Goal: Task Accomplishment & Management: Manage account settings

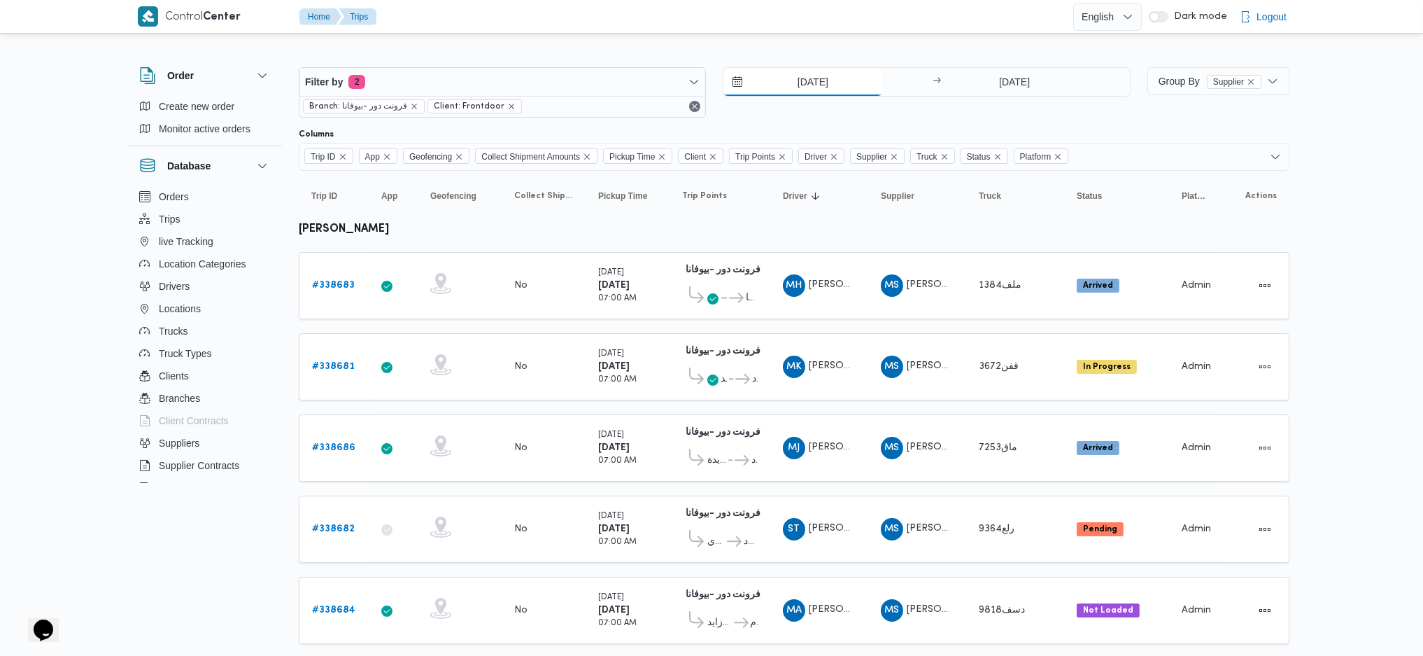
click at [799, 83] on input "21/9/2025" at bounding box center [802, 82] width 159 height 28
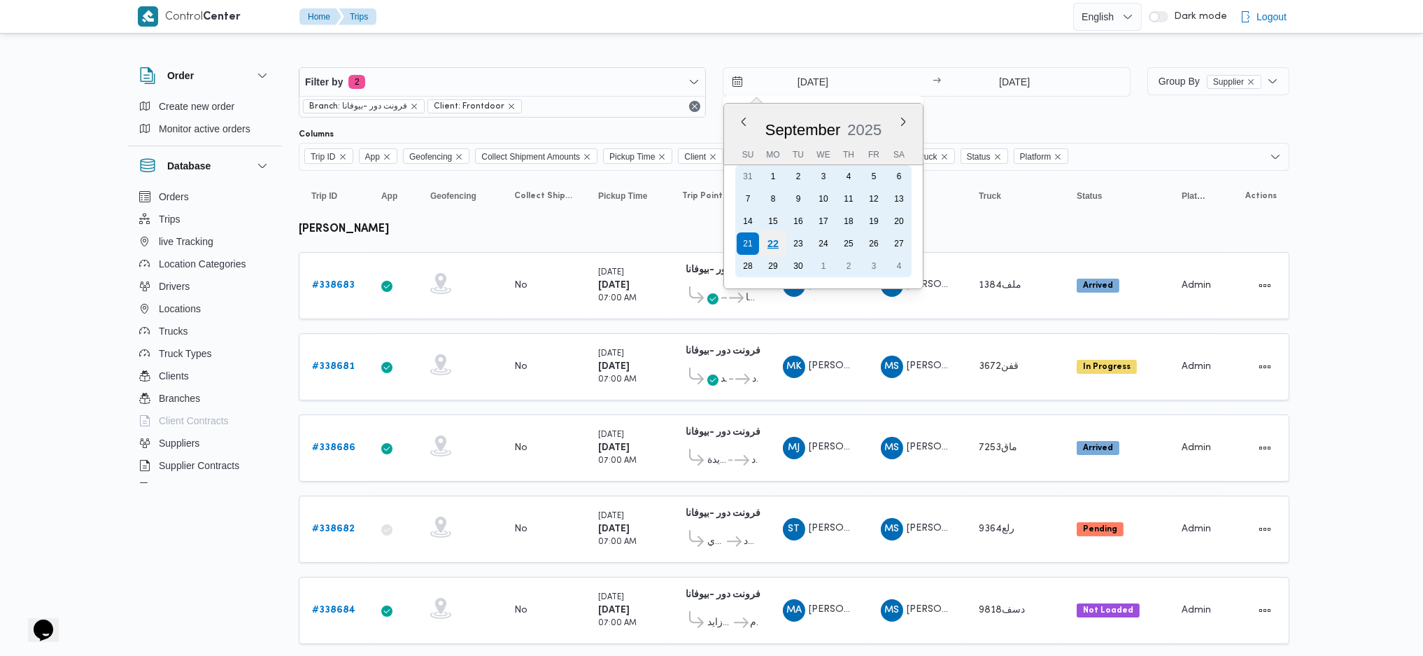
click at [763, 244] on div "22" at bounding box center [773, 243] width 27 height 27
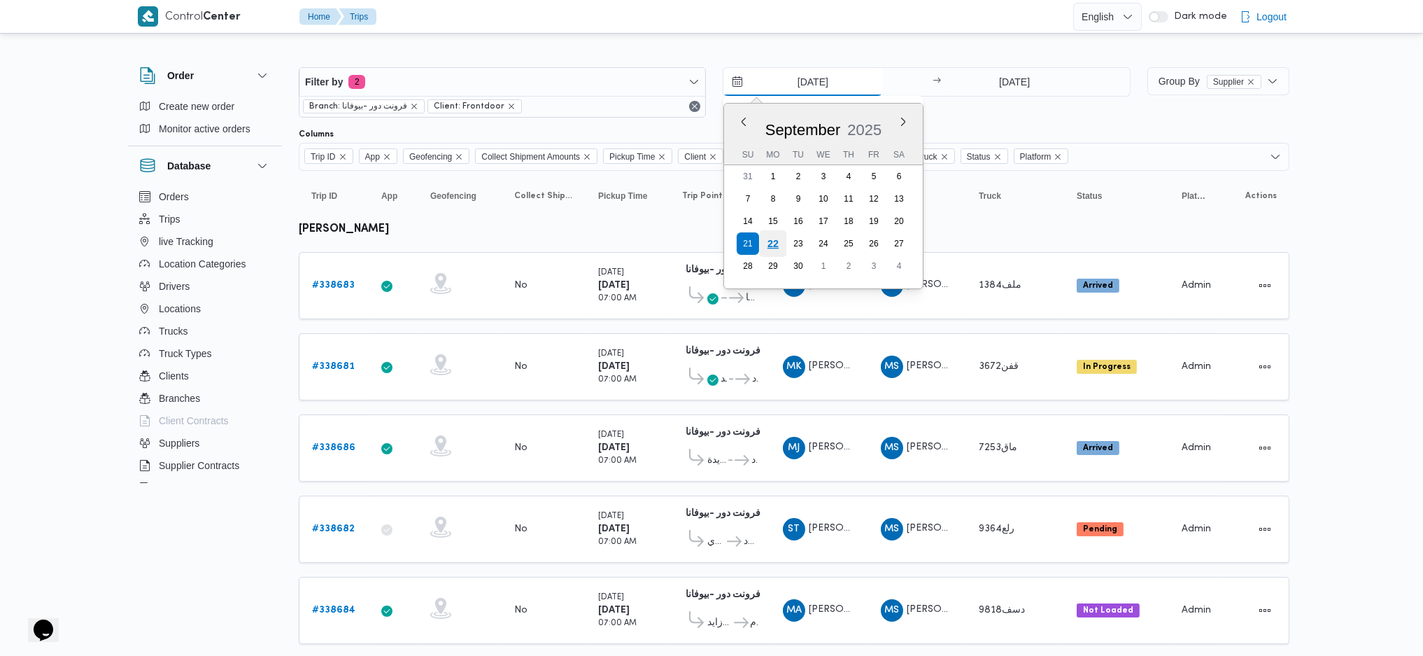
type input "[DATE]"
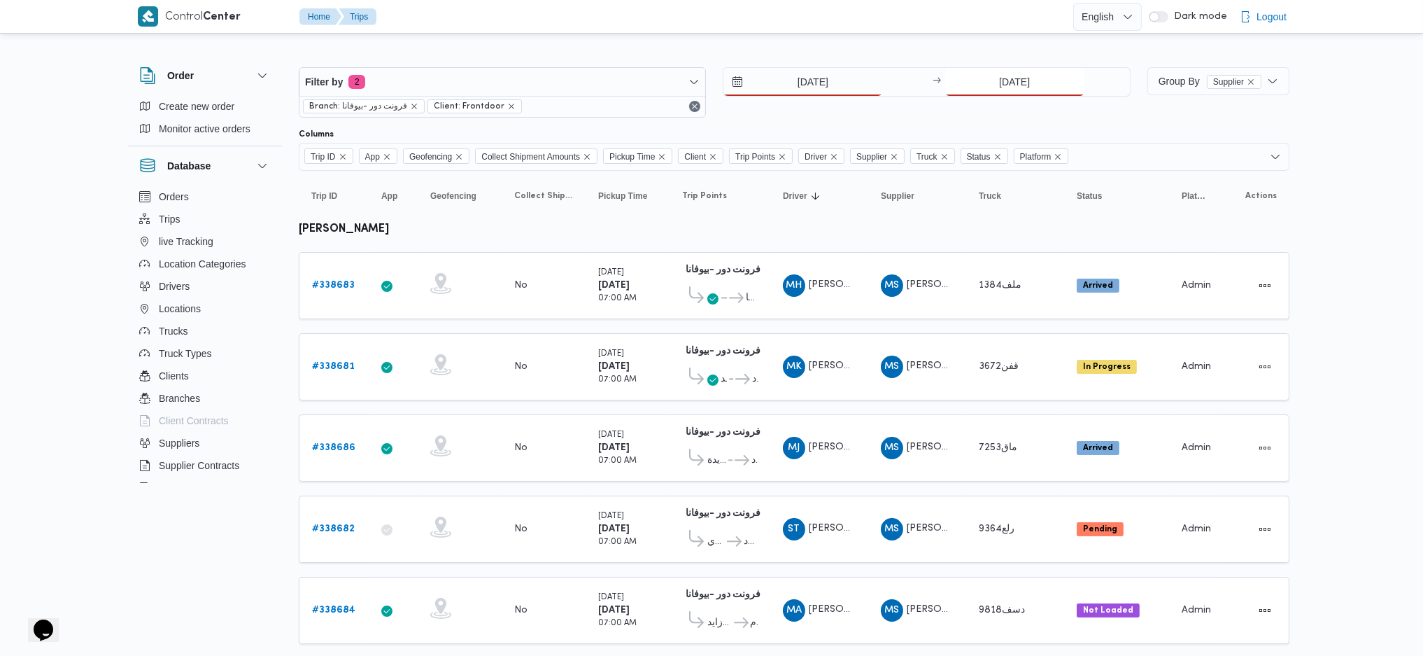
click at [978, 82] on input "[DATE]" at bounding box center [1014, 82] width 139 height 28
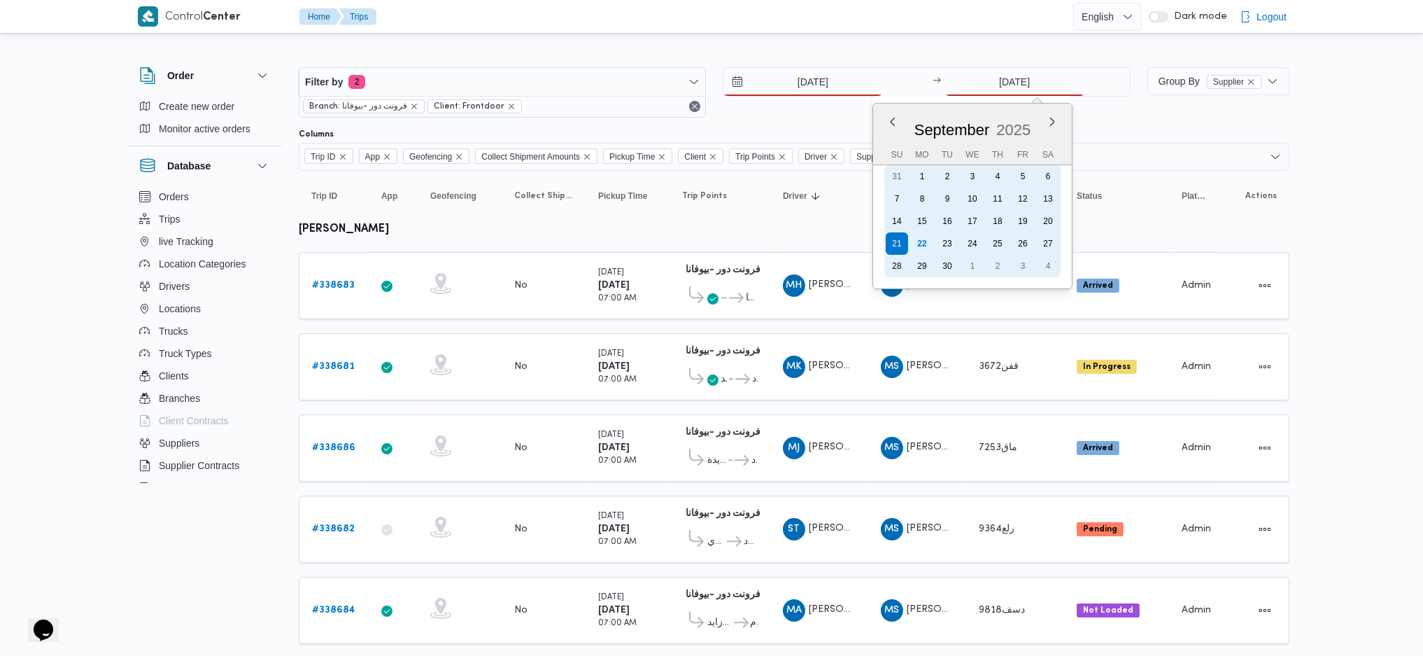
click at [925, 239] on div "22" at bounding box center [922, 243] width 22 height 22
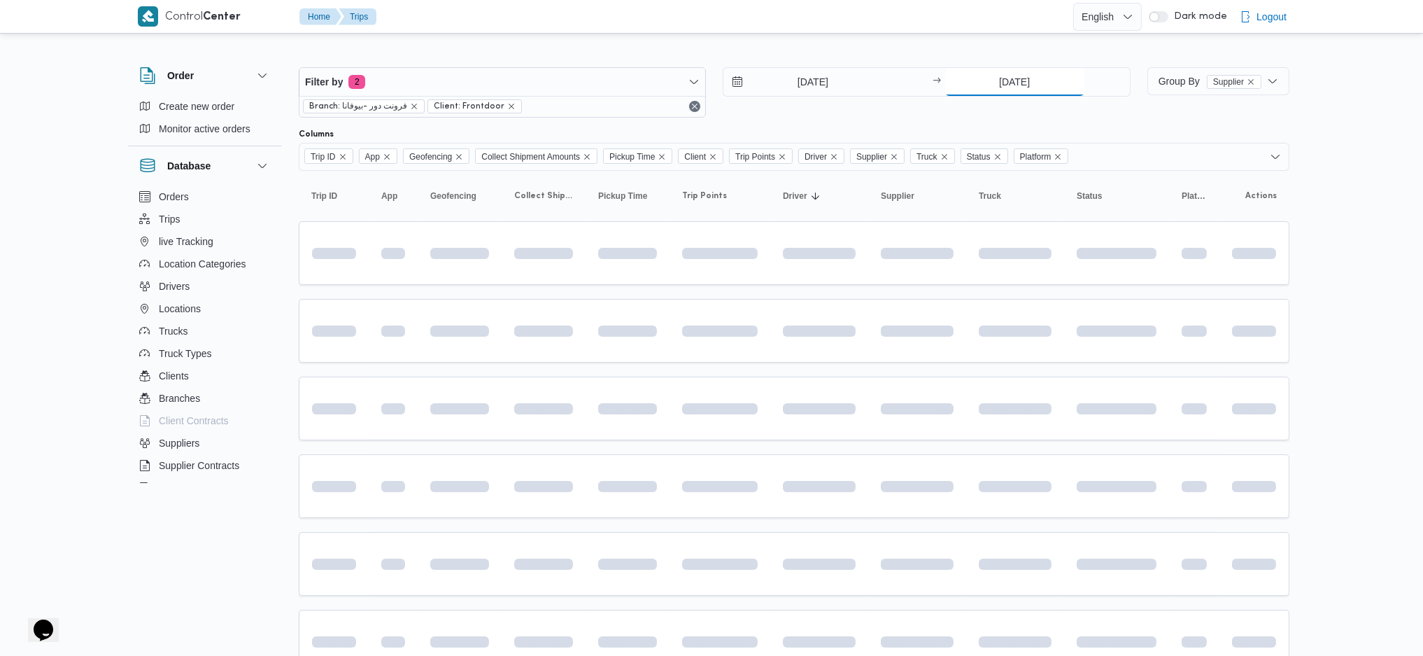
type input "[DATE]"
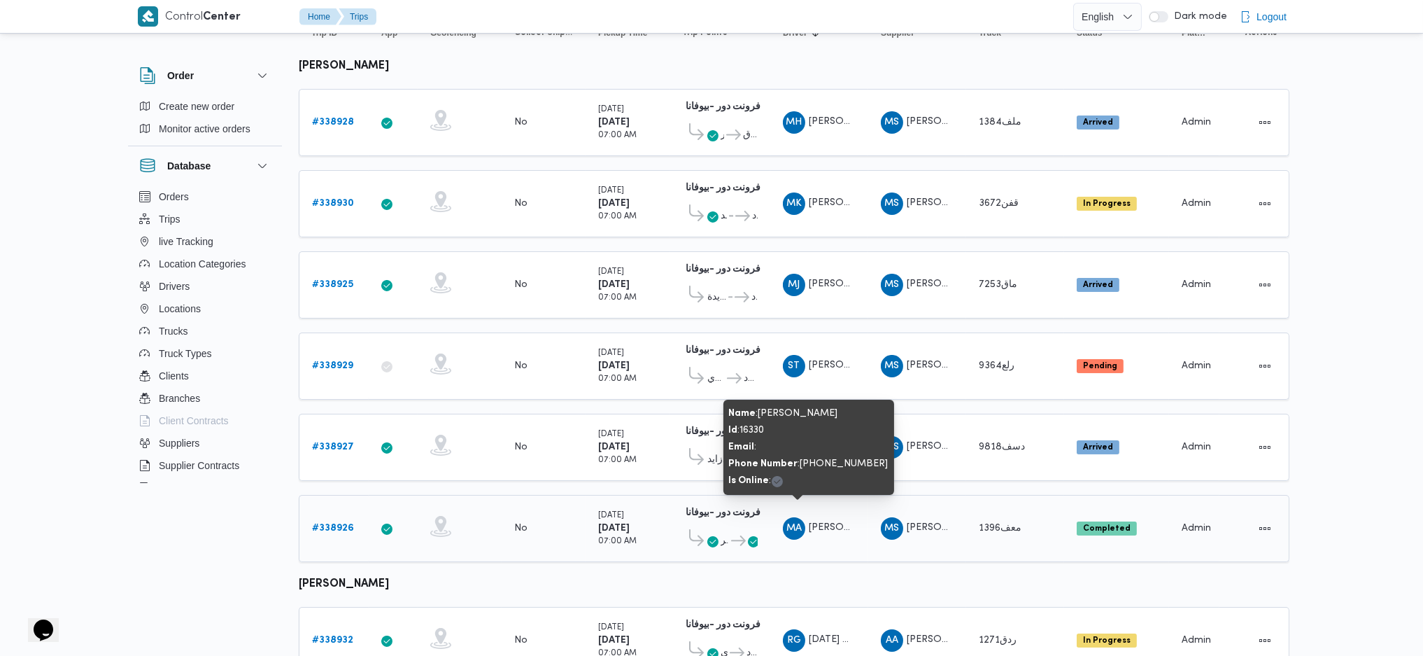
scroll to position [93, 0]
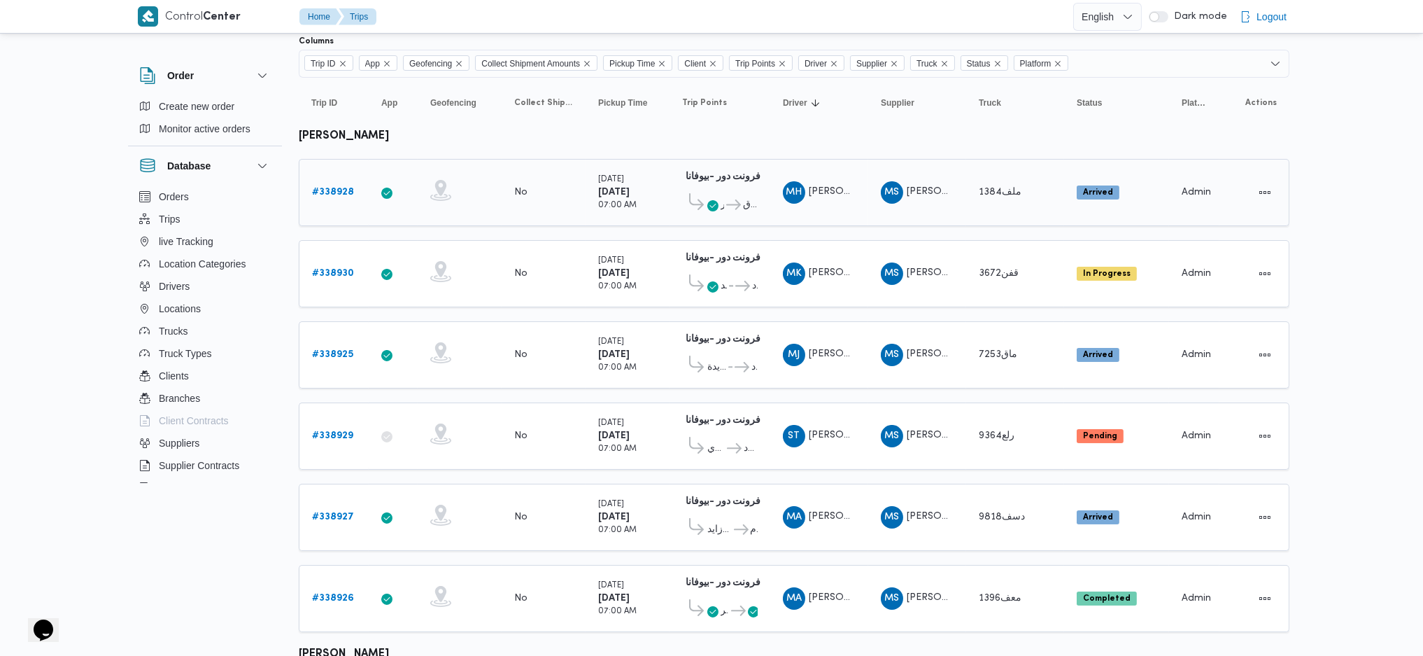
click at [331, 188] on b "# 338928" at bounding box center [333, 192] width 42 height 9
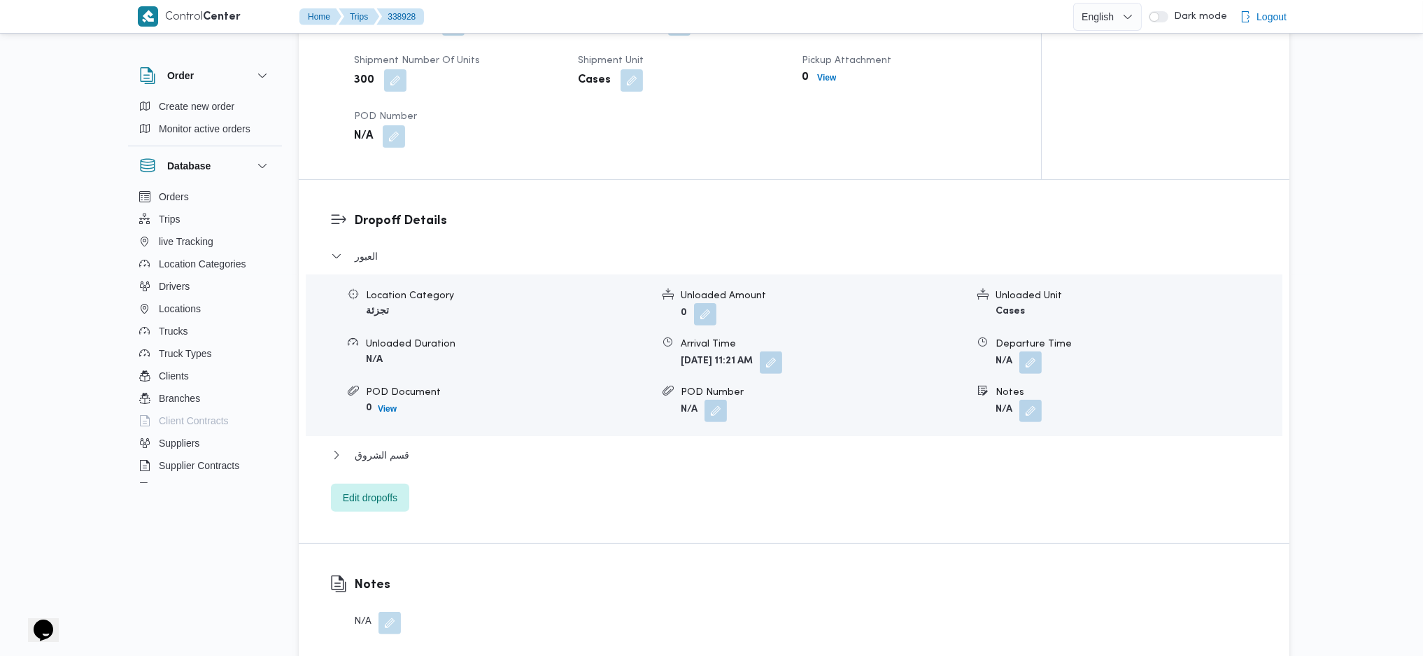
scroll to position [746, 0]
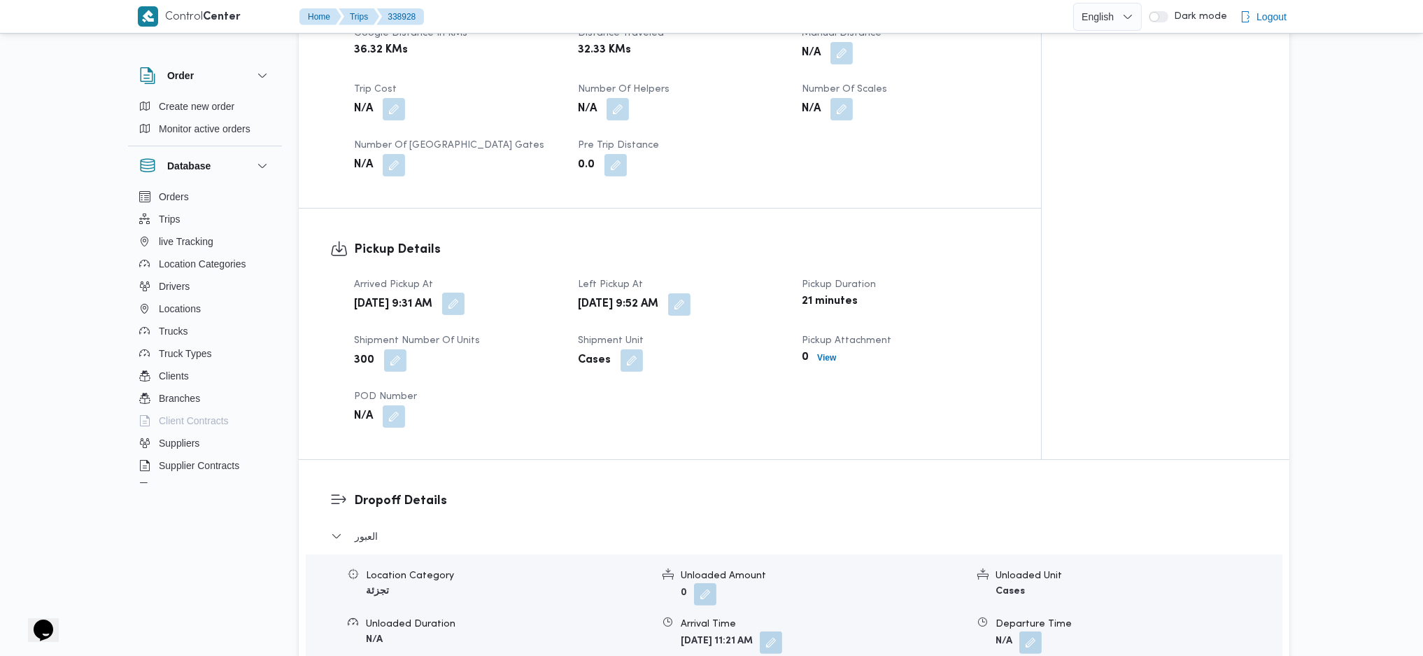
click at [465, 292] on button "button" at bounding box center [453, 303] width 22 height 22
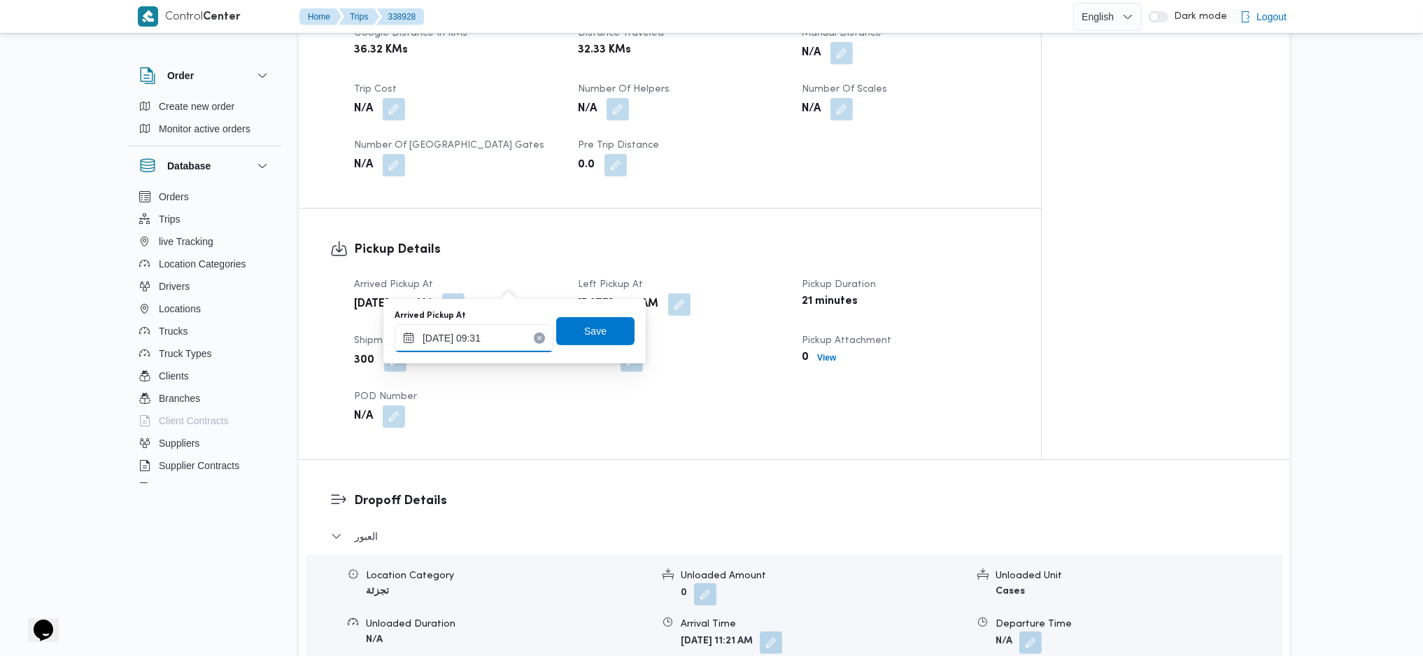
click at [474, 341] on input "22/09/2025 09:31" at bounding box center [474, 338] width 159 height 28
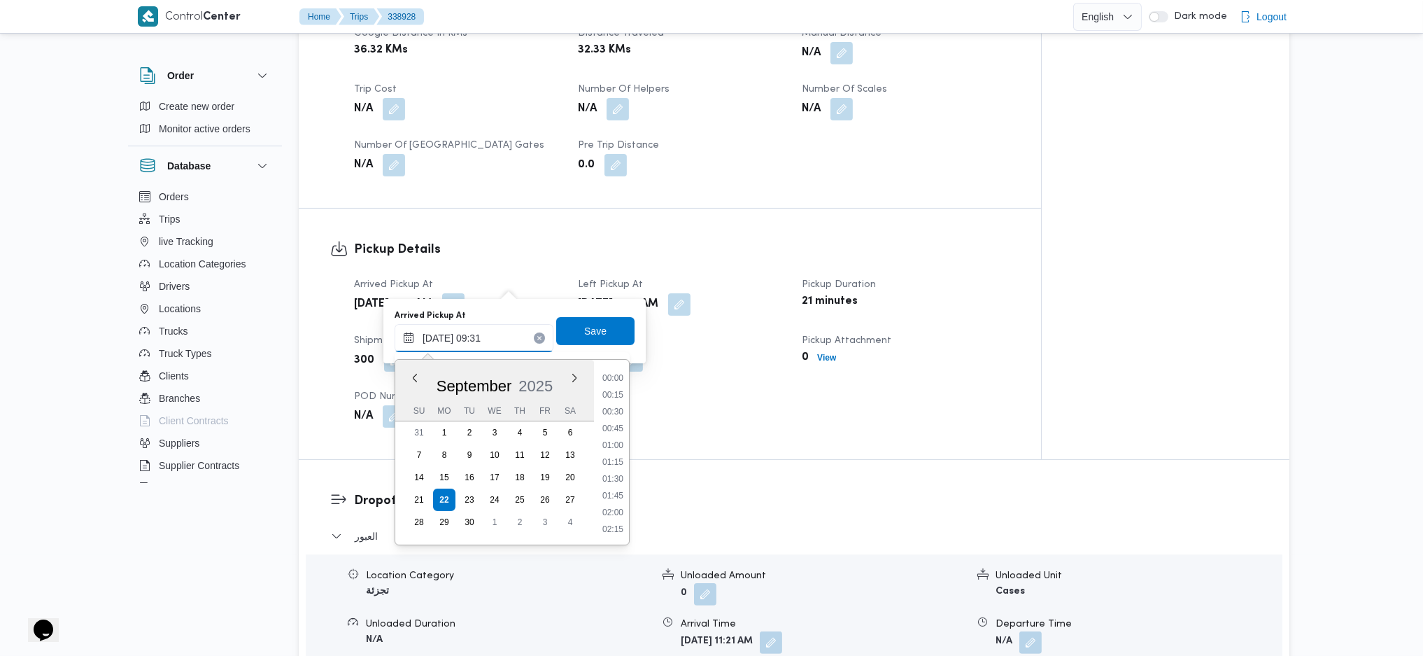
scroll to position [555, 0]
click at [619, 407] on li "08:45" at bounding box center [613, 411] width 32 height 14
type input "[DATE] 08:45"
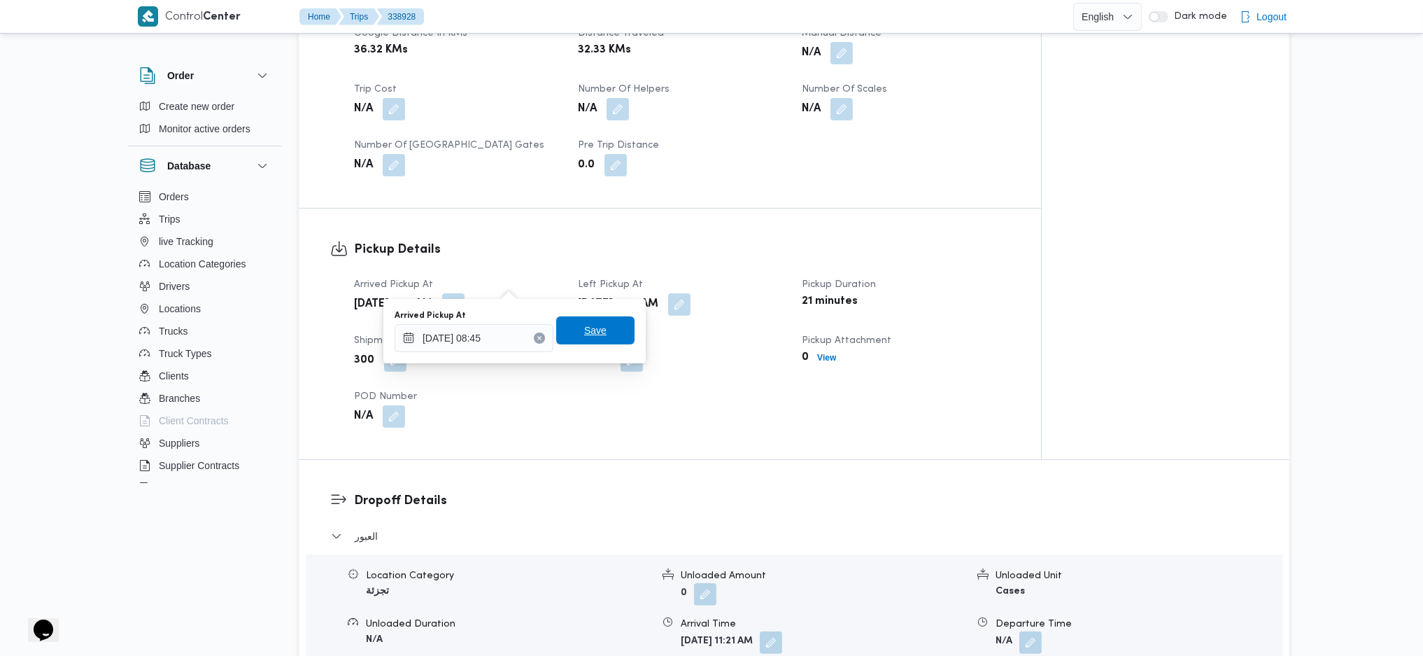
click at [588, 328] on span "Save" at bounding box center [595, 330] width 22 height 17
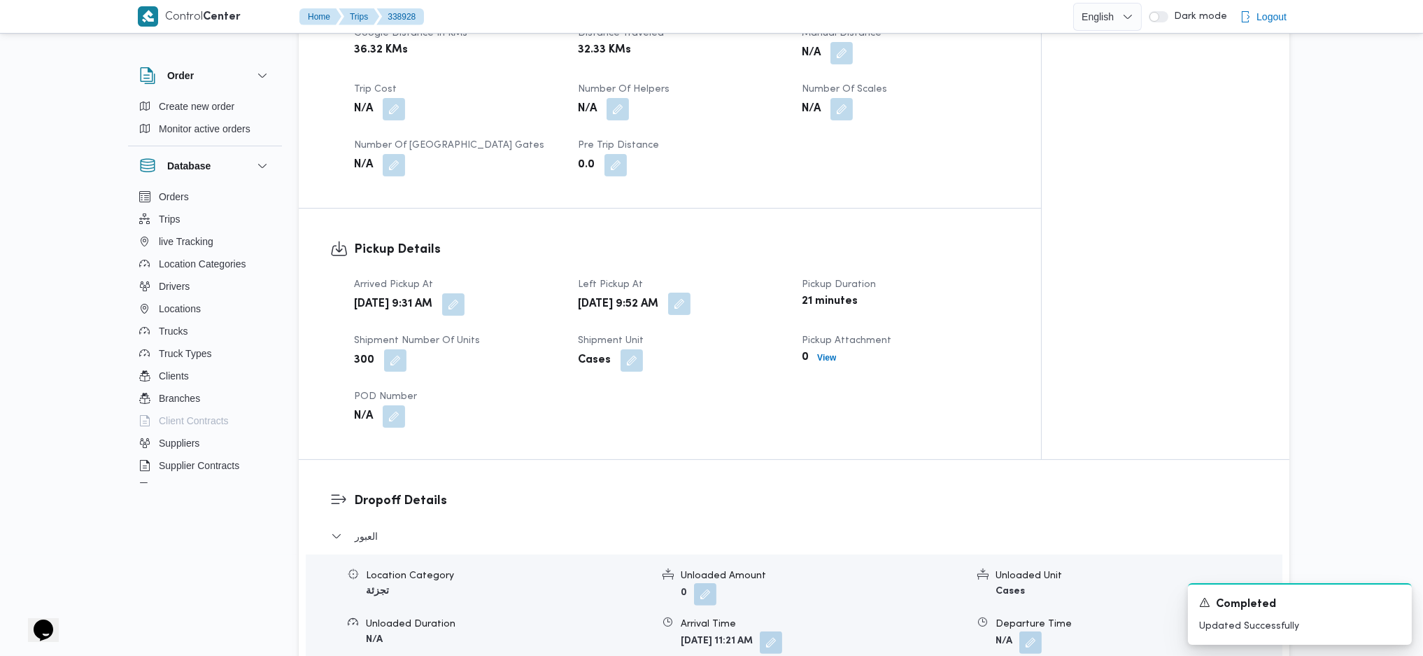
click at [691, 292] on button "button" at bounding box center [679, 303] width 22 height 22
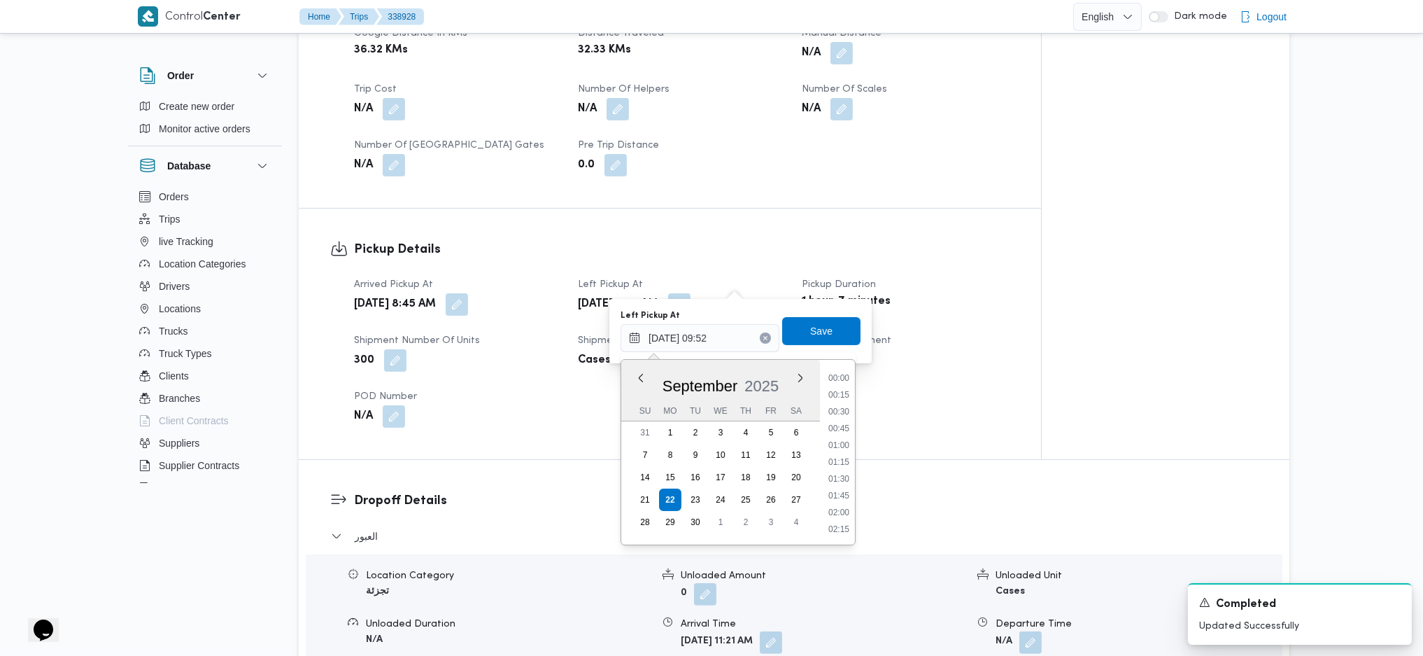
scroll to position [572, 0]
click at [838, 436] on li "09:45" at bounding box center [839, 461] width 32 height 14
type input "22/09/2025 09:45"
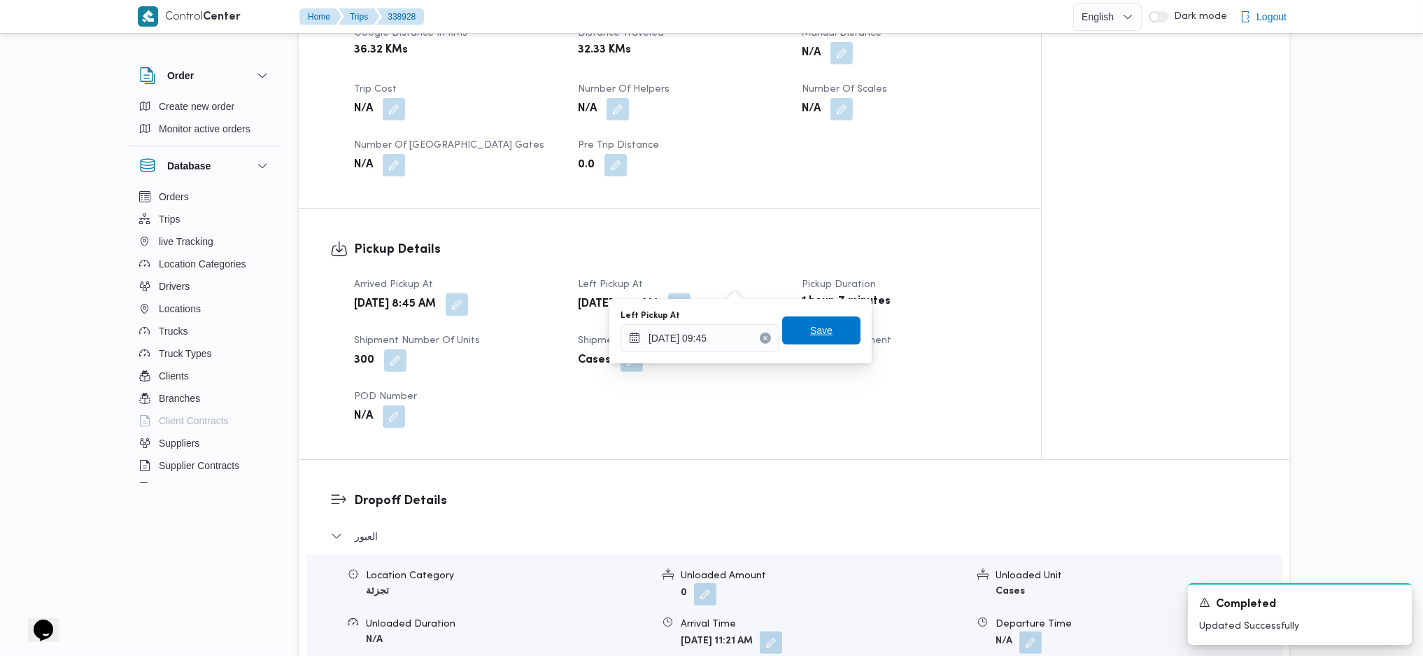
click at [810, 336] on span "Save" at bounding box center [821, 330] width 22 height 17
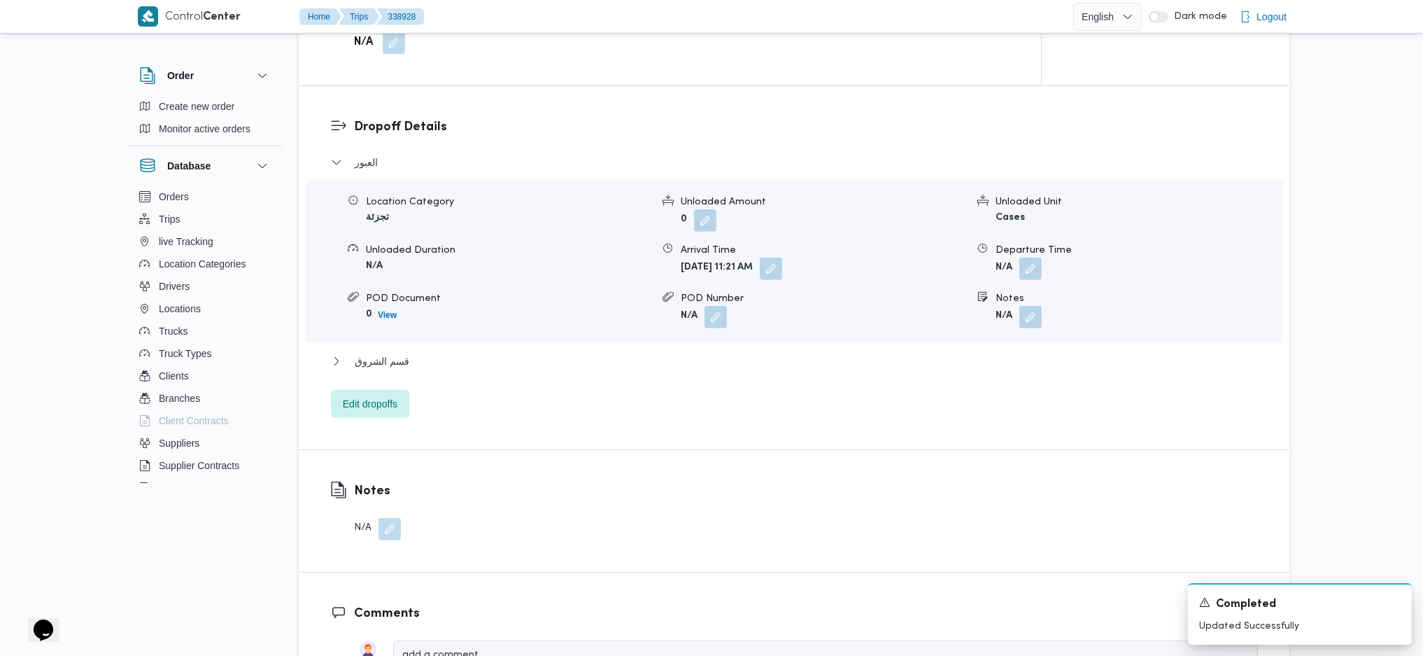
scroll to position [560, 0]
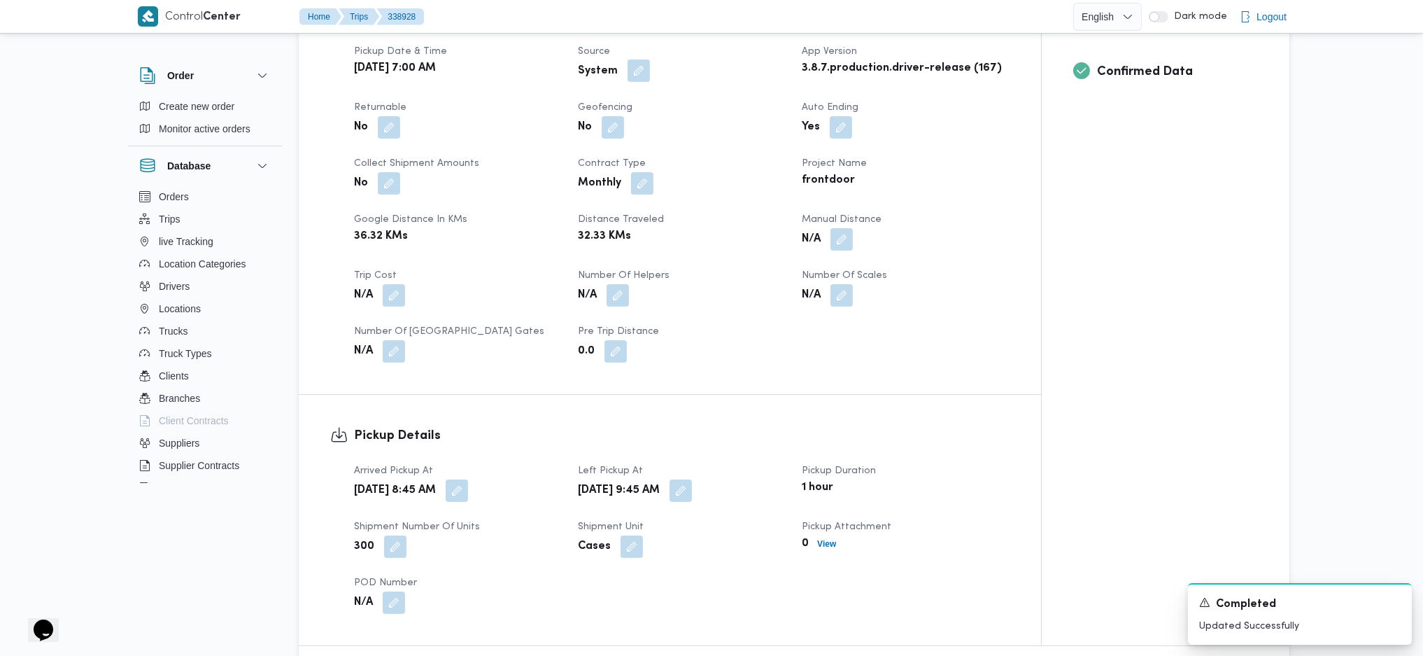
click at [642, 59] on button "button" at bounding box center [639, 70] width 22 height 22
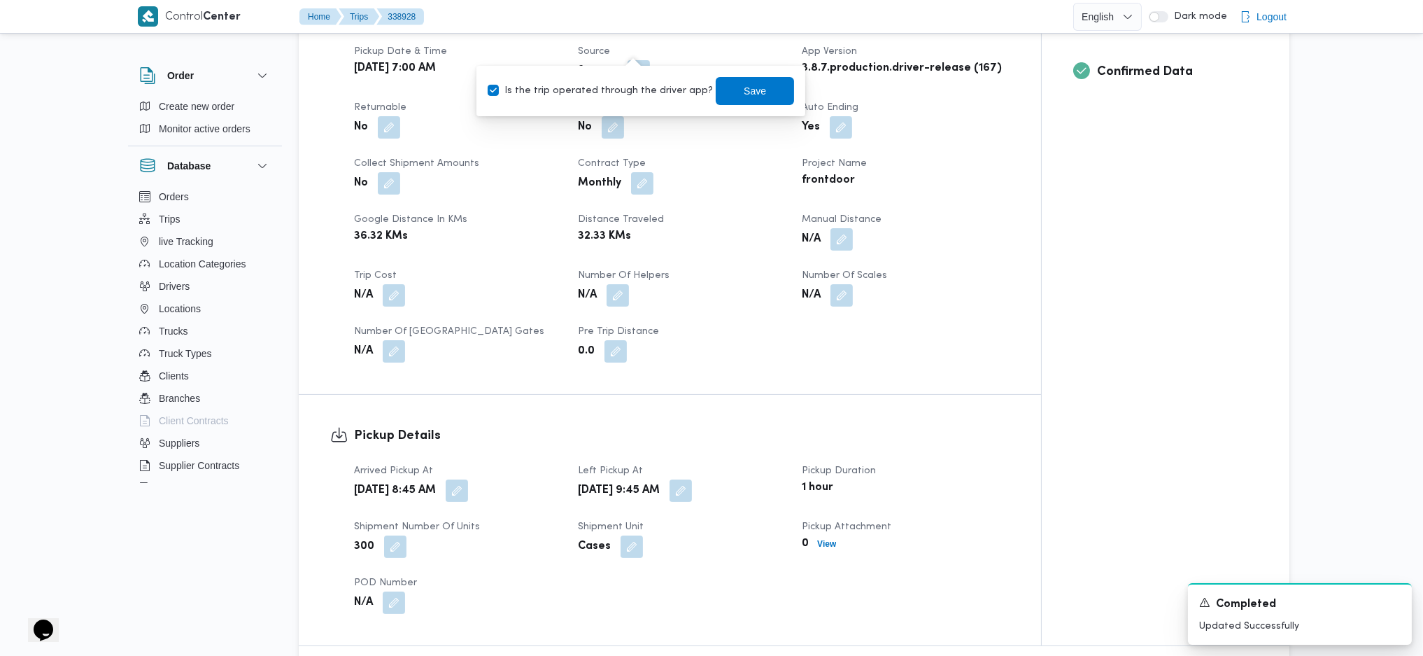
click at [386, 116] on span at bounding box center [385, 127] width 29 height 22
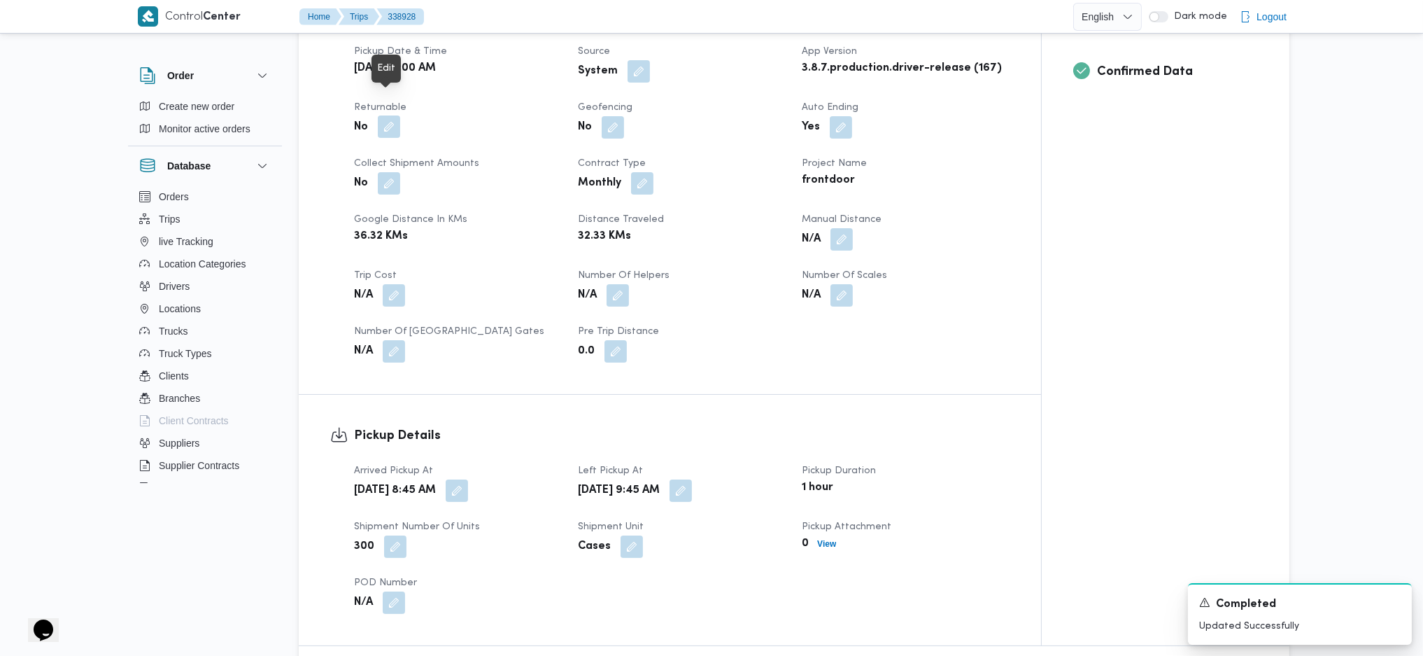
click at [388, 115] on button "button" at bounding box center [389, 126] width 22 height 22
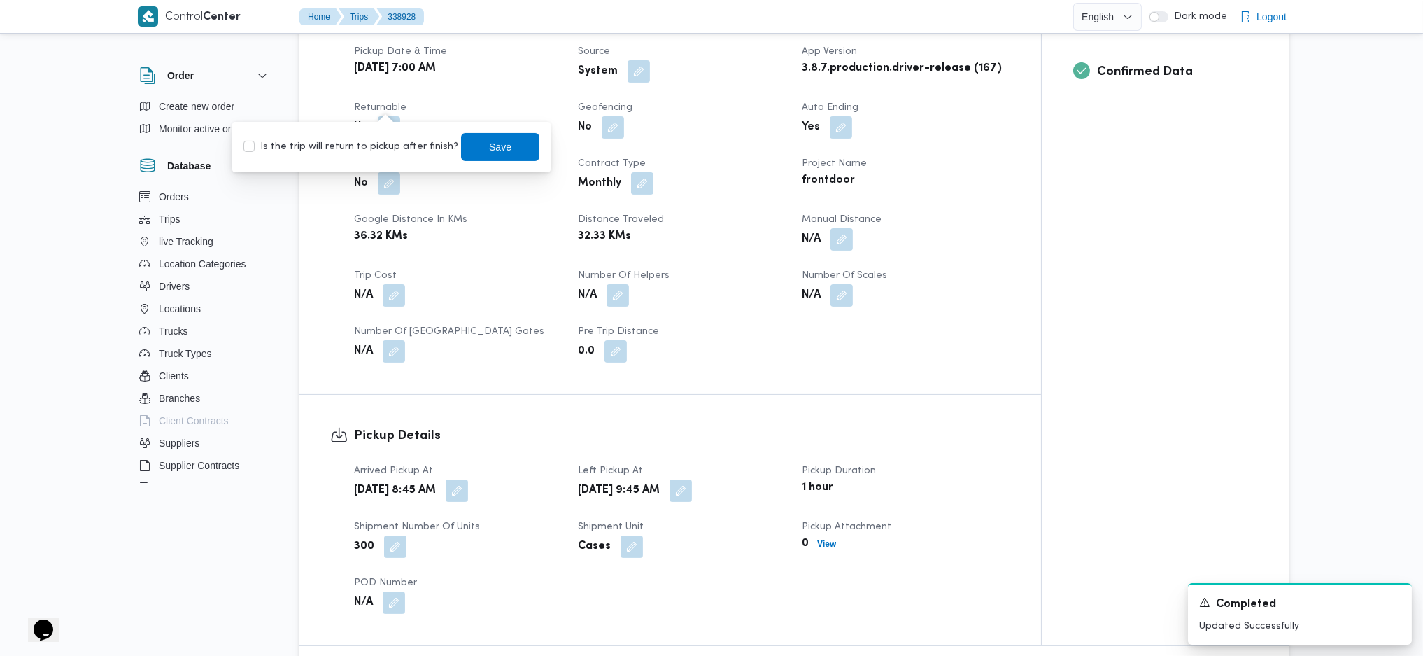
drag, startPoint x: 374, startPoint y: 150, endPoint x: 381, endPoint y: 145, distance: 8.5
click at [377, 148] on label "Is the trip will return to pickup after finish?" at bounding box center [350, 147] width 215 height 17
checkbox input "true"
click at [476, 145] on span "Save" at bounding box center [500, 146] width 78 height 28
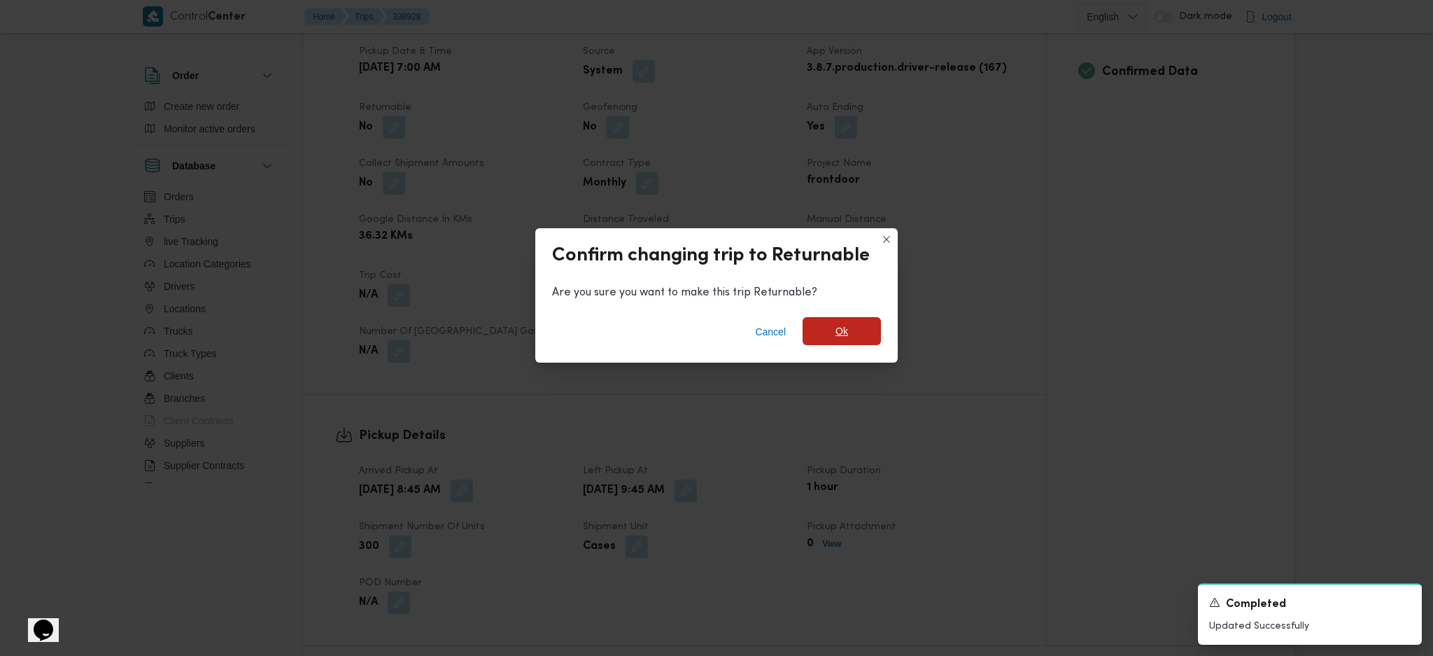
click at [831, 343] on span "Ok" at bounding box center [842, 331] width 78 height 28
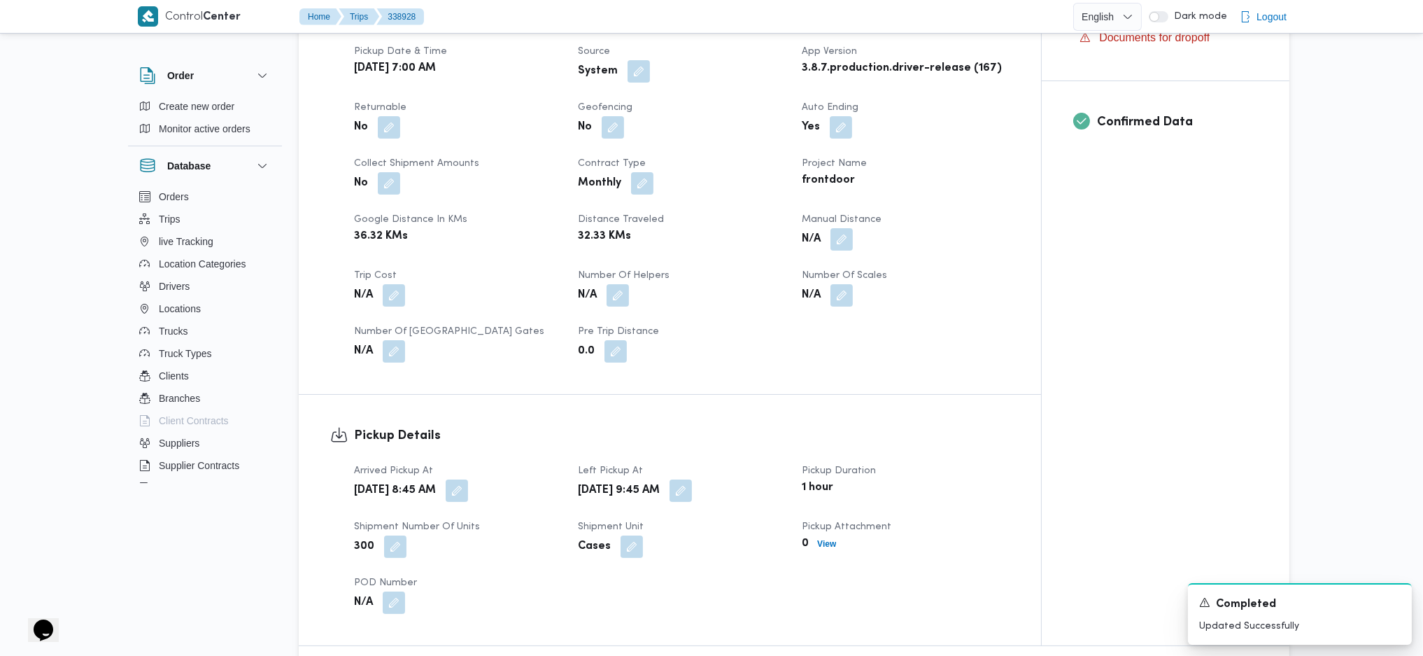
scroll to position [1026, 0]
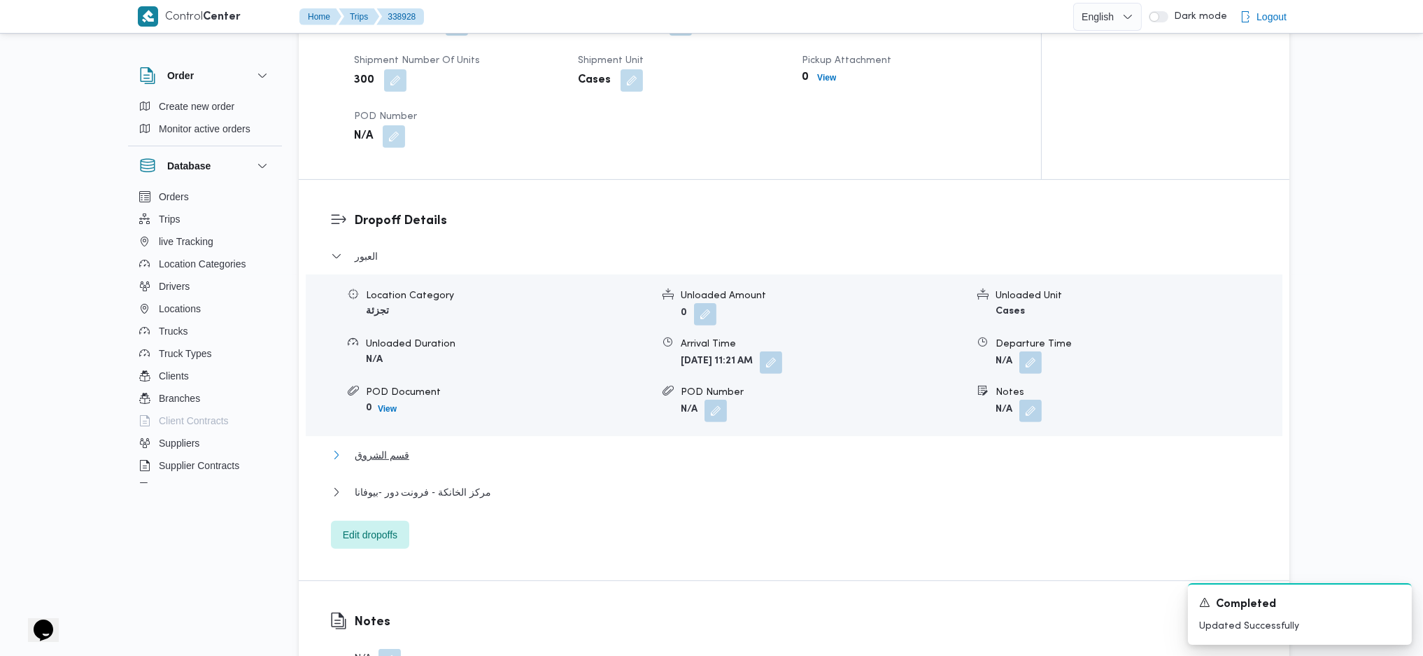
click at [487, 436] on button "قسم الشروق" at bounding box center [794, 454] width 927 height 17
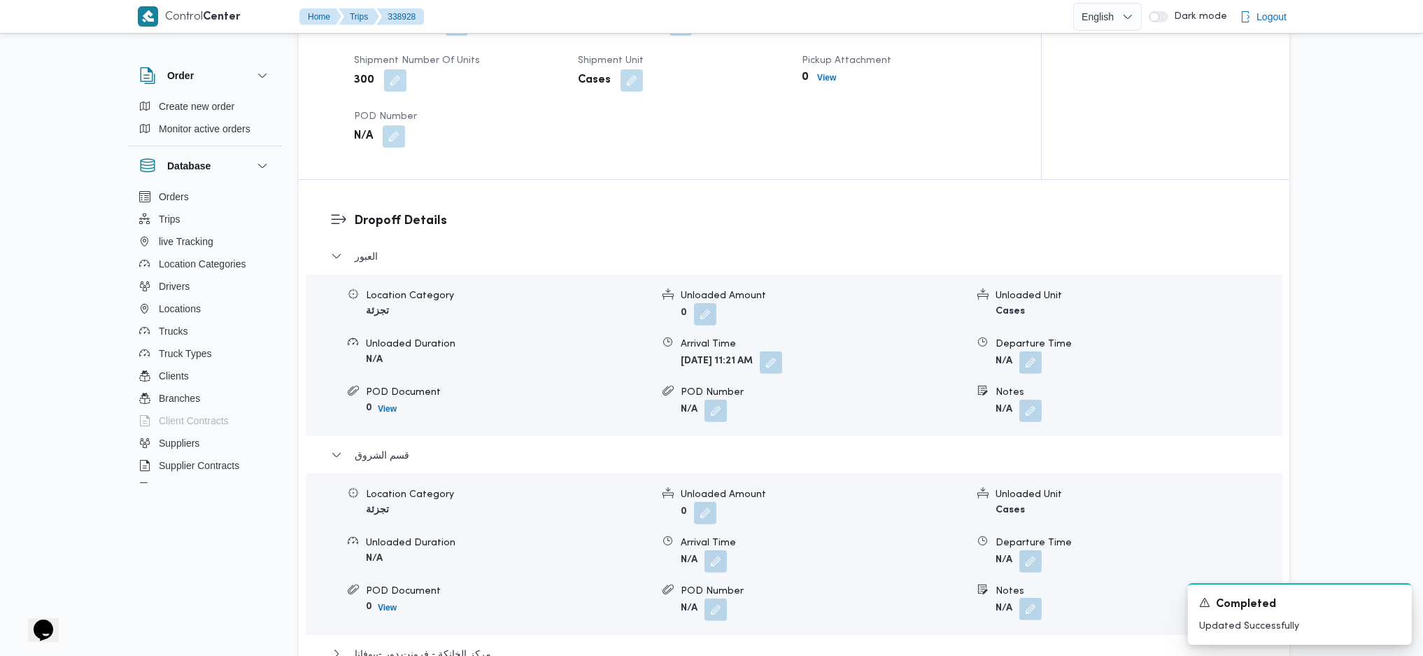
click at [1031, 436] on button "button" at bounding box center [1030, 609] width 22 height 22
click at [1019, 436] on button "button" at bounding box center [1030, 609] width 22 height 22
click at [993, 436] on input "Notes" at bounding box center [993, 545] width 139 height 28
type input "المستقبل"
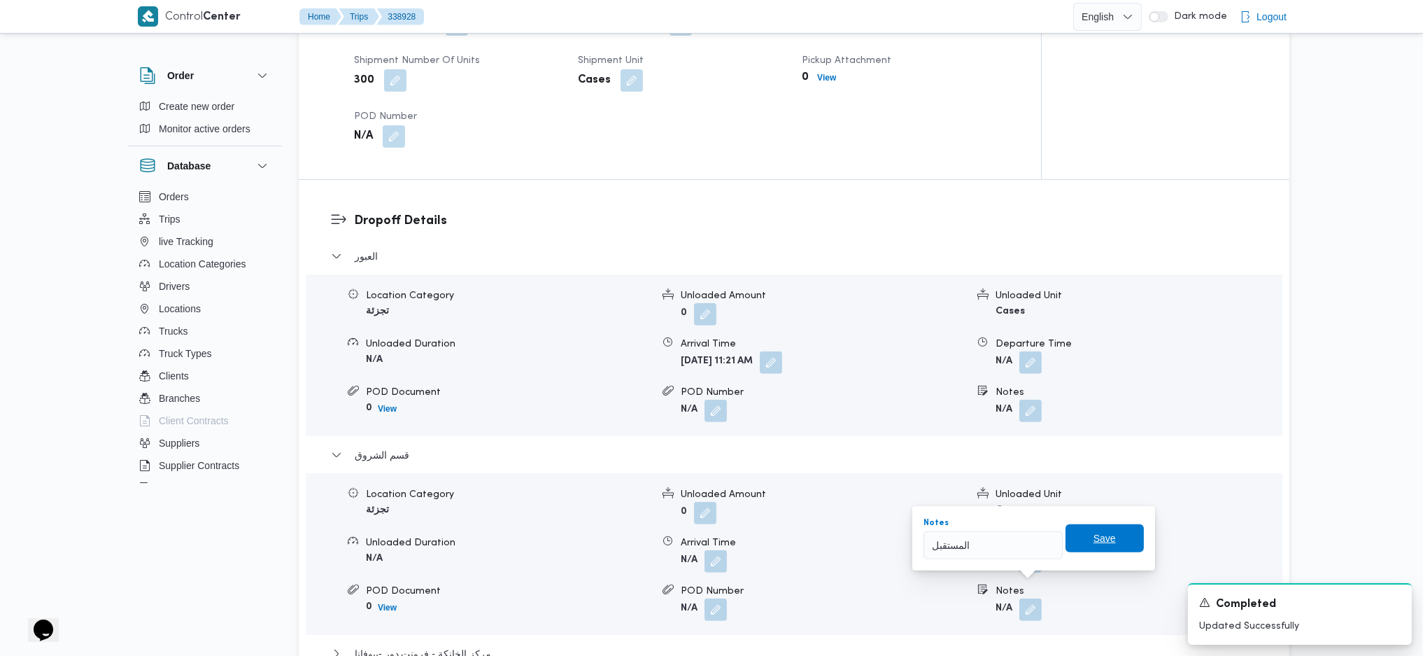
click button "Save" at bounding box center [1105, 538] width 78 height 28
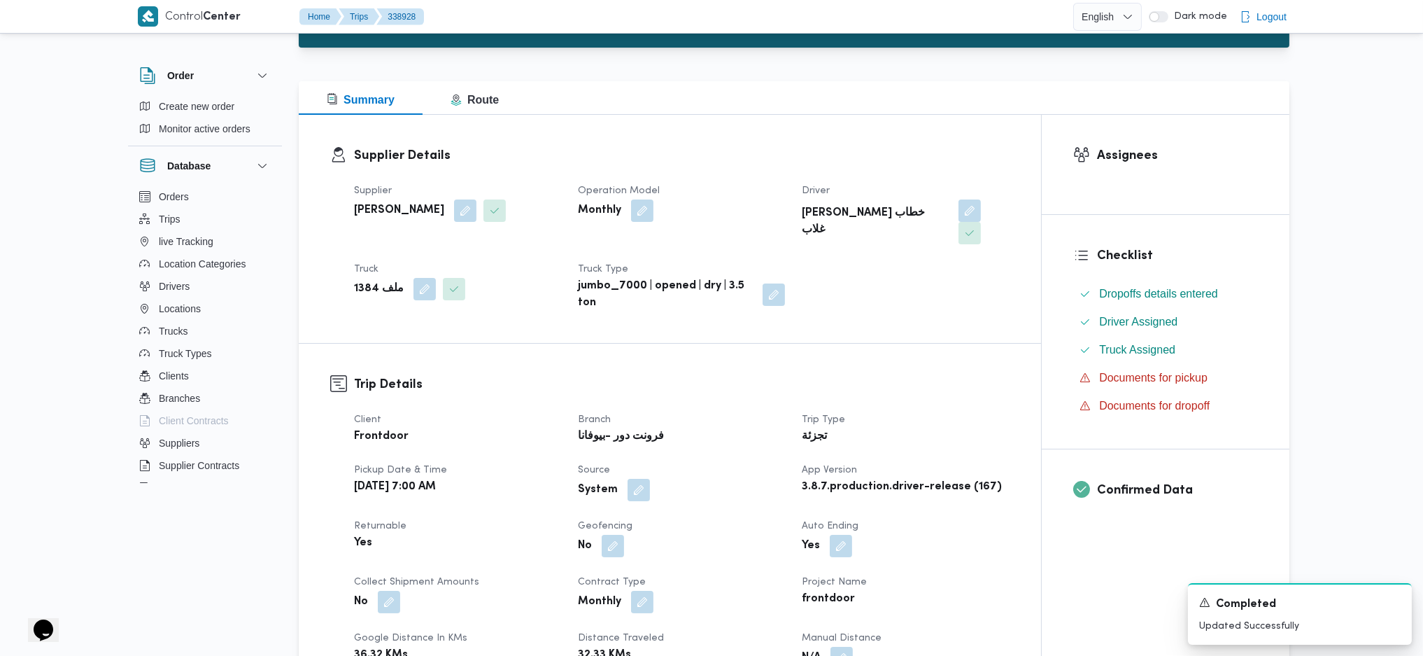
scroll to position [0, 0]
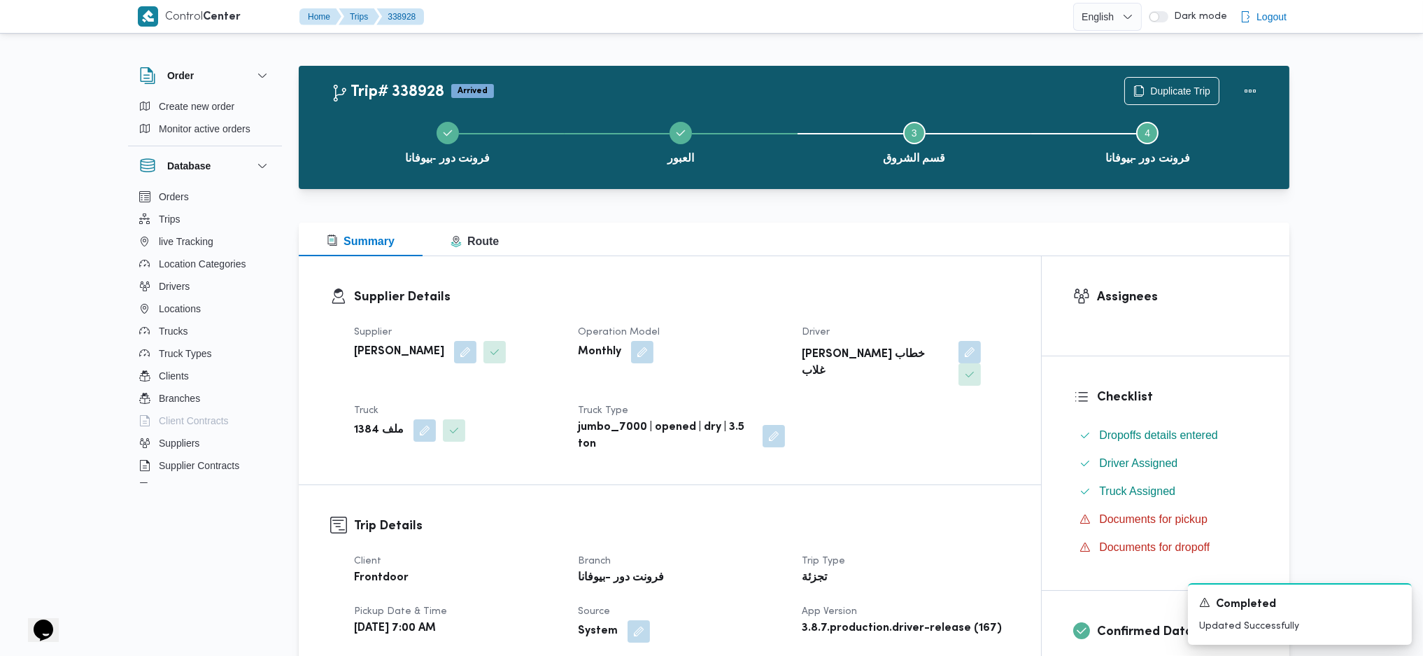
scroll to position [93, 0]
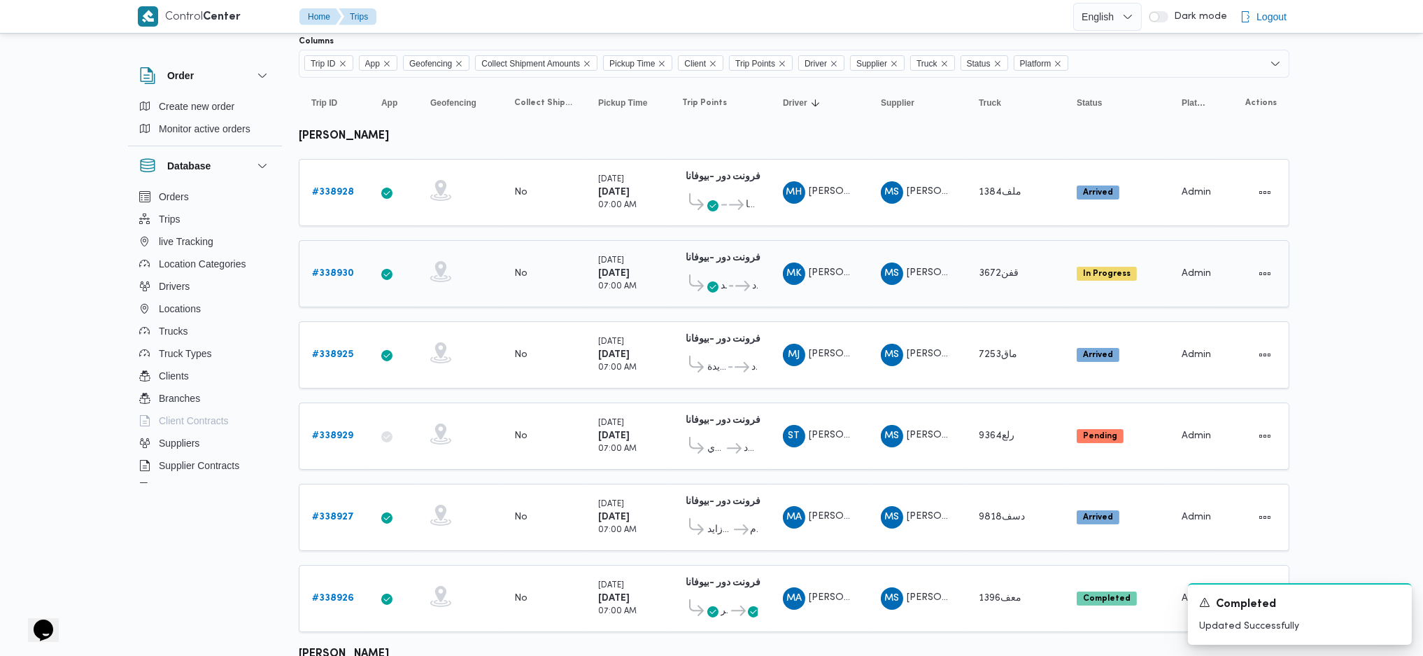
click at [340, 275] on b "# 338930" at bounding box center [333, 273] width 42 height 9
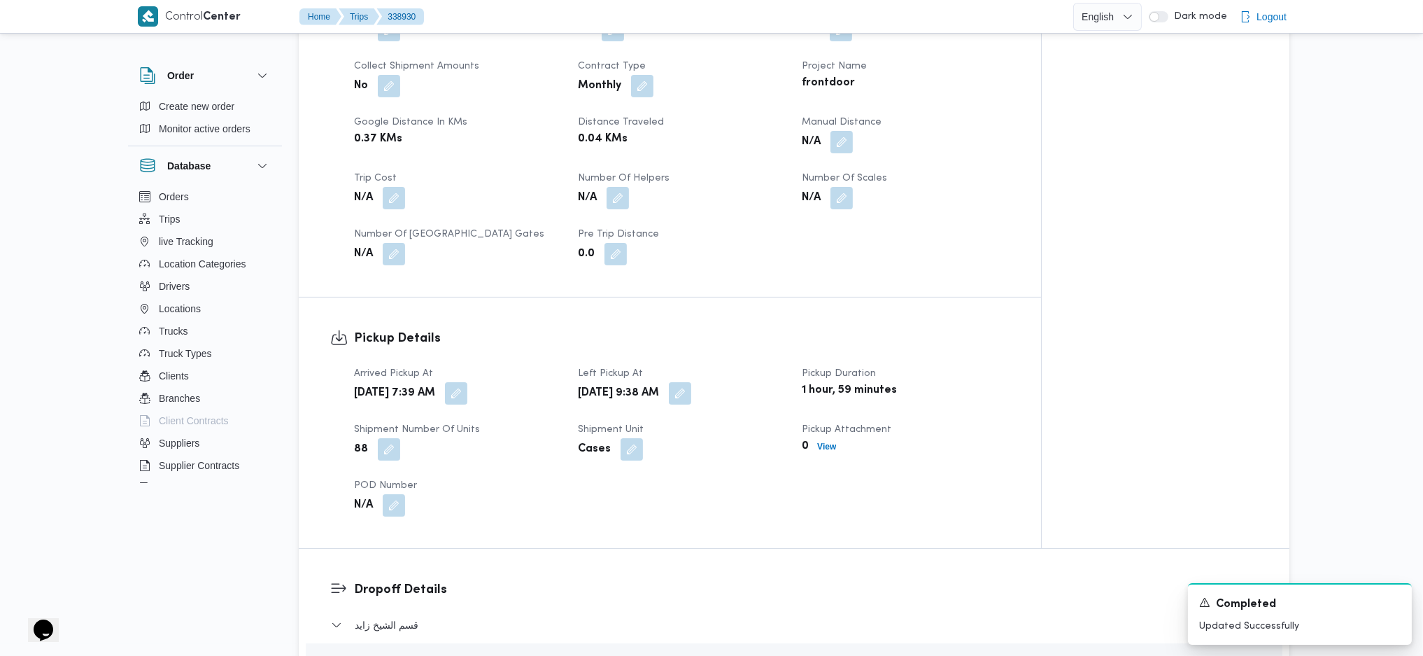
scroll to position [746, 0]
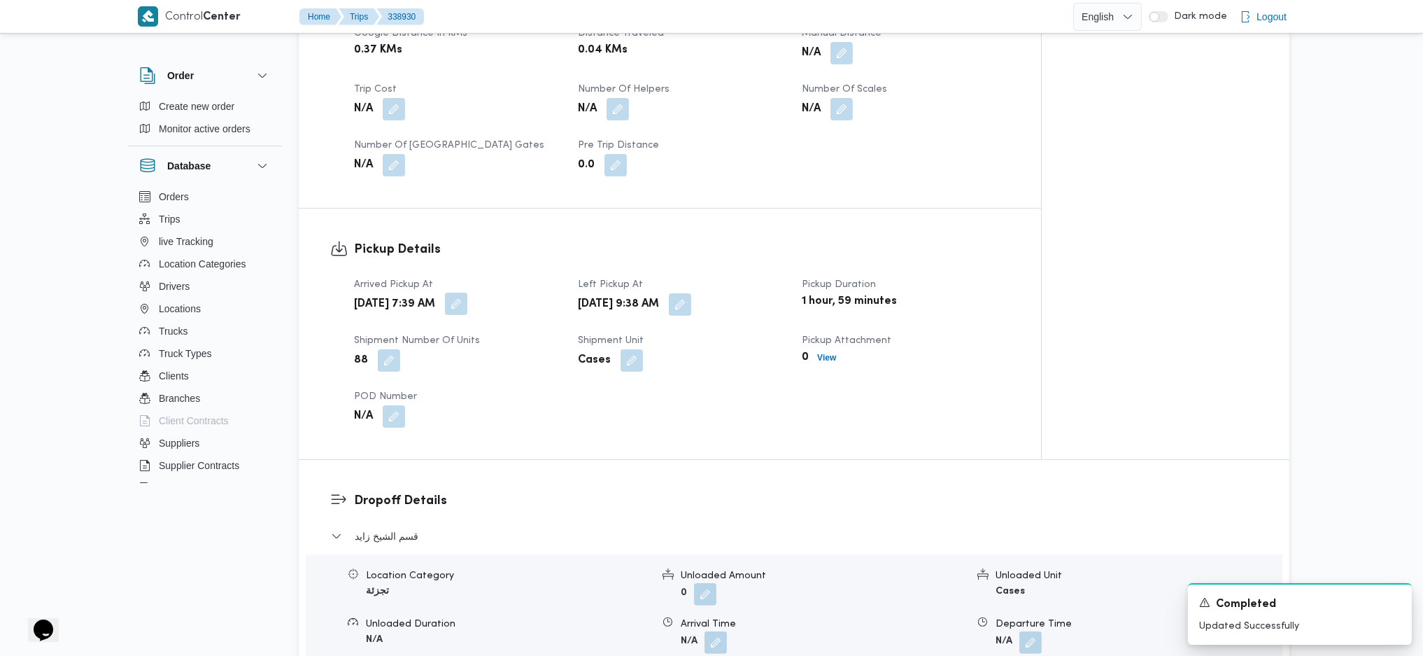
click at [467, 292] on button "button" at bounding box center [456, 303] width 22 height 22
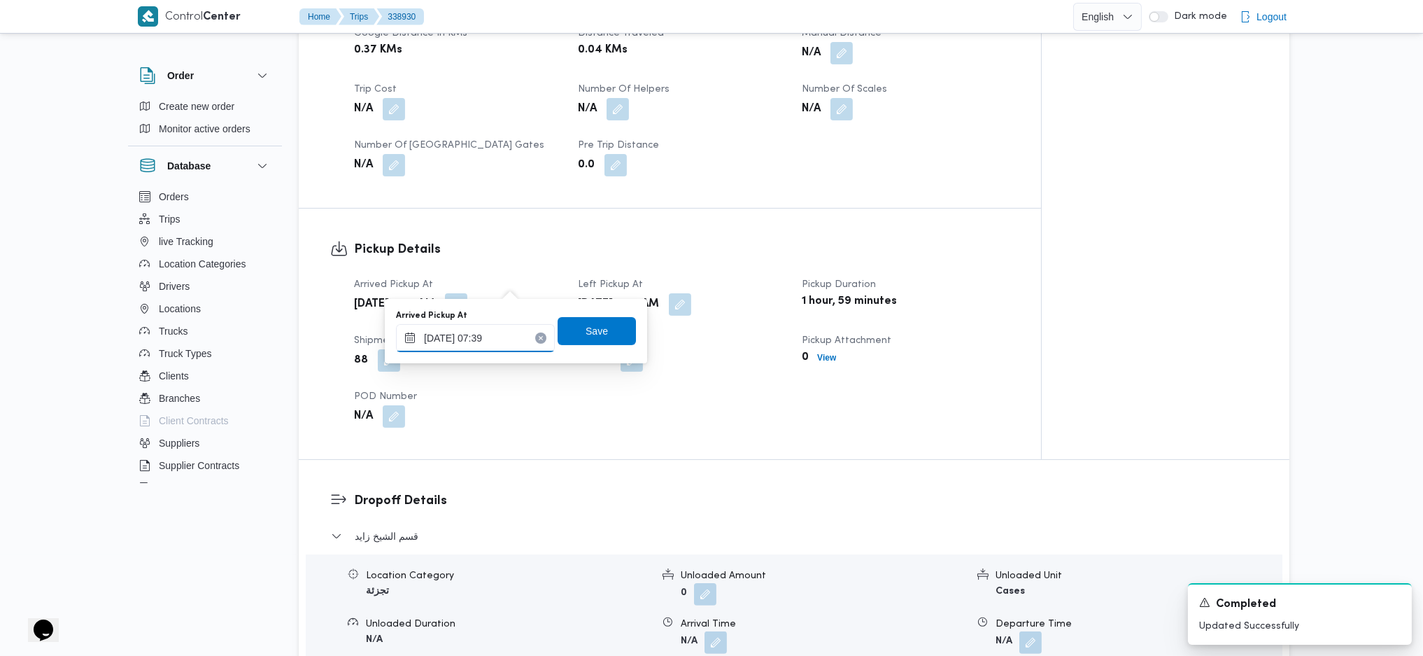
click at [493, 335] on input "22/09/2025 07:39" at bounding box center [475, 338] width 159 height 28
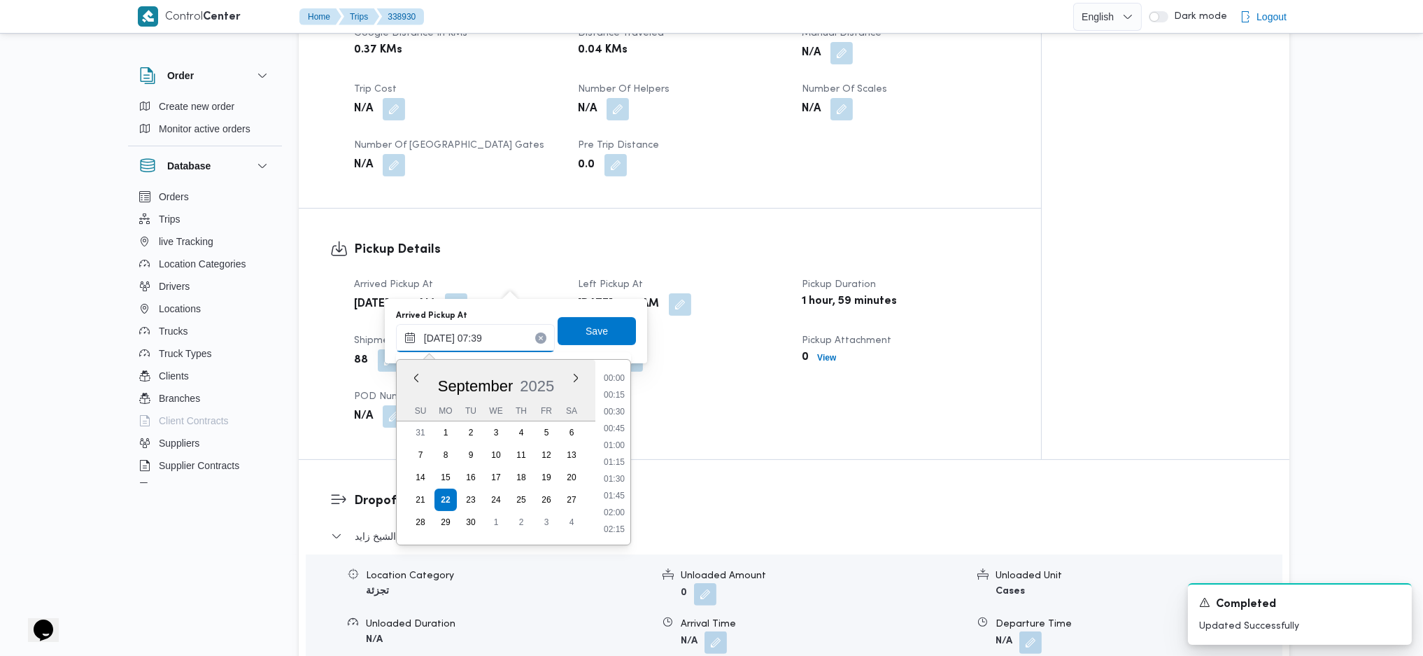
scroll to position [420, 0]
click at [621, 432] on li "07:00" at bounding box center [614, 427] width 32 height 14
type input "22/09/2025 07:00"
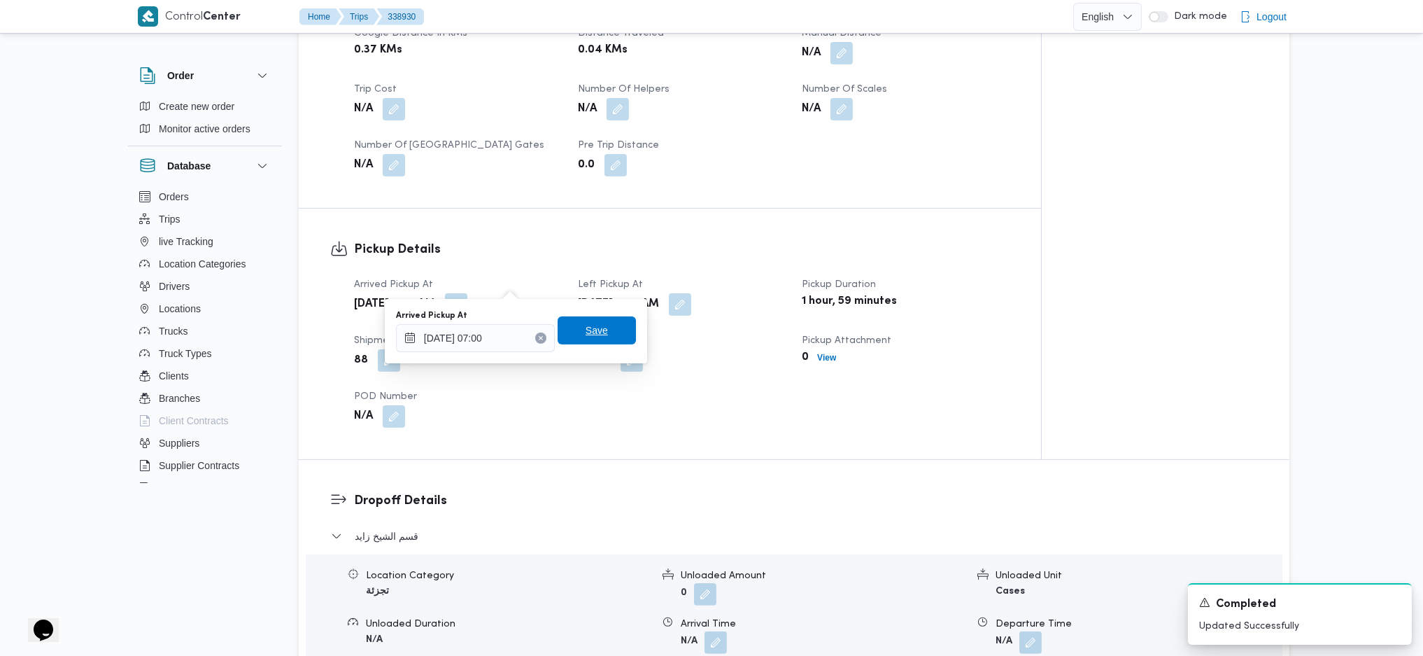
click at [603, 336] on span "Save" at bounding box center [597, 330] width 78 height 28
click at [691, 292] on button "button" at bounding box center [680, 303] width 22 height 22
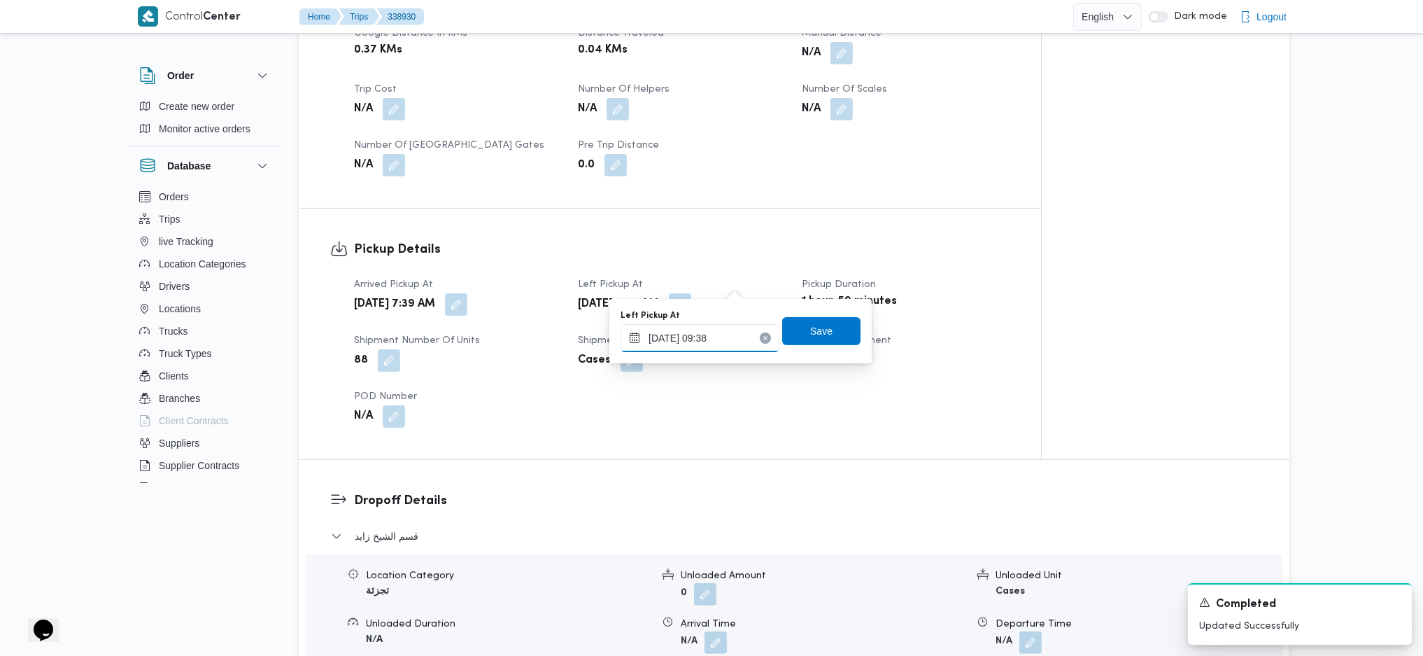
click at [700, 332] on input "22/09/2025 09:38" at bounding box center [700, 338] width 159 height 28
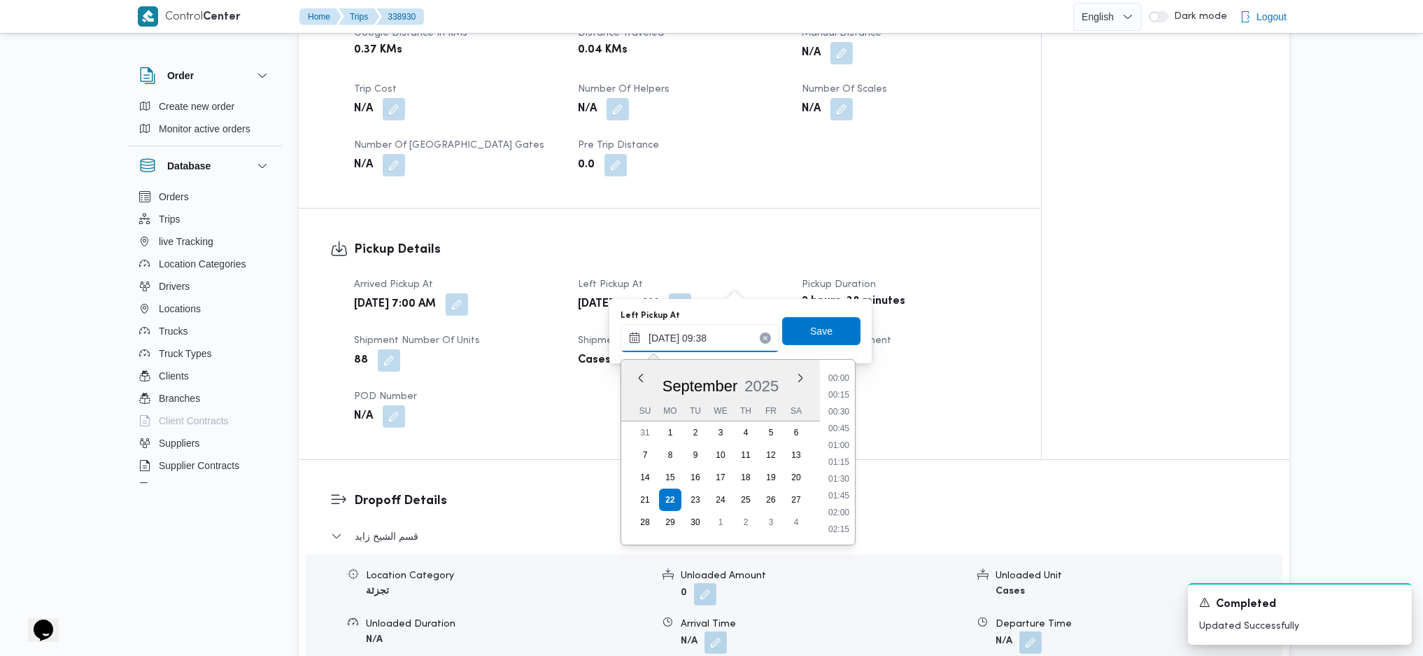
scroll to position [555, 0]
click at [837, 436] on li "10:00" at bounding box center [839, 495] width 32 height 14
type input "22/09/2025 10:00"
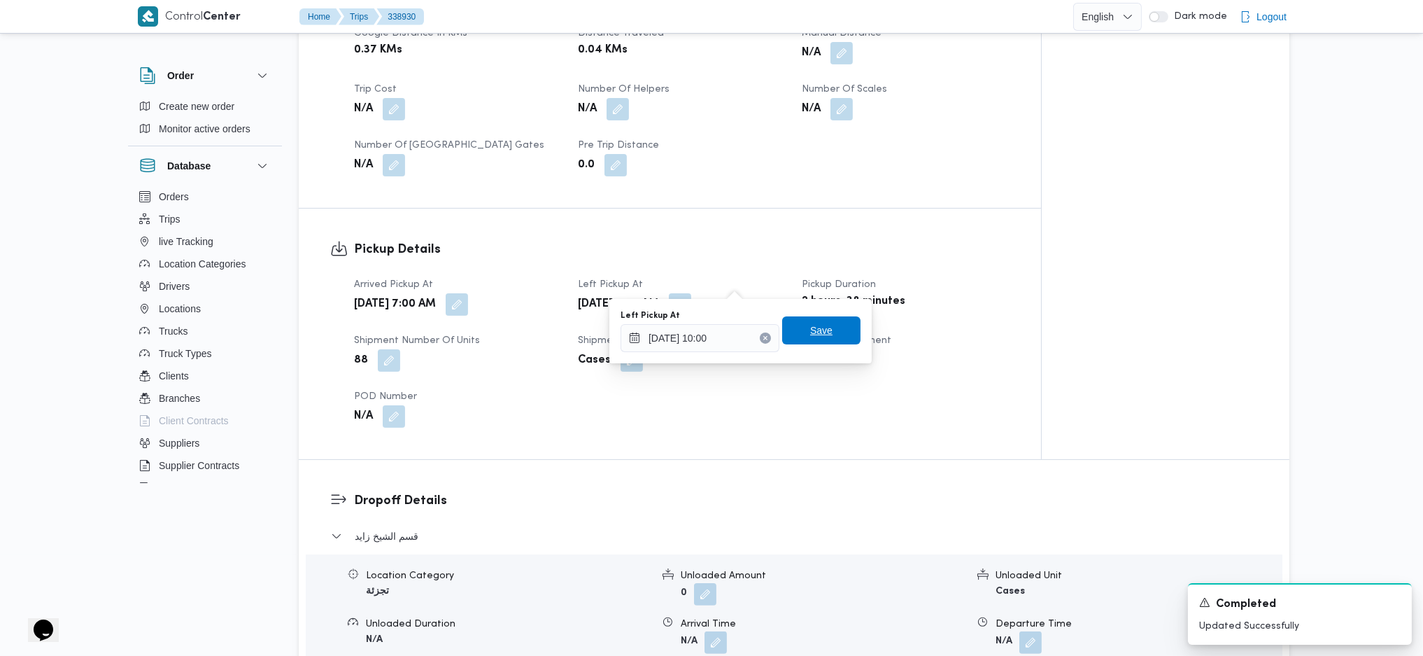
click at [831, 342] on span "Save" at bounding box center [821, 330] width 78 height 28
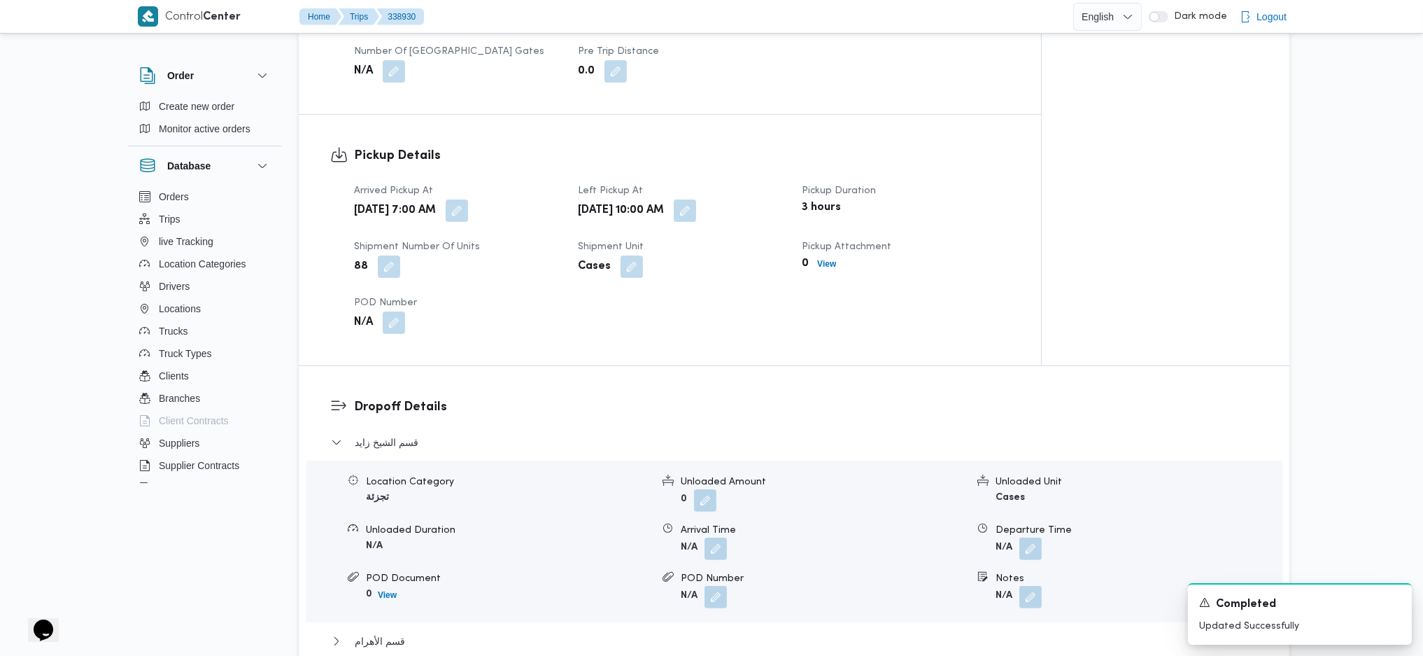
scroll to position [1119, 0]
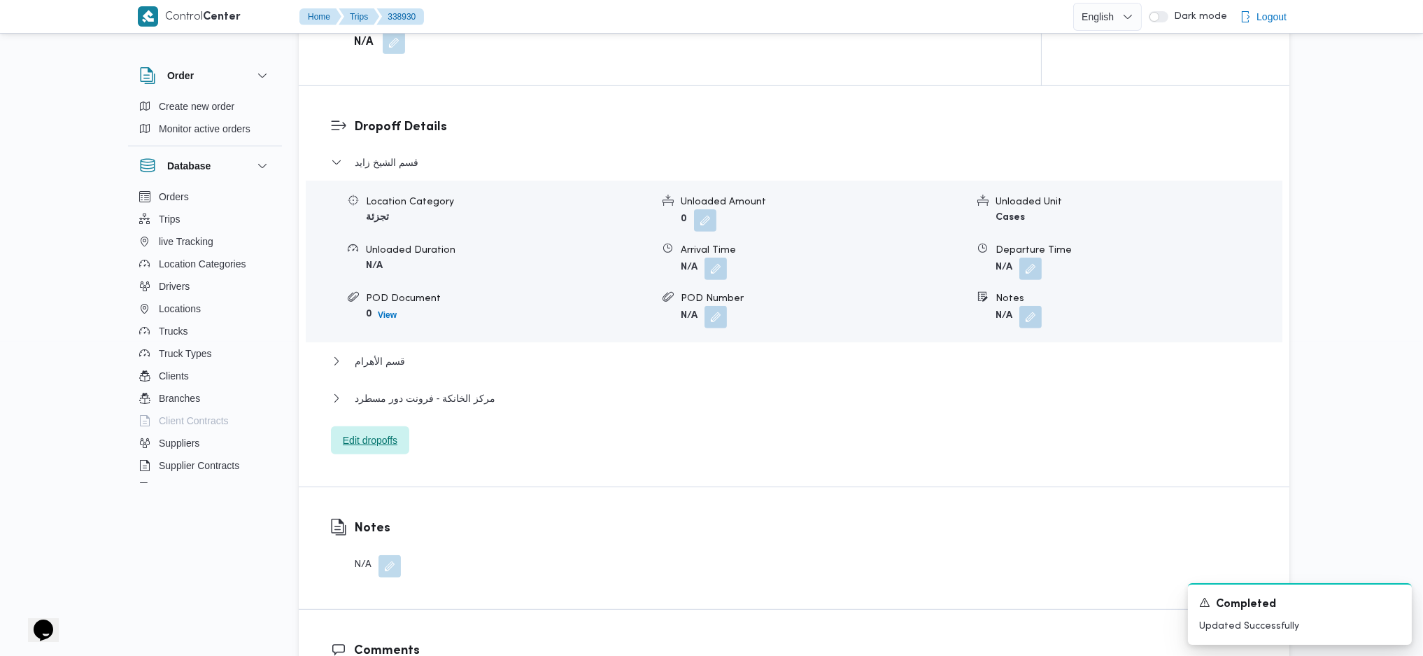
click at [390, 432] on span "Edit dropoffs" at bounding box center [370, 440] width 55 height 17
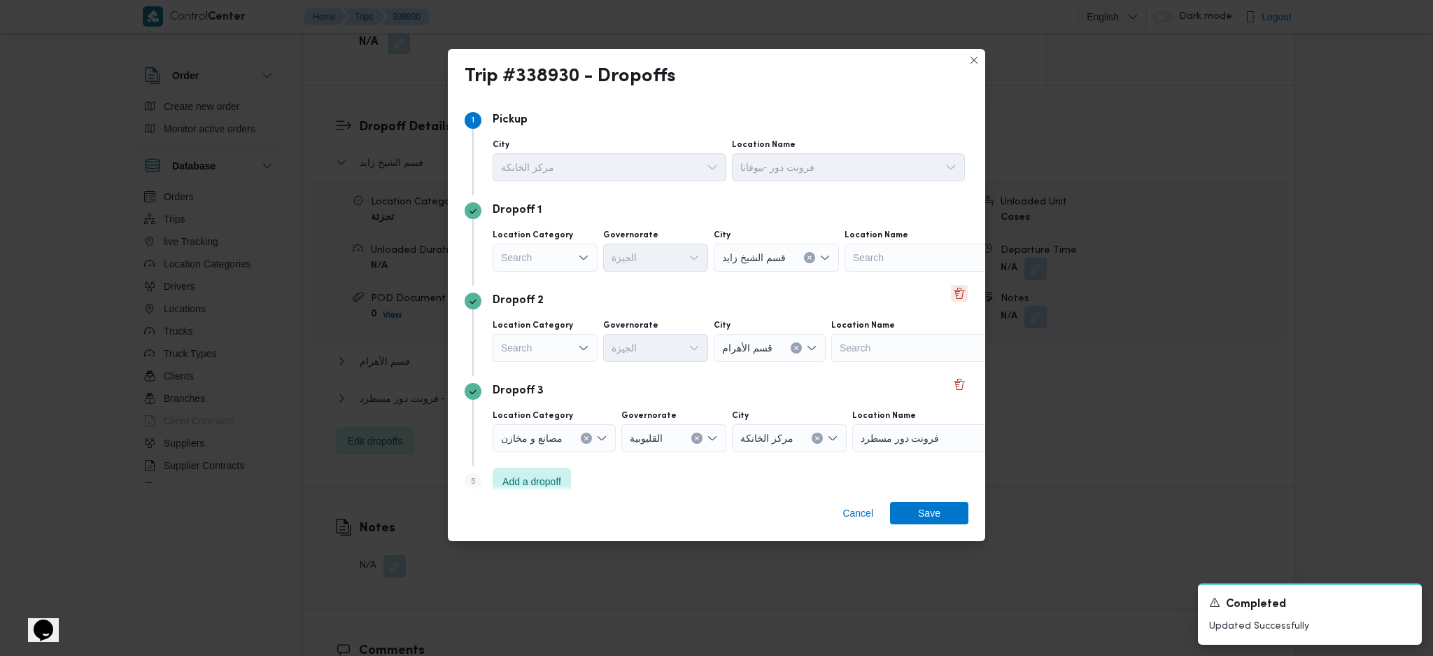
click at [951, 299] on button "Delete" at bounding box center [959, 293] width 17 height 17
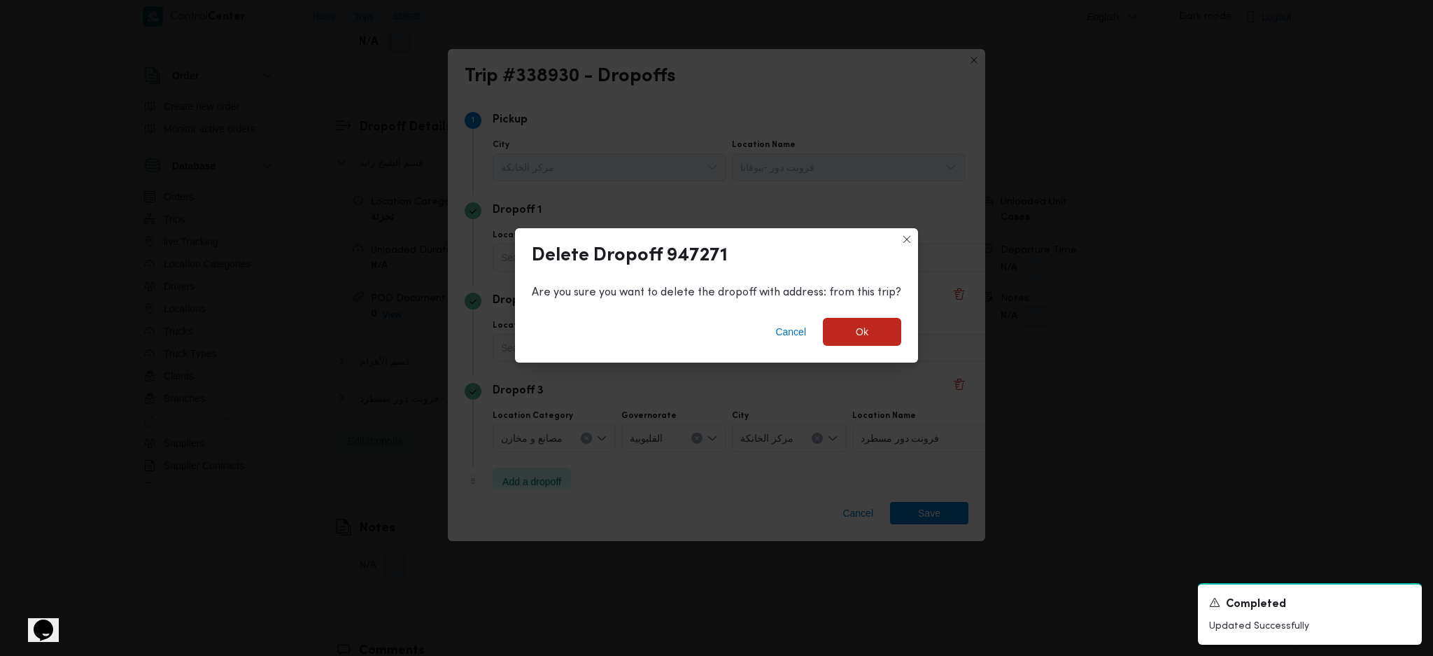
click at [875, 346] on div "Cancel Ok" at bounding box center [716, 334] width 403 height 56
click at [870, 334] on span "Ok" at bounding box center [862, 331] width 78 height 28
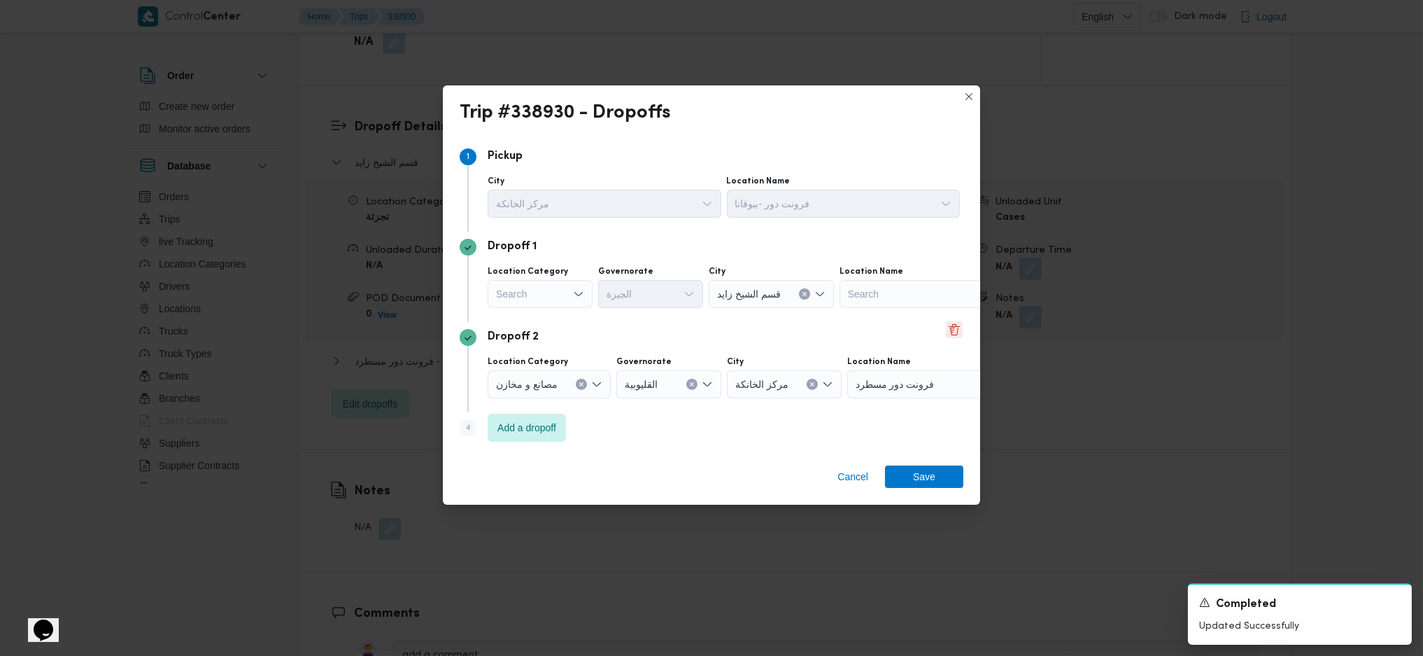
click at [954, 325] on button "Delete" at bounding box center [954, 329] width 17 height 17
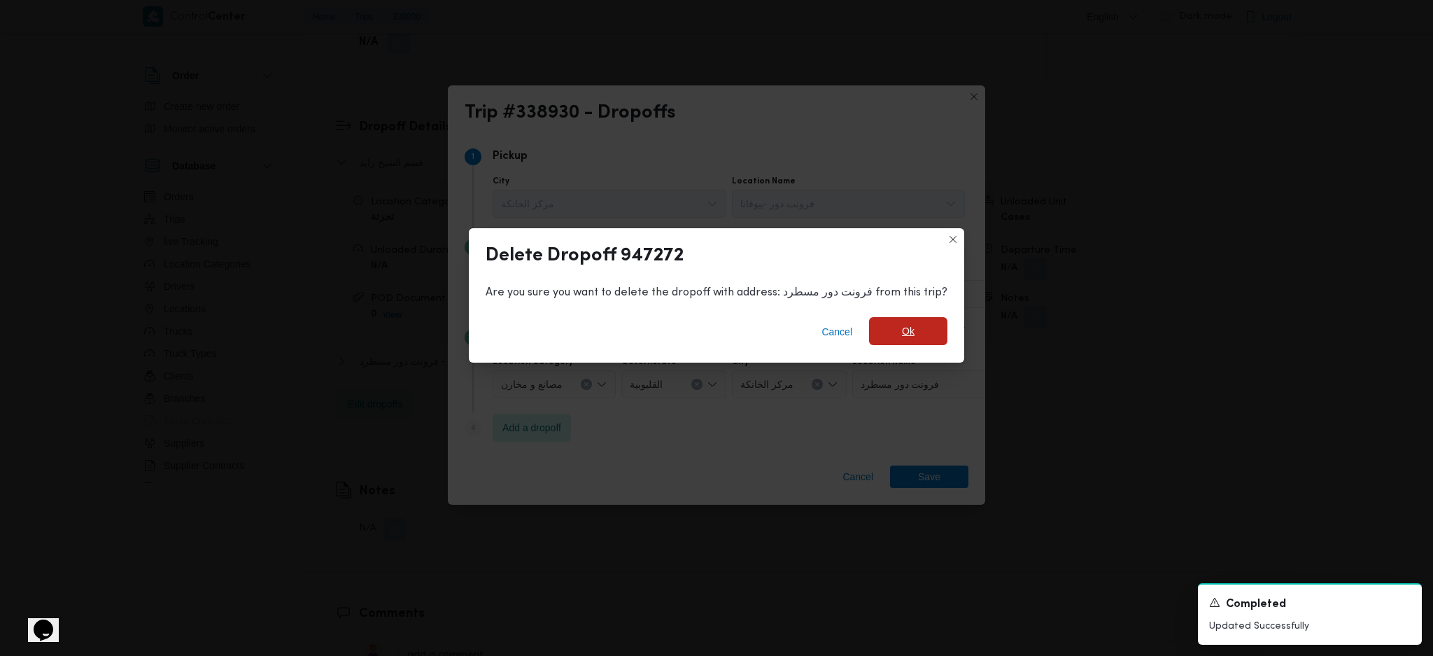
click at [907, 334] on span "Ok" at bounding box center [908, 331] width 13 height 17
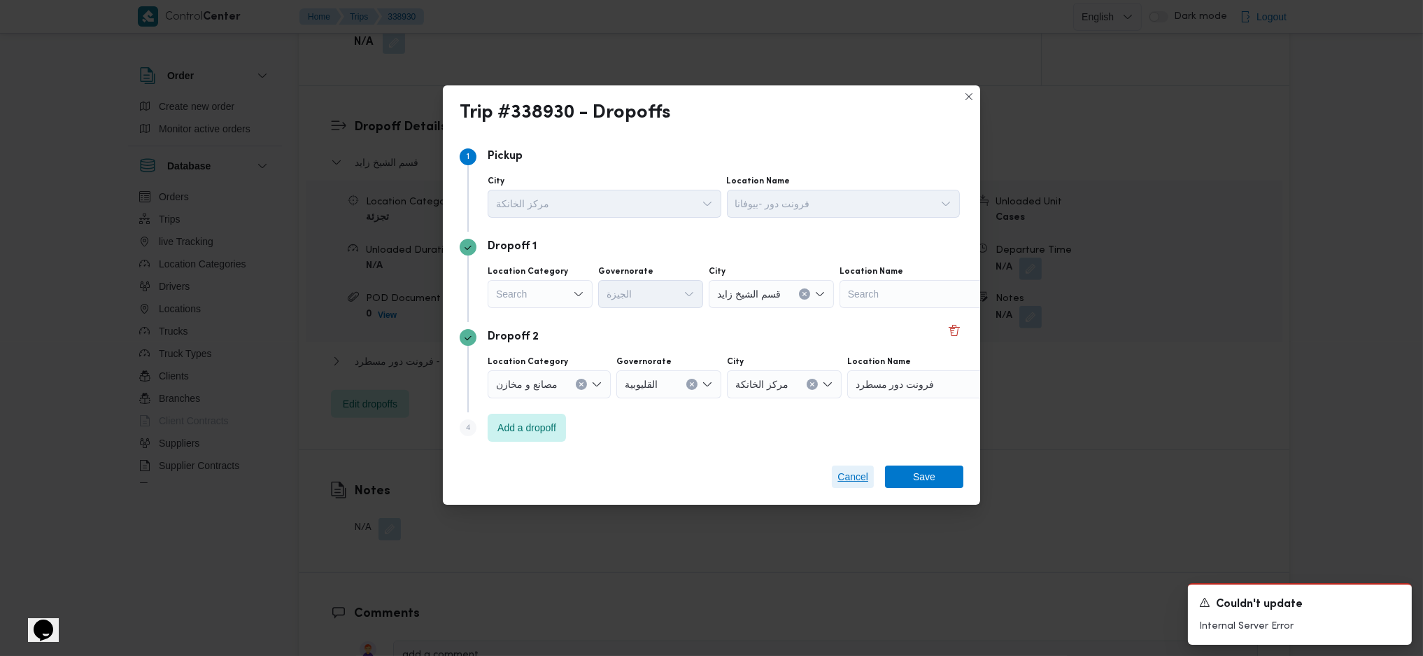
click at [859, 436] on span "Cancel" at bounding box center [852, 476] width 31 height 17
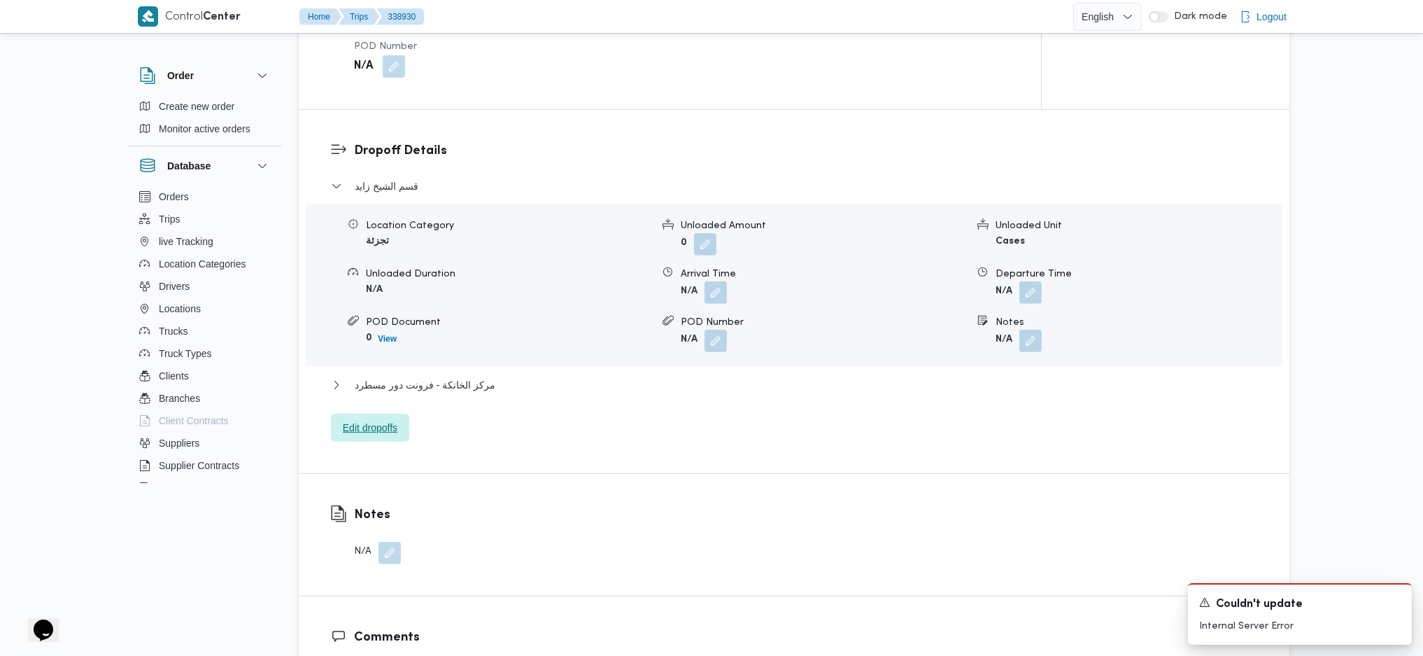
scroll to position [1213, 0]
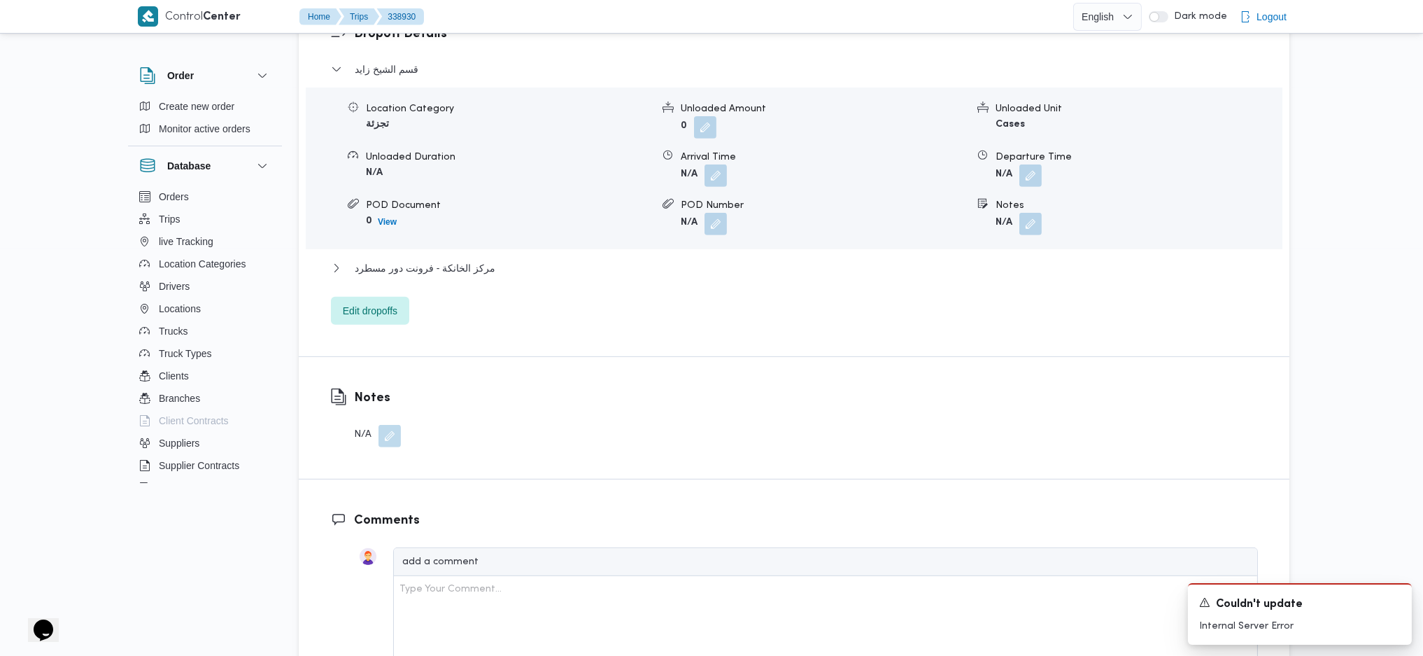
click at [372, 303] on div "Dropoff Details قسم الشيخ زايد Location Category تجزئة Unloaded Amount 0 Unload…" at bounding box center [794, 174] width 991 height 363
click at [379, 302] on span "Edit dropoffs" at bounding box center [370, 310] width 55 height 17
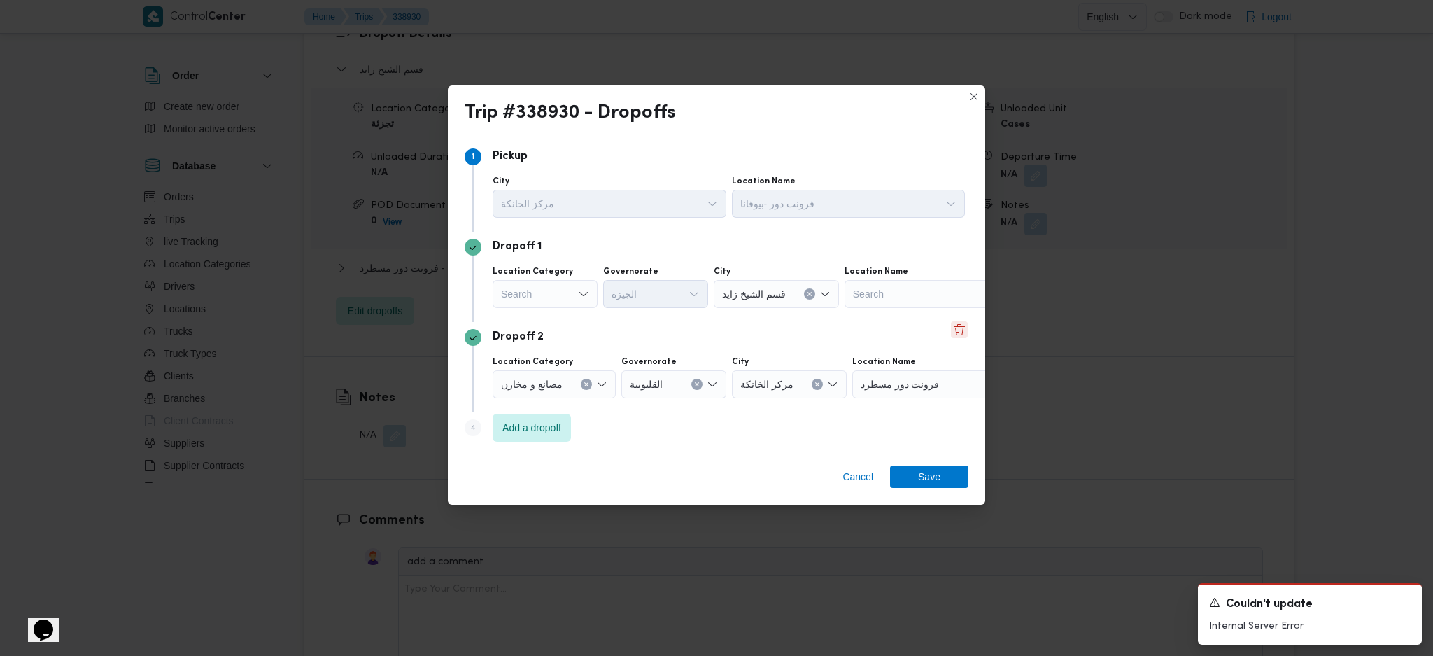
click at [959, 329] on button "Delete" at bounding box center [959, 329] width 17 height 17
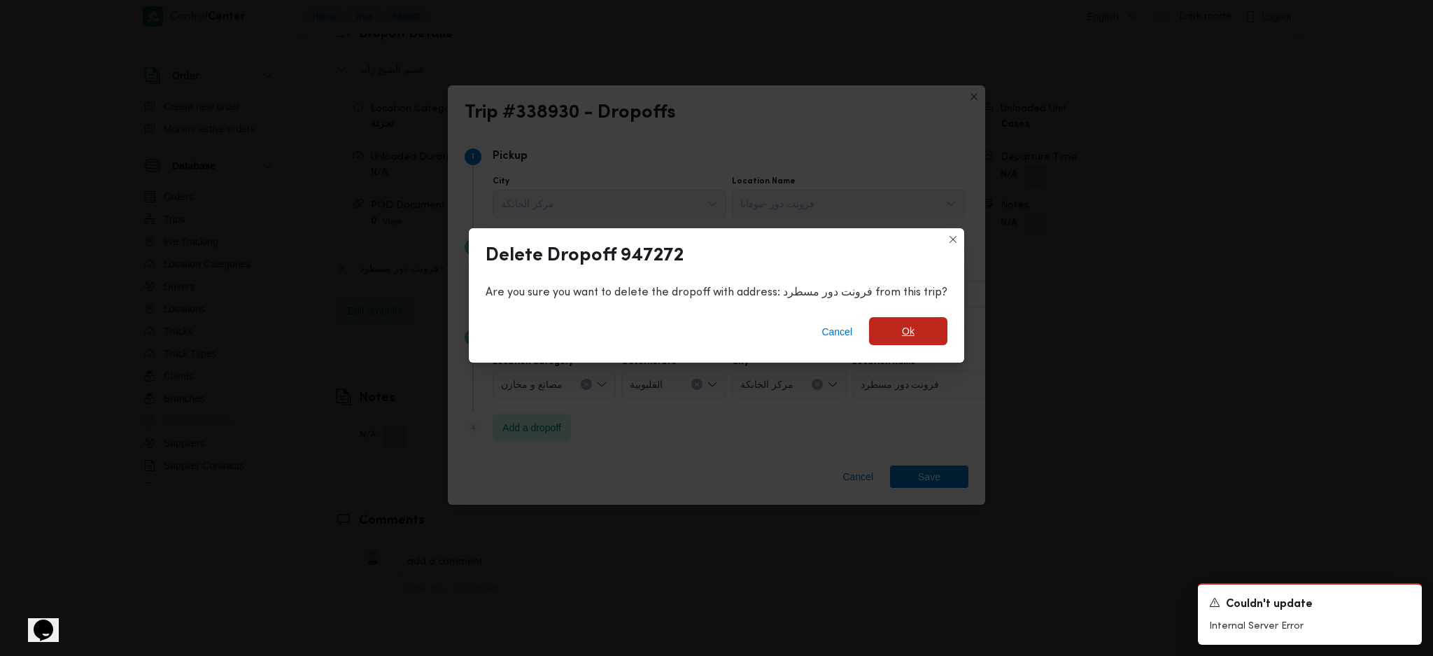
click at [891, 334] on span "Ok" at bounding box center [908, 331] width 78 height 28
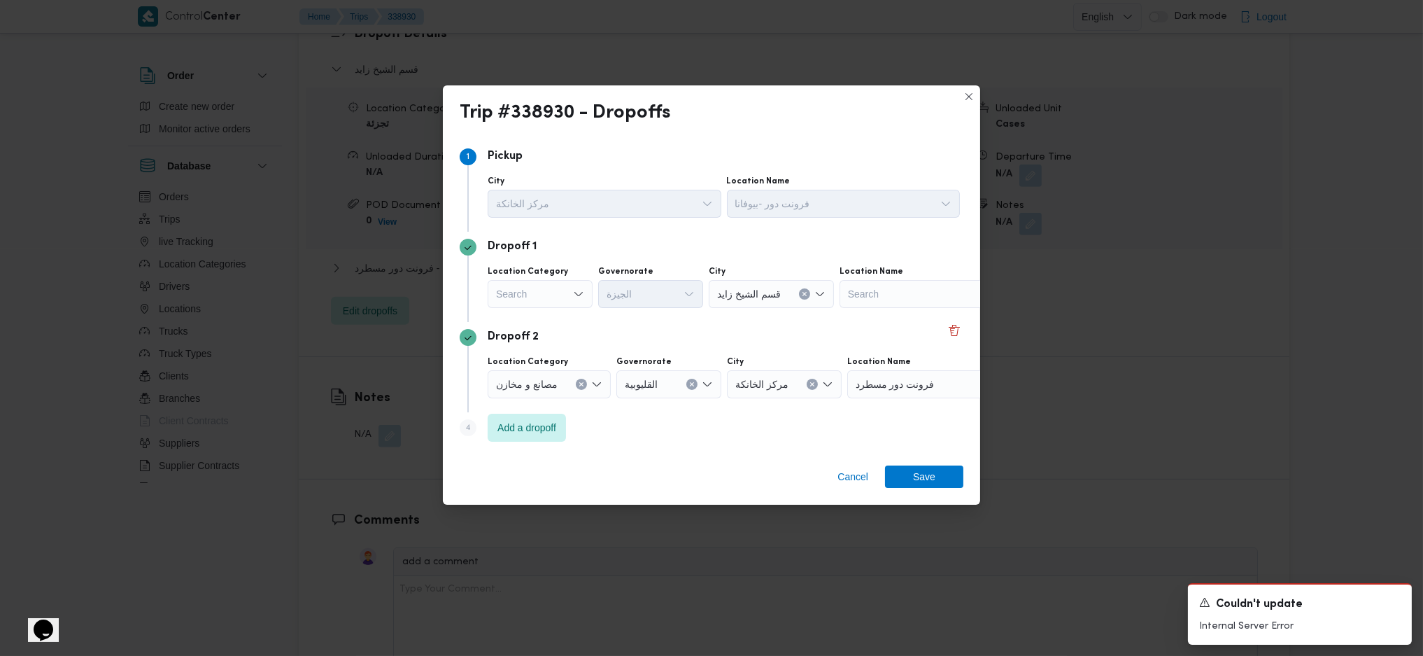
click at [945, 329] on div "Dropoff 2" at bounding box center [712, 337] width 504 height 17
click at [954, 325] on button "Delete" at bounding box center [954, 329] width 17 height 17
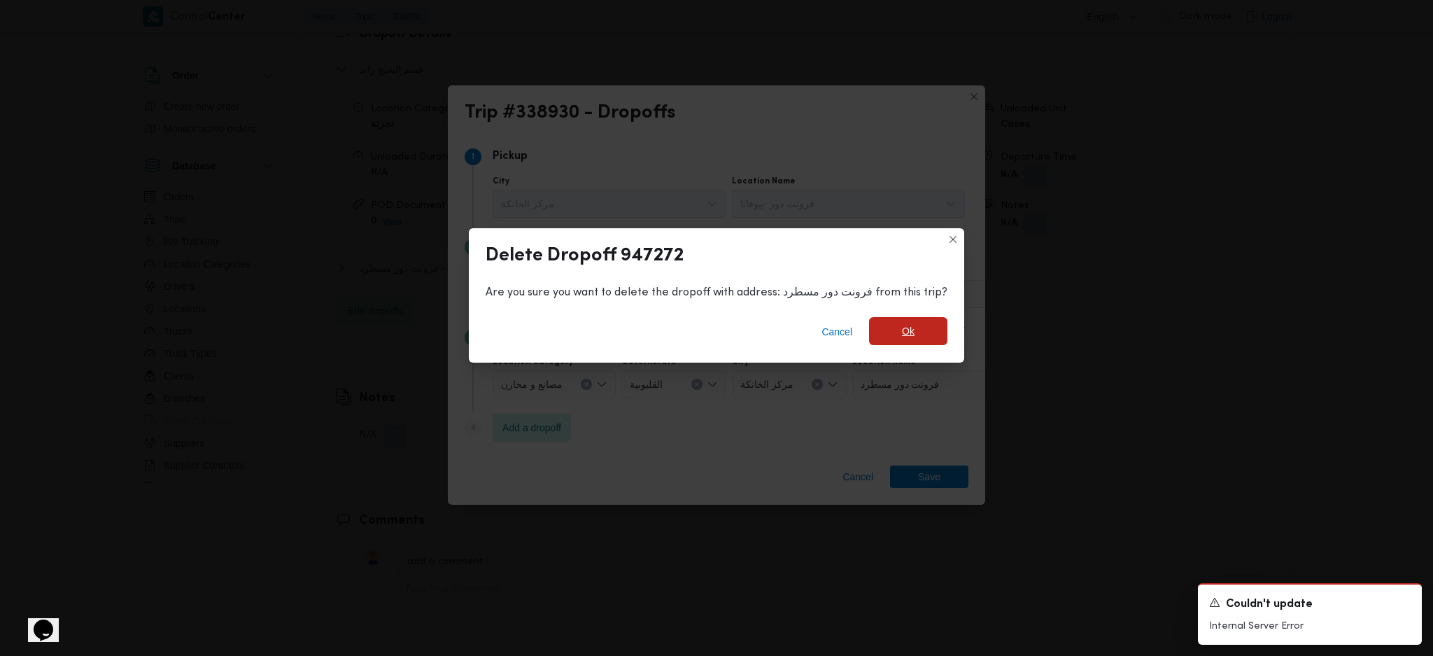
click at [878, 337] on span "Ok" at bounding box center [908, 331] width 78 height 28
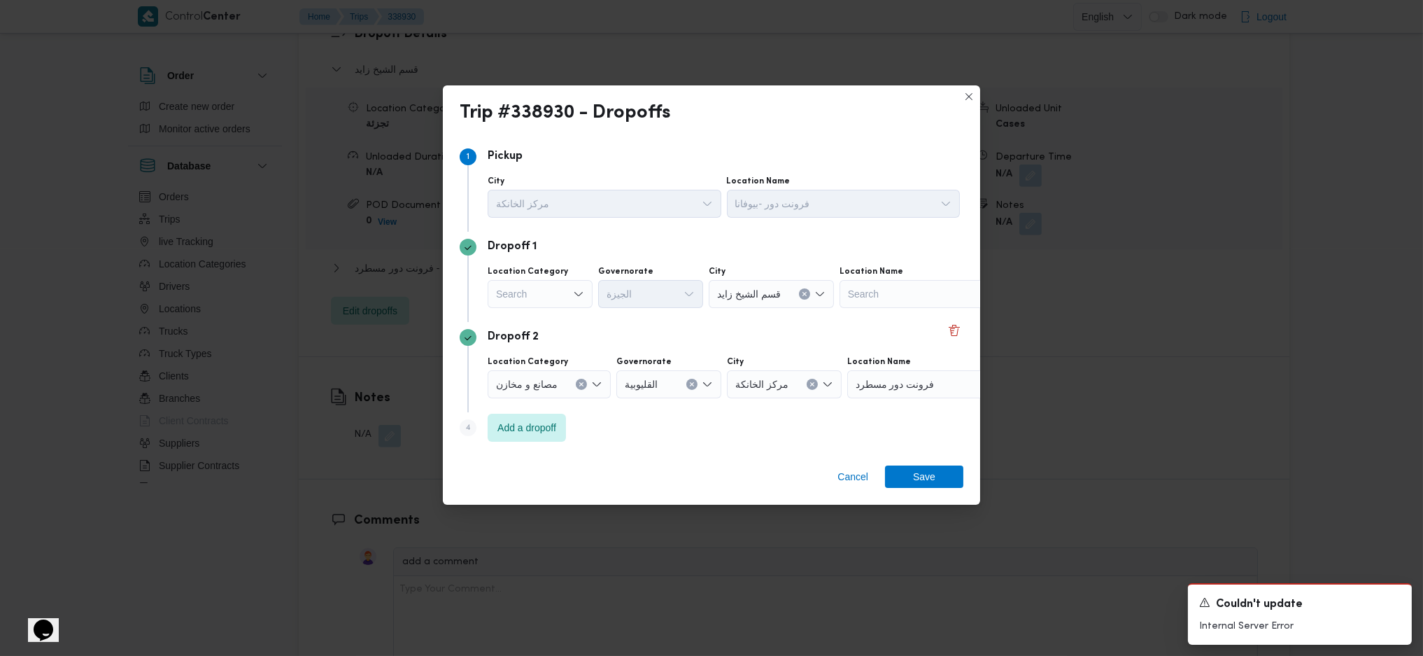
click at [849, 436] on div "Cancel Save" at bounding box center [711, 479] width 537 height 50
click at [847, 436] on span "Cancel" at bounding box center [852, 476] width 31 height 17
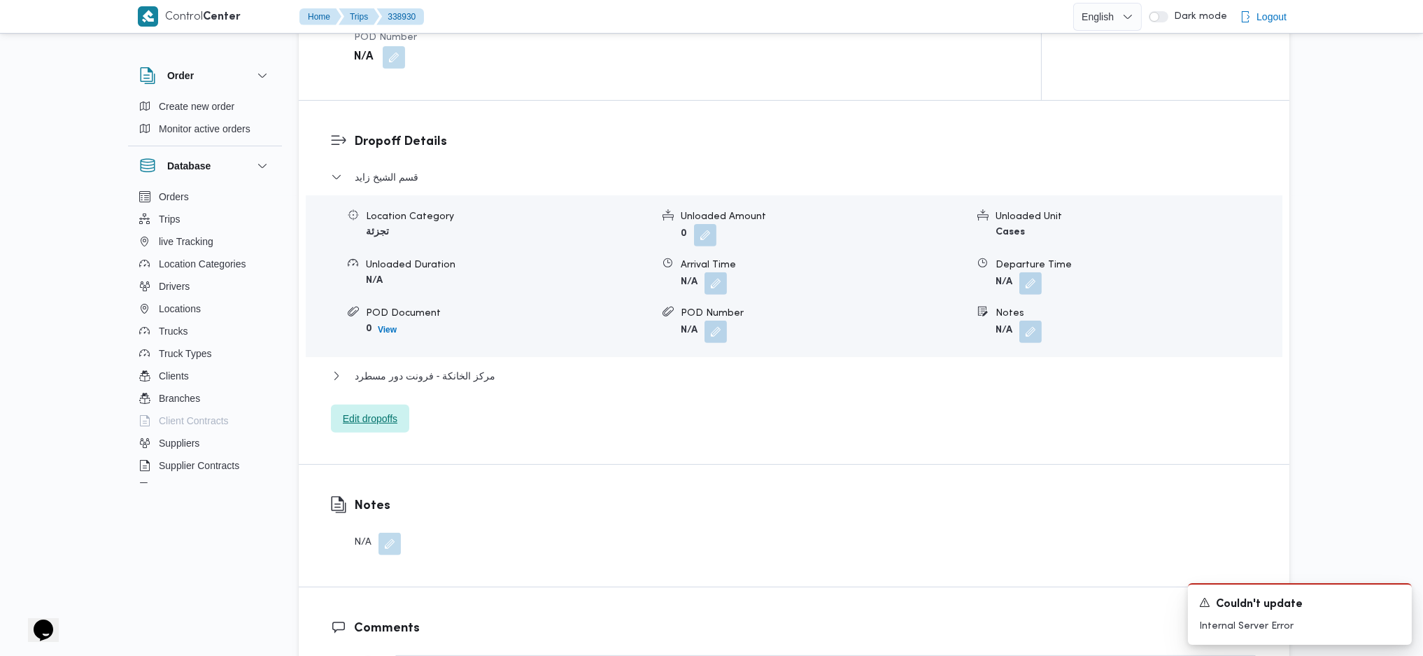
scroll to position [1026, 0]
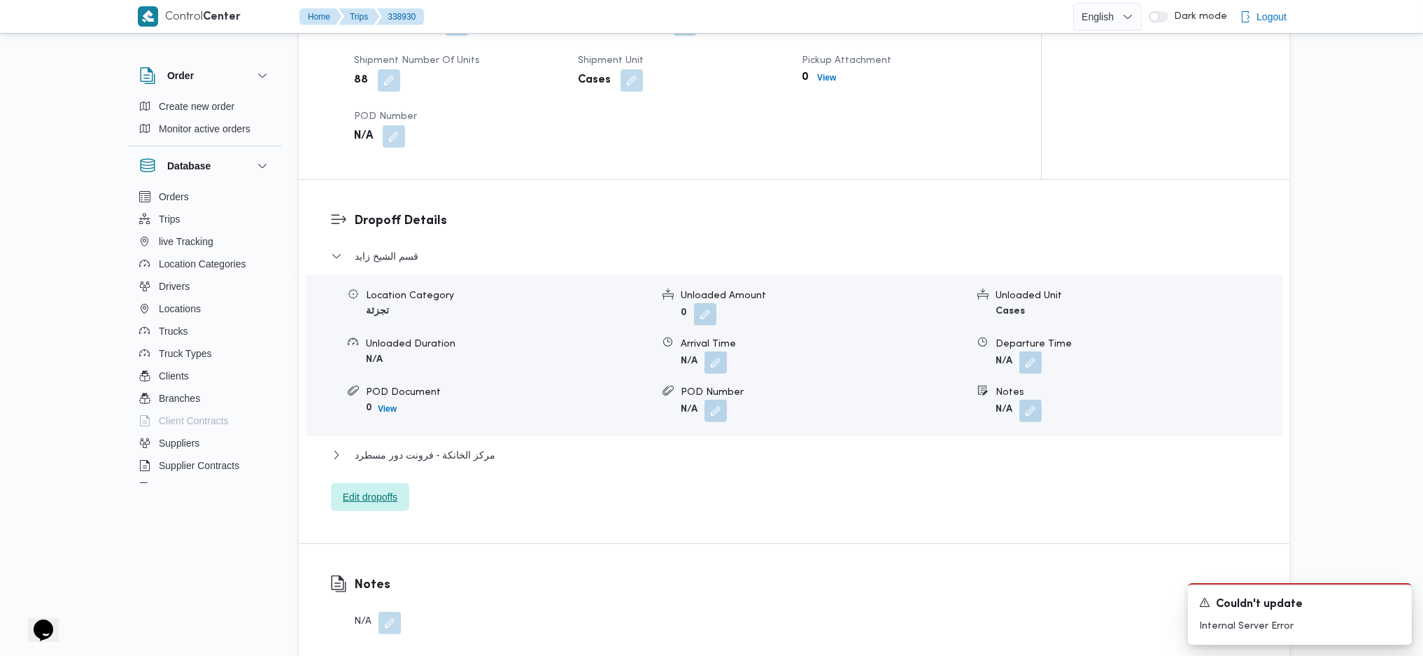
click at [372, 436] on span "Edit dropoffs" at bounding box center [370, 497] width 78 height 28
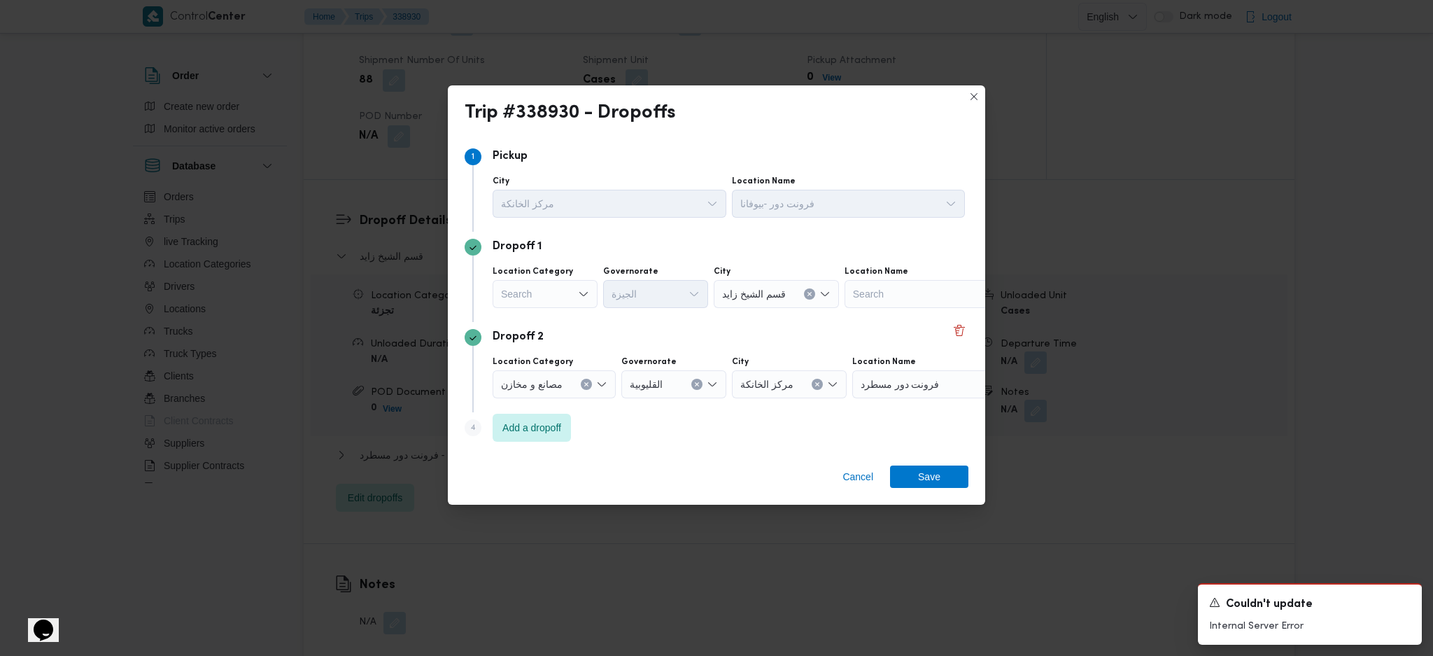
click at [561, 276] on label "Location Category" at bounding box center [533, 271] width 80 height 11
click at [502, 285] on input "Location Category" at bounding box center [501, 293] width 1 height 17
click at [562, 295] on div "Search Combo box. Selected. Combo box input. Search. Type some text or, to disp…" at bounding box center [545, 294] width 105 height 28
click at [558, 374] on span "عملاء جملة" at bounding box center [553, 380] width 71 height 17
click at [646, 288] on div "Search" at bounding box center [657, 294] width 105 height 28
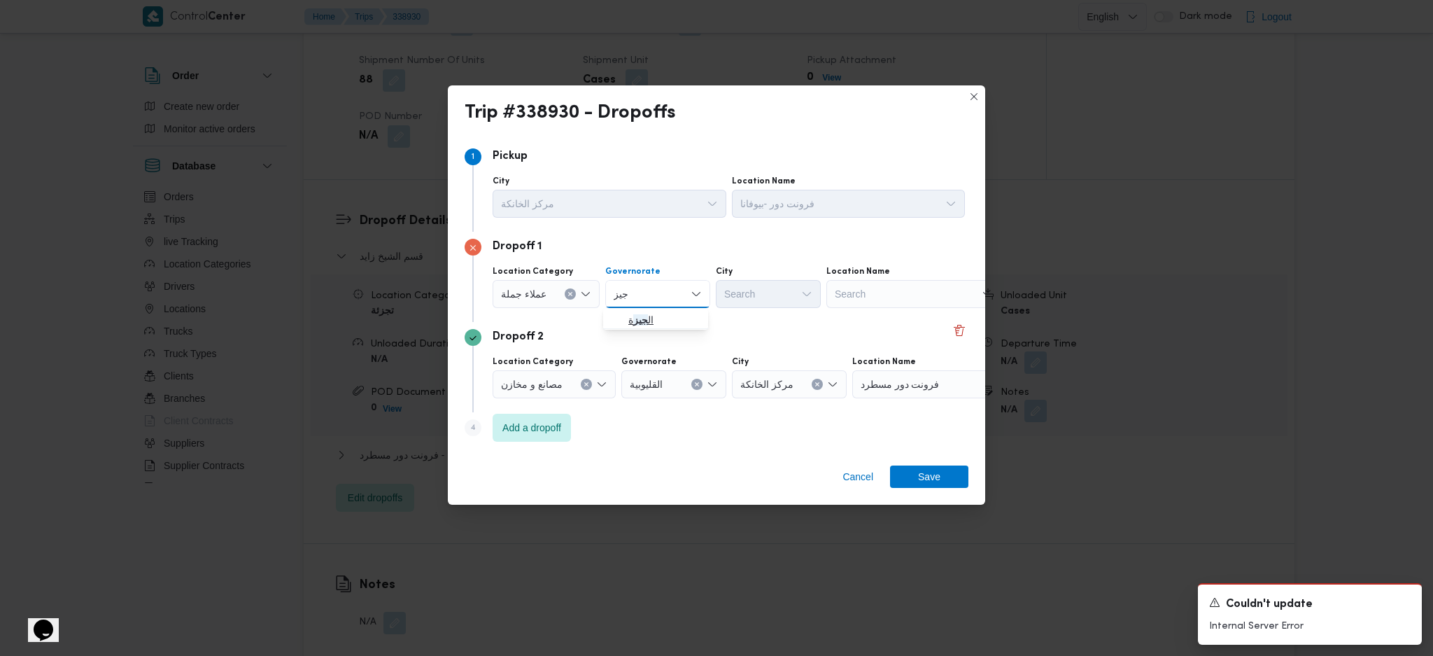
type input "جيز"
click at [675, 295] on button "Clear input" at bounding box center [680, 293] width 11 height 11
click at [661, 436] on span "الجيزة" at bounding box center [663, 441] width 71 height 17
click at [770, 290] on div "Search" at bounding box center [768, 294] width 105 height 28
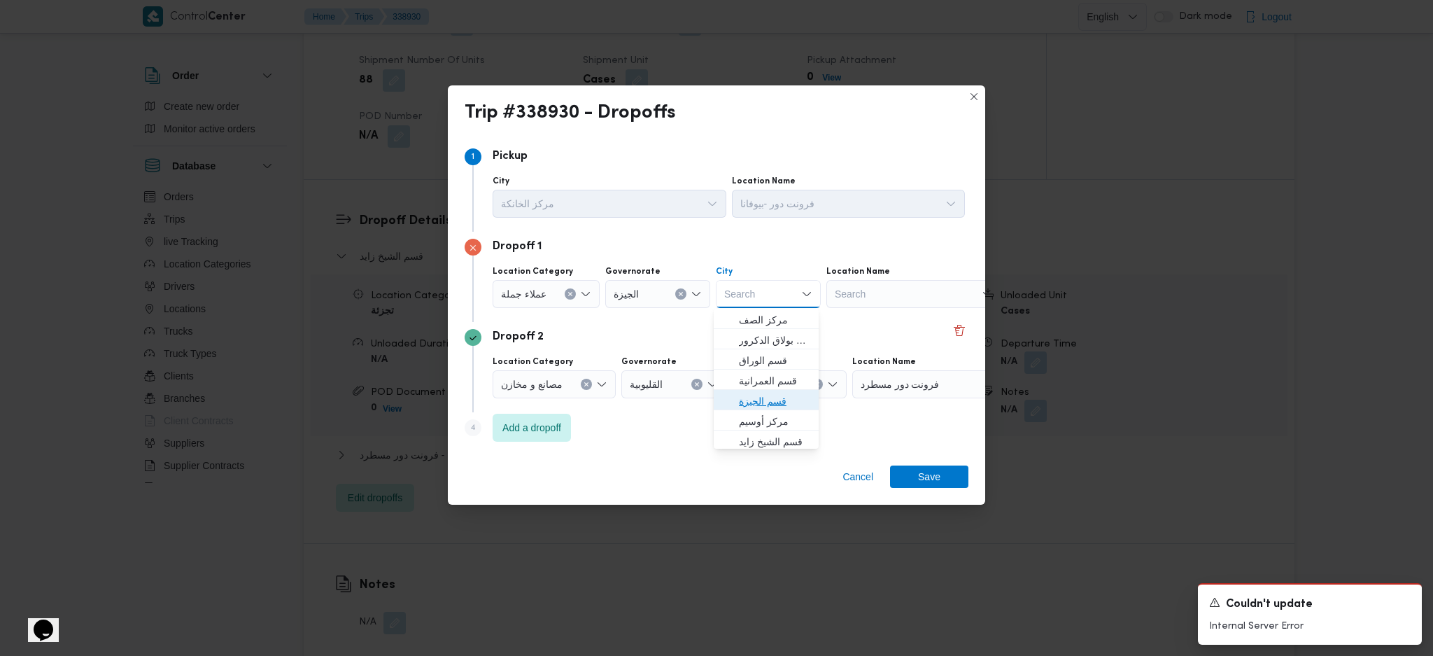
click at [777, 406] on span "قسم الجيزة" at bounding box center [774, 401] width 71 height 17
click at [930, 436] on span "Save" at bounding box center [929, 476] width 22 height 22
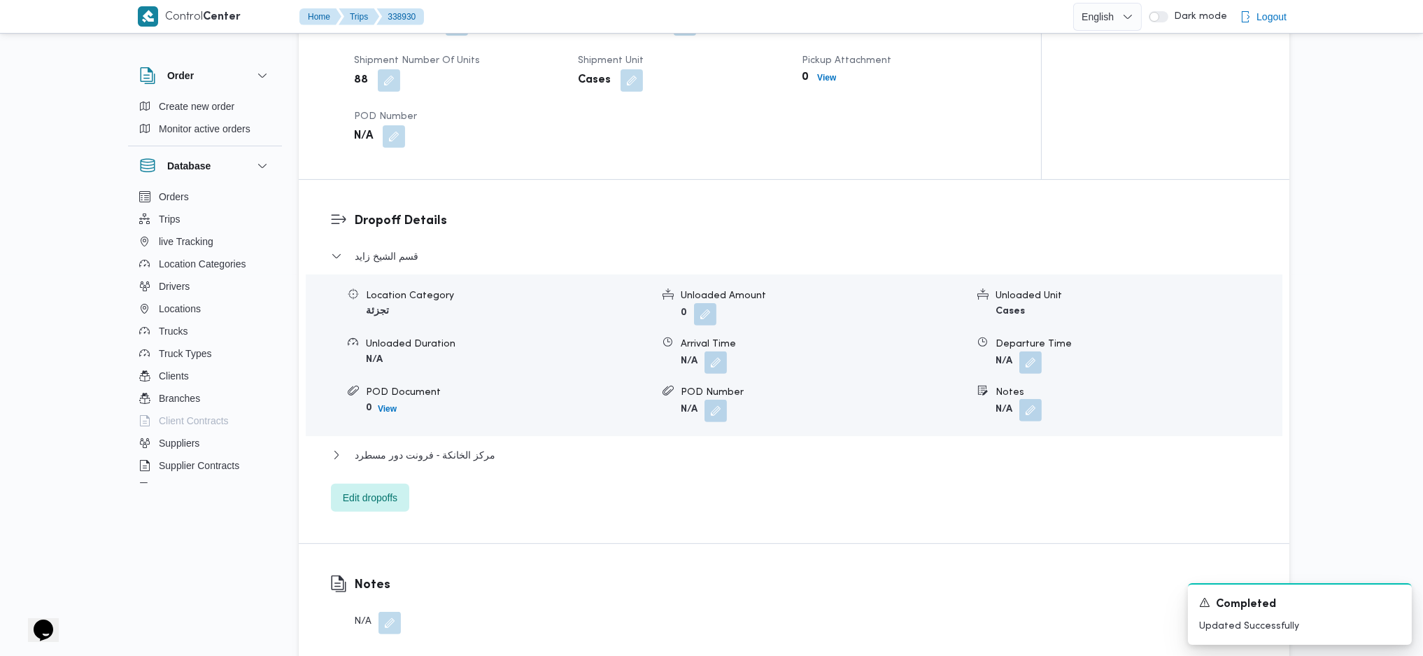
click at [1037, 400] on span at bounding box center [1026, 411] width 29 height 22
click at [1036, 399] on button "button" at bounding box center [1030, 410] width 22 height 22
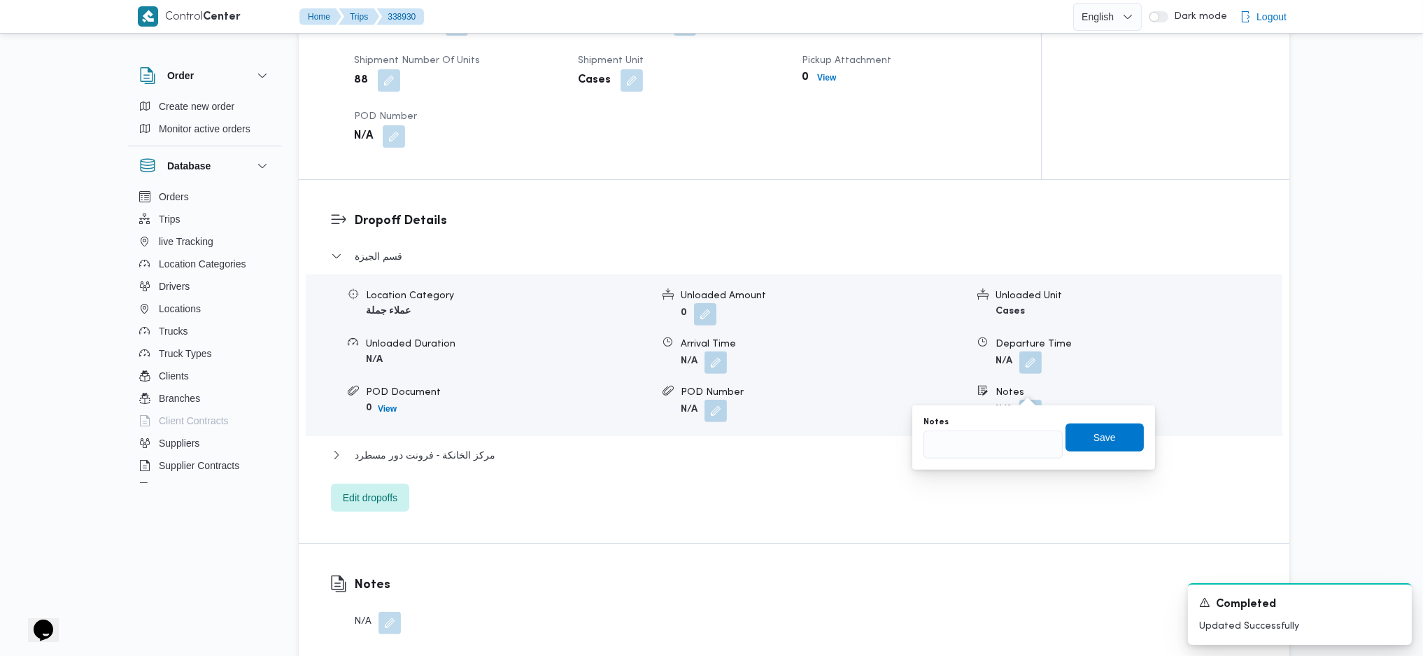
drag, startPoint x: 953, startPoint y: 460, endPoint x: 966, endPoint y: 455, distance: 13.8
click at [956, 436] on div "You are in a dialog. To close this dialog, hit escape. Notes Save" at bounding box center [1033, 437] width 243 height 64
click at [973, 436] on input "Notes" at bounding box center [993, 444] width 139 height 28
type input "البحر الاعظم"
click button "Save" at bounding box center [1105, 437] width 78 height 28
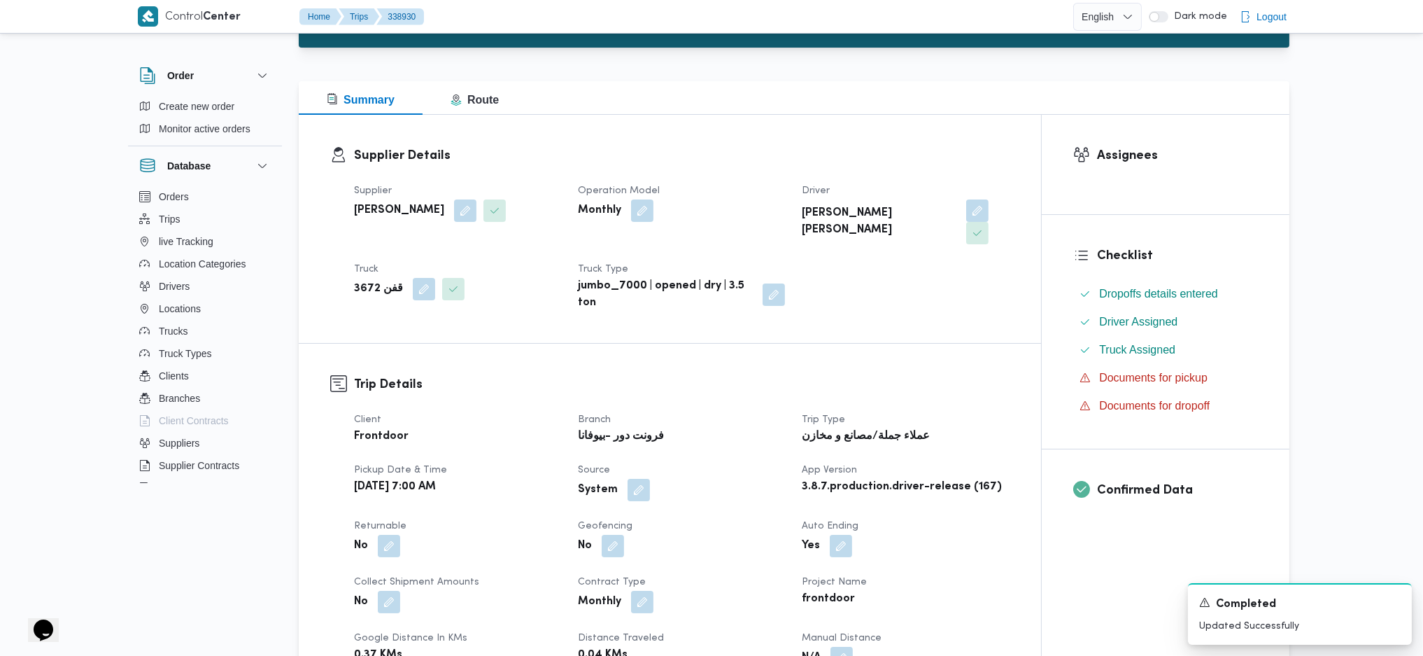
scroll to position [0, 0]
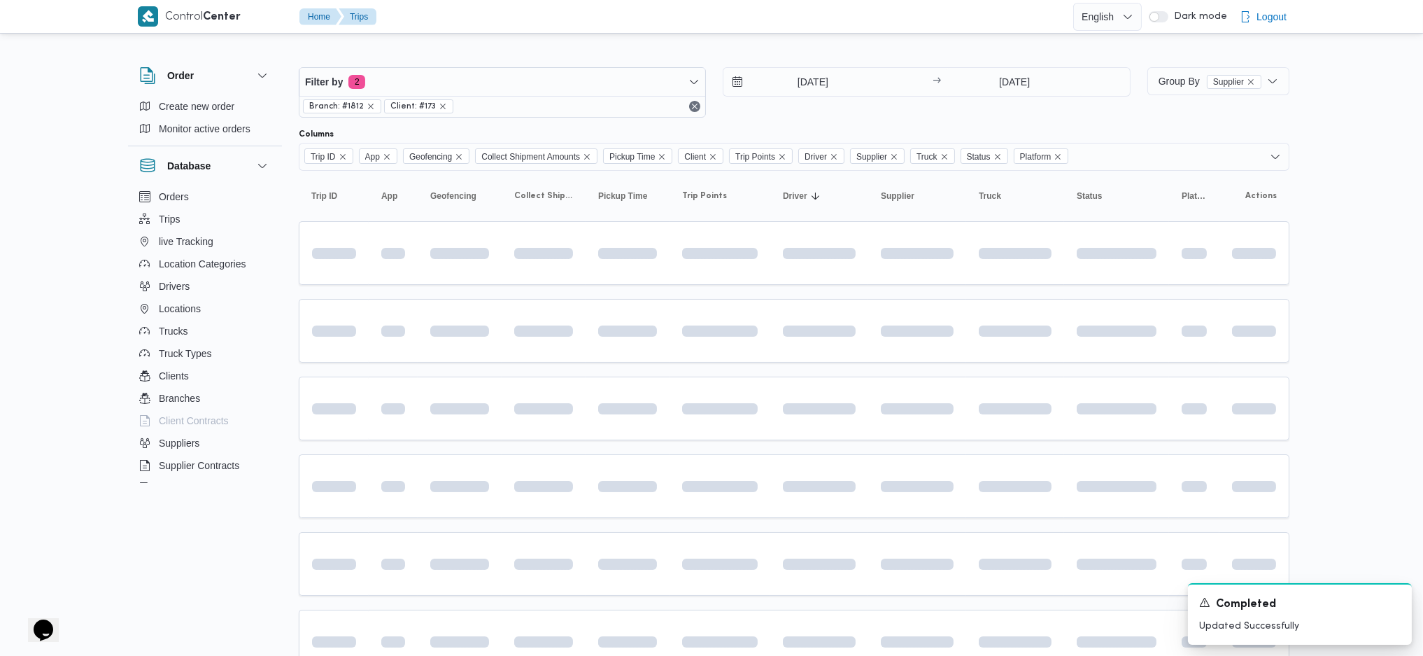
scroll to position [93, 0]
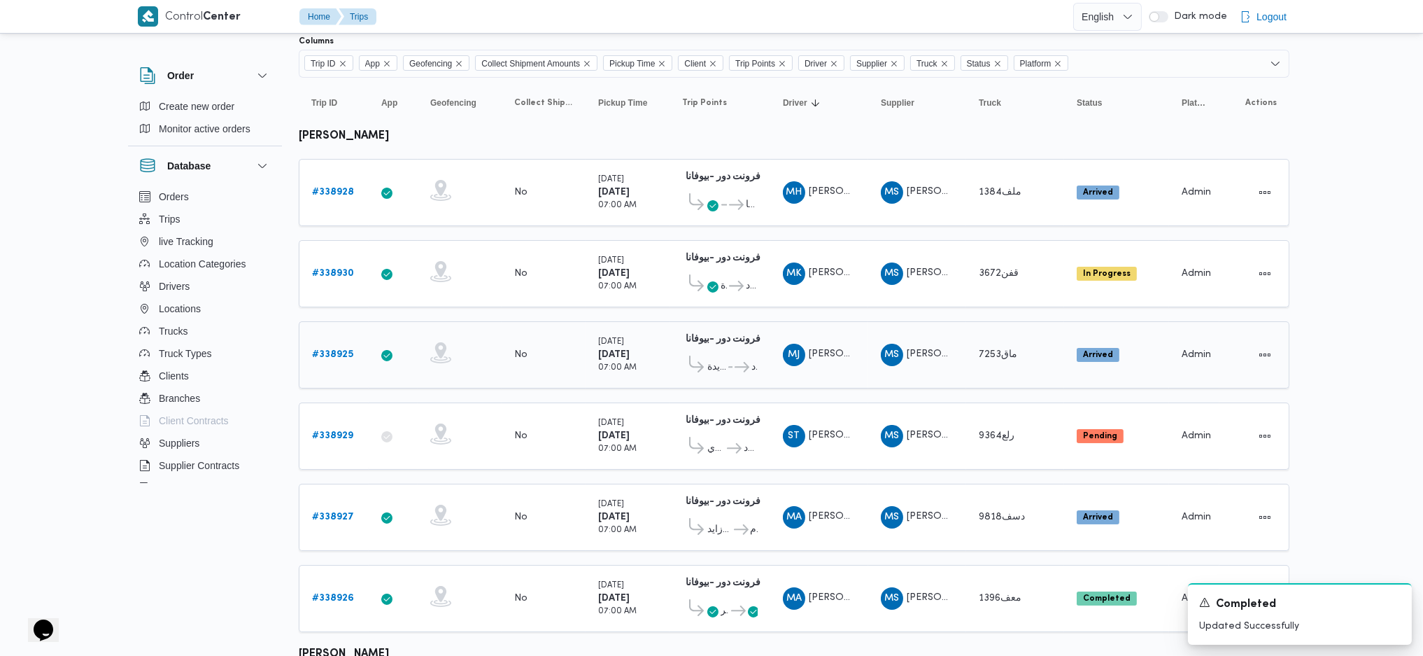
click at [339, 360] on div "# 338925" at bounding box center [333, 355] width 55 height 28
click at [341, 354] on b "# 338925" at bounding box center [332, 354] width 41 height 9
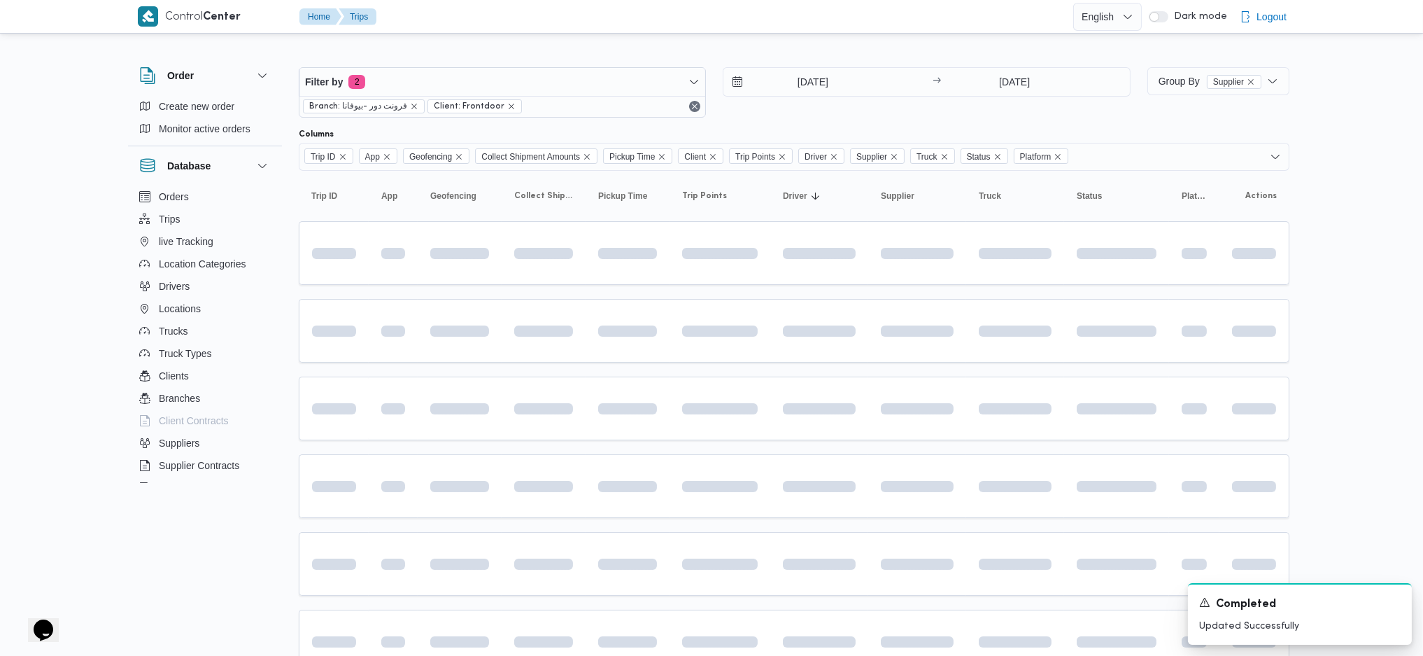
scroll to position [93, 0]
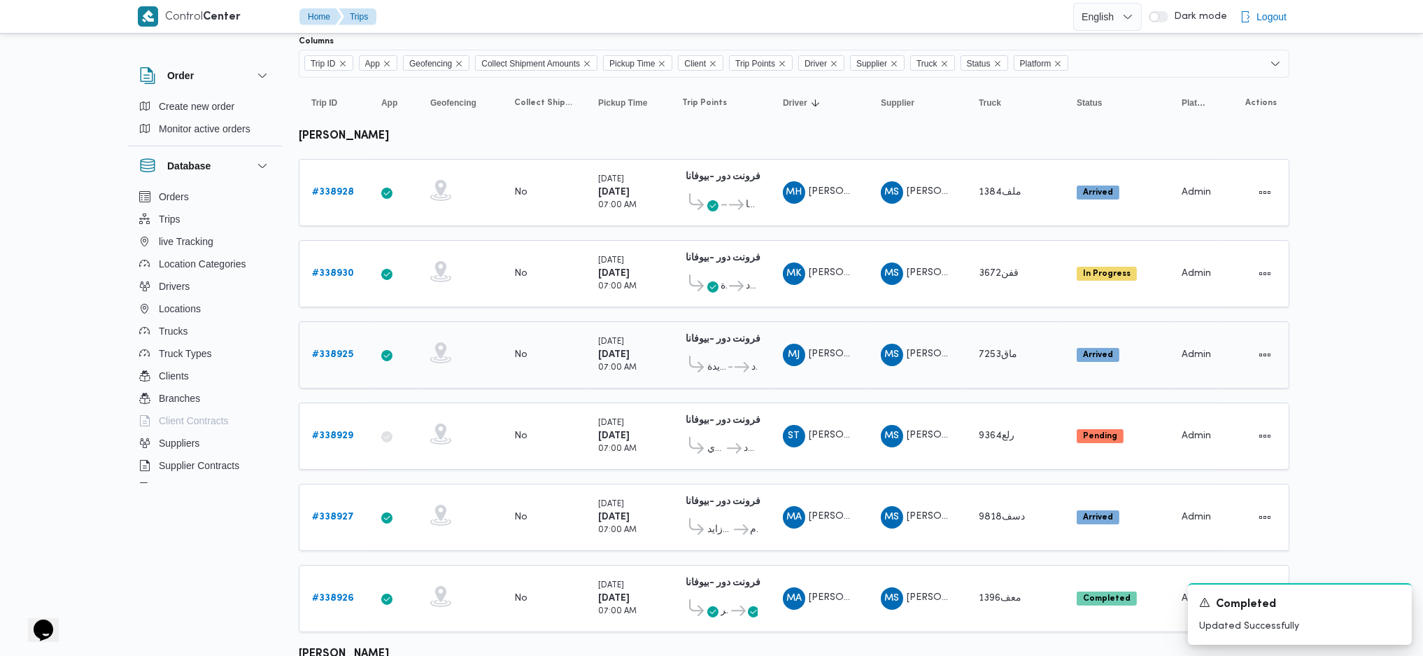
click at [334, 350] on b "# 338925" at bounding box center [332, 354] width 41 height 9
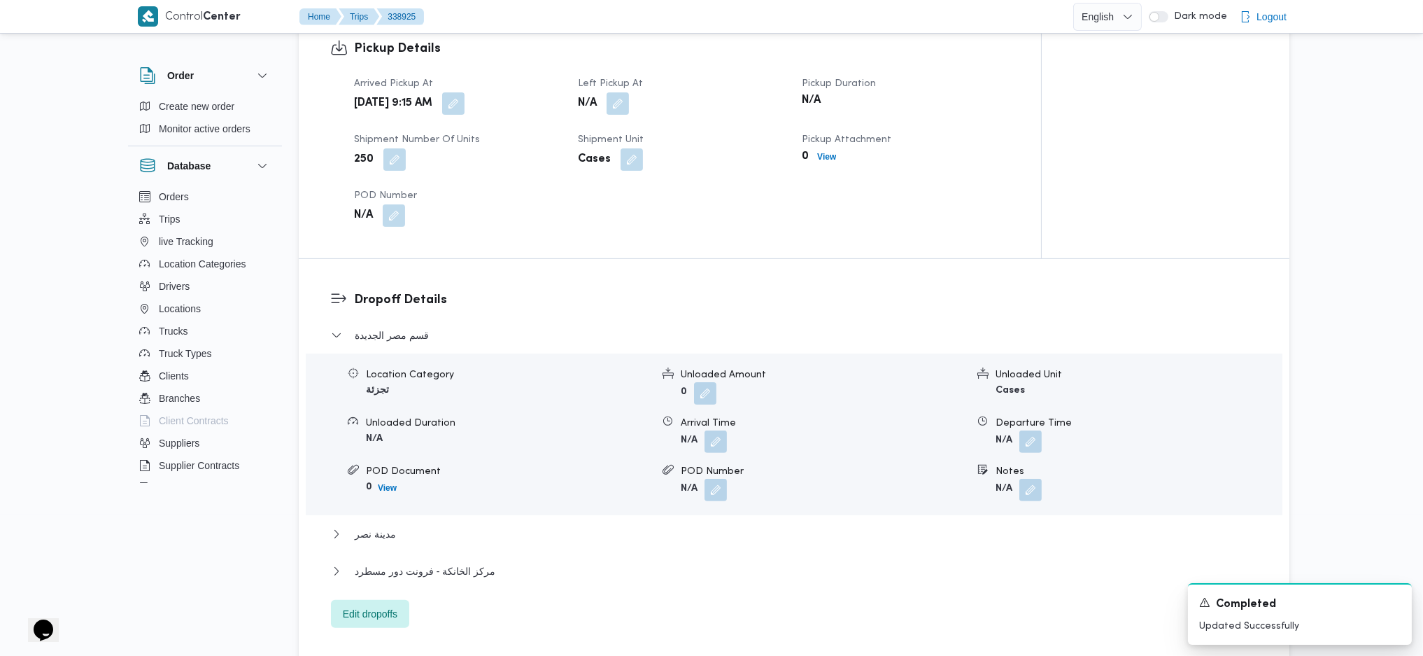
scroll to position [933, 0]
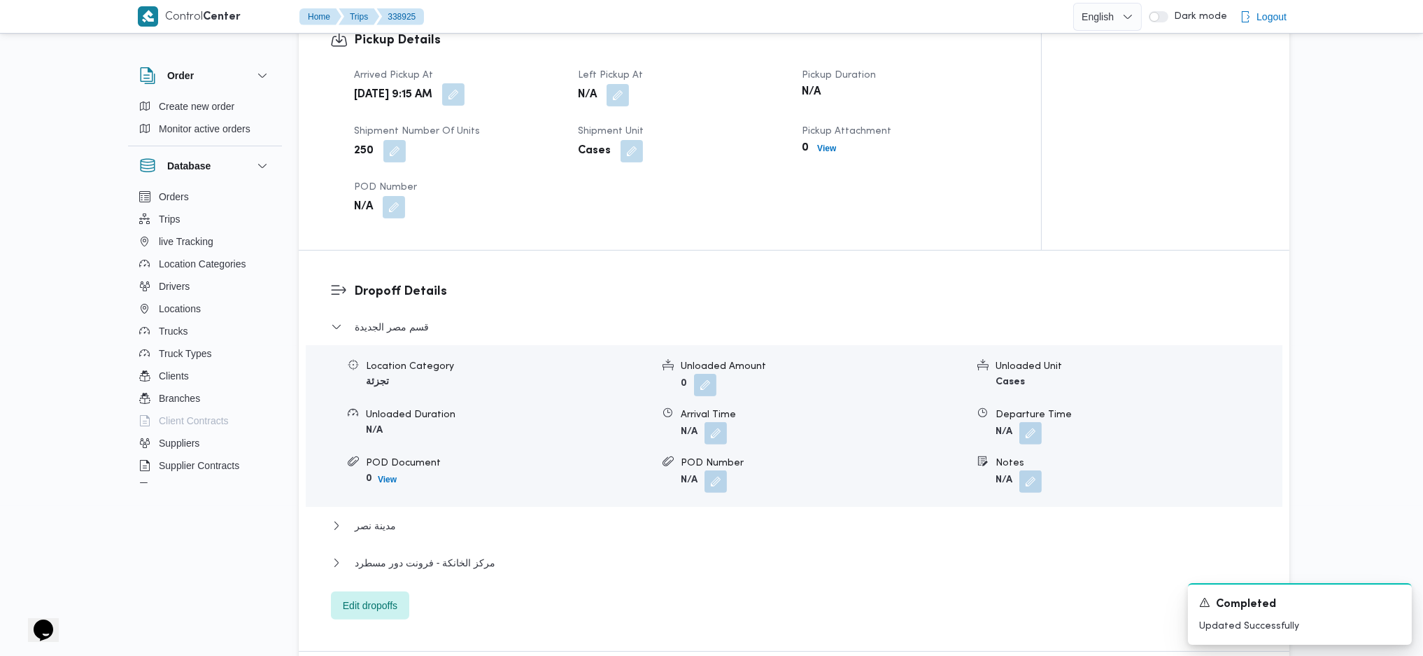
click at [465, 93] on button "button" at bounding box center [453, 94] width 22 height 22
click at [474, 169] on div "You are in a dialog. To close this dialog, hit escape. Arrived Pickup At 22/09/…" at bounding box center [515, 144] width 262 height 64
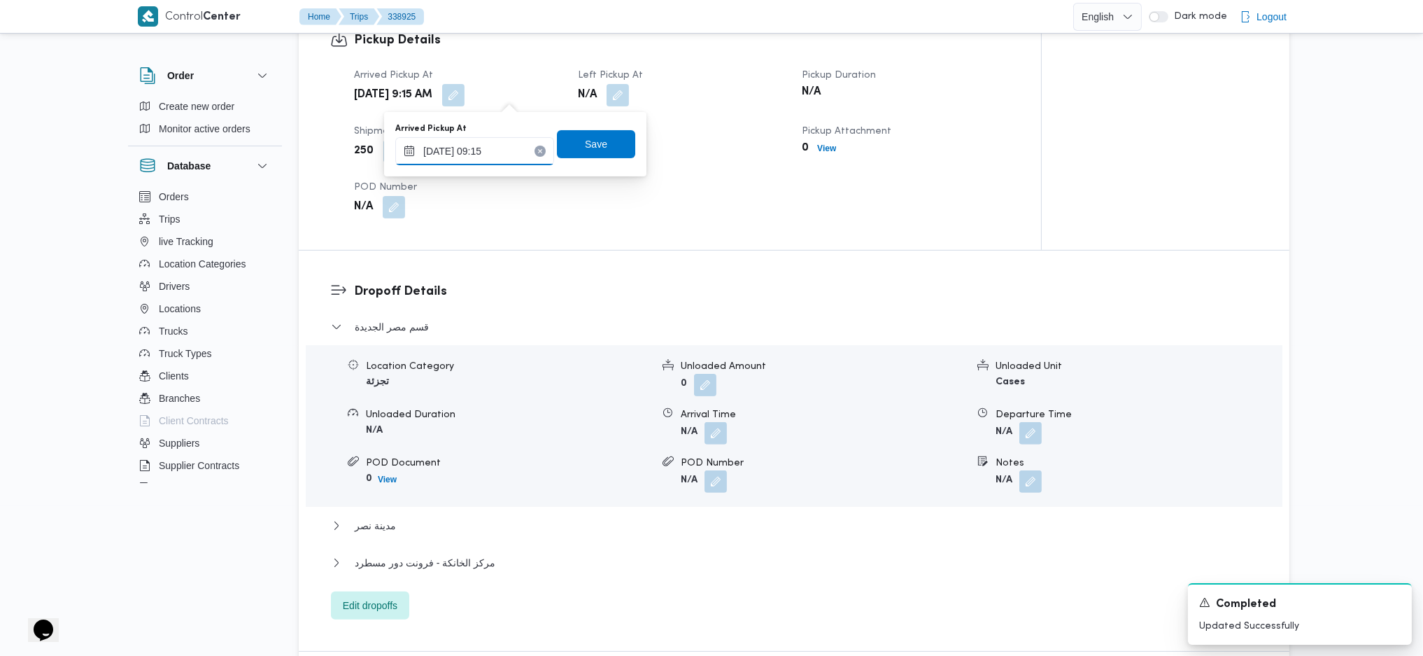
click at [480, 149] on input "22/09/2025 09:15" at bounding box center [474, 151] width 159 height 28
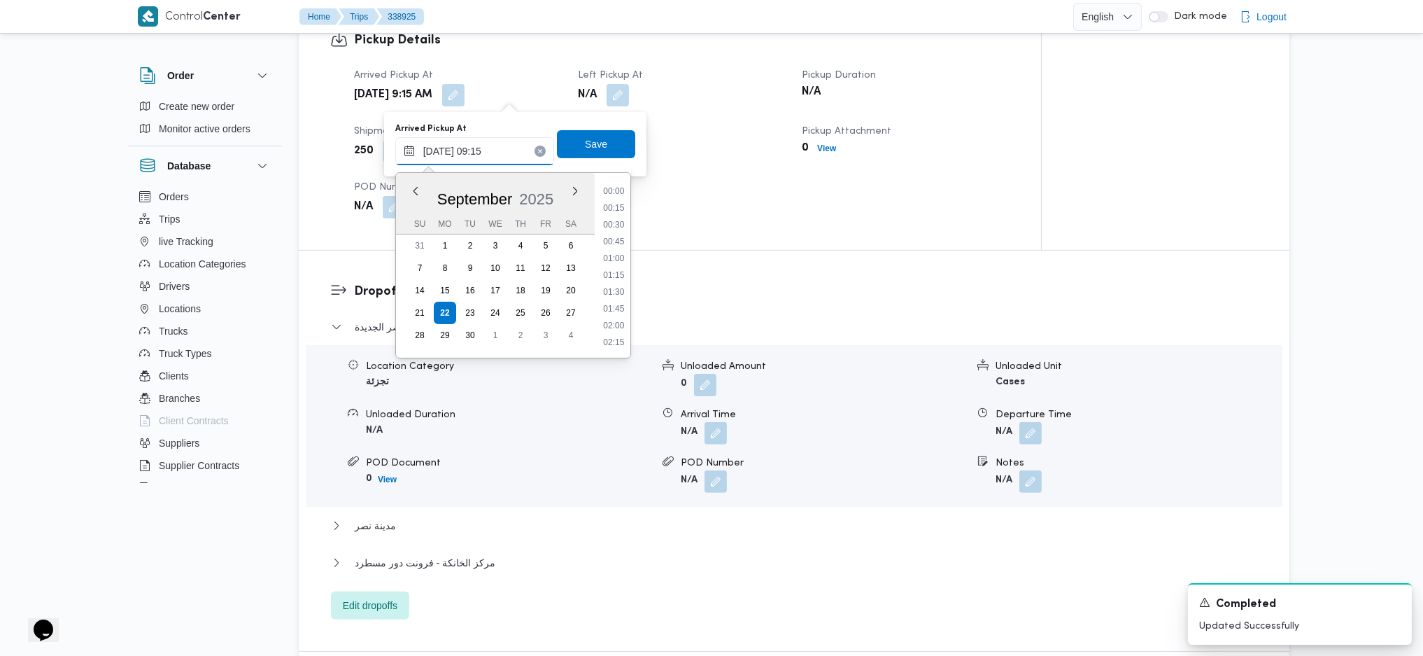
scroll to position [538, 0]
click at [618, 221] on li "08:30" at bounding box center [614, 224] width 32 height 14
type input "22/09/2025 08:30"
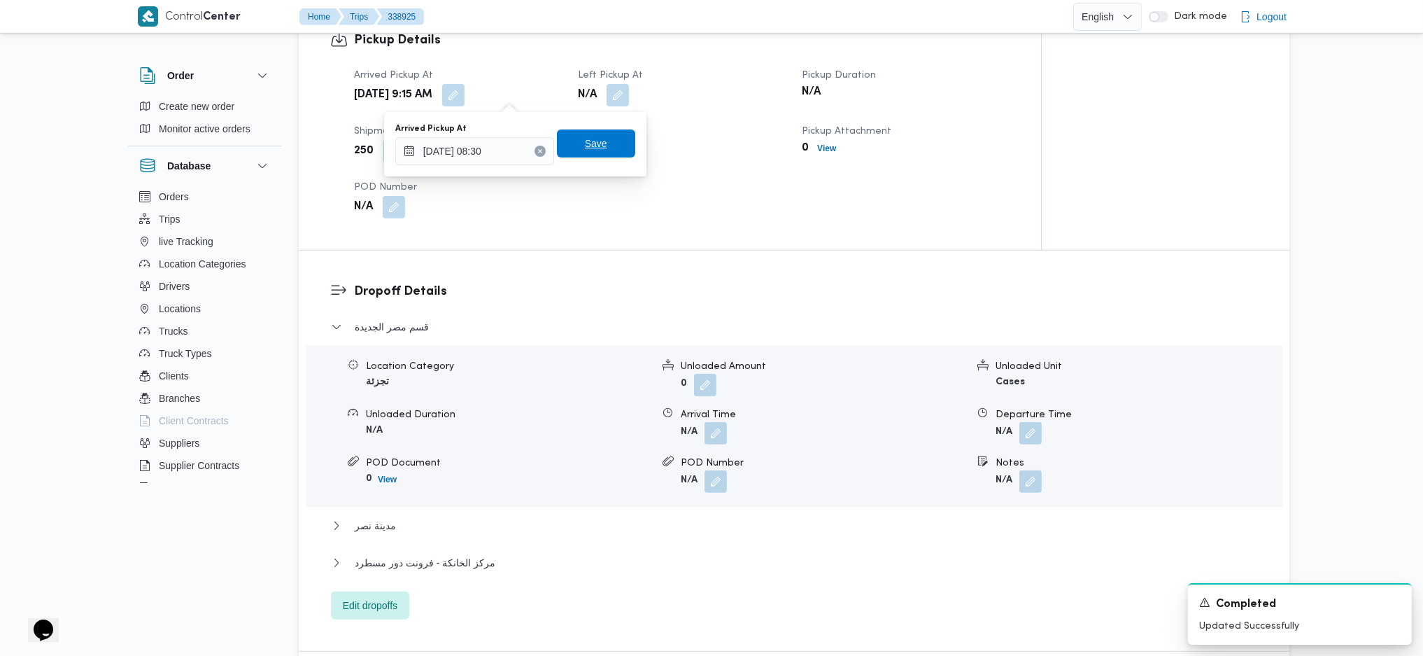
drag, startPoint x: 598, startPoint y: 127, endPoint x: 606, endPoint y: 142, distance: 17.5
click at [597, 127] on div "Arrived Pickup At 22/09/2025 08:30 Save" at bounding box center [515, 144] width 243 height 45
click at [597, 144] on span "Save" at bounding box center [596, 143] width 78 height 28
drag, startPoint x: 625, startPoint y: 90, endPoint x: 629, endPoint y: 99, distance: 10.0
click at [627, 92] on button "button" at bounding box center [618, 94] width 22 height 22
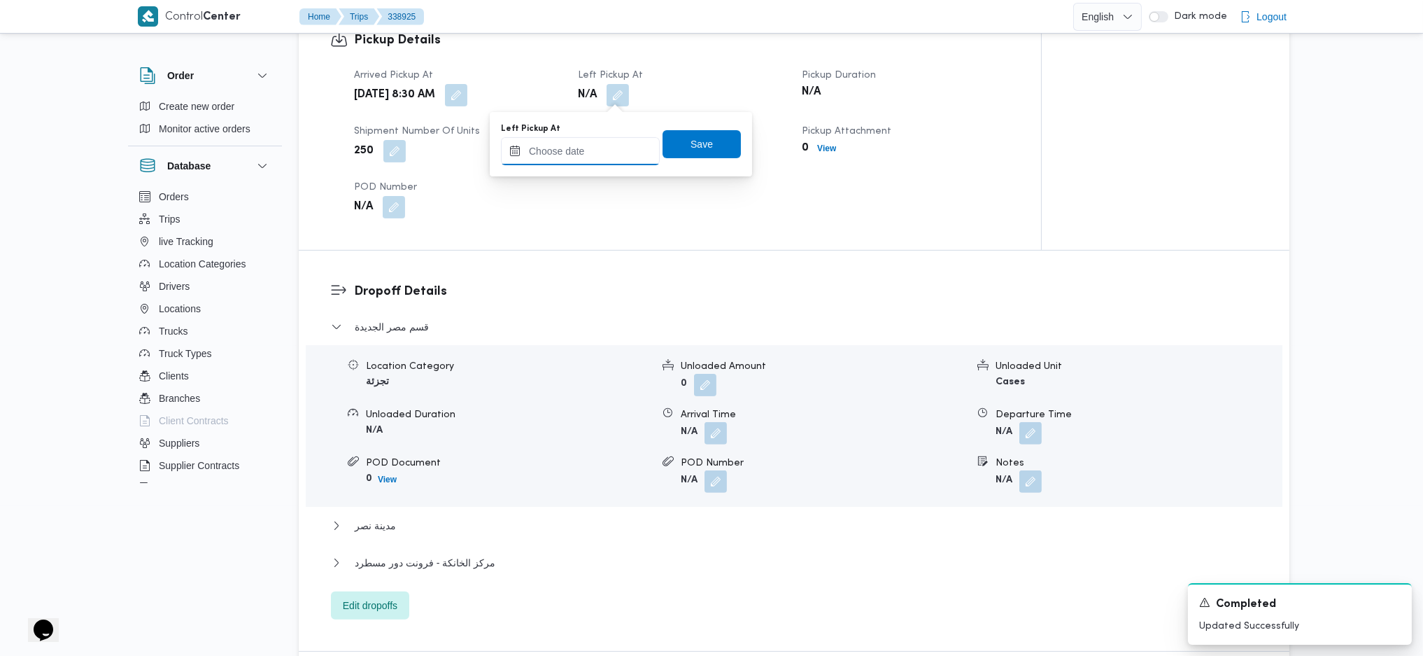
click at [586, 153] on input "Left Pickup At" at bounding box center [580, 151] width 159 height 28
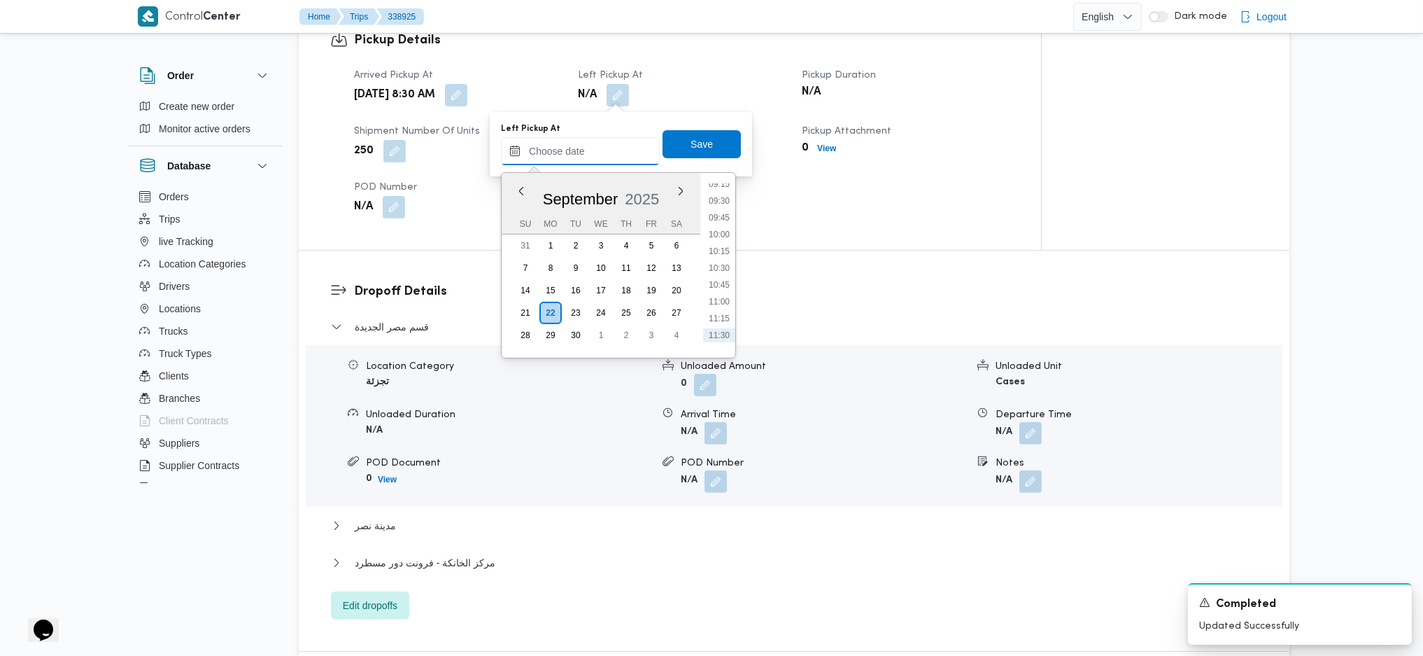
scroll to position [597, 0]
click at [712, 255] on ul "00:00 00:15 00:30 00:45 01:00 01:15 01:30 01:45 02:00 02:15 02:30 02:45 03:00 0…" at bounding box center [719, 265] width 32 height 162
click at [712, 246] on li "09:45" at bounding box center [719, 249] width 32 height 14
type input "22/09/2025 09:45"
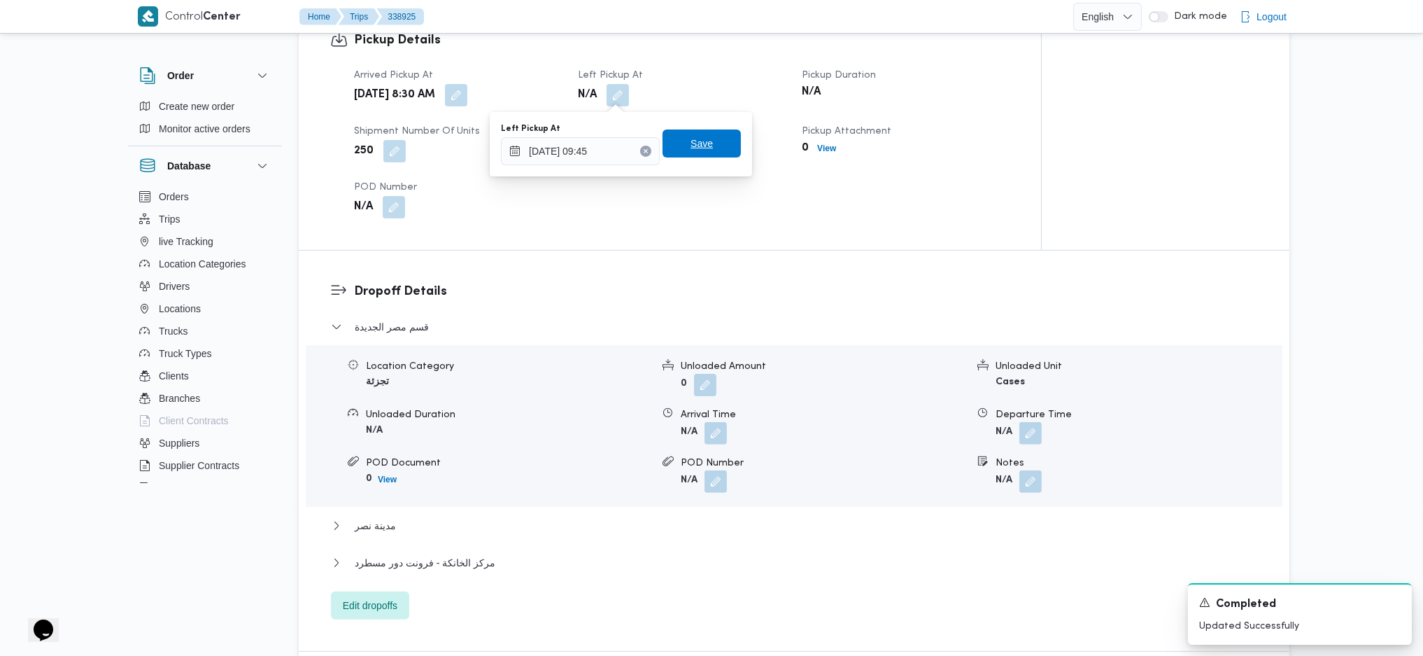
click at [691, 145] on span "Save" at bounding box center [702, 143] width 22 height 17
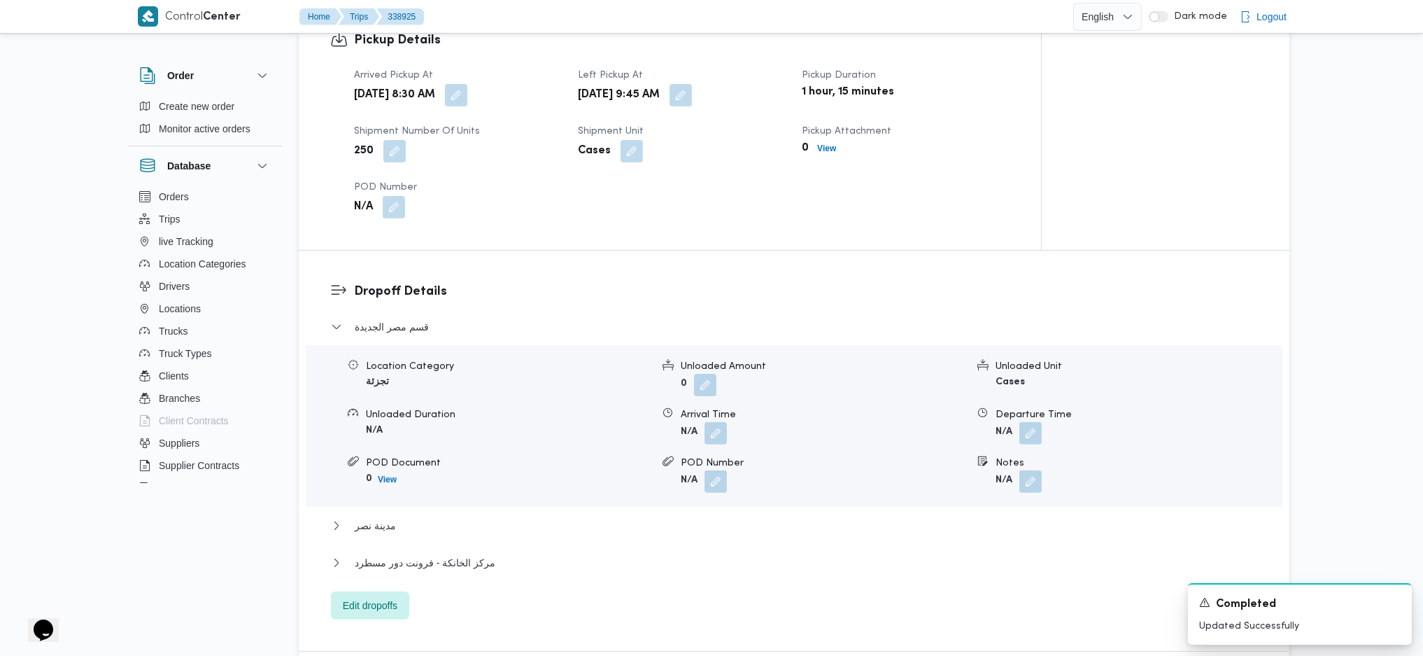
scroll to position [1026, 0]
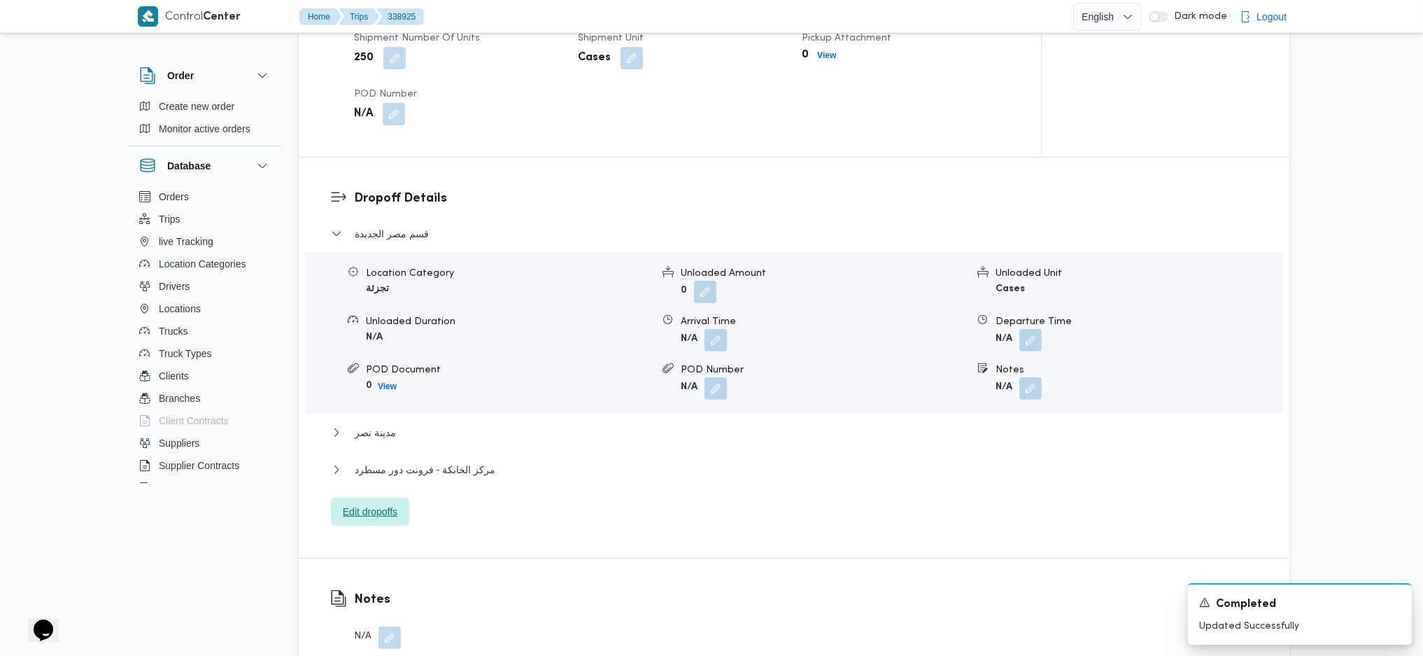
click at [383, 436] on span "Edit dropoffs" at bounding box center [370, 511] width 55 height 17
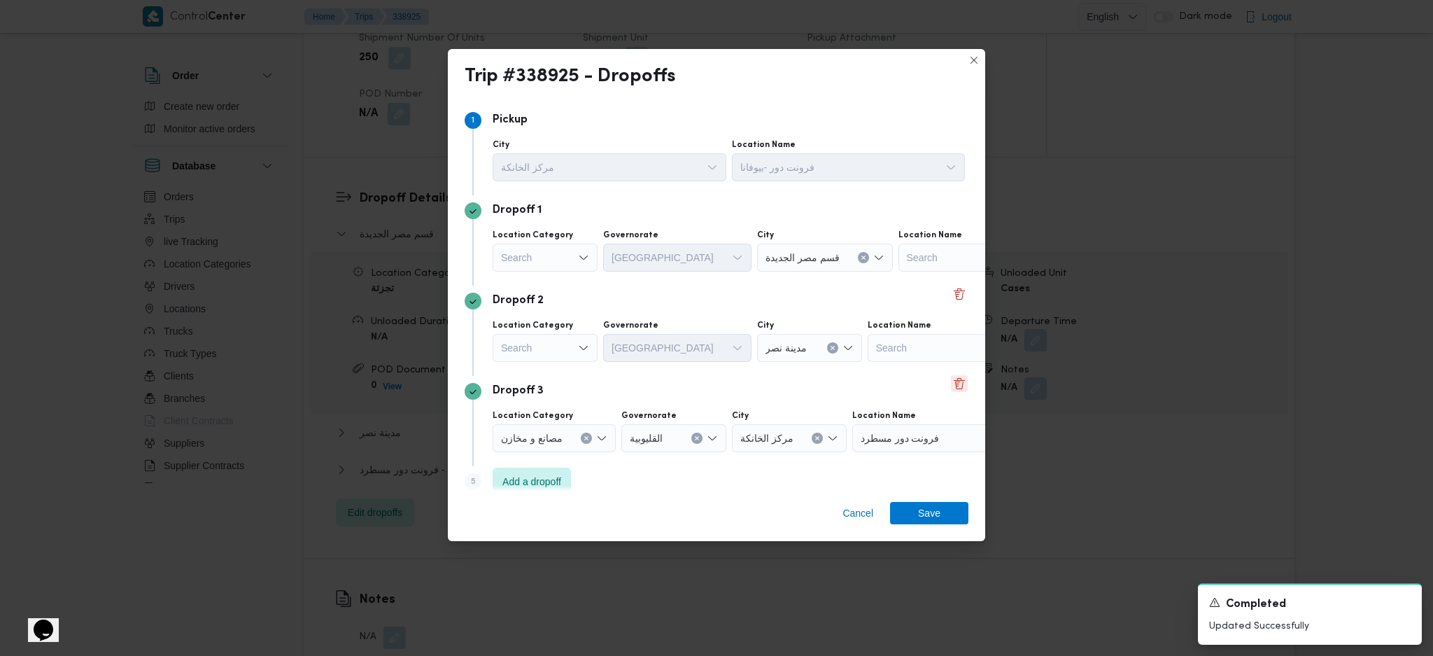
click at [954, 388] on button "Delete" at bounding box center [959, 383] width 17 height 17
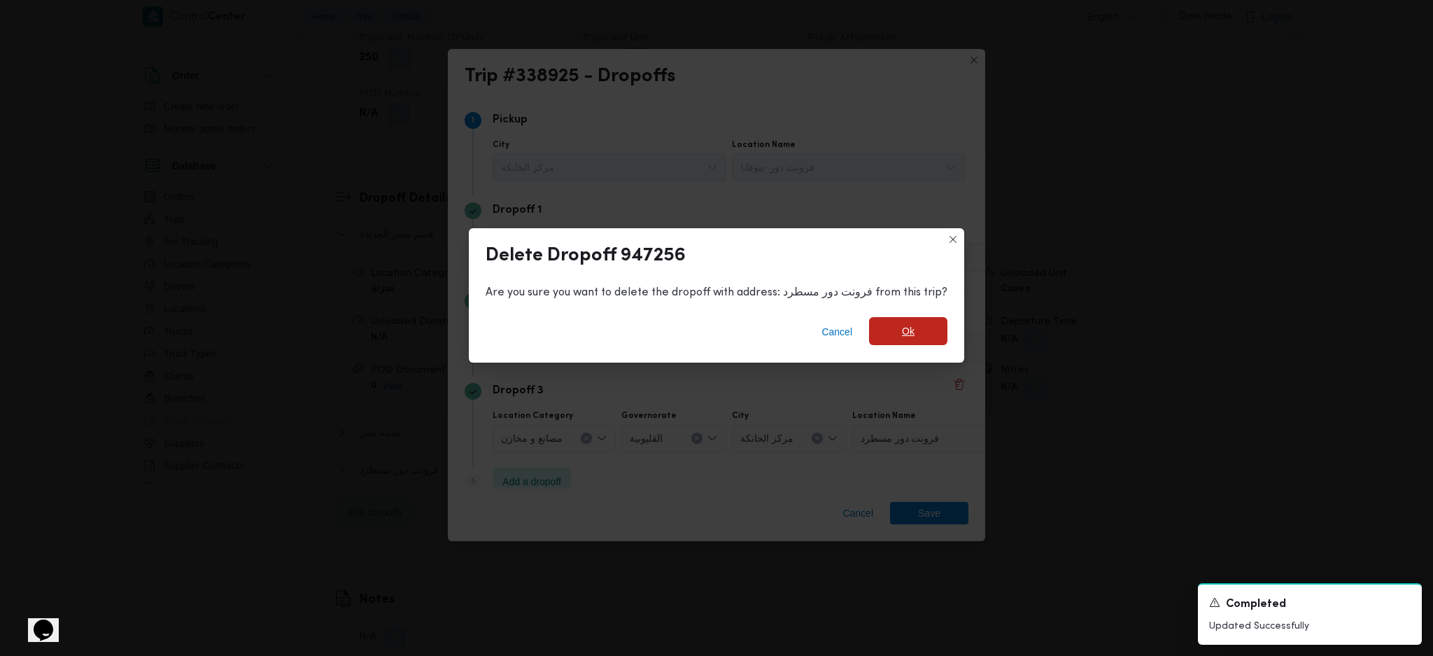
click at [899, 341] on span "Ok" at bounding box center [908, 331] width 78 height 28
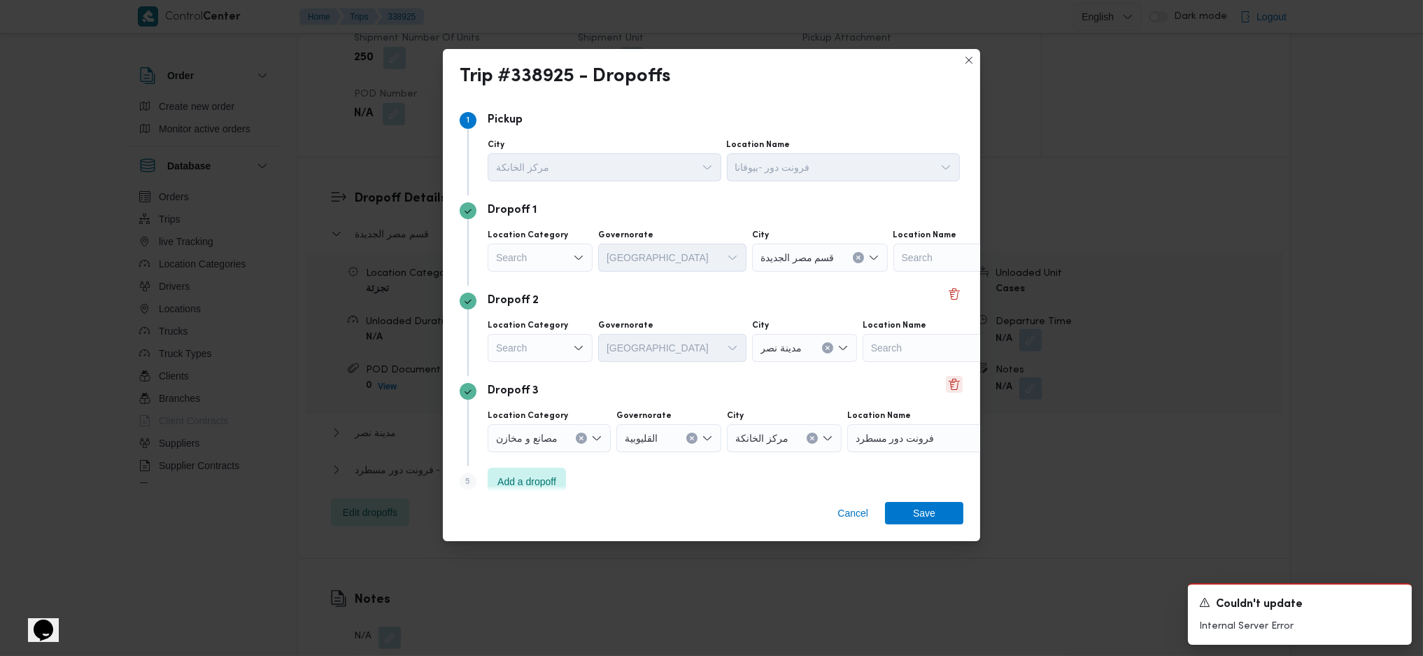
scroll to position [17, 0]
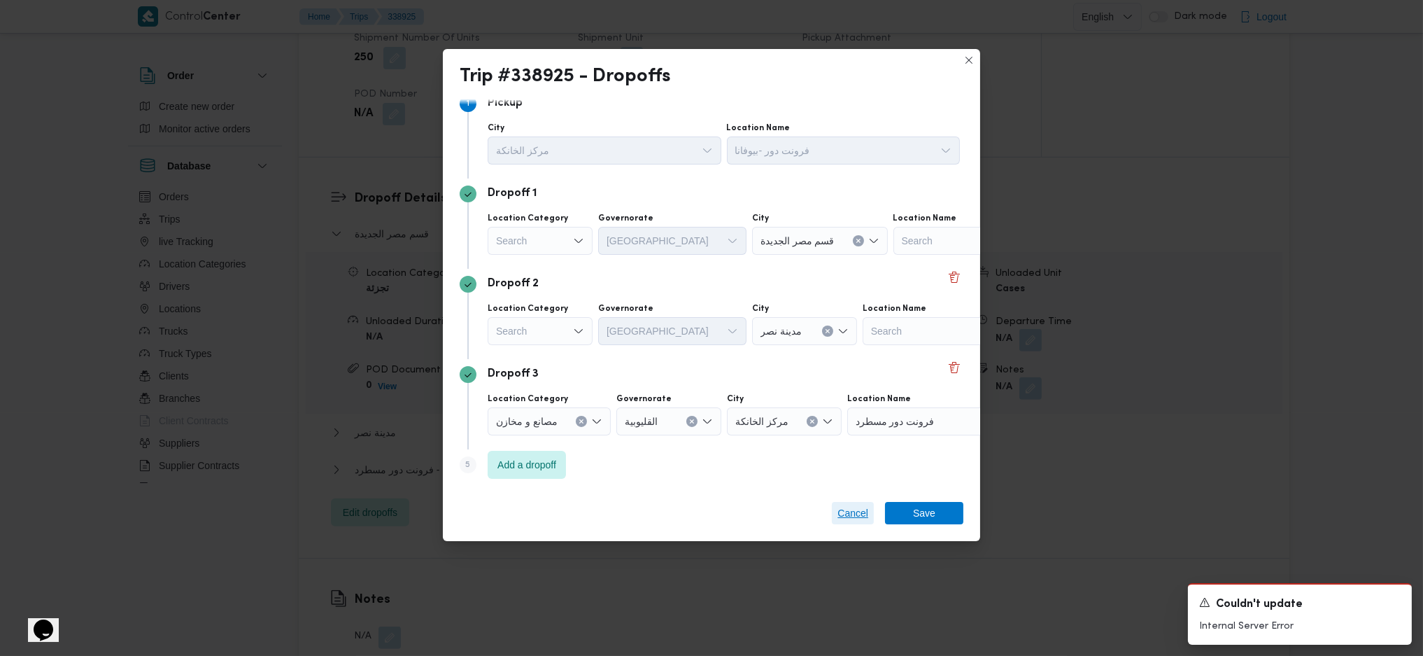
click at [838, 436] on span "Cancel" at bounding box center [853, 513] width 42 height 22
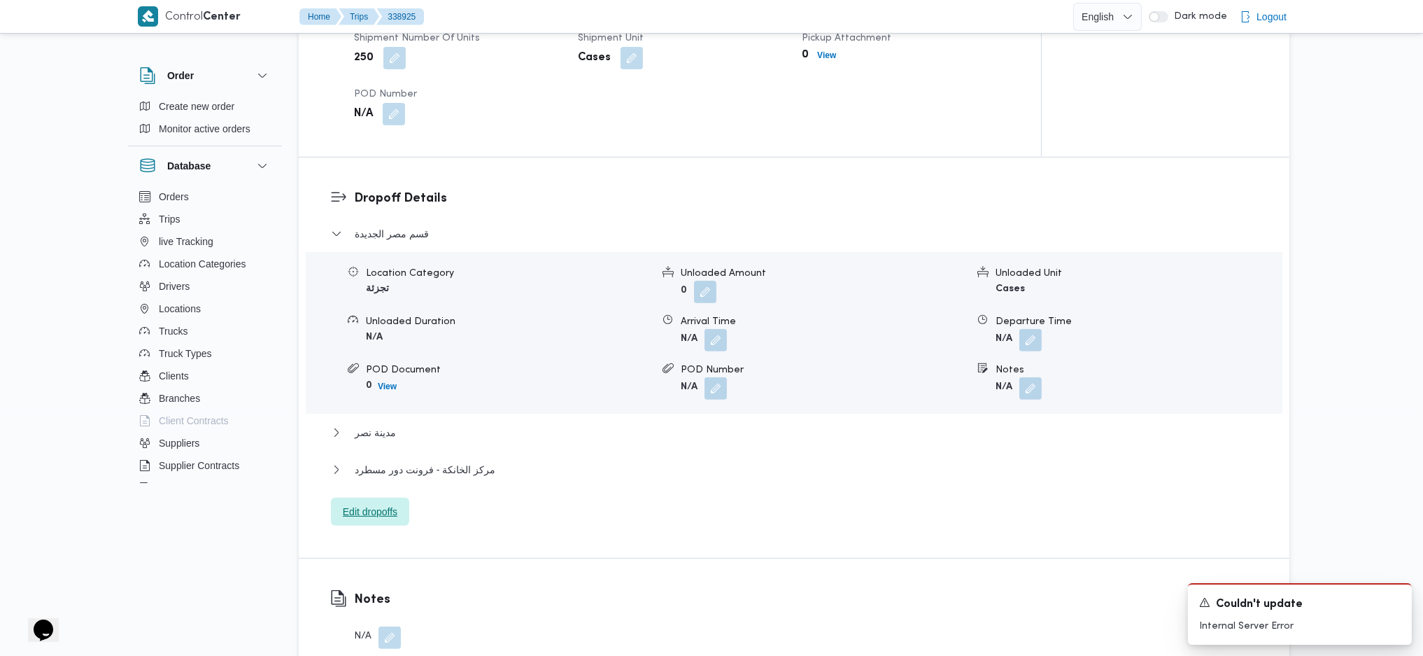
click at [393, 436] on span "Edit dropoffs" at bounding box center [370, 511] width 55 height 17
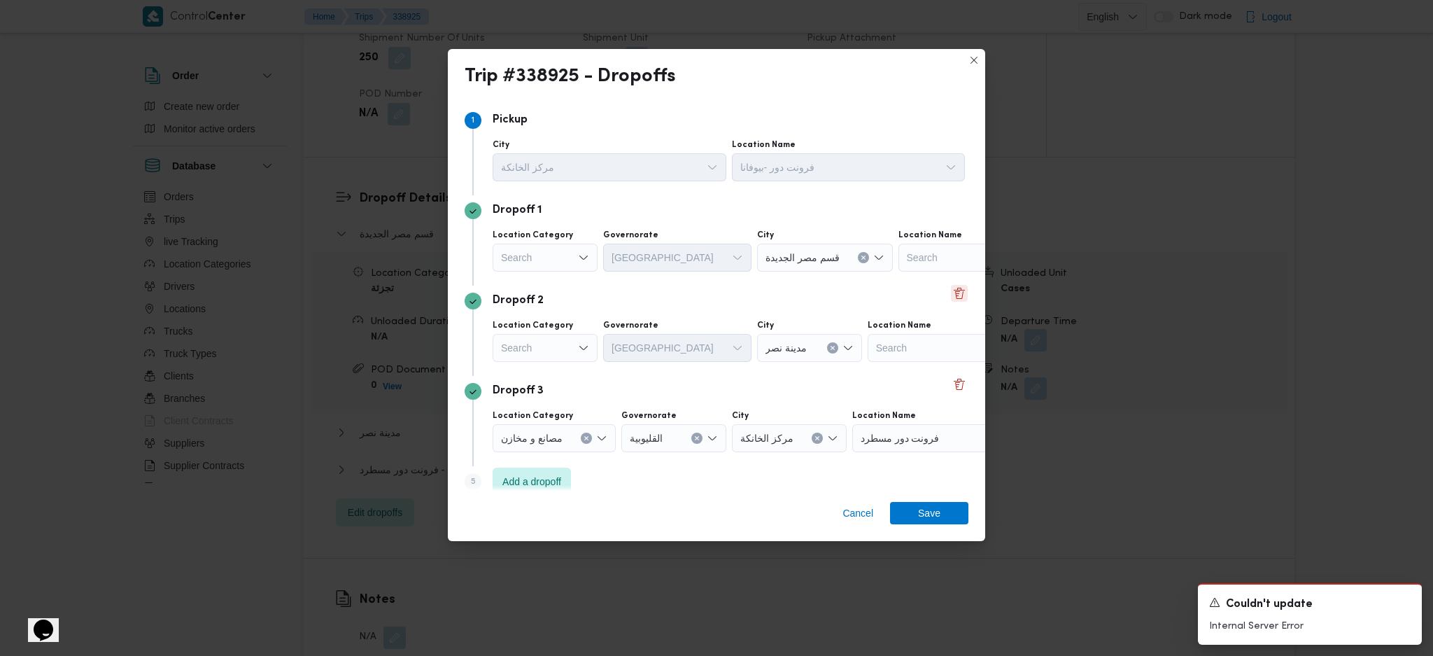
click at [957, 292] on button "Delete" at bounding box center [959, 293] width 17 height 17
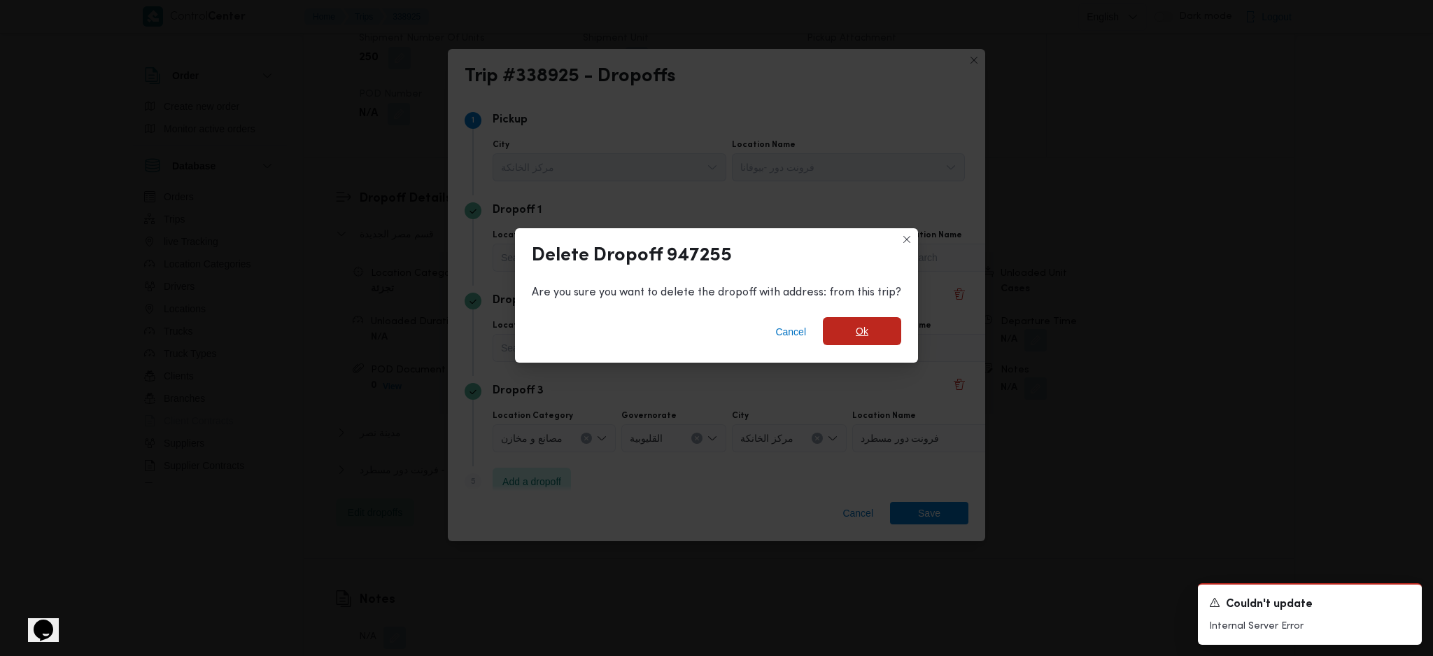
click at [889, 335] on span "Ok" at bounding box center [862, 331] width 78 height 28
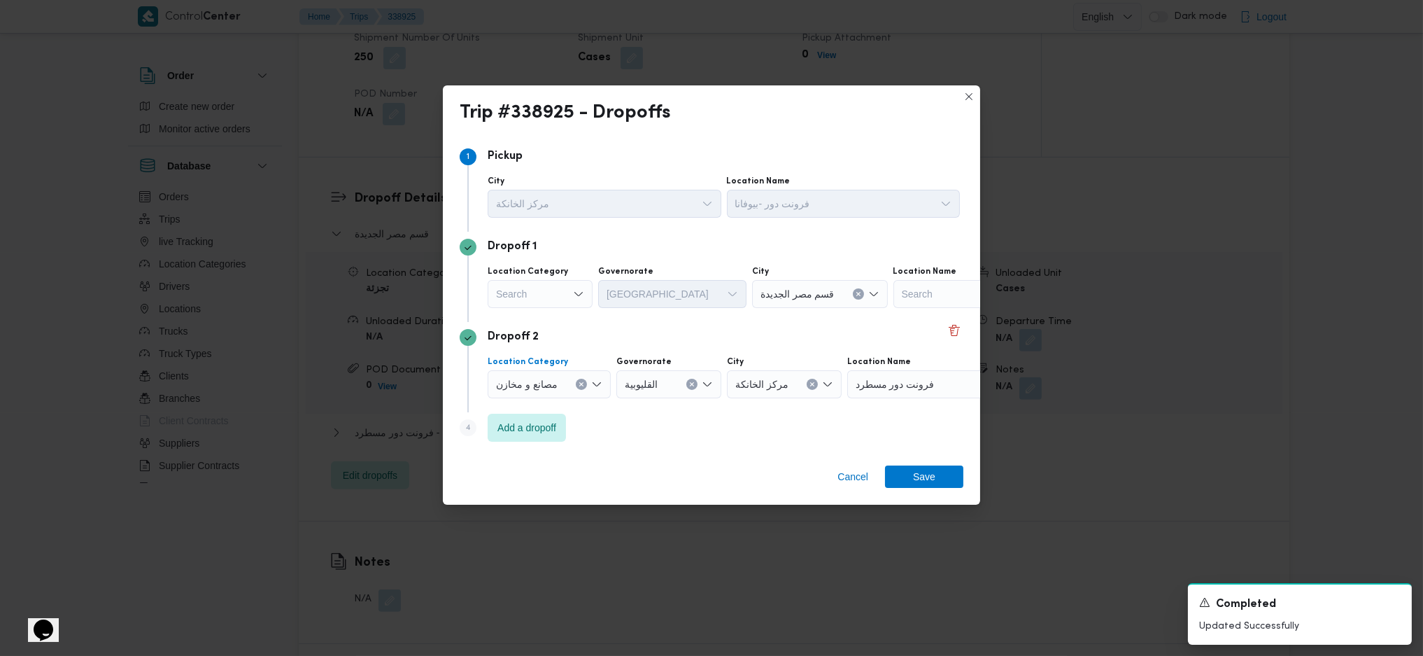
click at [583, 387] on icon "Clear input" at bounding box center [582, 384] width 6 height 6
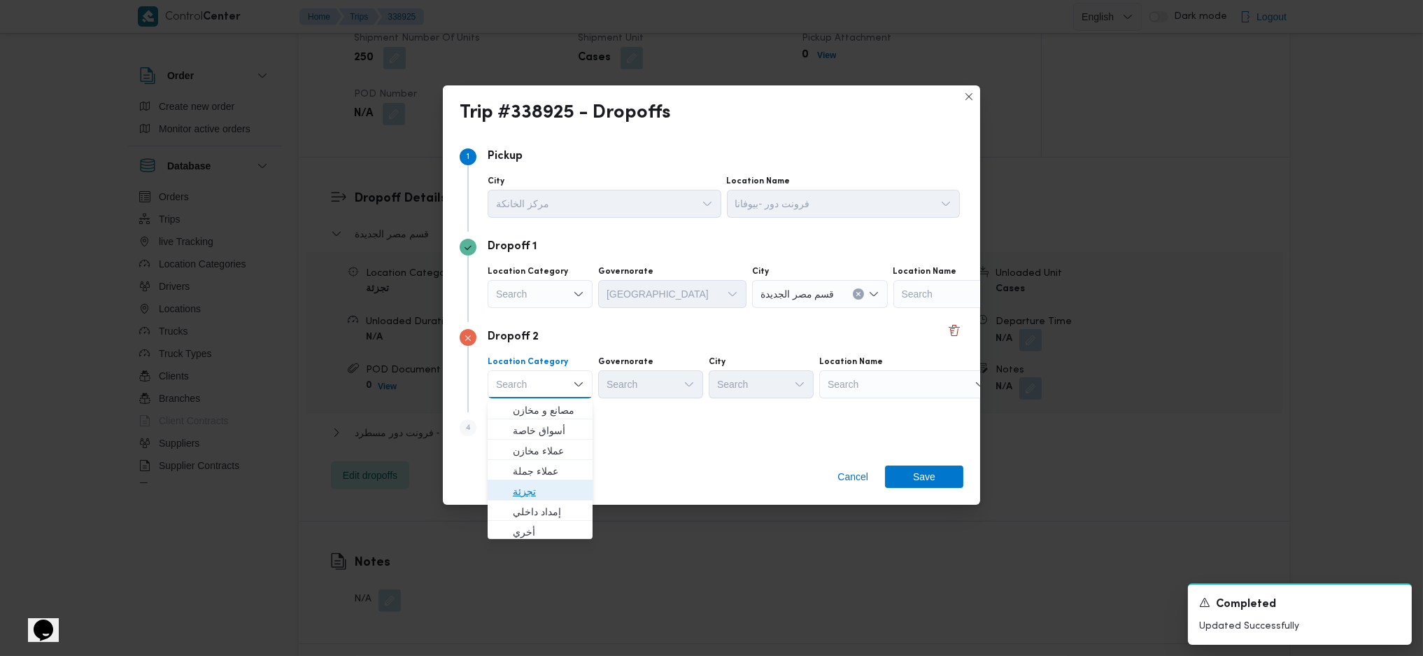
click at [551, 436] on span "تجزئة" at bounding box center [548, 491] width 71 height 17
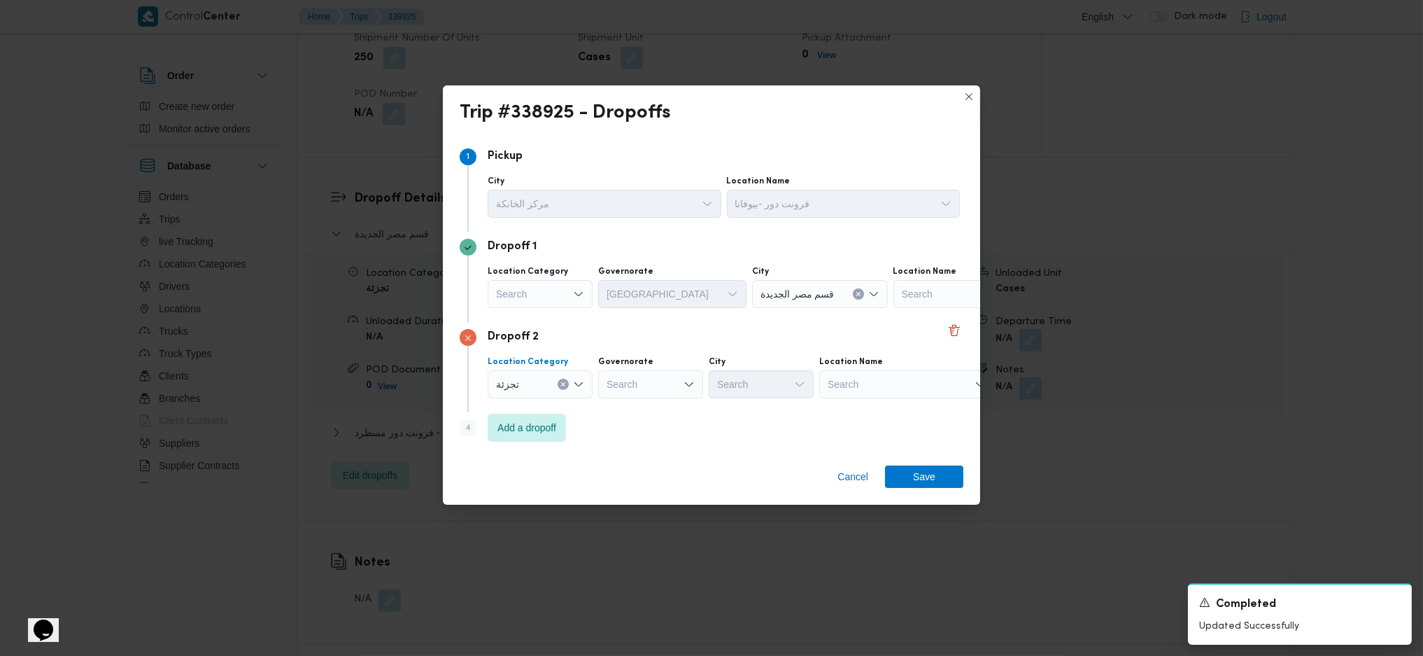
click at [653, 382] on div "Search" at bounding box center [650, 384] width 105 height 28
click at [654, 436] on span "ال[GEOGRAPHIC_DATA]" at bounding box center [658, 519] width 71 height 17
click at [768, 388] on div "Search" at bounding box center [820, 384] width 105 height 28
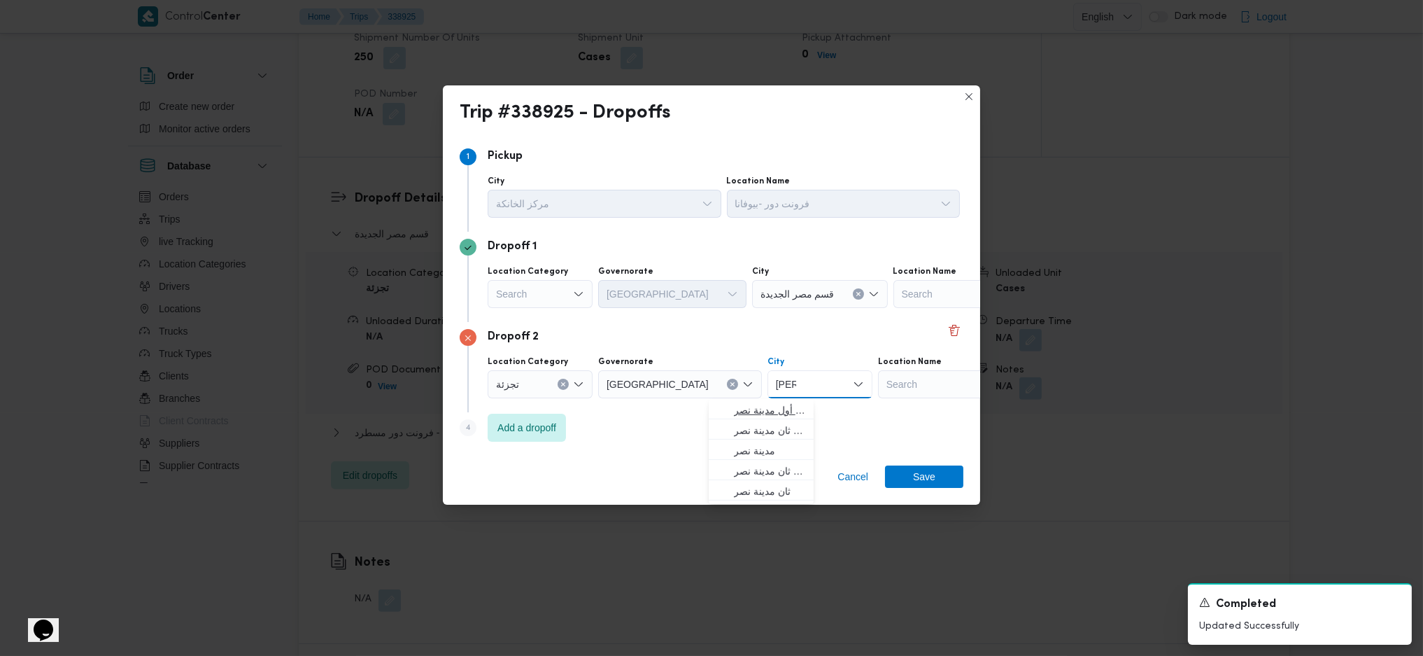
type input "[PERSON_NAME]"
click at [759, 414] on span "قسم أول مدينة نصر" at bounding box center [769, 410] width 71 height 17
click at [907, 436] on span "Save" at bounding box center [924, 476] width 78 height 22
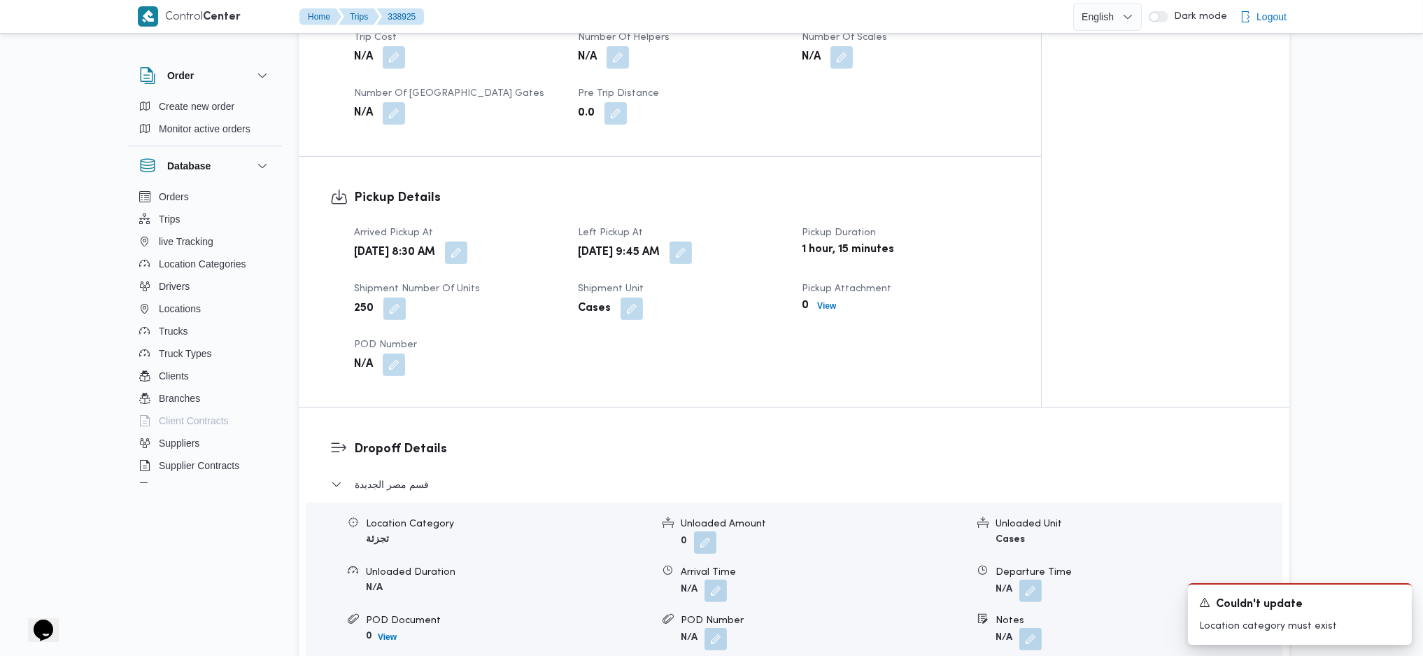
scroll to position [560, 0]
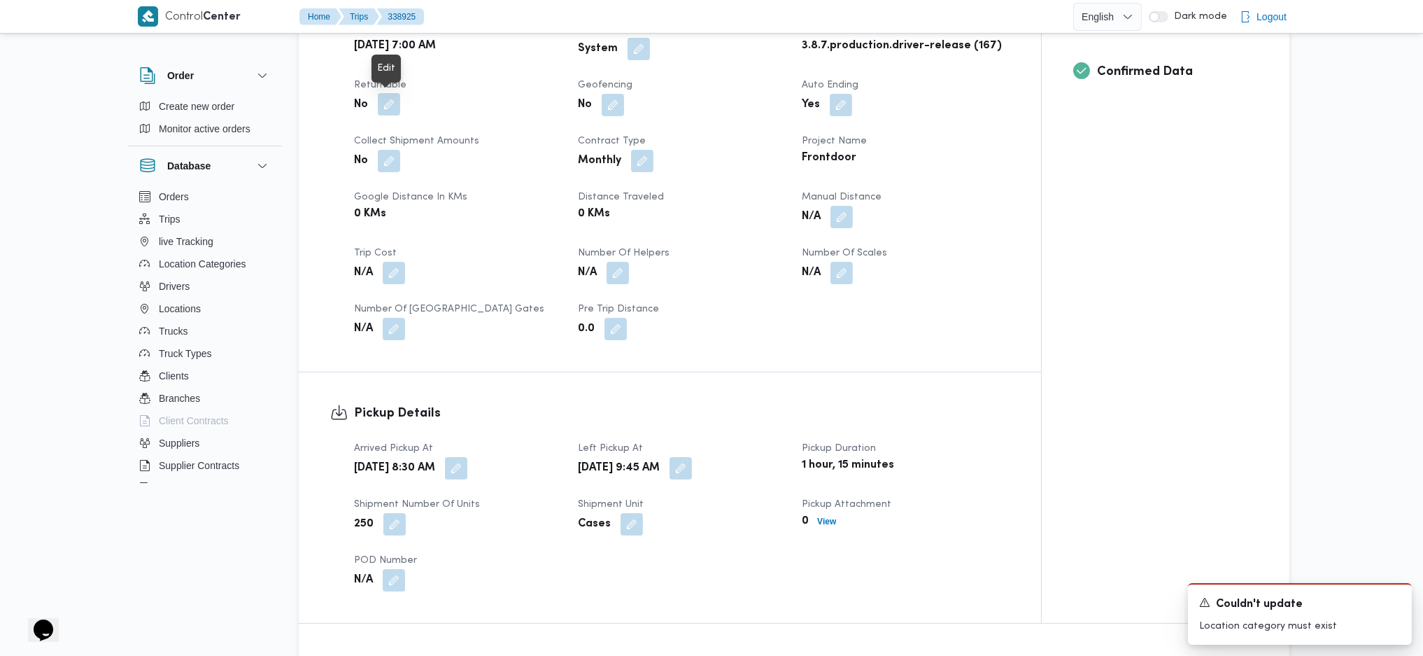
click at [382, 106] on button "button" at bounding box center [389, 104] width 22 height 22
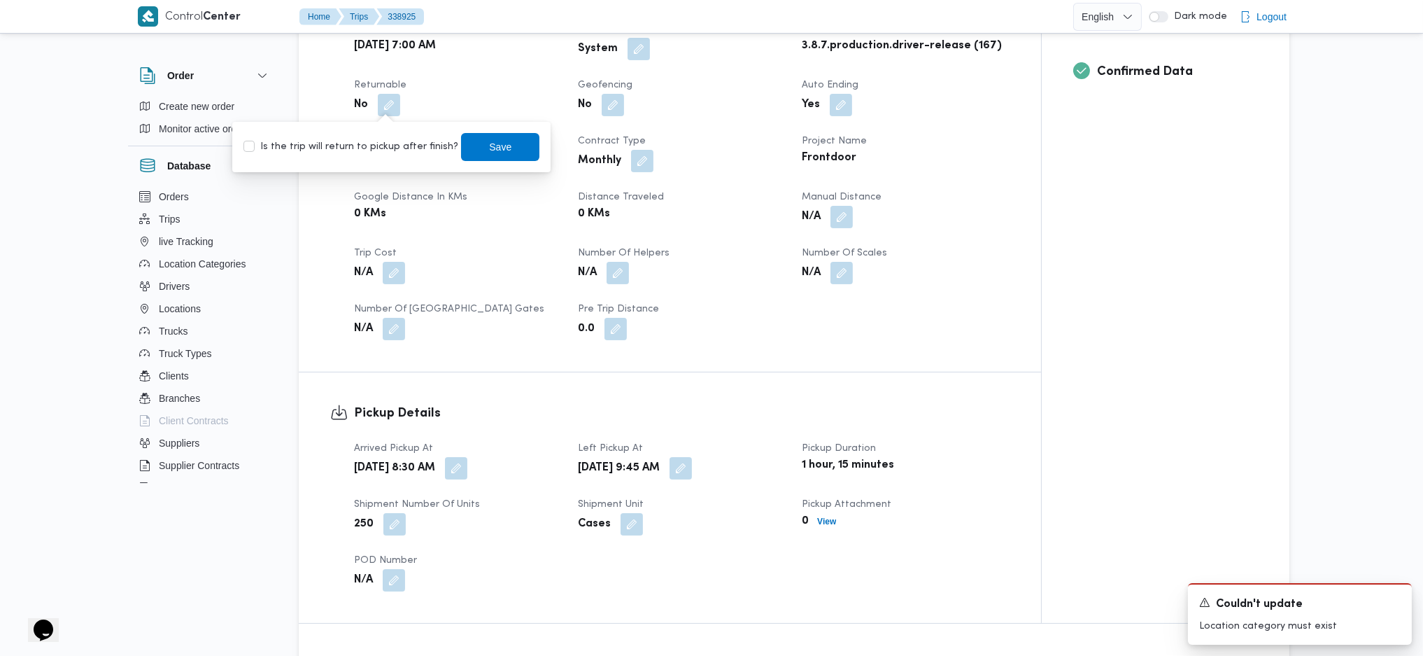
click at [385, 144] on label "Is the trip will return to pickup after finish?" at bounding box center [350, 147] width 215 height 17
checkbox input "true"
click at [493, 150] on span "Save" at bounding box center [500, 146] width 22 height 17
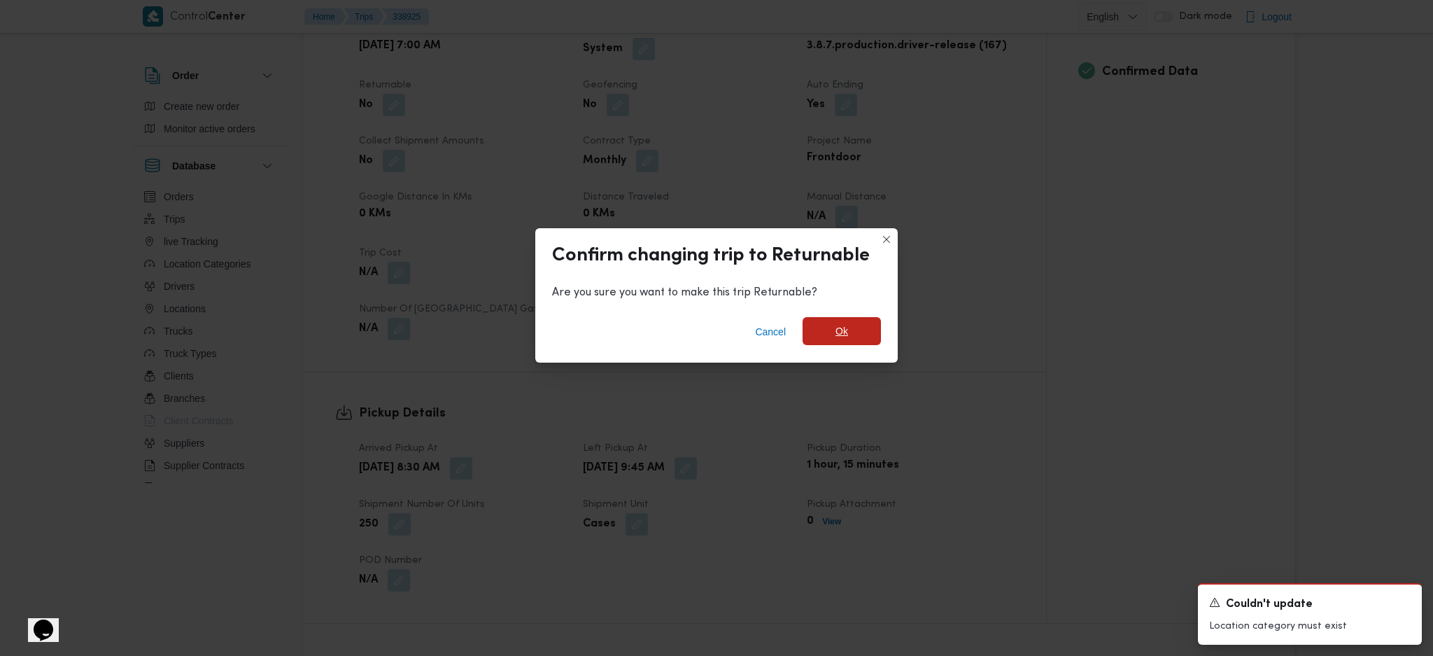
click at [836, 332] on span "Ok" at bounding box center [841, 331] width 13 height 17
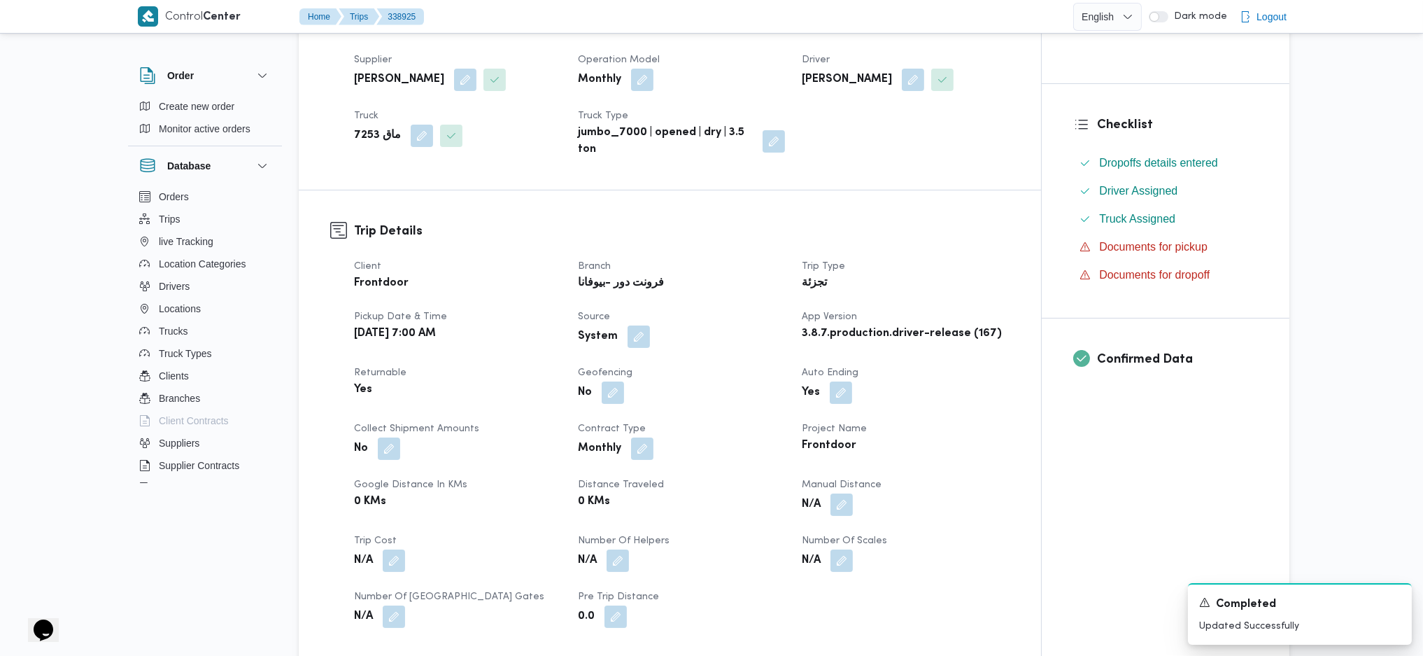
scroll to position [0, 0]
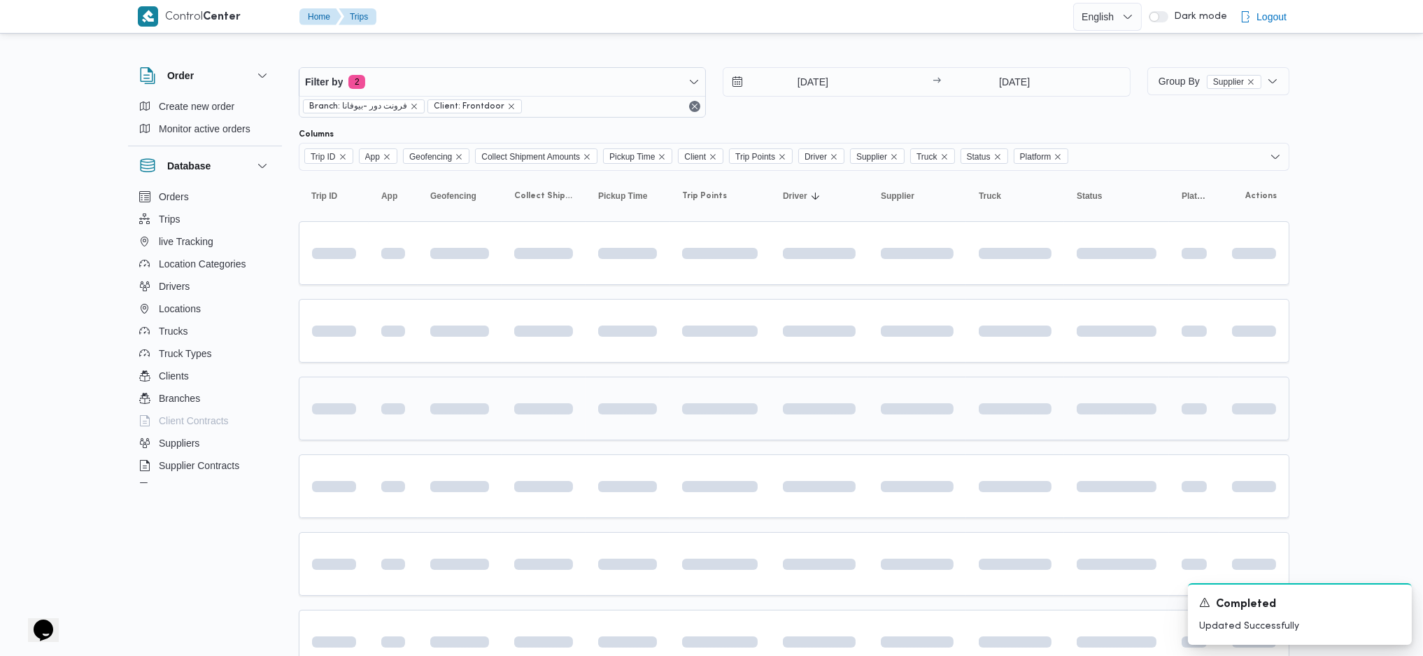
scroll to position [93, 0]
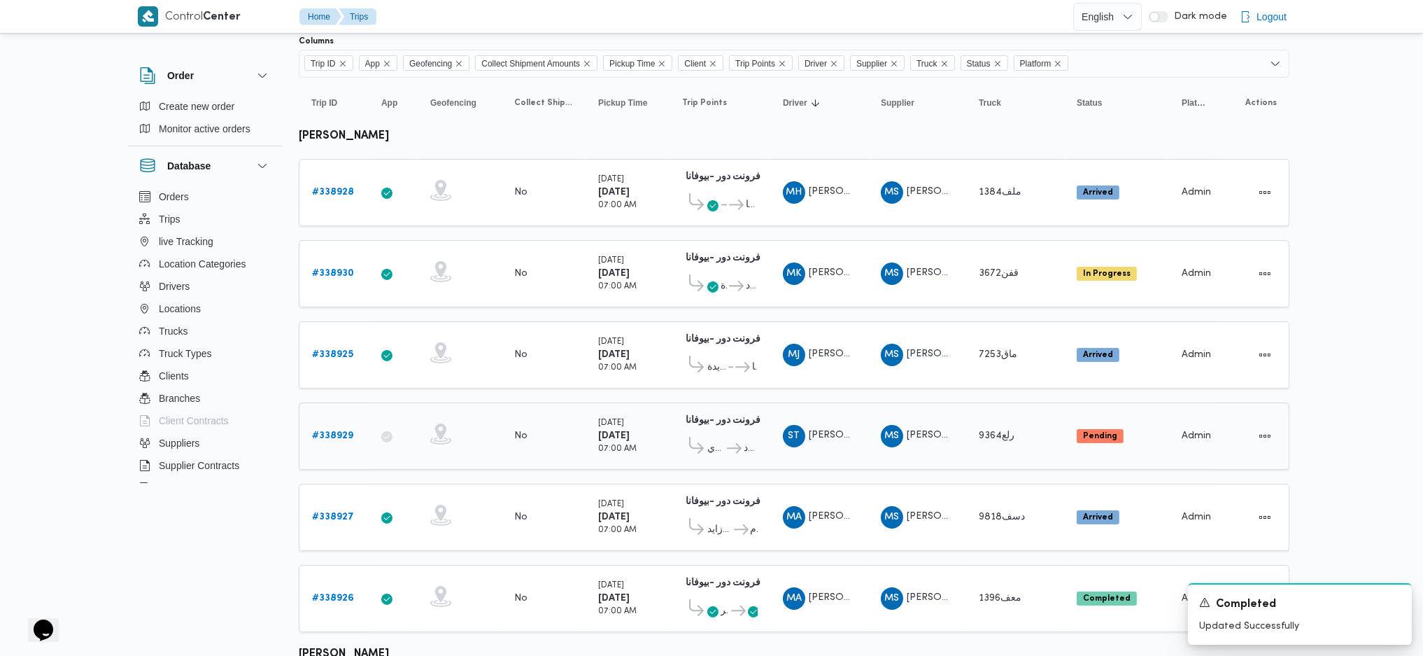
click at [346, 431] on b "# 338929" at bounding box center [332, 435] width 41 height 9
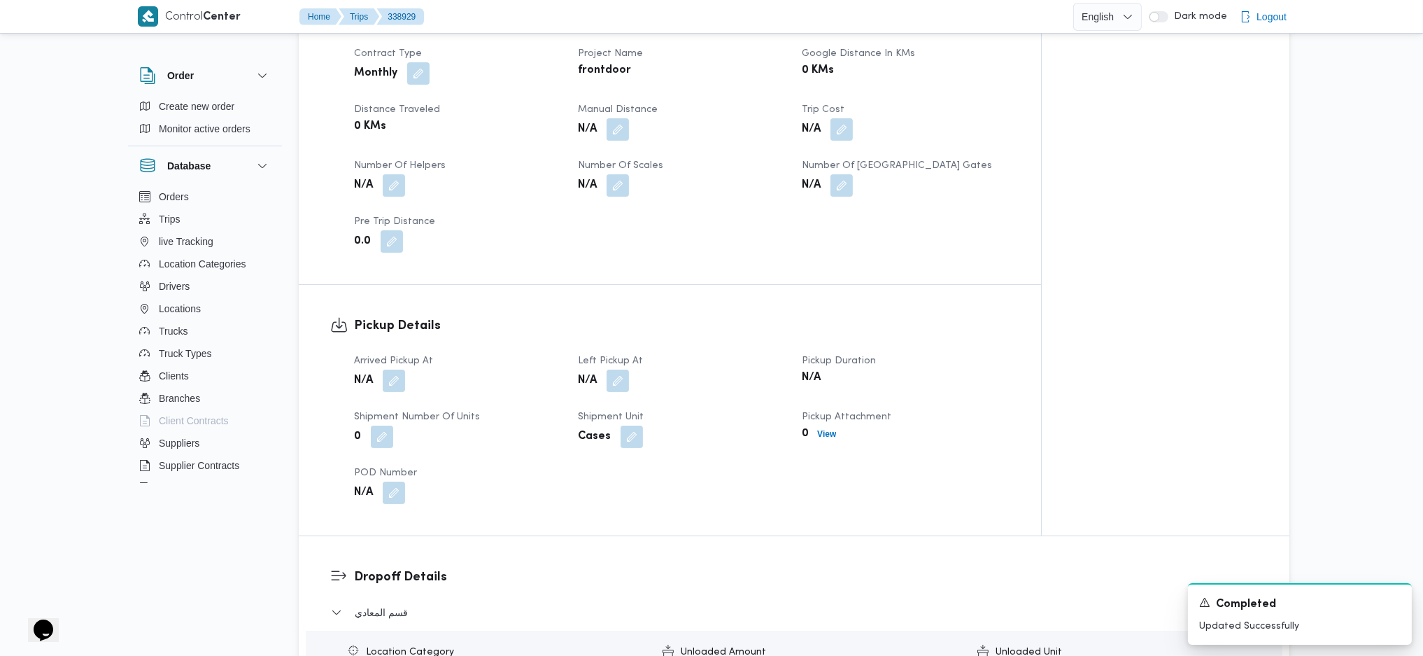
scroll to position [1119, 0]
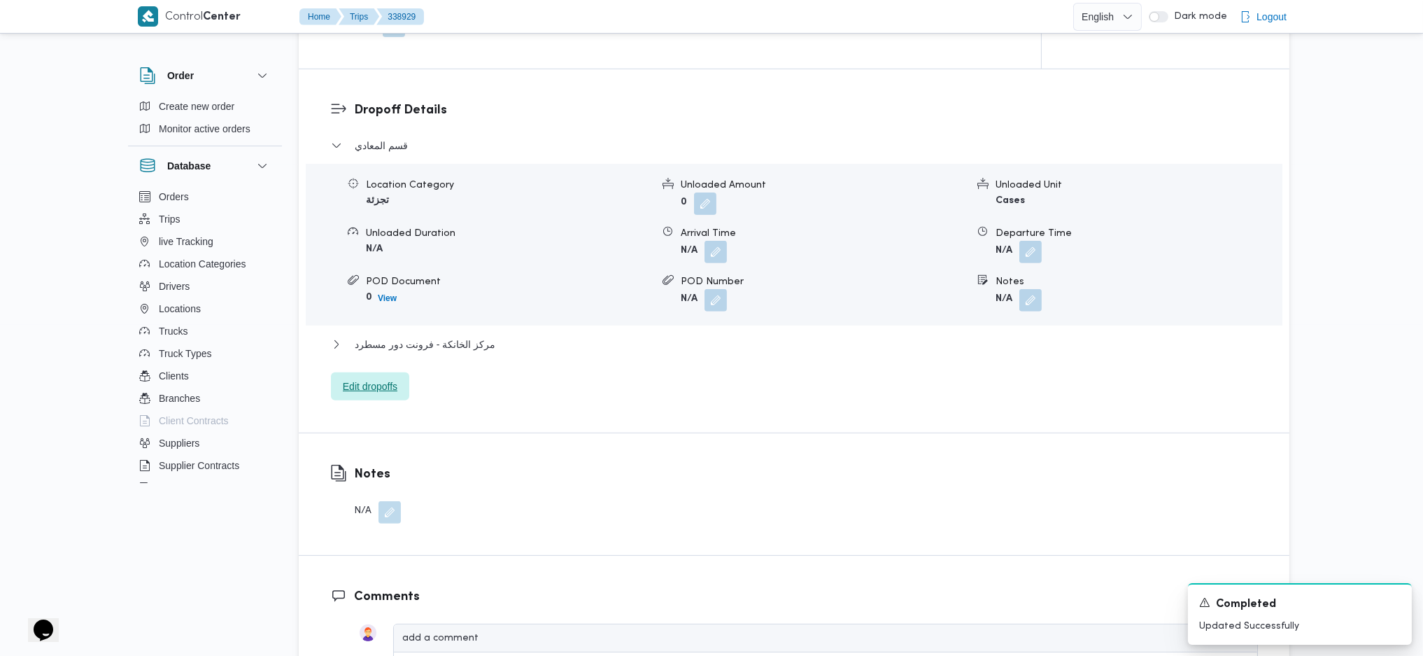
click at [371, 399] on span "Edit dropoffs" at bounding box center [370, 386] width 78 height 28
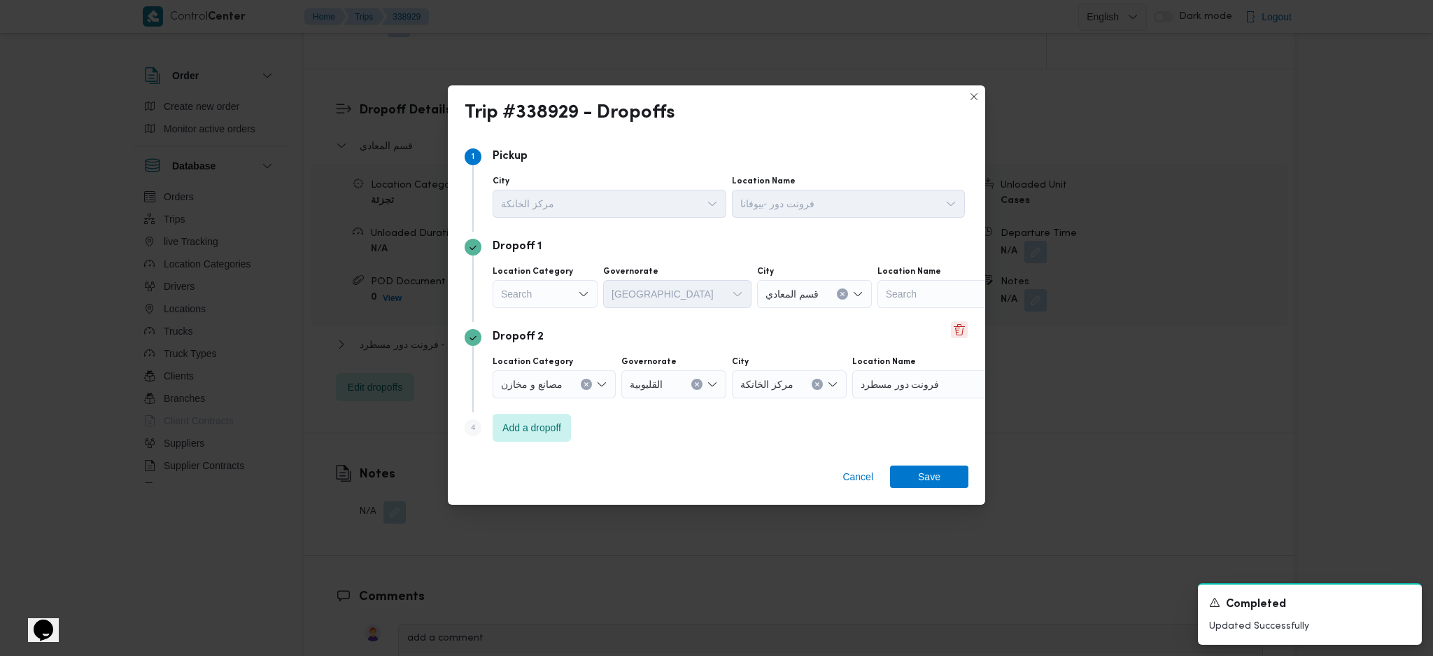
click at [958, 330] on button "Delete" at bounding box center [959, 329] width 17 height 17
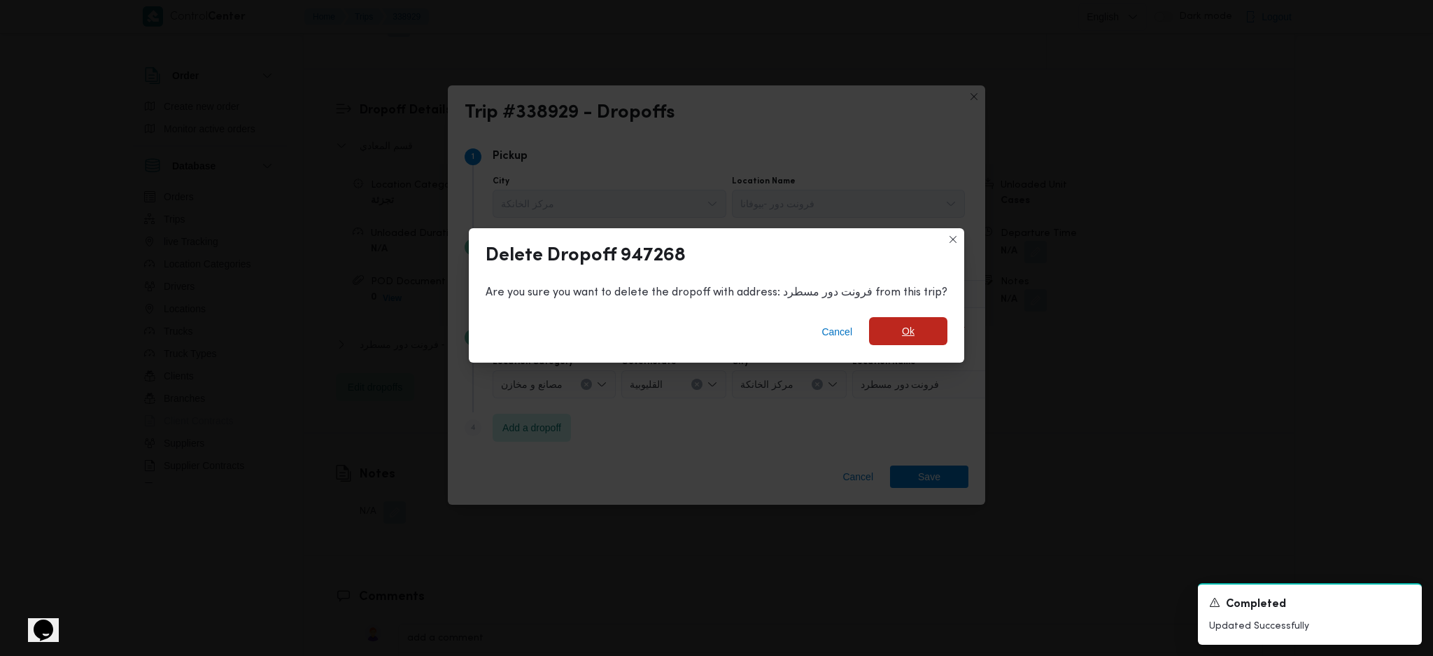
click at [883, 325] on span "Ok" at bounding box center [908, 331] width 78 height 28
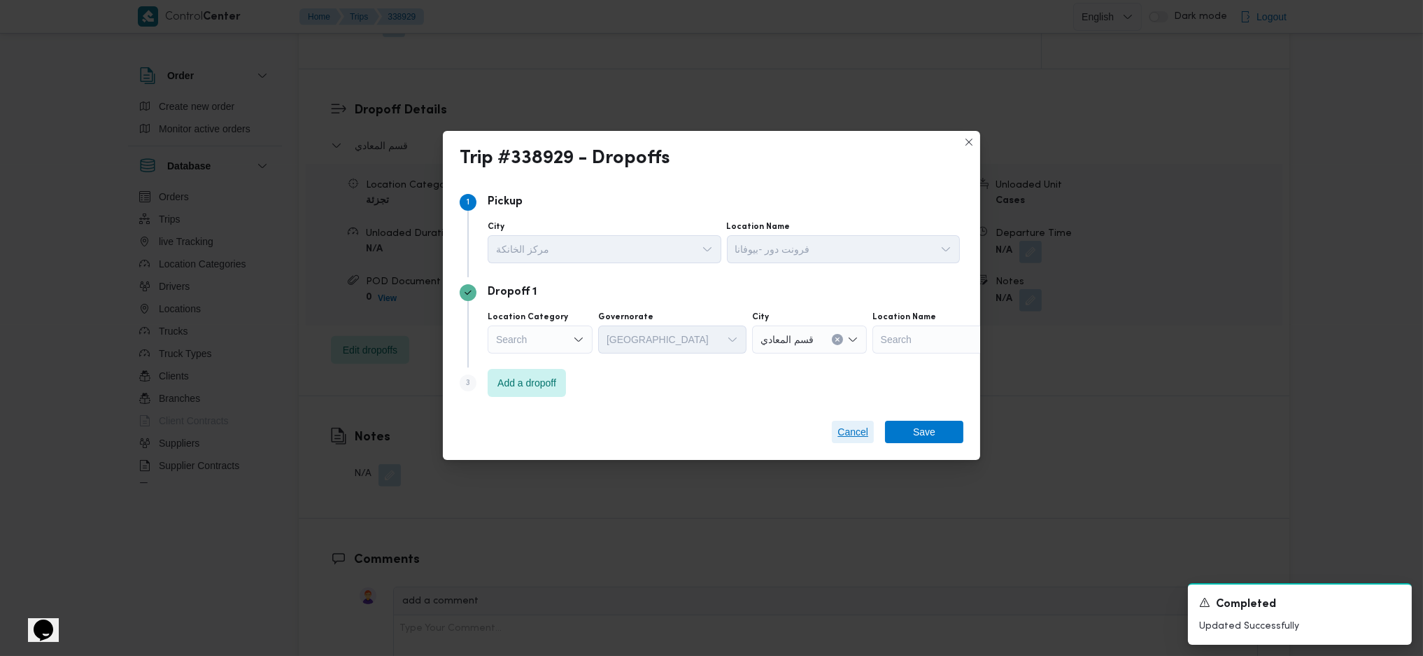
click at [844, 427] on span "Cancel" at bounding box center [852, 431] width 31 height 17
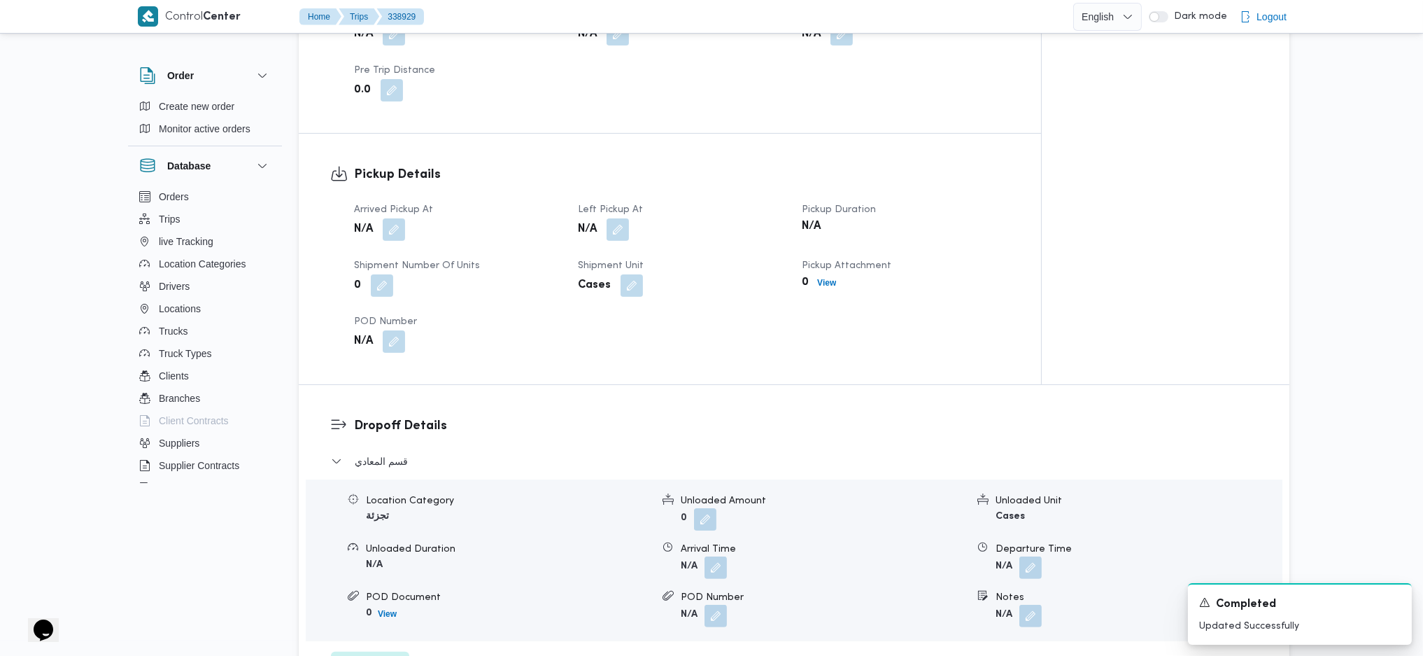
scroll to position [560, 0]
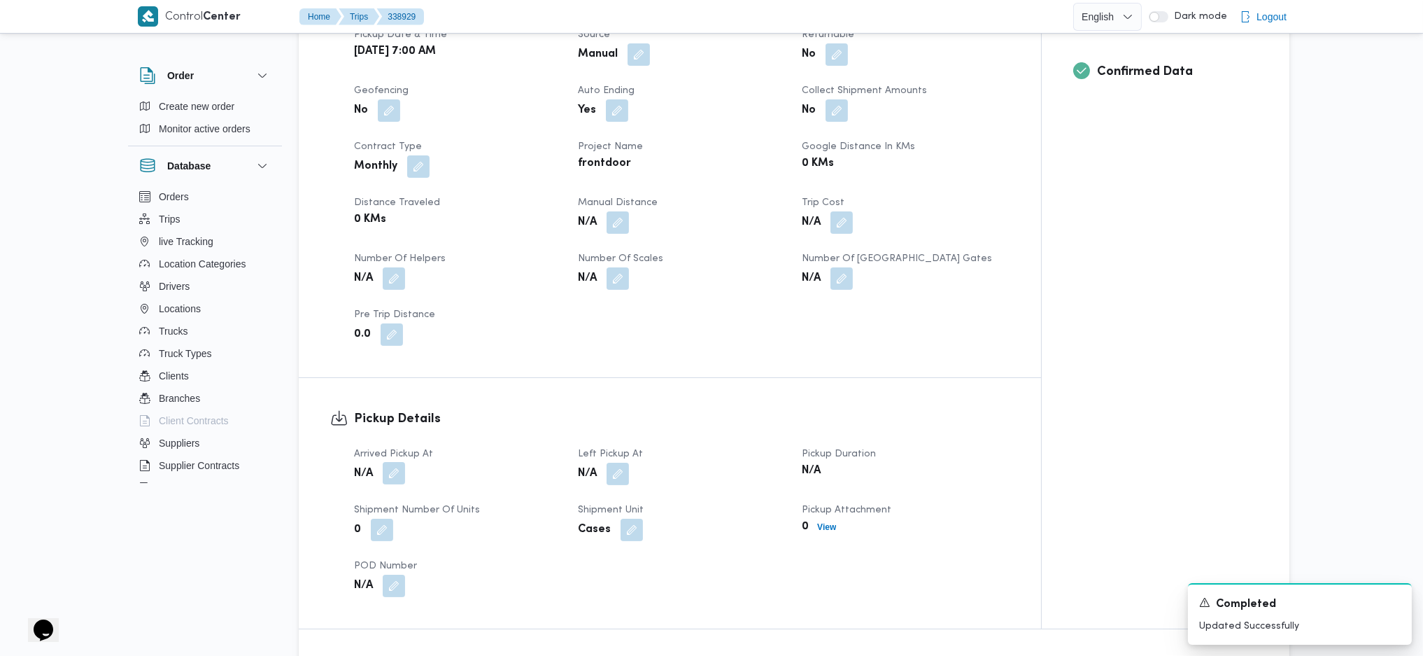
click at [394, 436] on button "button" at bounding box center [394, 473] width 22 height 22
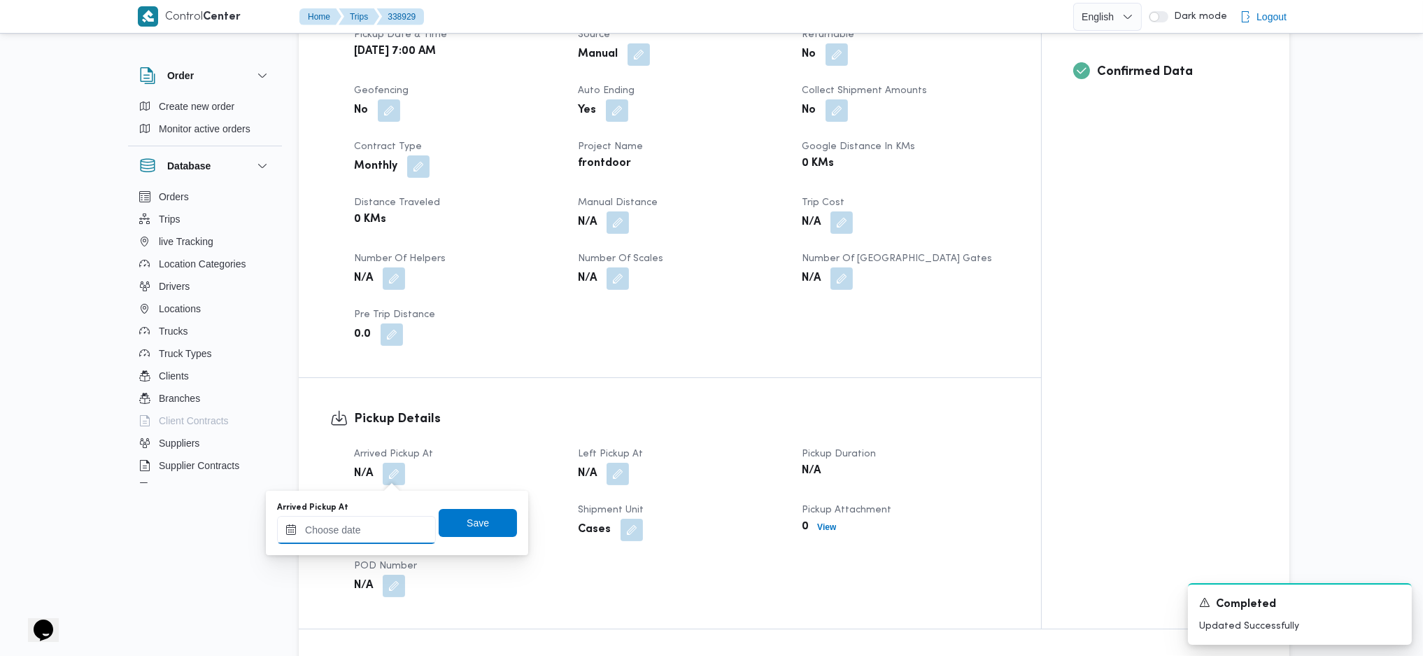
click at [367, 436] on input "Arrived Pickup At" at bounding box center [356, 530] width 159 height 28
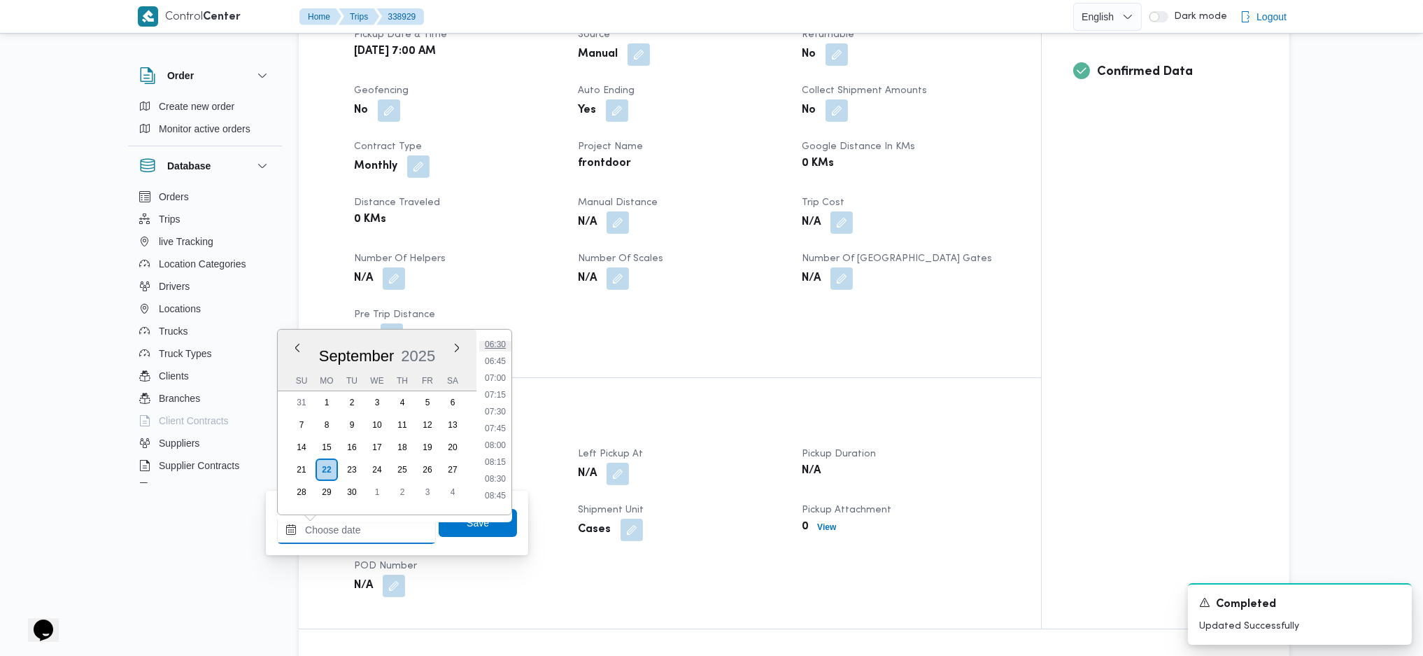
scroll to position [410, 0]
click at [499, 409] on li "07:00" at bounding box center [495, 408] width 32 height 14
type input "22/09/2025 07:00"
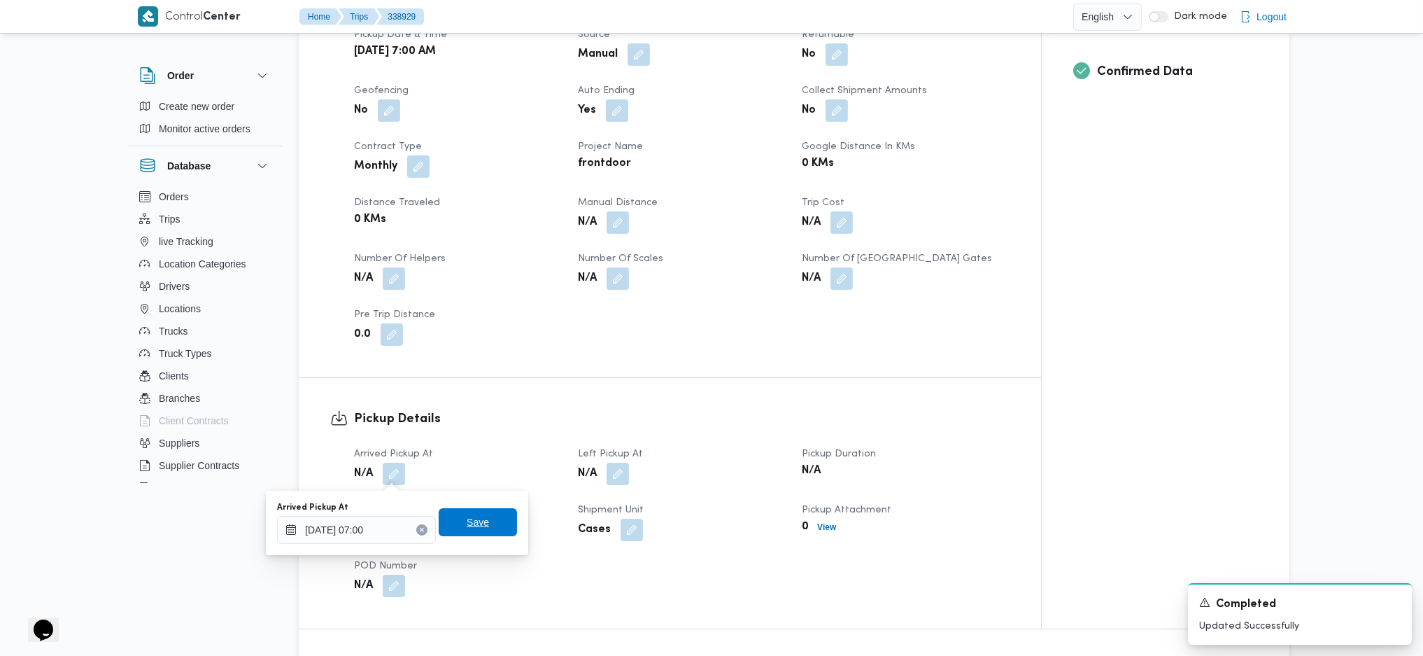
click at [478, 436] on span "Save" at bounding box center [478, 522] width 78 height 28
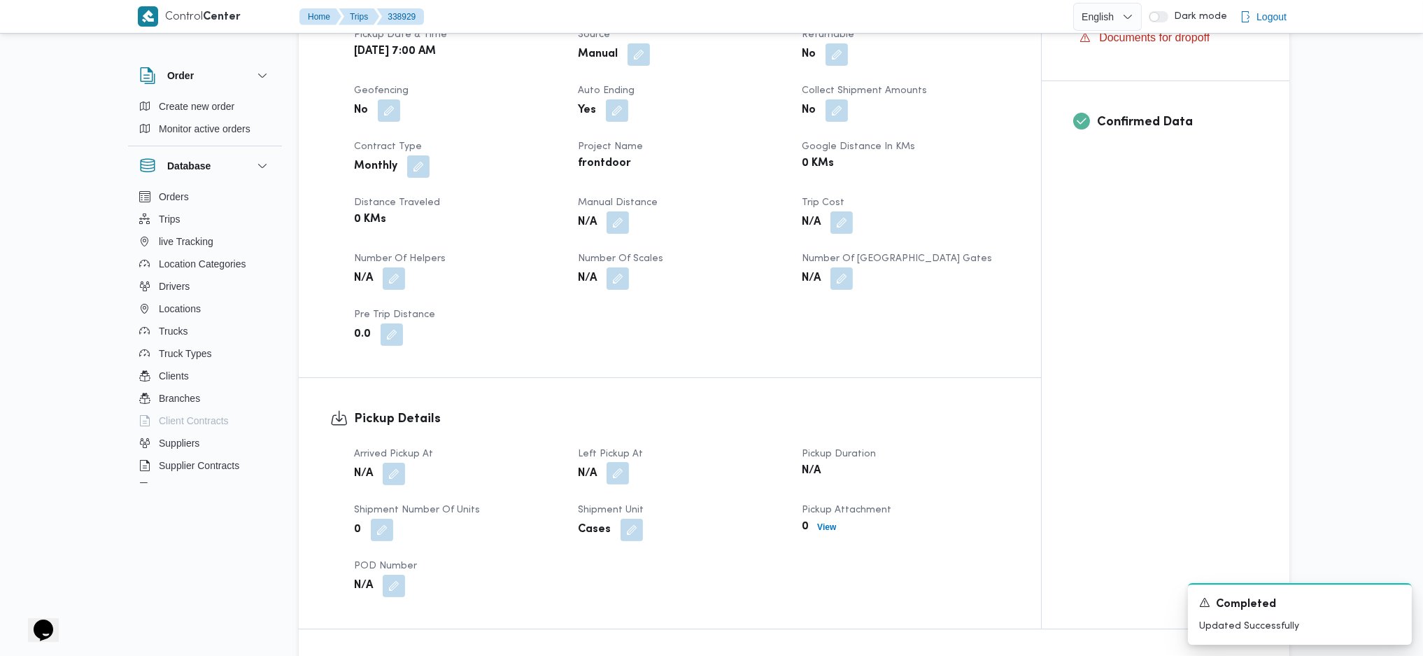
click at [619, 436] on button "button" at bounding box center [618, 473] width 22 height 22
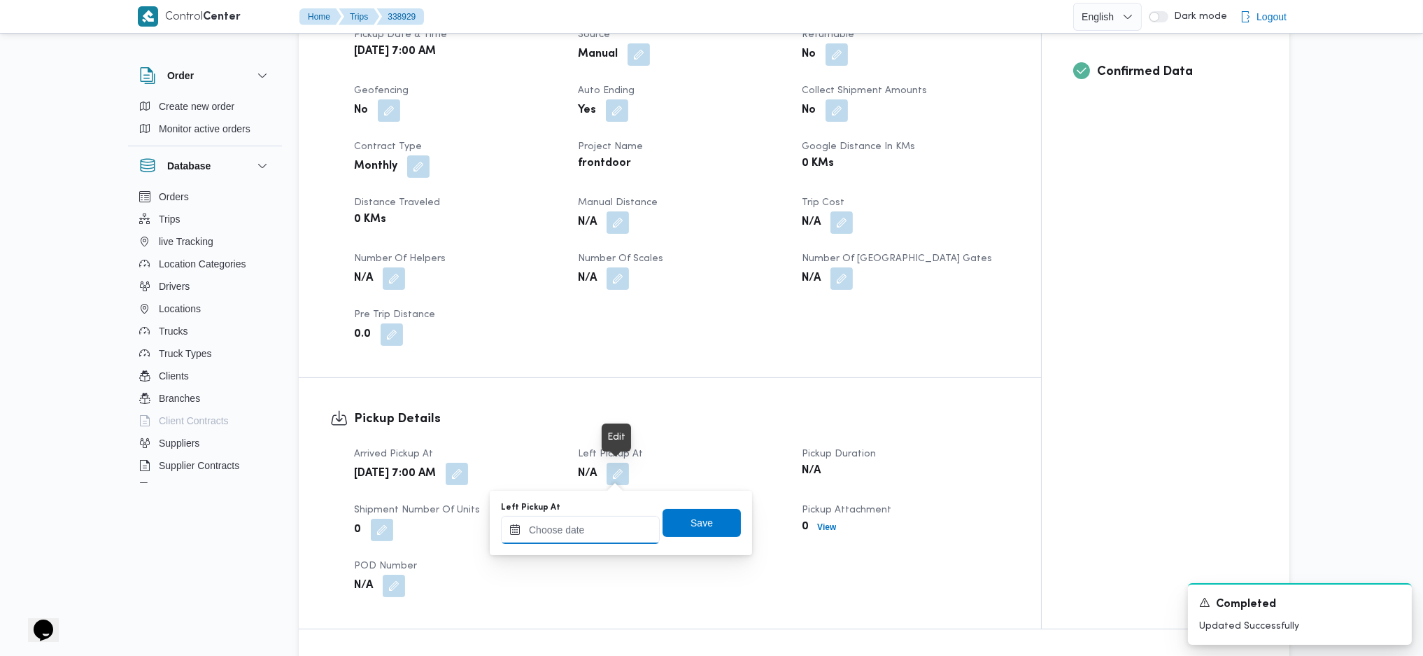
click at [600, 436] on input "Left Pickup At" at bounding box center [580, 530] width 159 height 28
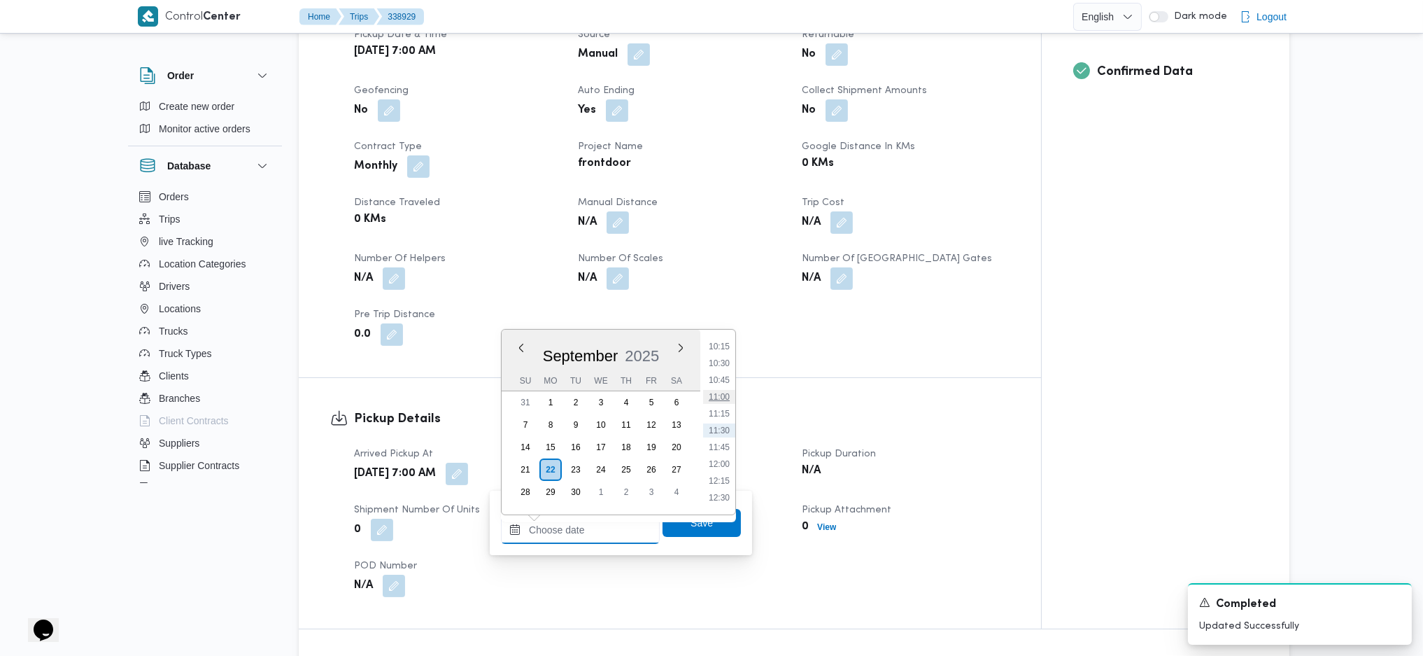
scroll to position [597, 0]
click at [725, 425] on li "10:00" at bounding box center [719, 423] width 32 height 14
type input "22/09/2025 10:00"
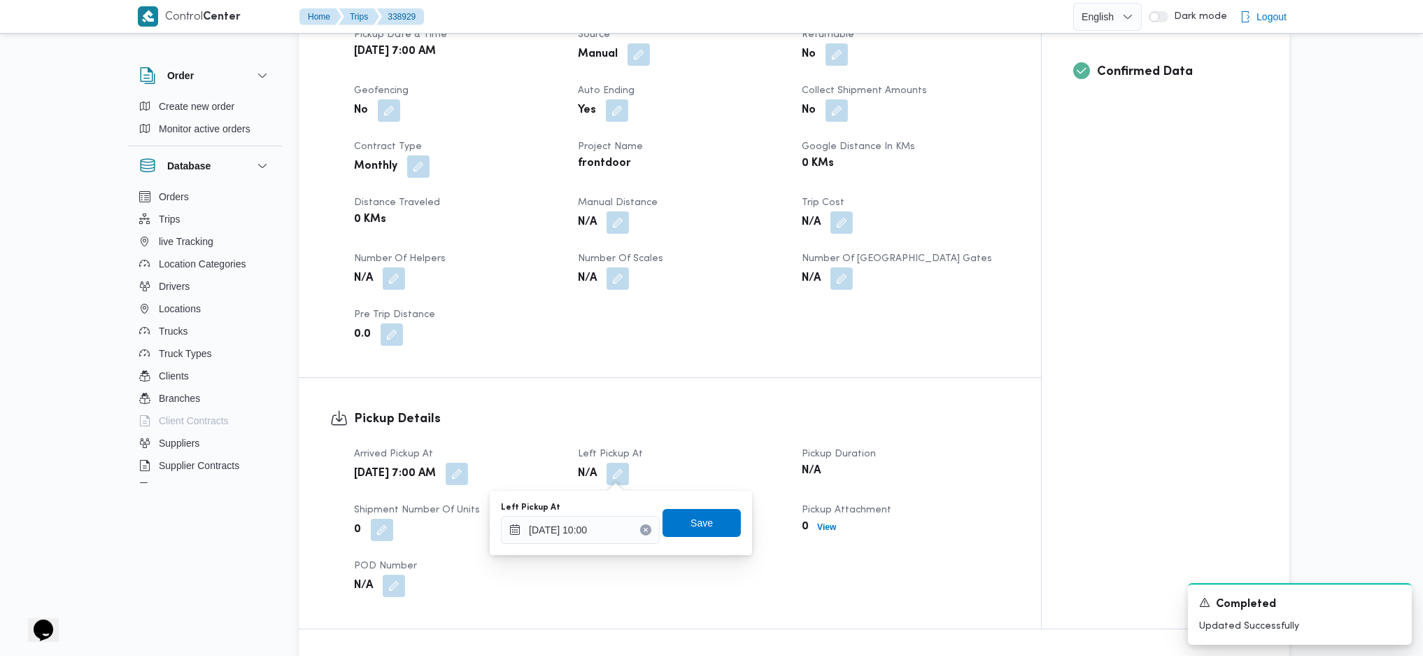
click at [696, 436] on div "You are in a dialog. To close this dialog, hit escape. Left Pickup At 22/09/202…" at bounding box center [621, 522] width 262 height 64
click at [702, 436] on span "Save" at bounding box center [702, 522] width 78 height 28
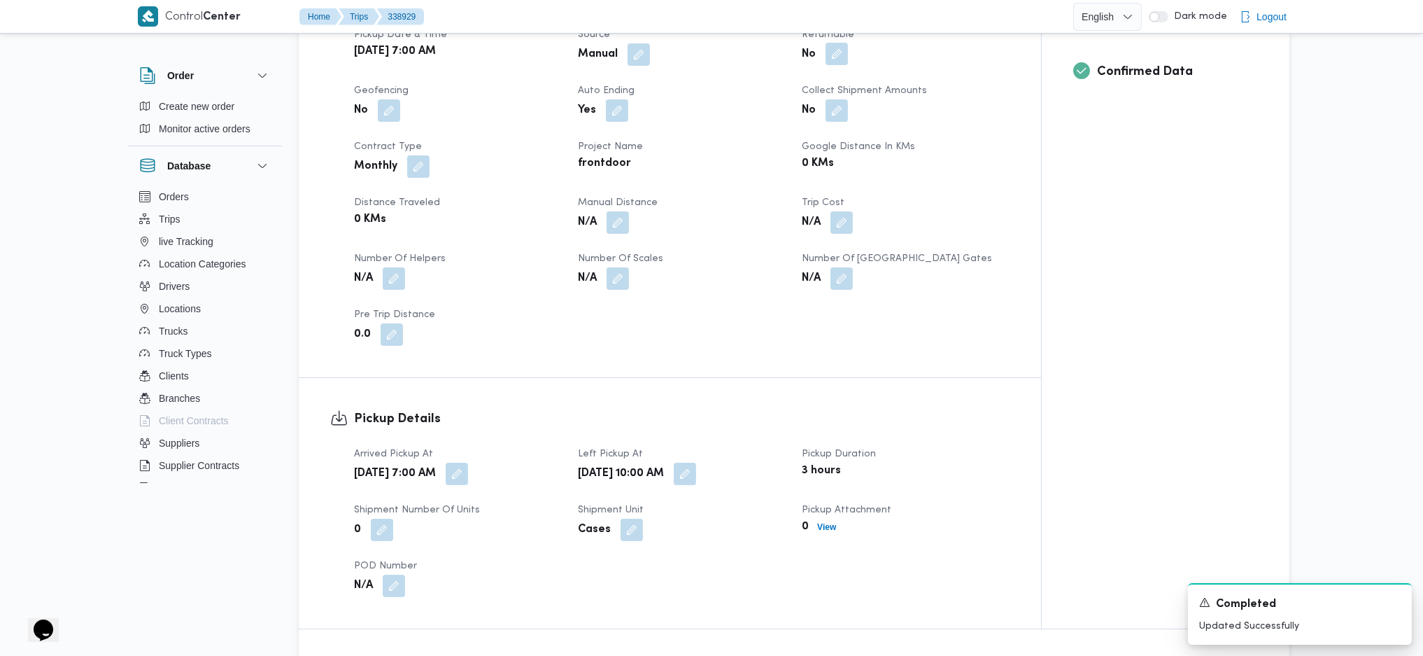
click at [837, 61] on button "button" at bounding box center [837, 54] width 22 height 22
click at [807, 110] on div "Is the trip will return to pickup after finish? Save" at bounding box center [839, 96] width 299 height 31
drag, startPoint x: 828, startPoint y: 97, endPoint x: 837, endPoint y: 101, distance: 9.1
click at [829, 97] on label "Is the trip will return to pickup after finish?" at bounding box center [798, 96] width 215 height 17
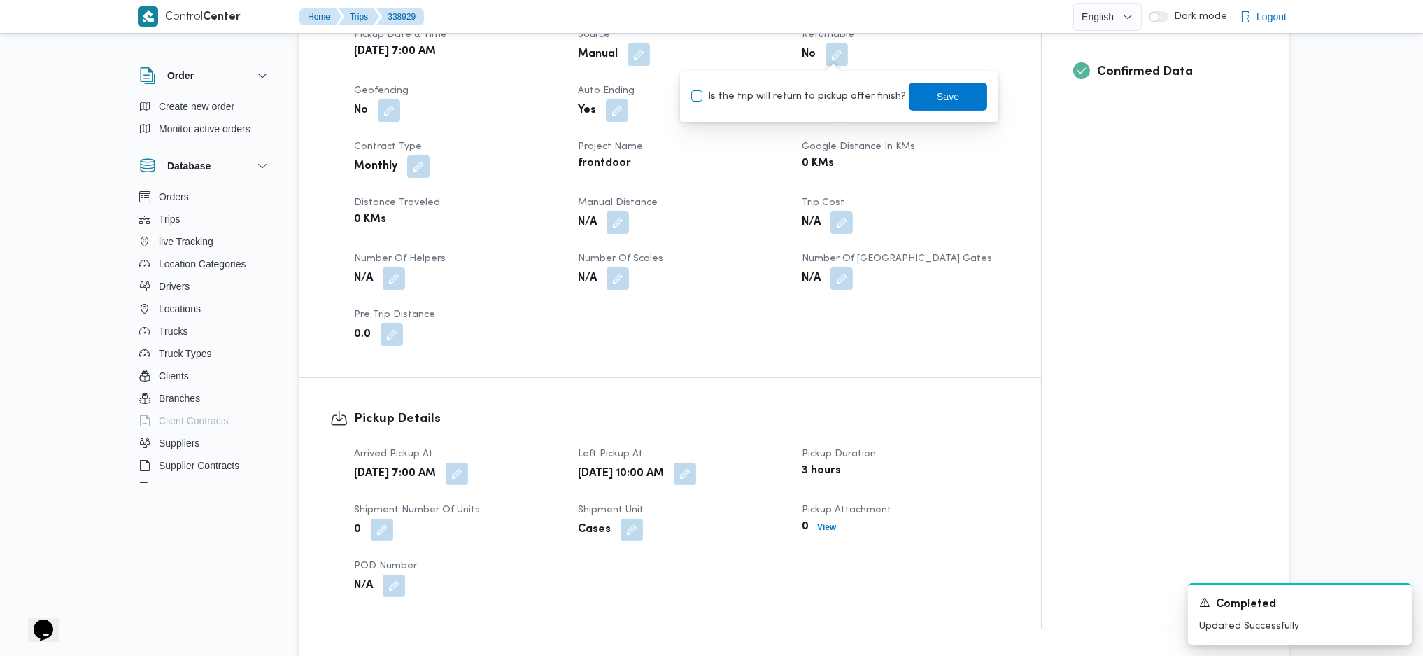
checkbox input "true"
click at [942, 96] on span "Save" at bounding box center [948, 95] width 22 height 17
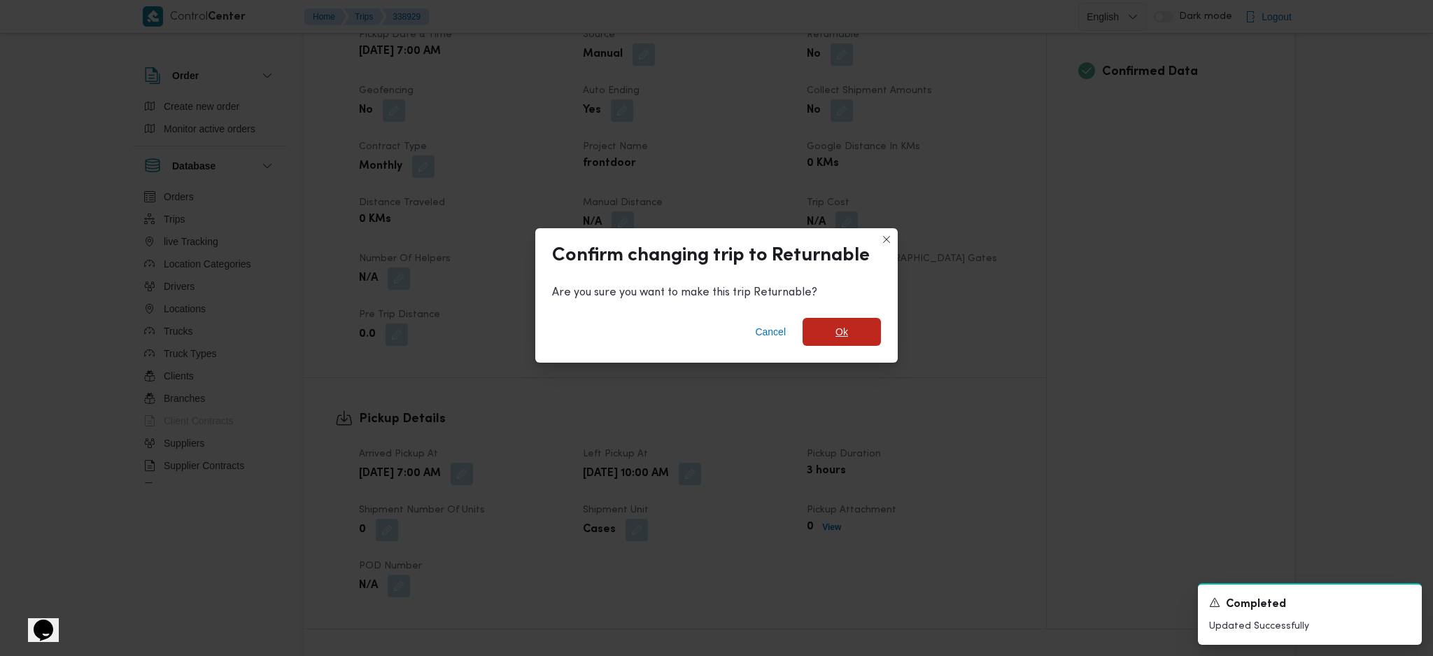
click at [835, 339] on span "Ok" at bounding box center [842, 332] width 78 height 28
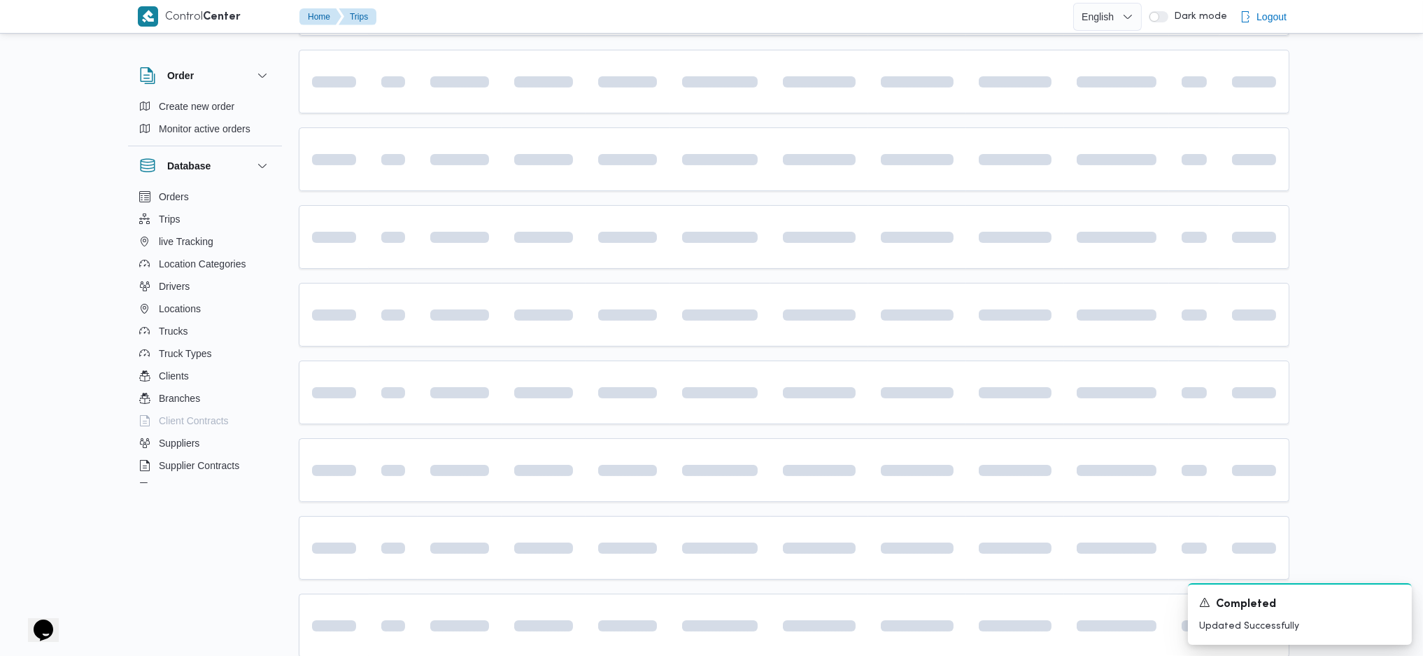
scroll to position [93, 0]
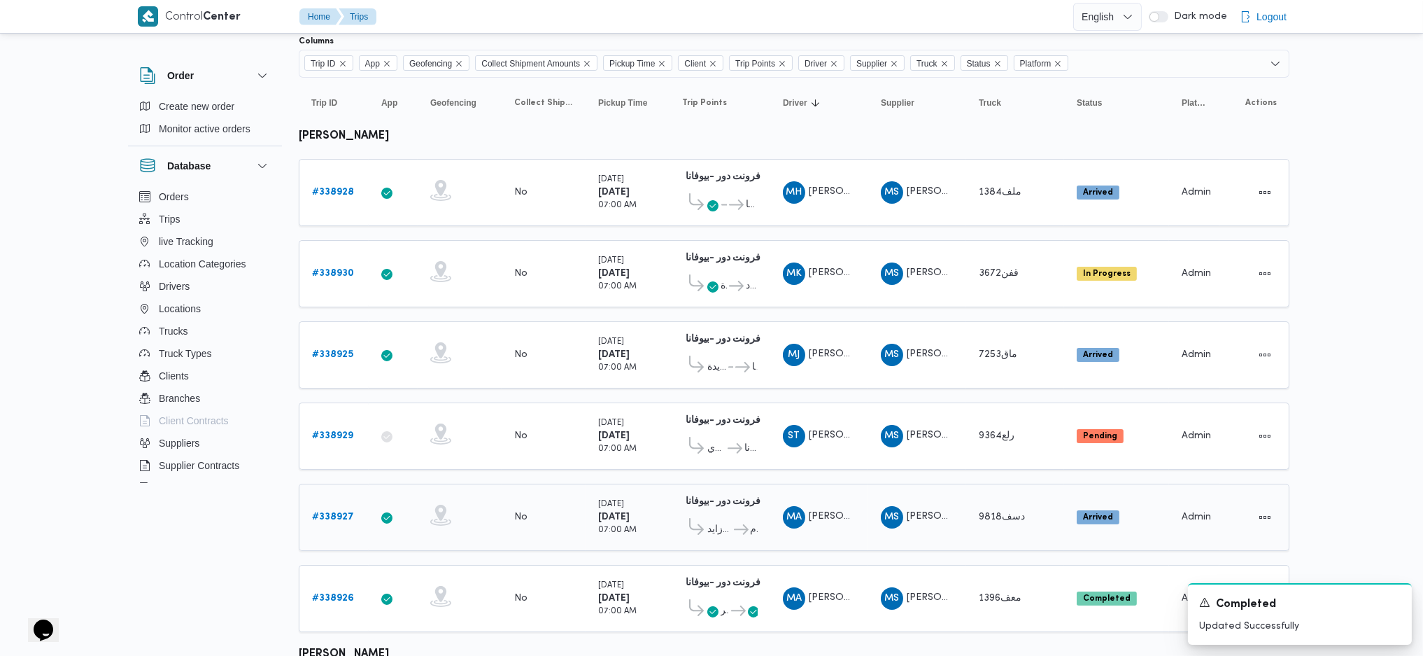
click at [341, 436] on b "# 338927" at bounding box center [333, 516] width 42 height 9
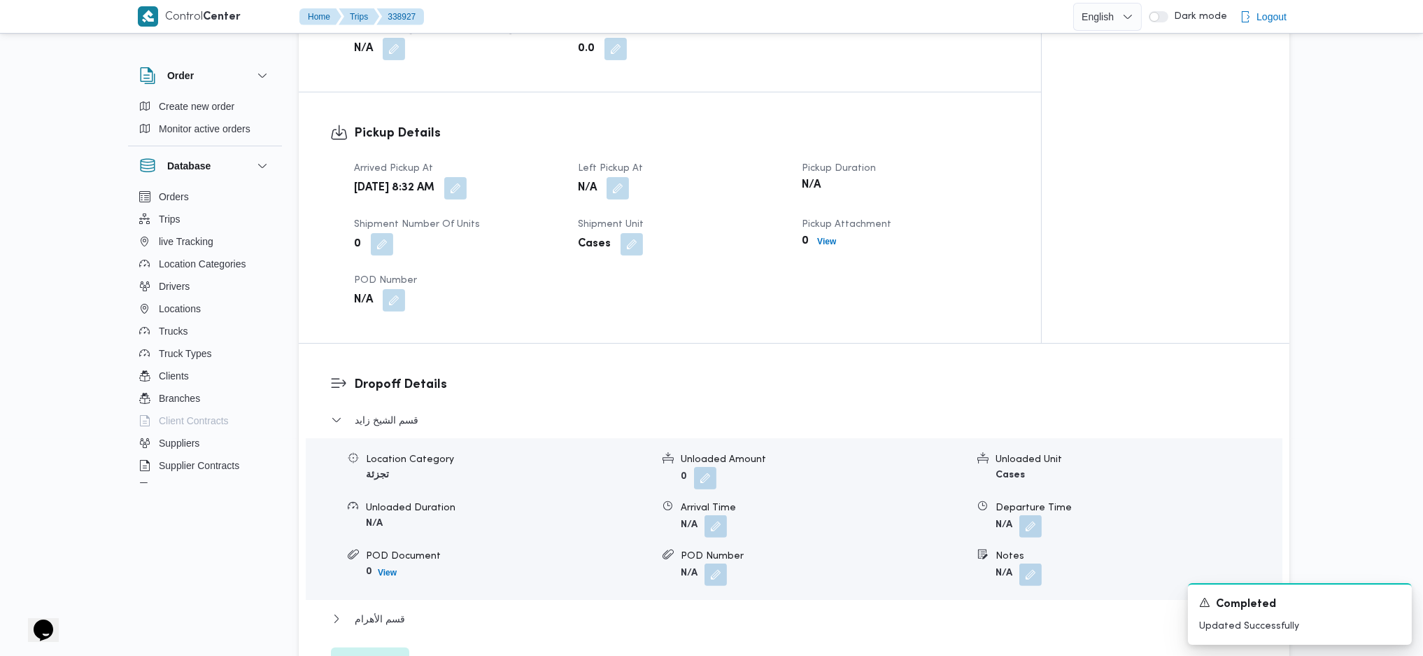
scroll to position [1119, 0]
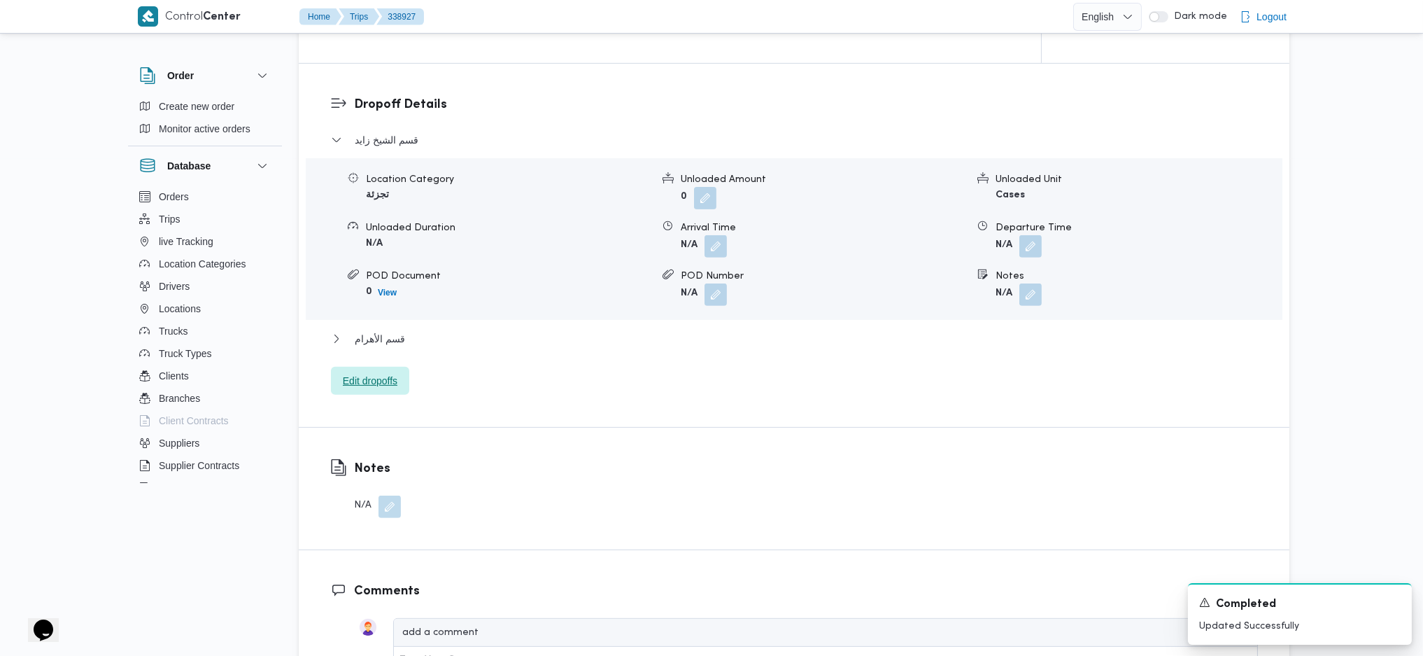
click at [374, 379] on span "Edit dropoffs" at bounding box center [370, 380] width 55 height 17
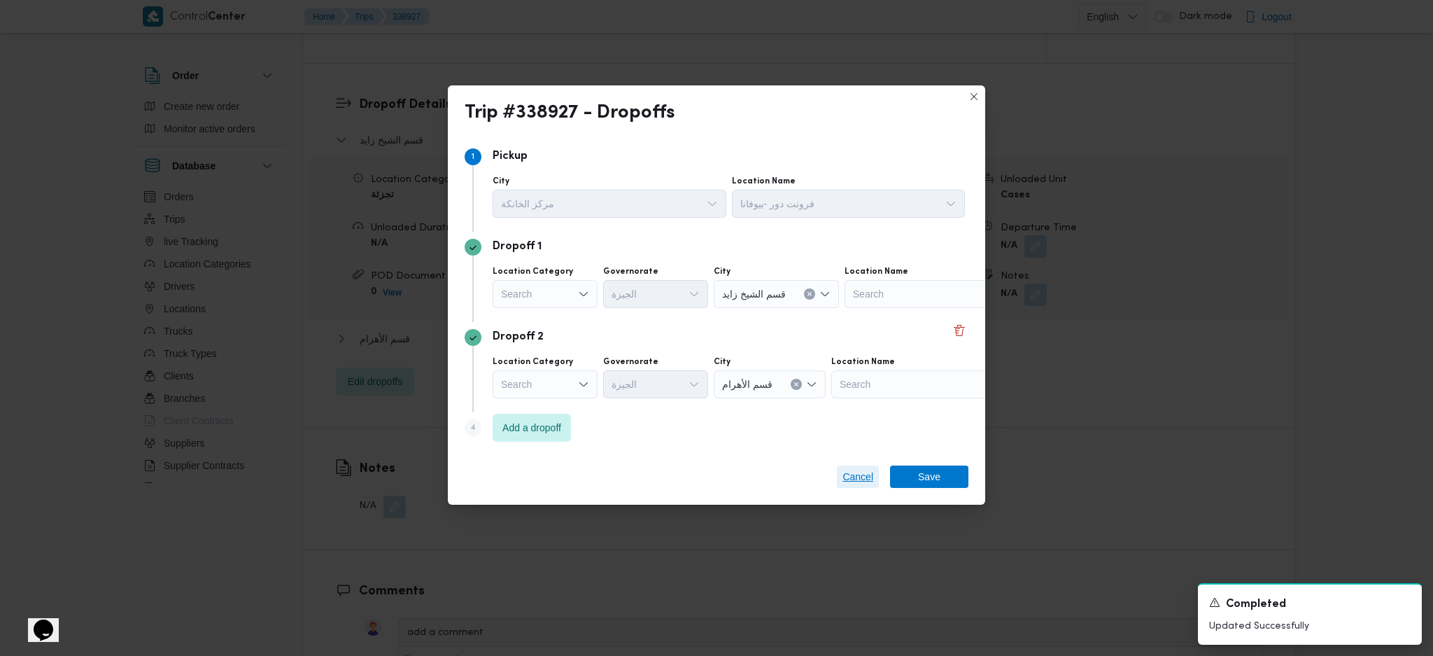
click at [854, 436] on span "Cancel" at bounding box center [857, 476] width 31 height 17
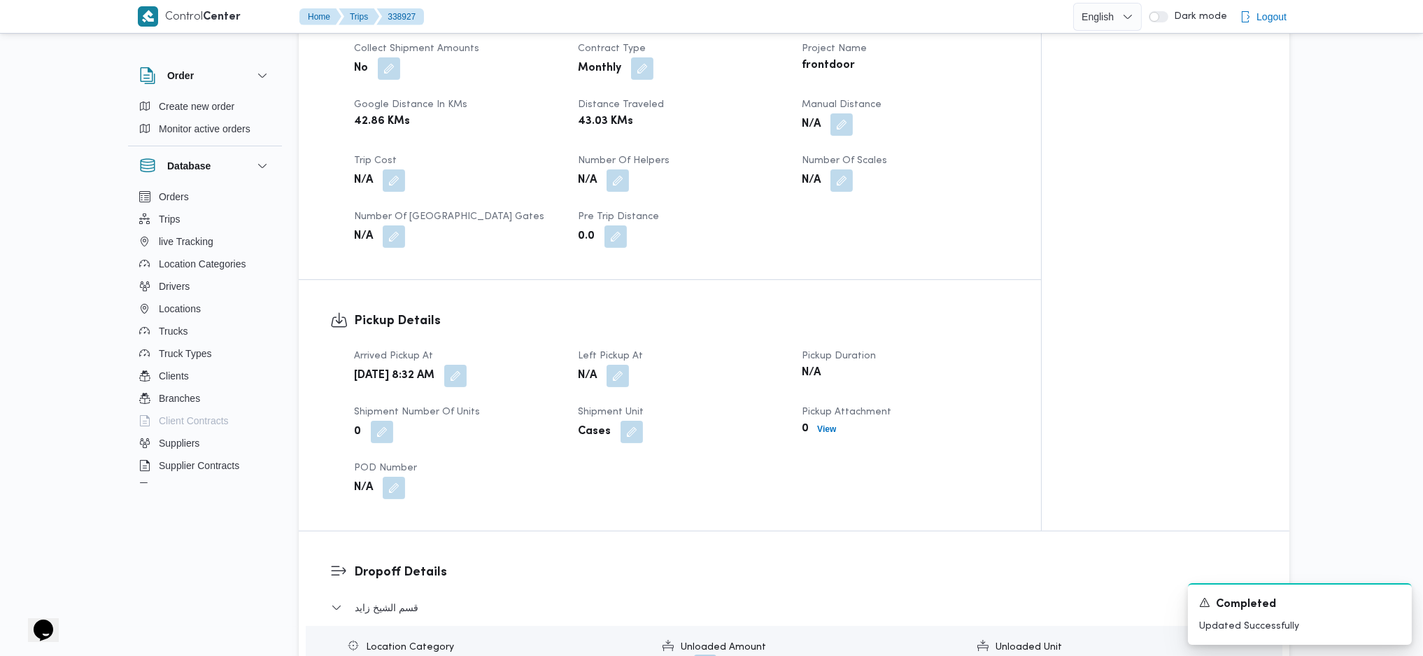
scroll to position [653, 0]
click at [621, 369] on button "button" at bounding box center [618, 374] width 22 height 22
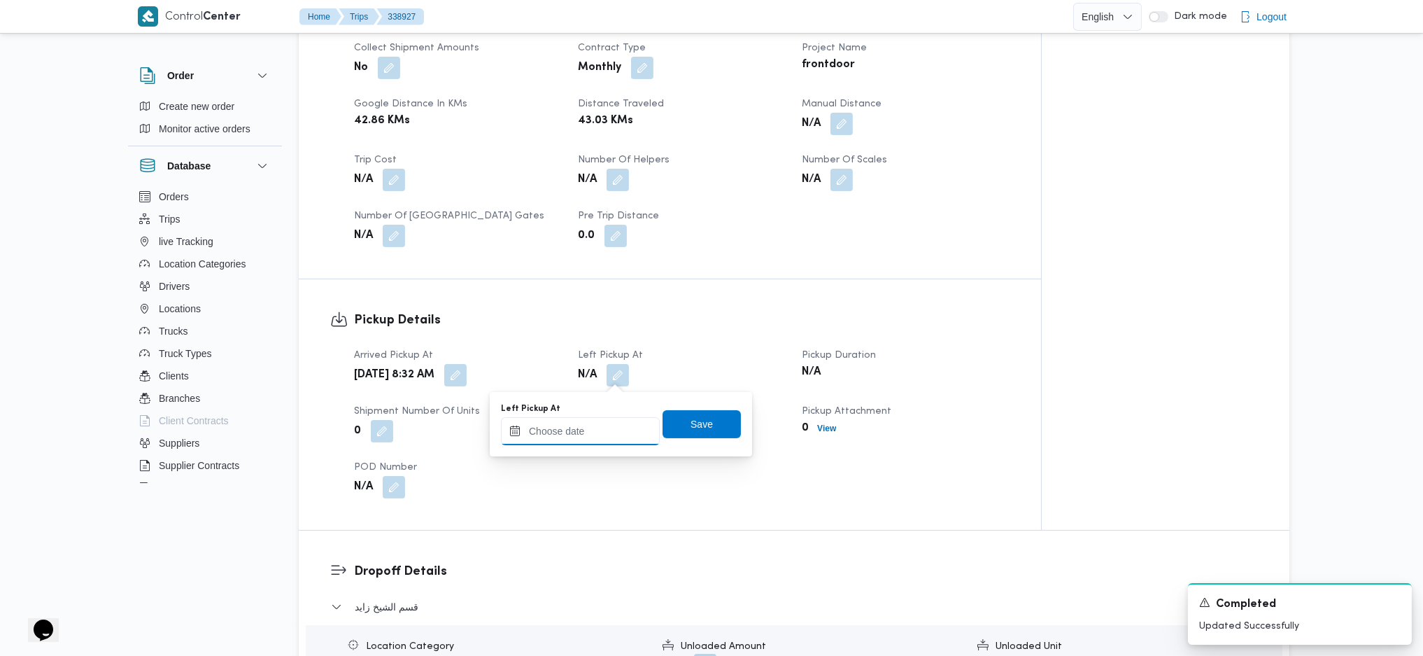
click at [606, 432] on input "Left Pickup At" at bounding box center [580, 431] width 159 height 28
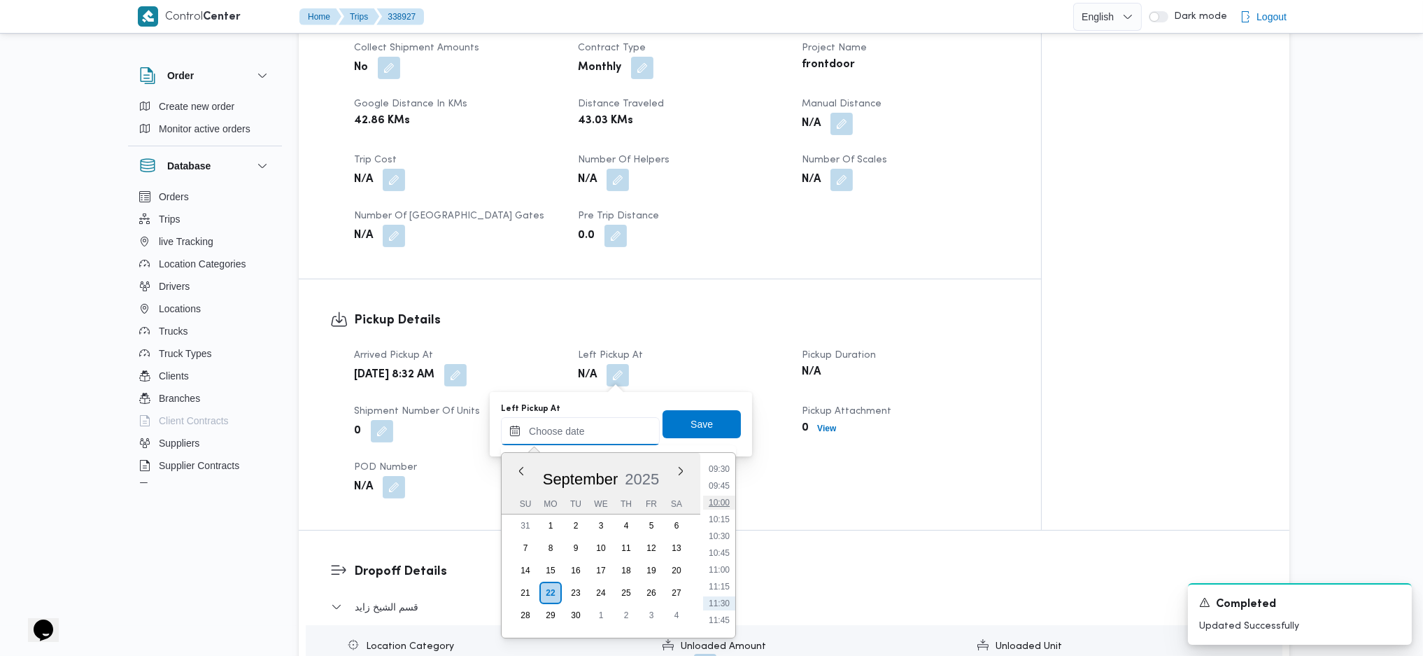
scroll to position [597, 0]
click at [730, 436] on li "10:00" at bounding box center [719, 546] width 32 height 14
type input "22/09/2025 10:00"
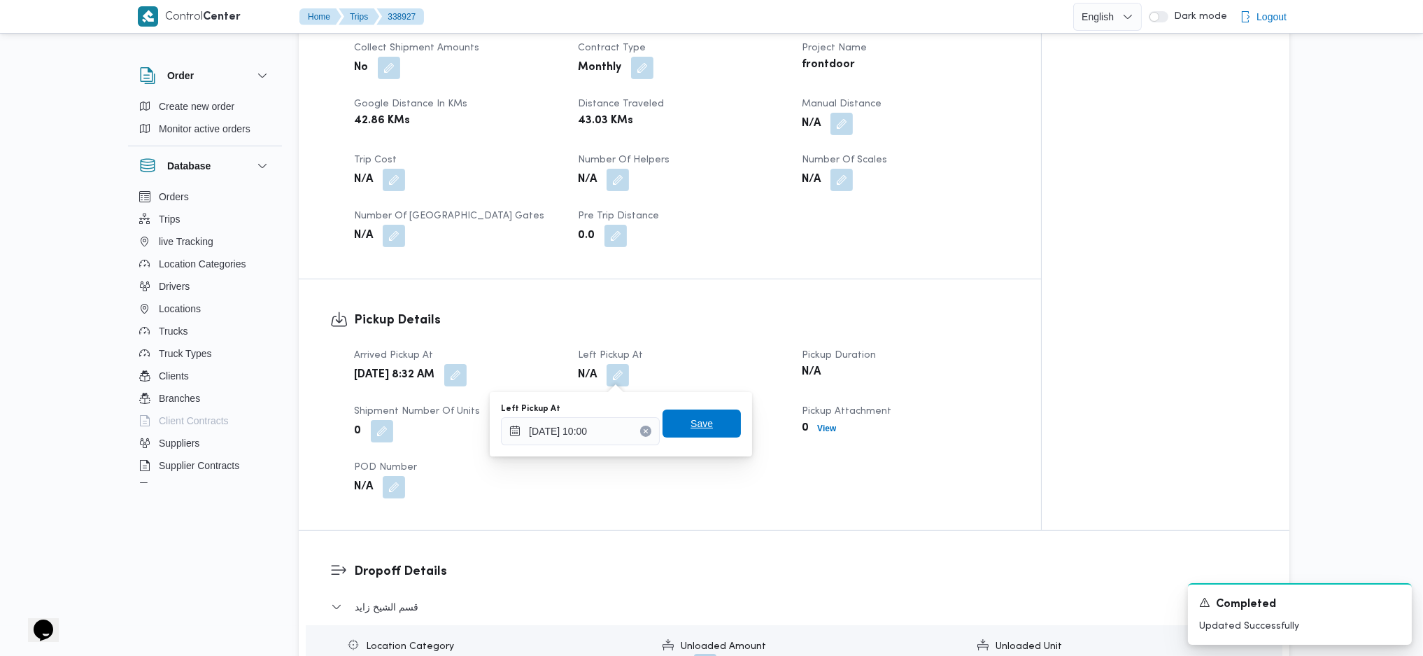
click at [701, 430] on span "Save" at bounding box center [702, 423] width 78 height 28
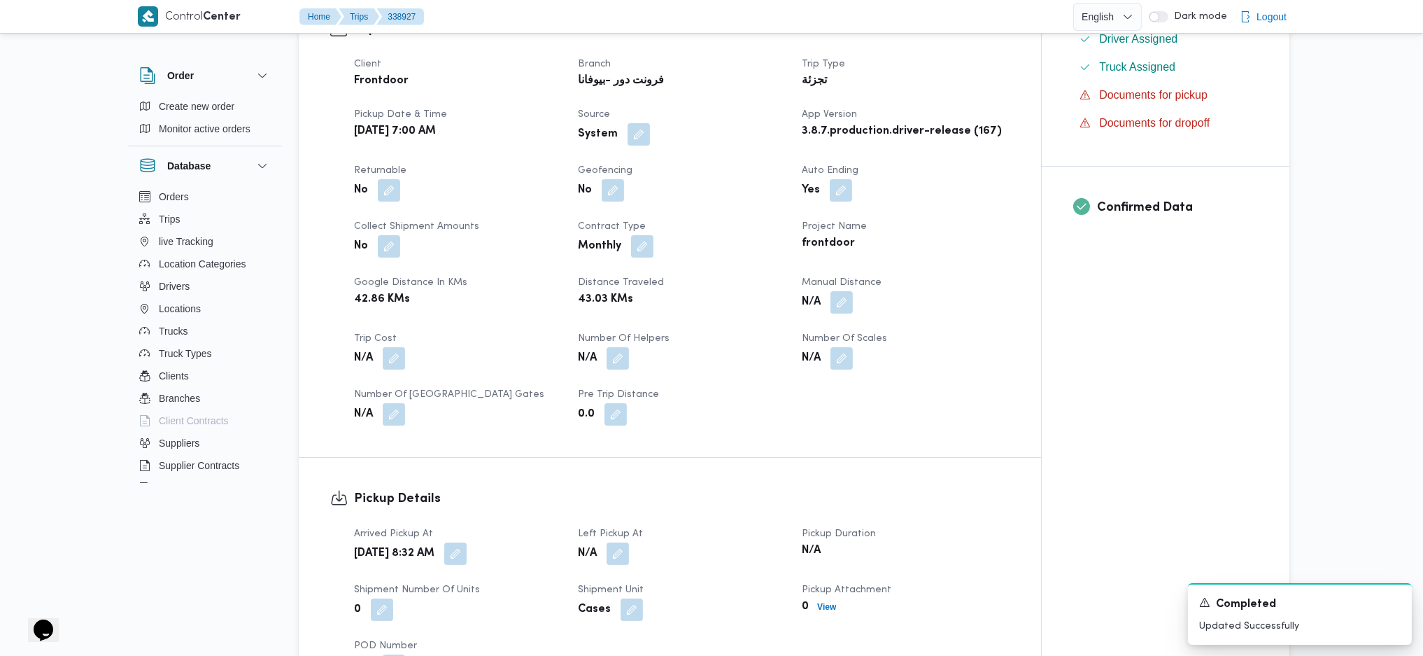
scroll to position [466, 0]
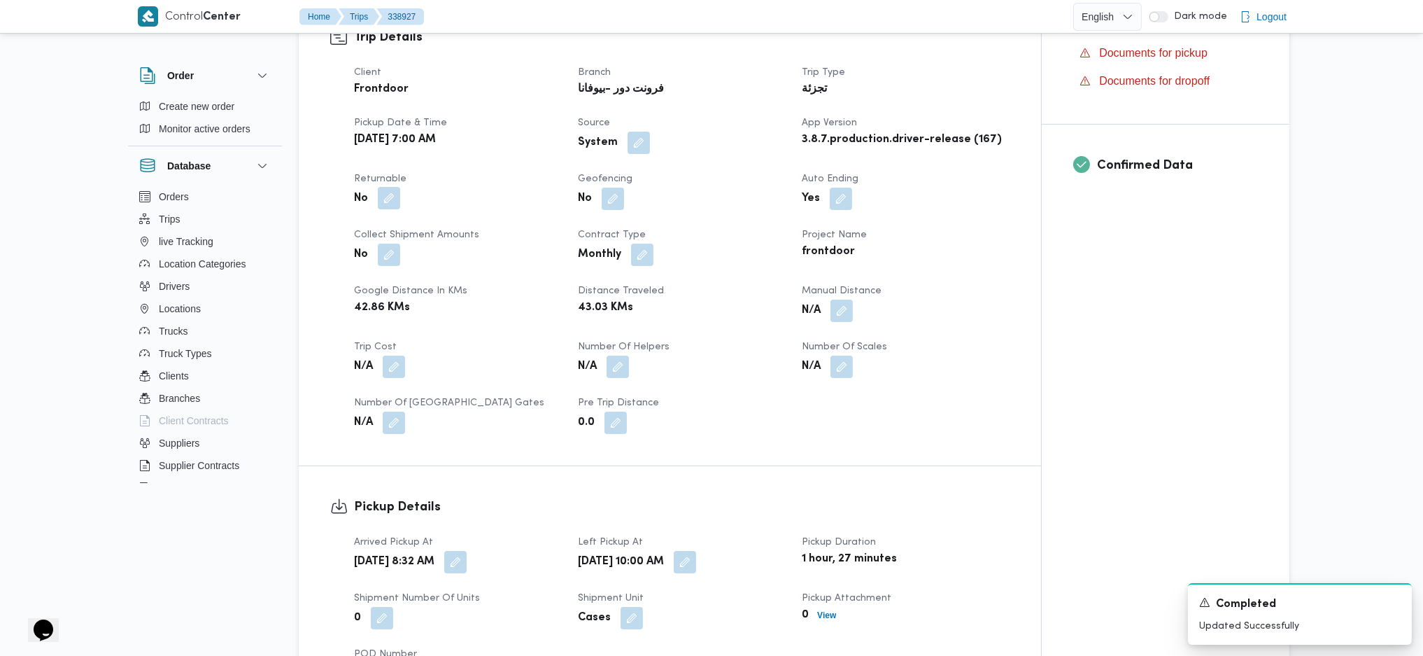
click at [395, 196] on button "button" at bounding box center [389, 198] width 22 height 22
click at [397, 232] on label "Is the trip will return to pickup after finish?" at bounding box center [350, 240] width 215 height 17
checkbox input "true"
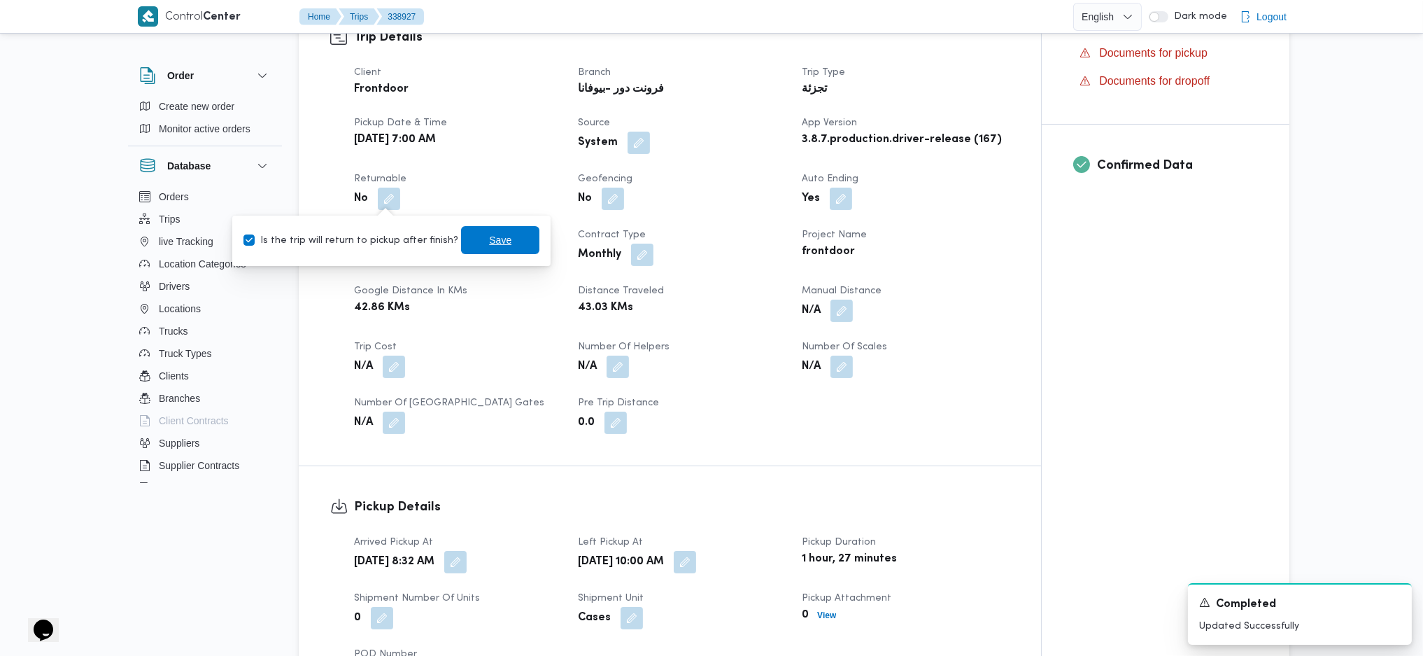
click at [493, 247] on span "Save" at bounding box center [500, 240] width 22 height 17
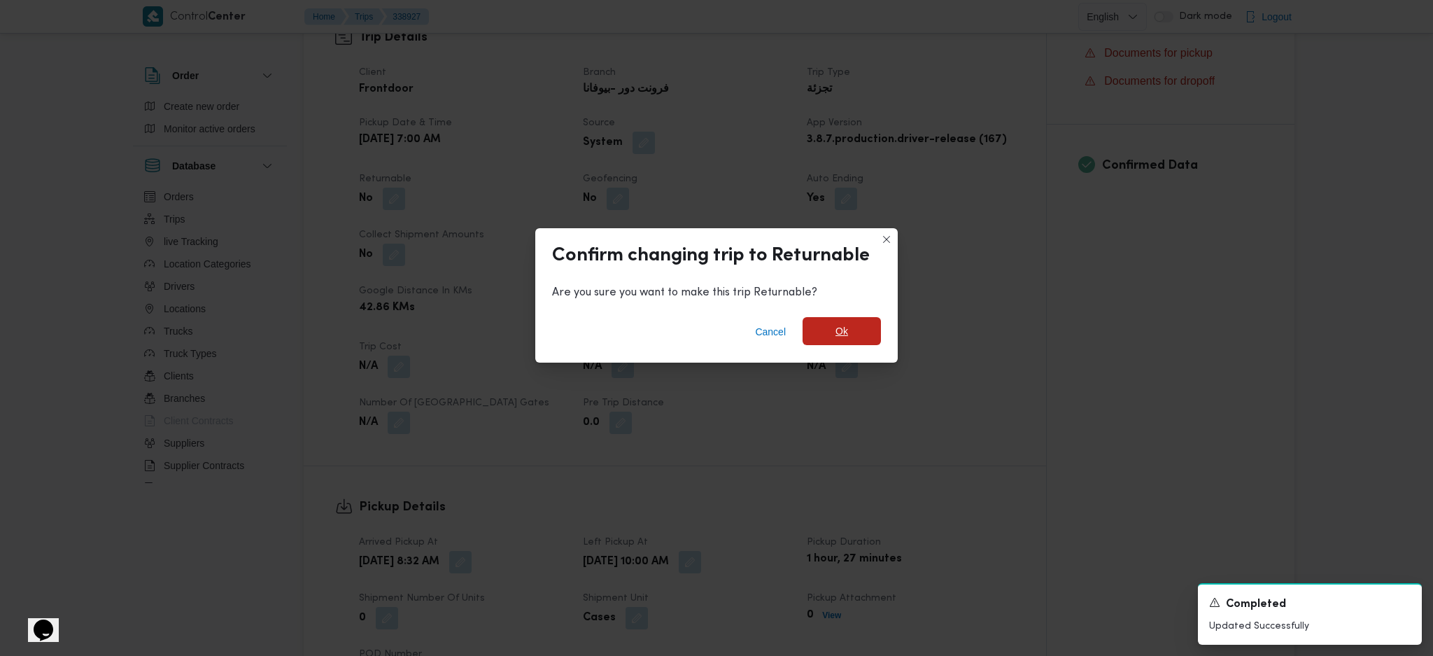
click at [821, 337] on span "Ok" at bounding box center [842, 331] width 78 height 28
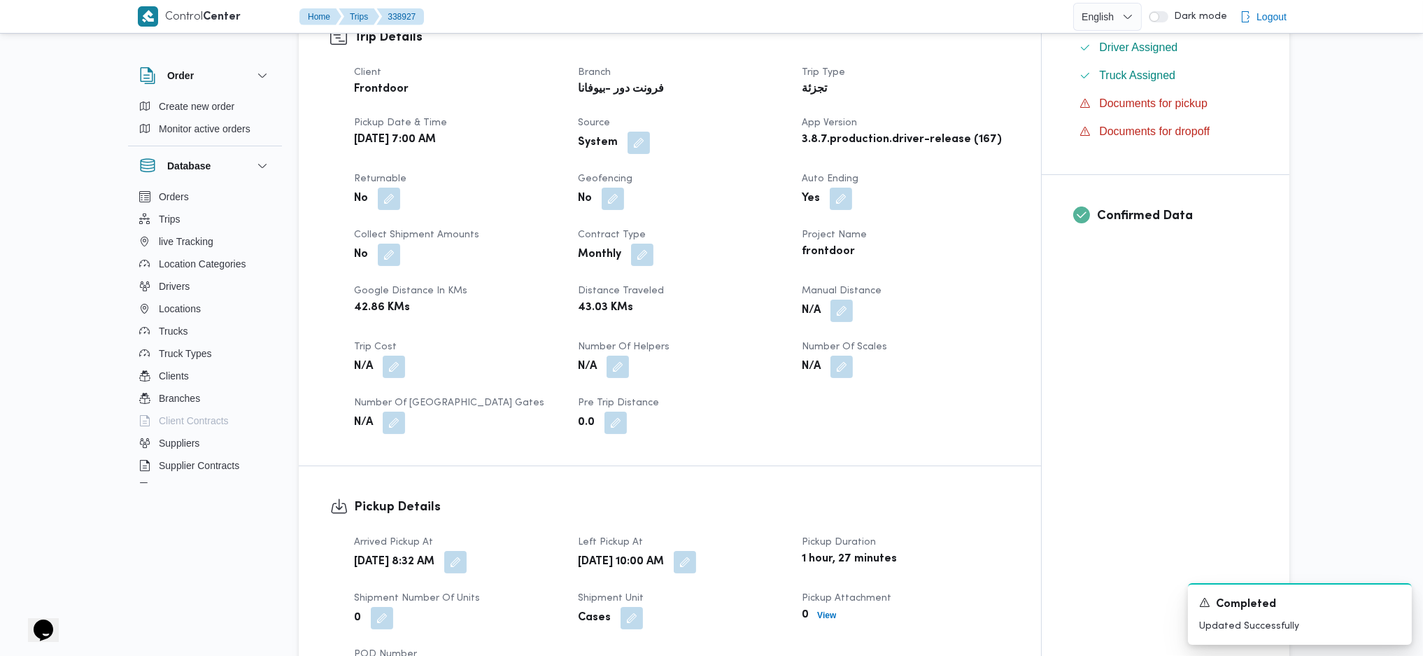
scroll to position [1213, 0]
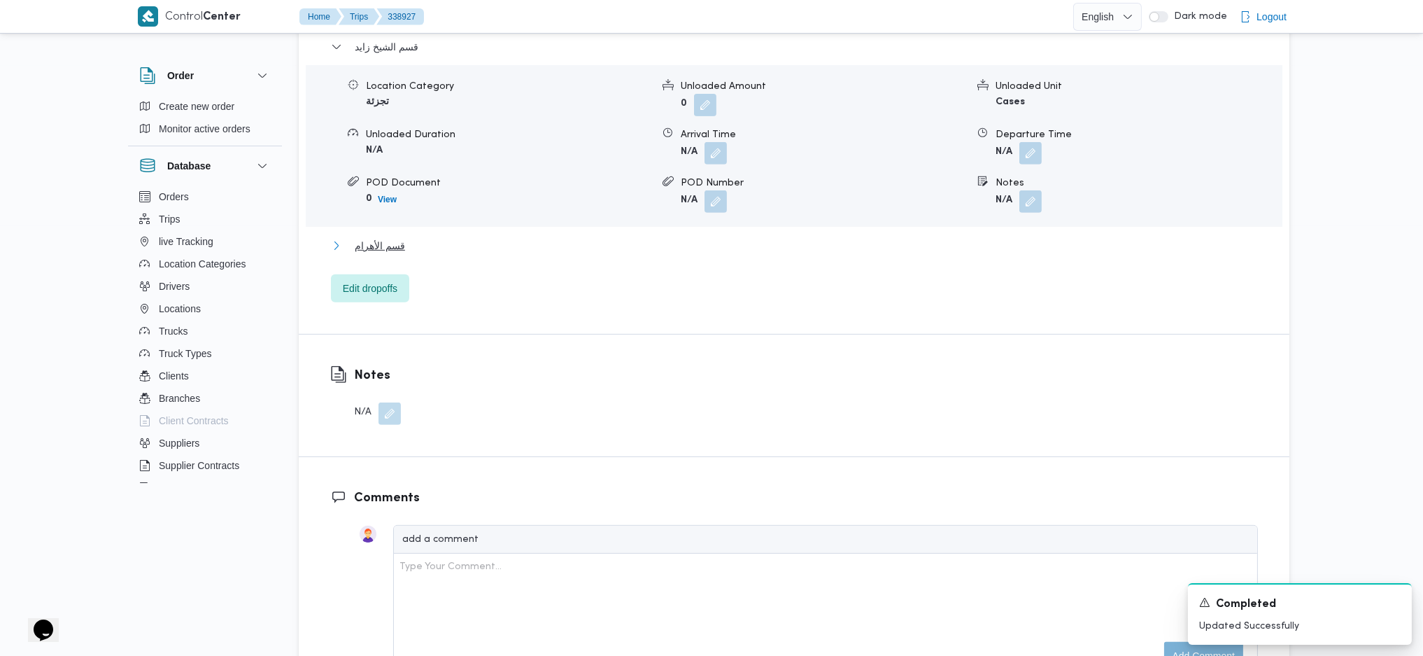
click at [397, 241] on span "قسم الأهرام" at bounding box center [380, 245] width 50 height 17
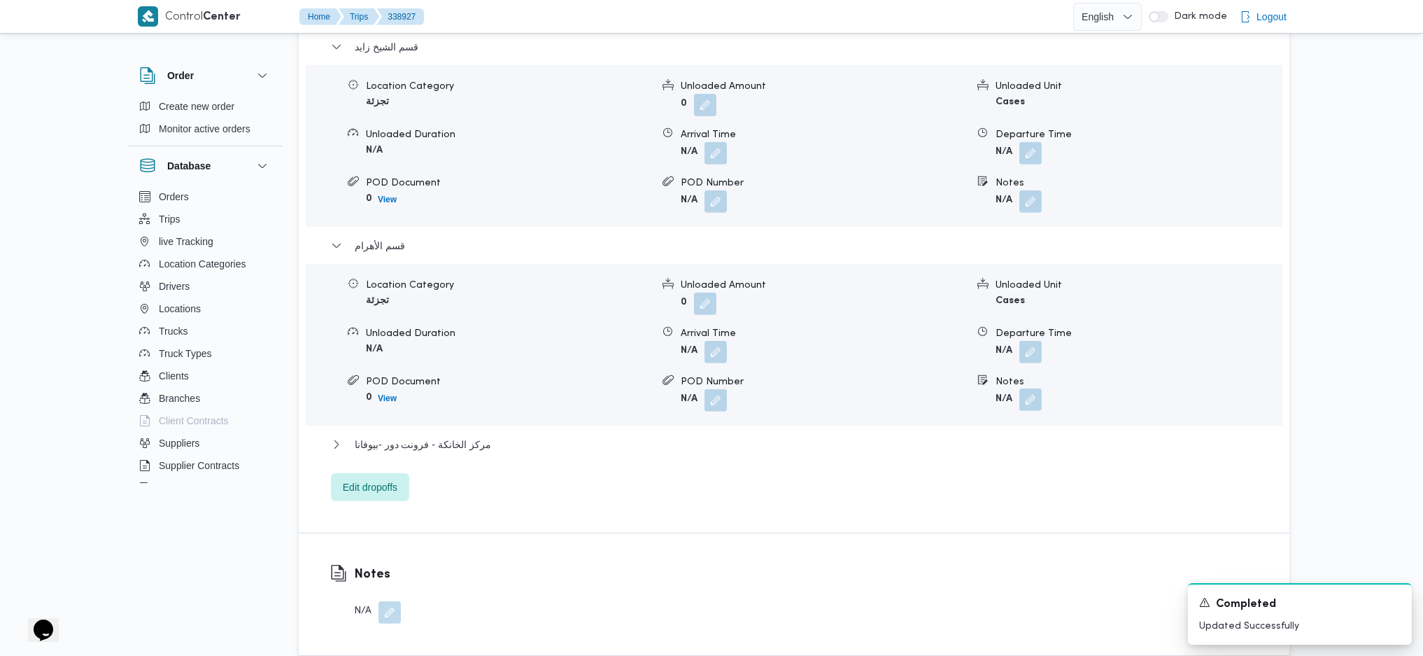
click at [1030, 401] on button "button" at bounding box center [1030, 399] width 22 height 22
click at [965, 436] on input "Notes" at bounding box center [993, 456] width 139 height 28
type input "حدائق الاهرام"
click button "Save" at bounding box center [1105, 449] width 78 height 28
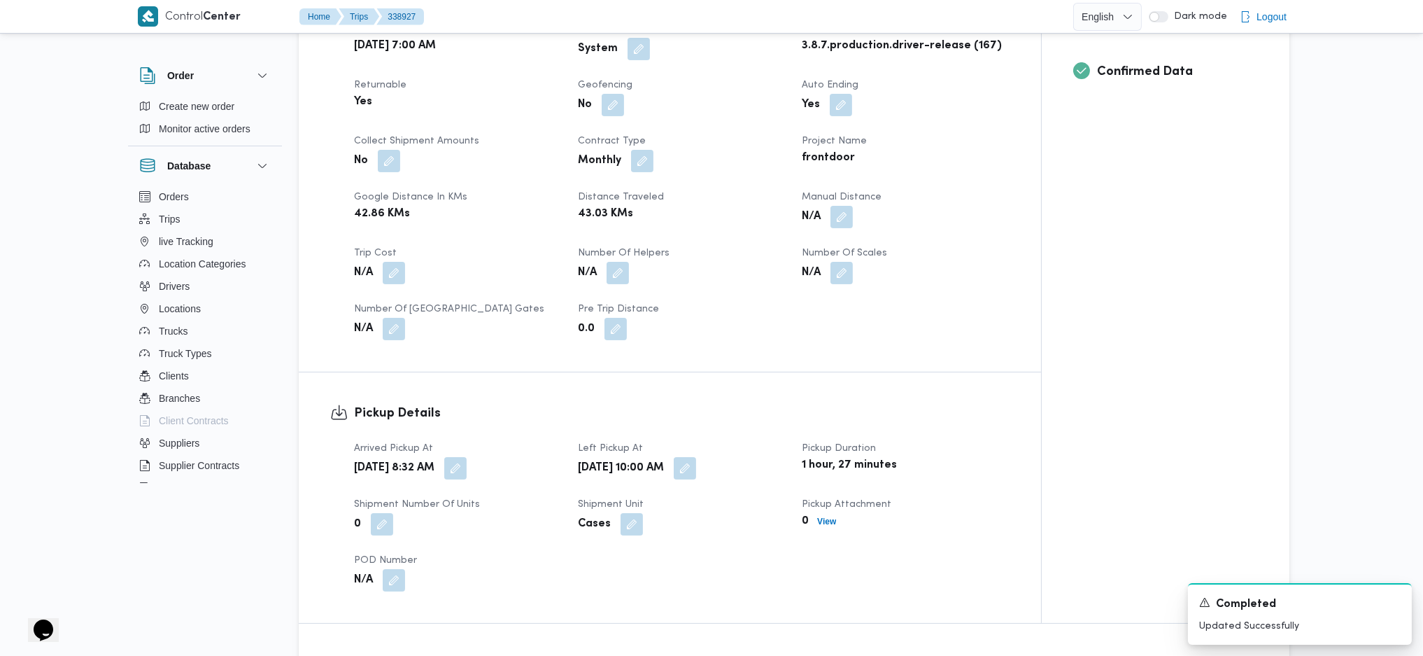
scroll to position [0, 0]
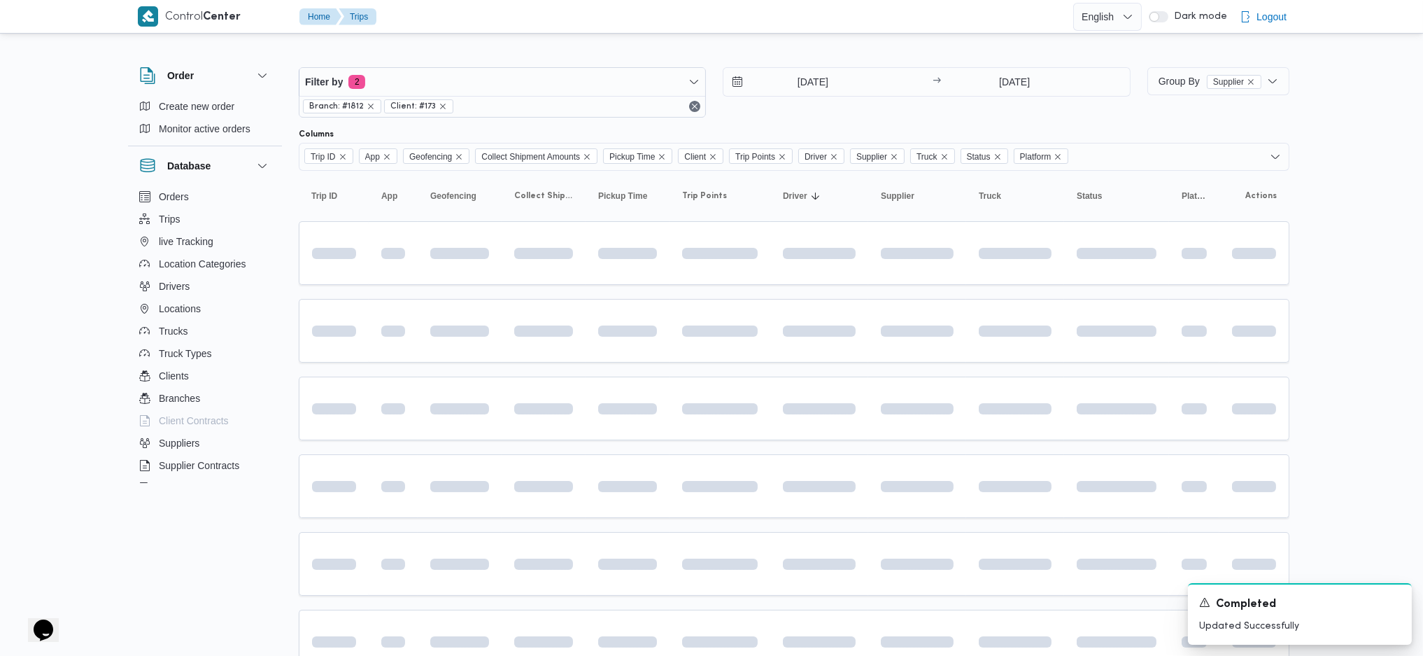
scroll to position [93, 0]
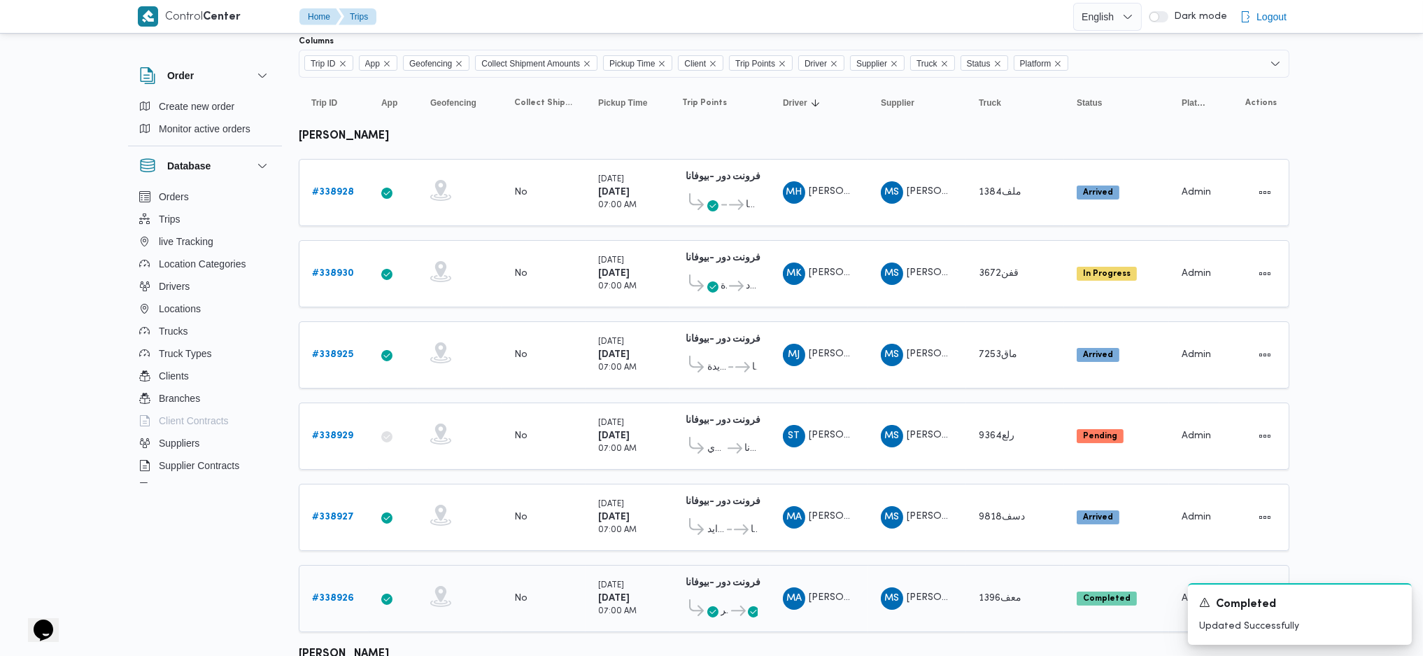
click at [334, 436] on b "# 338926" at bounding box center [333, 597] width 42 height 9
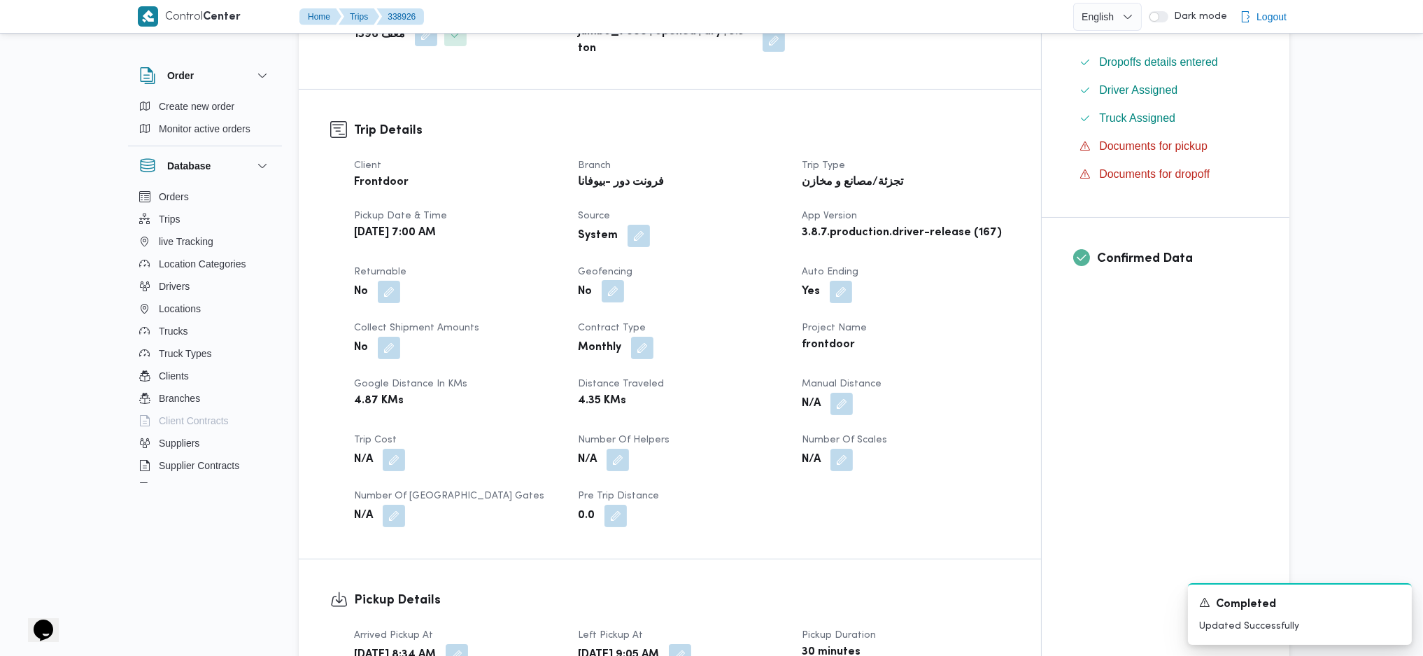
scroll to position [933, 0]
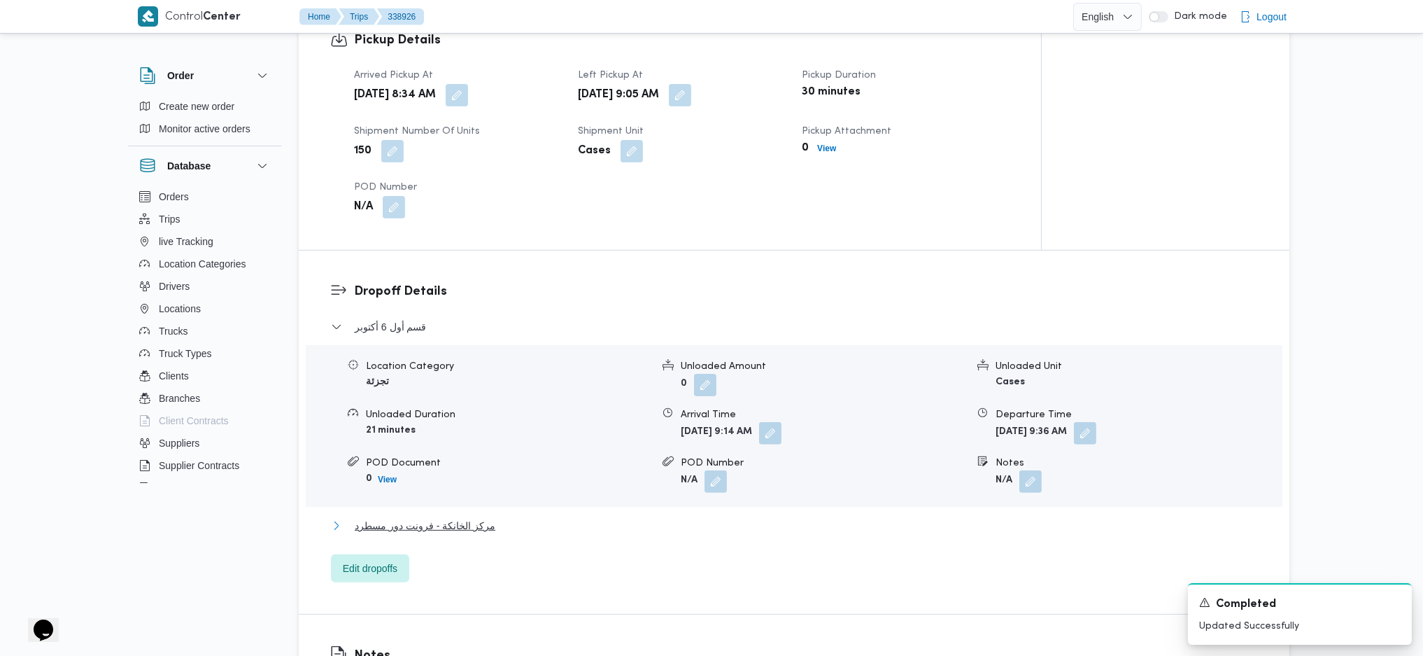
click at [440, 436] on span "مركز الخانكة - فرونت دور مسطرد" at bounding box center [425, 525] width 141 height 17
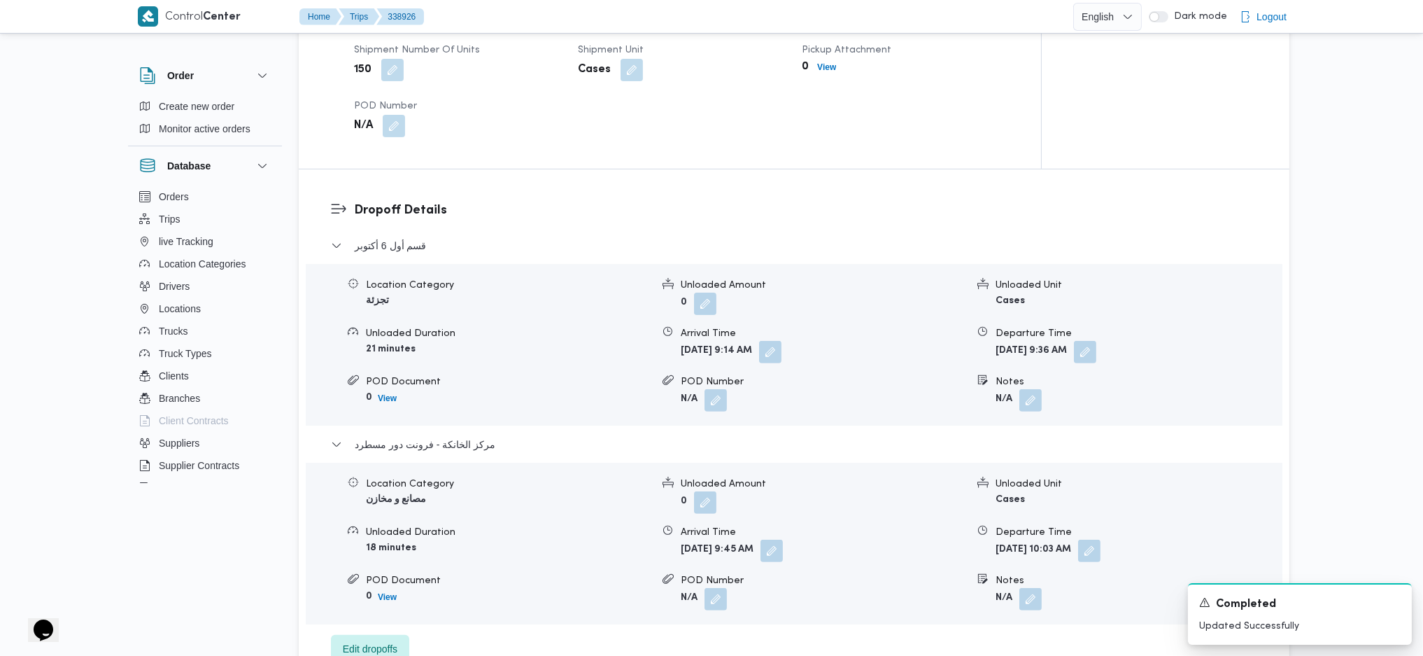
scroll to position [1213, 0]
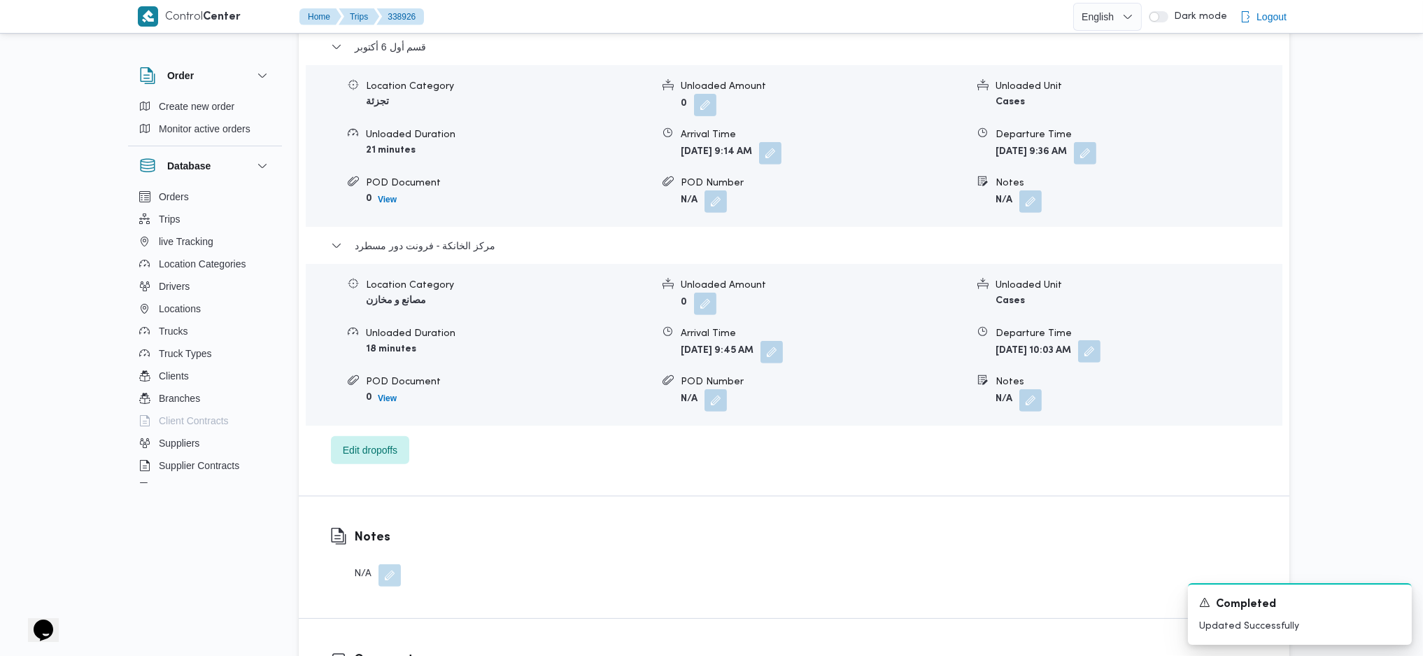
click at [1101, 351] on button "button" at bounding box center [1089, 351] width 22 height 22
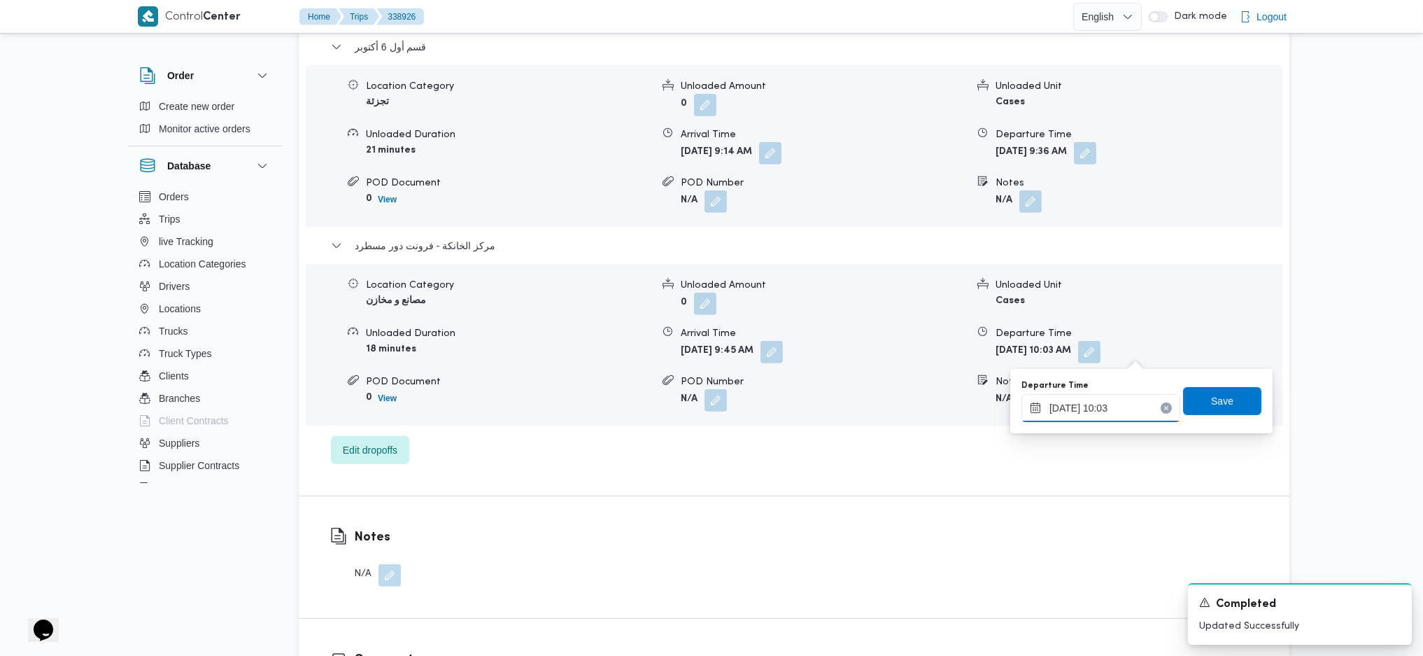
click at [1092, 407] on input "22/09/2025 10:03" at bounding box center [1101, 408] width 159 height 28
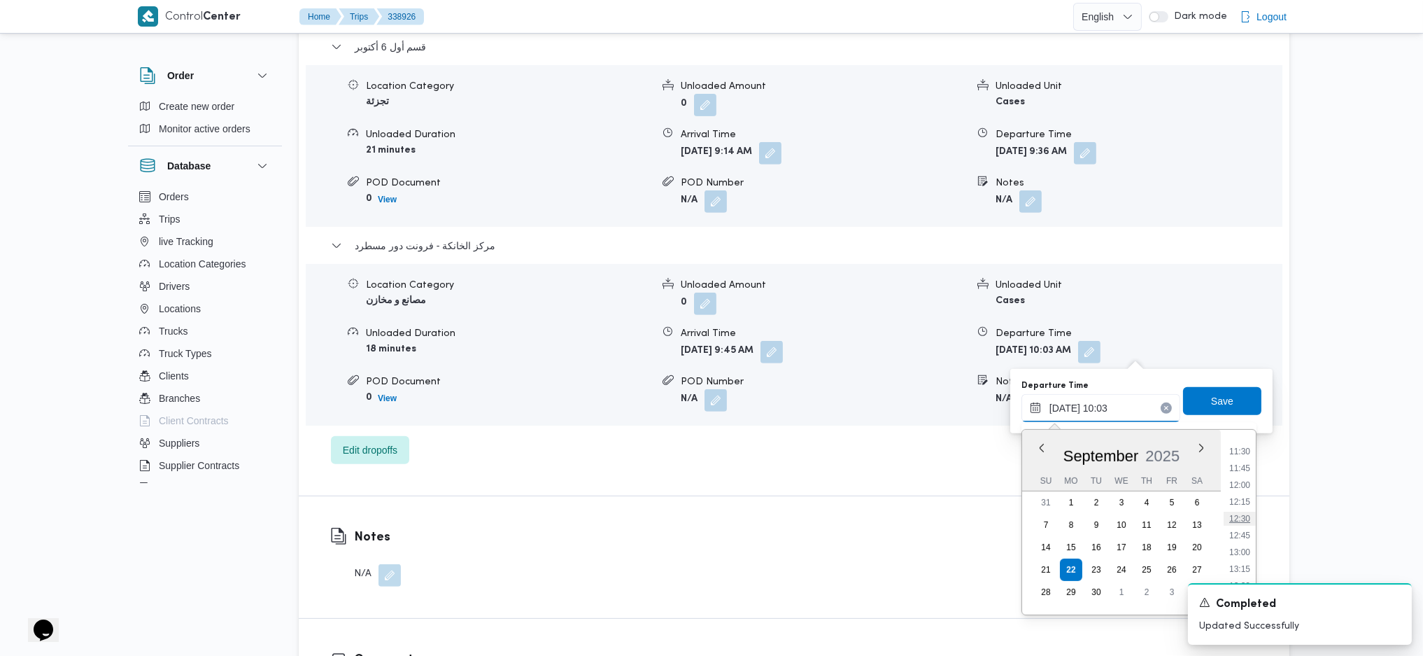
scroll to position [775, 0]
click at [1171, 436] on li "13:00" at bounding box center [1240, 546] width 32 height 14
type input "22/09/2025 13:00"
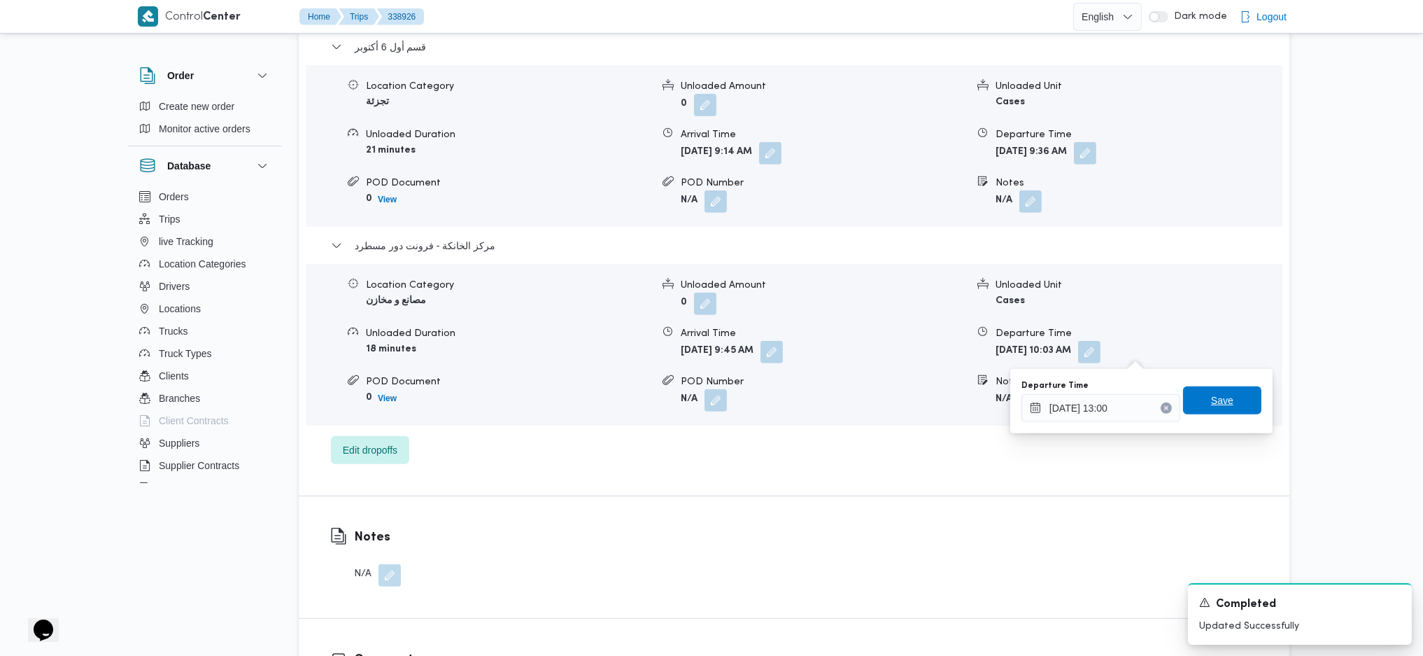
click at [1171, 398] on span "Save" at bounding box center [1222, 400] width 22 height 17
click at [783, 347] on button "button" at bounding box center [772, 351] width 22 height 22
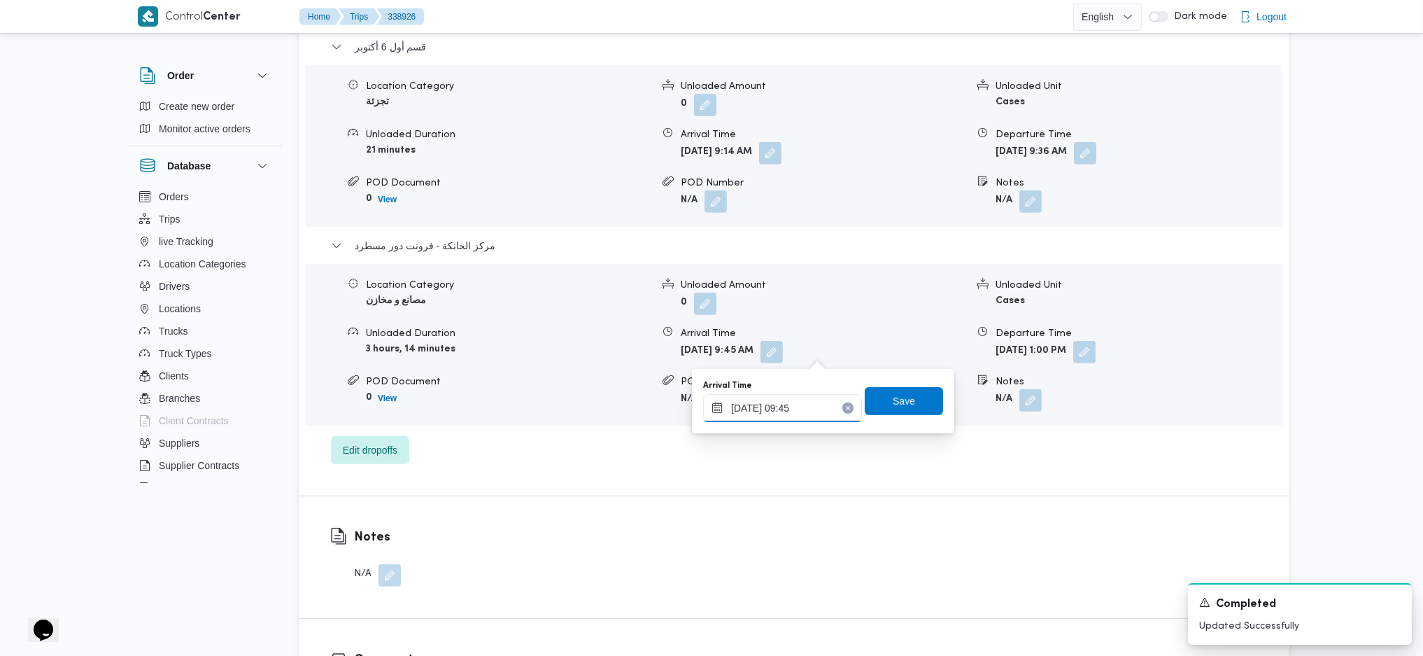
click at [789, 407] on input "22/09/2025 09:45" at bounding box center [782, 408] width 159 height 28
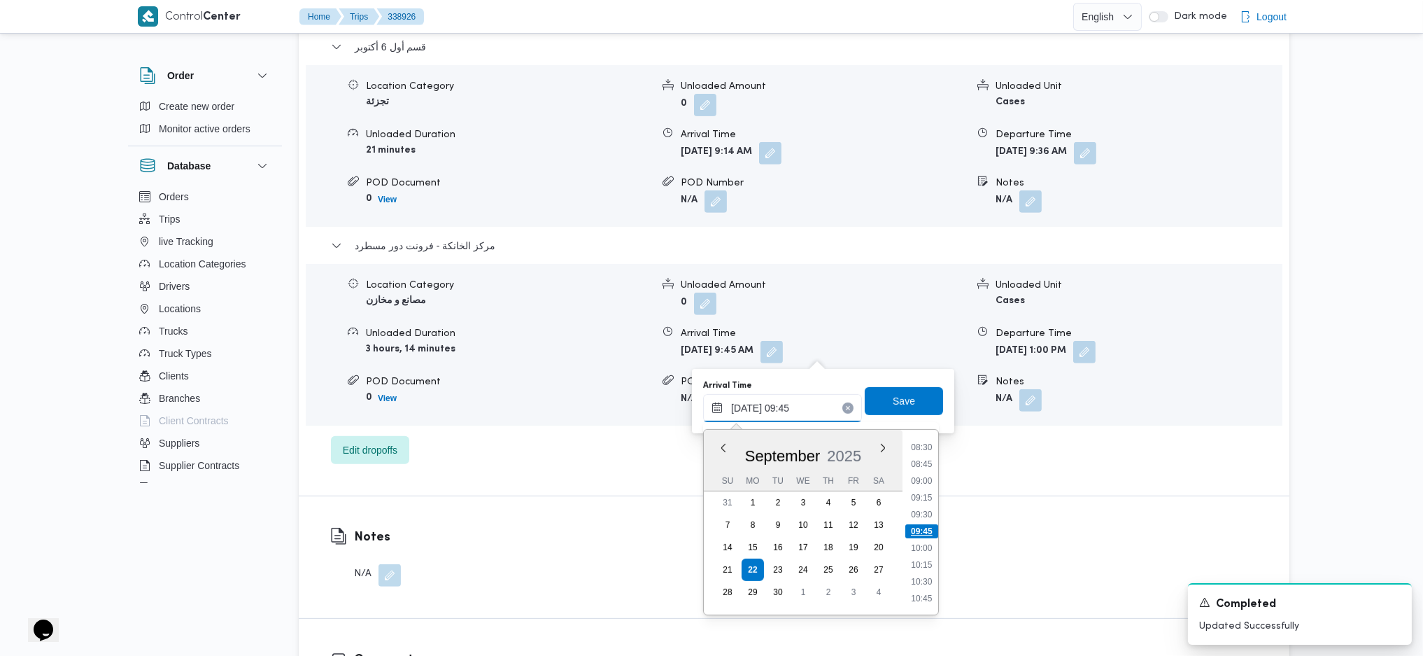
scroll to position [851, 0]
click at [925, 436] on li "13:30" at bounding box center [921, 503] width 32 height 14
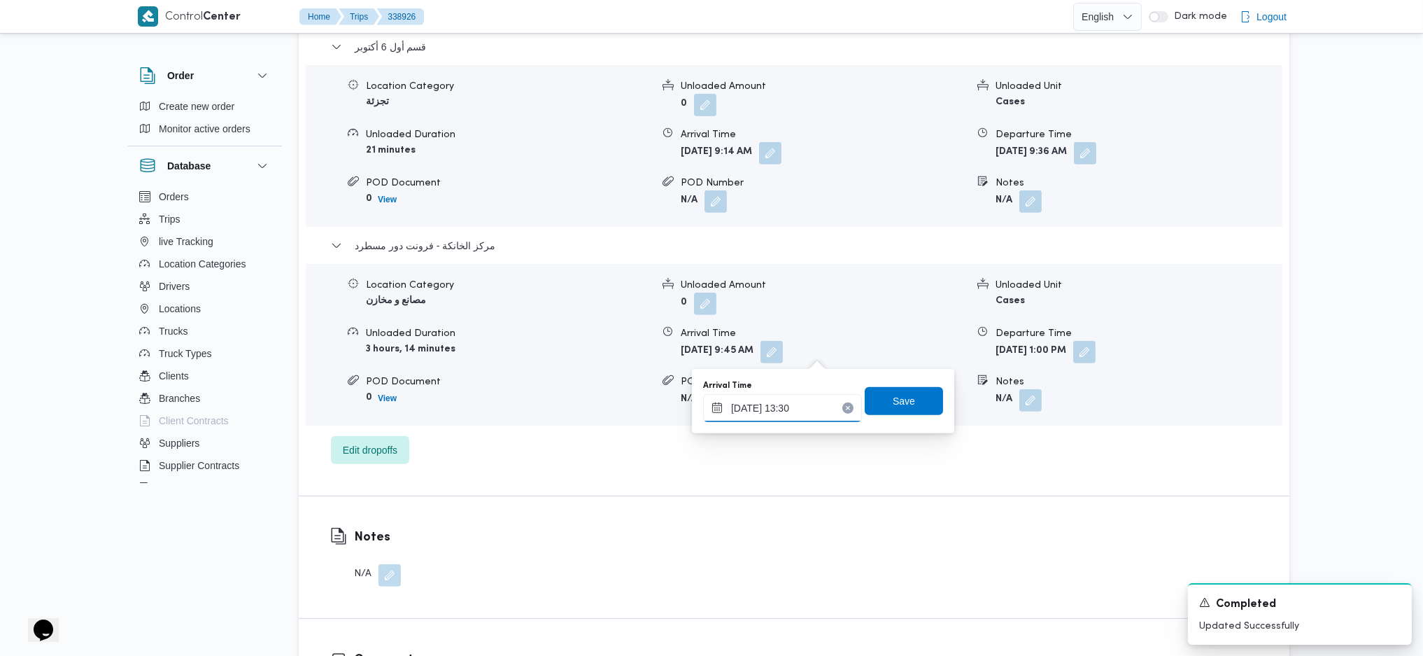
click at [803, 410] on input "22/09/2025 13:30" at bounding box center [782, 408] width 159 height 28
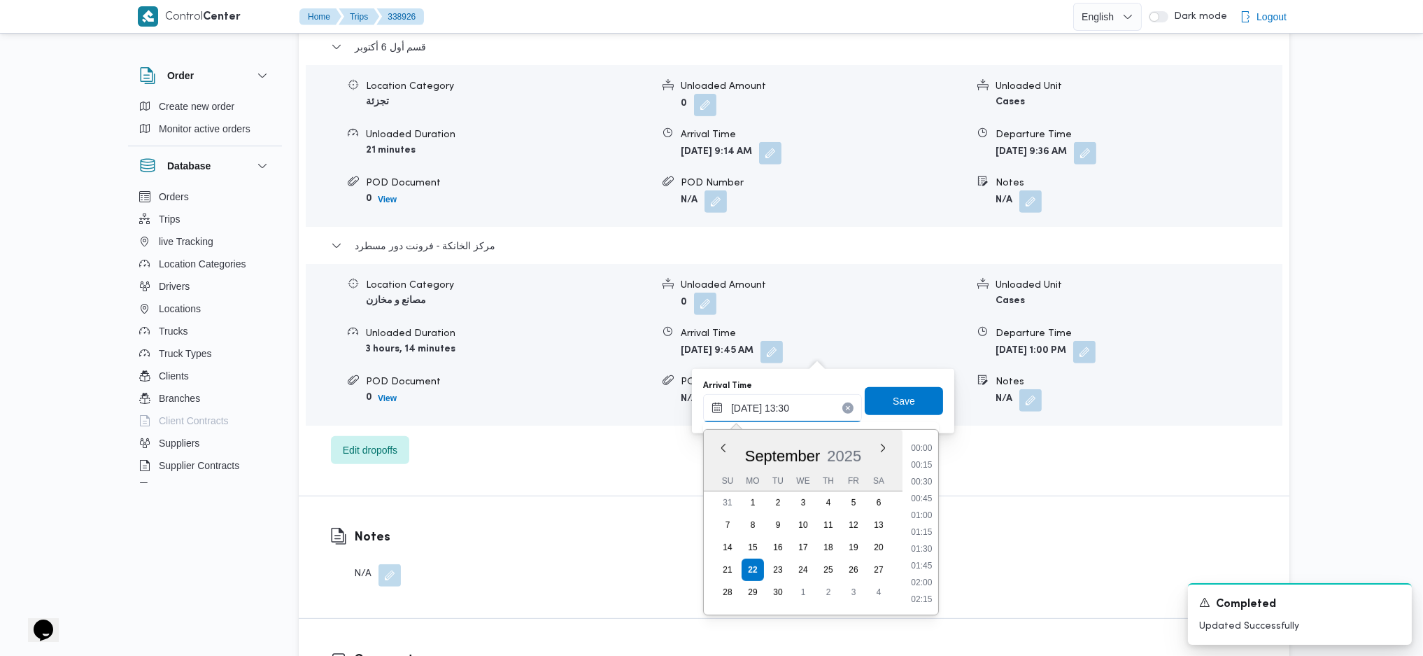
scroll to position [824, 0]
click at [922, 436] on li "12:30" at bounding box center [921, 464] width 32 height 14
type input "22/09/2025 12:30"
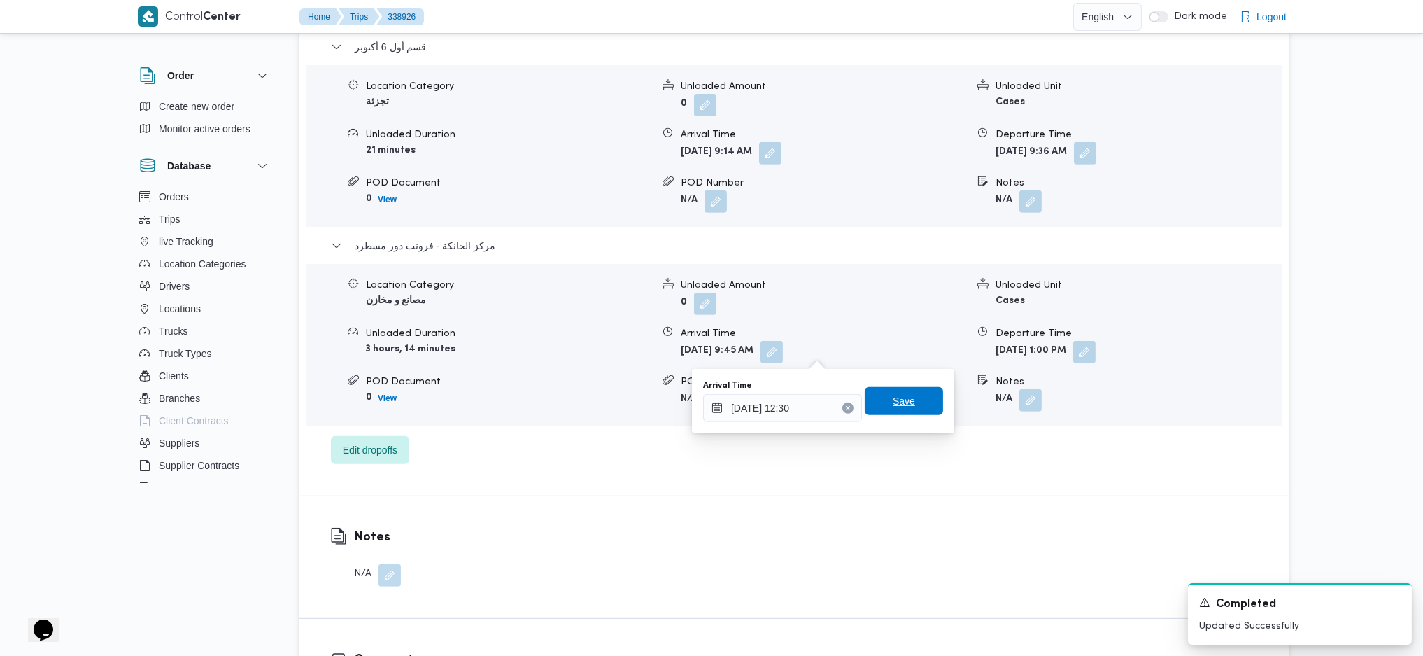
click at [893, 404] on span "Save" at bounding box center [904, 401] width 22 height 17
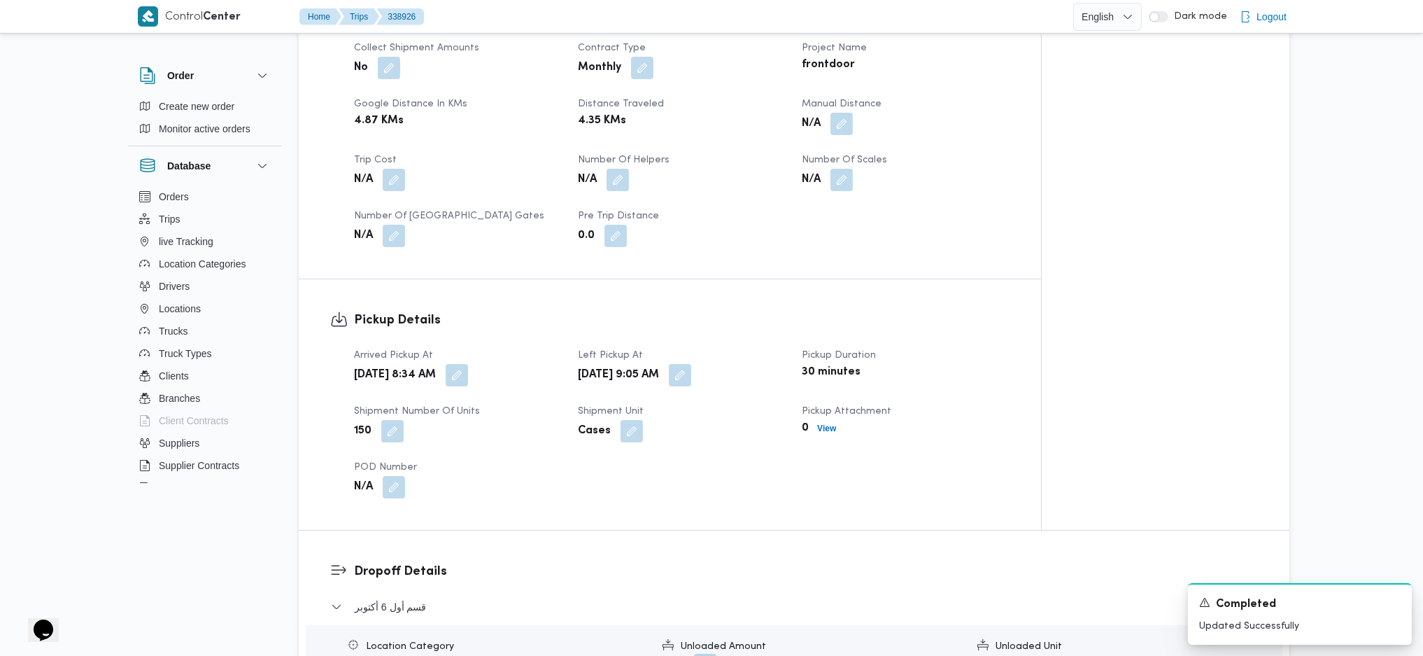
scroll to position [1026, 0]
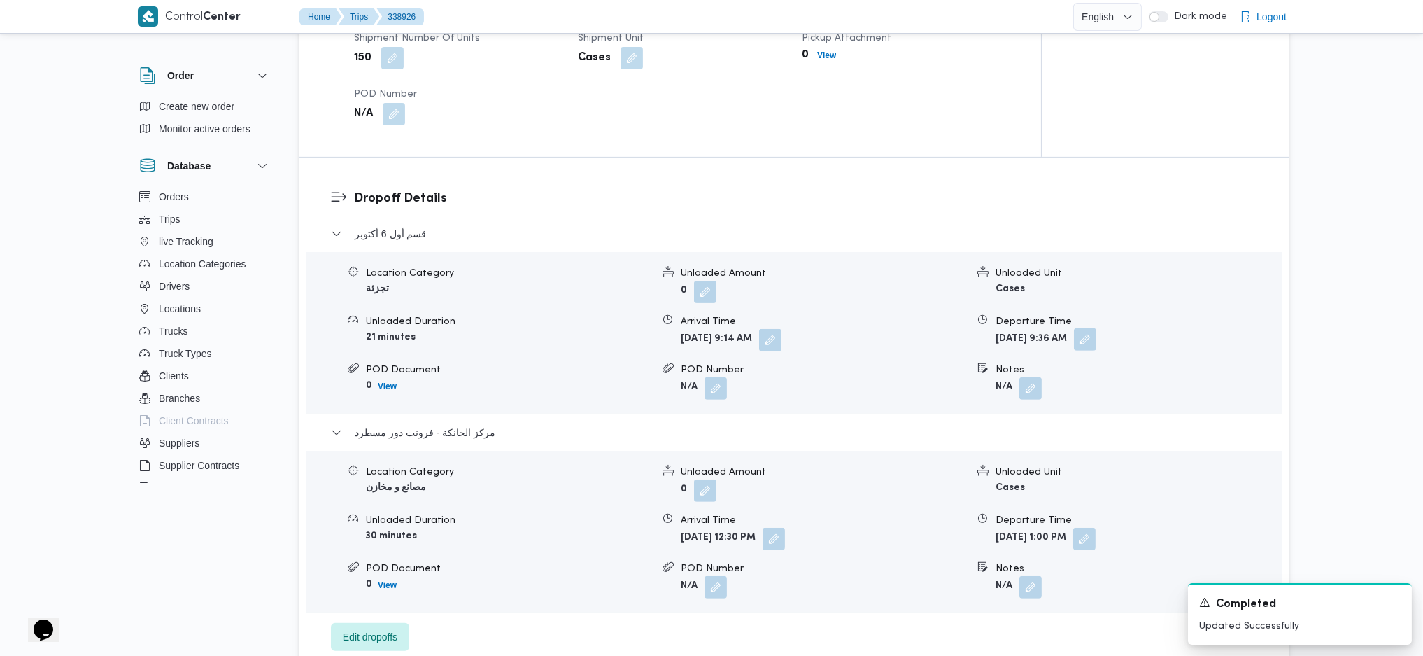
click at [1096, 335] on button "button" at bounding box center [1085, 339] width 22 height 22
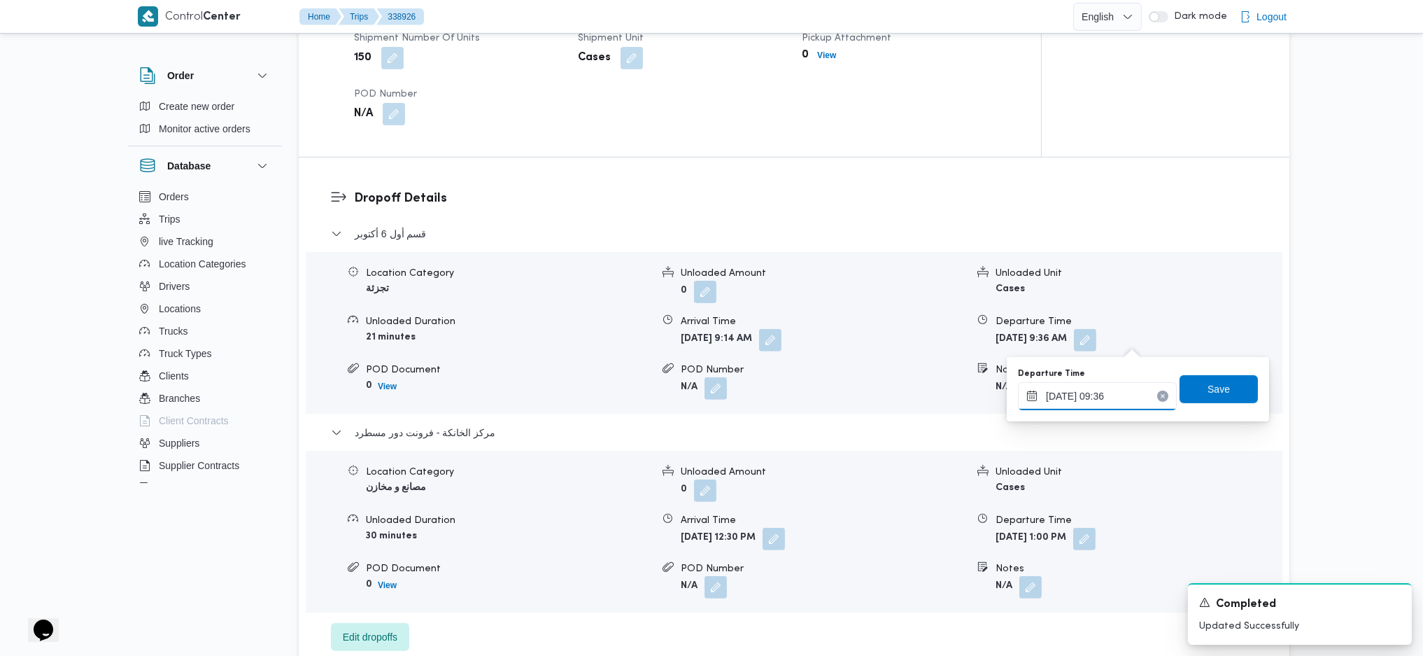
click at [1117, 393] on input "22/09/2025 09:36" at bounding box center [1097, 396] width 159 height 28
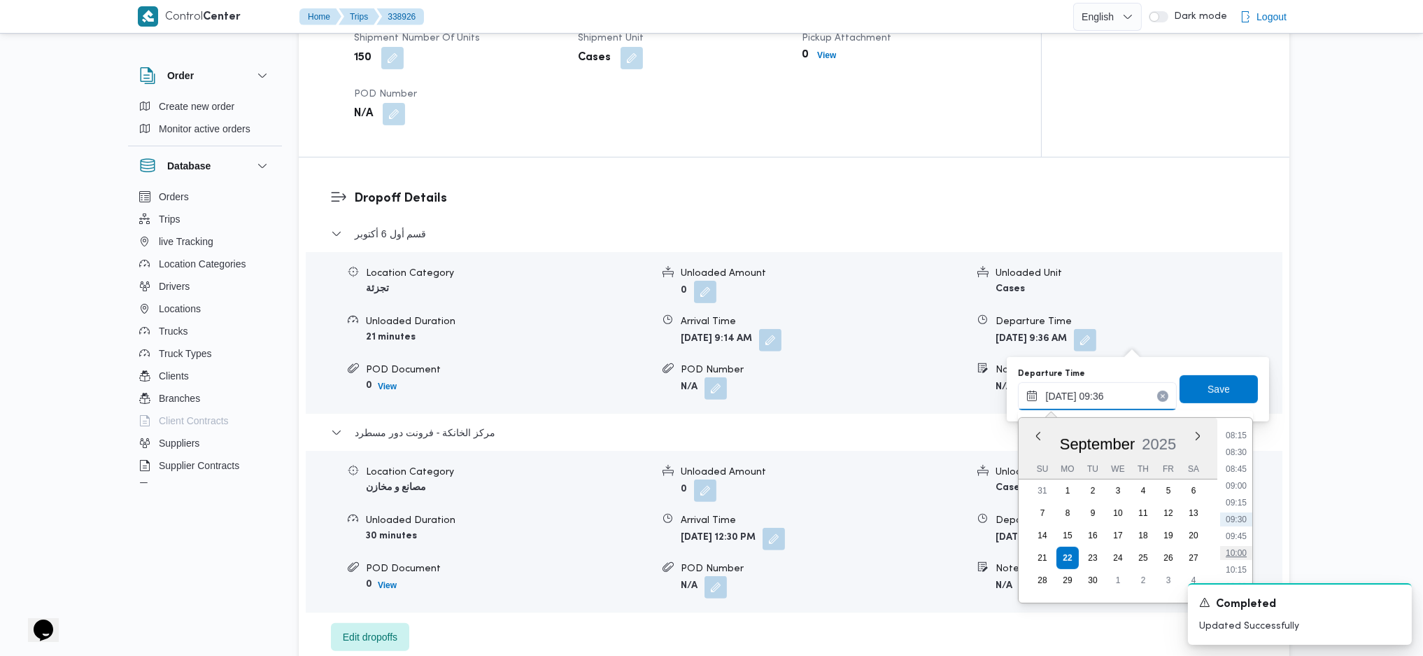
scroll to position [648, 0]
click at [1171, 436] on li "11:15" at bounding box center [1236, 544] width 32 height 14
type input "22/09/2025 11:15"
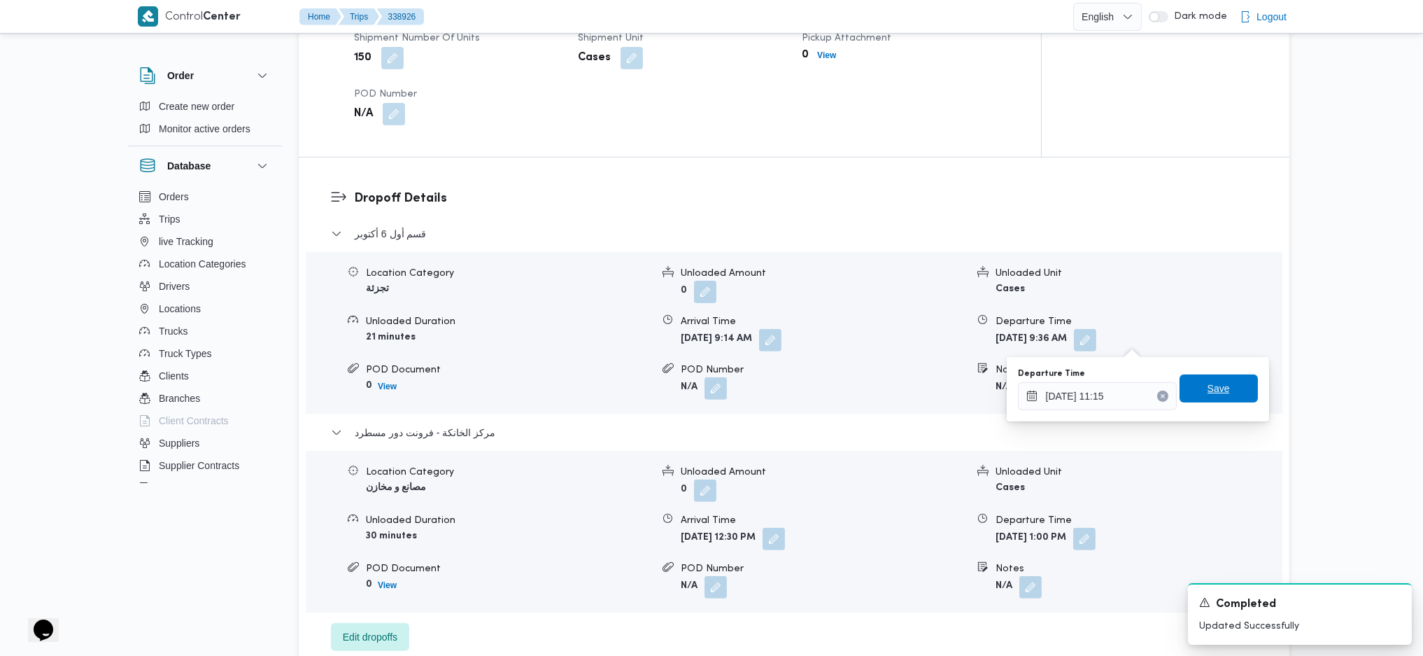
click at [1171, 391] on span "Save" at bounding box center [1219, 388] width 78 height 28
click at [782, 341] on button "button" at bounding box center [770, 339] width 22 height 22
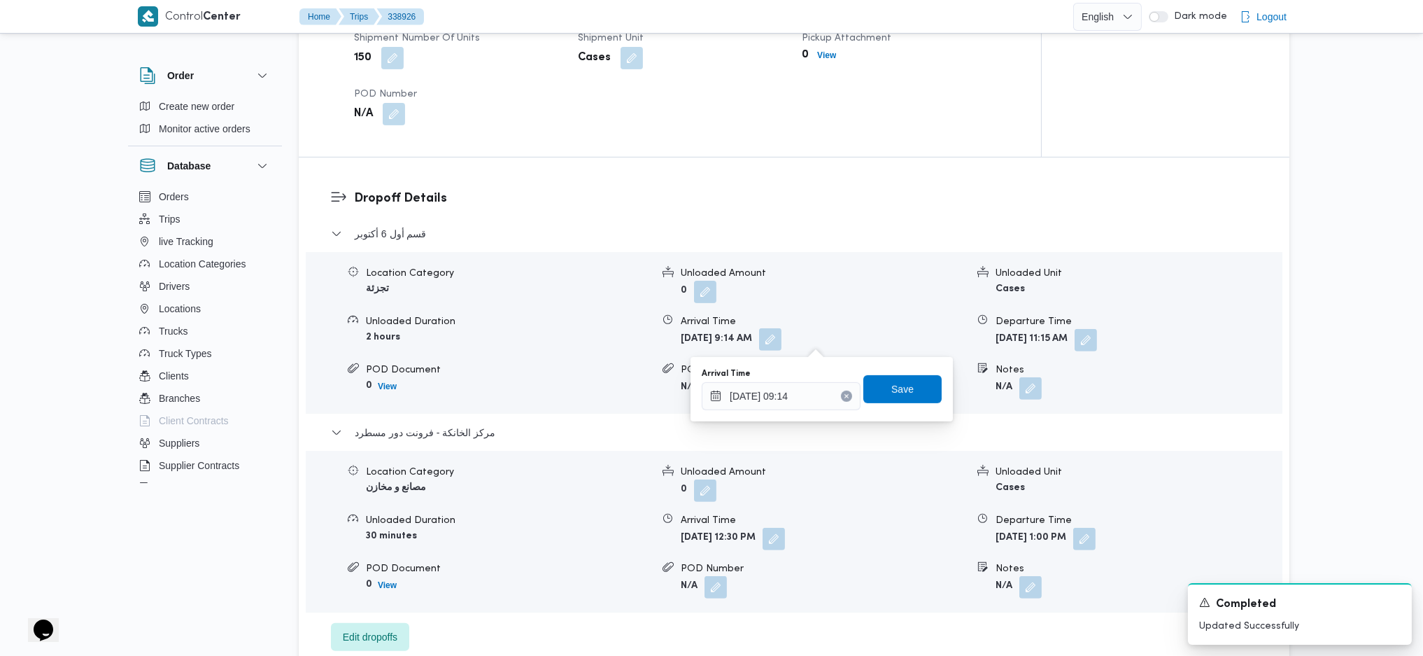
click at [801, 379] on div "Arrival Time 22/09/2025 09:14" at bounding box center [781, 389] width 159 height 42
click at [817, 404] on input "22/09/2025 09:14" at bounding box center [781, 396] width 159 height 28
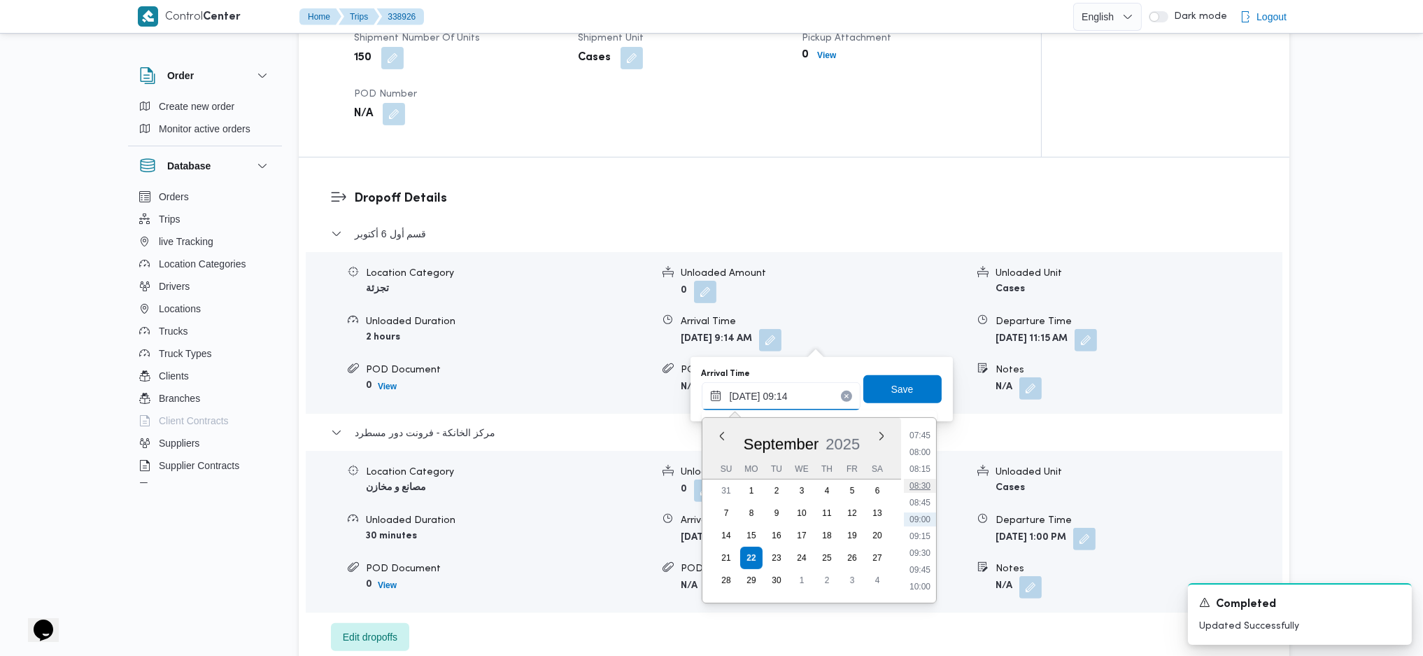
scroll to position [708, 0]
click at [917, 436] on li "11:00" at bounding box center [920, 467] width 32 height 14
type input "22/09/2025 11:00"
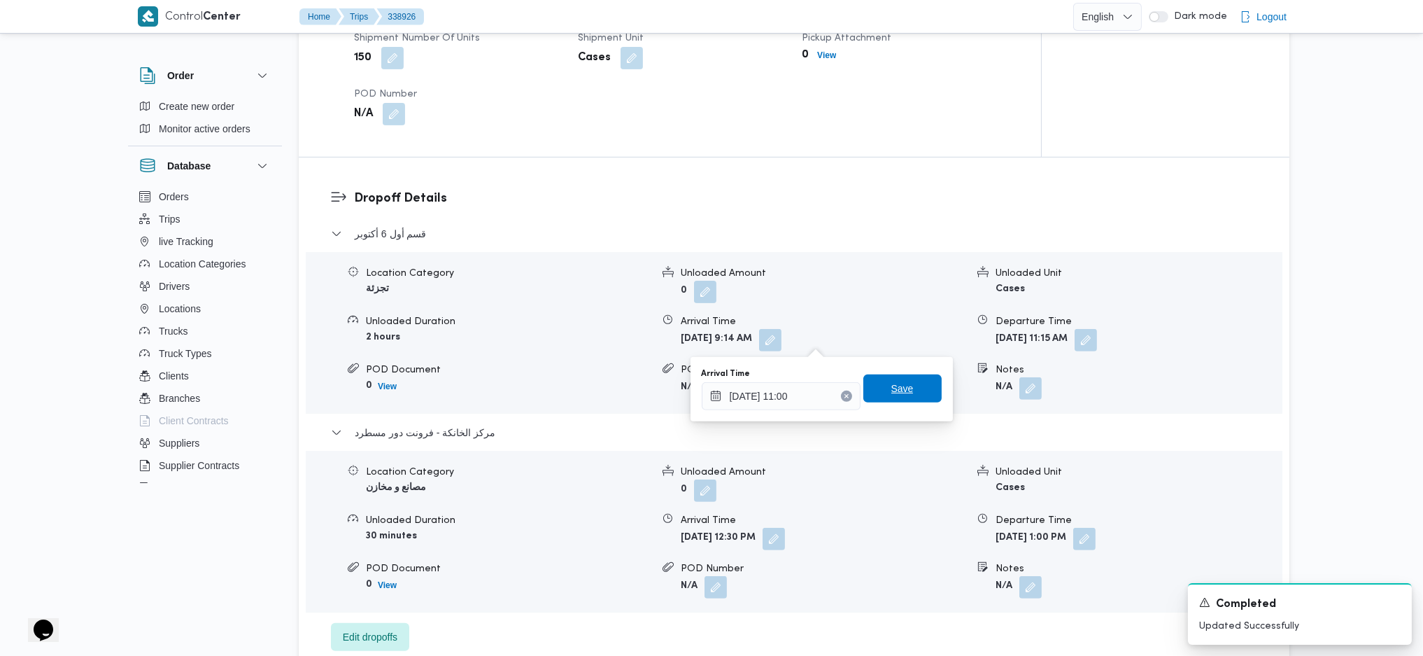
click at [879, 383] on span "Save" at bounding box center [902, 388] width 78 height 28
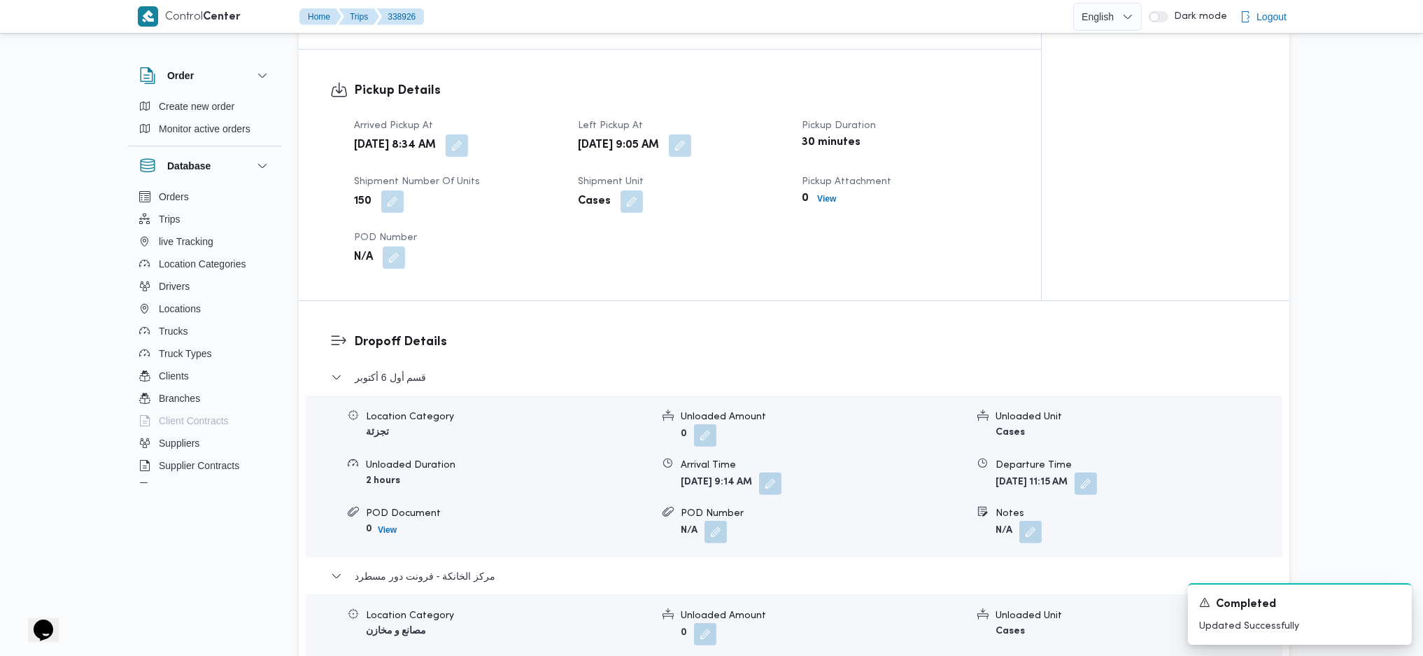
scroll to position [746, 0]
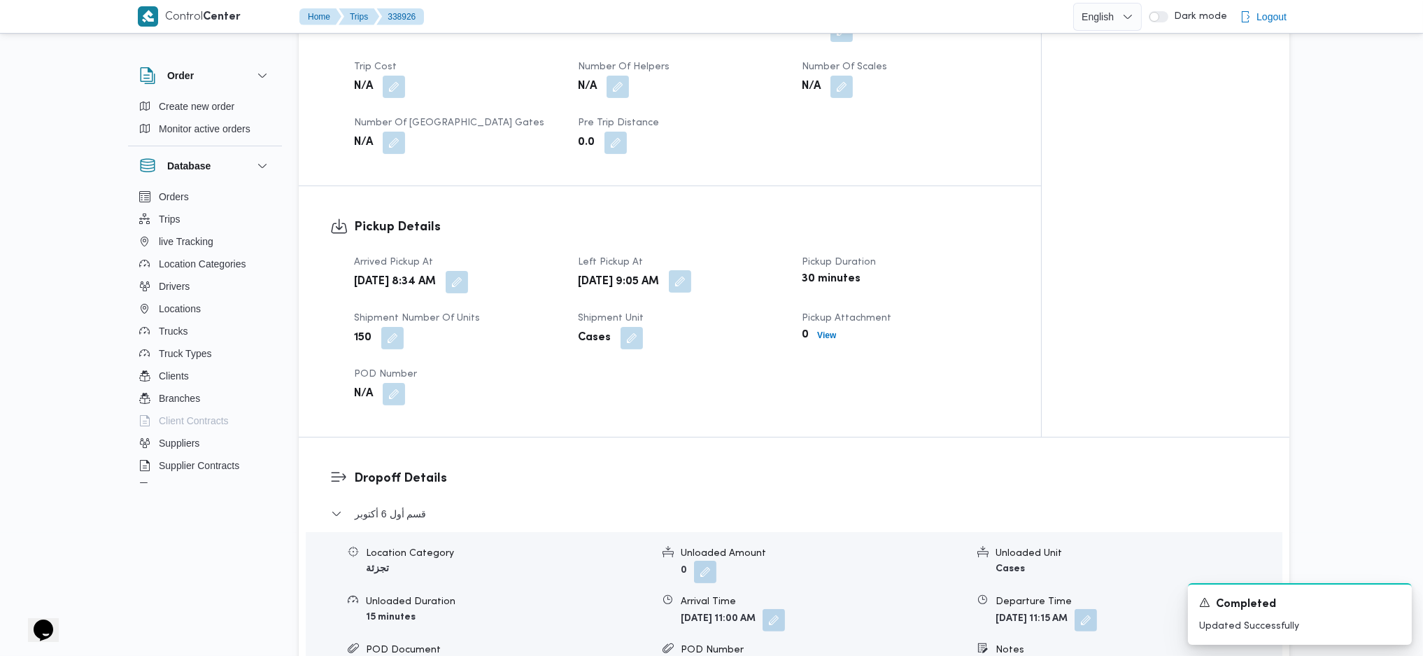
click at [691, 285] on button "button" at bounding box center [680, 281] width 22 height 22
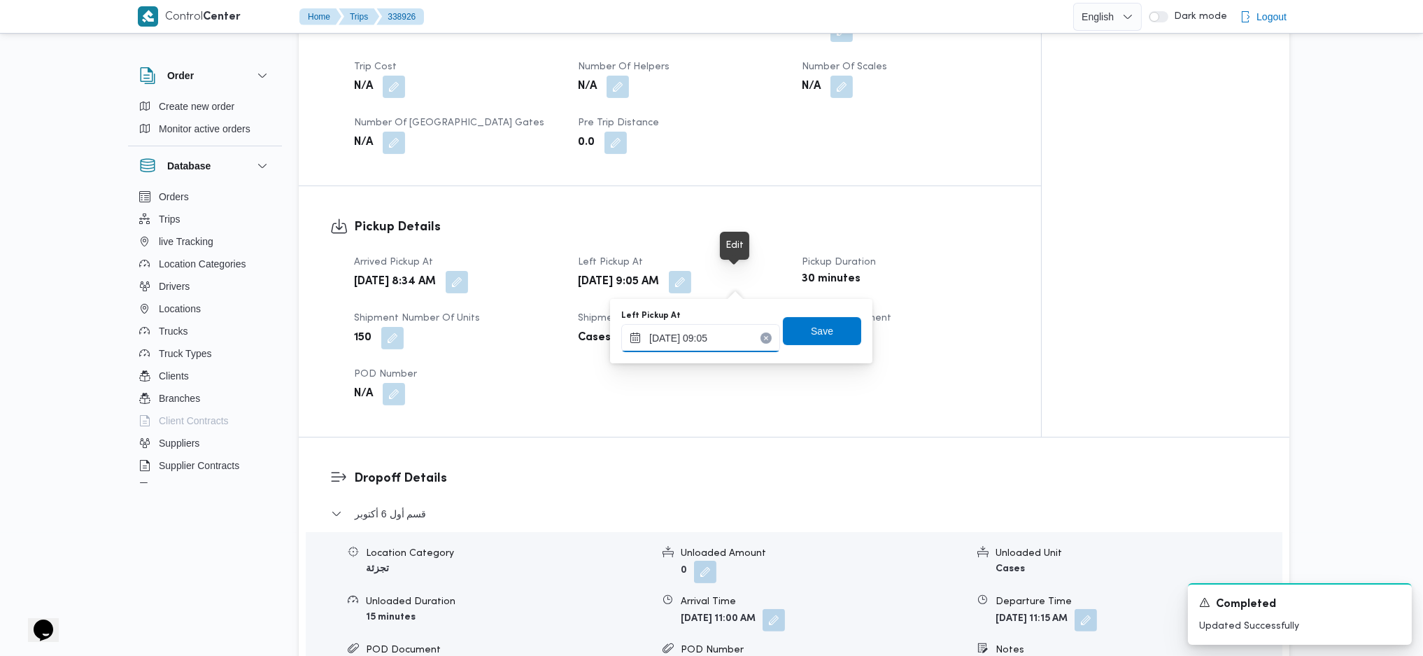
click at [696, 332] on input "22/09/2025 09:05" at bounding box center [700, 338] width 159 height 28
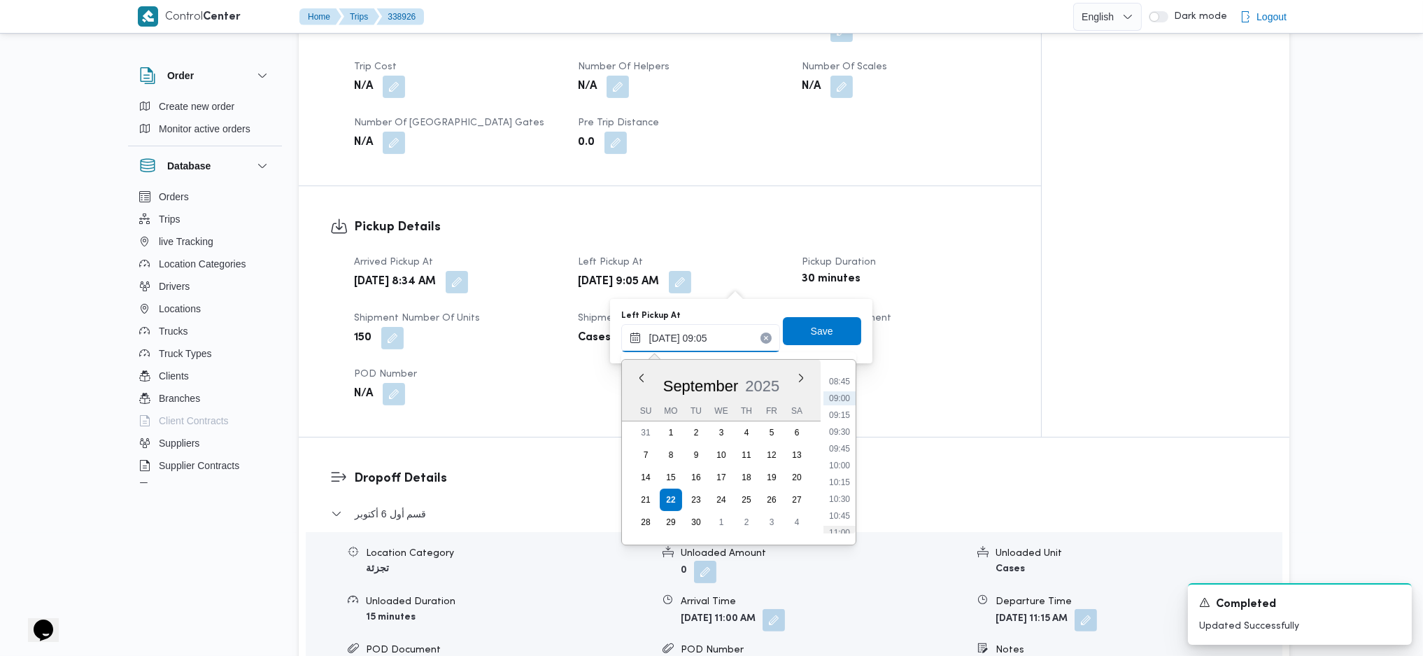
scroll to position [614, 0]
click at [837, 433] on li "10:00" at bounding box center [840, 435] width 32 height 14
type input "22/09/2025 10:00"
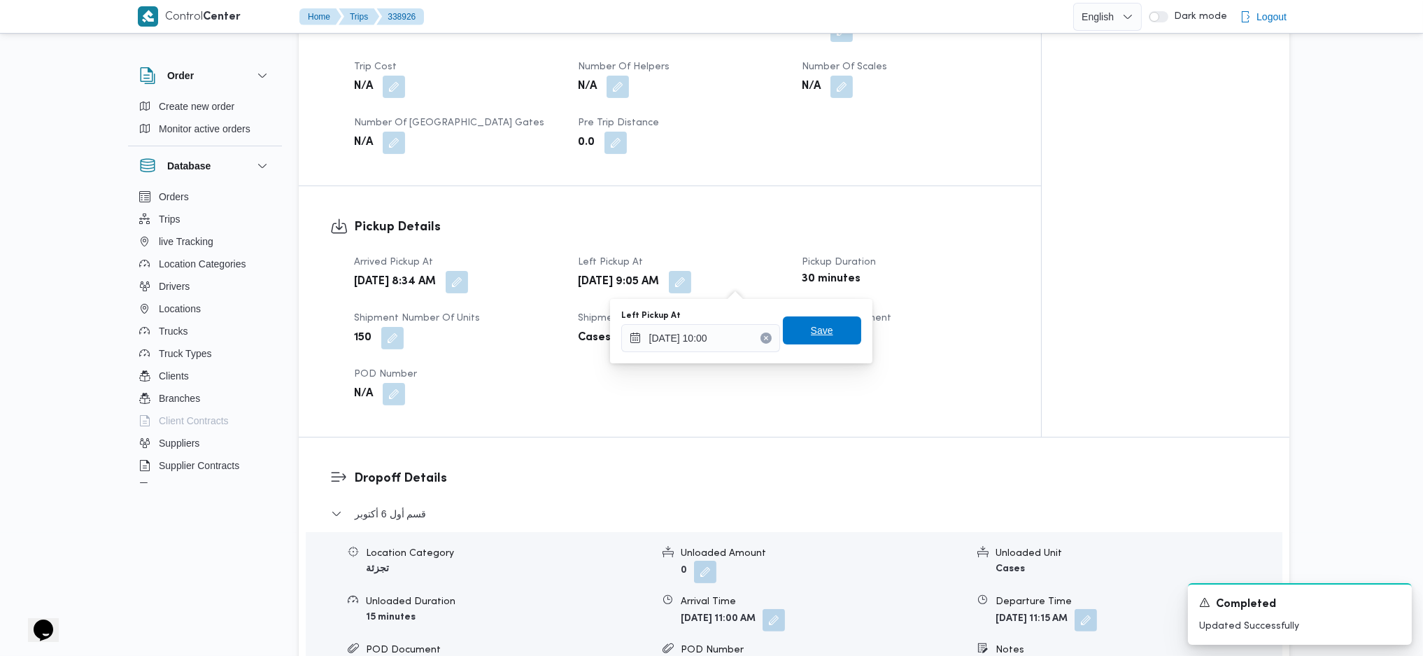
click at [812, 335] on span "Save" at bounding box center [822, 330] width 22 height 17
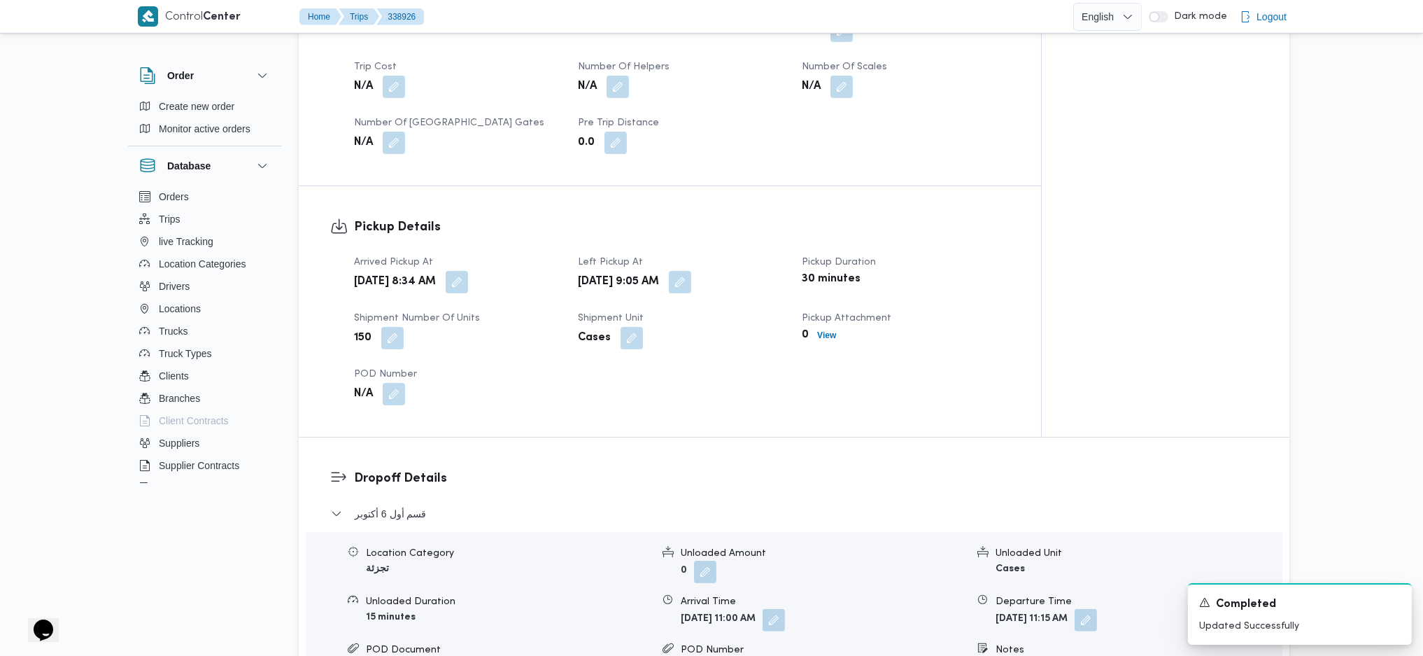
scroll to position [0, 0]
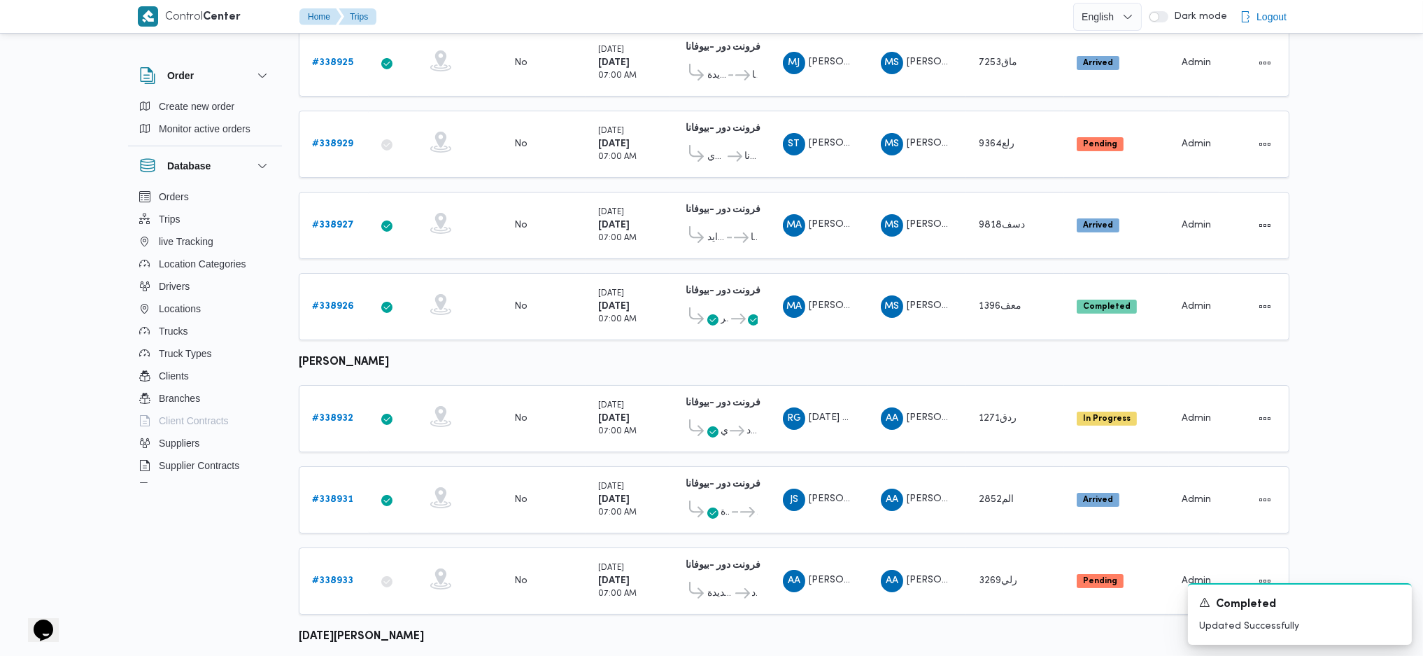
scroll to position [466, 0]
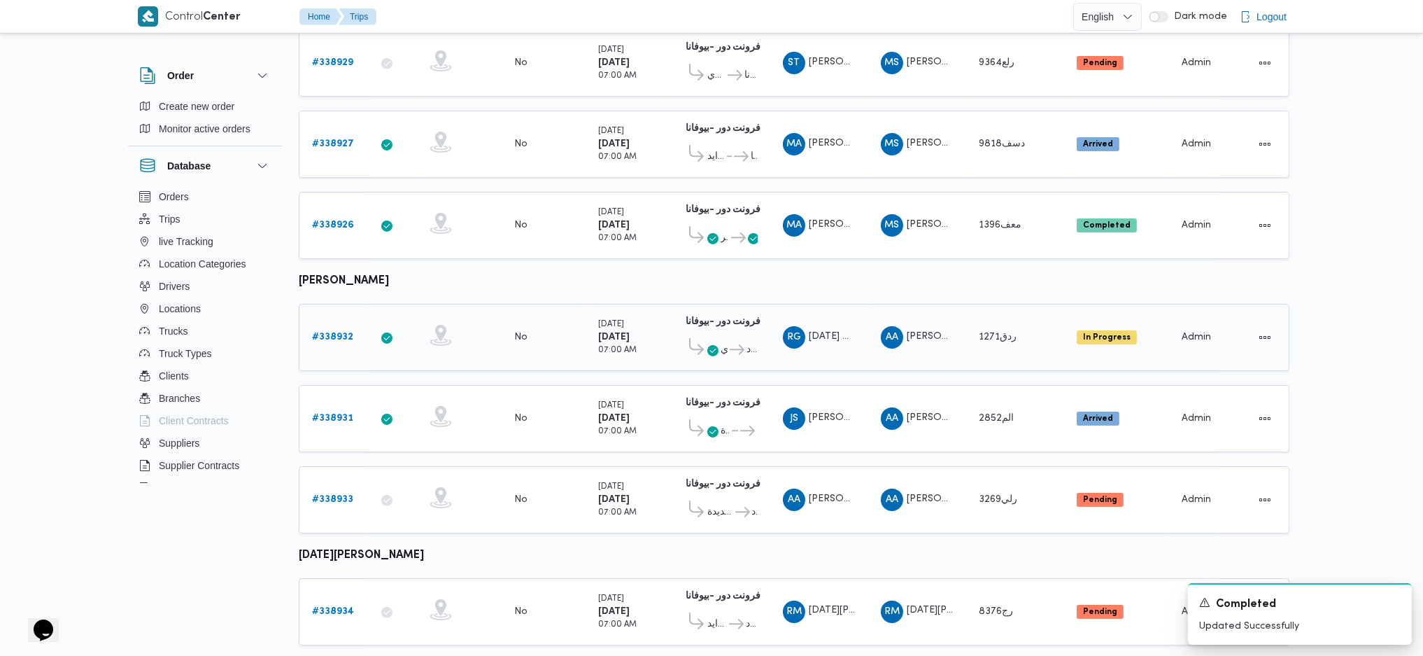
click at [332, 332] on b "# 338932" at bounding box center [332, 336] width 41 height 9
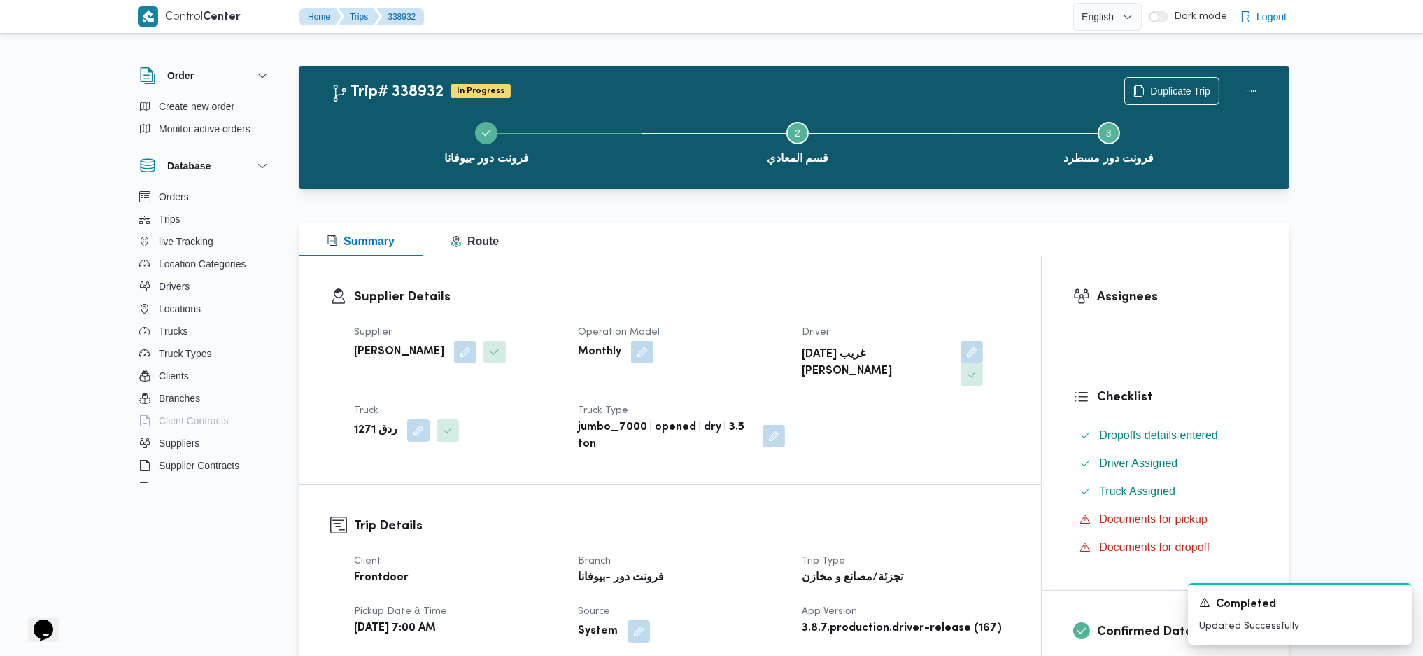
scroll to position [653, 0]
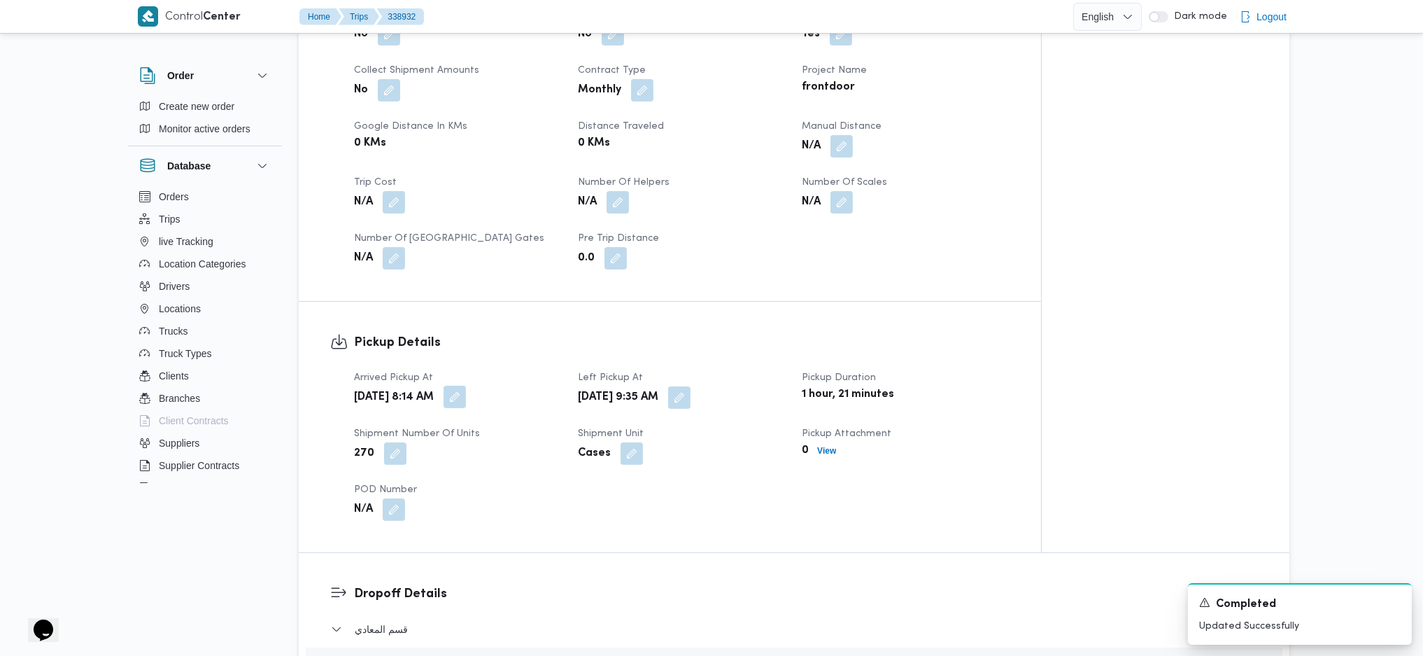
click at [466, 386] on button "button" at bounding box center [455, 397] width 22 height 22
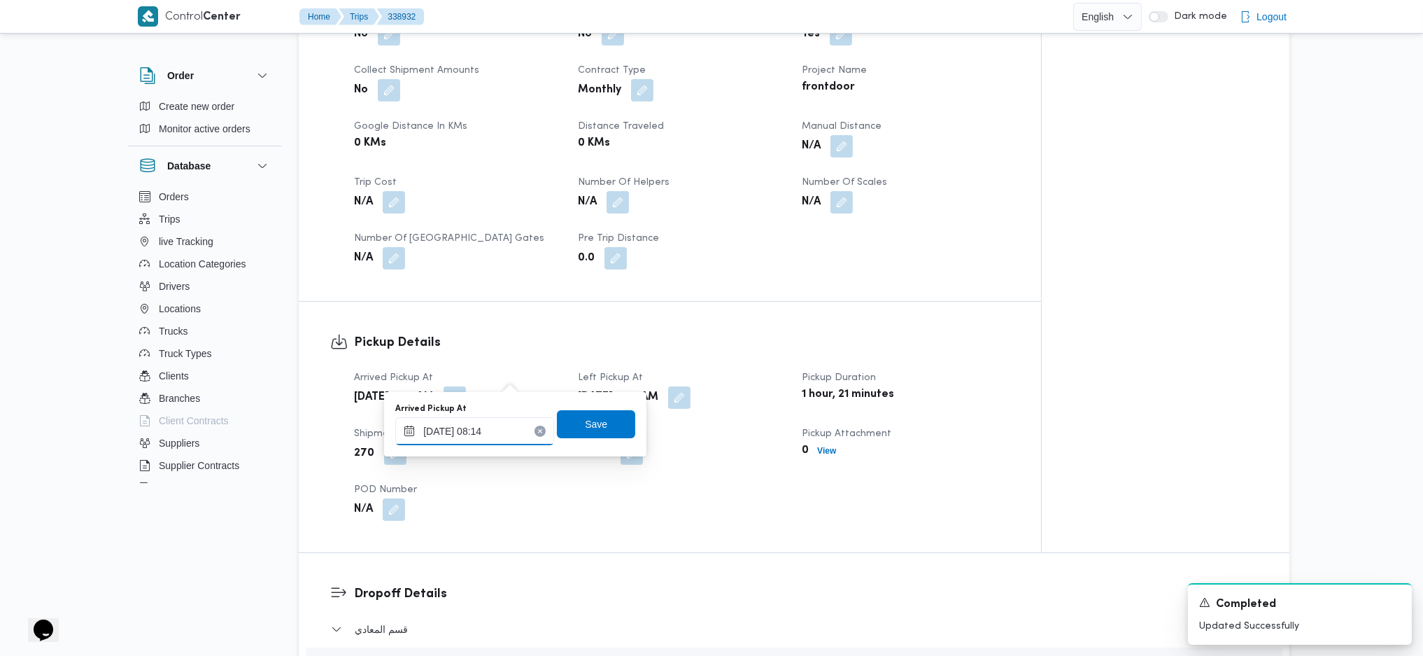
click at [465, 433] on input "22/09/2025 08:14" at bounding box center [474, 431] width 159 height 28
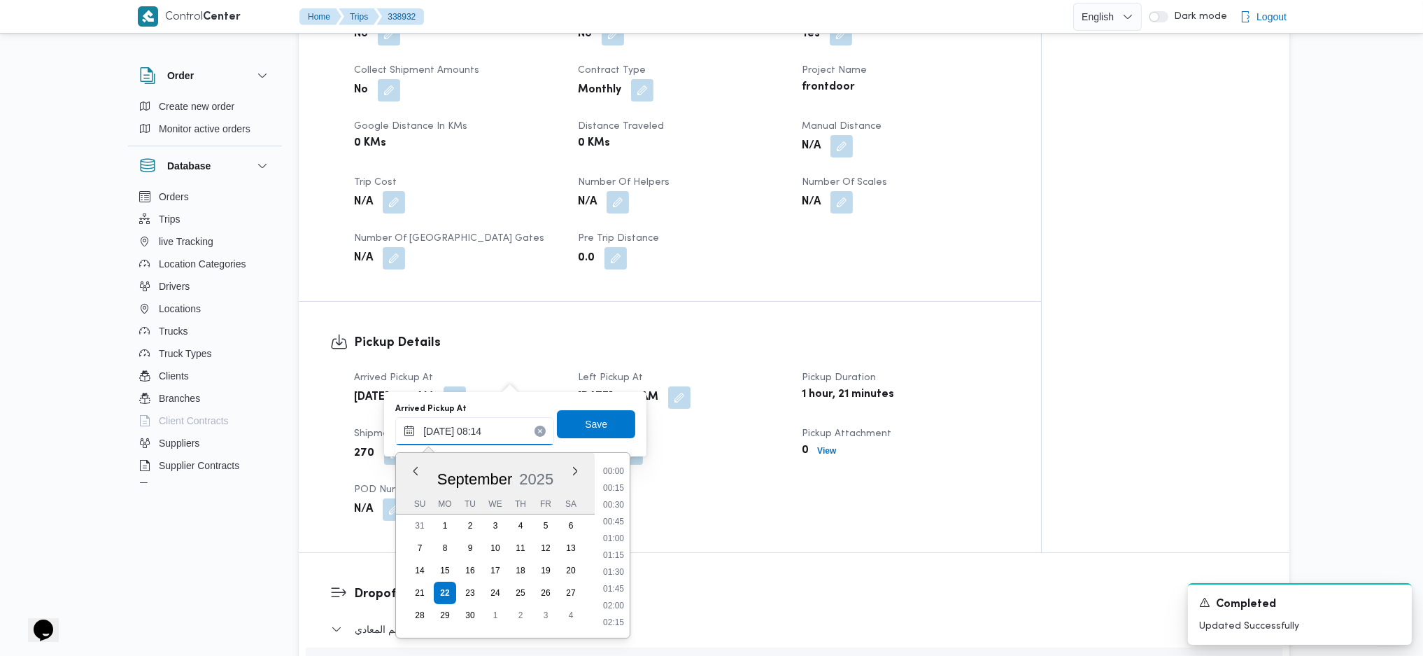
scroll to position [454, 0]
click at [614, 436] on li "08:30" at bounding box center [614, 588] width 32 height 14
type input "22/09/2025 08:30"
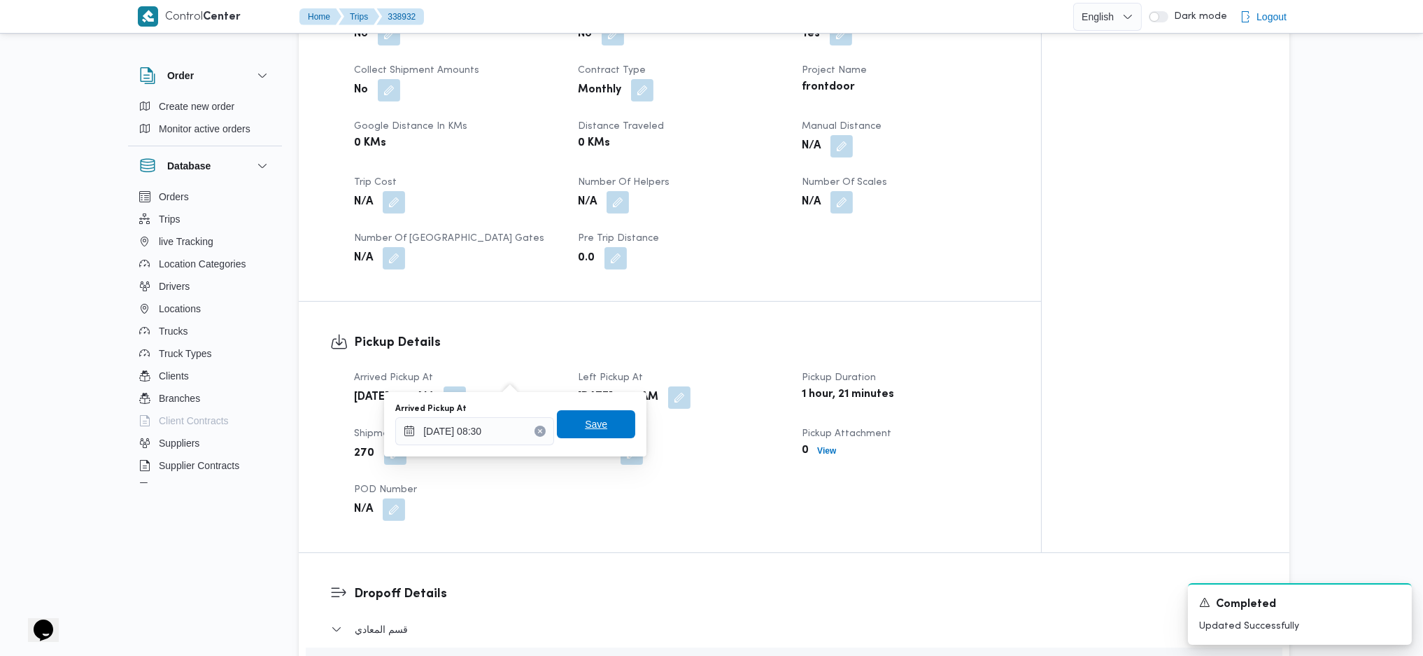
click at [586, 429] on span "Save" at bounding box center [596, 424] width 22 height 17
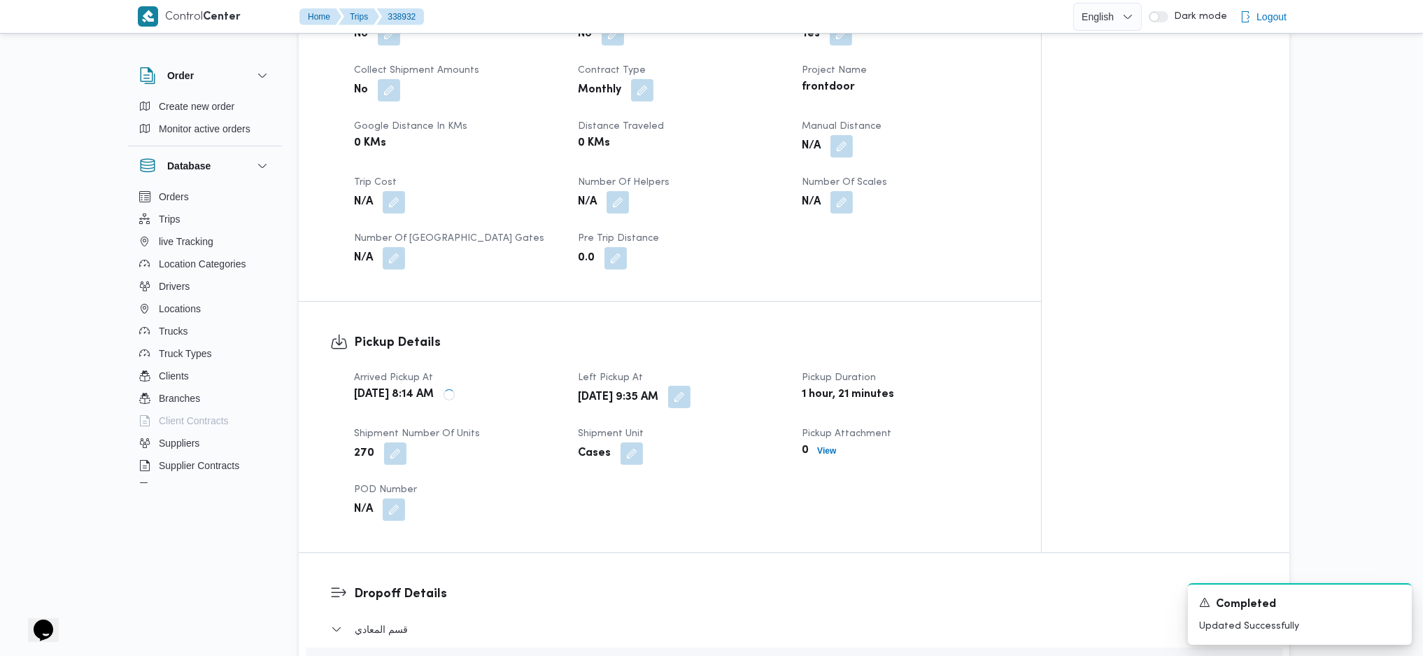
click at [691, 386] on button "button" at bounding box center [679, 397] width 22 height 22
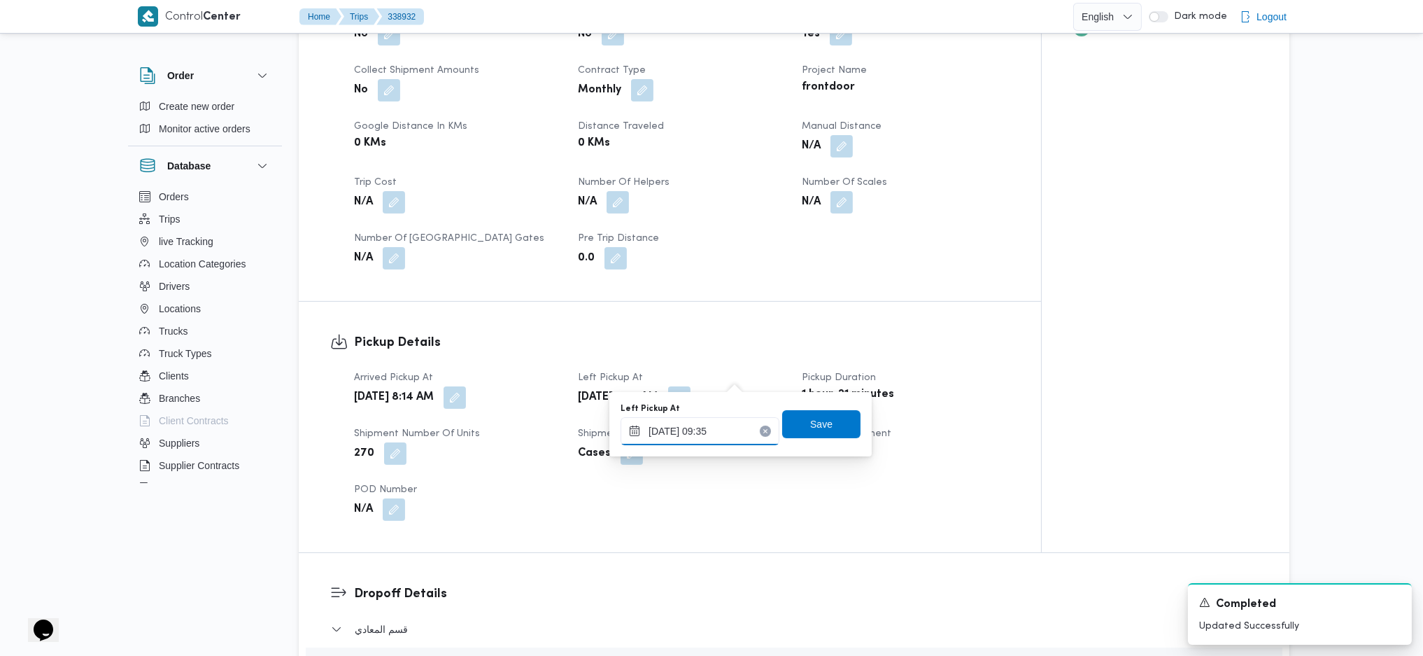
click at [691, 429] on input "22/09/2025 09:35" at bounding box center [700, 431] width 159 height 28
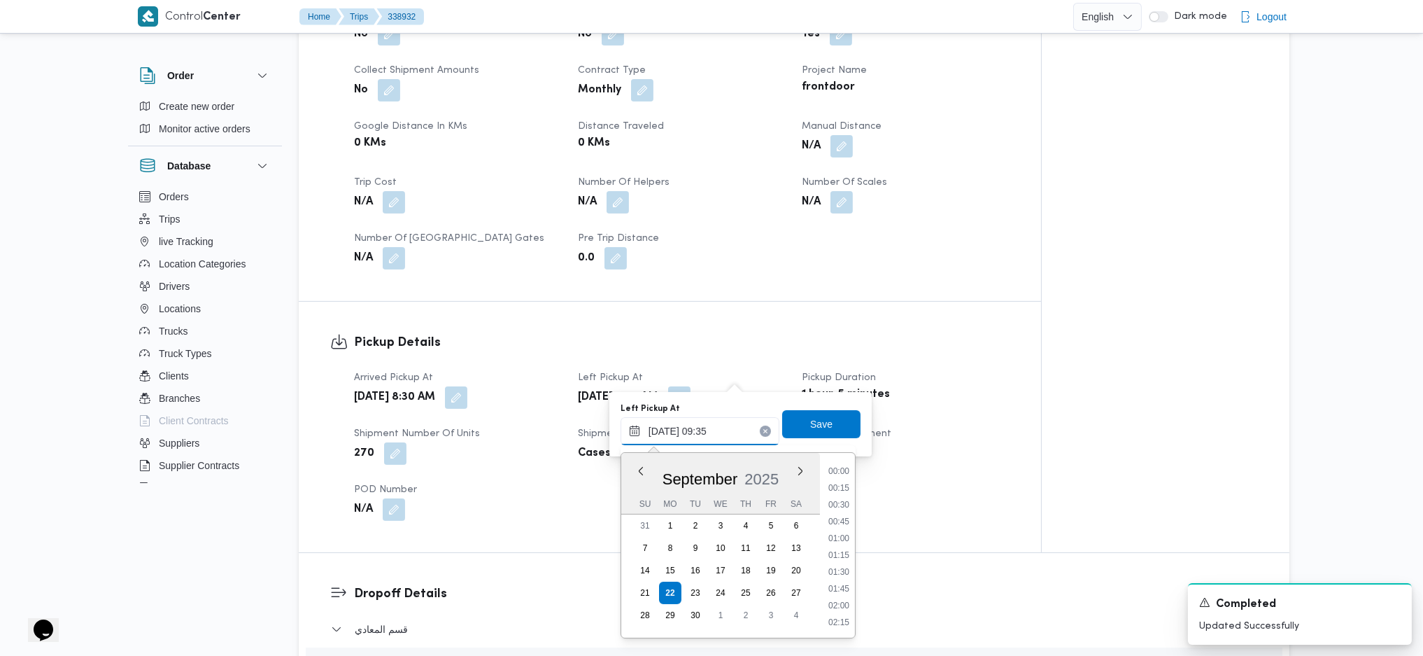
scroll to position [555, 0]
click at [834, 436] on li "09:45" at bounding box center [839, 571] width 32 height 14
type input "22/09/2025 09:45"
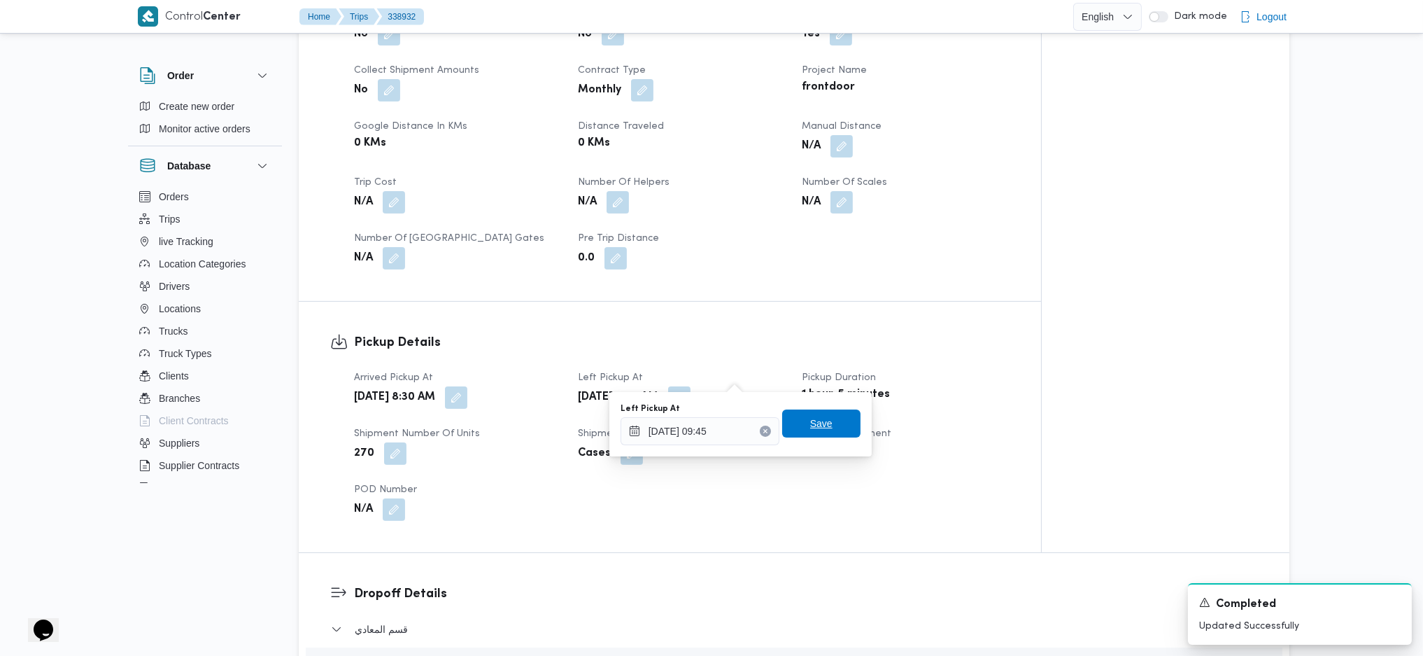
click at [810, 422] on span "Save" at bounding box center [821, 423] width 22 height 17
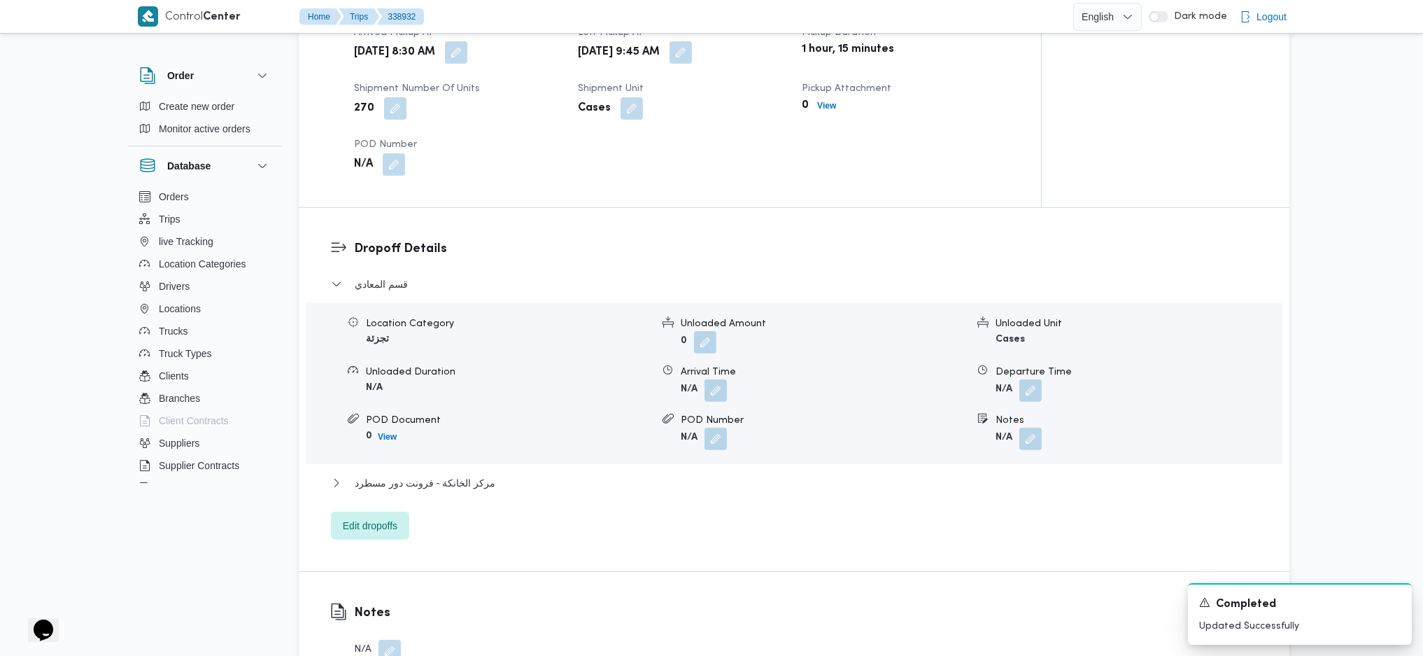
scroll to position [1119, 0]
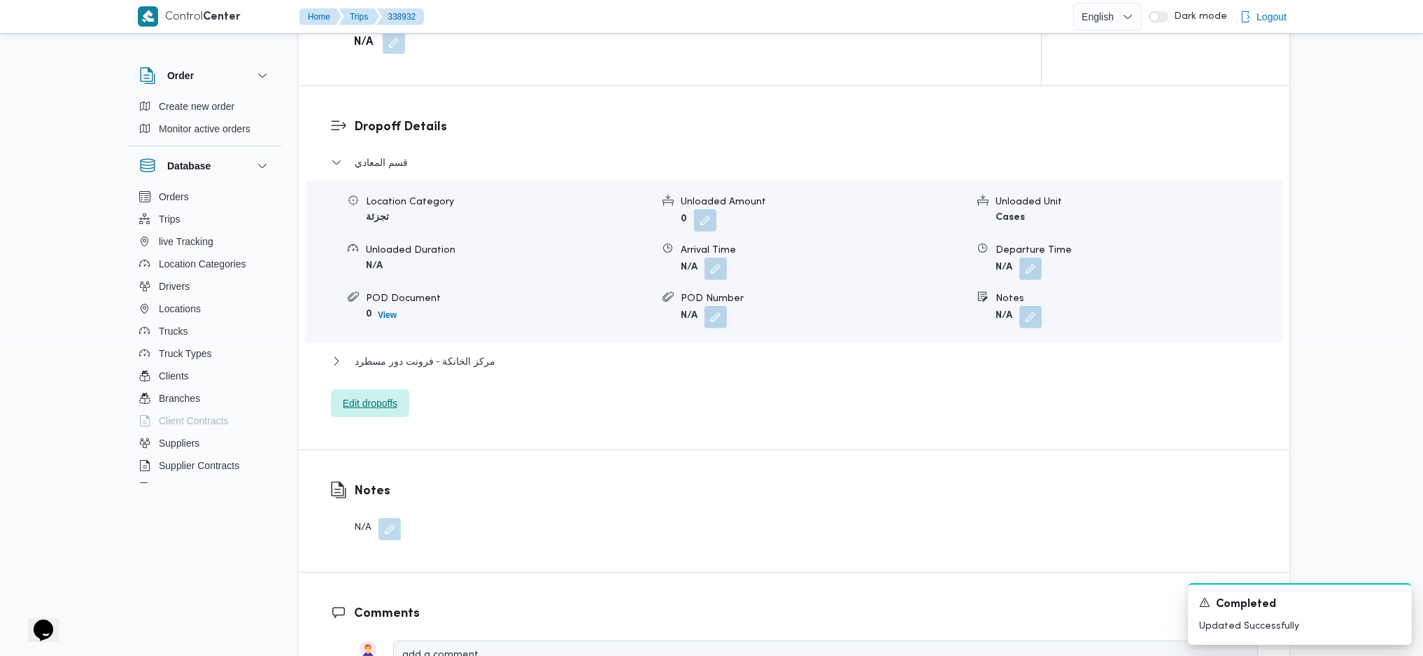
click at [397, 389] on span "Edit dropoffs" at bounding box center [370, 403] width 78 height 28
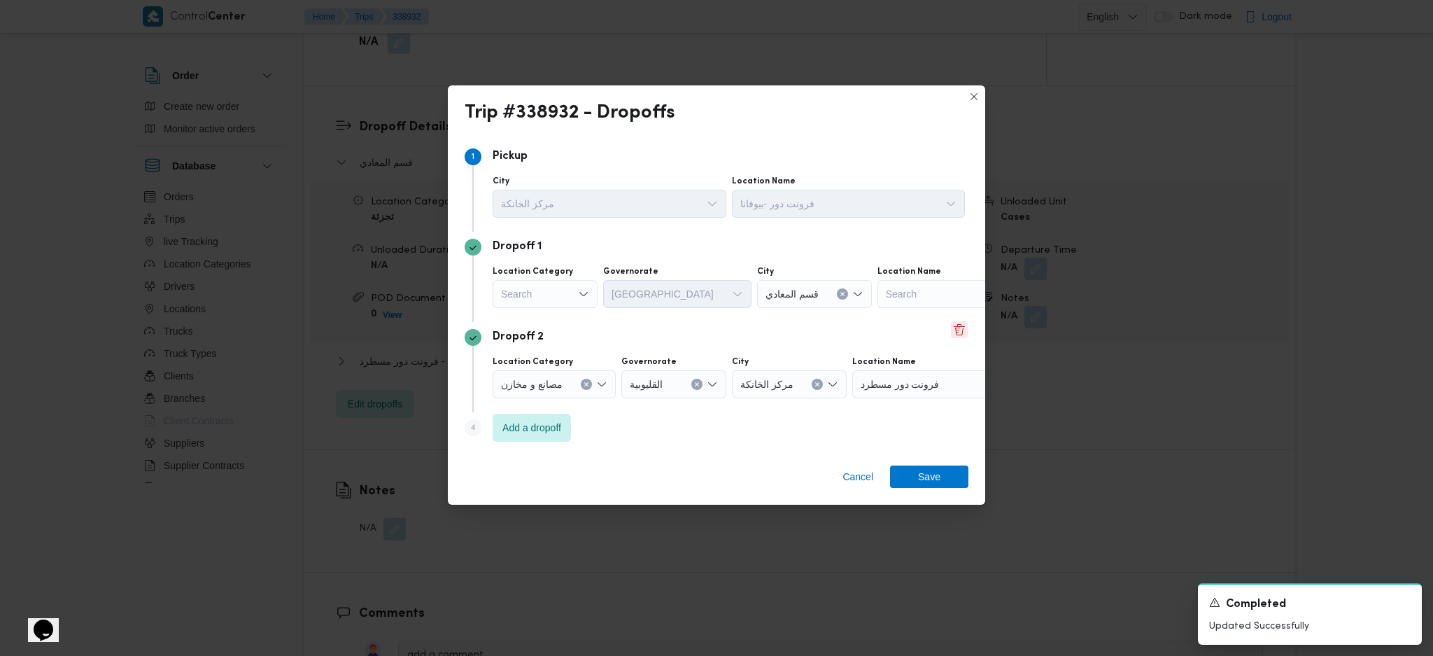
click at [953, 329] on button "Delete" at bounding box center [959, 329] width 17 height 17
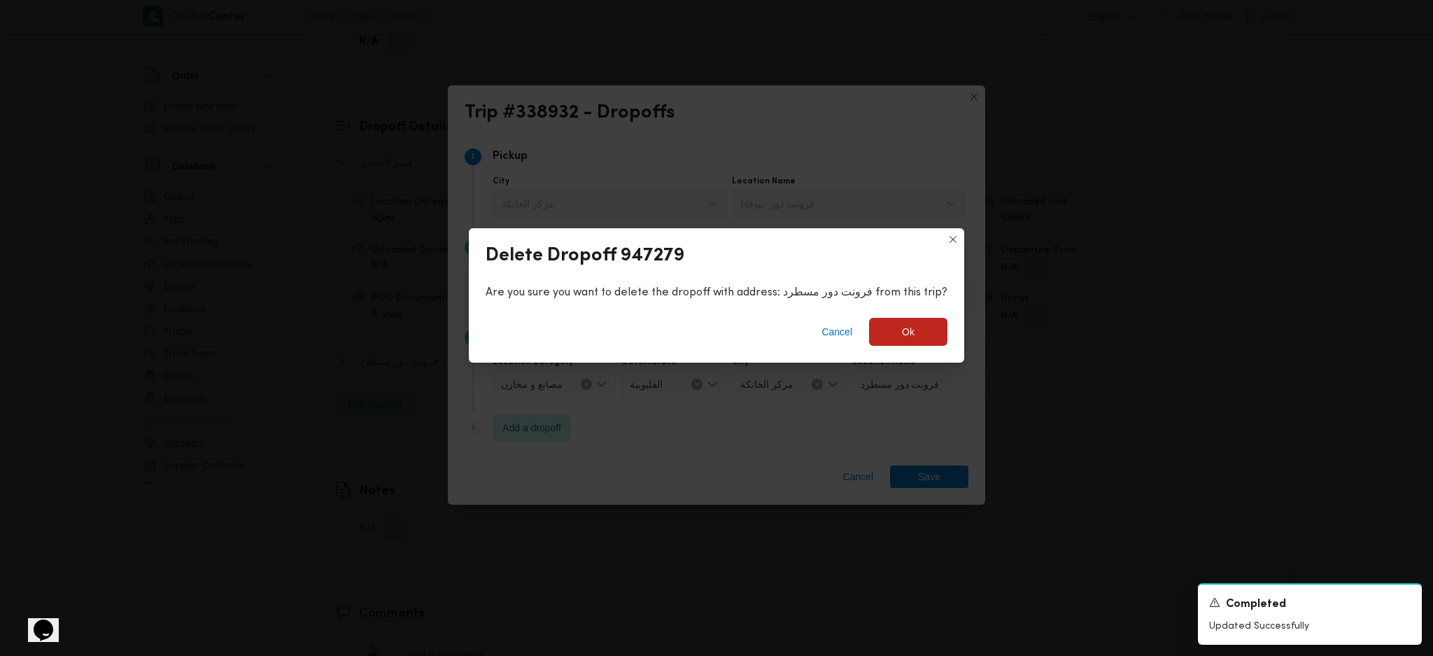
click at [920, 356] on div "Cancel Ok" at bounding box center [716, 334] width 495 height 56
click at [904, 337] on span "Ok" at bounding box center [908, 331] width 13 height 17
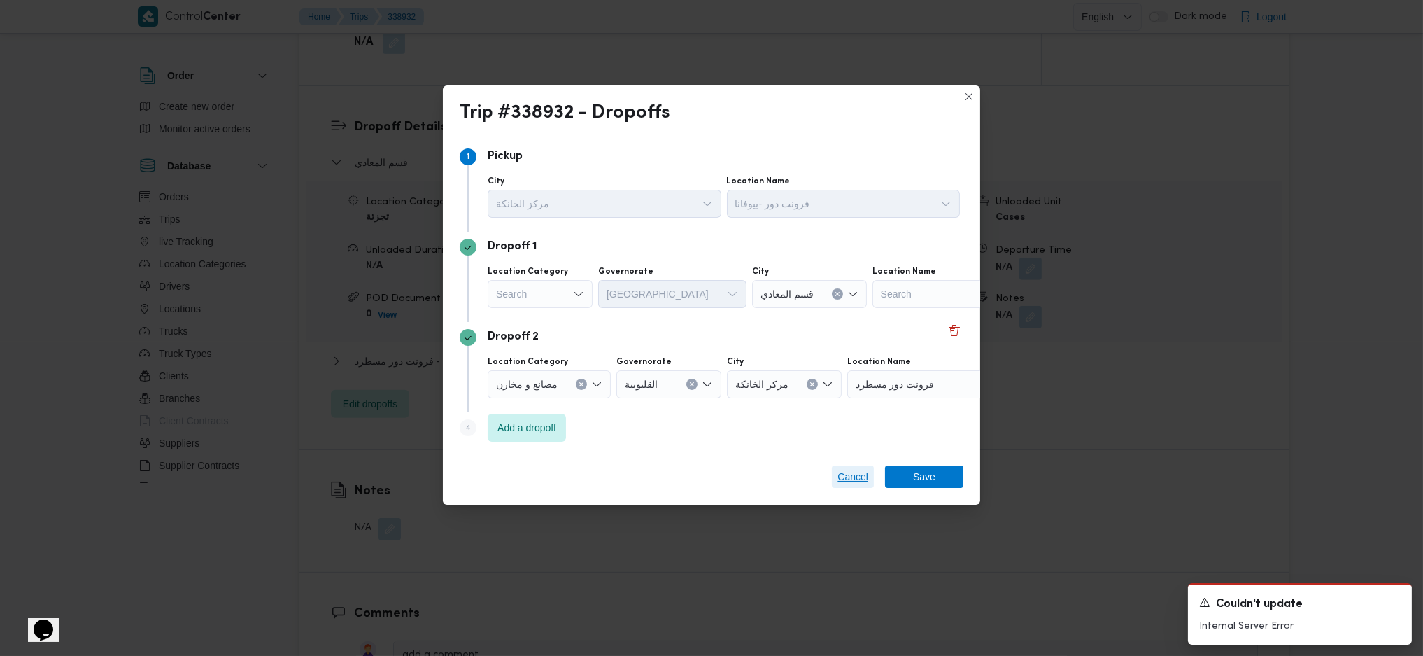
click at [847, 436] on span "Cancel" at bounding box center [852, 476] width 31 height 17
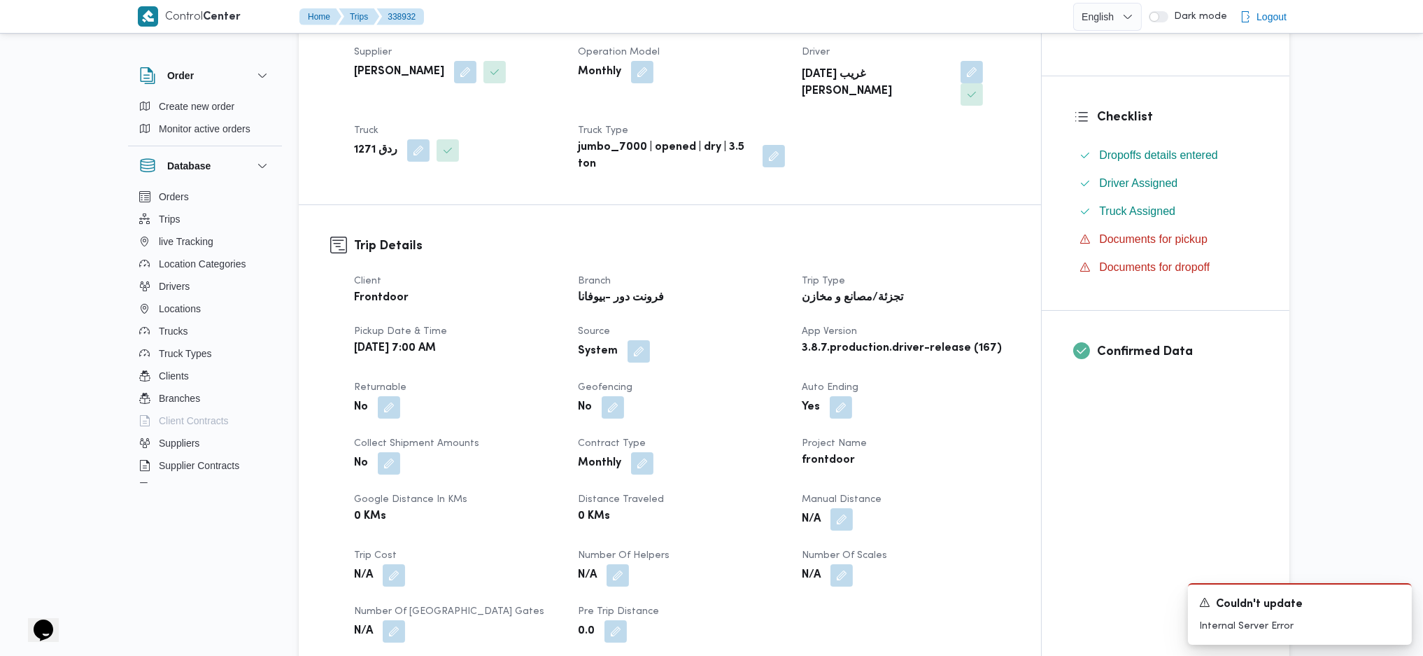
scroll to position [0, 0]
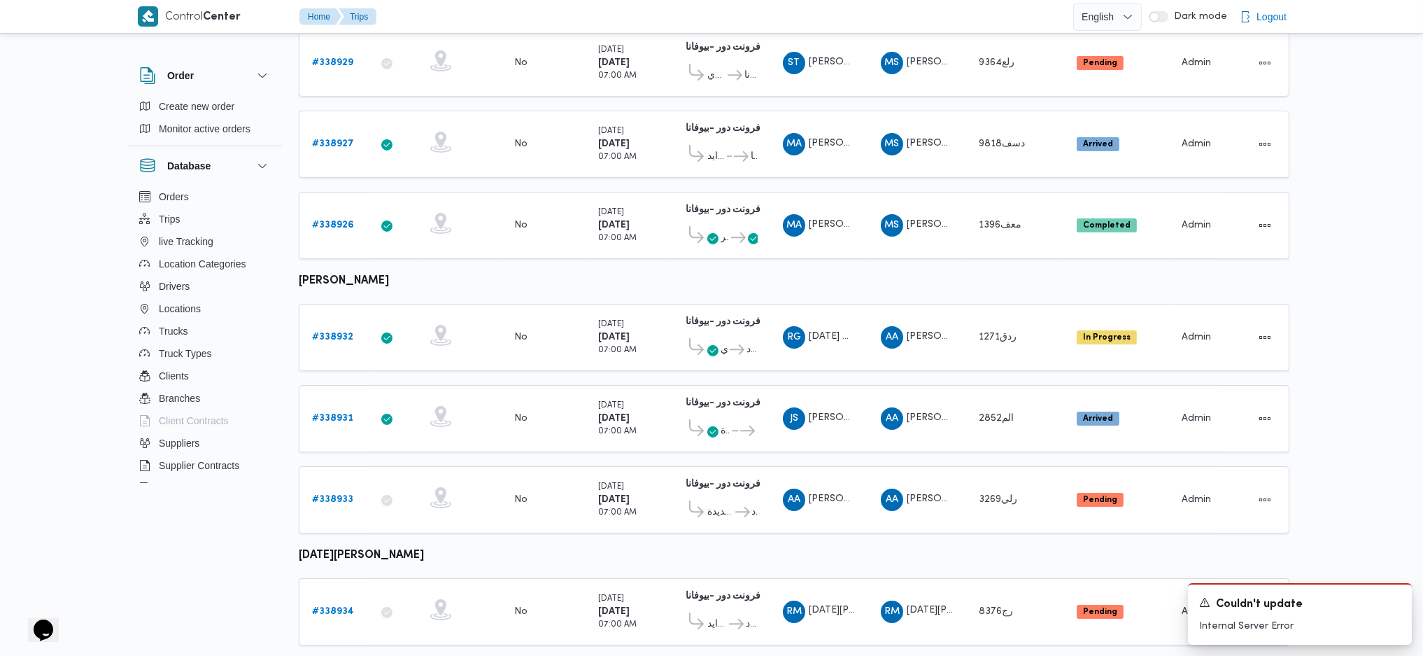
scroll to position [501, 0]
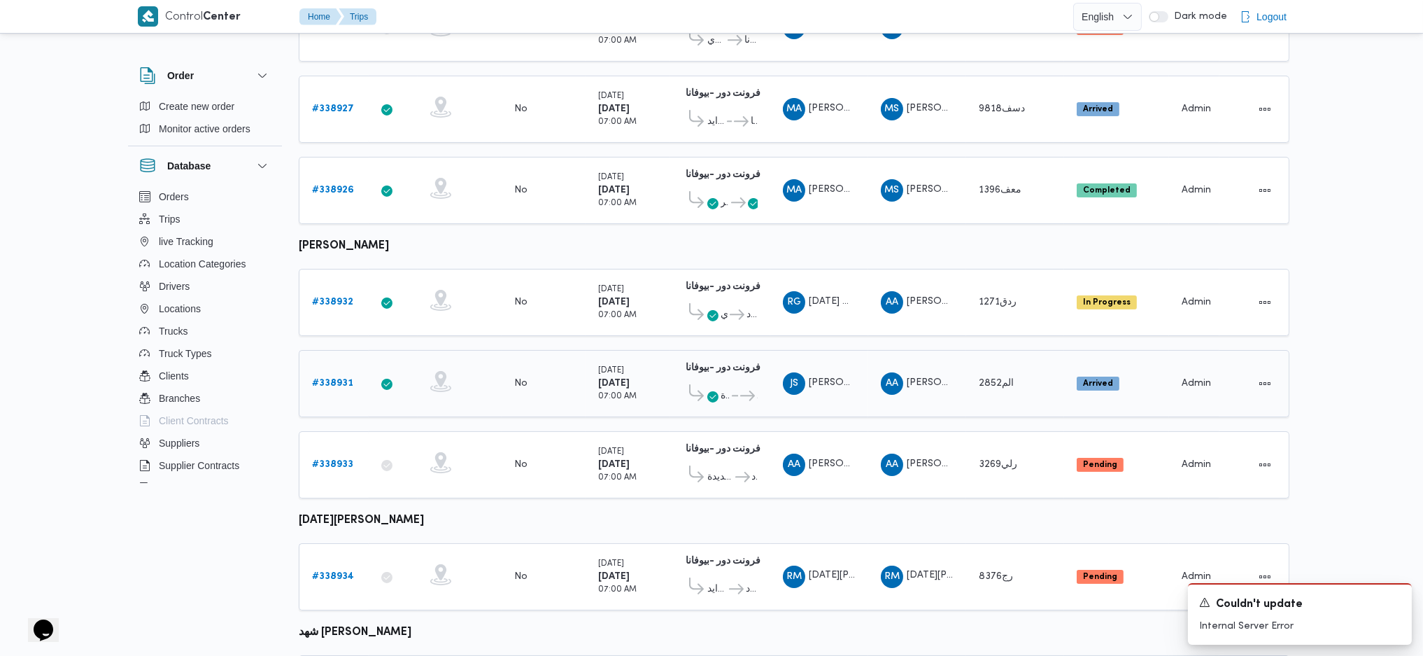
click at [341, 379] on b "# 338931" at bounding box center [332, 383] width 41 height 9
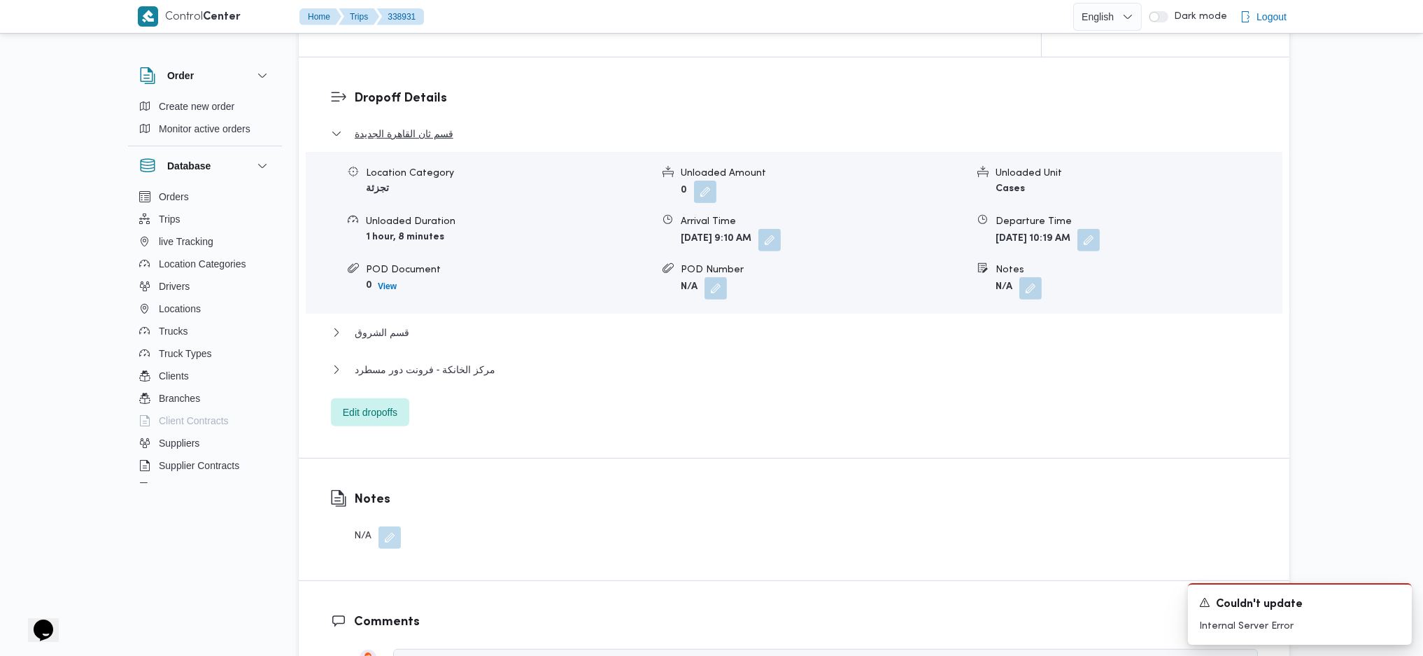
scroll to position [1213, 0]
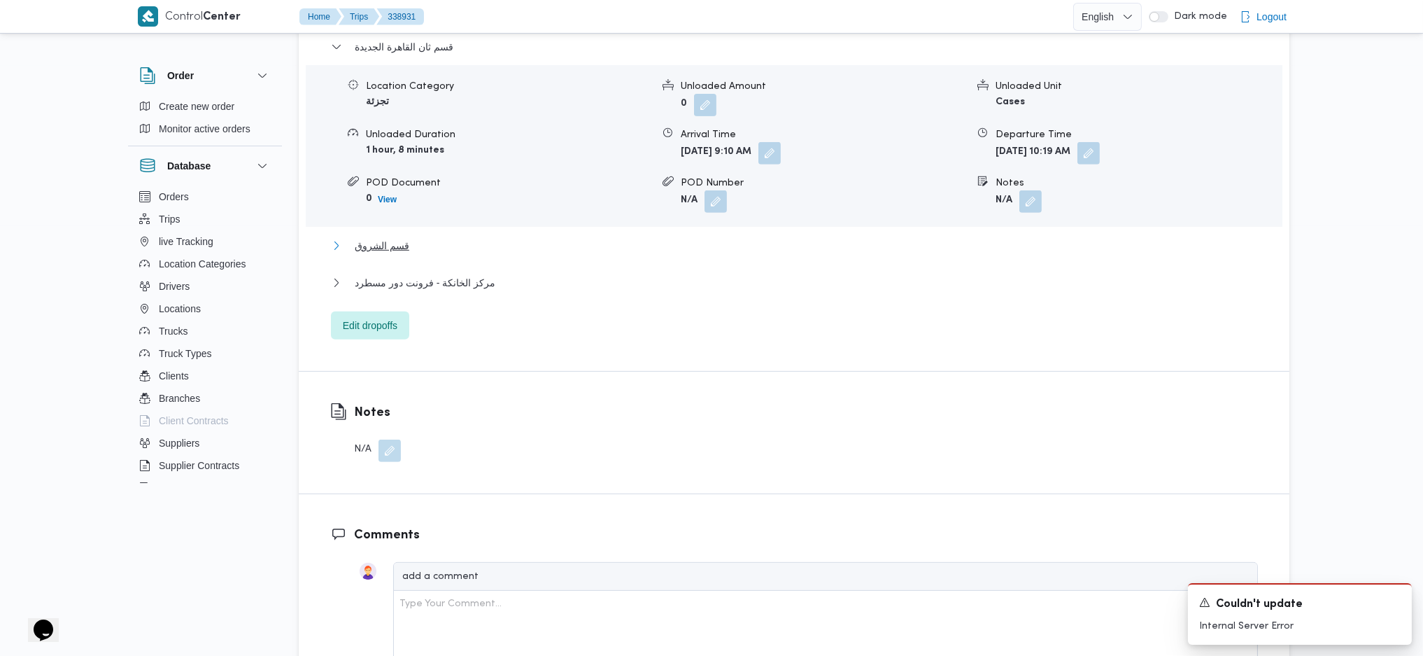
click at [395, 240] on span "قسم الشروق" at bounding box center [382, 245] width 55 height 17
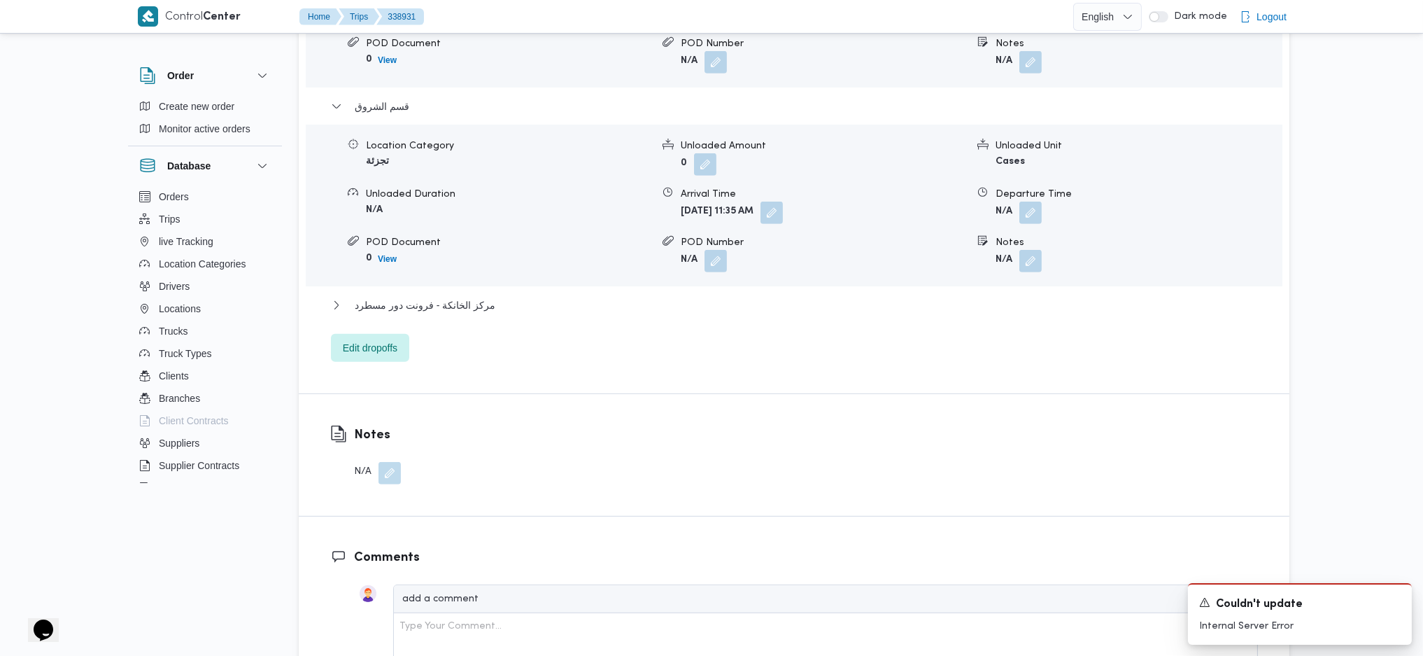
scroll to position [1399, 0]
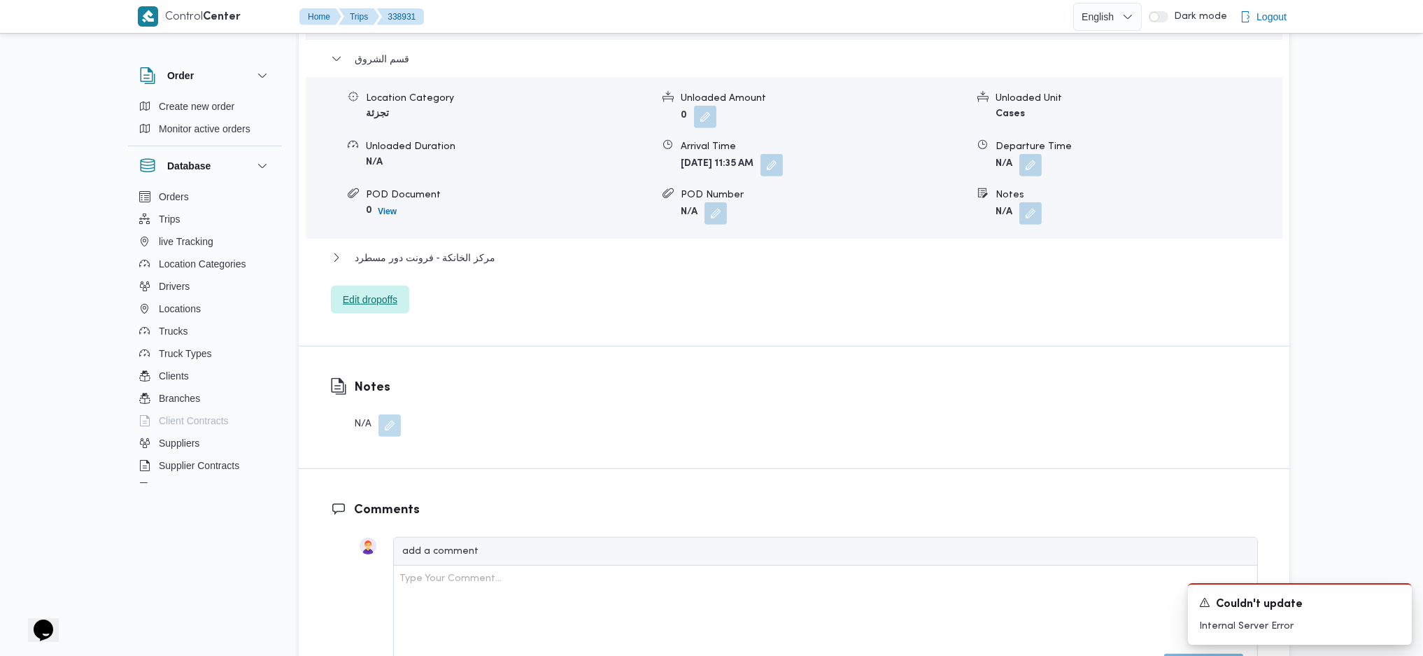
click at [376, 299] on span "Edit dropoffs" at bounding box center [370, 299] width 55 height 17
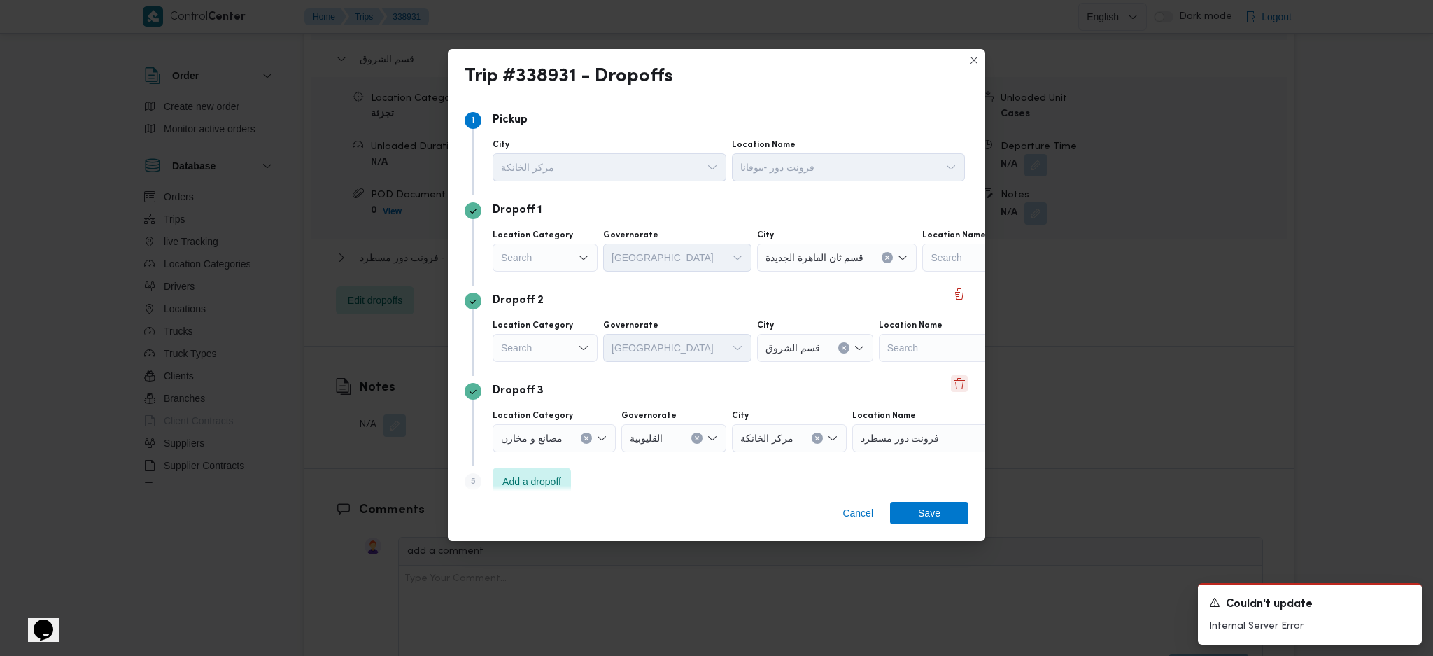
click at [951, 387] on button "Delete" at bounding box center [959, 383] width 17 height 17
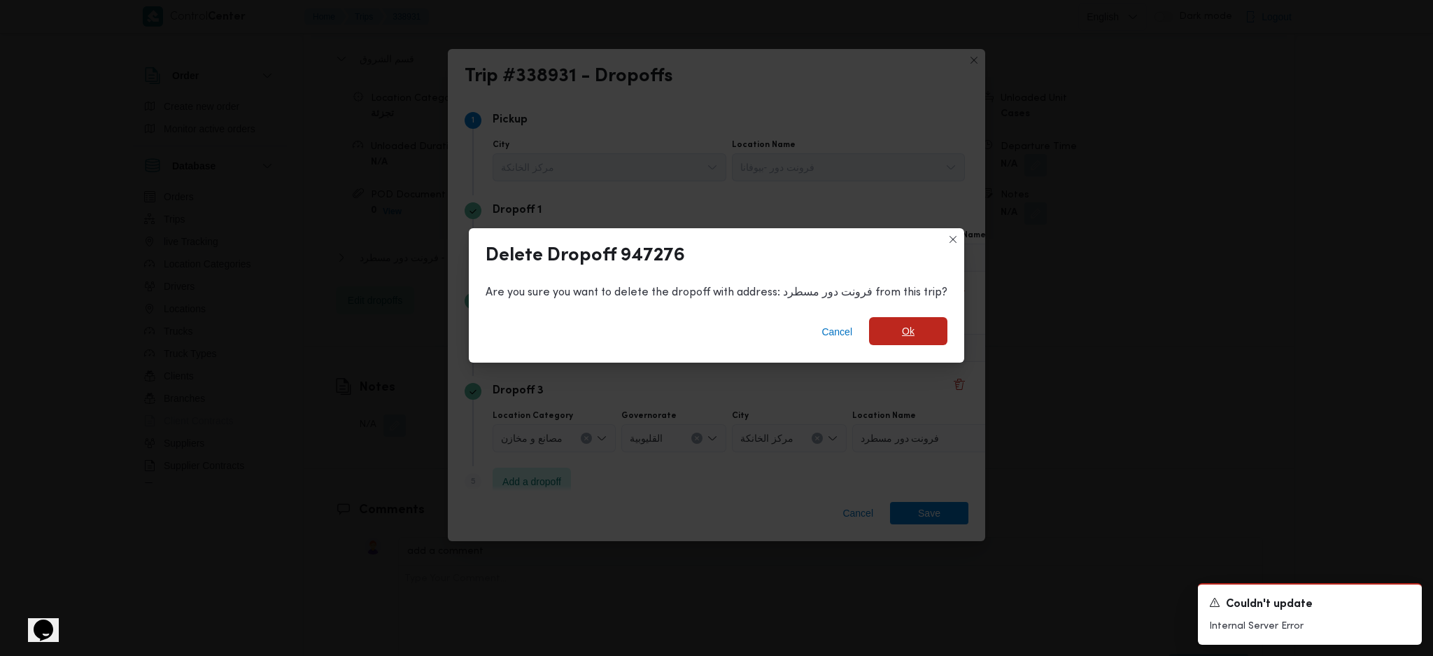
click at [875, 317] on div "Cancel Ok" at bounding box center [716, 334] width 495 height 56
click at [882, 325] on span "Ok" at bounding box center [908, 331] width 78 height 28
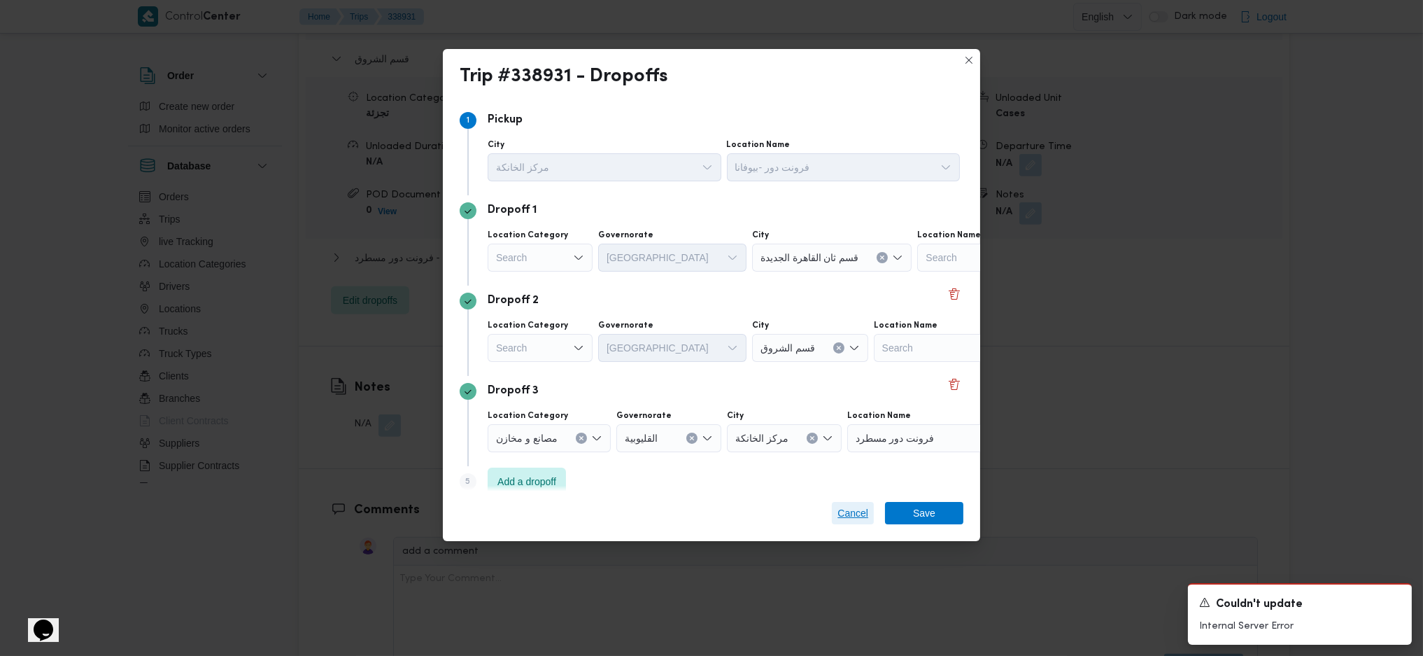
click at [859, 436] on span "Cancel" at bounding box center [852, 512] width 31 height 17
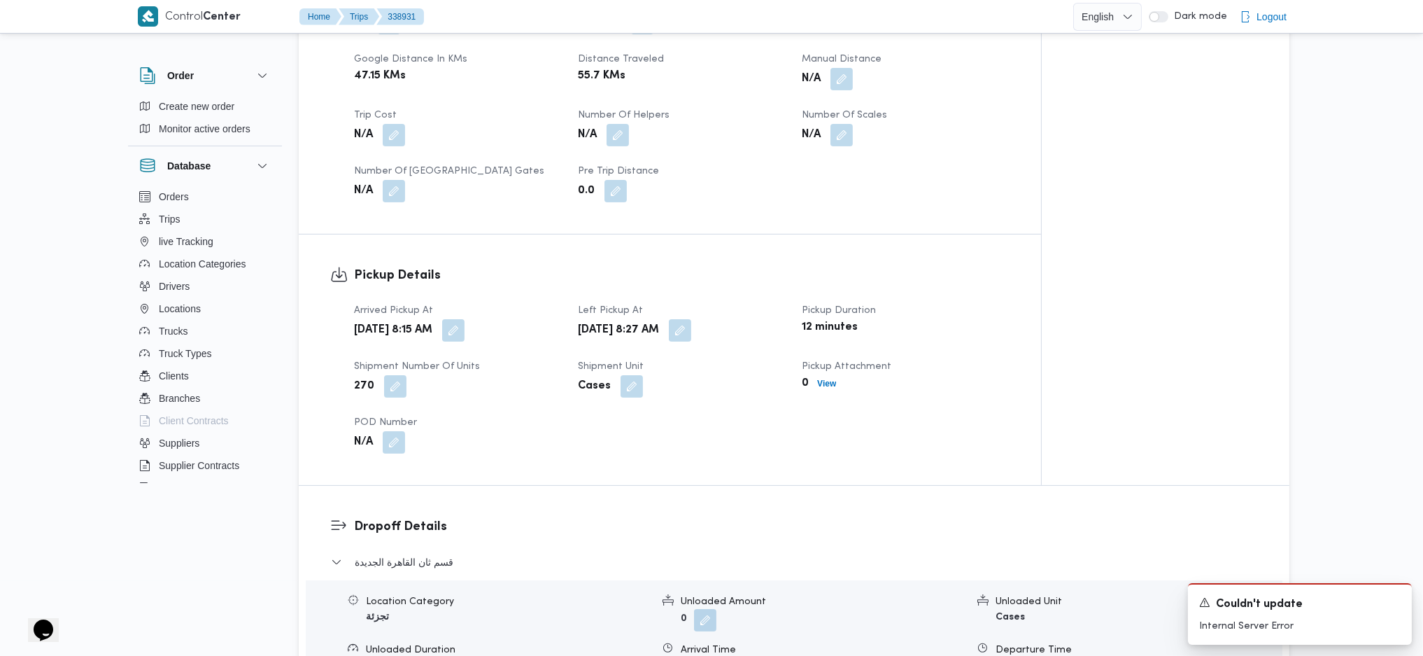
scroll to position [840, 0]
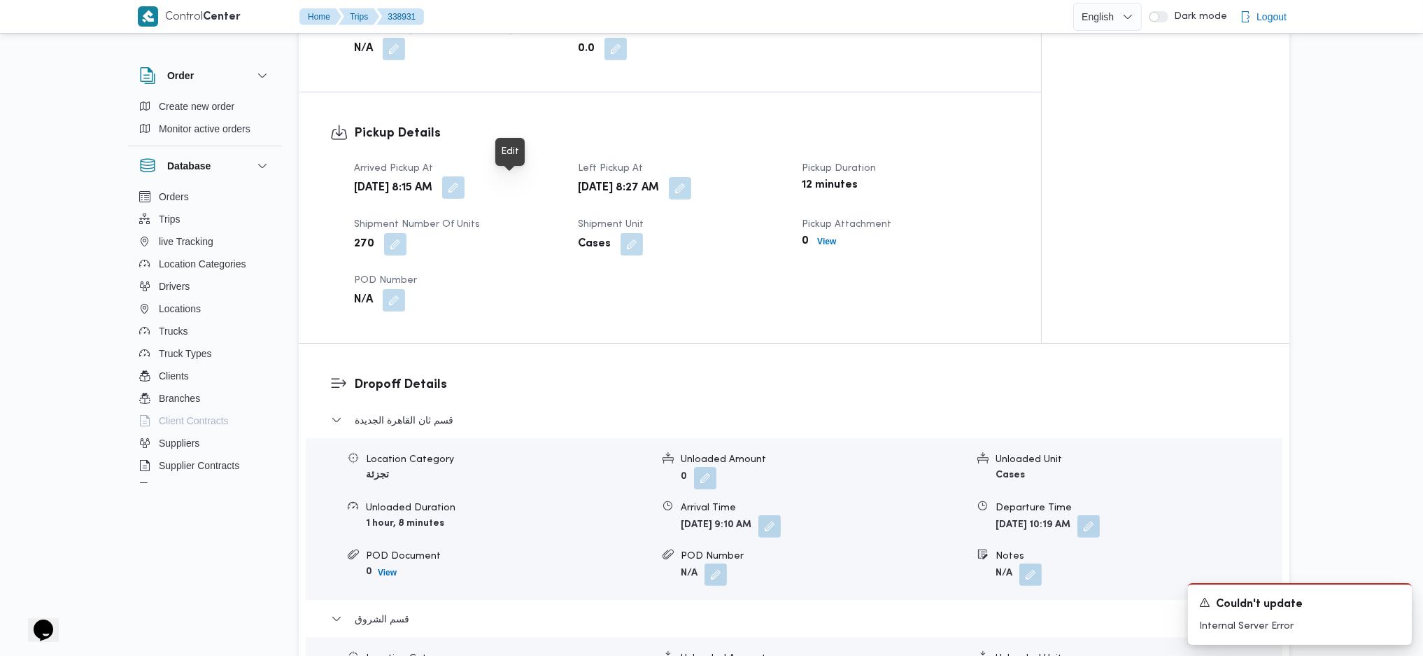
click at [465, 186] on button "button" at bounding box center [453, 187] width 22 height 22
click at [741, 193] on div "Mon, Sep 22, 2025 8:27 AM" at bounding box center [682, 188] width 210 height 25
click at [691, 192] on button "button" at bounding box center [680, 187] width 22 height 22
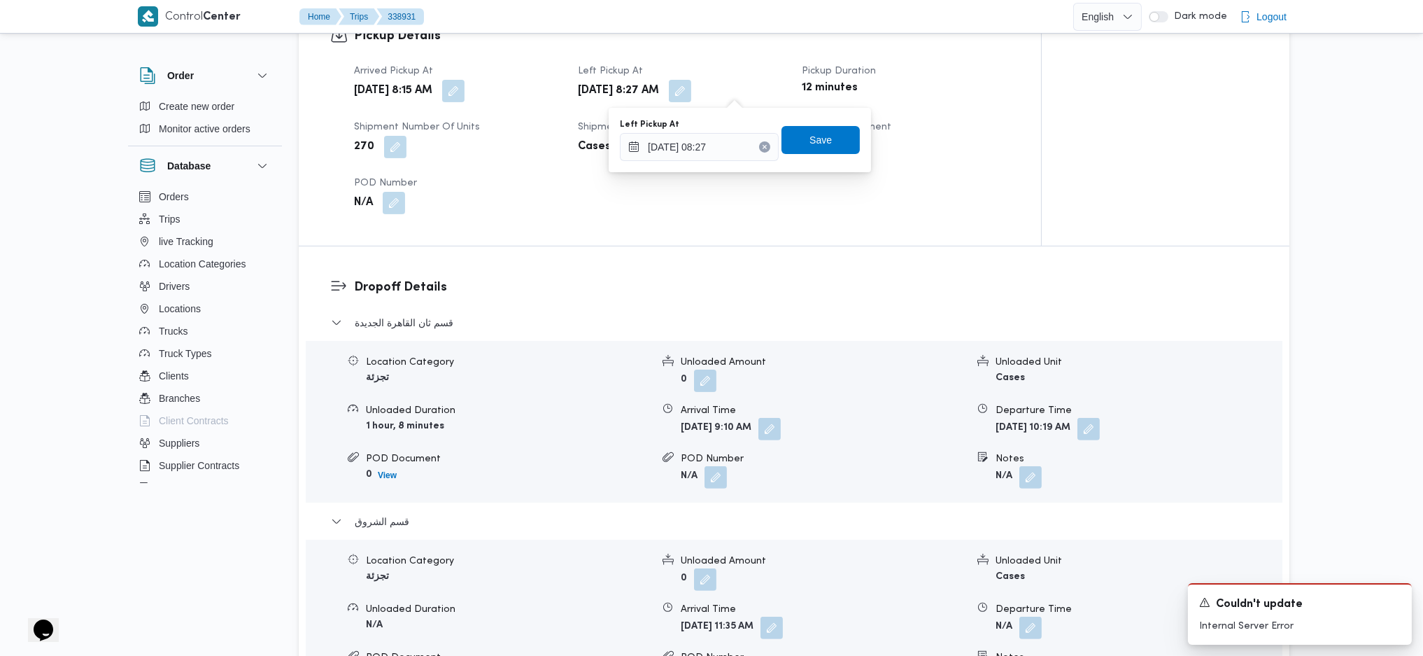
scroll to position [1119, 0]
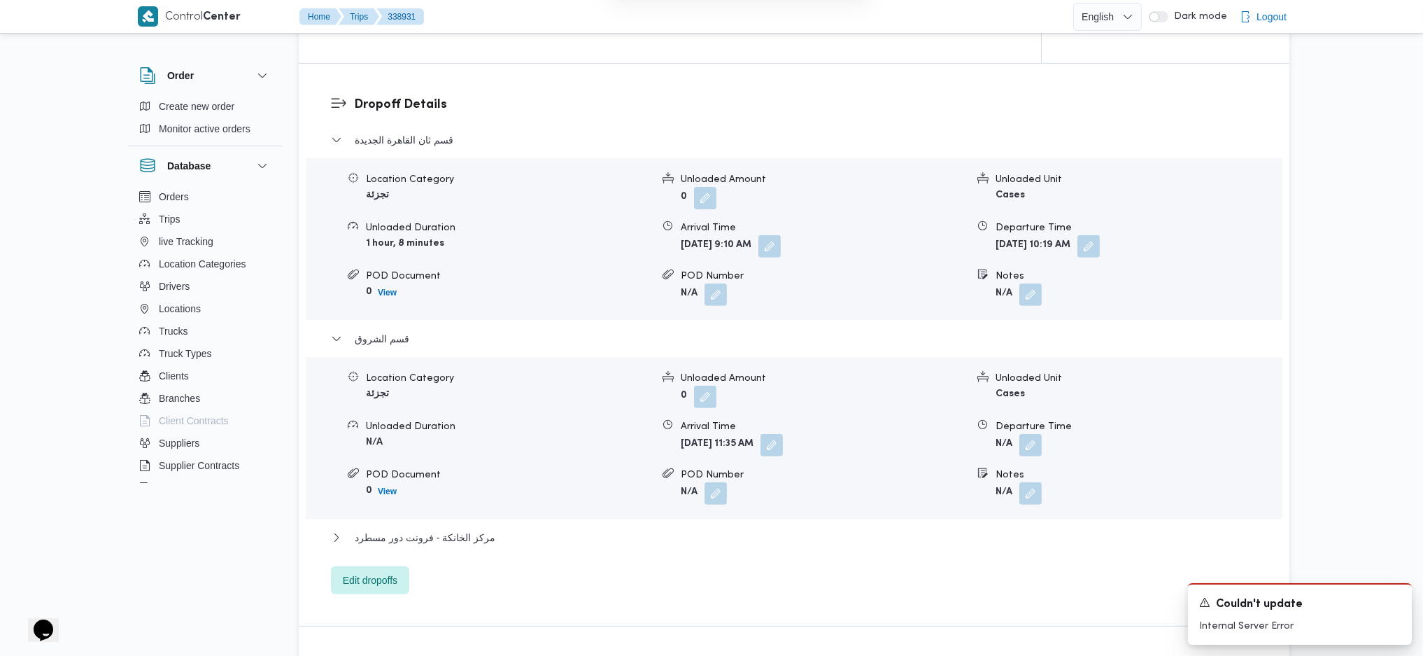
drag, startPoint x: 1123, startPoint y: 242, endPoint x: 1153, endPoint y: 253, distance: 32.1
click at [1100, 251] on span at bounding box center [1084, 246] width 29 height 22
click at [783, 436] on button "button" at bounding box center [772, 444] width 22 height 22
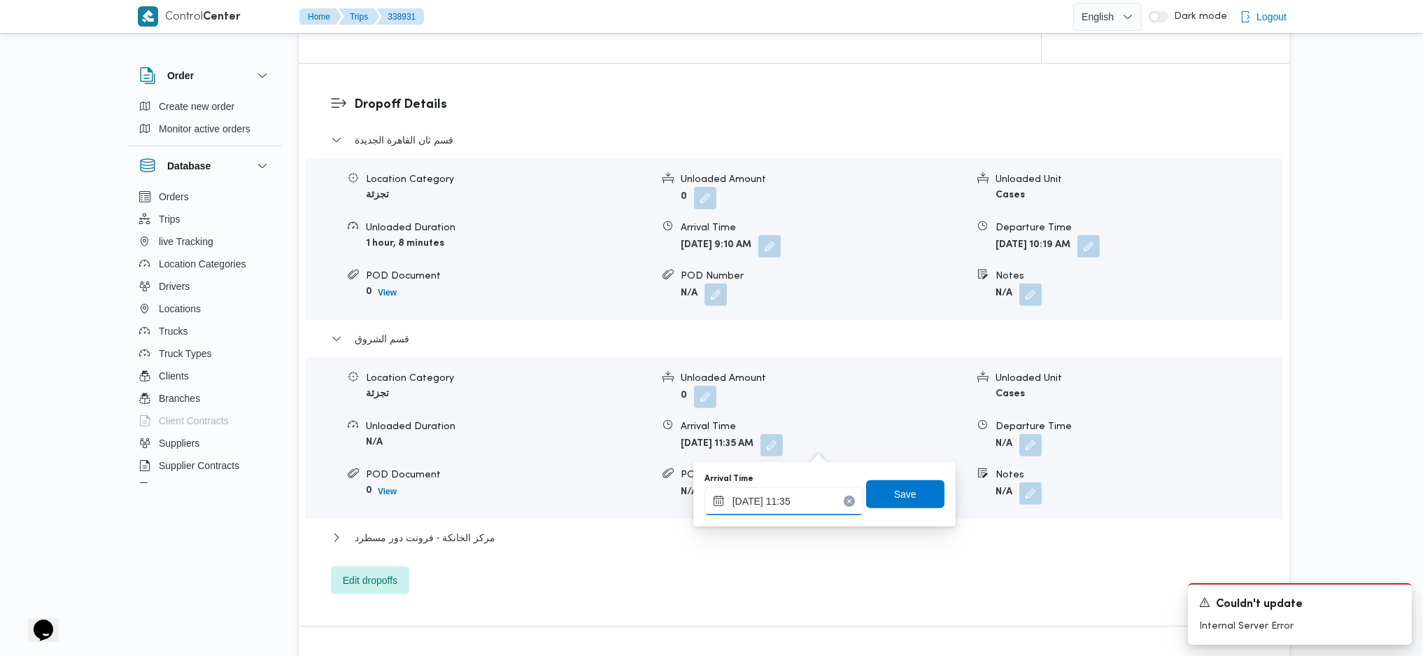
click at [793, 436] on input "22/09/2025 11:35" at bounding box center [784, 501] width 159 height 28
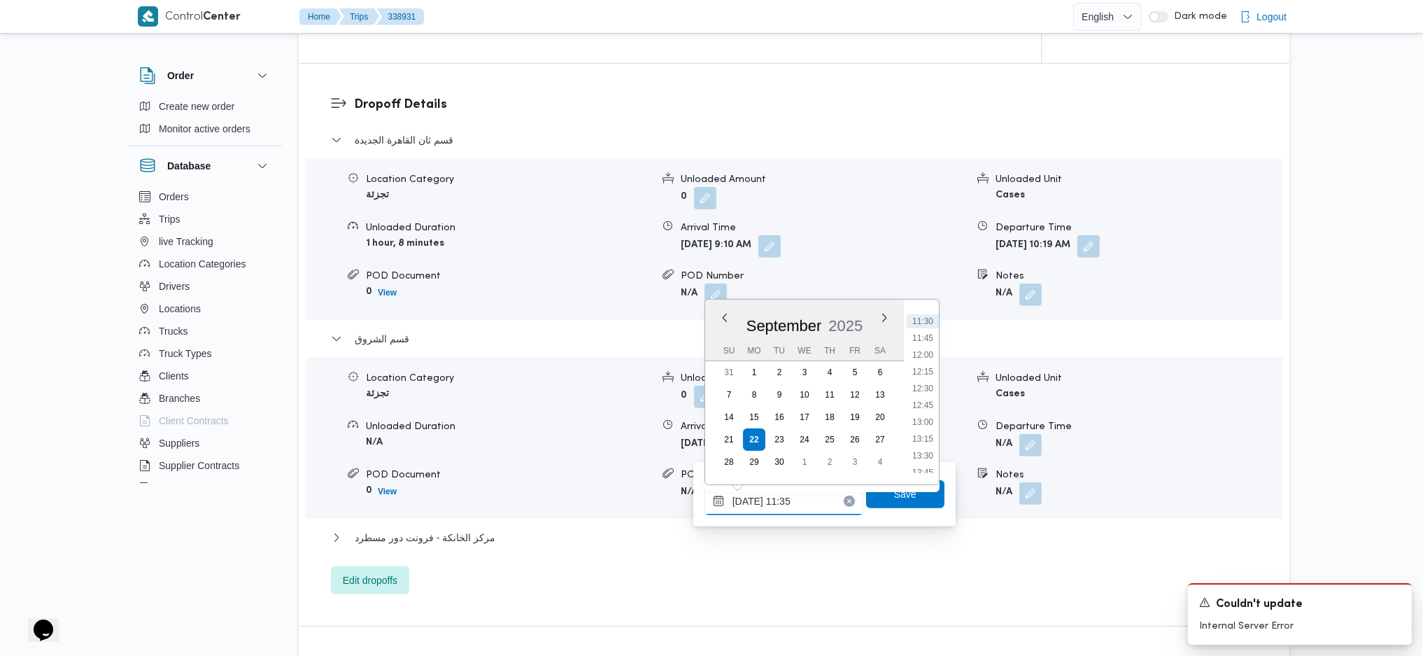
scroll to position [876, 0]
click at [924, 436] on li "15:00" at bounding box center [923, 449] width 32 height 14
type input "22/09/2025 15:00"
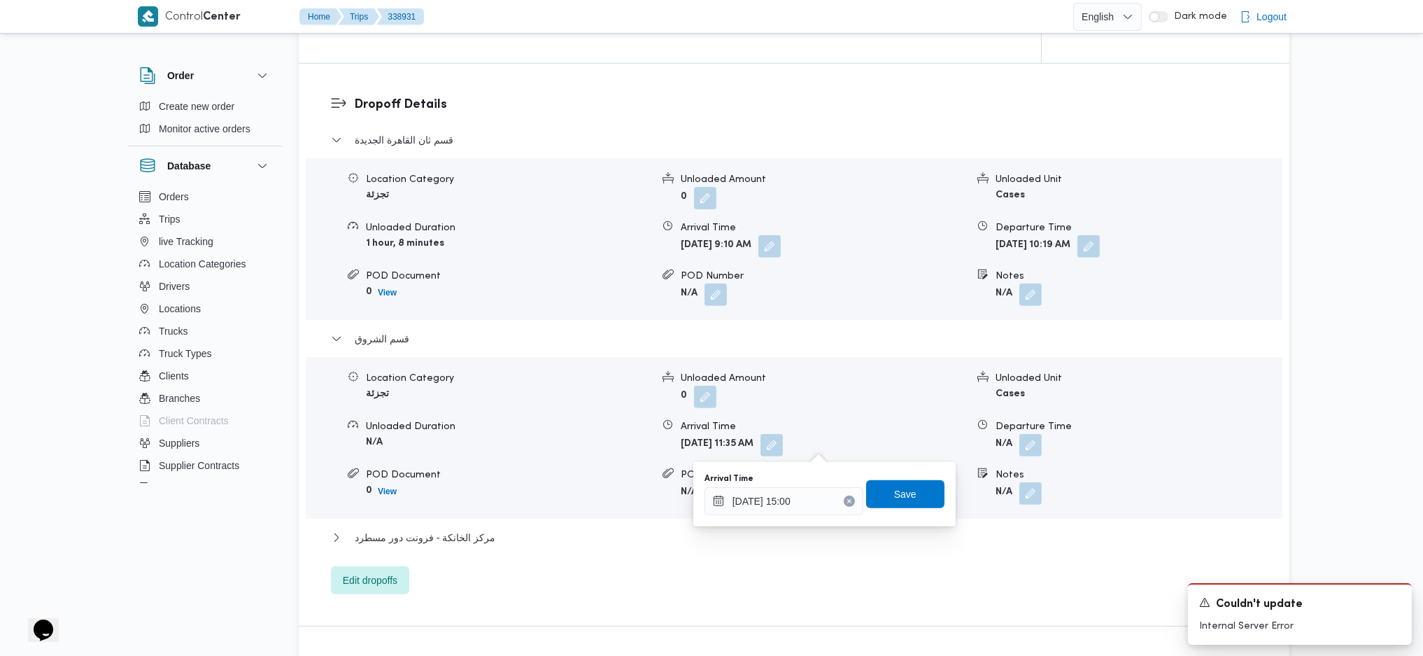
click at [911, 436] on div "Arrival Time 22/09/2025 15:00 Save" at bounding box center [824, 494] width 243 height 45
click at [905, 436] on span "Save" at bounding box center [905, 493] width 78 height 28
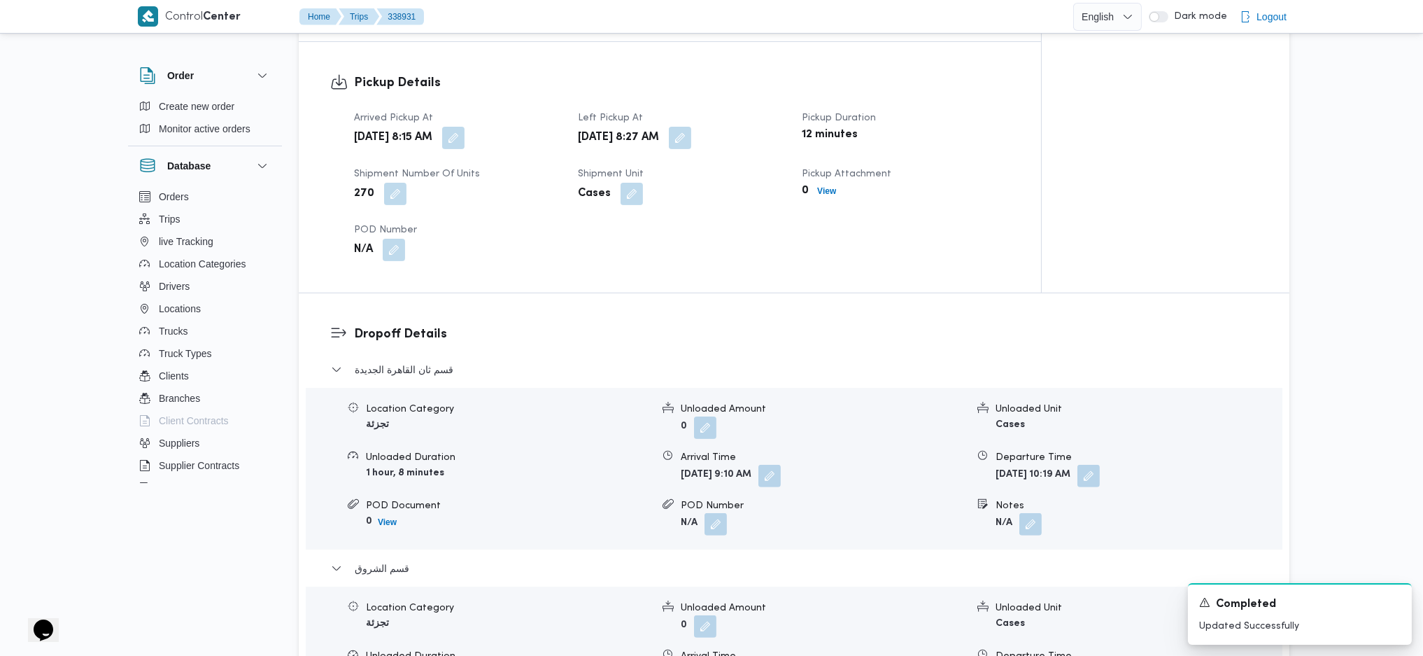
scroll to position [840, 0]
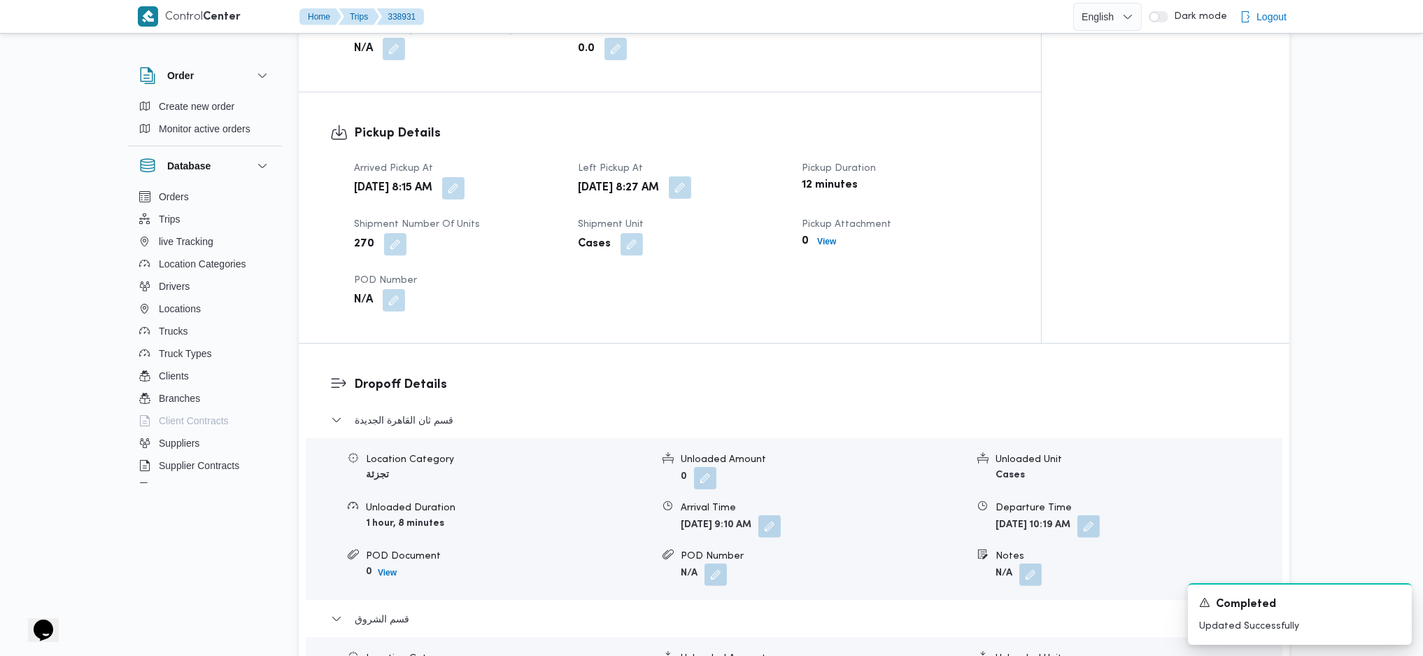
click at [691, 195] on button "button" at bounding box center [680, 187] width 22 height 22
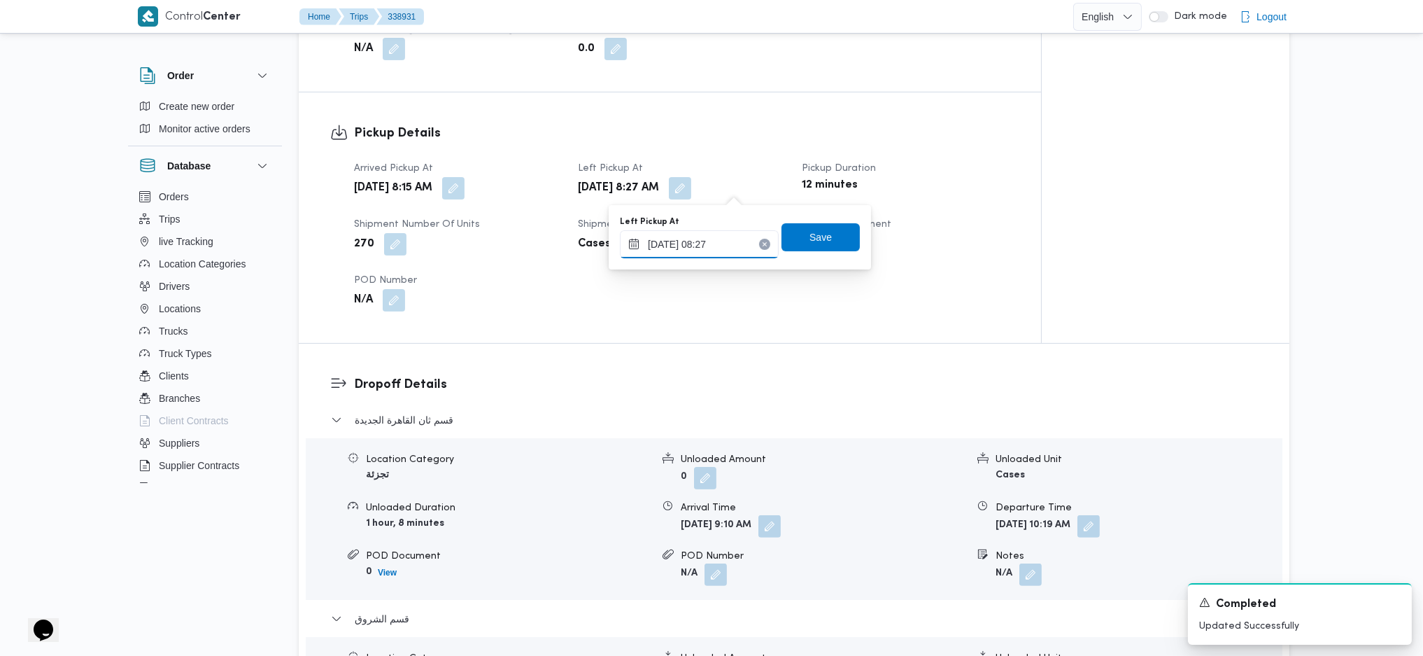
click at [719, 248] on input "22/09/2025 08:27" at bounding box center [699, 244] width 159 height 28
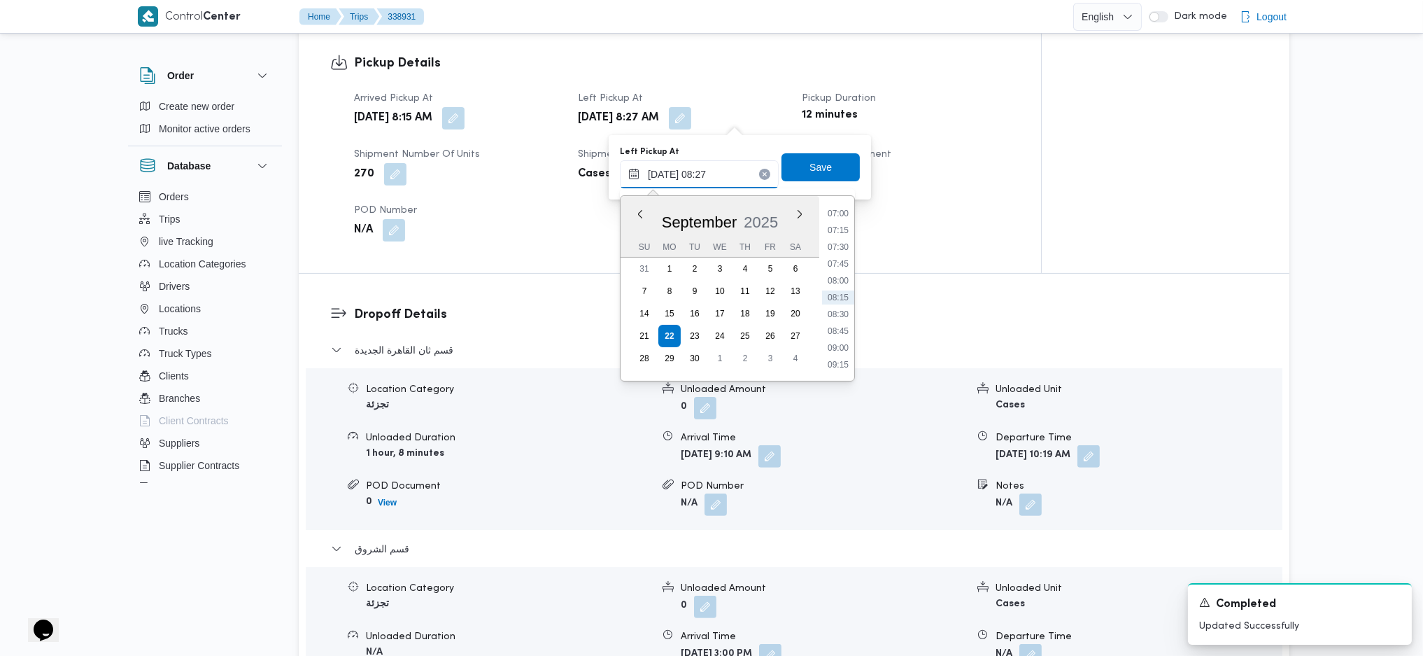
scroll to position [933, 0]
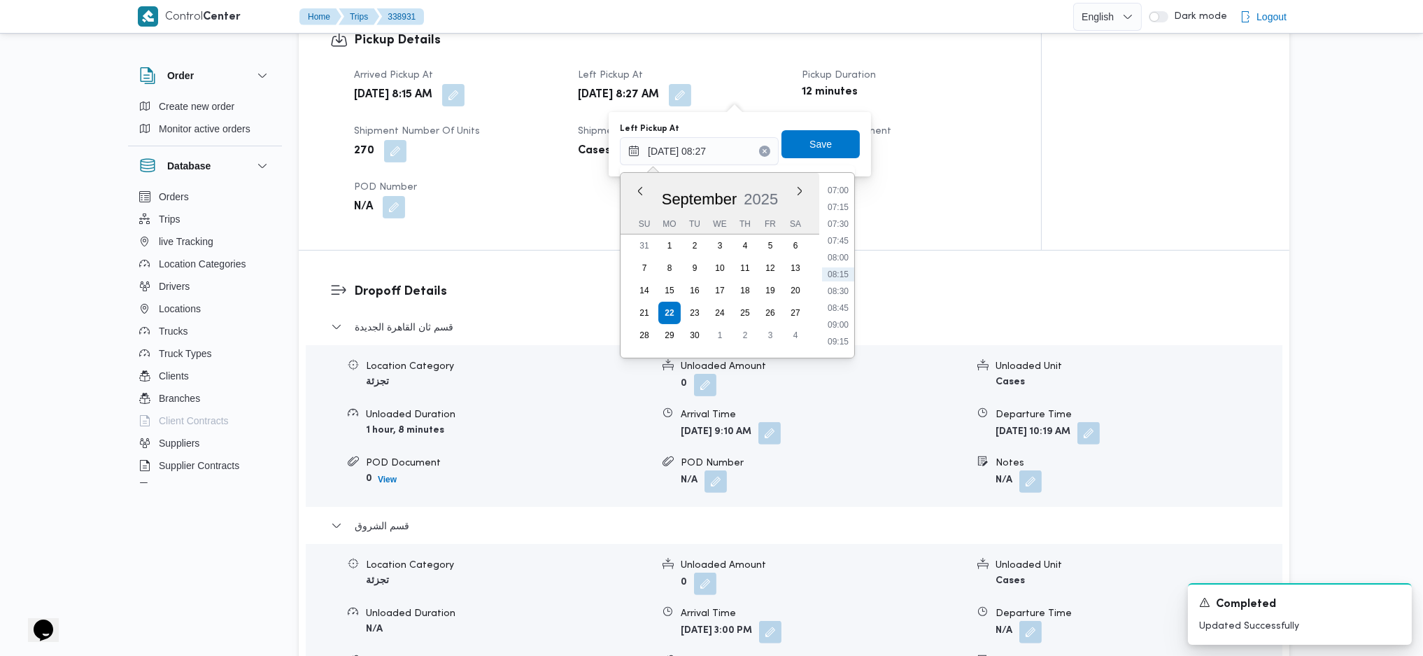
click at [1136, 436] on div "Location Category تجزئة Unloaded Amount 0 Unloaded Unit Cases Unloaded Duration…" at bounding box center [794, 425] width 988 height 159
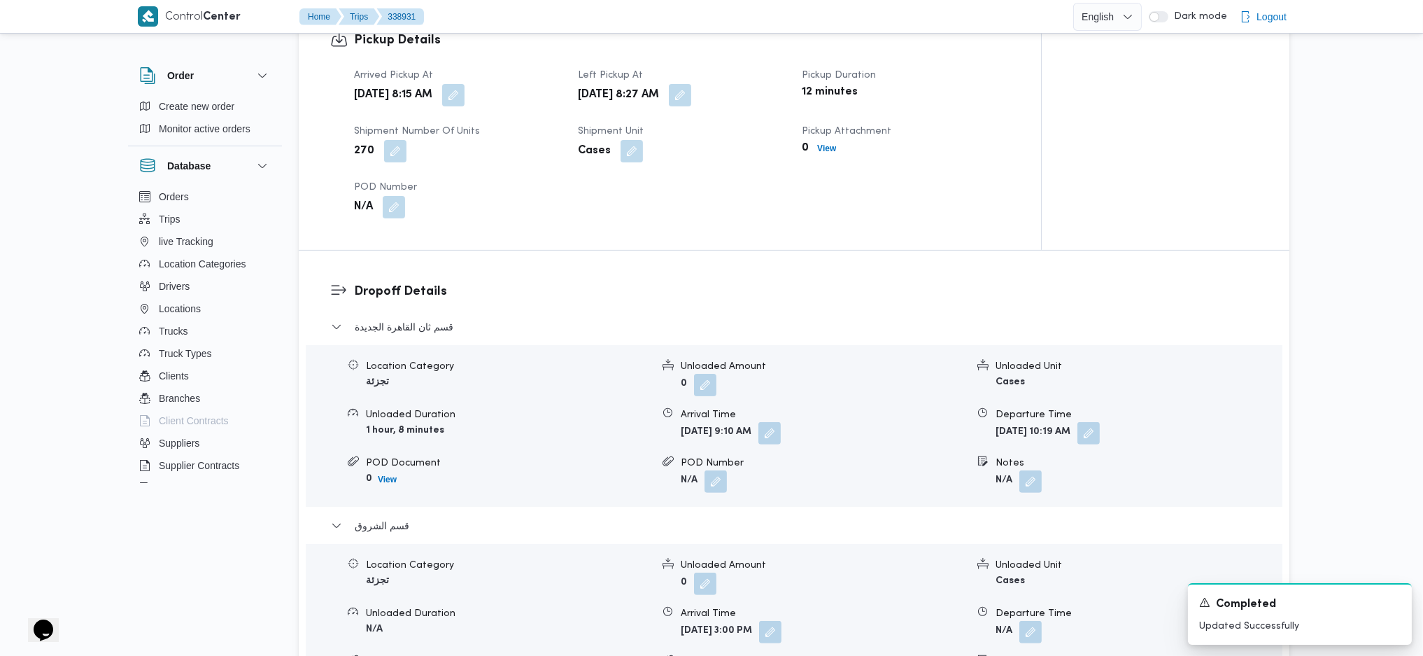
scroll to position [0, 0]
click at [781, 432] on button "button" at bounding box center [769, 432] width 22 height 22
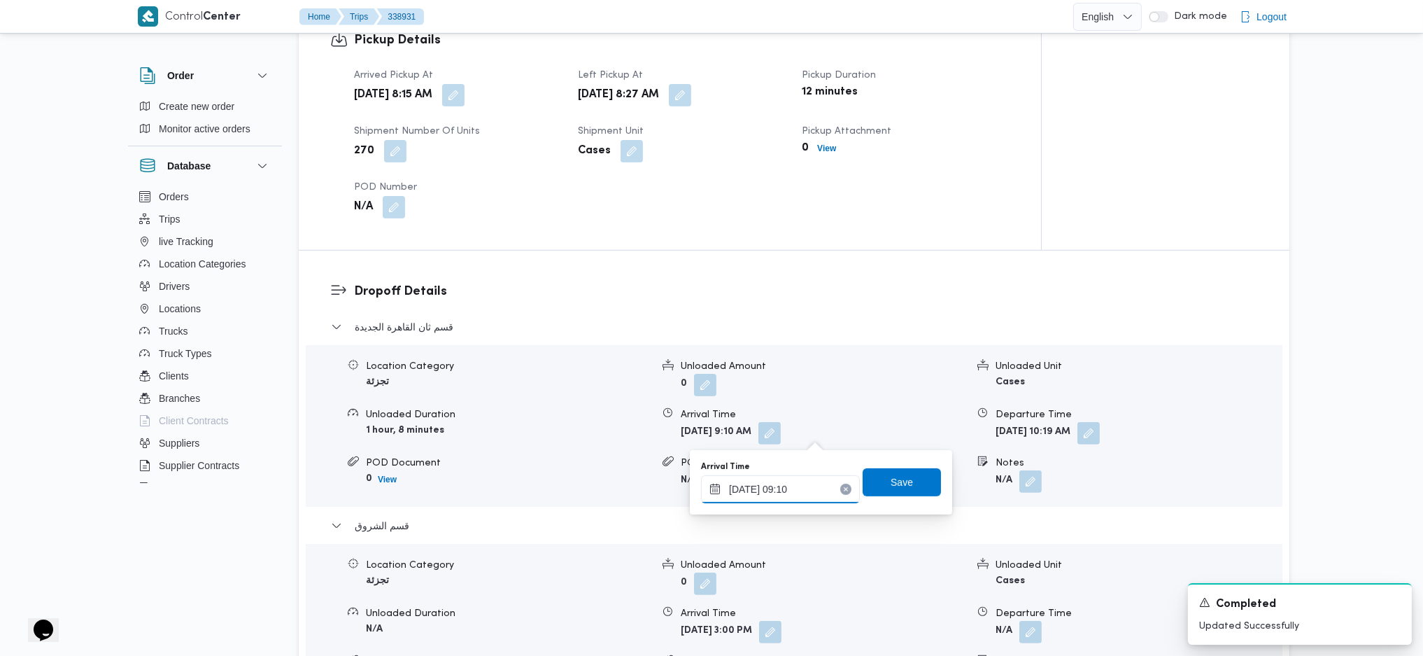
click at [810, 436] on input "22/09/2025 09:10" at bounding box center [780, 489] width 159 height 28
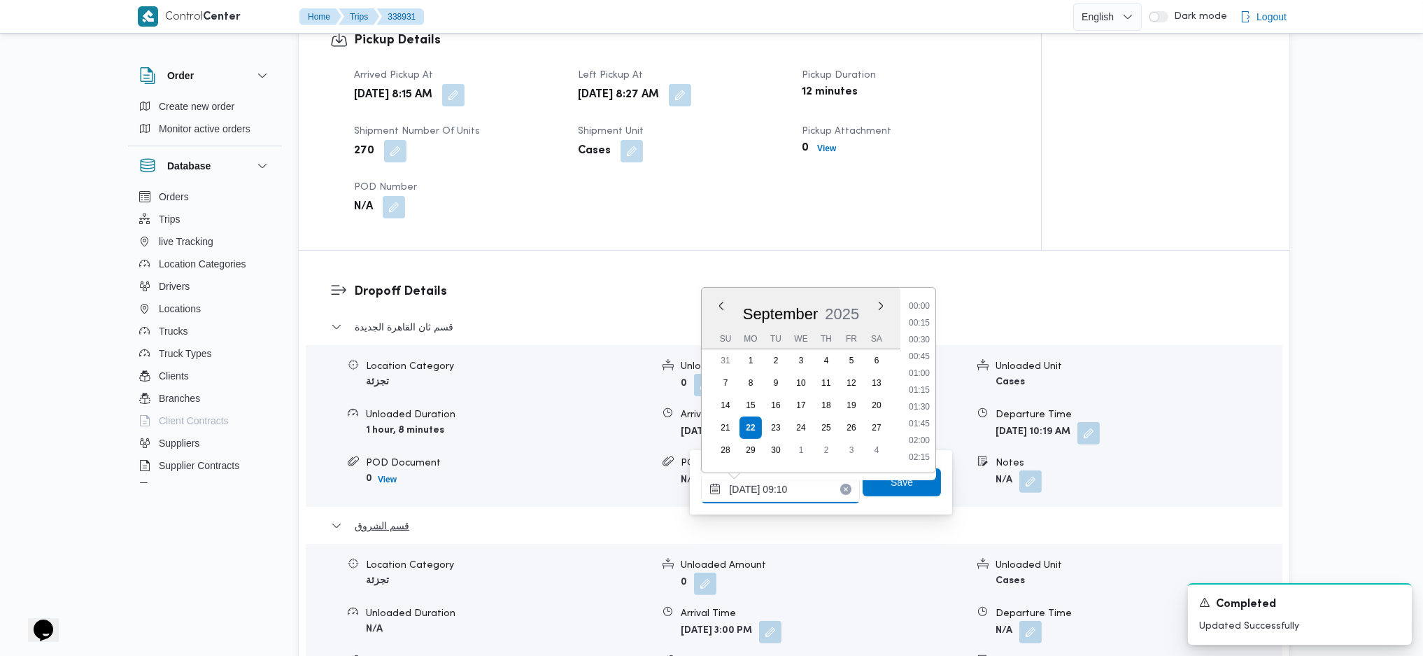
scroll to position [521, 0]
click at [929, 436] on li "10:00" at bounding box center [919, 456] width 32 height 14
type input "22/09/2025 10:00"
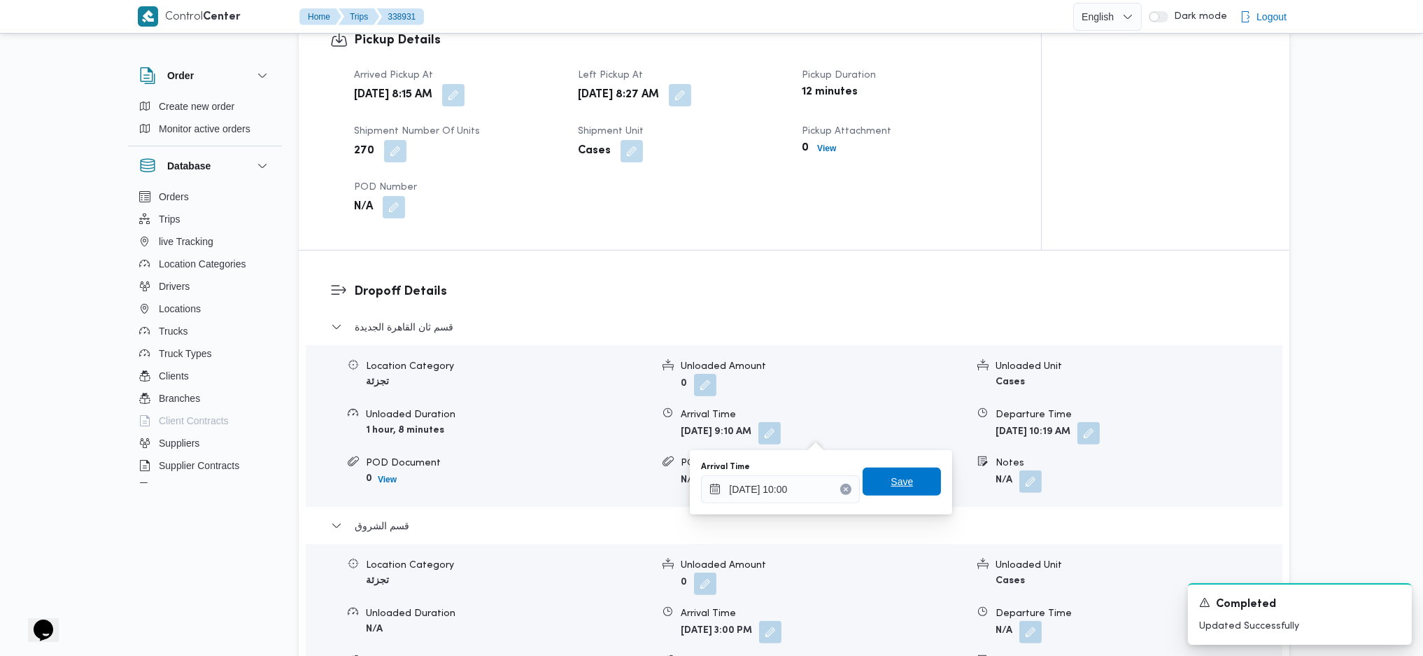
click at [907, 436] on span "Save" at bounding box center [902, 481] width 78 height 28
click at [691, 97] on button "button" at bounding box center [680, 94] width 22 height 22
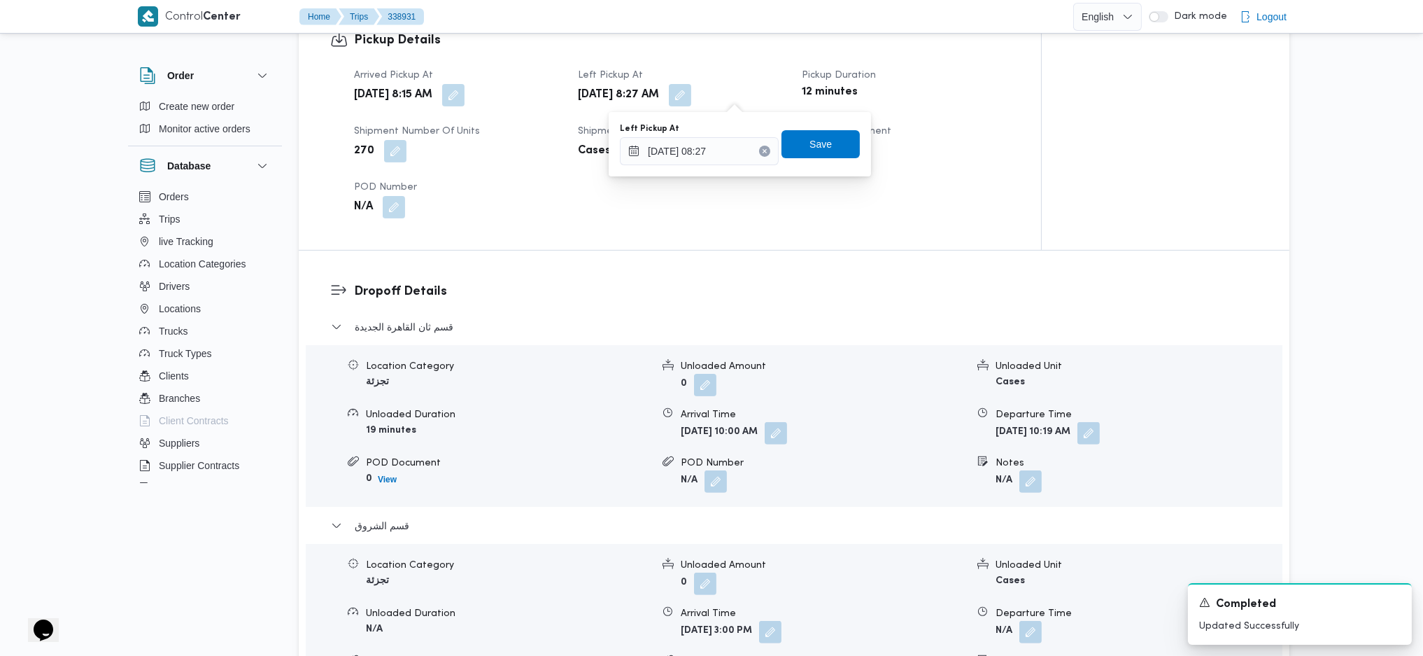
click at [712, 164] on div "22/09/2025 08:27" at bounding box center [699, 151] width 159 height 28
click at [726, 152] on input "22/09/2025 08:27" at bounding box center [699, 151] width 159 height 28
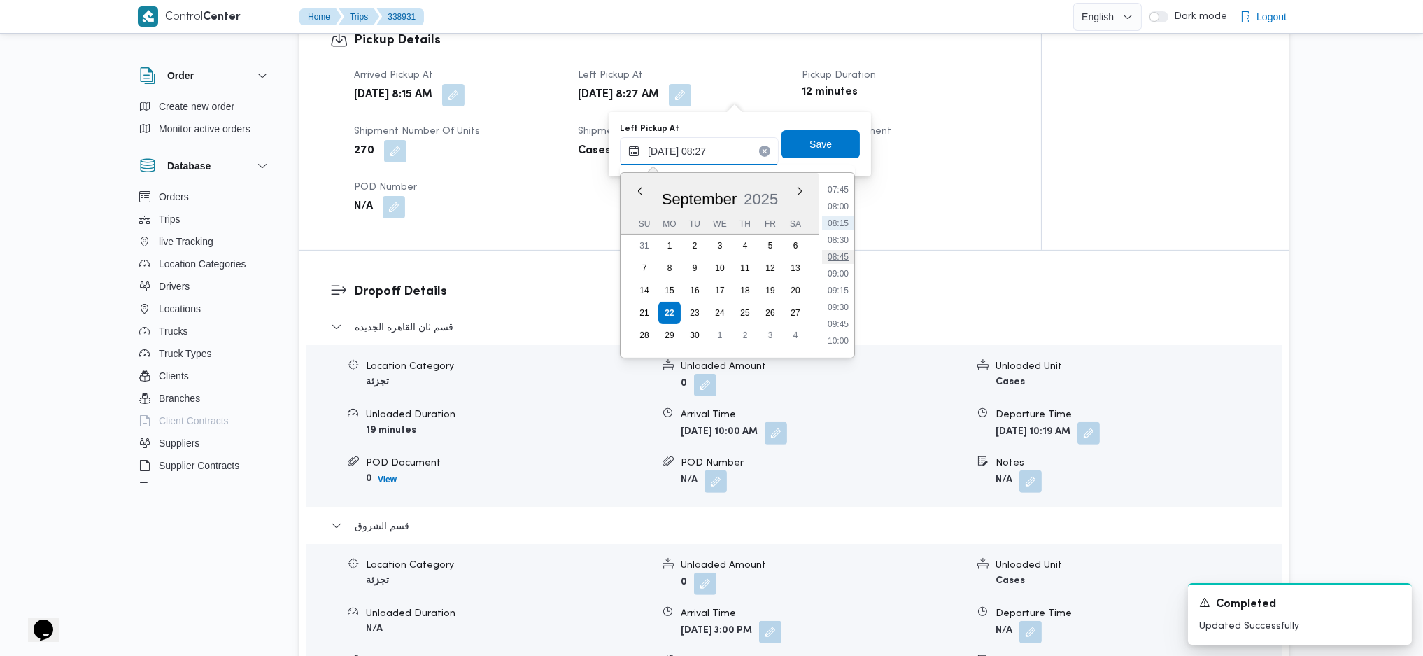
scroll to position [564, 0]
click at [842, 278] on li "09:45" at bounding box center [838, 282] width 32 height 14
type input "22/09/2025 09:45"
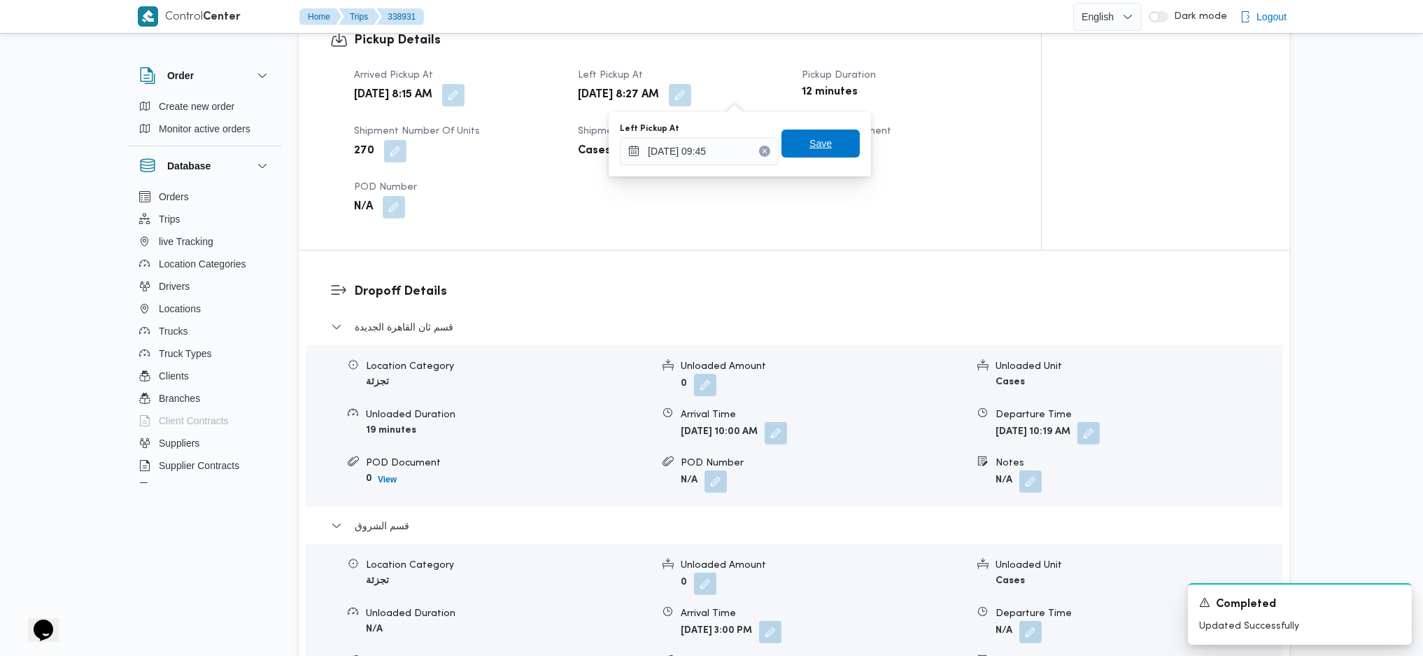
click at [812, 146] on span "Save" at bounding box center [821, 143] width 22 height 17
click at [465, 100] on button "button" at bounding box center [453, 94] width 22 height 22
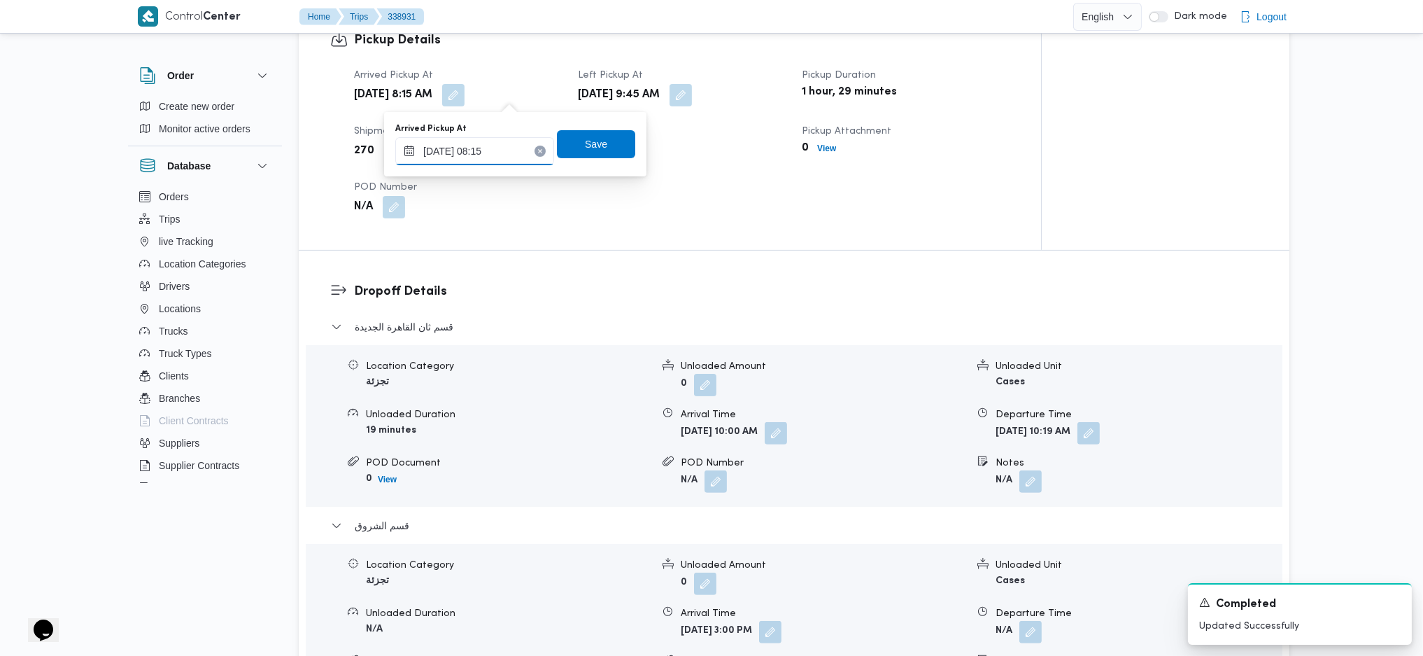
click at [506, 154] on input "[DATE] 08:15" at bounding box center [474, 151] width 159 height 28
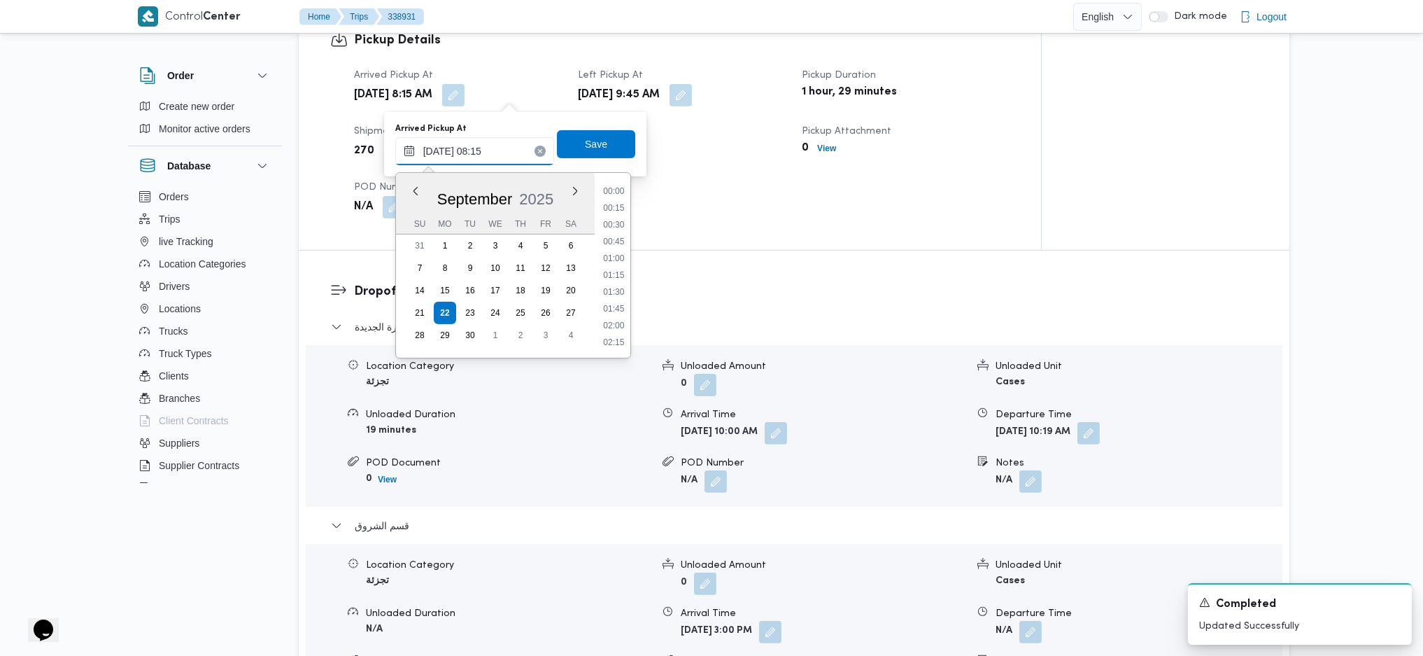
scroll to position [471, 0]
click at [619, 291] on li "08:30" at bounding box center [614, 291] width 32 height 14
type input "22/09/2025 08:30"
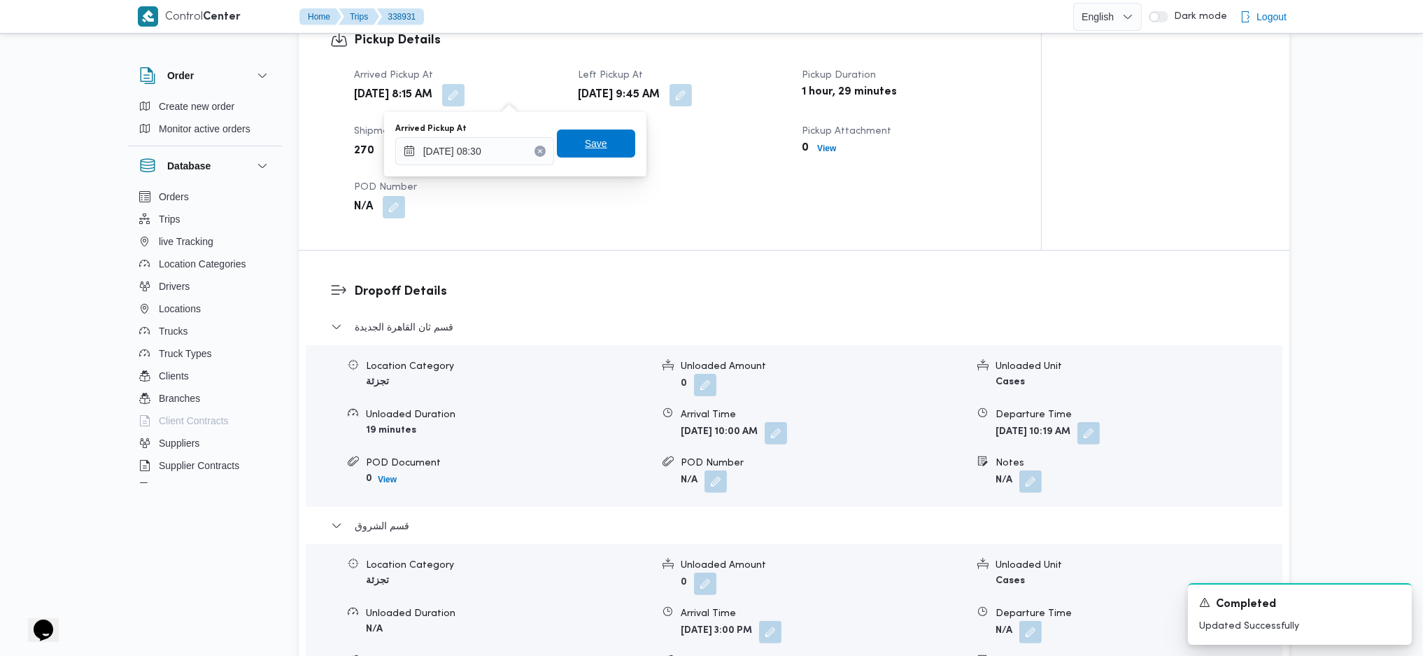
click at [591, 150] on span "Save" at bounding box center [596, 143] width 22 height 17
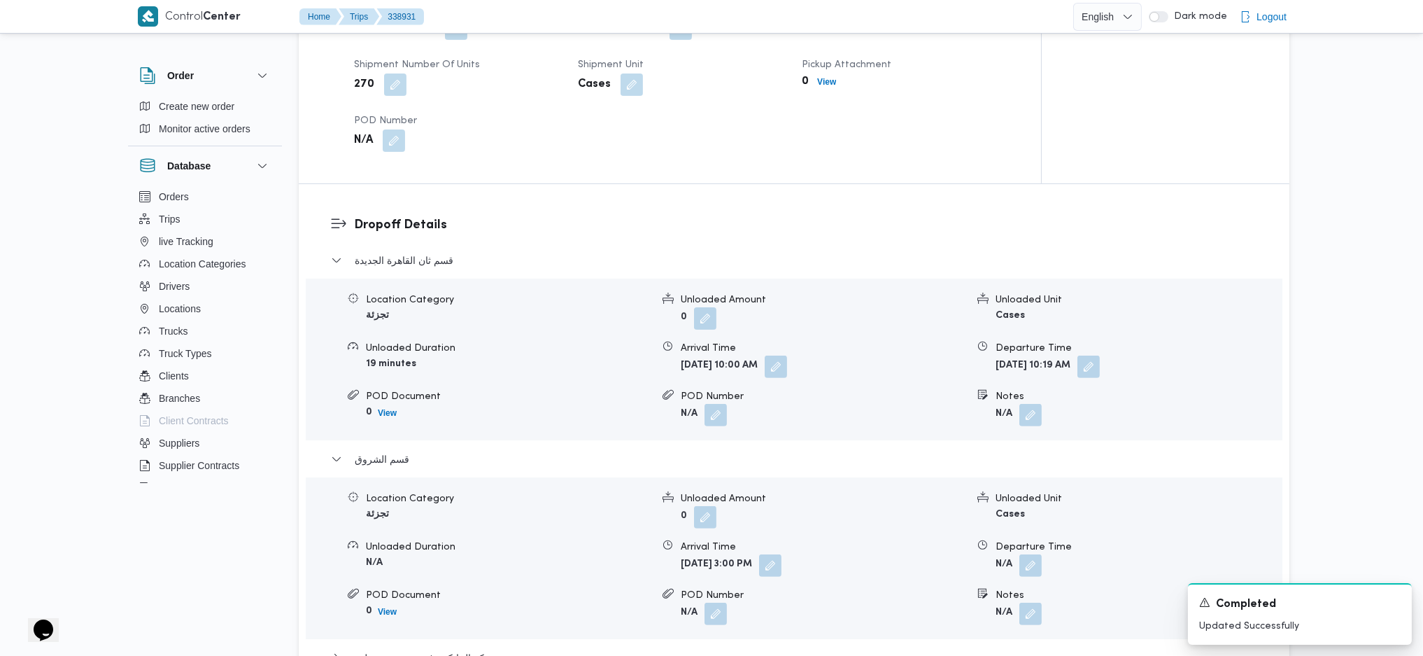
scroll to position [1119, 0]
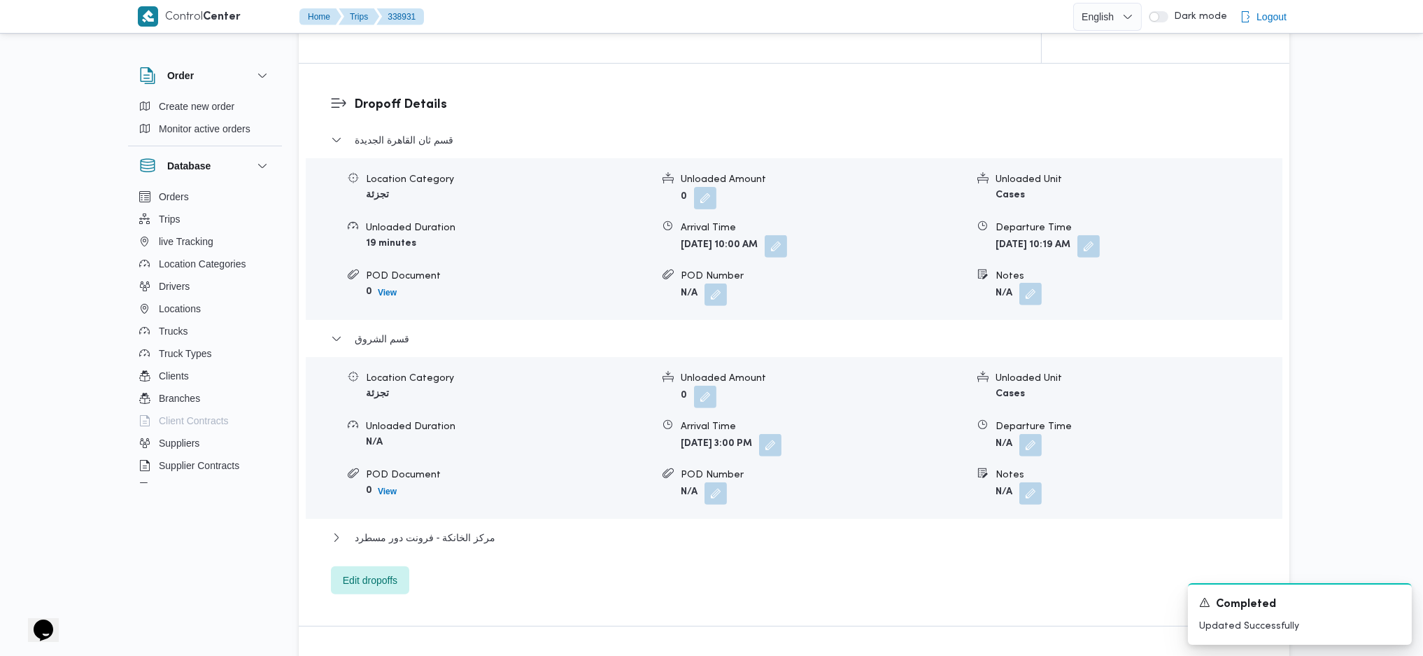
click at [1025, 292] on button "button" at bounding box center [1030, 294] width 22 height 22
click at [998, 340] on input "Notes" at bounding box center [993, 351] width 139 height 28
type input "مدينتى"
click button "Save" at bounding box center [1105, 344] width 78 height 28
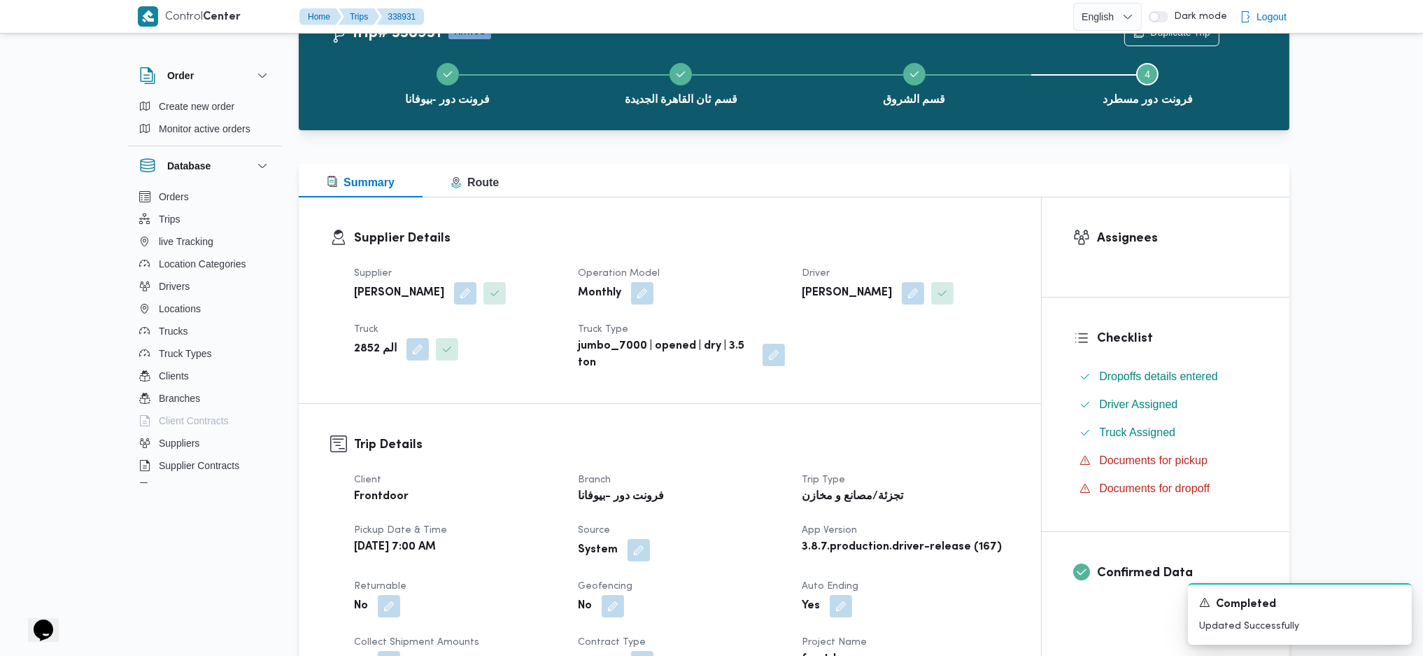
scroll to position [0, 0]
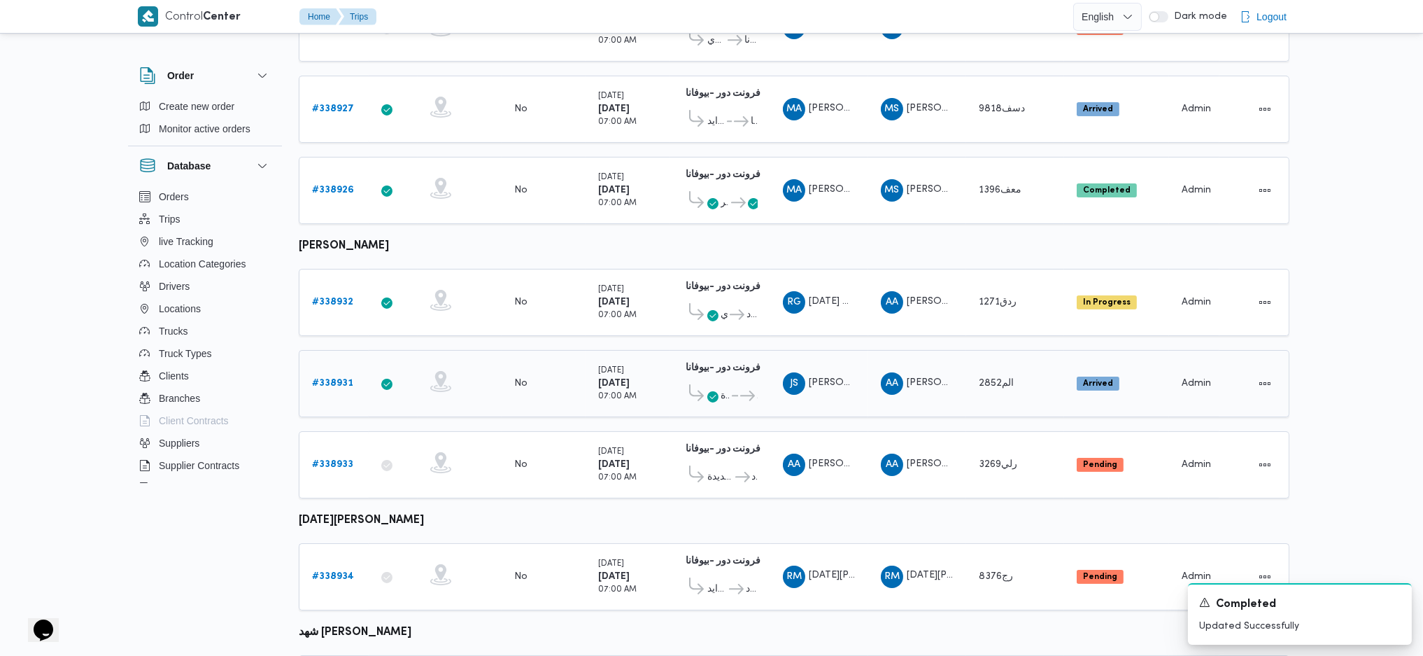
scroll to position [538, 0]
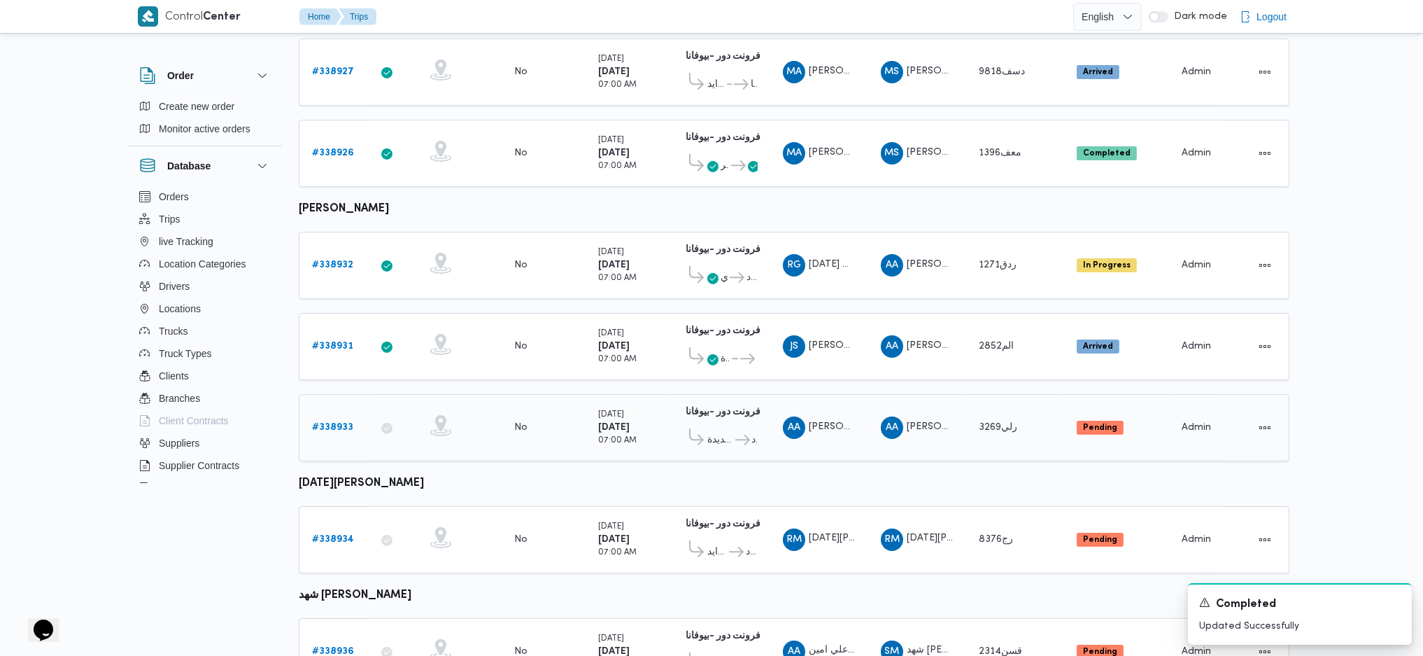
click at [326, 423] on b "# 338933" at bounding box center [332, 427] width 41 height 9
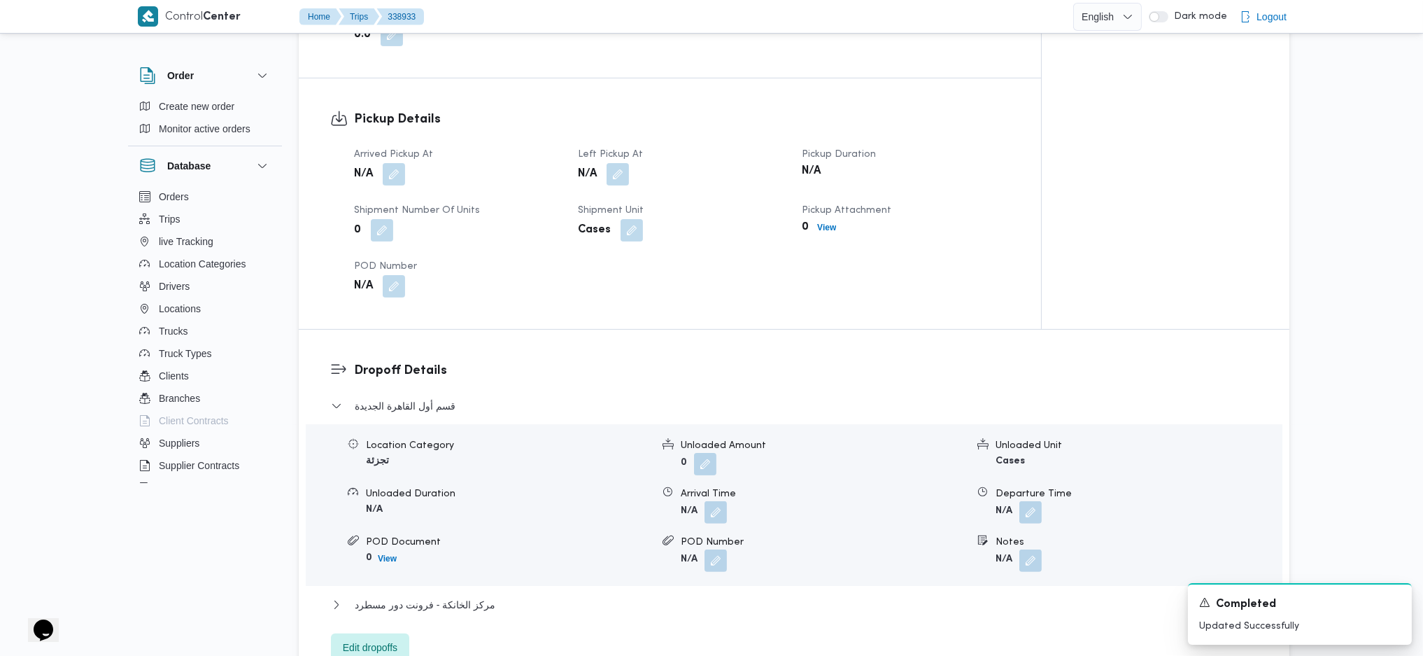
scroll to position [724, 0]
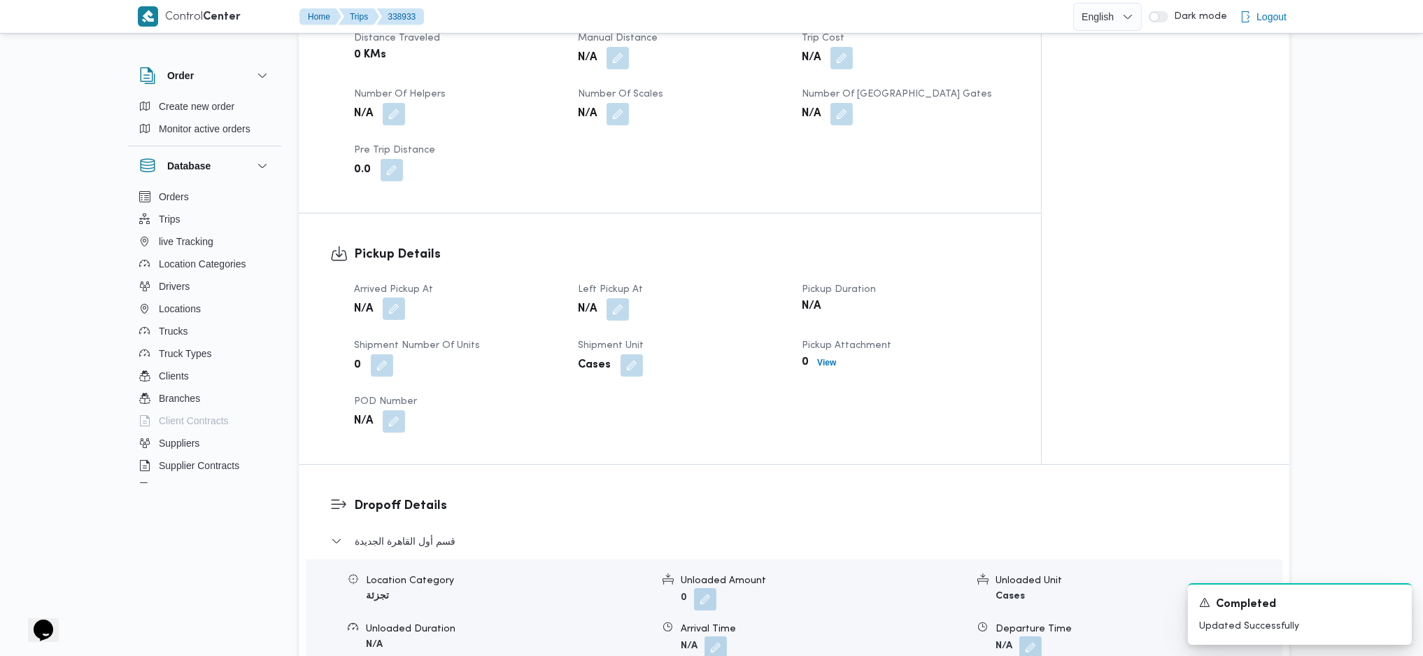
click at [395, 314] on button "button" at bounding box center [394, 308] width 22 height 22
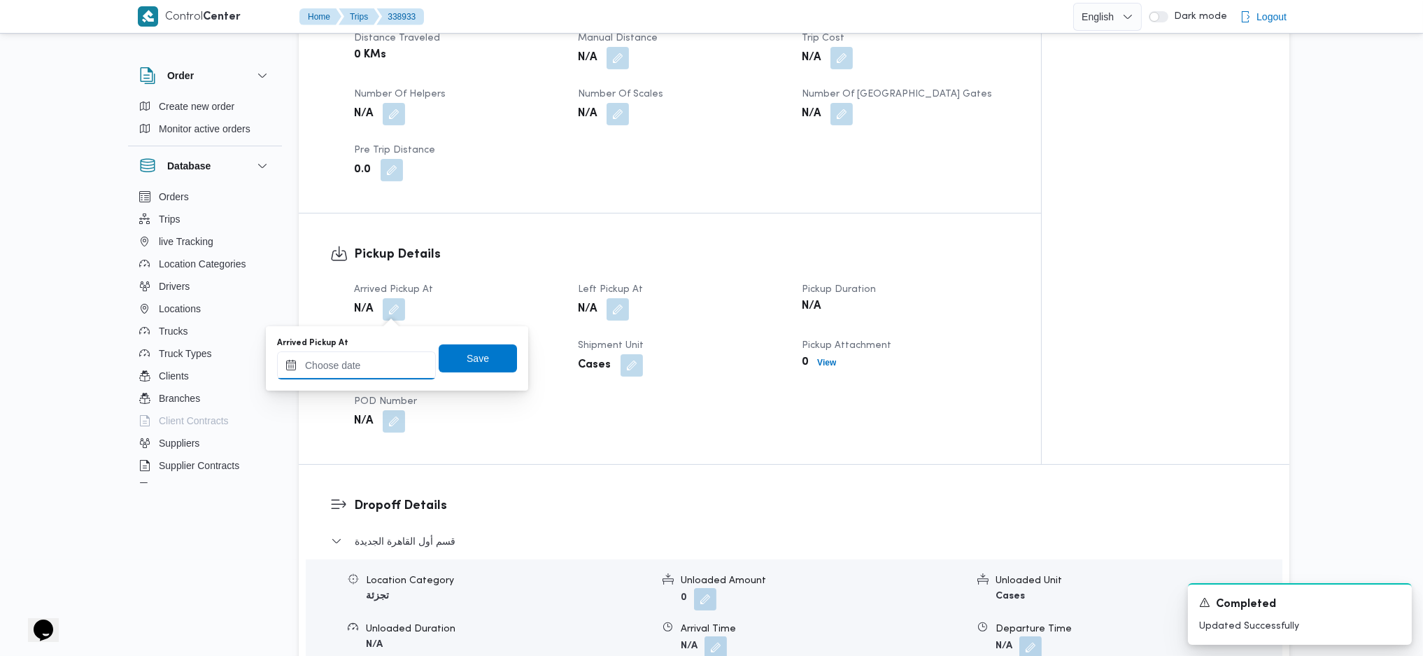
click at [369, 355] on input "Arrived Pickup At" at bounding box center [356, 365] width 159 height 28
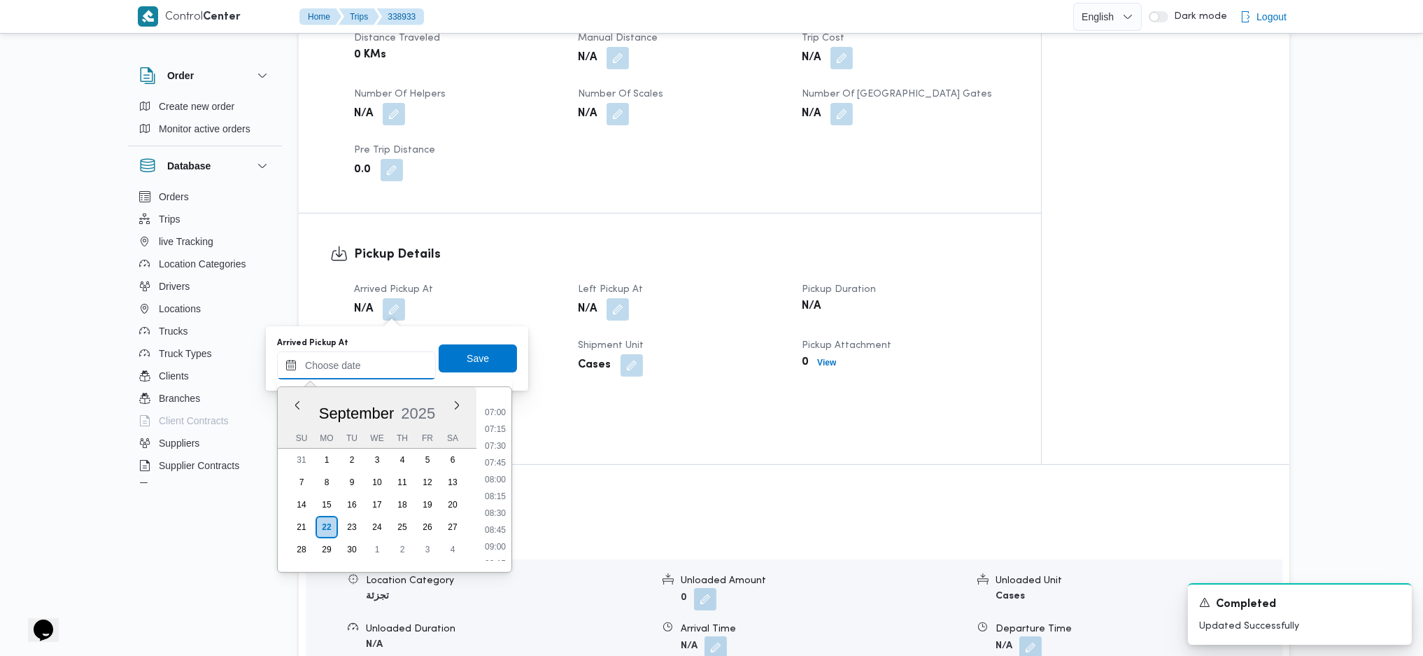
scroll to position [504, 0]
click at [500, 436] on li "08:30" at bounding box center [495, 472] width 32 height 14
type input "22/09/2025 08:30"
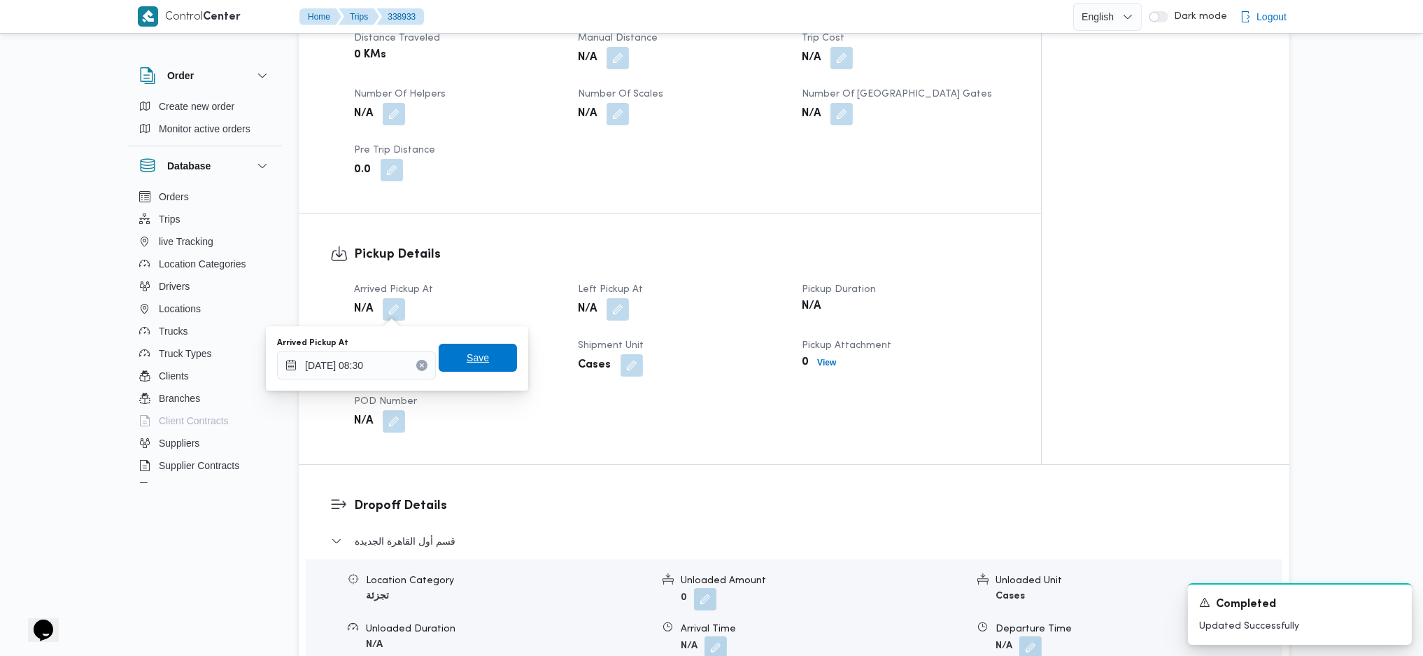
click at [467, 354] on span "Save" at bounding box center [478, 357] width 22 height 17
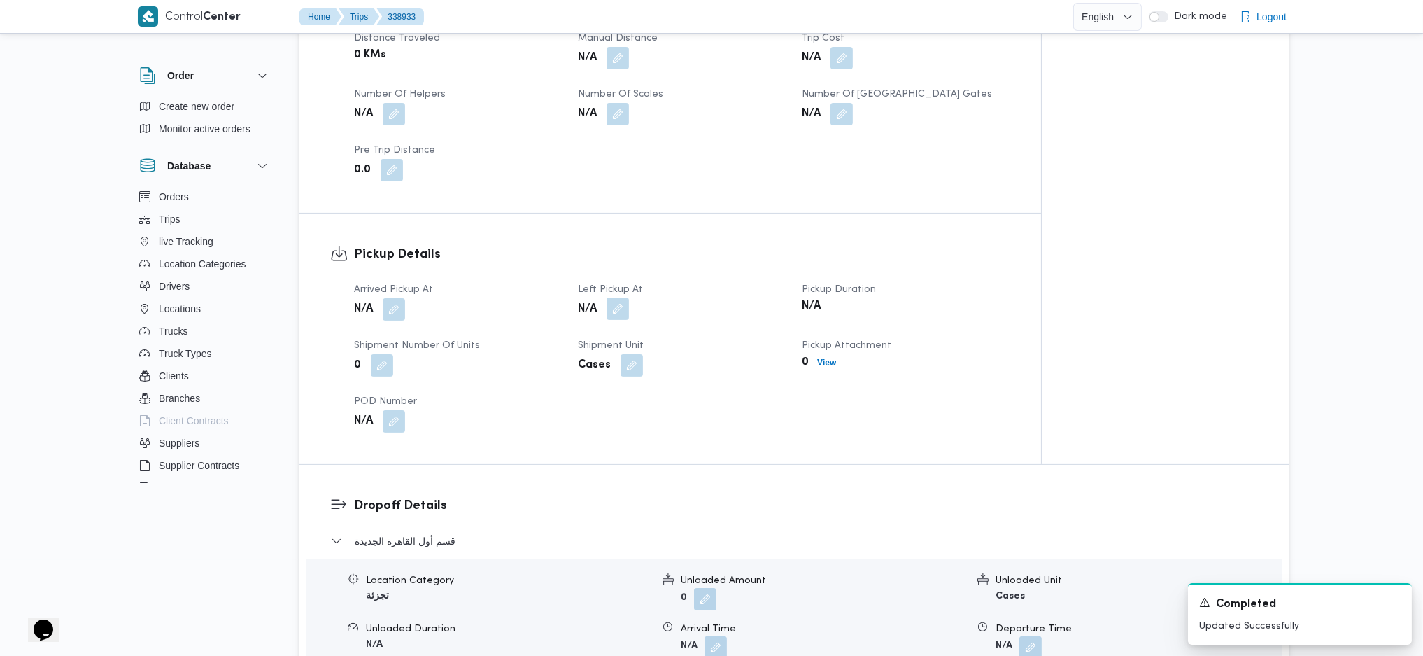
click at [613, 312] on button "button" at bounding box center [618, 308] width 22 height 22
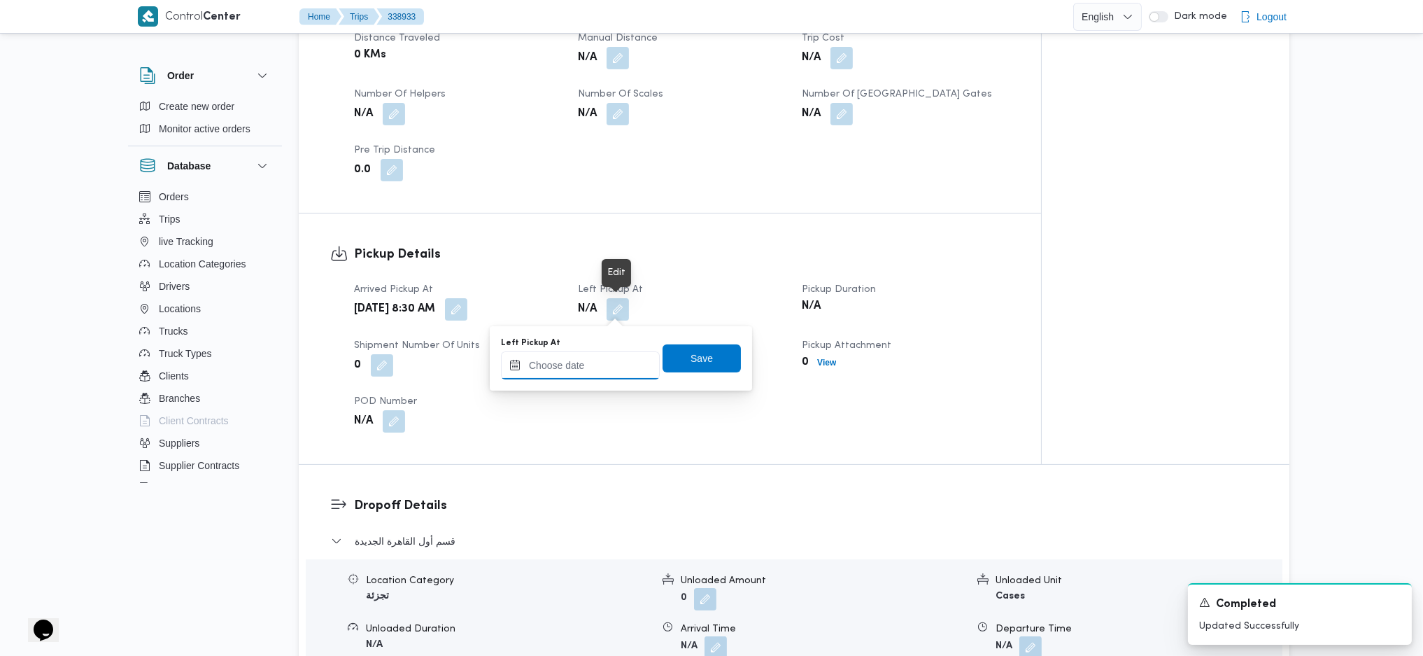
click at [575, 375] on input "Left Pickup At" at bounding box center [580, 365] width 159 height 28
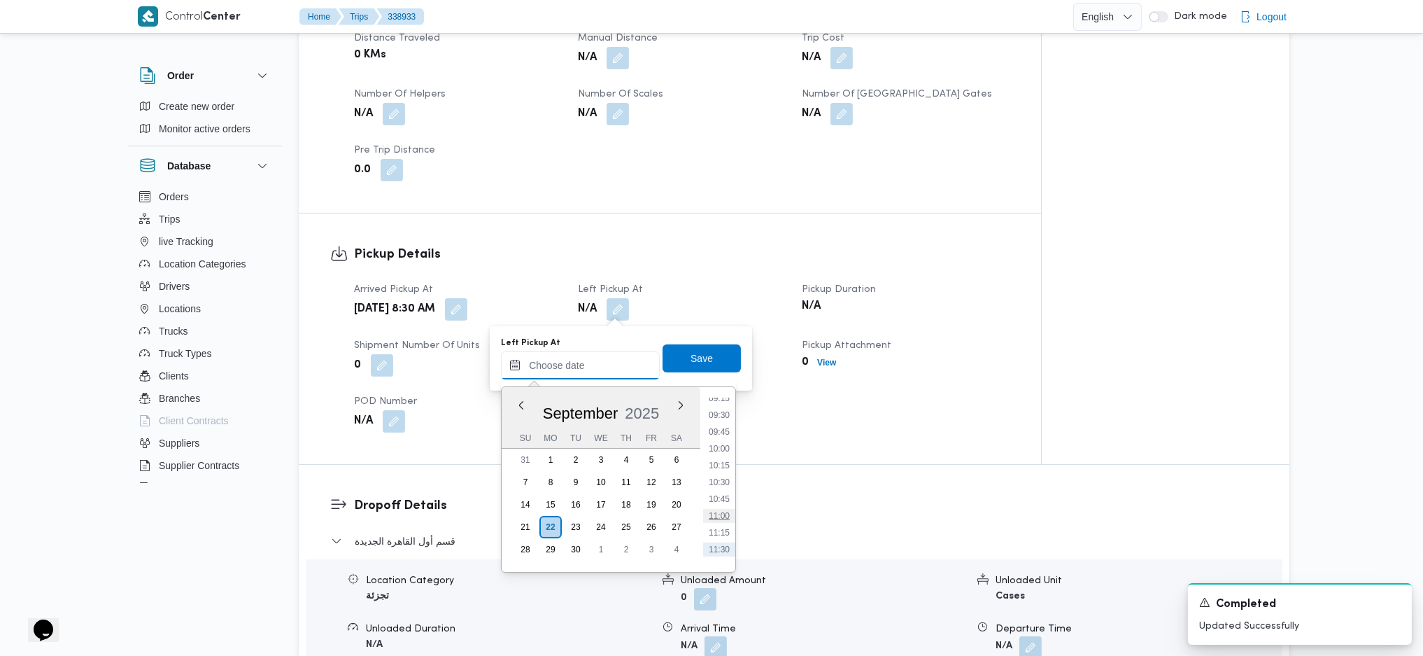
scroll to position [597, 0]
click at [718, 436] on li "09:45" at bounding box center [719, 463] width 32 height 14
type input "22/09/2025 09:45"
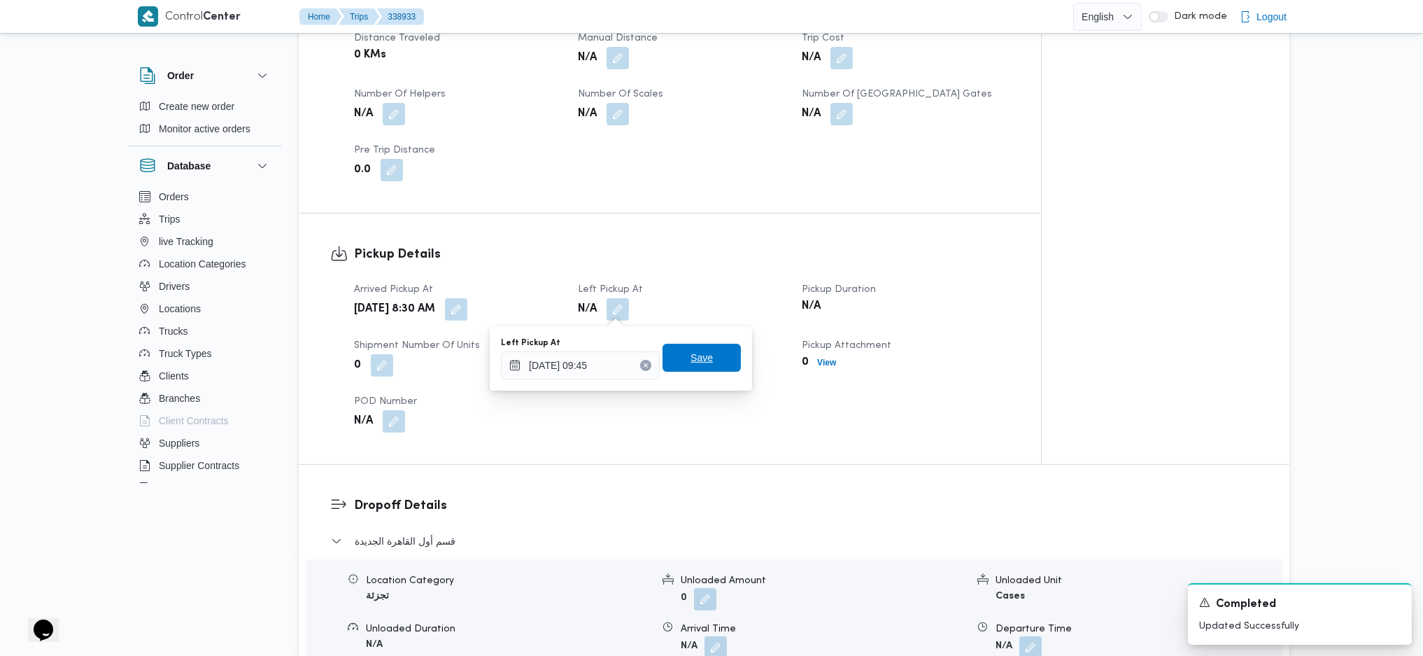
click at [691, 362] on span "Save" at bounding box center [702, 357] width 22 height 17
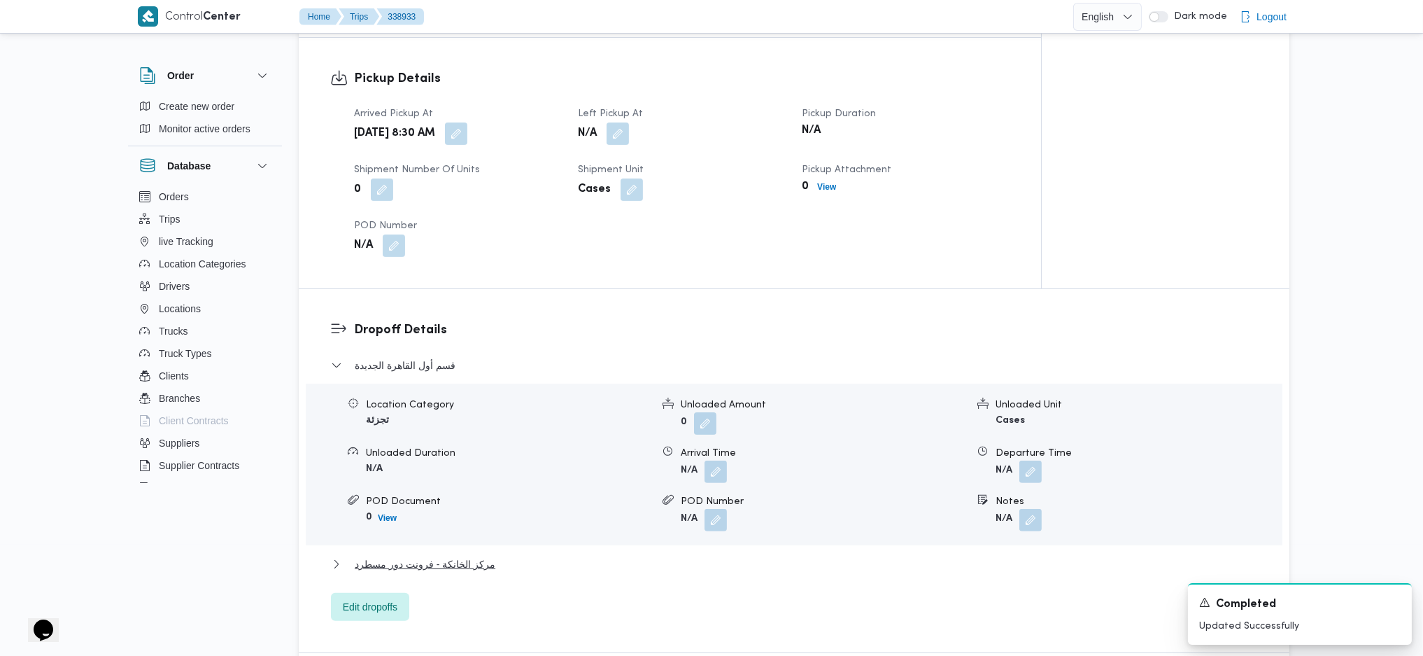
scroll to position [1004, 0]
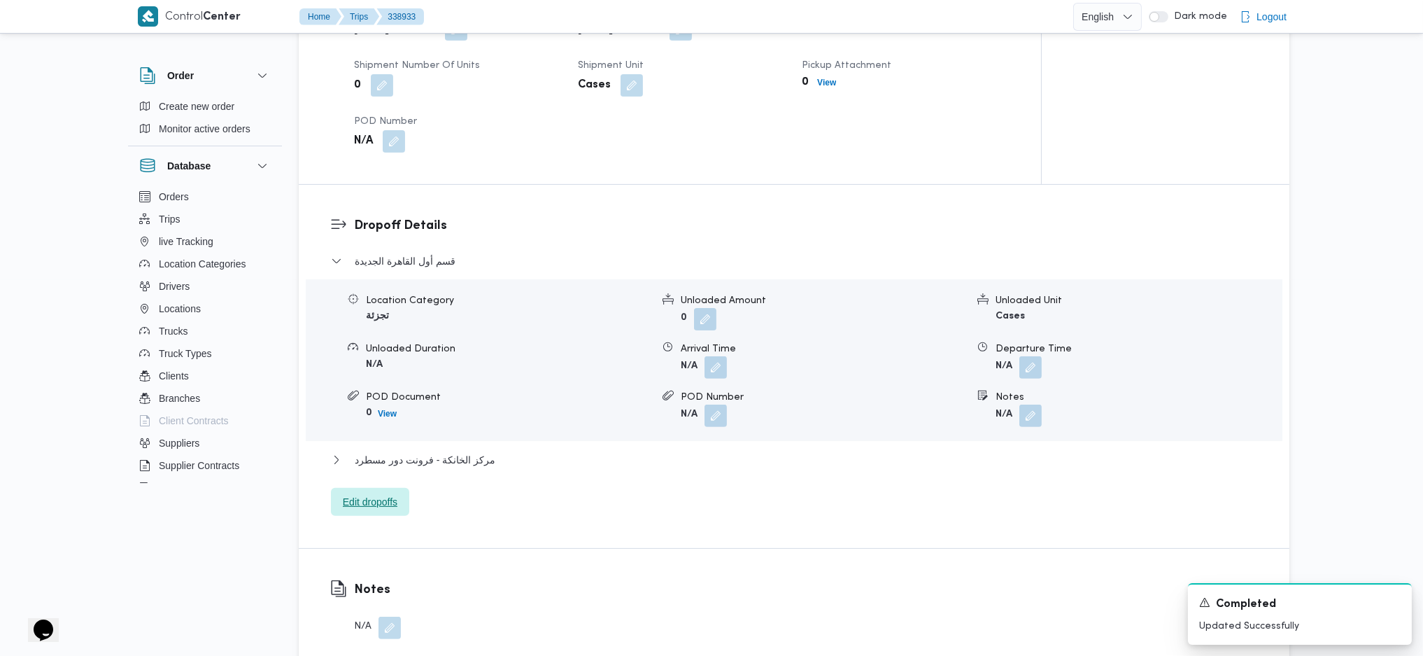
click at [357, 436] on span "Edit dropoffs" at bounding box center [370, 501] width 55 height 17
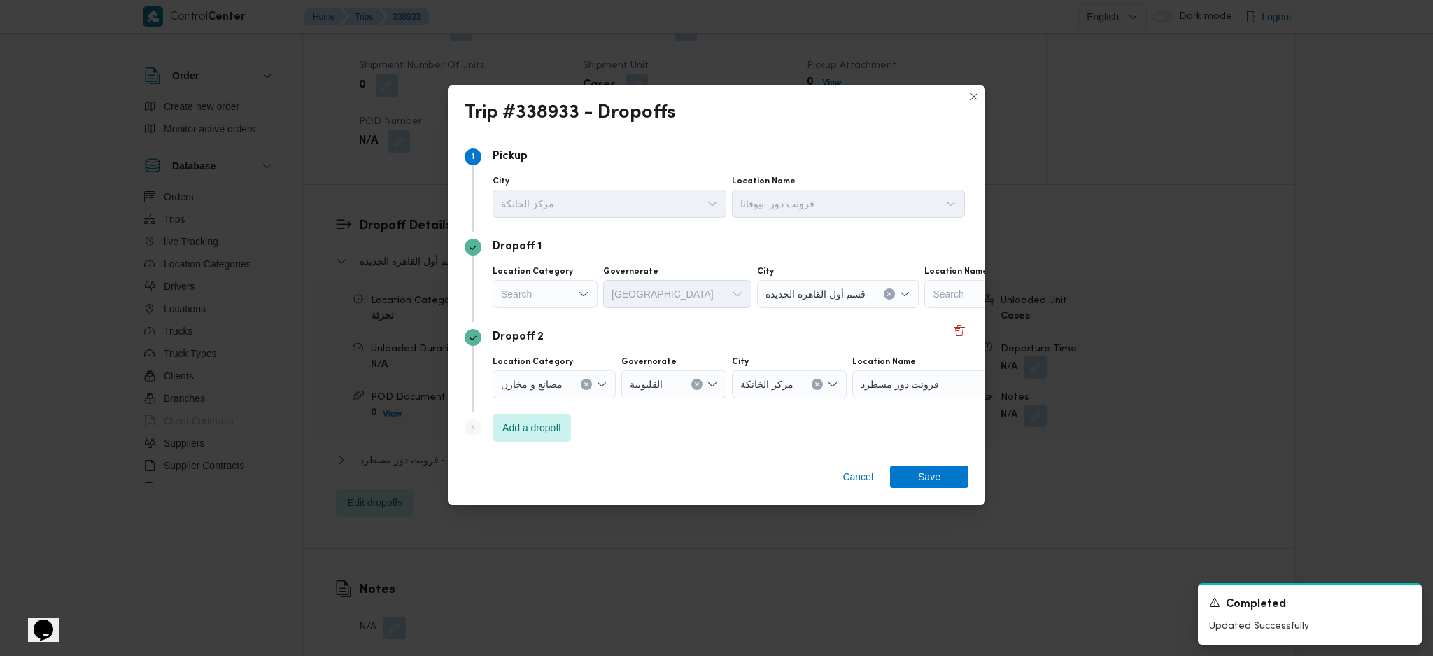
click at [955, 344] on div "Dropoff 2" at bounding box center [717, 337] width 504 height 17
click at [956, 341] on div "Dropoff 2" at bounding box center [717, 337] width 504 height 17
click at [956, 334] on button "Delete" at bounding box center [959, 329] width 17 height 17
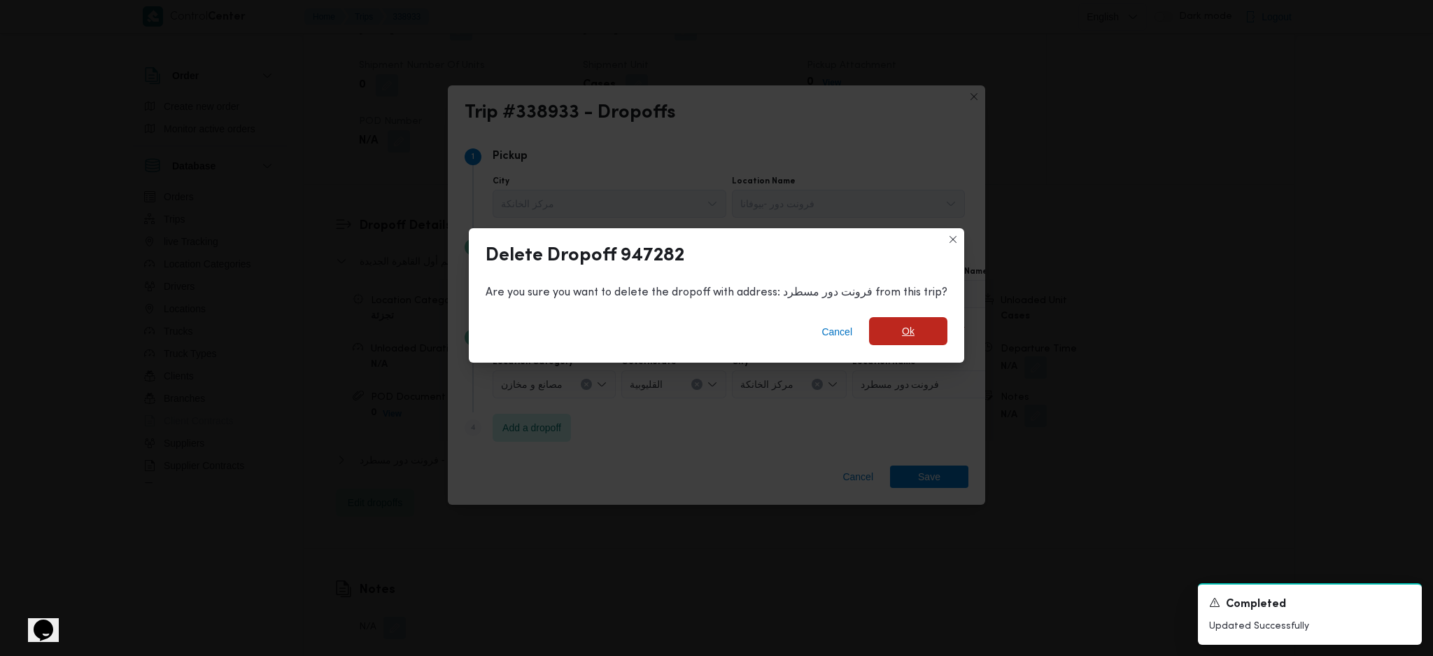
click at [916, 337] on span "Ok" at bounding box center [908, 331] width 78 height 28
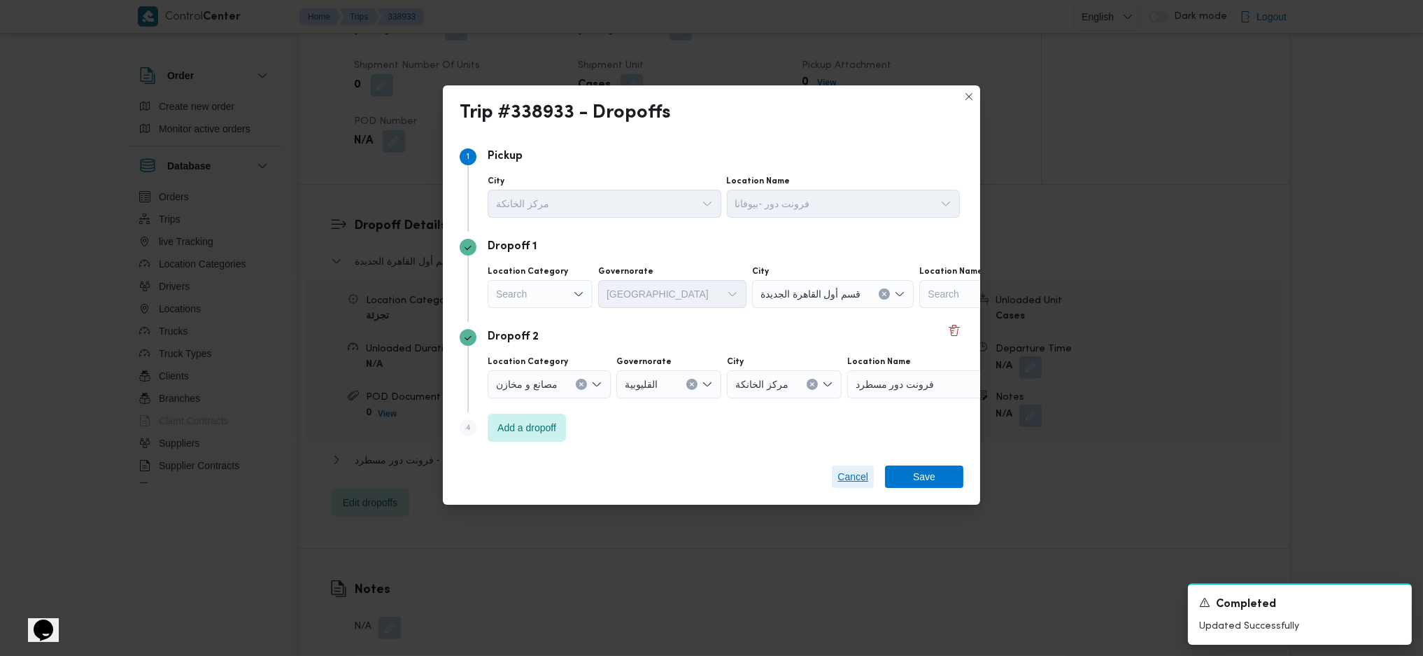
click at [847, 436] on span "Cancel" at bounding box center [852, 476] width 31 height 17
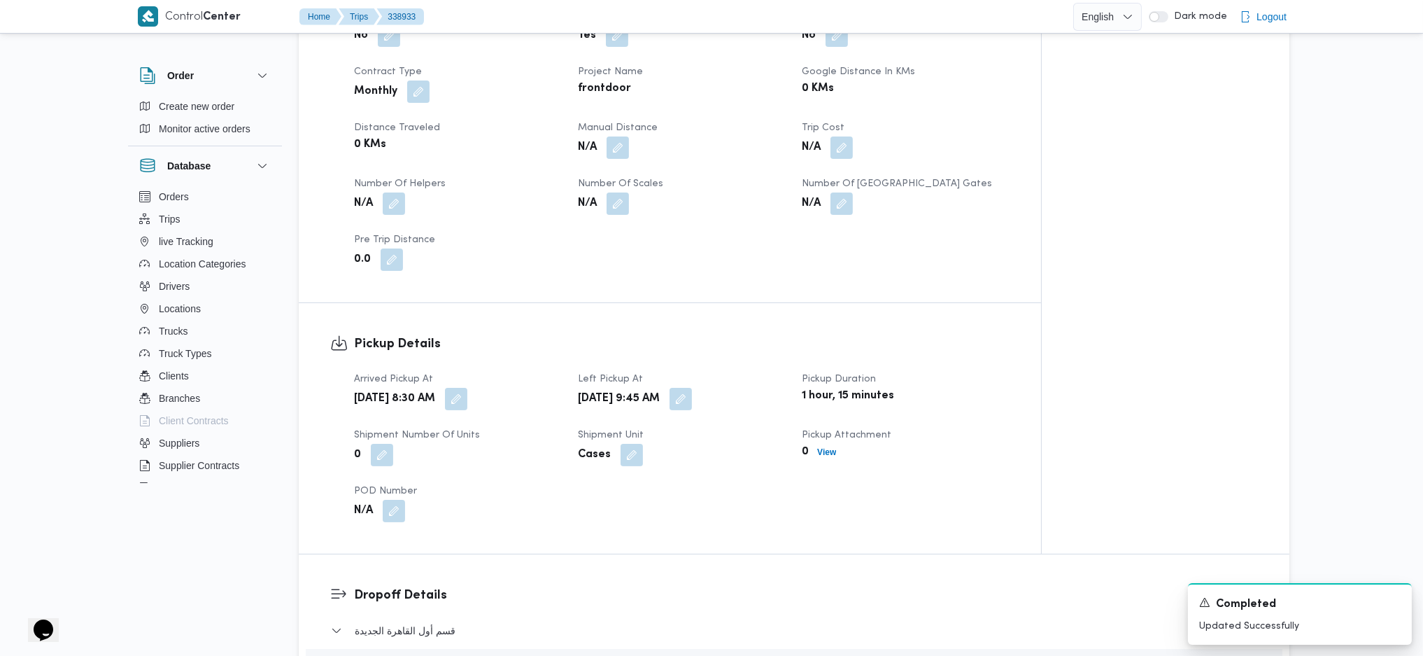
scroll to position [444, 0]
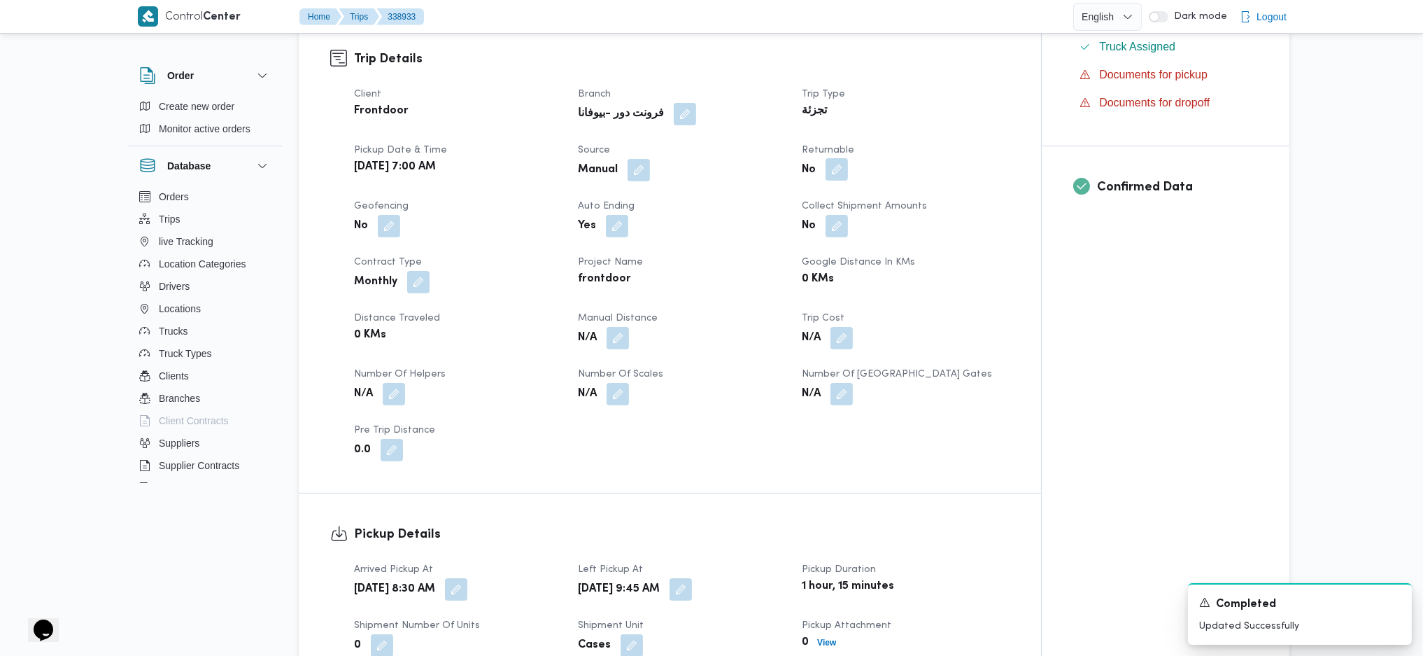
click at [835, 167] on button "button" at bounding box center [837, 169] width 22 height 22
drag, startPoint x: 744, startPoint y: 212, endPoint x: 822, endPoint y: 220, distance: 78.7
click at [744, 213] on label "Is the trip will return to pickup after finish?" at bounding box center [798, 212] width 215 height 17
checkbox input "true"
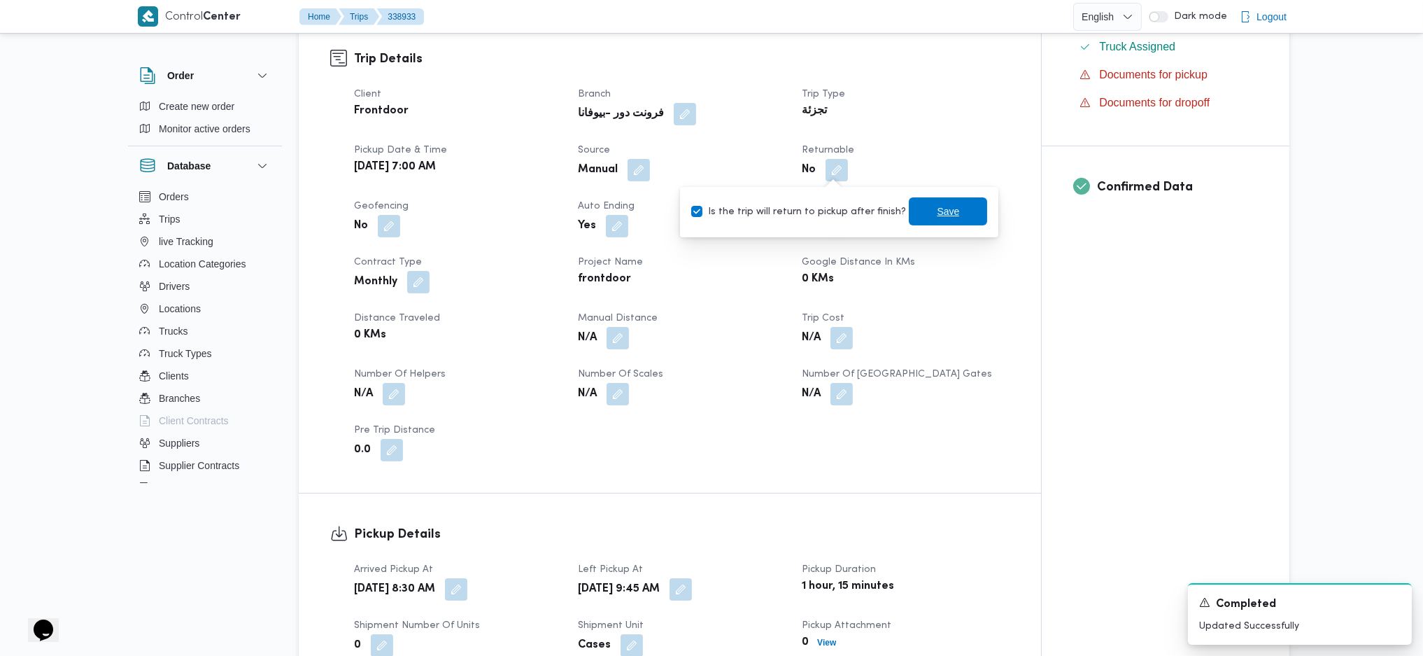
click at [940, 213] on span "Save" at bounding box center [948, 211] width 22 height 17
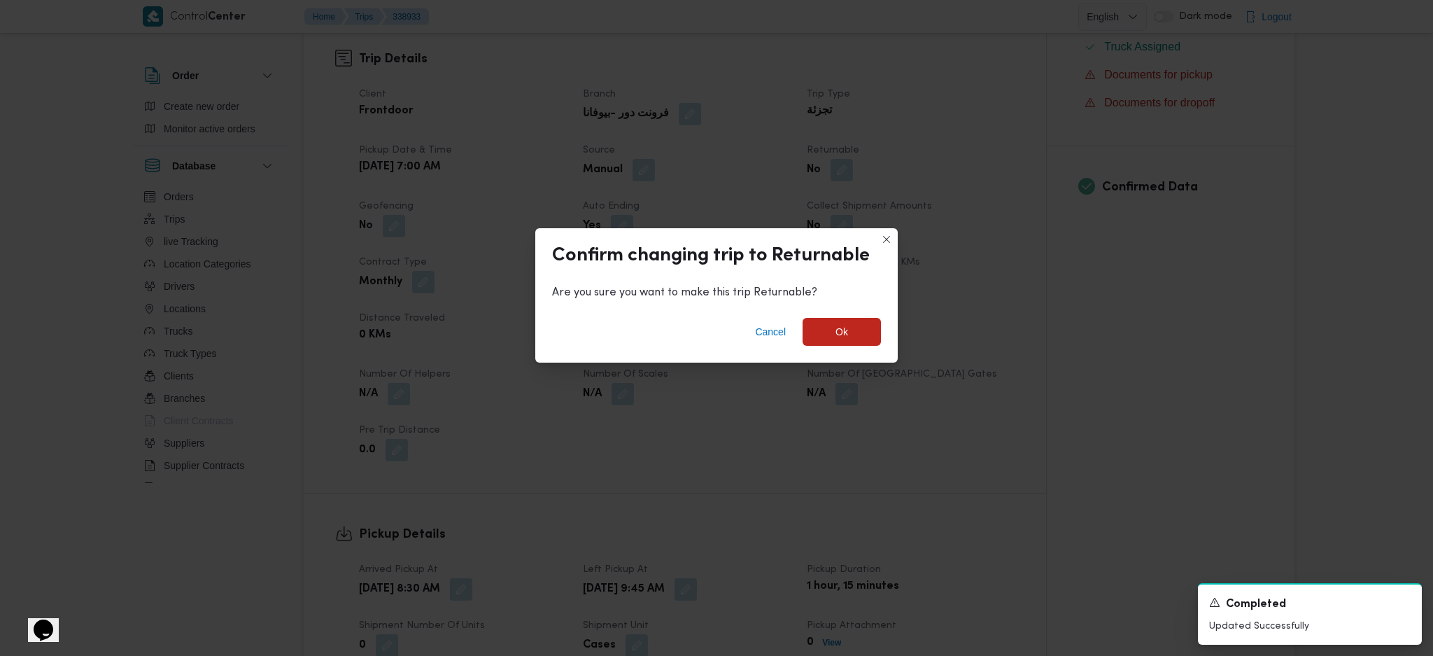
click at [971, 327] on div "Confirm changing trip to Returnable Are you sure you want to make this trip Ret…" at bounding box center [716, 328] width 1433 height 656
click at [835, 341] on span "Ok" at bounding box center [842, 332] width 78 height 28
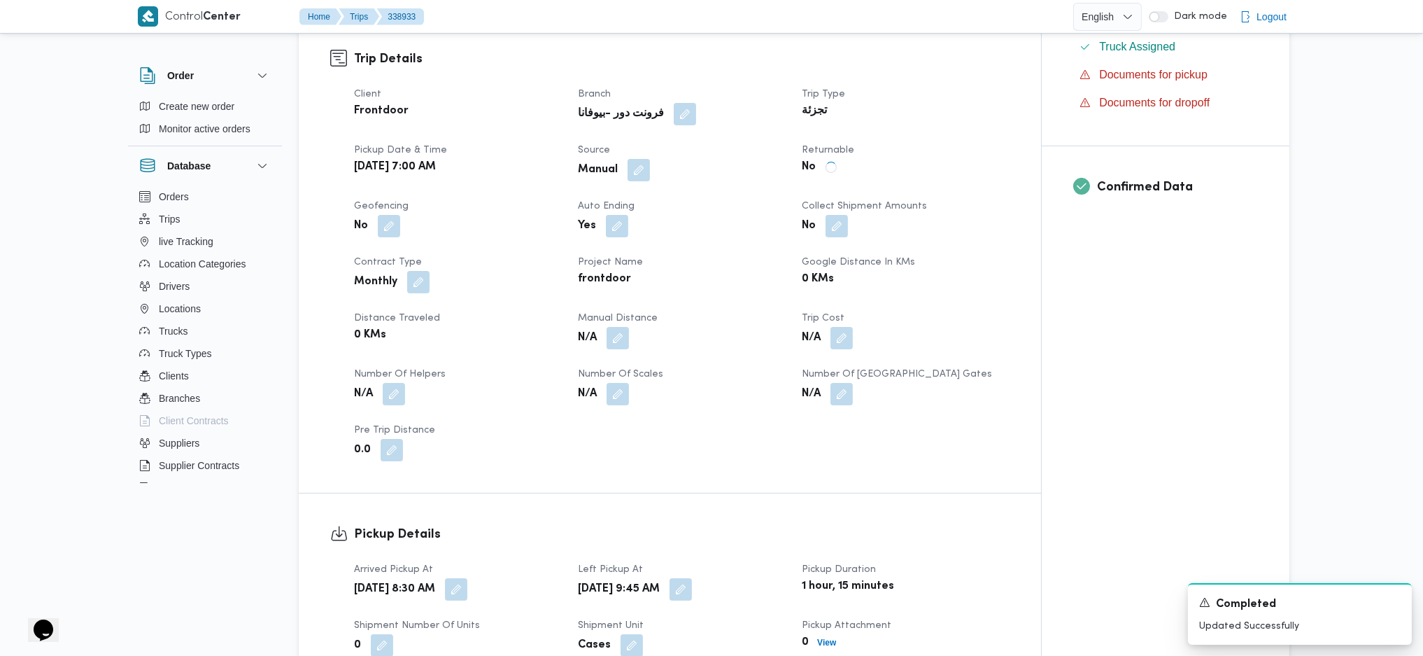
click at [973, 322] on dt "Trip Cost" at bounding box center [905, 318] width 207 height 17
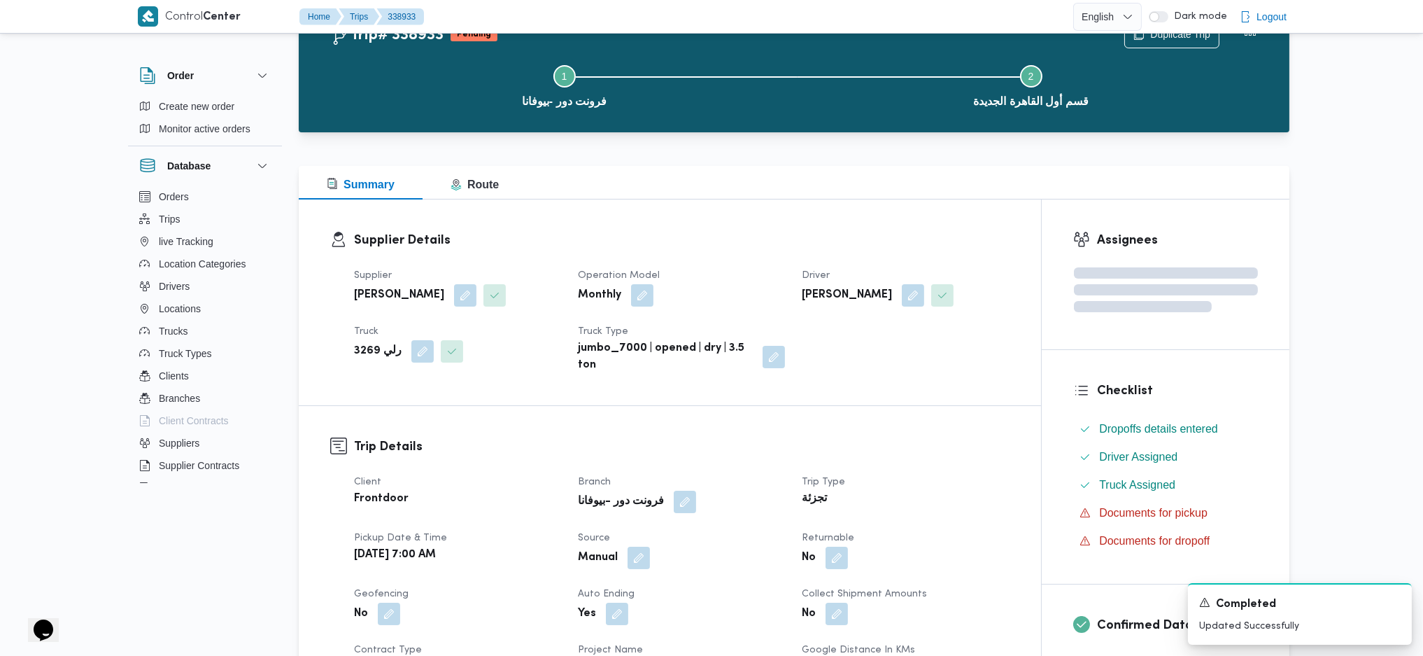
scroll to position [0, 0]
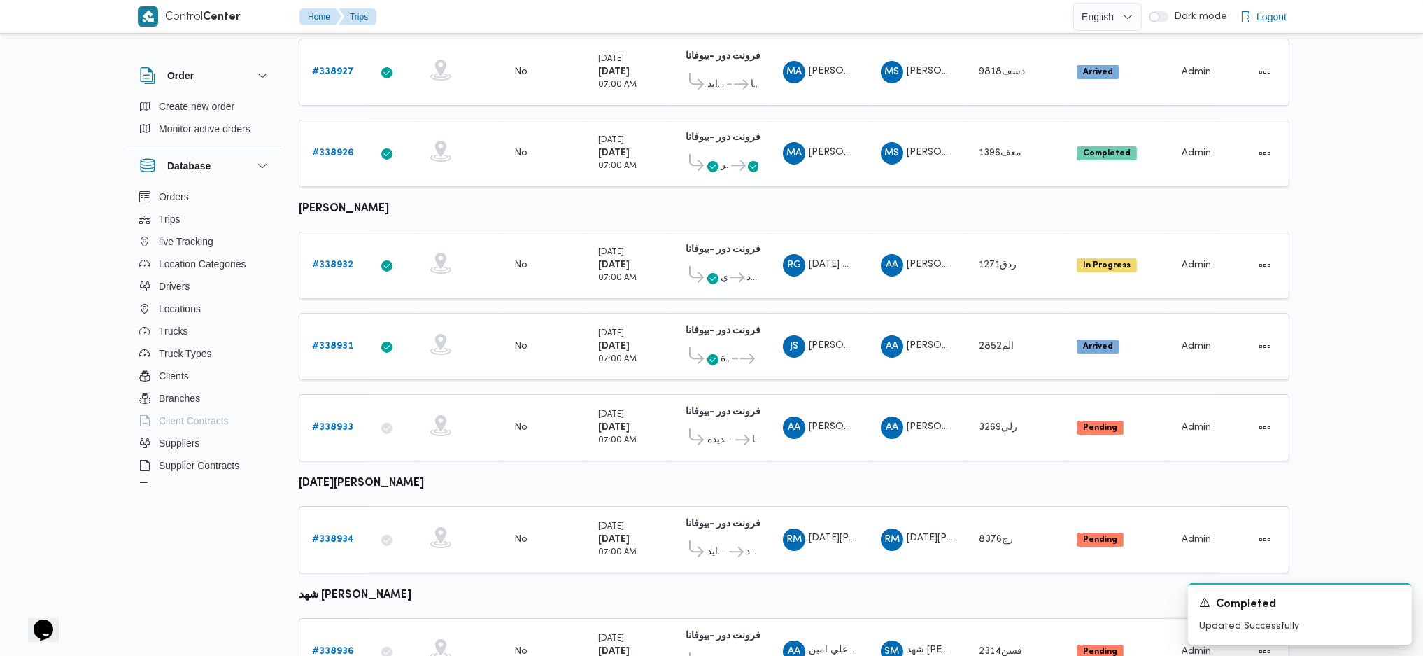
scroll to position [575, 0]
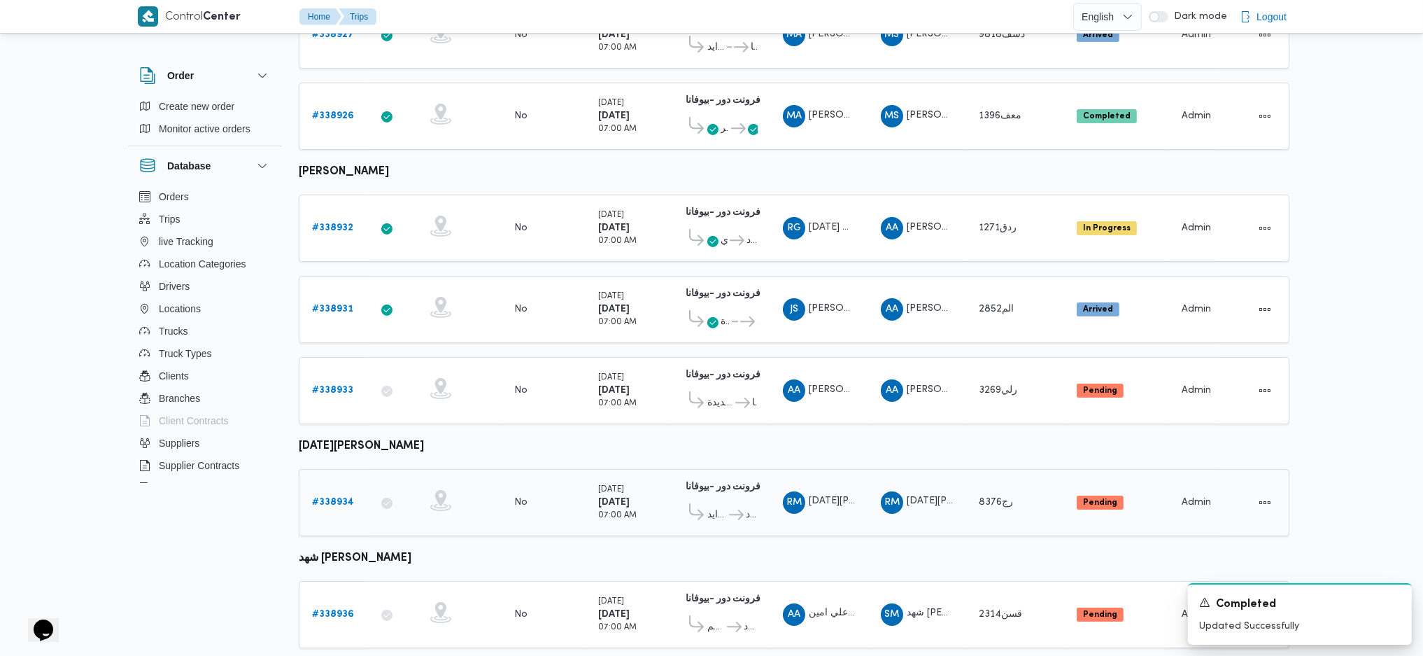
click at [329, 436] on b "# 338934" at bounding box center [333, 501] width 42 height 9
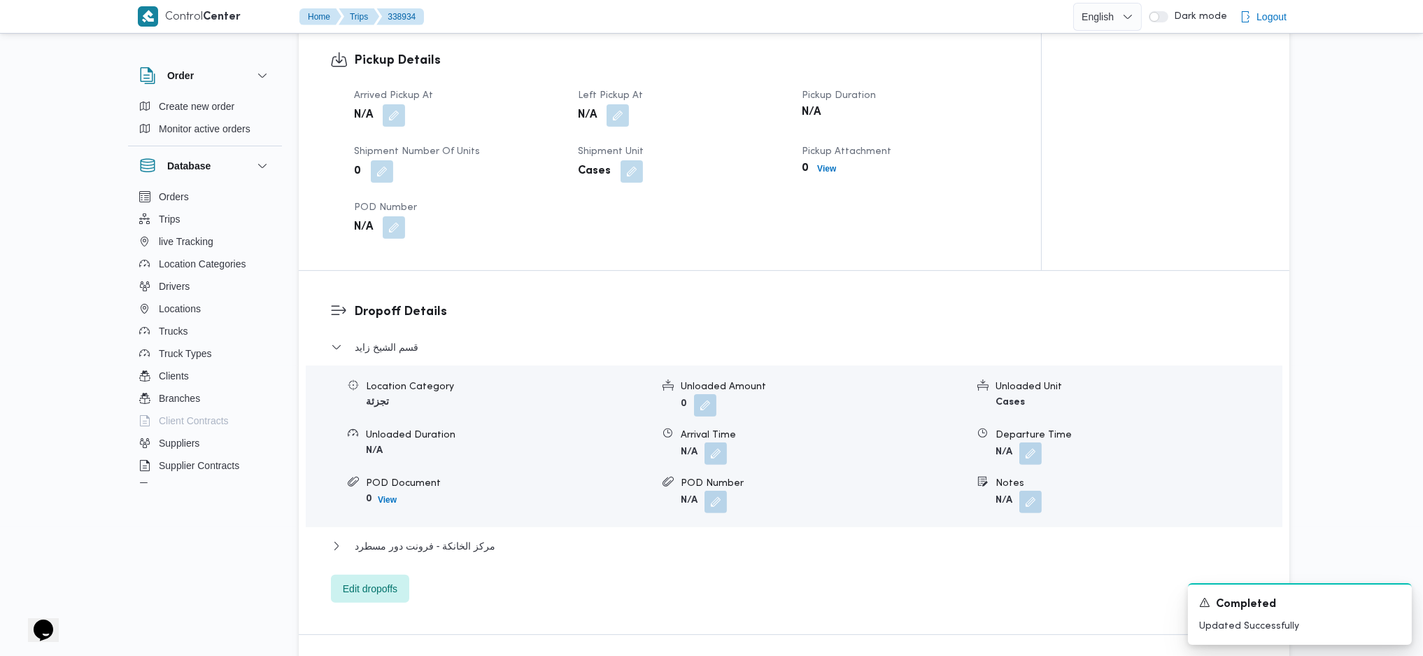
scroll to position [1042, 0]
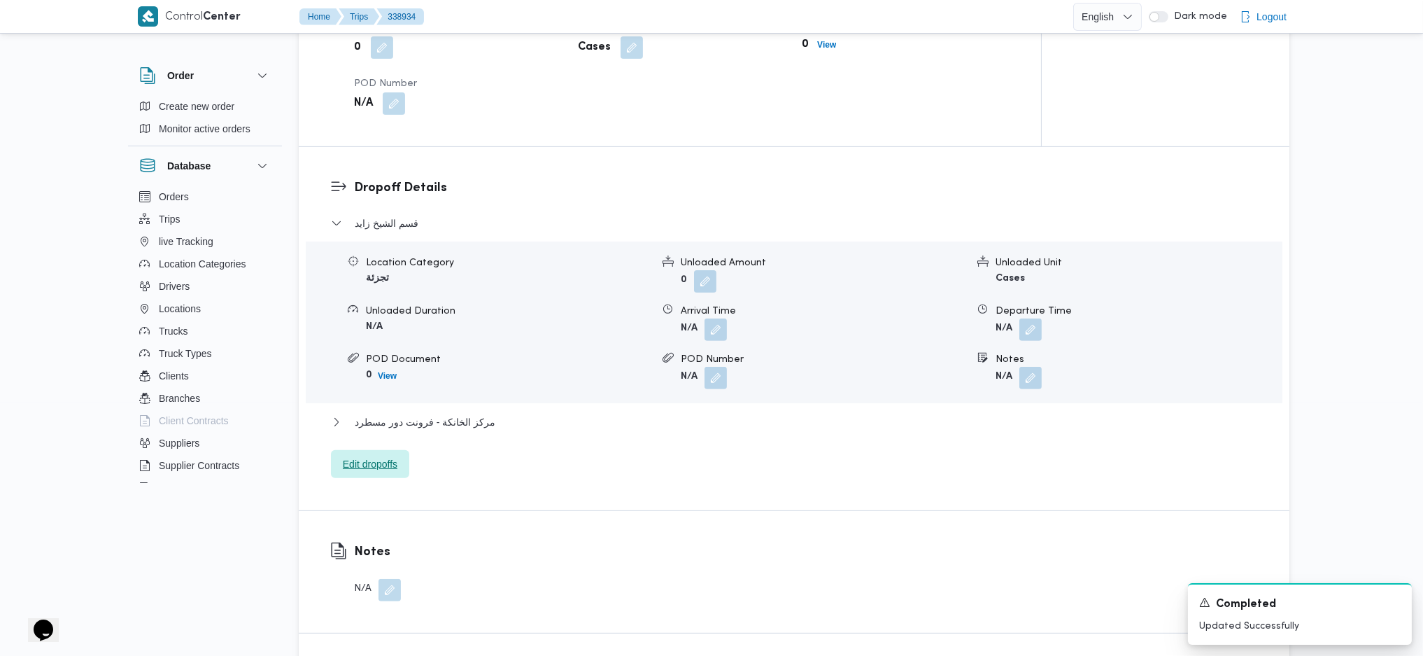
click at [351, 436] on span "Edit dropoffs" at bounding box center [370, 464] width 78 height 28
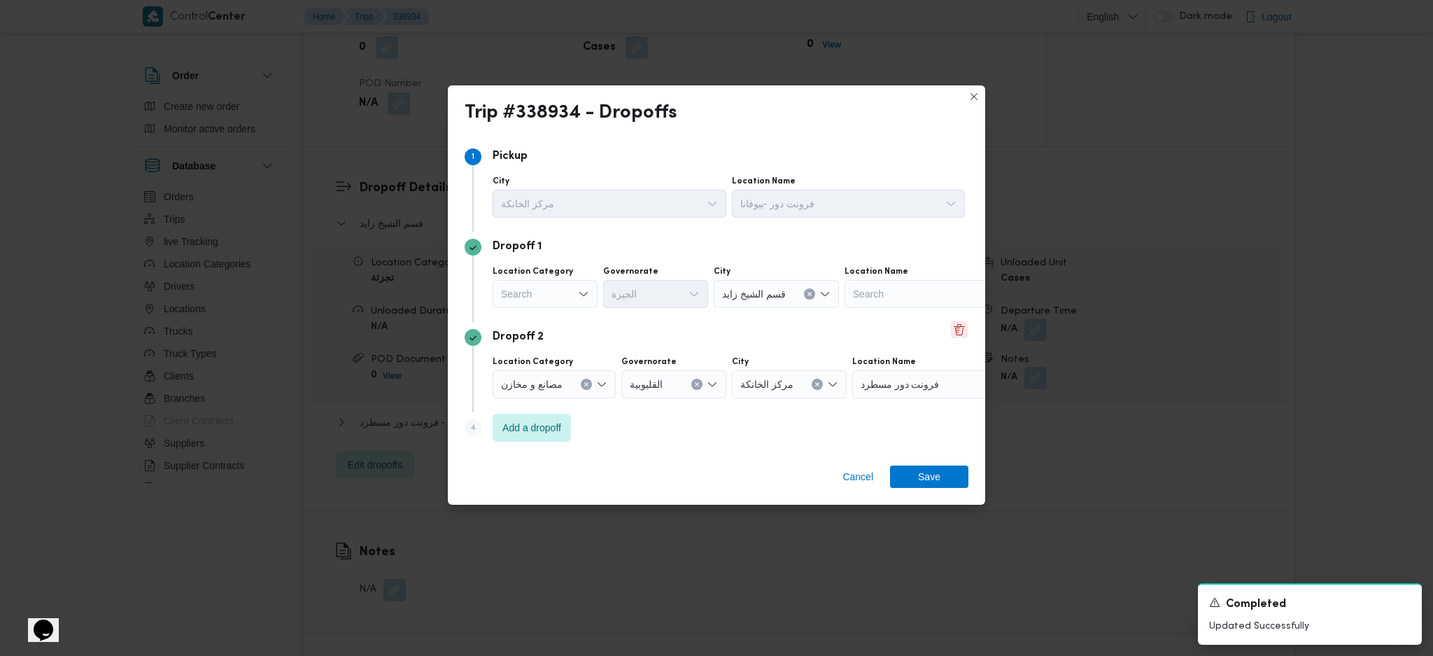
click at [966, 335] on button "Delete" at bounding box center [959, 329] width 17 height 17
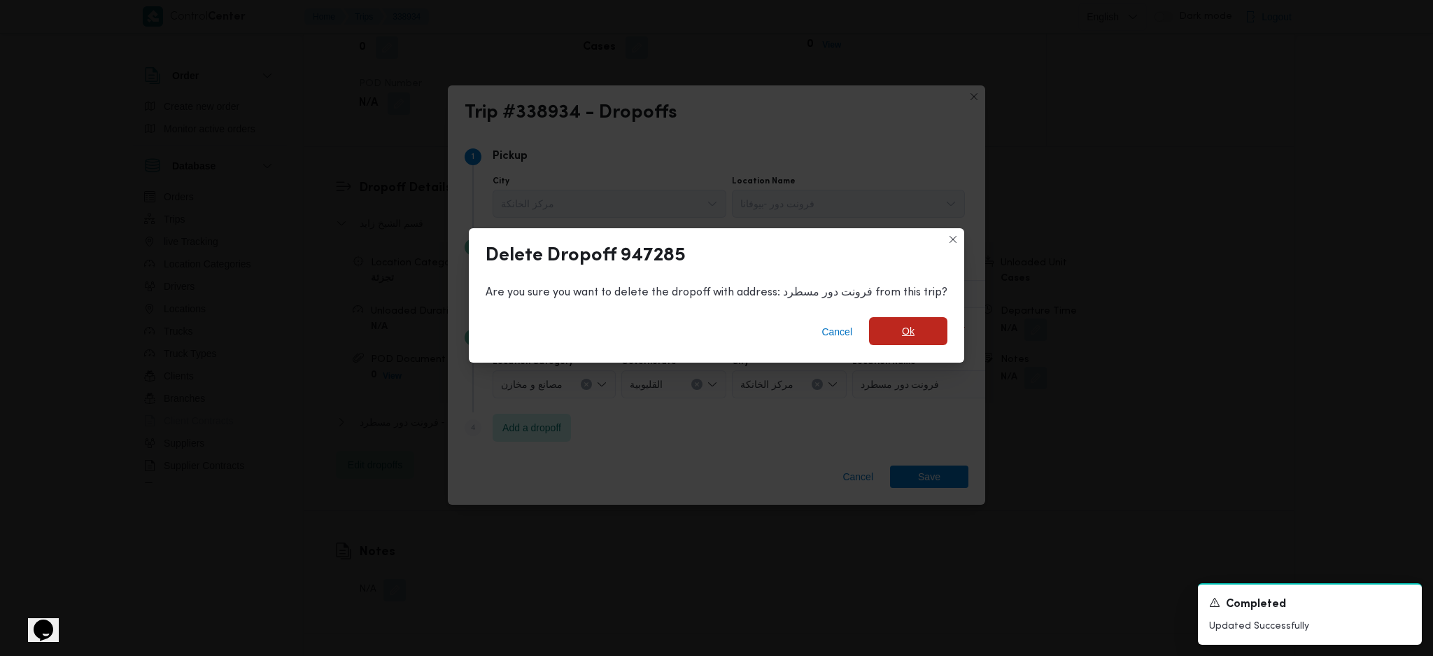
click at [908, 344] on span "Ok" at bounding box center [908, 331] width 78 height 28
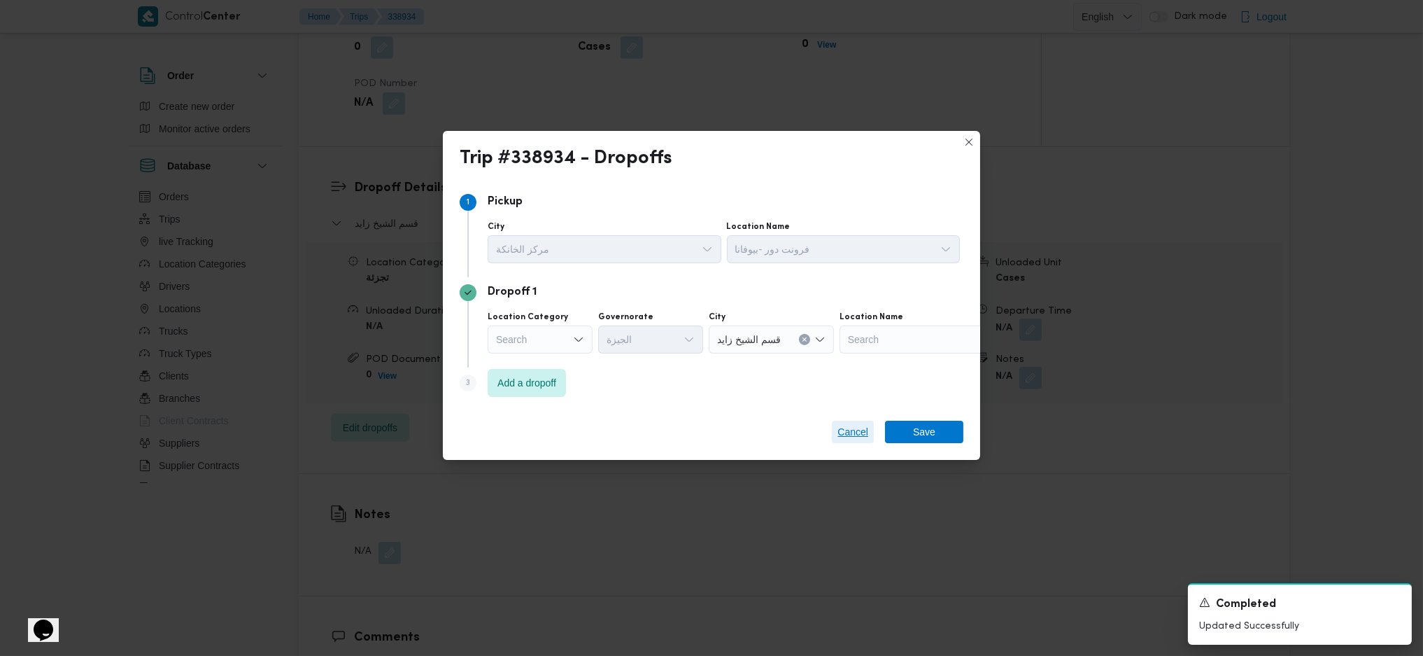
click at [843, 436] on div "Trip #338934 - Dropoffs Step 1 1 Pickup City مركز الخانكة Location Name فرونت د…" at bounding box center [711, 328] width 1423 height 656
click at [893, 436] on span "Save" at bounding box center [924, 431] width 78 height 22
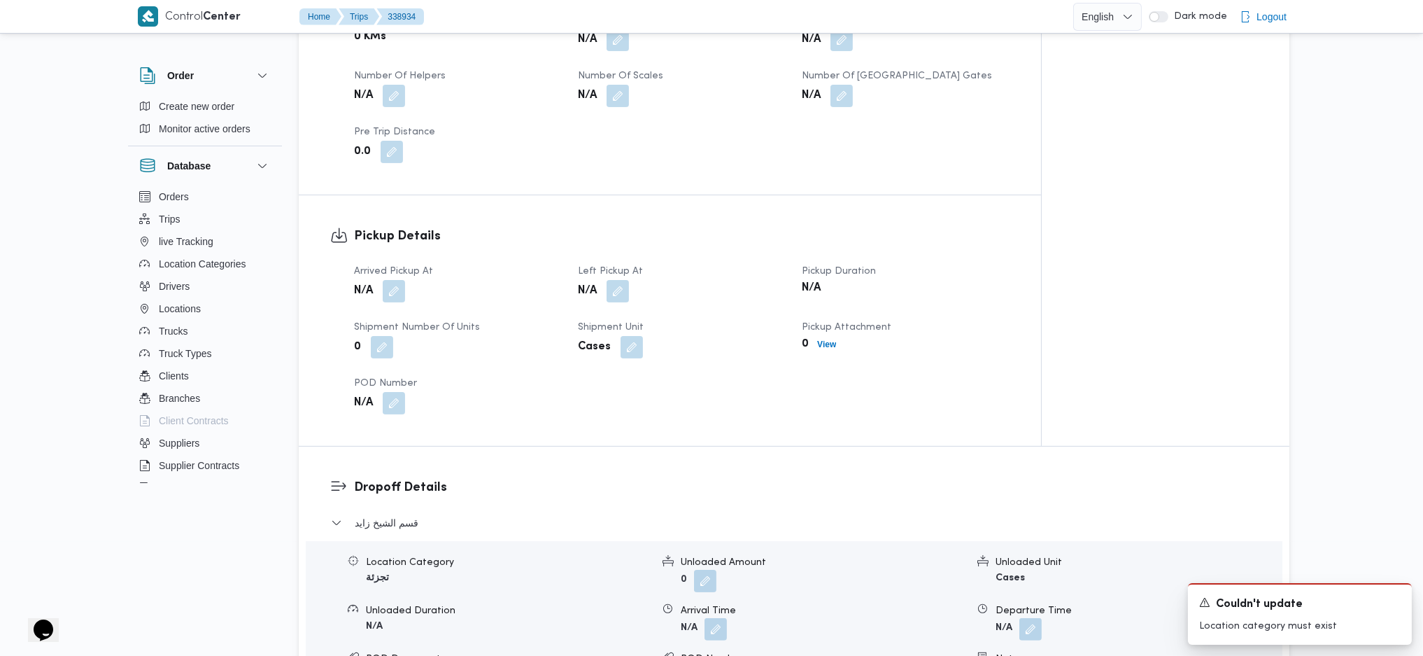
scroll to position [668, 0]
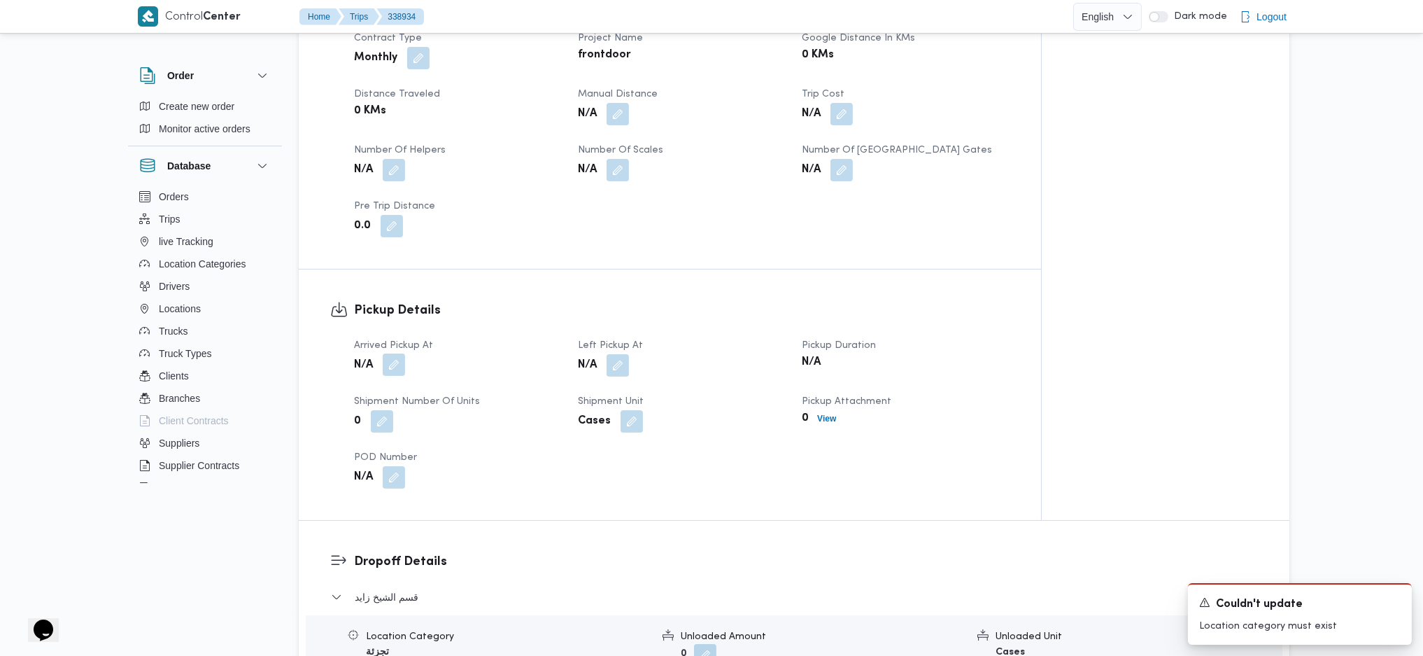
click at [400, 365] on button "button" at bounding box center [394, 364] width 22 height 22
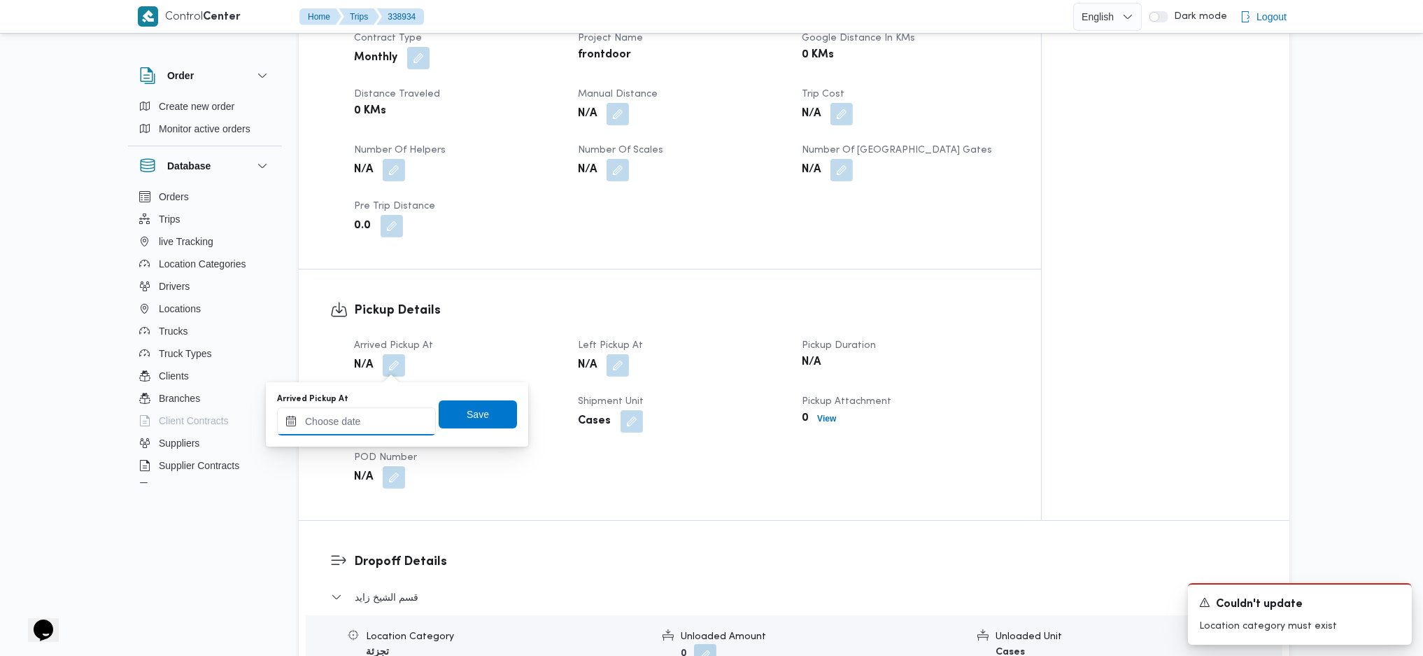
click at [379, 424] on input "Arrived Pickup At" at bounding box center [356, 421] width 159 height 28
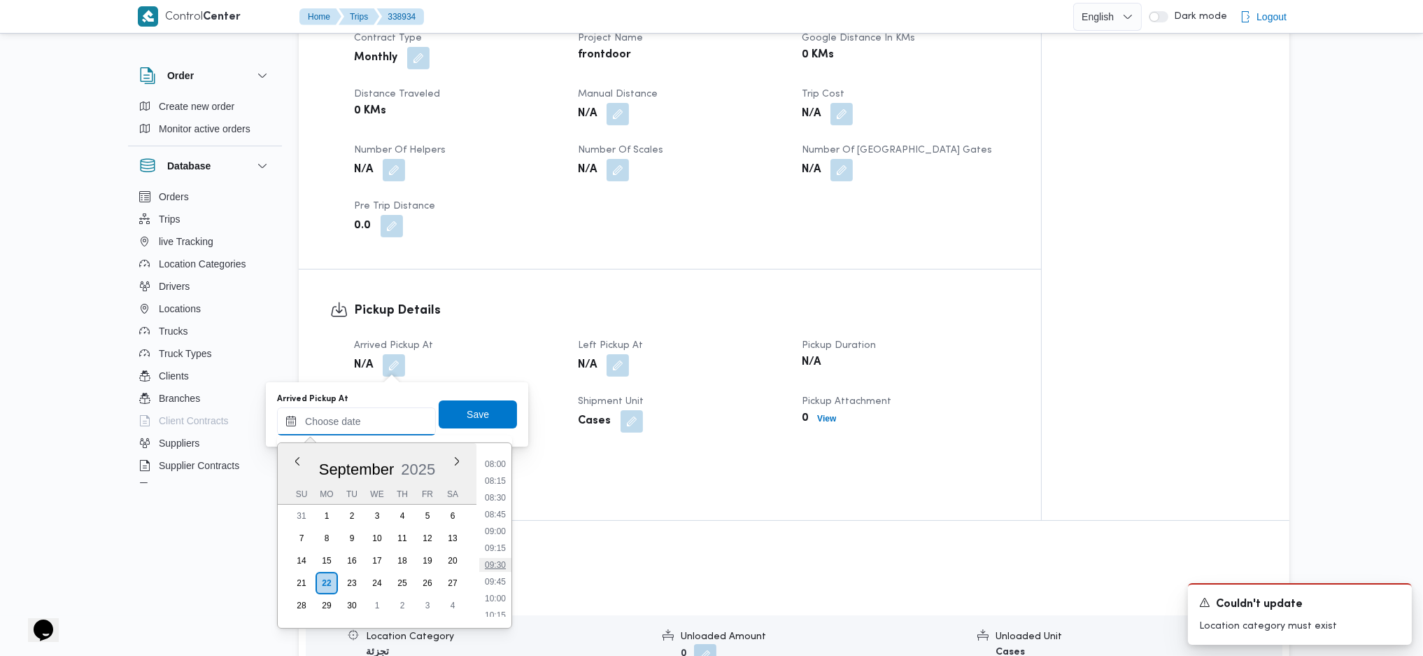
scroll to position [504, 0]
click at [495, 436] on li "08:30" at bounding box center [495, 528] width 32 height 14
type input "22/09/2025 08:30"
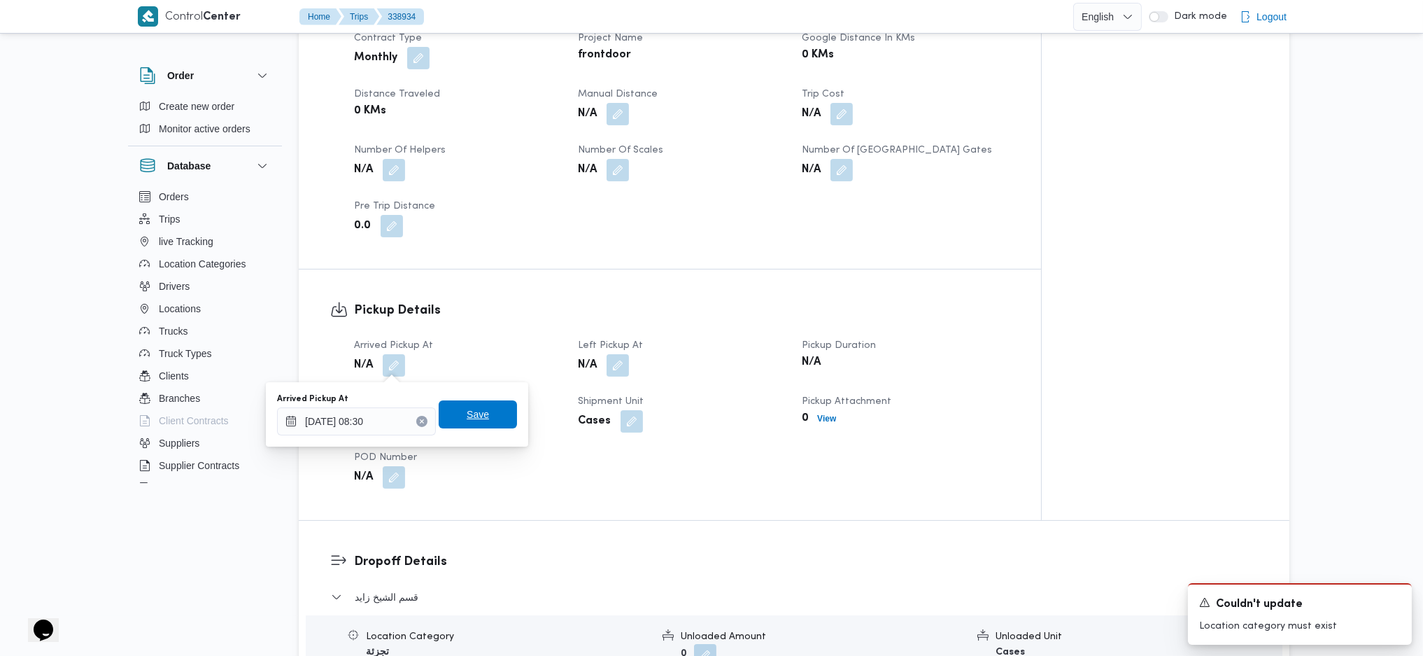
click at [467, 411] on span "Save" at bounding box center [478, 414] width 22 height 17
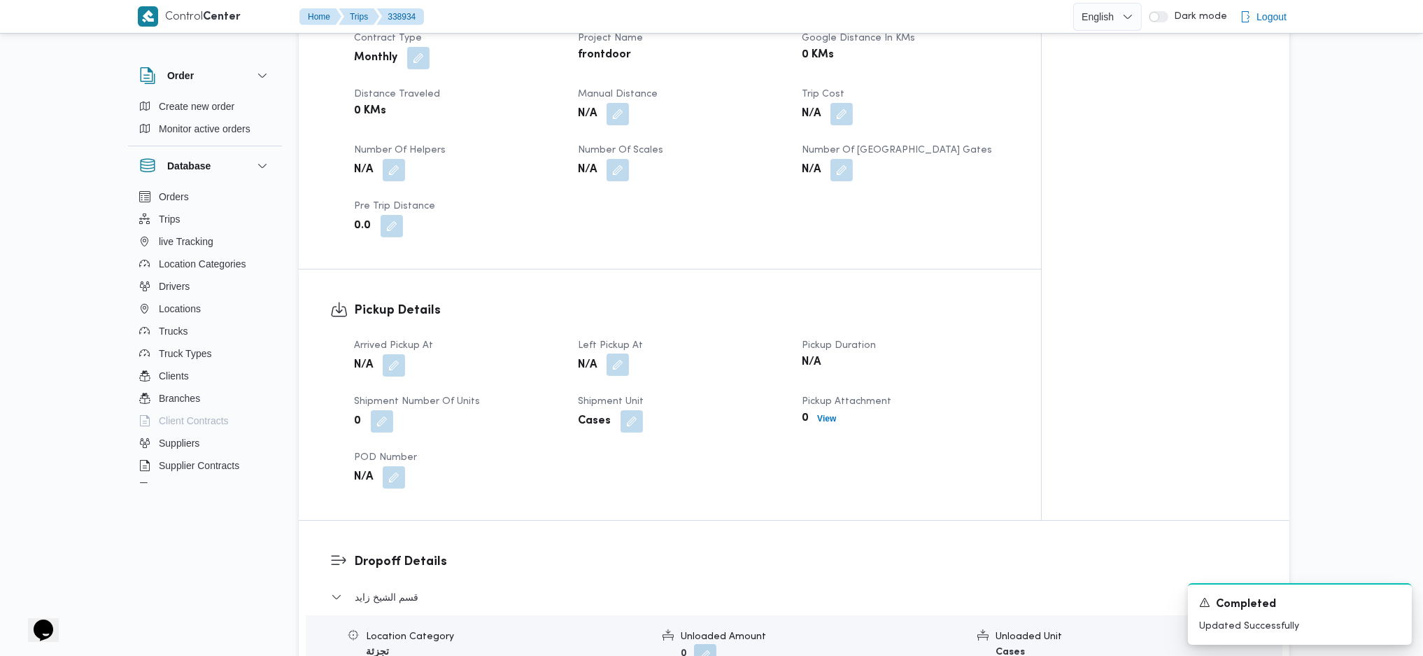
click at [622, 374] on button "button" at bounding box center [618, 364] width 22 height 22
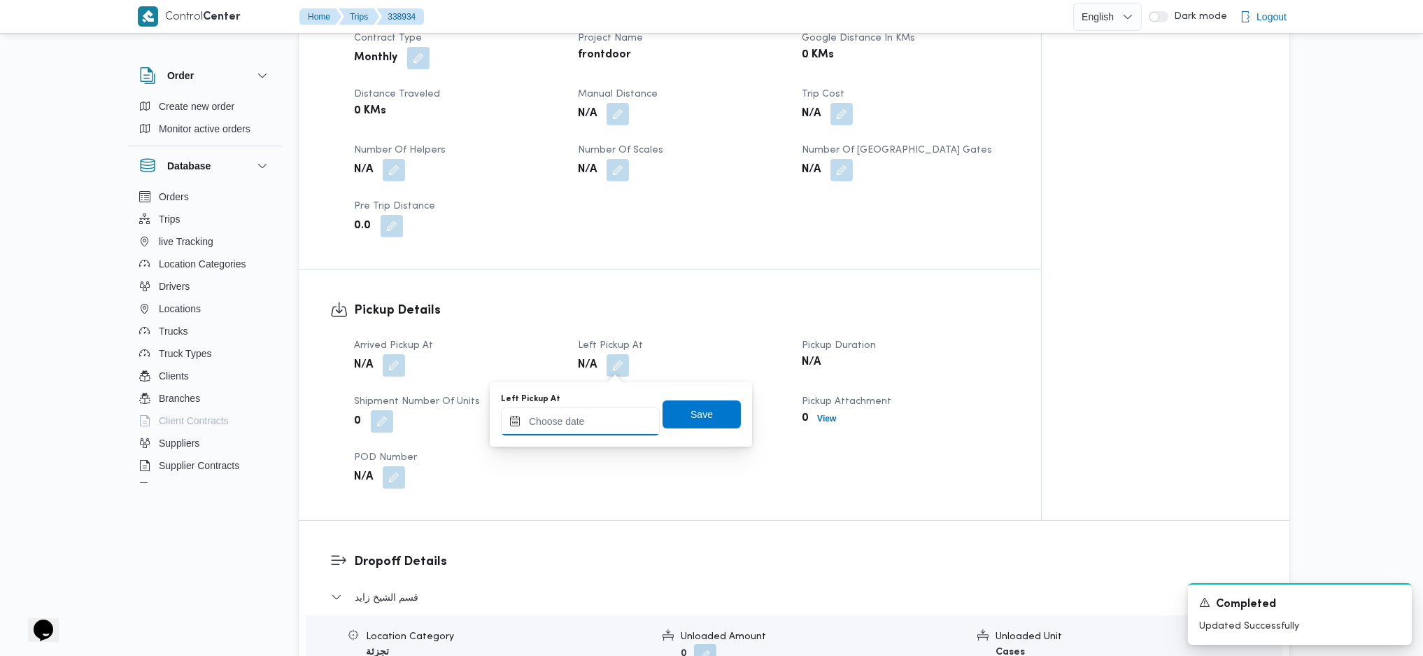
drag, startPoint x: 591, startPoint y: 423, endPoint x: 832, endPoint y: 542, distance: 268.8
click at [591, 423] on input "Left Pickup At" at bounding box center [580, 421] width 159 height 28
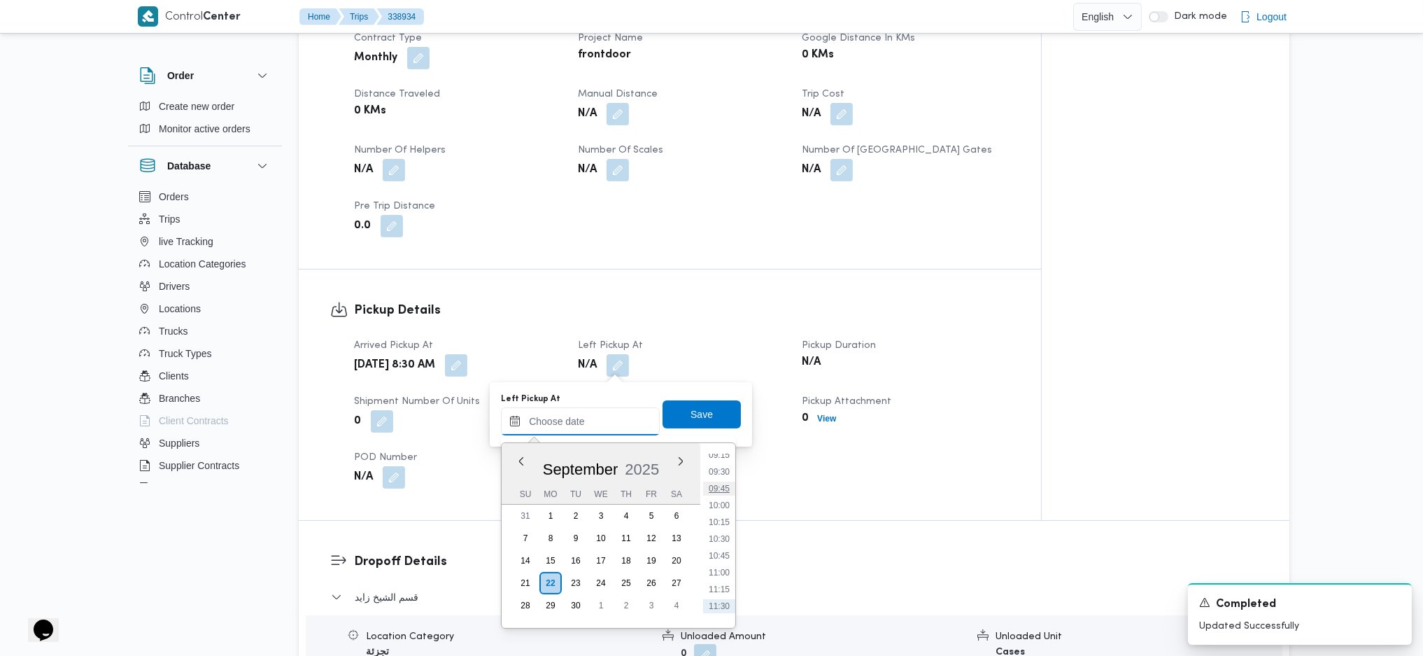
scroll to position [597, 0]
click at [728, 436] on li "10:00" at bounding box center [719, 536] width 32 height 14
type input "22/09/2025 10:00"
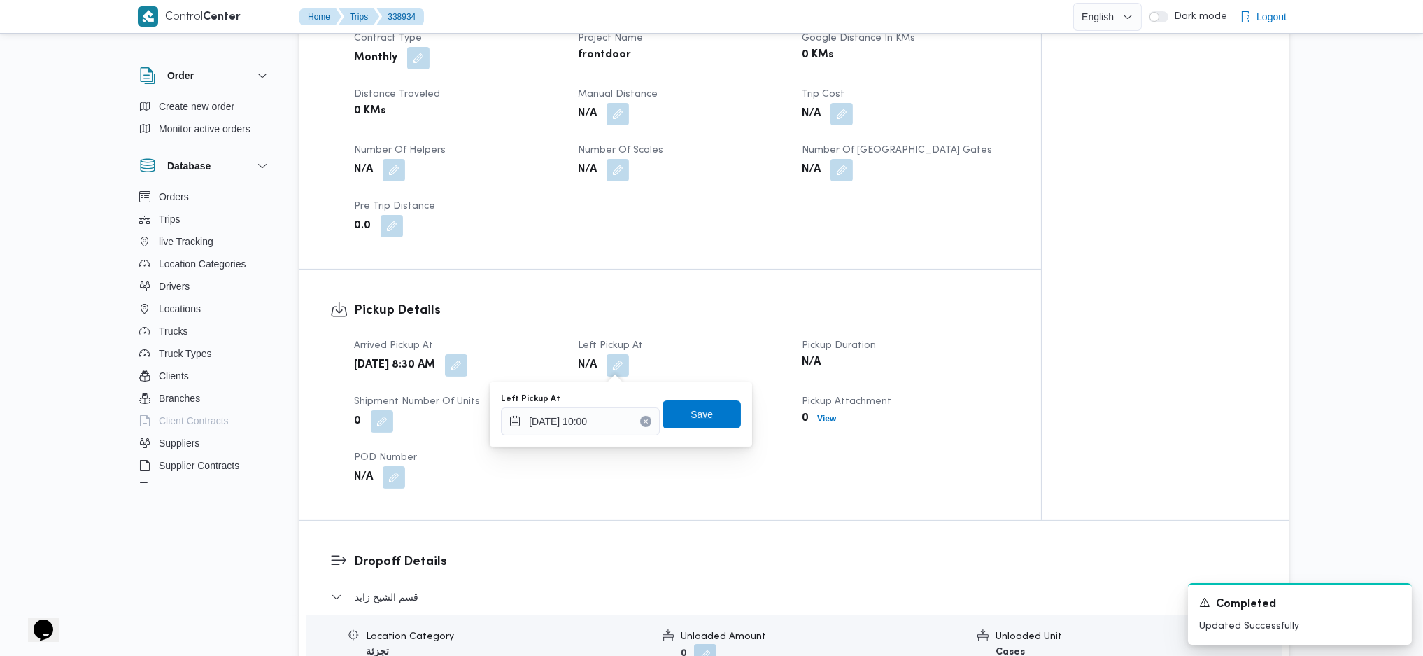
click at [696, 403] on span "Save" at bounding box center [702, 414] width 78 height 28
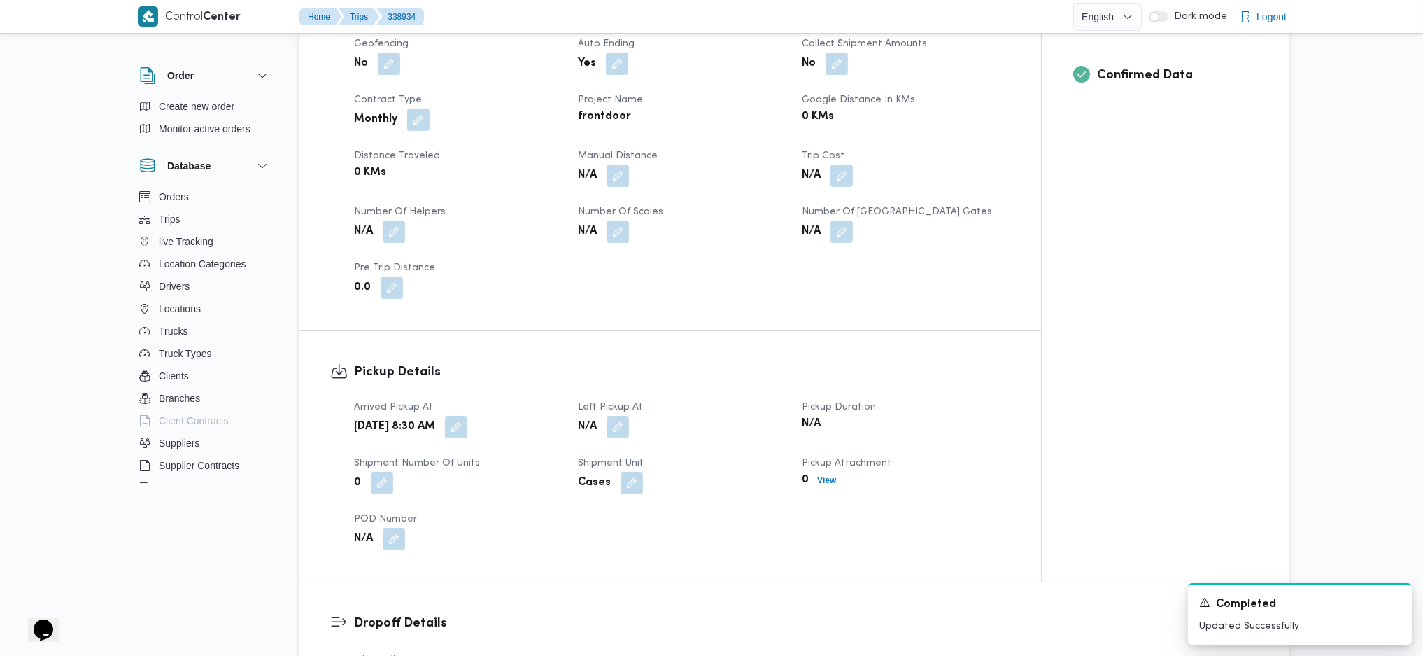
scroll to position [202, 0]
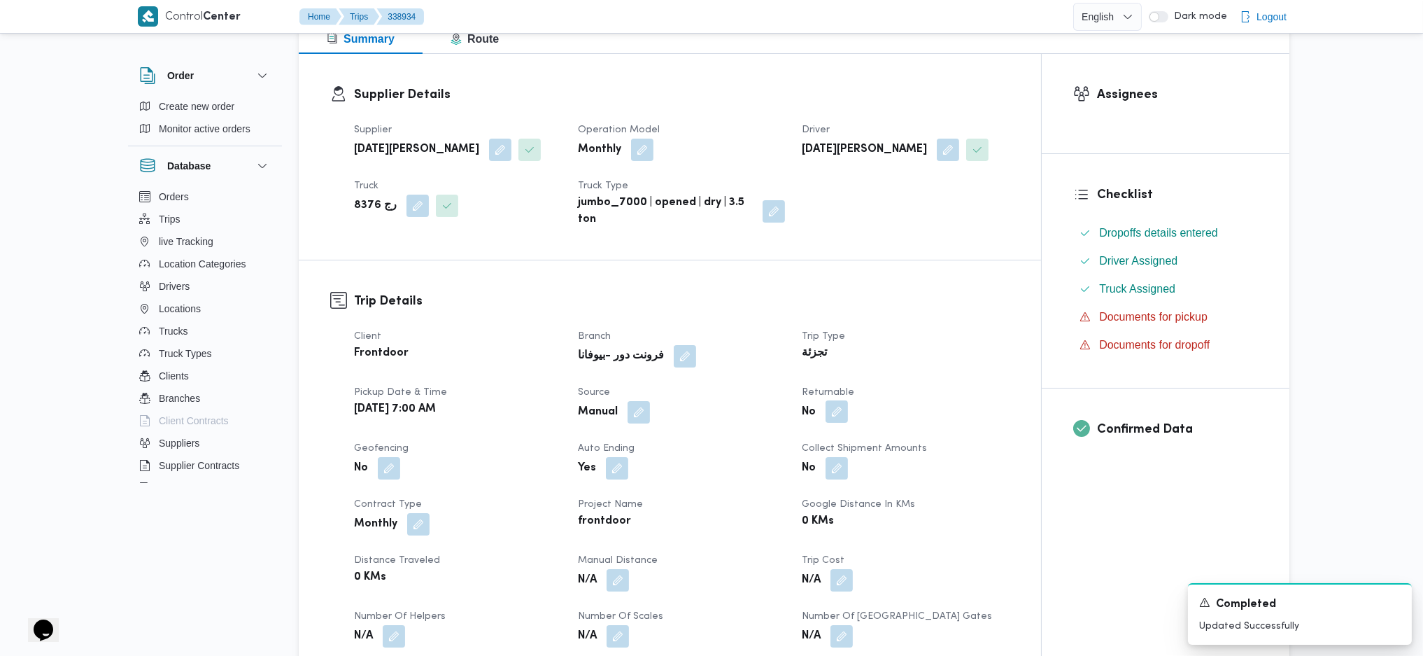
click at [843, 414] on button "button" at bounding box center [837, 411] width 22 height 22
click at [777, 436] on label "Is the trip will return to pickup after finish?" at bounding box center [798, 454] width 215 height 17
checkbox input "true"
click at [947, 436] on span "Save" at bounding box center [948, 453] width 78 height 28
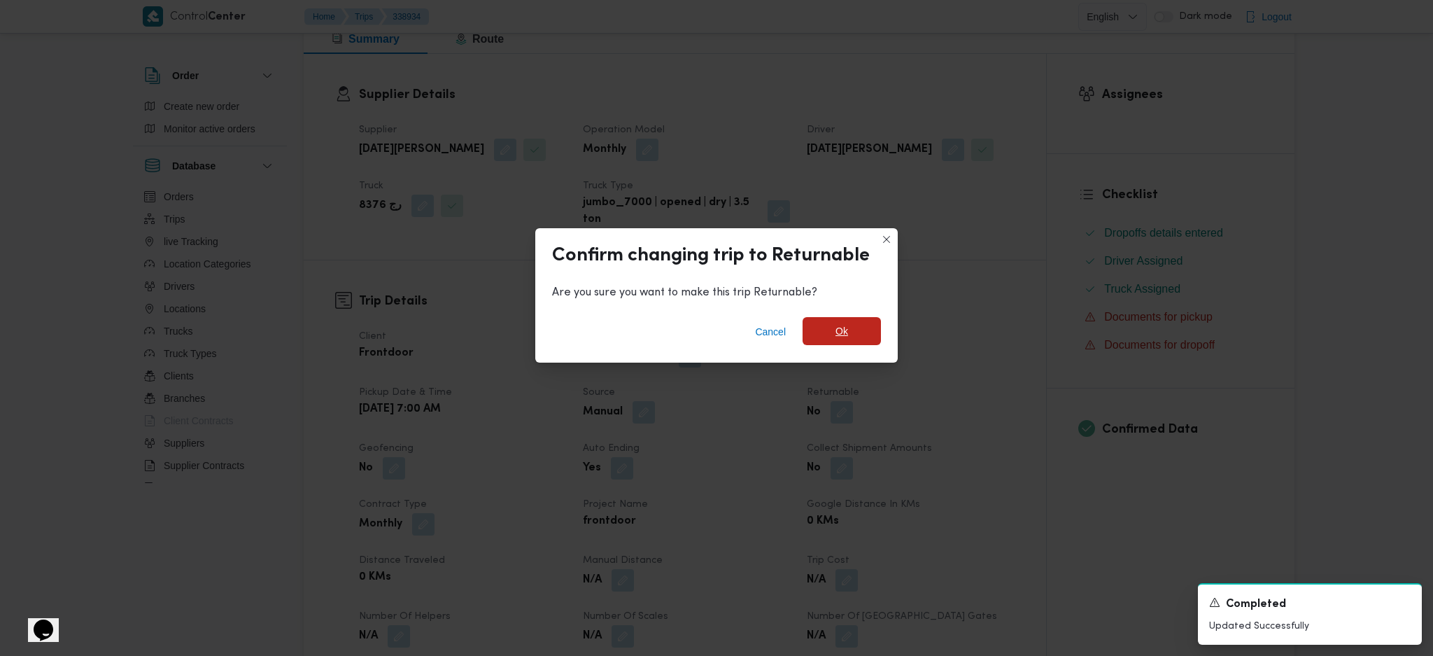
drag, startPoint x: 833, startPoint y: 323, endPoint x: 857, endPoint y: 336, distance: 27.9
click at [833, 322] on span "Ok" at bounding box center [842, 332] width 78 height 28
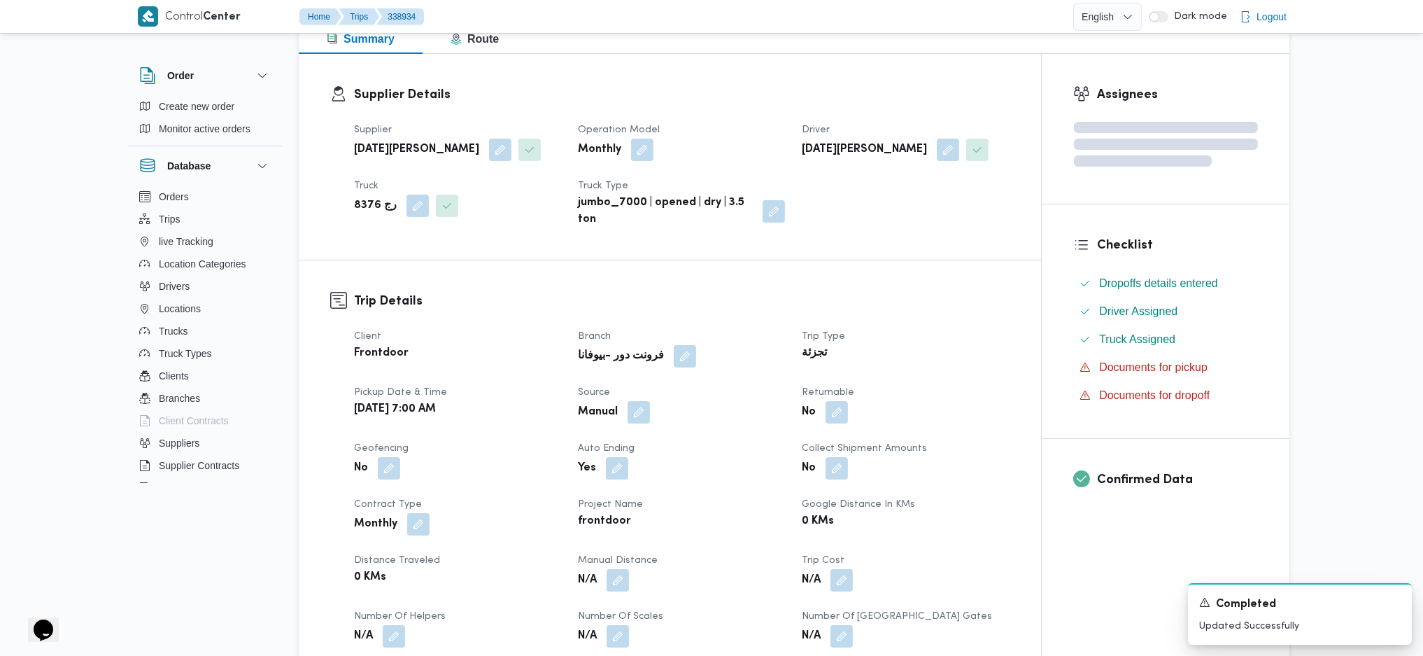
click at [898, 328] on dt "Trip Type" at bounding box center [905, 336] width 207 height 17
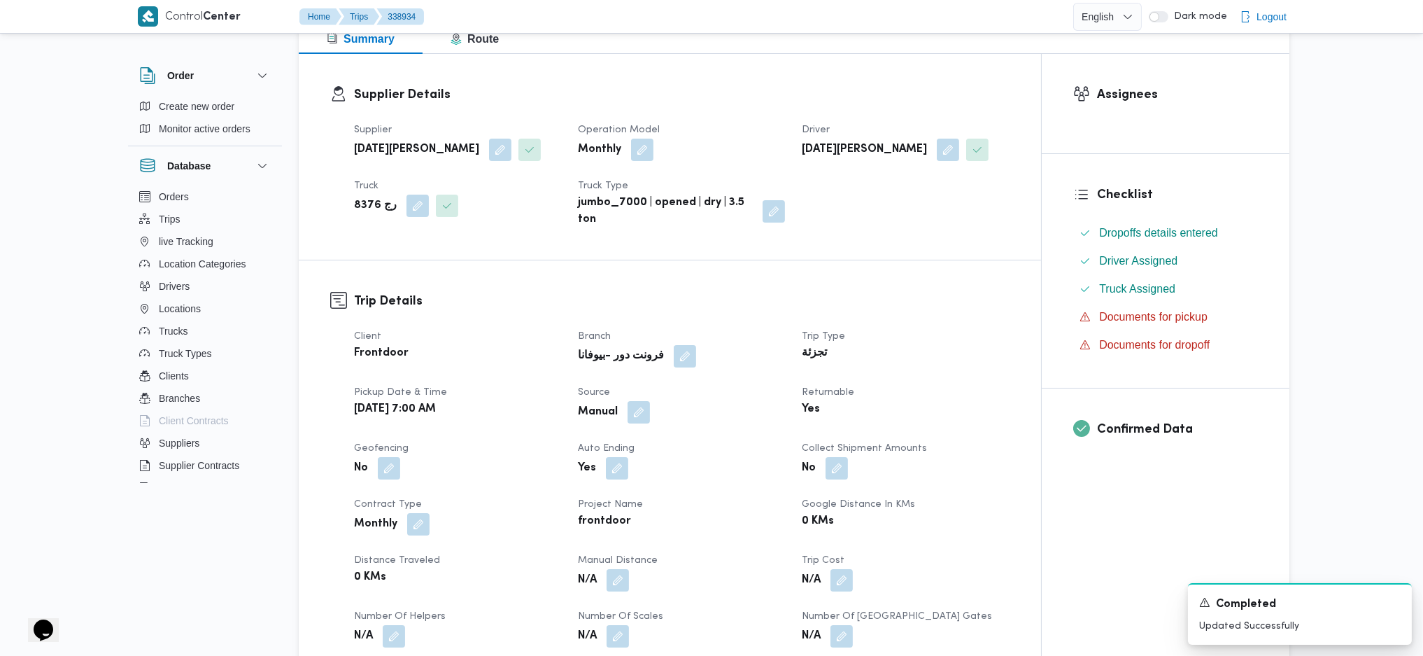
scroll to position [0, 0]
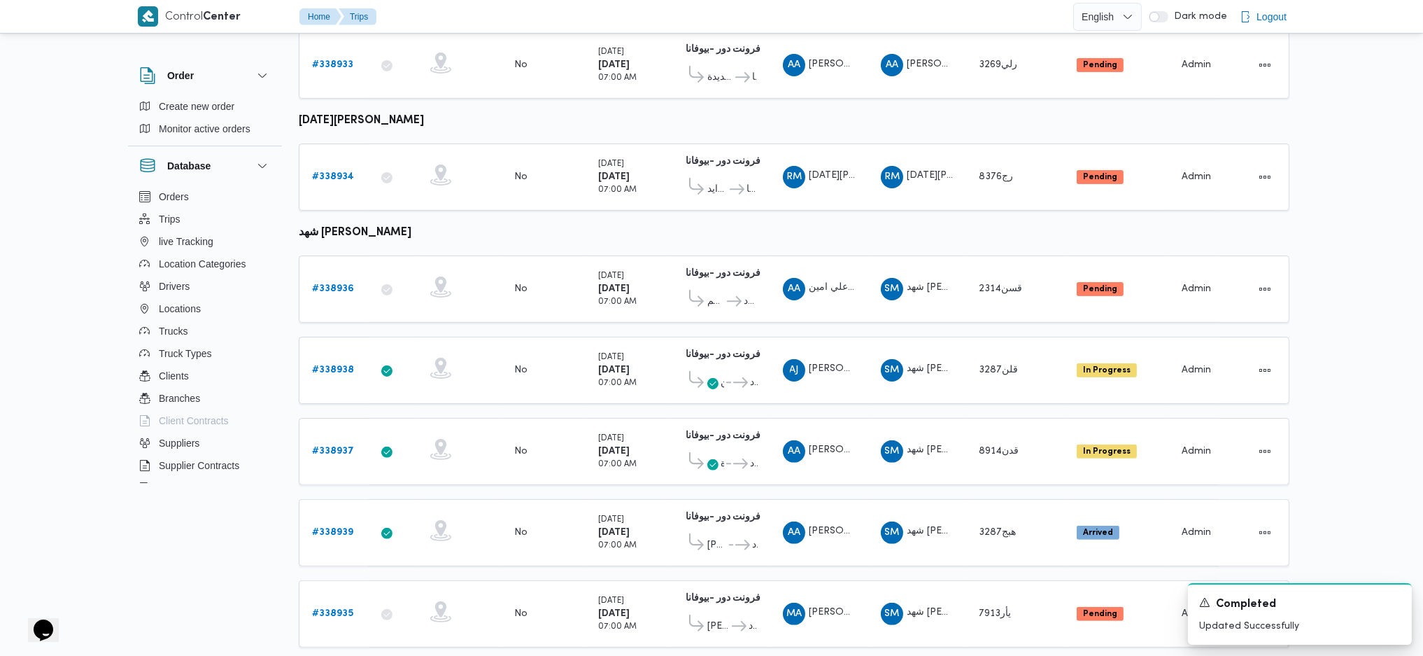
scroll to position [909, 0]
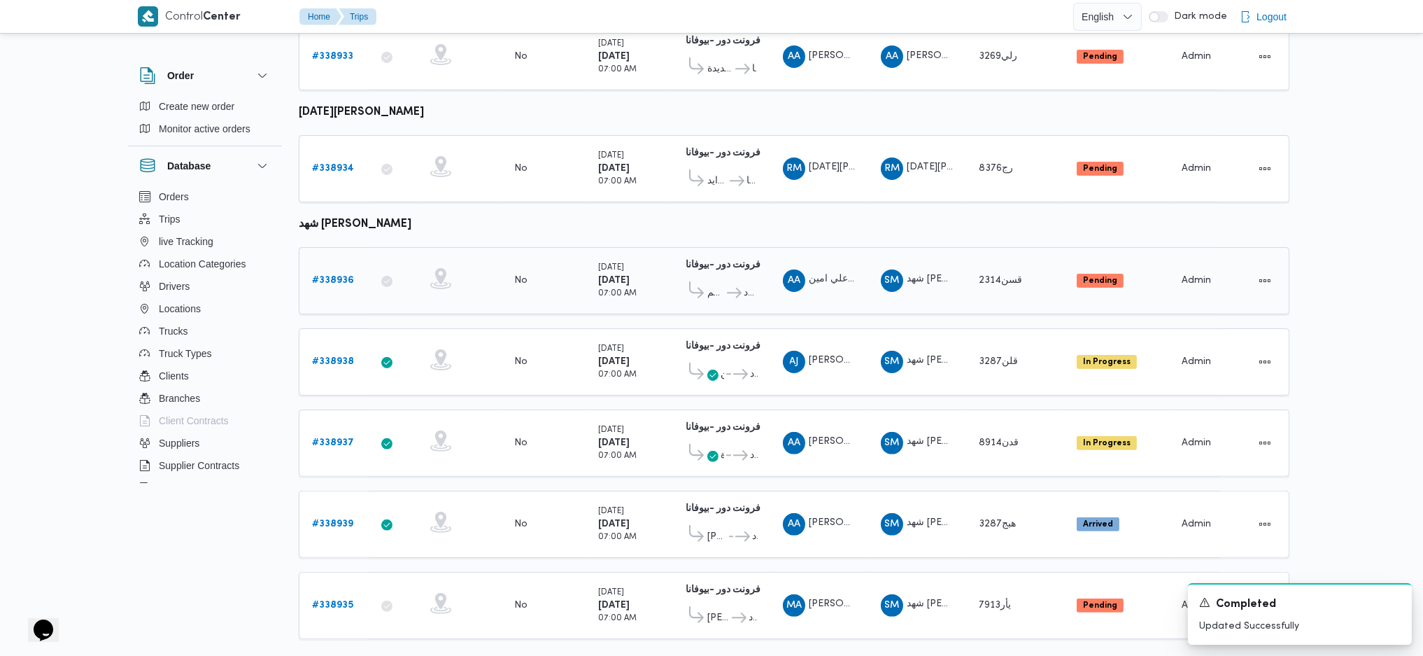
click at [350, 276] on b "# 338936" at bounding box center [333, 280] width 42 height 9
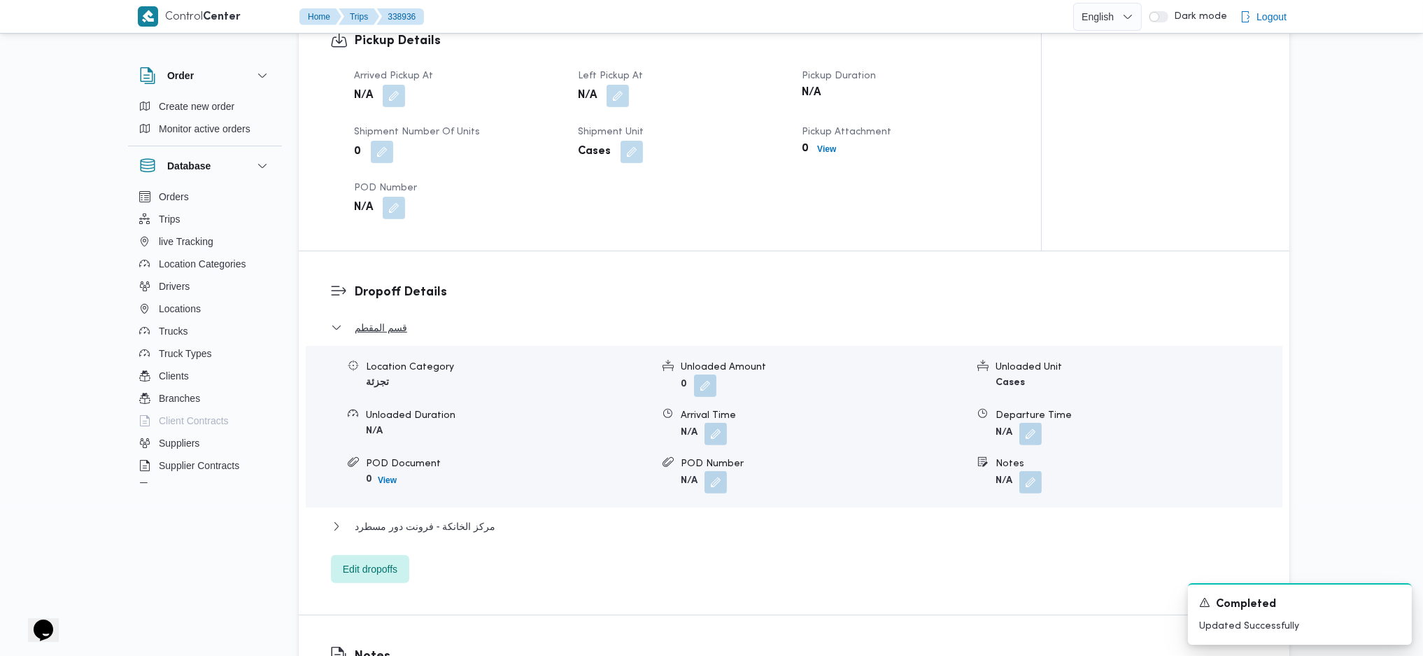
scroll to position [1026, 0]
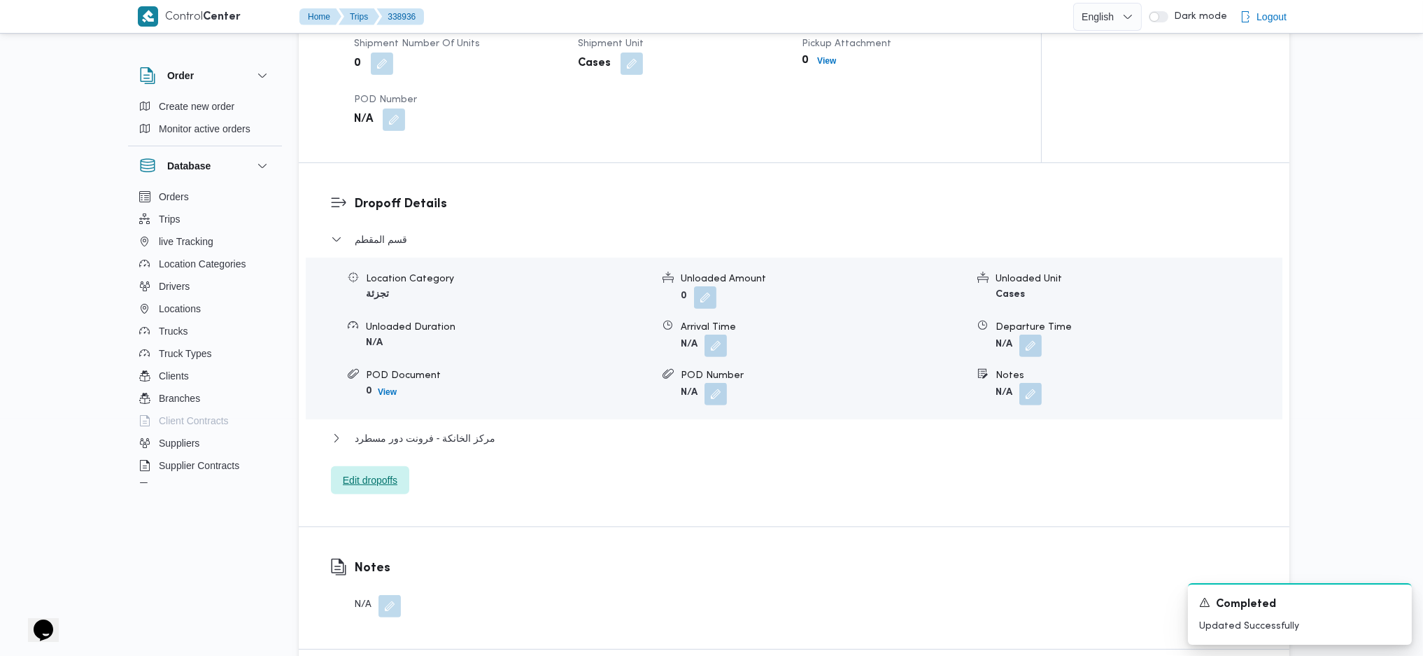
click at [374, 436] on span "Edit dropoffs" at bounding box center [370, 480] width 78 height 28
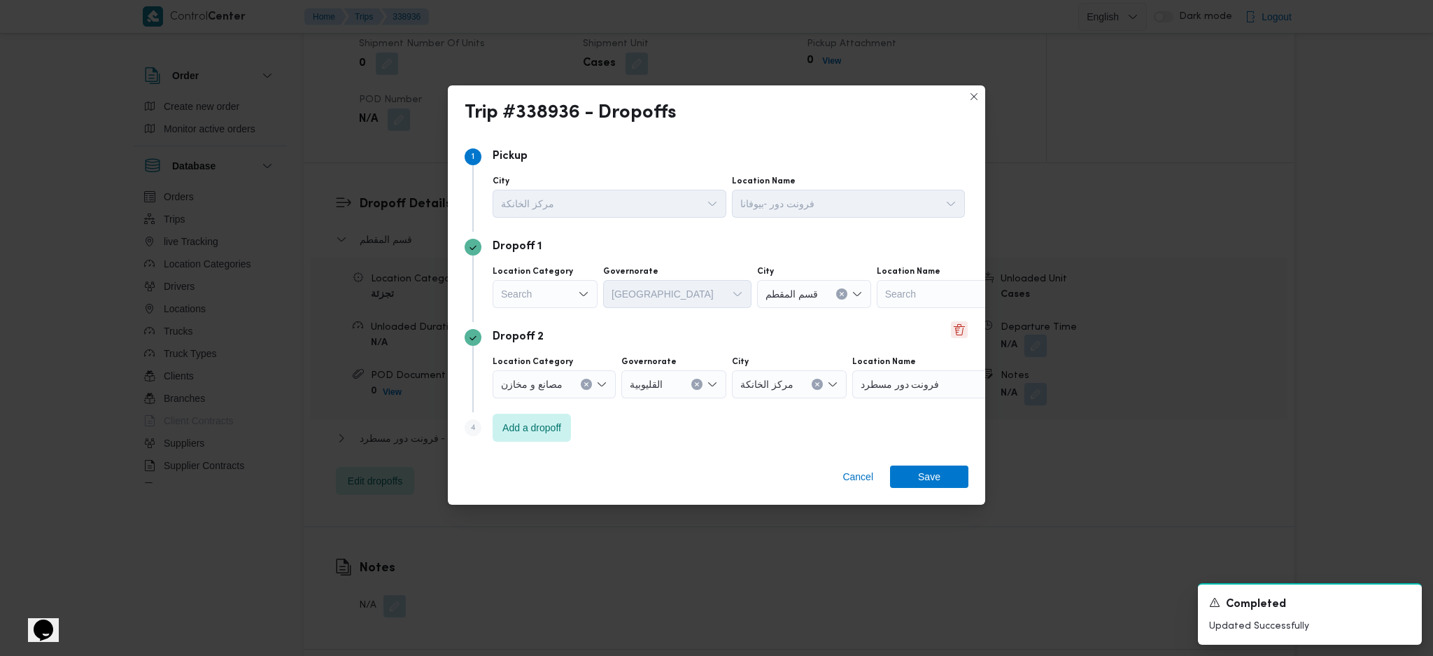
click at [963, 331] on button "Delete" at bounding box center [959, 329] width 17 height 17
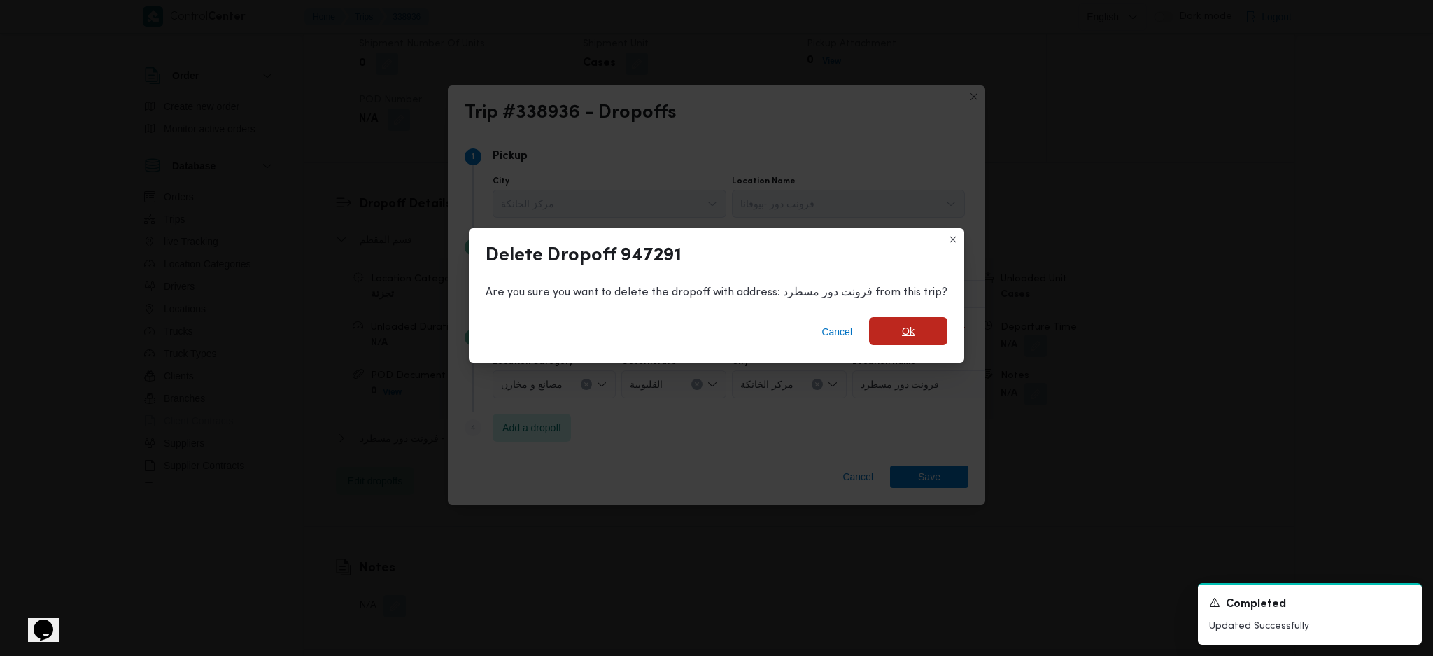
click at [912, 331] on span "Ok" at bounding box center [908, 331] width 78 height 28
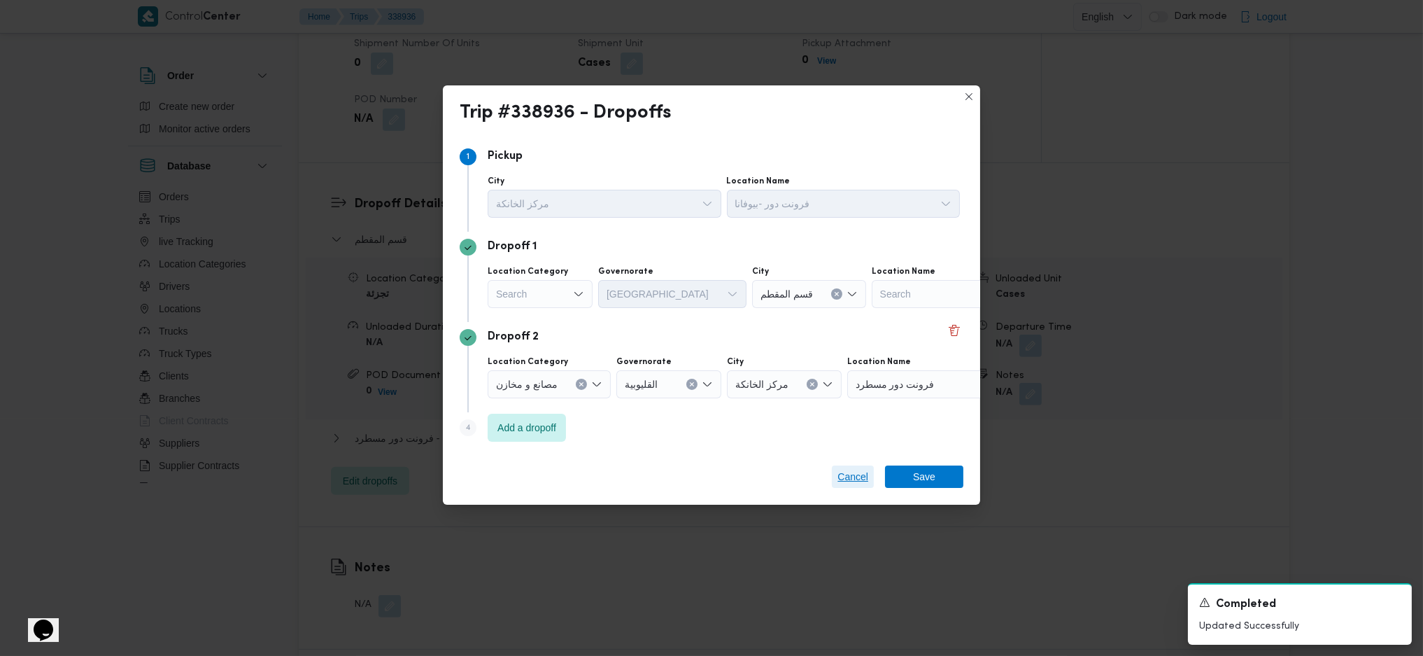
click at [854, 436] on span "Cancel" at bounding box center [852, 476] width 31 height 17
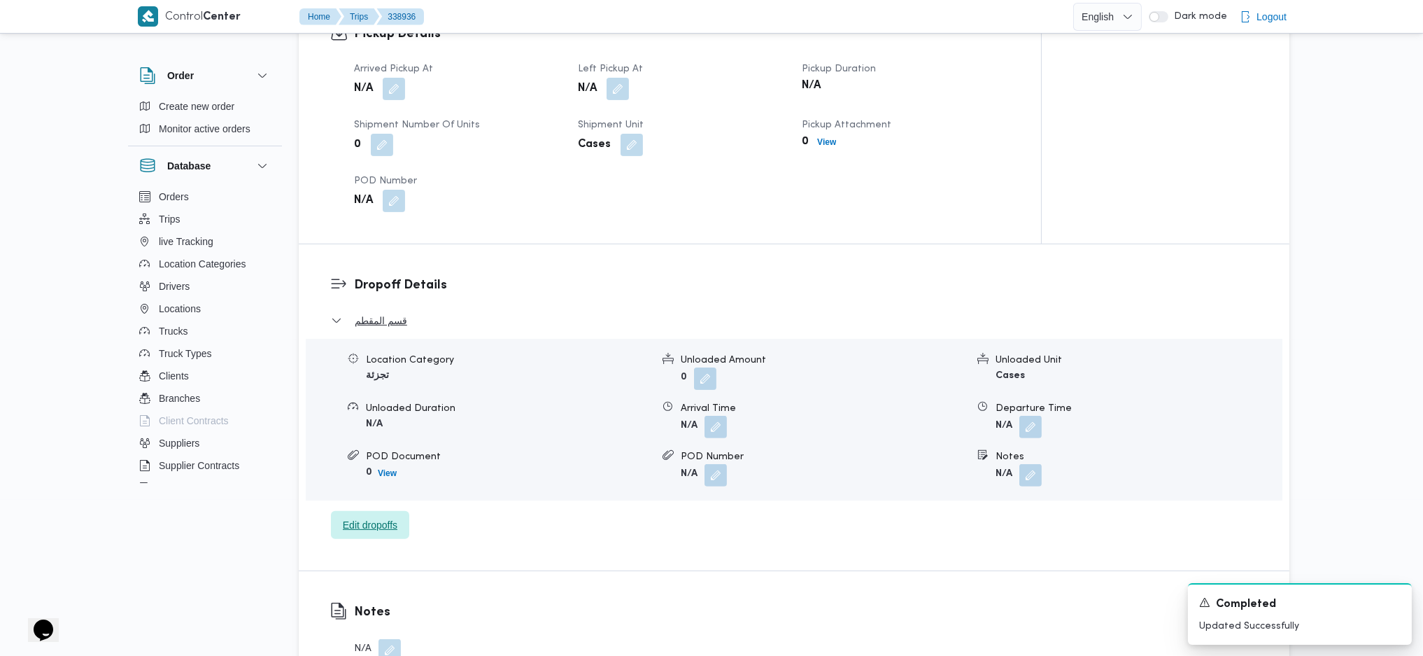
scroll to position [840, 0]
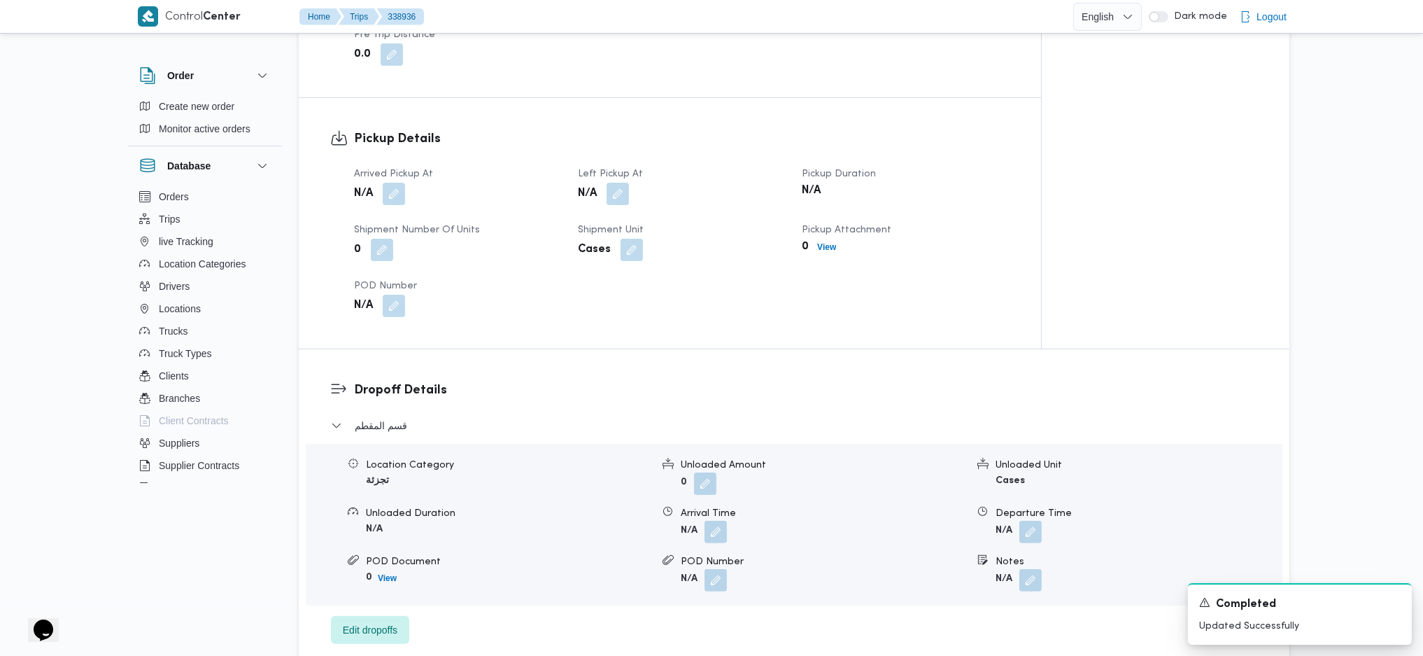
drag, startPoint x: 399, startPoint y: 200, endPoint x: 398, endPoint y: 207, distance: 7.0
click at [398, 205] on button "button" at bounding box center [394, 194] width 22 height 22
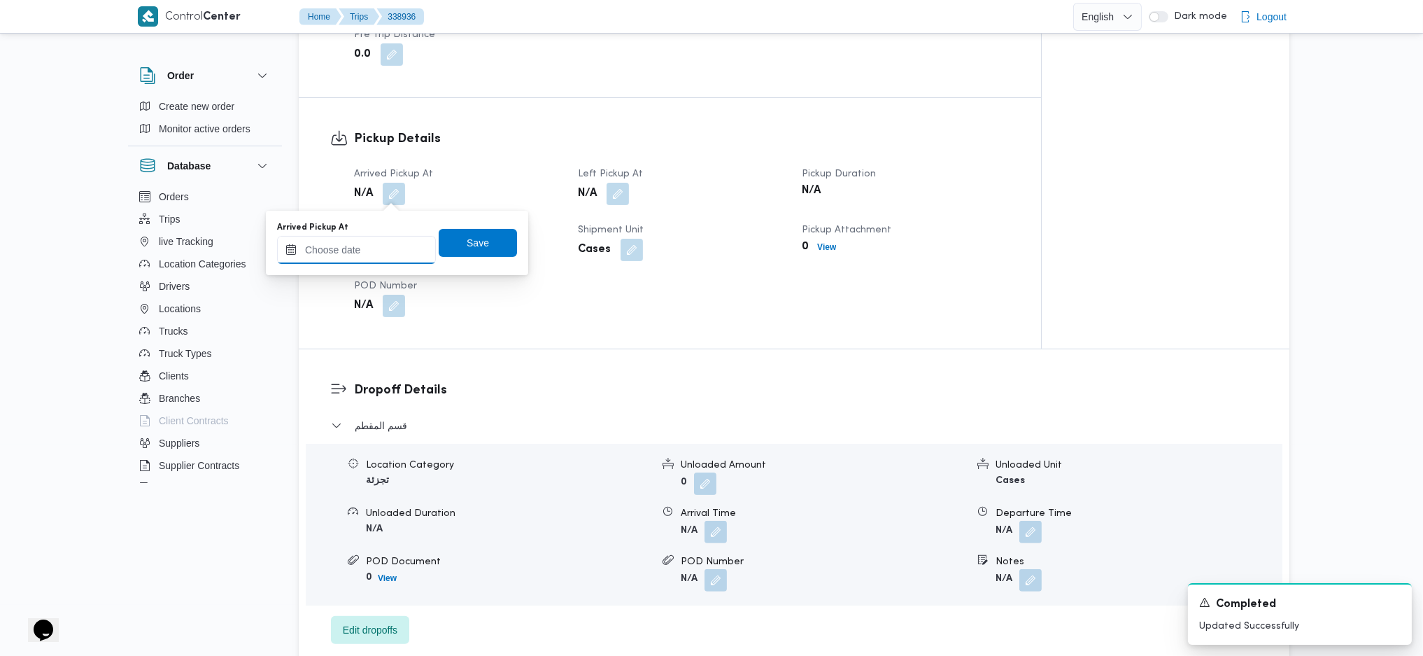
click at [376, 250] on input "Arrived Pickup At" at bounding box center [356, 250] width 159 height 28
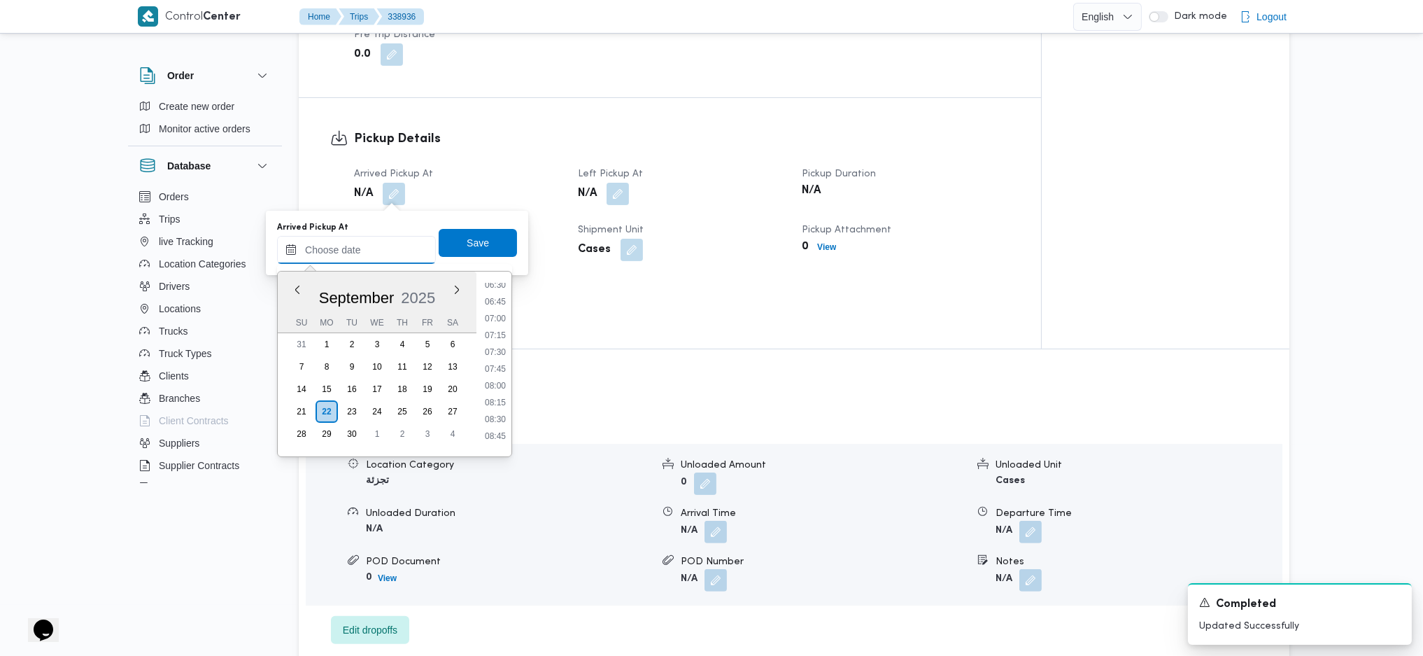
scroll to position [410, 0]
click at [500, 348] on li "07:00" at bounding box center [495, 350] width 32 height 14
type input "22/09/2025 07:00"
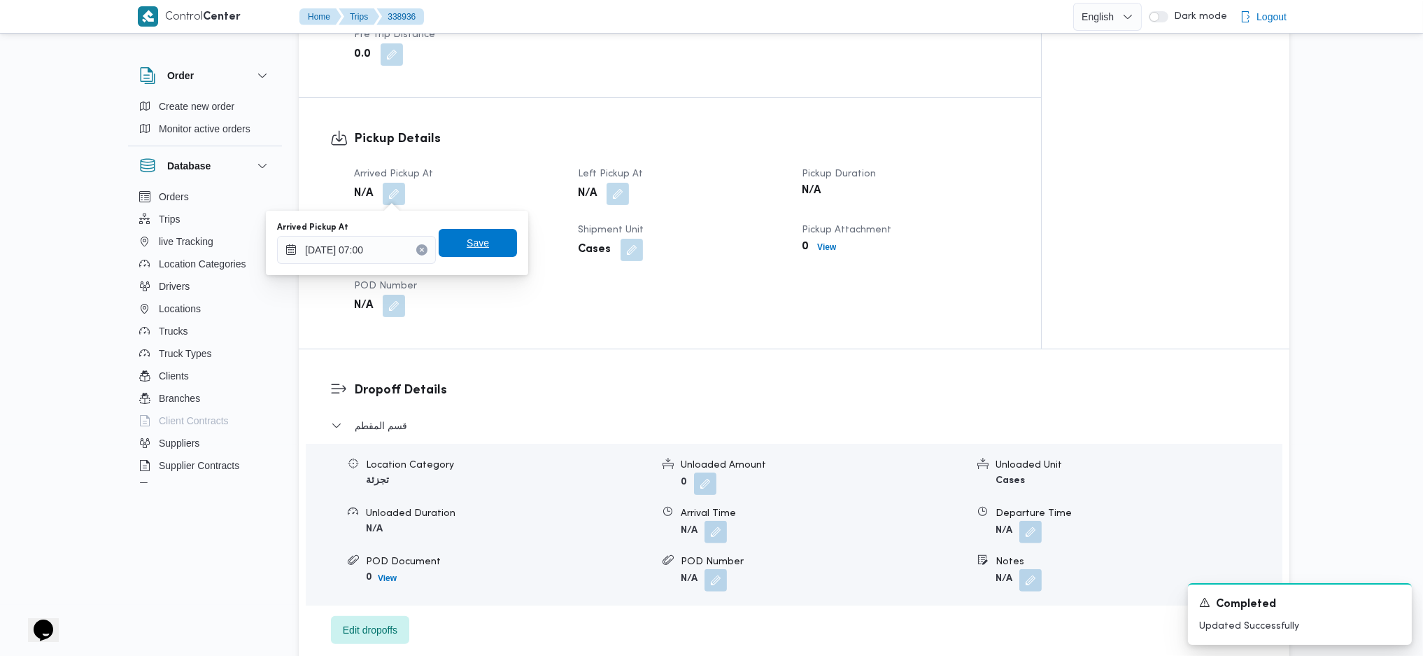
click at [476, 243] on span "Save" at bounding box center [478, 242] width 22 height 17
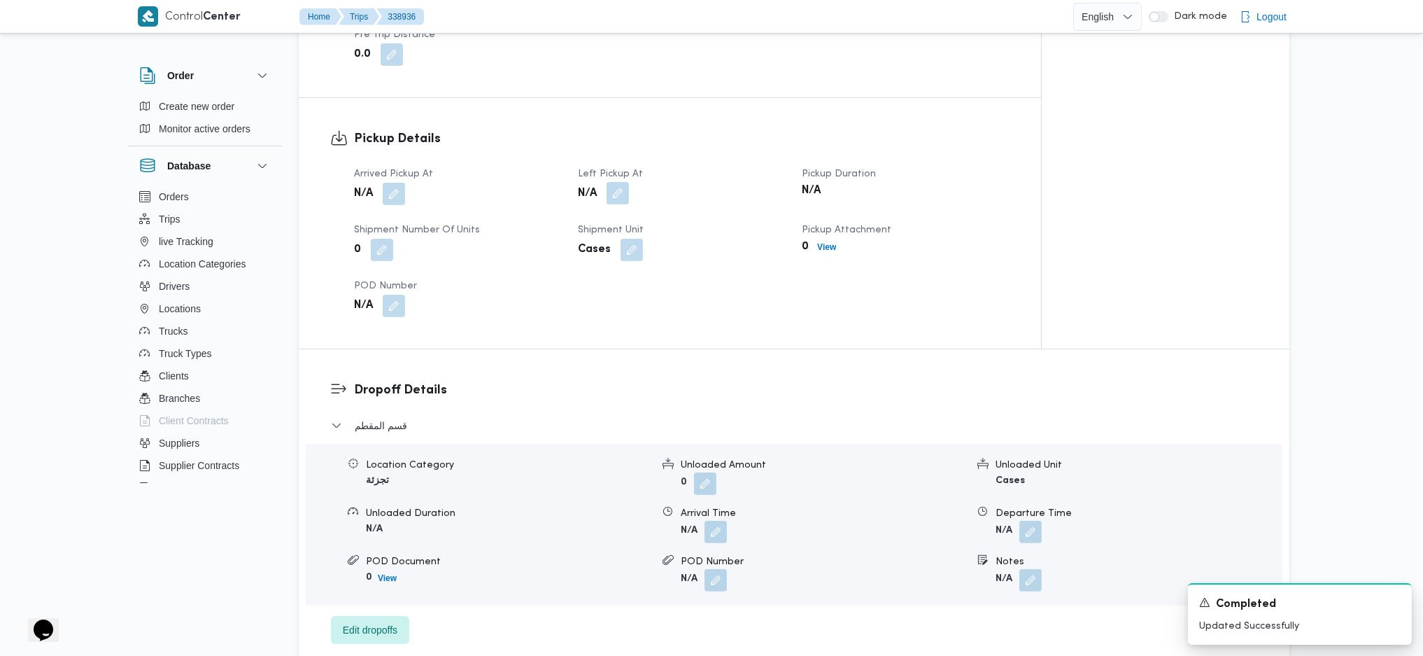
click at [614, 198] on button "button" at bounding box center [618, 193] width 22 height 22
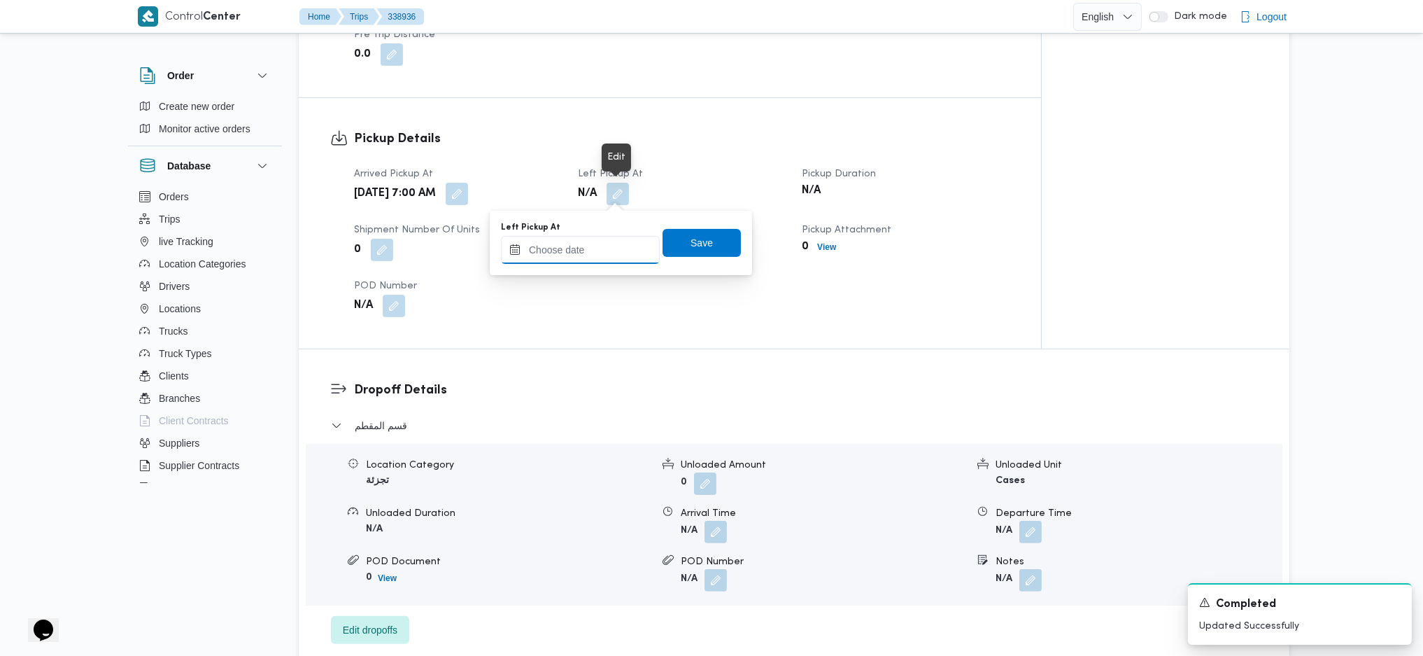
click at [596, 245] on input "Left Pickup At" at bounding box center [580, 250] width 159 height 28
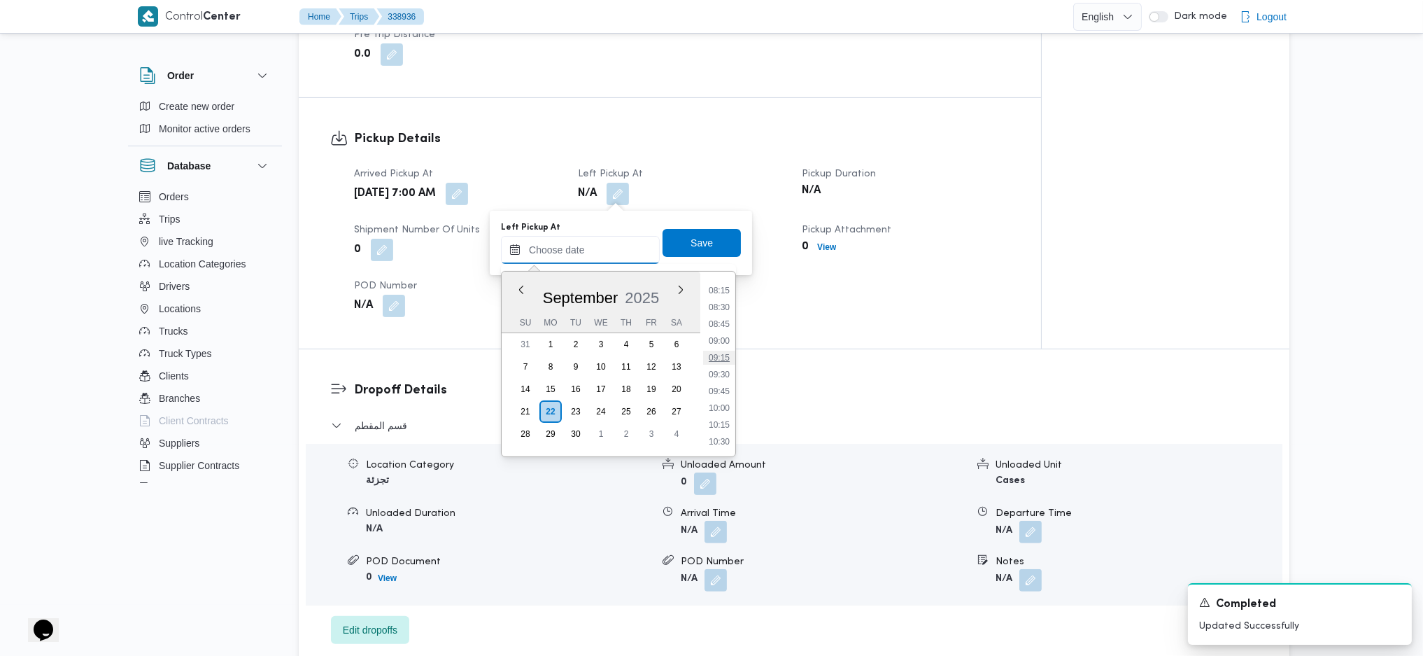
scroll to position [597, 0]
drag, startPoint x: 719, startPoint y: 348, endPoint x: 715, endPoint y: 334, distance: 14.6
click at [719, 348] on li "09:45" at bounding box center [719, 348] width 32 height 14
type input "22/09/2025 09:45"
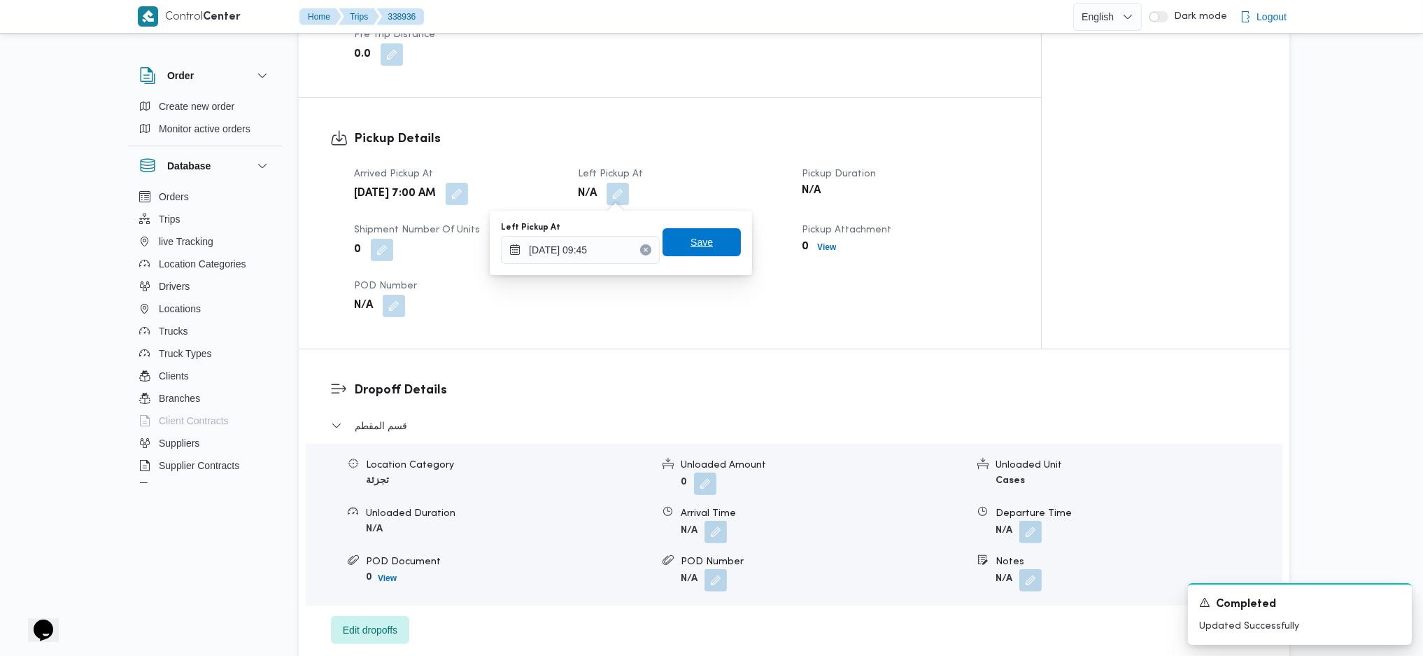
click at [691, 238] on span "Save" at bounding box center [702, 242] width 22 height 17
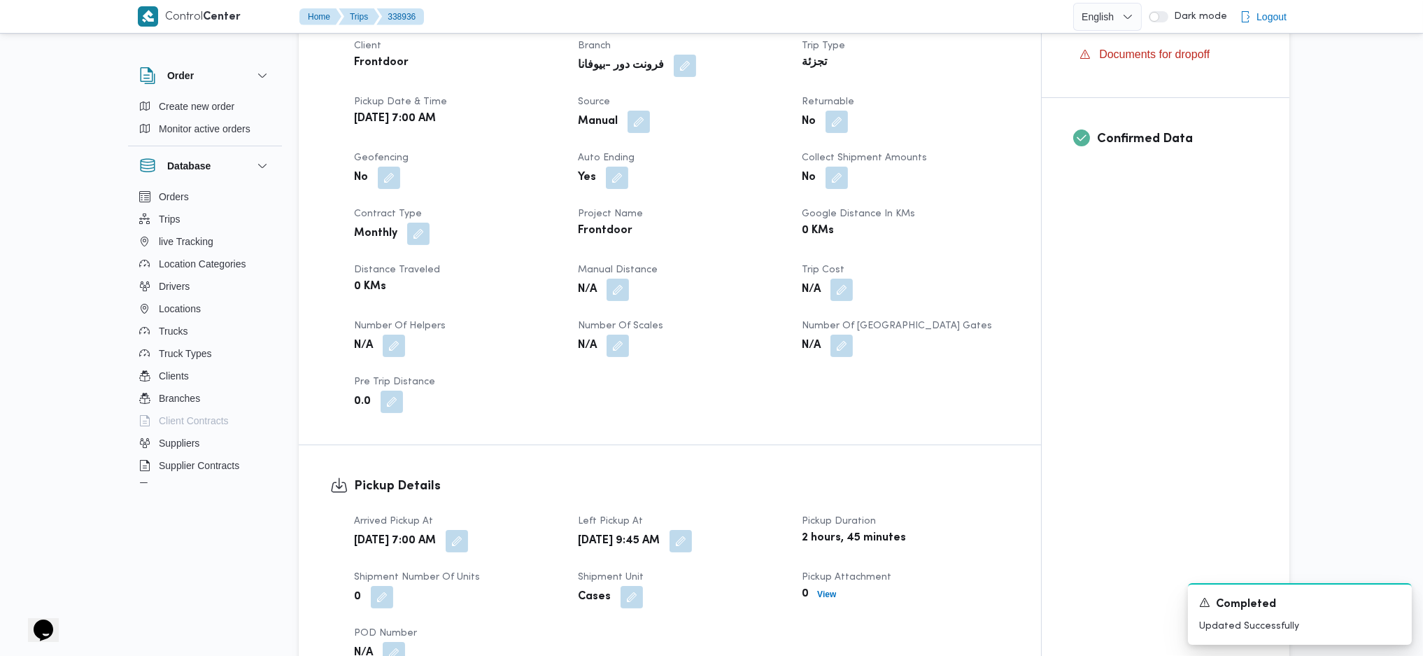
scroll to position [466, 0]
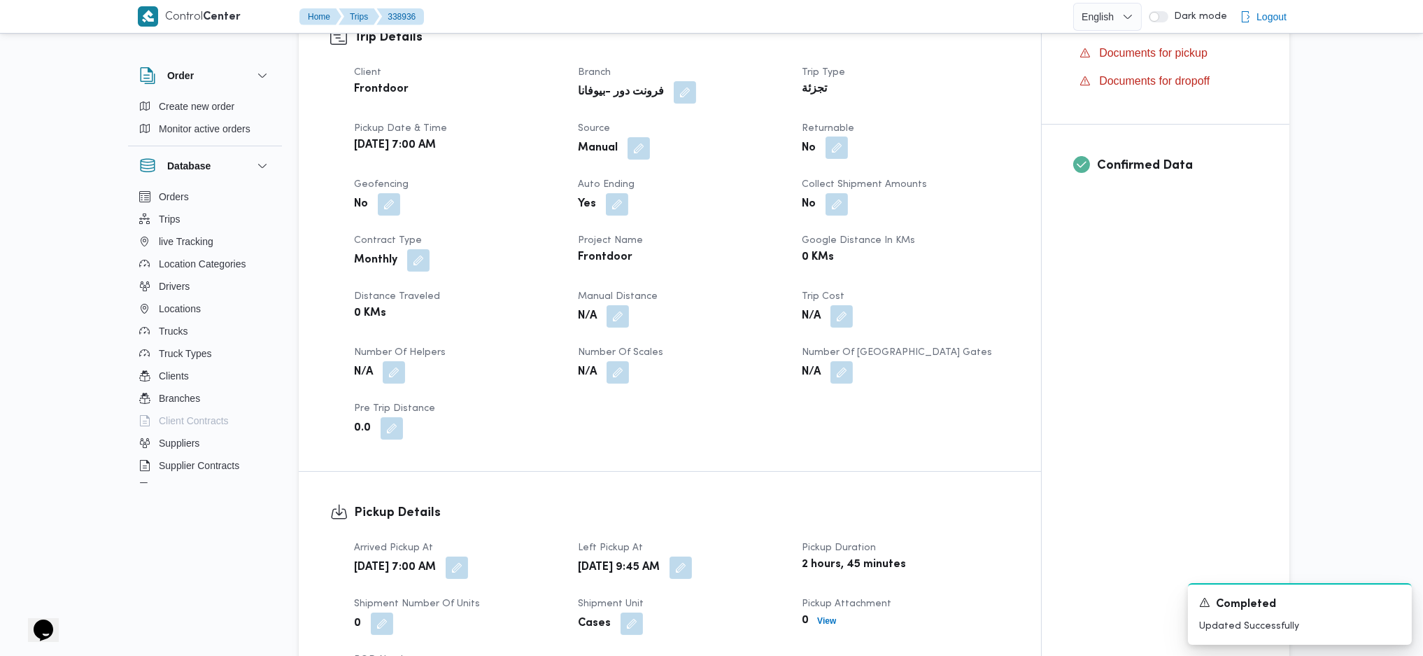
click at [828, 147] on button "button" at bounding box center [837, 147] width 22 height 22
click at [792, 202] on div "Is the trip will return to pickup after finish? Save" at bounding box center [839, 190] width 299 height 31
drag, startPoint x: 805, startPoint y: 190, endPoint x: 900, endPoint y: 195, distance: 95.9
click at [806, 190] on label "Is the trip will return to pickup after finish?" at bounding box center [798, 190] width 215 height 17
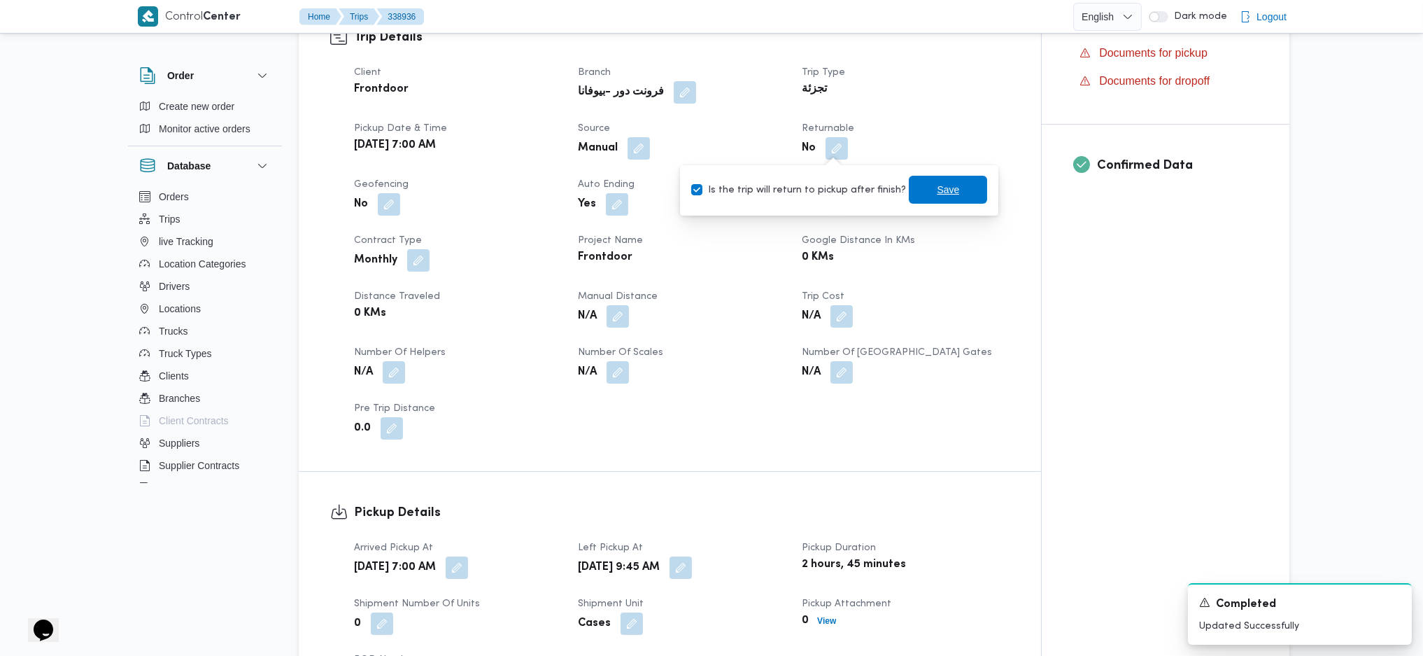
checkbox input "true"
click at [924, 194] on span "Save" at bounding box center [948, 190] width 78 height 28
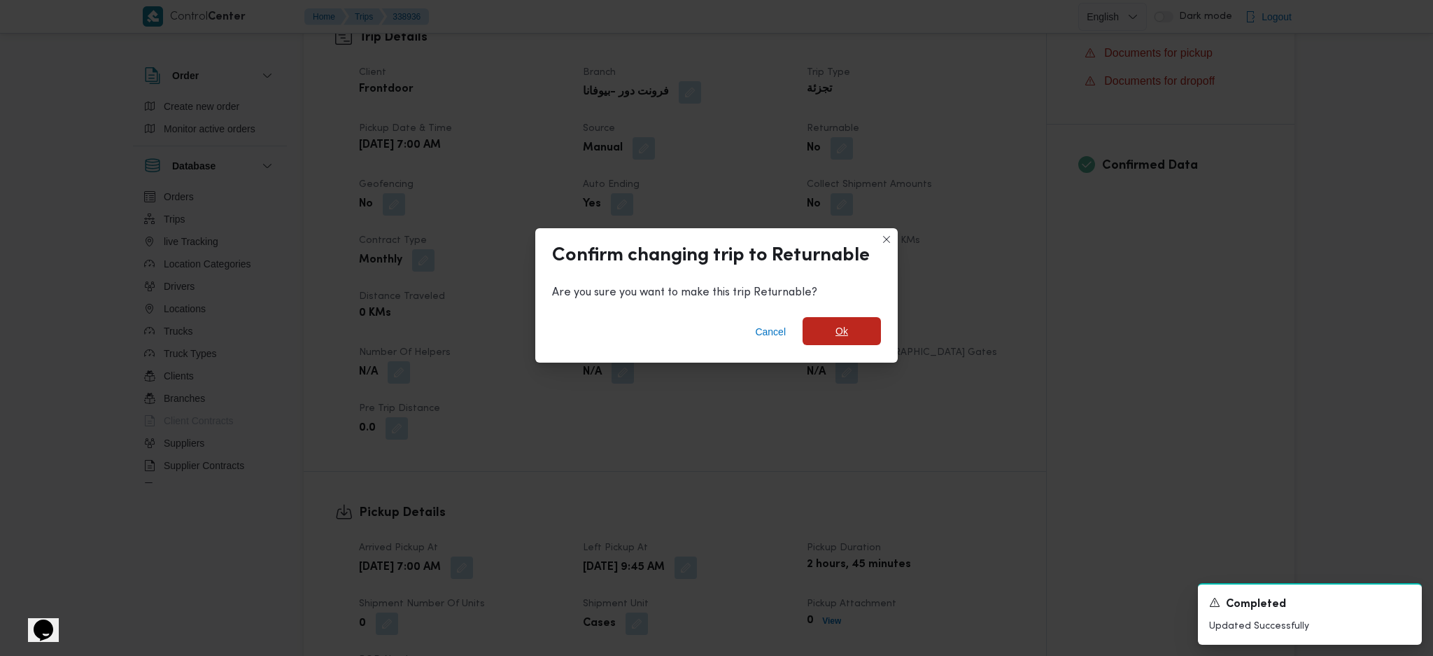
click at [845, 336] on span "Ok" at bounding box center [841, 331] width 13 height 17
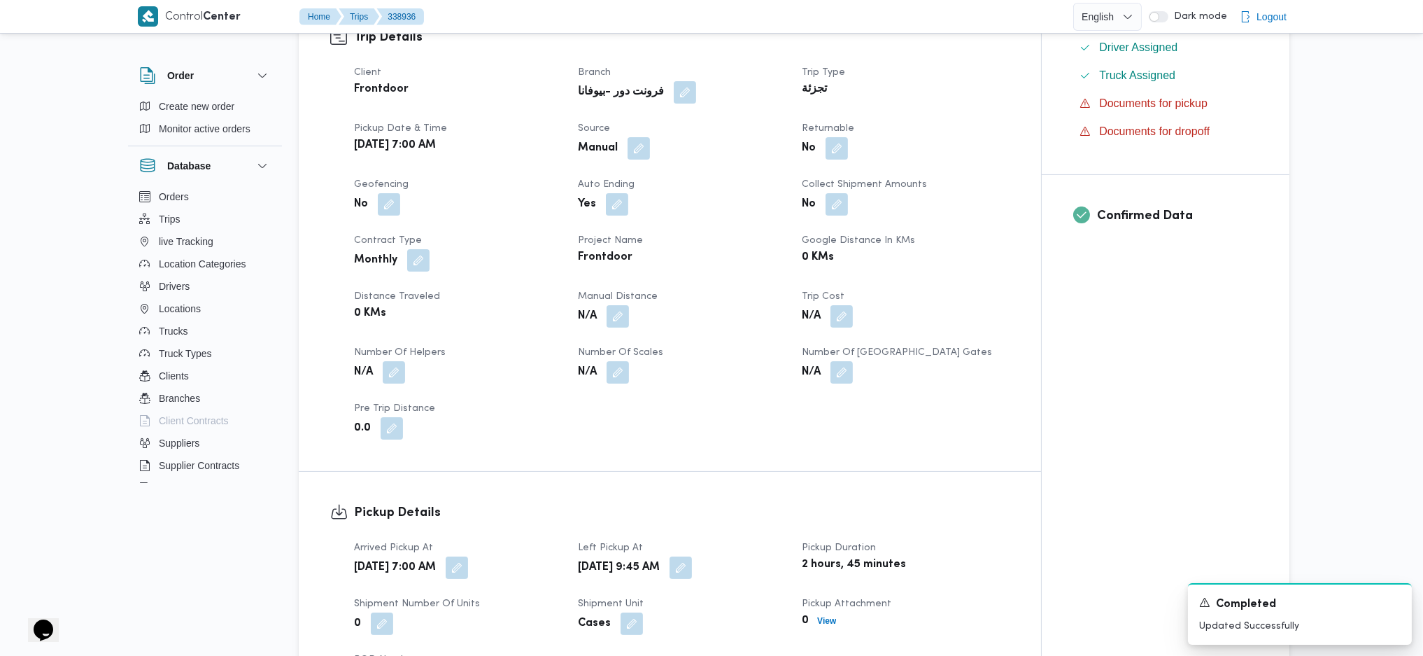
click at [985, 436] on div "Trip Details Client Frontdoor Branch فرونت دور -بيوفانا Trip Type تجزئة Pickup …" at bounding box center [670, 234] width 742 height 474
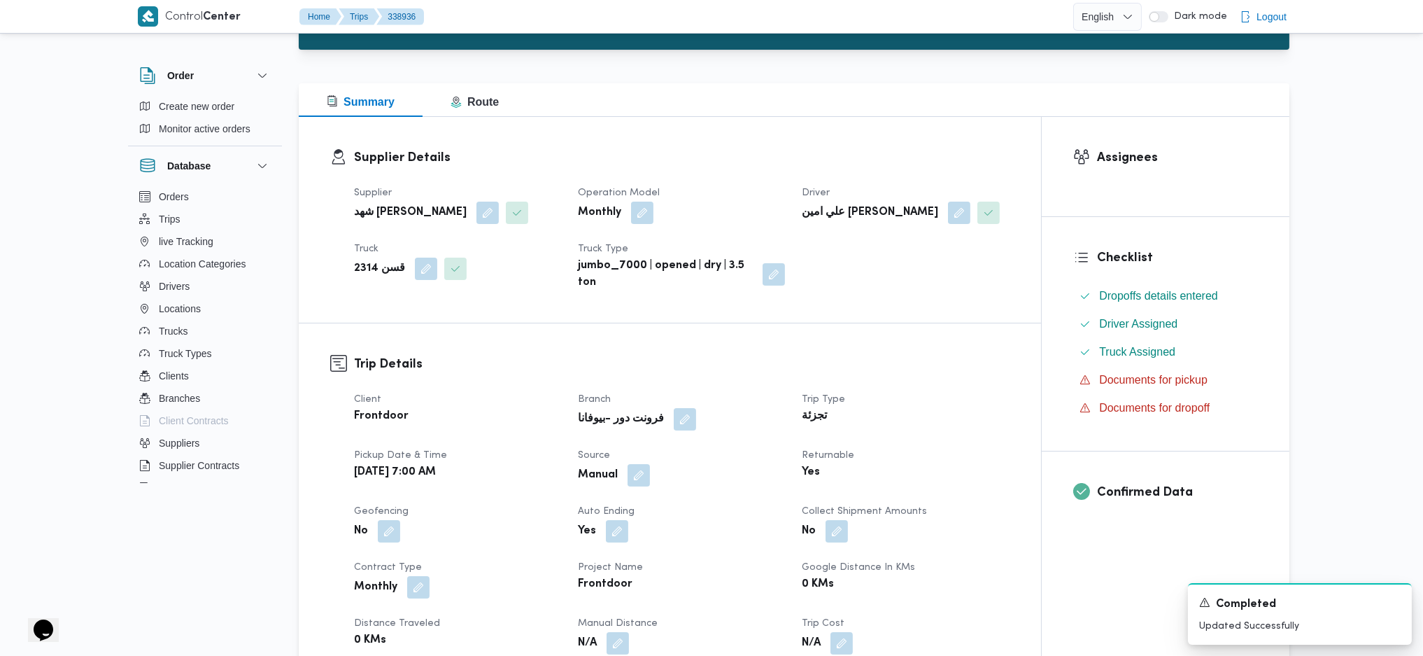
scroll to position [0, 0]
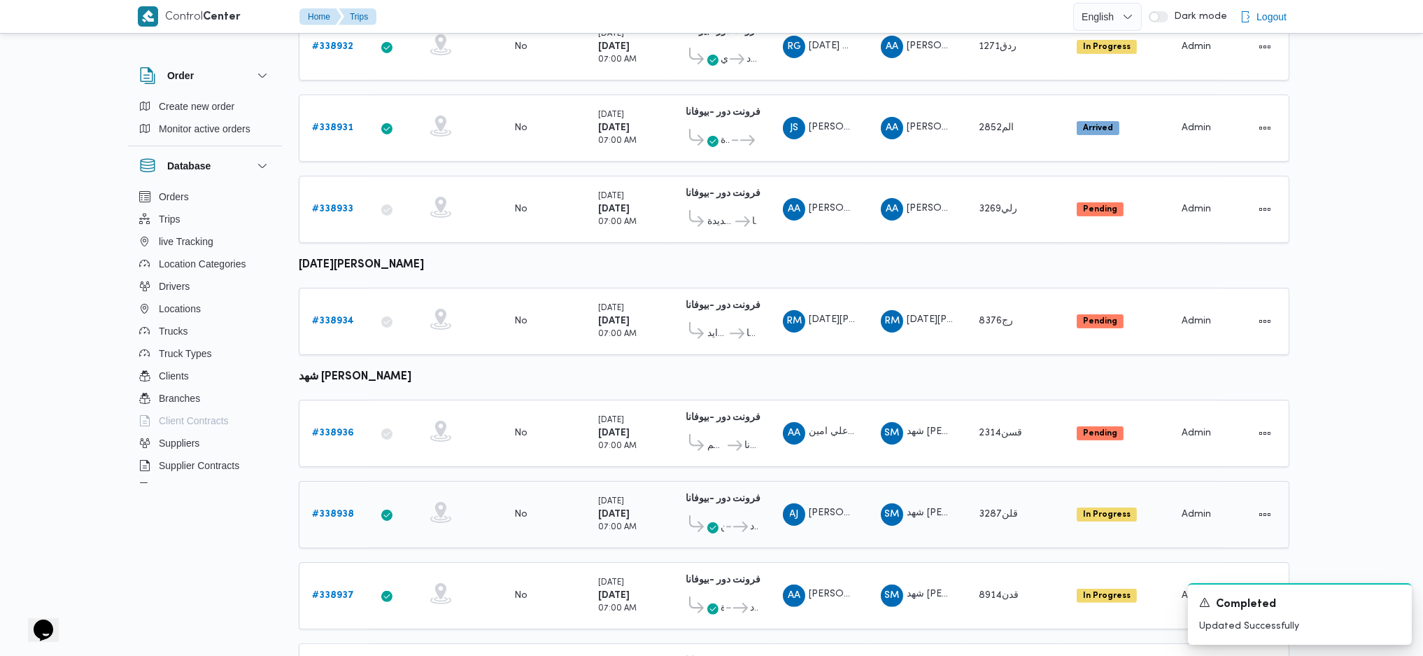
scroll to position [832, 0]
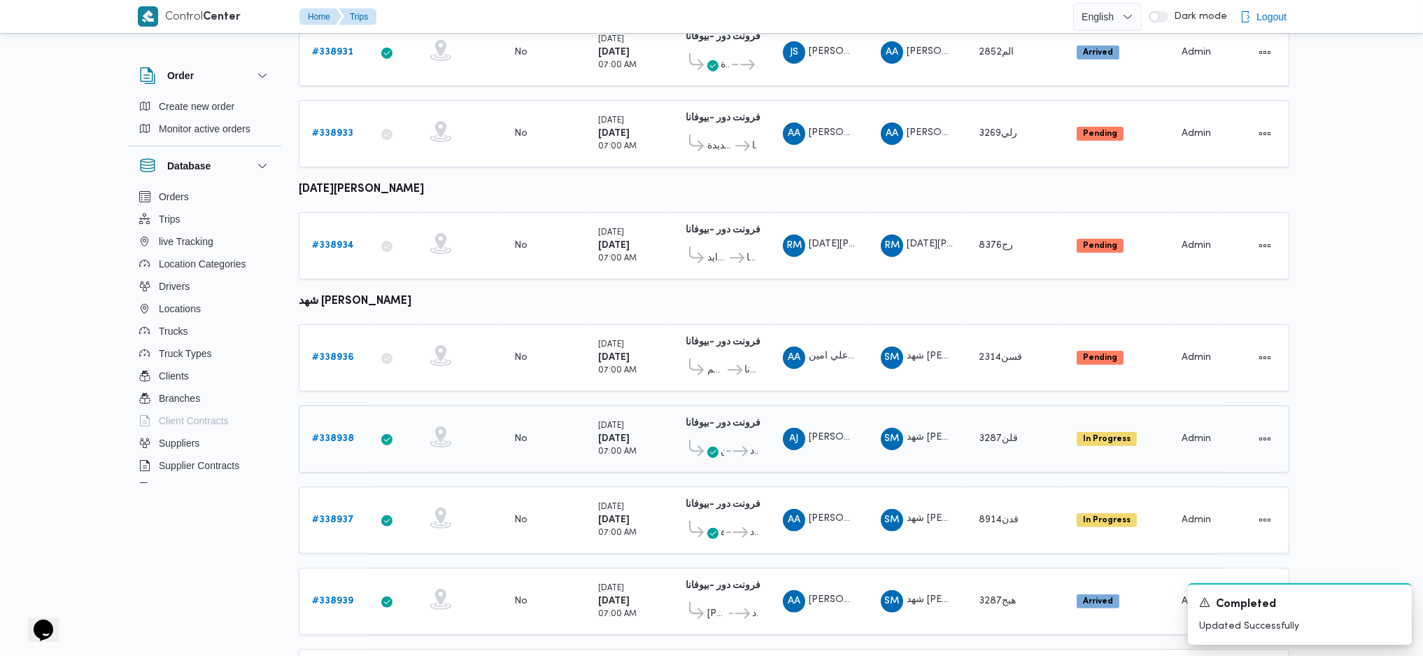
click at [327, 425] on div "# 338938" at bounding box center [333, 439] width 55 height 28
click at [336, 434] on b "# 338938" at bounding box center [333, 438] width 42 height 9
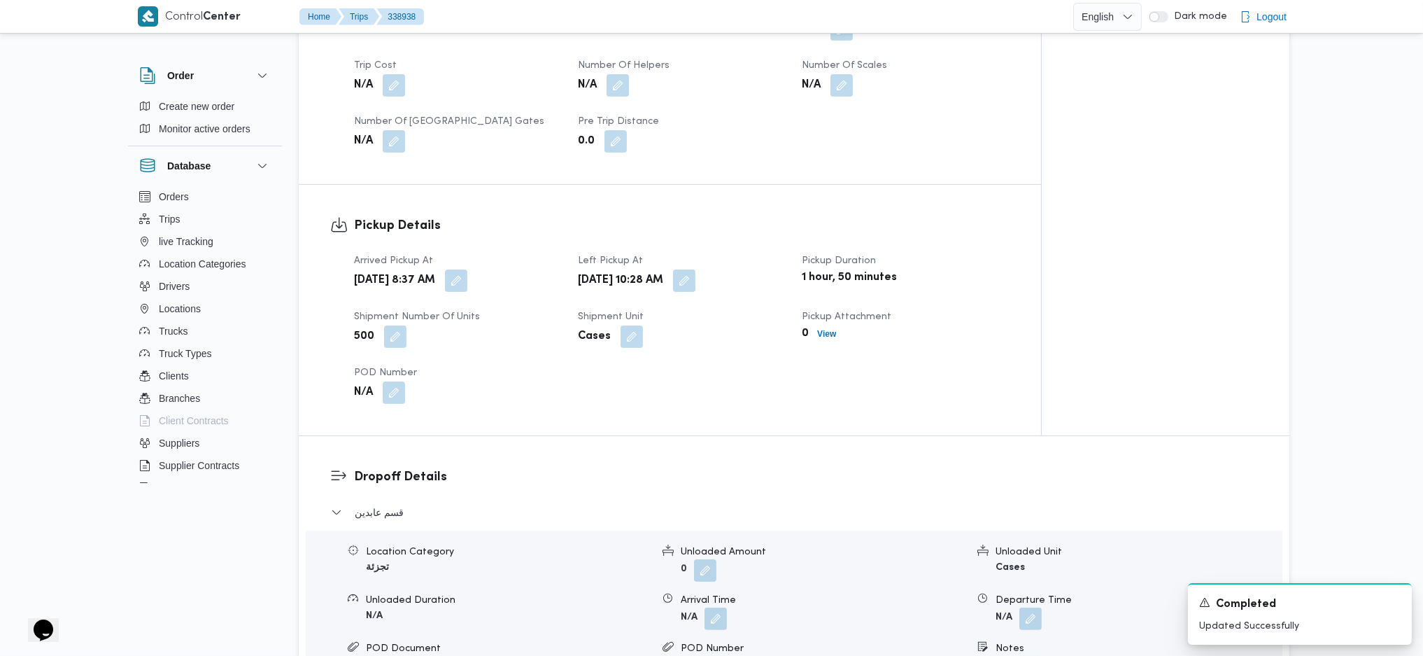
scroll to position [1026, 0]
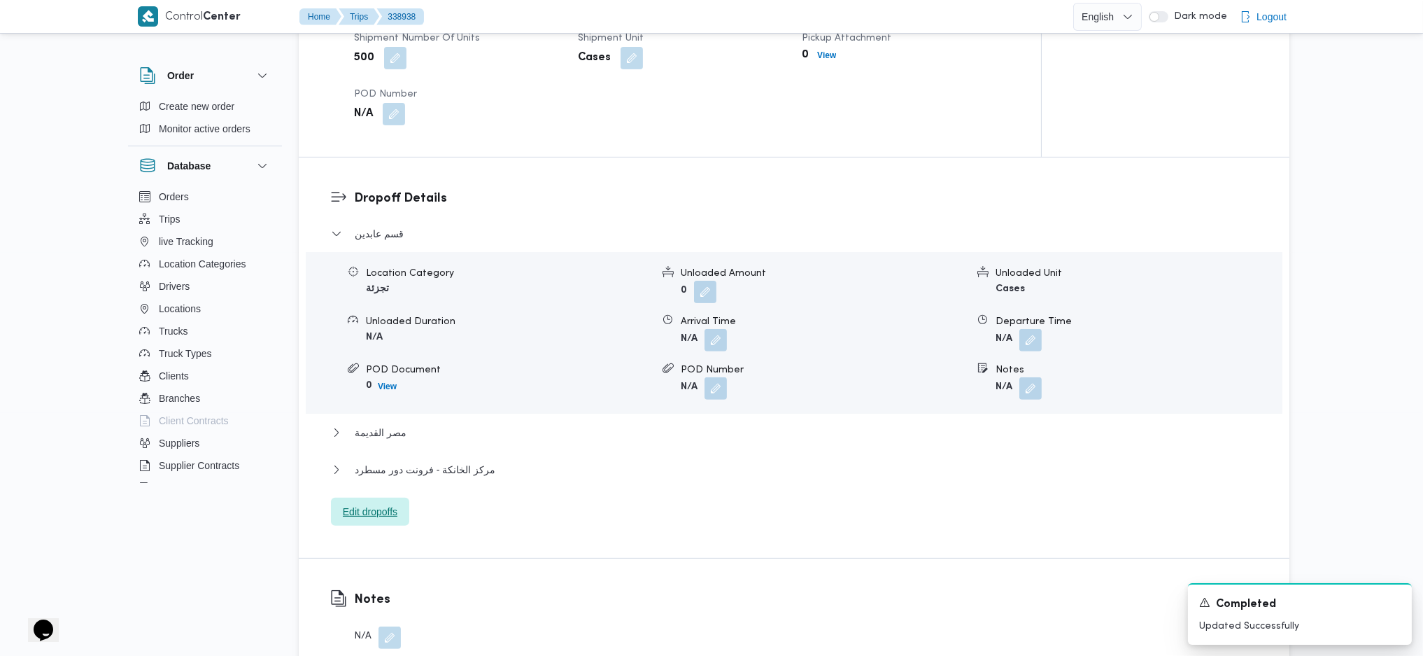
click at [381, 436] on span "Edit dropoffs" at bounding box center [370, 511] width 55 height 17
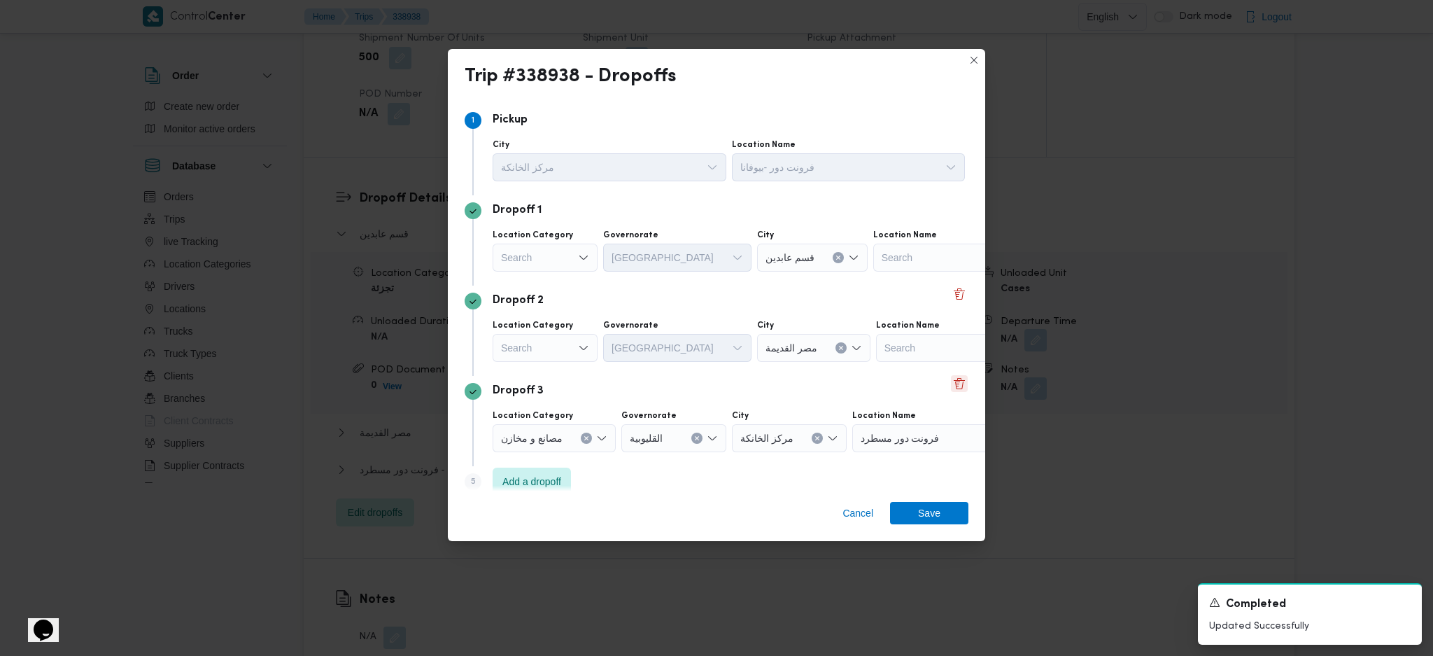
click at [953, 387] on button "Delete" at bounding box center [959, 383] width 17 height 17
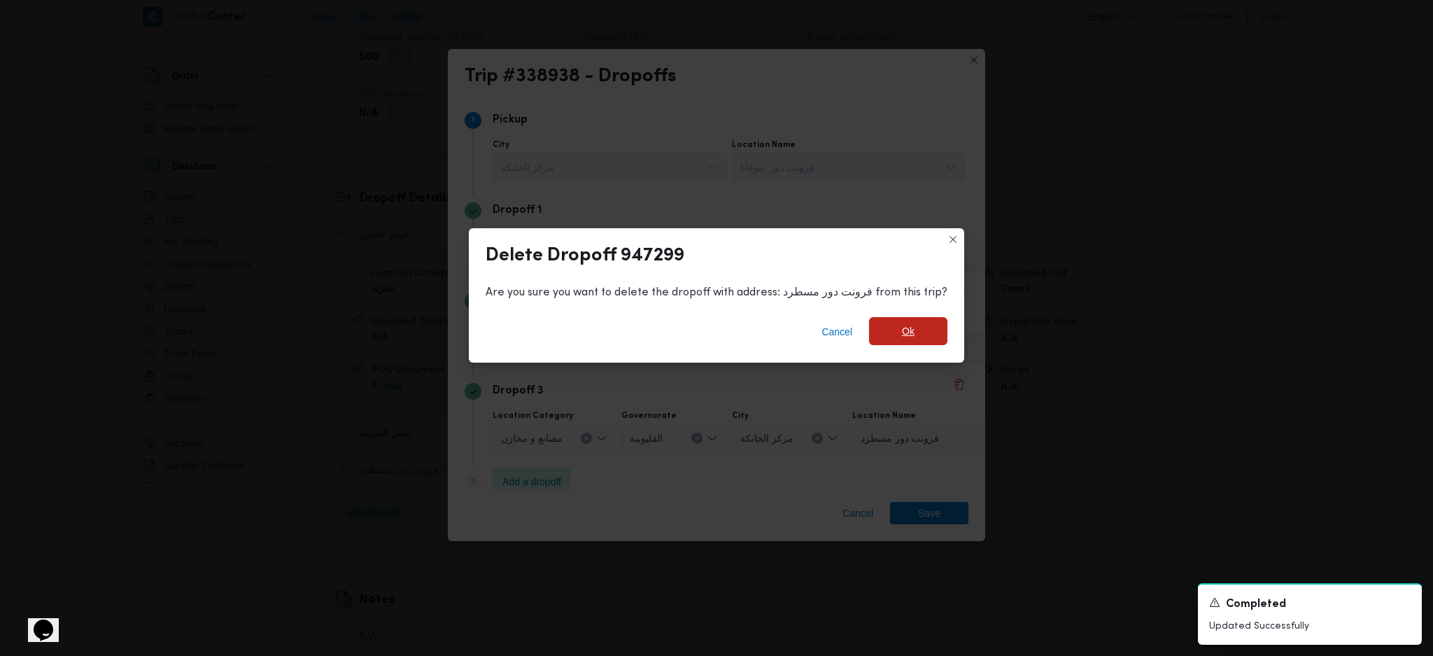
click at [881, 324] on span "Ok" at bounding box center [908, 331] width 78 height 28
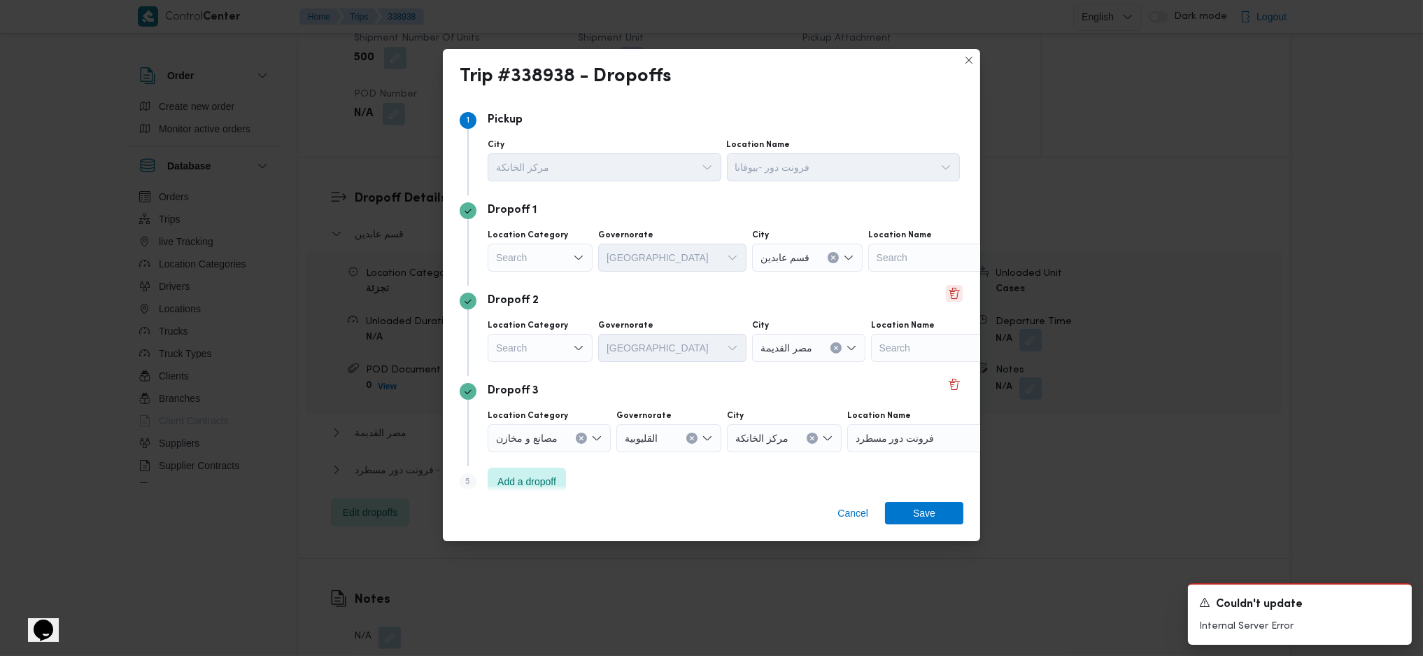
click at [946, 296] on button "Delete" at bounding box center [954, 293] width 17 height 17
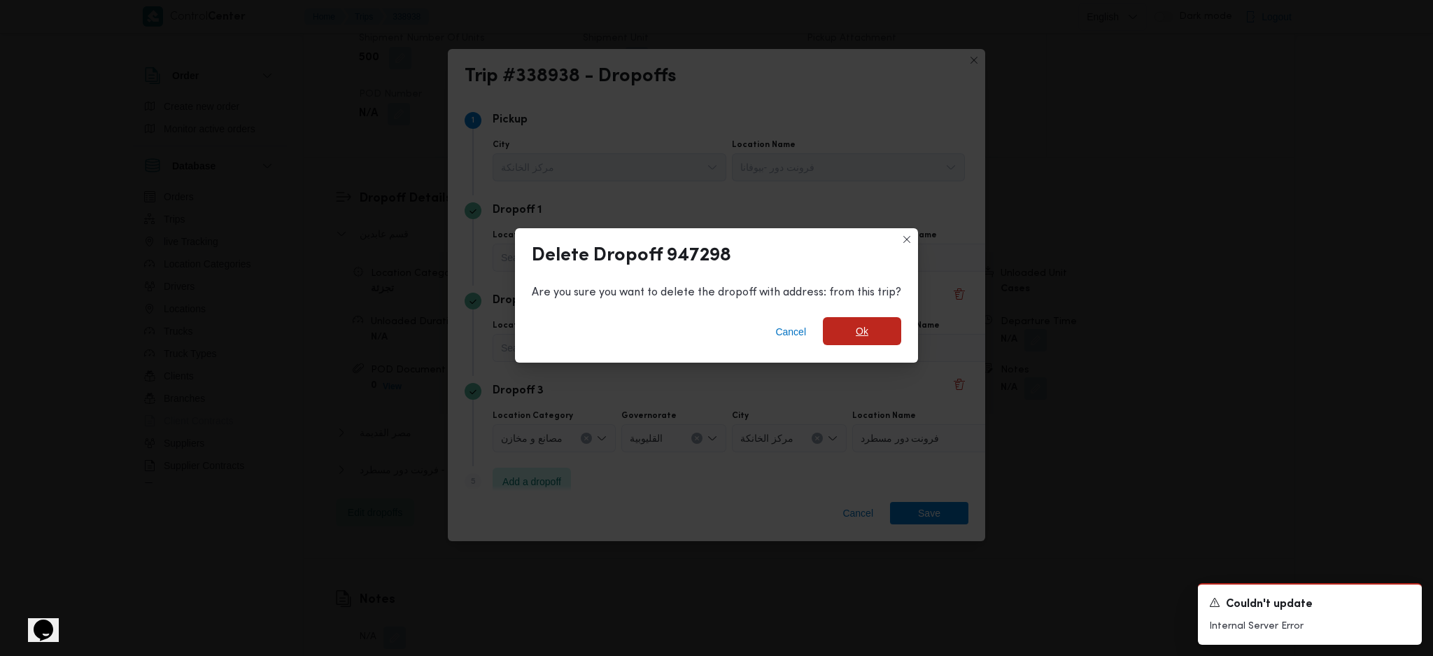
click at [878, 326] on span "Ok" at bounding box center [862, 331] width 78 height 28
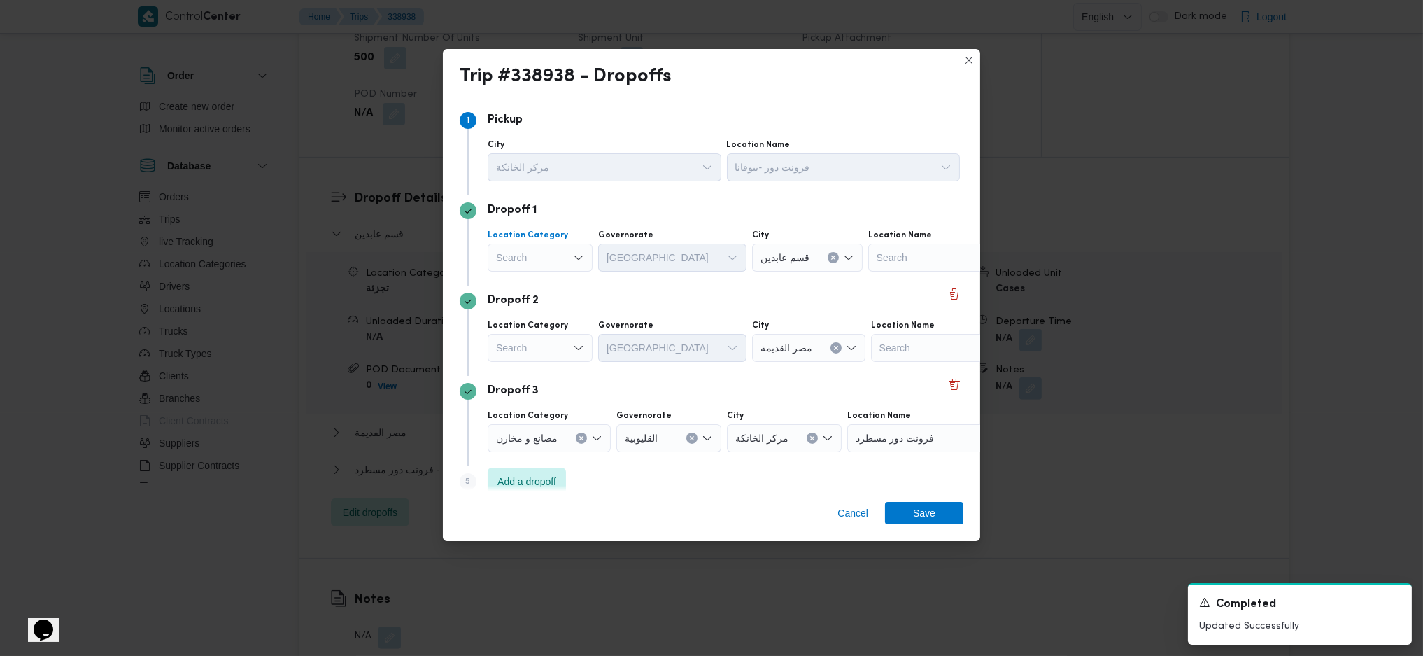
click at [545, 254] on div "Search" at bounding box center [540, 257] width 105 height 28
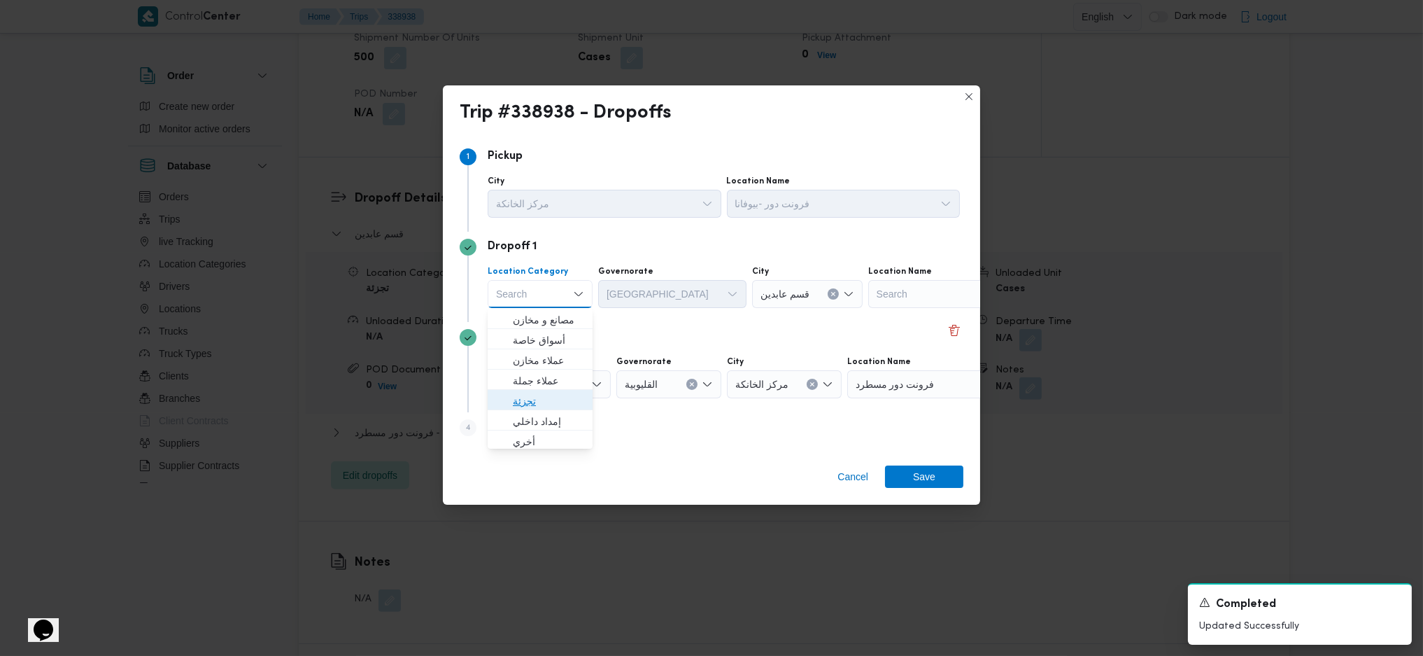
click at [536, 398] on span "تجزئة" at bounding box center [548, 401] width 71 height 17
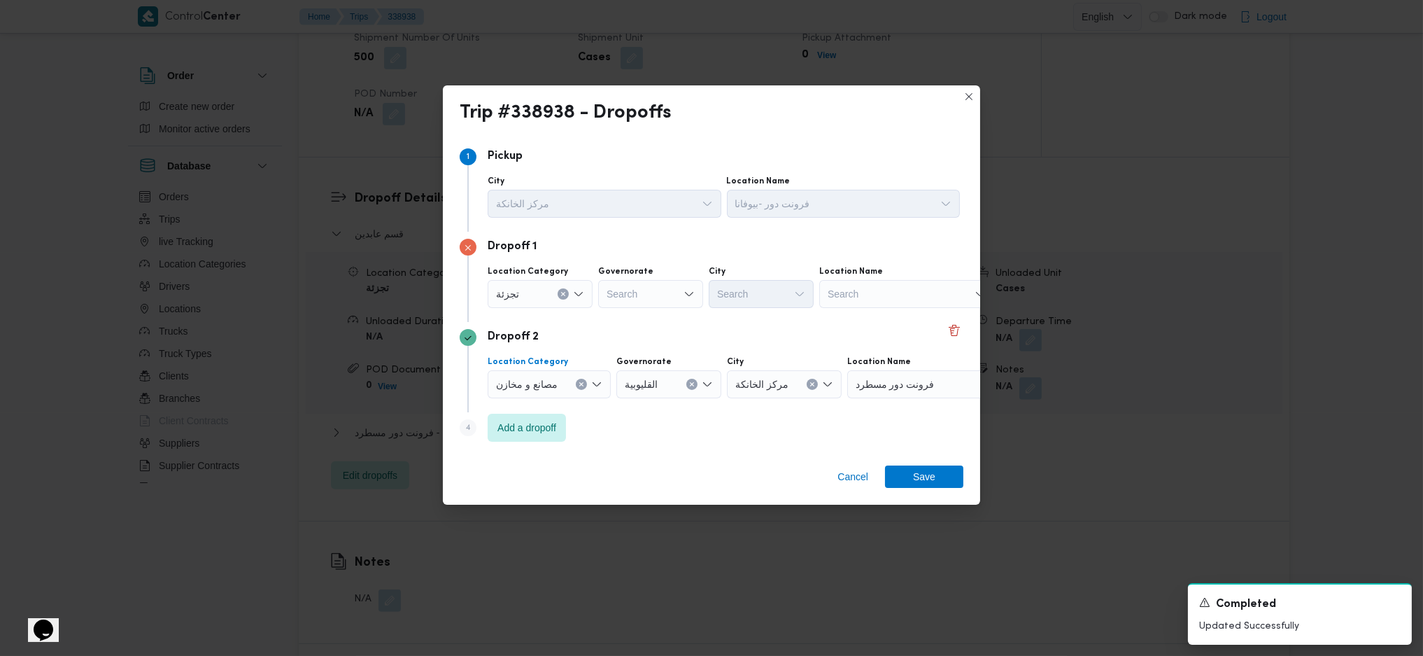
click at [561, 388] on div at bounding box center [563, 384] width 7 height 22
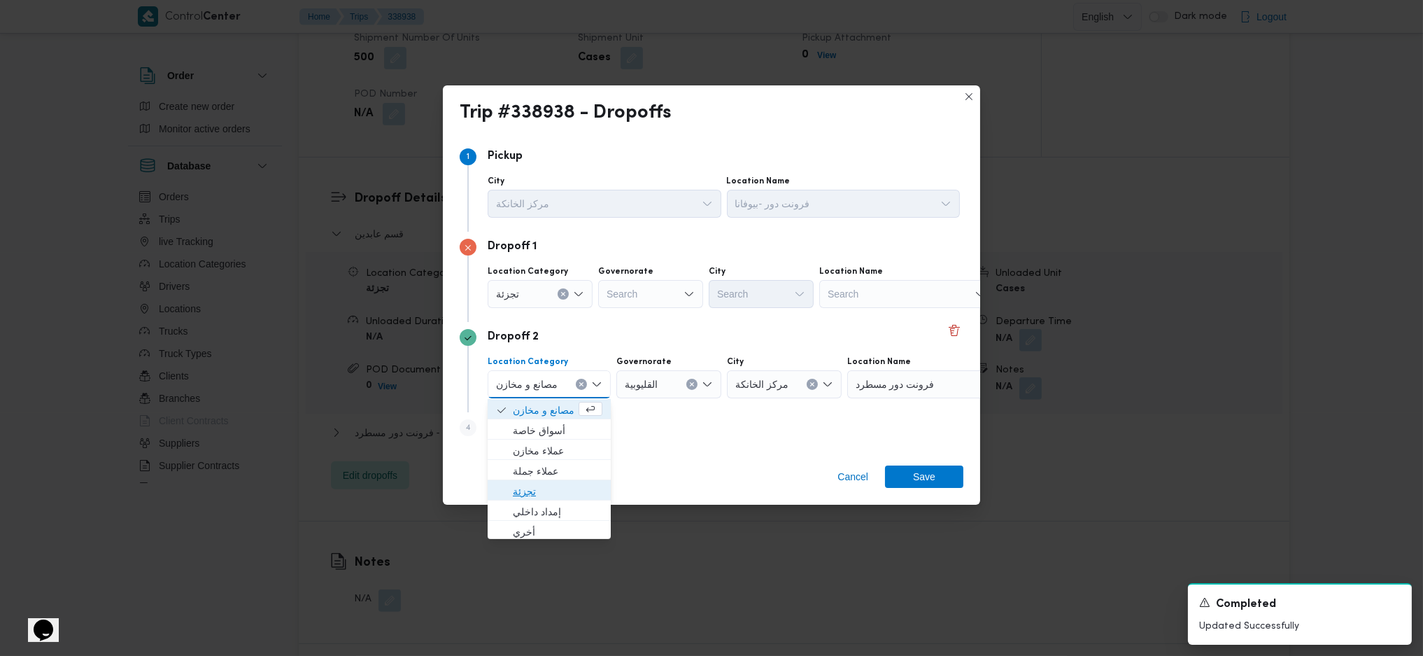
click at [540, 436] on span "تجزئة" at bounding box center [549, 491] width 112 height 22
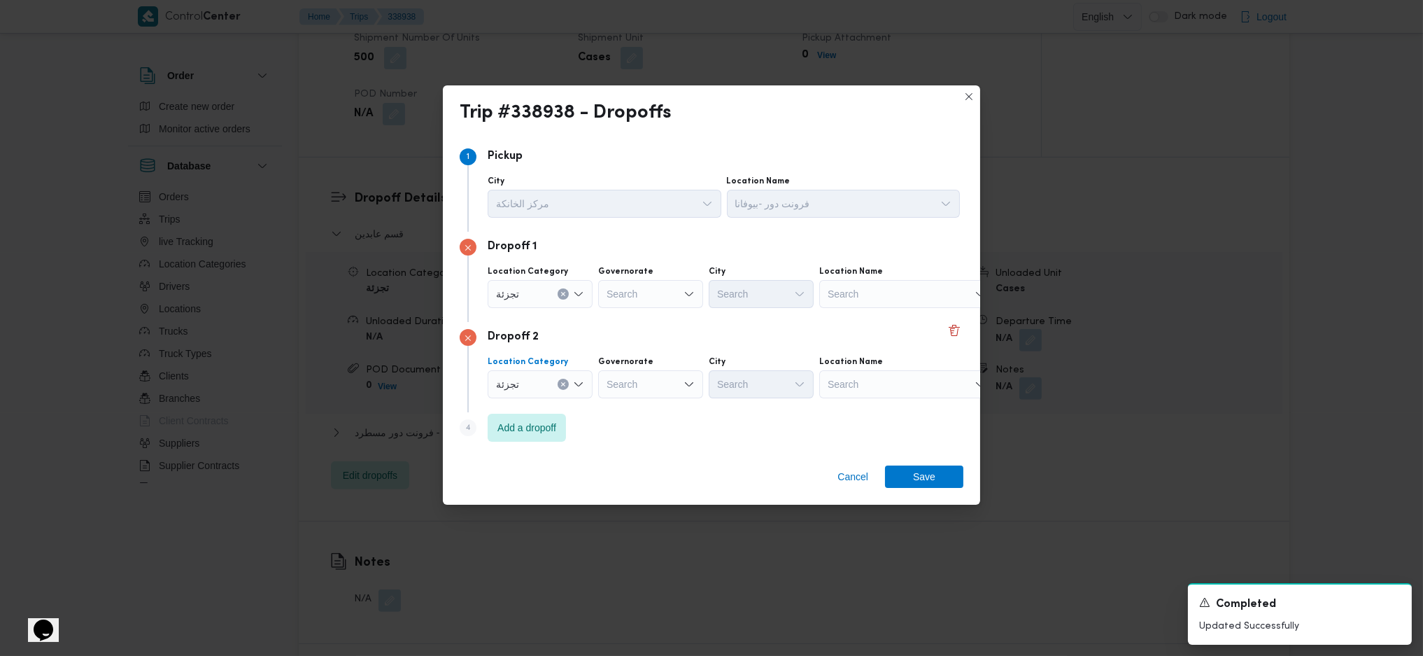
click at [655, 296] on div "Search" at bounding box center [650, 294] width 105 height 28
click at [660, 397] on div "Search" at bounding box center [650, 384] width 105 height 28
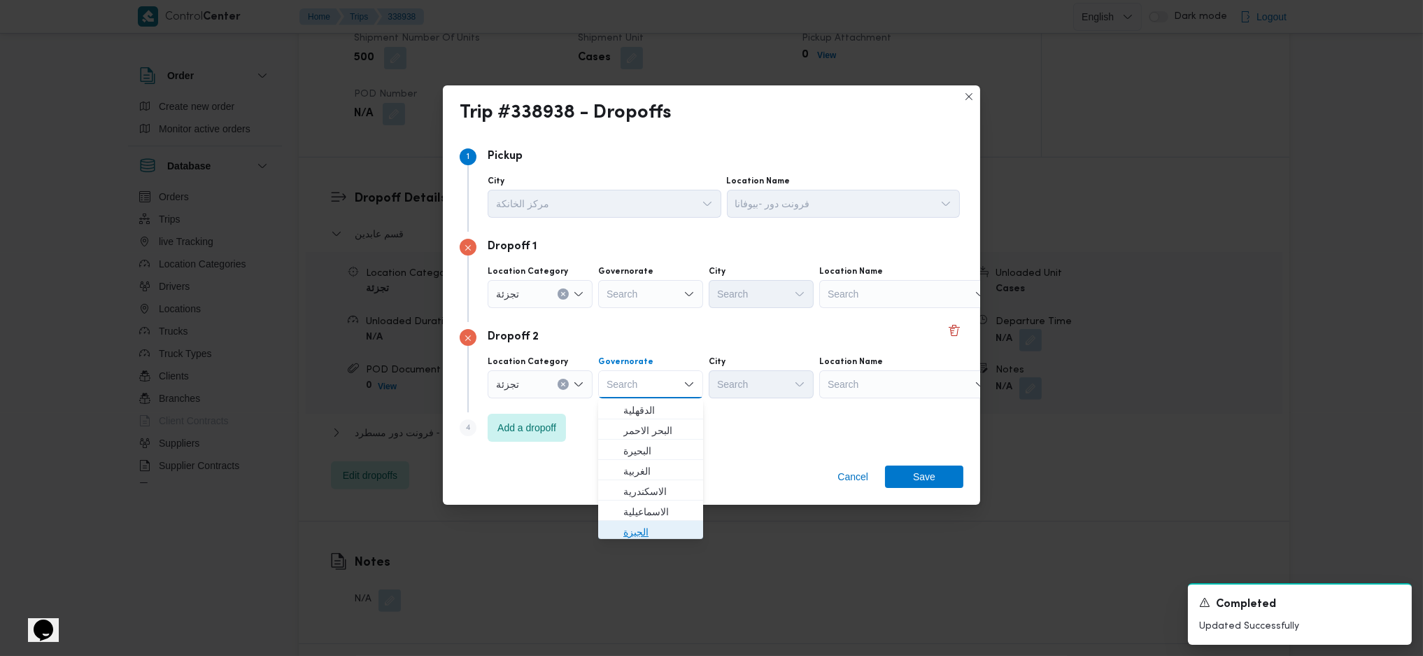
click at [644, 436] on span "الجيزة" at bounding box center [658, 531] width 71 height 17
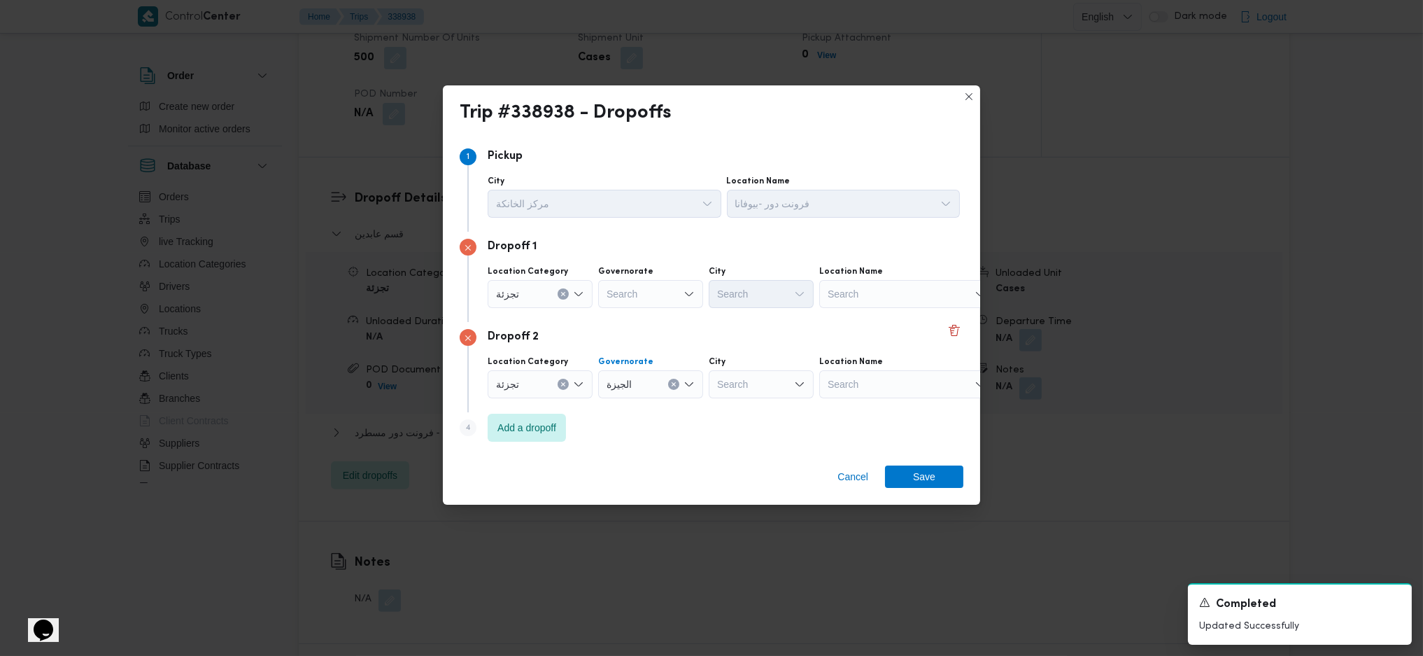
click at [768, 379] on div "Search" at bounding box center [761, 384] width 105 height 28
type input "هرم"
click at [728, 413] on icon "button" at bounding box center [722, 409] width 11 height 11
click at [639, 297] on div "Search" at bounding box center [650, 294] width 105 height 28
type input "جيز"
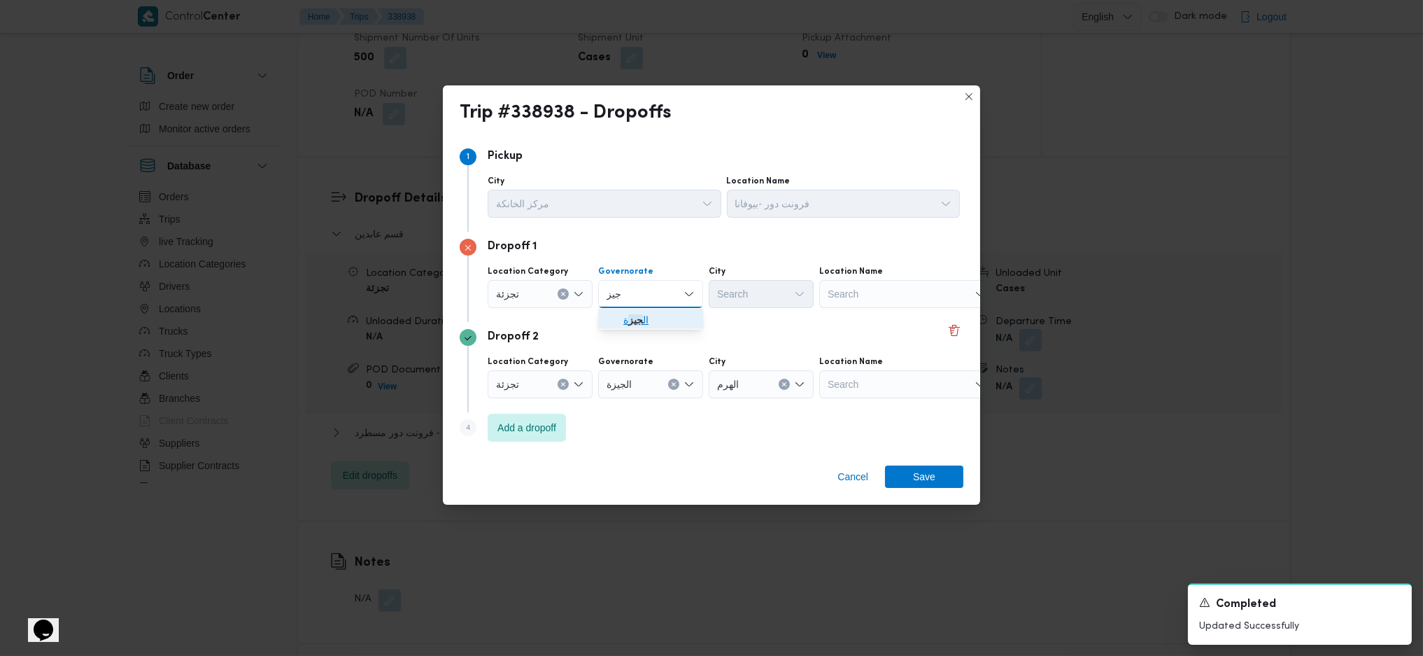
click at [641, 321] on mark "جيز" at bounding box center [635, 319] width 15 height 11
click at [732, 296] on div "Search" at bounding box center [761, 294] width 105 height 28
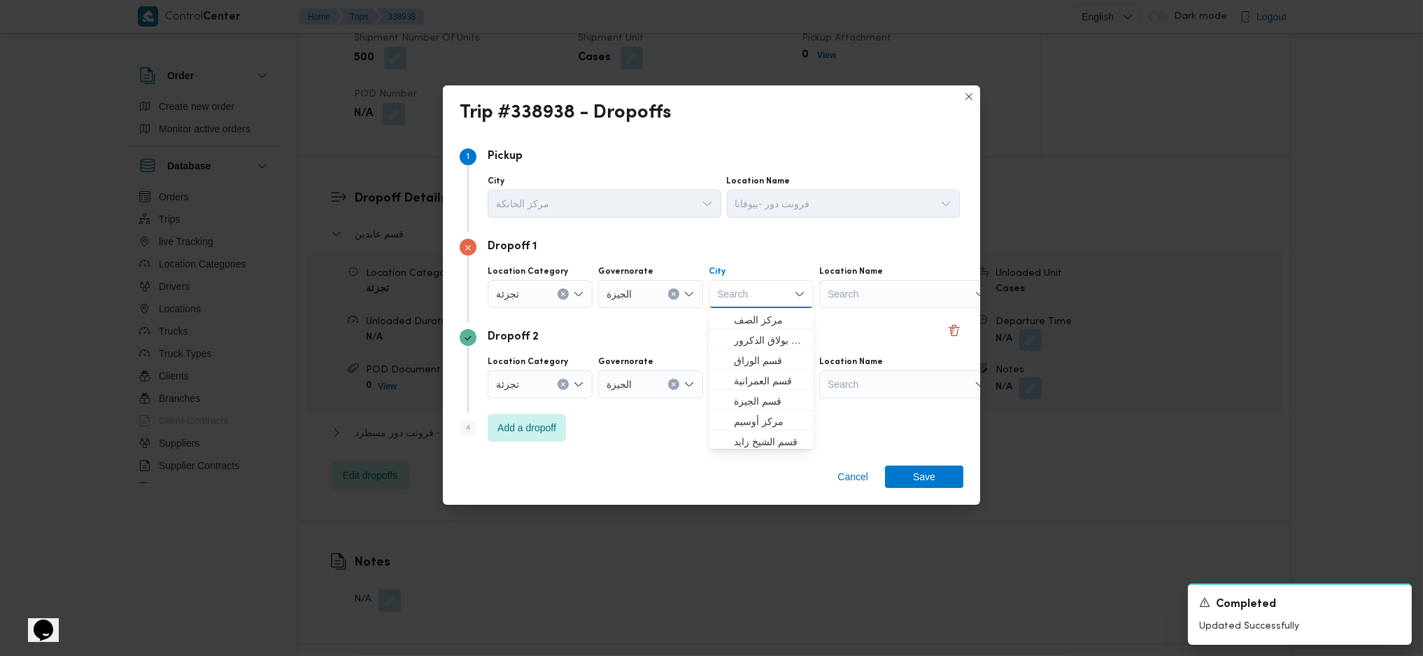
type input "غ"
type input "فيصل"
click at [751, 318] on mark "فيصل" at bounding box center [775, 319] width 82 height 11
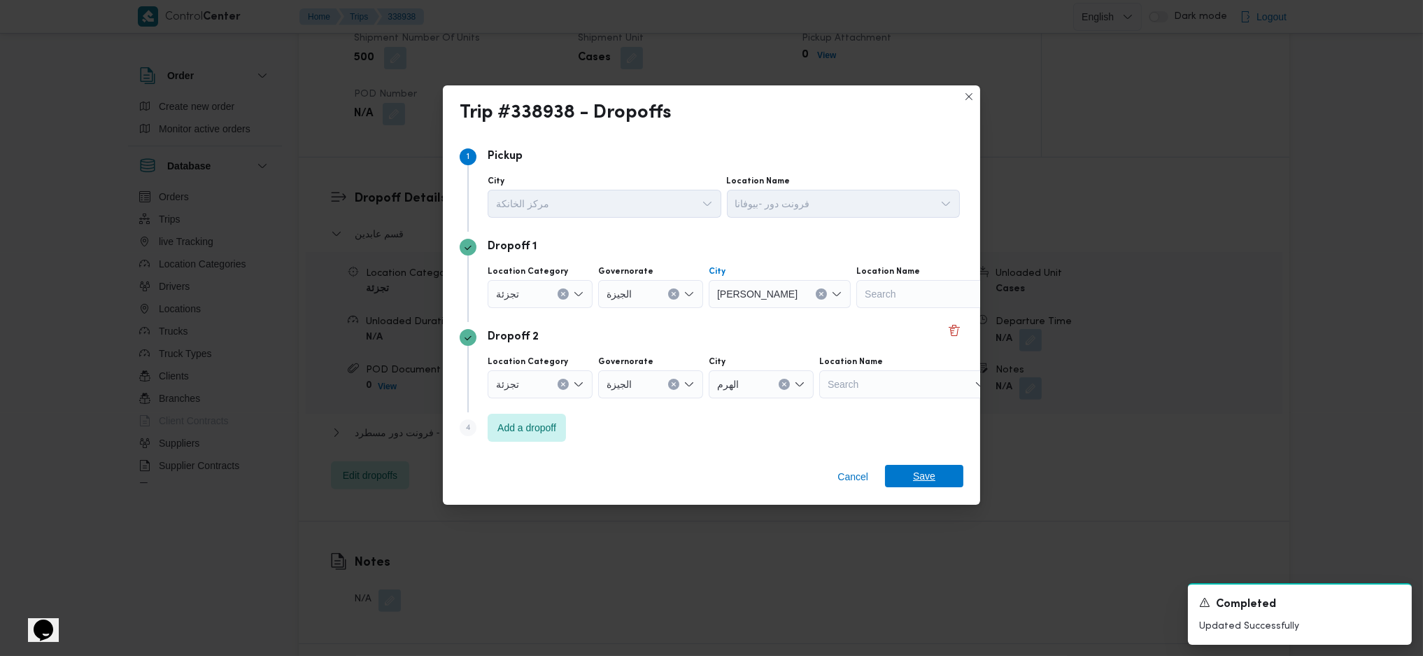
click at [914, 436] on span "Save" at bounding box center [924, 476] width 22 height 22
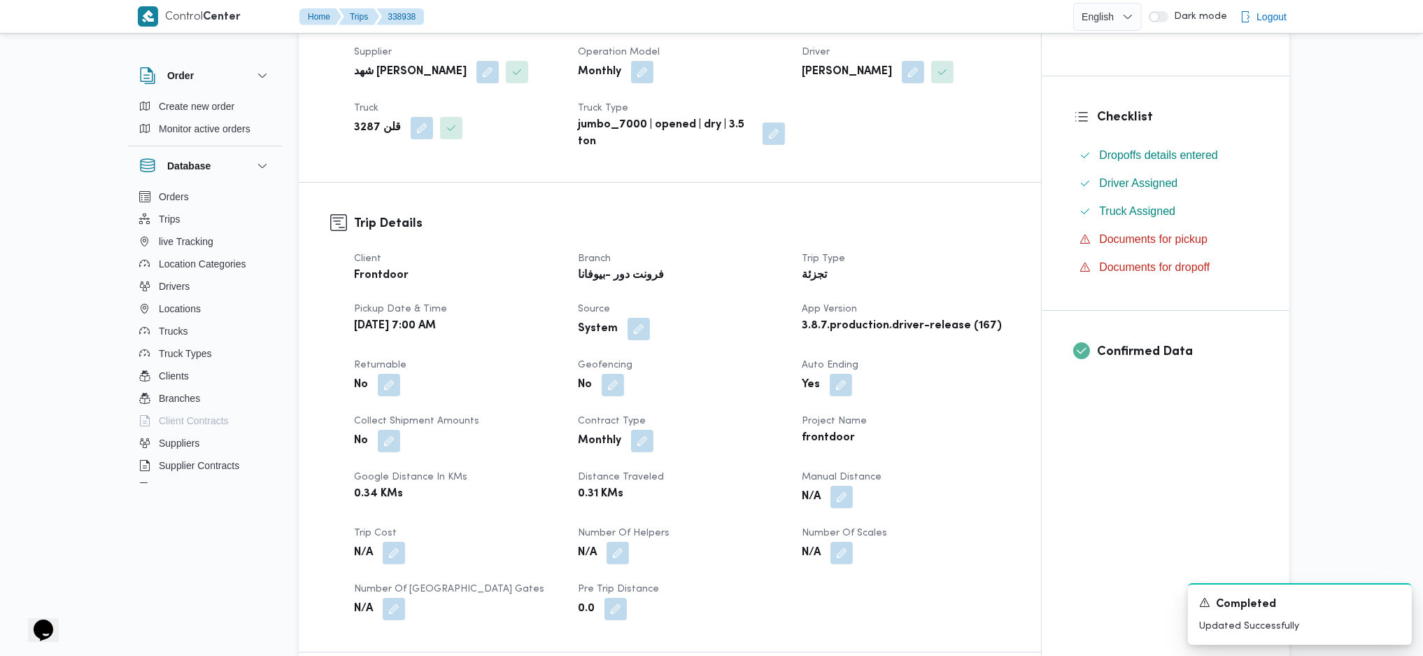
scroll to position [466, 0]
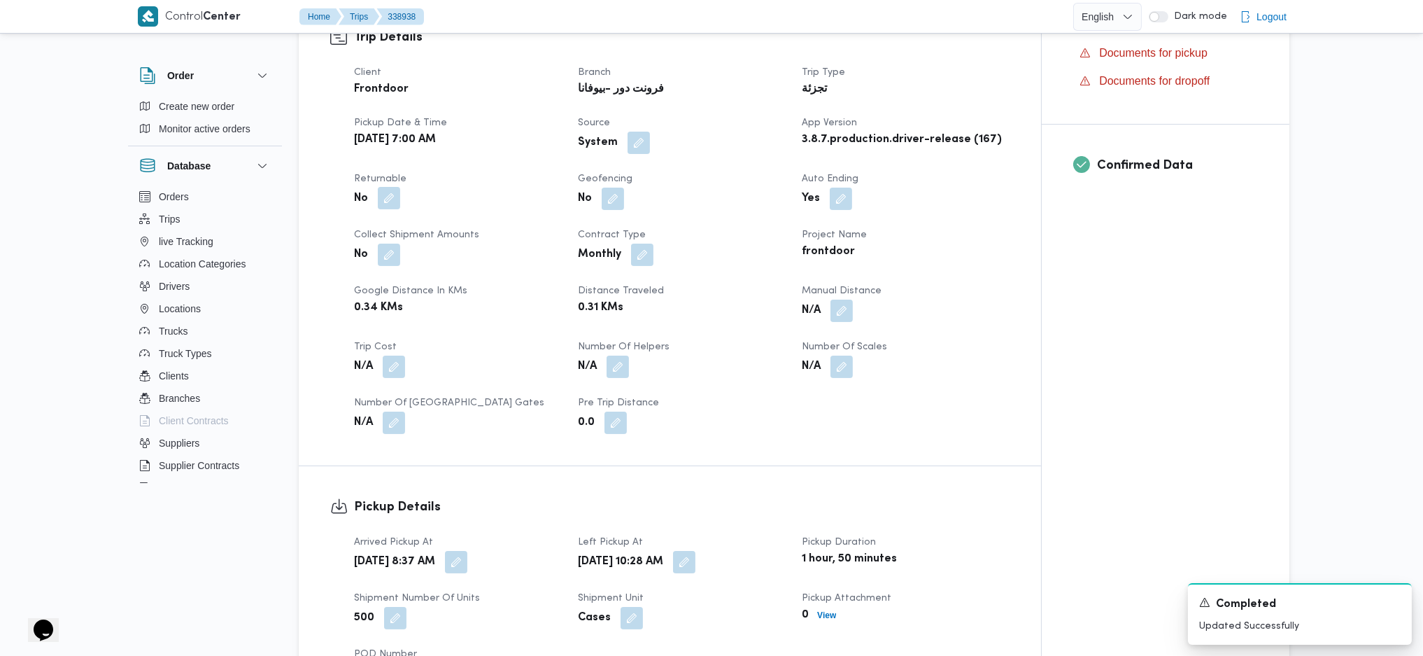
click at [385, 202] on button "button" at bounding box center [389, 198] width 22 height 22
click at [367, 239] on label "Is the trip will return to pickup after finish?" at bounding box center [350, 240] width 215 height 17
checkbox input "true"
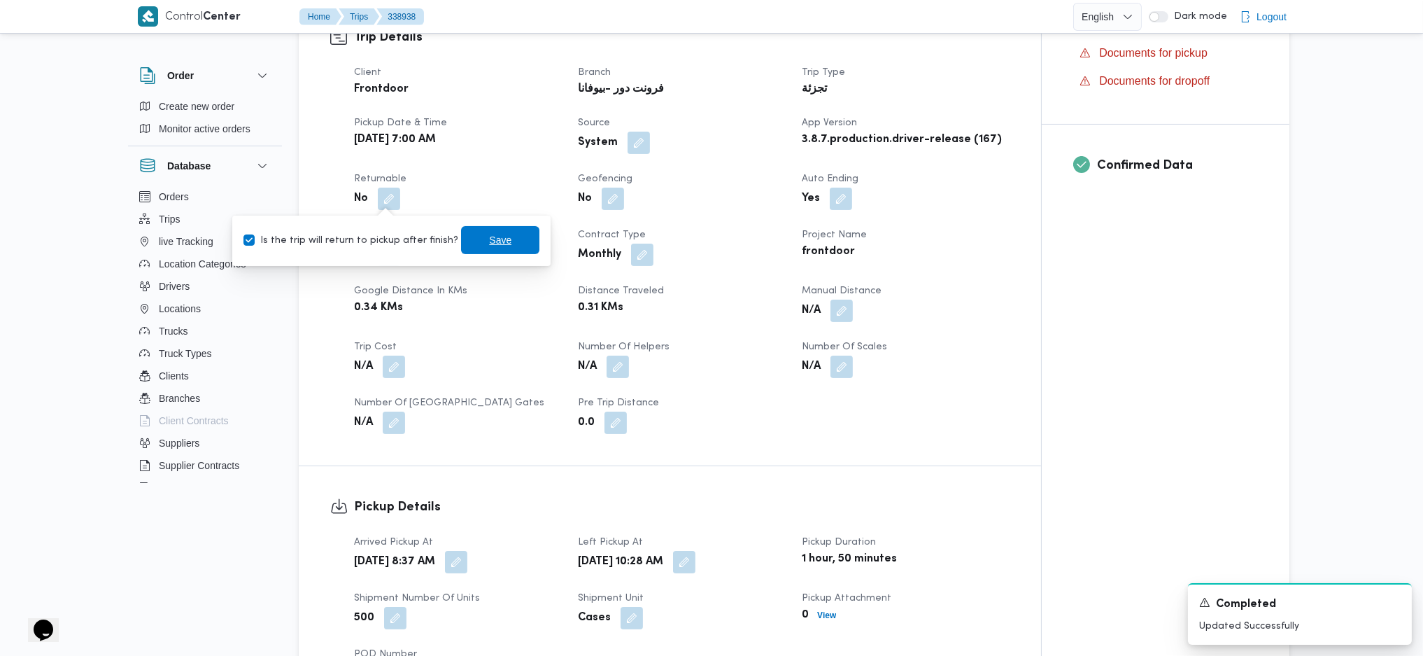
click at [491, 243] on span "Save" at bounding box center [500, 240] width 22 height 17
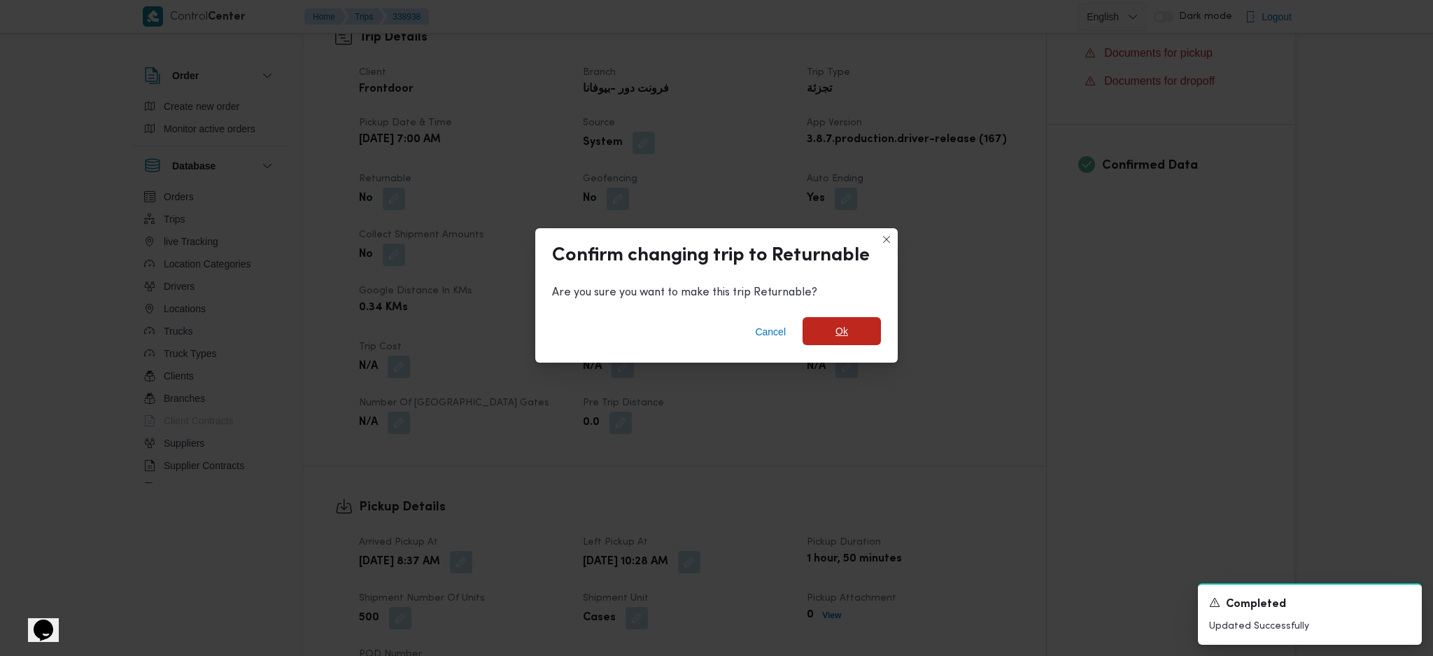
drag, startPoint x: 881, startPoint y: 342, endPoint x: 851, endPoint y: 339, distance: 29.6
click at [877, 339] on div "Cancel Ok" at bounding box center [716, 334] width 362 height 56
click at [851, 347] on div "Cancel Ok" at bounding box center [716, 334] width 362 height 56
click at [840, 339] on span "Ok" at bounding box center [841, 331] width 13 height 17
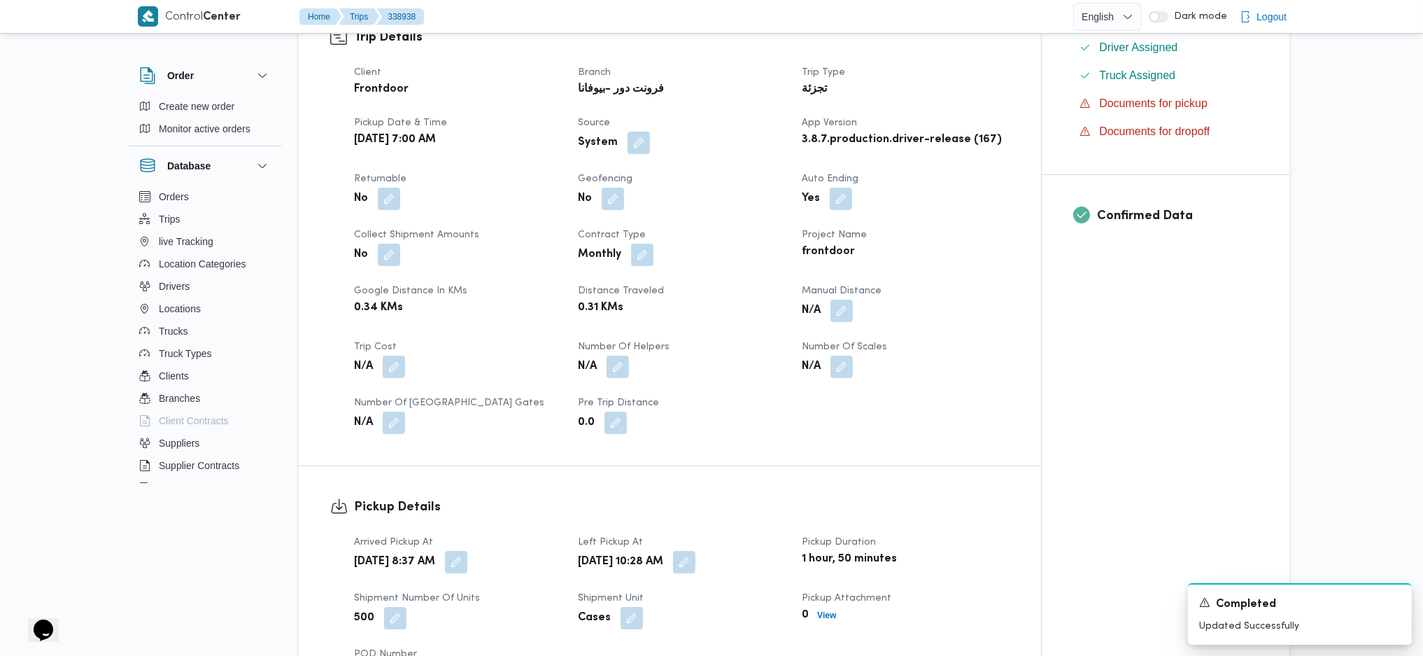
click at [880, 408] on div "Client Frontdoor Branch فرونت دور -بيوفانا Trip Type تجزئة Pickup date & time M…" at bounding box center [682, 249] width 672 height 386
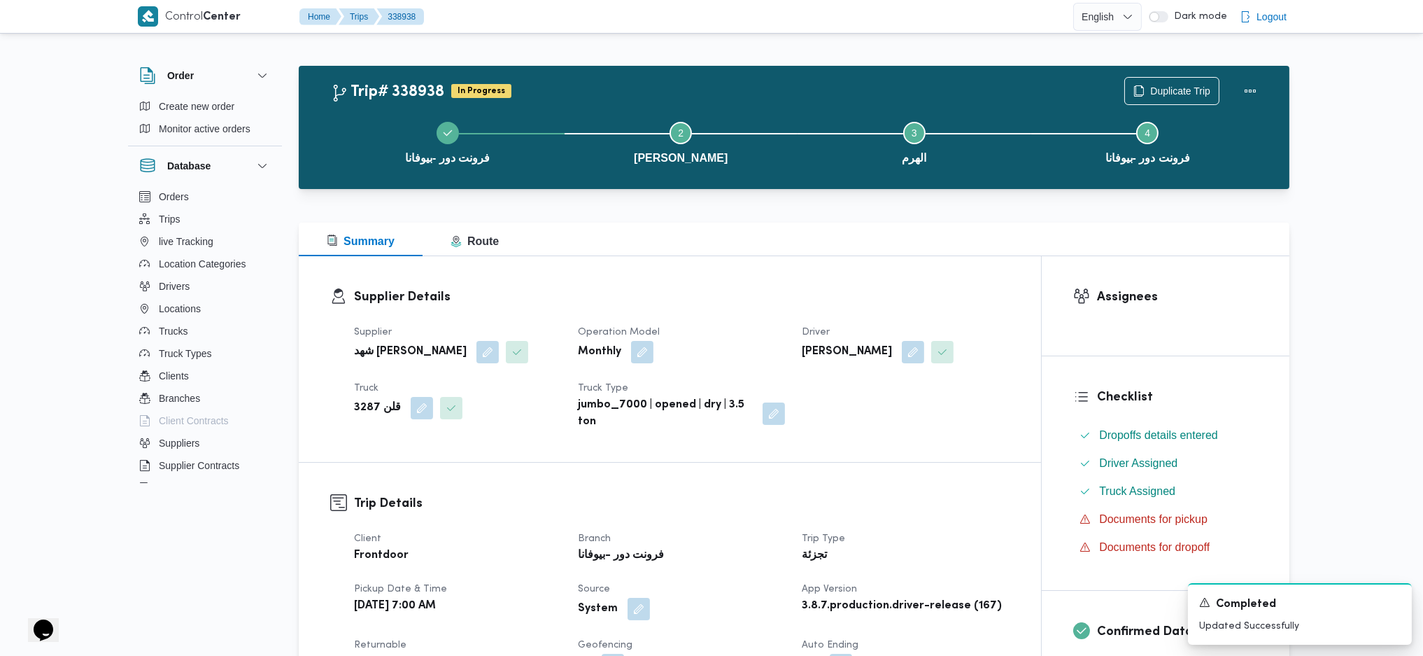
scroll to position [560, 0]
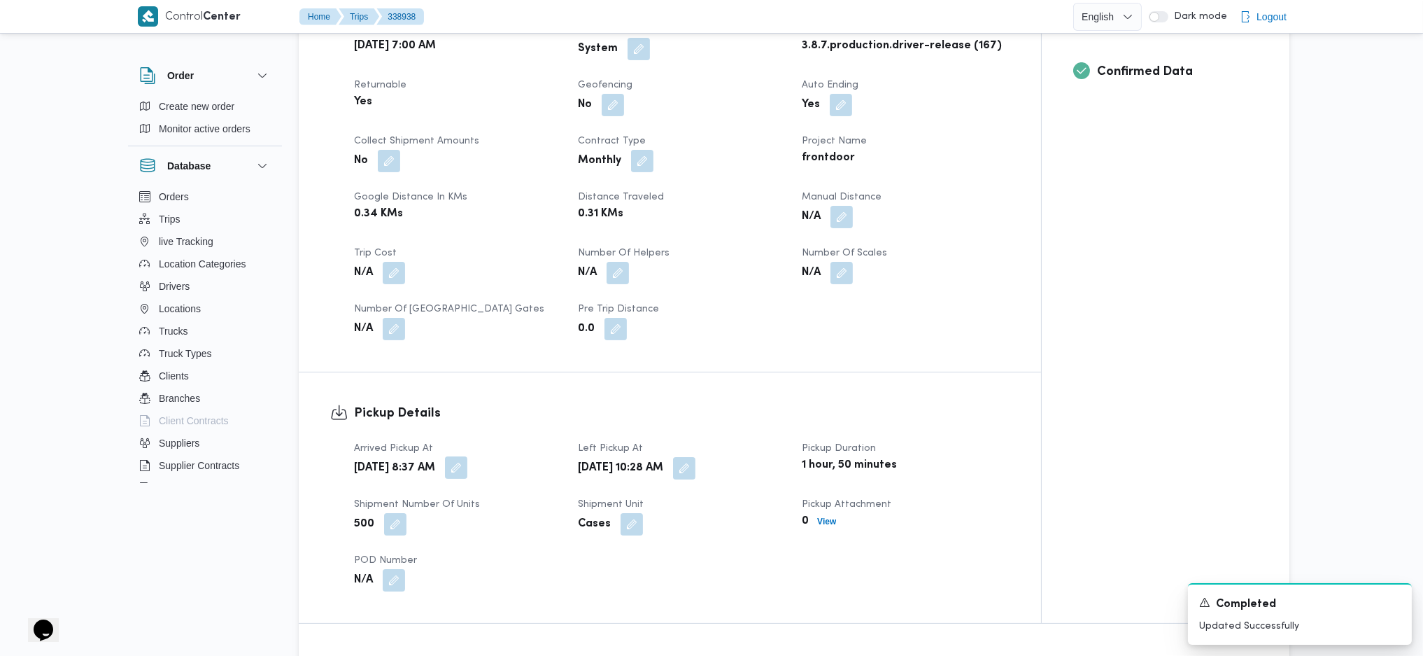
click at [467, 436] on button "button" at bounding box center [456, 467] width 22 height 22
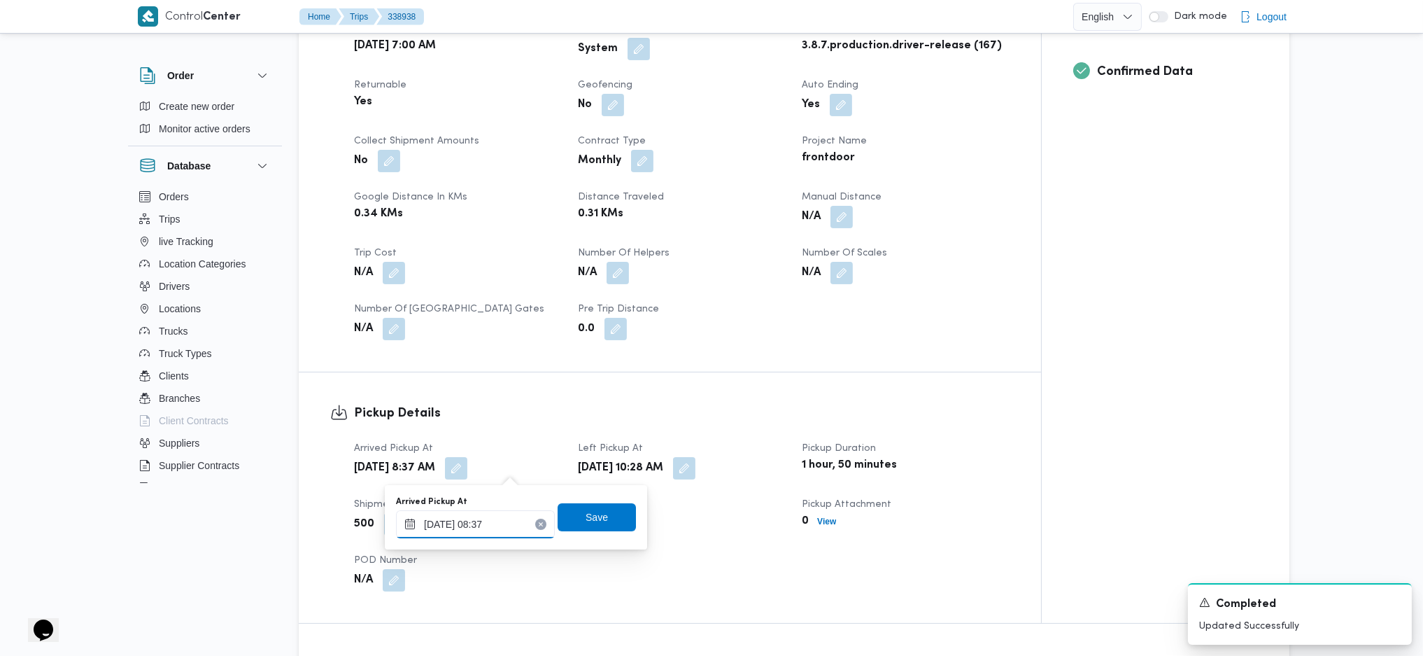
click at [507, 436] on input "22/09/2025 08:37" at bounding box center [475, 524] width 159 height 28
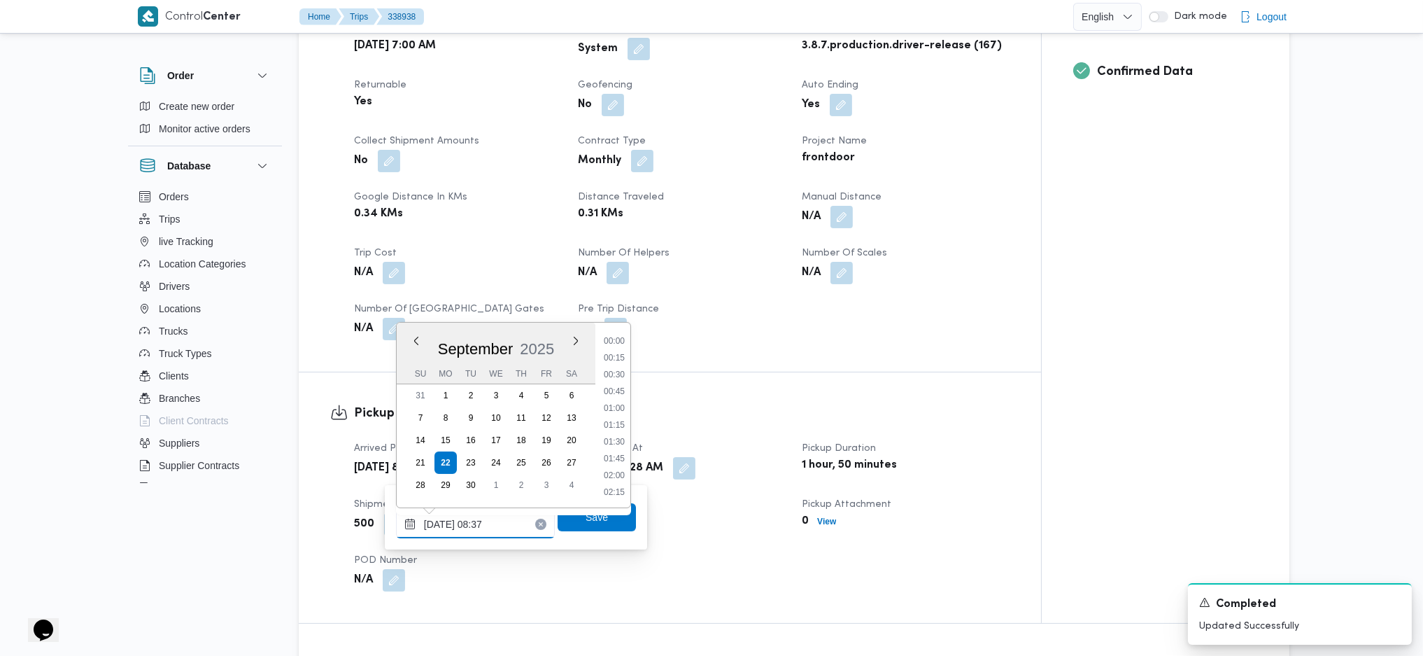
scroll to position [488, 0]
click at [614, 395] on li "08:00" at bounding box center [614, 390] width 32 height 14
type input "[DATE] 08:00"
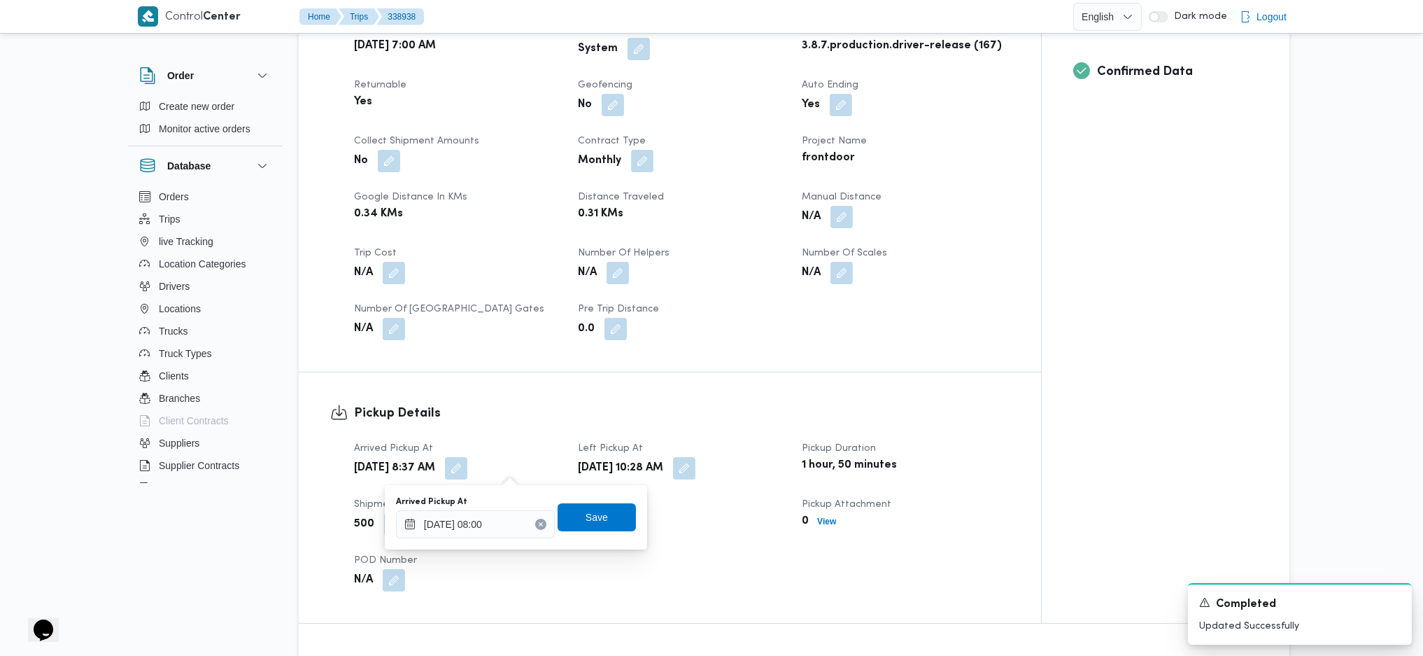
click at [586, 436] on div "Arrived Pickup At 22/09/2025 08:00 Save" at bounding box center [516, 517] width 243 height 45
click at [607, 436] on span "Save" at bounding box center [597, 516] width 78 height 28
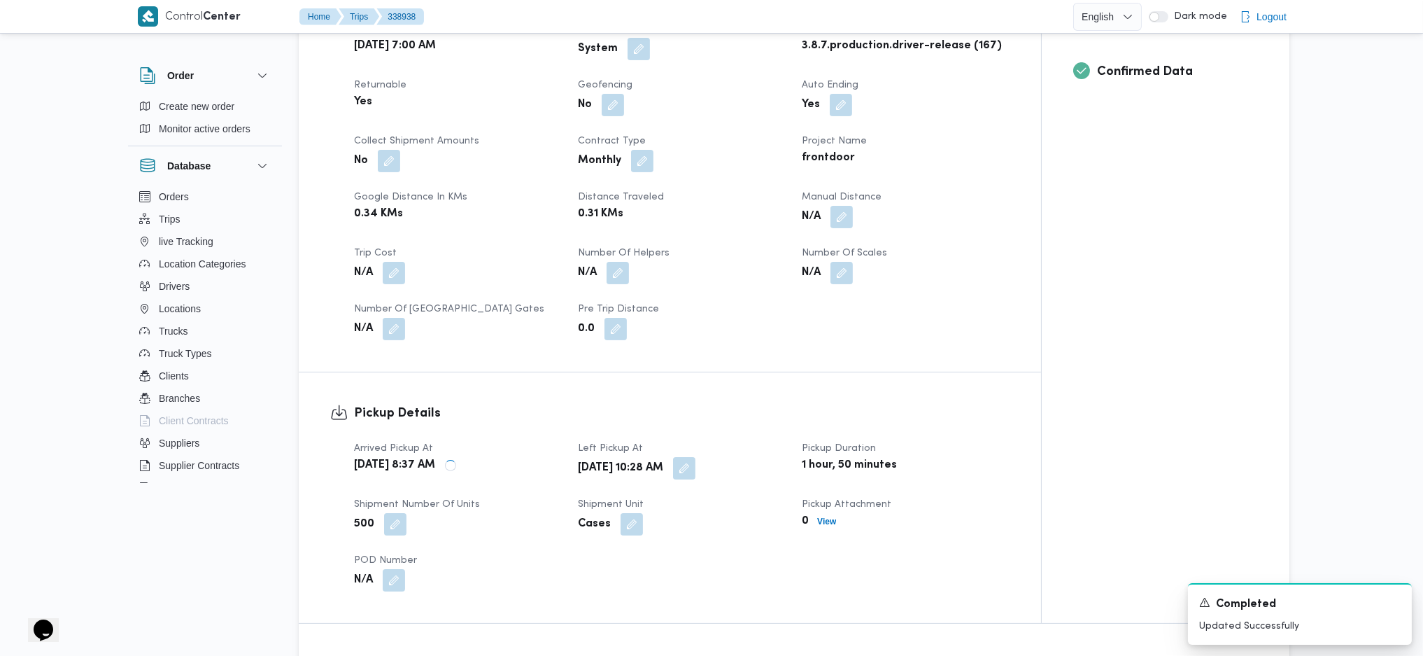
scroll to position [0, 0]
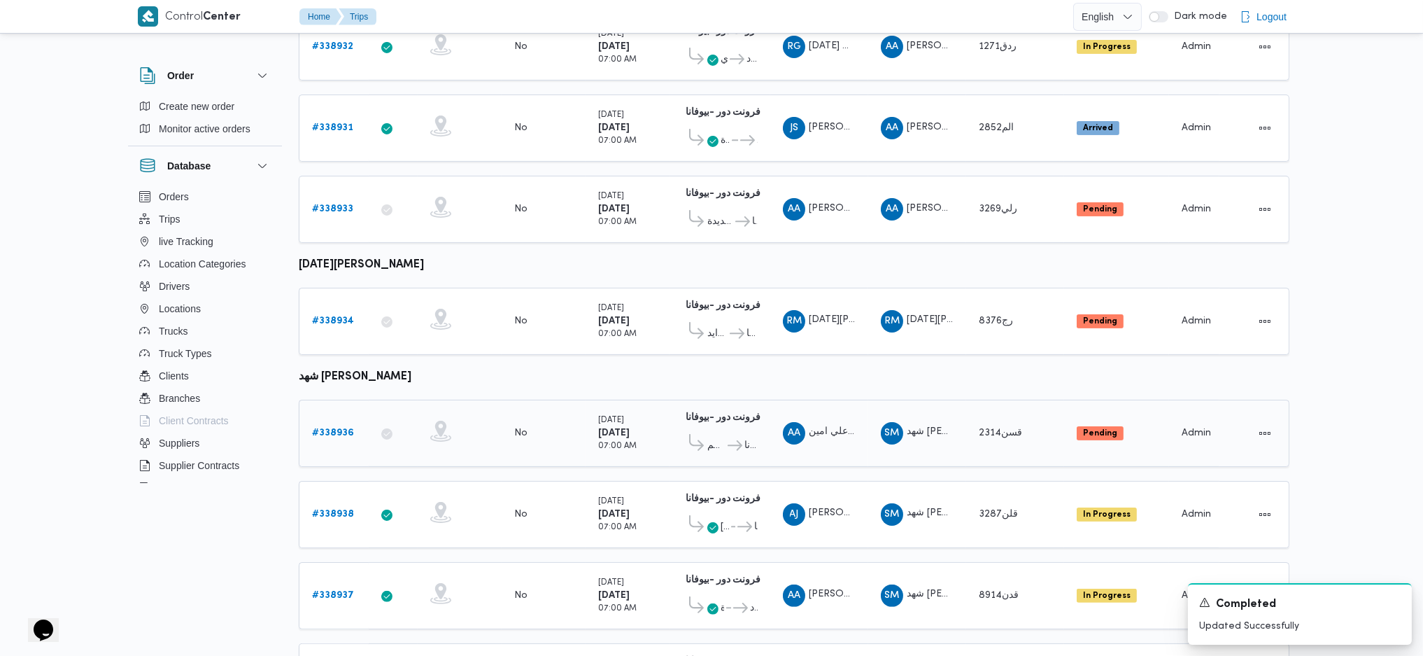
scroll to position [832, 0]
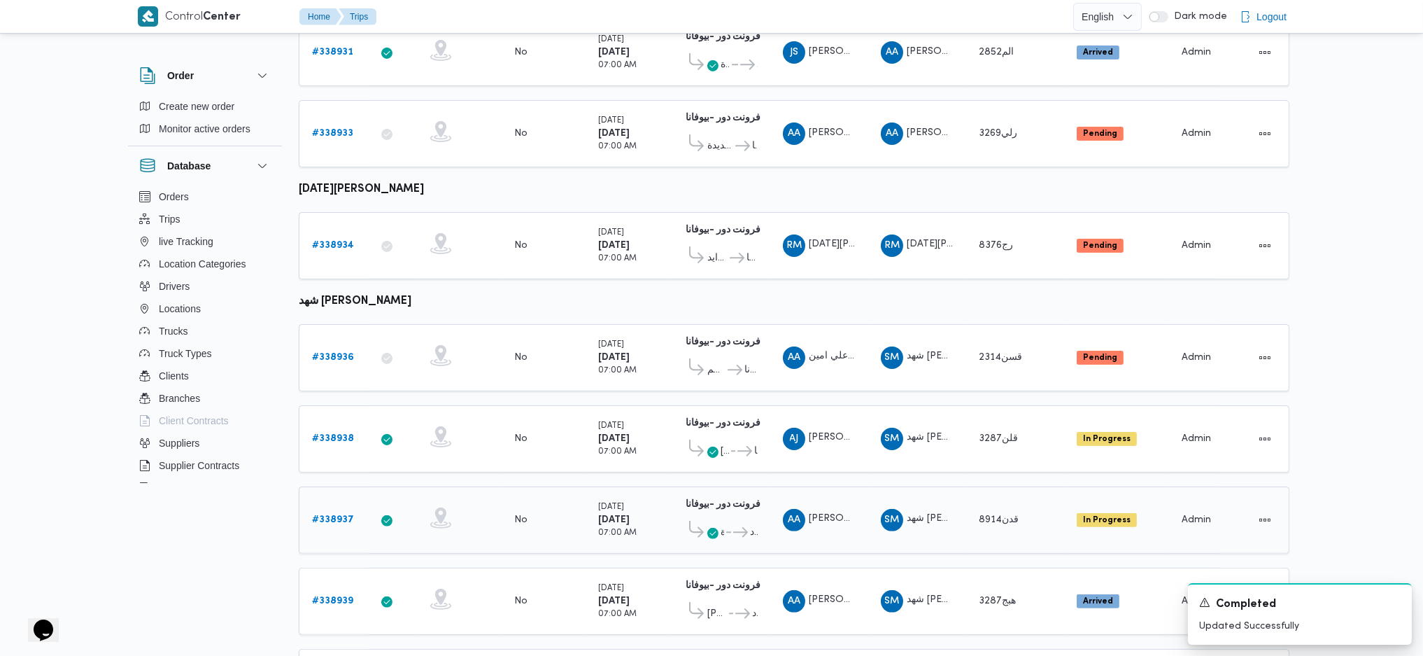
click at [337, 436] on b "# 338937" at bounding box center [333, 519] width 42 height 9
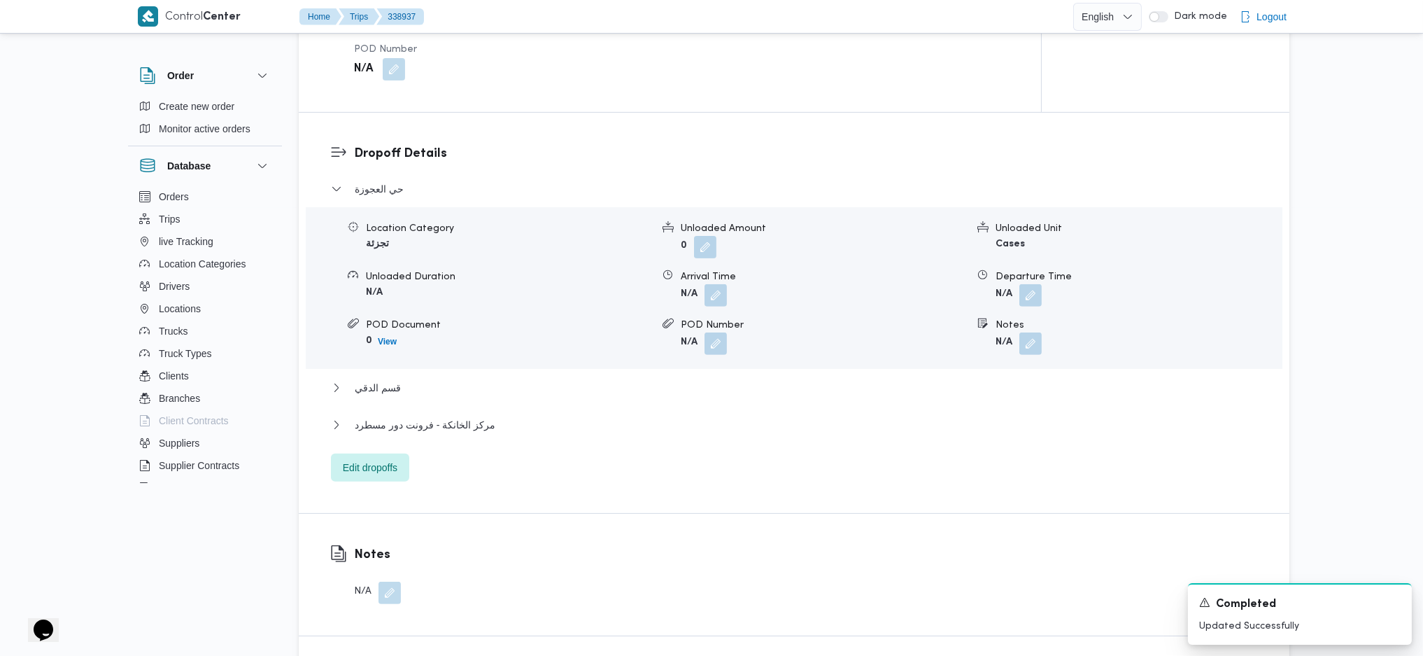
scroll to position [925, 0]
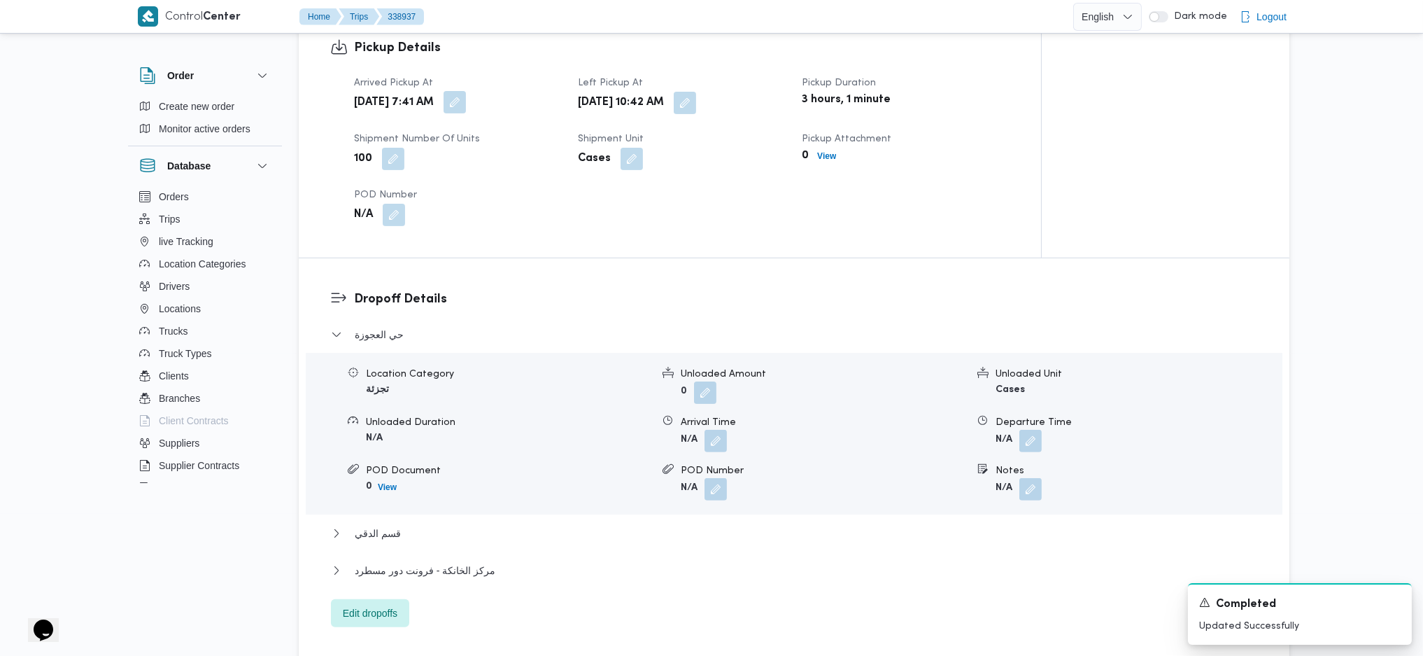
click at [466, 102] on button "button" at bounding box center [455, 102] width 22 height 22
click at [675, 253] on div "Pickup Details Arrived Pickup At Mon, Sep 22, 2025 7:41 AM Left Pickup At Mon, …" at bounding box center [670, 132] width 742 height 250
click at [387, 436] on span "Edit dropoffs" at bounding box center [370, 612] width 55 height 17
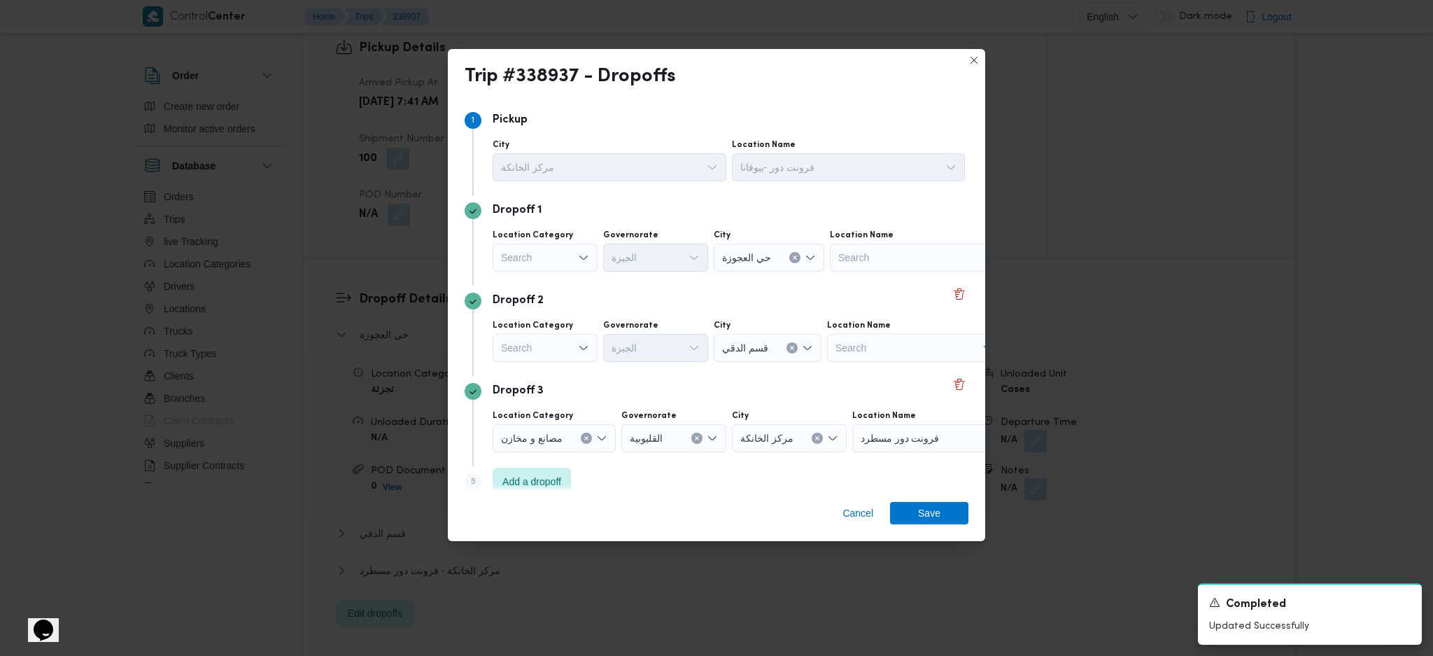
click at [947, 303] on div "Dropoff 2" at bounding box center [717, 300] width 504 height 17
click at [955, 299] on button "Delete" at bounding box center [959, 293] width 17 height 17
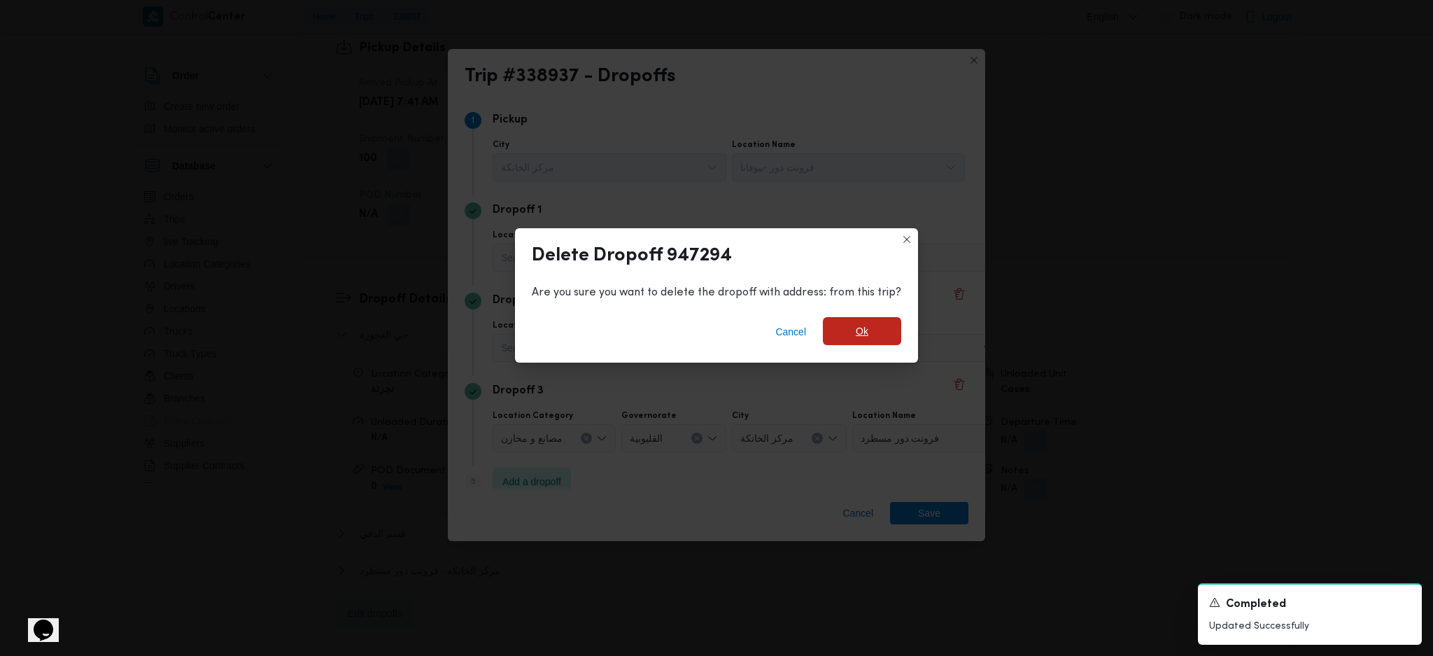
click at [879, 325] on span "Ok" at bounding box center [862, 331] width 78 height 28
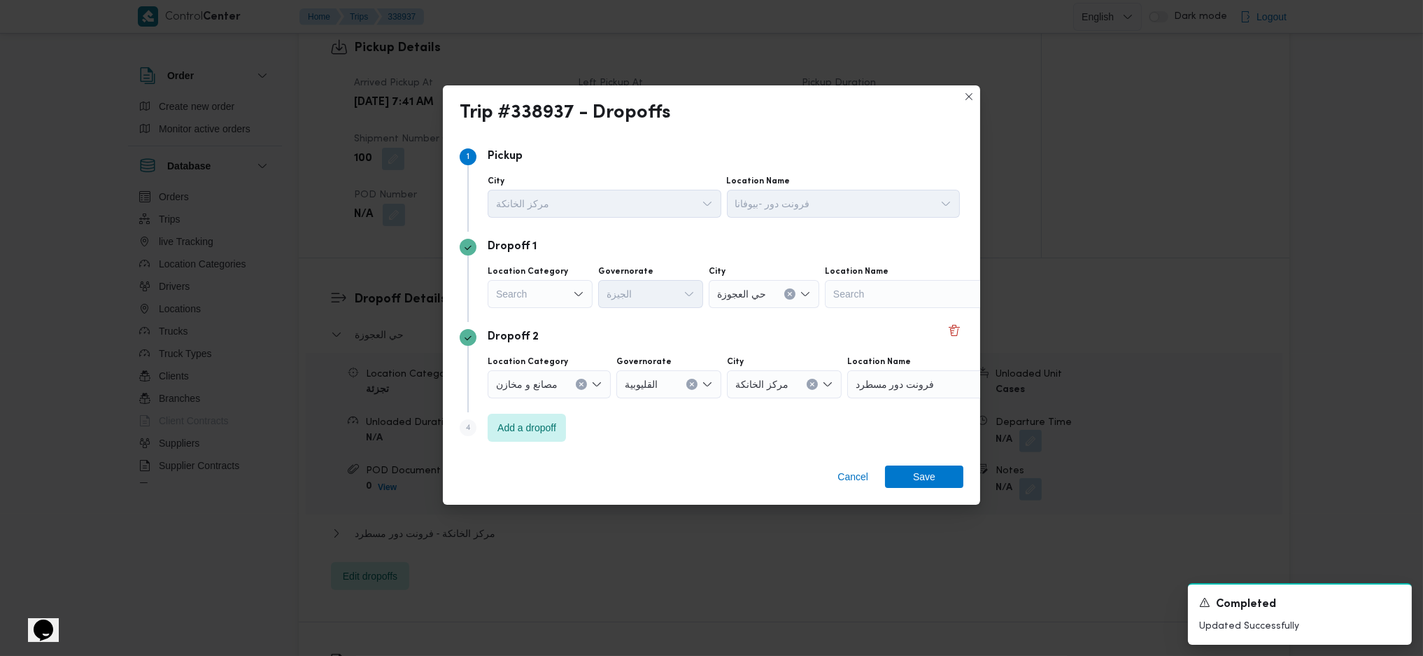
click at [571, 389] on div "مصانع و مخازن" at bounding box center [549, 384] width 123 height 28
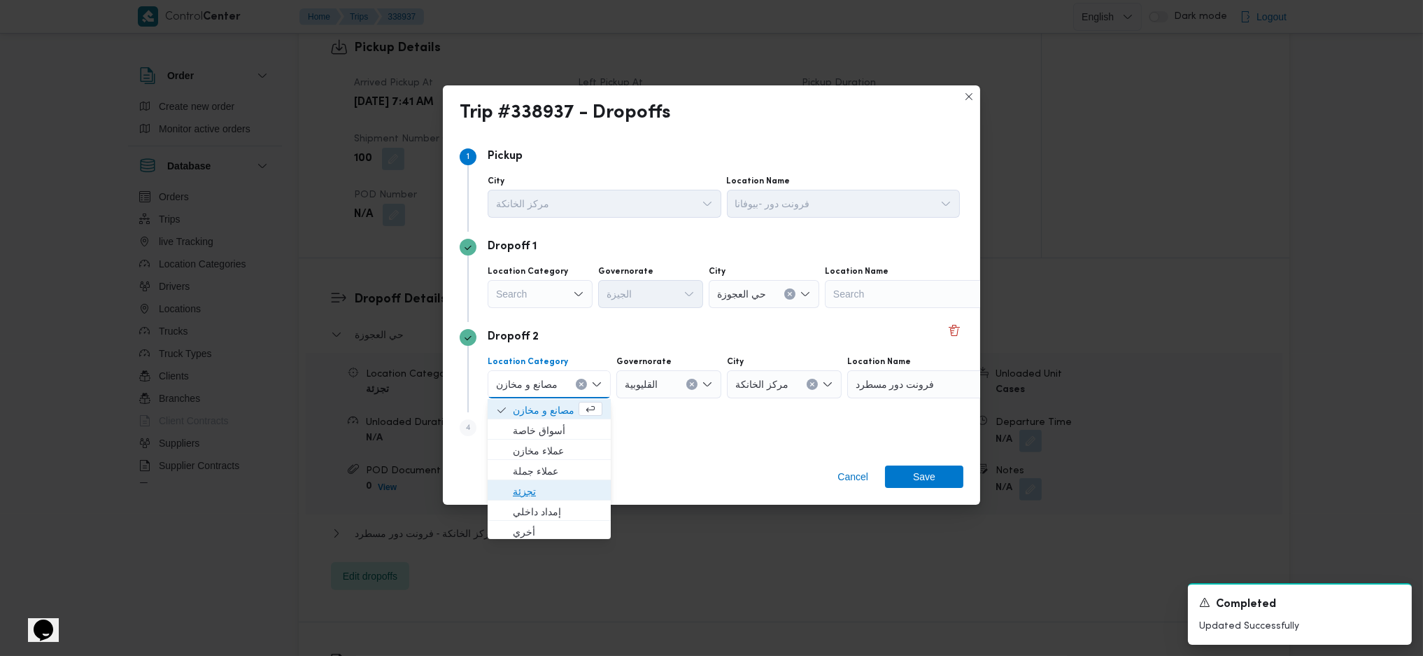
click at [542, 436] on span "تجزئة" at bounding box center [558, 491] width 90 height 17
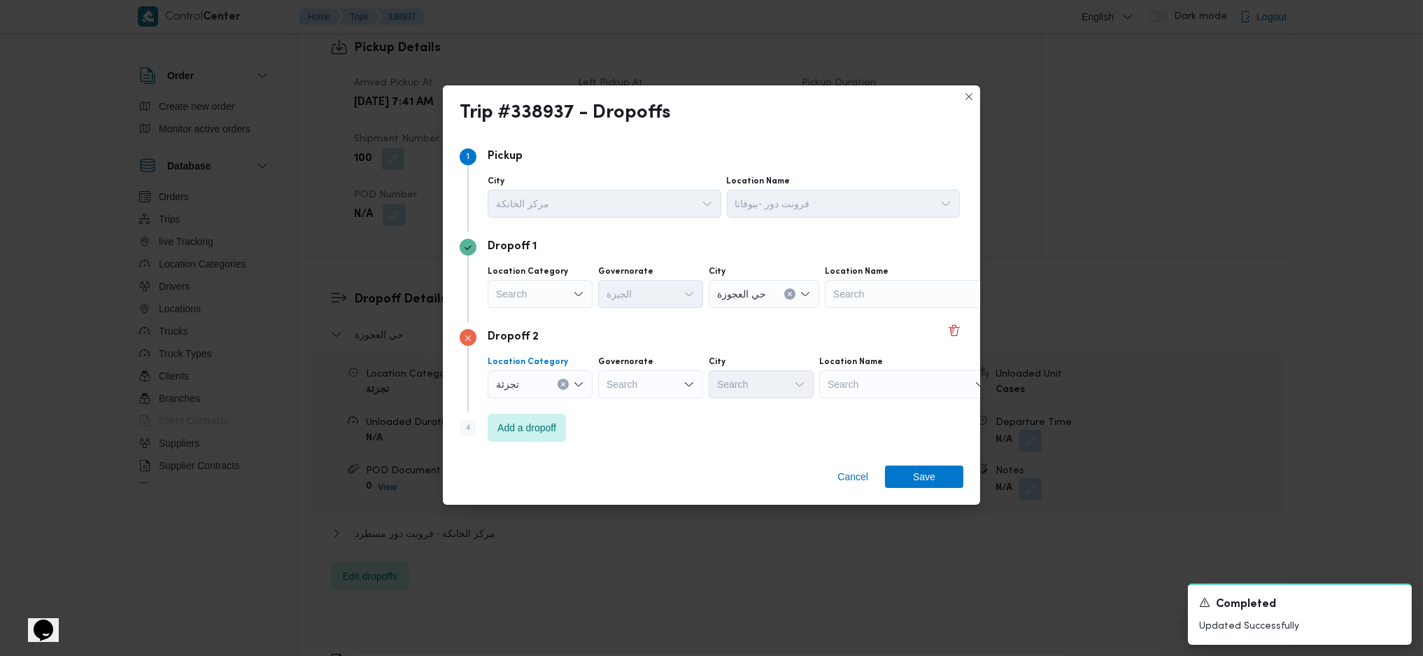
click at [665, 369] on div "Governorate Search" at bounding box center [650, 377] width 105 height 42
click at [661, 383] on div "Search" at bounding box center [650, 384] width 105 height 28
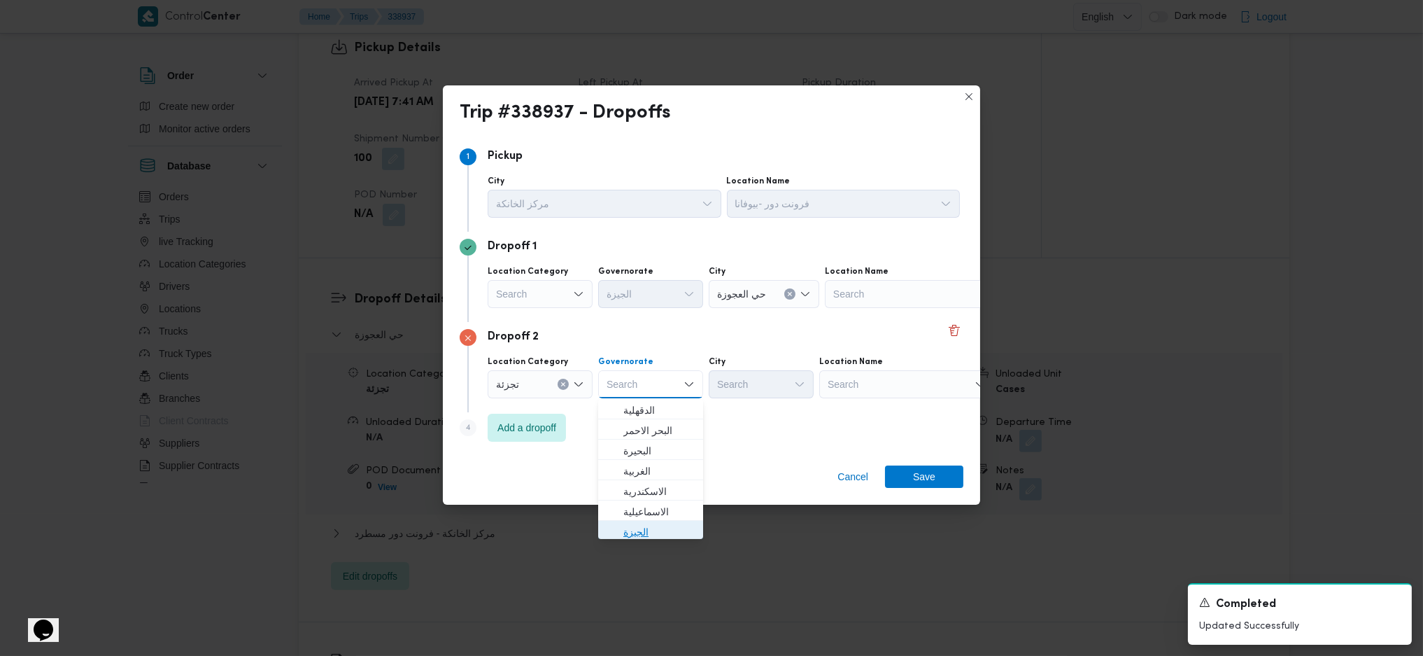
click at [642, 436] on span "الجيزة" at bounding box center [658, 531] width 71 height 17
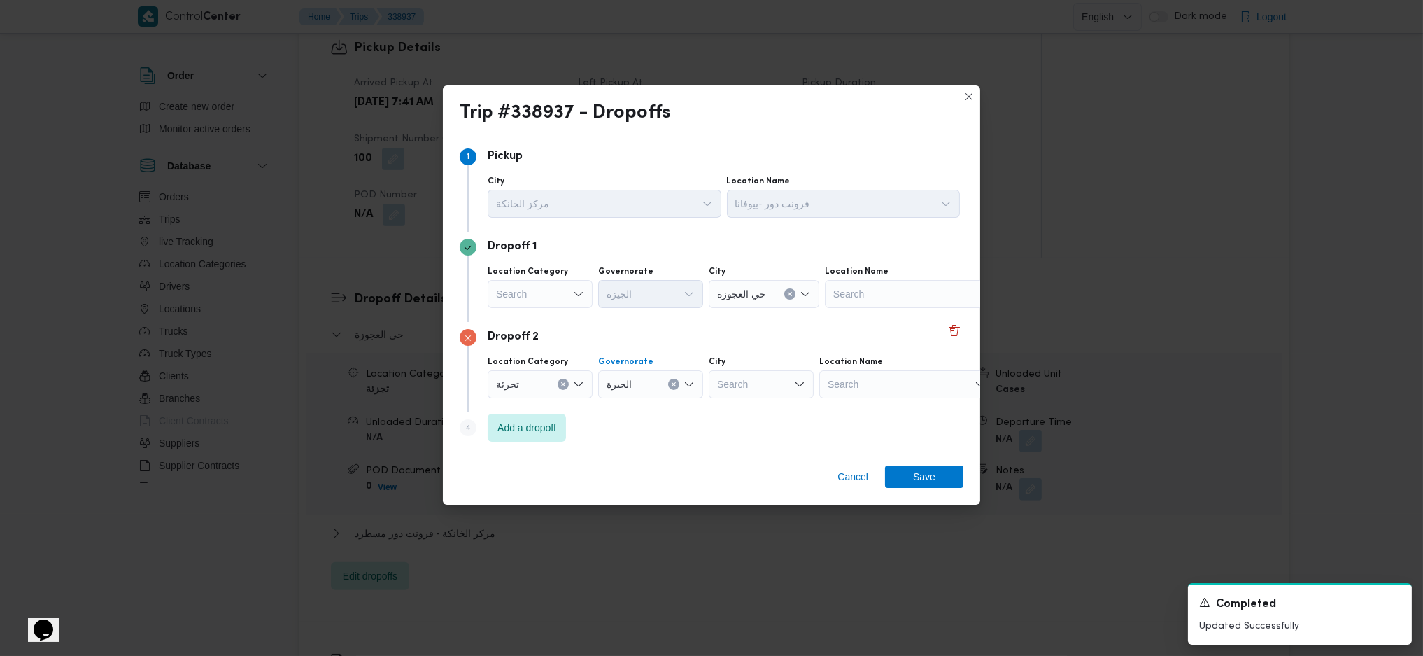
click at [768, 386] on div "Search" at bounding box center [761, 384] width 105 height 28
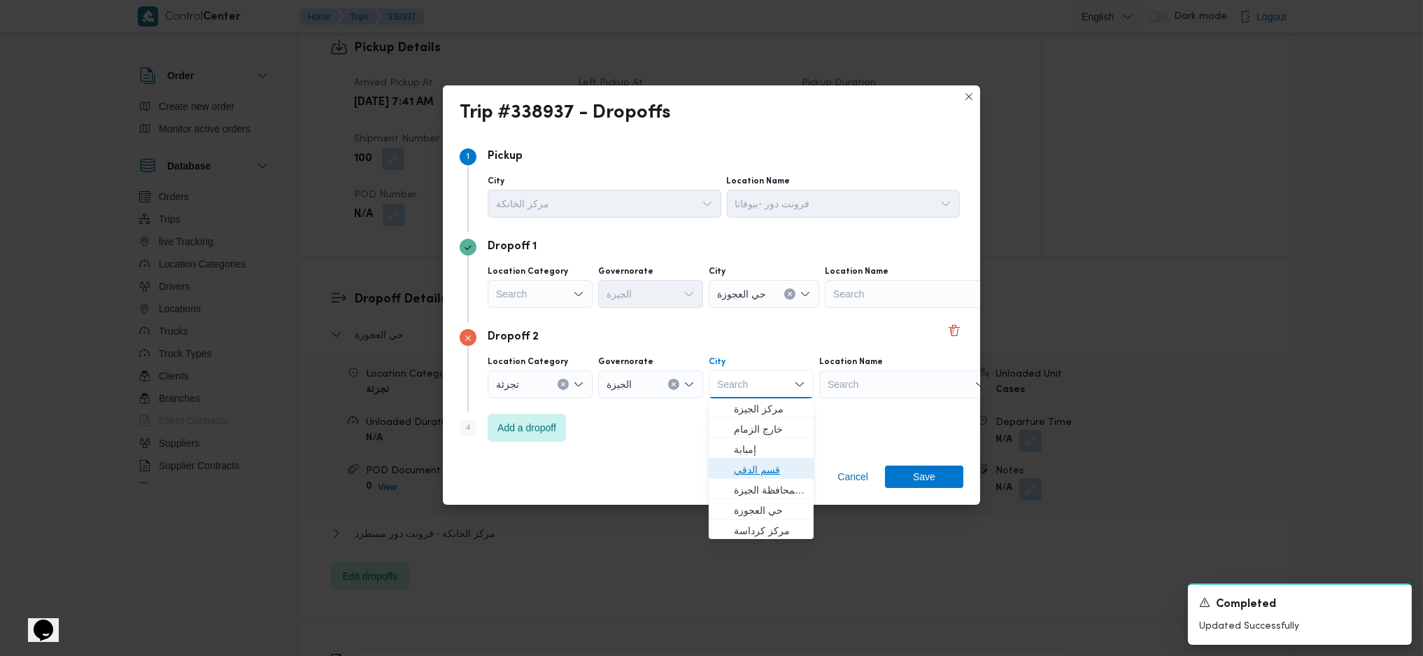
click at [764, 436] on span "قسم الدقي" at bounding box center [769, 469] width 71 height 17
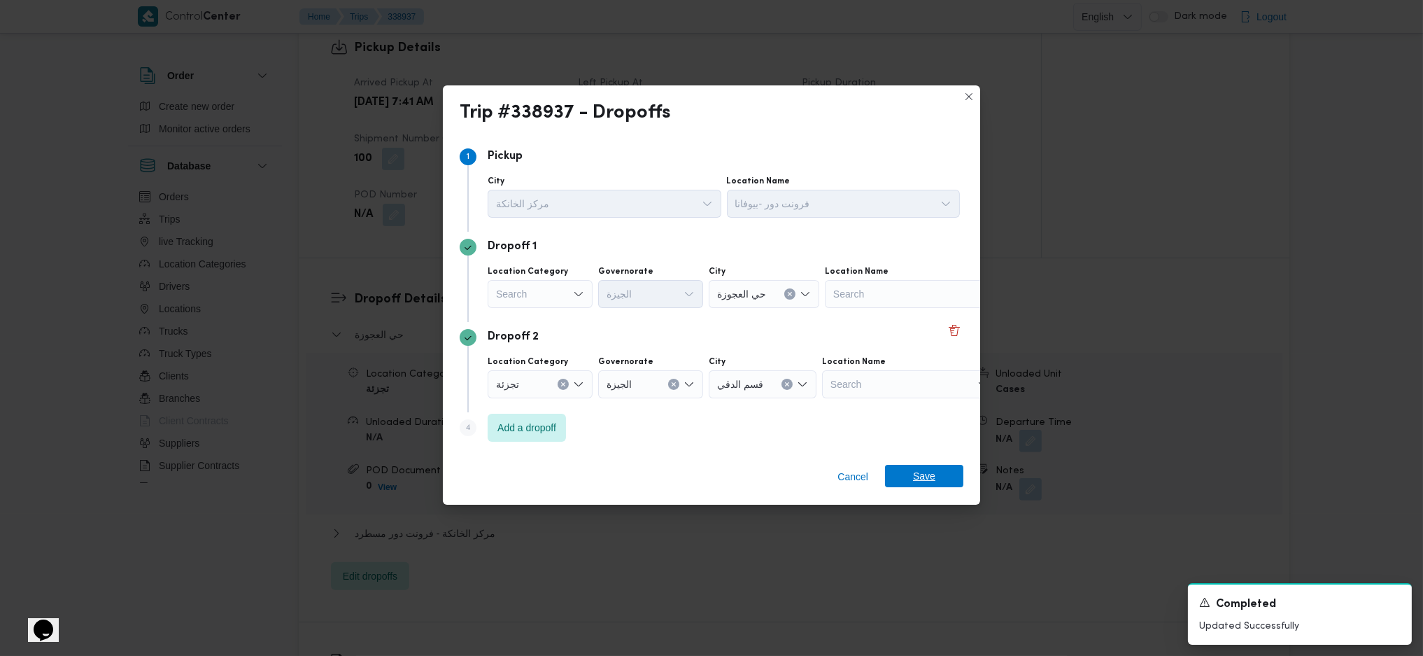
click at [919, 436] on span "Save" at bounding box center [924, 476] width 22 height 22
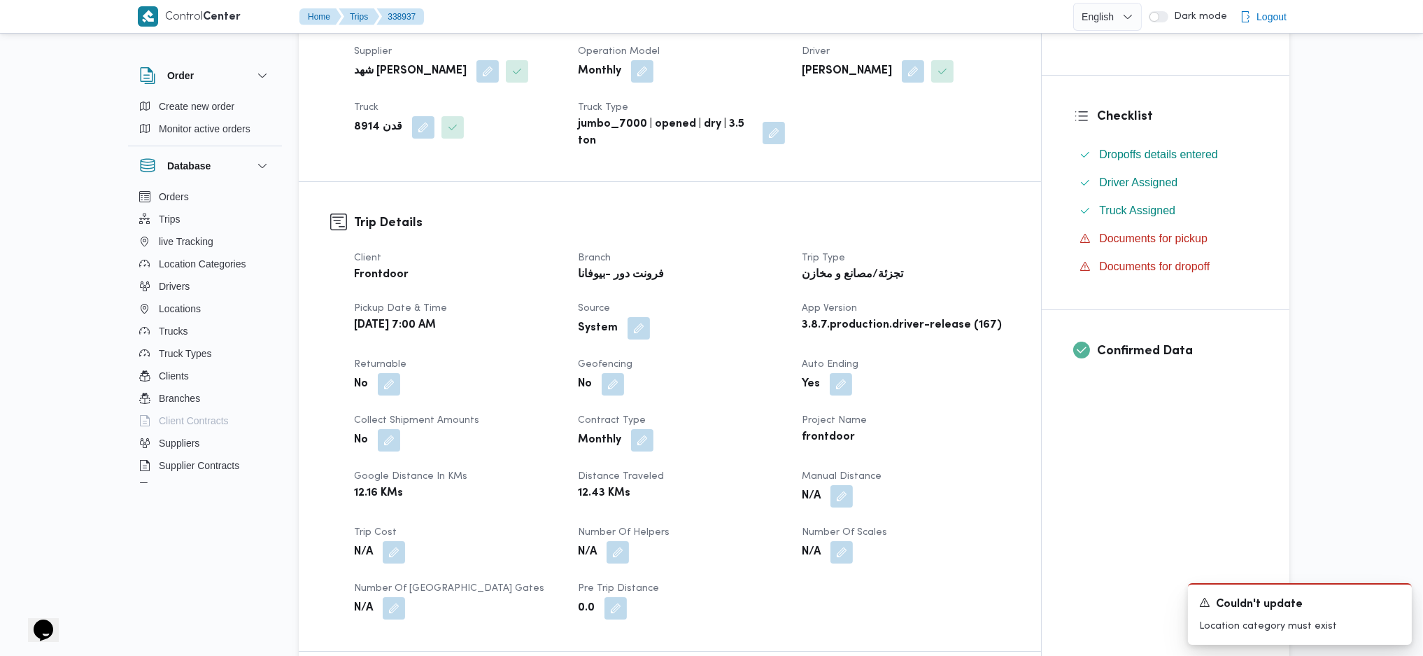
scroll to position [272, 0]
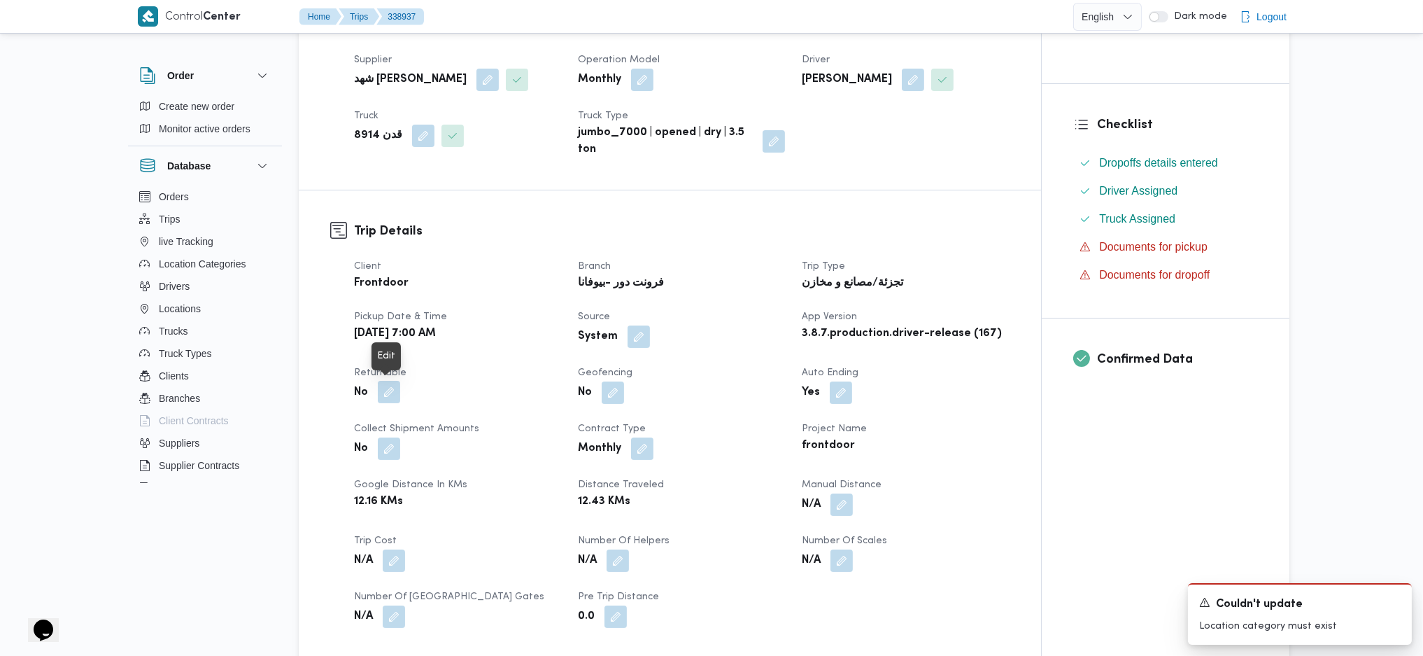
click at [397, 393] on button "button" at bounding box center [389, 392] width 22 height 22
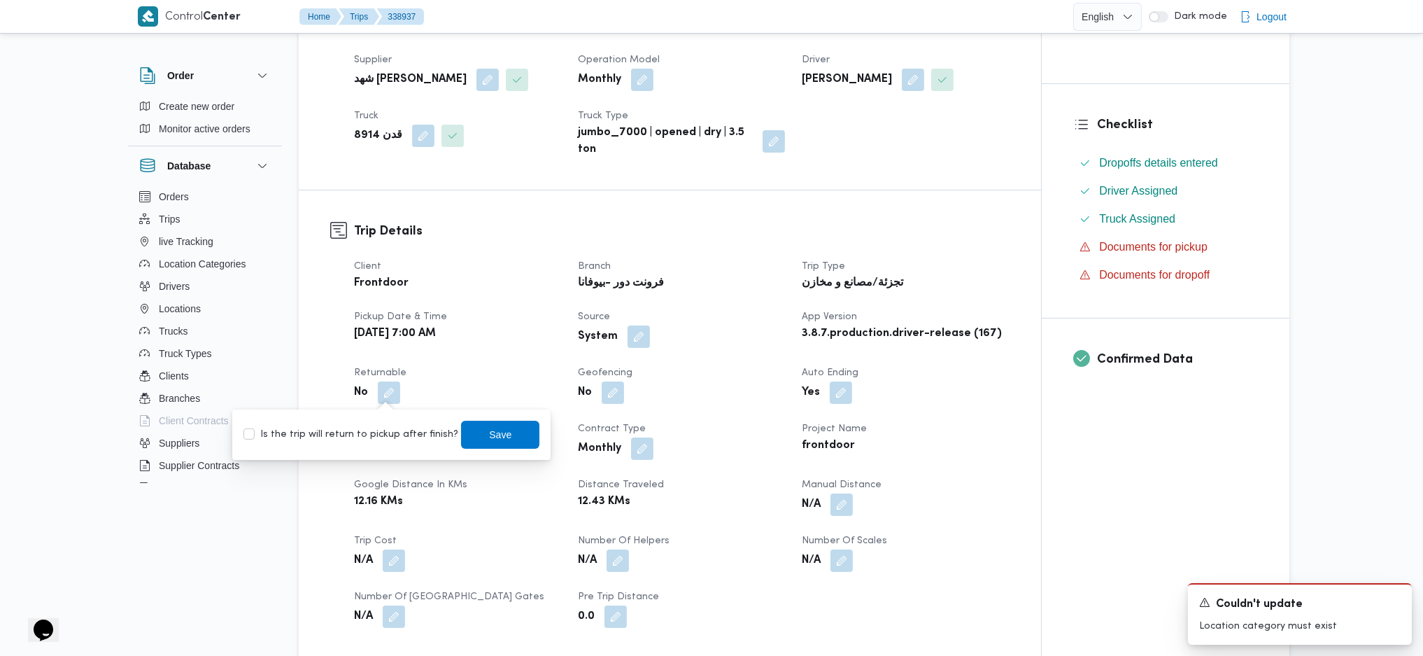
click at [392, 435] on label "Is the trip will return to pickup after finish?" at bounding box center [350, 434] width 215 height 17
checkbox input "true"
click at [489, 426] on span "Save" at bounding box center [500, 433] width 22 height 17
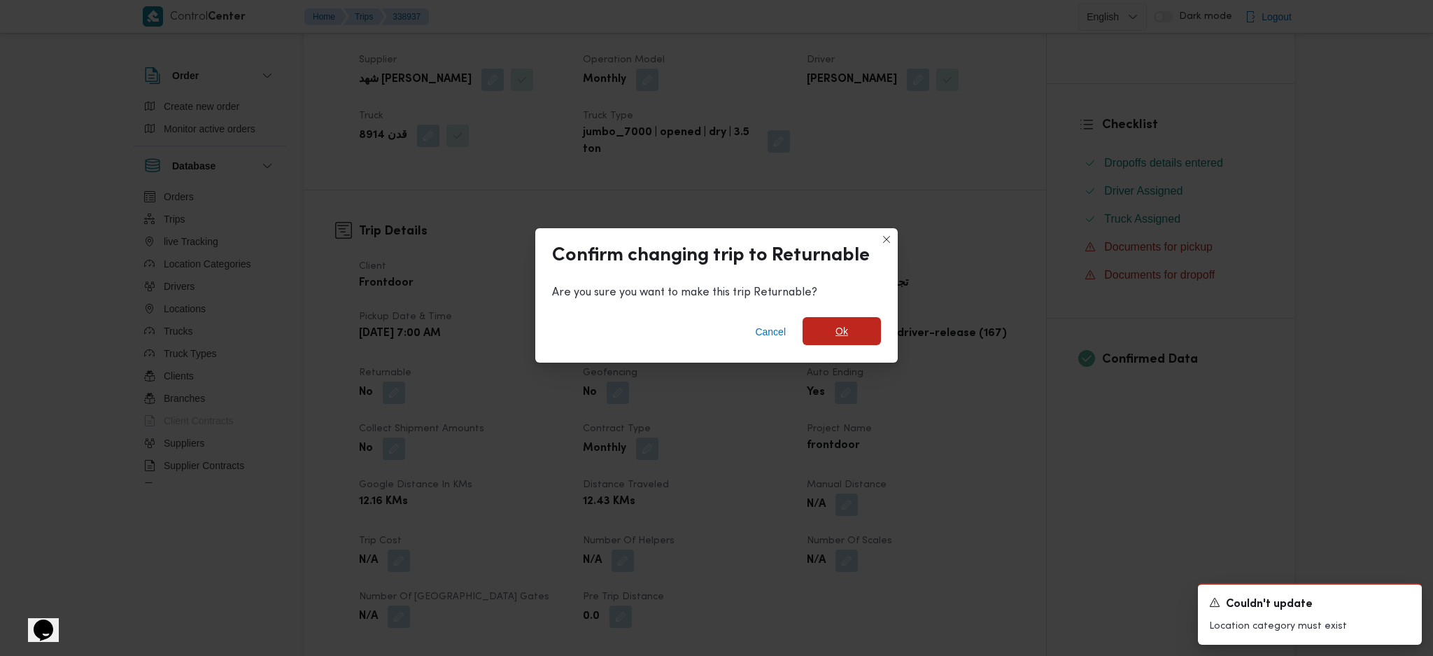
click at [849, 323] on span "Ok" at bounding box center [842, 331] width 78 height 28
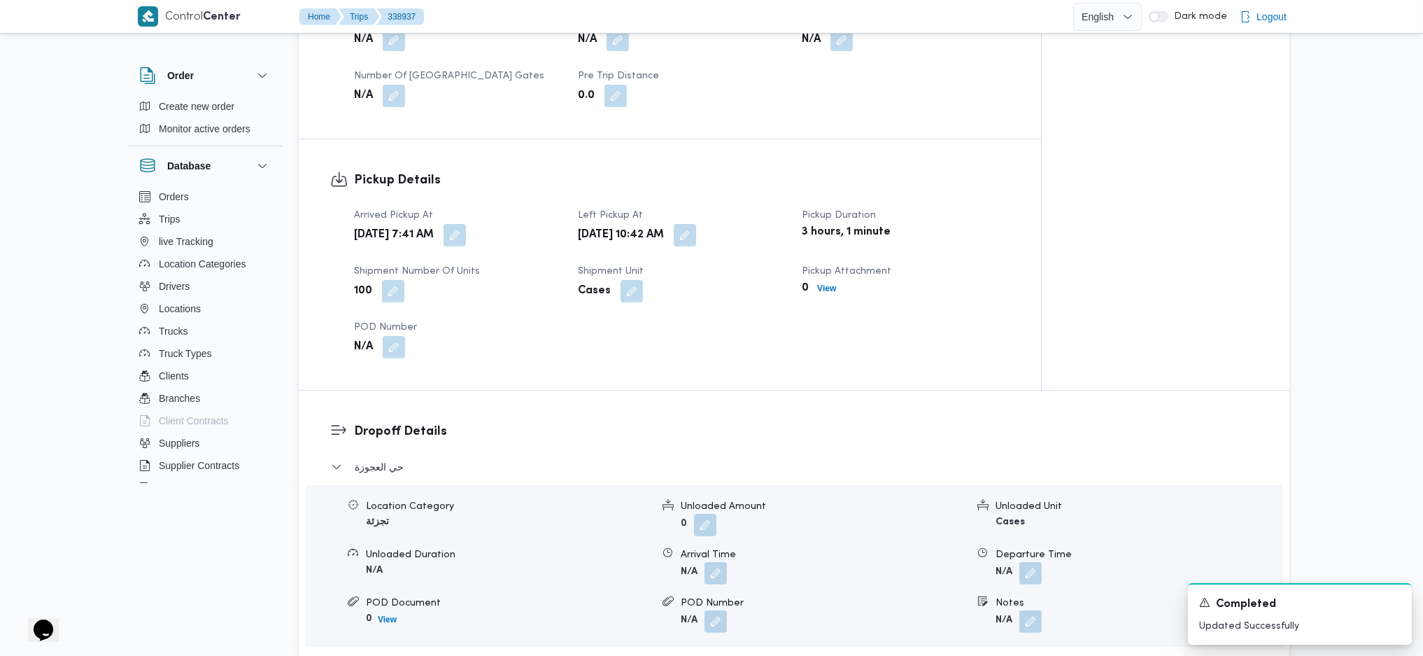
scroll to position [935, 0]
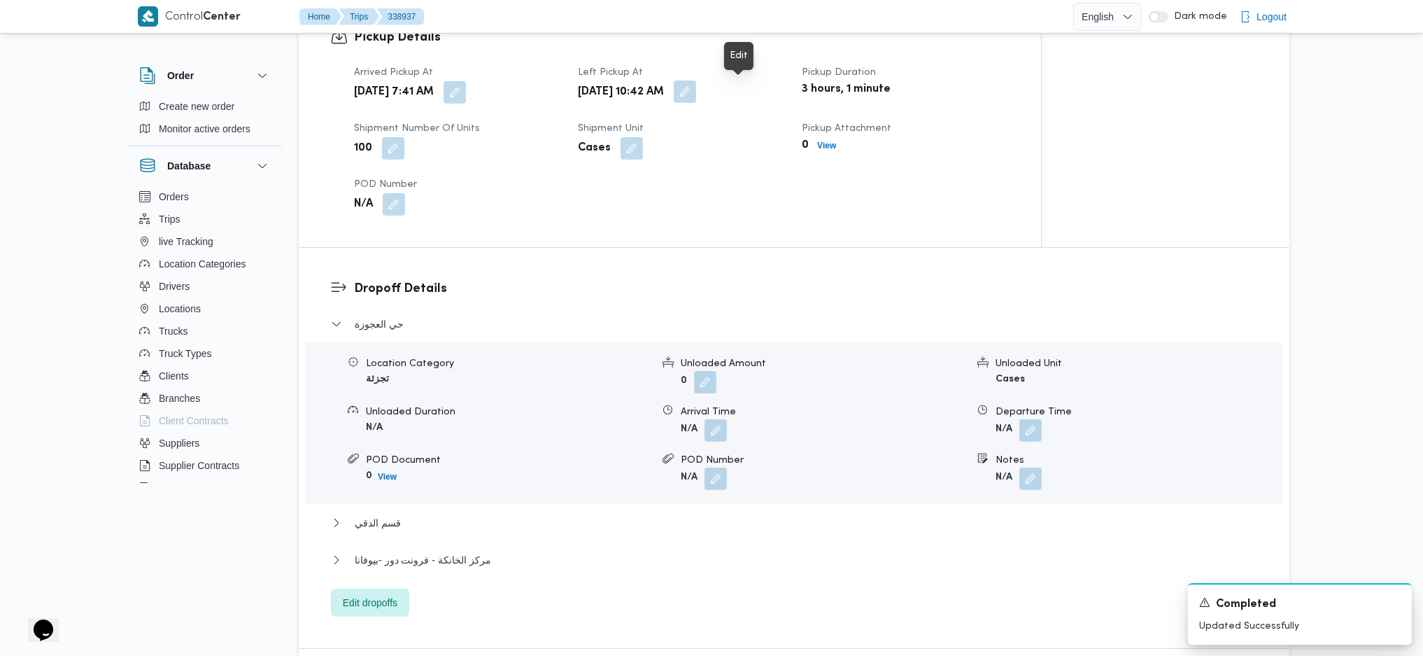
click at [696, 92] on button "button" at bounding box center [685, 91] width 22 height 22
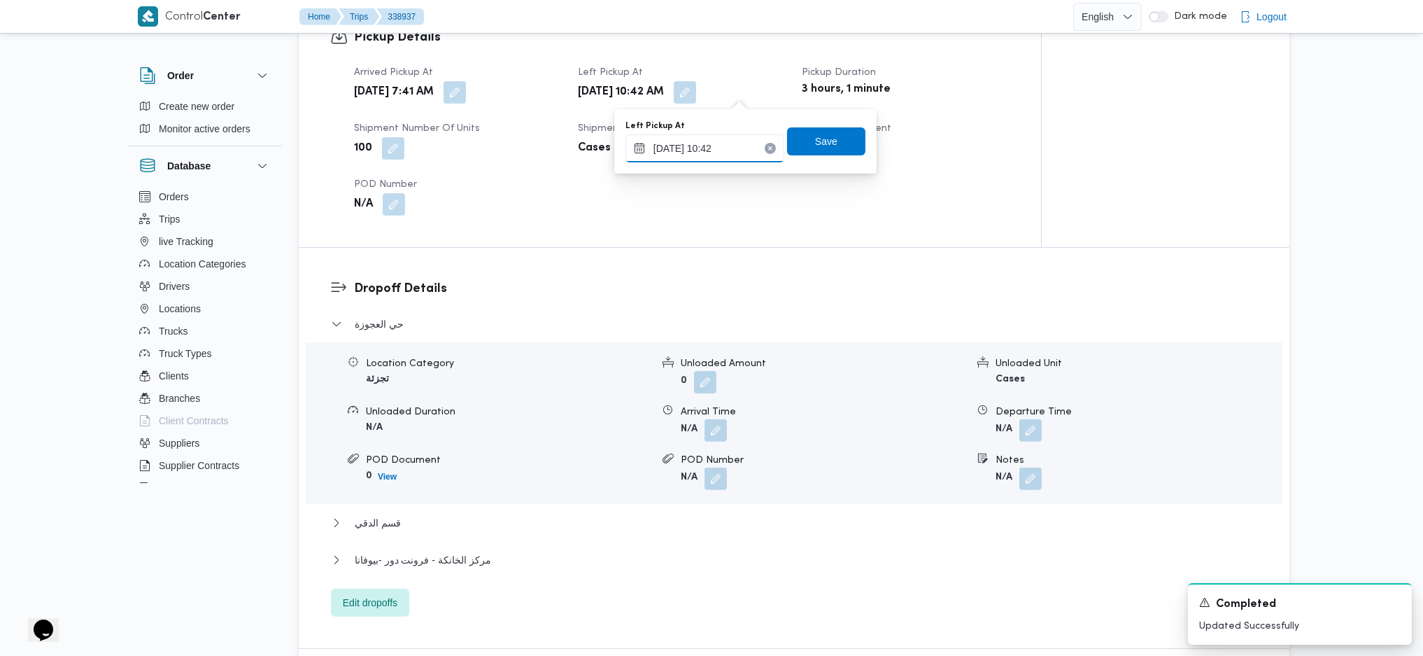
click at [723, 140] on input "22/09/2025 10:42" at bounding box center [705, 148] width 159 height 28
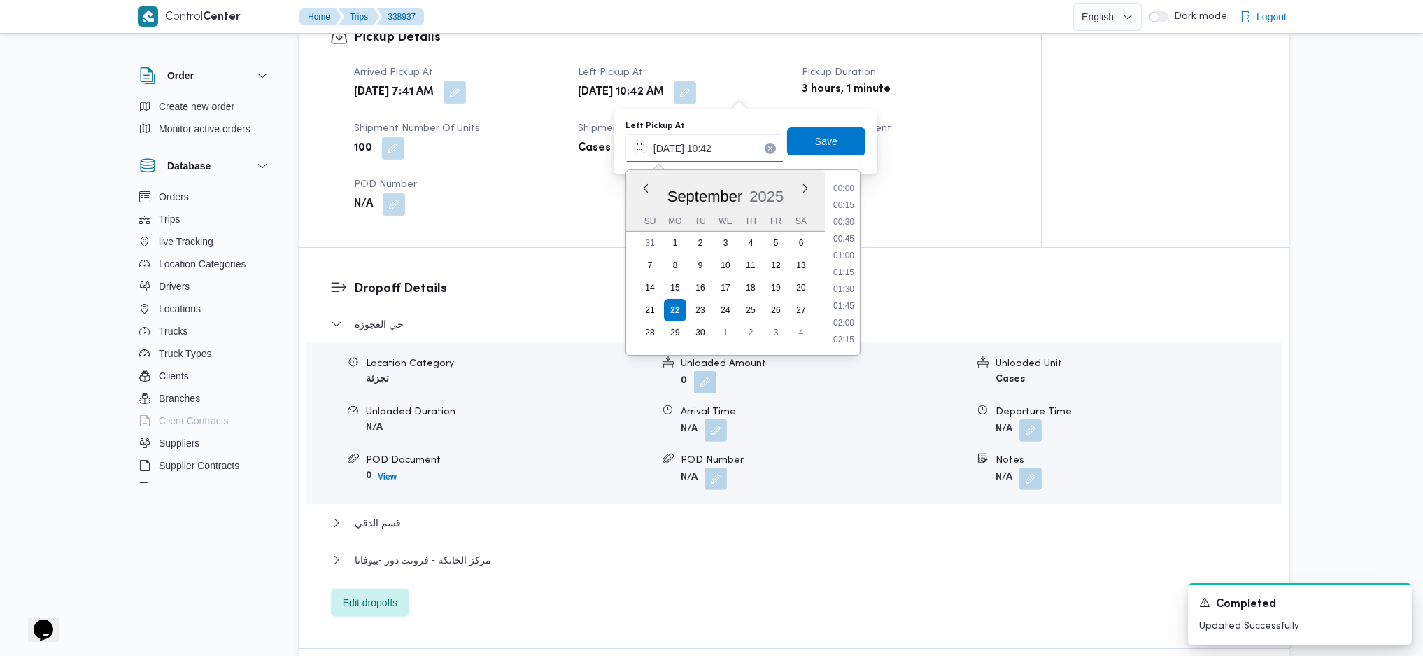
scroll to position [622, 0]
click at [943, 253] on div "Dropoff Details حي العجوزة Location Category تجزئة Unloaded Amount 0 Unloaded U…" at bounding box center [794, 448] width 991 height 400
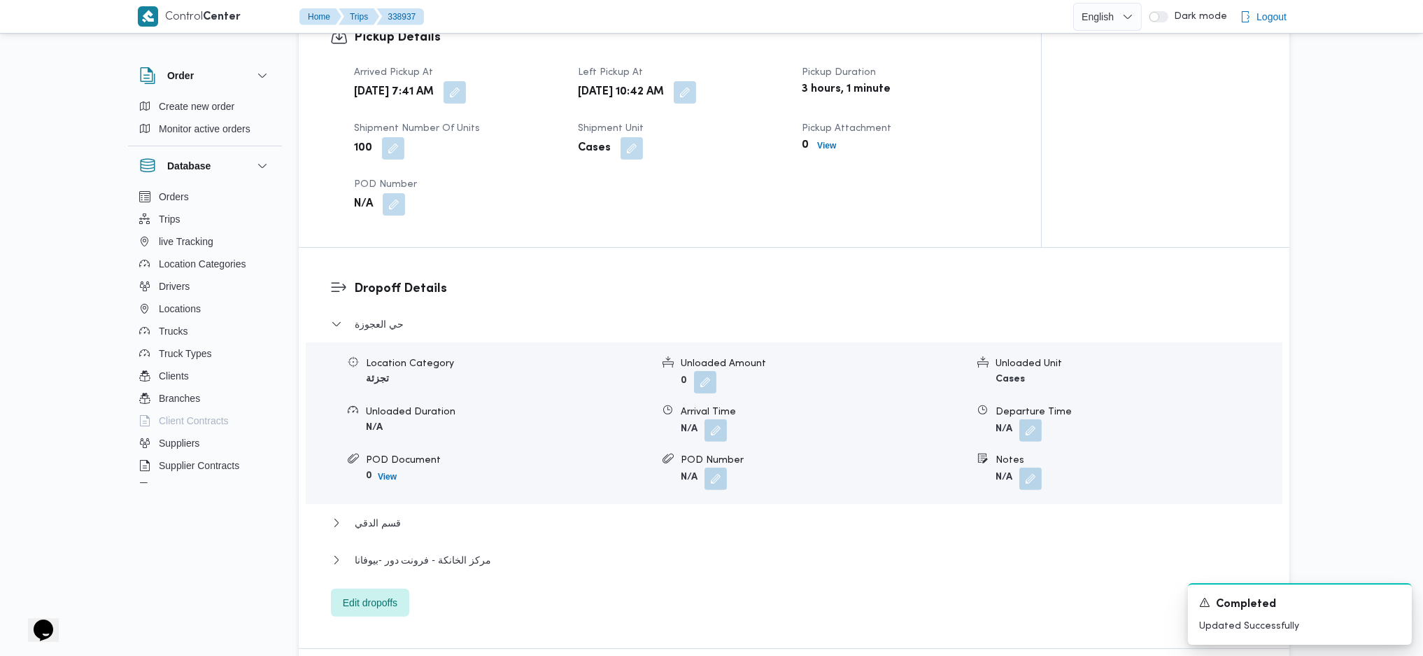
click at [453, 436] on div "مركز الخانكة - فرونت دور -بيوفانا" at bounding box center [794, 564] width 927 height 27
click at [468, 436] on span "مركز الخانكة - فرونت دور -بيوفانا" at bounding box center [423, 559] width 136 height 17
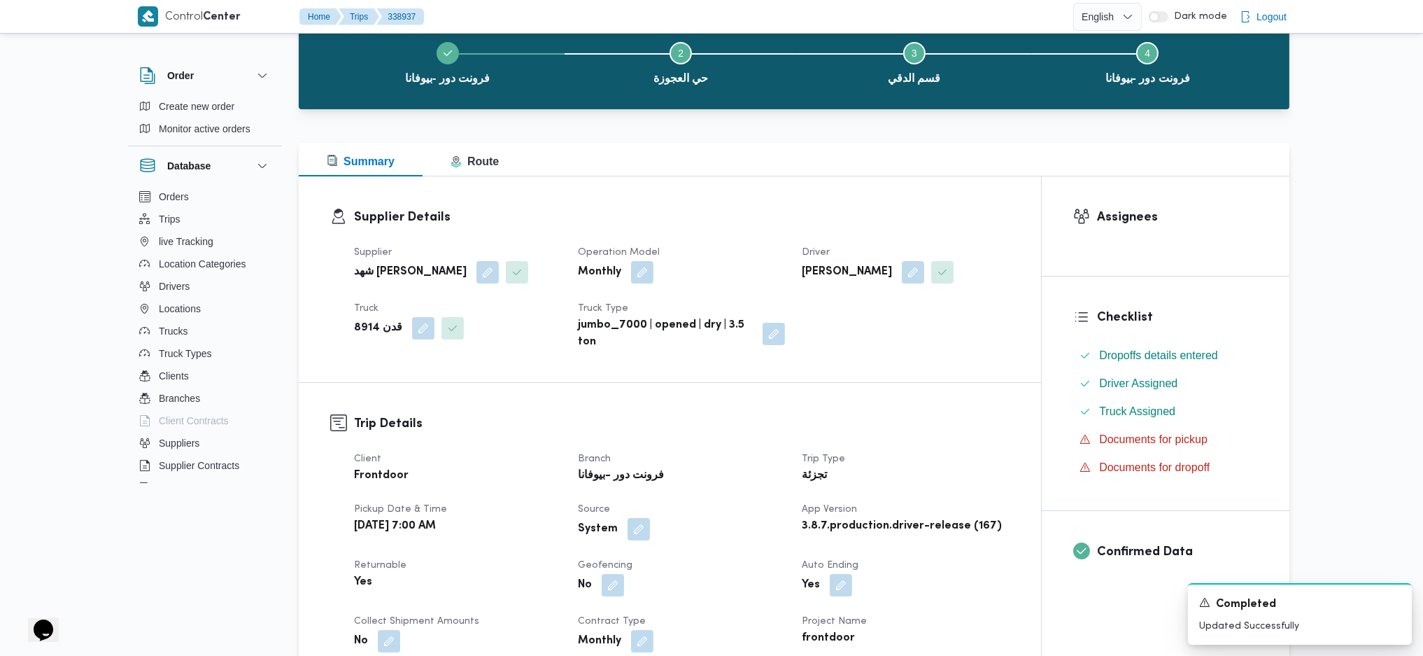
scroll to position [0, 0]
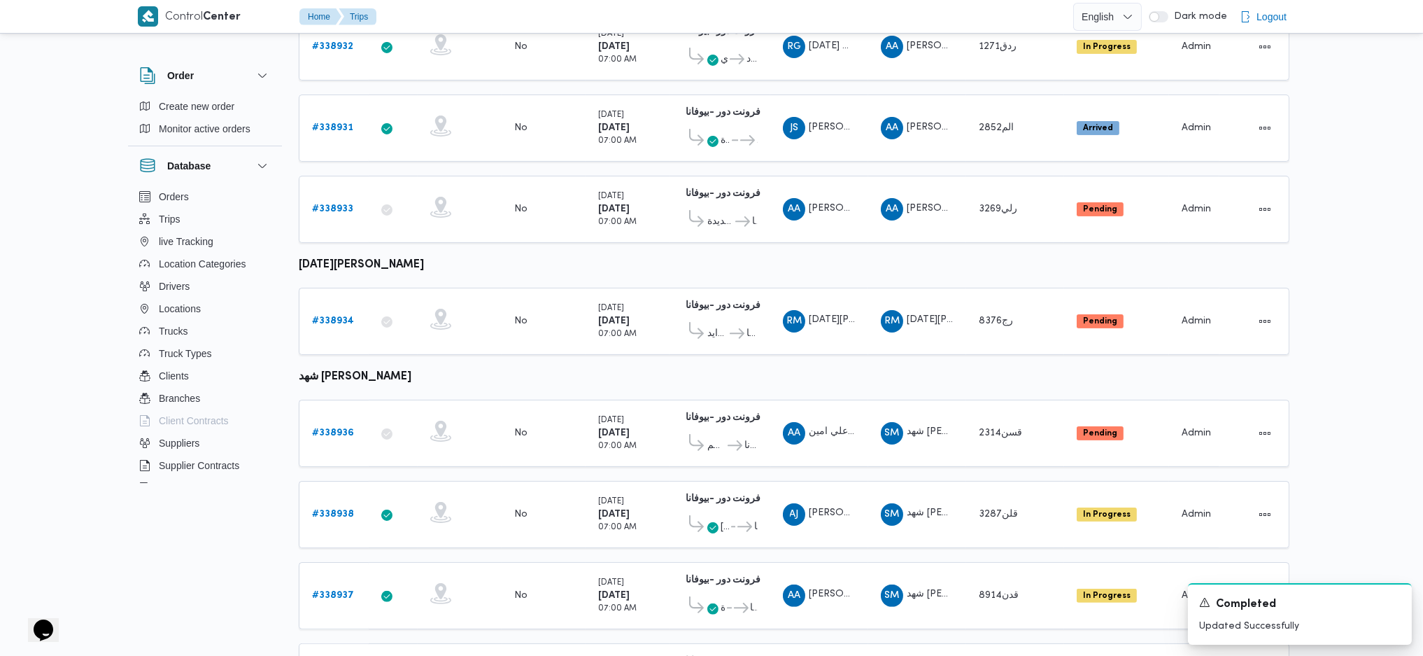
scroll to position [832, 0]
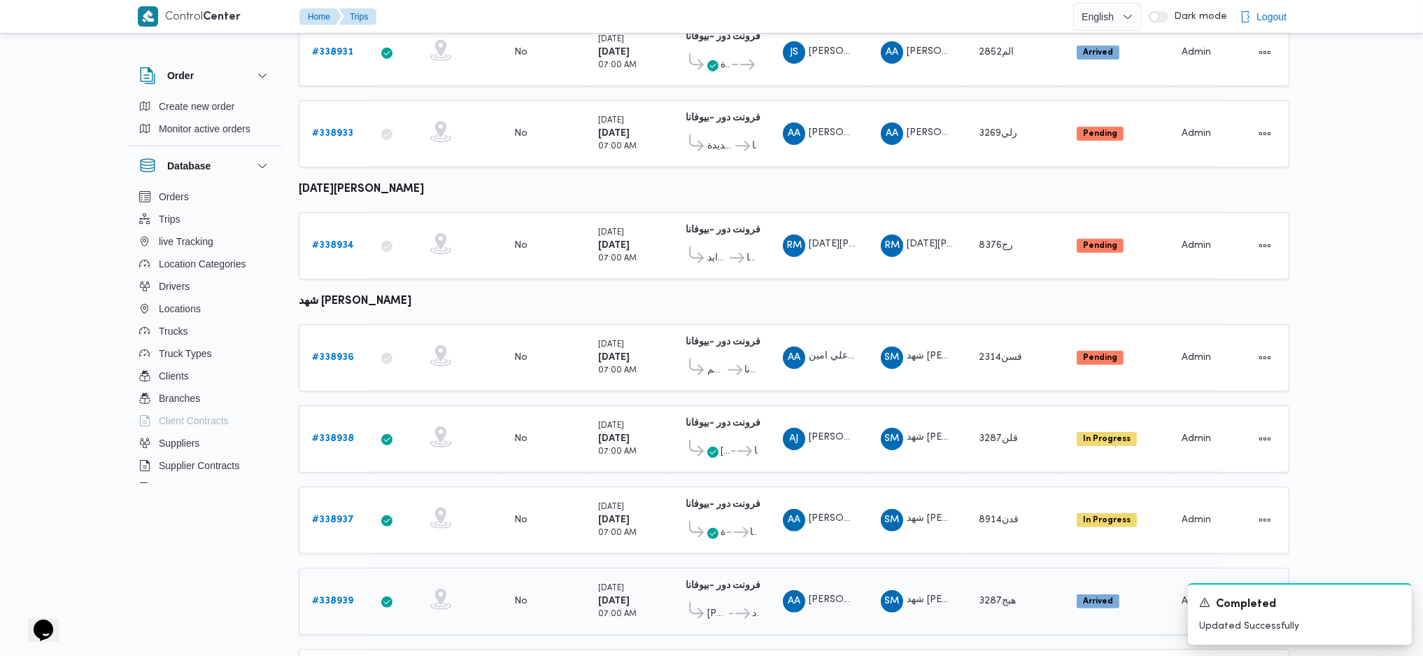
click at [342, 436] on b "# 338939" at bounding box center [332, 600] width 41 height 9
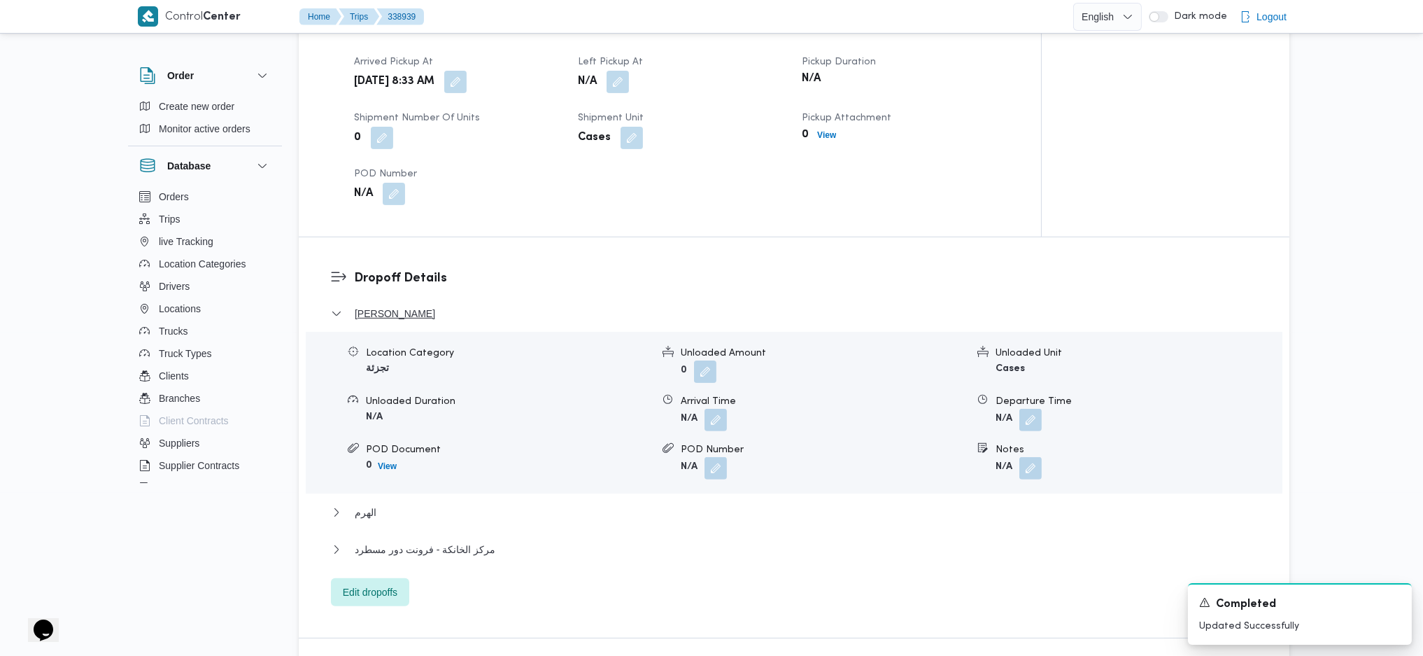
scroll to position [1019, 0]
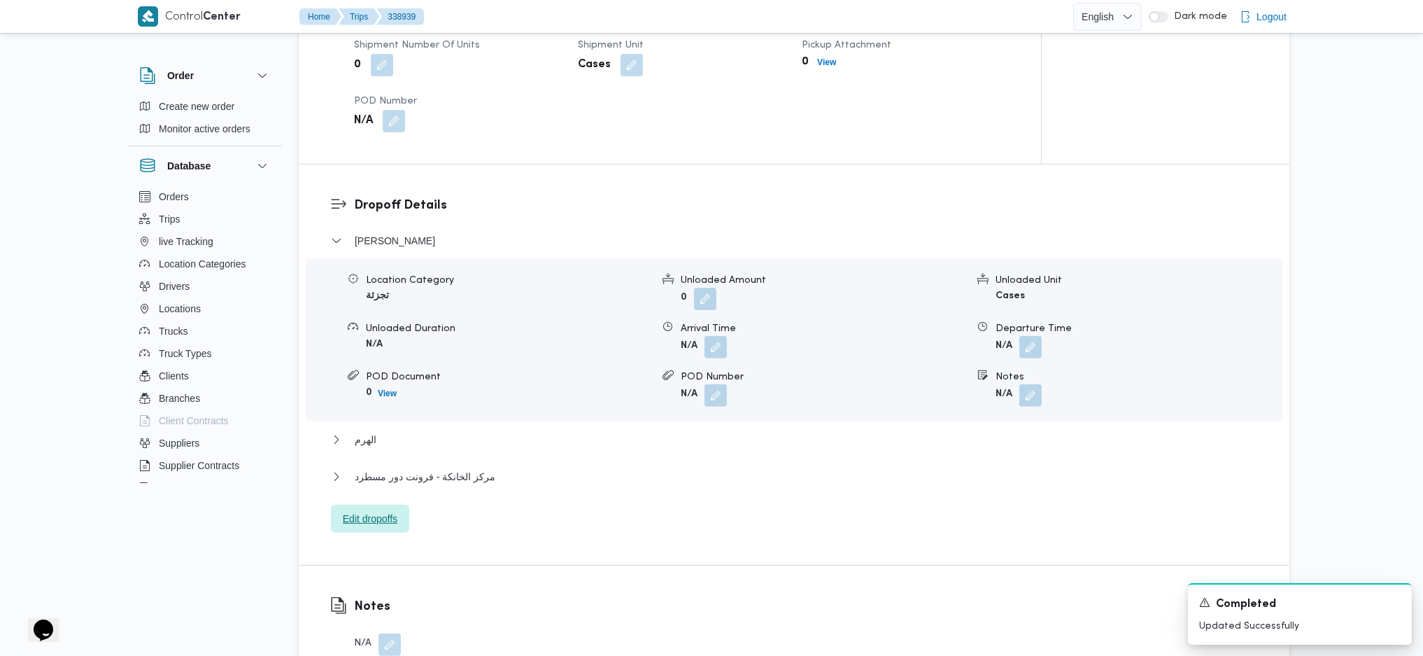
click at [371, 436] on span "Edit dropoffs" at bounding box center [370, 518] width 78 height 28
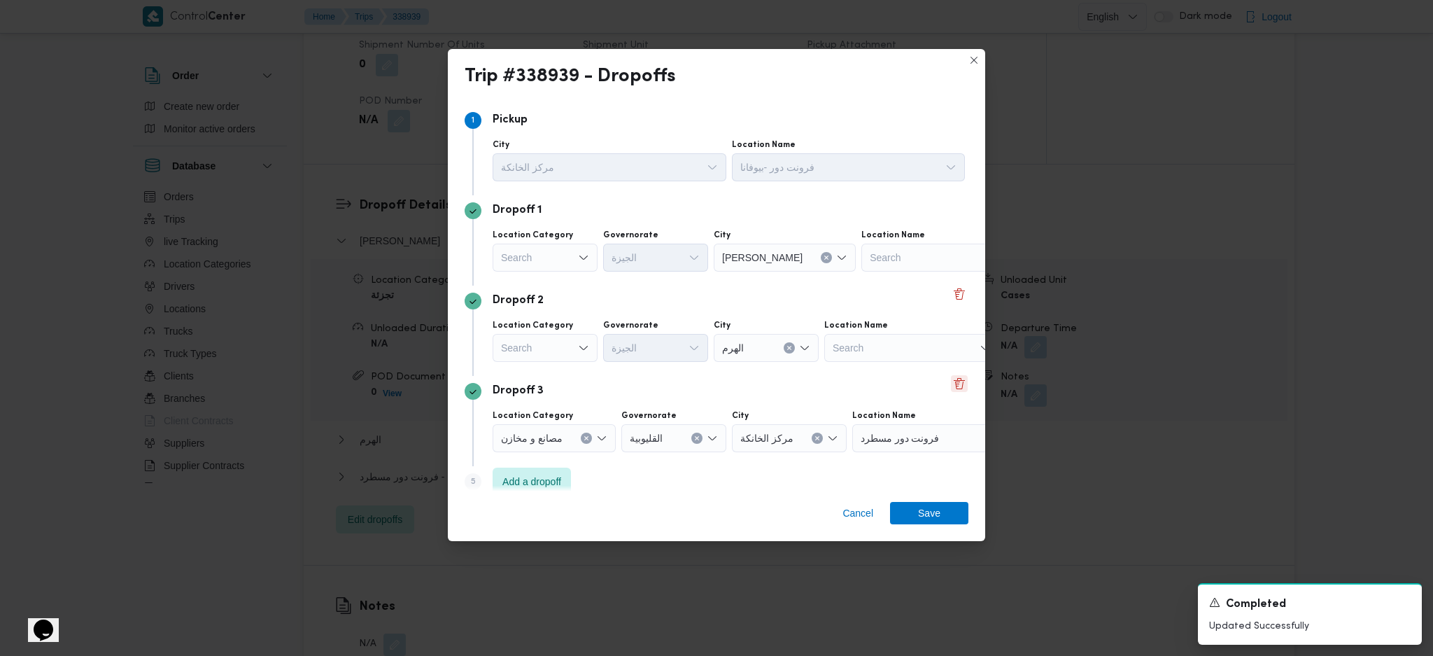
click at [951, 381] on button "Delete" at bounding box center [959, 383] width 17 height 17
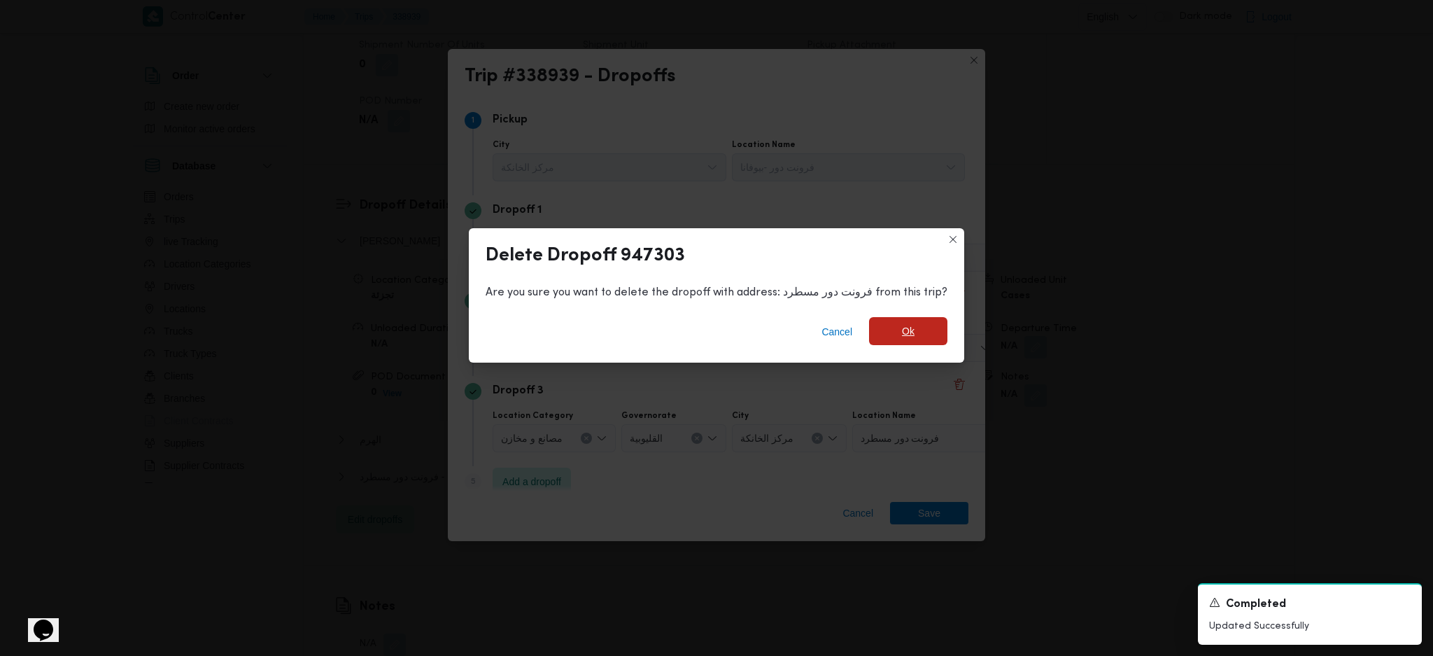
click at [900, 340] on span "Ok" at bounding box center [908, 331] width 78 height 28
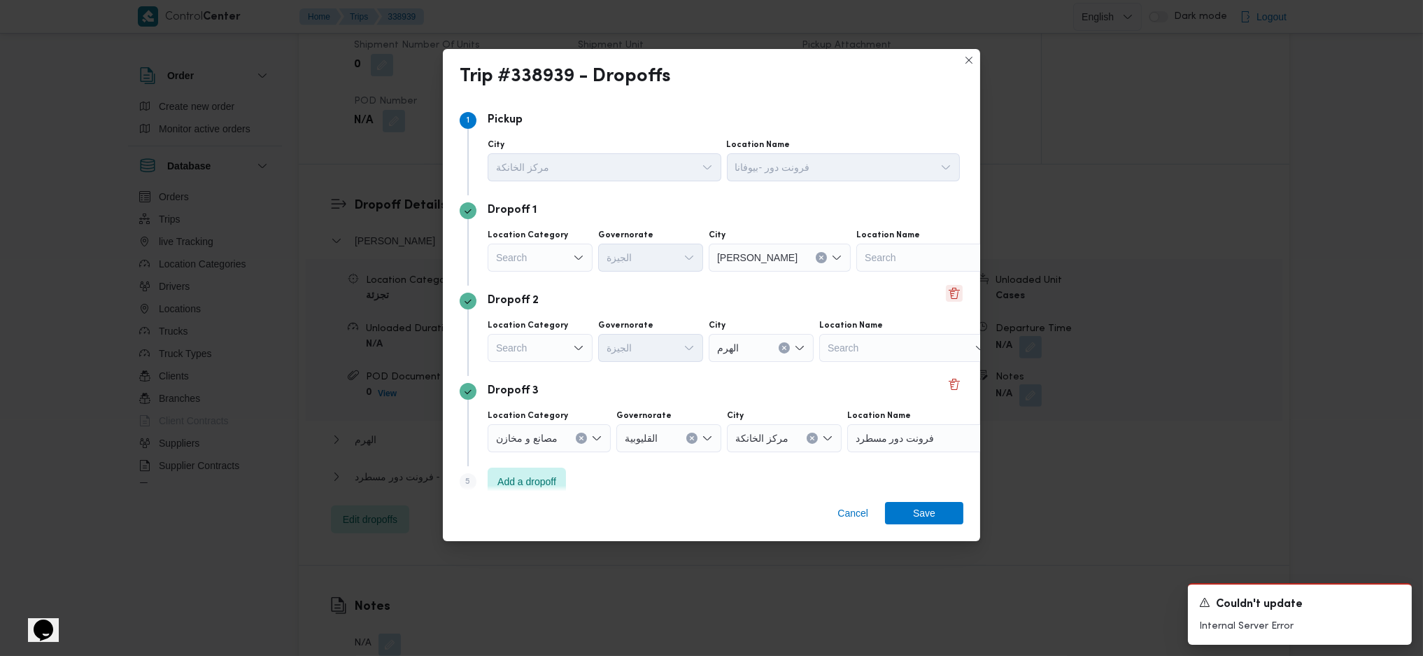
click at [947, 294] on button "Delete" at bounding box center [954, 293] width 17 height 17
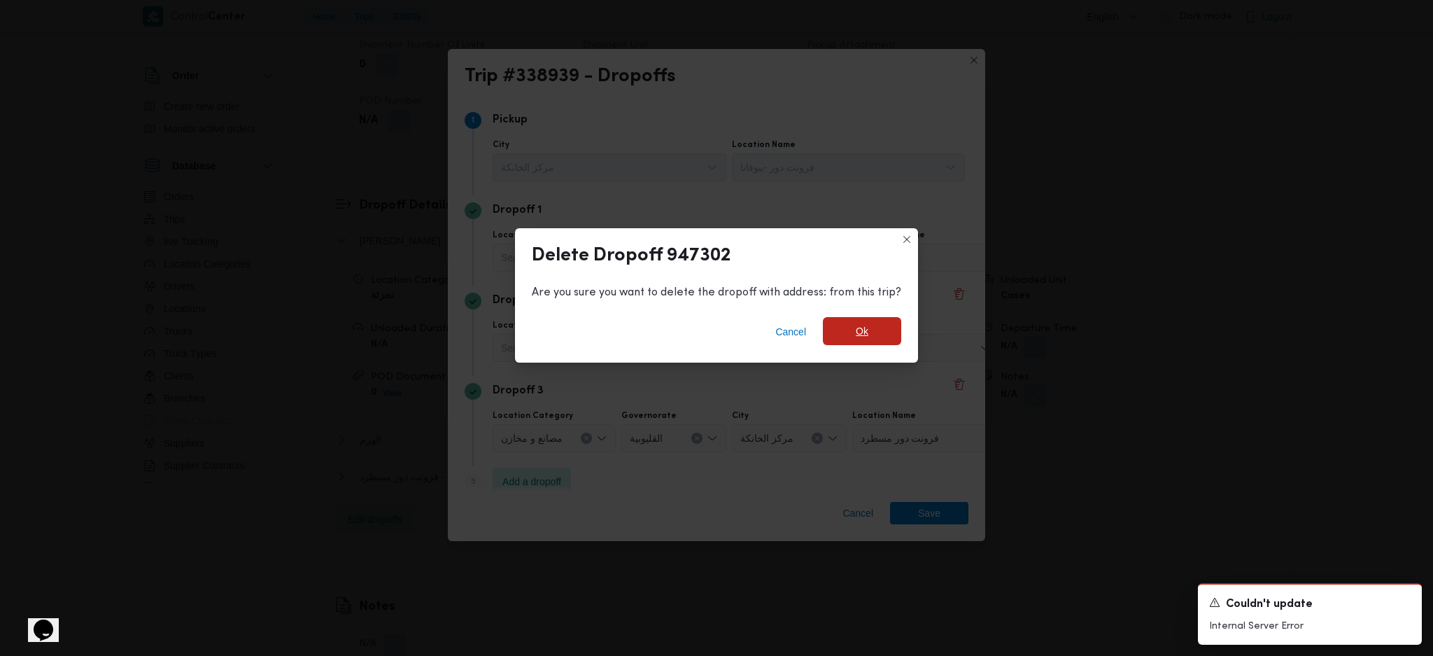
click at [859, 331] on span "Ok" at bounding box center [862, 331] width 13 height 17
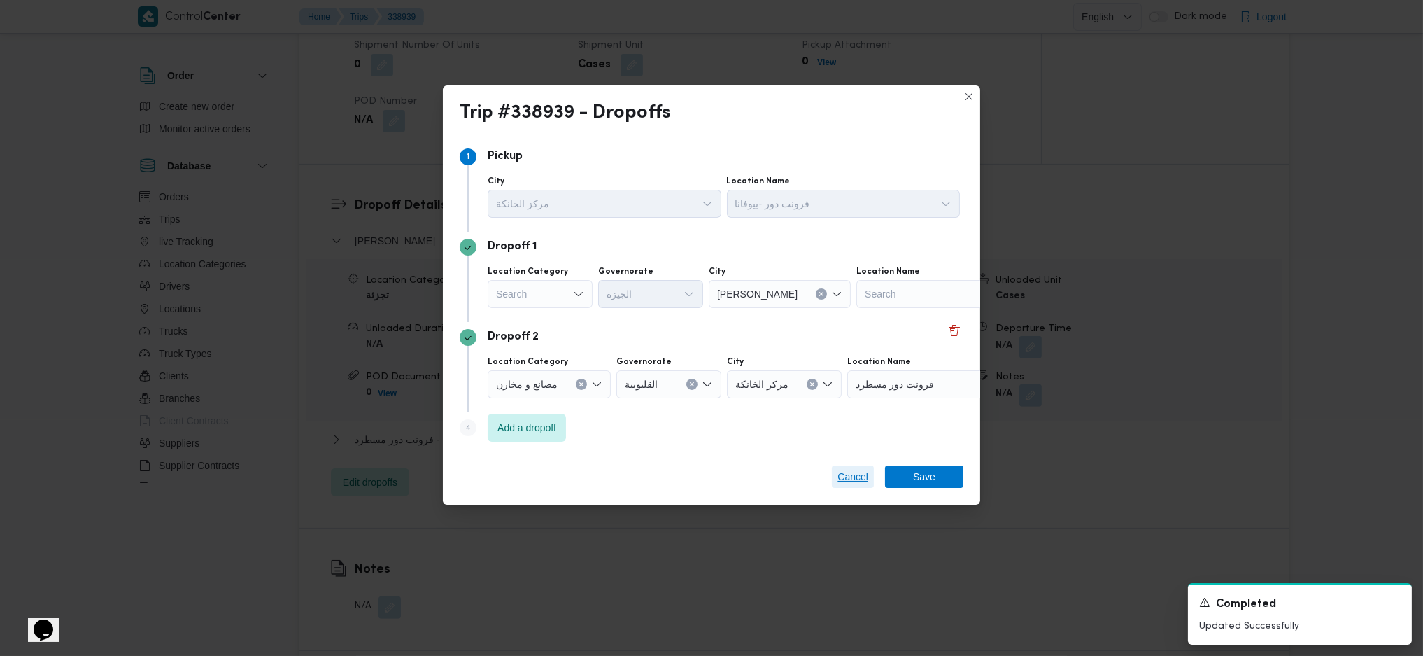
click at [854, 436] on span "Cancel" at bounding box center [852, 476] width 31 height 17
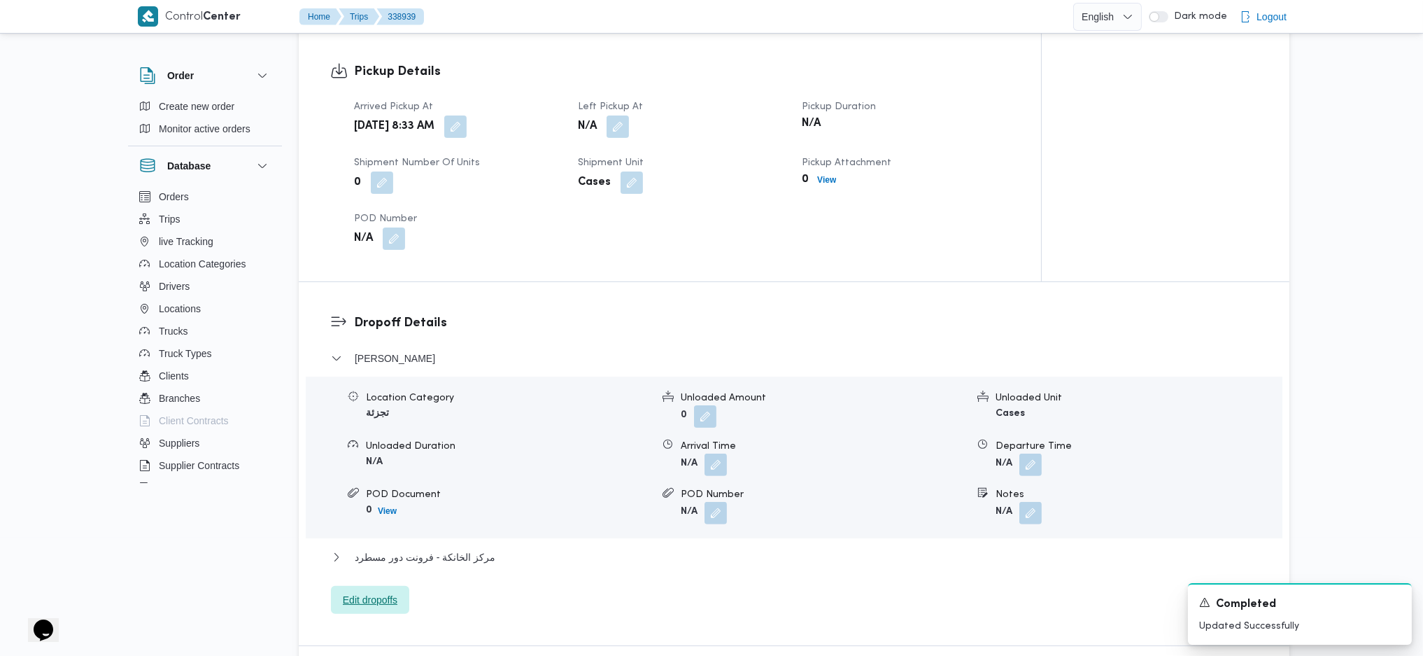
scroll to position [739, 0]
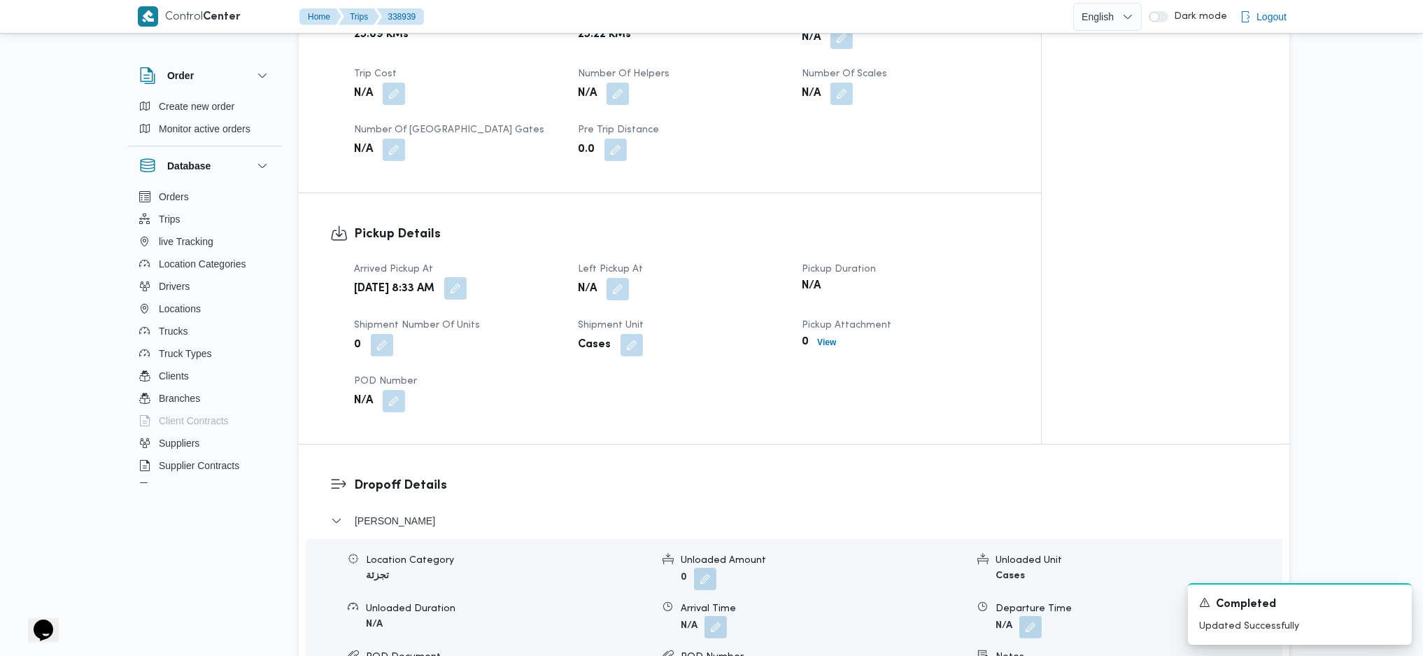
click at [467, 288] on button "button" at bounding box center [455, 288] width 22 height 22
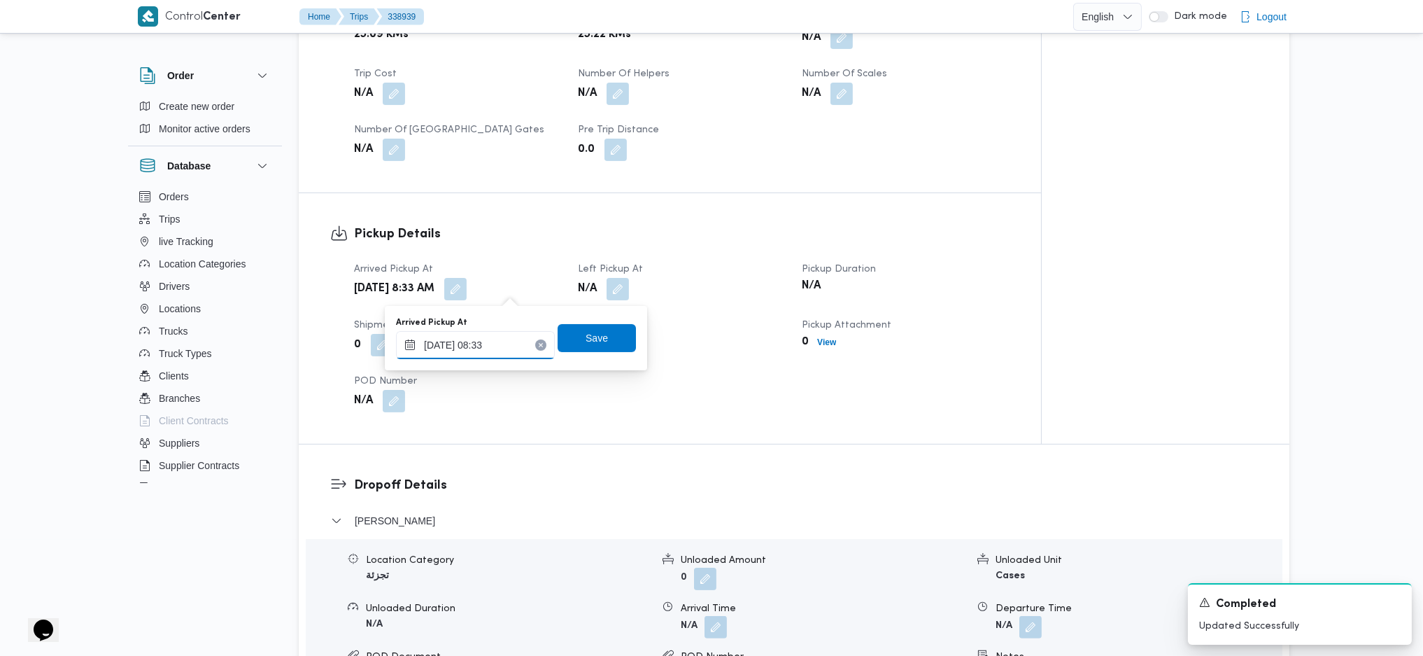
click at [476, 358] on div "Arrived Pickup At 22/09/2025 08:33 Save" at bounding box center [516, 338] width 243 height 45
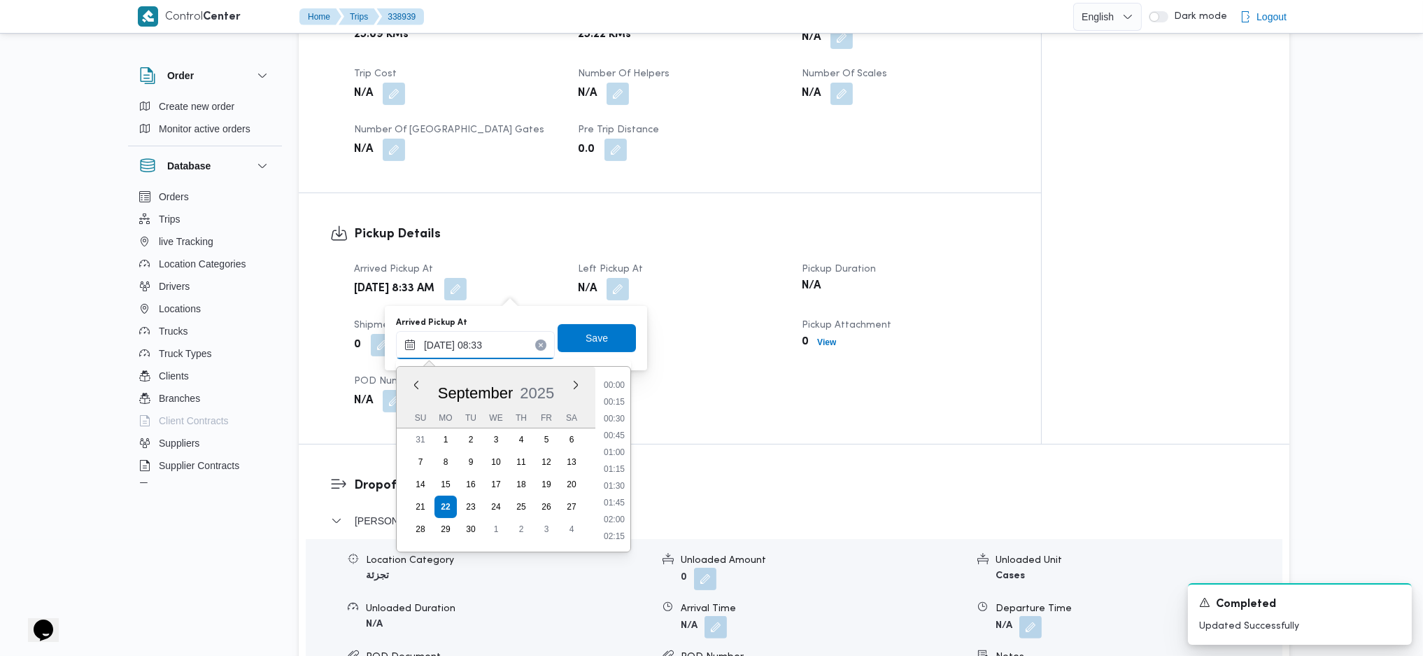
scroll to position [488, 0]
click at [500, 341] on input "22/09/2025 08:33" at bounding box center [475, 345] width 159 height 28
click at [614, 413] on li "07:45" at bounding box center [614, 418] width 32 height 14
type input "22/09/2025 07:45"
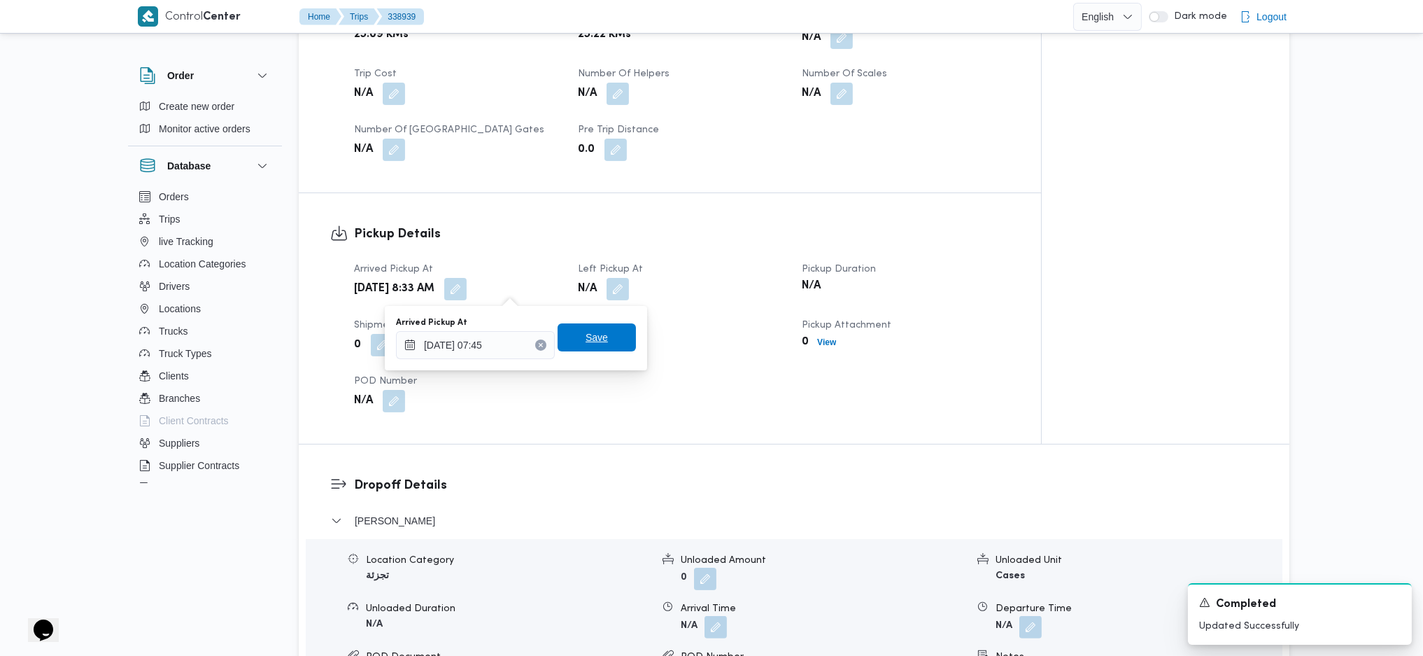
click at [591, 325] on span "Save" at bounding box center [597, 337] width 78 height 28
click at [611, 290] on button "button" at bounding box center [618, 288] width 22 height 22
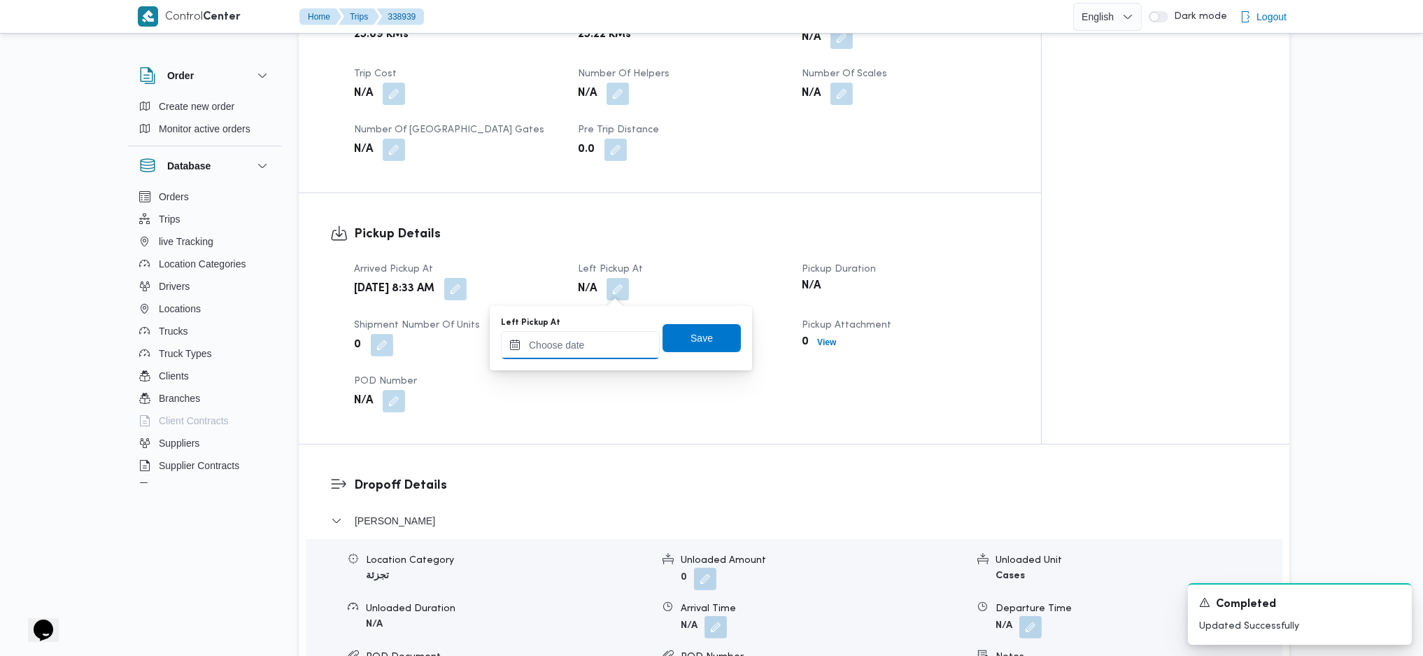
drag, startPoint x: 595, startPoint y: 334, endPoint x: 626, endPoint y: 355, distance: 36.3
click at [594, 335] on input "Left Pickup At" at bounding box center [580, 345] width 159 height 28
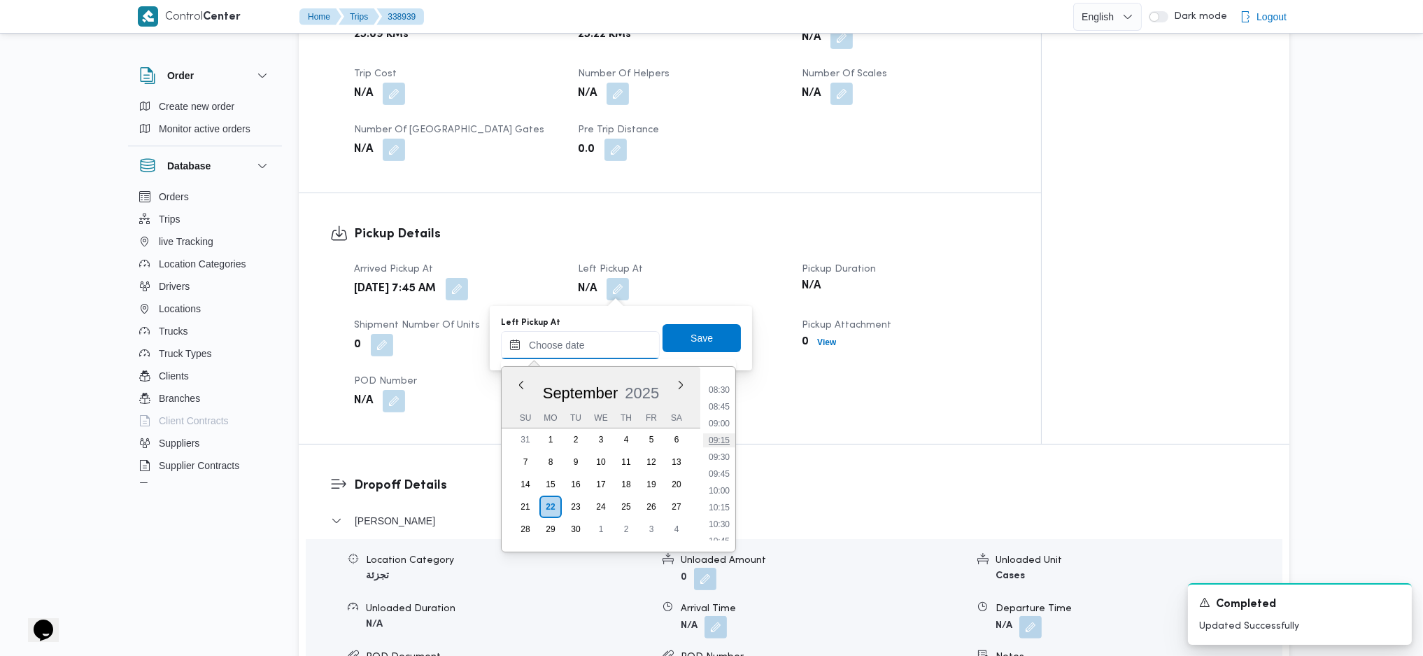
scroll to position [597, 0]
click at [725, 436] on li "09:45" at bounding box center [719, 443] width 32 height 14
type input "22/09/2025 09:45"
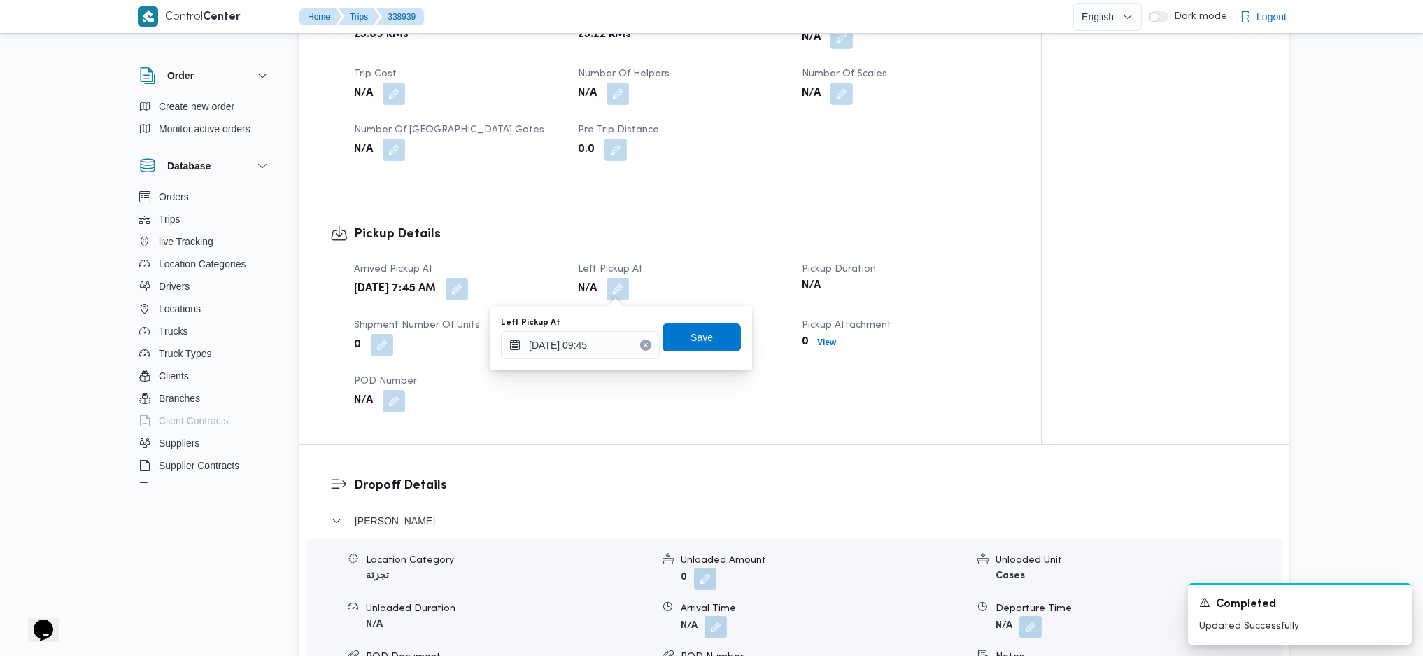
click at [698, 336] on span "Save" at bounding box center [702, 337] width 22 height 17
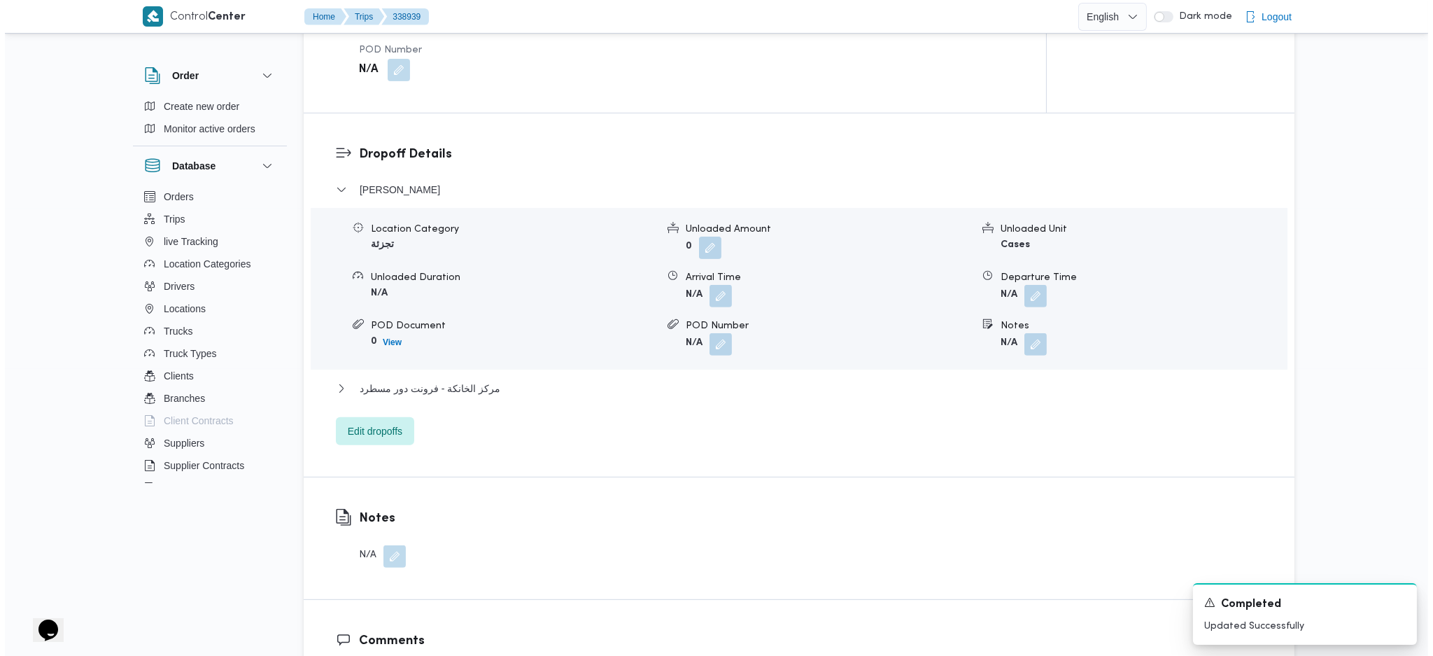
scroll to position [1213, 0]
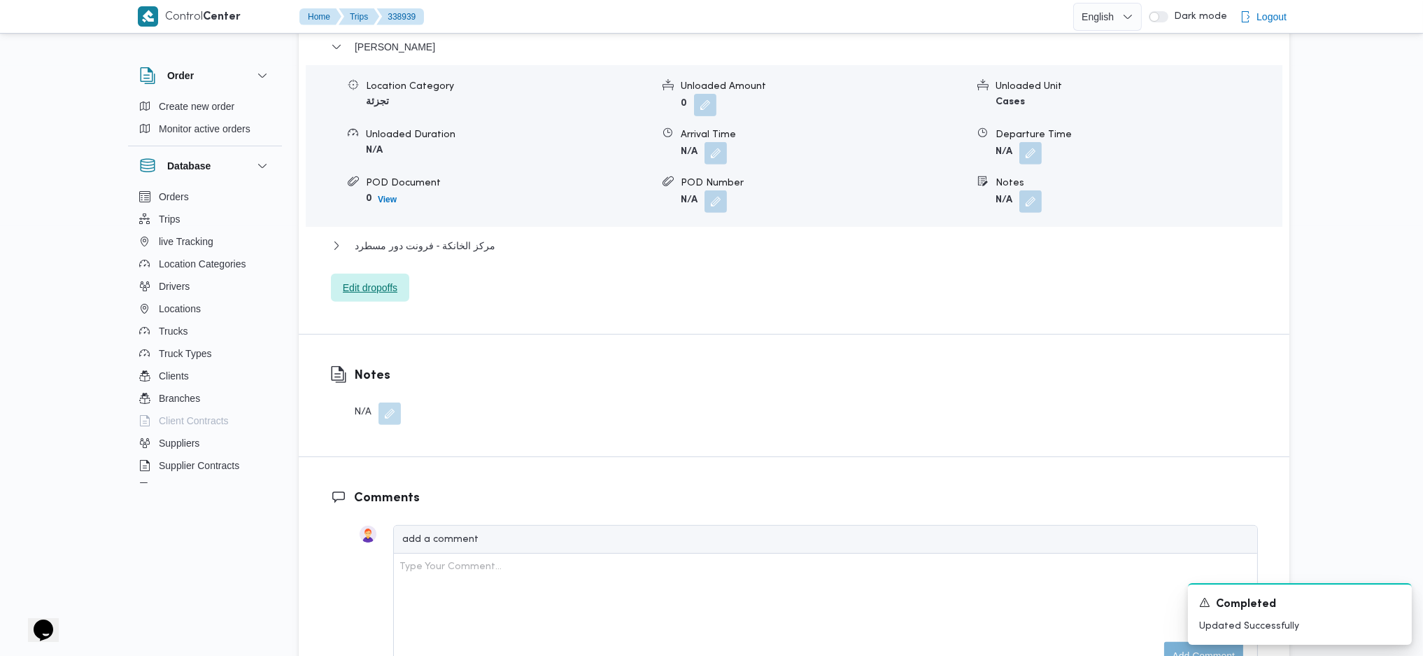
click at [392, 294] on span "Edit dropoffs" at bounding box center [370, 287] width 55 height 17
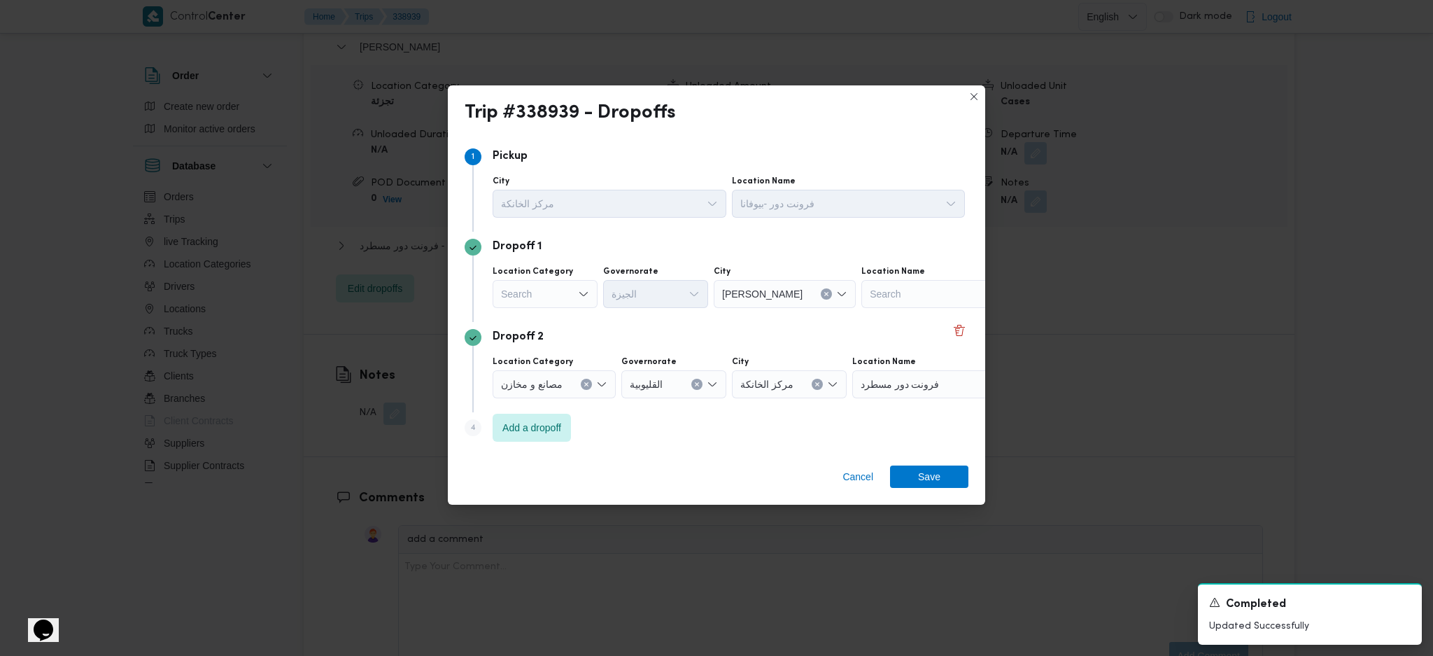
click at [553, 287] on div "Search" at bounding box center [545, 294] width 105 height 28
click at [540, 393] on span "تجزئة" at bounding box center [553, 401] width 71 height 17
click at [576, 384] on div "مصانع و مخازن" at bounding box center [554, 384] width 123 height 28
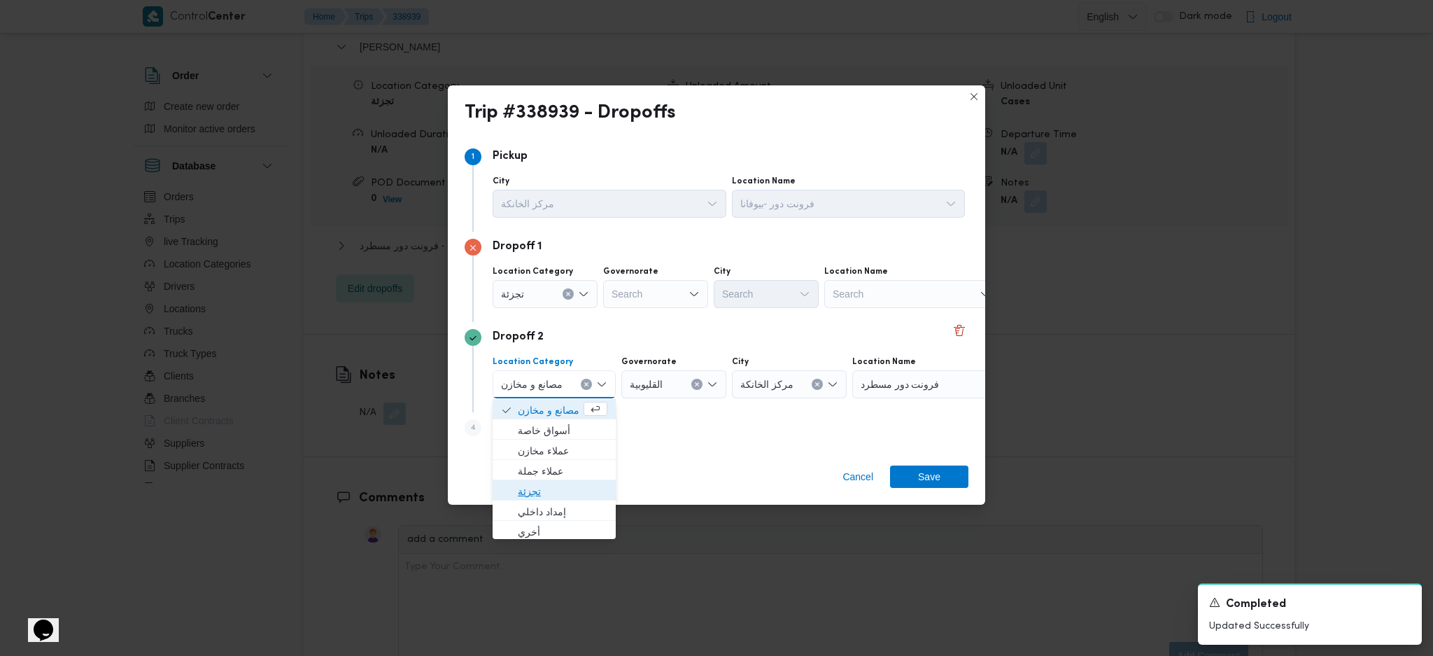
drag, startPoint x: 556, startPoint y: 492, endPoint x: 569, endPoint y: 486, distance: 14.7
click at [556, 436] on span "تجزئة" at bounding box center [563, 491] width 90 height 17
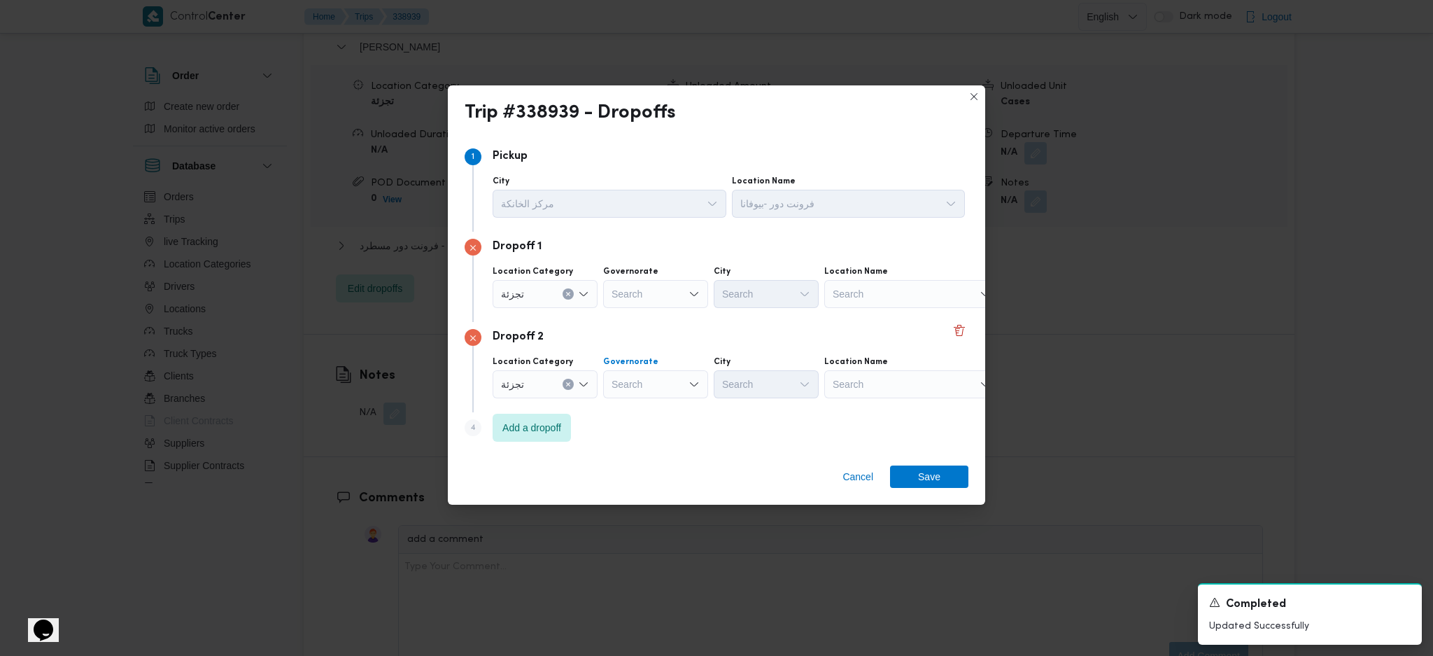
click at [657, 388] on div "Search" at bounding box center [655, 384] width 105 height 28
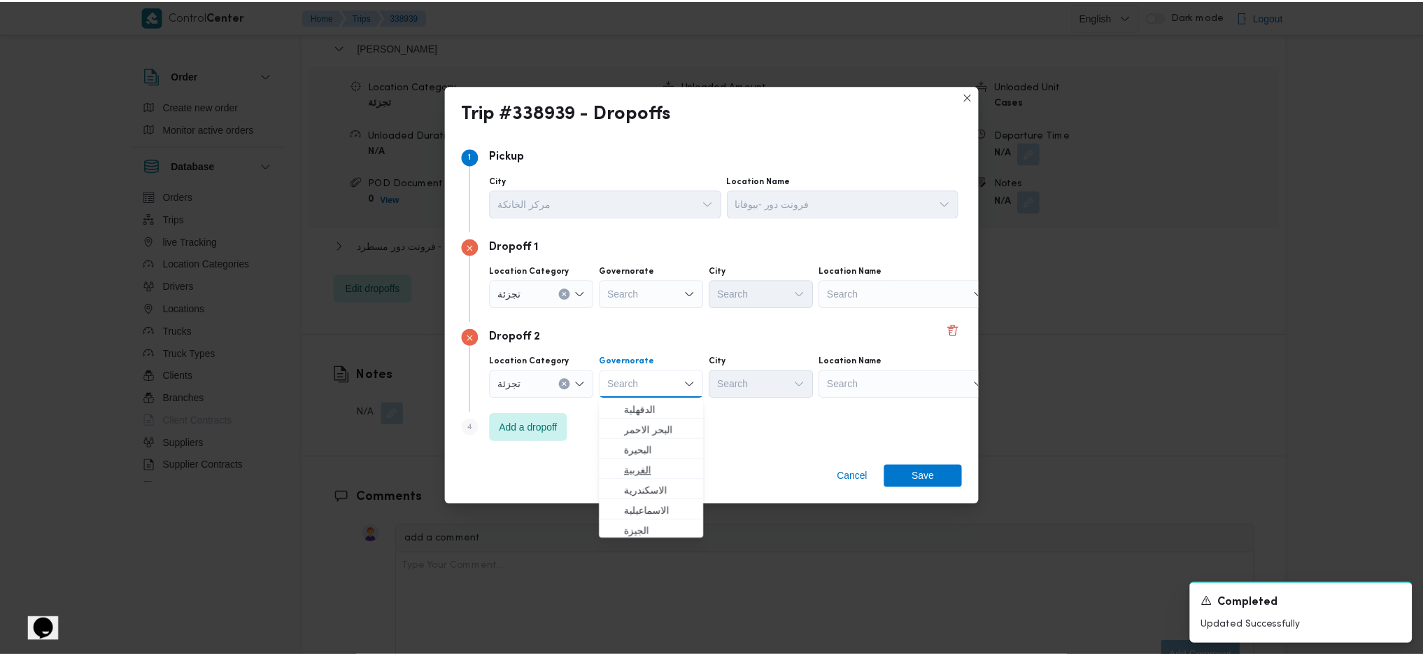
scroll to position [93, 0]
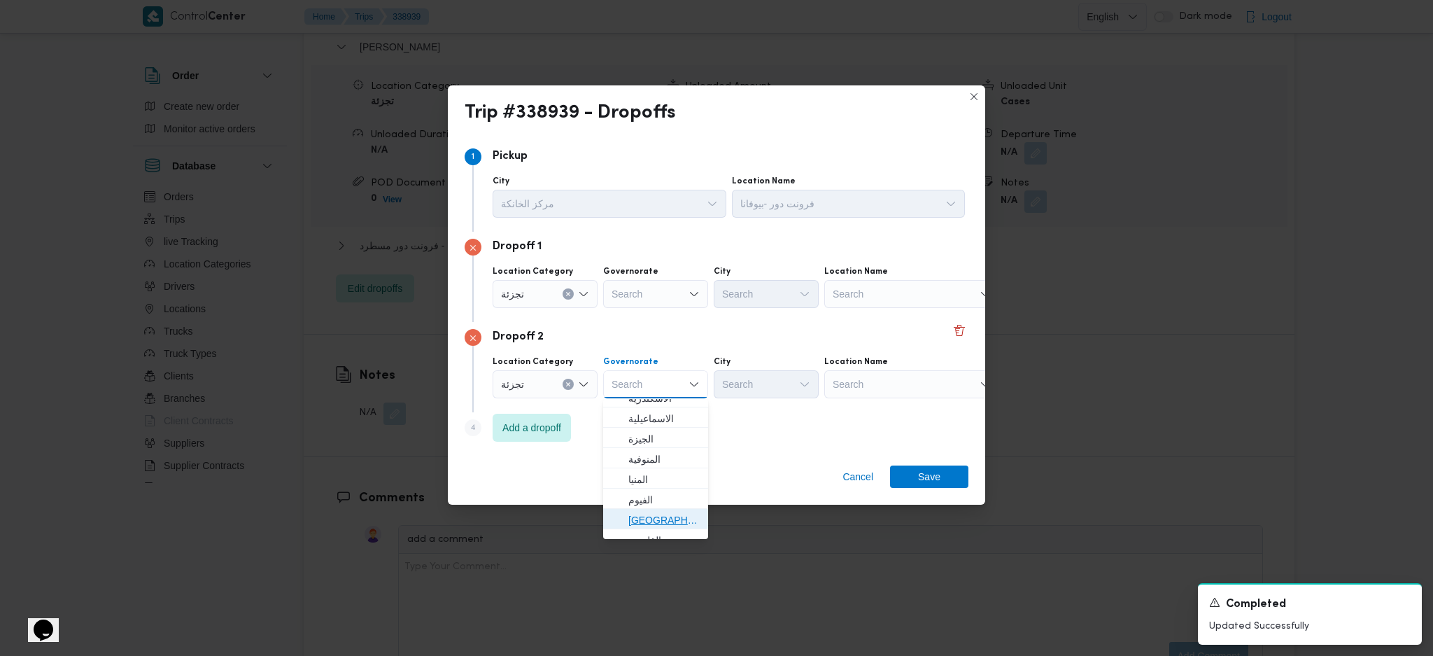
click at [650, 436] on span "ال[GEOGRAPHIC_DATA]" at bounding box center [663, 519] width 71 height 17
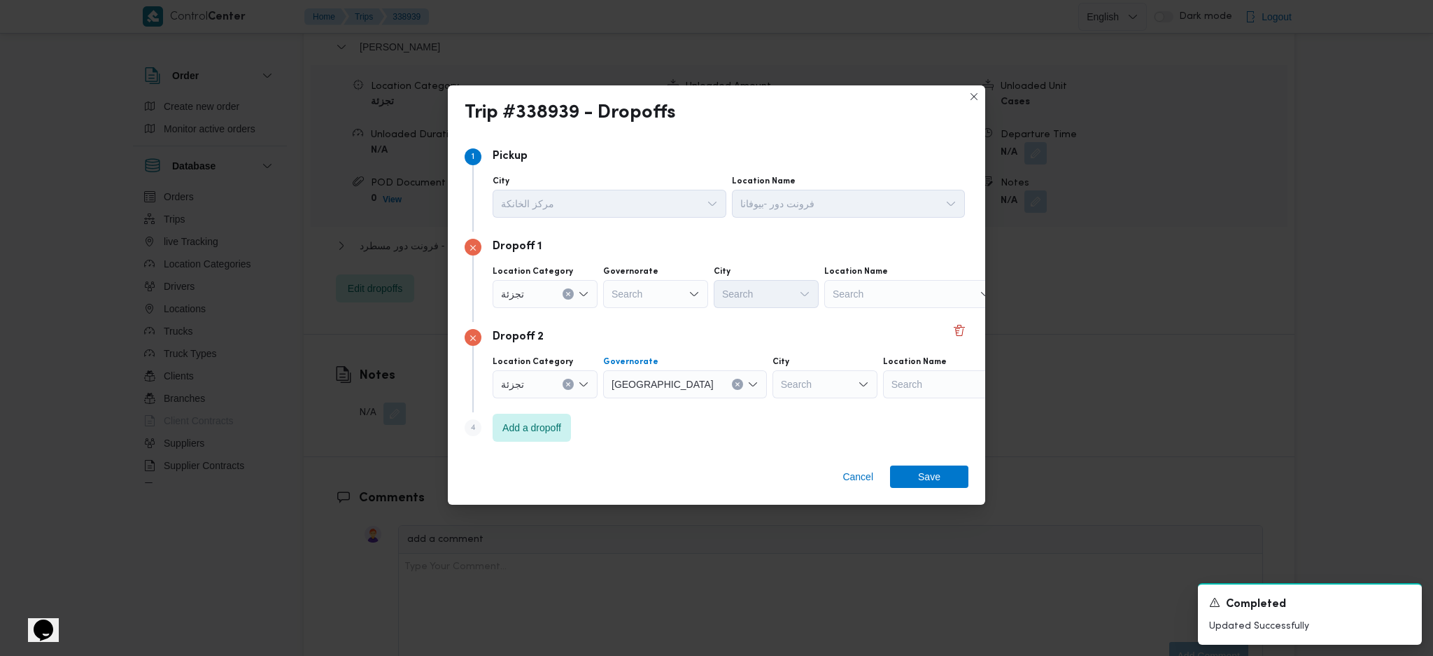
click at [772, 363] on div "City" at bounding box center [824, 361] width 105 height 11
click at [772, 391] on div "Search" at bounding box center [824, 384] width 105 height 28
type input "مصر"
click at [728, 431] on icon "button" at bounding box center [727, 430] width 11 height 11
click at [649, 305] on div "Search" at bounding box center [655, 294] width 105 height 28
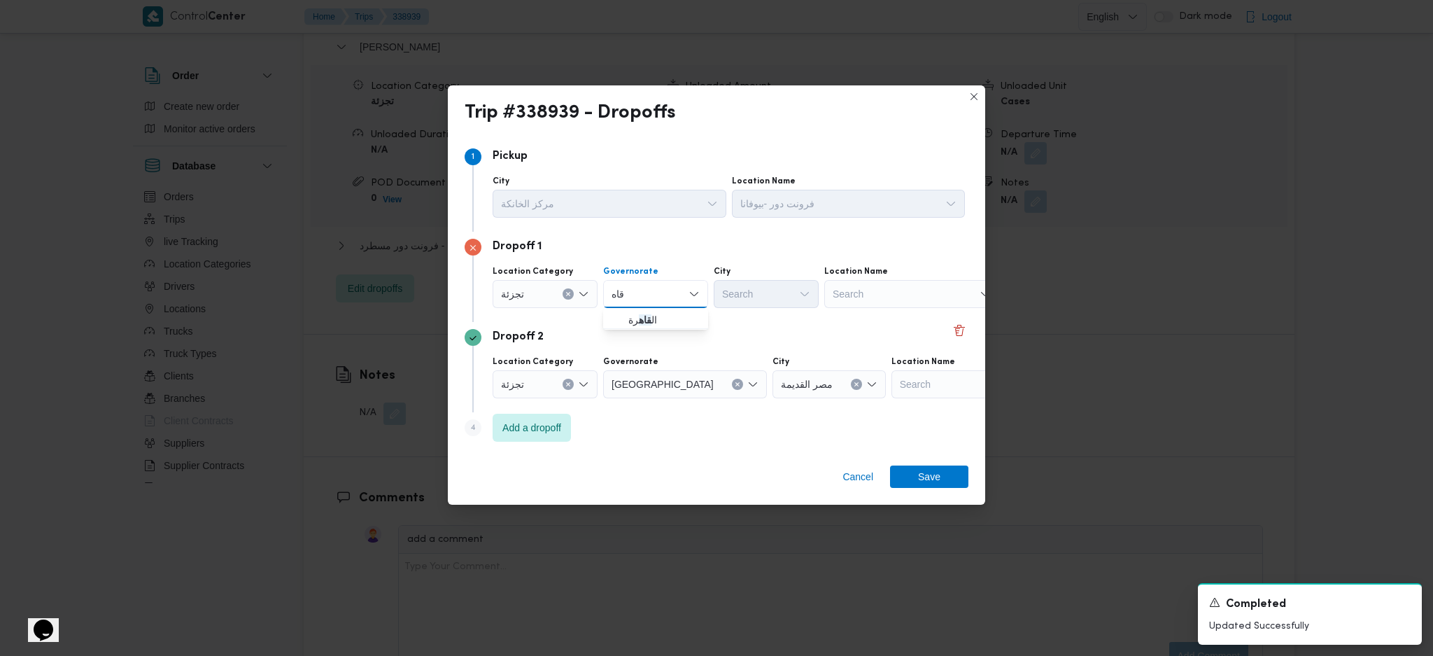
type input "قاه"
click at [646, 320] on mark "قاه" at bounding box center [645, 319] width 13 height 11
click at [772, 294] on div "Search" at bounding box center [824, 294] width 105 height 28
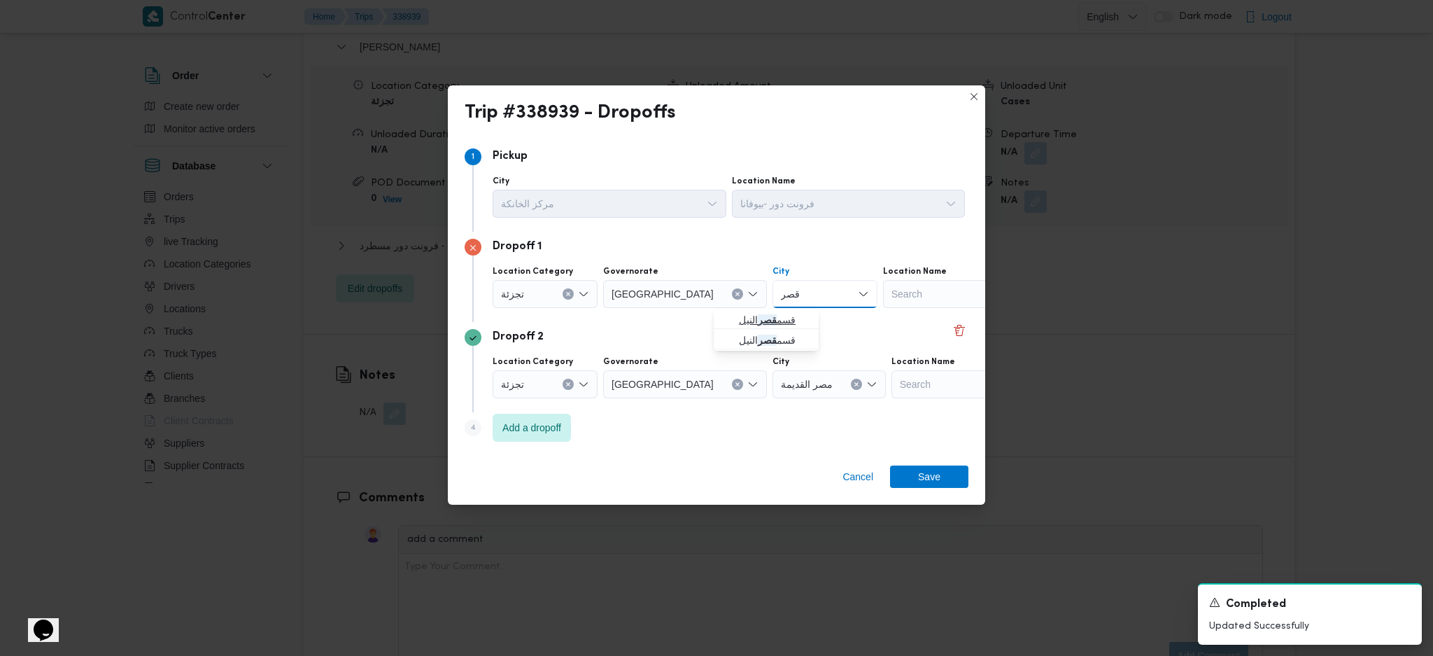
type input "قصر"
click at [772, 311] on span "قسم قصر النيل" at bounding box center [774, 319] width 71 height 17
click at [925, 436] on span "Save" at bounding box center [929, 476] width 22 height 22
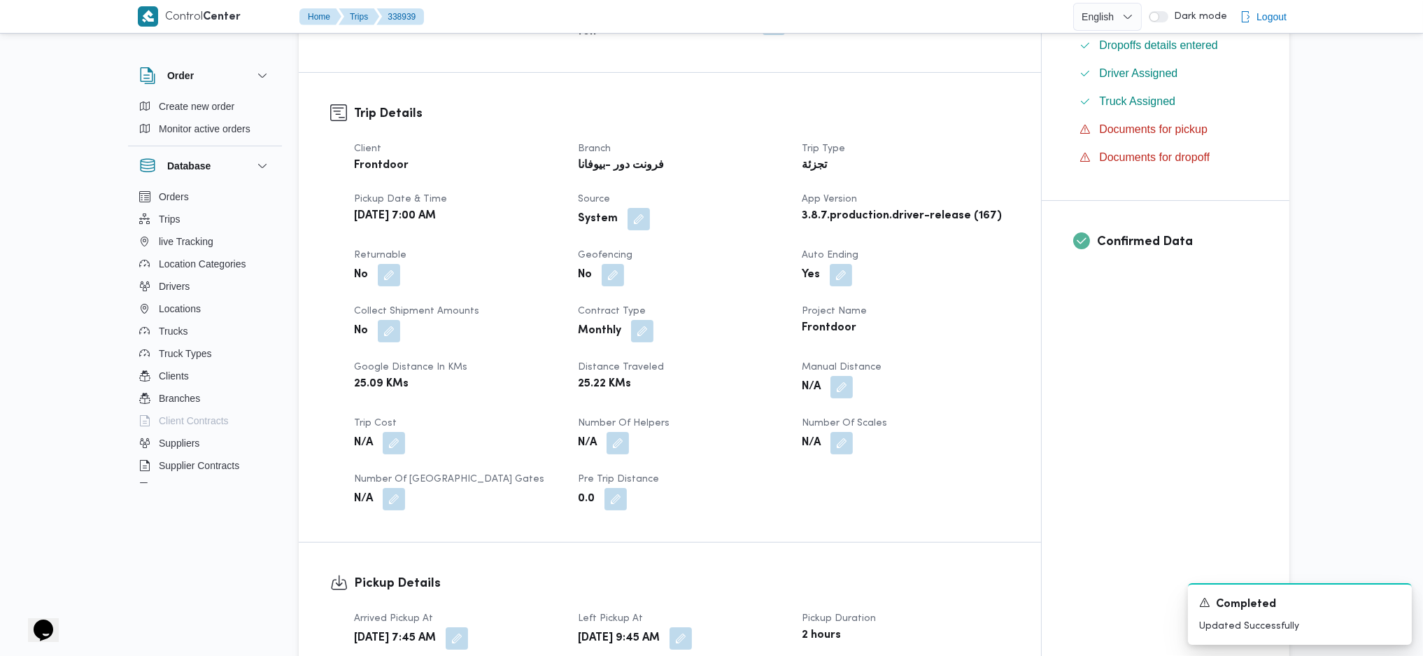
scroll to position [280, 0]
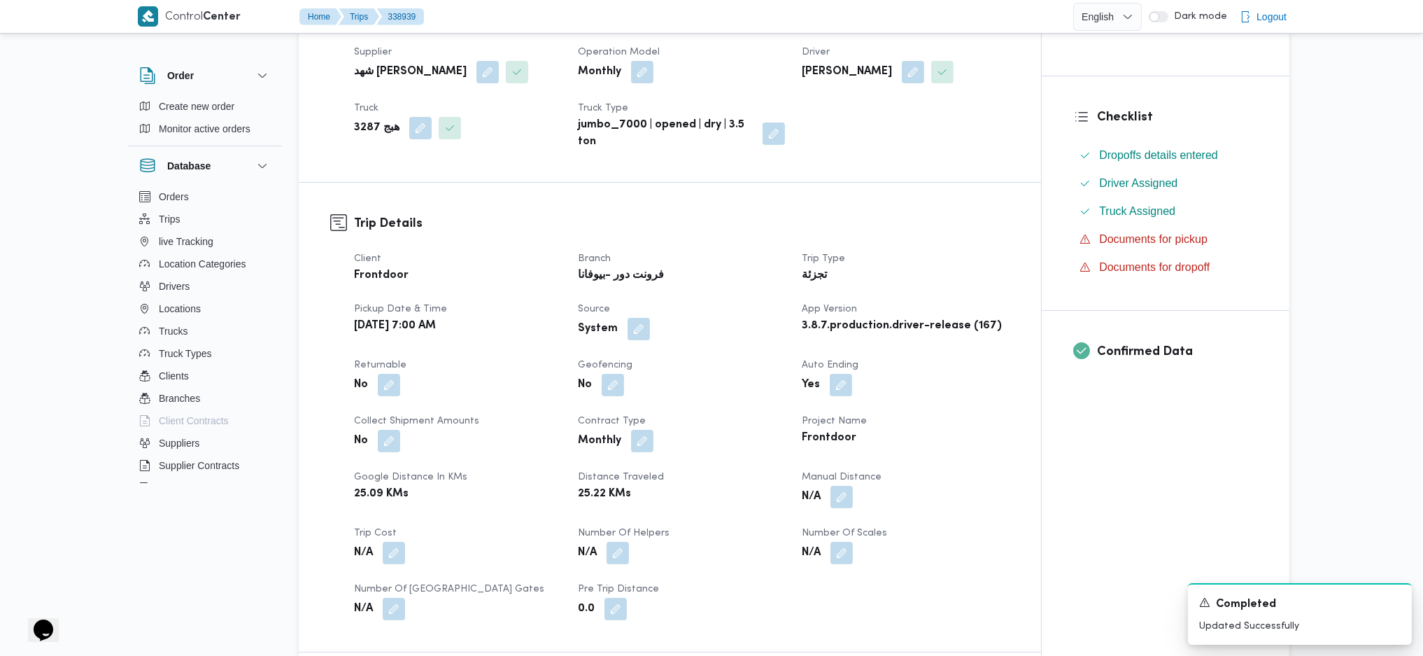
click at [624, 324] on span at bounding box center [635, 329] width 29 height 22
click at [385, 381] on button "button" at bounding box center [389, 384] width 22 height 22
click at [379, 428] on label "Is the trip will return to pickup after finish?" at bounding box center [350, 426] width 215 height 17
checkbox input "true"
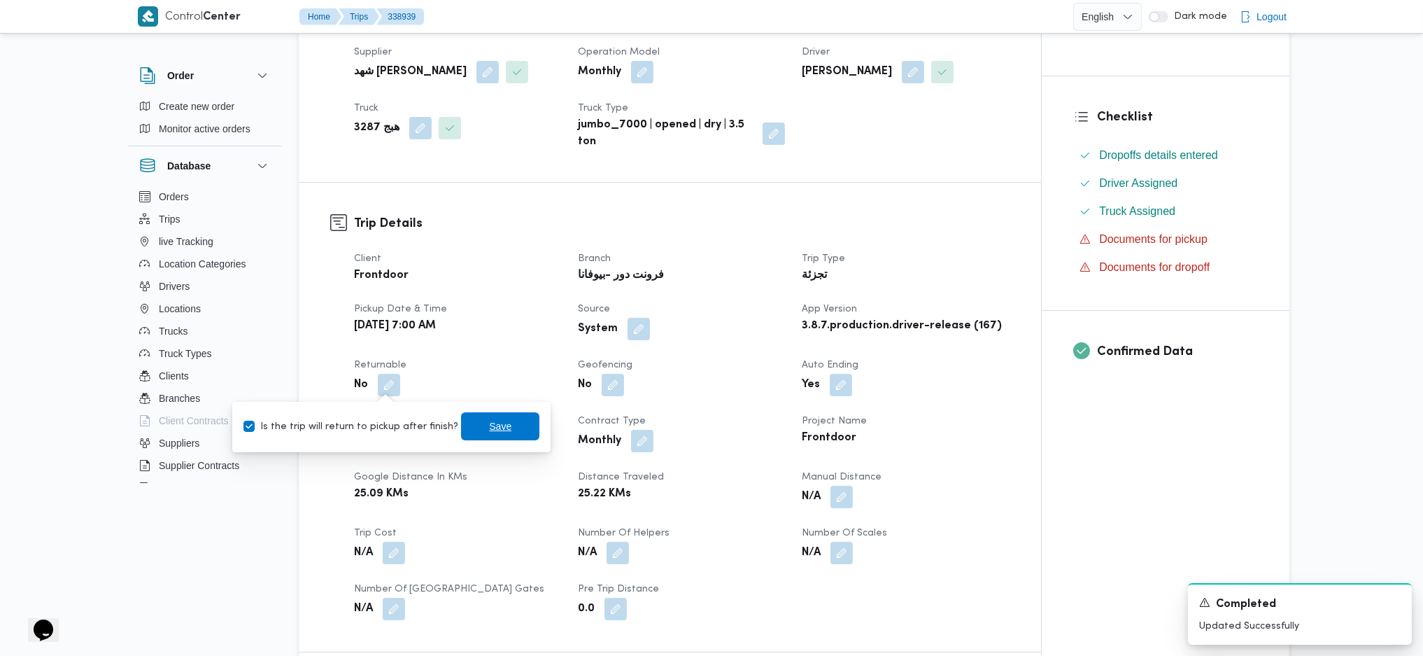
click at [510, 436] on span "Save" at bounding box center [500, 426] width 78 height 28
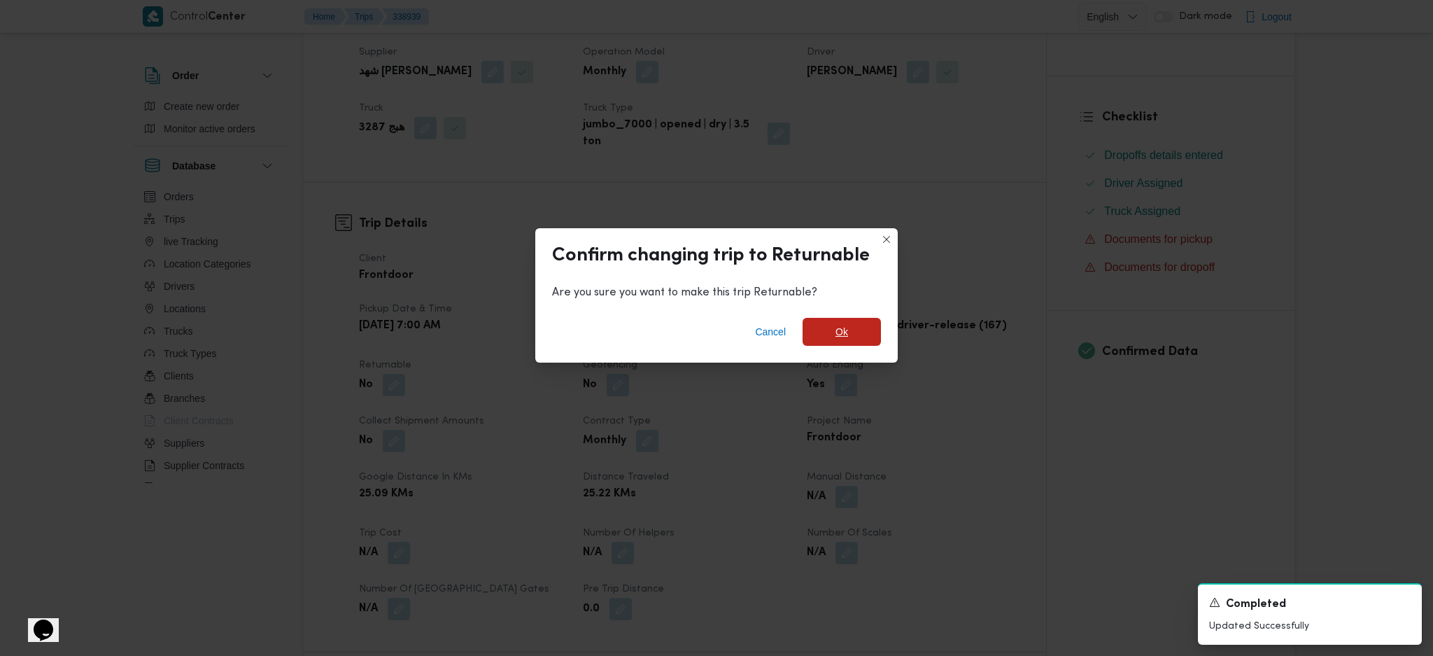
click at [822, 330] on span "Ok" at bounding box center [842, 332] width 78 height 28
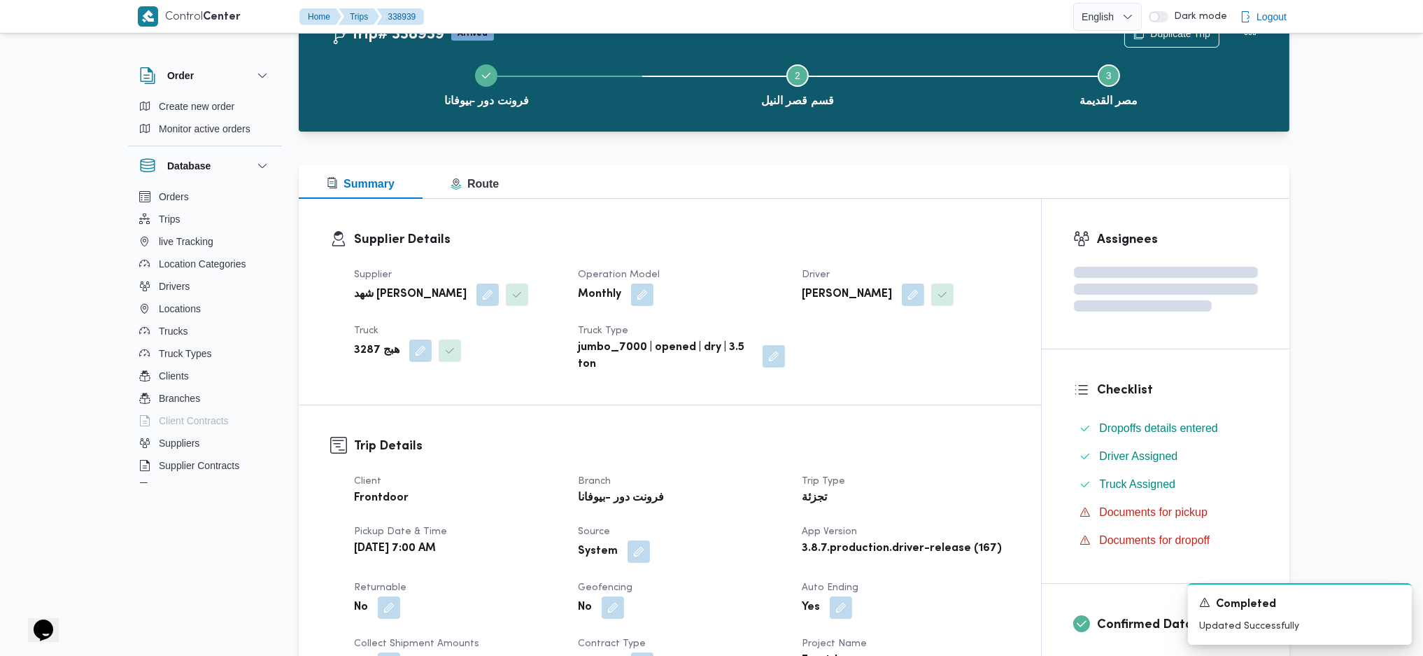
scroll to position [0, 0]
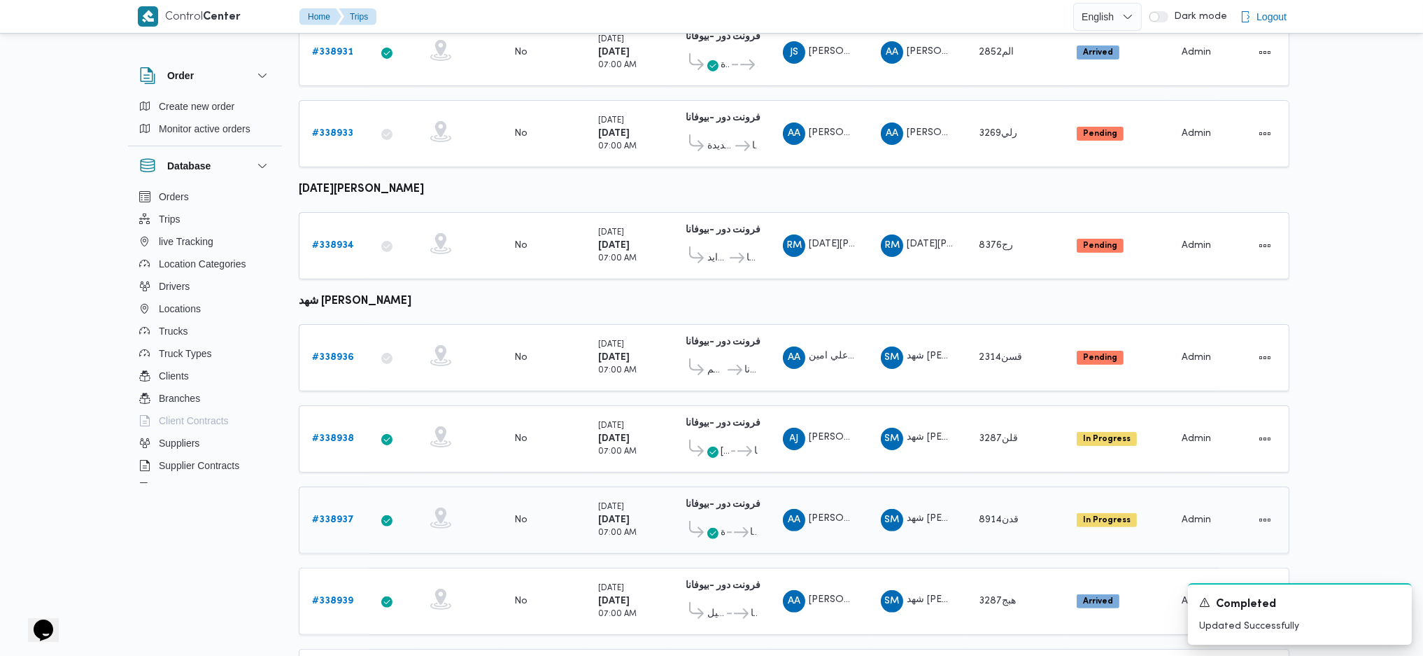
scroll to position [909, 0]
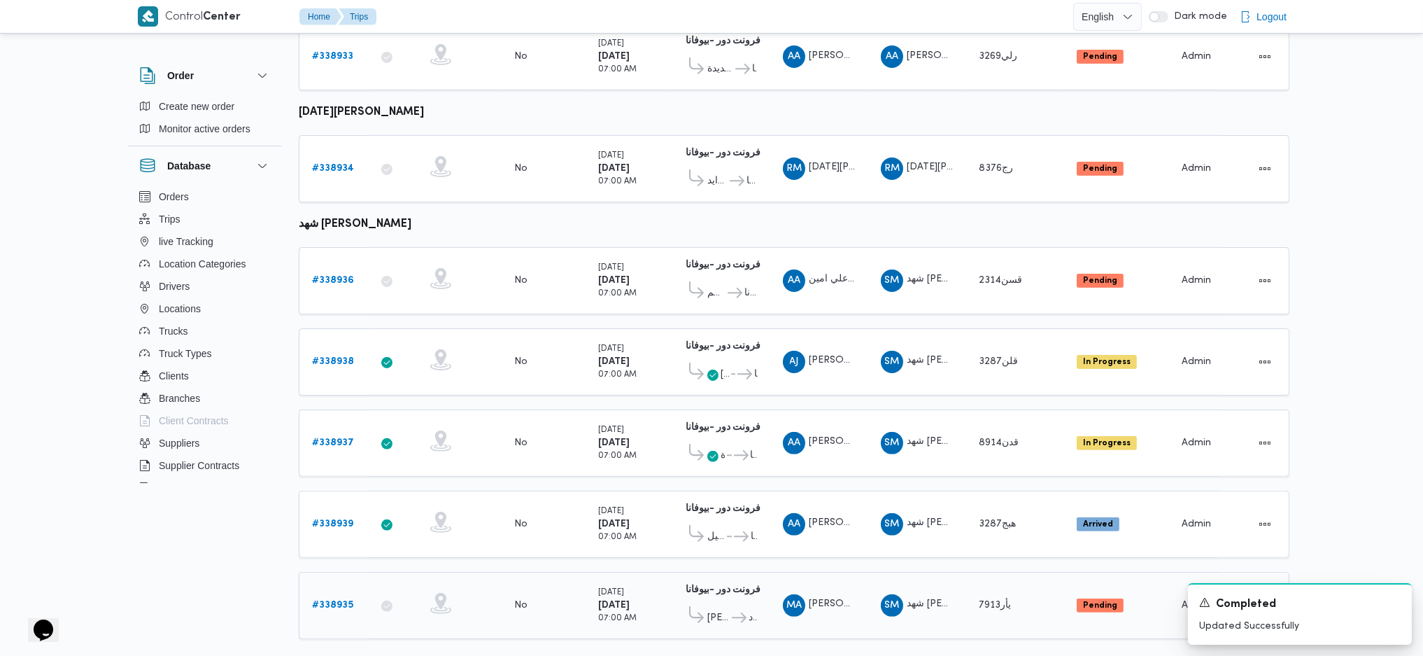
click at [339, 436] on b "# 338935" at bounding box center [332, 604] width 41 height 9
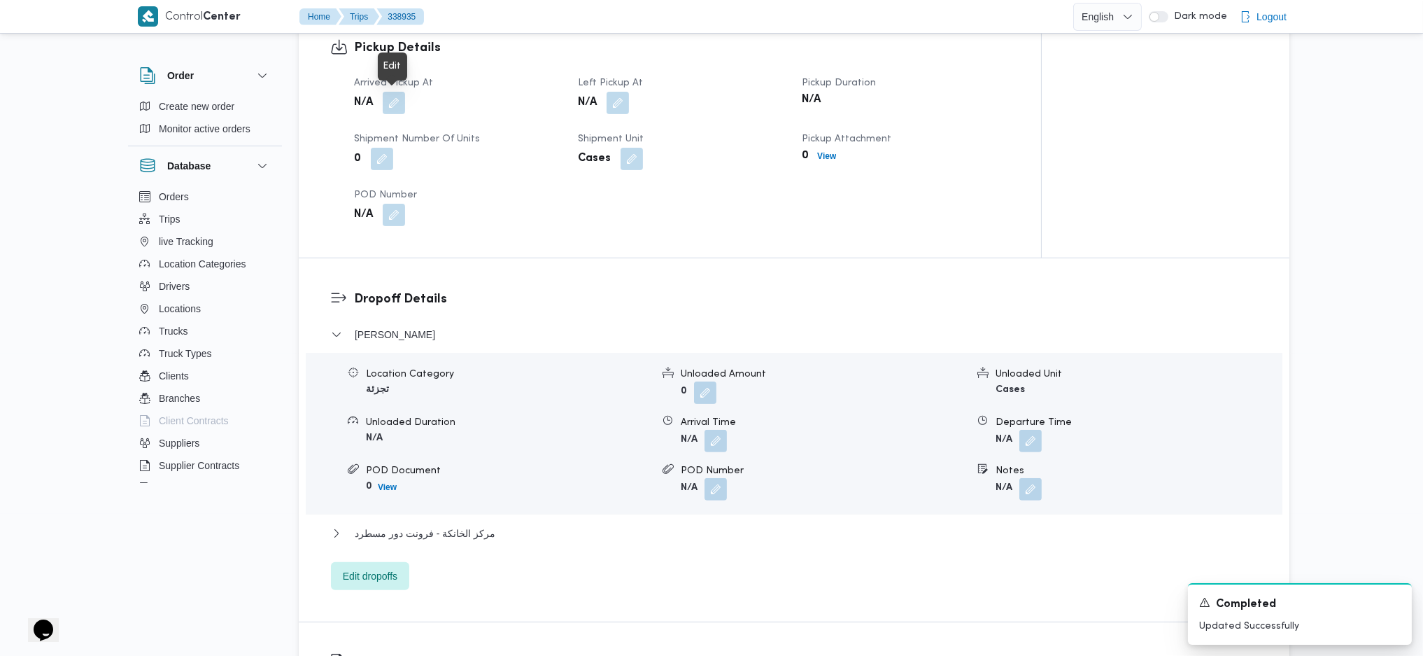
scroll to position [933, 0]
click at [386, 107] on button "button" at bounding box center [394, 100] width 22 height 22
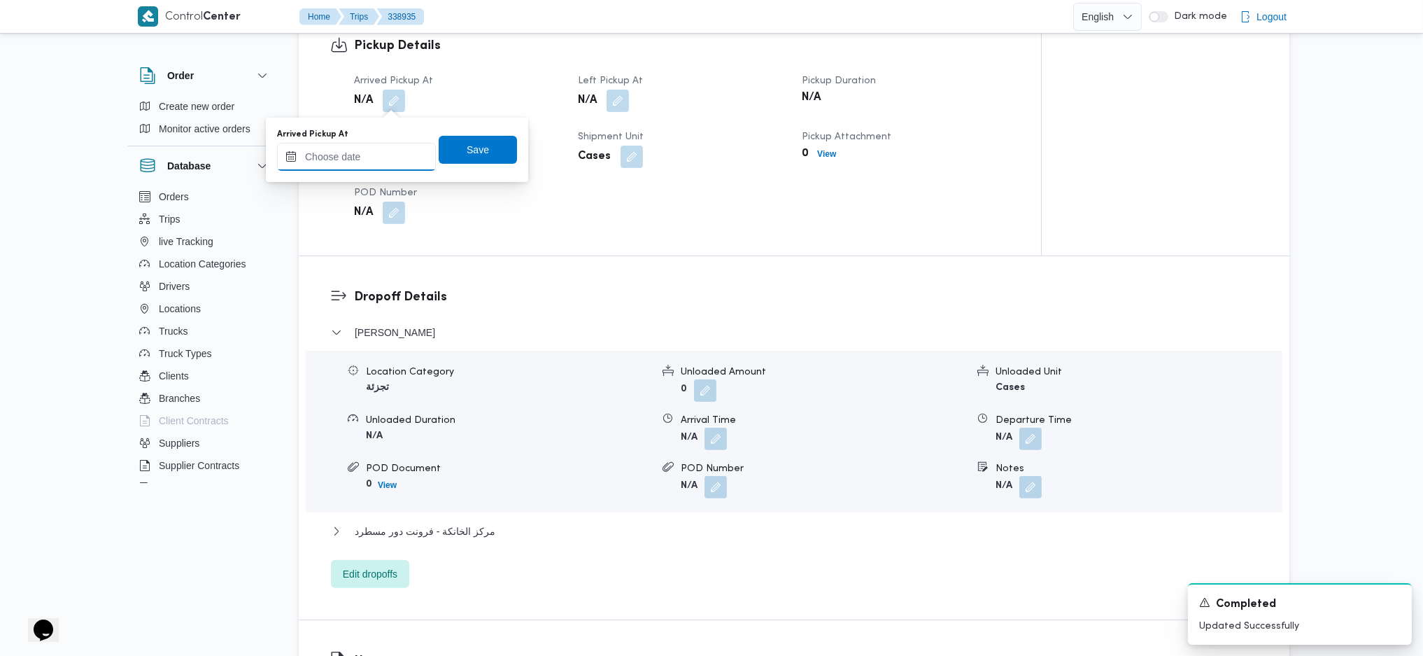
click at [364, 163] on input "Arrived Pickup At" at bounding box center [356, 157] width 159 height 28
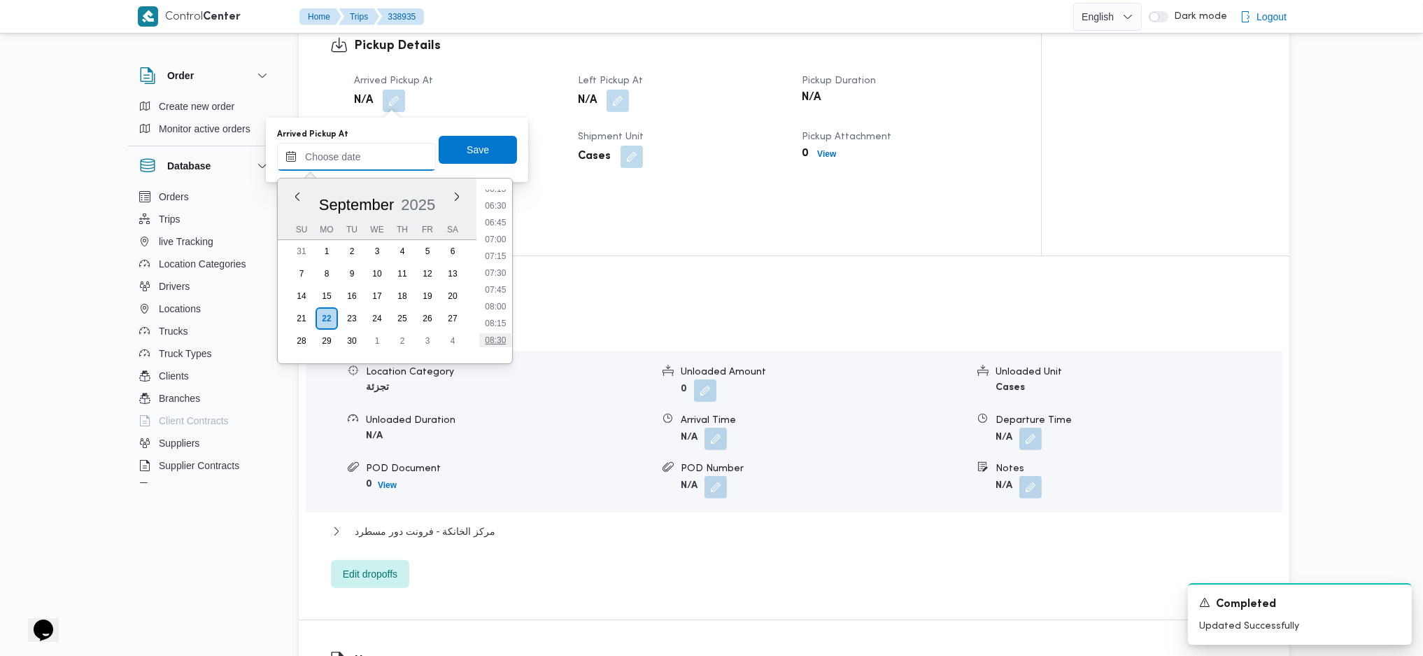
scroll to position [427, 0]
click at [500, 236] on li "07:00" at bounding box center [495, 240] width 32 height 14
type input "22/09/2025 07:00"
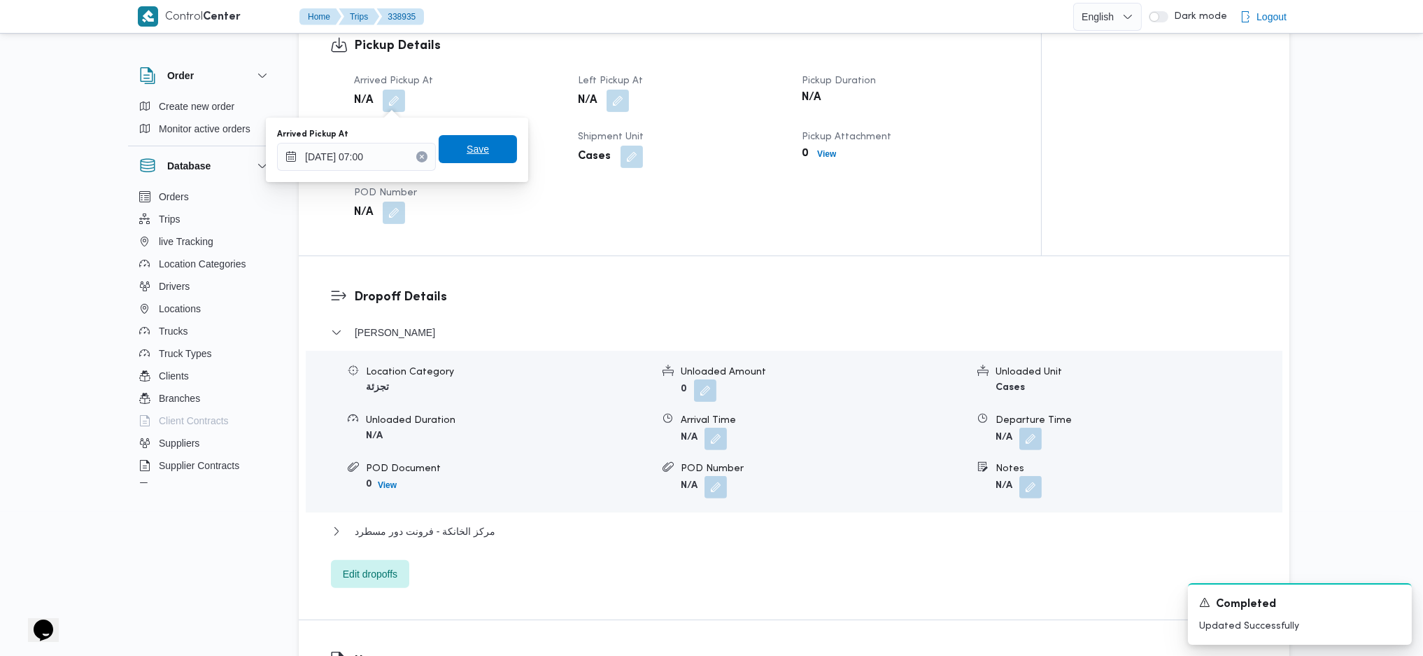
click at [481, 158] on span "Save" at bounding box center [478, 149] width 78 height 28
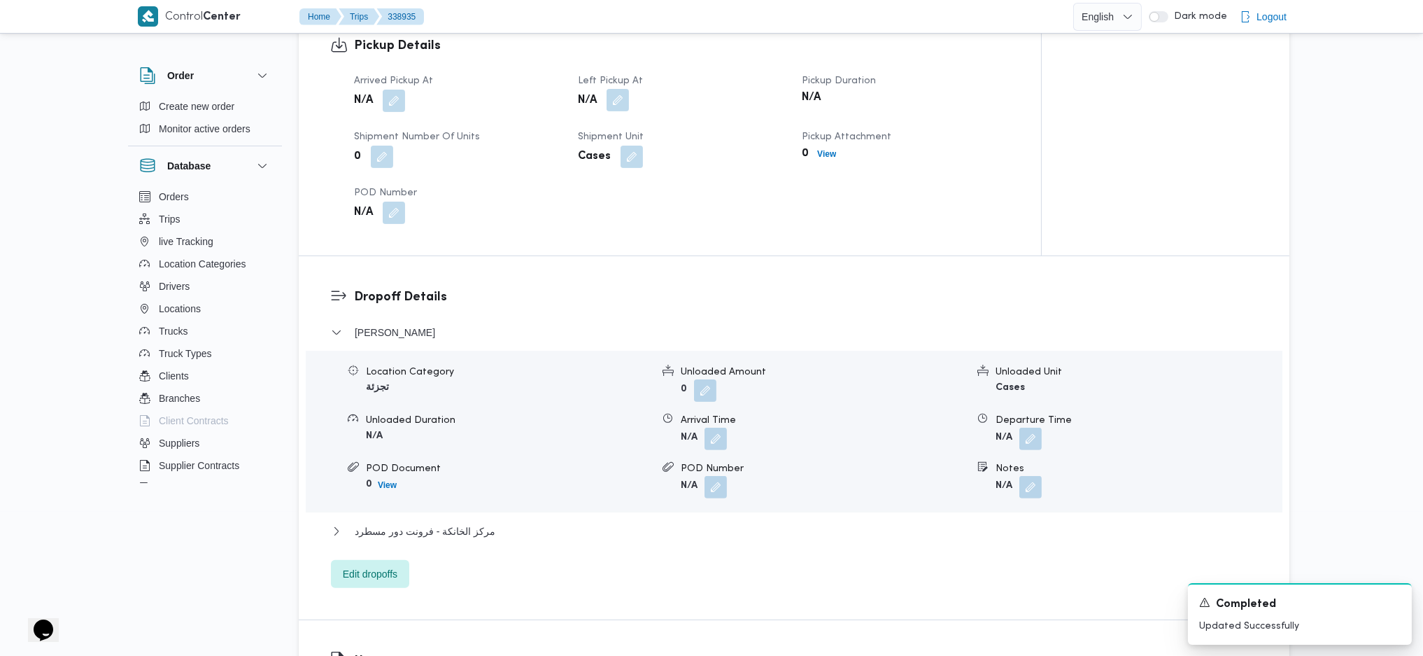
click at [619, 101] on button "button" at bounding box center [618, 100] width 22 height 22
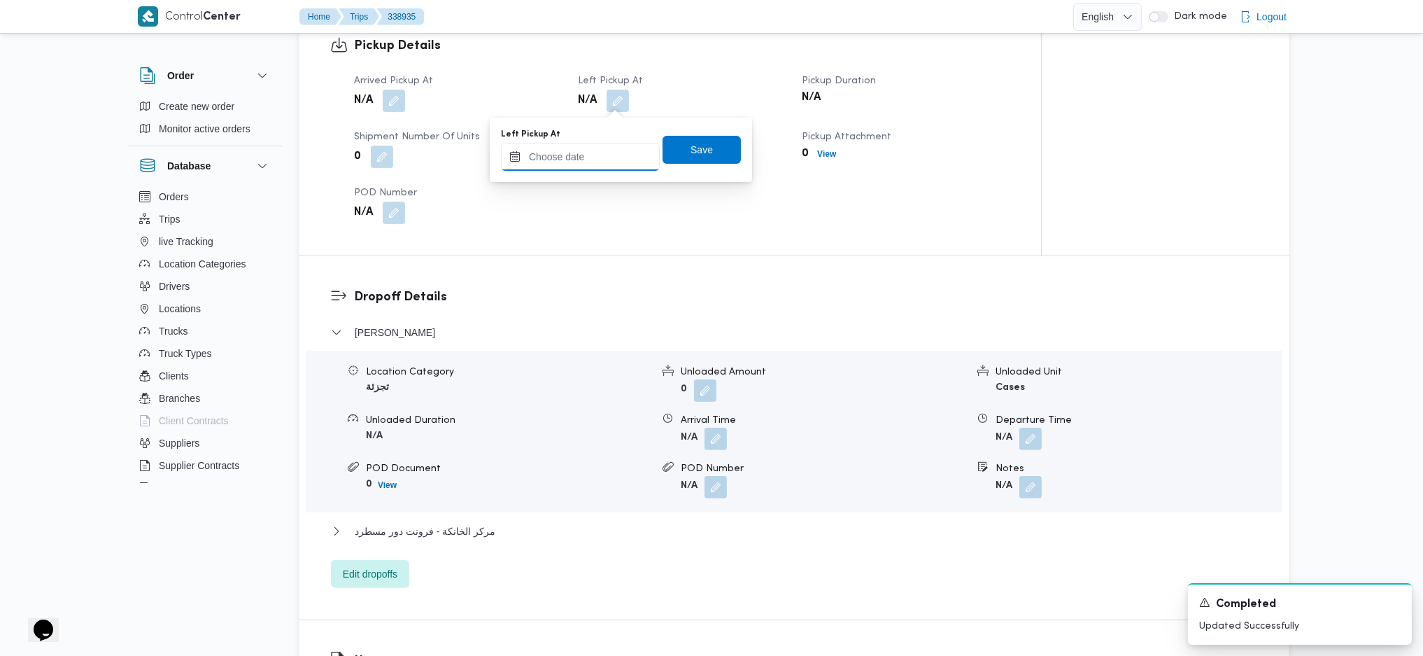
click at [571, 160] on input "Left Pickup At" at bounding box center [580, 157] width 159 height 28
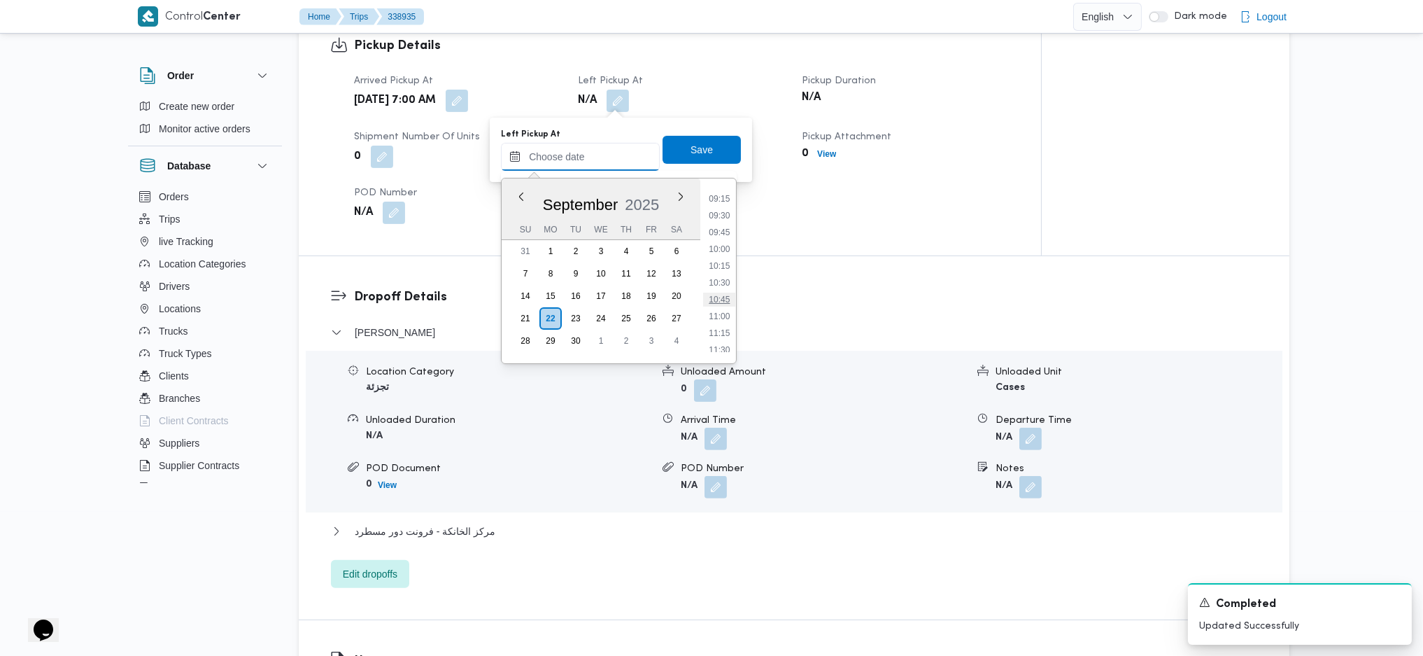
scroll to position [520, 0]
click at [716, 318] on li "09:30" at bounding box center [719, 315] width 32 height 14
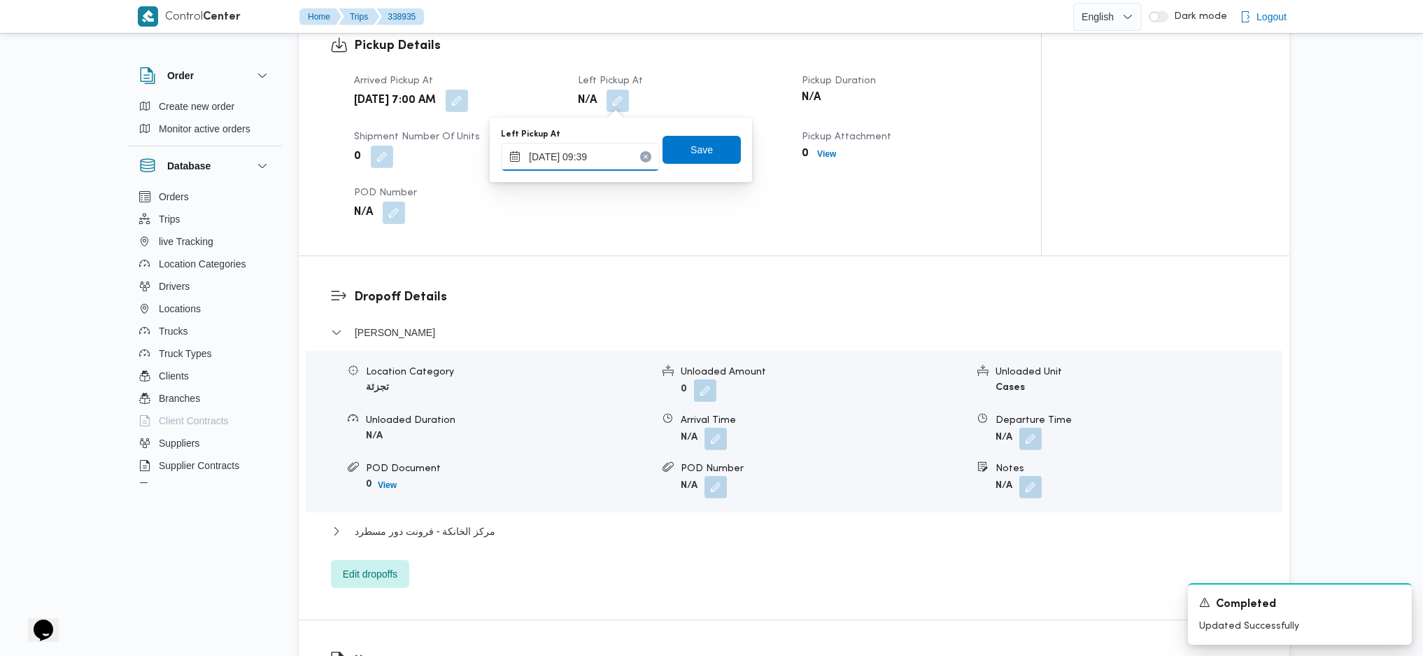
type input "22/09/2025 09:39"
click button "Save" at bounding box center [702, 150] width 78 height 28
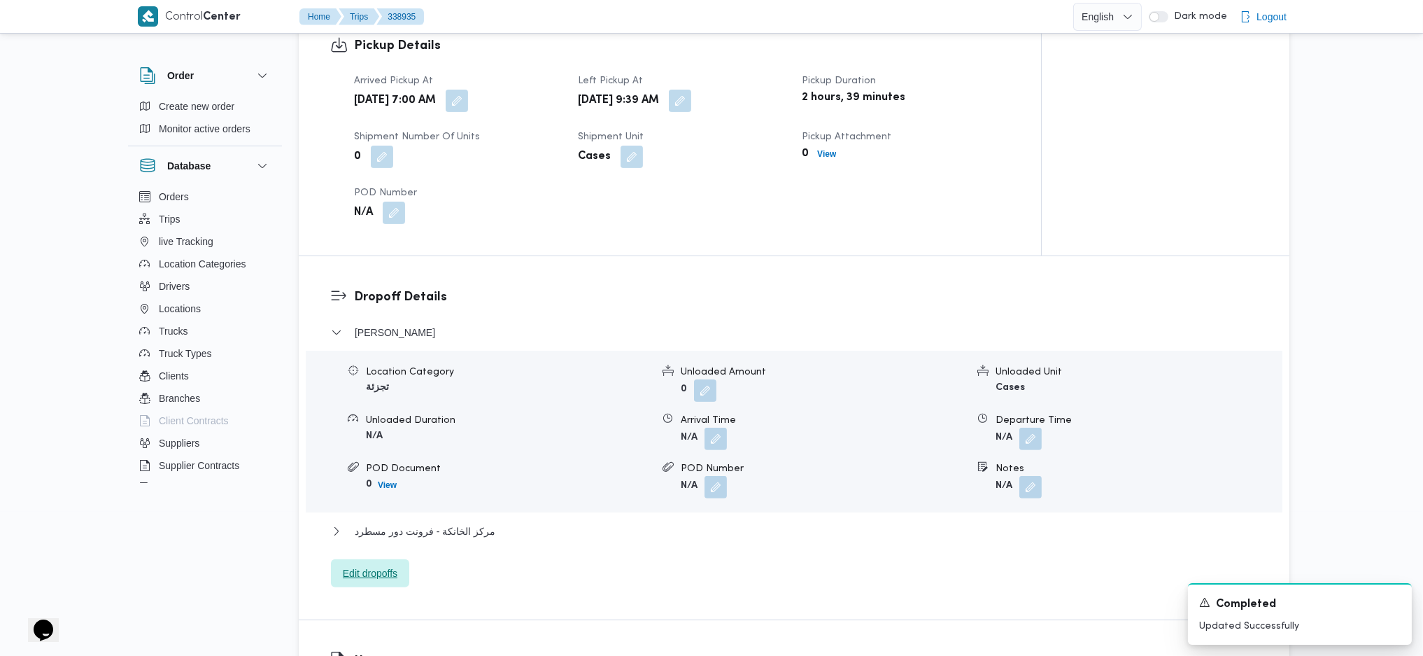
click at [373, 436] on span "Edit dropoffs" at bounding box center [370, 573] width 55 height 17
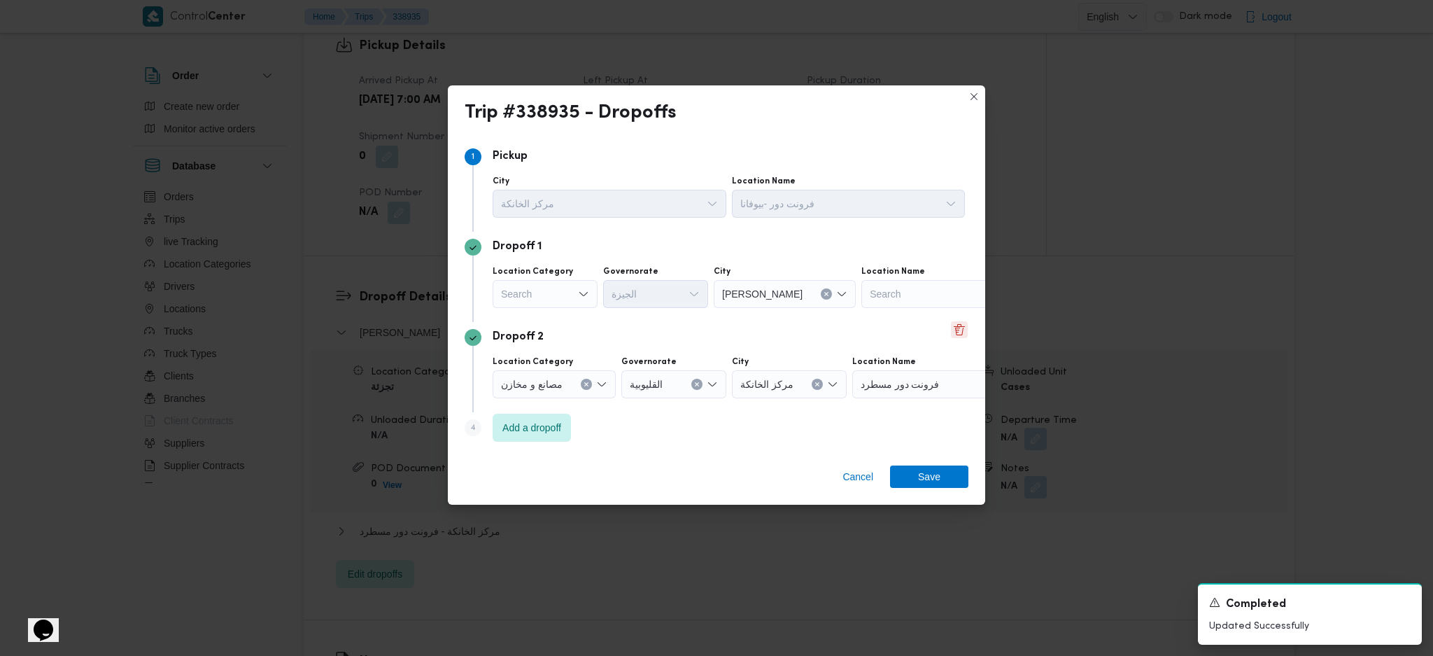
click at [957, 331] on button "Delete" at bounding box center [959, 329] width 17 height 17
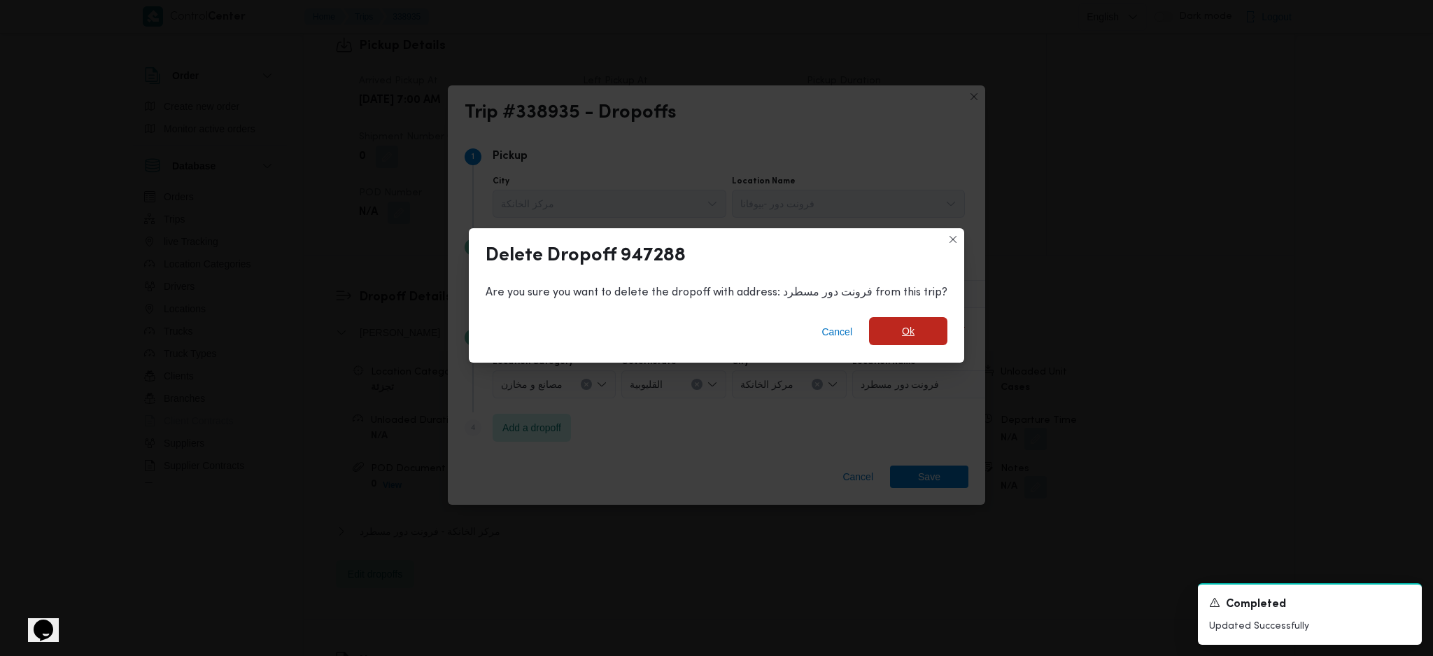
click at [917, 337] on span "Ok" at bounding box center [908, 331] width 78 height 28
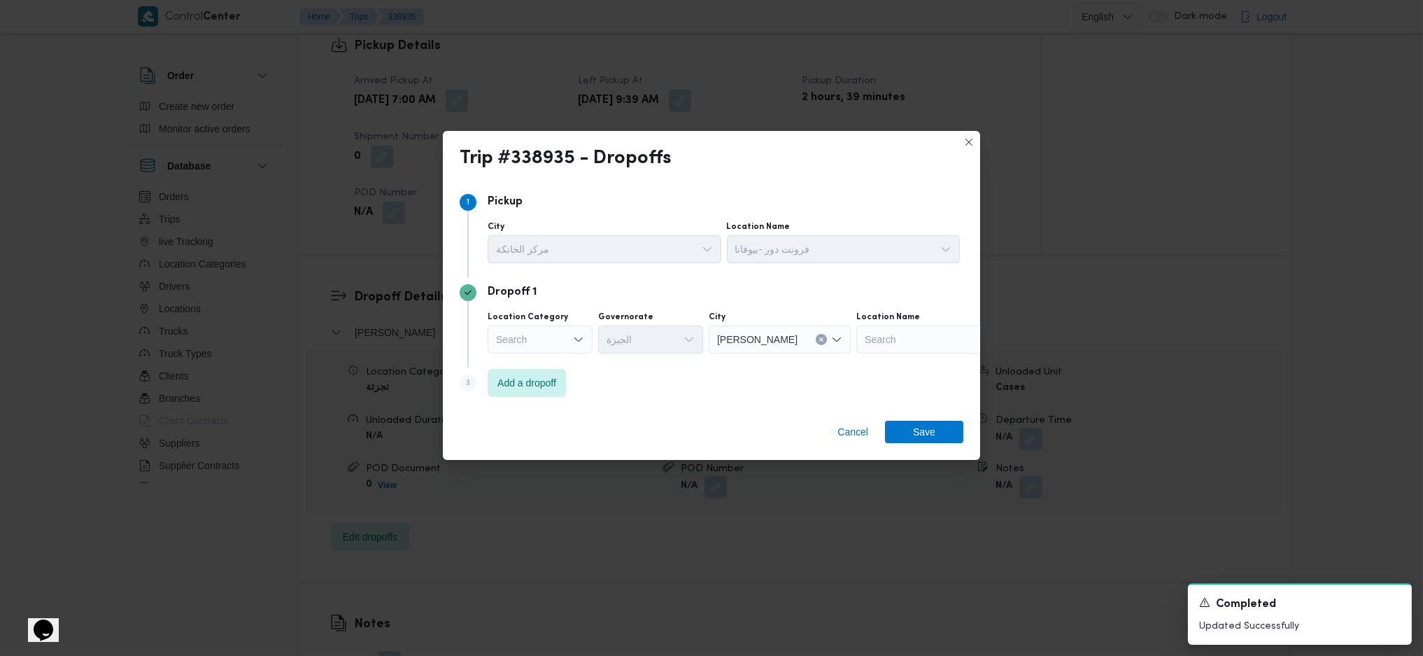
click at [868, 436] on div "Trip #338935 - Dropoffs Step 1 1 Pickup City مركز الخانكة Location Name فرونت د…" at bounding box center [711, 328] width 1423 height 656
click at [851, 430] on span "Cancel" at bounding box center [852, 431] width 31 height 17
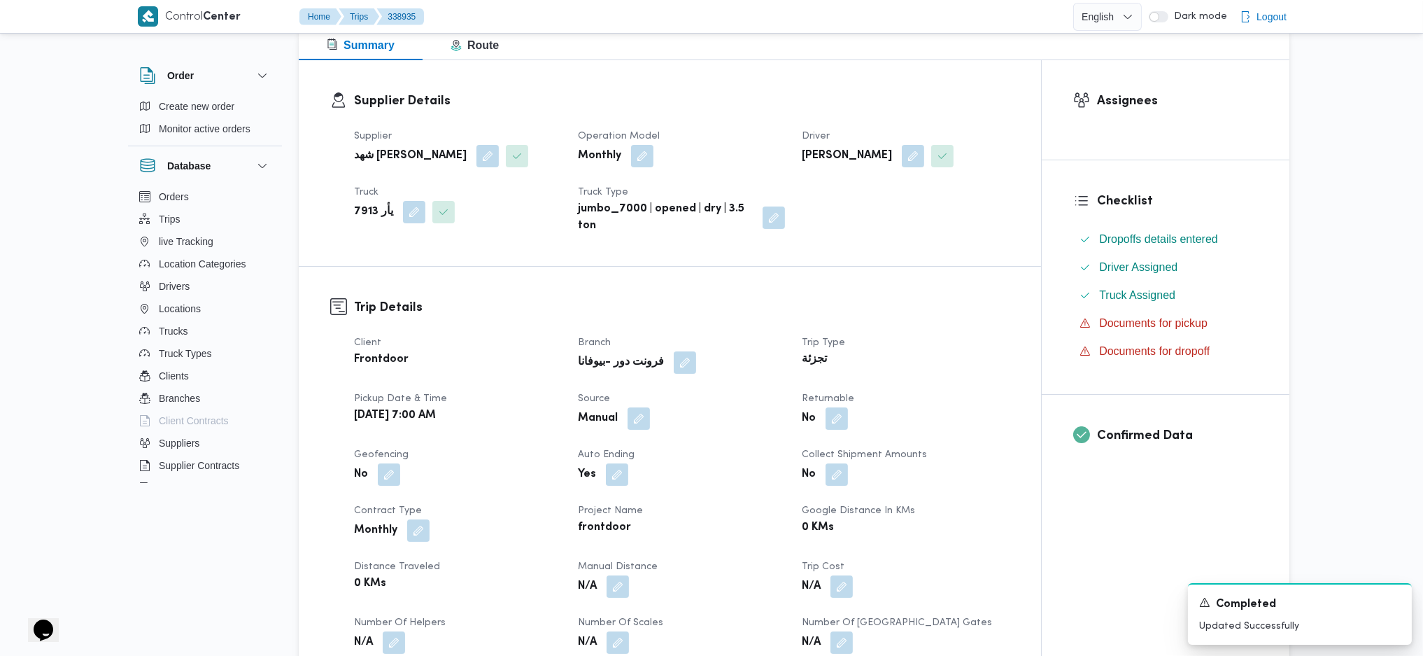
scroll to position [186, 0]
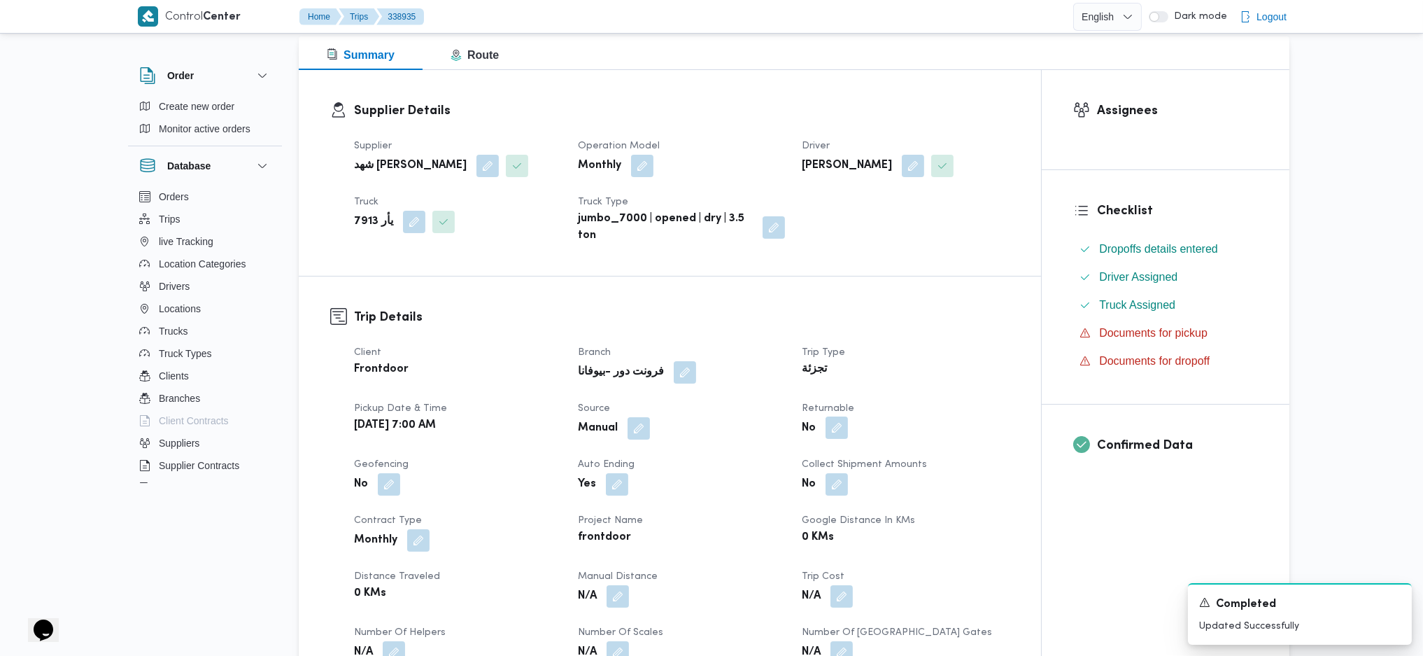
click at [847, 430] on button "button" at bounding box center [837, 427] width 22 height 22
click at [803, 436] on label "Is the trip will return to pickup after finish?" at bounding box center [798, 470] width 215 height 17
checkbox input "true"
click at [925, 436] on span "Save" at bounding box center [948, 469] width 78 height 28
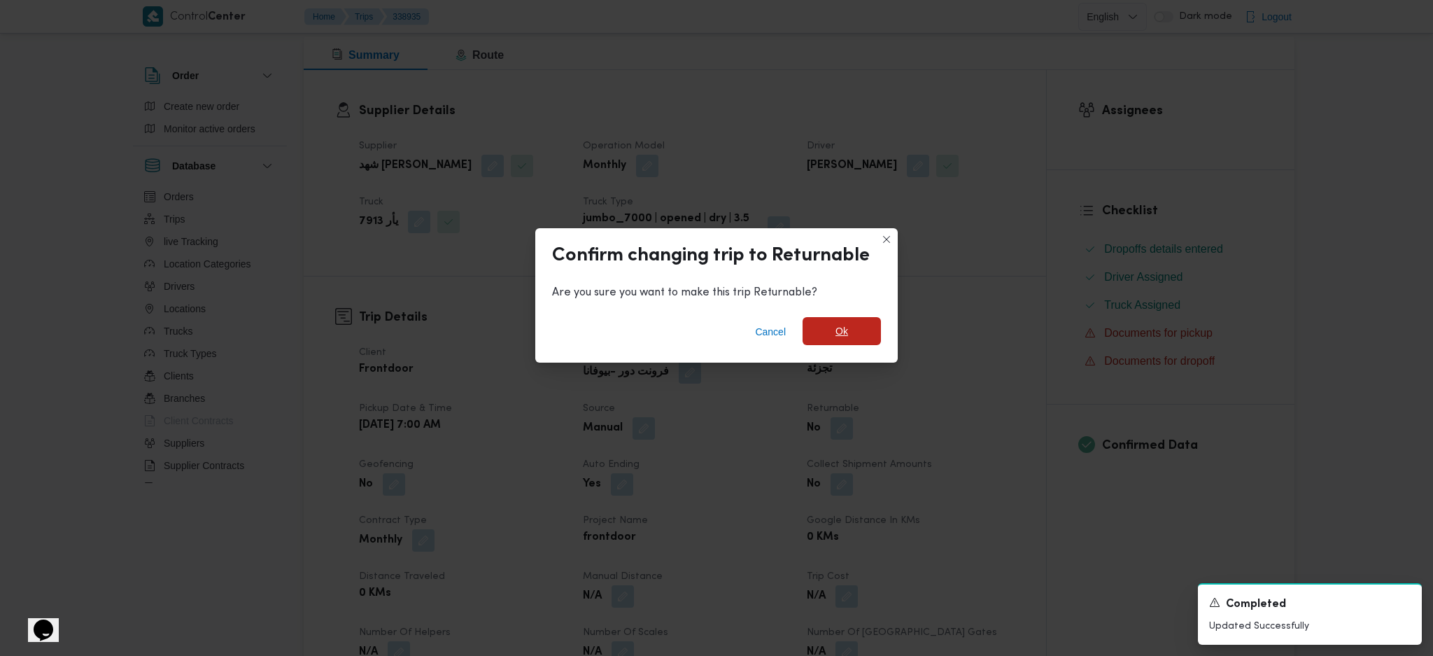
click at [856, 327] on span "Ok" at bounding box center [842, 331] width 78 height 28
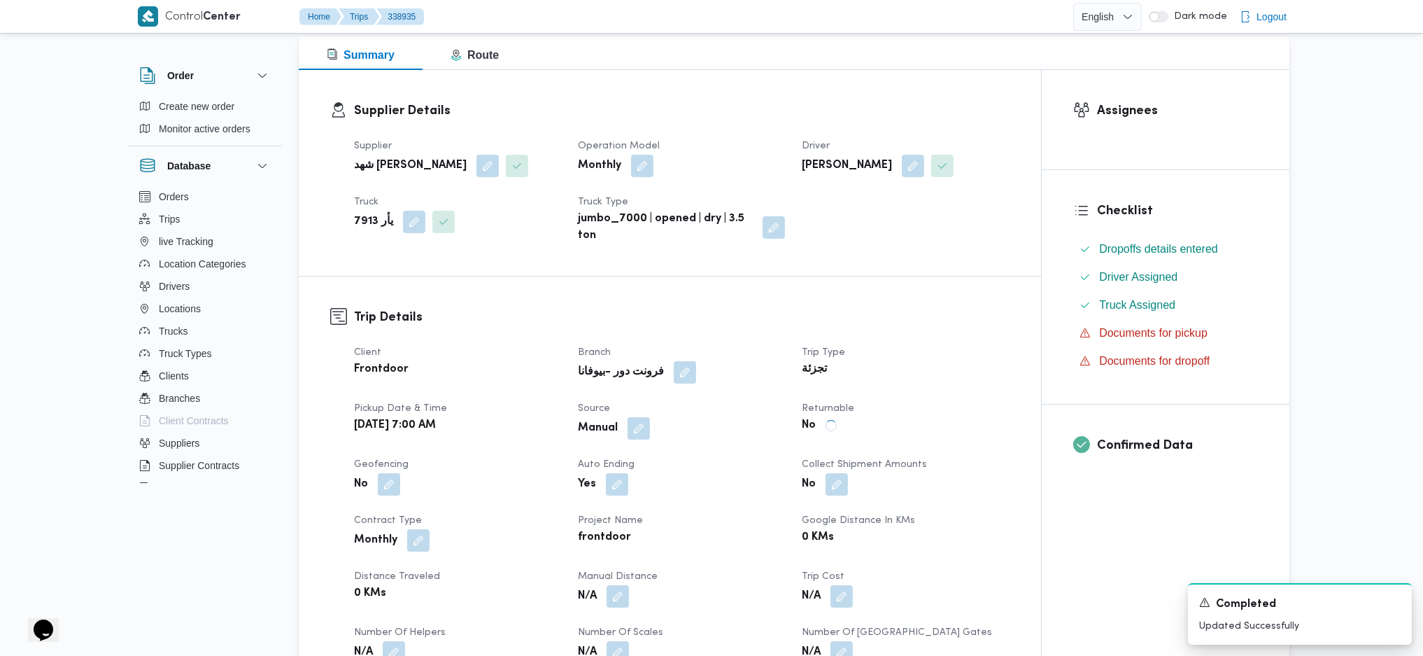
click at [926, 390] on div "Client Frontdoor Branch فرونت دور -بيوفانا Trip Type تجزئة Pickup date & time M…" at bounding box center [682, 532] width 672 height 392
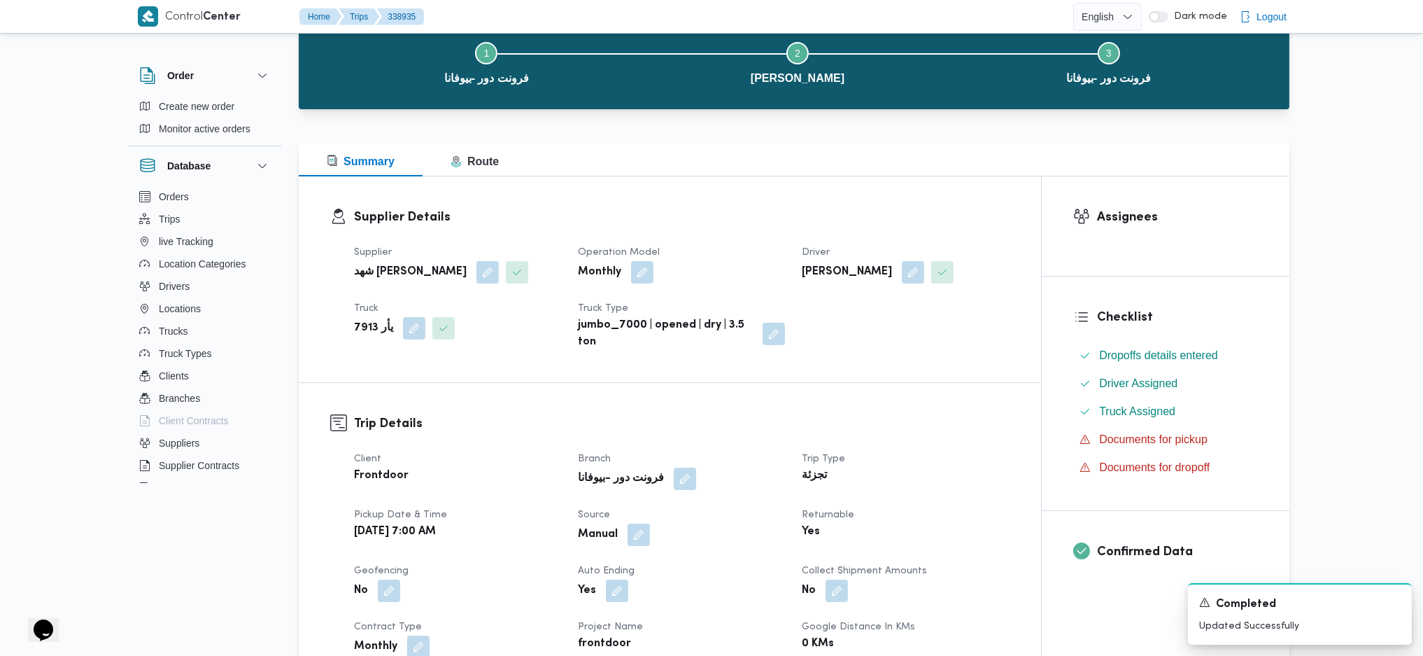
scroll to position [0, 0]
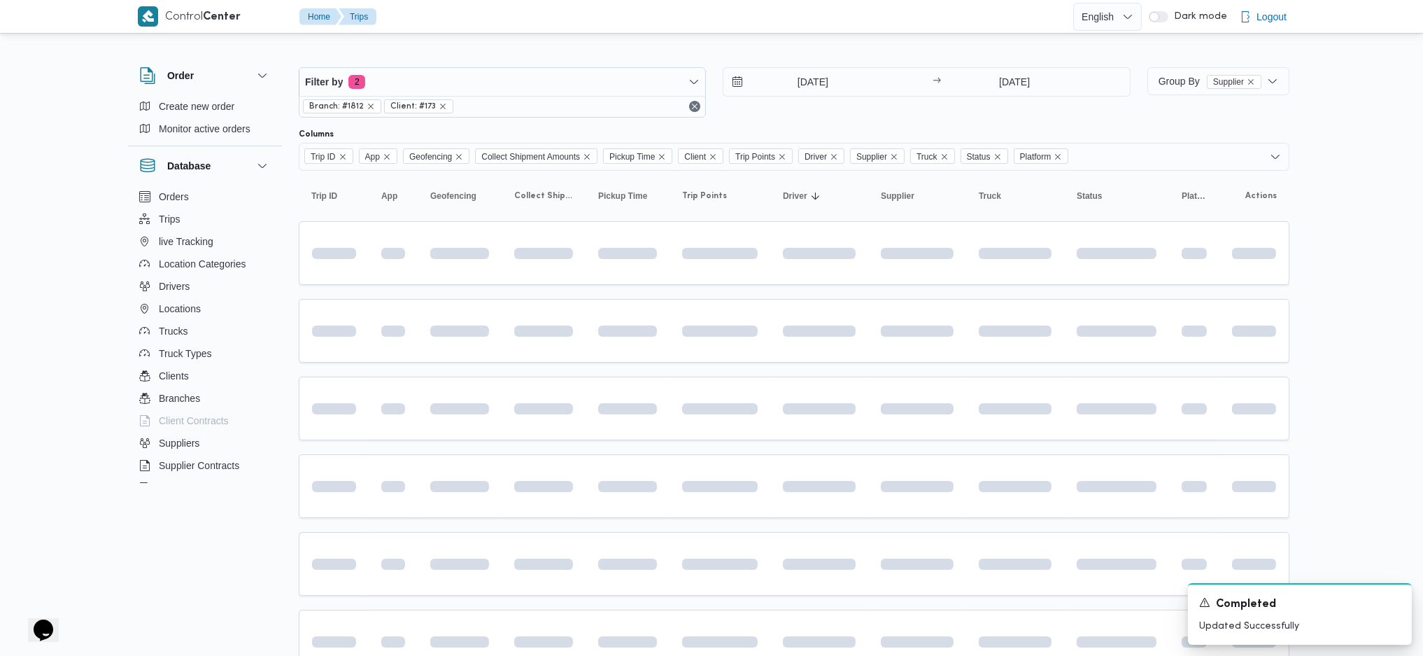
scroll to position [756, 0]
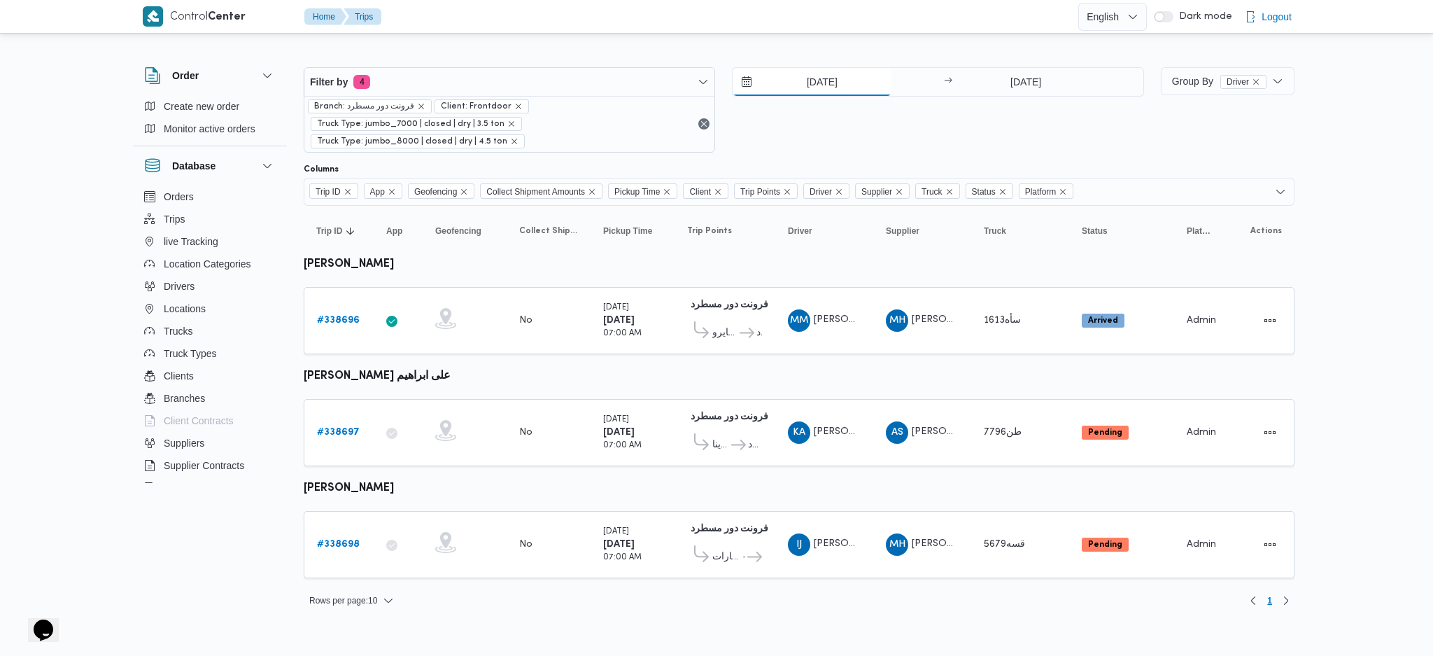
click at [800, 93] on input "21/9/2025" at bounding box center [812, 82] width 159 height 28
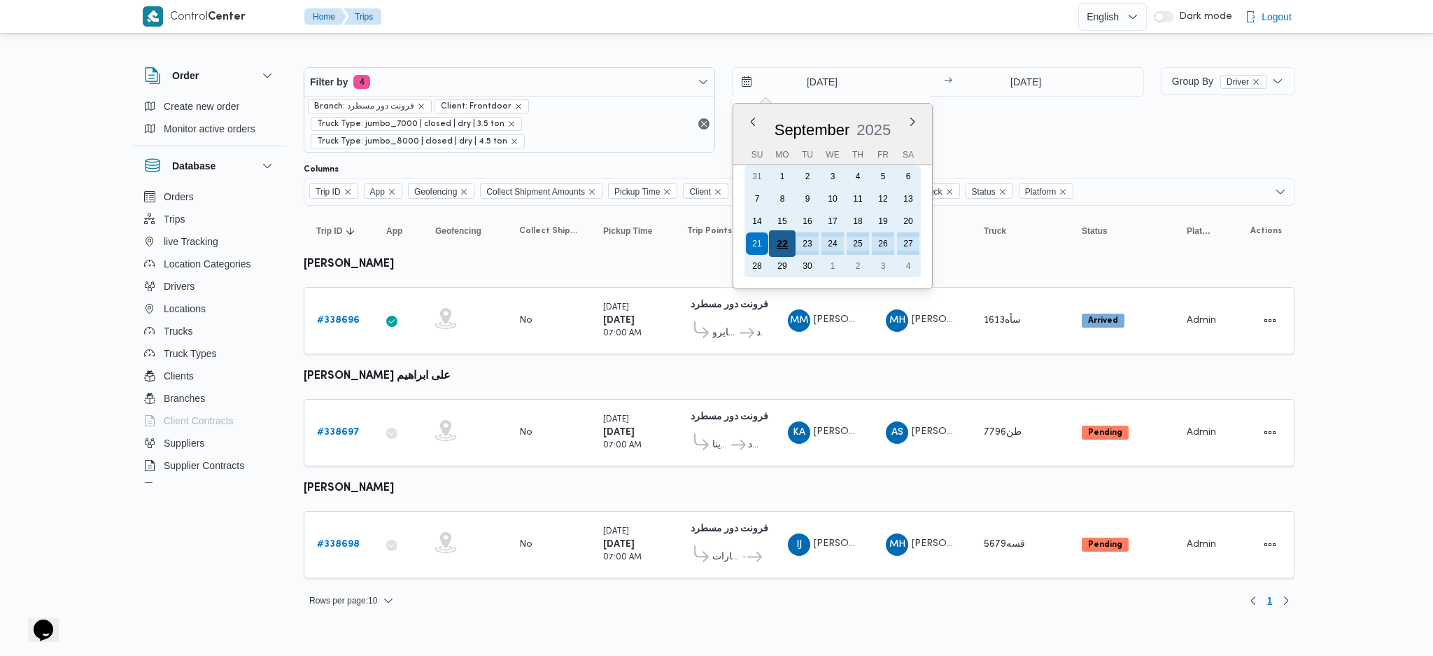
click at [779, 241] on div "22" at bounding box center [782, 243] width 27 height 27
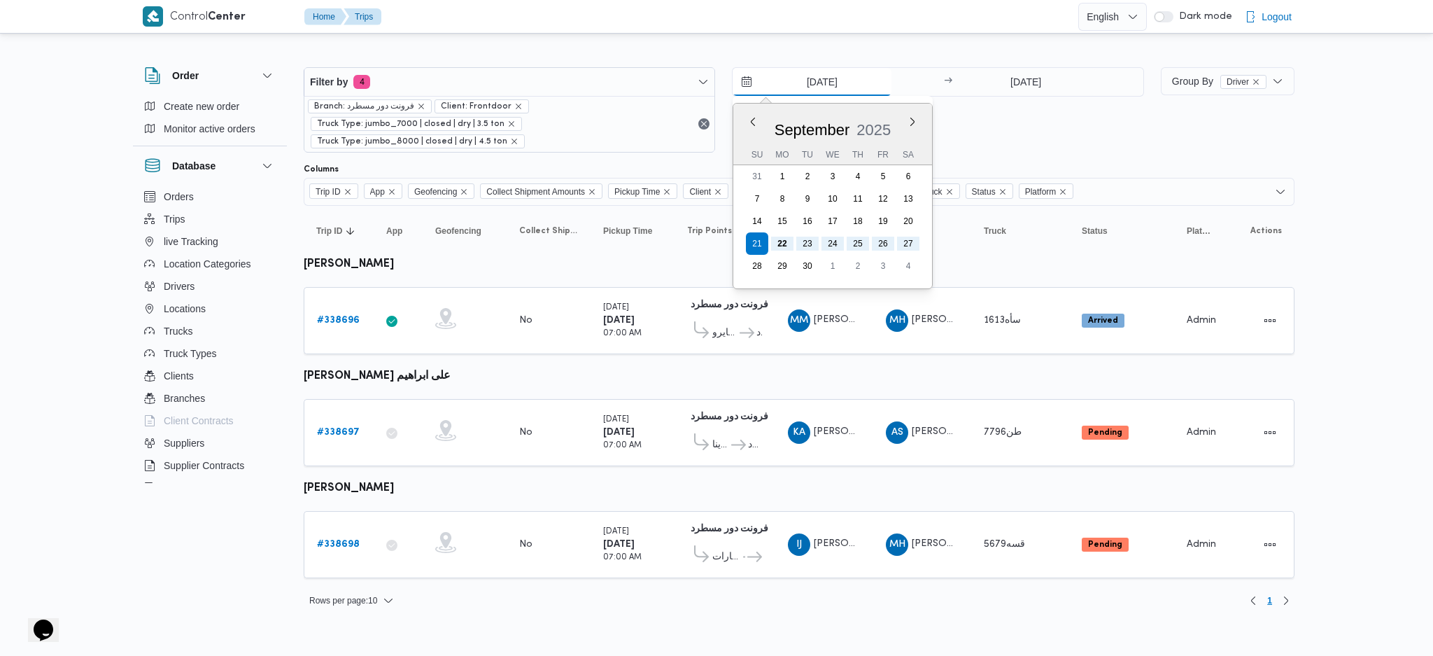
type input "[DATE]"
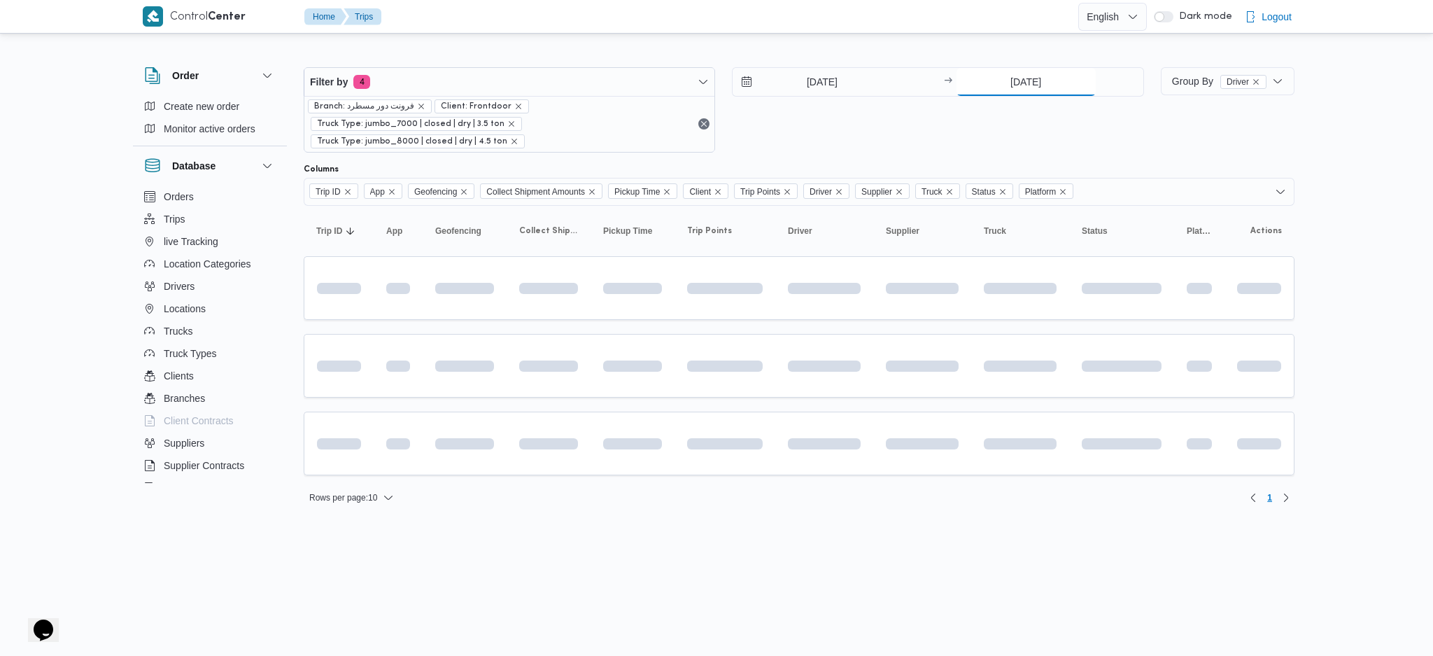
click at [1041, 79] on input "27/9/2025" at bounding box center [1025, 82] width 139 height 28
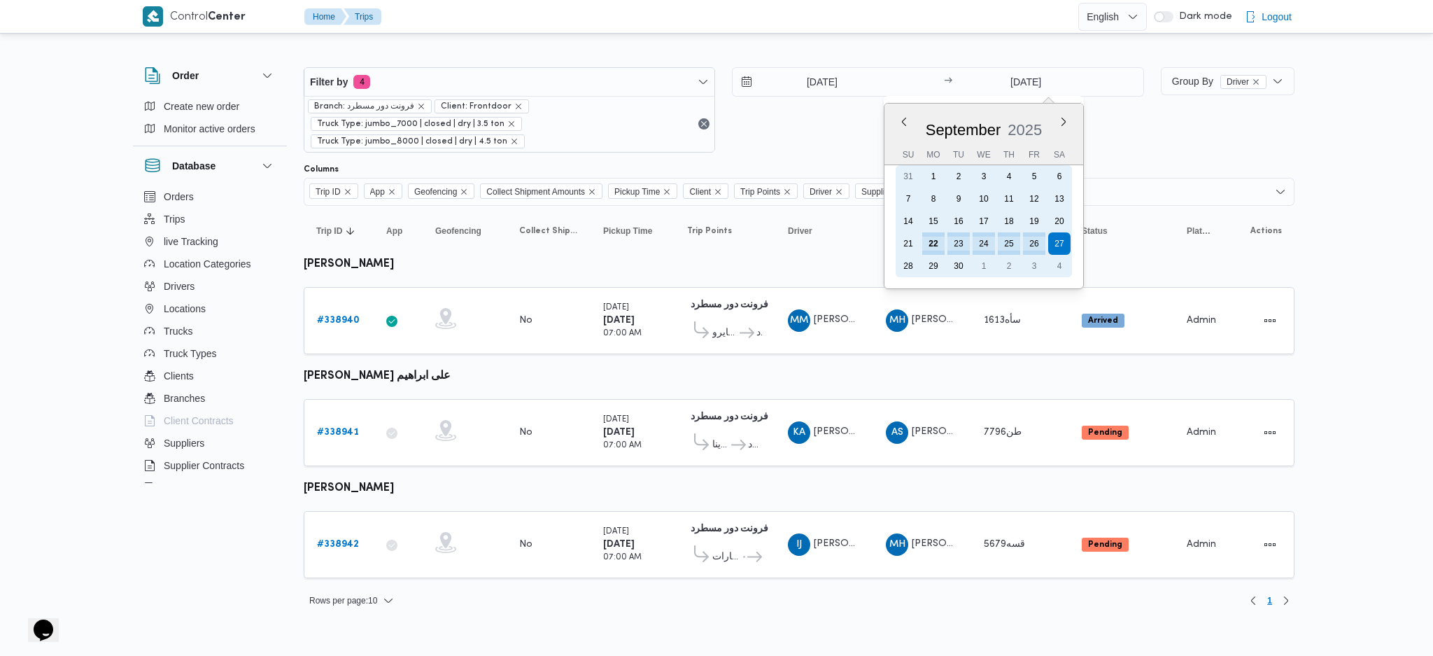
click at [924, 248] on div "22" at bounding box center [933, 243] width 22 height 22
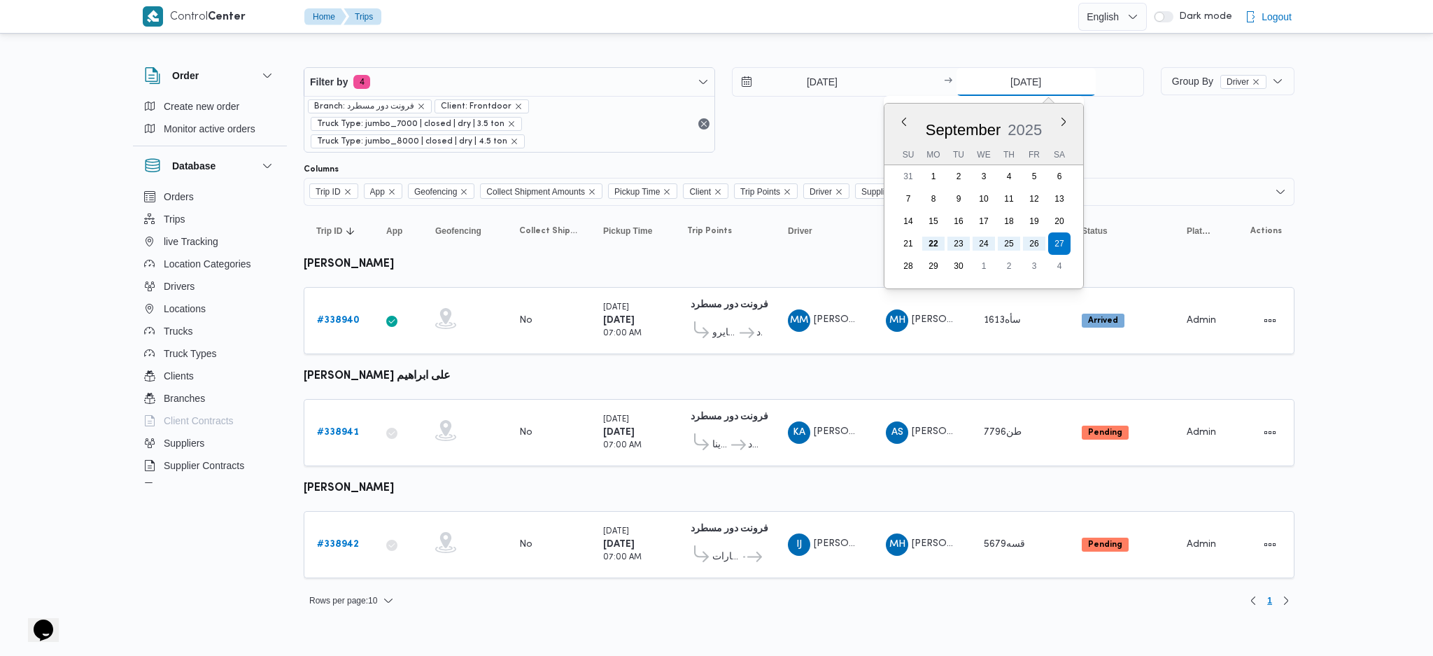
type input "22/9/2025"
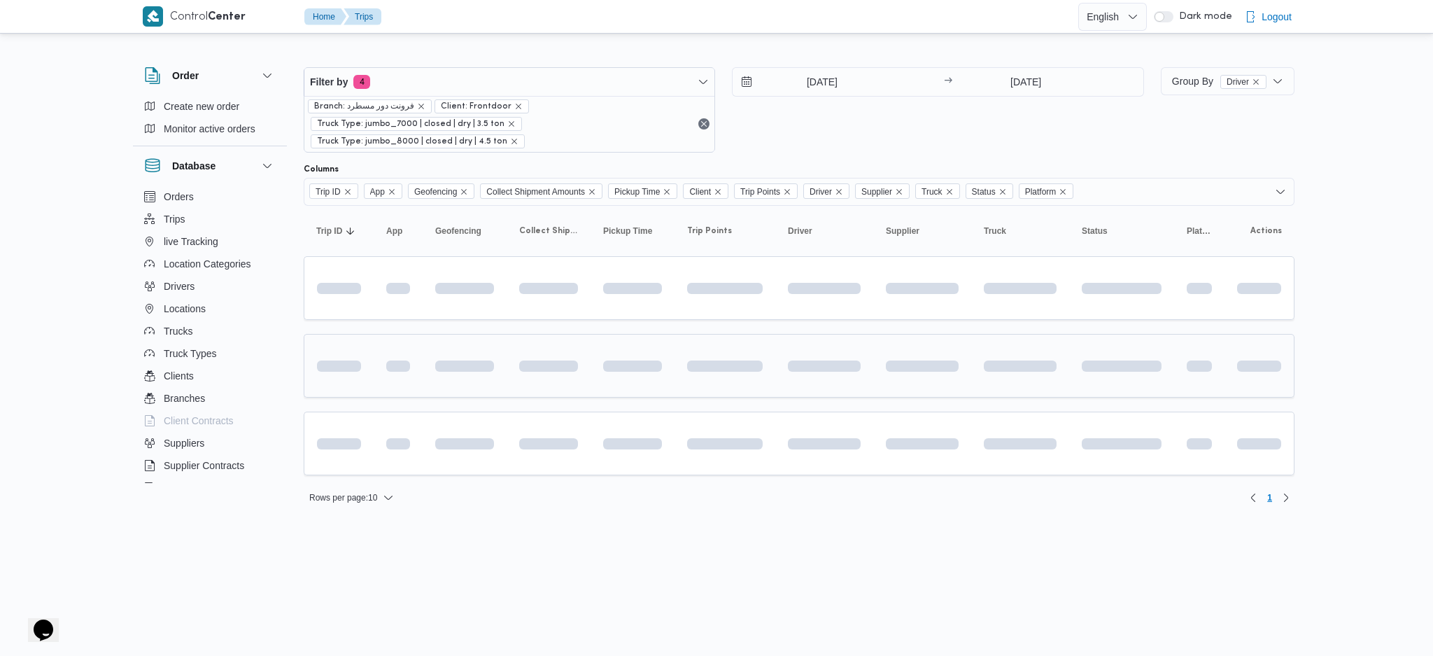
click at [781, 354] on td at bounding box center [824, 366] width 98 height 64
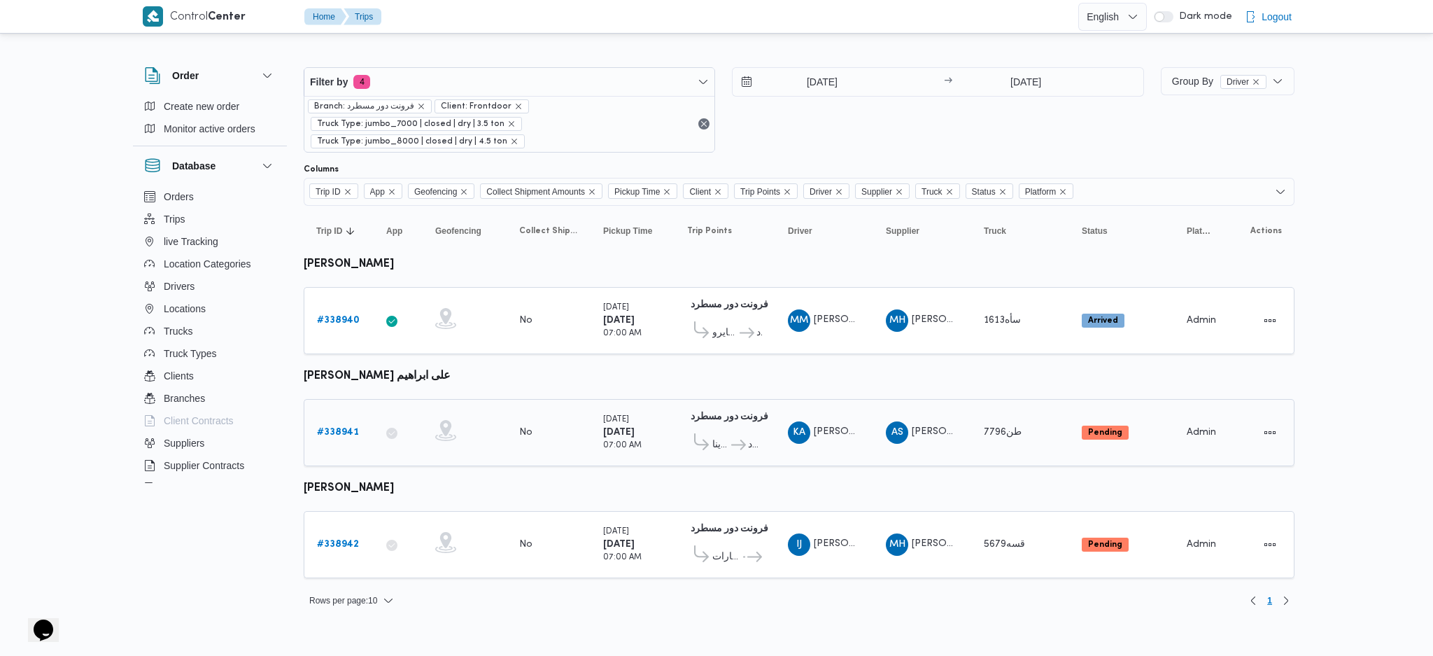
click at [329, 430] on b "# 338941" at bounding box center [338, 431] width 42 height 9
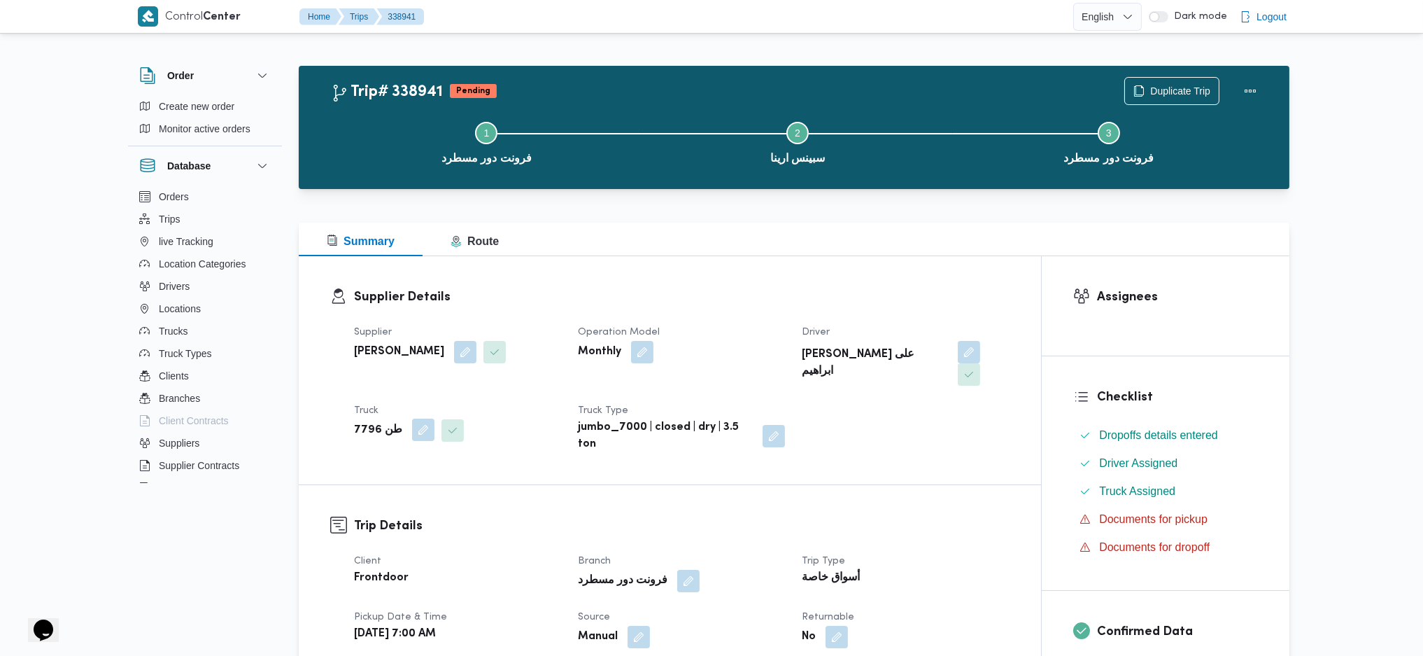
click at [412, 418] on button "button" at bounding box center [423, 429] width 22 height 22
click at [400, 436] on div "طن 7796" at bounding box center [385, 464] width 105 height 28
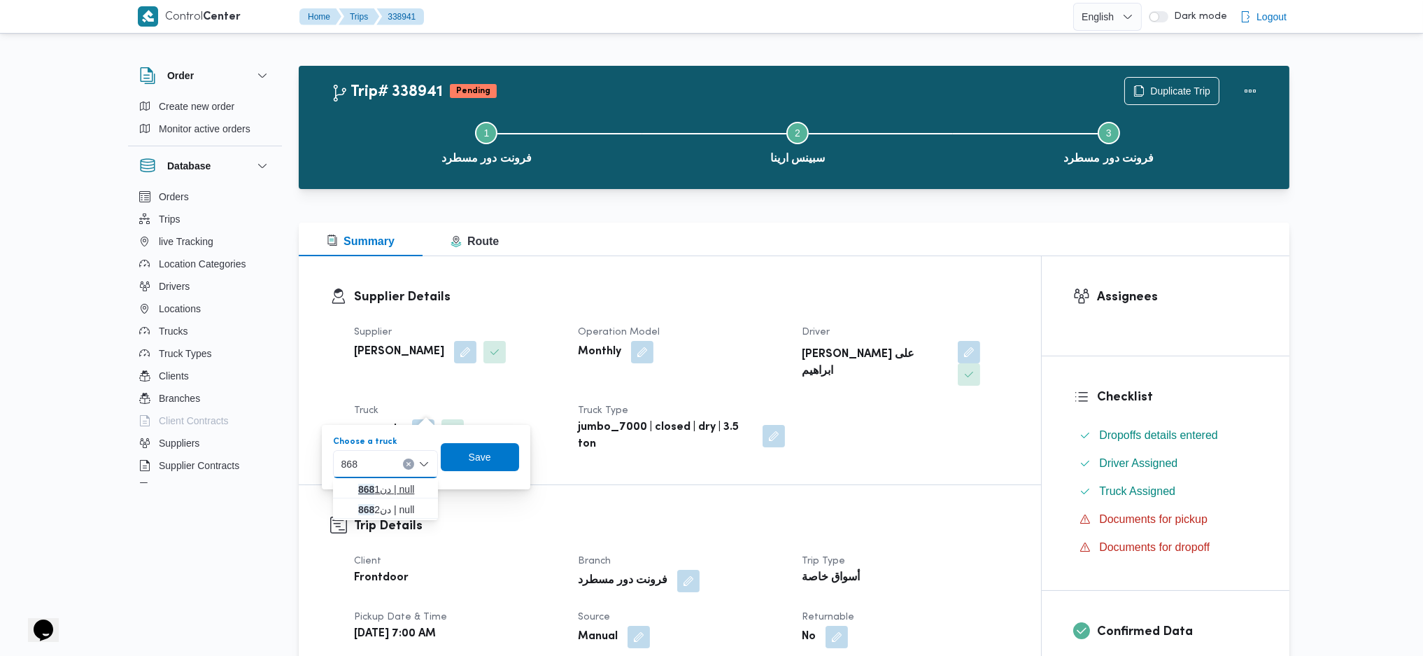
type input "868"
click at [379, 436] on span "دن 868 1 | null" at bounding box center [393, 489] width 71 height 17
click at [476, 436] on span "Save" at bounding box center [486, 456] width 78 height 28
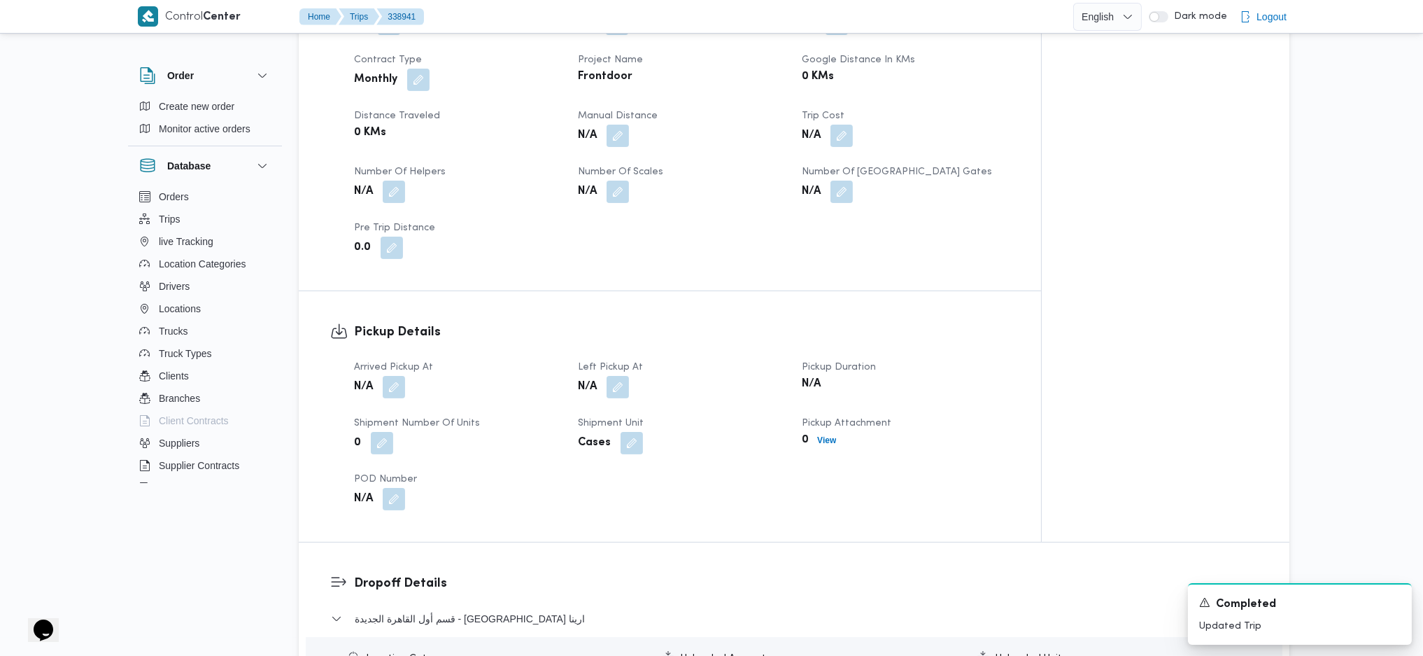
scroll to position [933, 0]
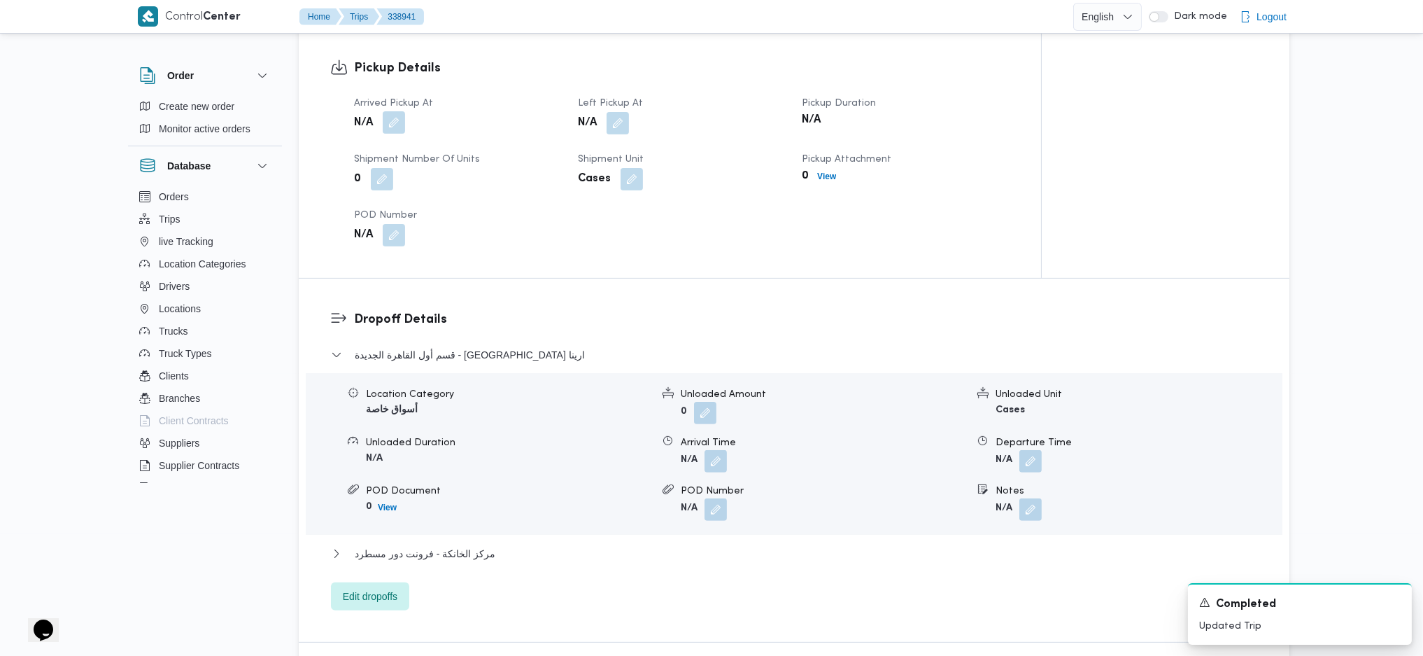
click at [389, 111] on button "button" at bounding box center [394, 122] width 22 height 22
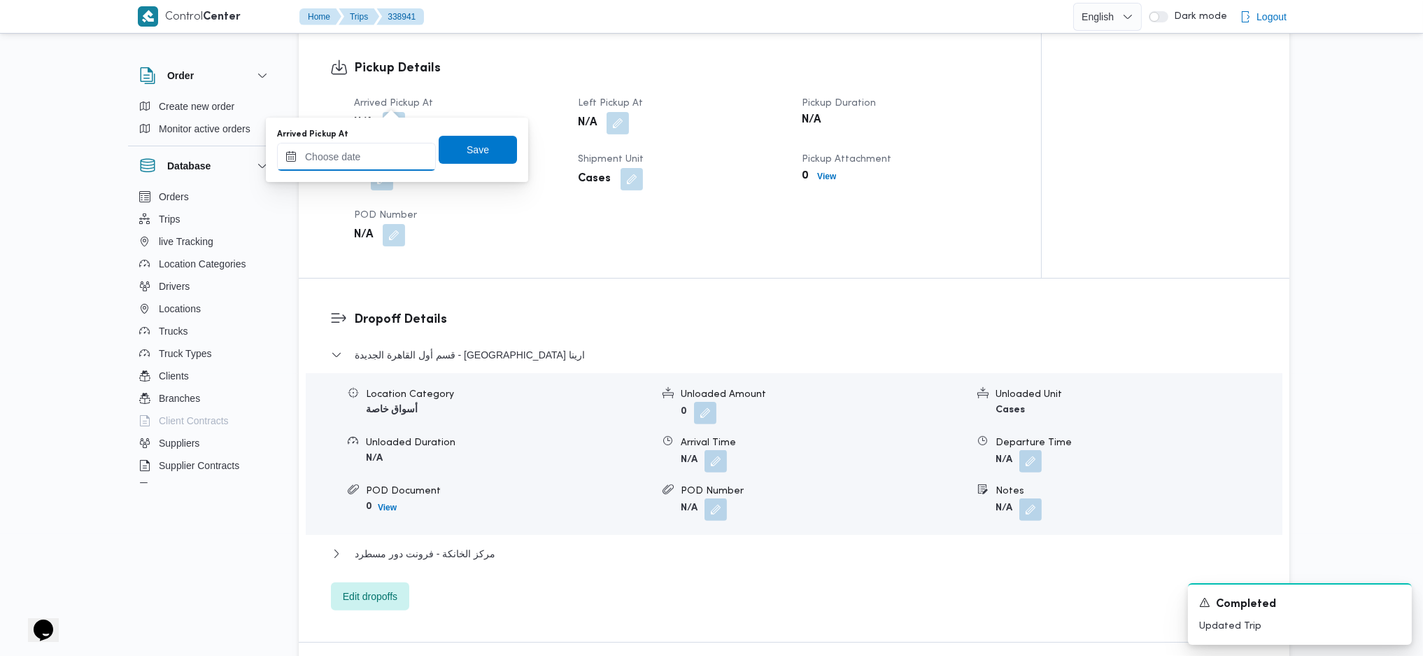
click at [362, 163] on input "Arrived Pickup At" at bounding box center [356, 157] width 159 height 28
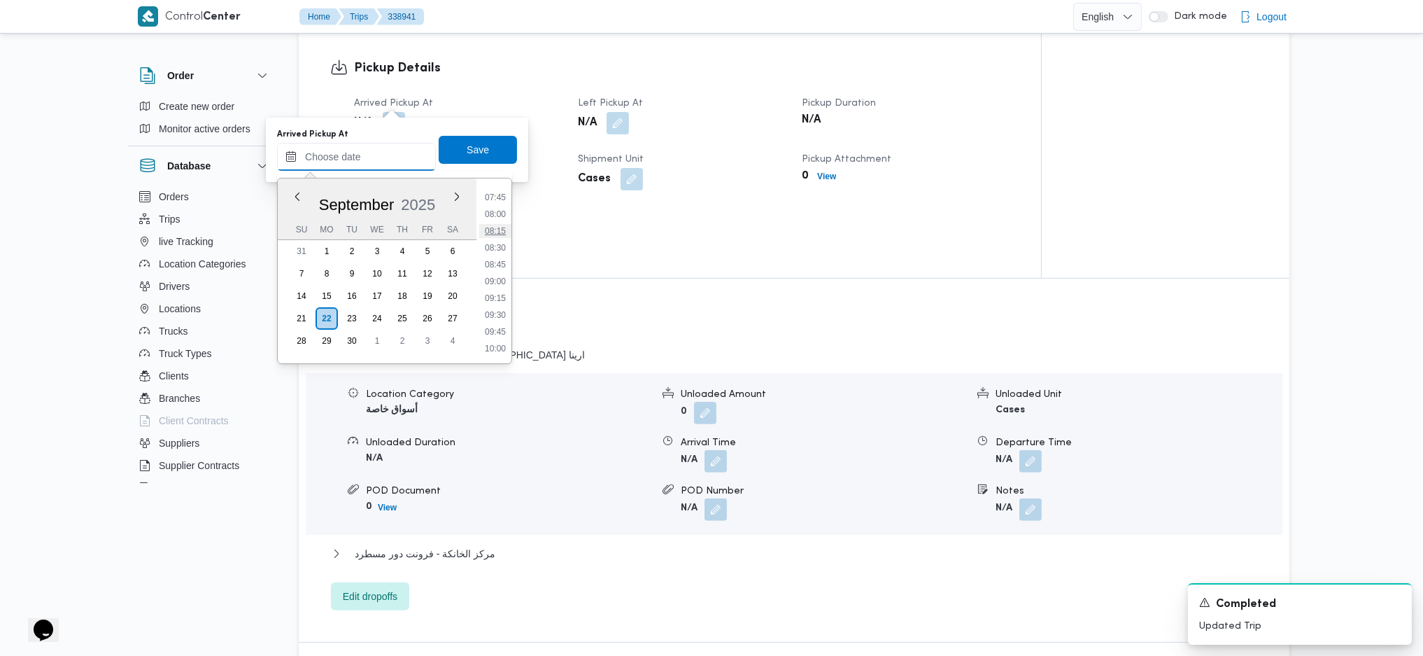
scroll to position [427, 0]
click at [507, 233] on li "07:00" at bounding box center [495, 240] width 32 height 14
type input "22/09/2025 07:00"
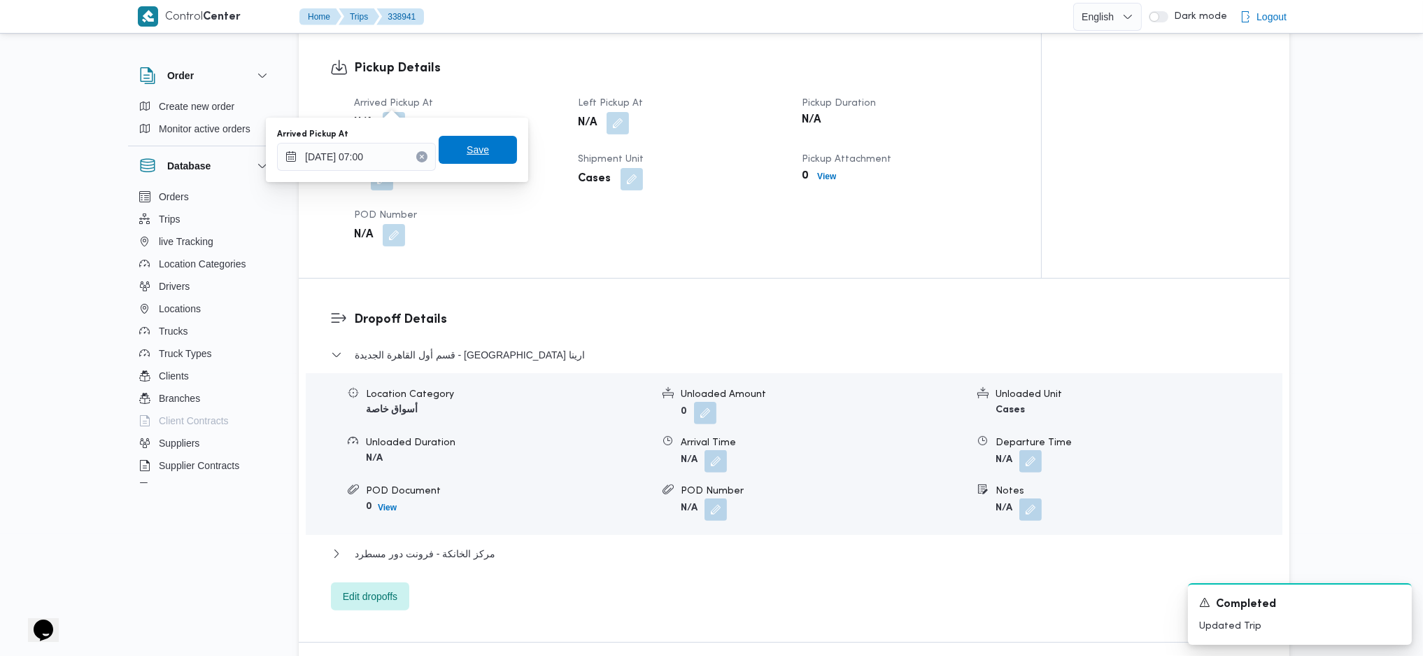
click at [467, 140] on span "Save" at bounding box center [478, 150] width 78 height 28
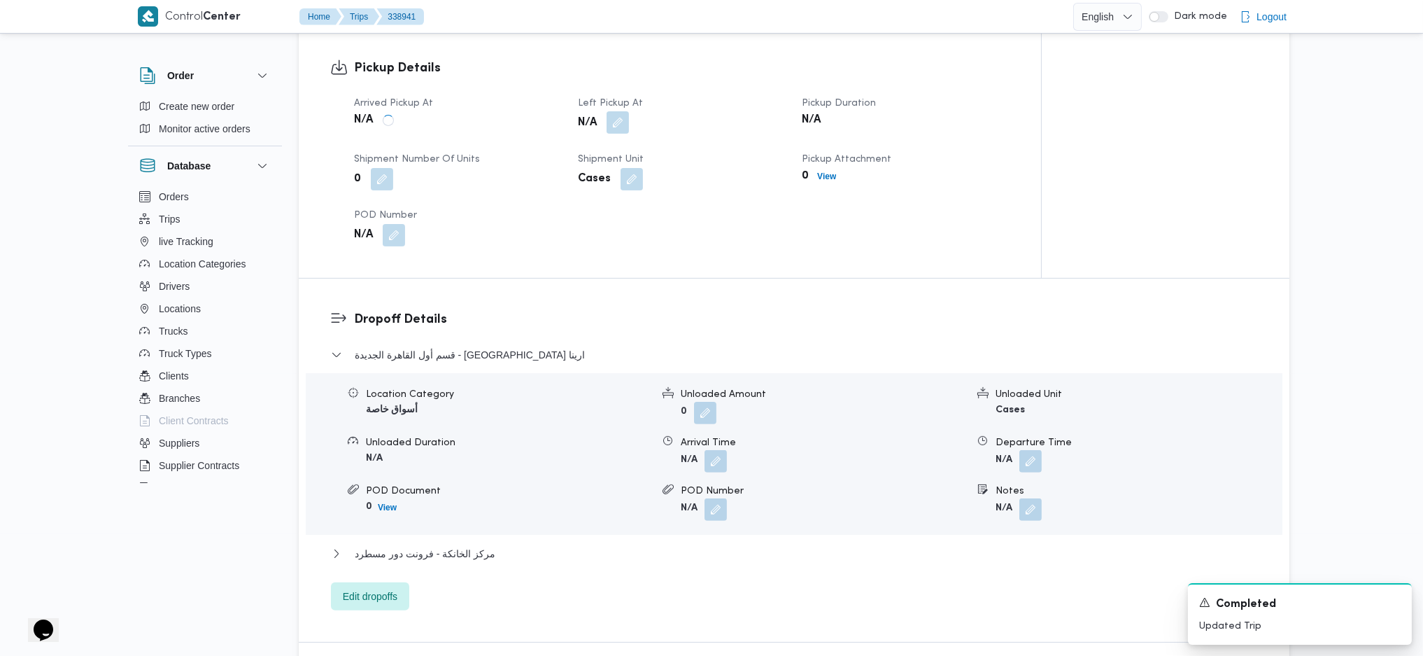
click at [611, 111] on button "button" at bounding box center [618, 122] width 22 height 22
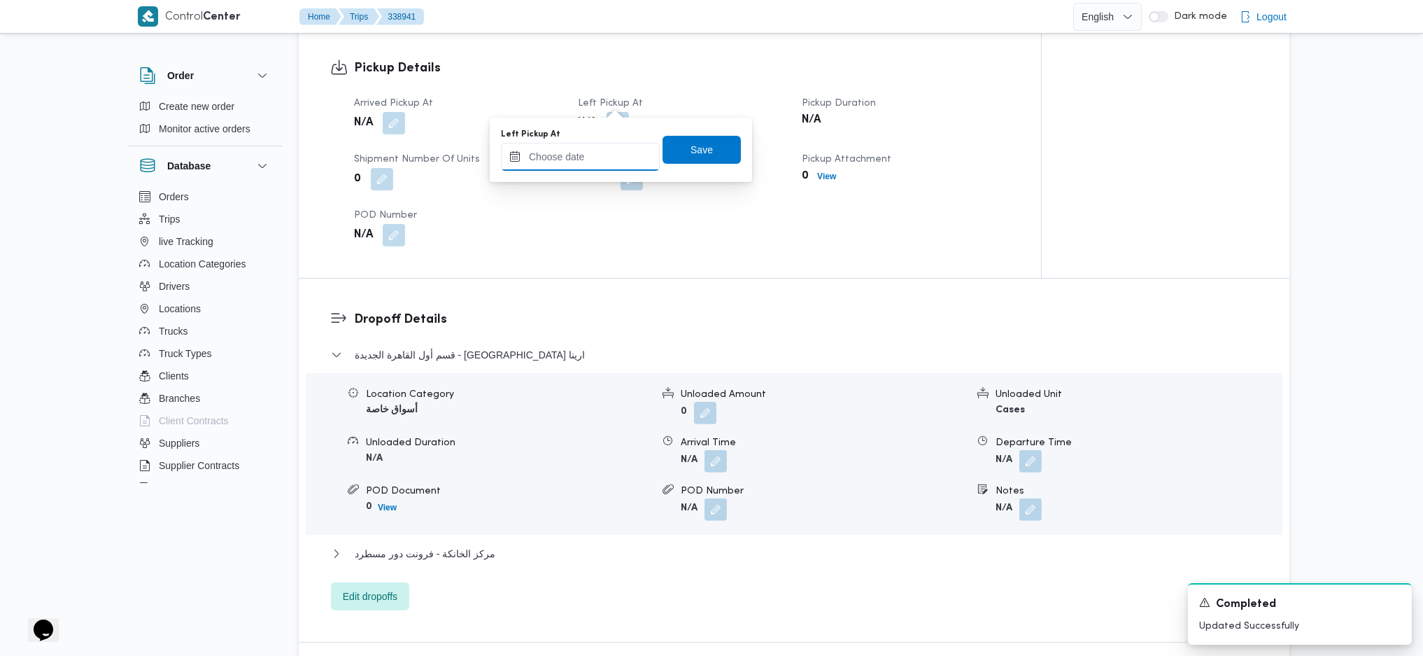
click at [579, 163] on input "Left Pickup At" at bounding box center [580, 157] width 159 height 28
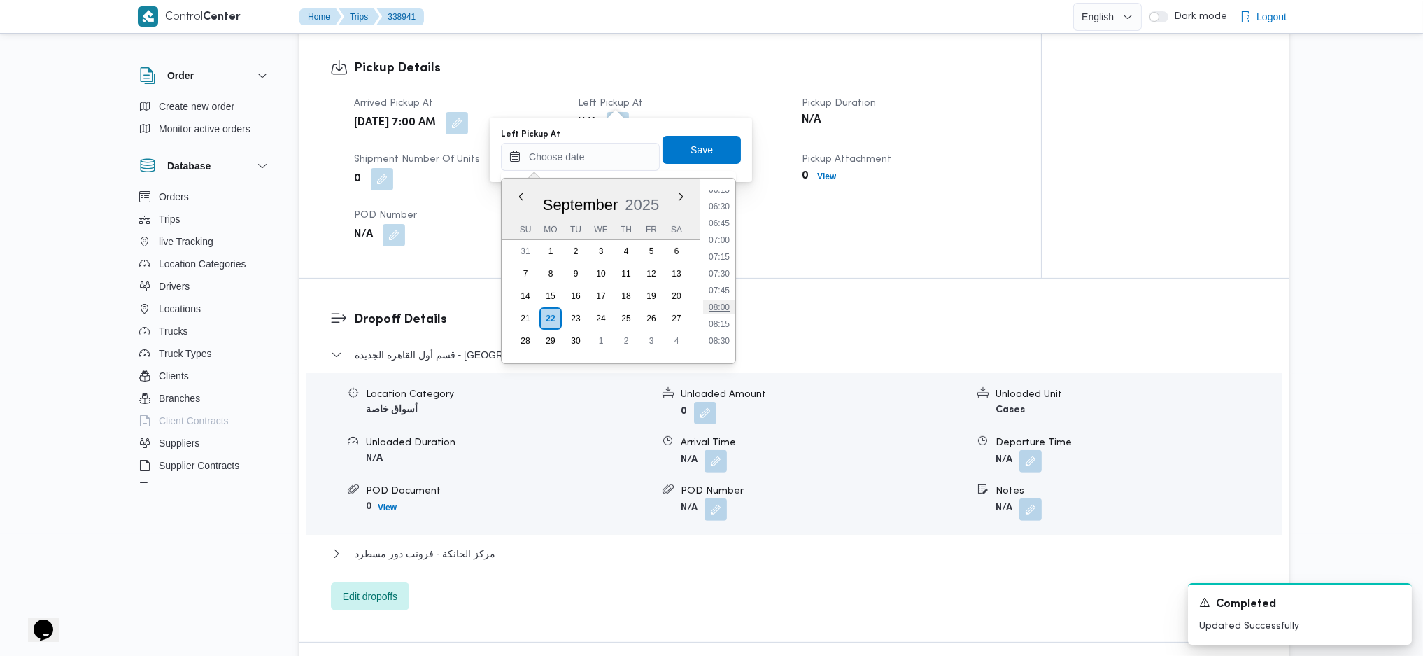
click at [719, 312] on li "08:00" at bounding box center [719, 307] width 32 height 14
type input "[DATE] 08:00"
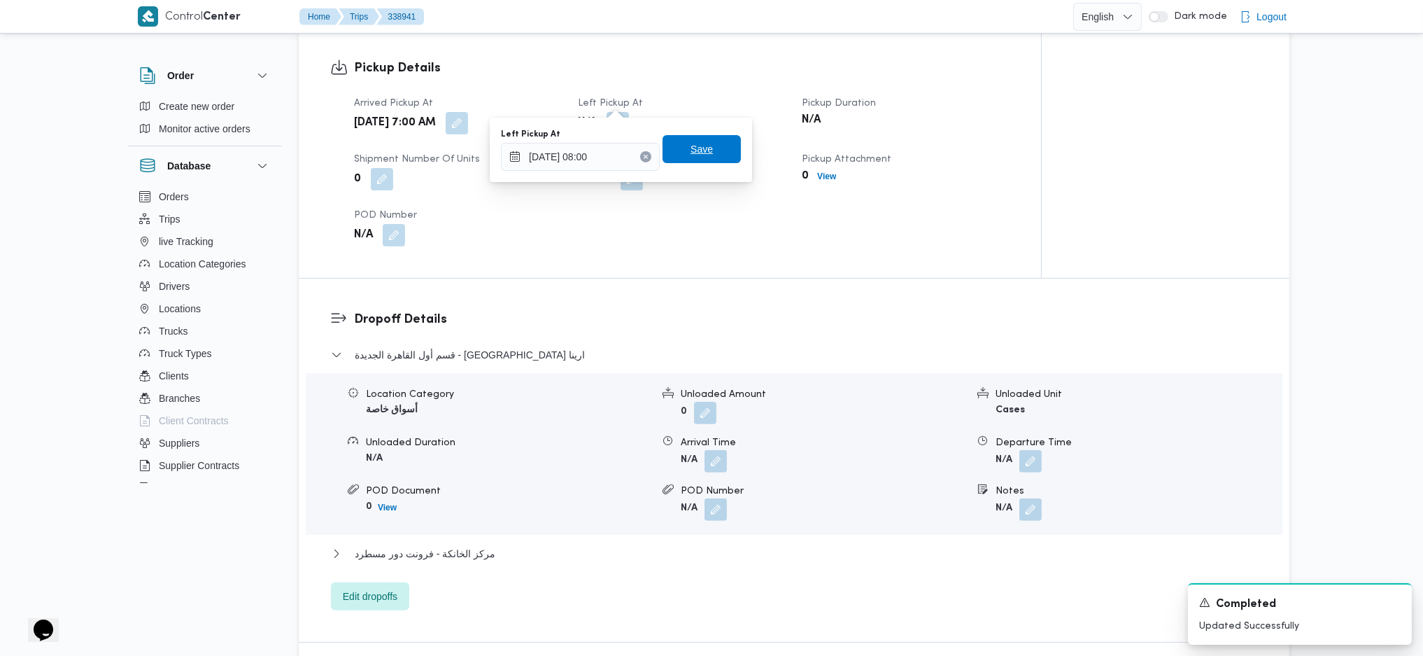
click at [695, 160] on span "Save" at bounding box center [702, 149] width 78 height 28
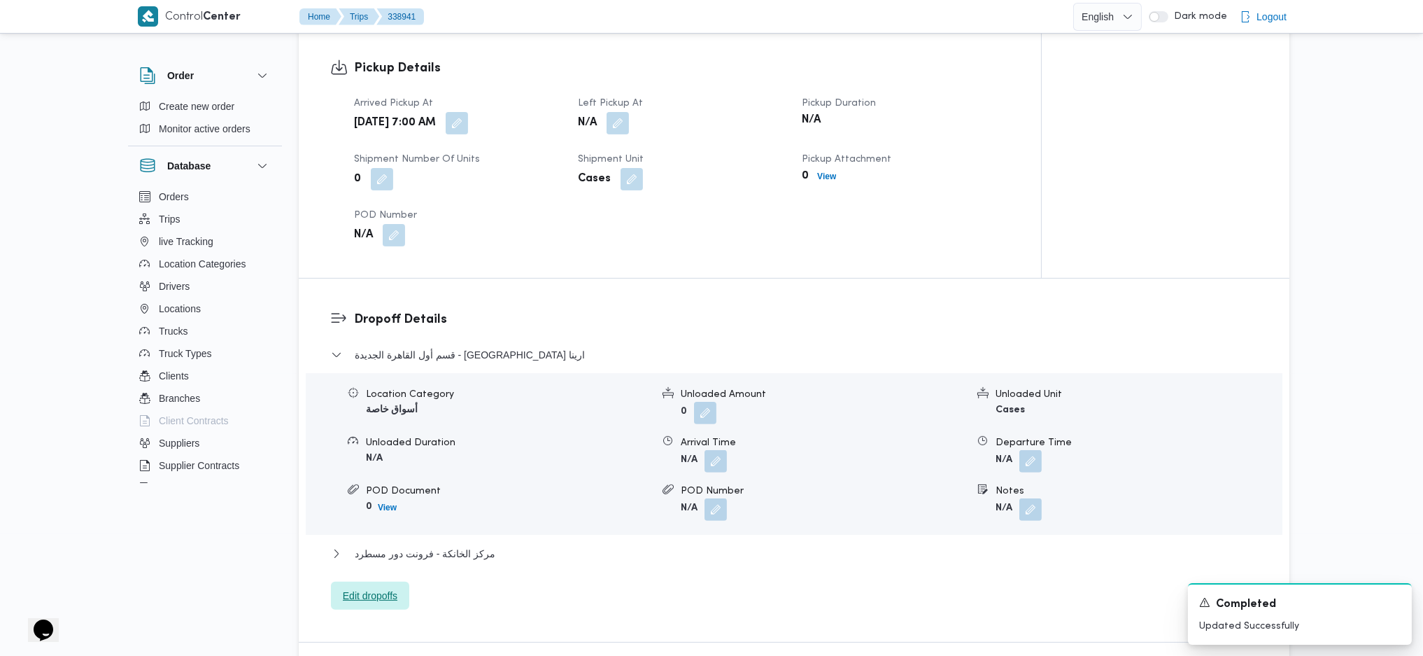
drag, startPoint x: 379, startPoint y: 554, endPoint x: 379, endPoint y: 574, distance: 19.6
click at [379, 436] on div "قسم أول القاهرة الجديدة - سبينس ارينا Location Category أسواق خاصة Unloaded Amo…" at bounding box center [794, 478] width 927 height 264
click at [379, 436] on span "Edit dropoffs" at bounding box center [370, 595] width 55 height 17
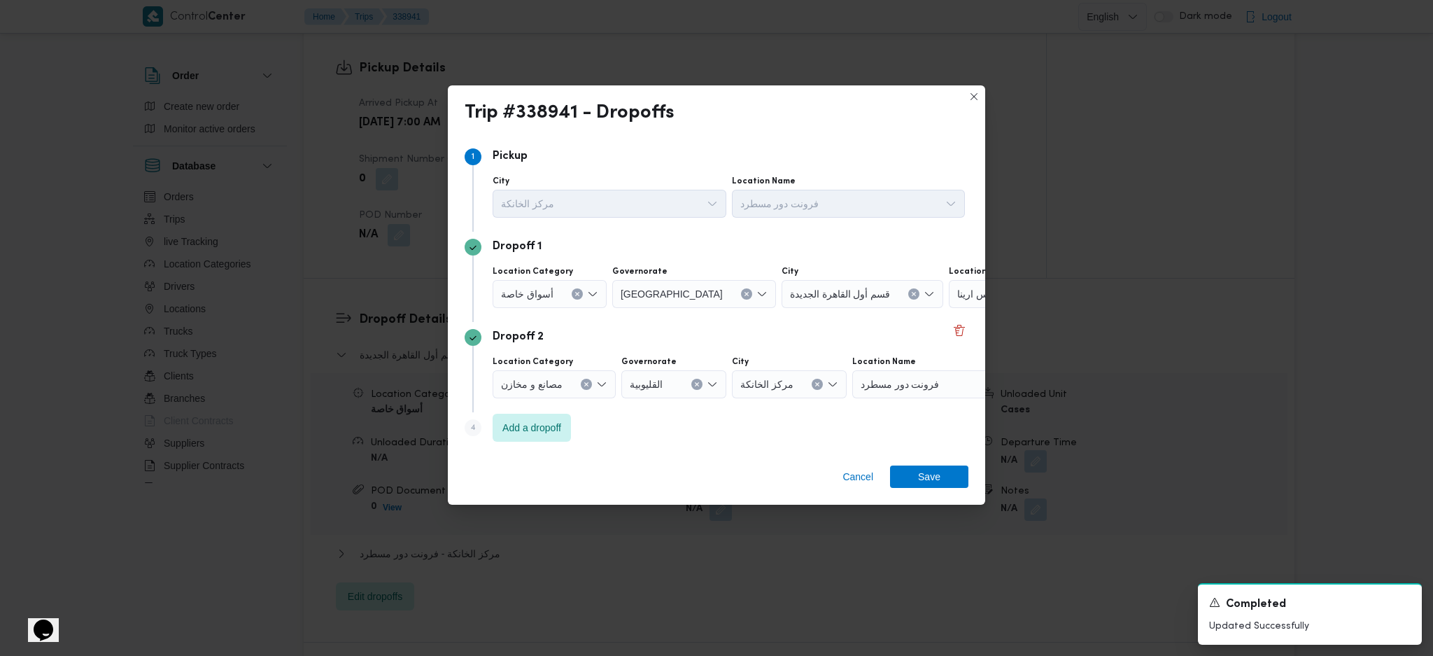
click at [957, 297] on span "سبينس ارينا" at bounding box center [981, 292] width 48 height 15
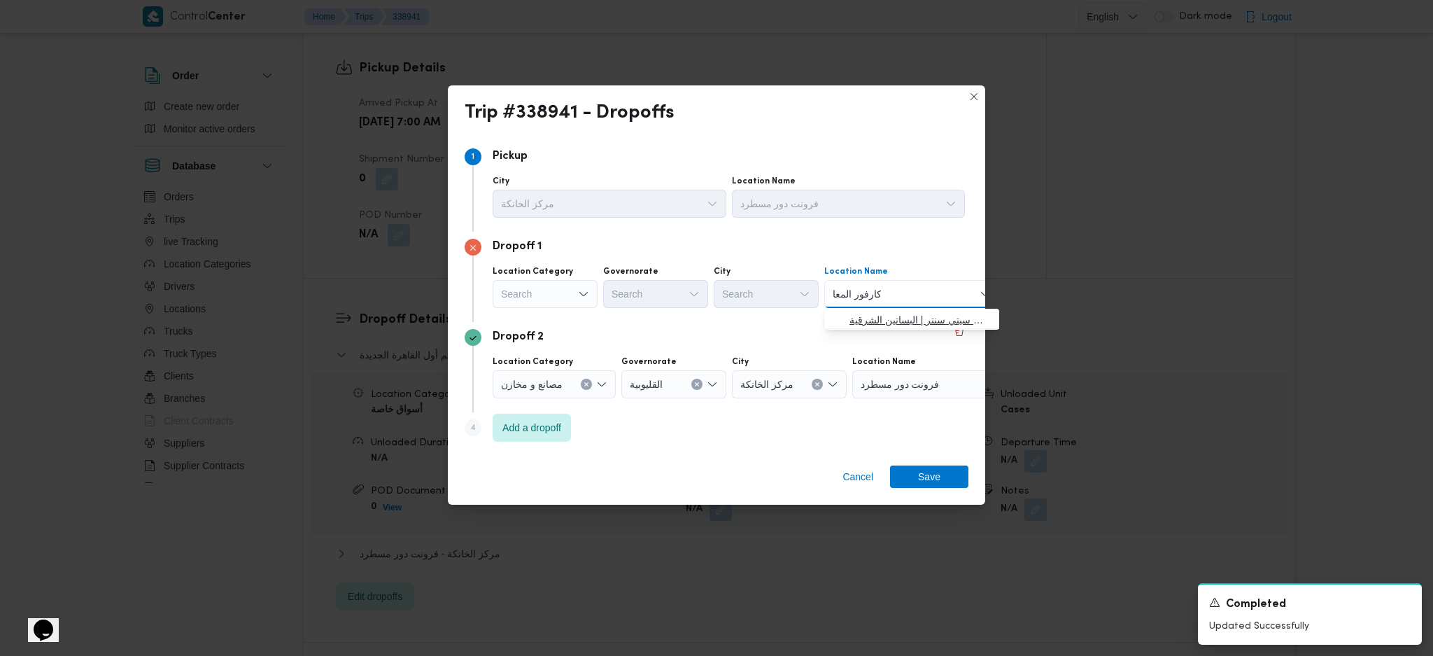
type input "كارفور المعا"
click at [916, 325] on span "كارفور المعا دي | كارفور المعادي سيتي سنتر | البساتين الشرقية" at bounding box center [919, 319] width 141 height 17
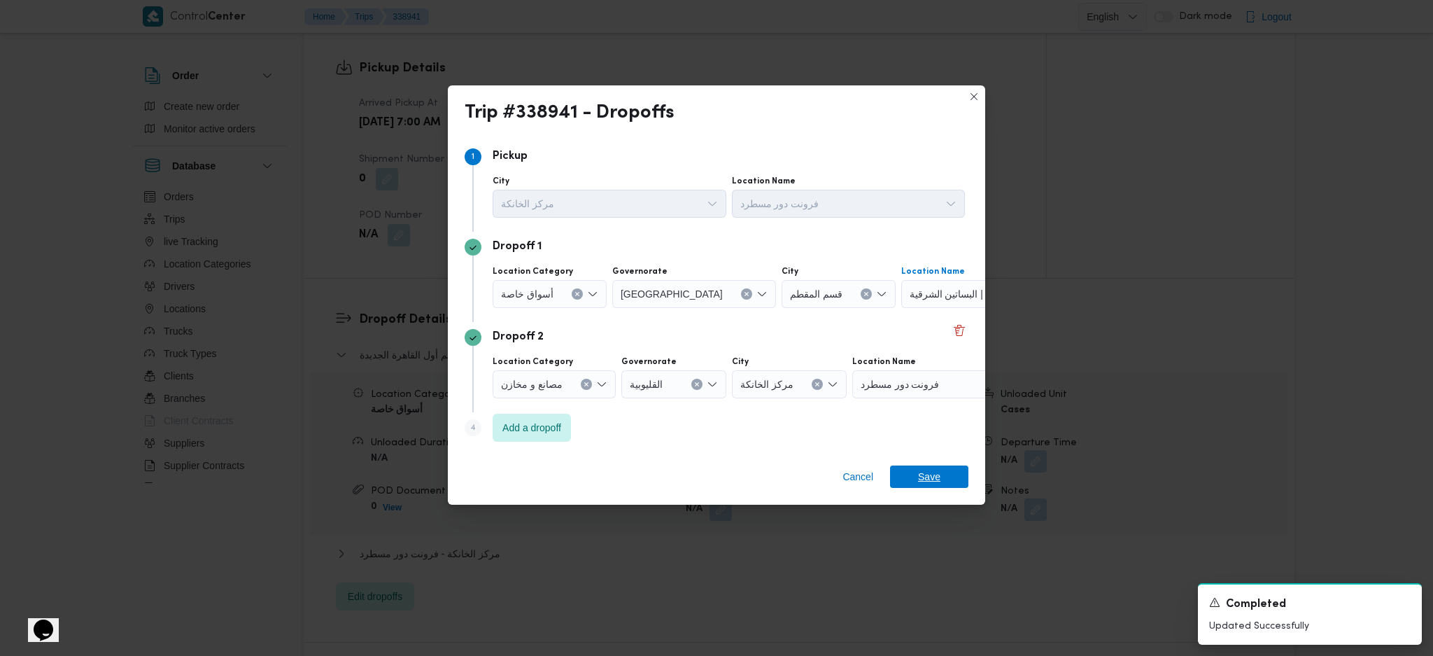
click at [931, 436] on span "Save" at bounding box center [929, 476] width 22 height 22
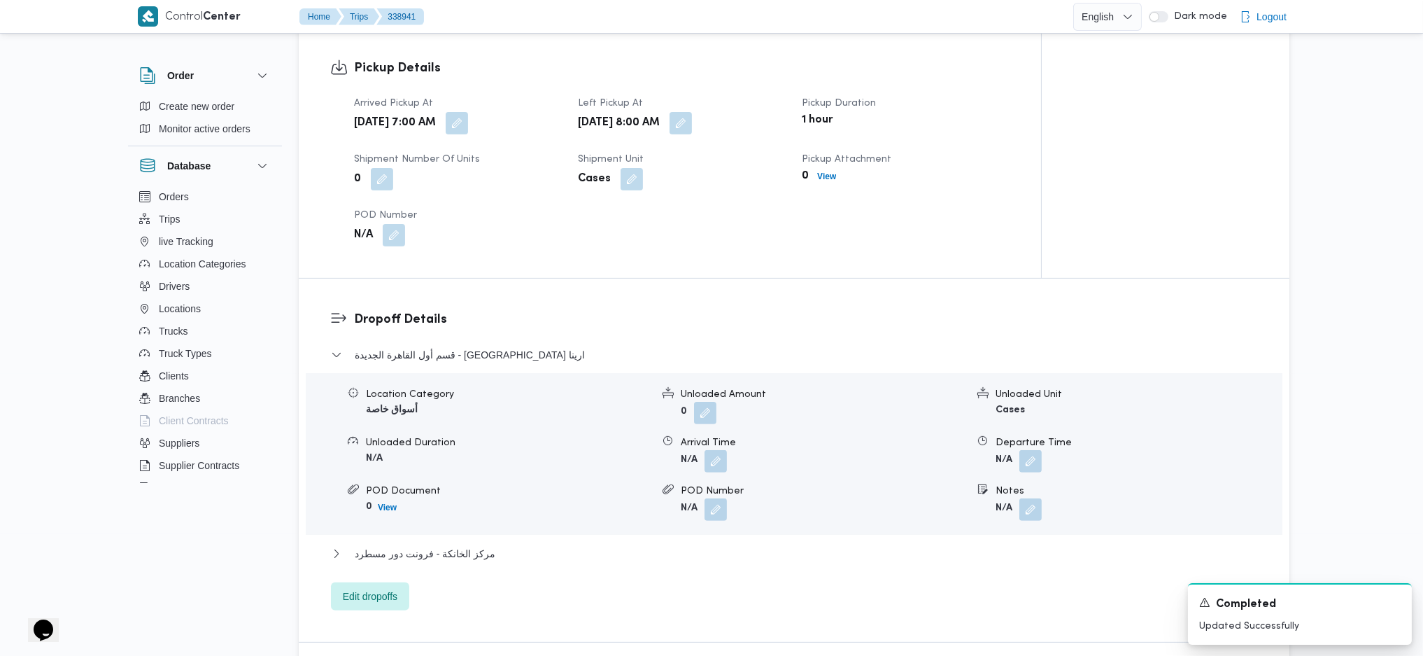
click at [931, 436] on form "N/A" at bounding box center [823, 509] width 285 height 22
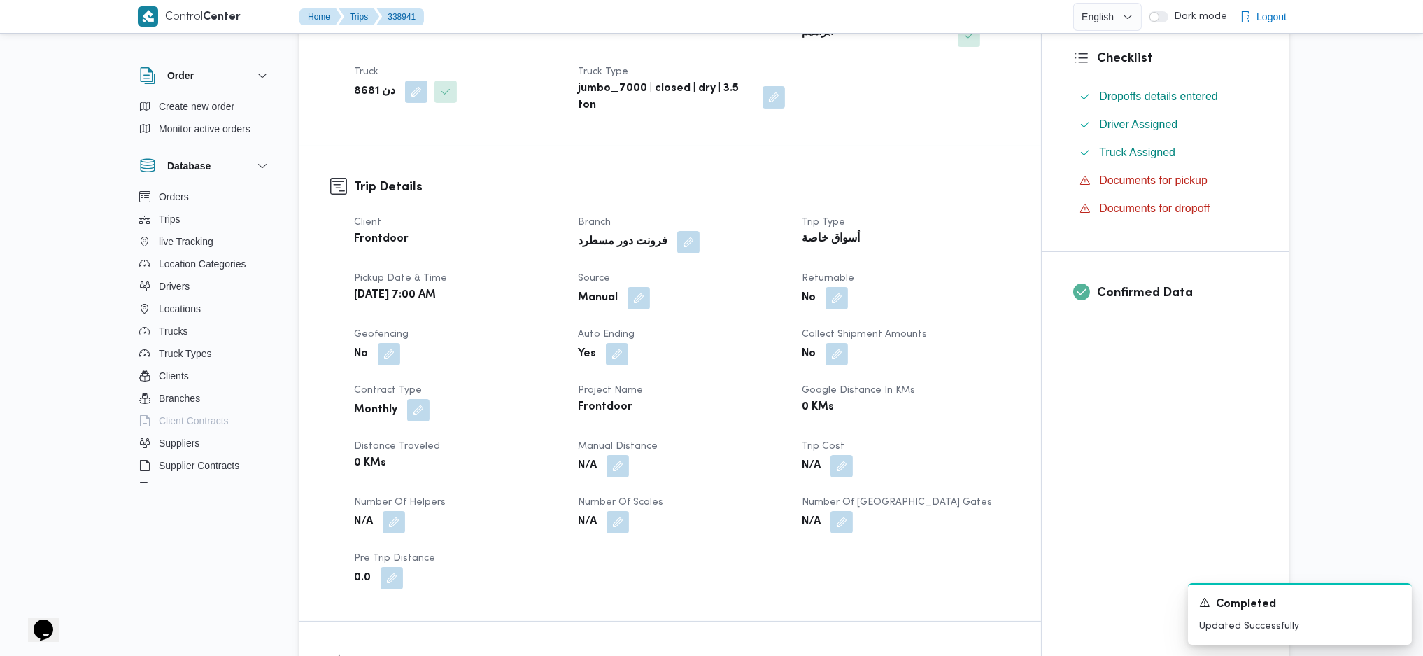
scroll to position [0, 0]
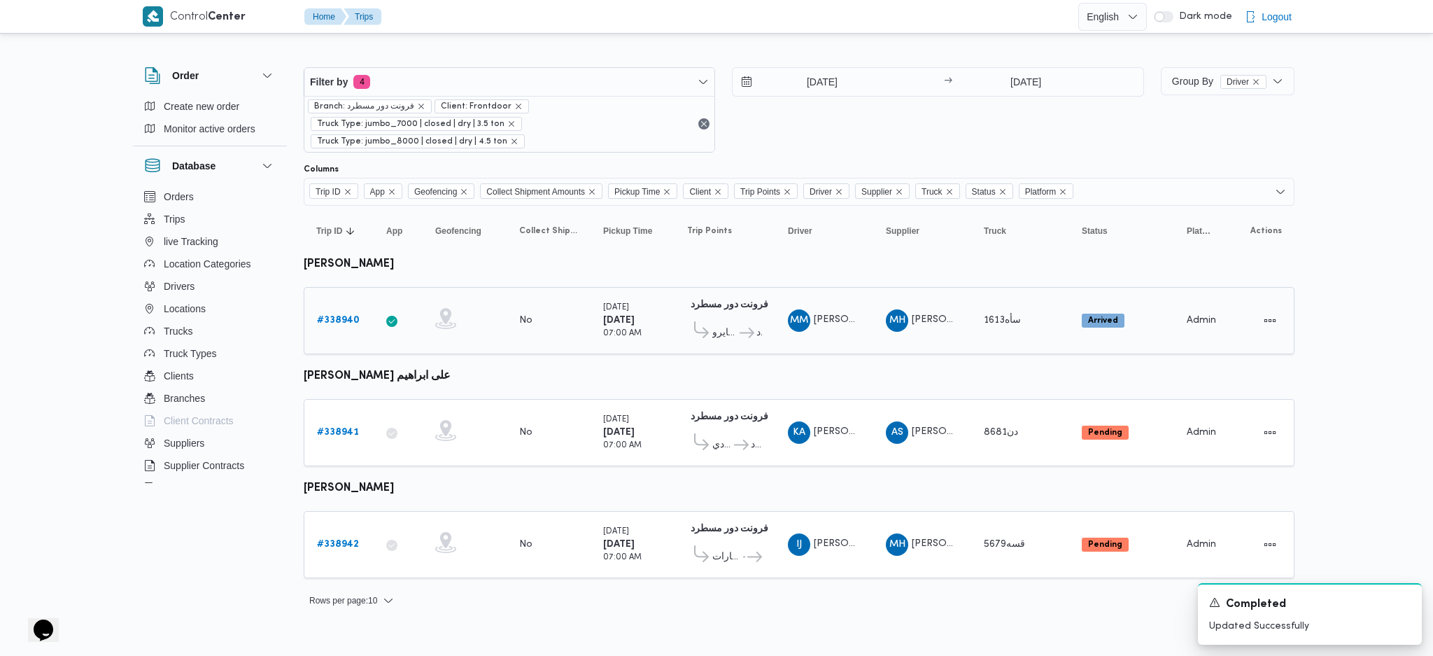
click at [332, 334] on td "Trip ID # 338940" at bounding box center [339, 320] width 70 height 67
click at [332, 325] on link "# 338940" at bounding box center [338, 320] width 43 height 17
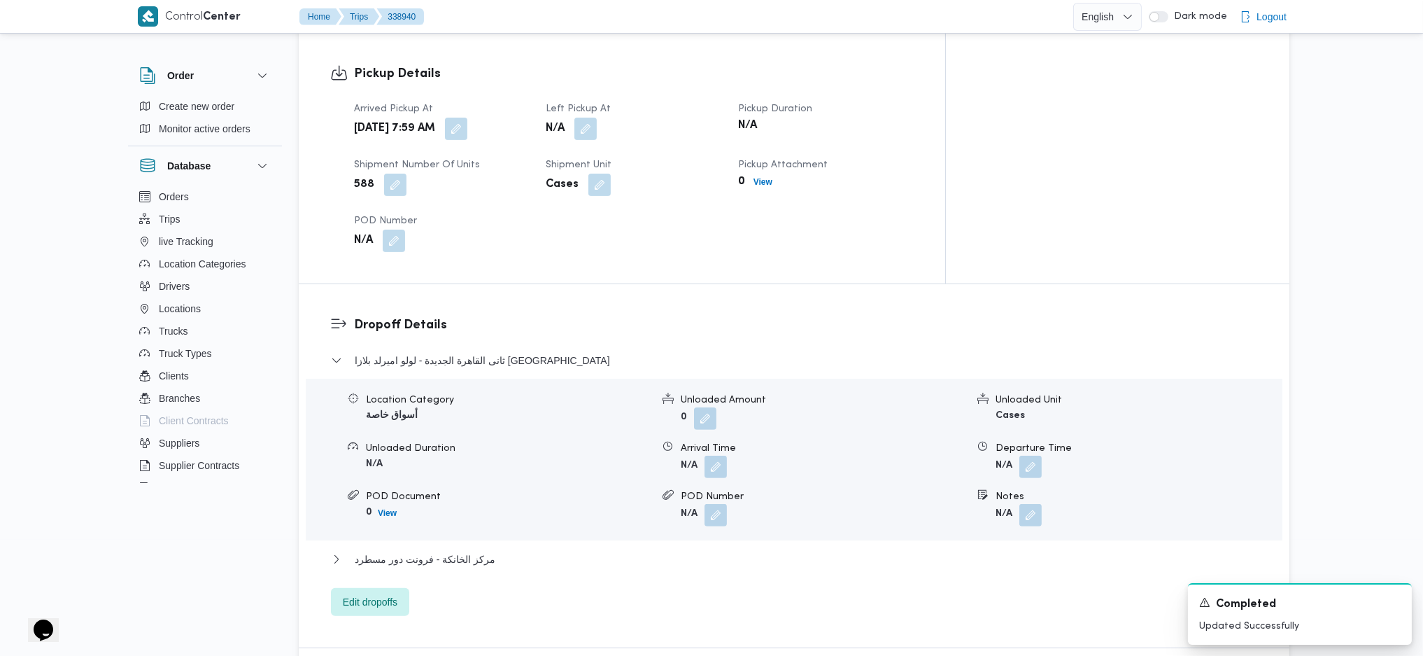
scroll to position [1026, 0]
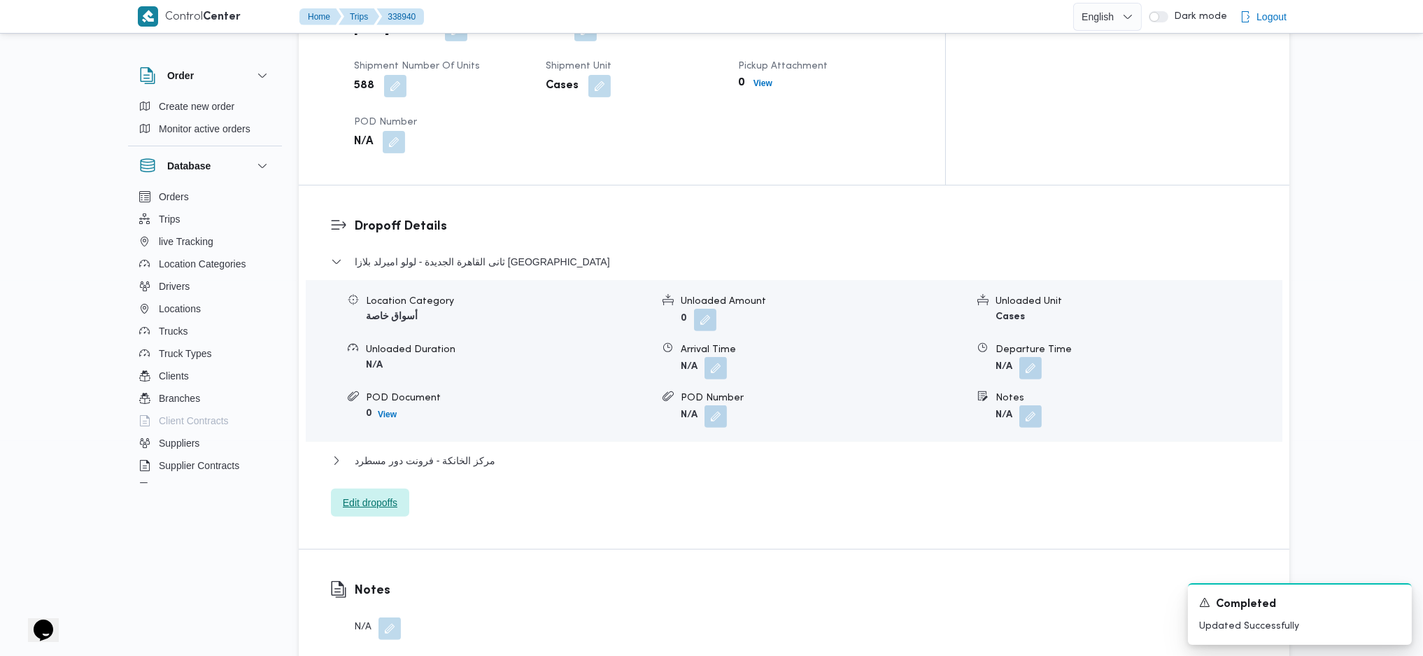
click at [376, 436] on span "Edit dropoffs" at bounding box center [370, 502] width 55 height 17
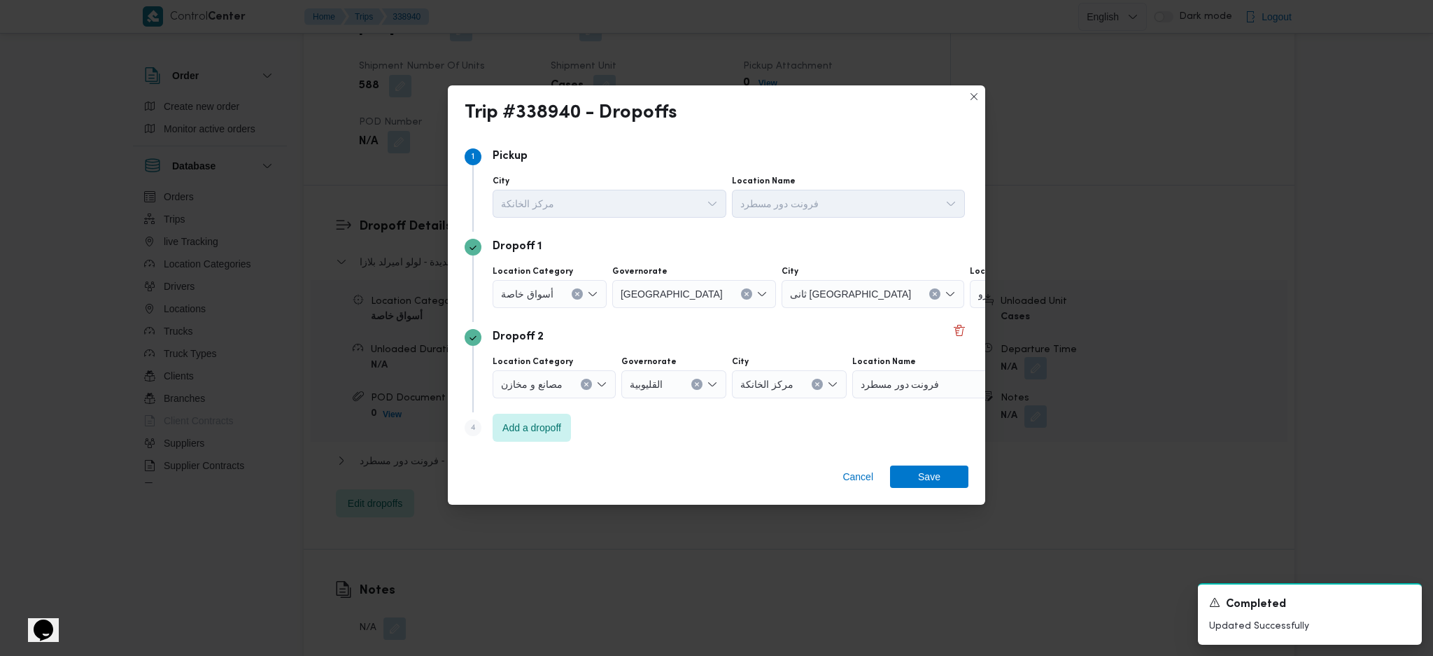
click at [978, 299] on span "لولو اميرلد بلازا نيو كايرو" at bounding box center [1027, 292] width 99 height 15
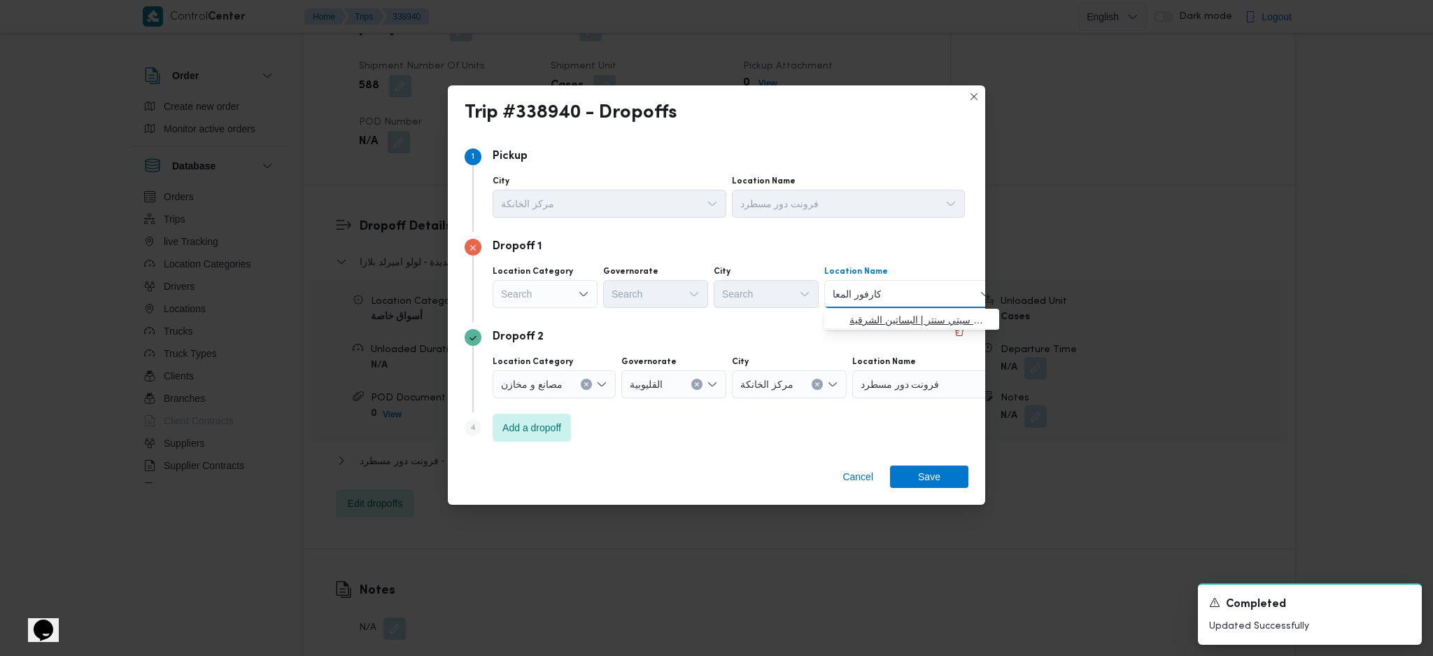
type input "كارفور المعا"
click at [898, 311] on span "كارفور المعا دي | كارفور المعادي سيتي سنتر | البساتين الشرقية" at bounding box center [919, 319] width 141 height 17
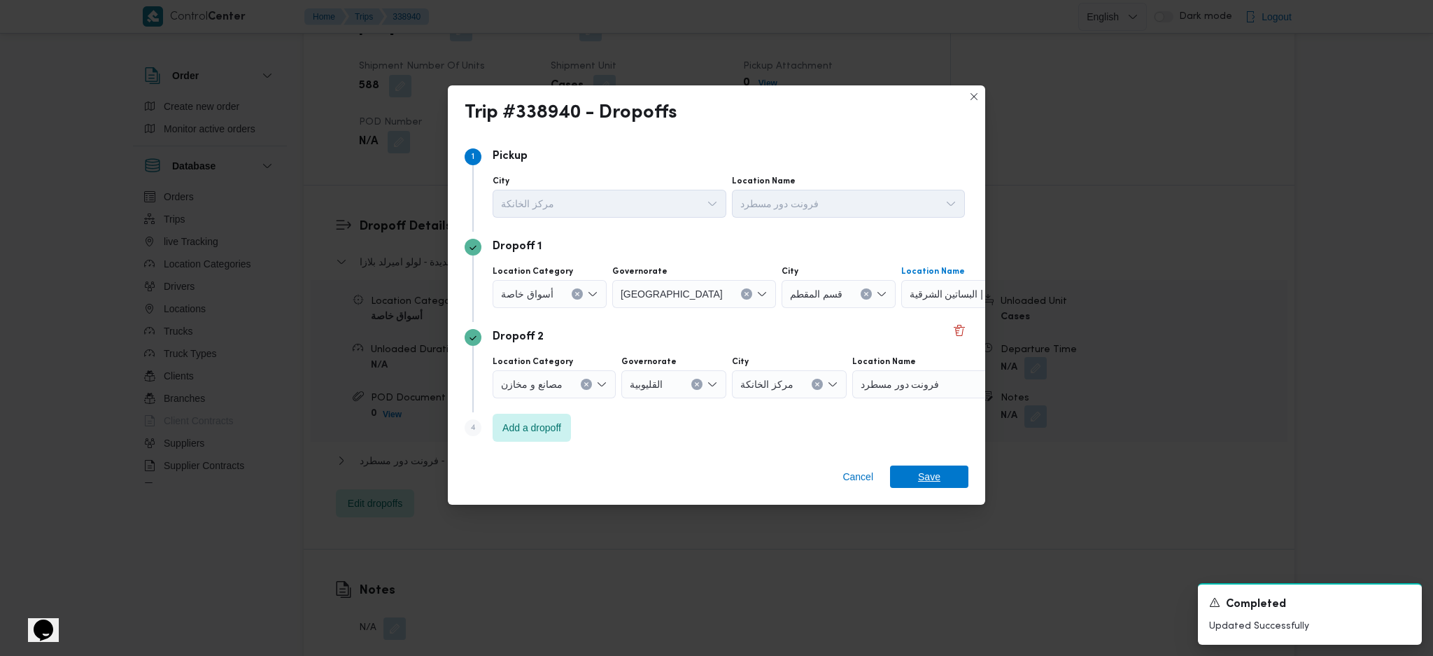
drag, startPoint x: 928, startPoint y: 473, endPoint x: 876, endPoint y: 443, distance: 59.9
click at [928, 436] on span "Save" at bounding box center [929, 476] width 22 height 22
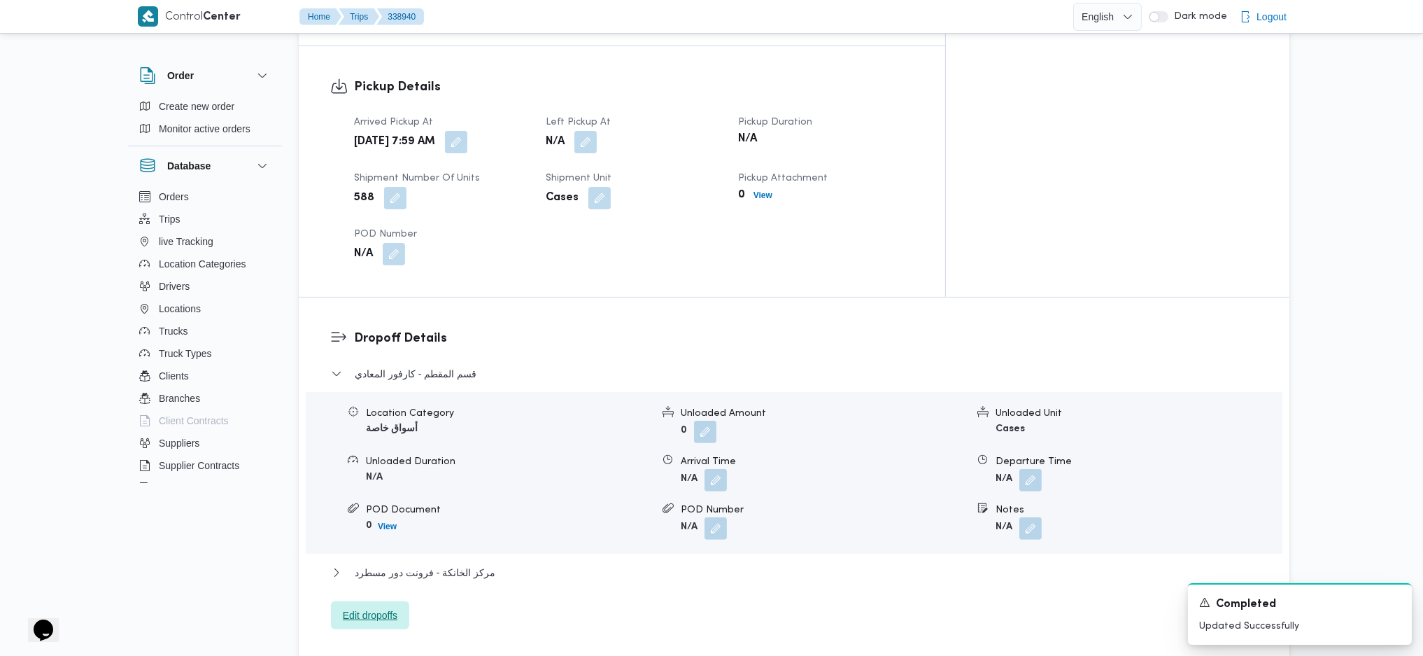
scroll to position [840, 0]
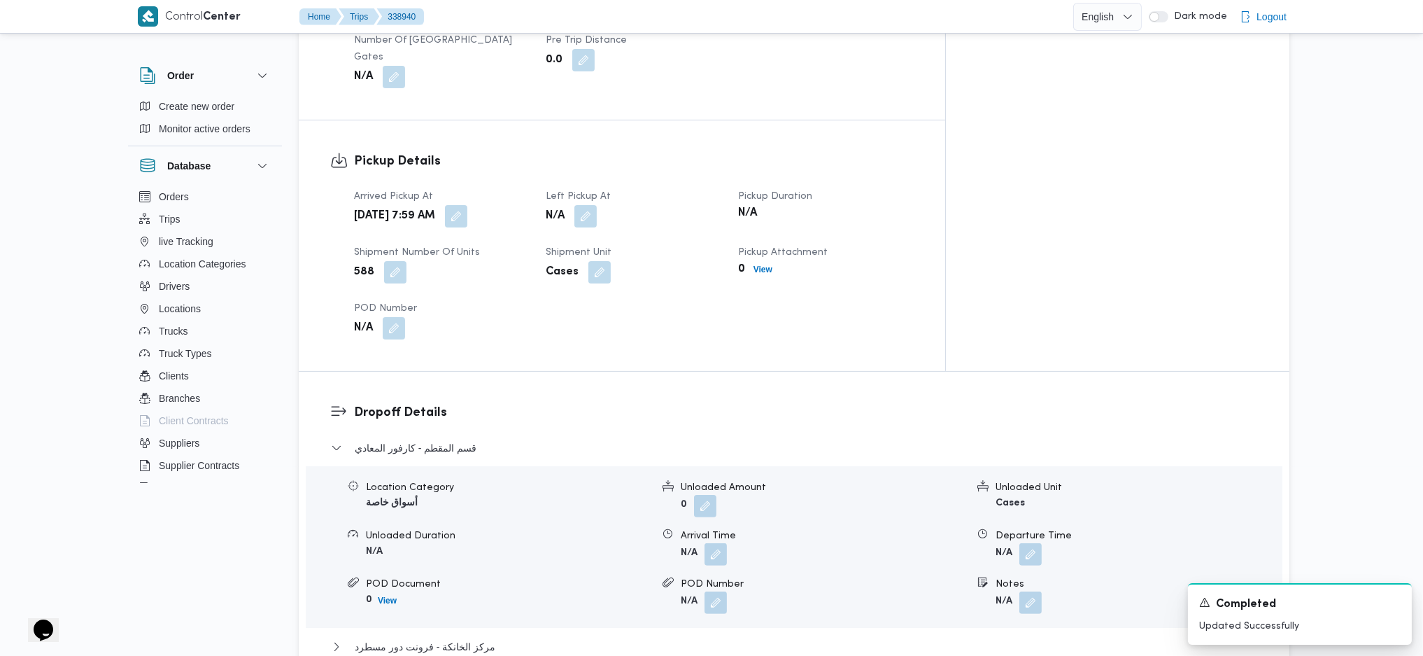
click at [597, 205] on span at bounding box center [581, 216] width 29 height 22
click at [597, 204] on button "button" at bounding box center [585, 215] width 22 height 22
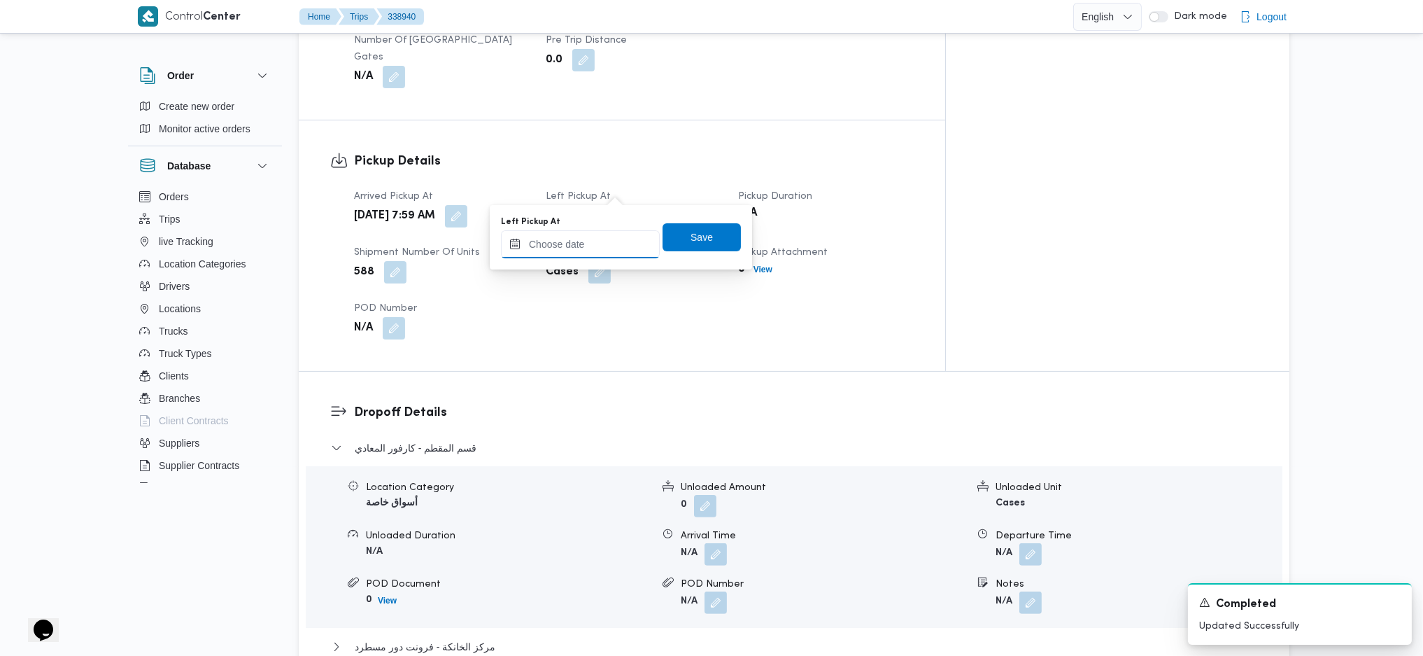
click at [594, 248] on input "Left Pickup At" at bounding box center [580, 244] width 159 height 28
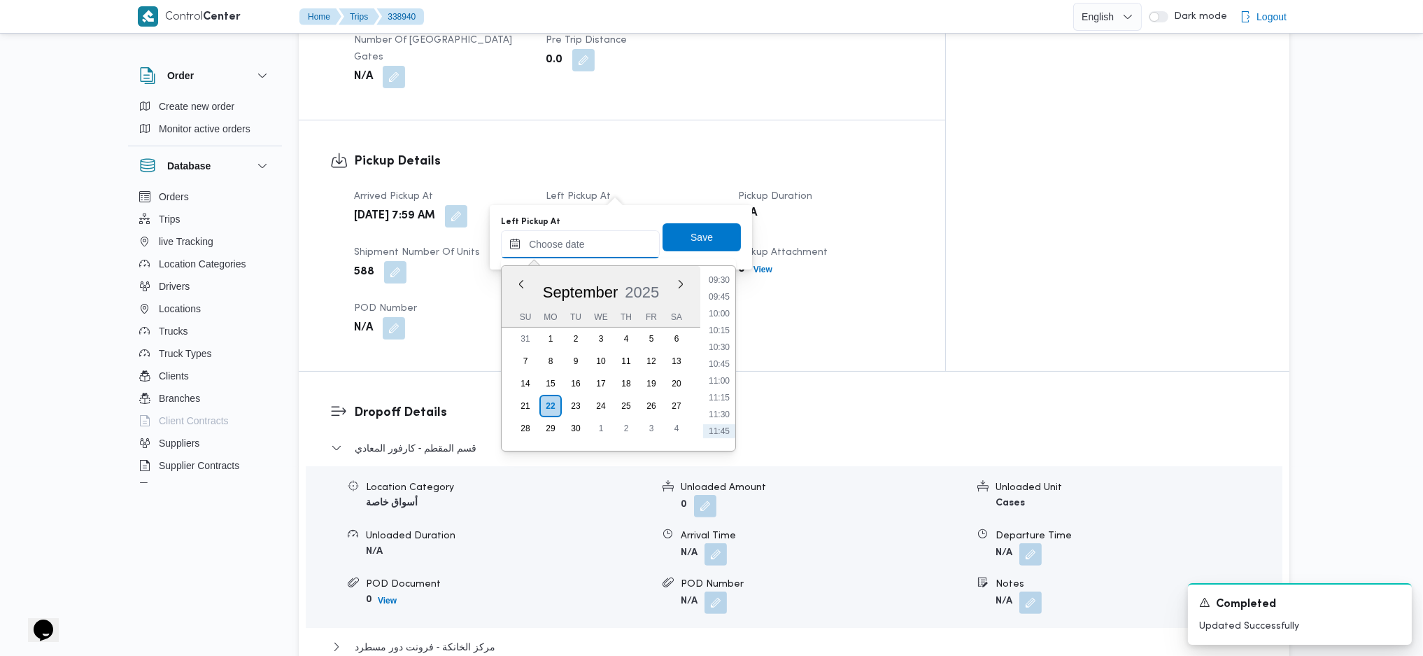
scroll to position [613, 0]
click at [718, 276] on div "Time 00:00 00:15 00:30 00:45 01:00 01:15 01:30 01:45 02:00 02:15 02:30 02:45 03…" at bounding box center [717, 358] width 35 height 185
click at [718, 283] on ul "00:00 00:15 00:30 00:45 01:00 01:15 01:30 01:45 02:00 02:15 02:30 02:45 03:00 0…" at bounding box center [719, 358] width 32 height 162
click at [718, 278] on li "09:00" at bounding box center [719, 276] width 32 height 14
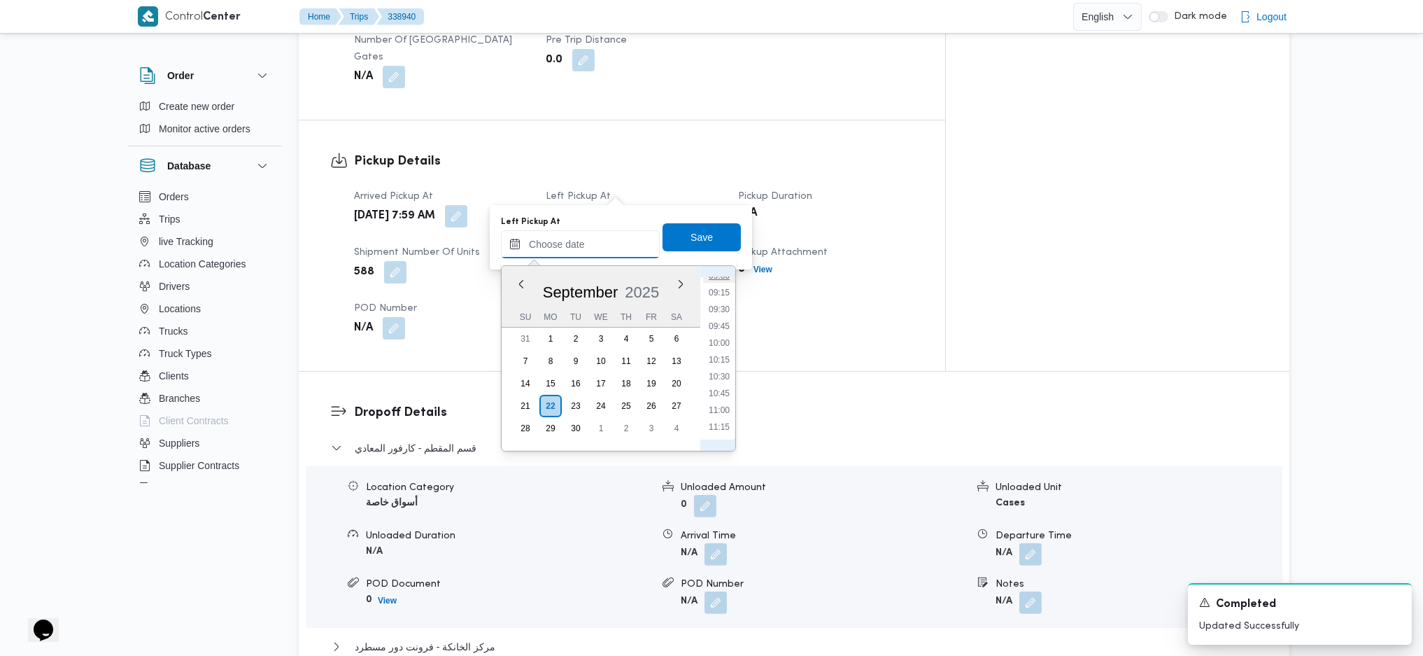
type input "[DATE] 09:00"
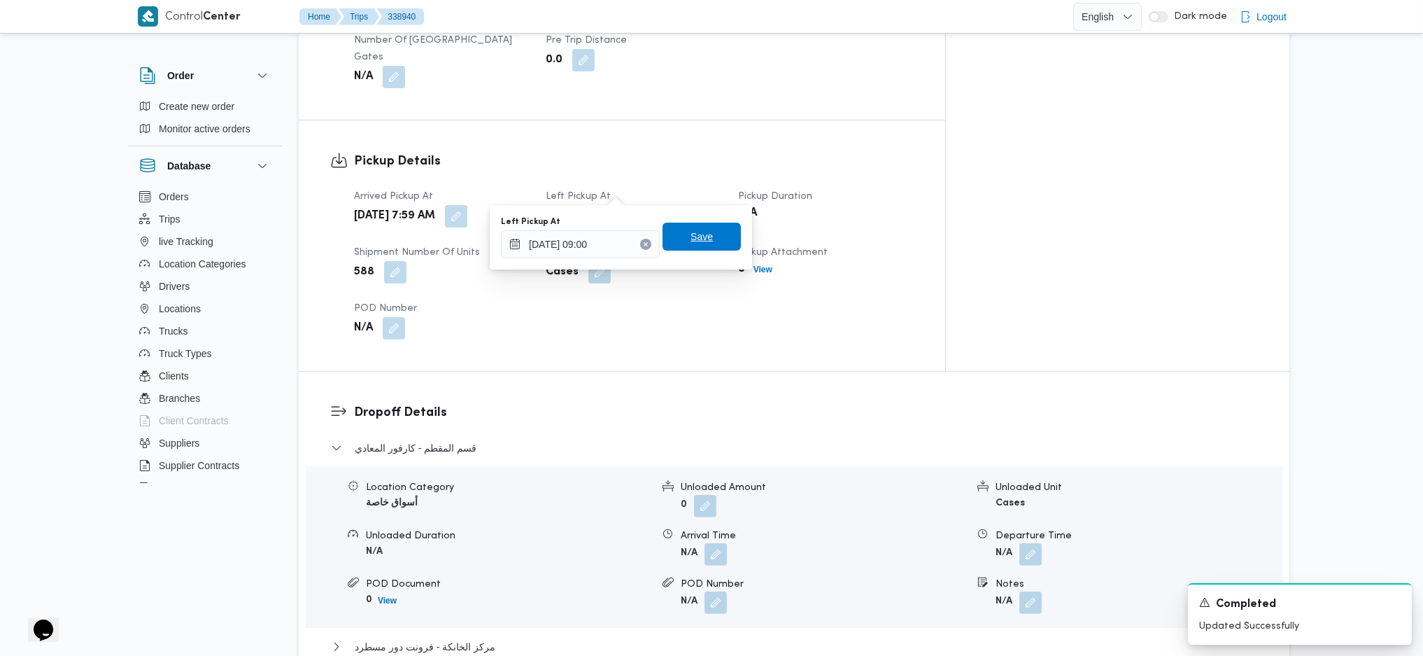
click at [699, 242] on span "Save" at bounding box center [702, 236] width 22 height 17
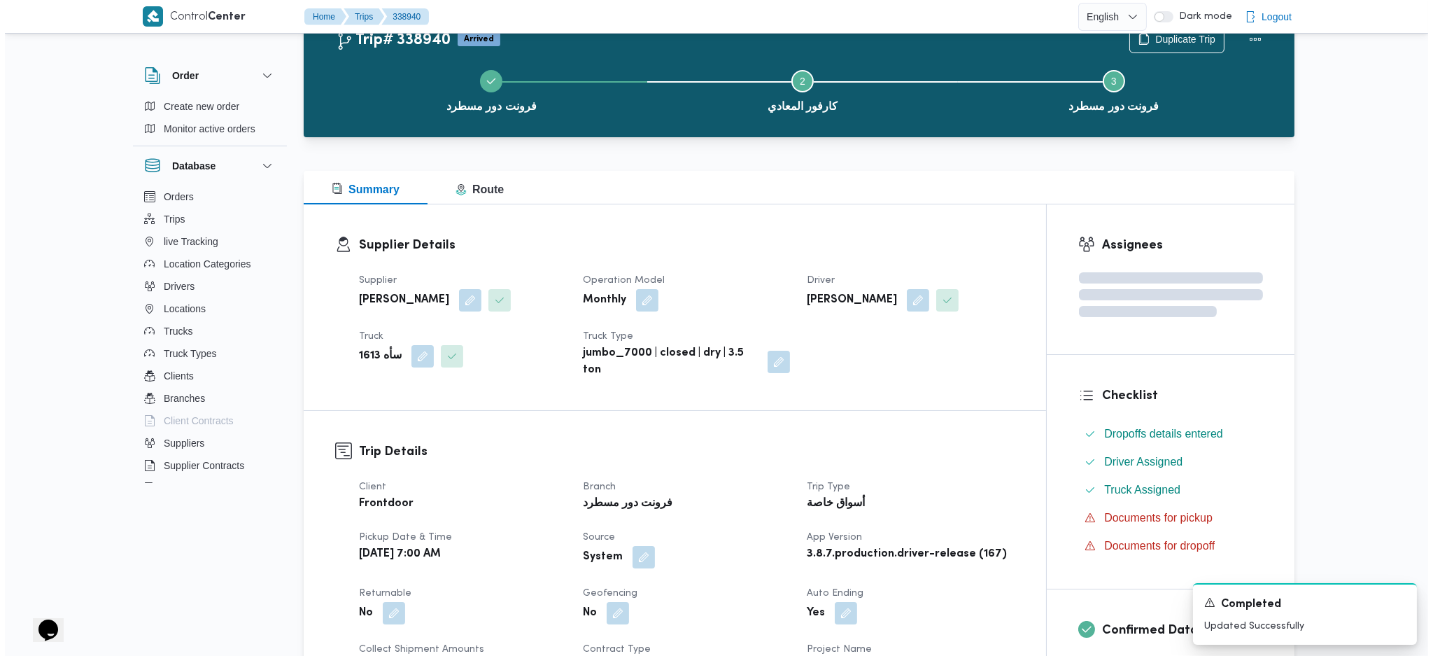
scroll to position [0, 0]
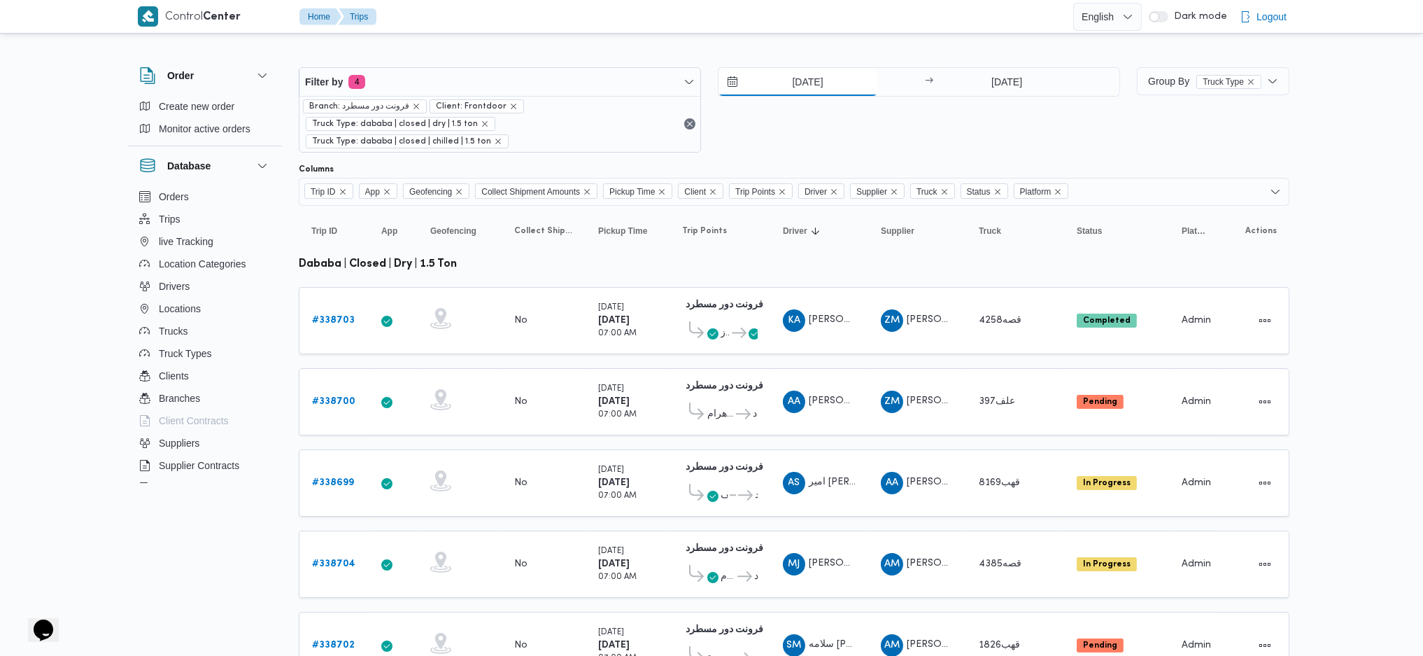
click at [791, 95] on div "[DATE]" at bounding box center [820, 82] width 202 height 28
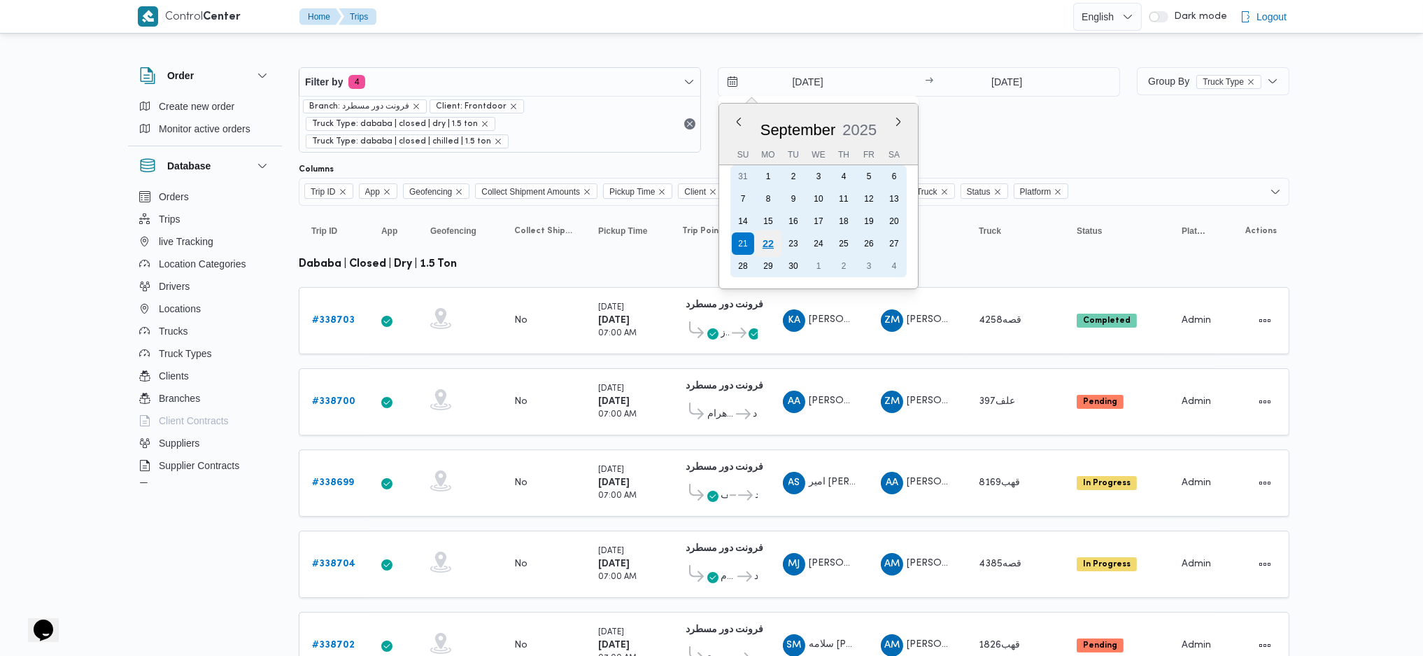
click at [766, 239] on div "22" at bounding box center [768, 243] width 27 height 27
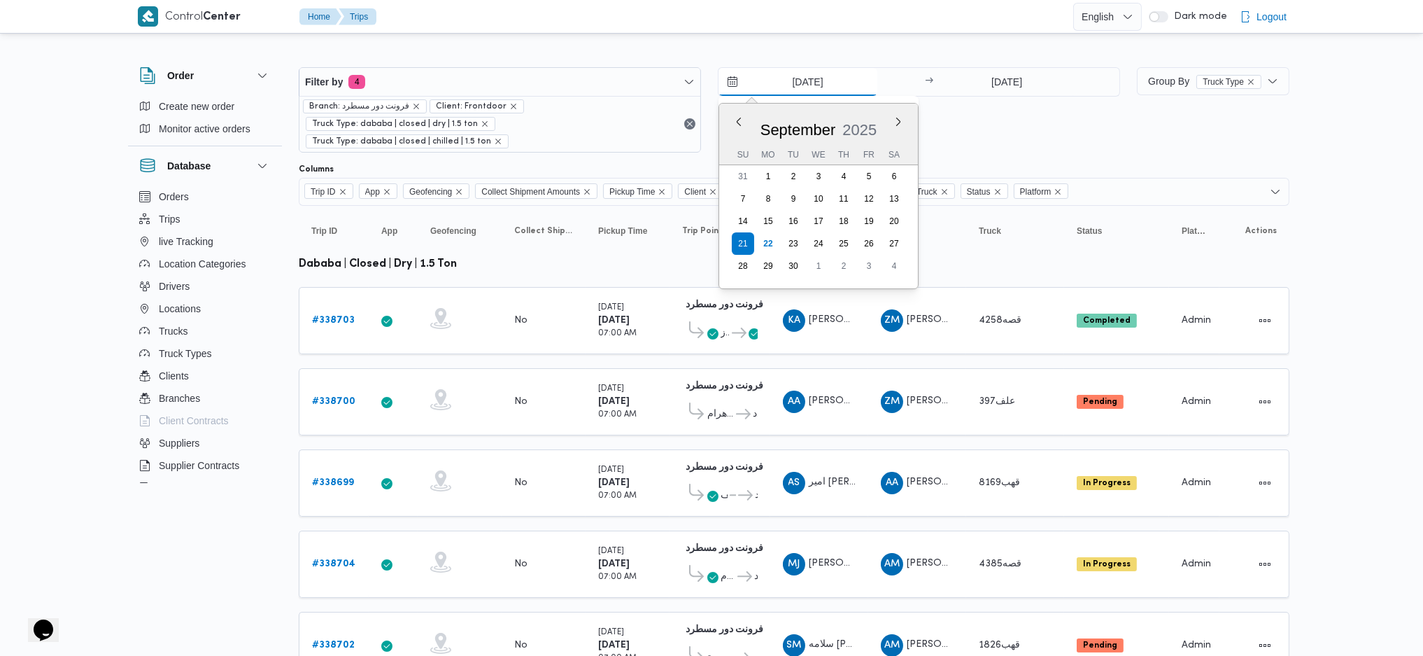
type input "[DATE]"
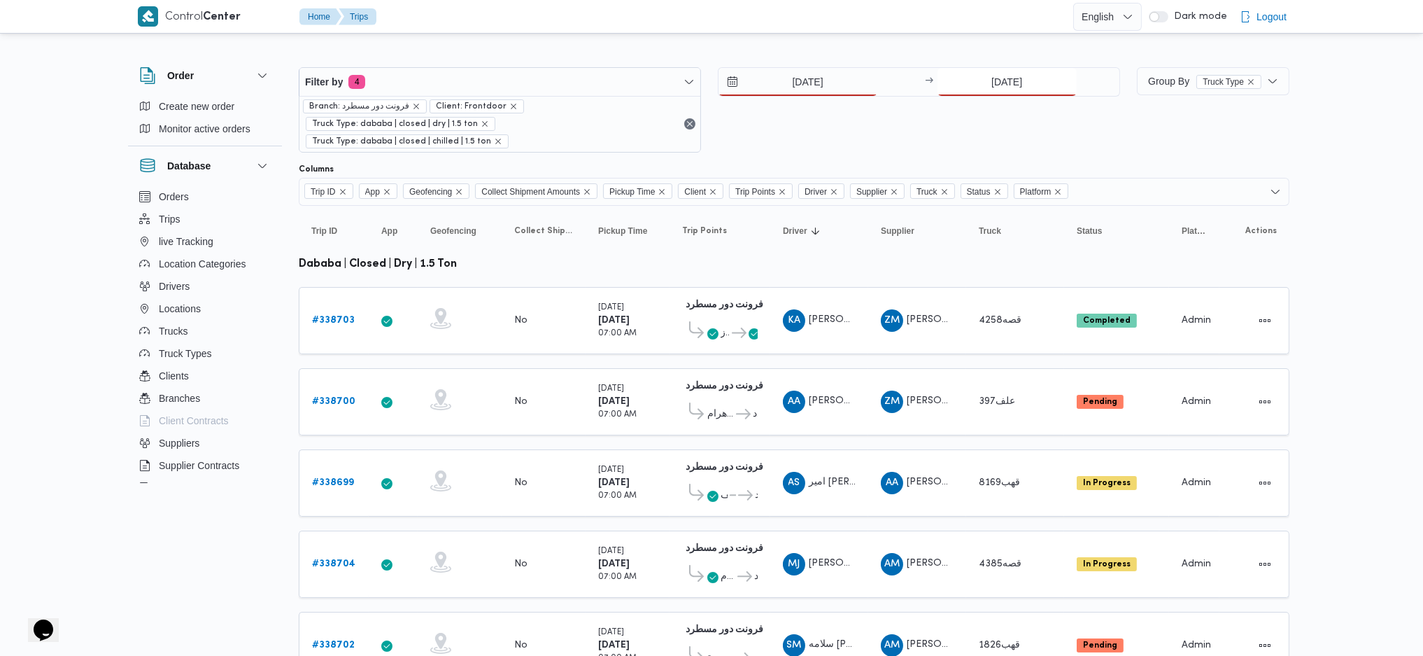
click at [971, 76] on input "[DATE]" at bounding box center [1007, 82] width 139 height 28
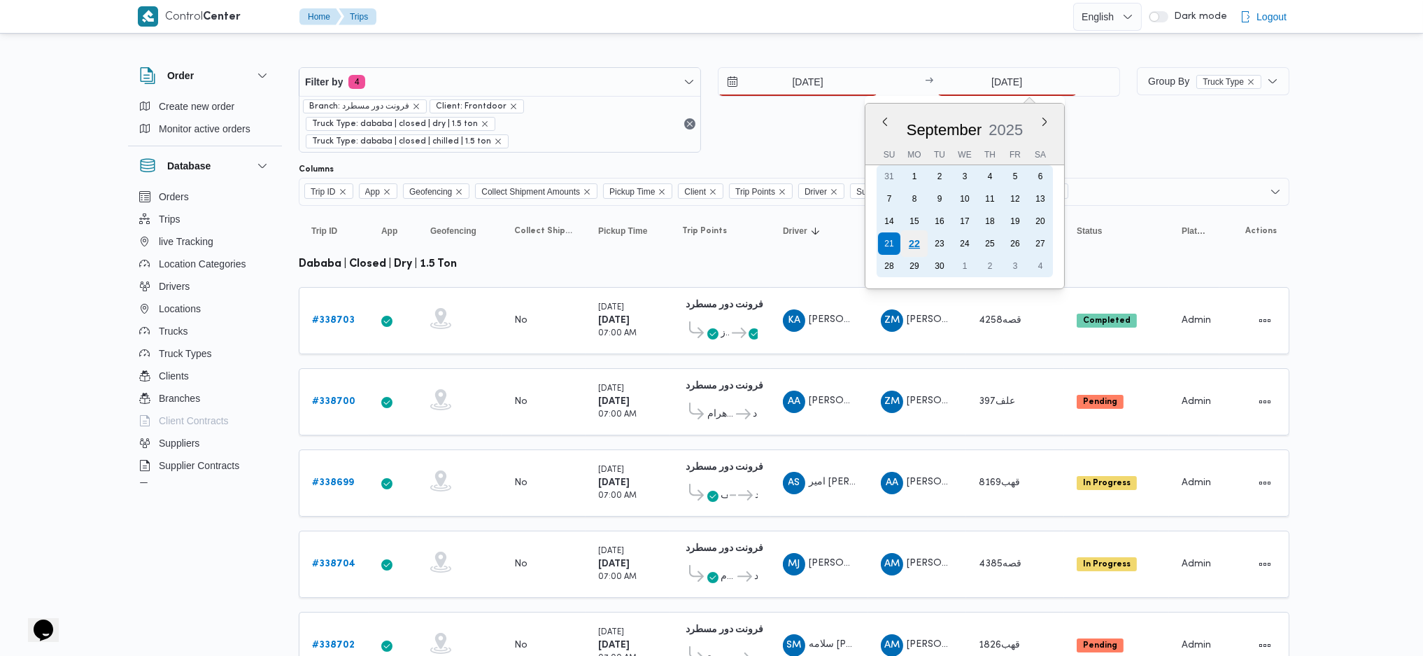
click at [909, 241] on div "22" at bounding box center [913, 243] width 27 height 27
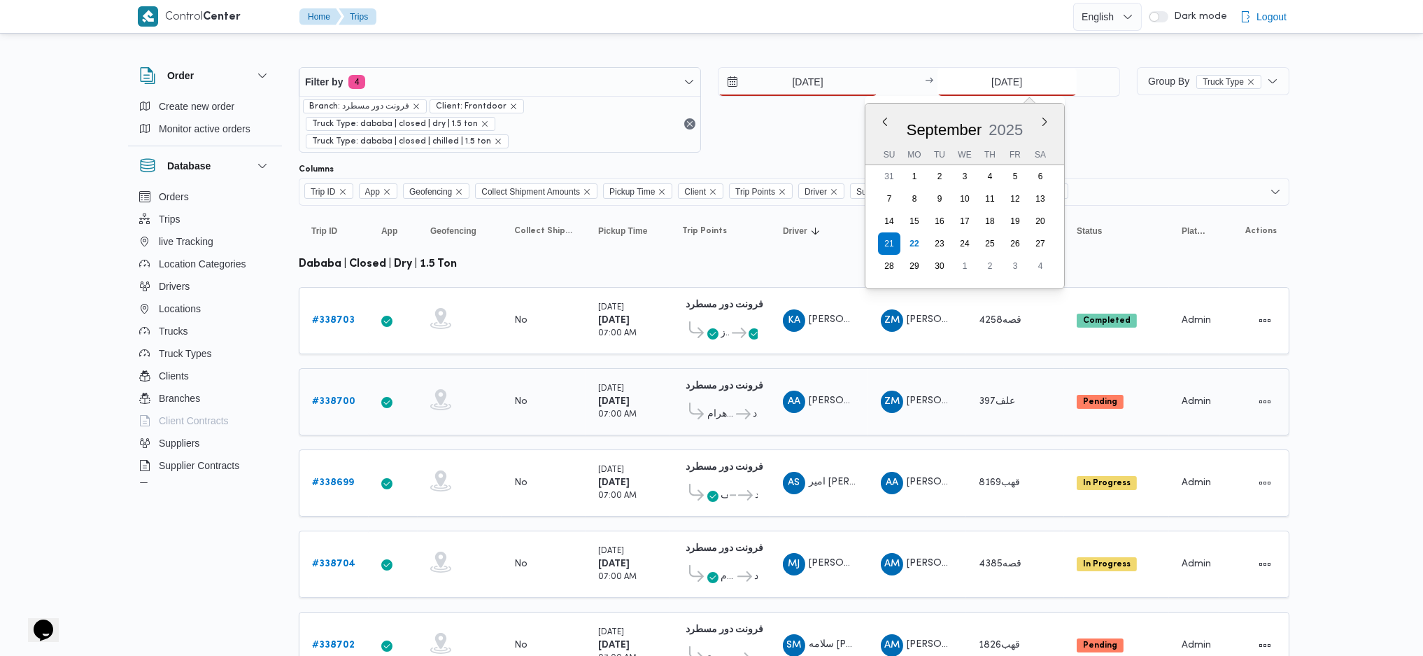
type input "[DATE]"
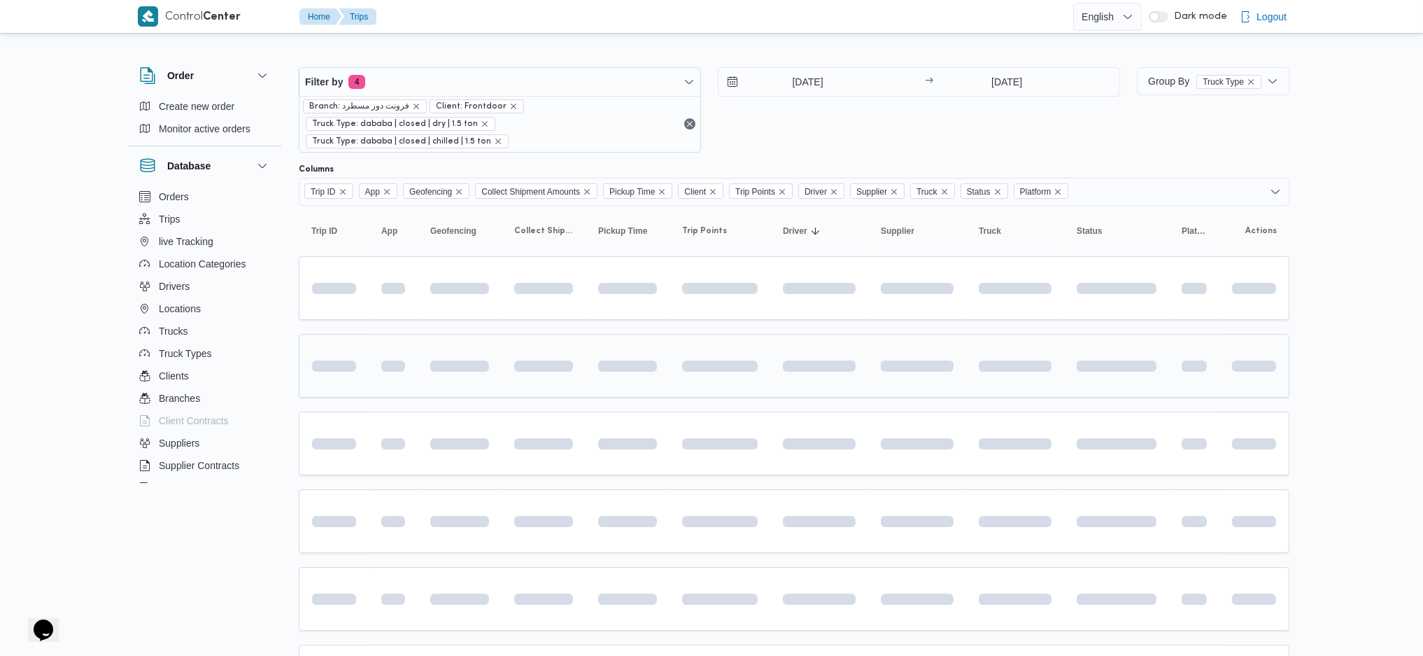
click at [793, 362] on td at bounding box center [819, 366] width 98 height 64
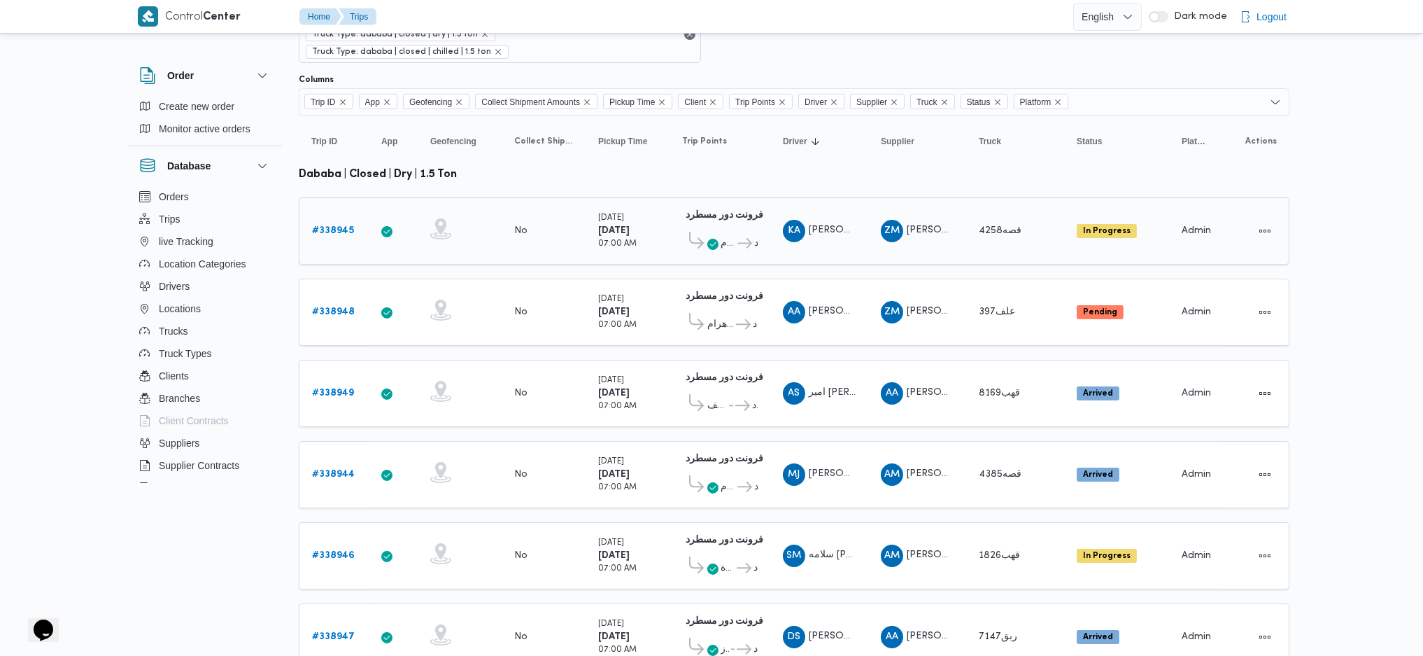
scroll to position [186, 0]
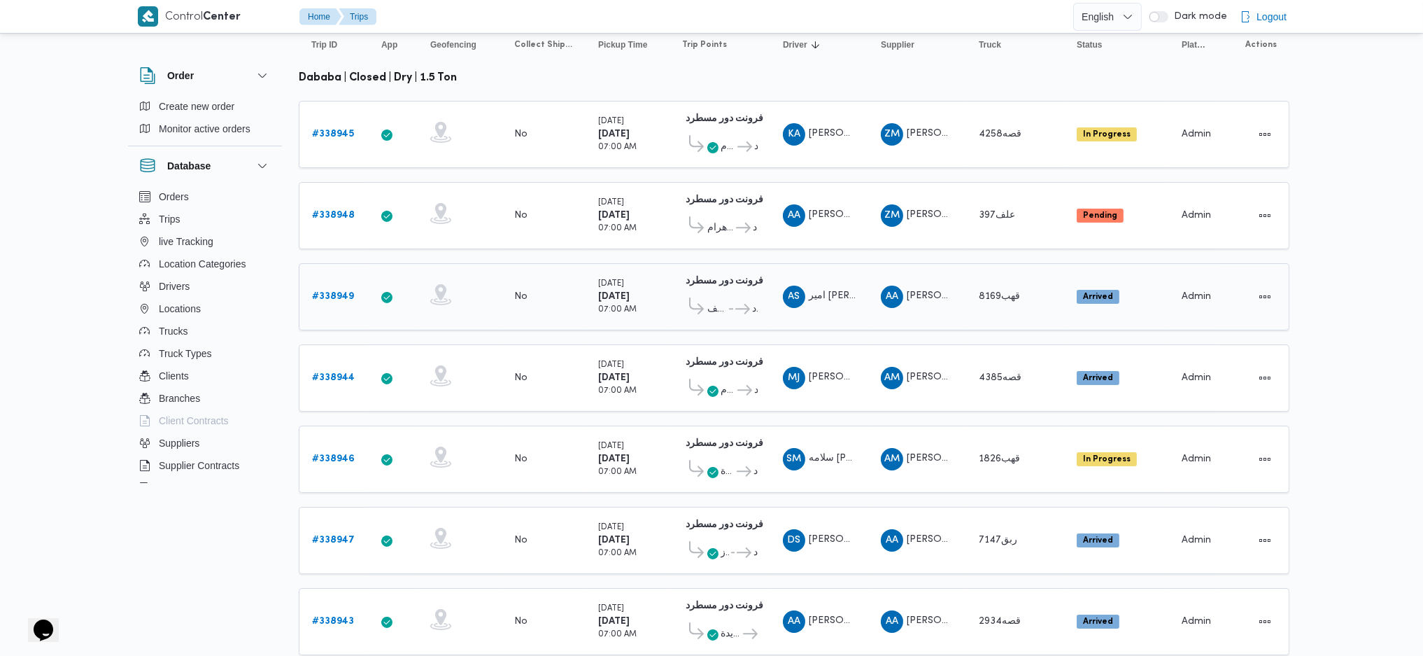
click at [338, 292] on b "# 338949" at bounding box center [333, 296] width 42 height 9
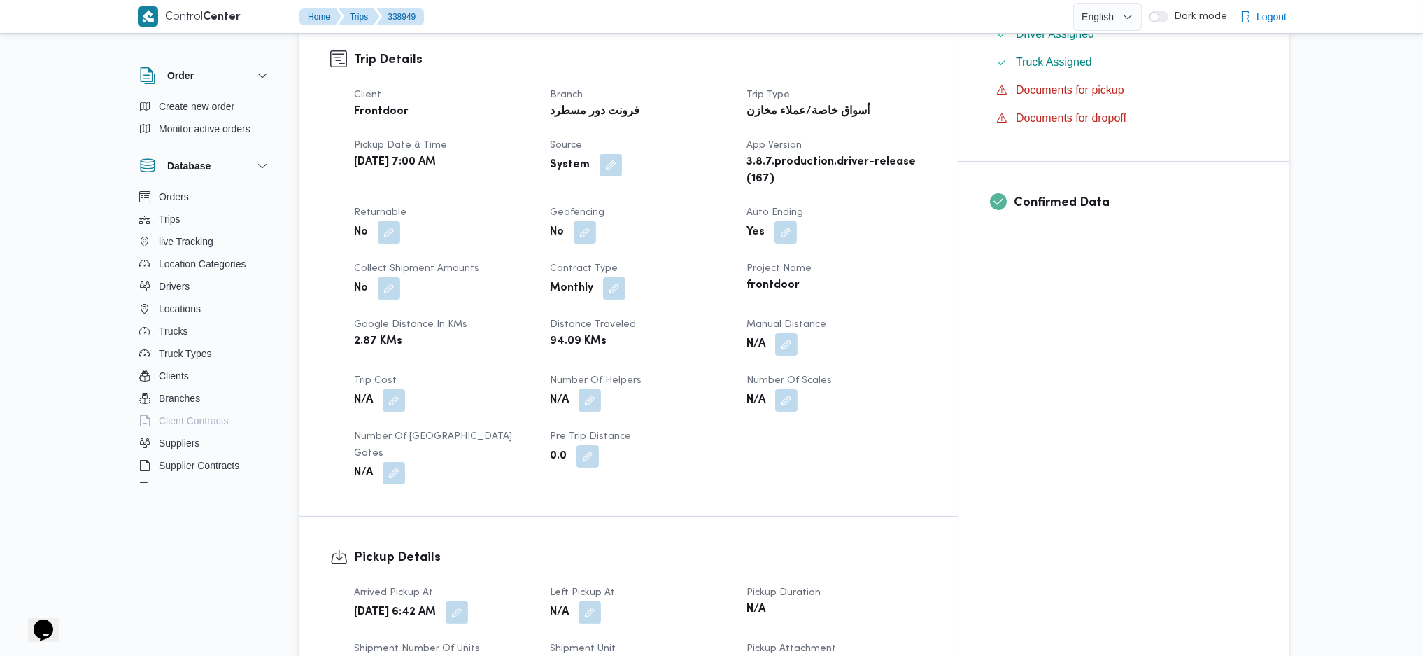
scroll to position [933, 0]
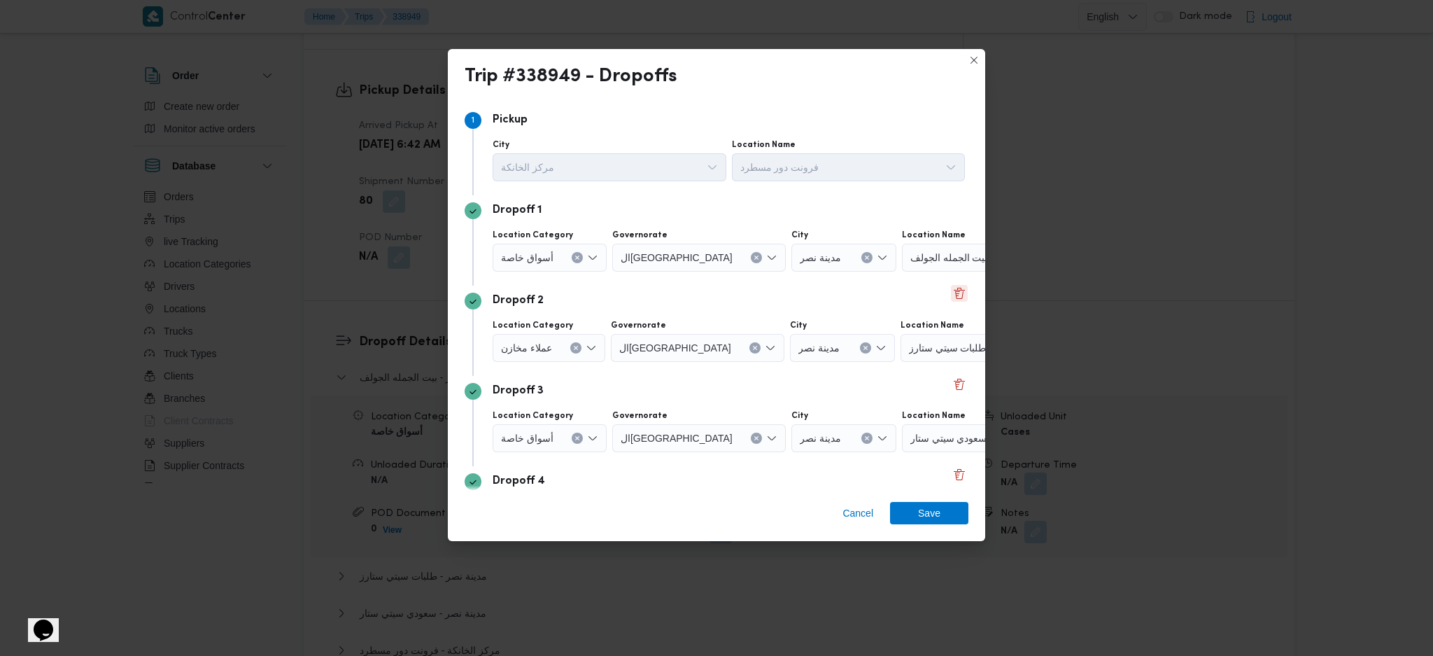
click at [947, 285] on div "Step 1 1 [GEOGRAPHIC_DATA] مركز الخانكة Location Name [GEOGRAPHIC_DATA] دور مسط…" at bounding box center [717, 349] width 504 height 488
drag, startPoint x: 942, startPoint y: 304, endPoint x: 952, endPoint y: 297, distance: 11.1
click at [947, 299] on div "Dropoff 2 Location Category عملاء [GEOGRAPHIC_DATA] ال[GEOGRAPHIC_DATA] City مد…" at bounding box center [717, 330] width 504 height 90
click at [952, 297] on button "Delete" at bounding box center [959, 293] width 17 height 17
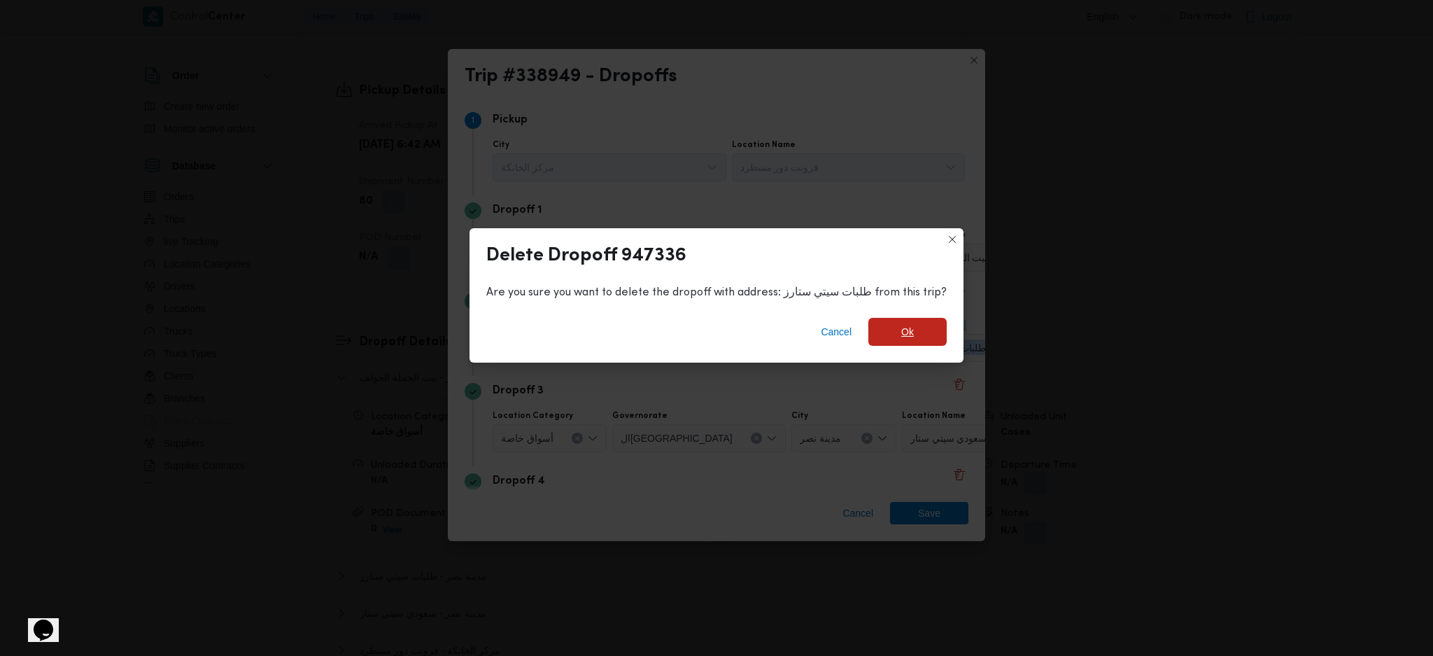
click at [911, 325] on span "Ok" at bounding box center [907, 332] width 78 height 28
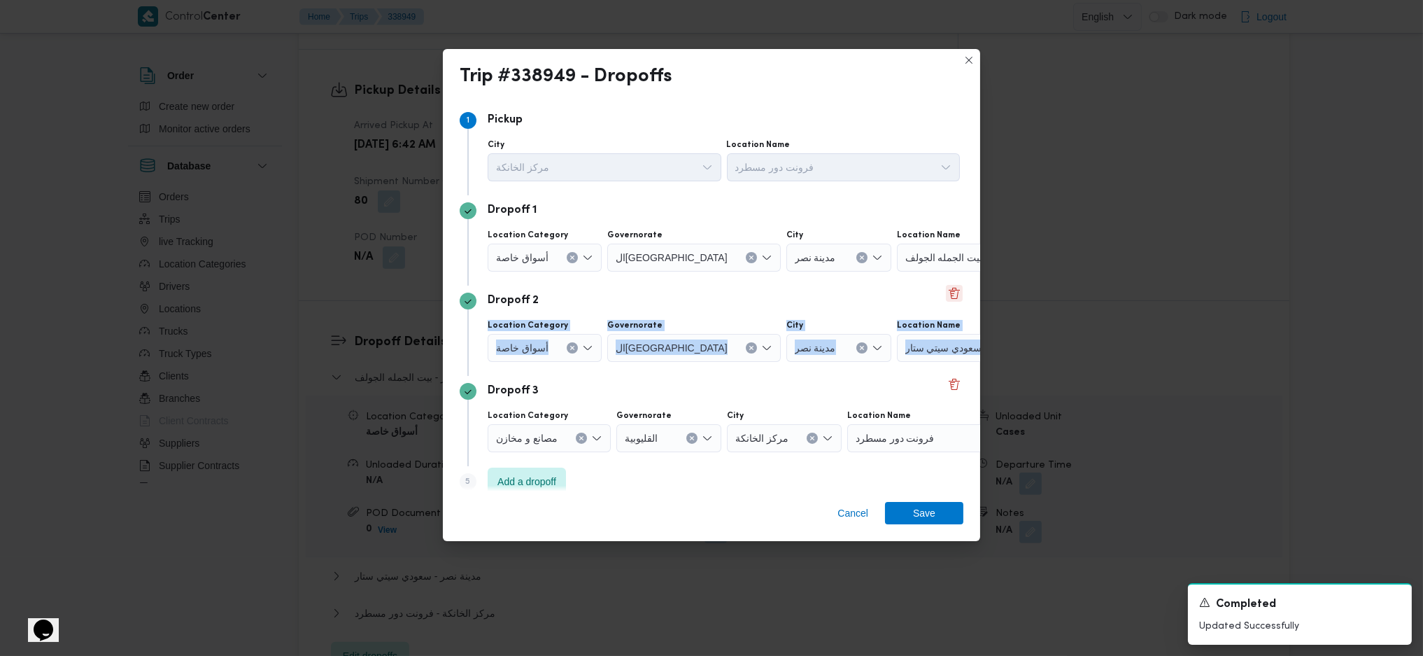
click at [946, 300] on button "Delete" at bounding box center [954, 293] width 17 height 17
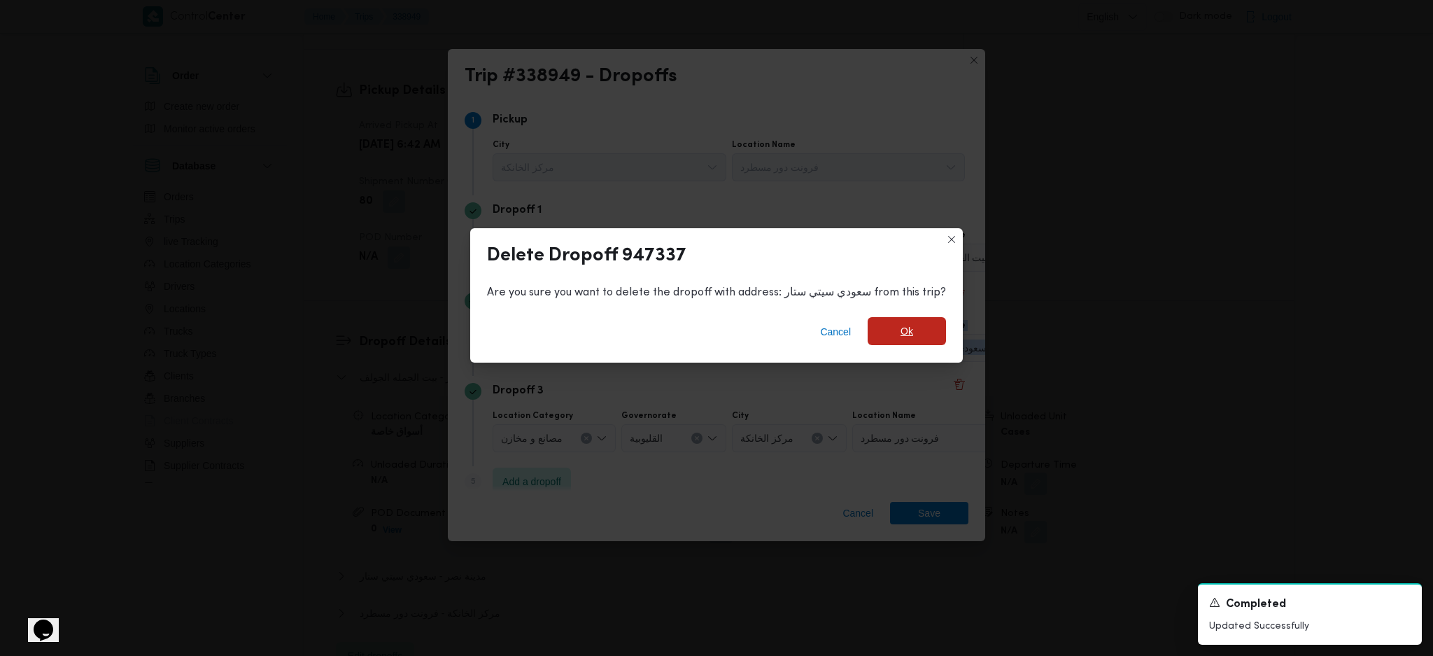
click at [914, 331] on span "Ok" at bounding box center [907, 331] width 78 height 28
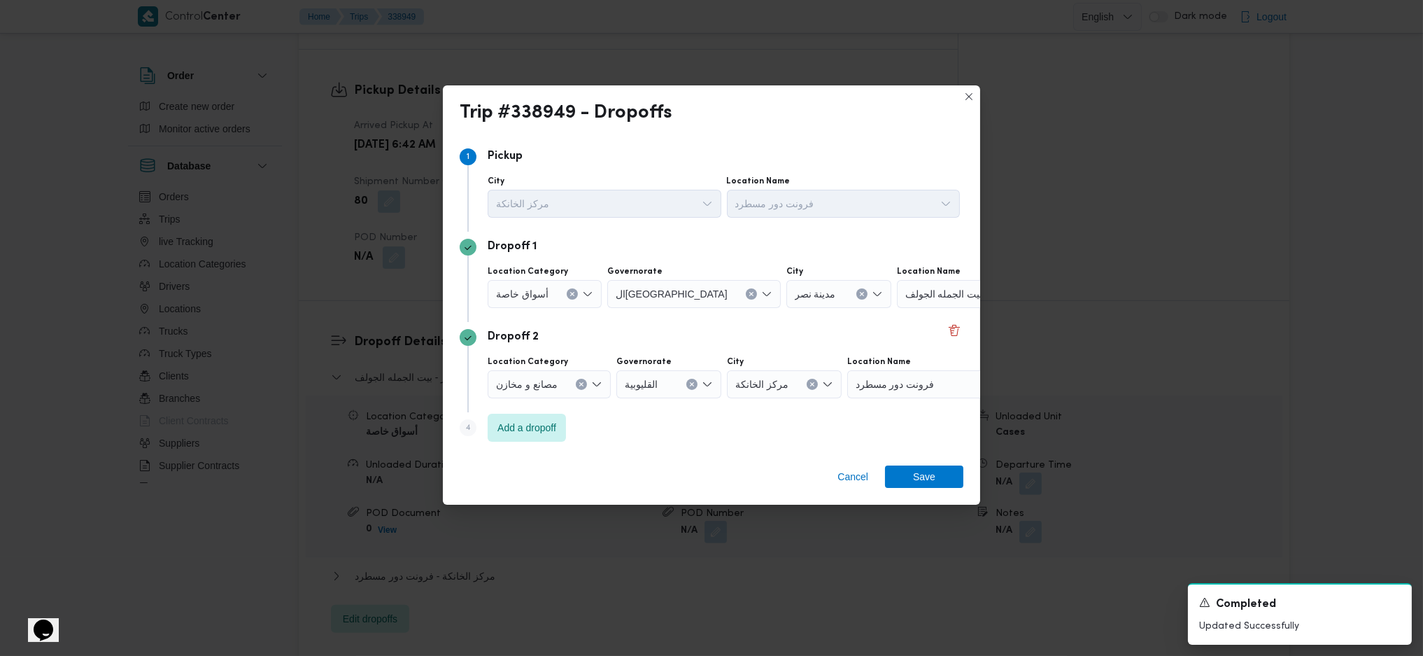
click at [926, 295] on div "بيت الجمله الجولف" at bounding box center [984, 294] width 175 height 28
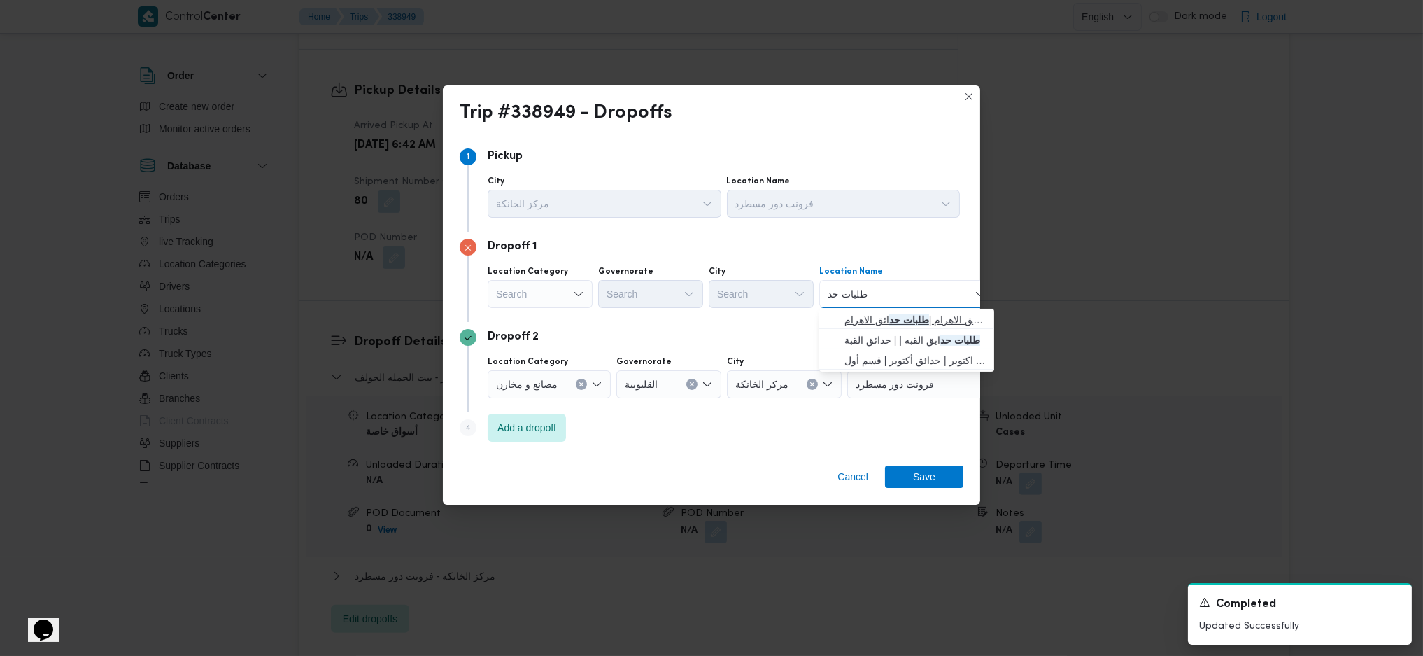
type input "طلبات حد"
click at [893, 314] on mark "طلبات حد" at bounding box center [909, 319] width 40 height 11
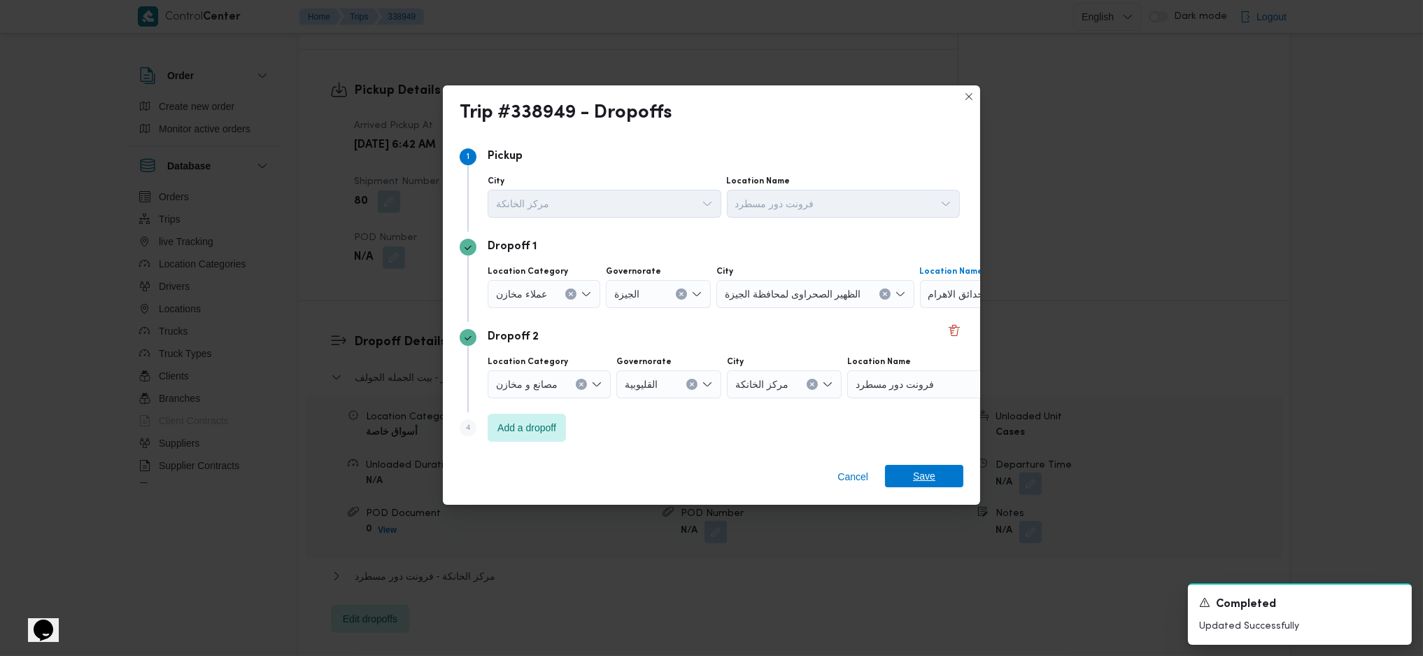
click at [931, 486] on span "Save" at bounding box center [924, 476] width 22 height 22
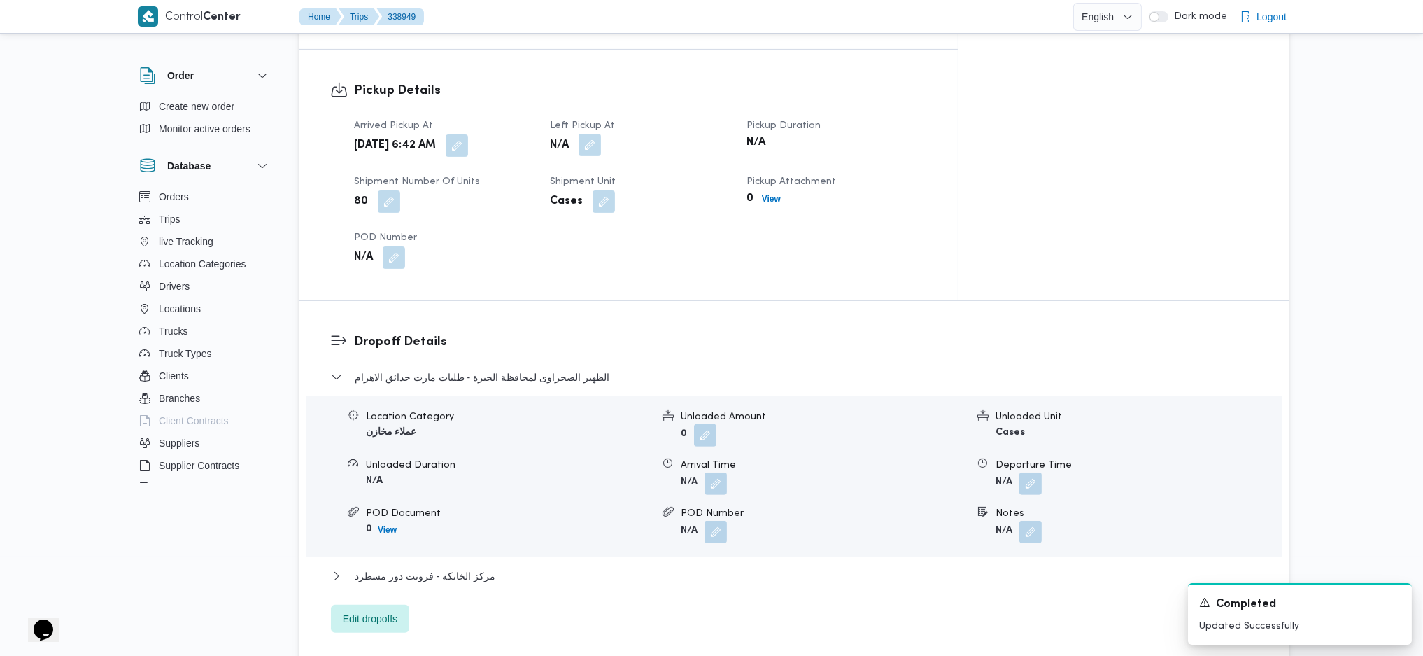
click at [601, 134] on button "button" at bounding box center [590, 145] width 22 height 22
click at [561, 153] on div at bounding box center [580, 140] width 159 height 28
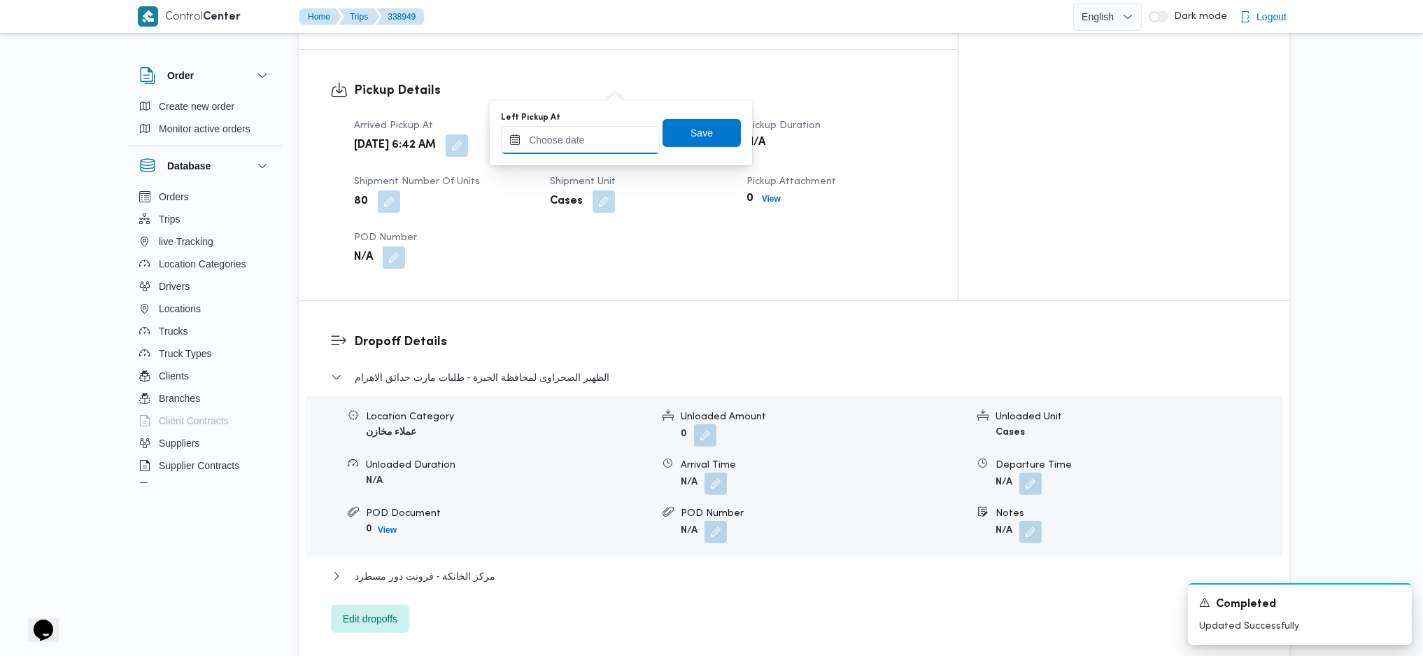
click at [584, 135] on input "Left Pickup At" at bounding box center [580, 140] width 159 height 28
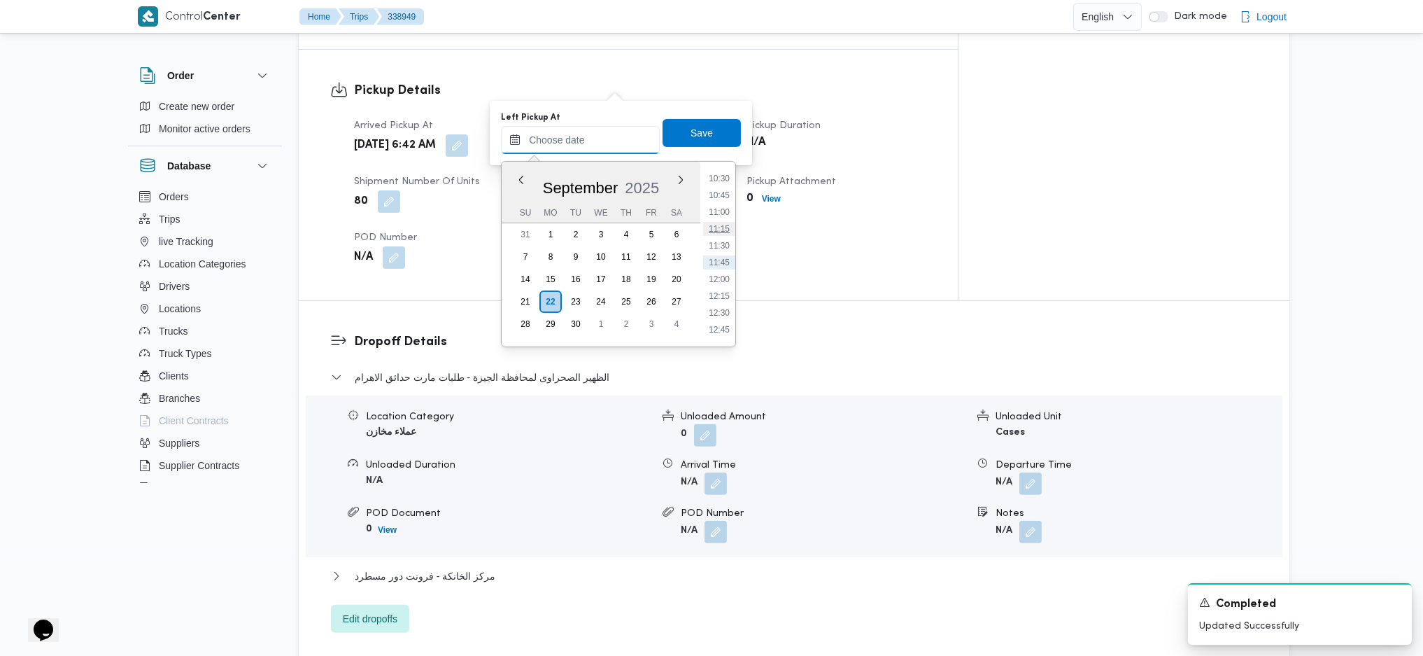
scroll to position [520, 0]
click at [717, 255] on ul "00:00 00:15 00:30 00:45 01:00 01:15 01:30 01:45 02:00 02:15 02:30 02:45 03:00 0…" at bounding box center [719, 254] width 32 height 162
click at [716, 247] on li "08:45" at bounding box center [719, 248] width 32 height 14
type input "[DATE] 08:45"
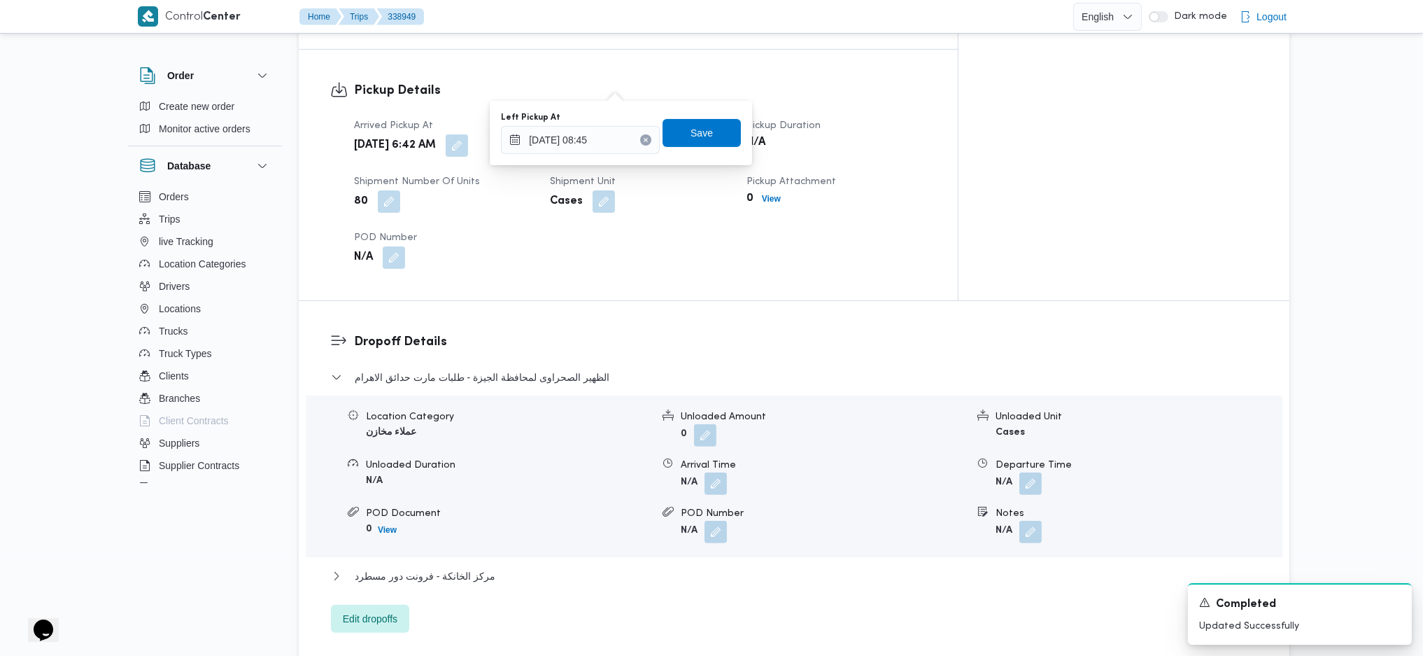
click at [690, 117] on div "Left Pickup At [DATE] 08:45 Save" at bounding box center [621, 133] width 243 height 45
click at [692, 131] on span "Save" at bounding box center [702, 133] width 22 height 17
click at [712, 225] on div "Pickup Details Arrived Pickup At [GEOGRAPHIC_DATA][DATE] 6:42 AM Left Pickup At…" at bounding box center [628, 175] width 659 height 250
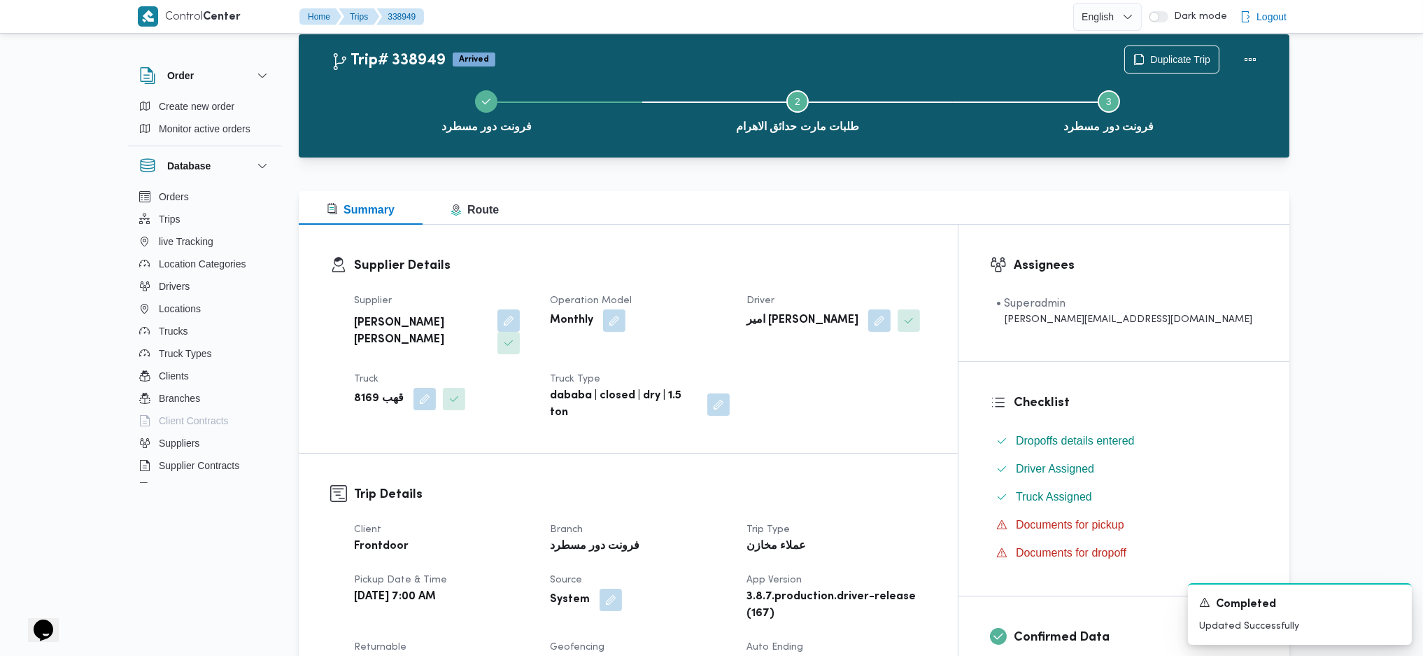
scroll to position [0, 0]
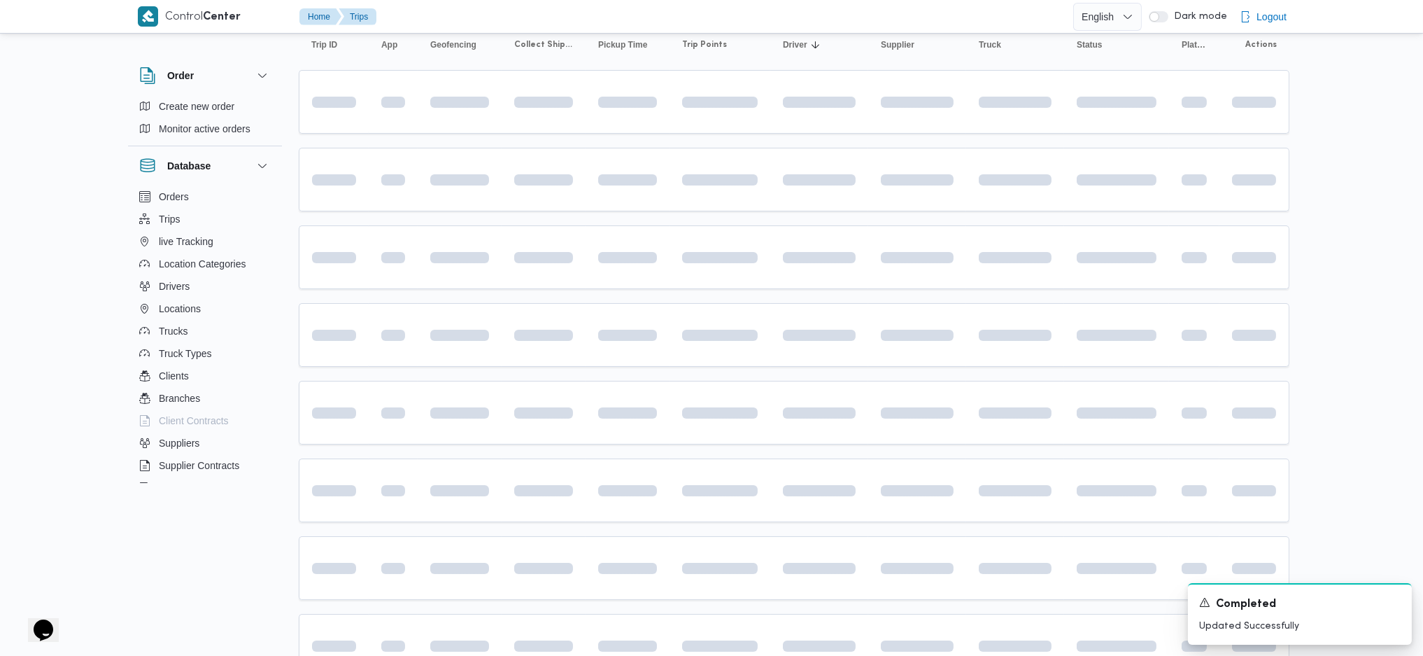
scroll to position [204, 0]
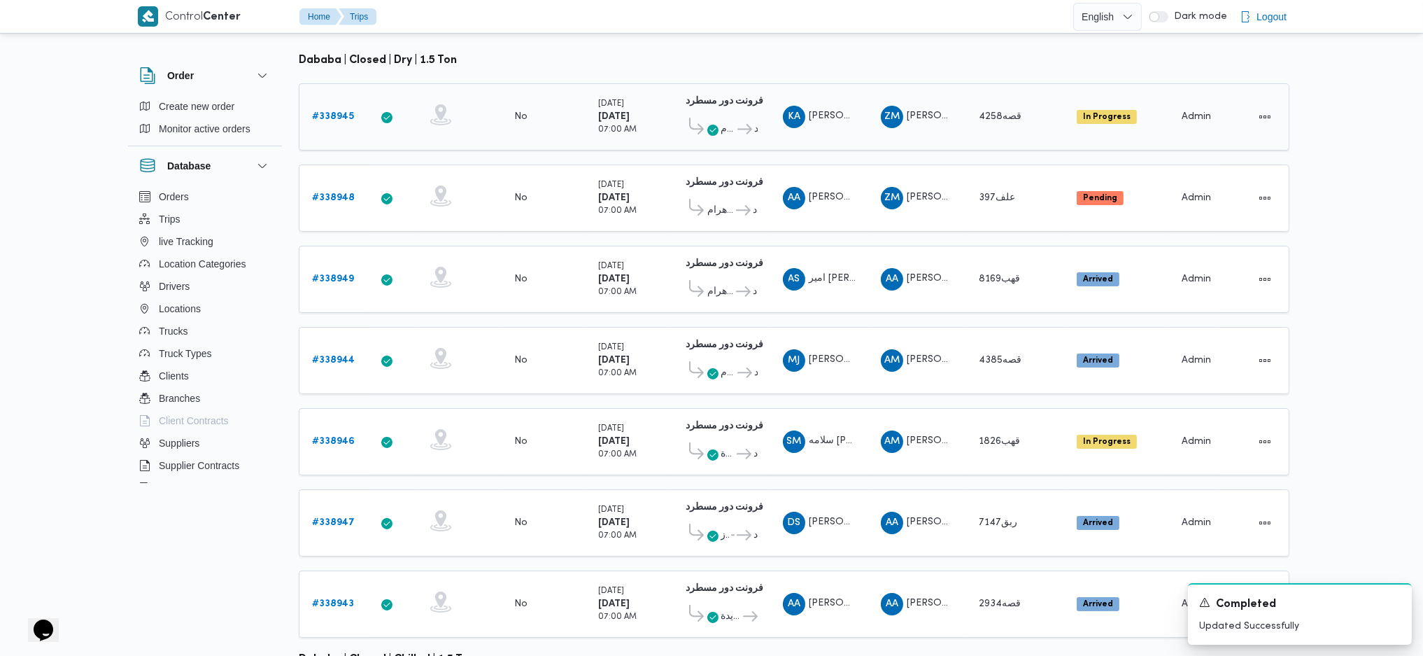
click at [342, 112] on b "# 338945" at bounding box center [333, 116] width 42 height 9
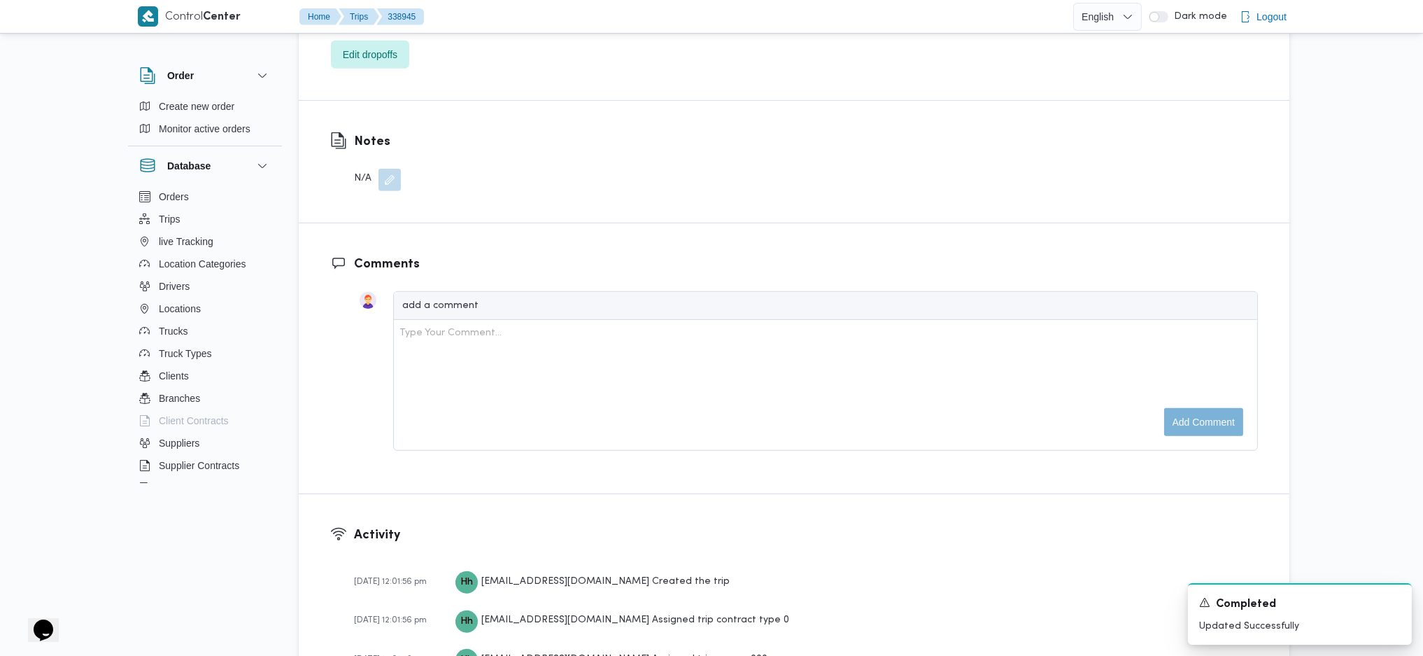
scroll to position [1323, 0]
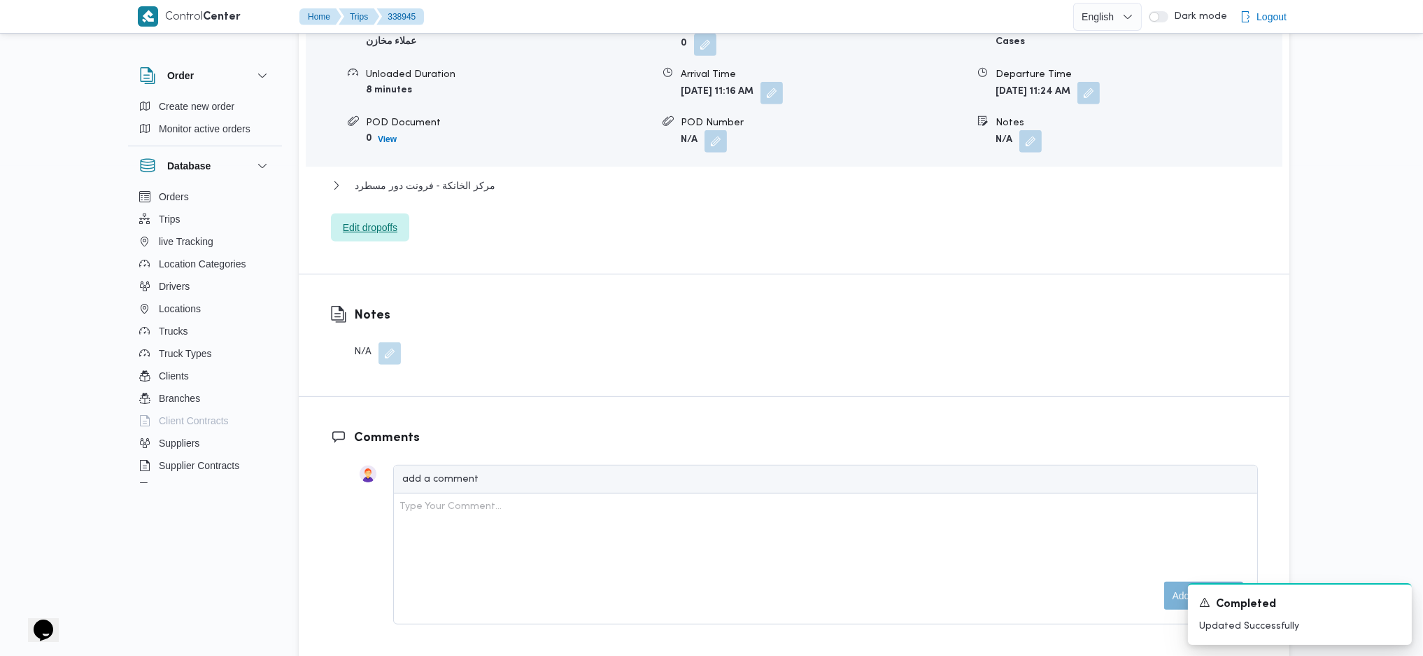
click at [366, 219] on span "Edit dropoffs" at bounding box center [370, 227] width 55 height 17
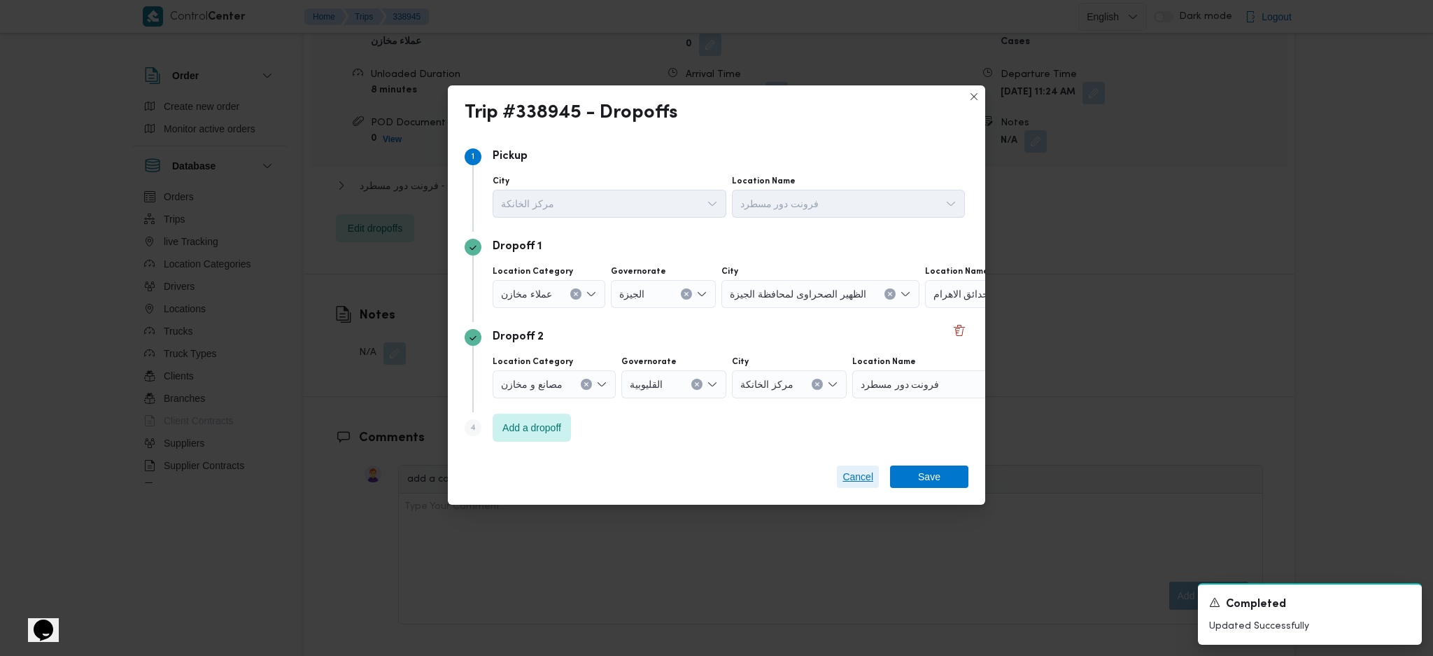
click at [846, 479] on span "Cancel" at bounding box center [857, 476] width 31 height 17
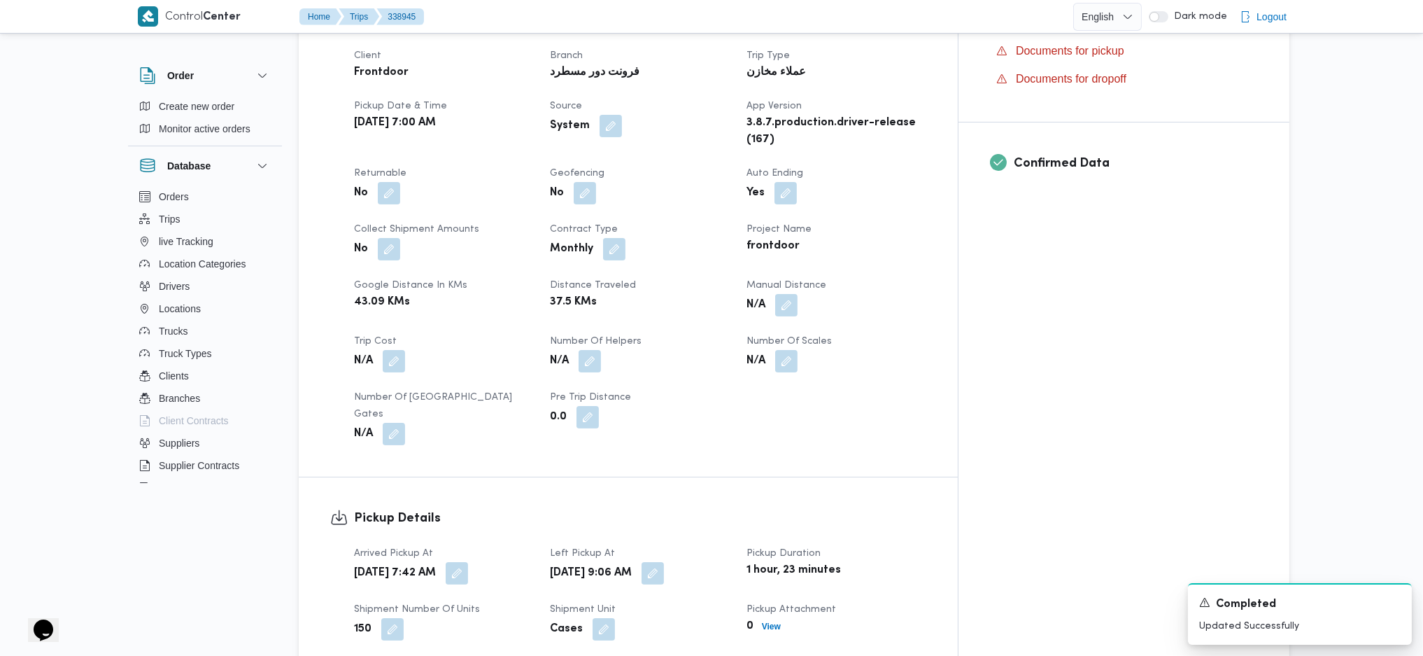
scroll to position [17, 0]
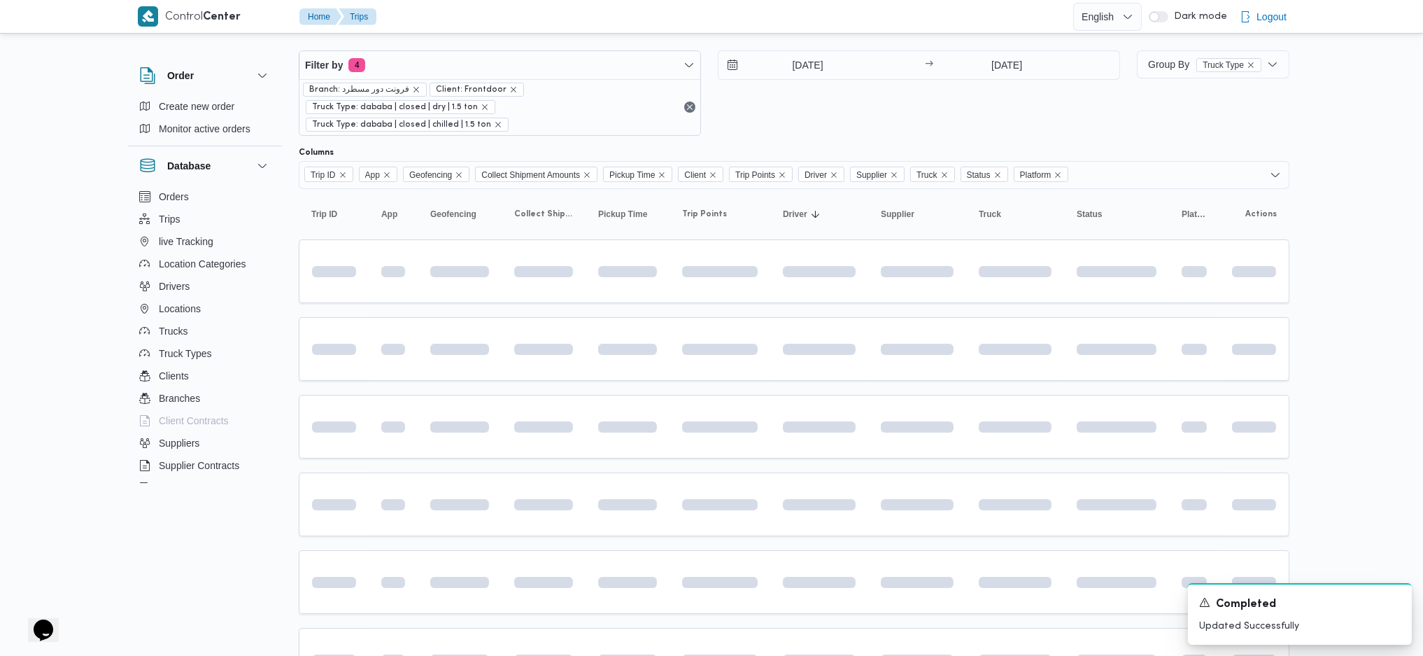
scroll to position [221, 0]
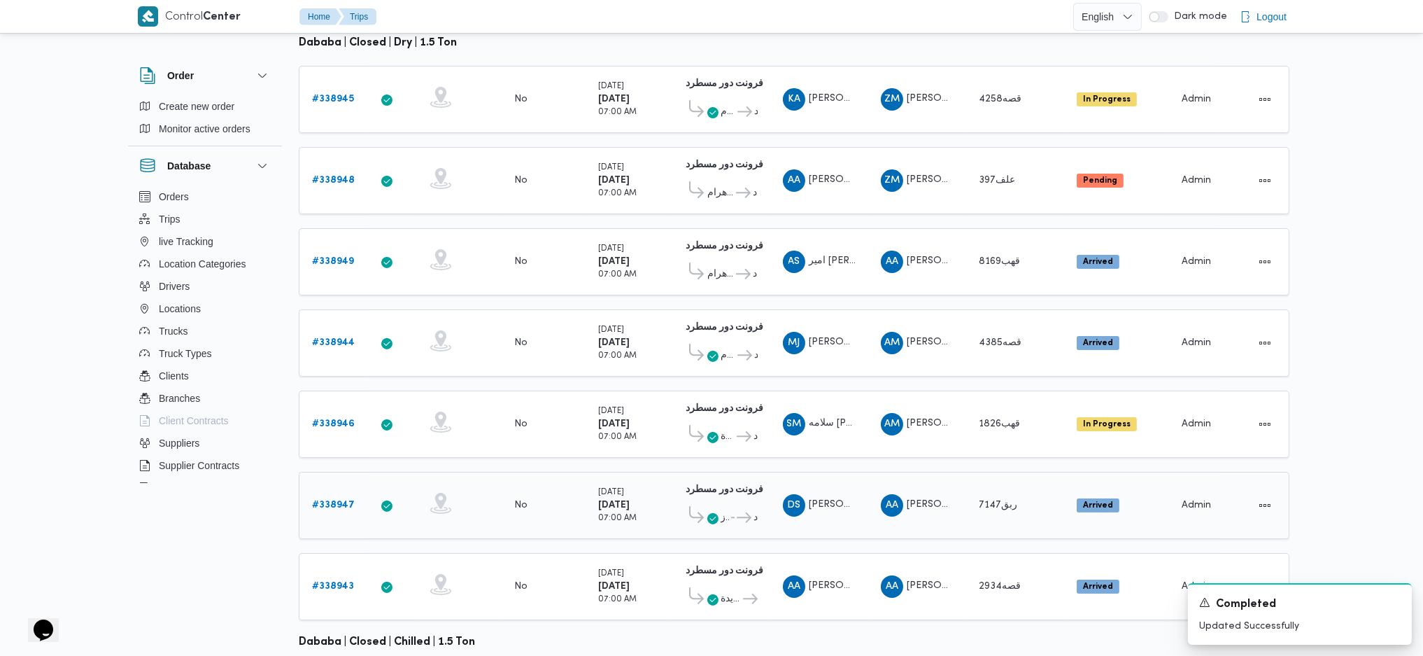
click at [342, 500] on b "# 338947" at bounding box center [333, 504] width 43 height 9
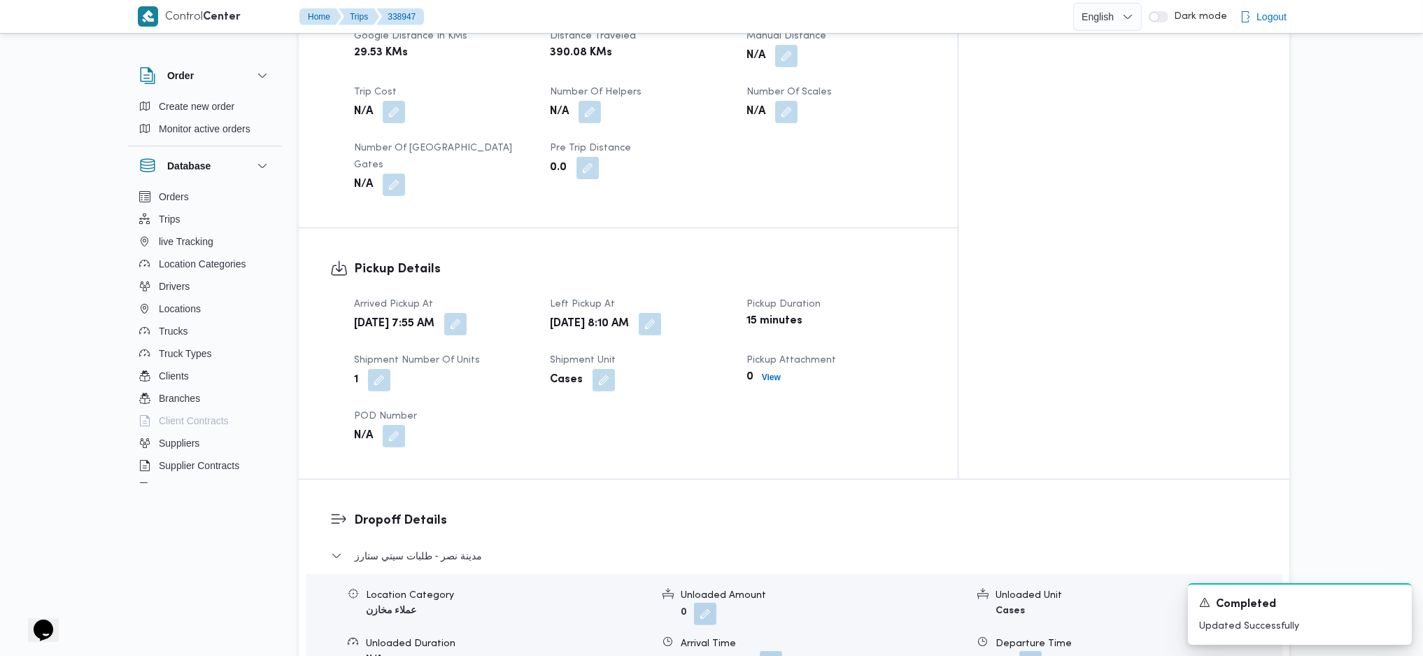
scroll to position [968, 0]
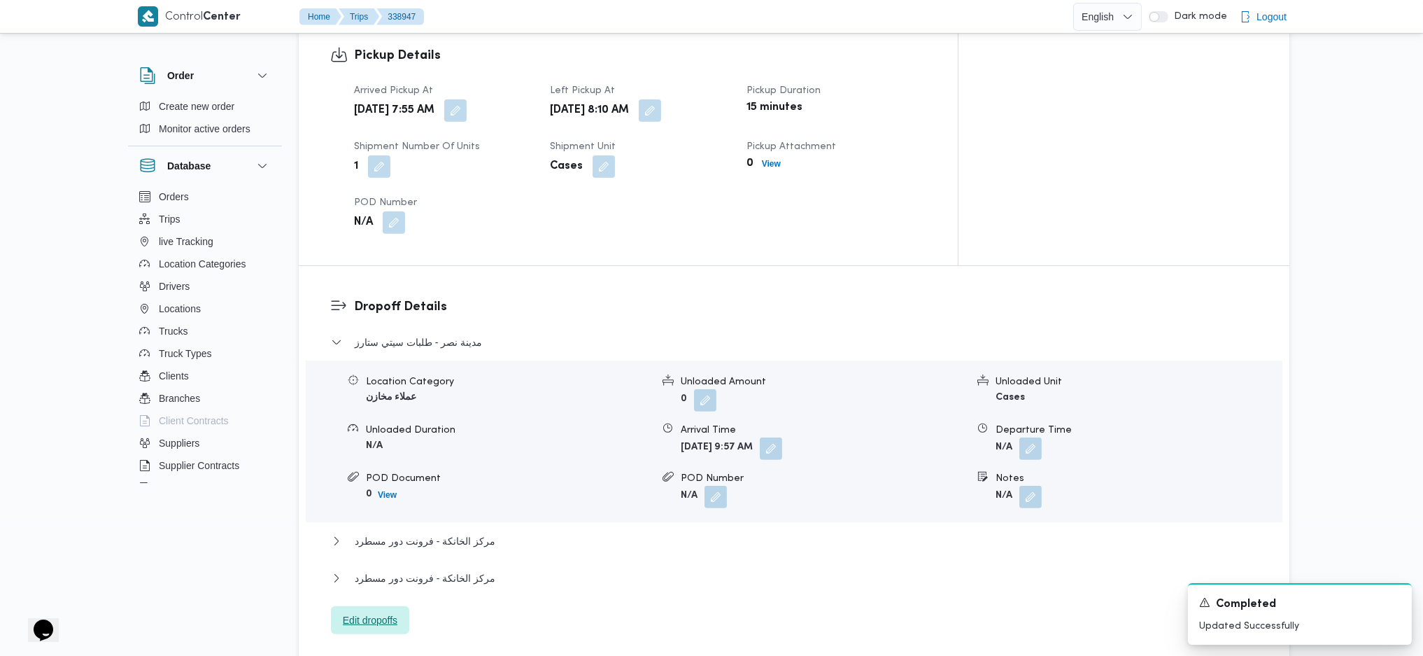
click at [377, 606] on span "Edit dropoffs" at bounding box center [370, 620] width 78 height 28
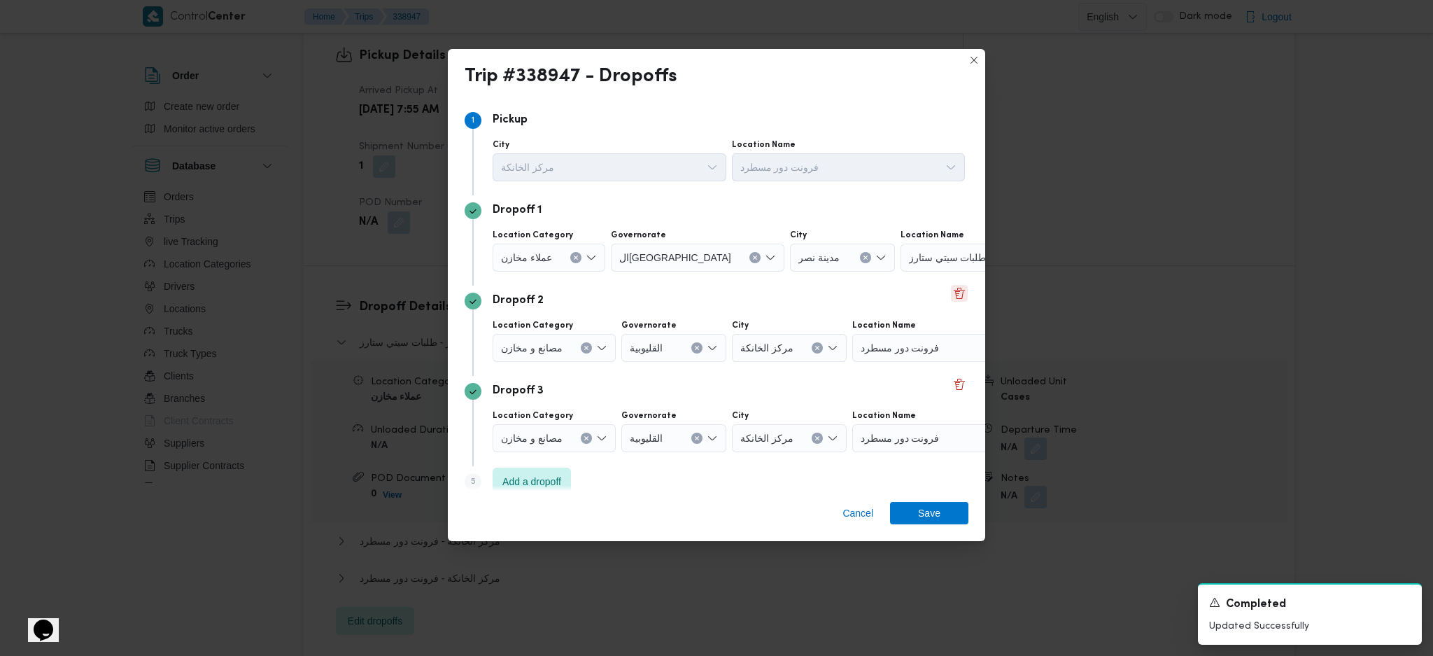
drag, startPoint x: 935, startPoint y: 298, endPoint x: 944, endPoint y: 298, distance: 9.1
click at [938, 298] on div "Dropoff 2" at bounding box center [717, 300] width 504 height 17
click at [954, 298] on button "Delete" at bounding box center [959, 293] width 17 height 17
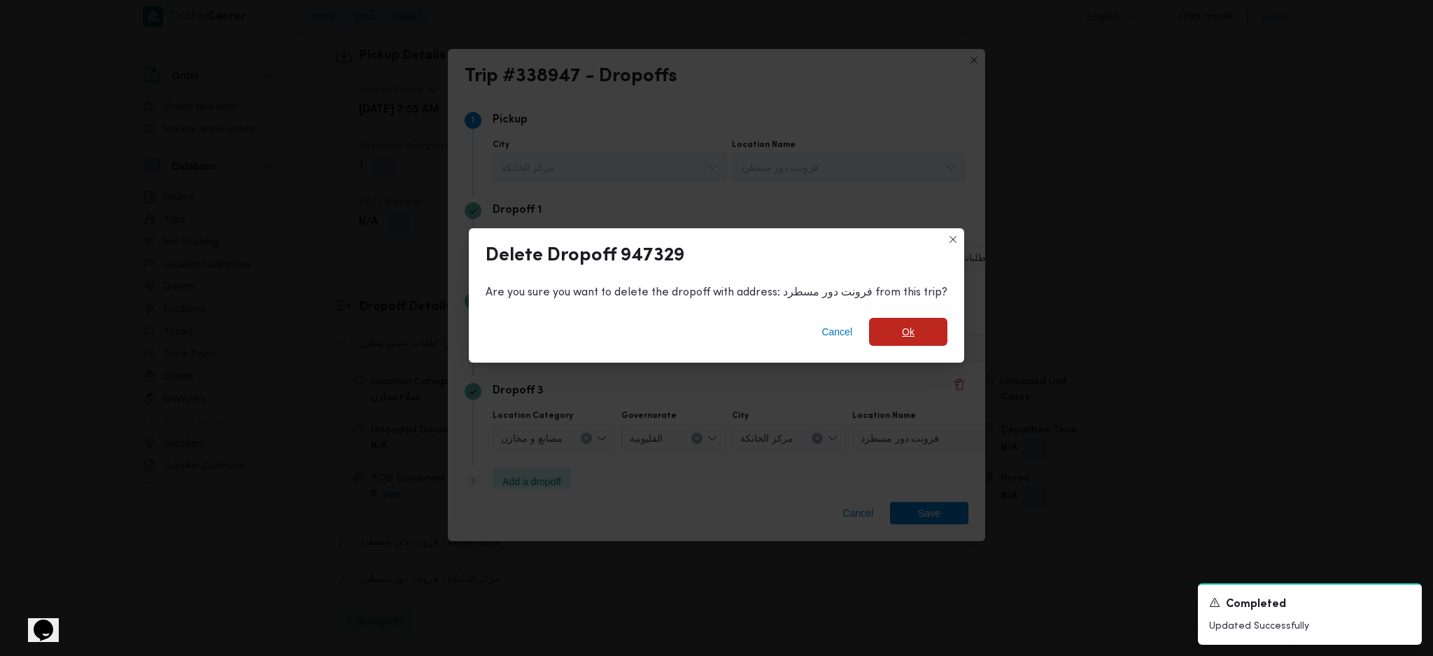
click at [893, 323] on span "Ok" at bounding box center [908, 332] width 78 height 28
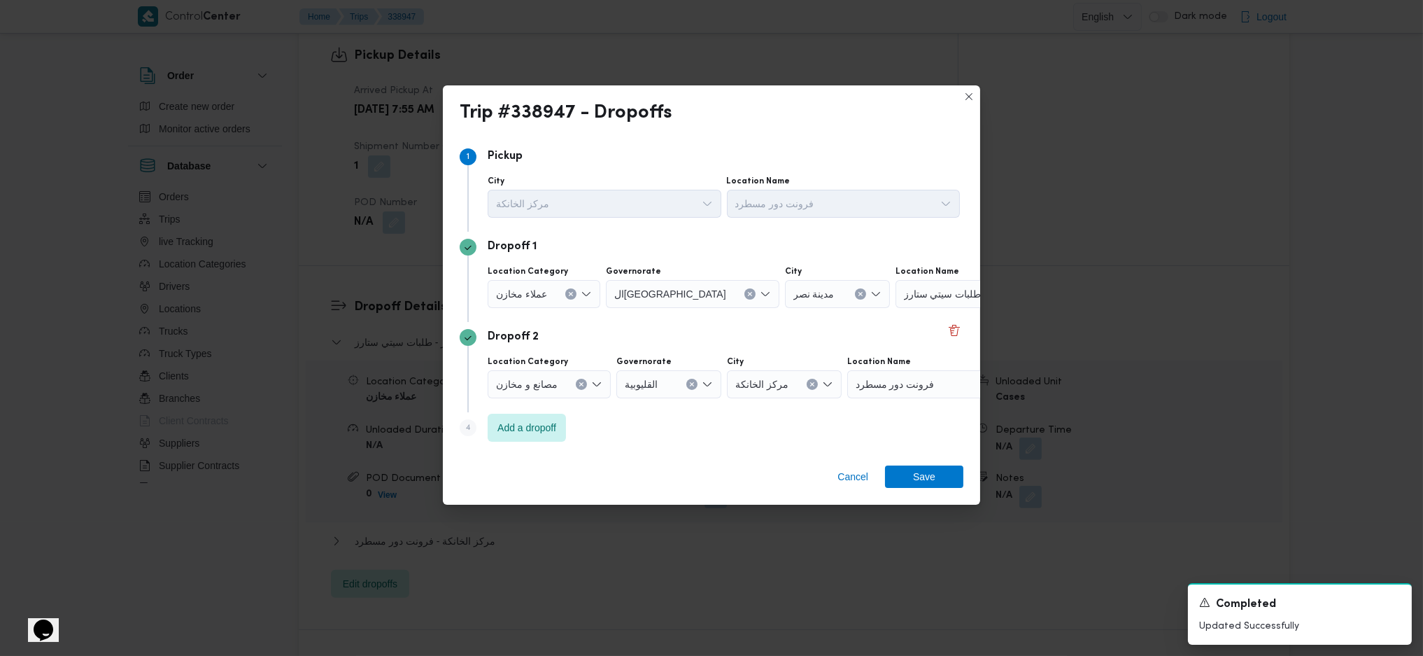
click at [923, 298] on div "طلبات سيتي ستارز" at bounding box center [983, 294] width 175 height 28
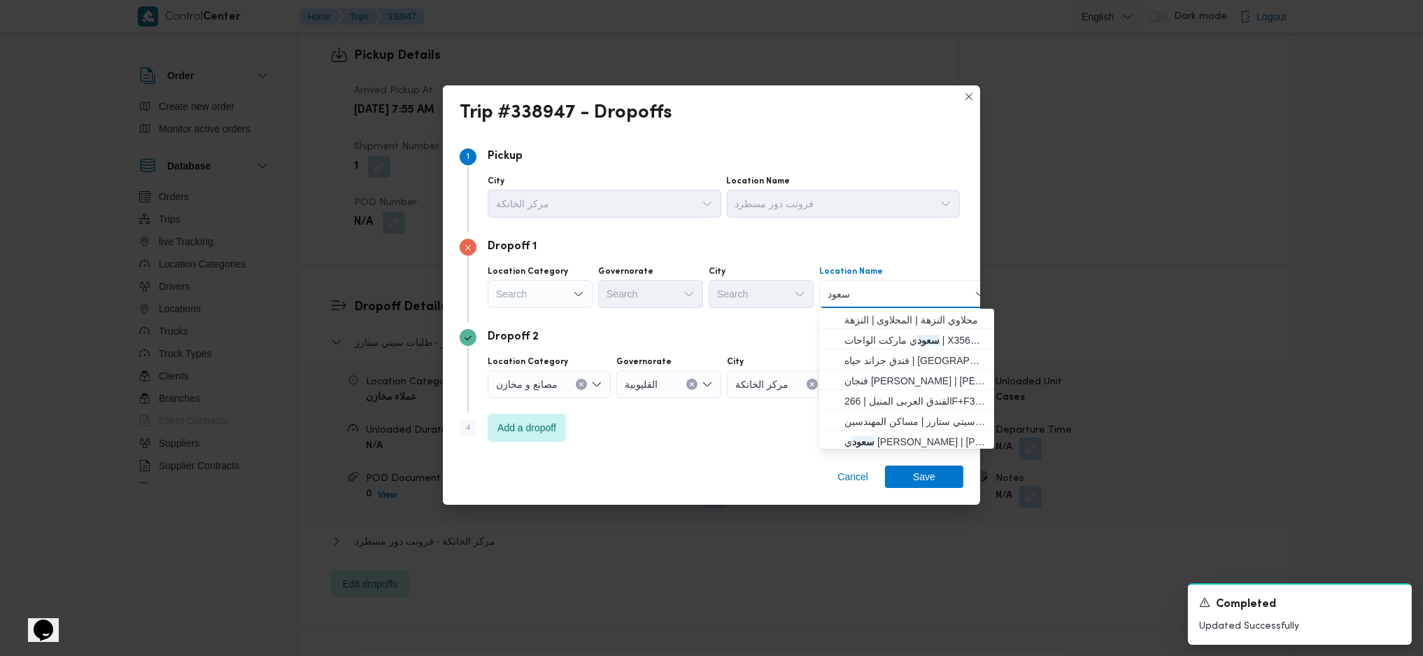
type input "سعود"
click at [574, 299] on div "Search" at bounding box center [540, 294] width 105 height 28
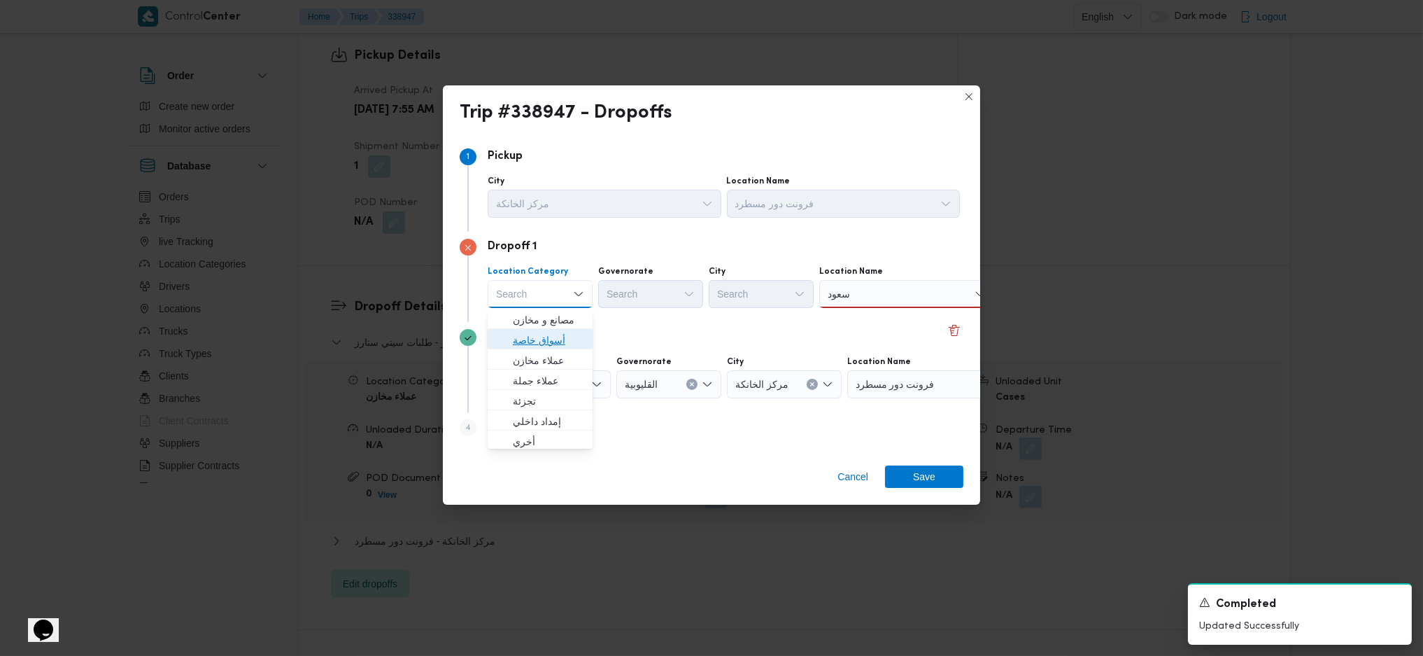
click at [556, 335] on span "أسواق خاصة" at bounding box center [548, 340] width 71 height 17
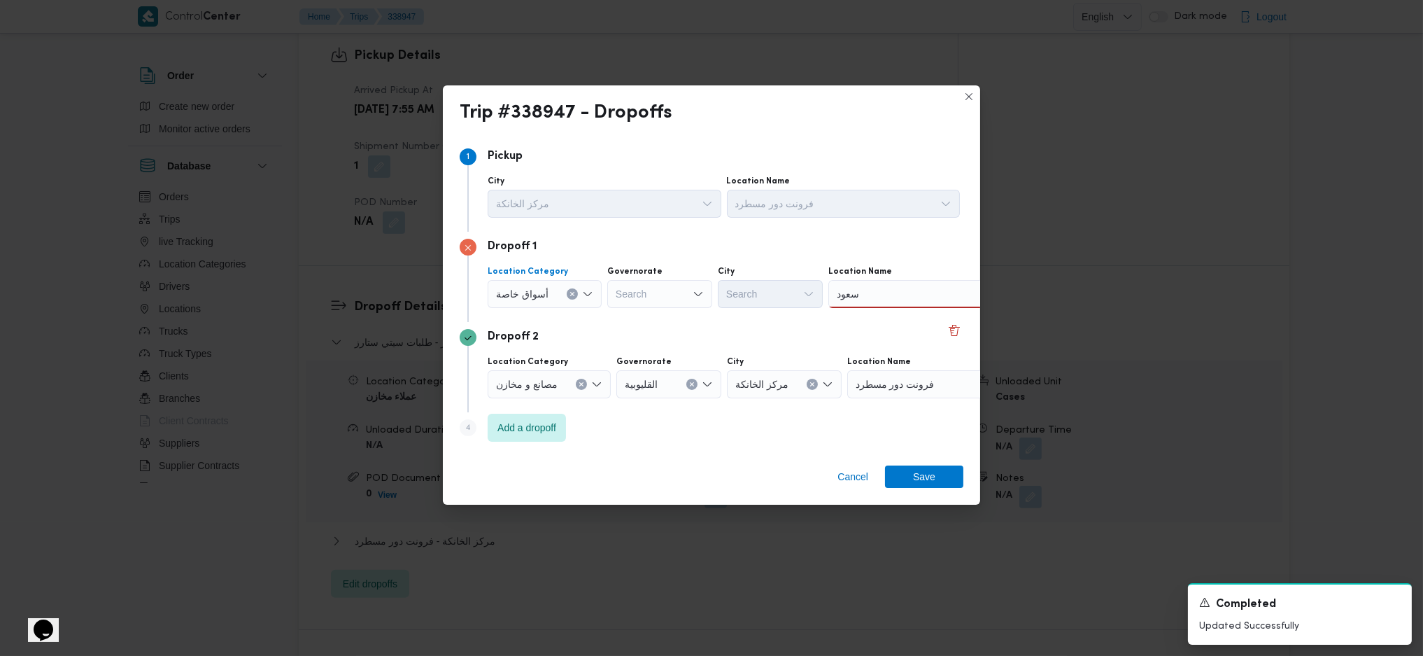
click at [667, 318] on div "Dropoff 1 Location Category أسواق خاصة Combo box. Selected. أسواق خاصة. Press B…" at bounding box center [712, 277] width 504 height 90
click at [661, 299] on div "Search" at bounding box center [659, 294] width 105 height 28
click at [652, 331] on span "ال[GEOGRAPHIC_DATA]" at bounding box center [666, 336] width 71 height 17
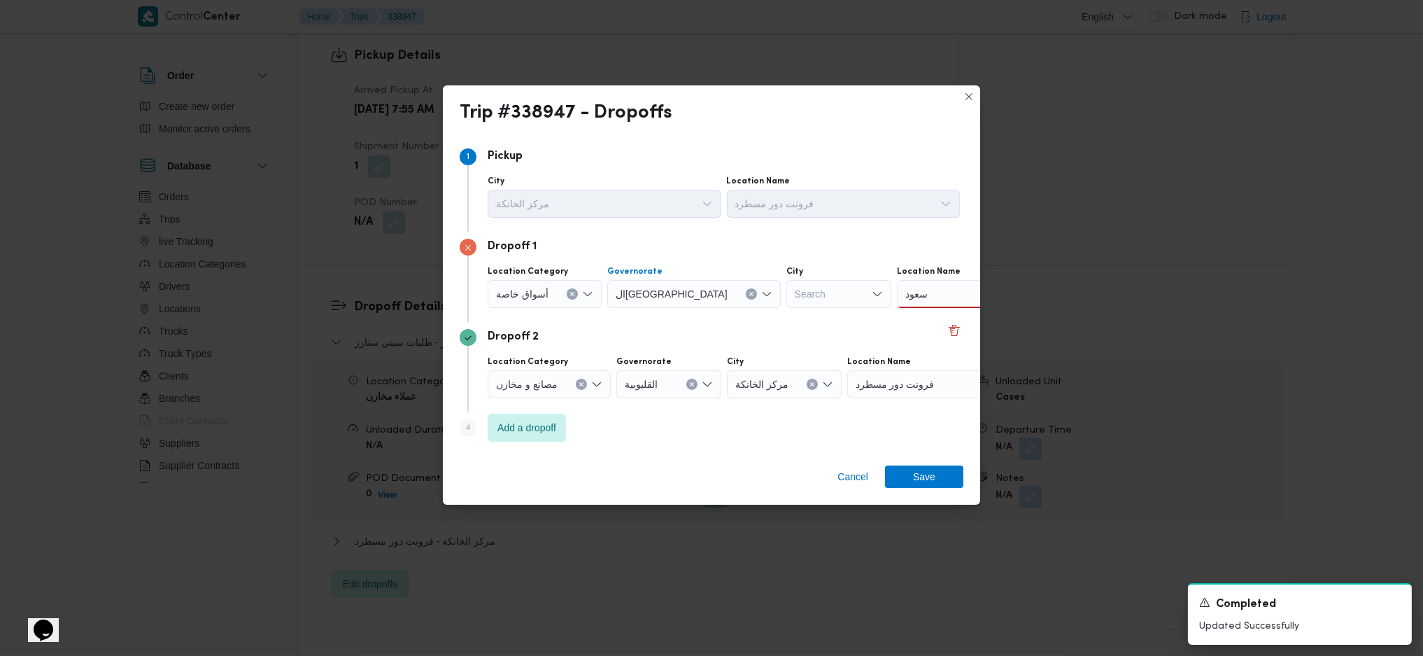
click at [786, 298] on div "Search" at bounding box center [838, 294] width 105 height 28
type input "مالك"
click at [732, 321] on icon "button" at bounding box center [730, 319] width 11 height 11
click at [919, 297] on div "[PERSON_NAME]" at bounding box center [994, 294] width 175 height 28
type input "س"
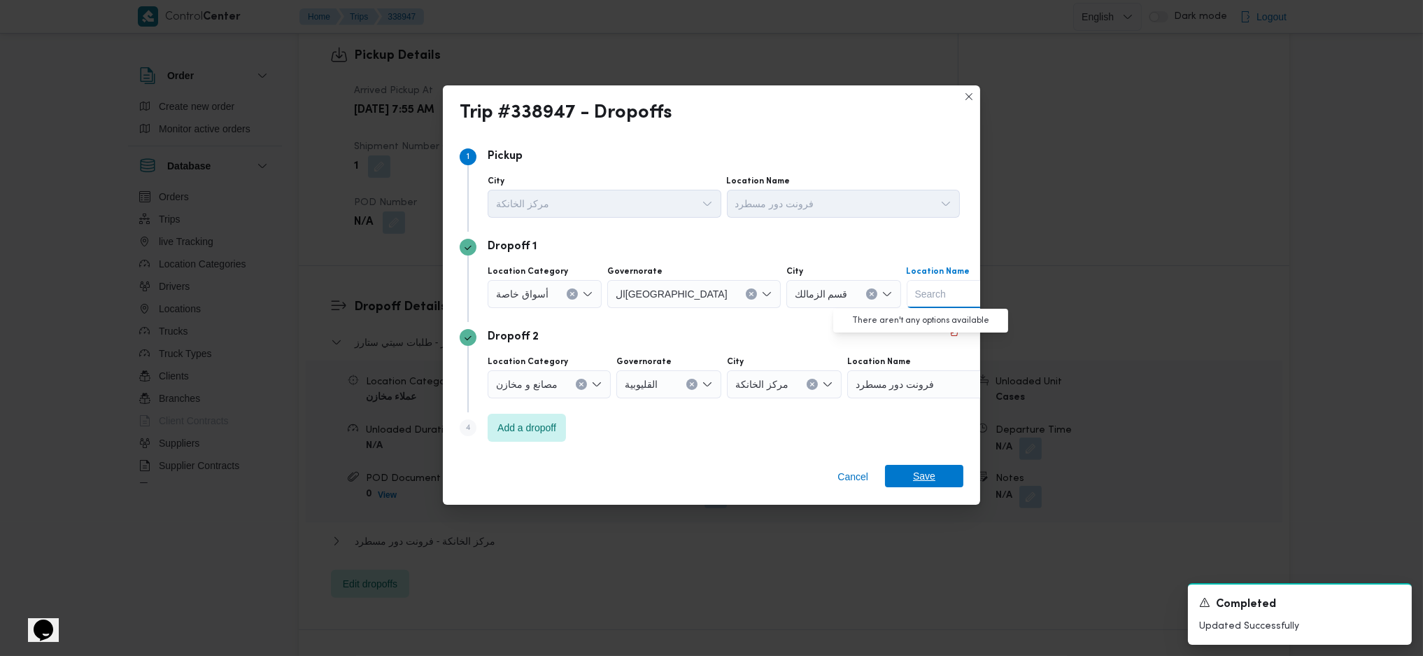
click at [918, 479] on span "Save" at bounding box center [924, 476] width 22 height 22
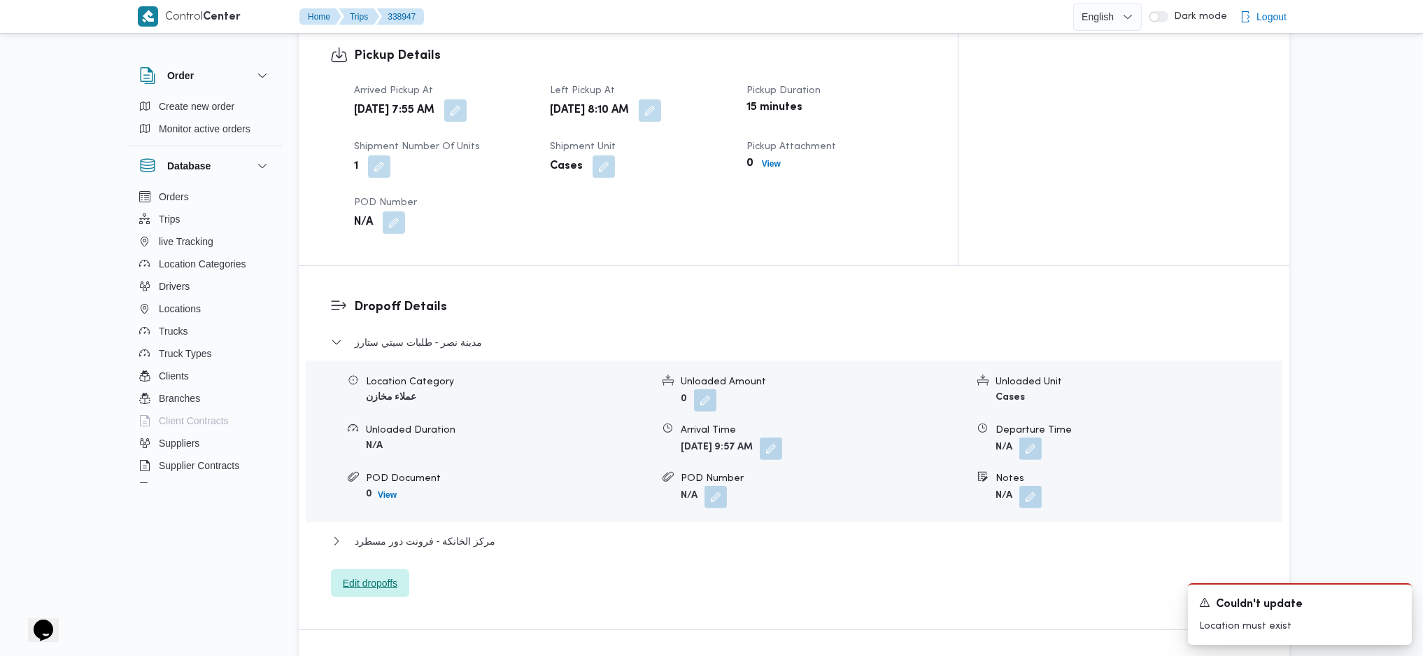
click at [393, 574] on span "Edit dropoffs" at bounding box center [370, 582] width 55 height 17
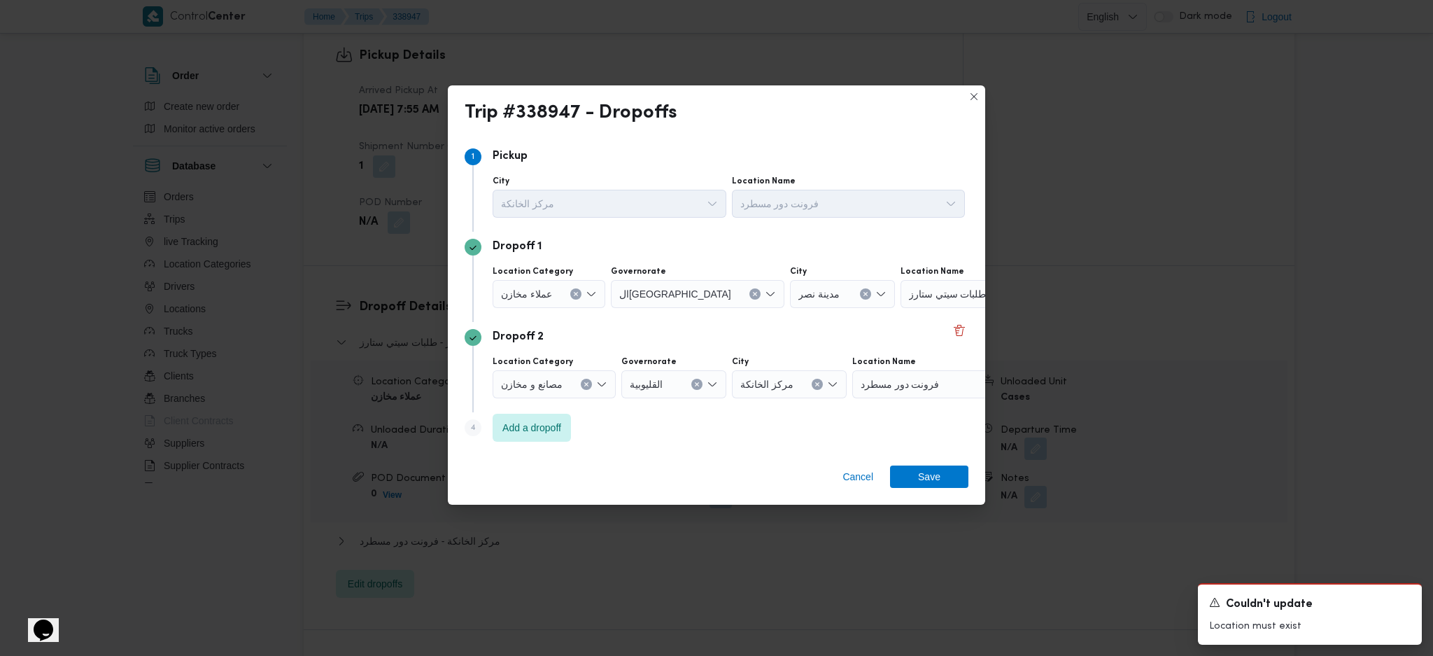
click at [570, 292] on button "Clear input" at bounding box center [575, 293] width 11 height 11
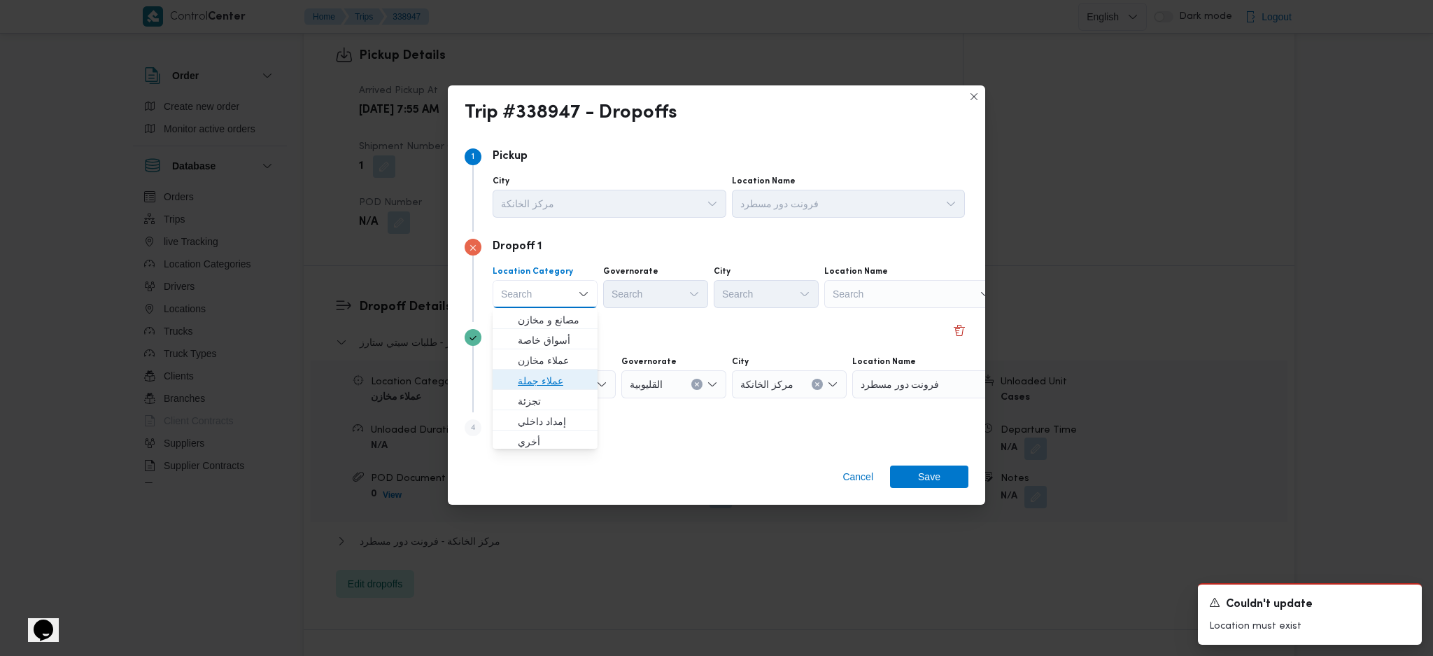
click at [558, 380] on span "عملاء جملة" at bounding box center [553, 380] width 71 height 17
click at [651, 281] on div "Search" at bounding box center [657, 294] width 105 height 28
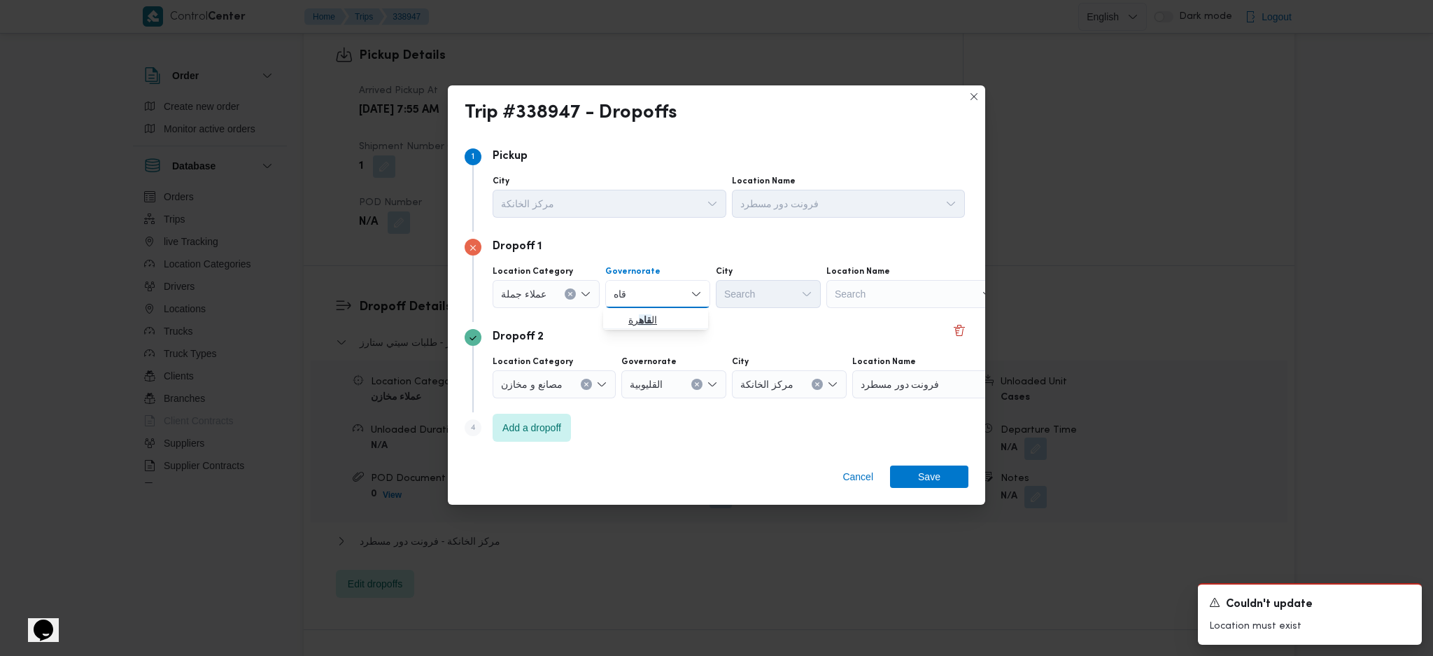
type input "قاه"
click at [635, 326] on span "ال قاه رة" at bounding box center [663, 319] width 71 height 17
click at [784, 299] on div "Search" at bounding box center [836, 294] width 105 height 28
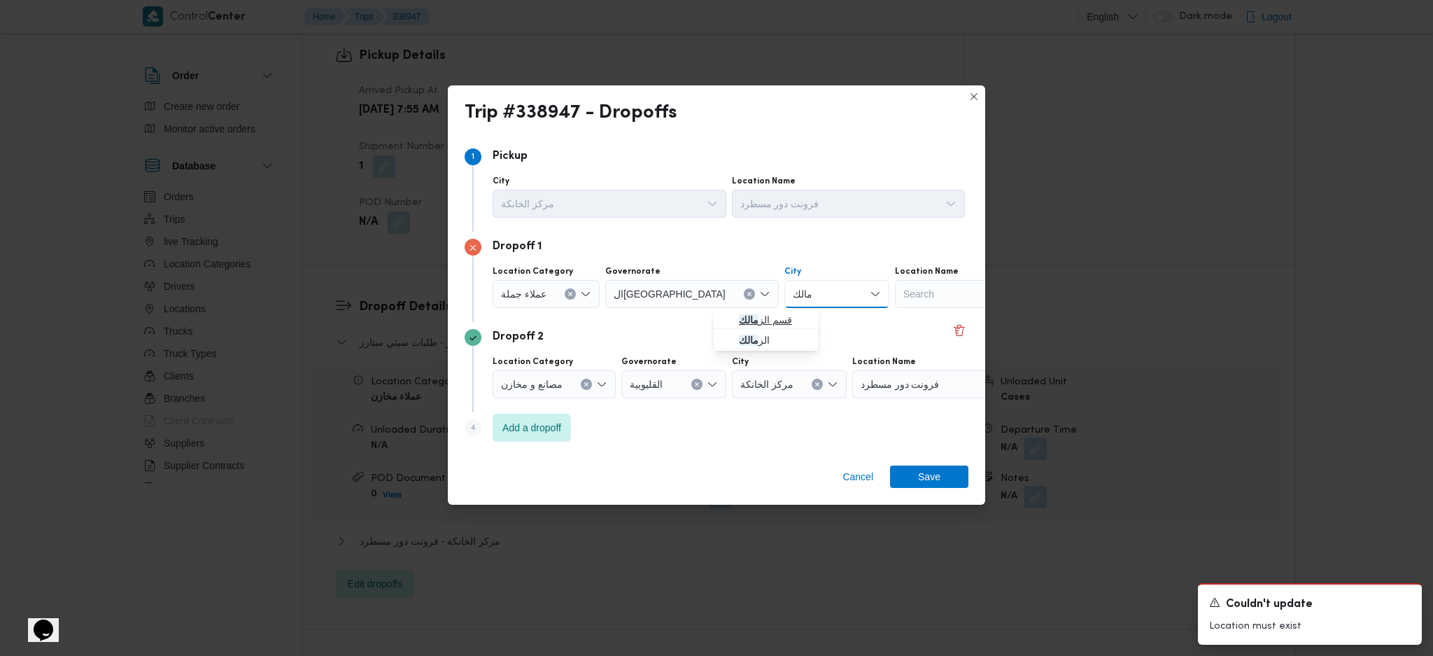
type input "مالك"
click at [736, 321] on span "قسم الز مالك" at bounding box center [766, 320] width 94 height 22
click at [914, 469] on span "Save" at bounding box center [929, 476] width 78 height 22
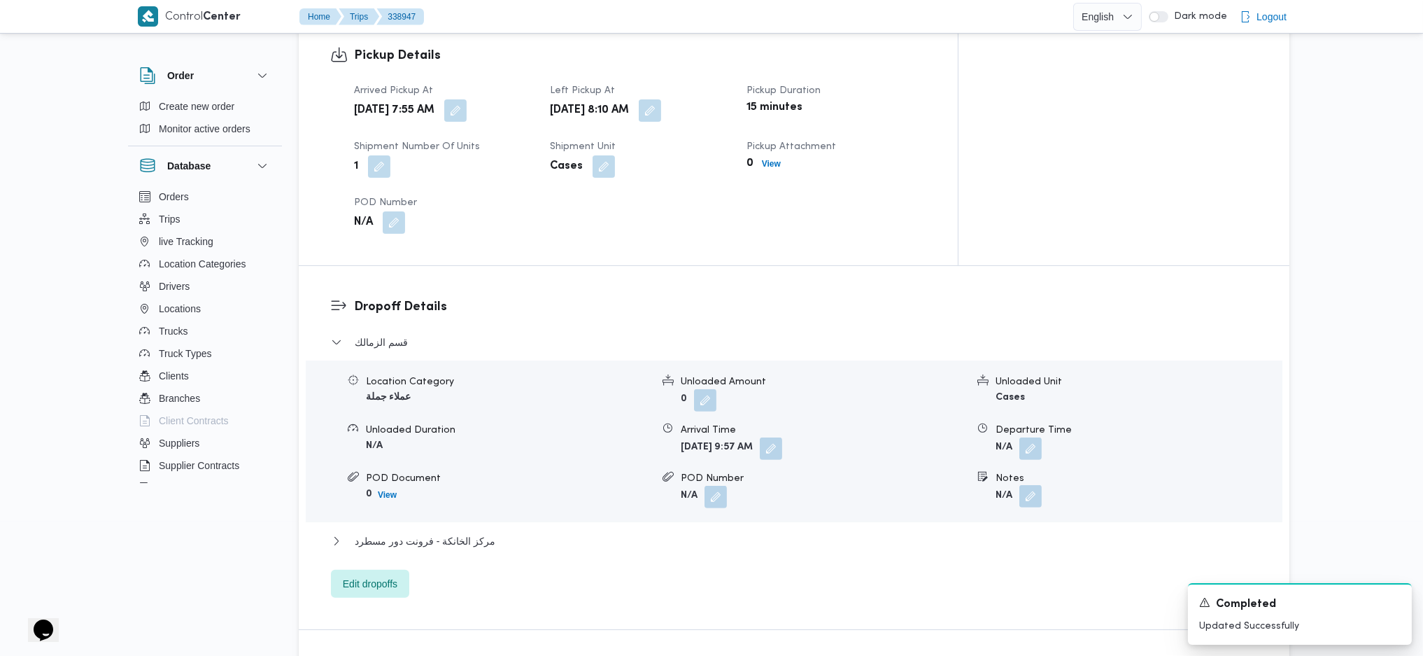
click at [1026, 485] on button "button" at bounding box center [1030, 496] width 22 height 22
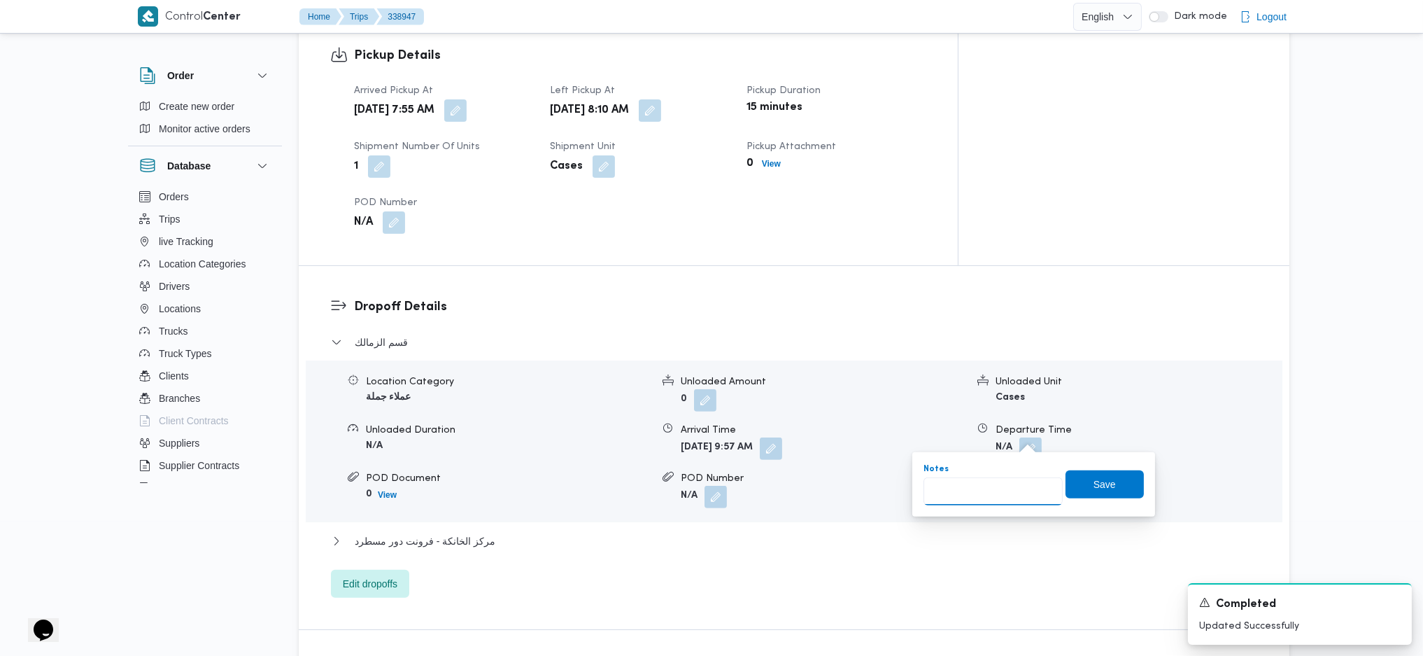
click at [986, 486] on input "Notes" at bounding box center [993, 491] width 139 height 28
type input "سعودى"
click button "Save" at bounding box center [1105, 484] width 78 height 28
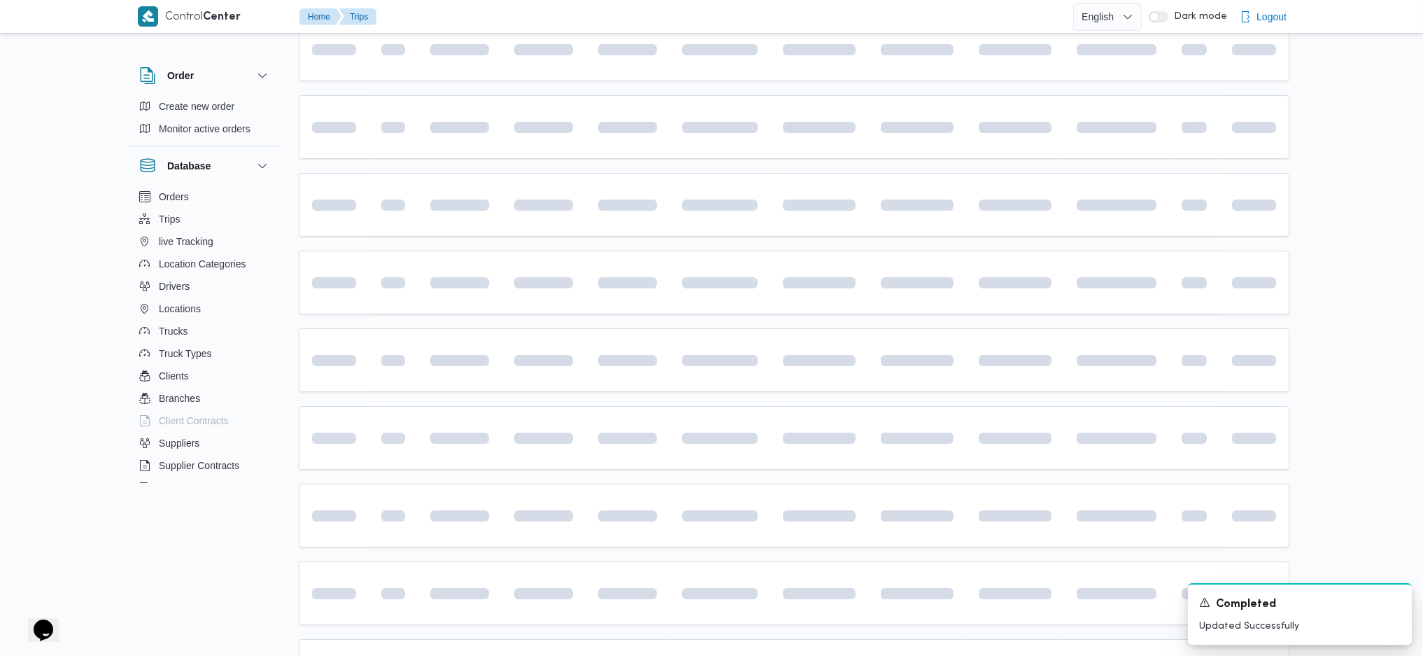
scroll to position [267, 0]
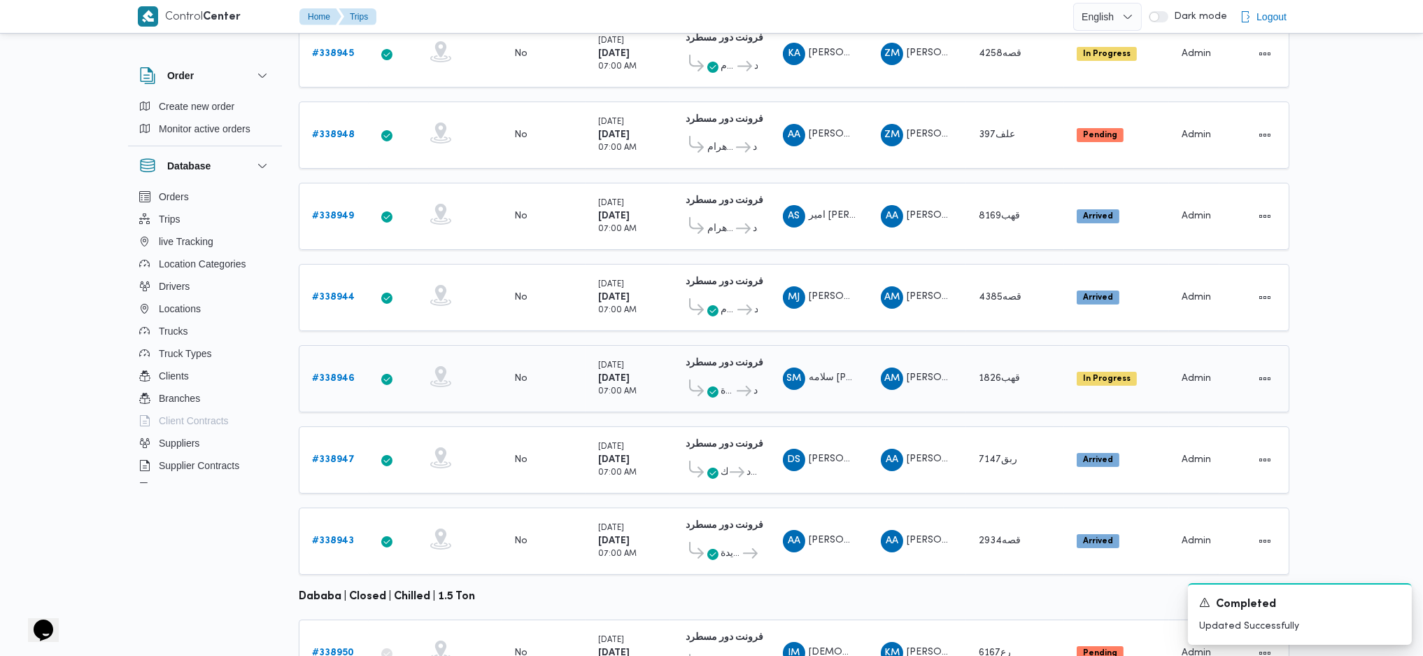
click at [337, 370] on link "# 338946" at bounding box center [333, 378] width 43 height 17
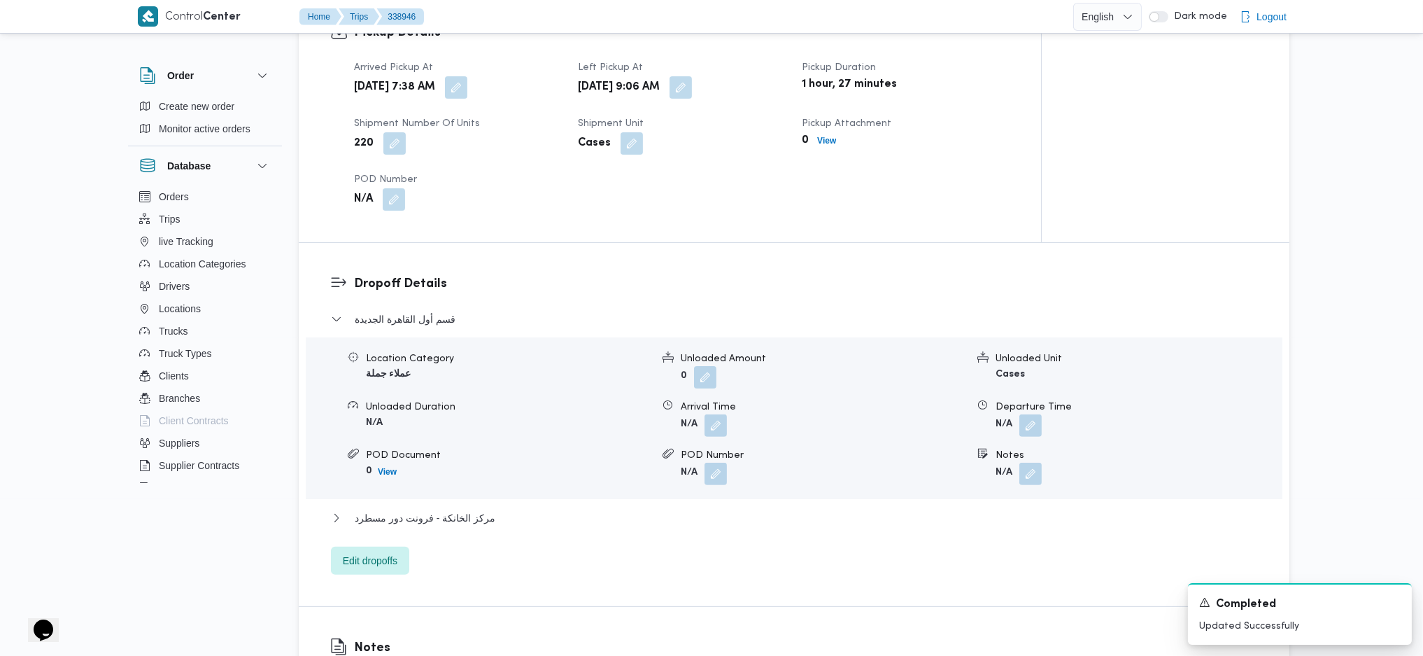
scroll to position [1200, 0]
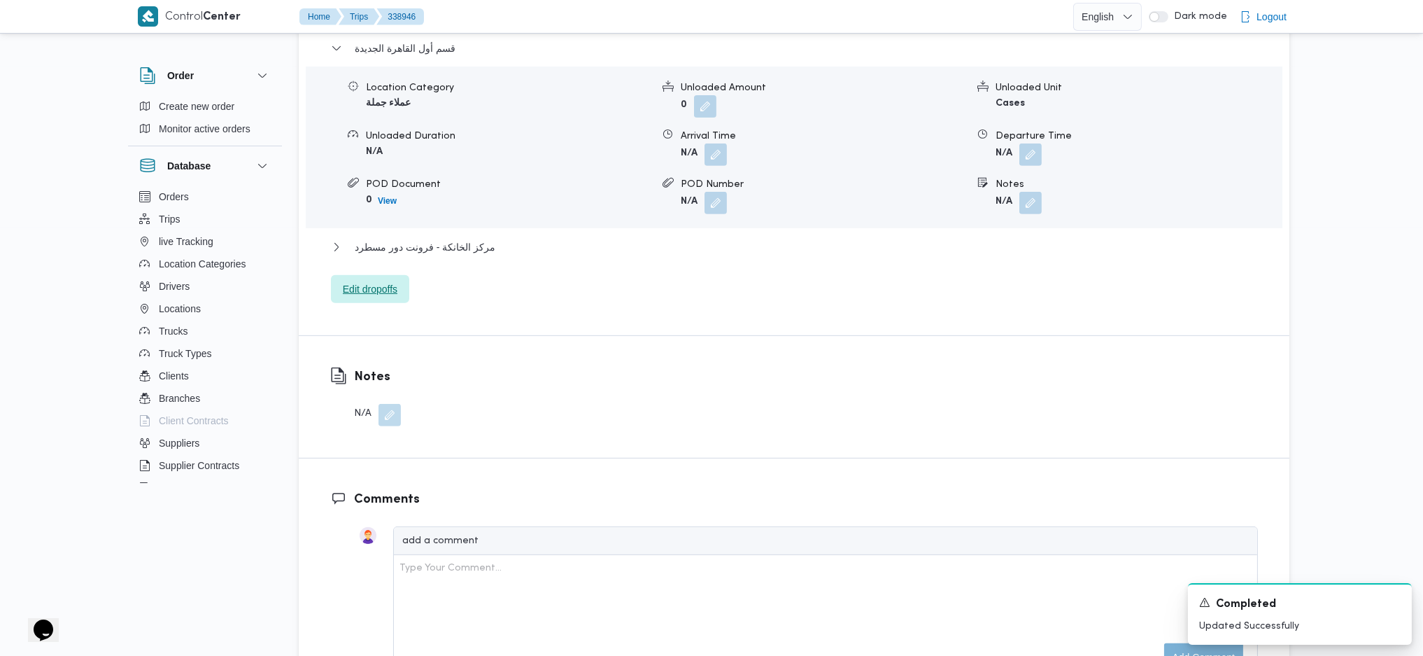
click at [378, 298] on span "Edit dropoffs" at bounding box center [370, 289] width 78 height 28
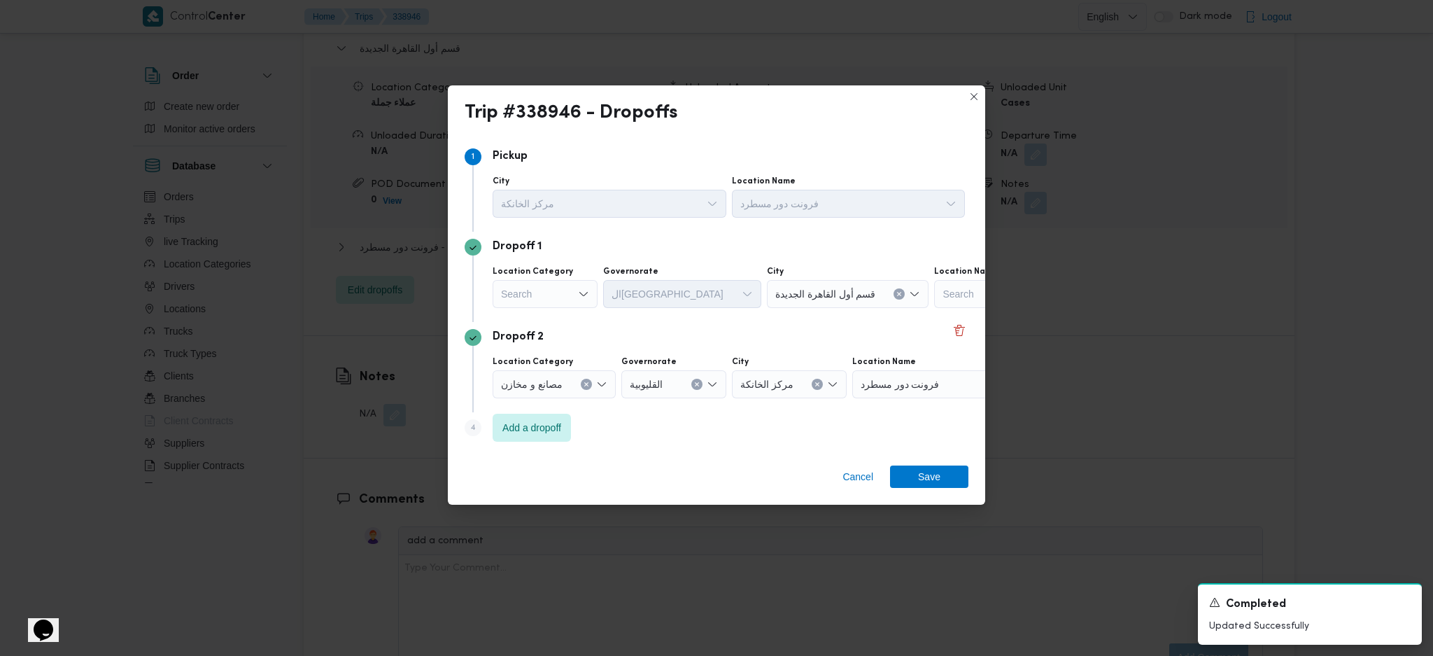
click at [538, 303] on div "Search" at bounding box center [545, 294] width 105 height 28
click at [551, 358] on span "عملاء مخازن" at bounding box center [553, 360] width 71 height 17
click at [574, 296] on icon "Clear input" at bounding box center [576, 294] width 6 height 6
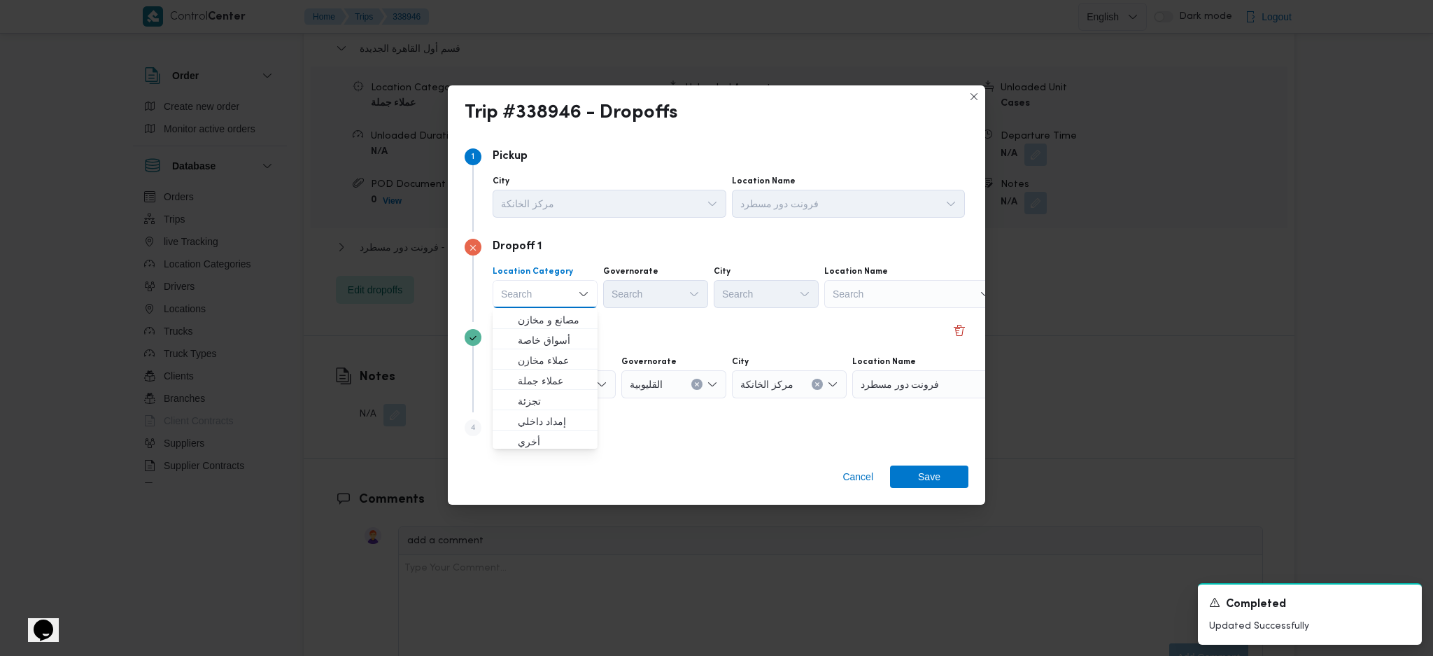
click at [896, 299] on div "Search" at bounding box center [911, 294] width 175 height 28
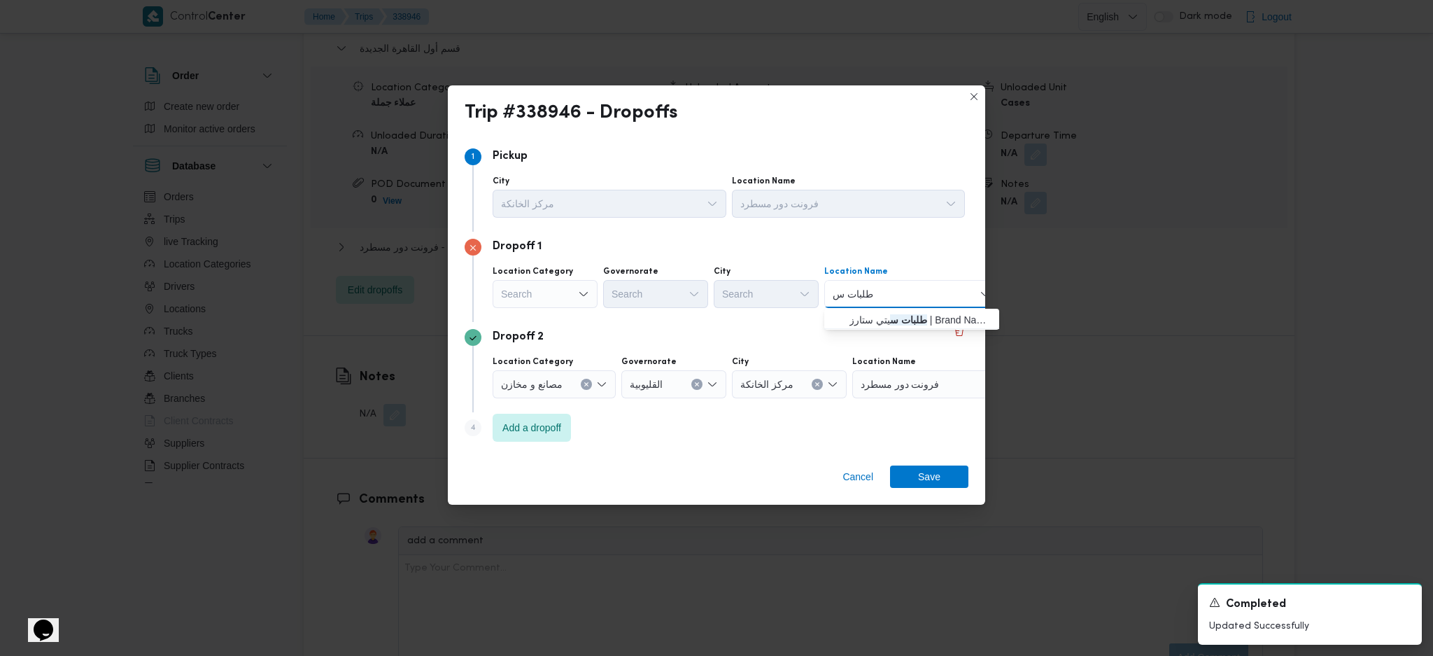
type input "طلبات س"
click at [855, 328] on span "طلبات س يتي ستارز | Brand Names | مساكن المهندسين" at bounding box center [912, 320] width 164 height 22
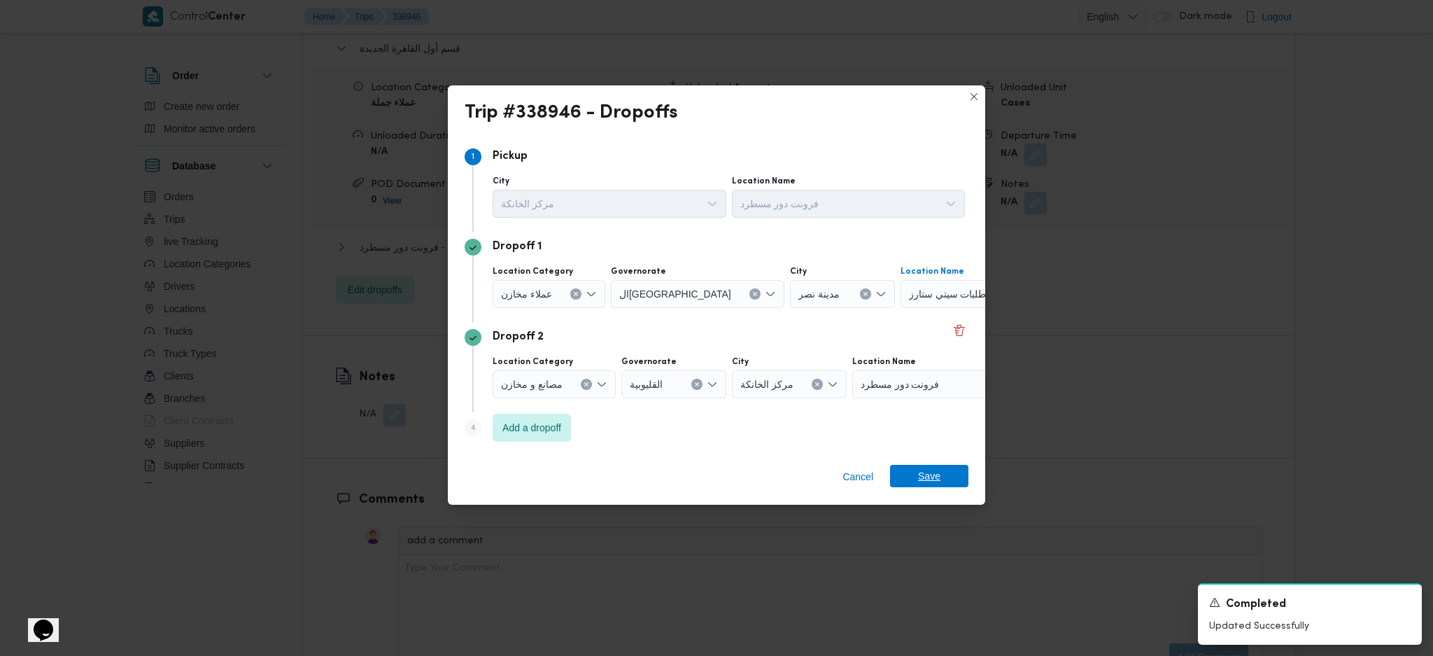
click at [915, 486] on span "Save" at bounding box center [929, 476] width 78 height 22
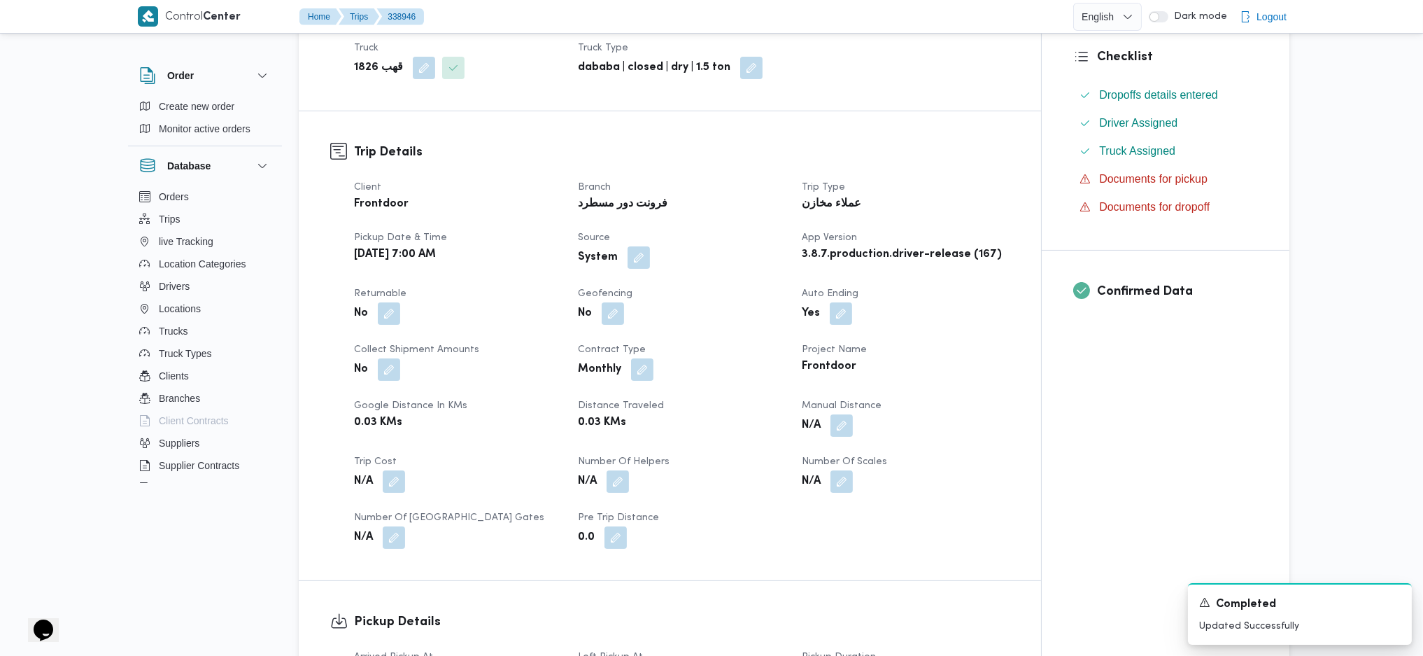
scroll to position [0, 0]
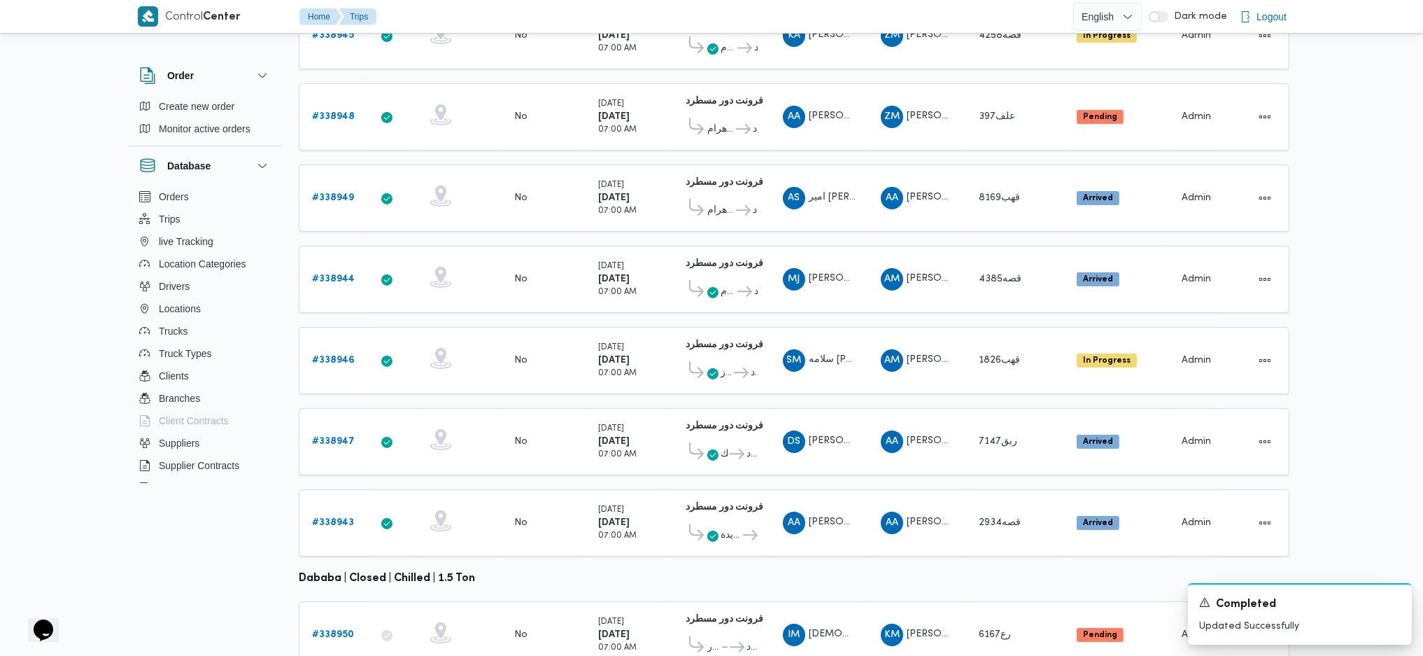
scroll to position [315, 0]
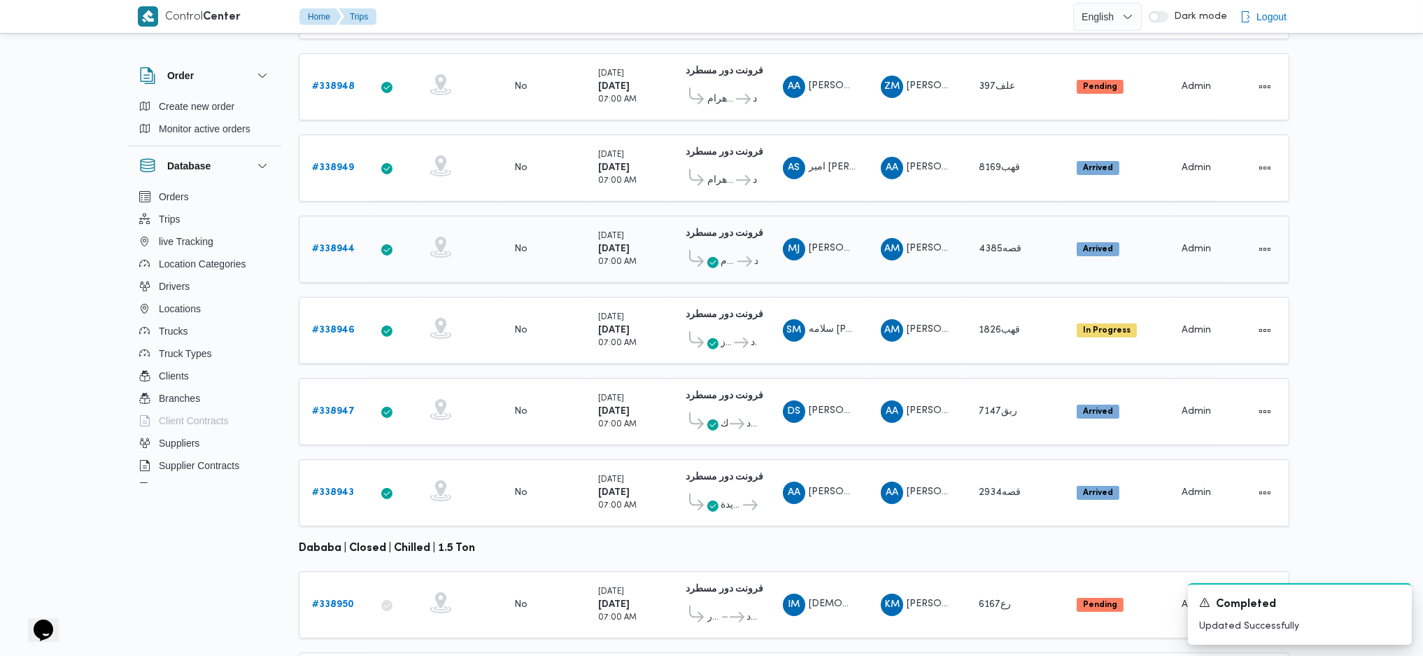
click at [325, 244] on b "# 338944" at bounding box center [333, 248] width 43 height 9
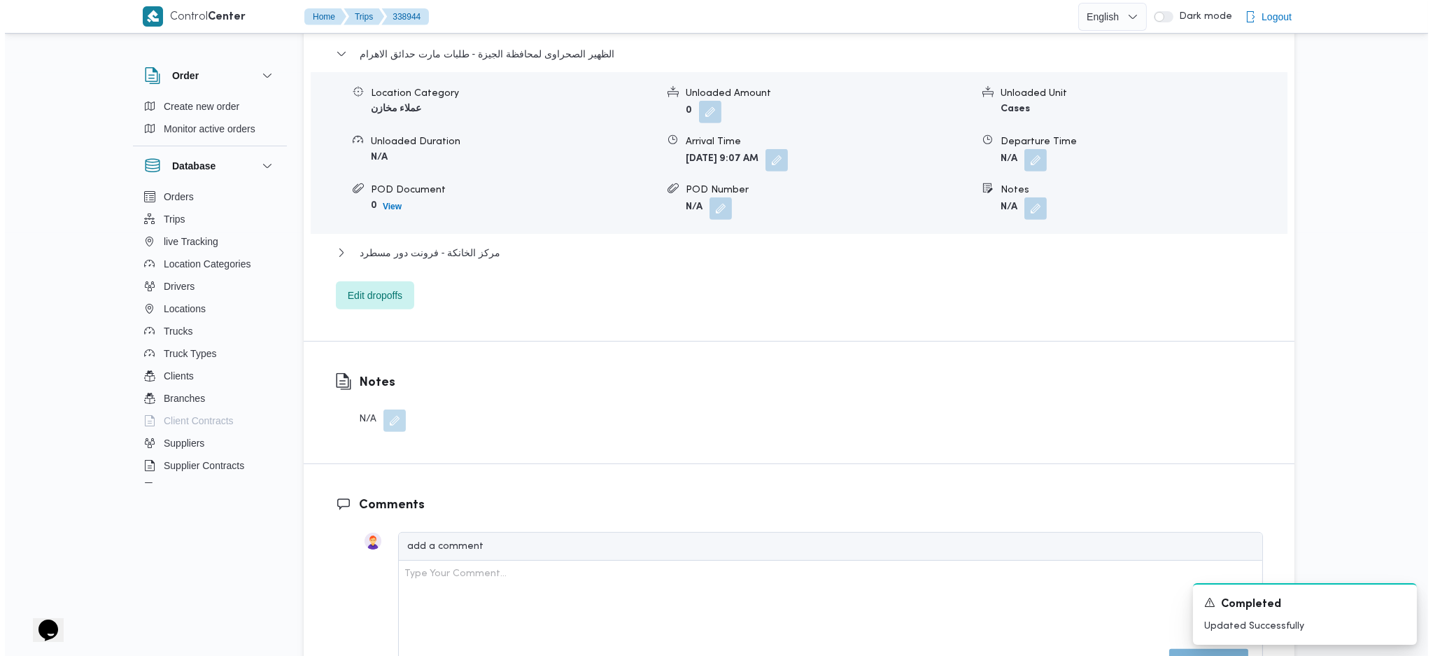
scroll to position [1341, 0]
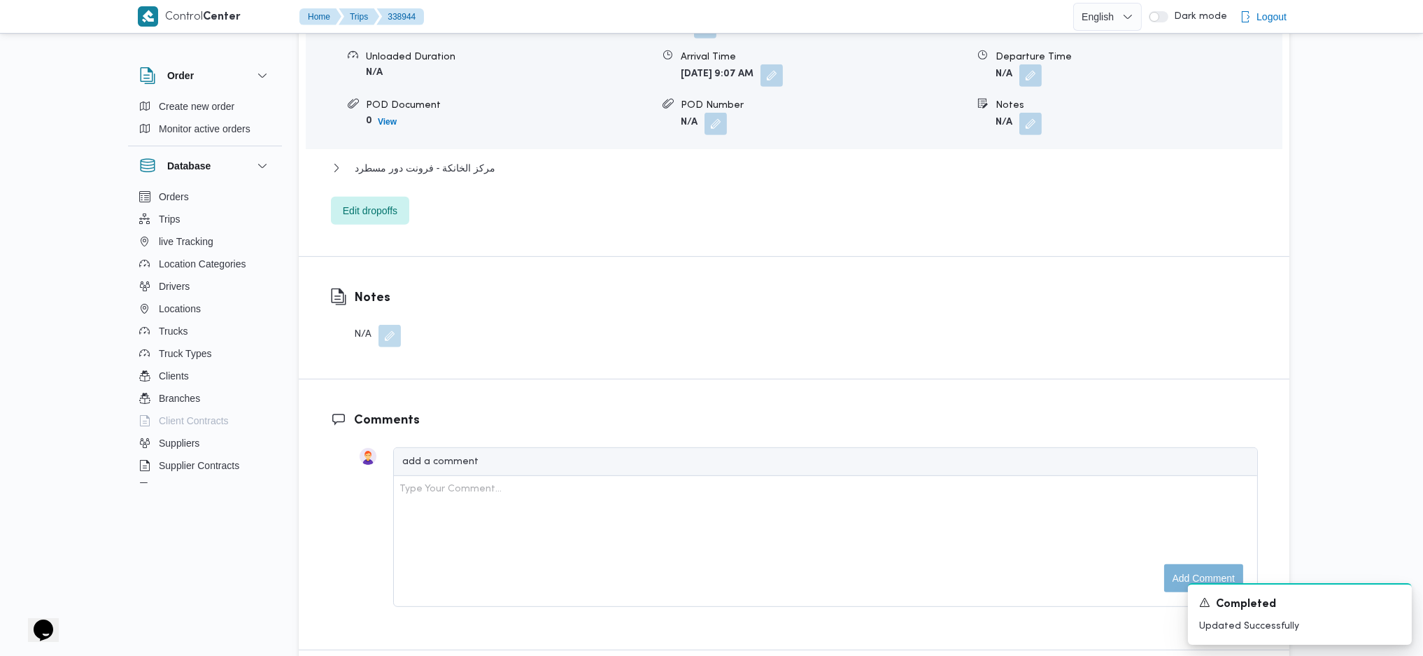
click at [393, 133] on div "الظهير الصحراوى ل[GEOGRAPHIC_DATA] - طلبات مارت حدائق الاهرام Location Category…" at bounding box center [794, 93] width 927 height 264
click at [388, 196] on span "Edit dropoffs" at bounding box center [370, 210] width 78 height 28
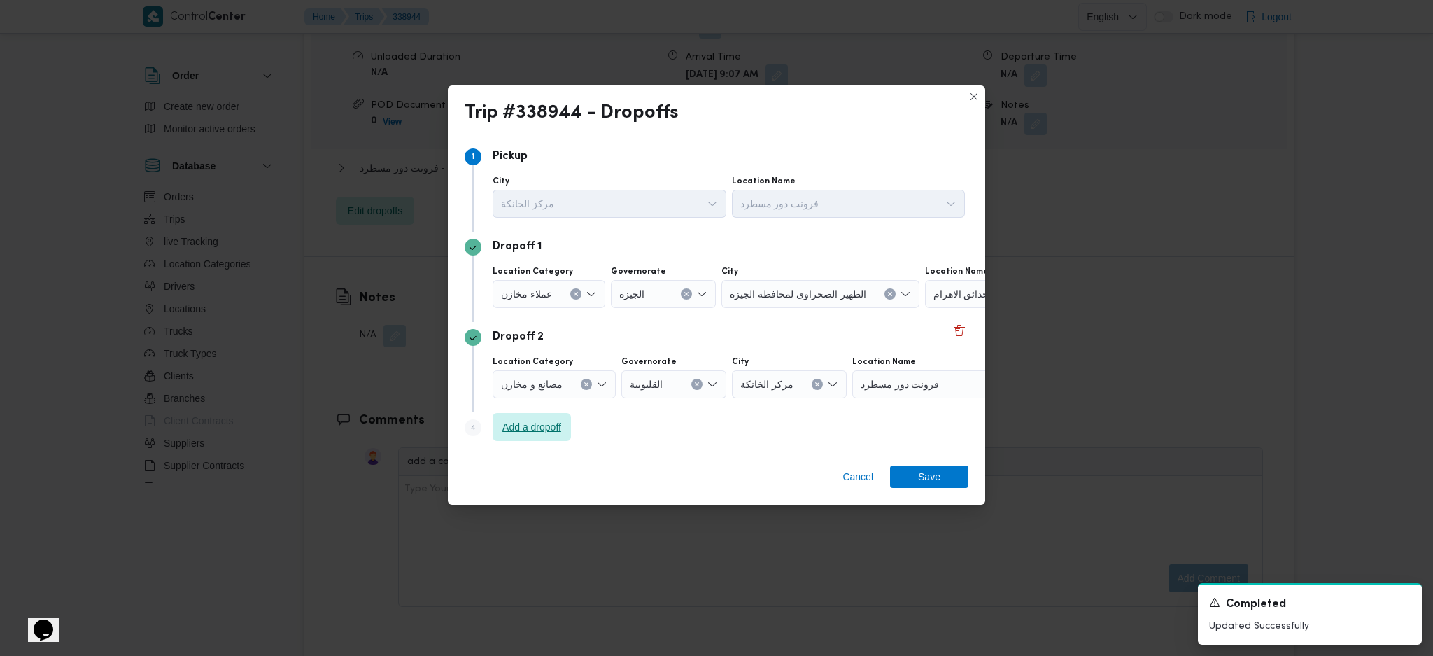
click at [531, 425] on span "Add a dropoff" at bounding box center [531, 426] width 59 height 17
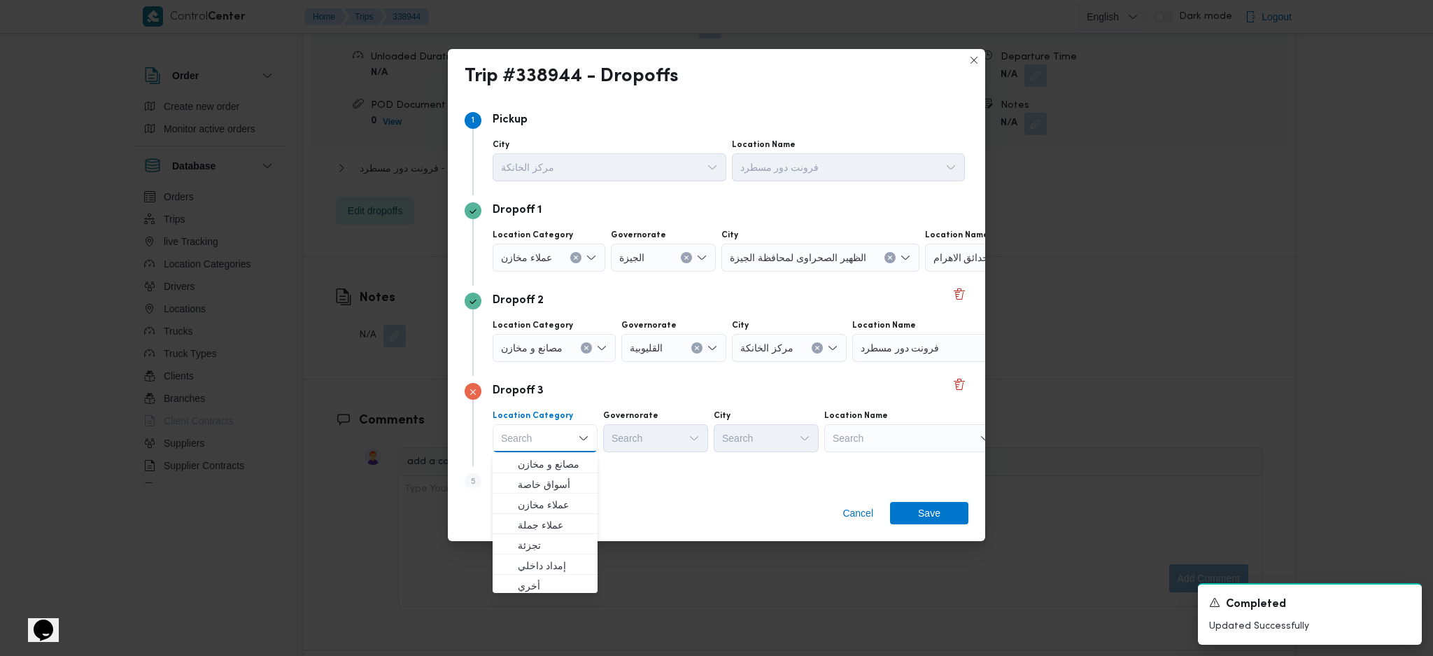
click at [946, 267] on div "طلبات مارت حدائق الاهرام" at bounding box center [1012, 257] width 175 height 28
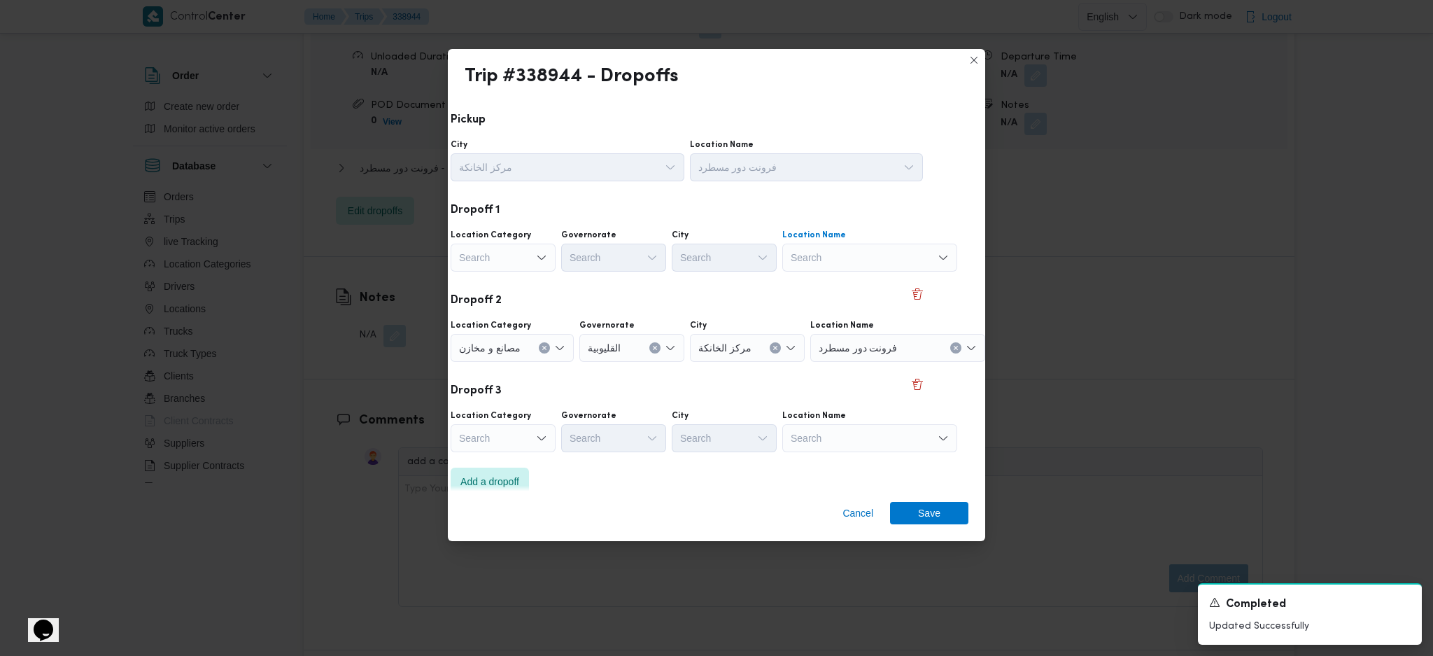
scroll to position [0, 46]
type input "رابيت مد"
click at [851, 298] on span "رابيت مد ينة نصر | تسليمات رابيت فرع مدينة نصر | المنطقة [GEOGRAPHIC_DATA]" at bounding box center [873, 303] width 141 height 17
click at [913, 357] on div "فرونت دور مسطرد" at bounding box center [893, 348] width 175 height 28
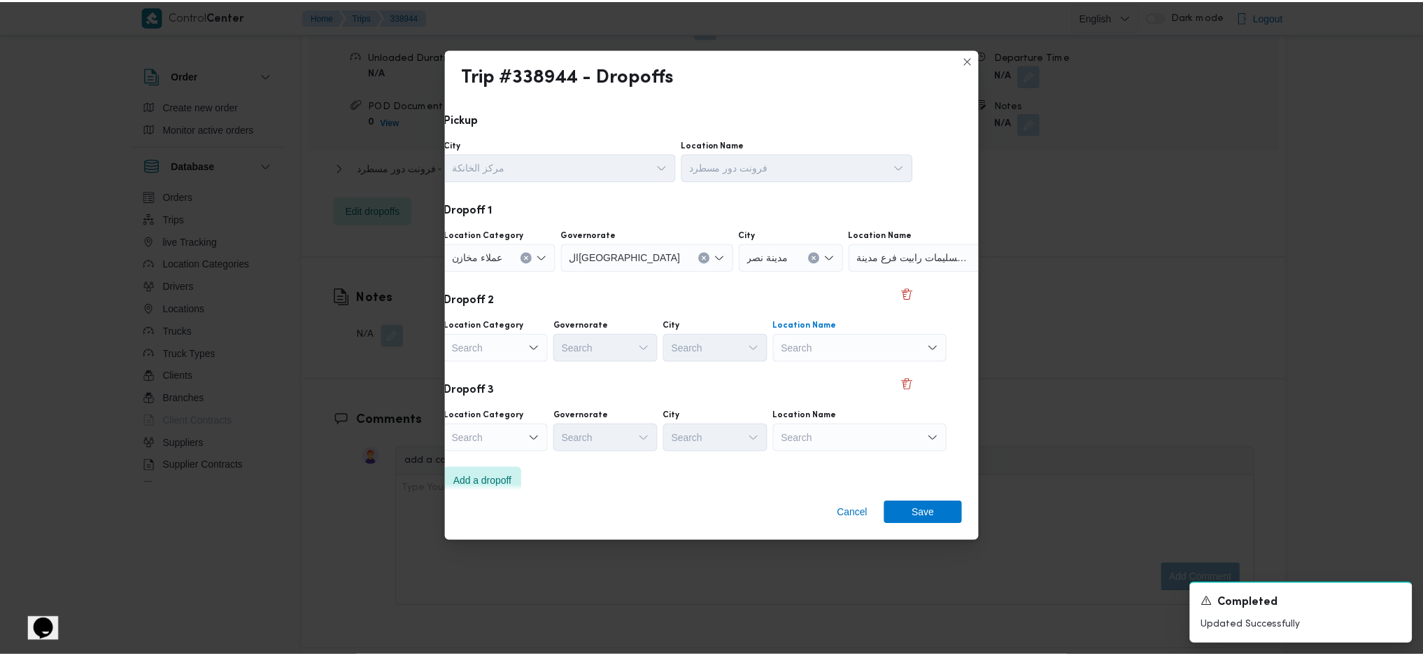
scroll to position [0, 29]
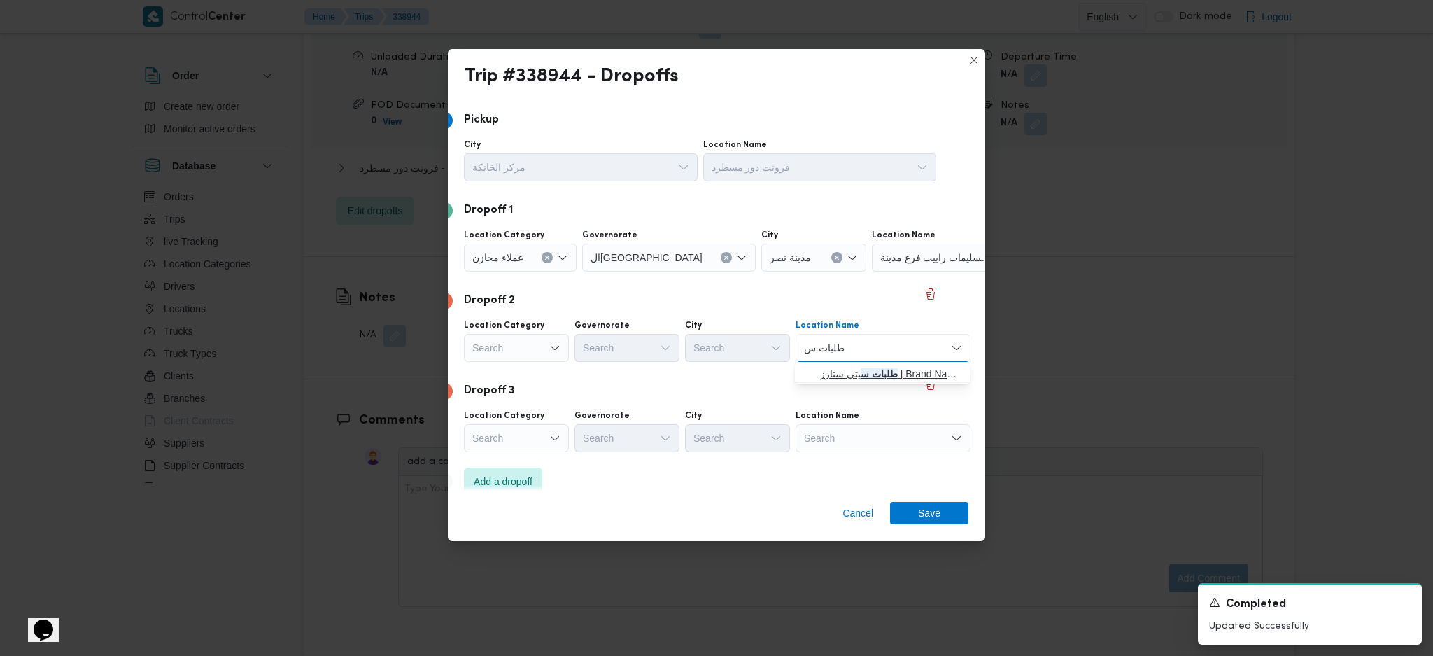
type input "طلبات س"
click at [888, 379] on mark "طلبات س" at bounding box center [879, 373] width 37 height 11
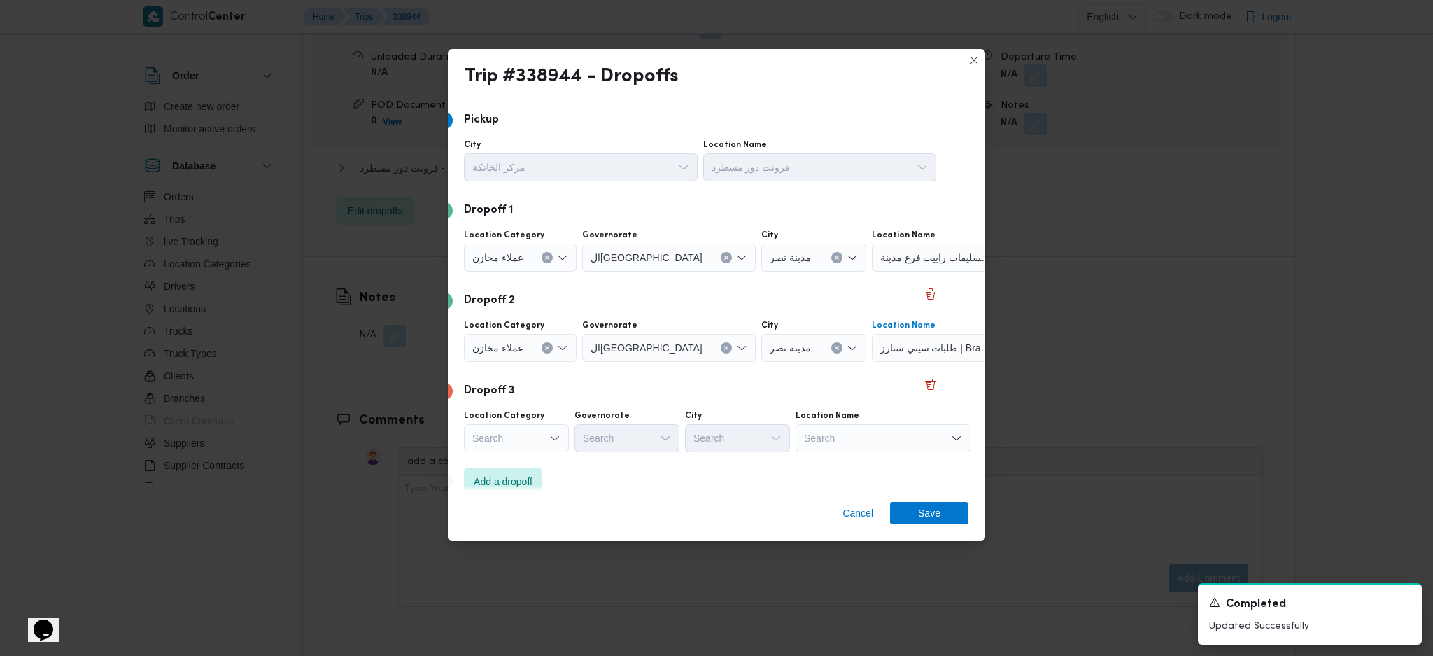
click at [864, 453] on div "Location Category Search Governorate Search City Search Location Name Search" at bounding box center [700, 431] width 478 height 48
click at [892, 446] on div "Search" at bounding box center [883, 438] width 175 height 28
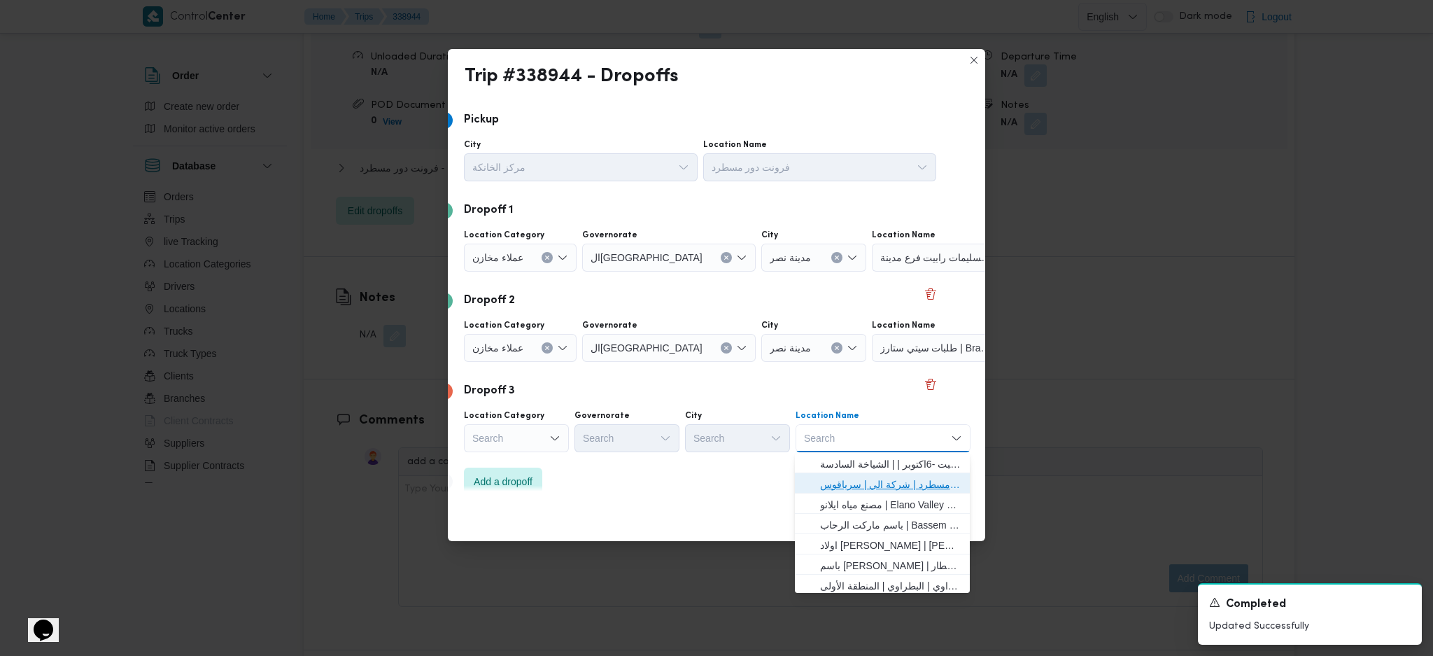
click at [900, 486] on span "فرونت دور مسطرد | شركة الي | سرياقوس" at bounding box center [890, 484] width 141 height 17
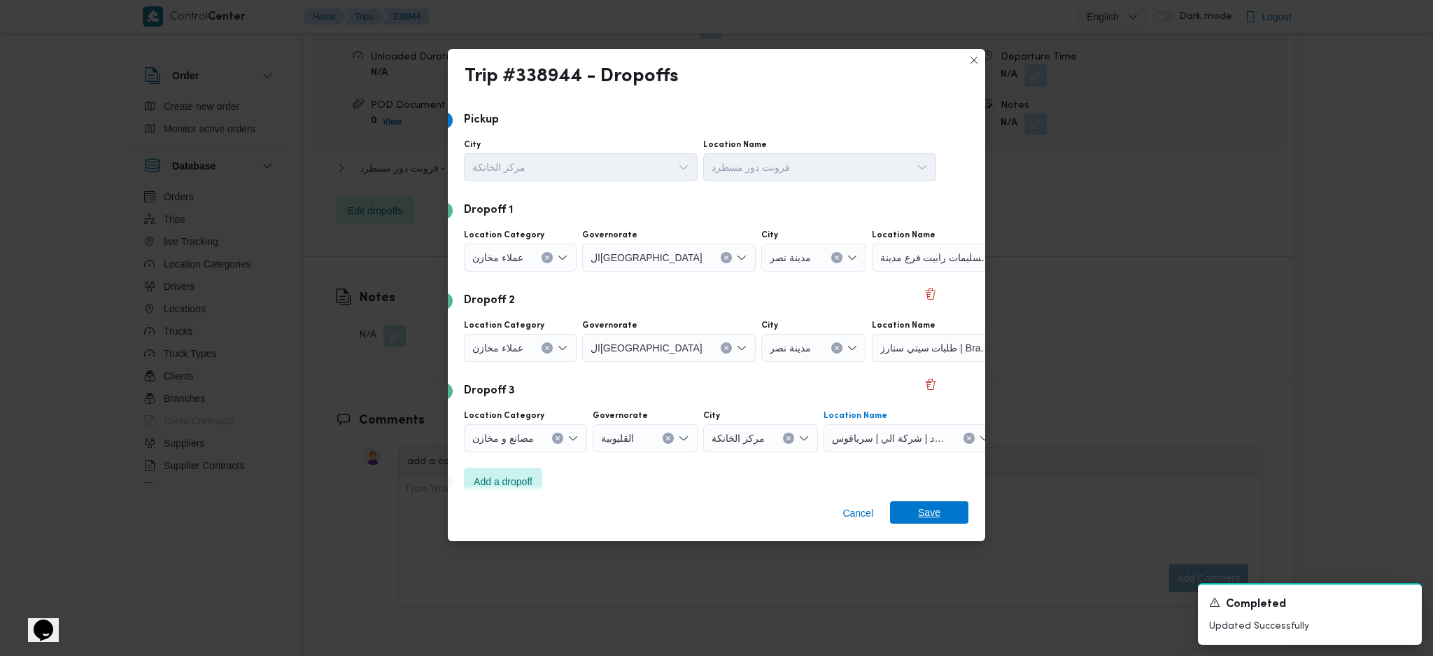
click at [926, 523] on div "Cancel Save" at bounding box center [716, 515] width 537 height 50
click at [926, 522] on span "Save" at bounding box center [929, 512] width 22 height 22
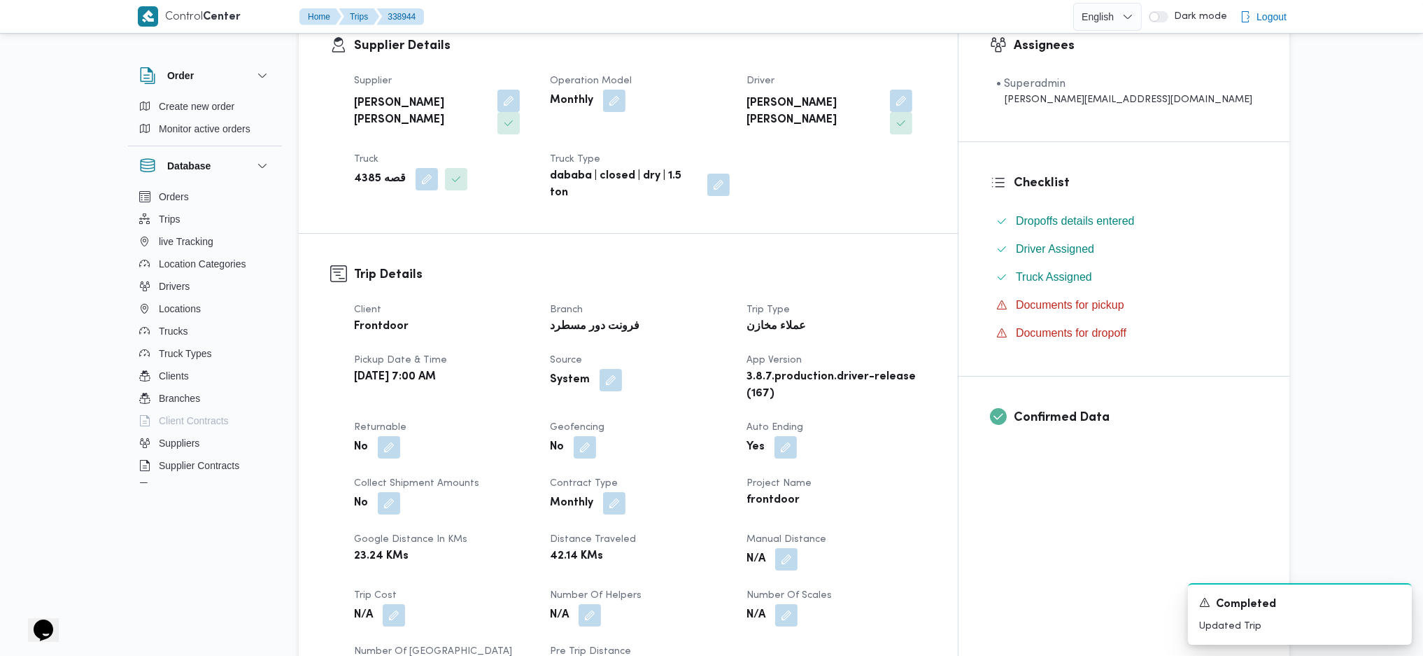
scroll to position [0, 0]
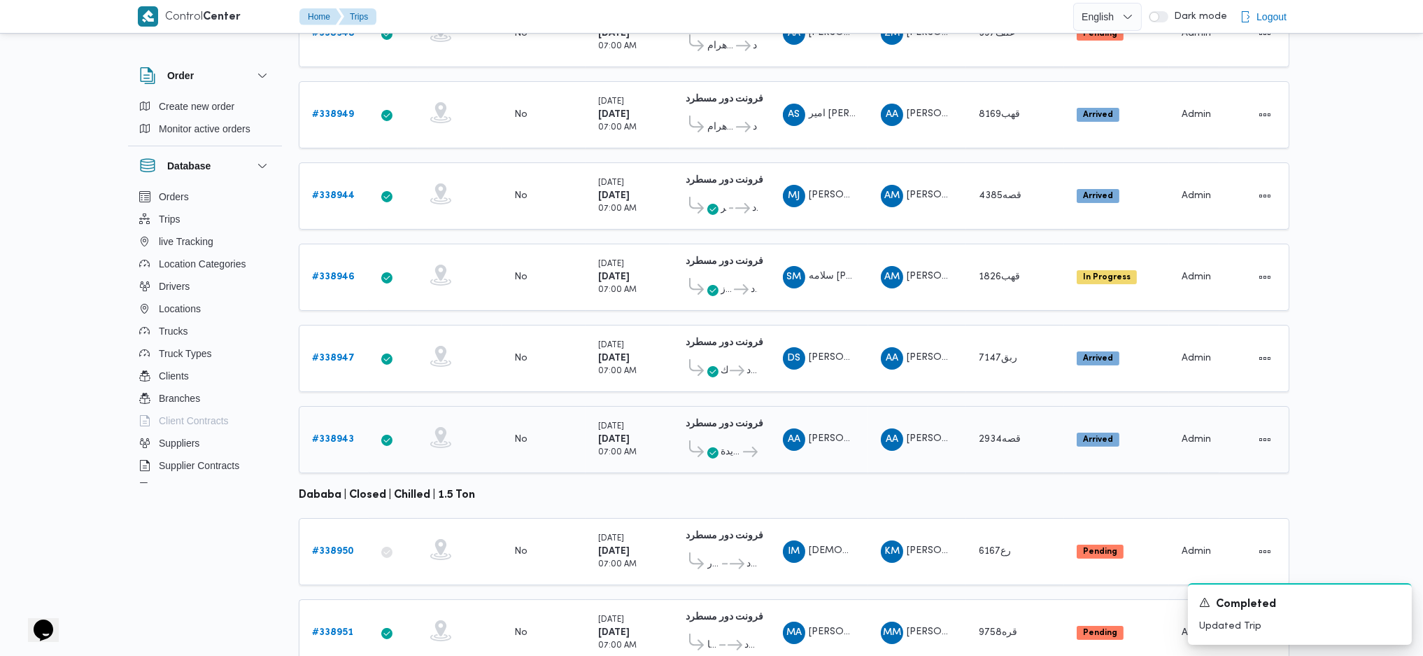
scroll to position [390, 0]
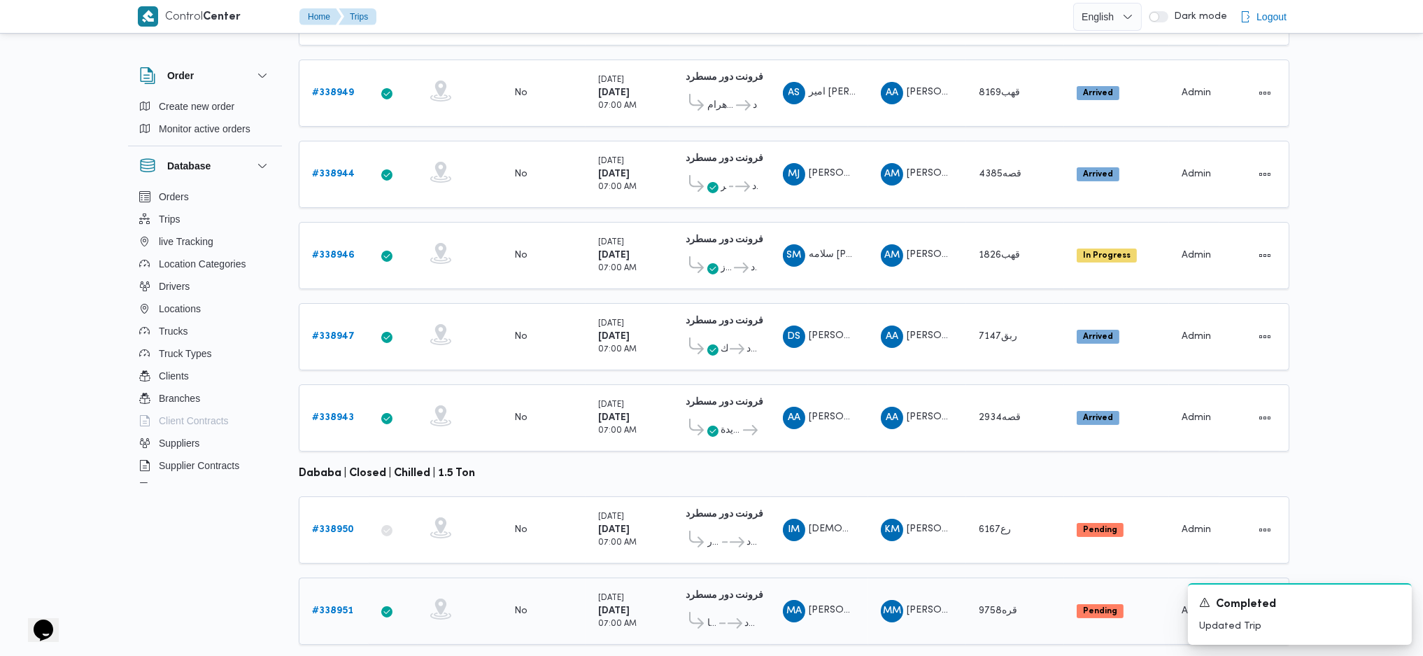
click at [343, 597] on div "# 338951" at bounding box center [333, 611] width 55 height 28
click at [341, 606] on b "# 338951" at bounding box center [332, 610] width 41 height 9
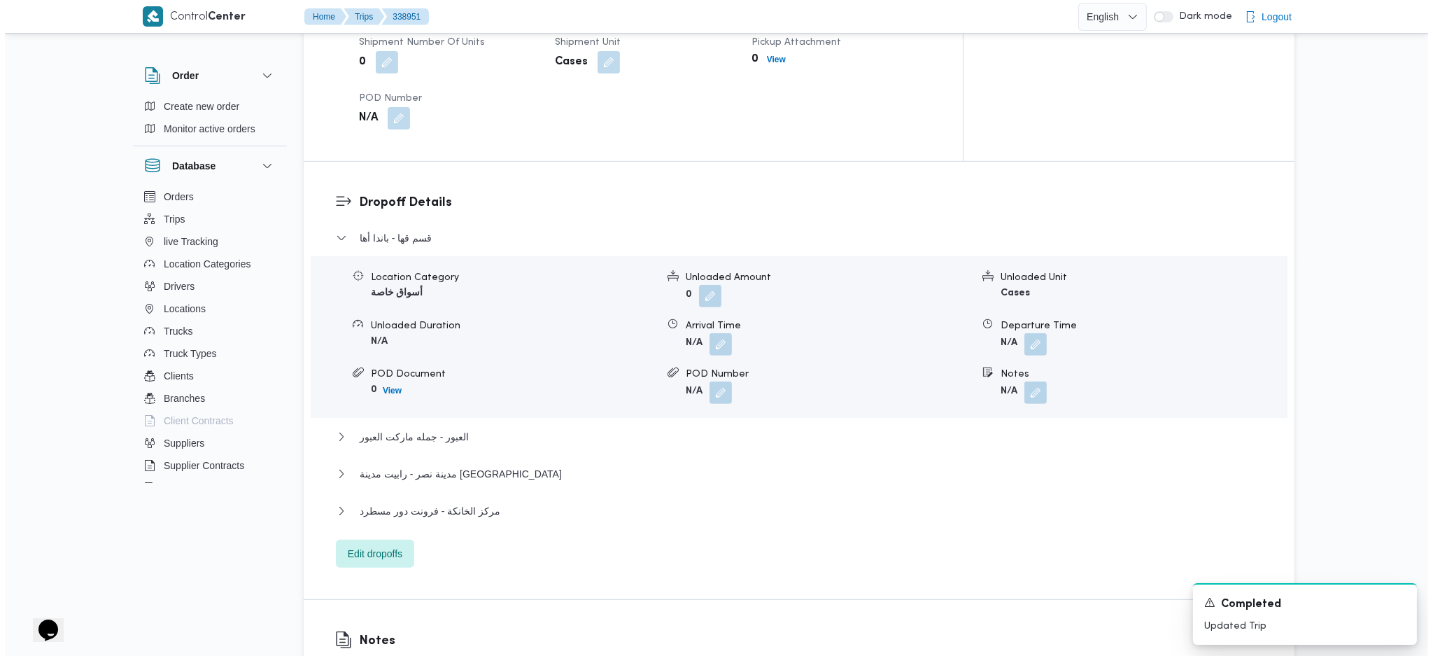
scroll to position [1213, 0]
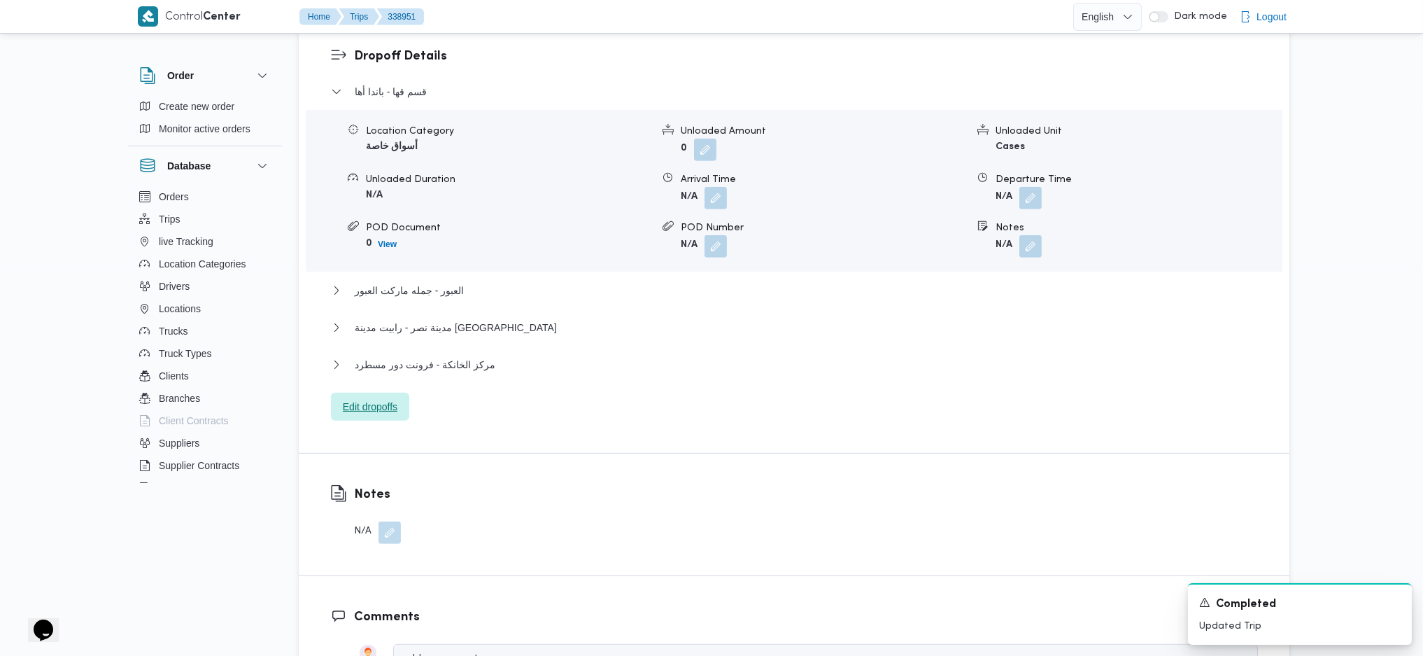
click at [374, 398] on span "Edit dropoffs" at bounding box center [370, 406] width 55 height 17
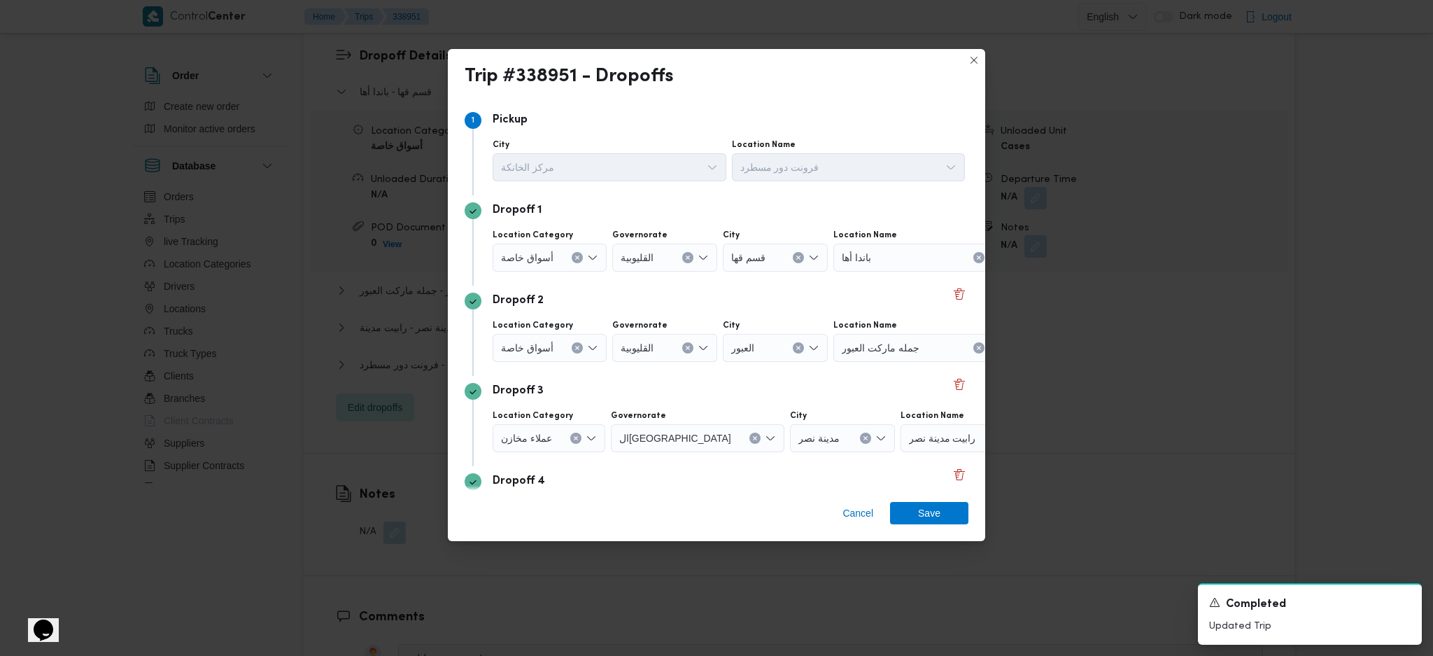
click at [900, 255] on div "باندا أها" at bounding box center [920, 257] width 175 height 28
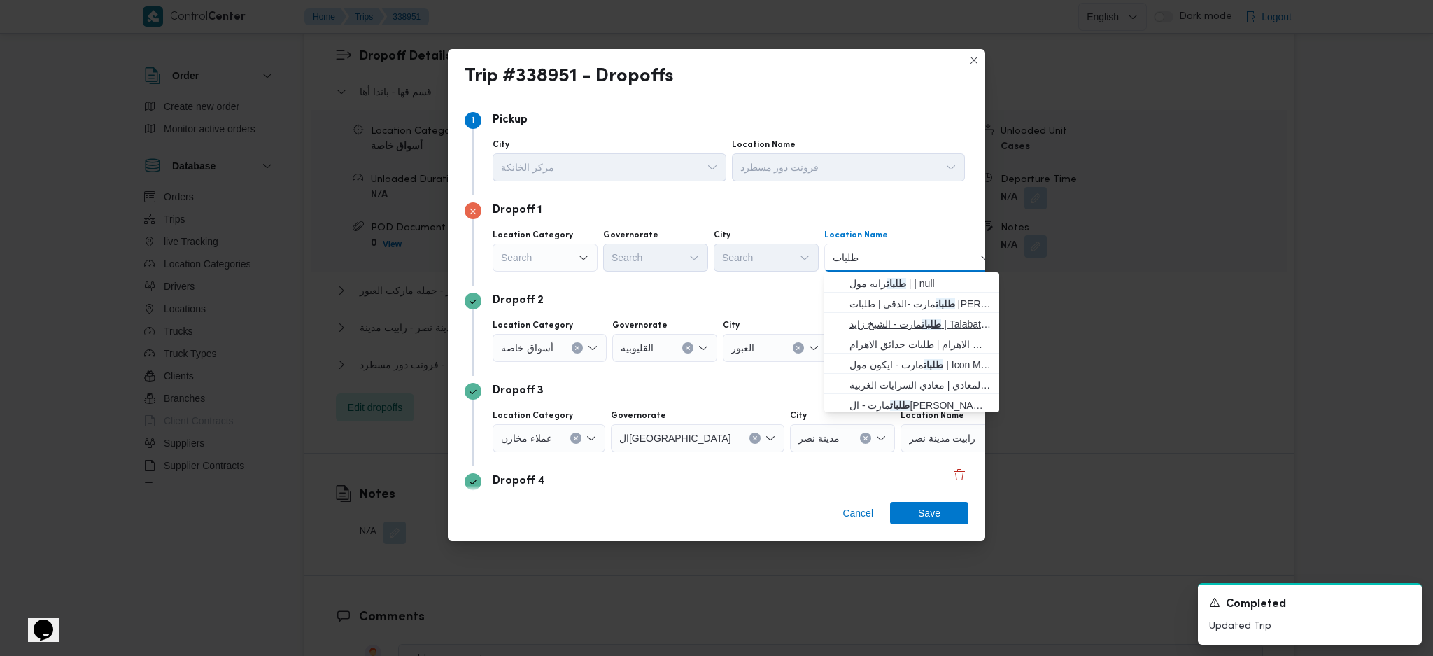
type input "طلبات"
click at [925, 318] on mark "طلبات" at bounding box center [931, 323] width 20 height 11
click at [544, 255] on div "Search" at bounding box center [545, 257] width 105 height 28
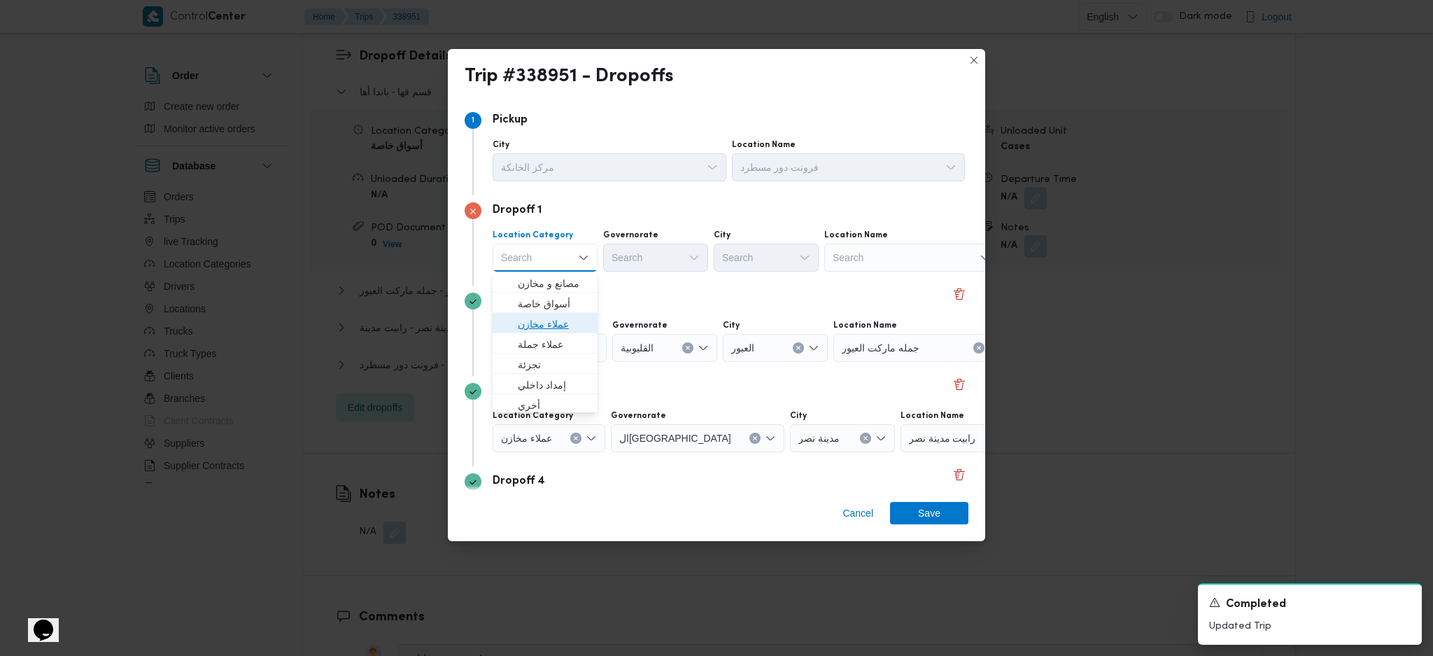
click at [558, 323] on span "عملاء مخازن" at bounding box center [553, 324] width 71 height 17
click at [666, 267] on div "Search" at bounding box center [663, 257] width 105 height 28
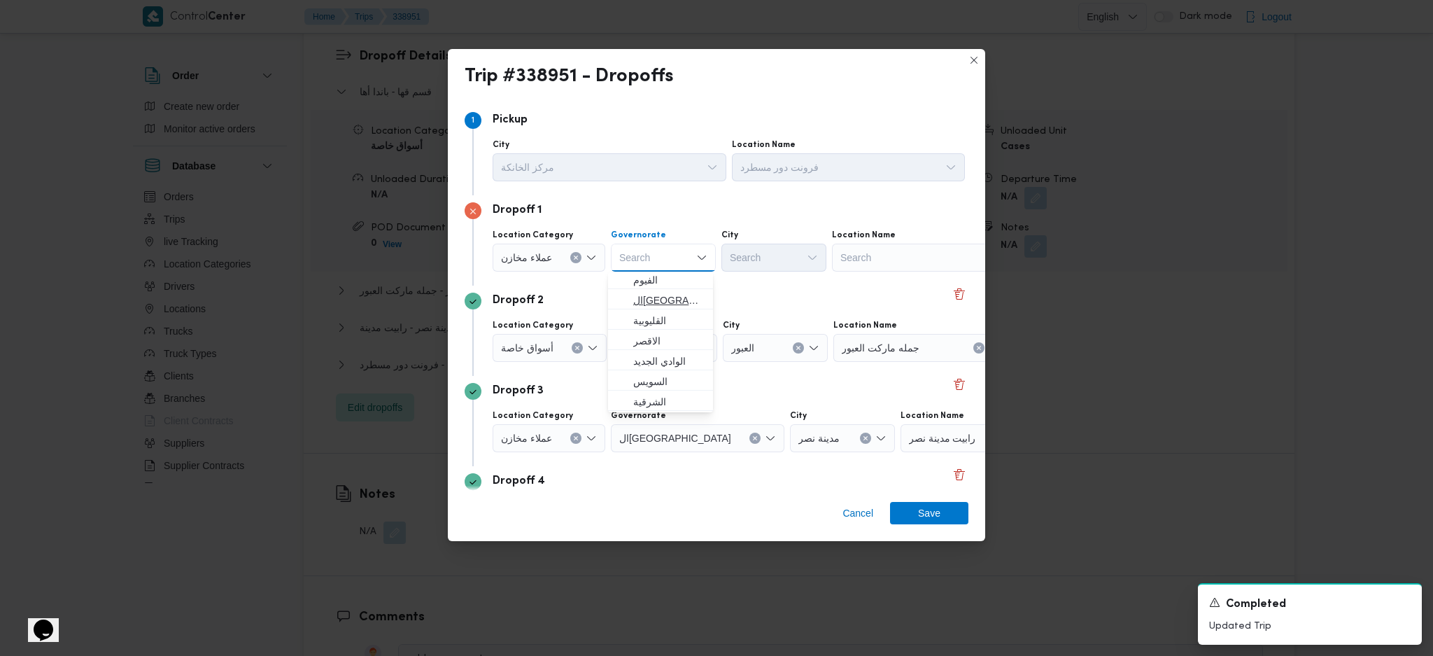
scroll to position [0, 0]
click at [658, 302] on span "البحر الاحمر" at bounding box center [668, 303] width 71 height 17
click at [687, 251] on div "البحر الاحمر Combo box. Selected. البحر الاحمر. Press Backspace to delete ال[GE…" at bounding box center [666, 257] width 111 height 28
click at [686, 256] on button "Clear input" at bounding box center [691, 257] width 11 height 11
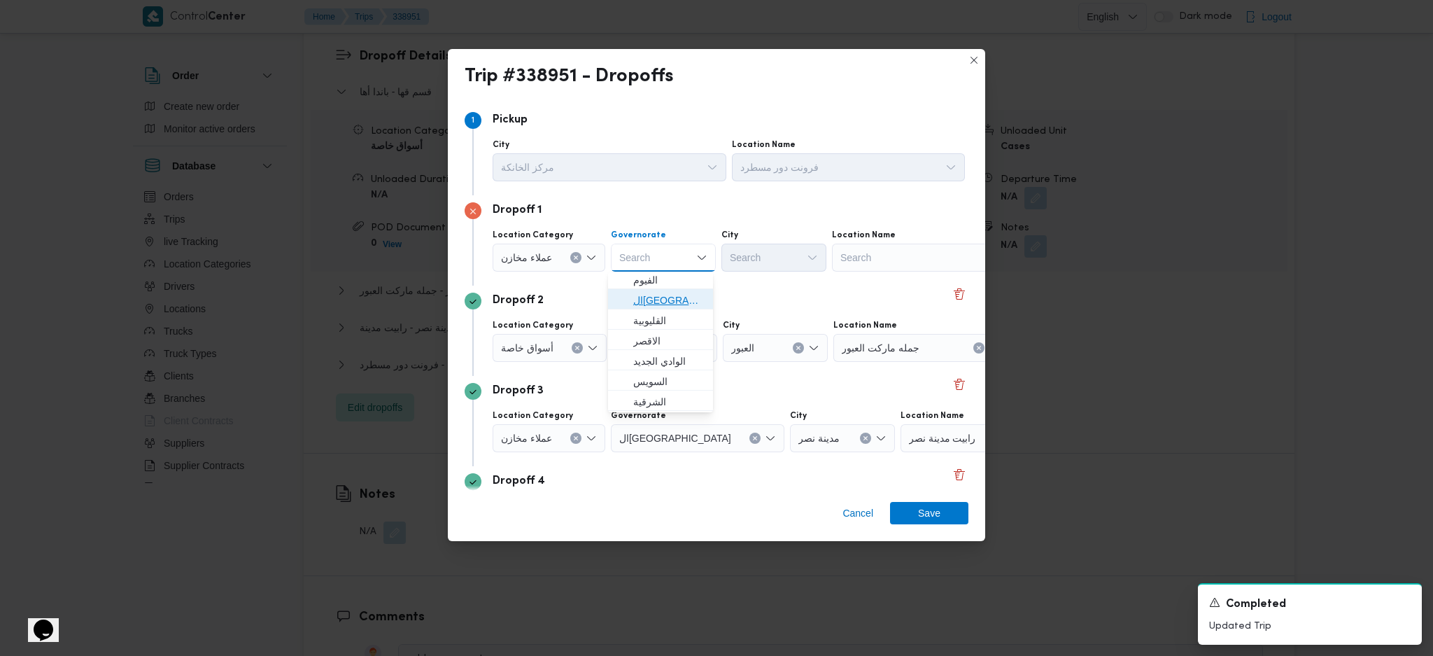
click at [664, 301] on span "ال[GEOGRAPHIC_DATA]" at bounding box center [668, 300] width 71 height 17
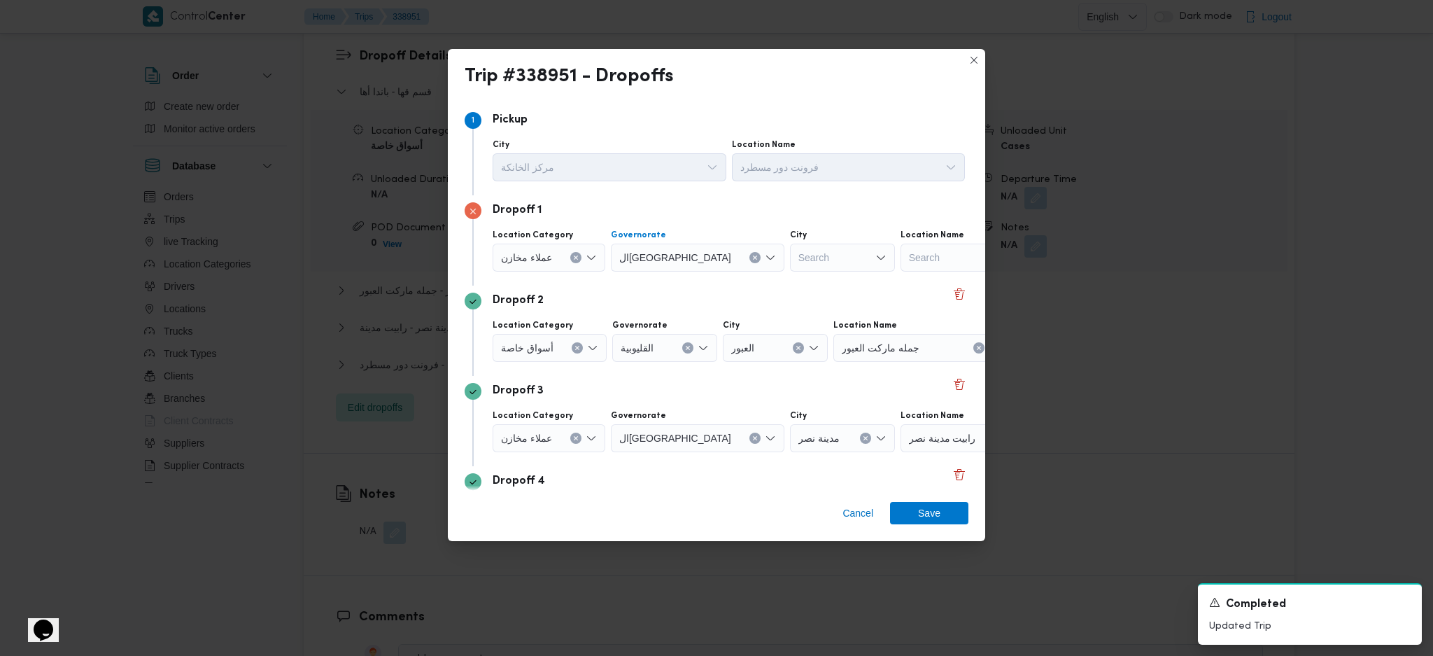
click at [900, 250] on div "Search" at bounding box center [987, 257] width 175 height 28
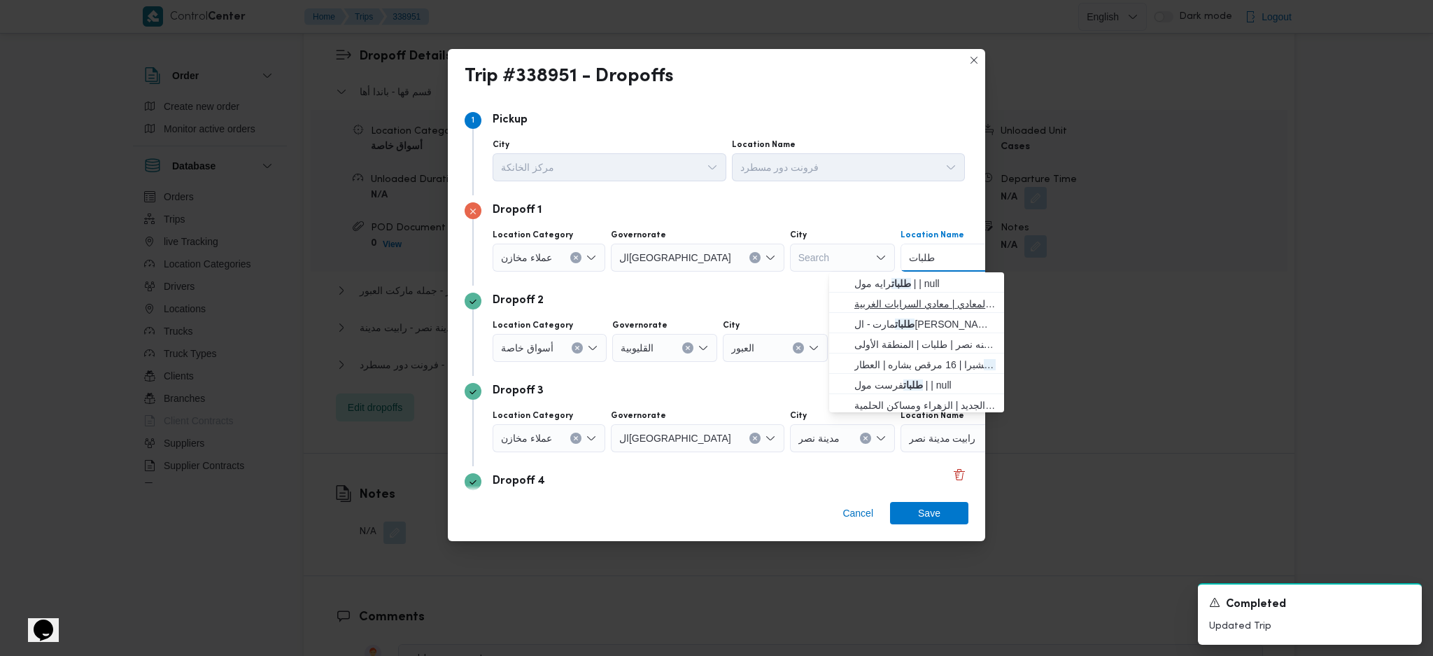
type input "طلبات"
click at [914, 298] on span "طلبات مارت - زهراء المعادي | زهراء المعادي | معادي السرايات الغربية" at bounding box center [924, 303] width 141 height 17
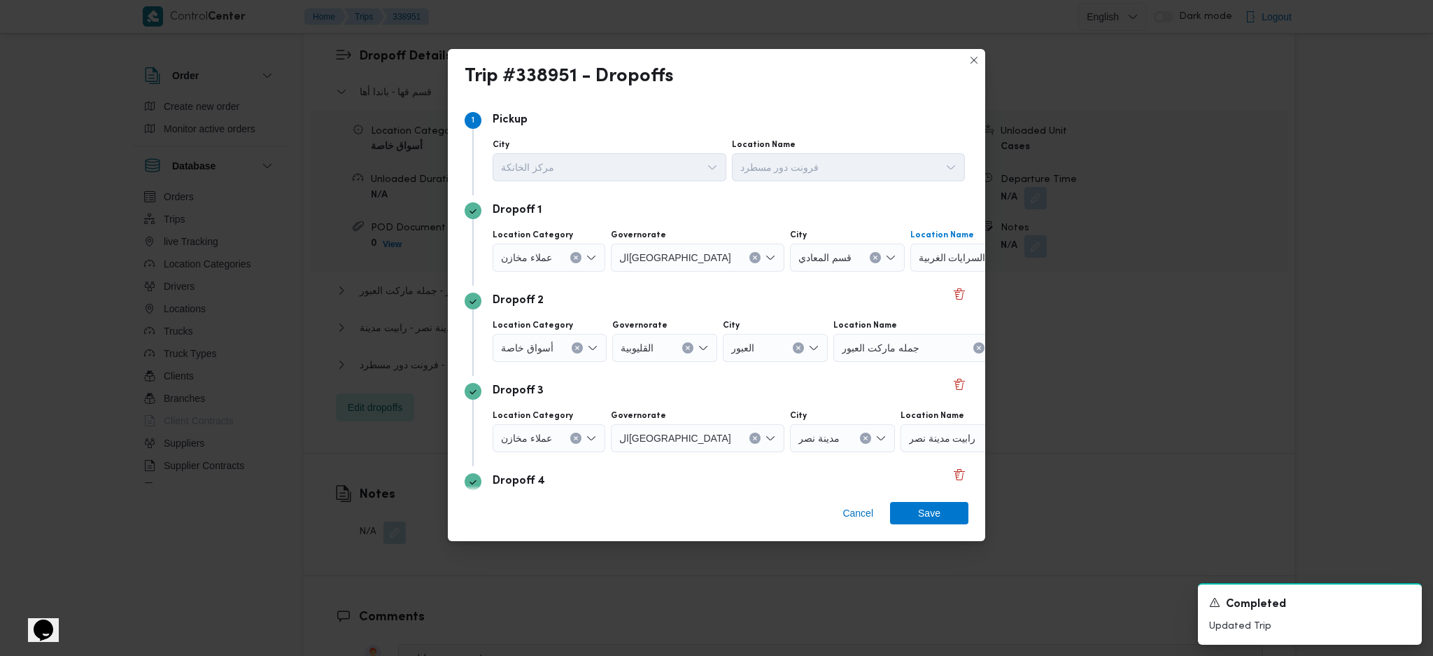
click at [690, 348] on button "Clear input" at bounding box center [687, 347] width 11 height 11
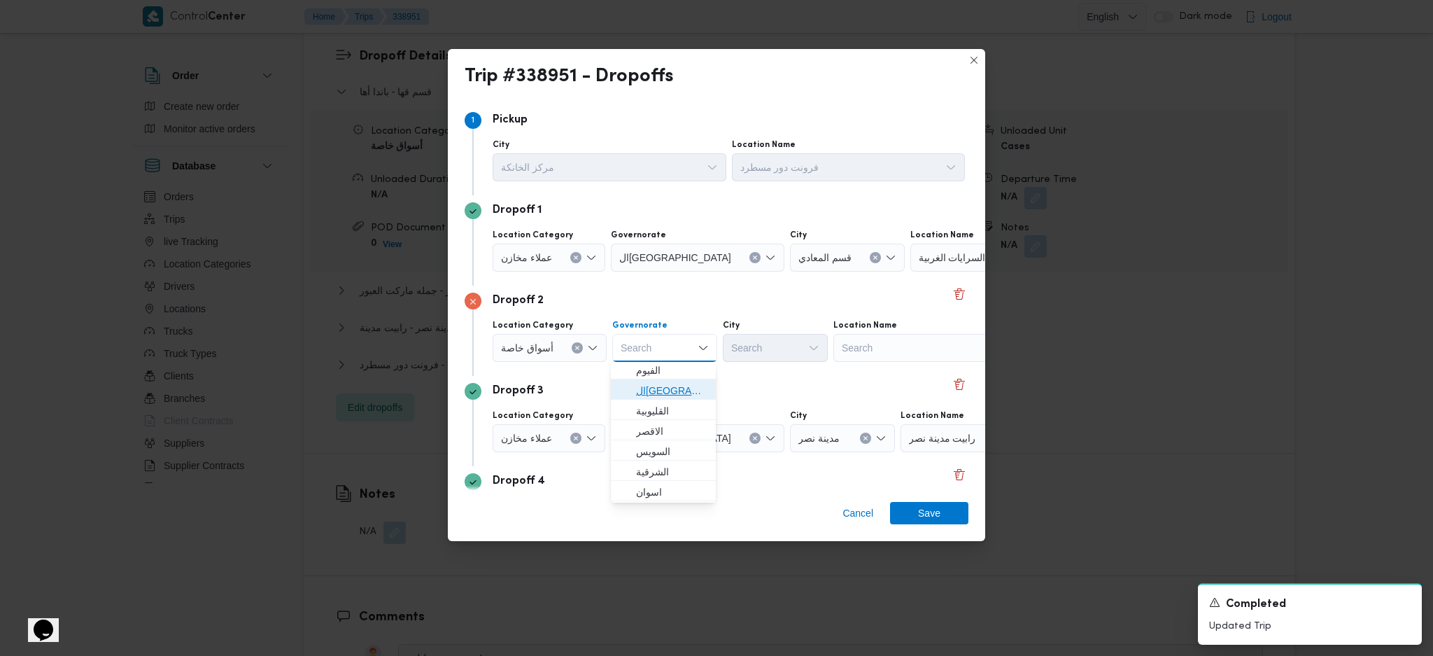
click at [660, 396] on span "ال[GEOGRAPHIC_DATA]" at bounding box center [671, 390] width 71 height 17
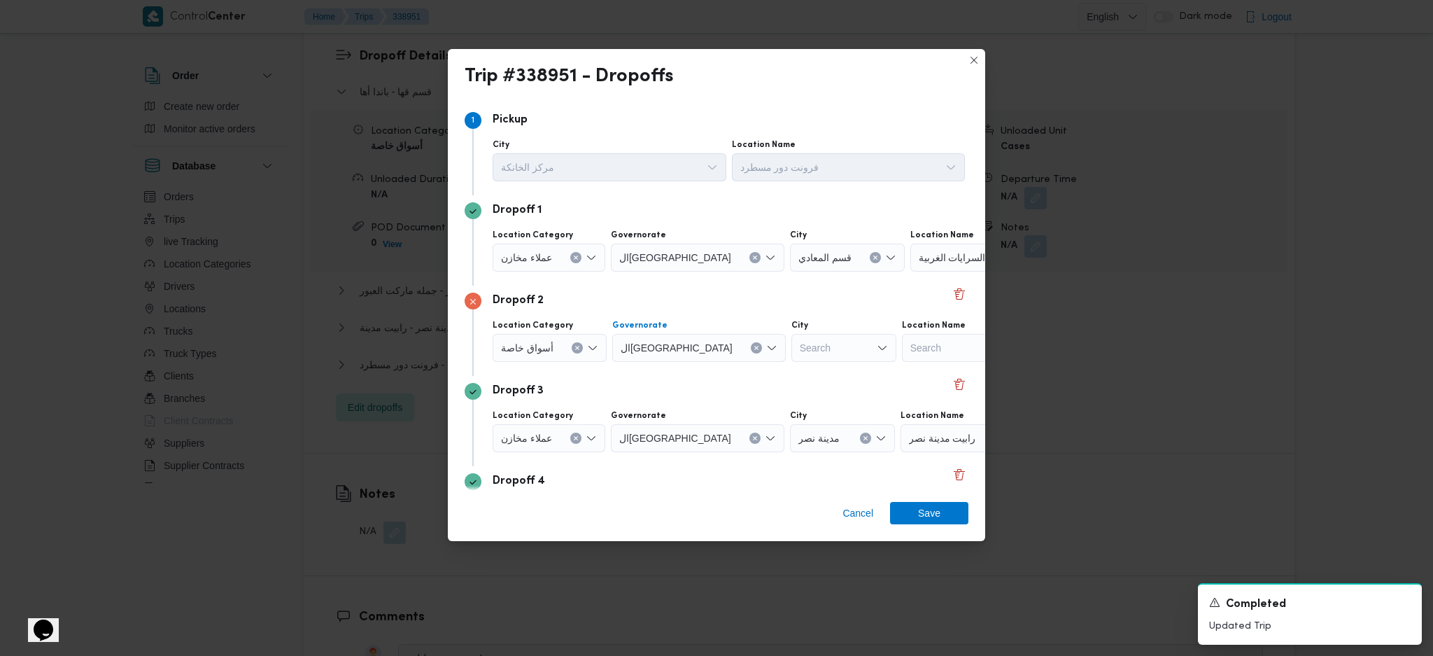
click at [904, 352] on div "Search" at bounding box center [989, 348] width 175 height 28
click at [577, 345] on icon "Clear input" at bounding box center [577, 348] width 6 height 6
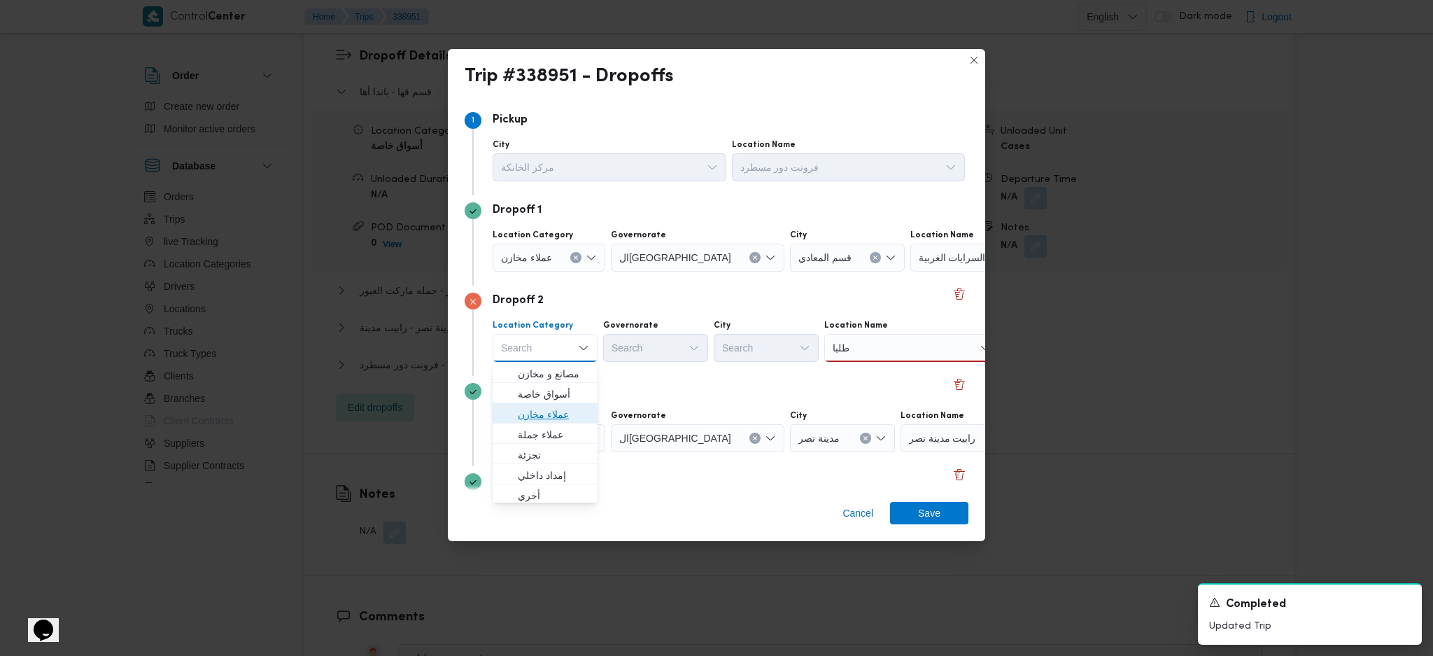
click at [555, 414] on span "عملاء مخازن" at bounding box center [553, 414] width 71 height 17
click at [663, 351] on div "Search" at bounding box center [663, 348] width 105 height 28
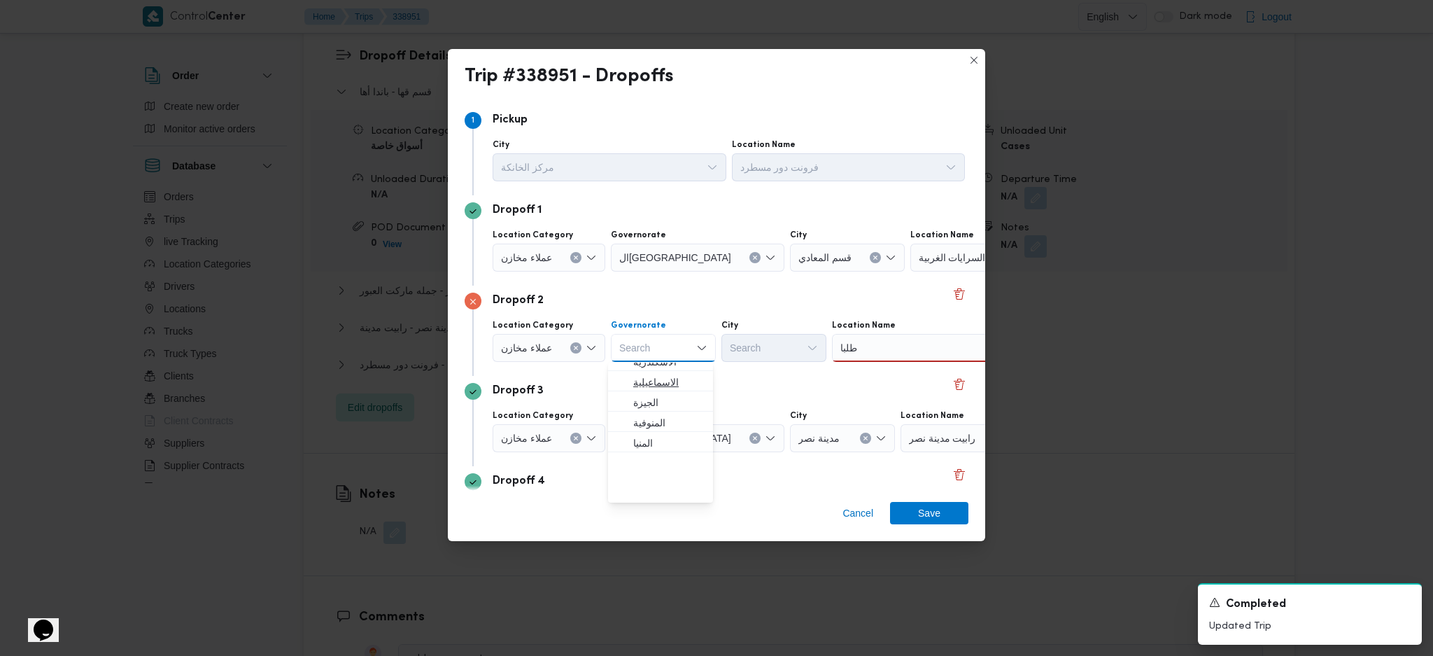
scroll to position [0, 0]
click at [666, 477] on span "الاسماعيلية" at bounding box center [668, 475] width 71 height 17
click at [679, 351] on div "الاسماعيلية" at bounding box center [664, 348] width 107 height 28
click at [653, 479] on span "ال[GEOGRAPHIC_DATA]" at bounding box center [669, 483] width 73 height 17
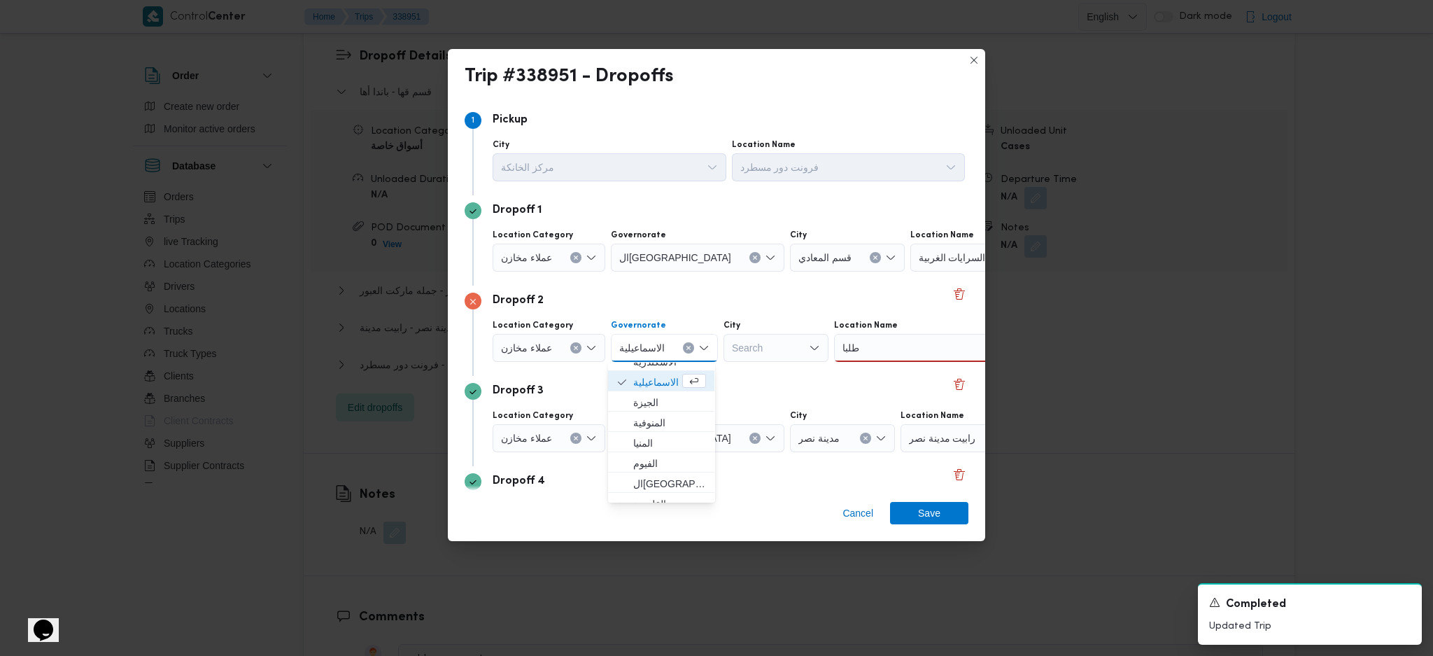
scroll to position [0, 0]
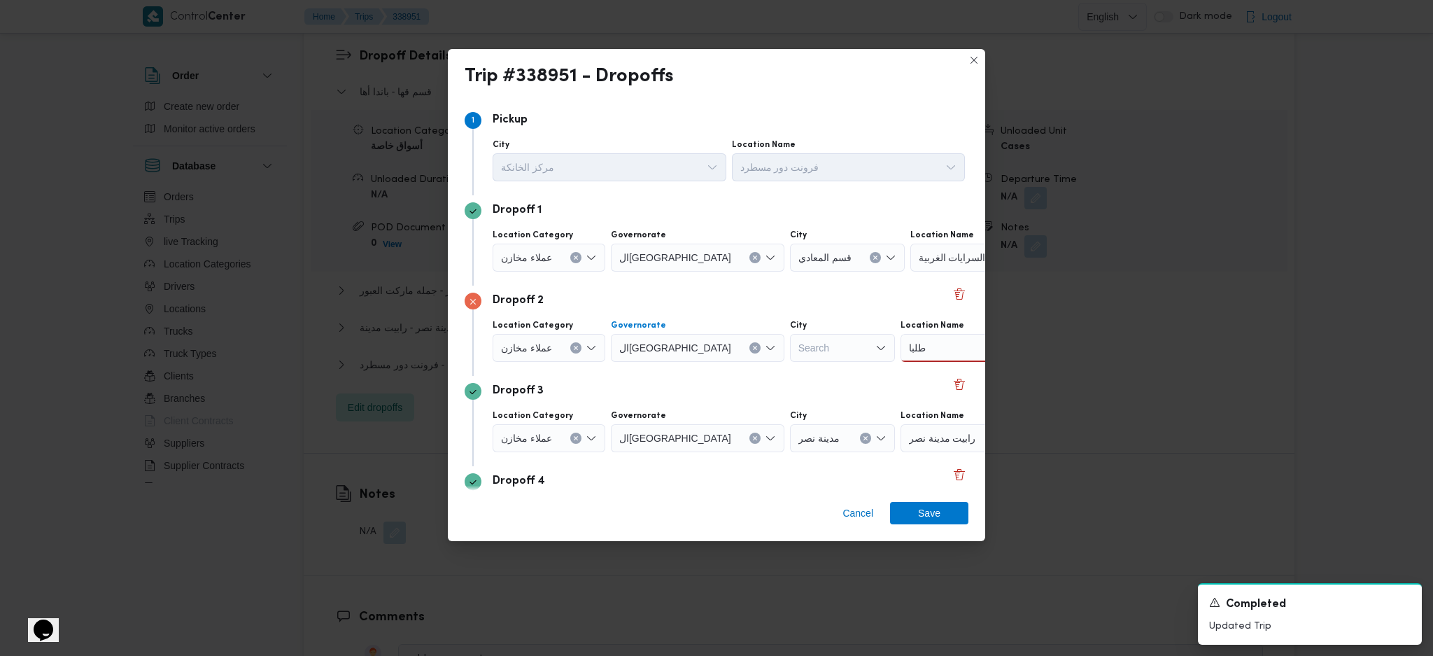
click at [900, 345] on div "طلبا طلبا" at bounding box center [987, 348] width 175 height 28
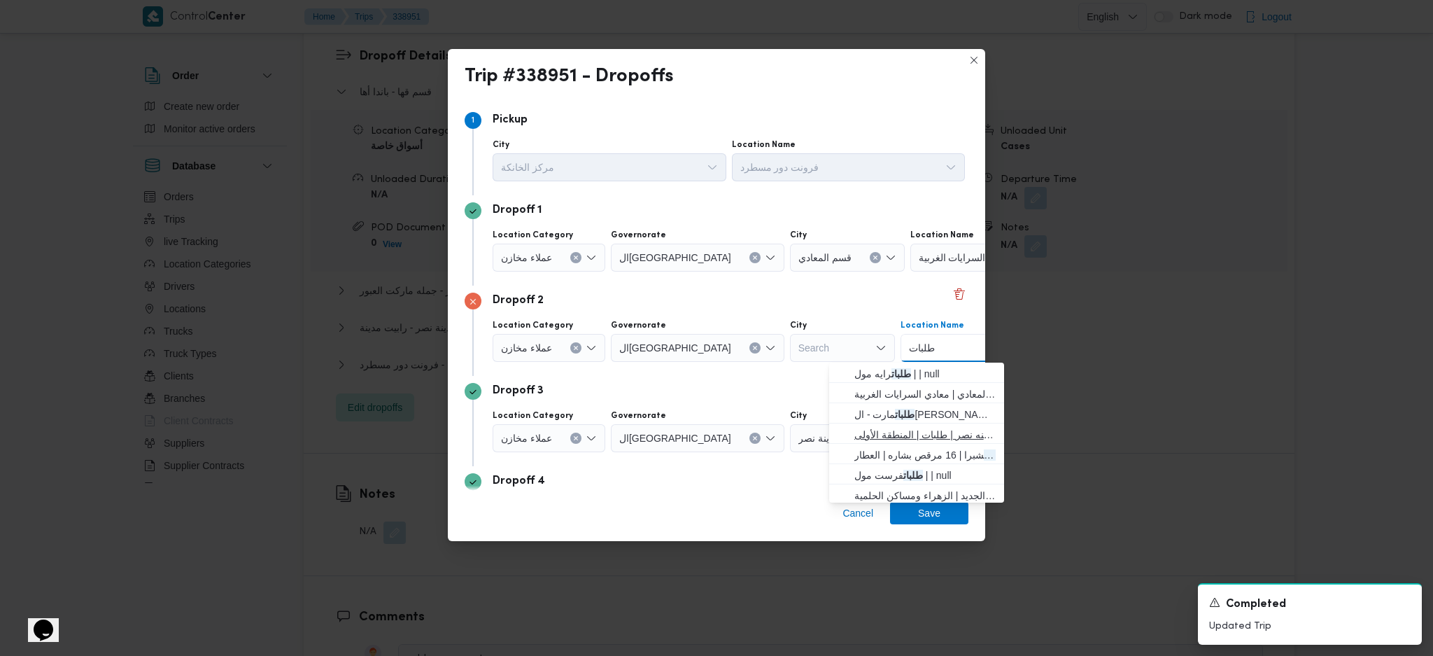
scroll to position [93, 0]
type input "طلبات"
click at [919, 460] on span "طلبات كورنيش المعادى | | معادي الخبيري الغربية" at bounding box center [924, 463] width 141 height 17
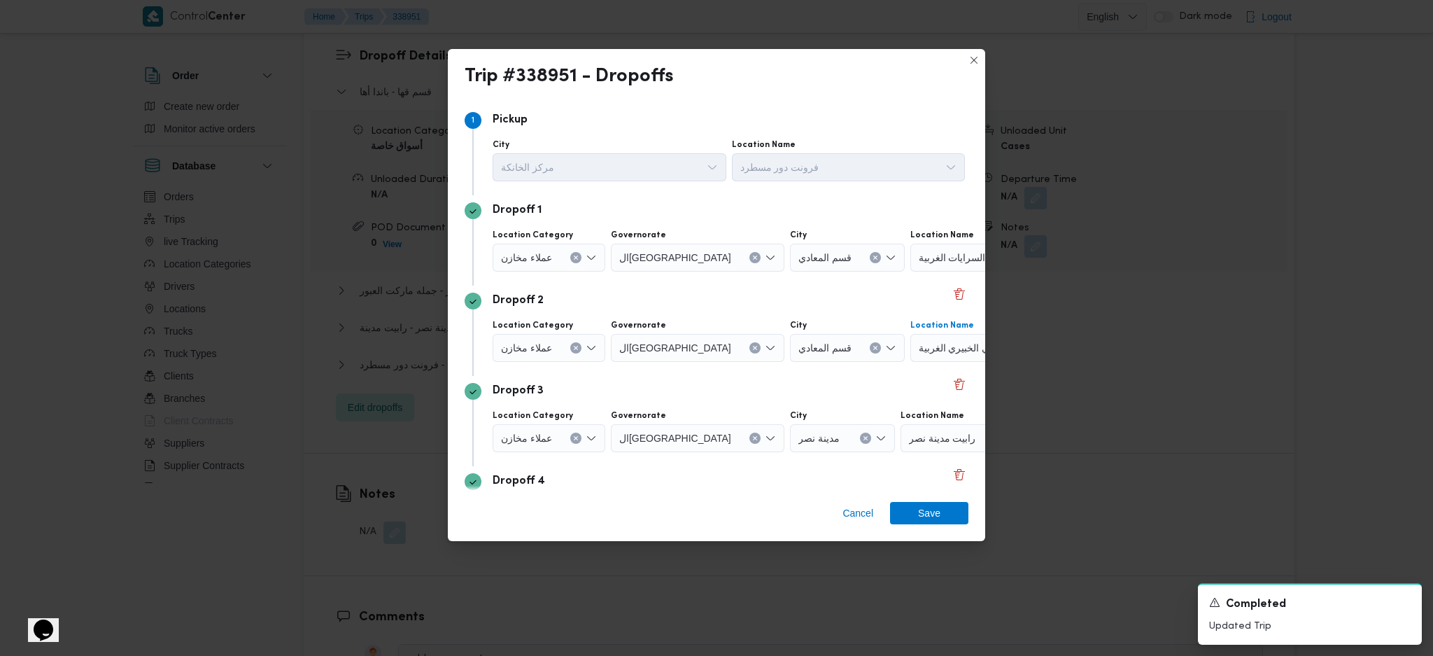
click at [574, 437] on icon "Clear input" at bounding box center [576, 438] width 6 height 6
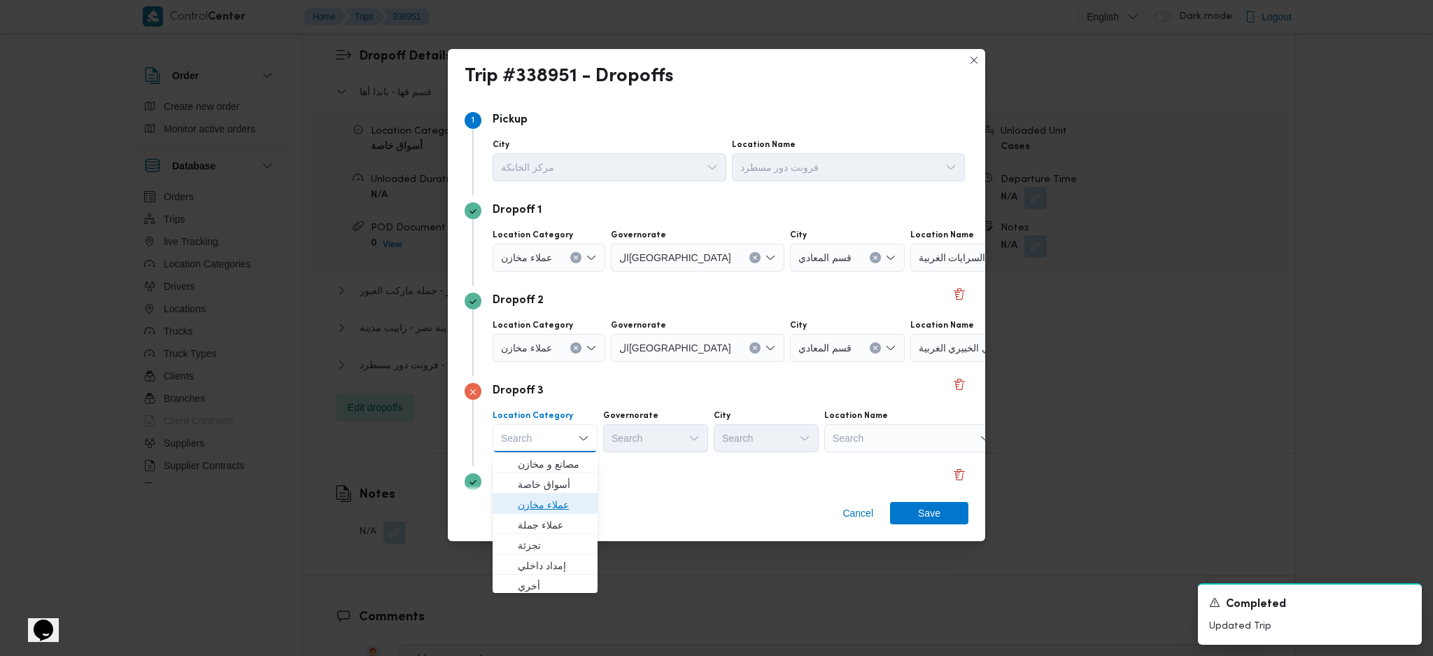
click at [561, 507] on span "عملاء مخازن" at bounding box center [553, 504] width 71 height 17
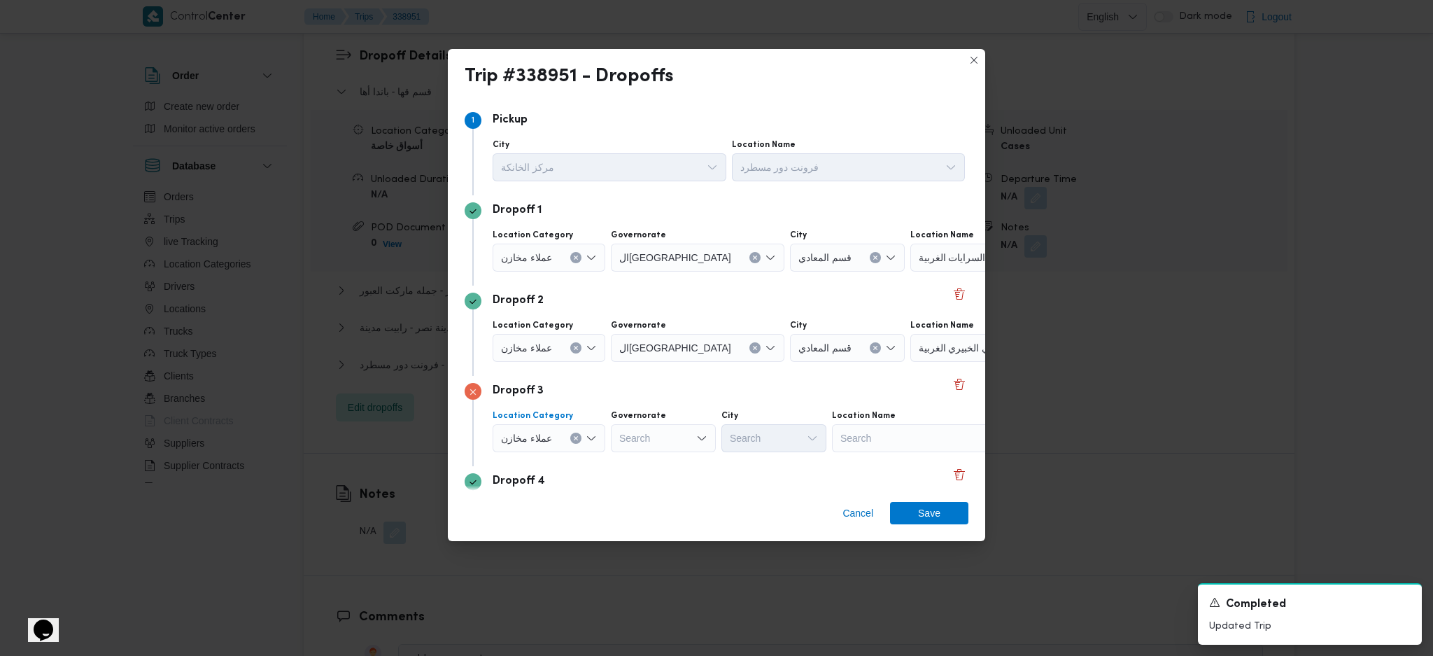
click at [673, 437] on div "Search" at bounding box center [663, 438] width 105 height 28
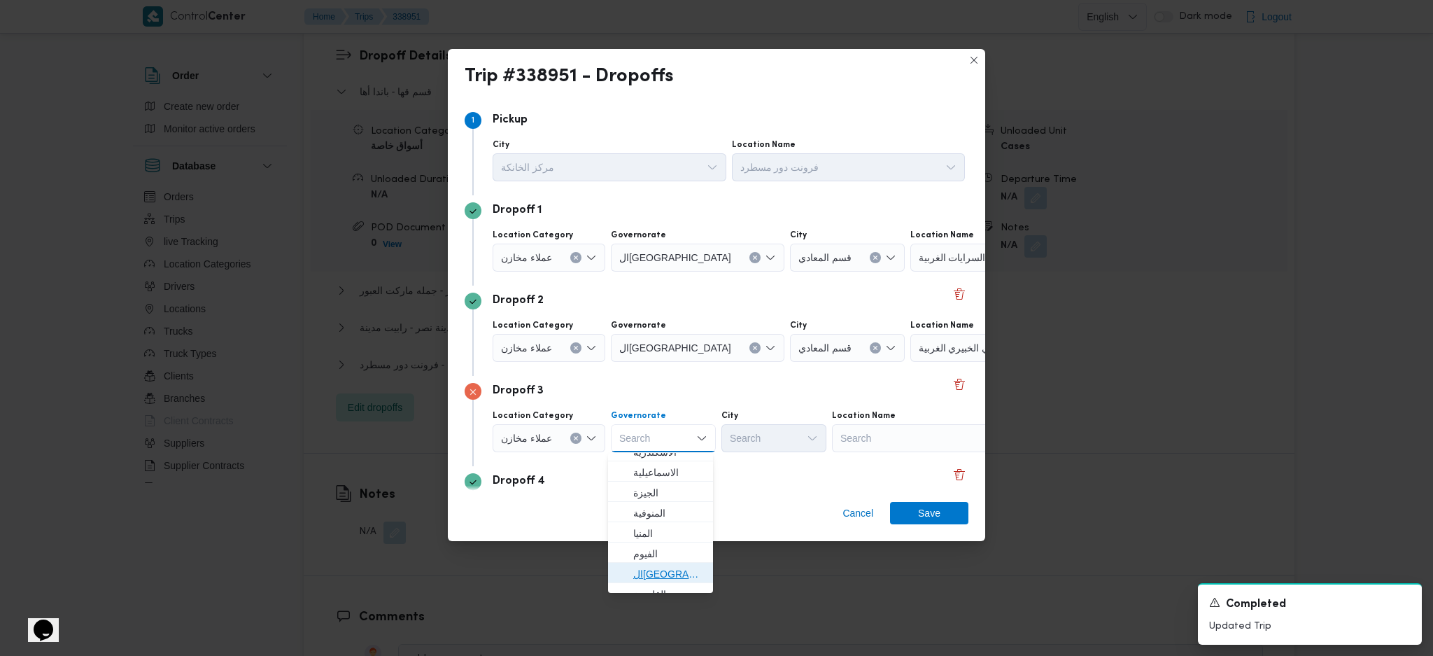
drag, startPoint x: 668, startPoint y: 577, endPoint x: 690, endPoint y: 541, distance: 42.4
click at [668, 577] on span "ال[GEOGRAPHIC_DATA]" at bounding box center [668, 573] width 71 height 17
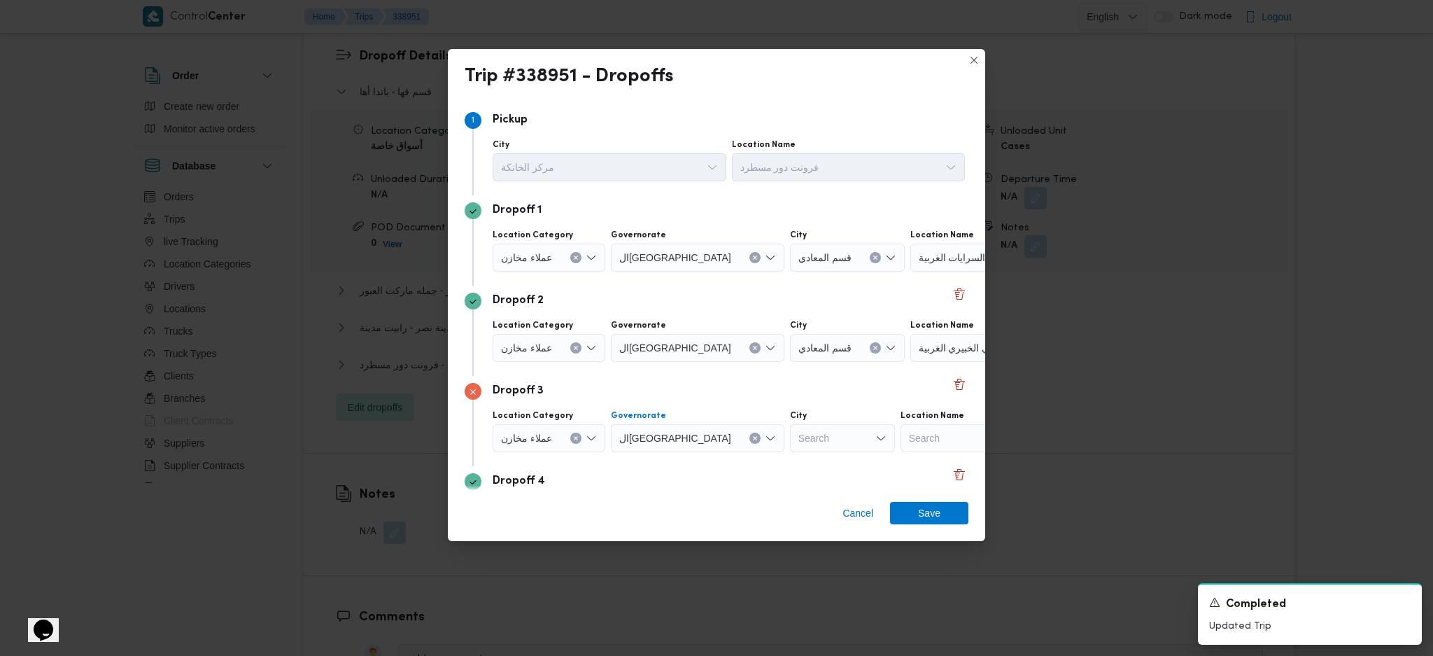
click at [912, 437] on div "Search" at bounding box center [987, 438] width 175 height 28
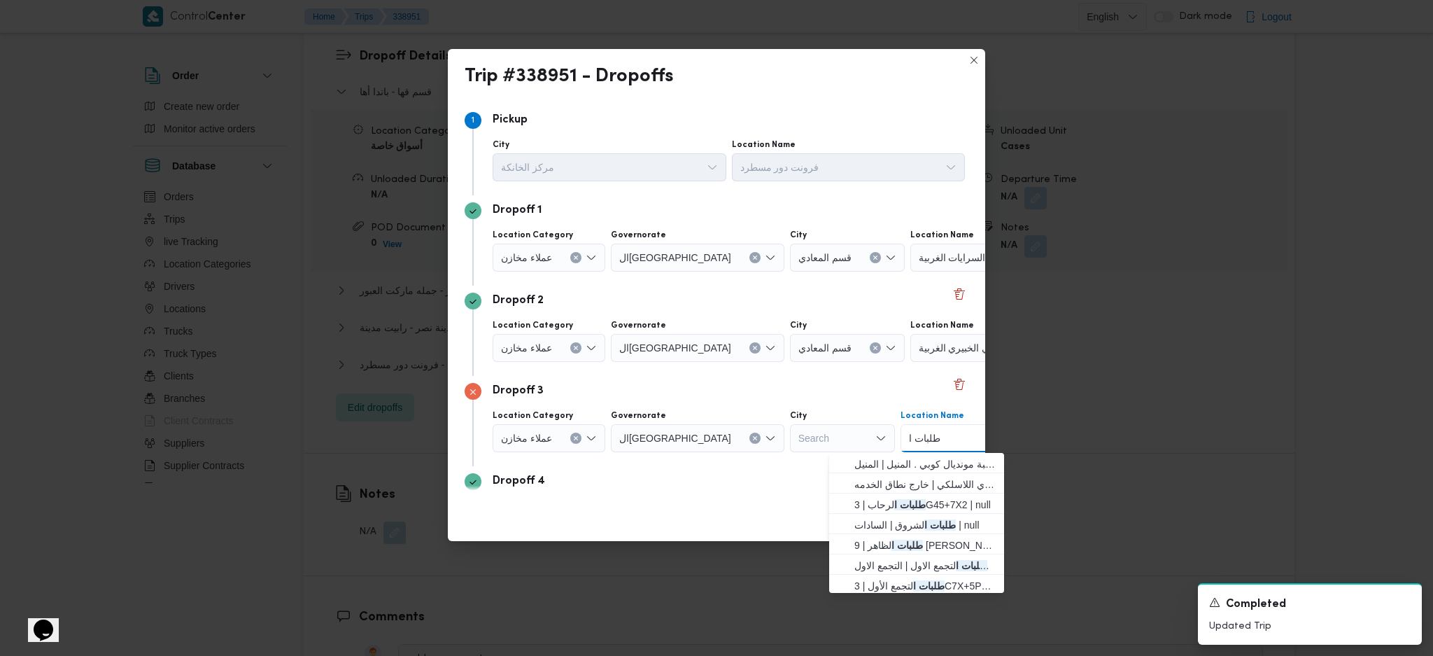
type input "طلبات"
click at [790, 434] on div "Search" at bounding box center [842, 438] width 105 height 28
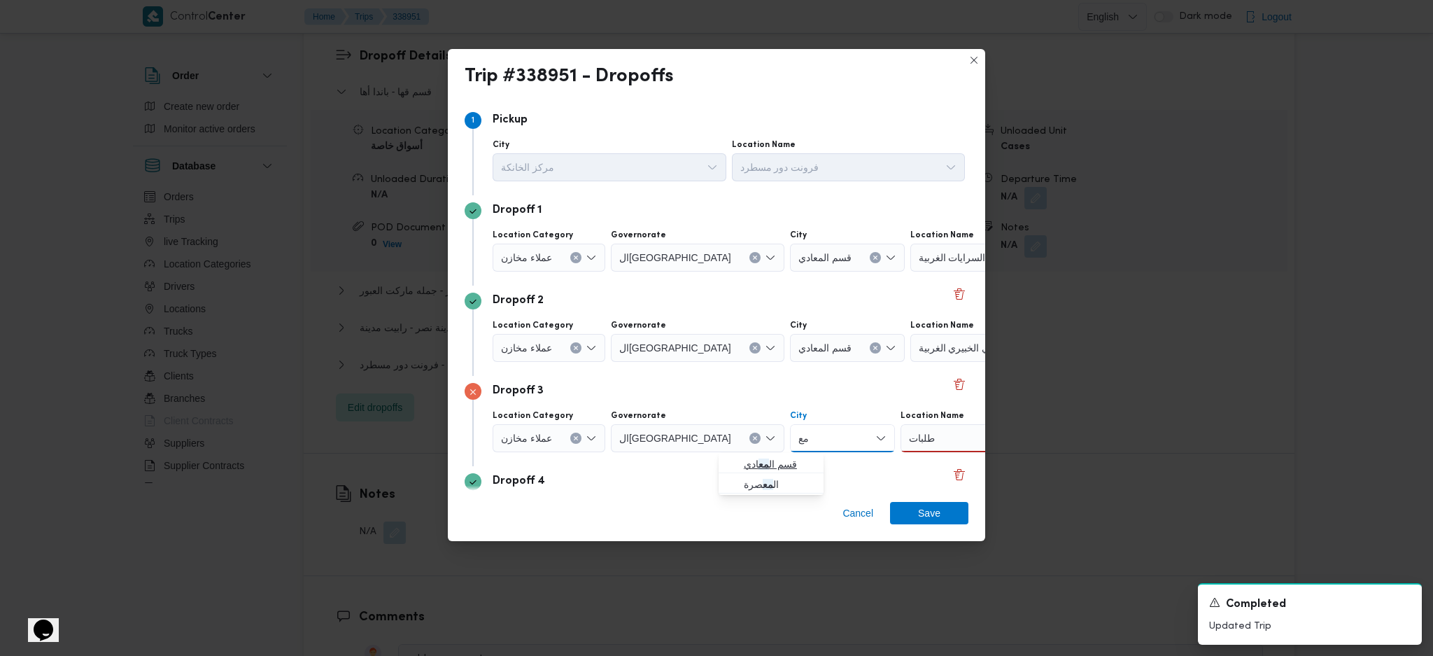
type input "مع"
click at [735, 462] on icon "button" at bounding box center [732, 463] width 11 height 11
click at [931, 438] on div "طلبات طلبات" at bounding box center [997, 438] width 175 height 28
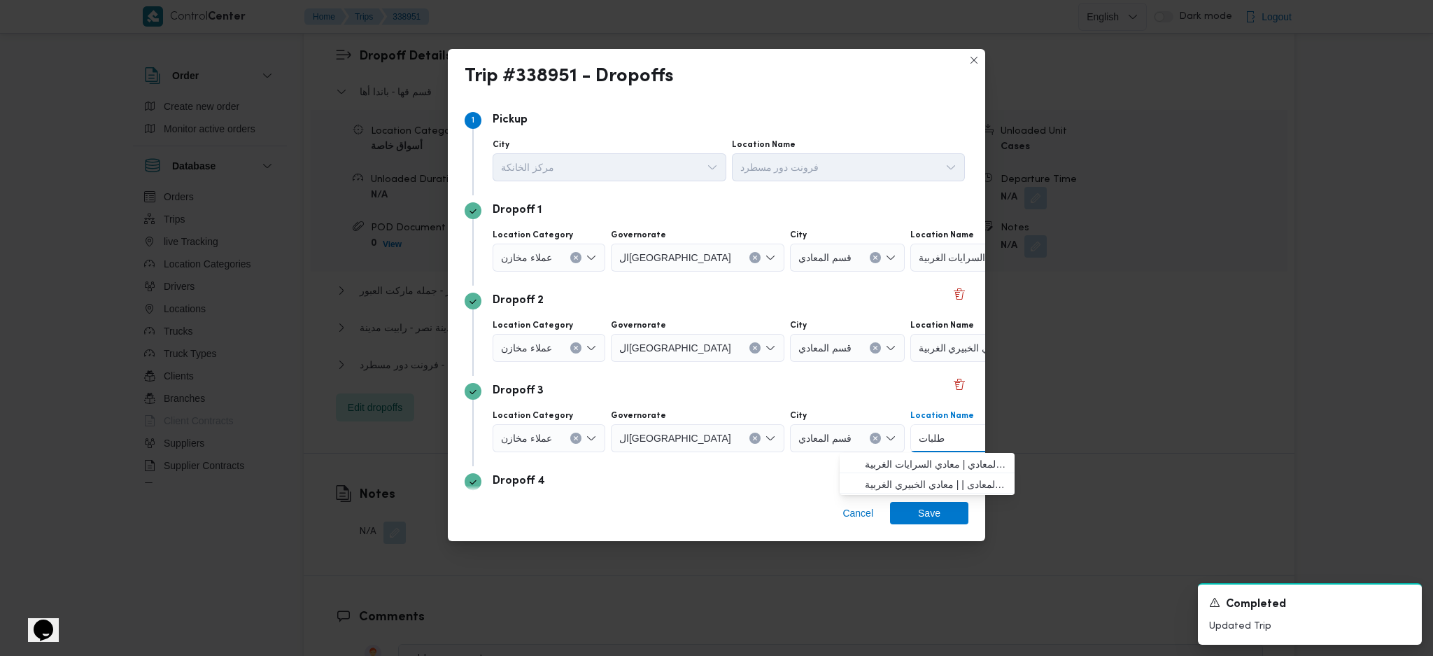
type input "طلبات"
click at [873, 437] on icon "Clear input" at bounding box center [874, 438] width 3 height 3
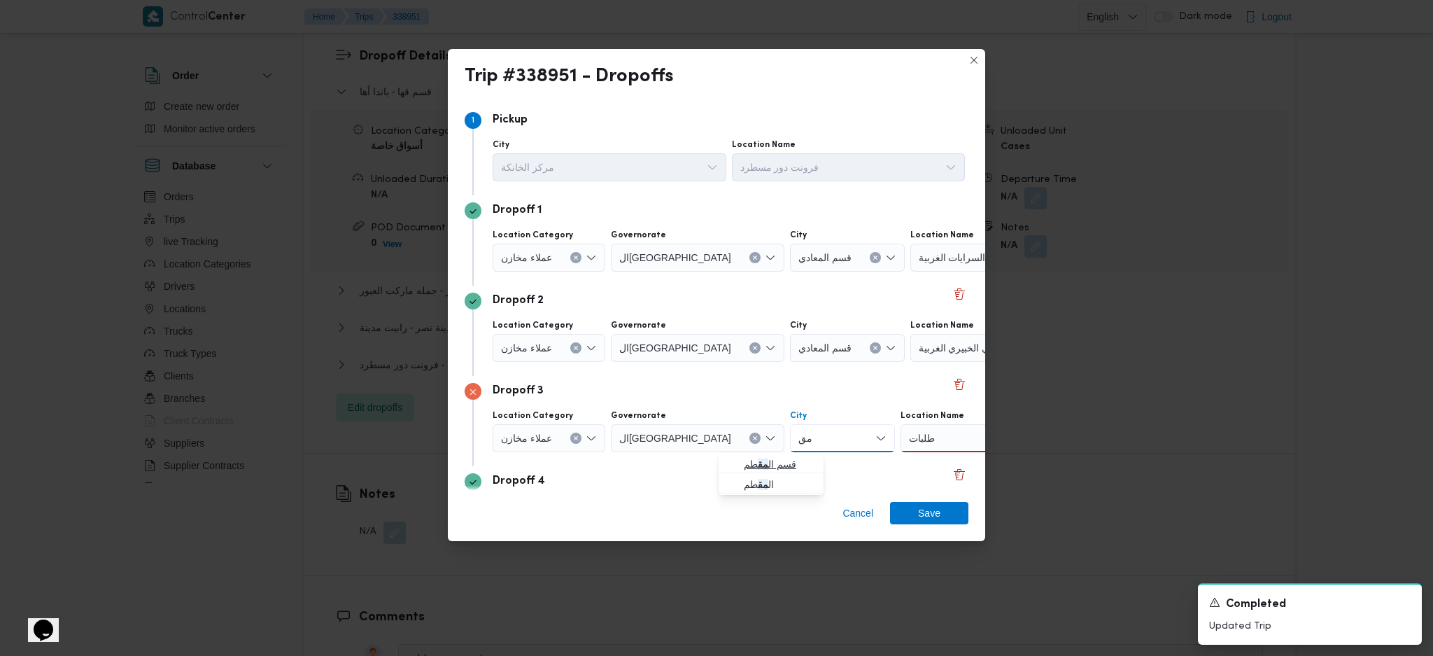
type input "مق"
drag, startPoint x: 731, startPoint y: 462, endPoint x: 821, endPoint y: 511, distance: 101.7
click at [731, 462] on icon "button" at bounding box center [732, 463] width 11 height 11
click at [926, 437] on div "طلبات طلبات" at bounding box center [997, 438] width 175 height 28
type input "طلبا"
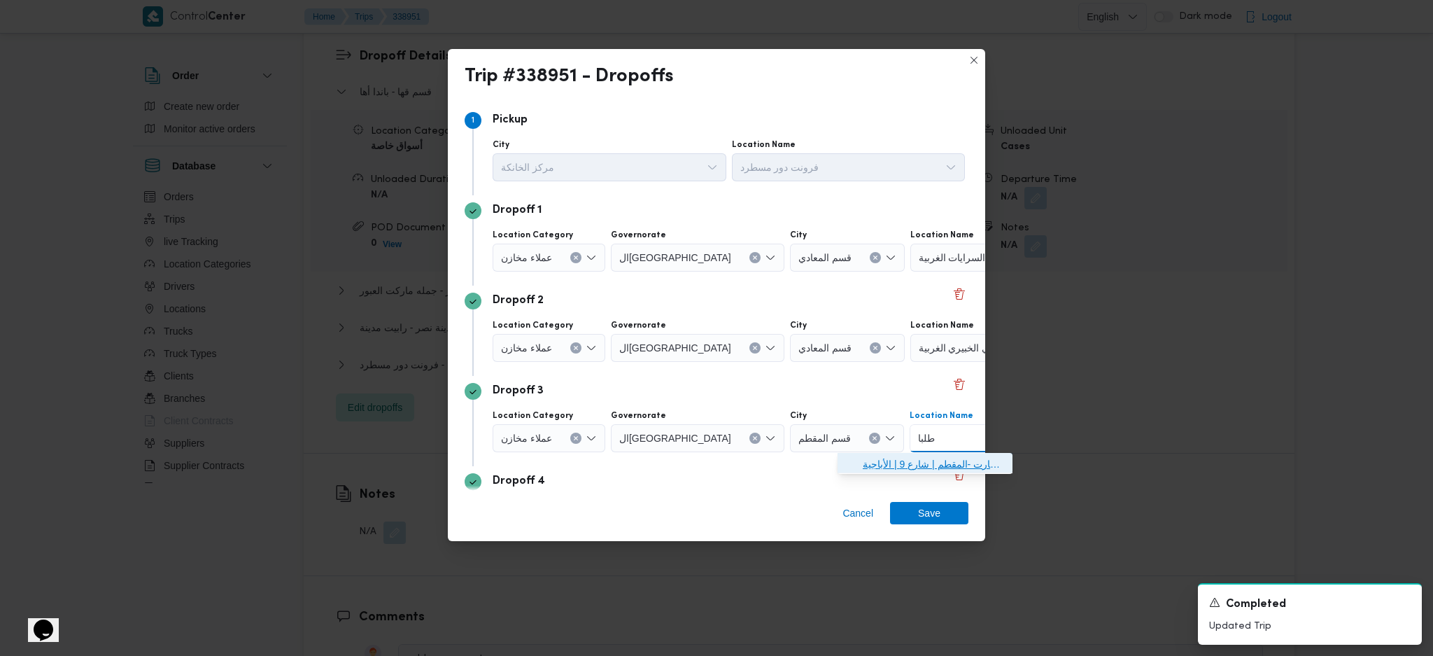
click at [919, 460] on span "طلبا ت مارت -المقطم | شارع 9 | الأباجية" at bounding box center [933, 463] width 141 height 17
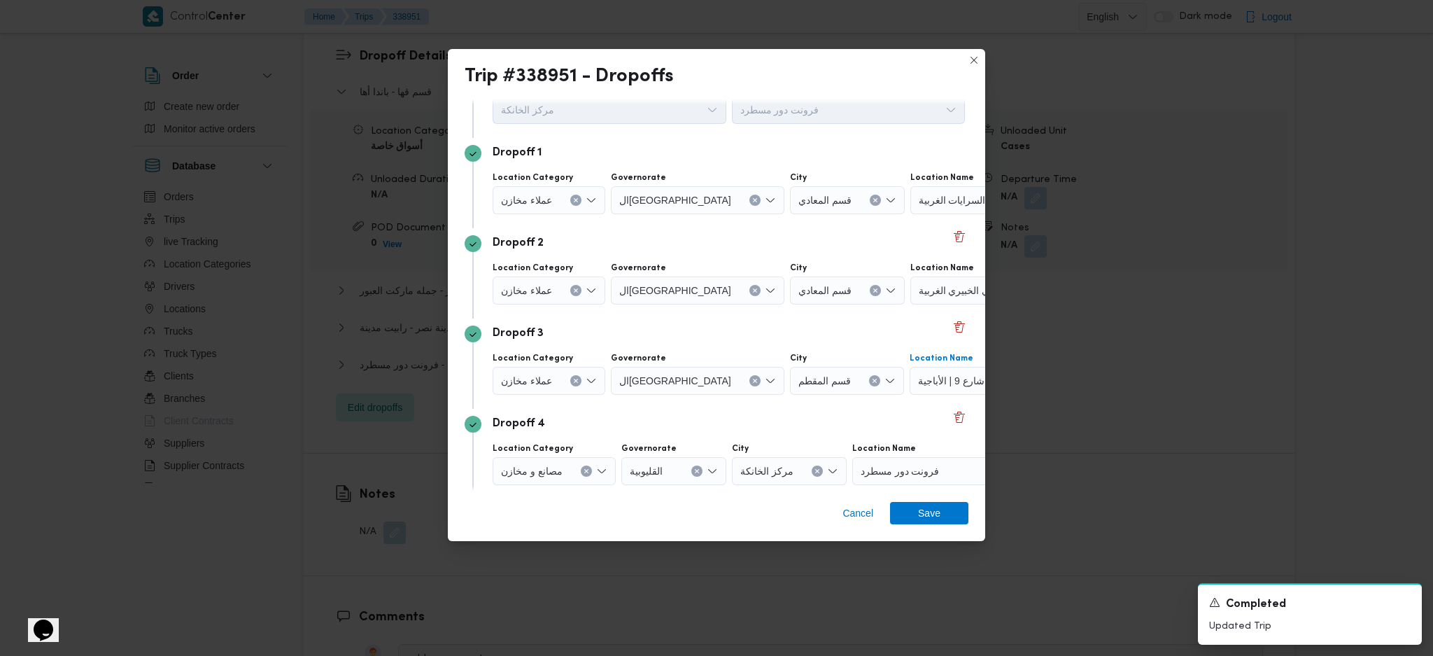
scroll to position [107, 0]
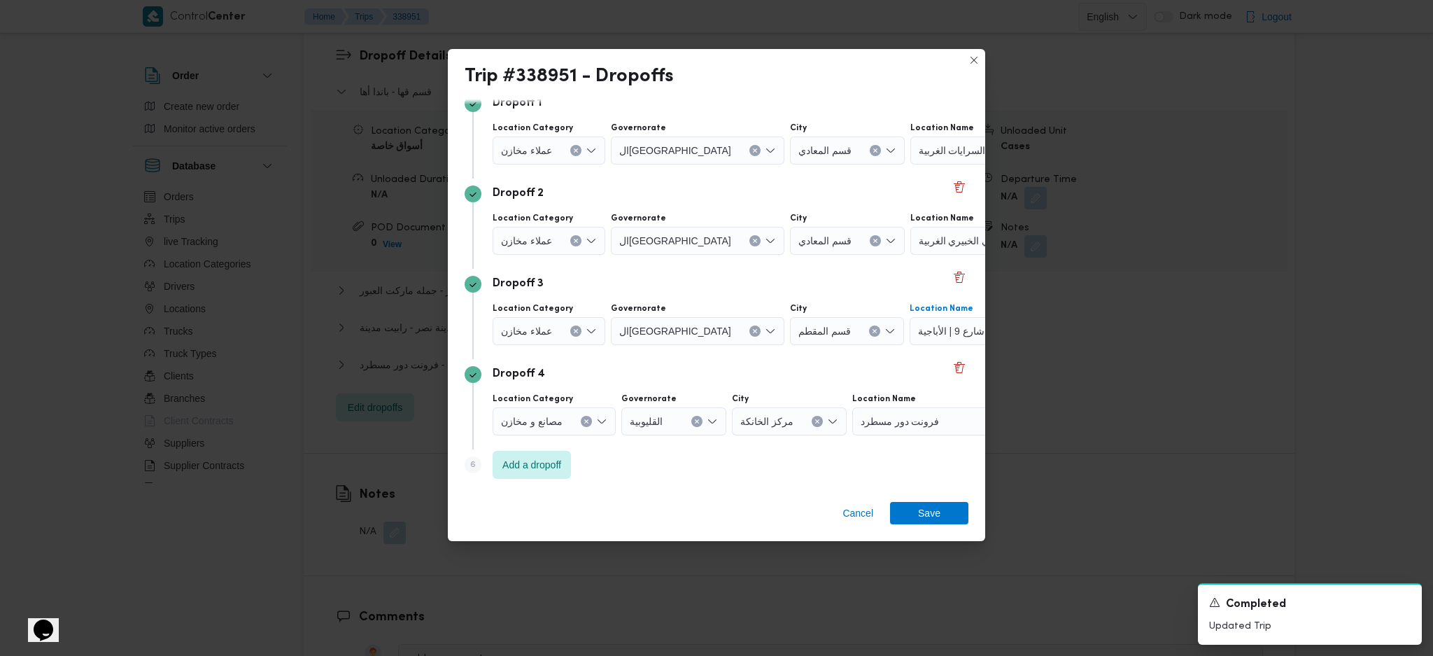
click at [945, 424] on input "Location Name" at bounding box center [945, 421] width 1 height 17
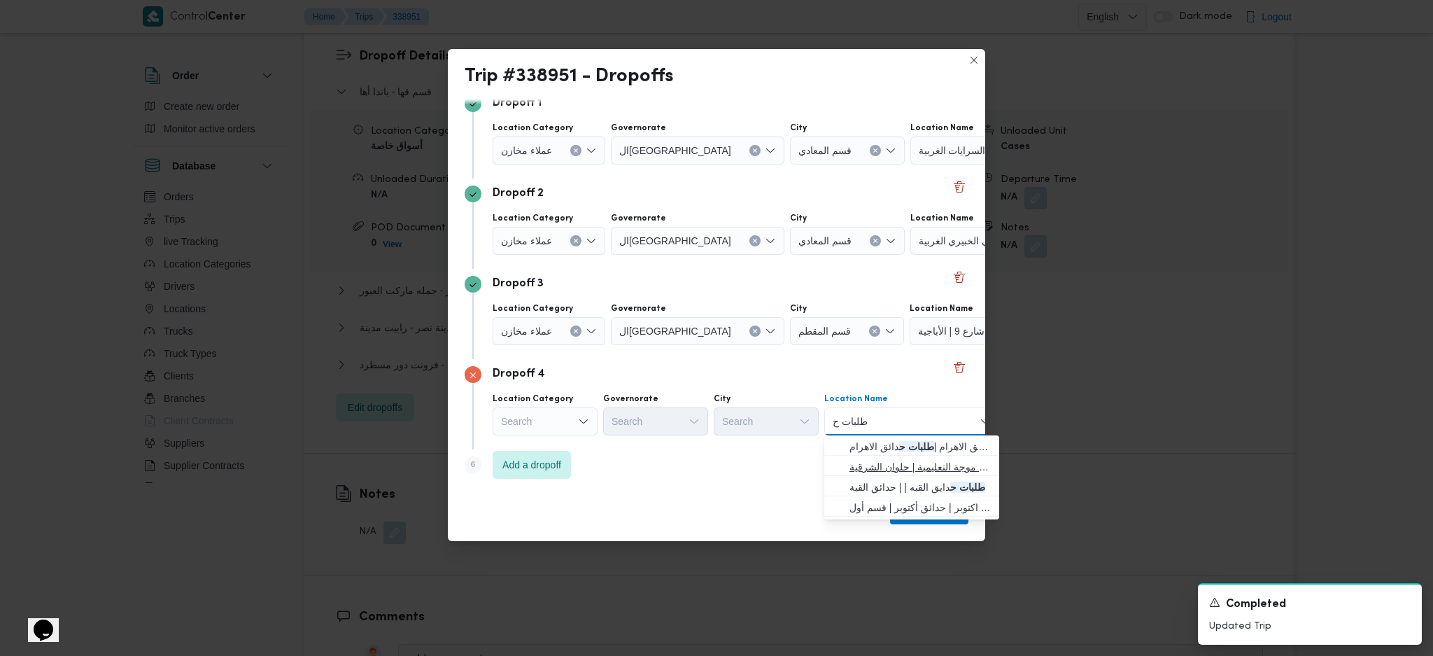
type input "طلبات ح"
click at [903, 460] on span "طلبات ح لوان | قاعاة موجة التعليمية | حلوان الشرقية" at bounding box center [919, 466] width 141 height 17
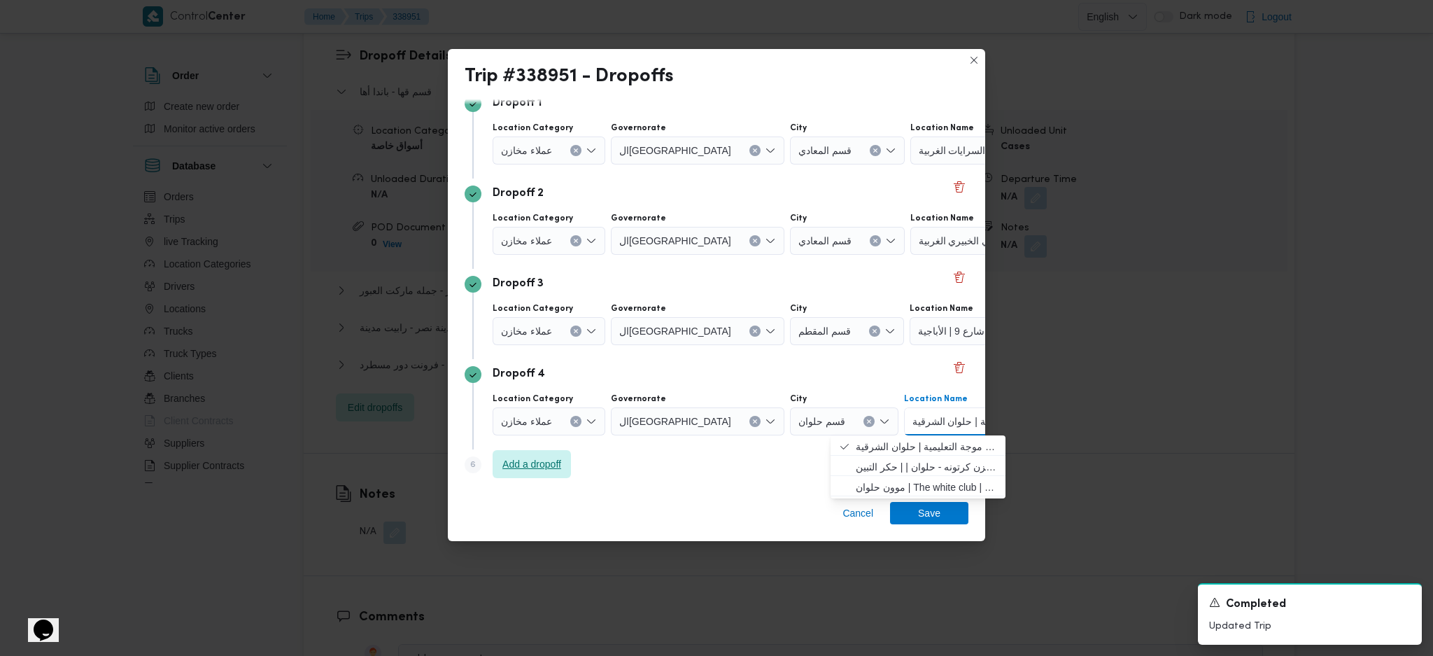
click at [546, 465] on span "Add a dropoff" at bounding box center [531, 463] width 59 height 17
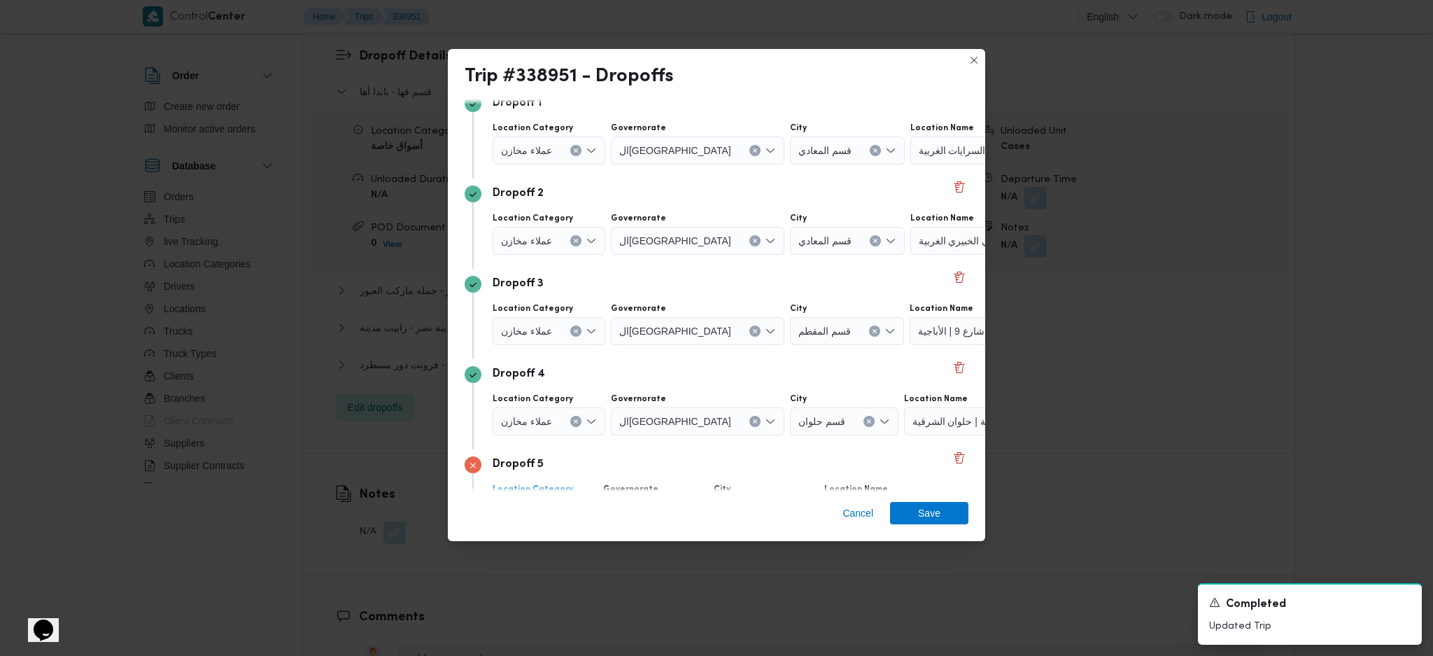
scroll to position [197, 0]
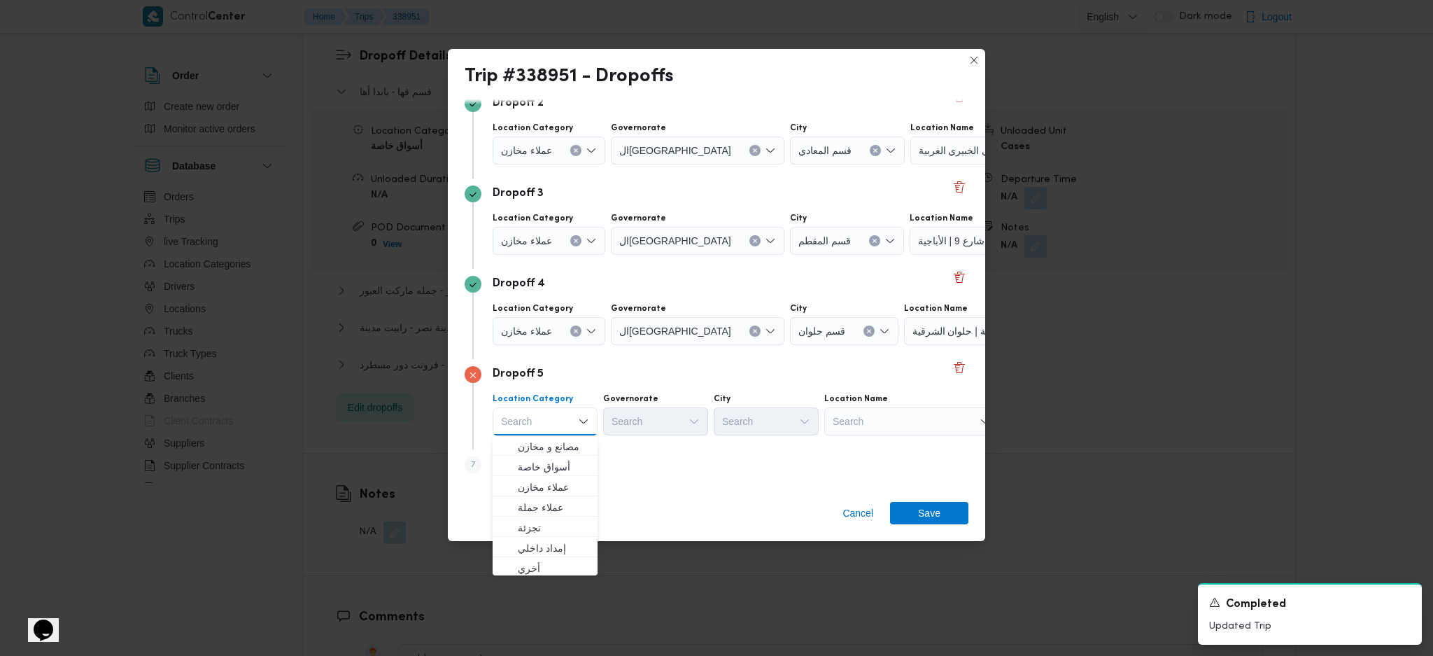
click at [881, 413] on div "Search" at bounding box center [911, 421] width 175 height 28
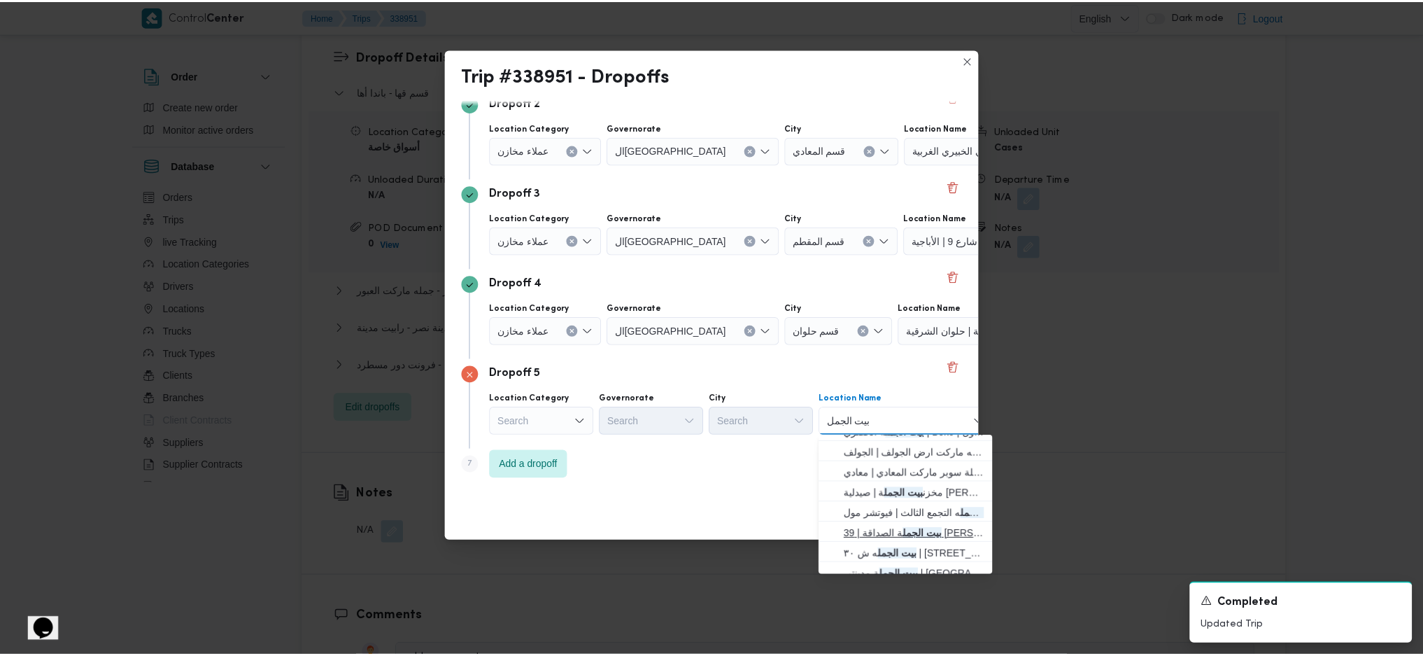
scroll to position [0, 0]
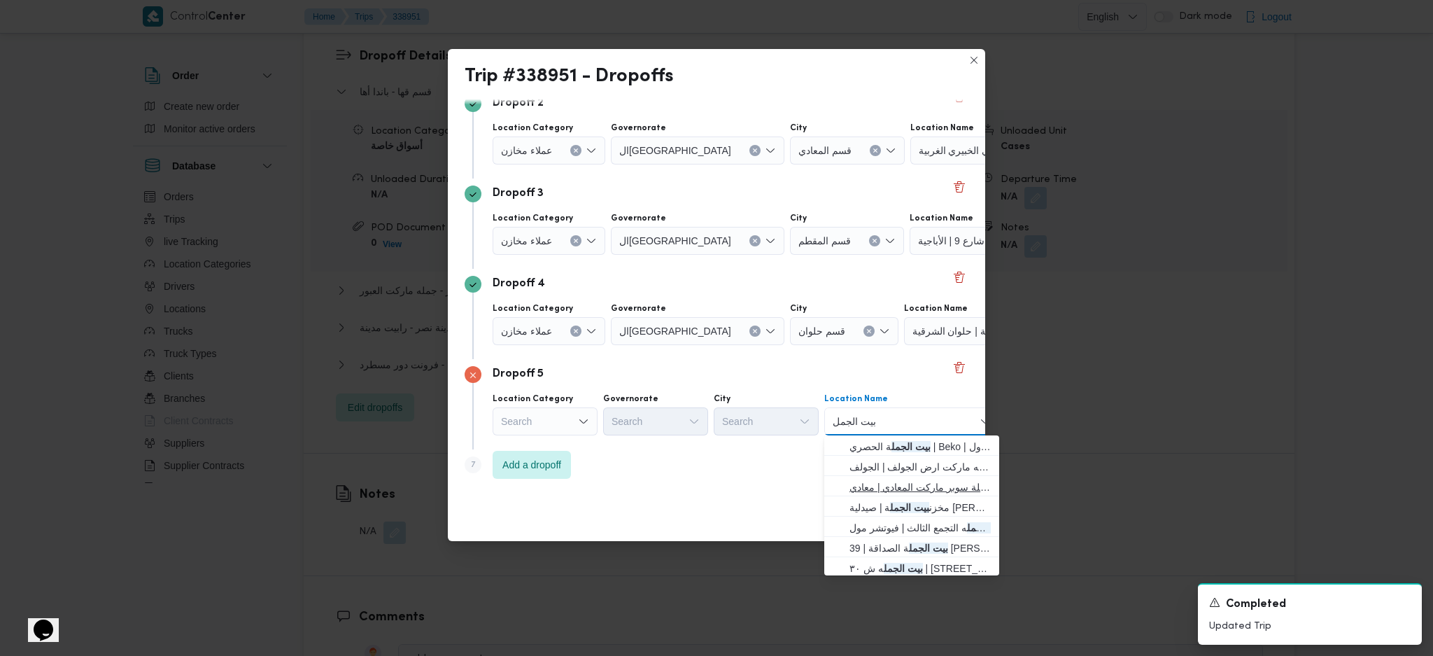
type input "بيت الجمل"
click at [901, 489] on span "بيت الجمل ه المعادي | بيت الجملة سوبر ماركت المعادي | معادي [PERSON_NAME]" at bounding box center [919, 487] width 141 height 17
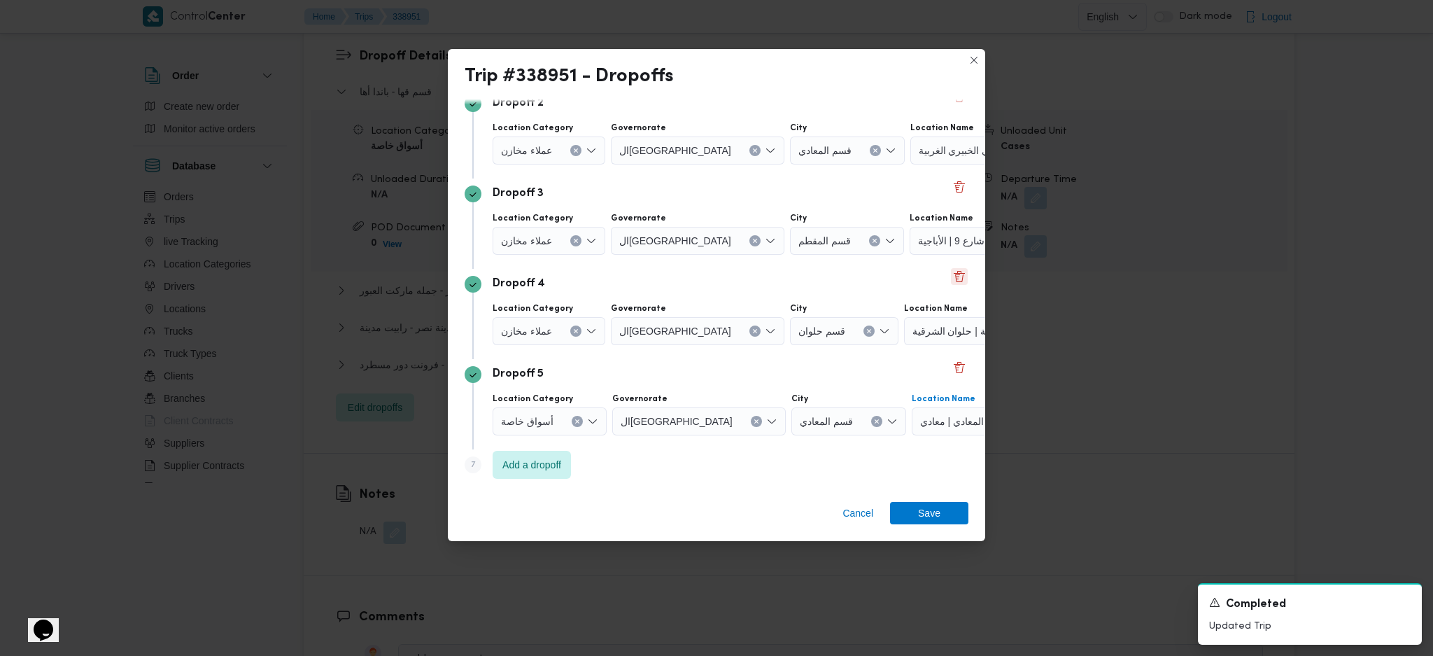
click at [951, 273] on button "Delete" at bounding box center [959, 276] width 17 height 17
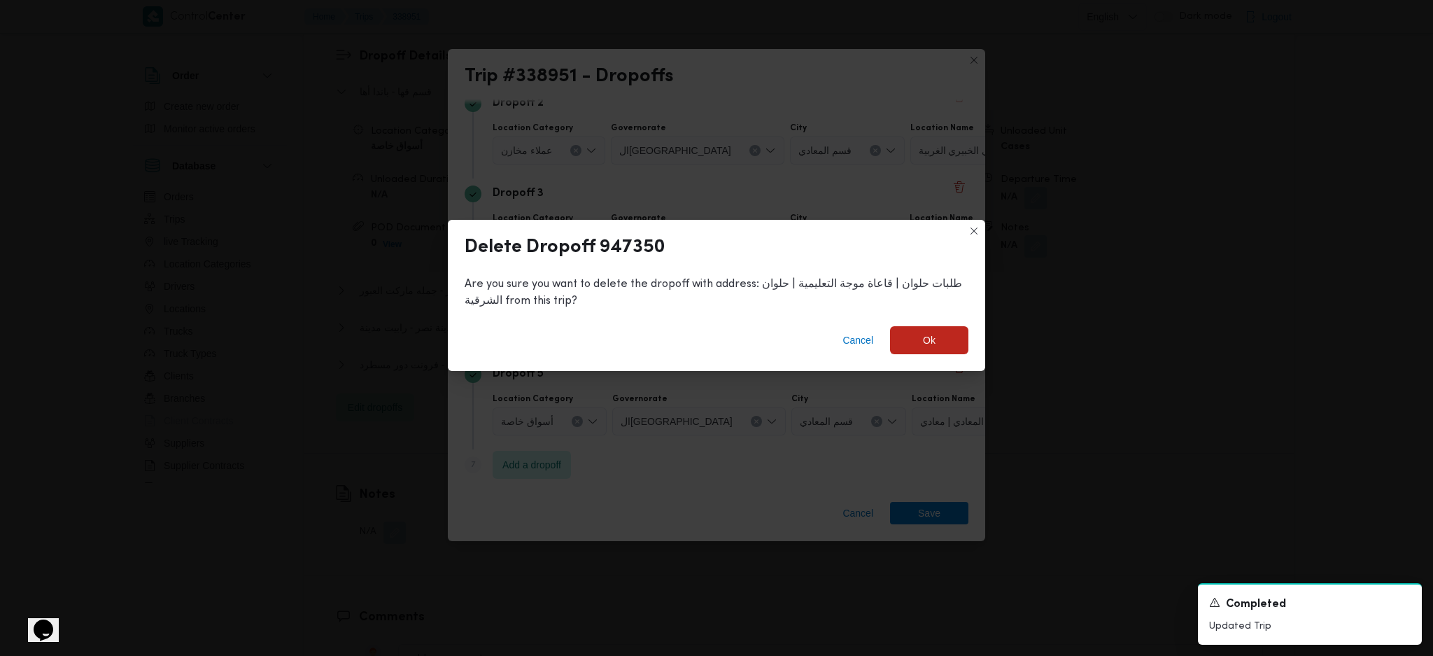
click at [837, 514] on div "Delete Dropoff 947350 Are you sure you want to delete the dropoff with address:…" at bounding box center [716, 328] width 1433 height 656
click at [862, 337] on span "Cancel" at bounding box center [857, 340] width 31 height 17
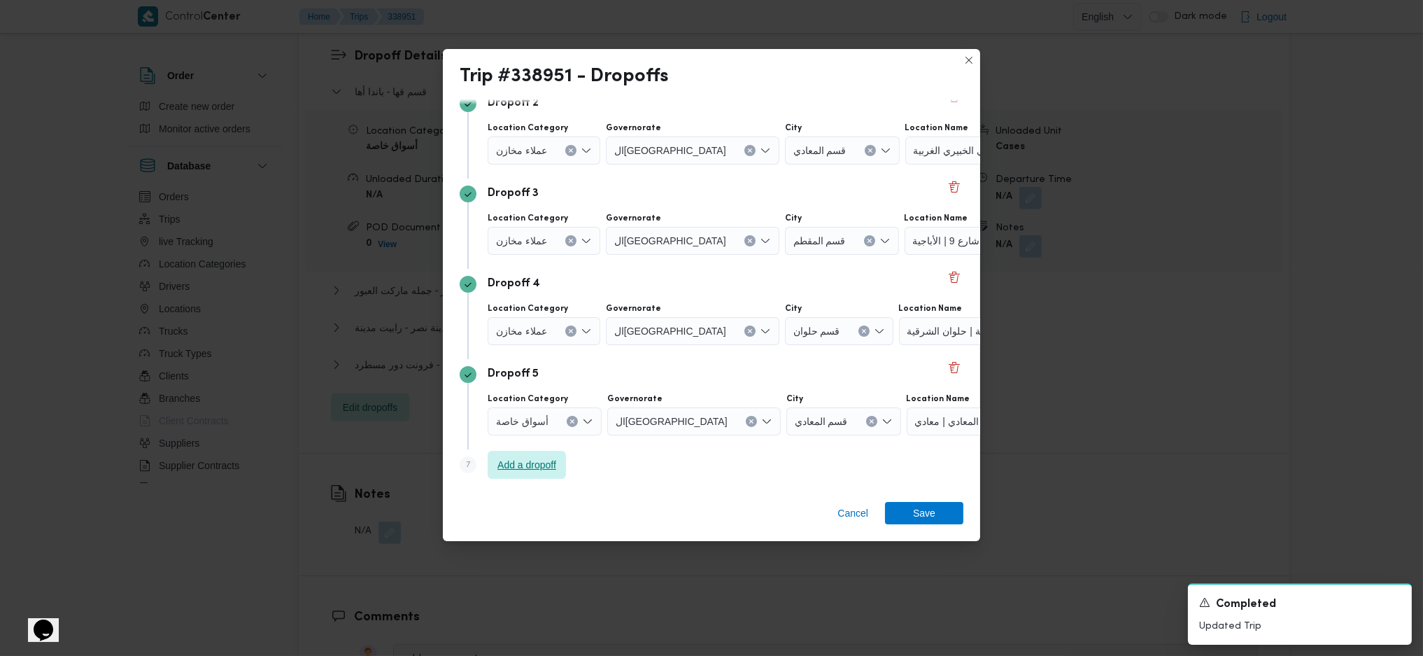
drag, startPoint x: 523, startPoint y: 472, endPoint x: 556, endPoint y: 466, distance: 32.7
click at [525, 472] on span "Add a dropoff" at bounding box center [526, 464] width 59 height 17
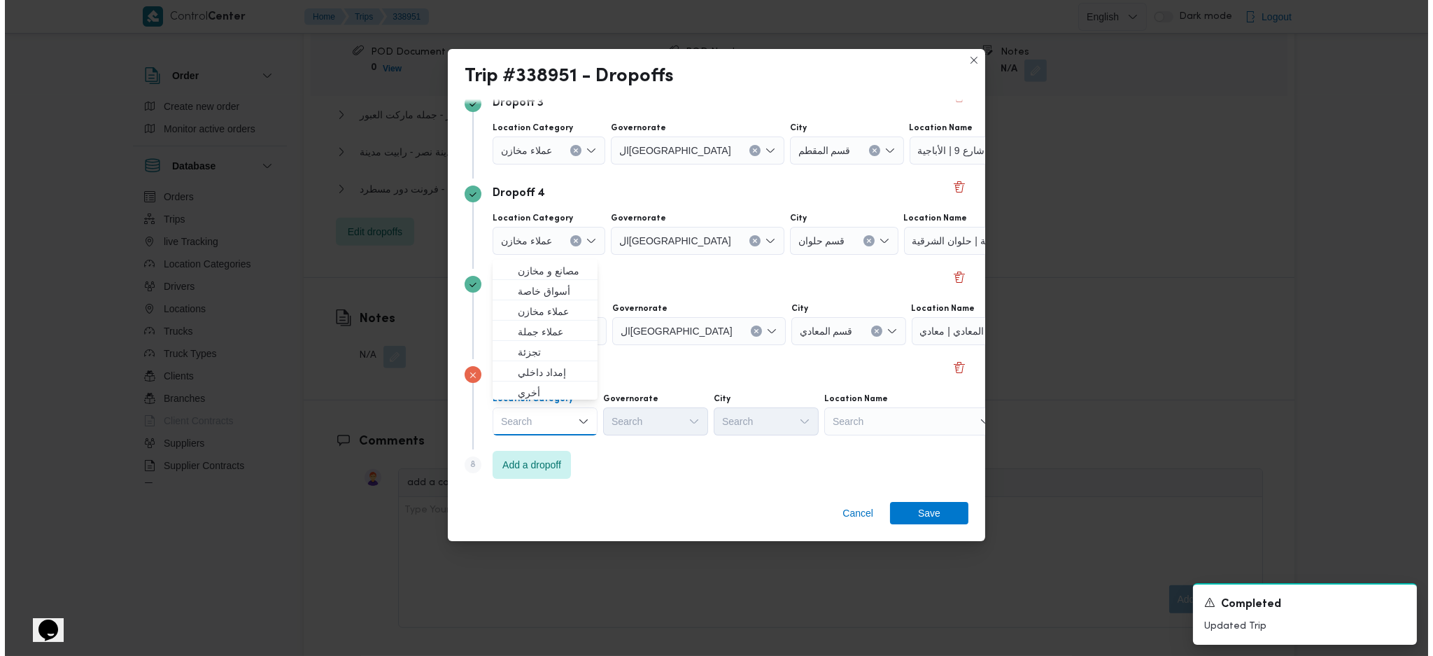
scroll to position [1399, 0]
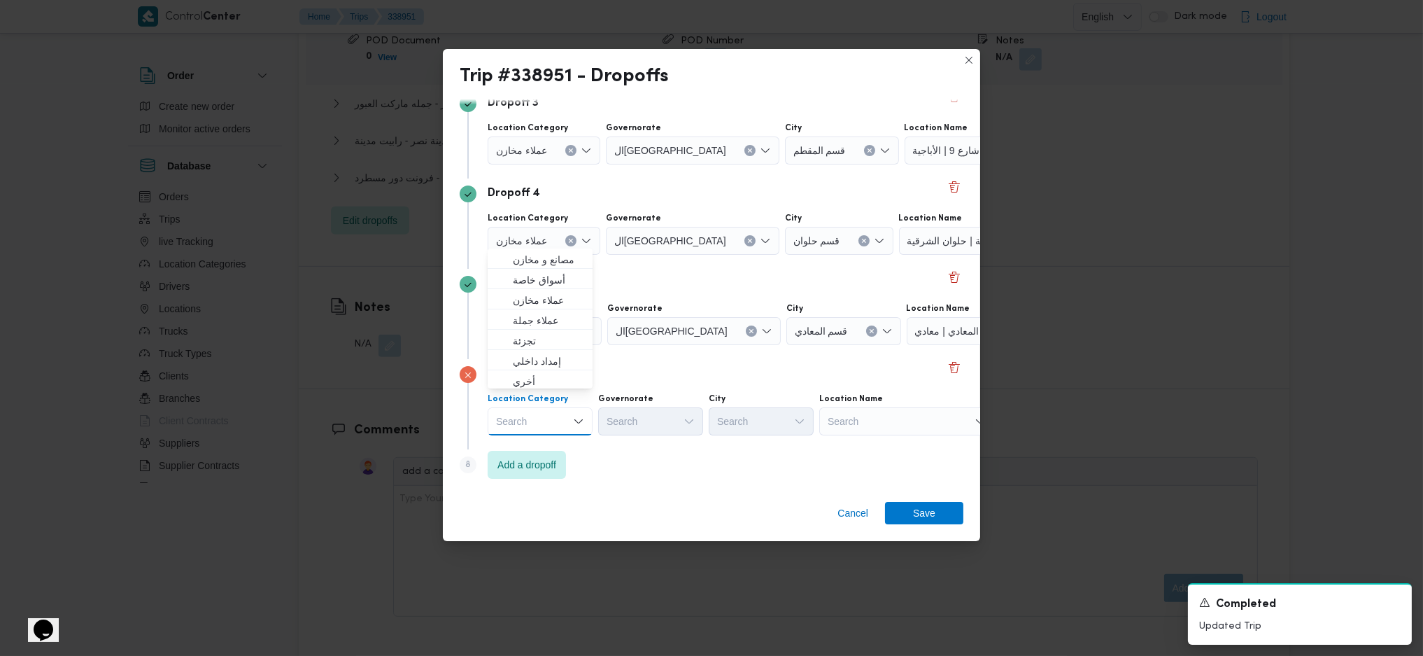
click at [877, 425] on div "Search" at bounding box center [906, 421] width 175 height 28
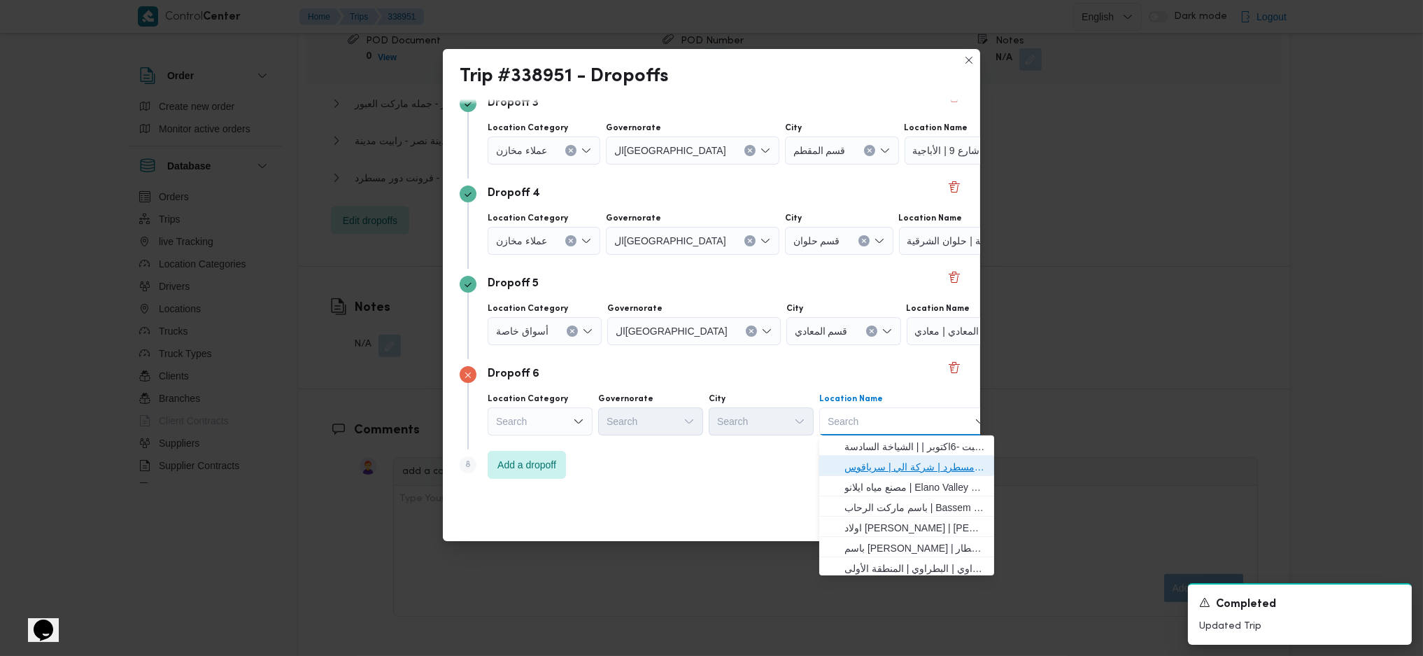
click at [875, 460] on span "فرونت دور مسطرد | شركة الي | سرياقوس" at bounding box center [914, 466] width 141 height 17
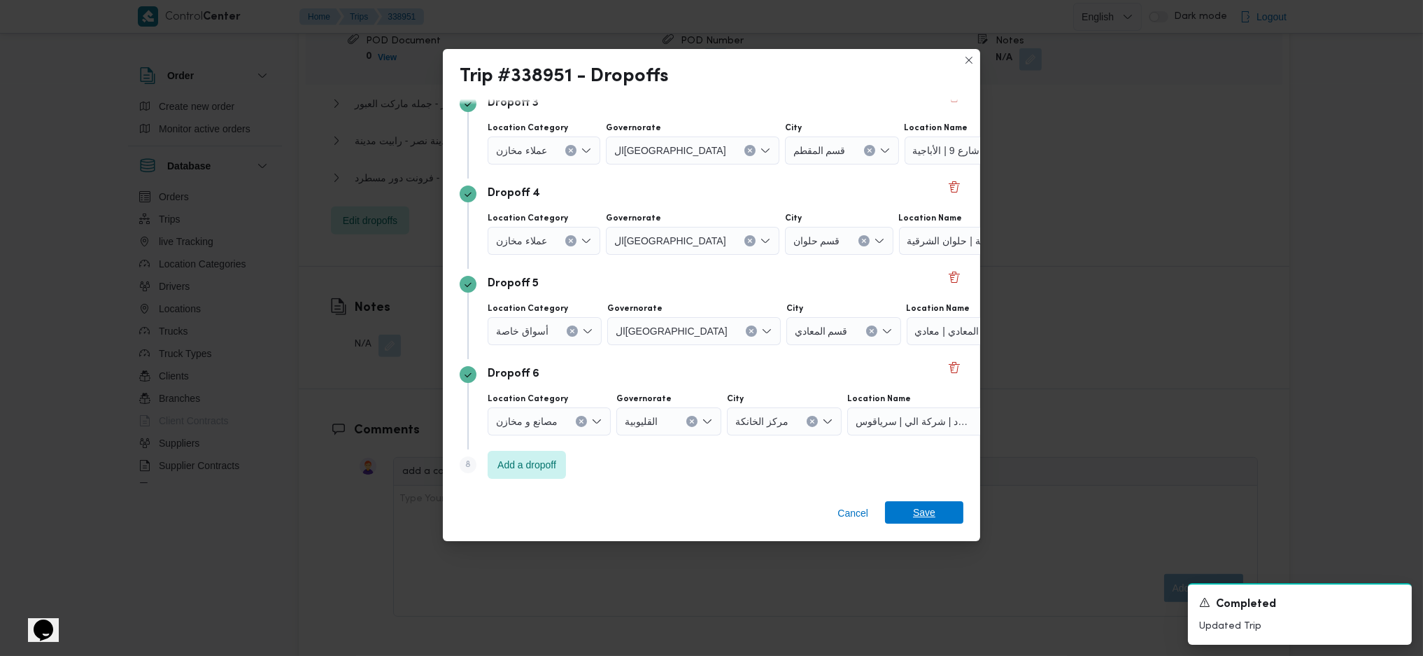
click at [924, 511] on span "Save" at bounding box center [924, 512] width 22 height 22
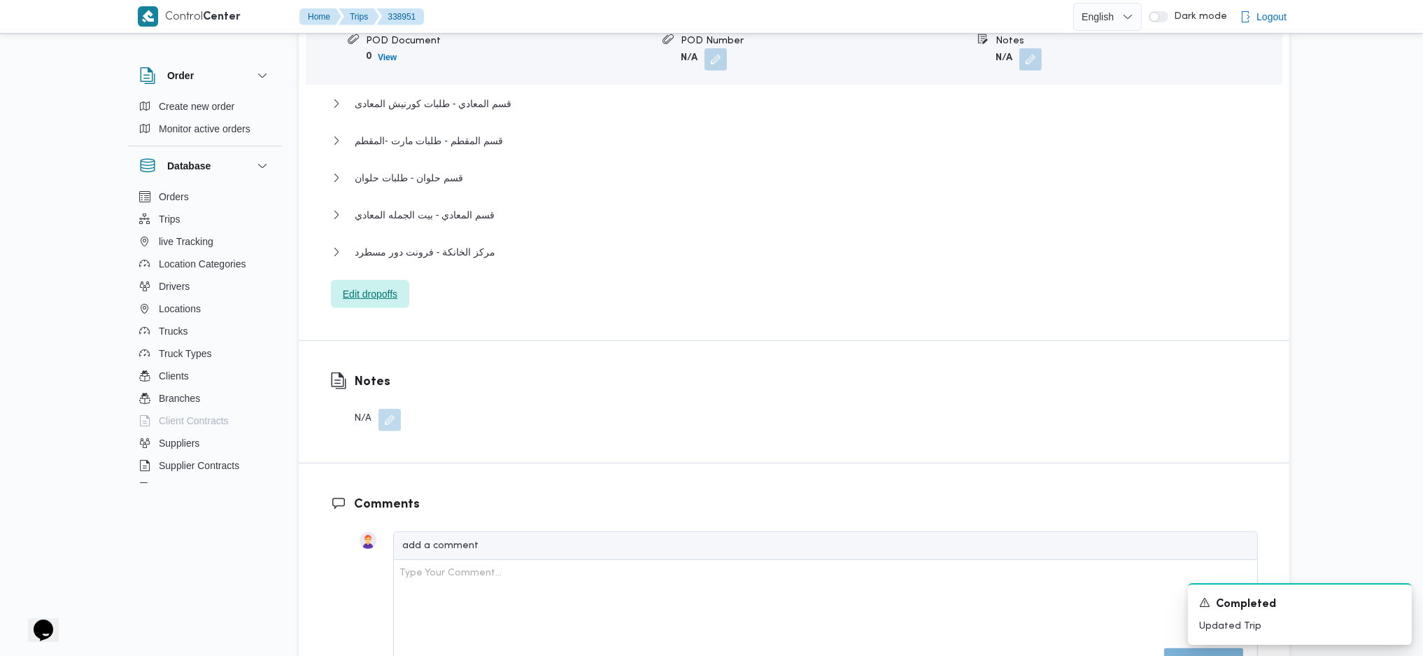
click at [395, 285] on span "Edit dropoffs" at bounding box center [370, 293] width 55 height 17
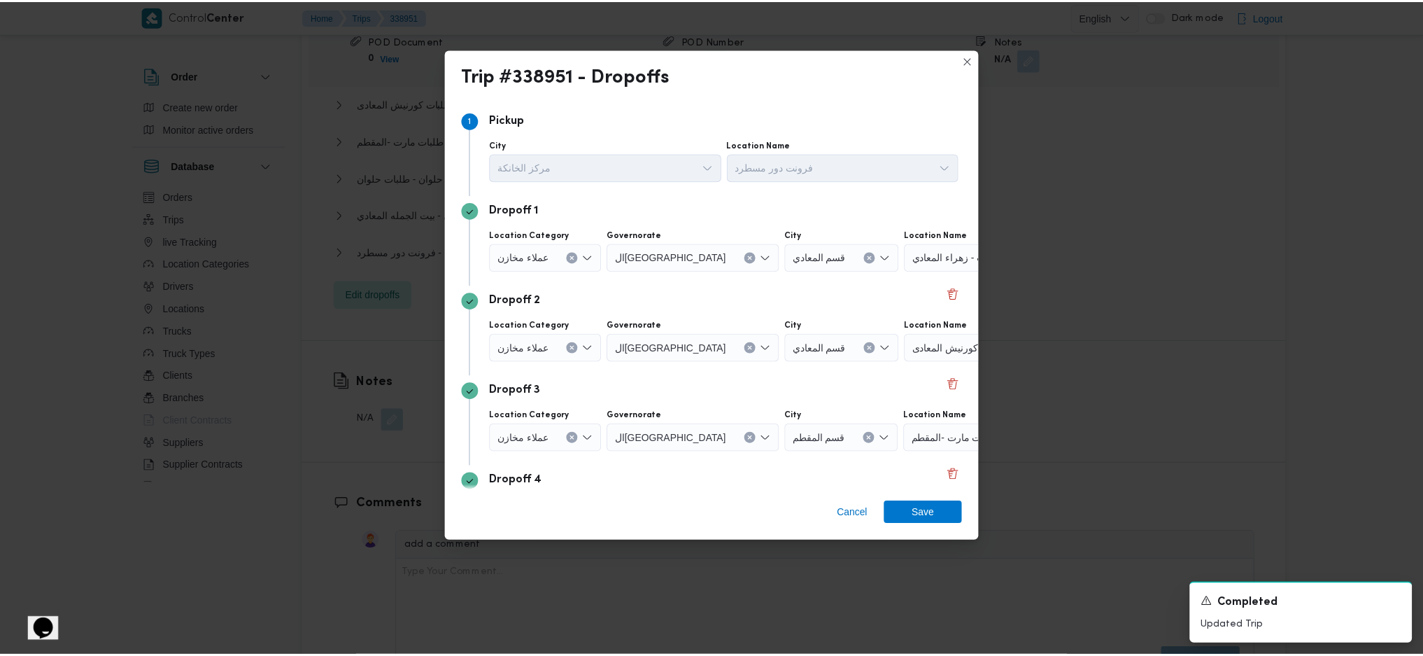
scroll to position [288, 0]
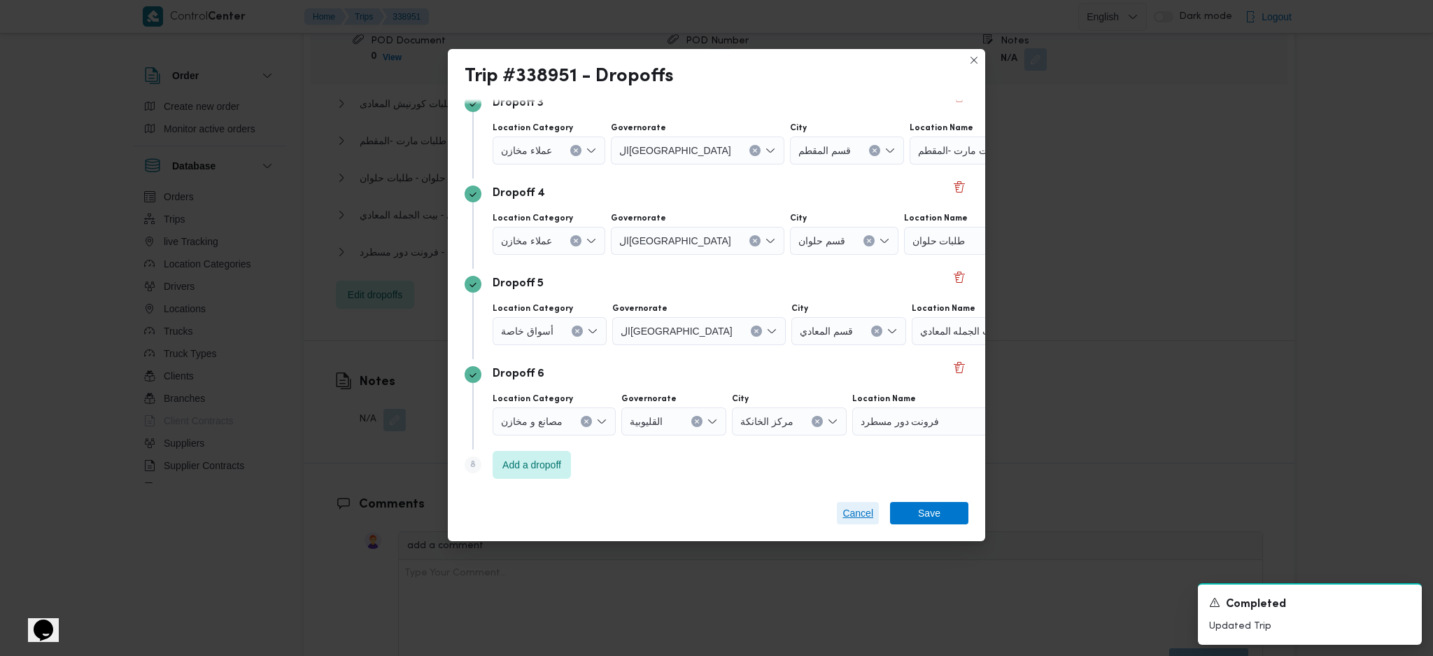
click at [866, 511] on span "Cancel" at bounding box center [857, 512] width 31 height 17
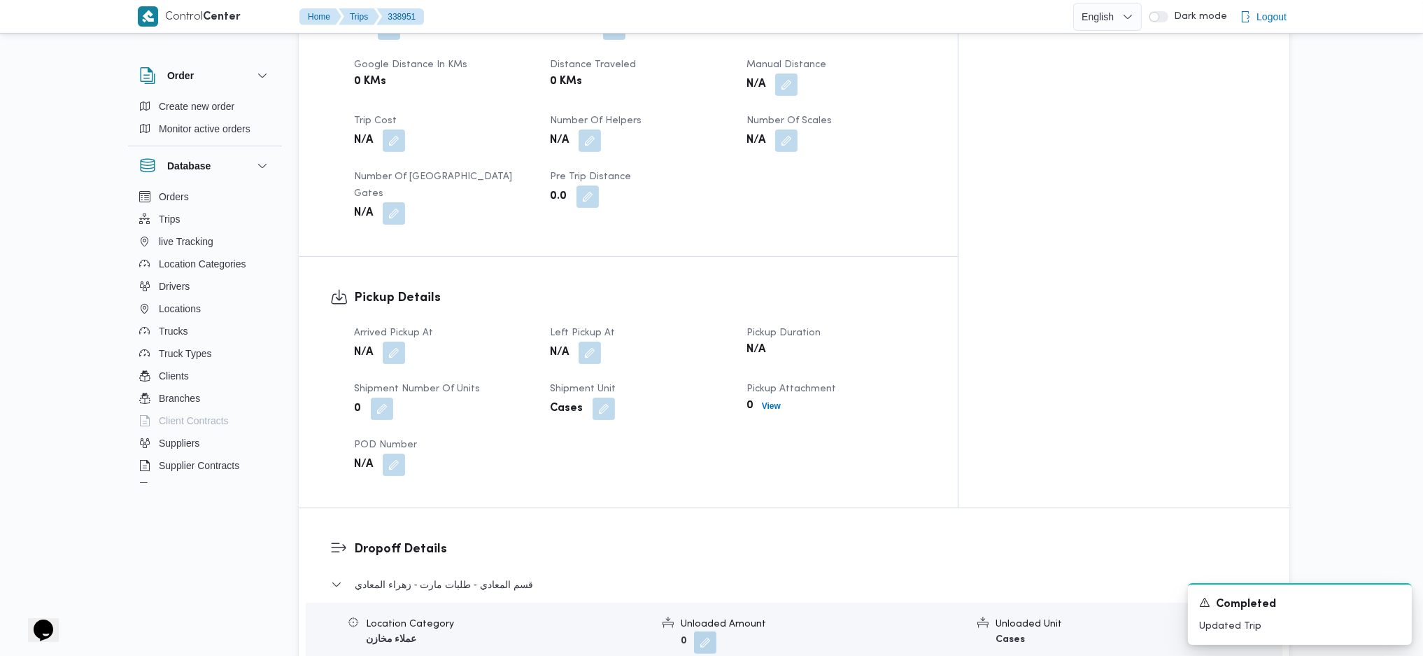
scroll to position [746, 0]
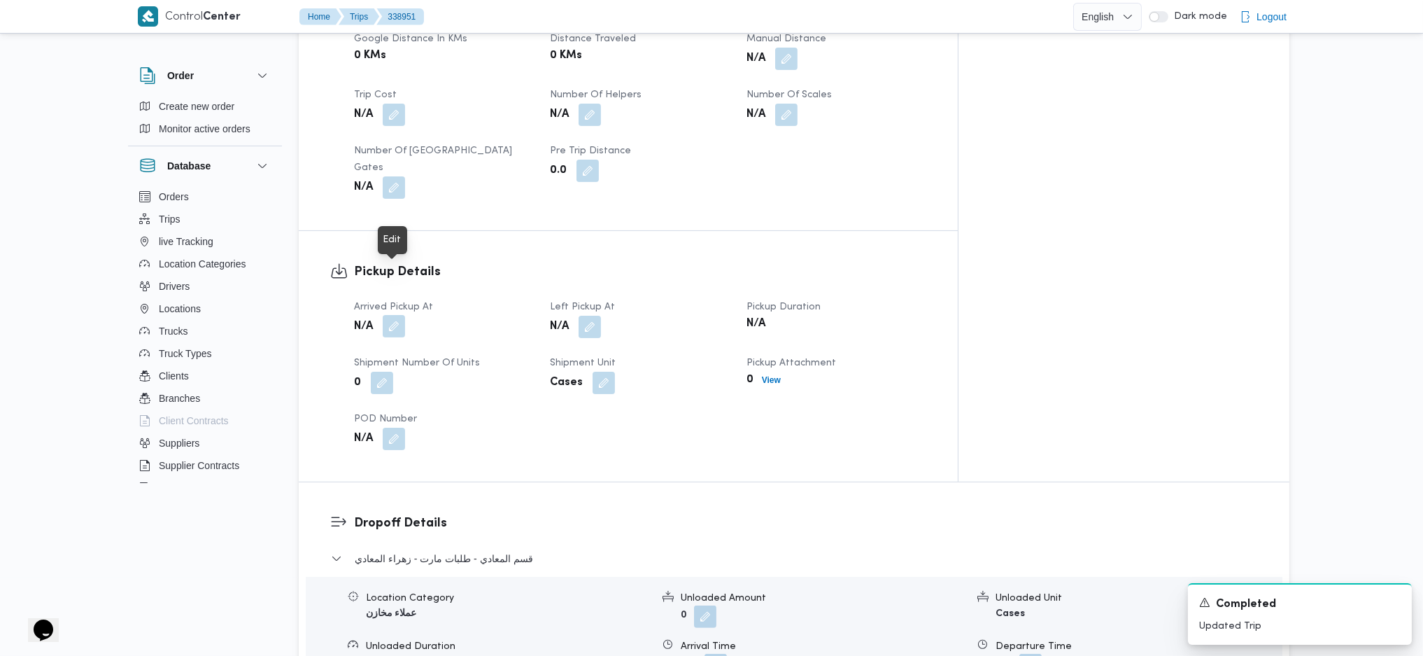
click at [397, 315] on button "button" at bounding box center [394, 326] width 22 height 22
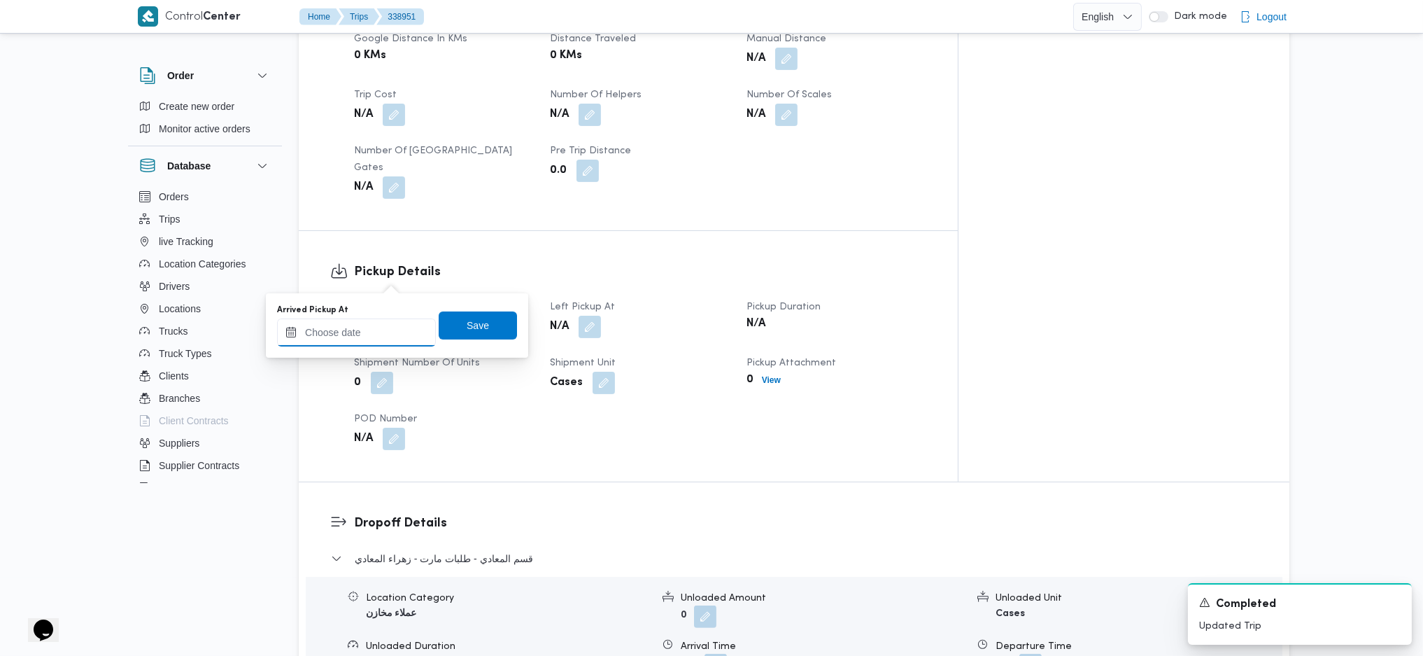
click at [372, 327] on input "Arrived Pickup At" at bounding box center [356, 332] width 159 height 28
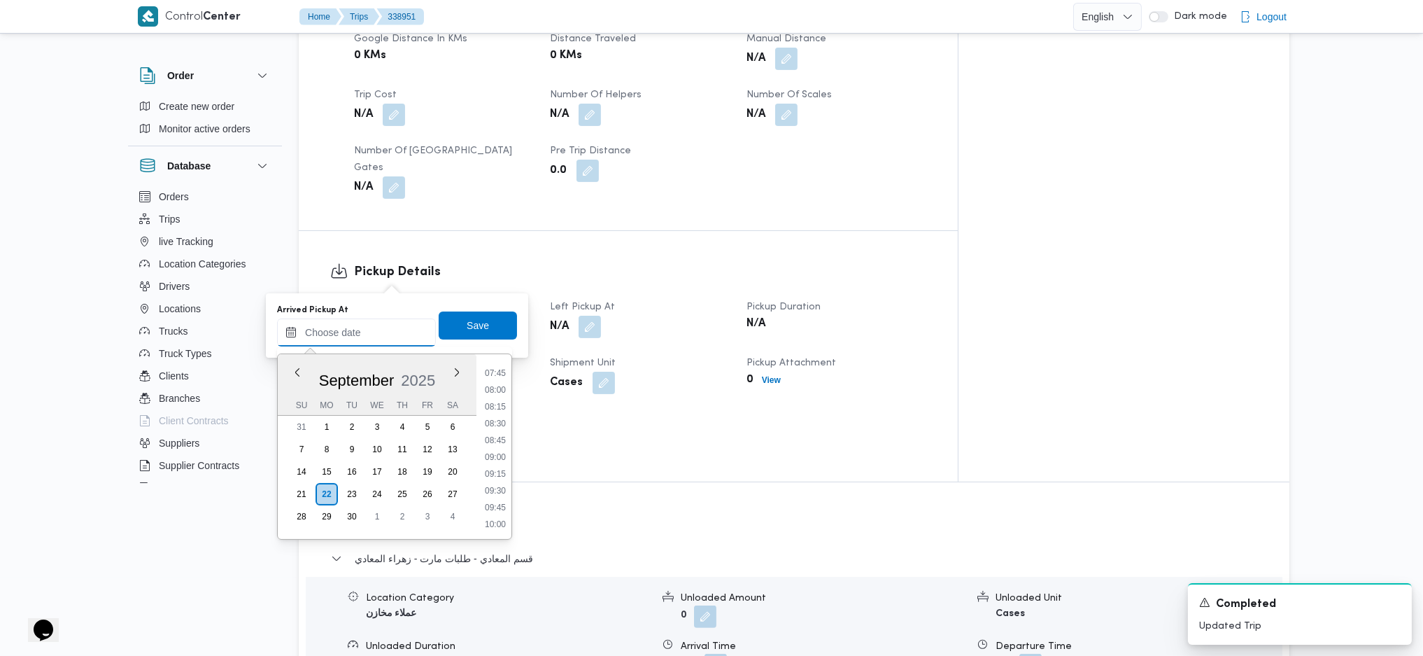
scroll to position [427, 0]
click at [498, 435] on li "07:15" at bounding box center [495, 432] width 32 height 14
type input "[DATE] 07:15"
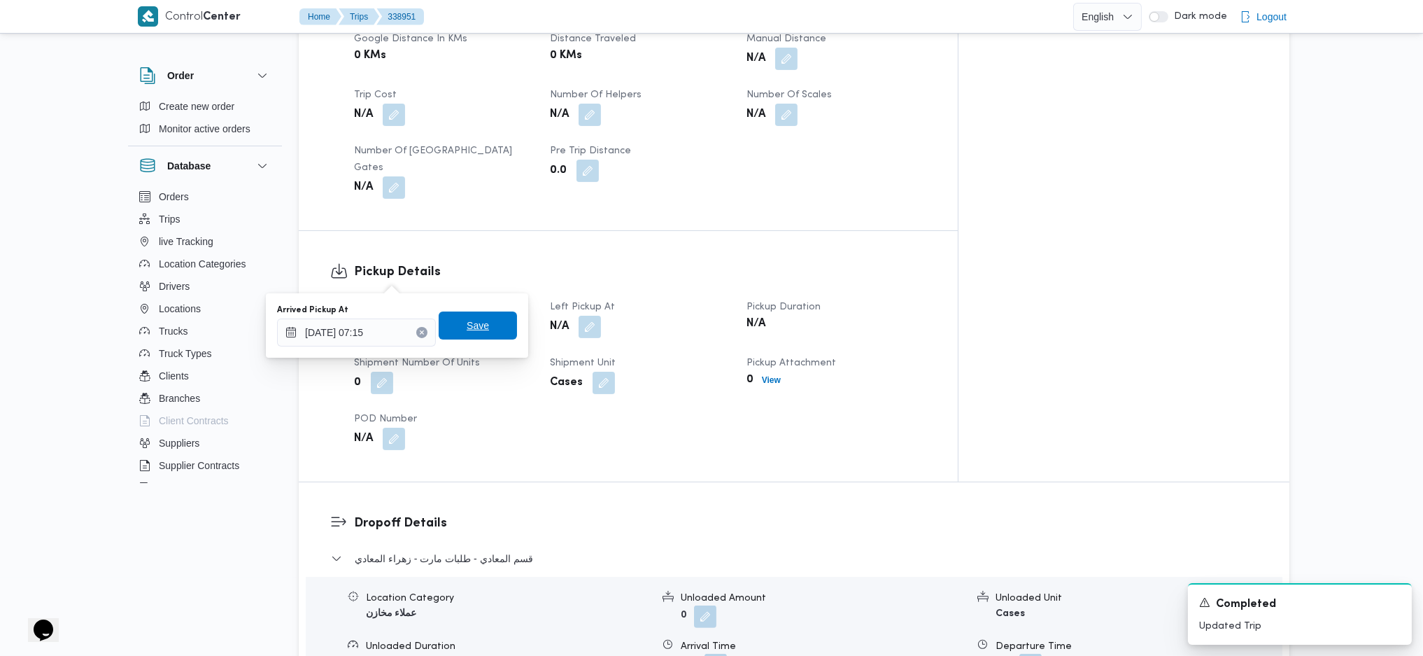
drag, startPoint x: 468, startPoint y: 322, endPoint x: 486, endPoint y: 332, distance: 21.0
click at [476, 326] on span "Save" at bounding box center [478, 325] width 22 height 17
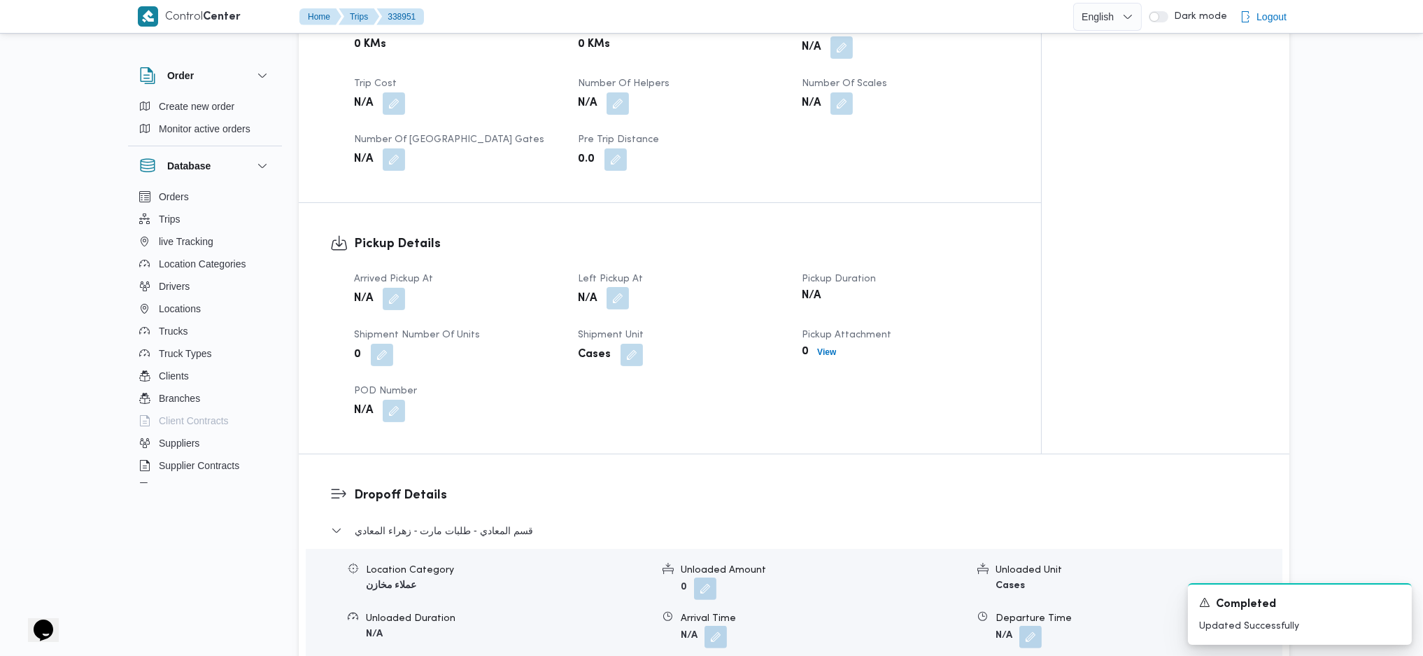
drag, startPoint x: 612, startPoint y: 264, endPoint x: 619, endPoint y: 269, distance: 9.5
click at [614, 287] on button "button" at bounding box center [618, 298] width 22 height 22
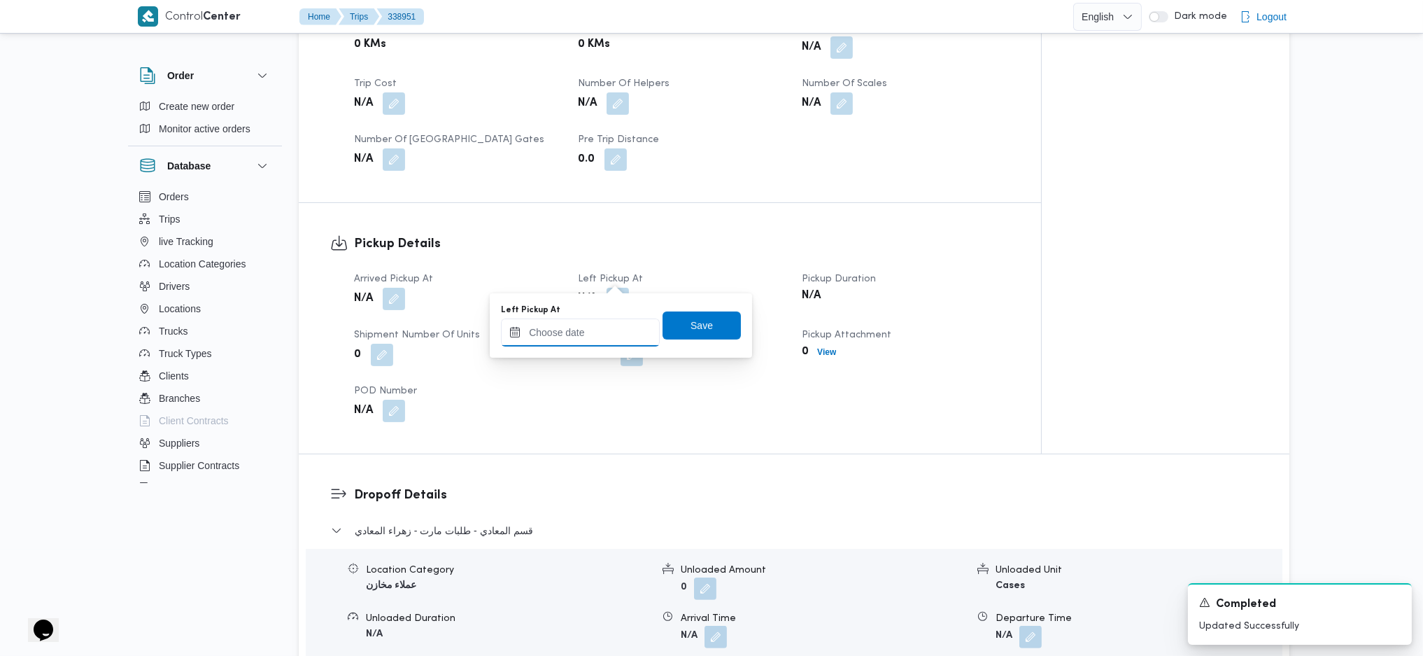
click at [585, 334] on input "Left Pickup At" at bounding box center [580, 332] width 159 height 28
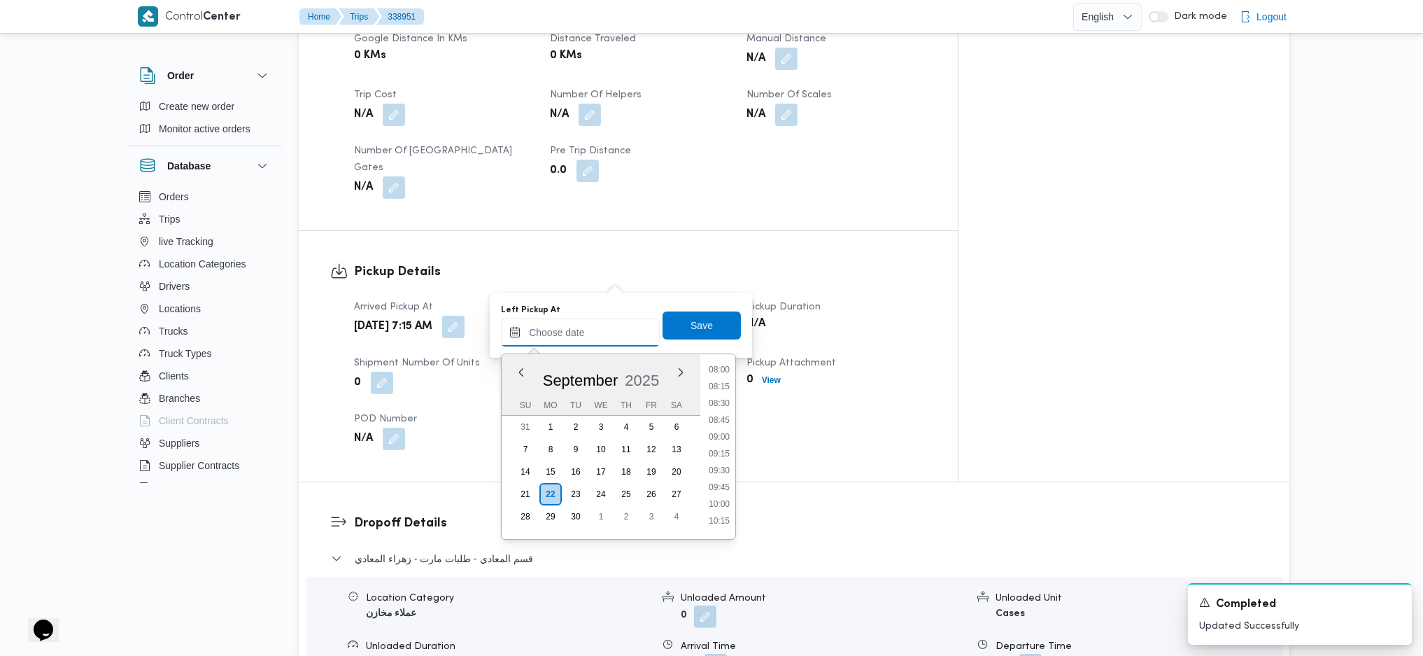
scroll to position [520, 0]
drag, startPoint x: 718, startPoint y: 381, endPoint x: 728, endPoint y: 397, distance: 18.6
click at [723, 385] on li "08:00" at bounding box center [719, 390] width 32 height 14
type input "[DATE] 08:00"
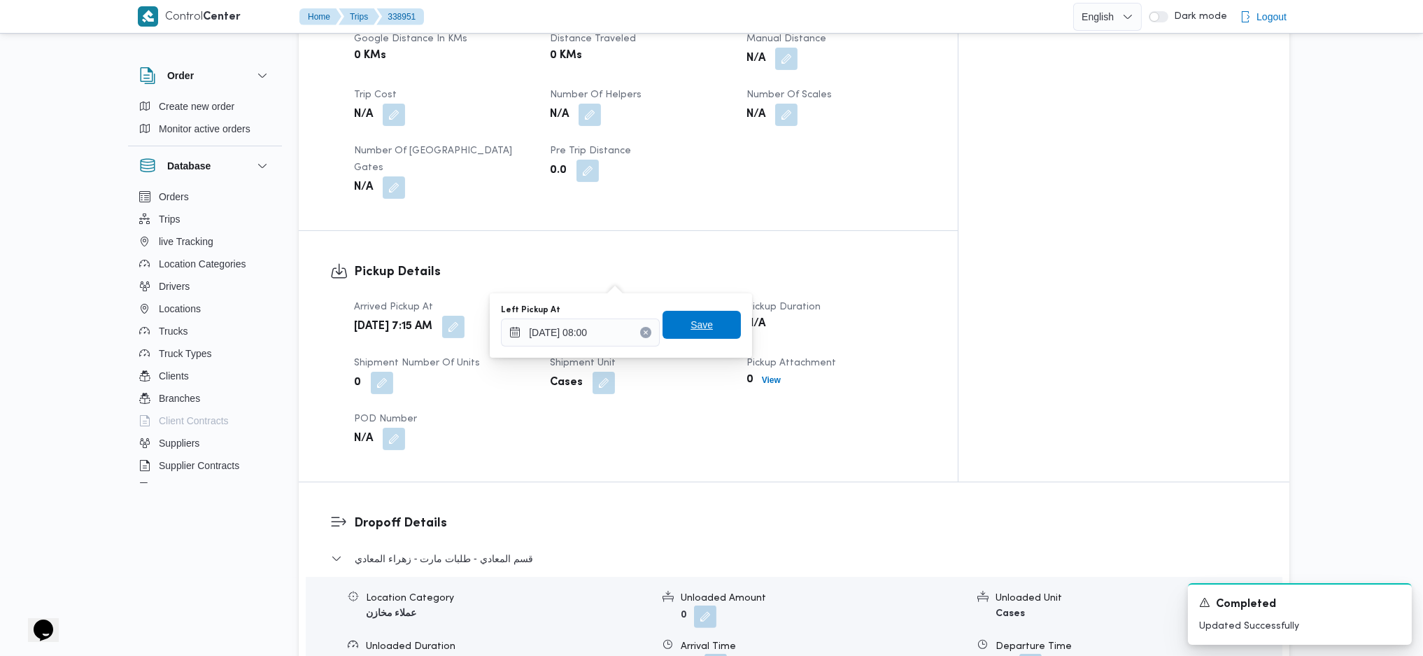
click at [691, 327] on span "Save" at bounding box center [702, 324] width 22 height 17
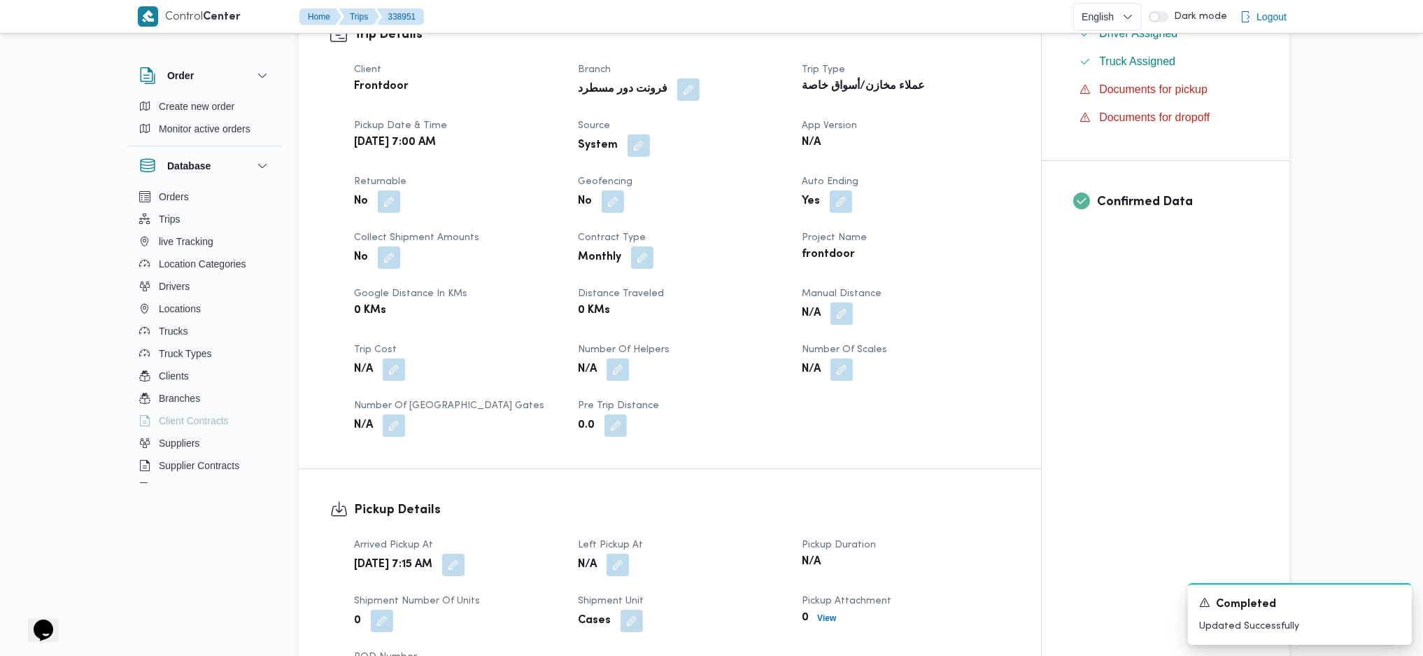
scroll to position [0, 0]
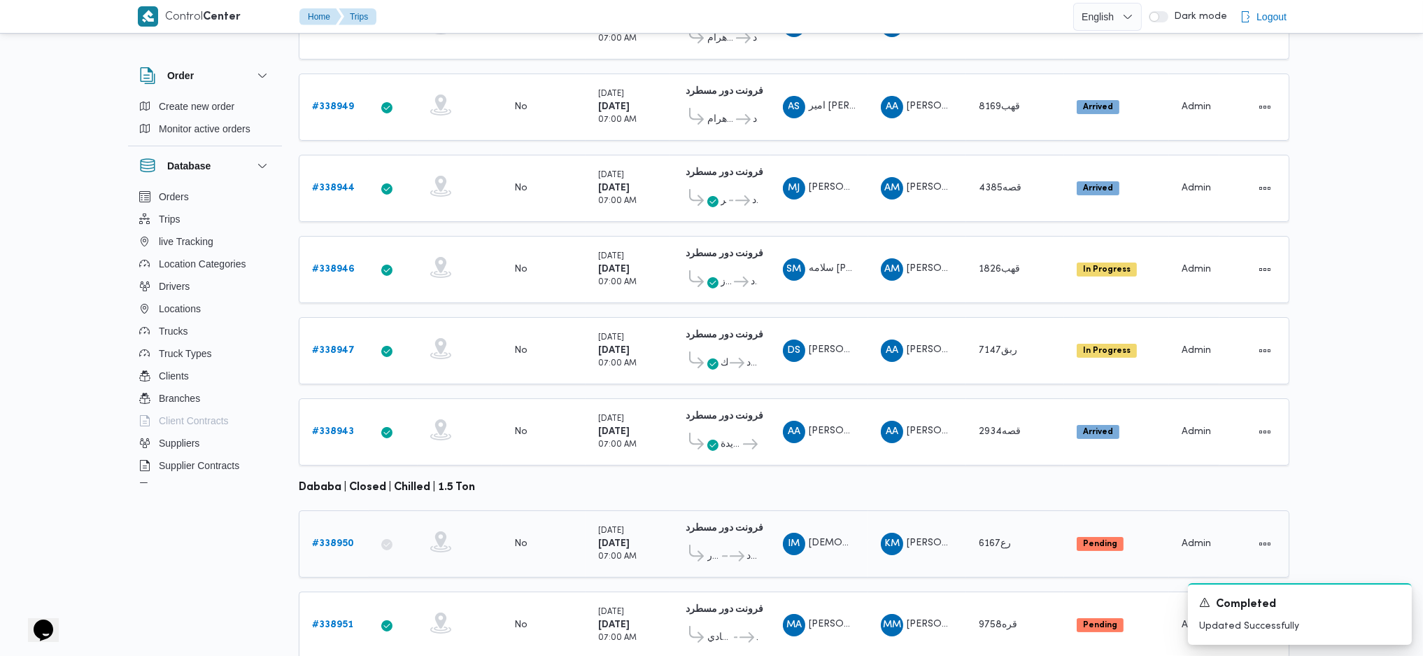
scroll to position [390, 0]
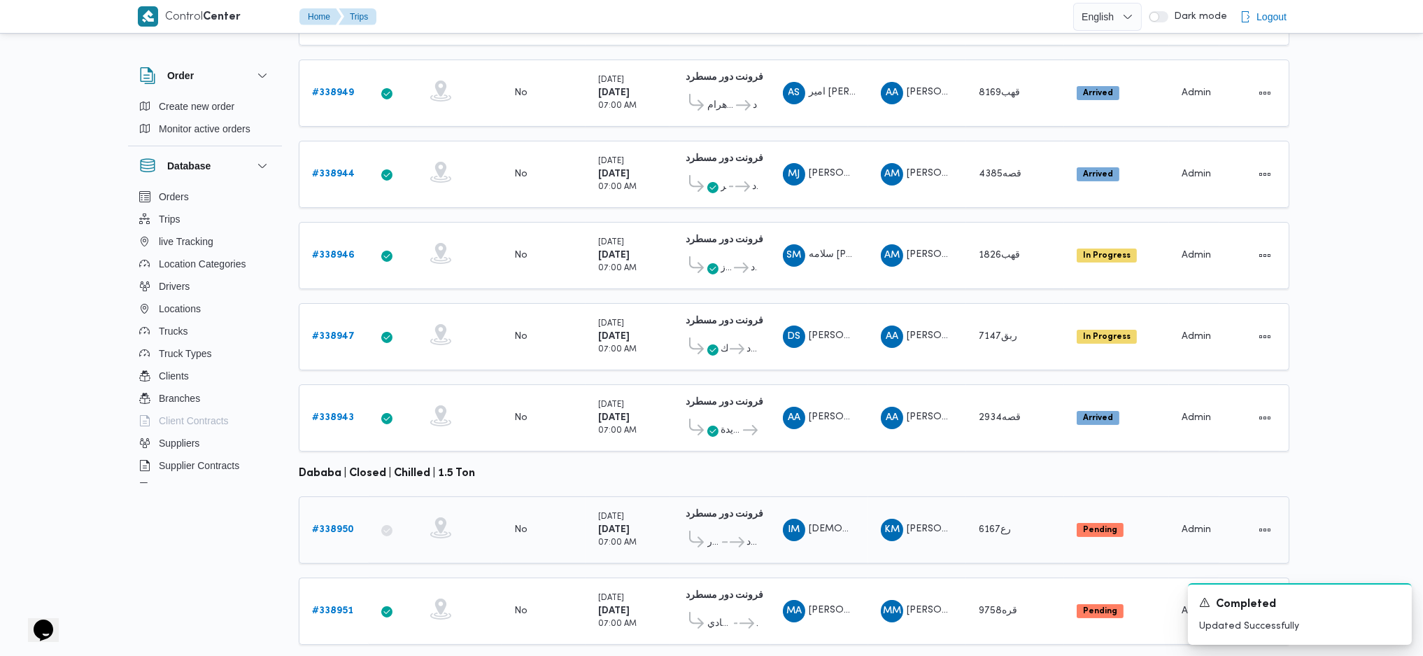
click at [320, 516] on div "# 338950" at bounding box center [333, 530] width 55 height 28
click at [341, 525] on b "# 338950" at bounding box center [333, 529] width 42 height 9
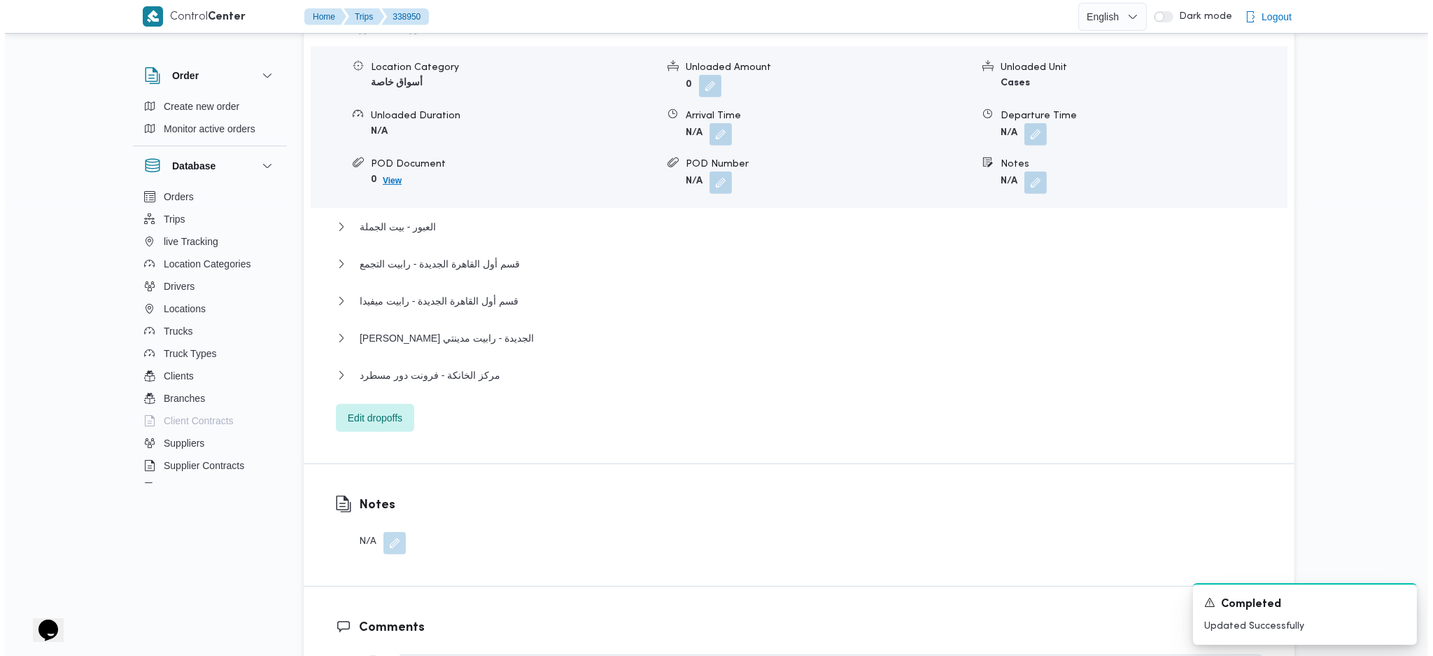
scroll to position [1399, 0]
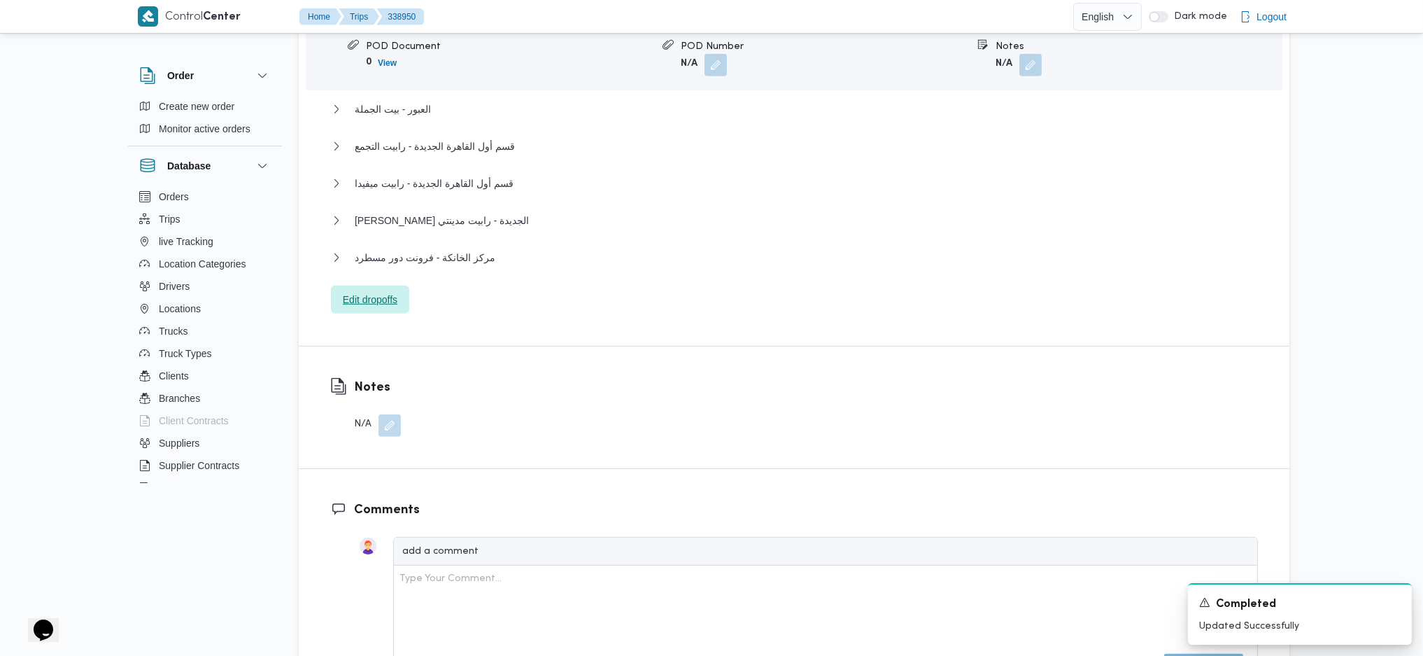
click at [371, 285] on span "Edit dropoffs" at bounding box center [370, 299] width 78 height 28
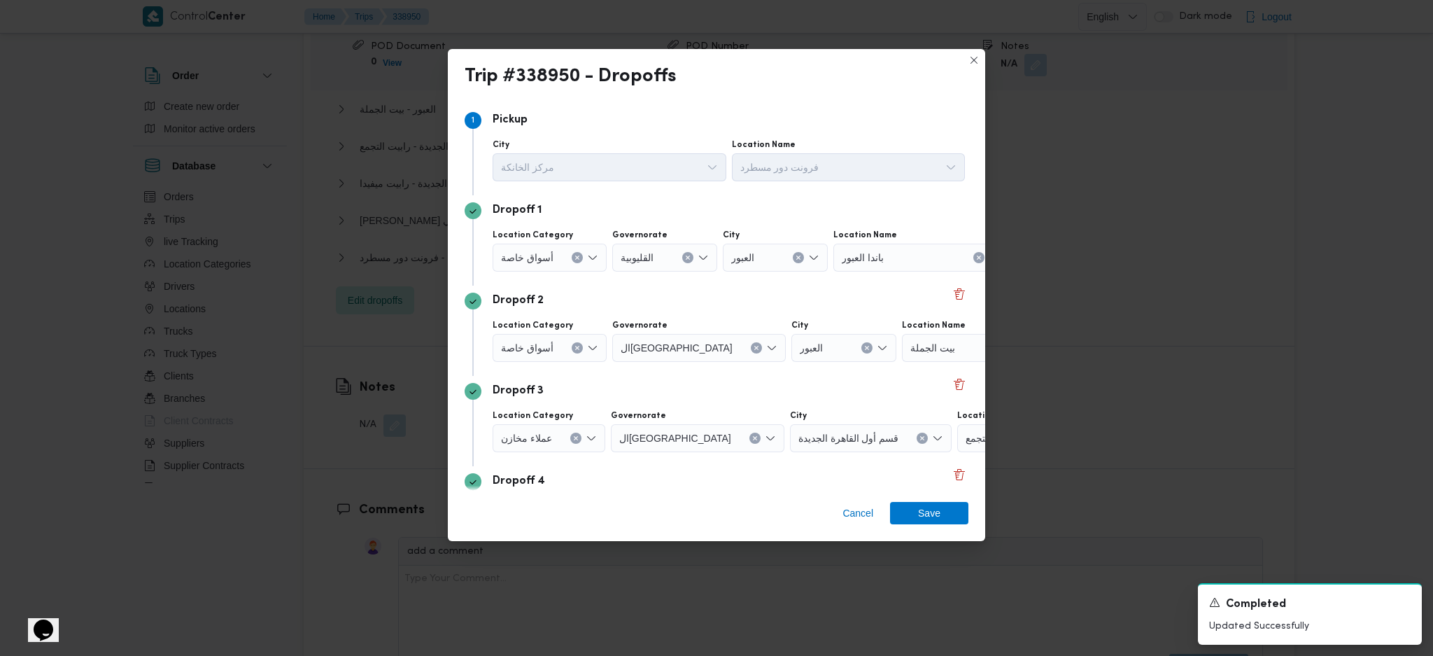
click at [567, 256] on div "أسواق خاصة" at bounding box center [550, 257] width 114 height 28
click at [584, 255] on div "أسواق خاصة Combo box. Selected. أسواق خاصة. Press Backspace to delete أسواق خاص…" at bounding box center [550, 257] width 114 height 28
click at [551, 350] on span "عملاء جملة" at bounding box center [557, 343] width 79 height 17
click at [657, 257] on div "Search" at bounding box center [657, 257] width 105 height 28
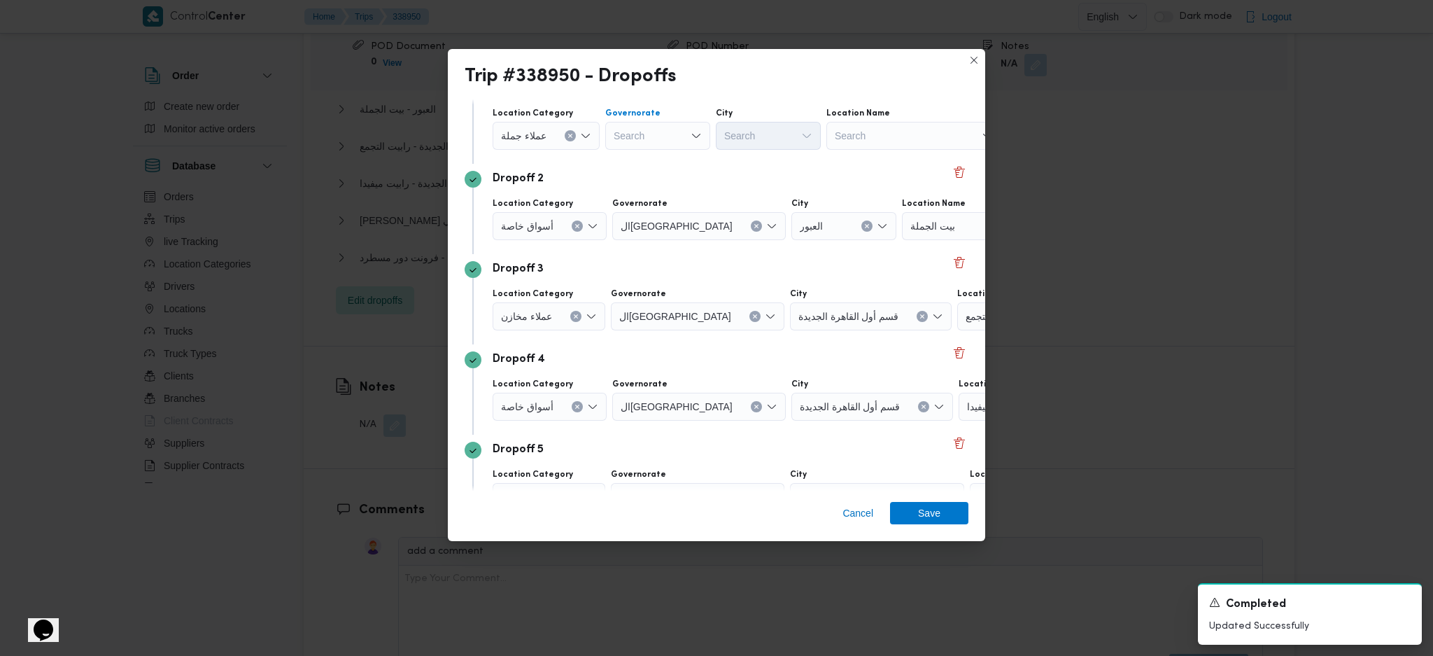
scroll to position [0, 0]
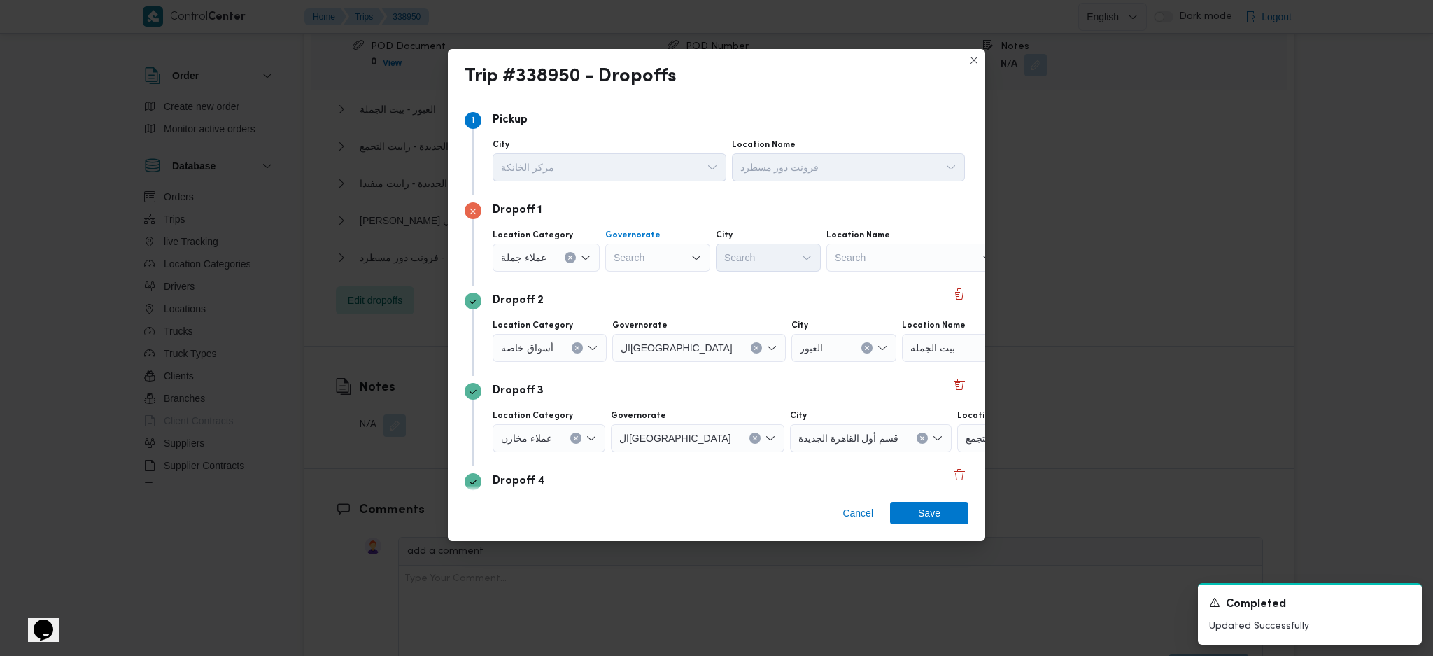
click at [663, 265] on div "Search Combo box. Selected. Combo box input. Search. Type some text or, to disp…" at bounding box center [657, 257] width 105 height 28
click at [659, 299] on span "ال[GEOGRAPHIC_DATA]" at bounding box center [663, 299] width 71 height 17
click at [784, 250] on div "Search" at bounding box center [836, 257] width 105 height 28
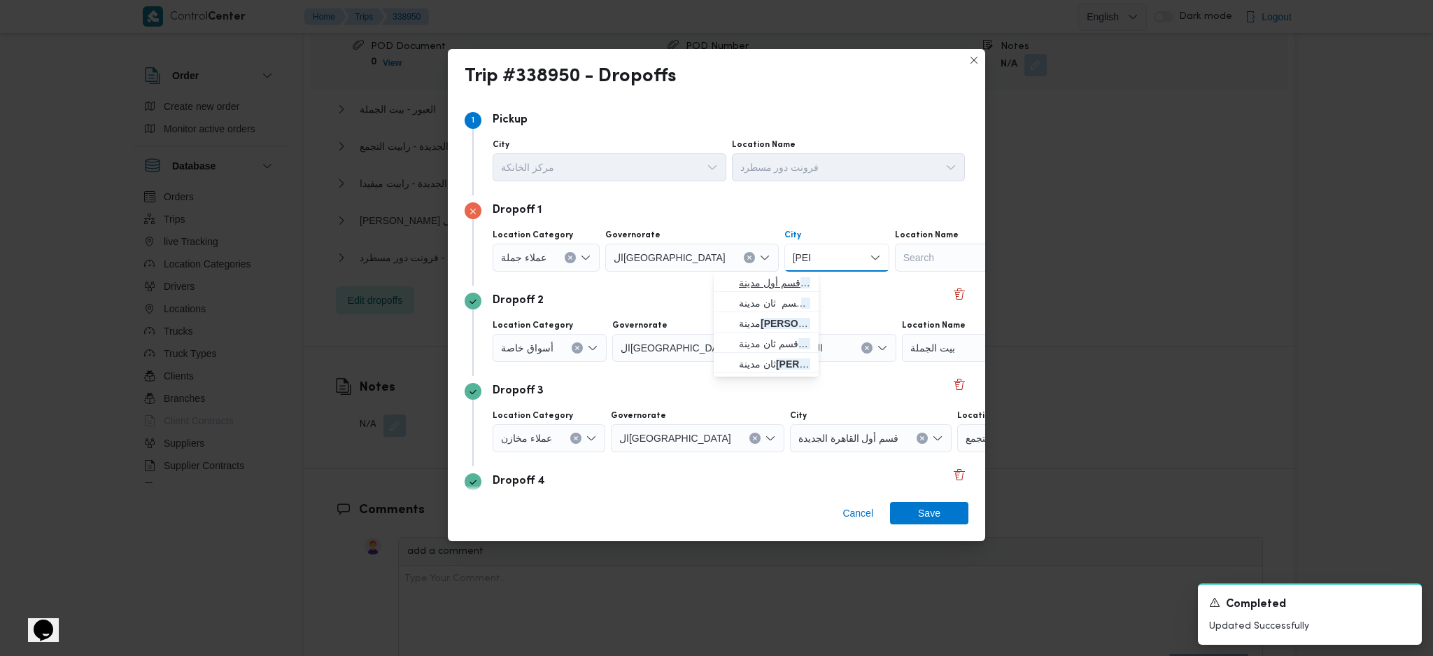
type input "[PERSON_NAME]"
click at [731, 279] on icon "button" at bounding box center [727, 282] width 11 height 11
click at [557, 357] on div at bounding box center [559, 348] width 7 height 22
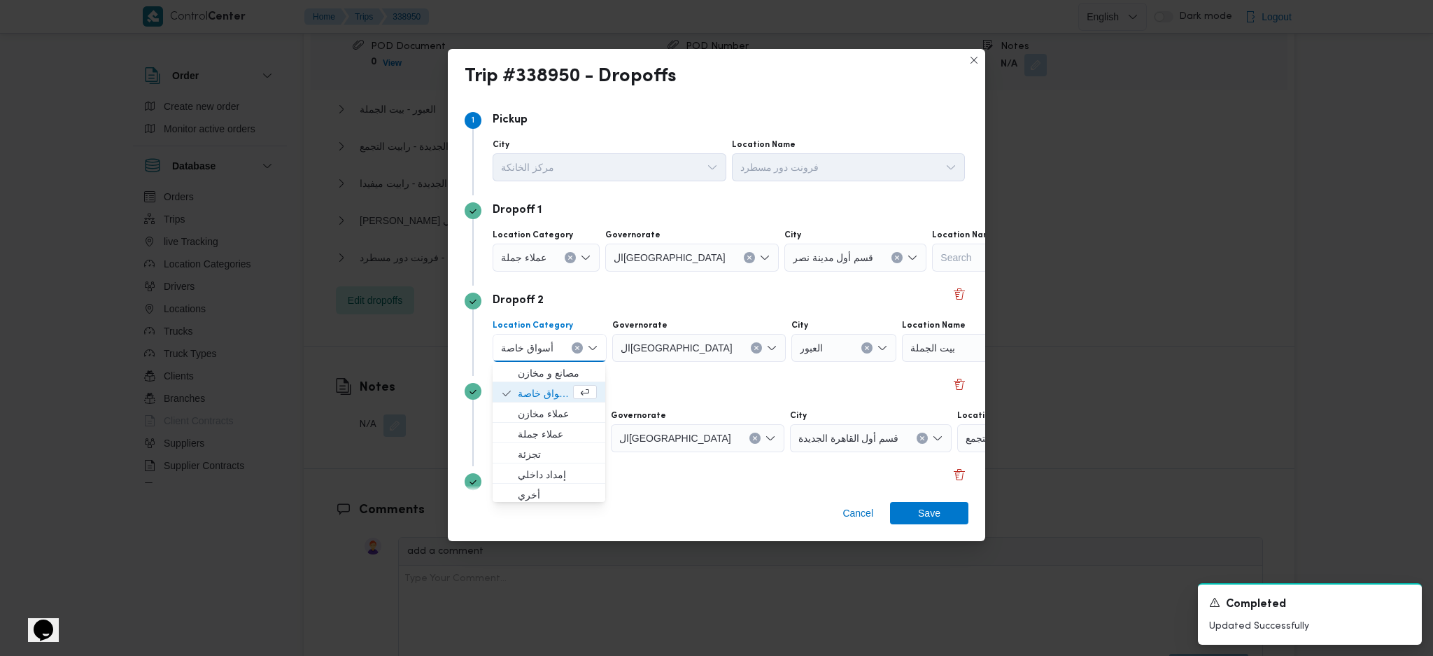
click at [579, 345] on button "Clear input" at bounding box center [577, 347] width 11 height 11
click at [572, 435] on span "عملاء جملة" at bounding box center [553, 433] width 71 height 17
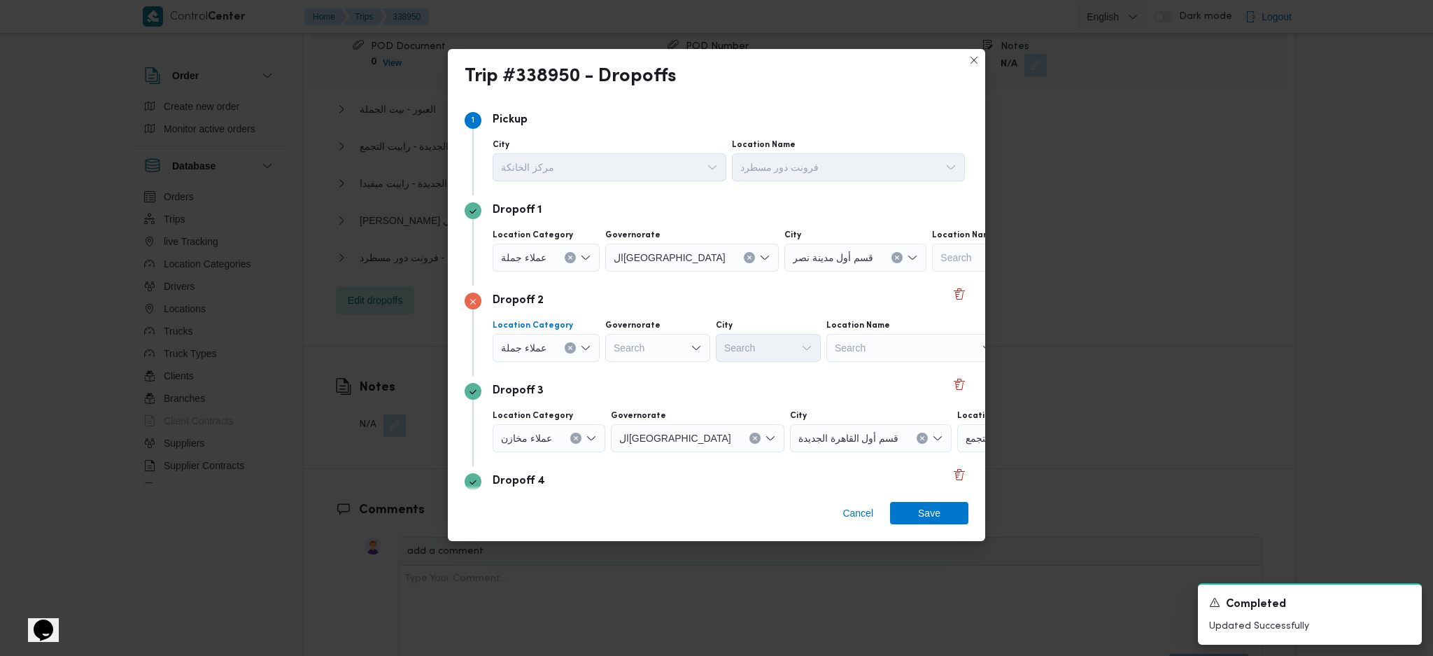
click at [651, 350] on div "Search" at bounding box center [657, 348] width 105 height 28
click at [663, 478] on span "ال[GEOGRAPHIC_DATA]" at bounding box center [663, 482] width 71 height 17
click at [784, 348] on div "Search" at bounding box center [836, 348] width 105 height 28
type input "زي"
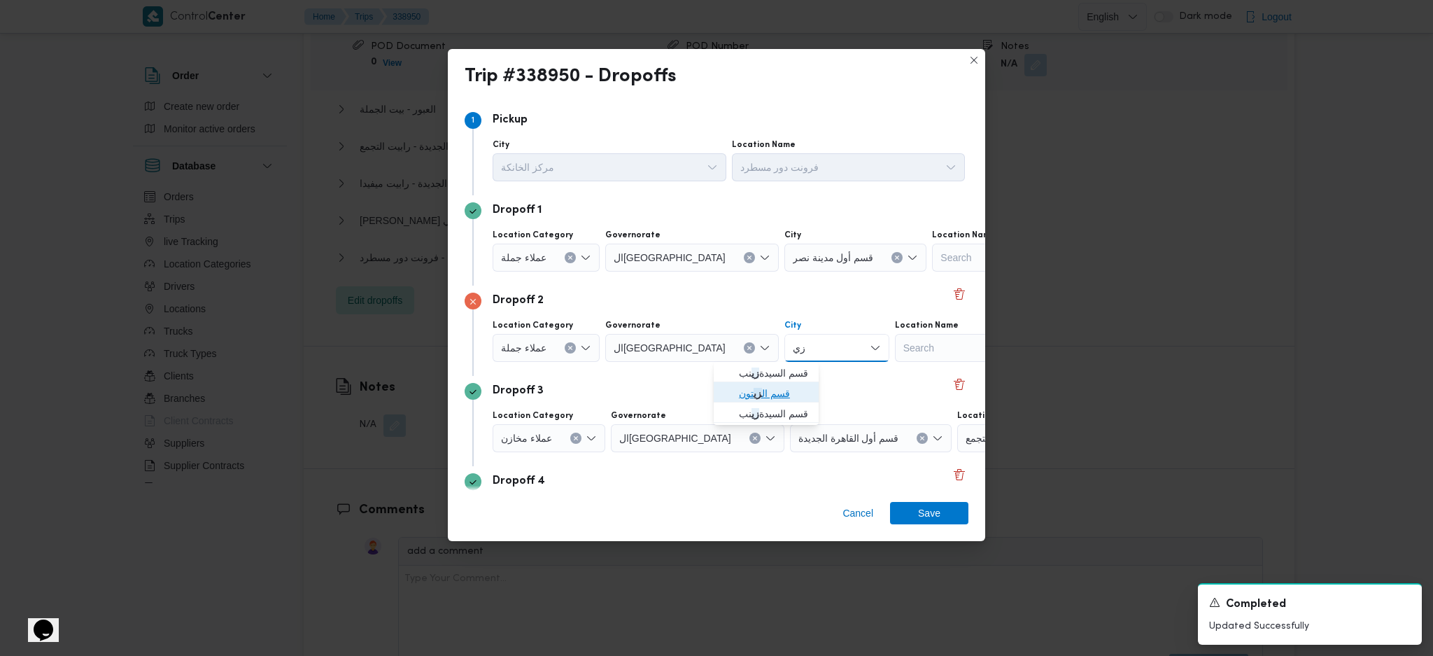
drag, startPoint x: 766, startPoint y: 398, endPoint x: 731, endPoint y: 402, distance: 35.2
click at [766, 398] on span "قسم ال زي تون" at bounding box center [774, 393] width 71 height 17
click at [574, 434] on button "Clear input" at bounding box center [575, 437] width 11 height 11
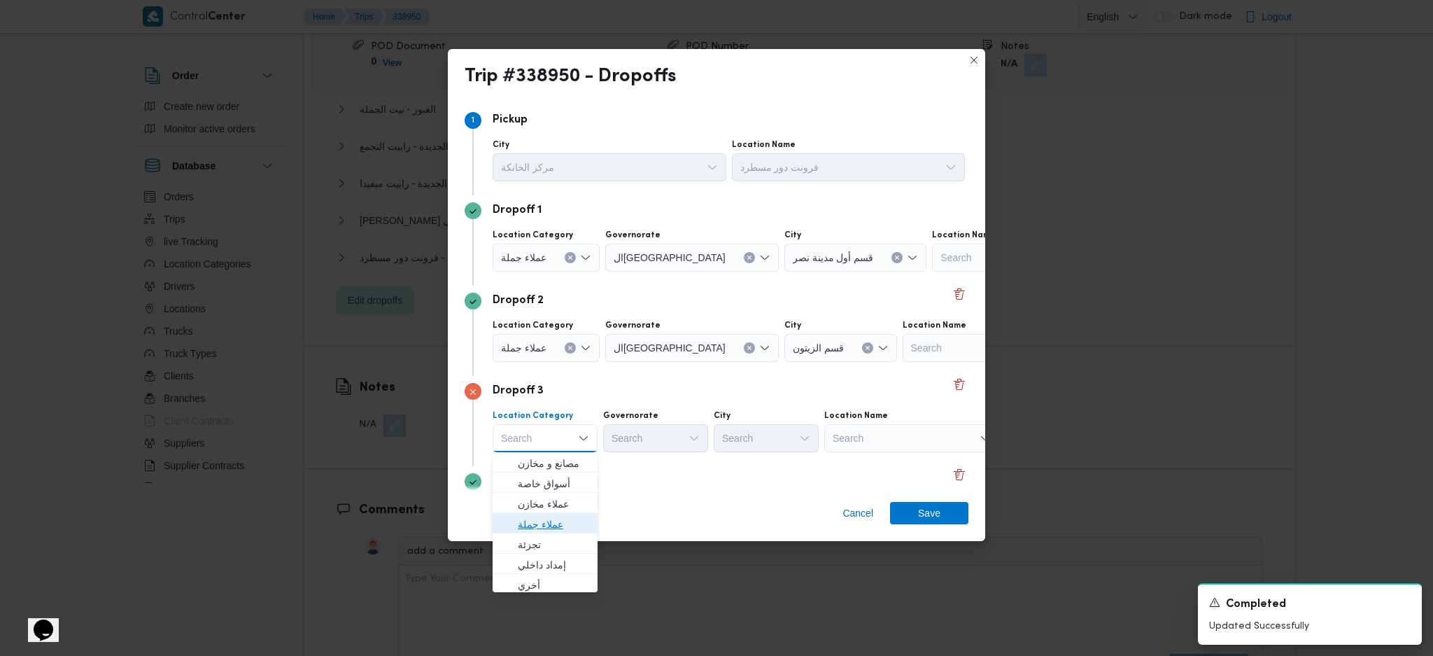
click at [549, 521] on span "عملاء جملة" at bounding box center [553, 524] width 71 height 17
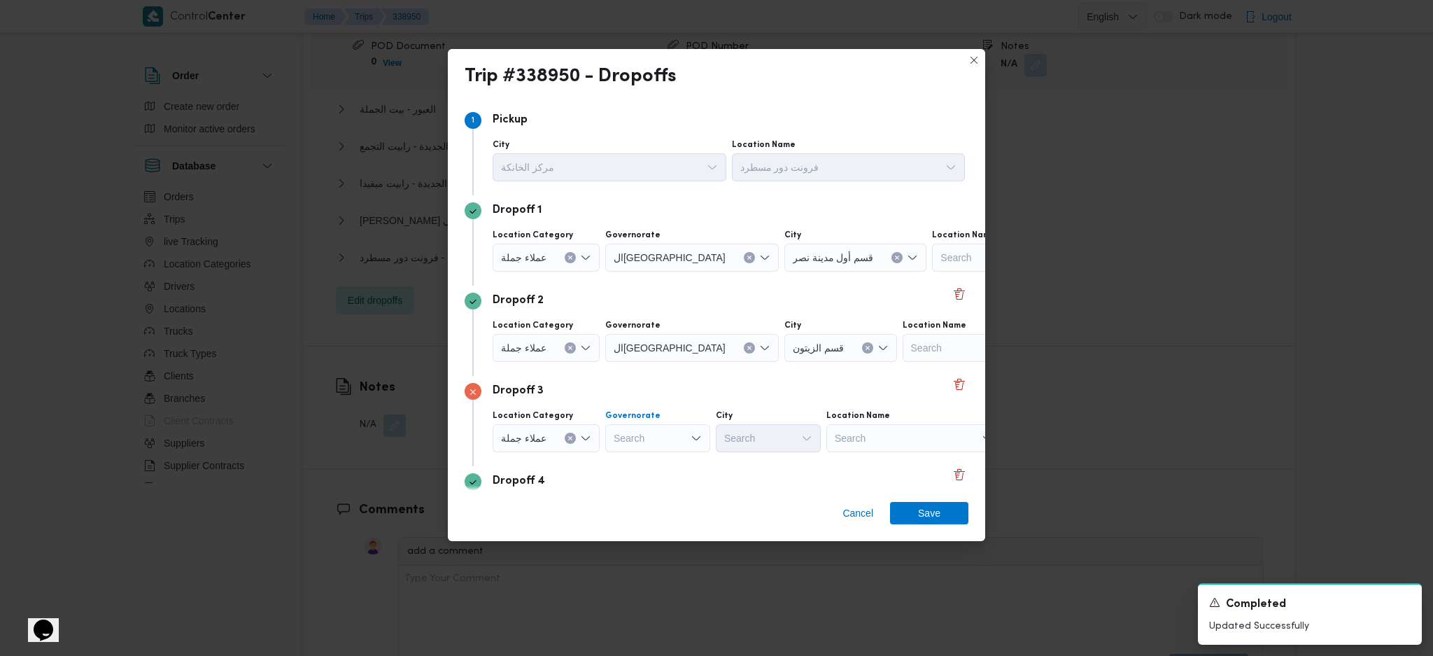
click at [643, 441] on div "Search" at bounding box center [657, 438] width 105 height 28
click at [651, 487] on span "ال[GEOGRAPHIC_DATA]" at bounding box center [663, 480] width 71 height 17
click at [784, 438] on div "Search" at bounding box center [836, 438] width 105 height 28
type input "نز"
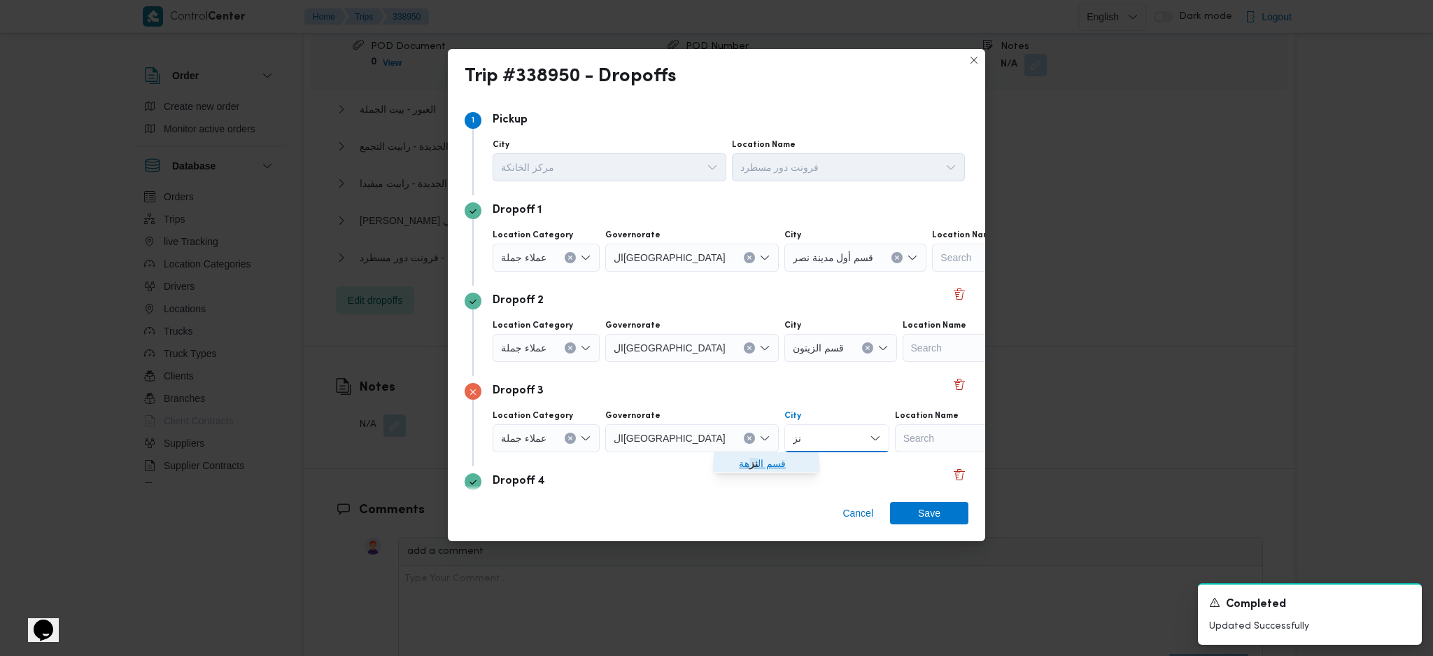
click at [725, 456] on span "قسم ال نز هة" at bounding box center [766, 463] width 94 height 22
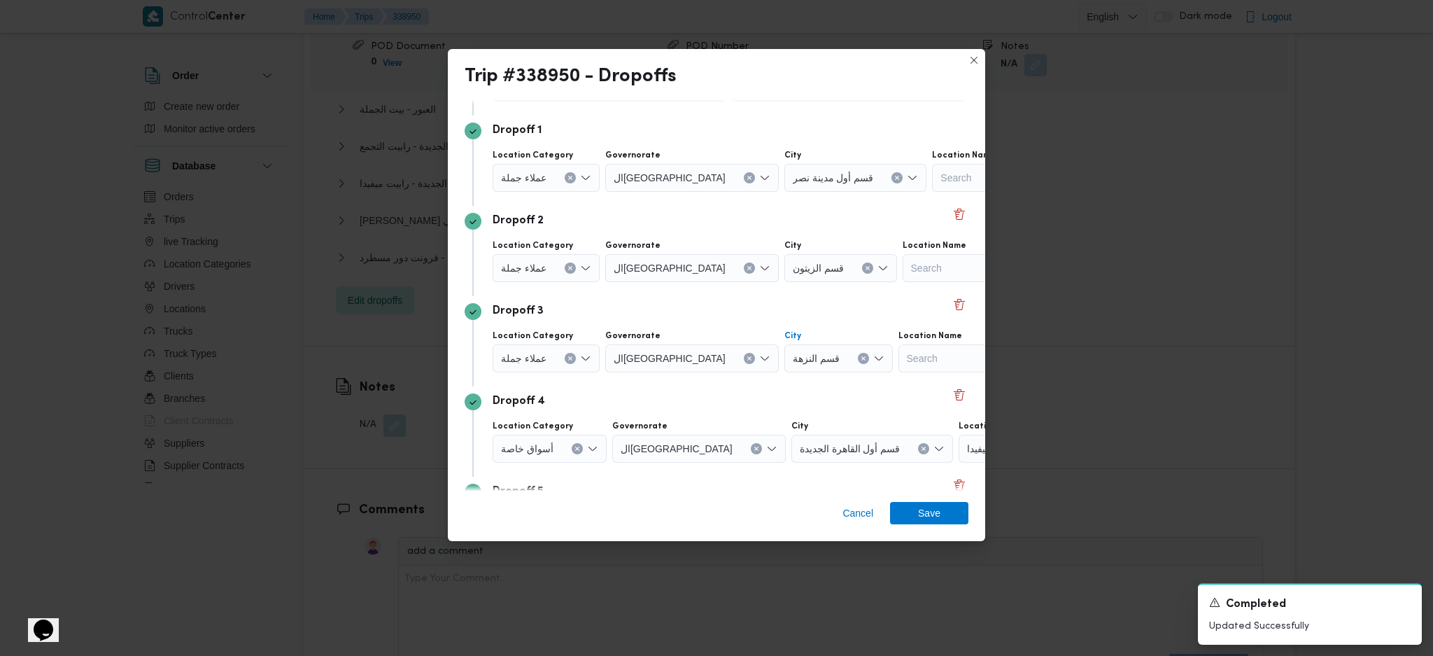
scroll to position [280, 0]
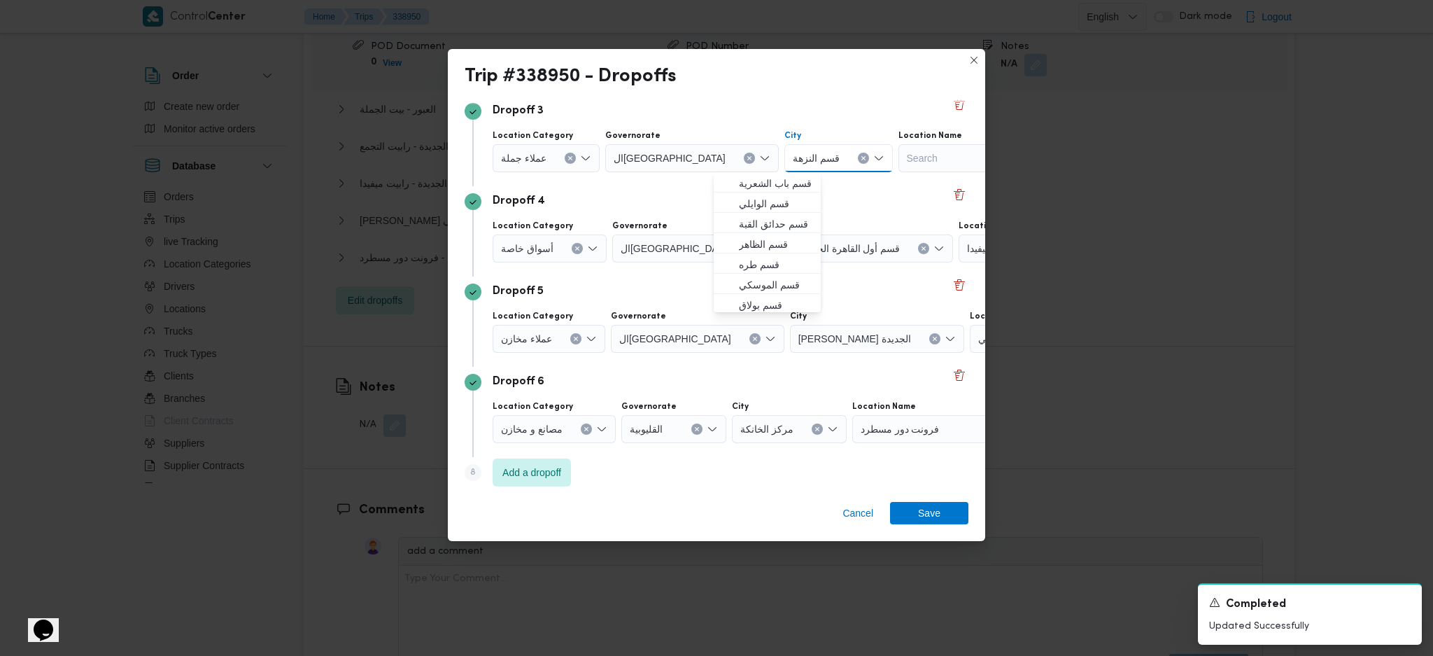
click at [574, 246] on icon "Clear input" at bounding box center [577, 249] width 6 height 6
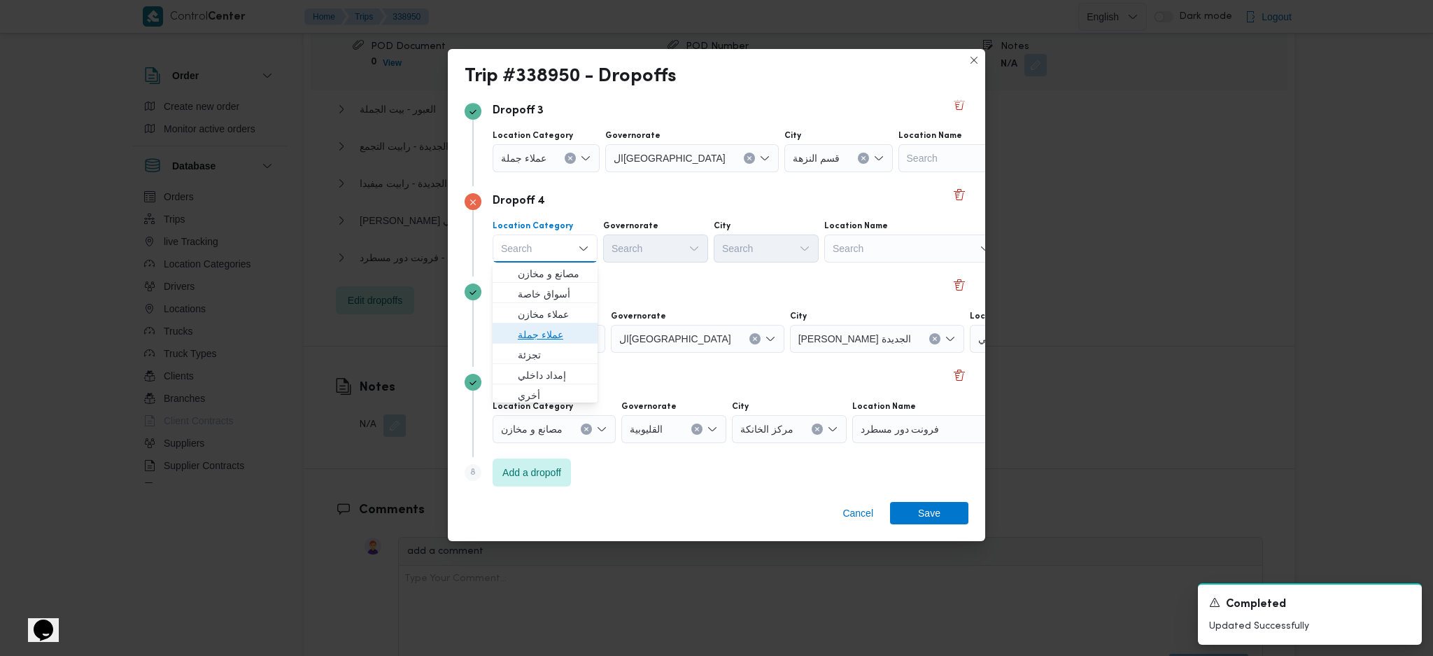
click at [566, 334] on span "عملاء جملة" at bounding box center [553, 334] width 71 height 17
click at [667, 229] on div "Governorate" at bounding box center [657, 225] width 105 height 11
click at [667, 242] on div "Search" at bounding box center [657, 248] width 105 height 28
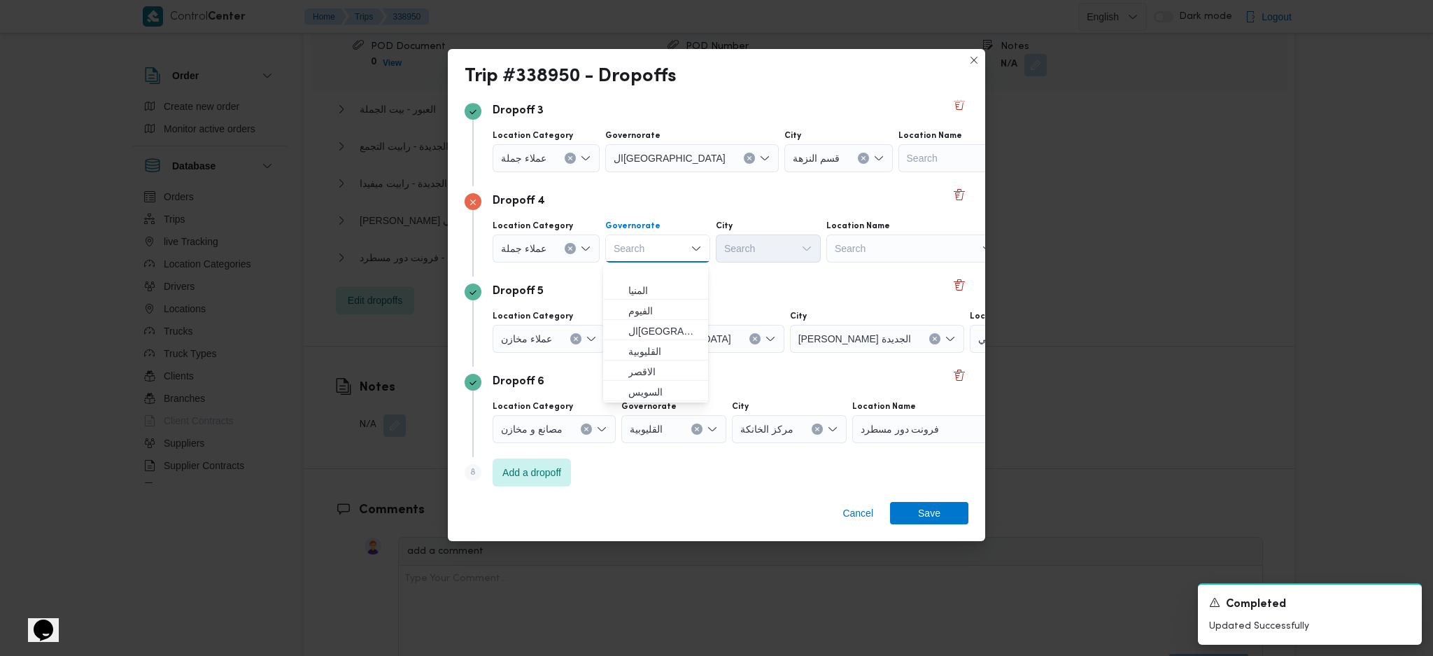
scroll to position [186, 0]
click at [651, 292] on span "ال[GEOGRAPHIC_DATA]" at bounding box center [663, 290] width 71 height 17
click at [784, 245] on div "Search" at bounding box center [836, 248] width 105 height 28
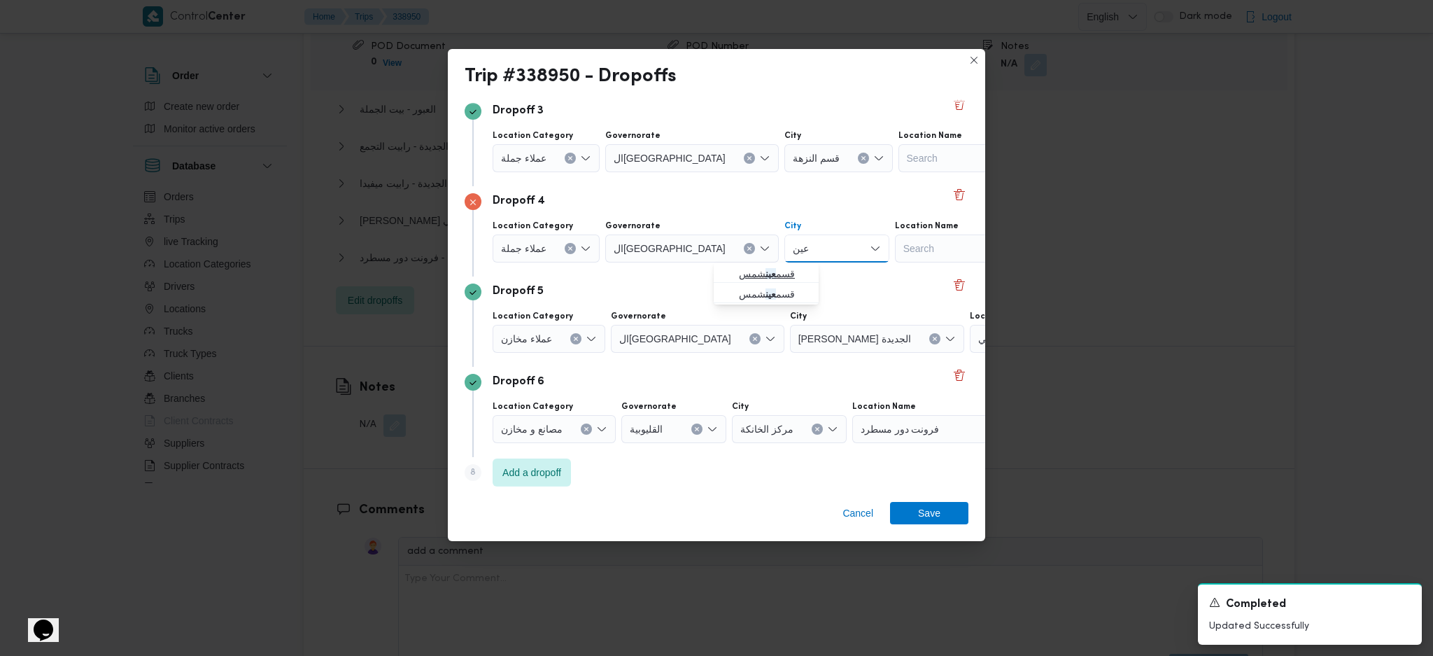
type input "عين"
click at [728, 277] on icon "button" at bounding box center [727, 273] width 11 height 11
click at [575, 341] on icon "Clear input" at bounding box center [576, 339] width 6 height 6
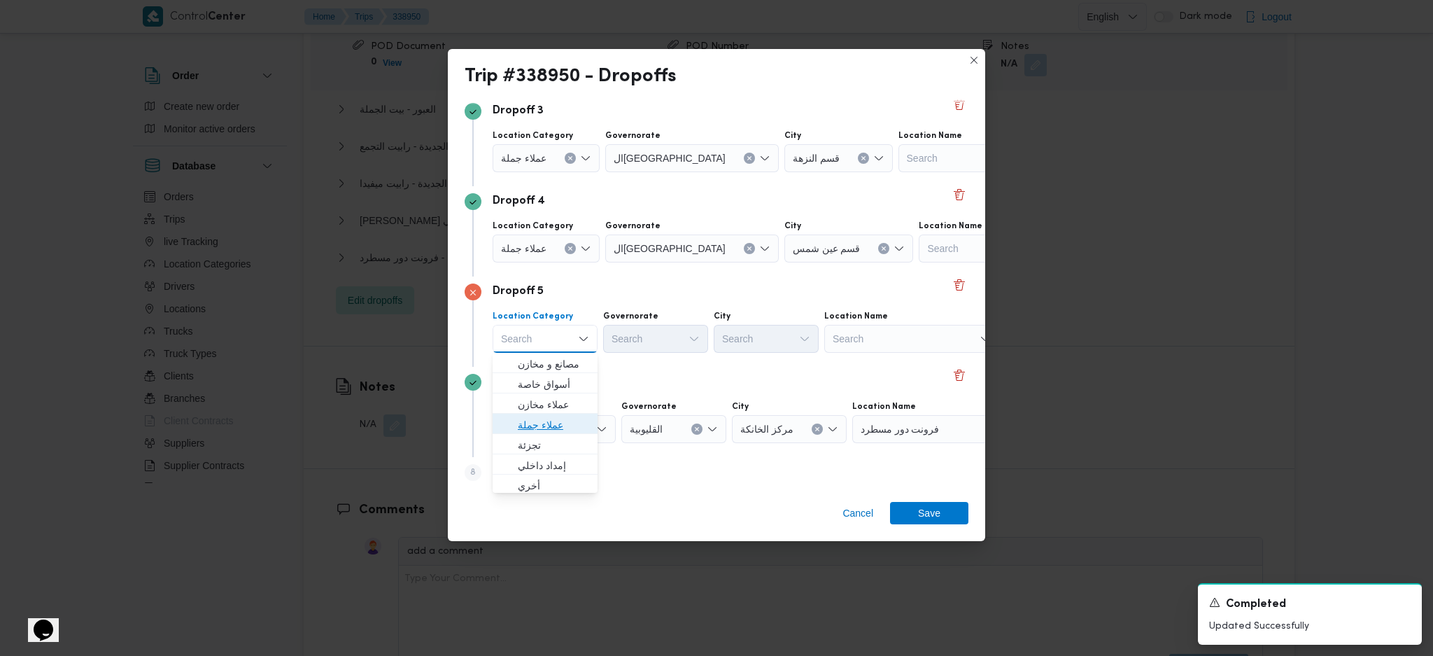
click at [555, 425] on span "عملاء جملة" at bounding box center [553, 424] width 71 height 17
click at [631, 333] on div "Search" at bounding box center [657, 339] width 105 height 28
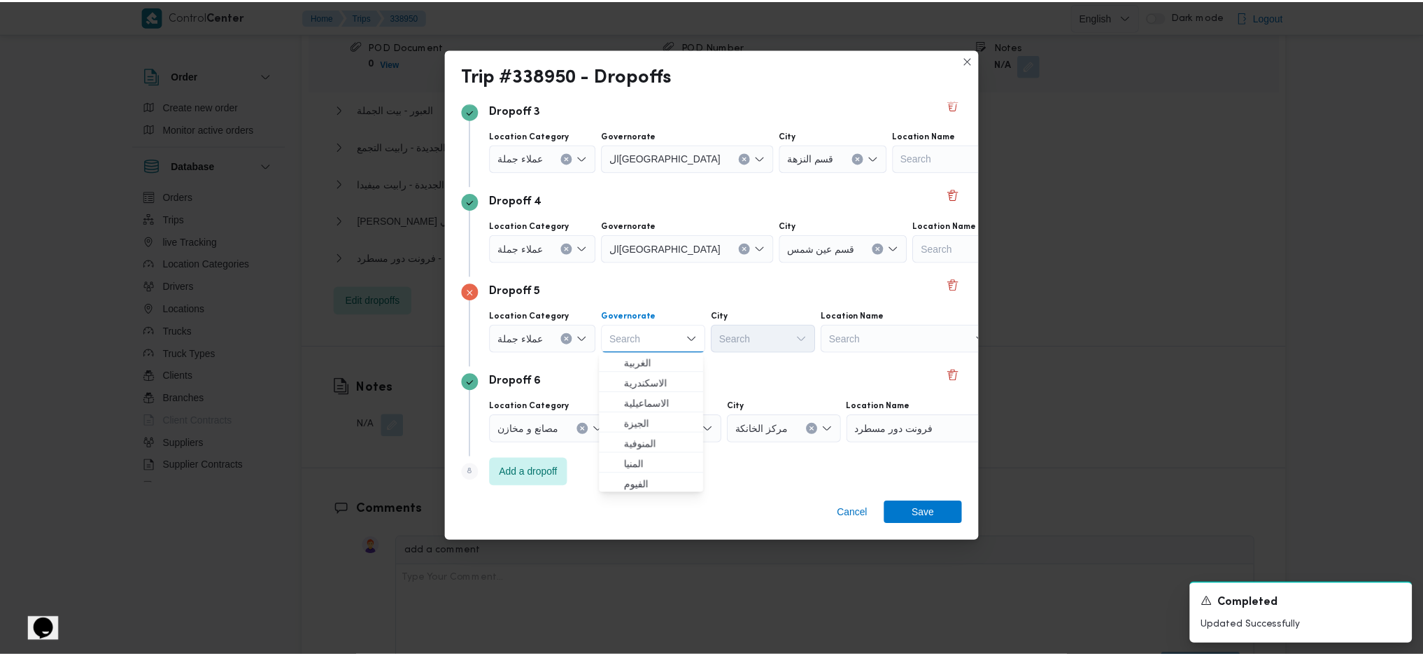
scroll to position [93, 0]
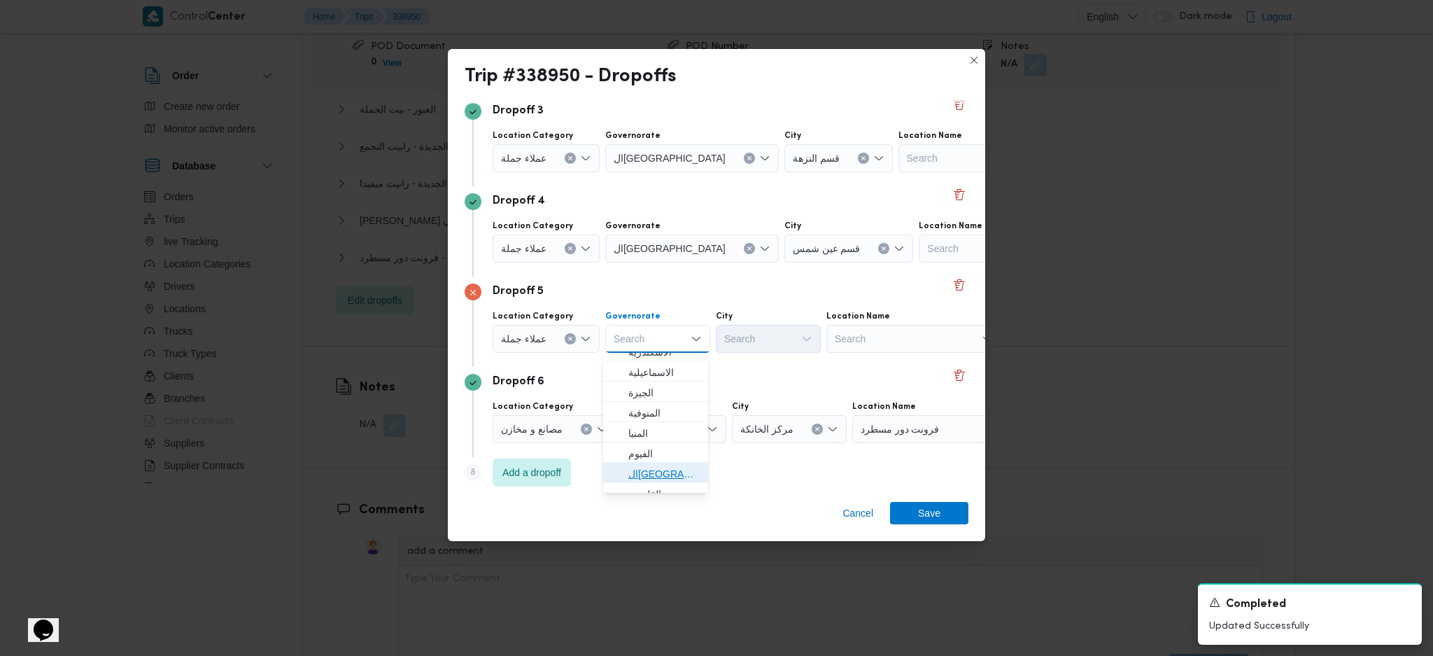
click at [653, 468] on span "ال[GEOGRAPHIC_DATA]" at bounding box center [663, 473] width 71 height 17
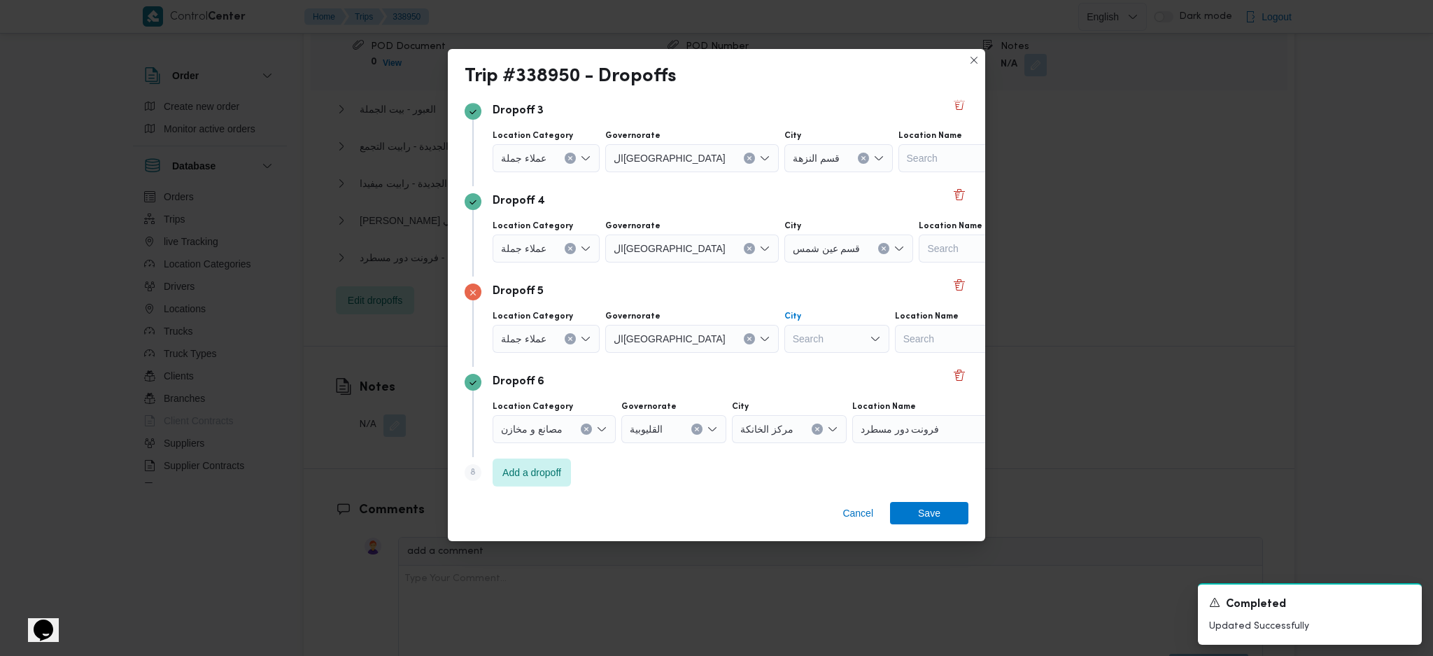
click at [784, 337] on div "Search" at bounding box center [836, 339] width 105 height 28
type input "مر"
click at [749, 444] on mark "مر" at bounding box center [750, 444] width 11 height 11
click at [946, 516] on span "Save" at bounding box center [929, 513] width 78 height 22
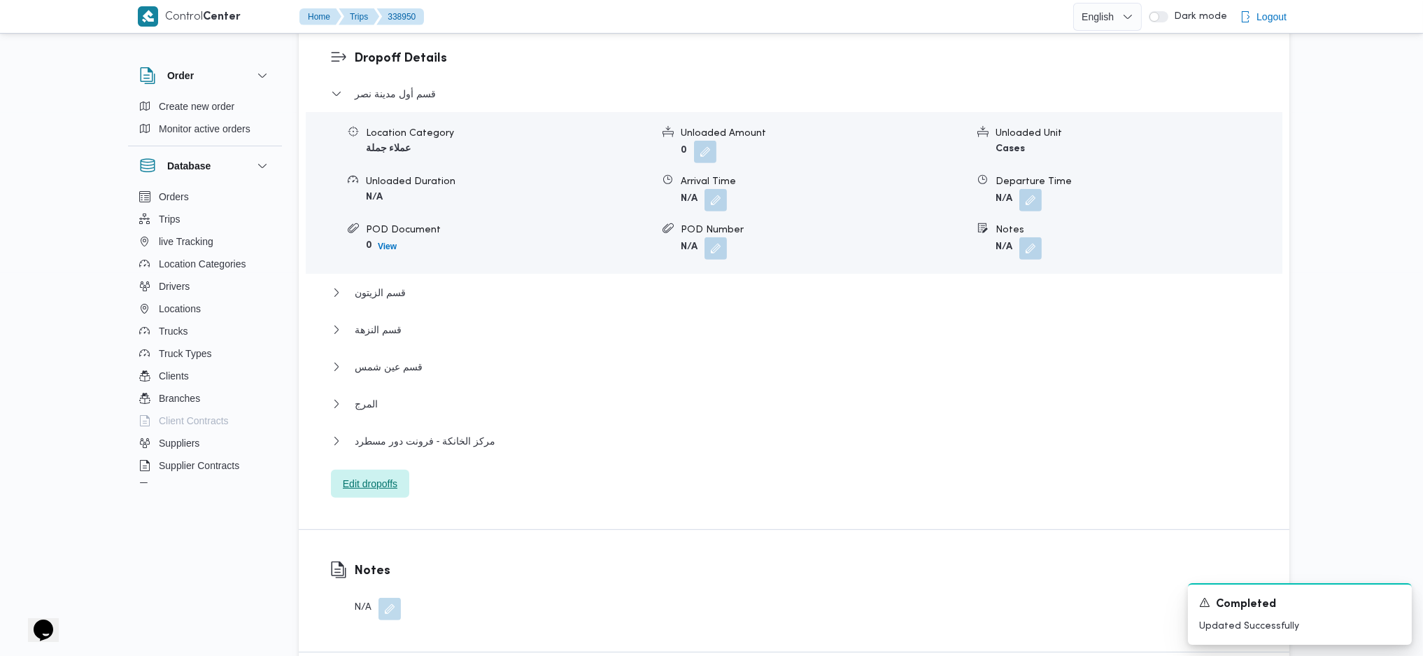
scroll to position [1119, 0]
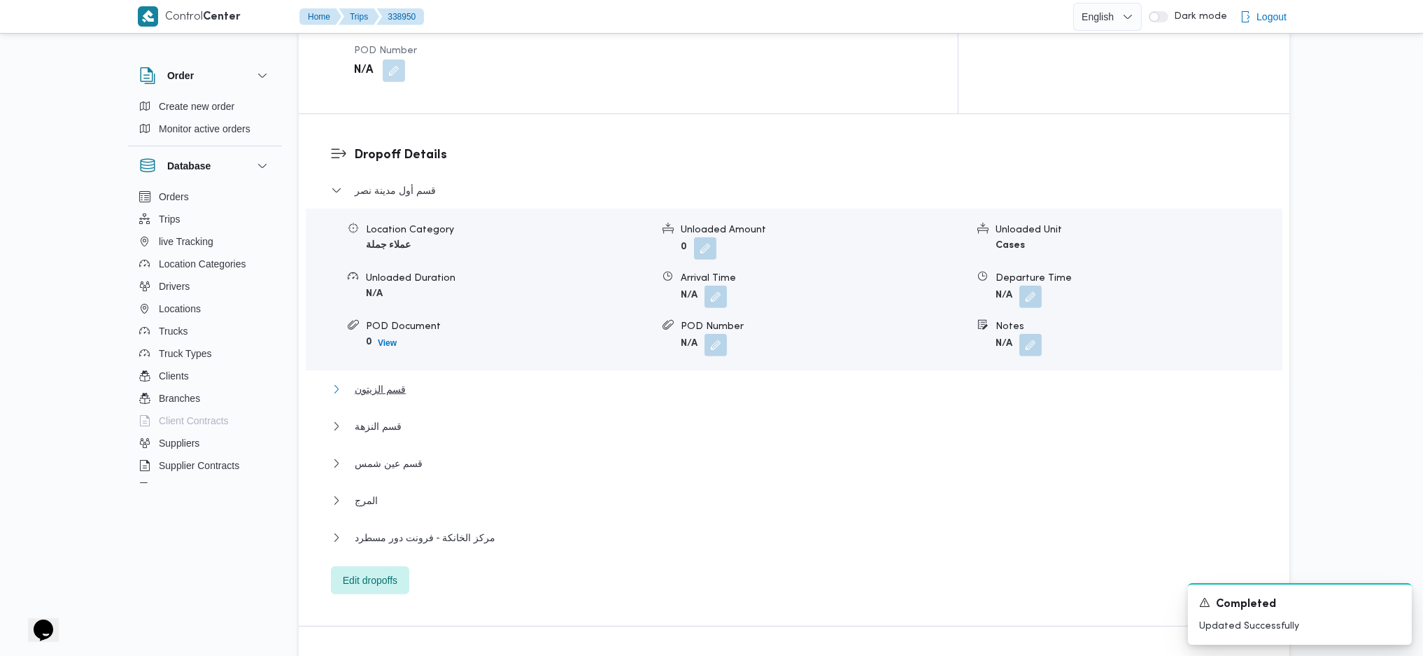
click at [407, 381] on button "قسم الزيتون" at bounding box center [794, 389] width 927 height 17
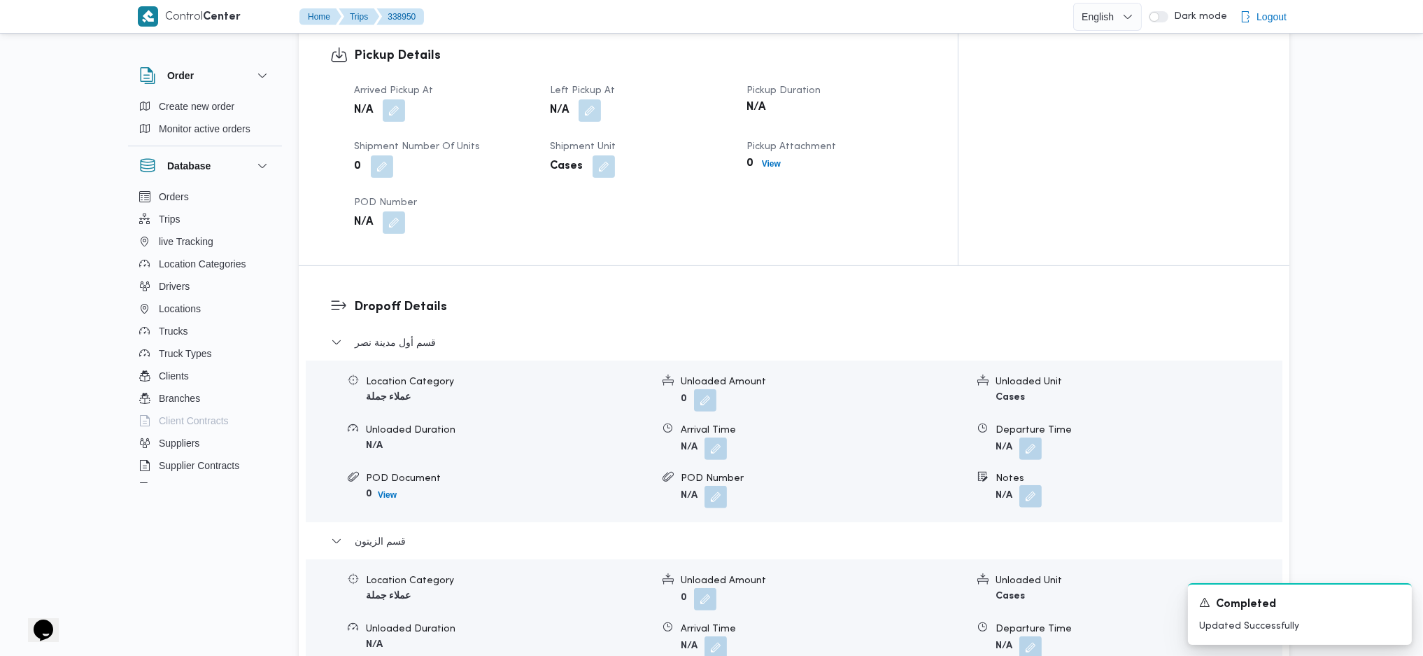
scroll to position [1026, 0]
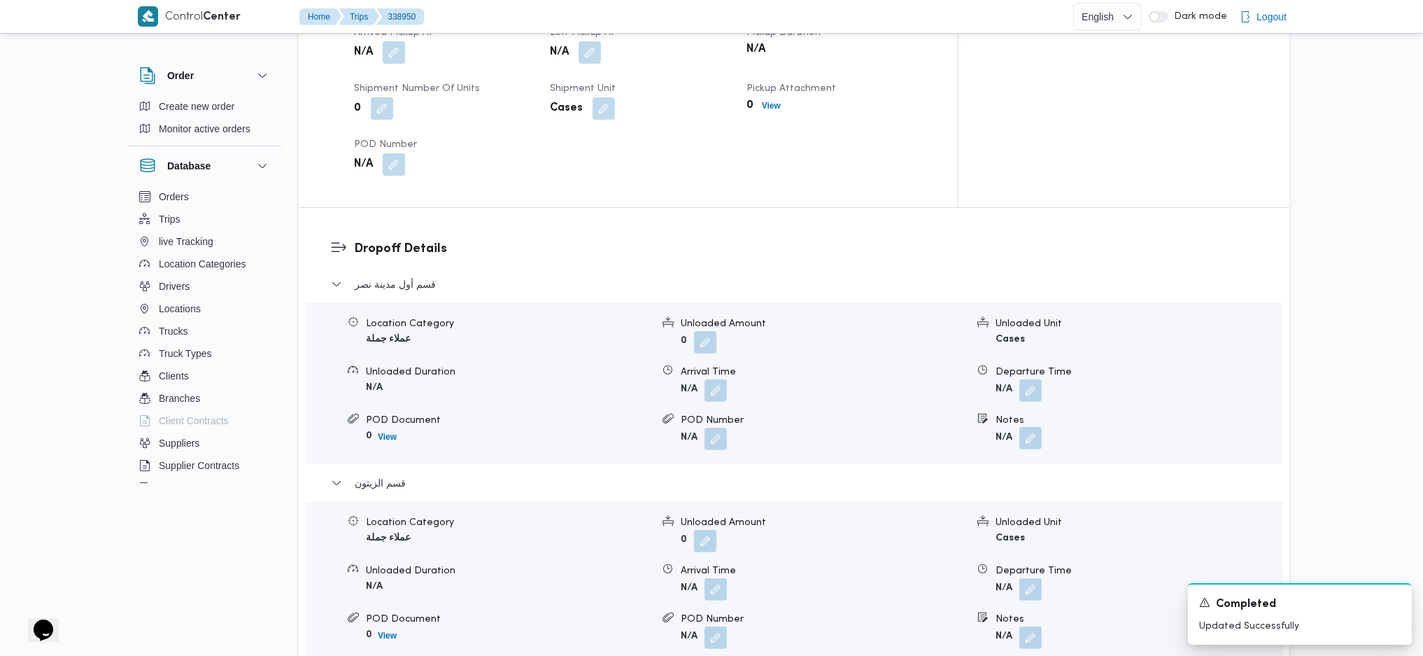
click at [1030, 427] on button "button" at bounding box center [1030, 438] width 22 height 22
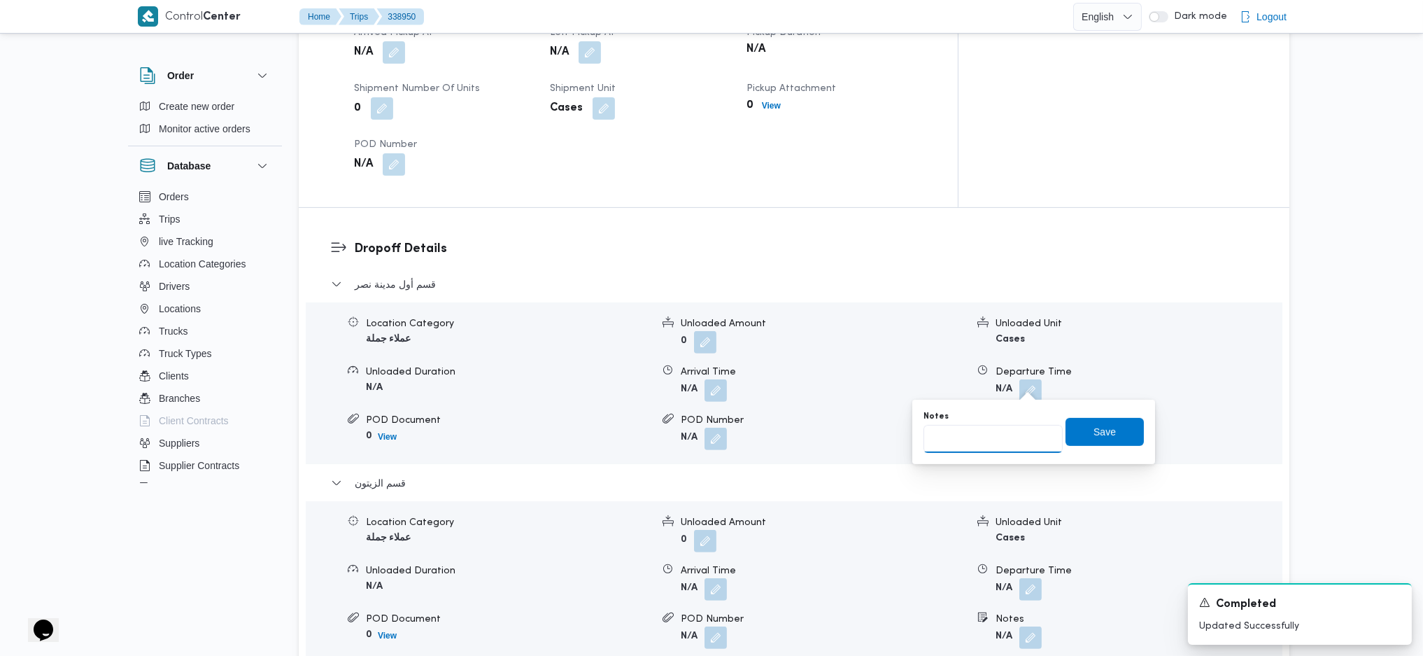
click at [989, 441] on input "Notes" at bounding box center [993, 439] width 139 height 28
type input "طلبات سيتى ستارز ومدينة نصر"
click button "Save" at bounding box center [1105, 432] width 78 height 28
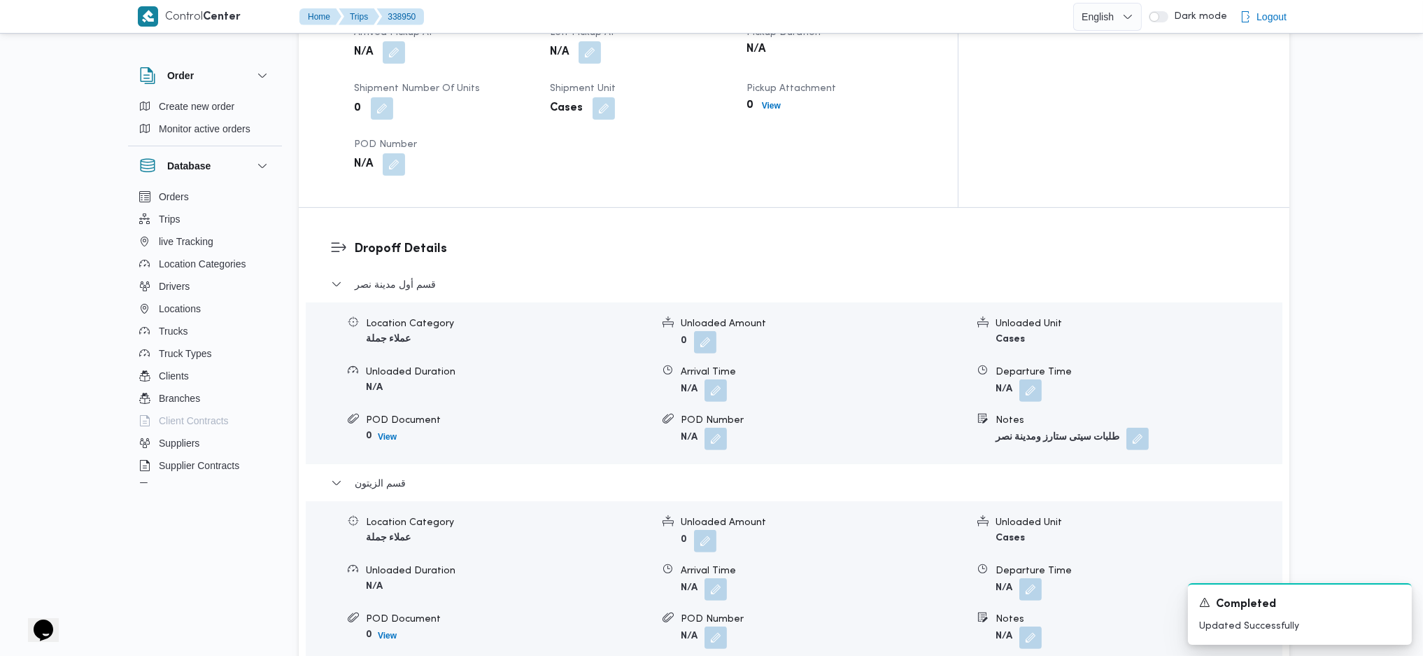
scroll to position [1213, 0]
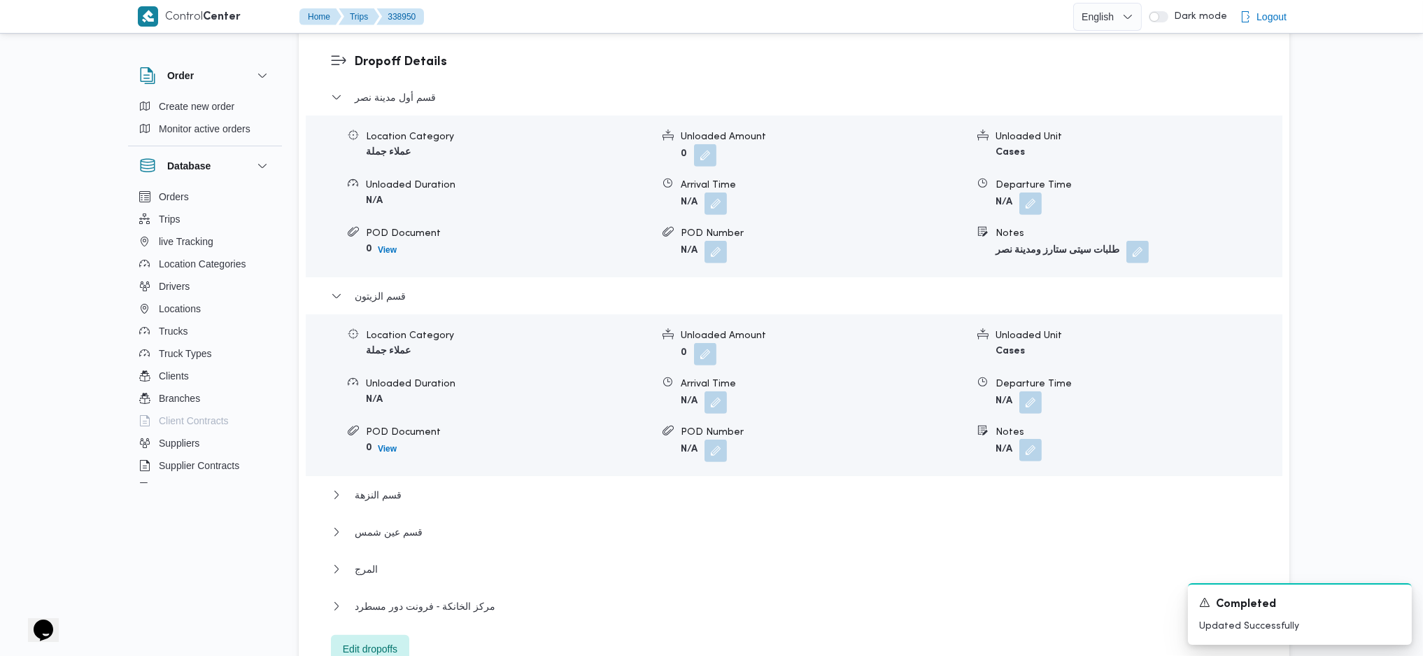
click at [1031, 439] on button "button" at bounding box center [1030, 450] width 22 height 22
click at [991, 446] on input "Notes" at bounding box center [993, 451] width 139 height 28
type input "جملة ماركت"
click button "Save" at bounding box center [1105, 444] width 78 height 28
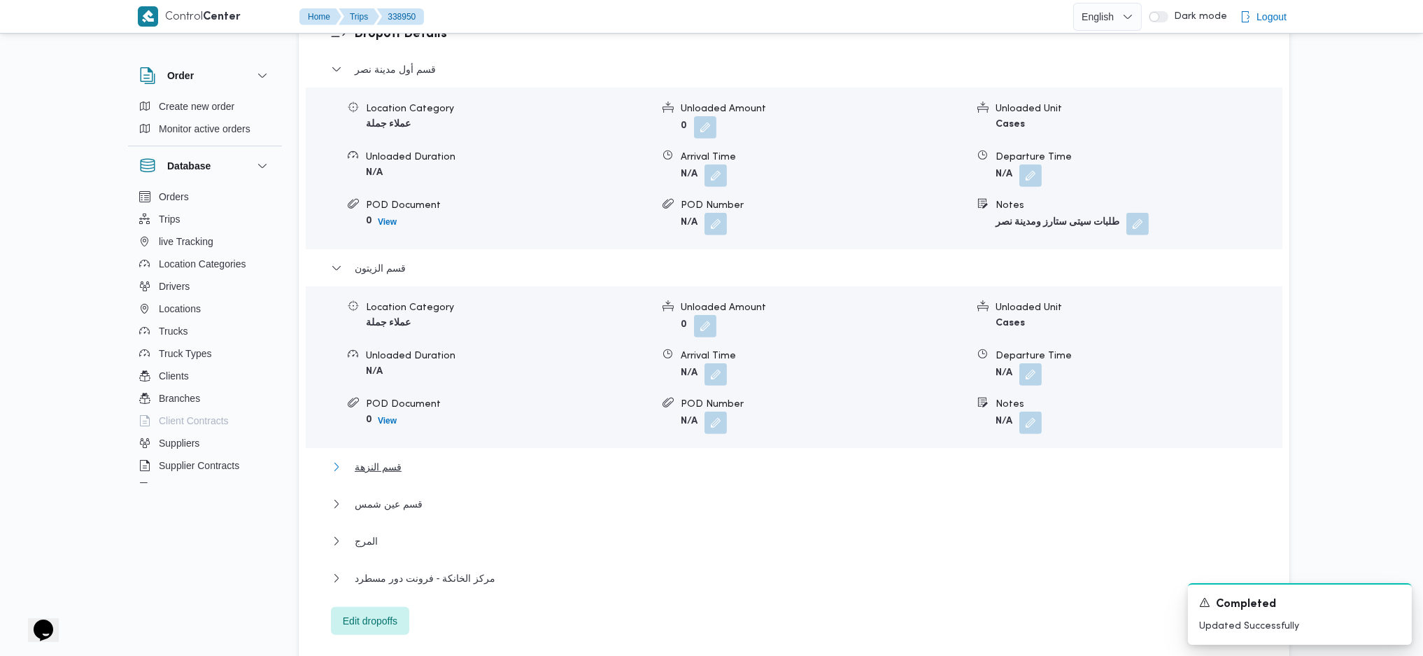
click at [384, 458] on span "قسم النزهة" at bounding box center [378, 466] width 47 height 17
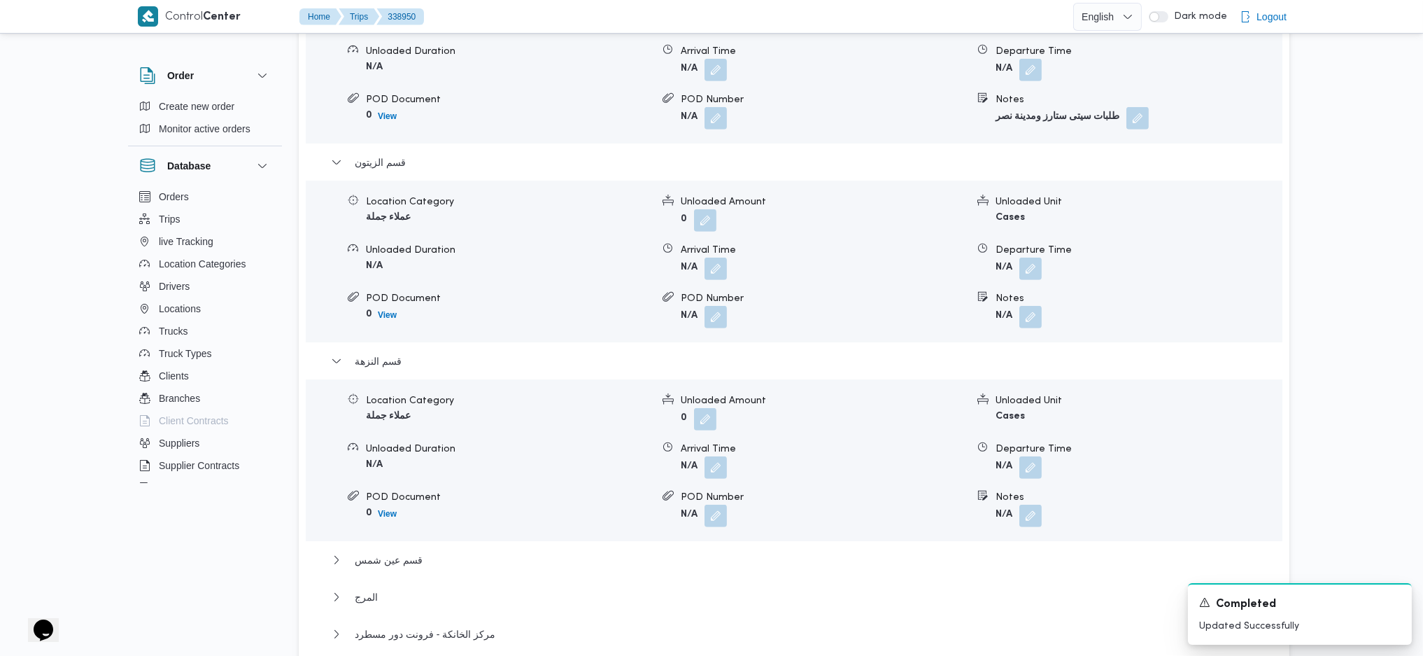
scroll to position [1492, 0]
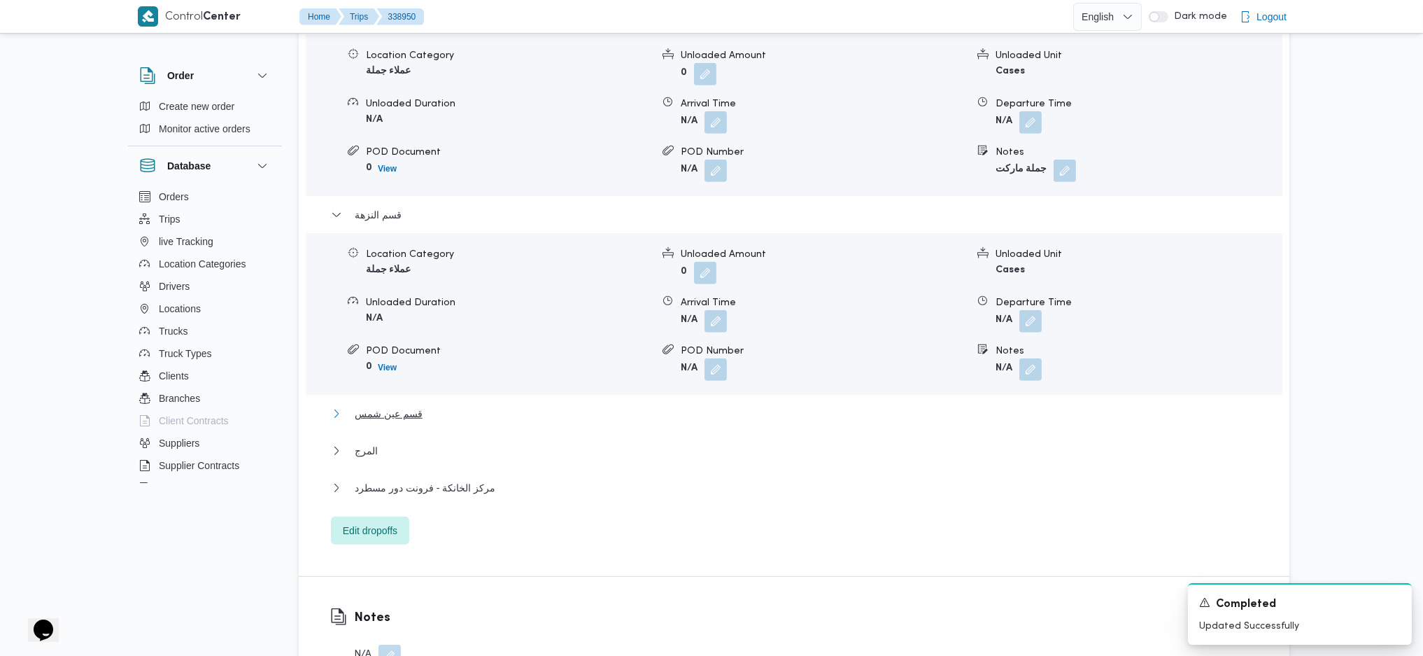
click at [409, 405] on span "قسم عين شمس" at bounding box center [389, 413] width 68 height 17
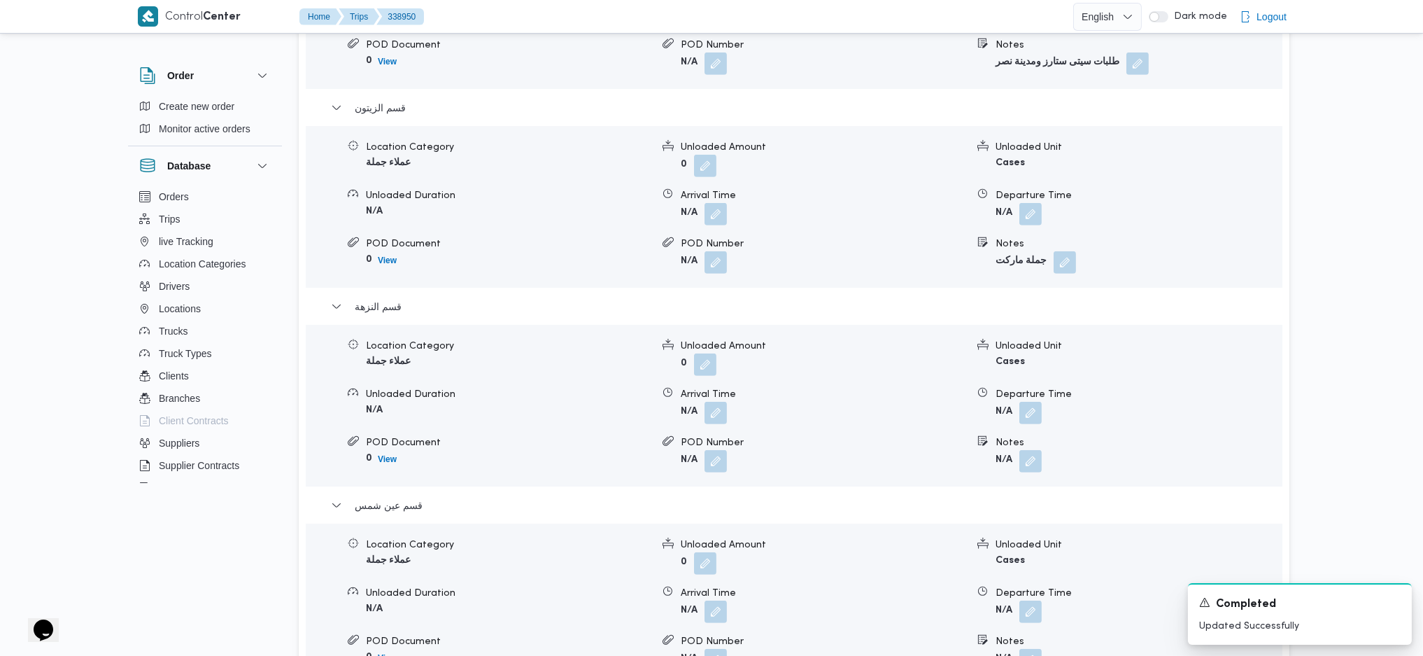
scroll to position [1399, 0]
click at [1034, 451] on button "button" at bounding box center [1030, 462] width 22 height 22
click at [977, 454] on input "Notes" at bounding box center [993, 462] width 139 height 28
type input "جملة ماركت"
click button "Save" at bounding box center [1105, 455] width 78 height 28
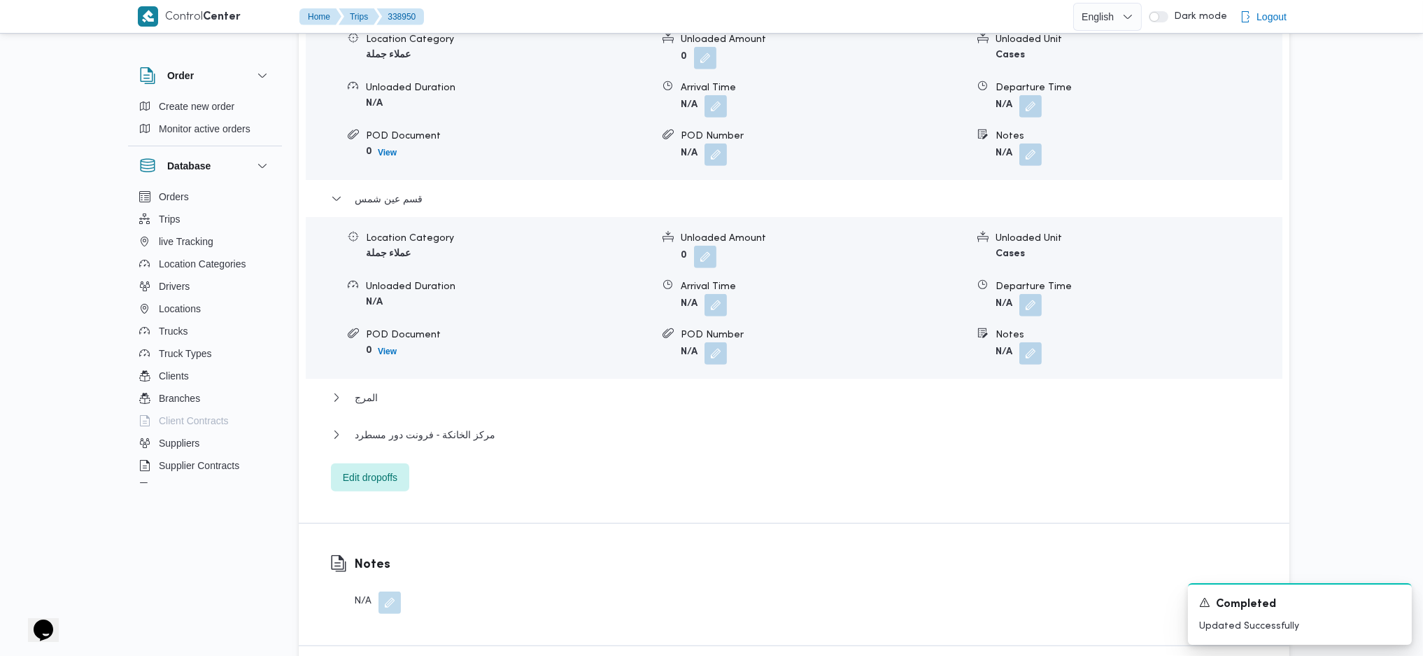
scroll to position [1492, 0]
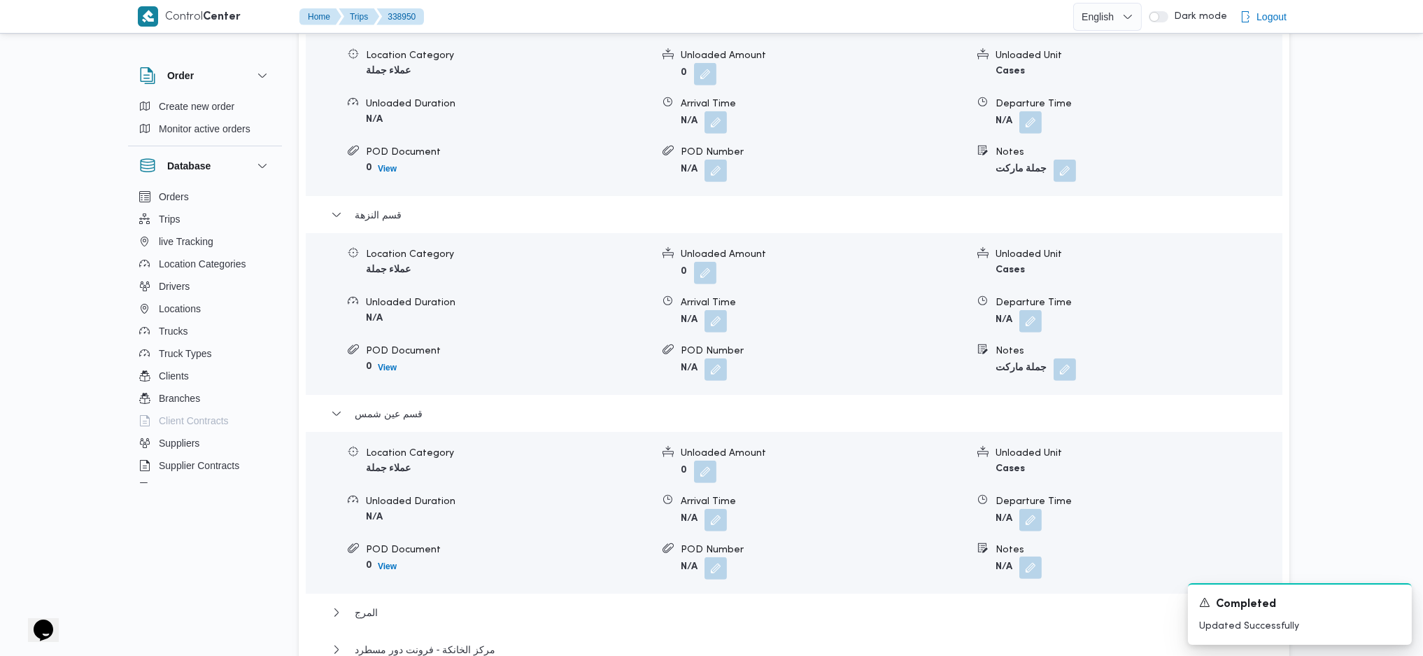
click at [1020, 556] on button "button" at bounding box center [1030, 567] width 22 height 22
click at [973, 590] on div "You are in a dialog. To close this dialog, hit escape. Notes Save" at bounding box center [1033, 561] width 243 height 64
click at [987, 567] on input "Notes" at bounding box center [993, 568] width 139 height 28
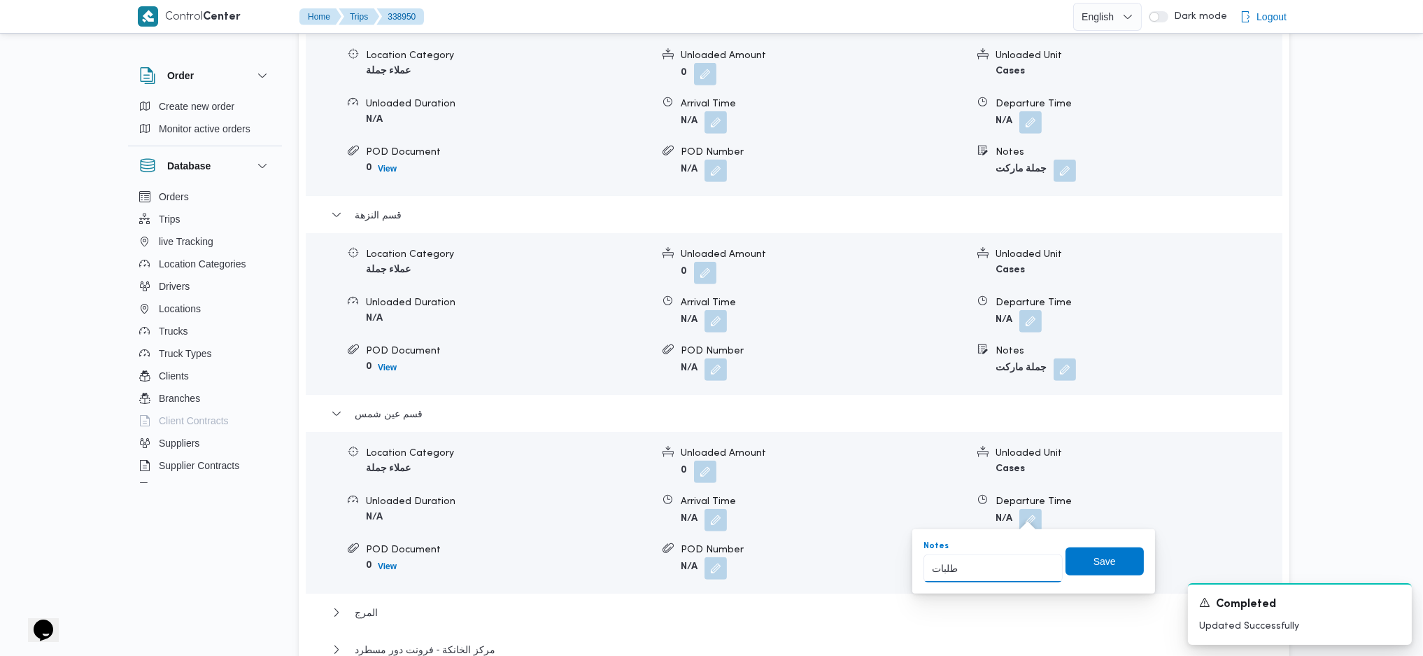
type input "طلبات"
click button "Save" at bounding box center [1105, 561] width 78 height 28
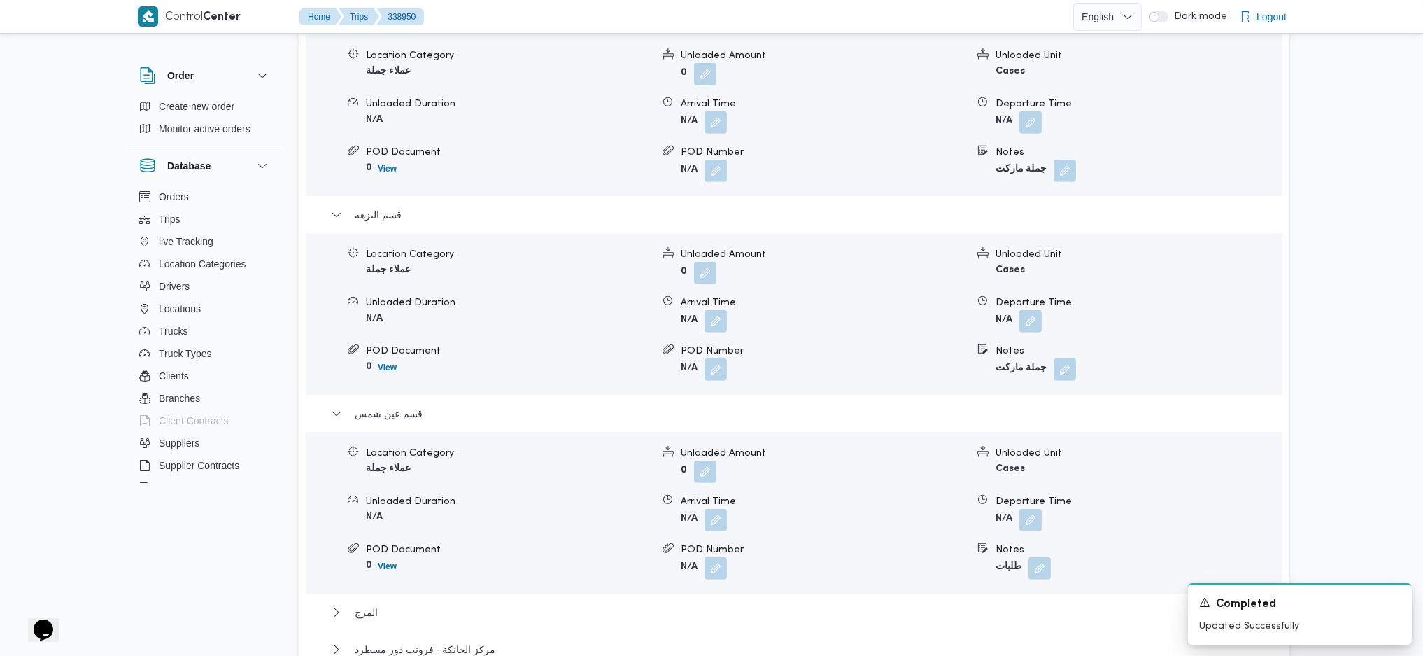
scroll to position [653, 0]
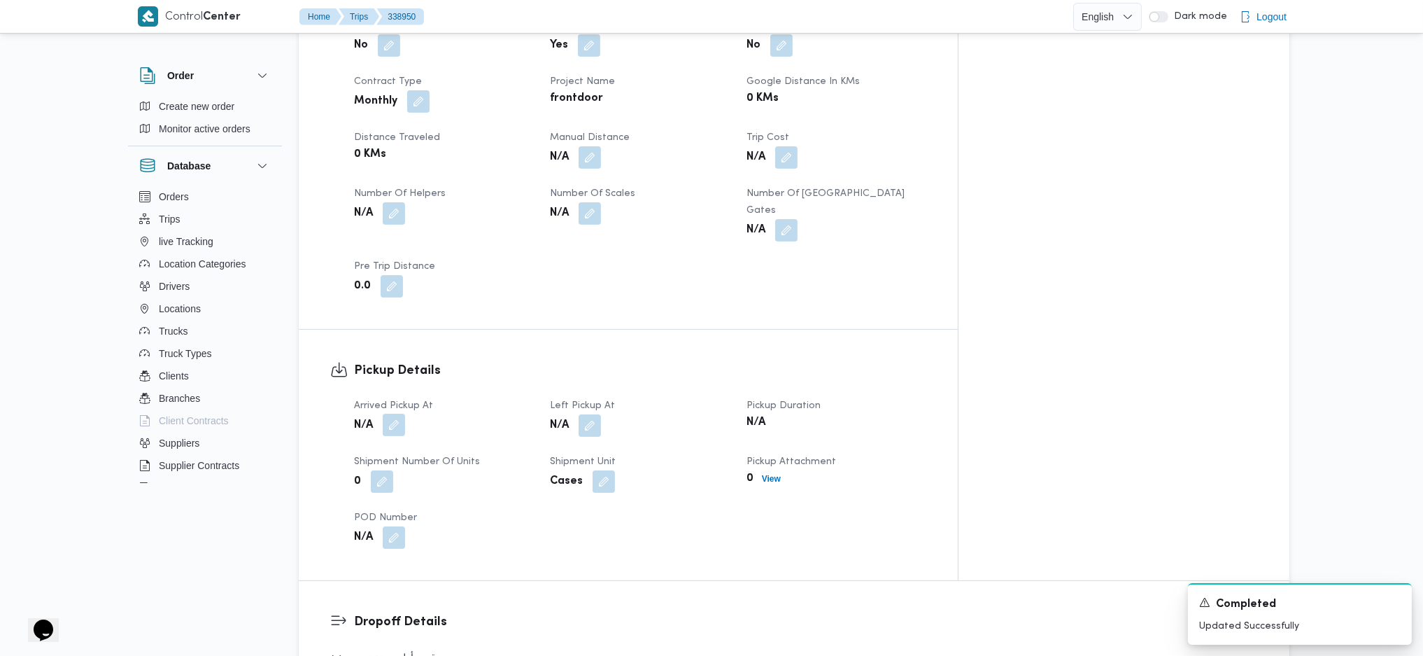
click at [389, 414] on button "button" at bounding box center [394, 425] width 22 height 22
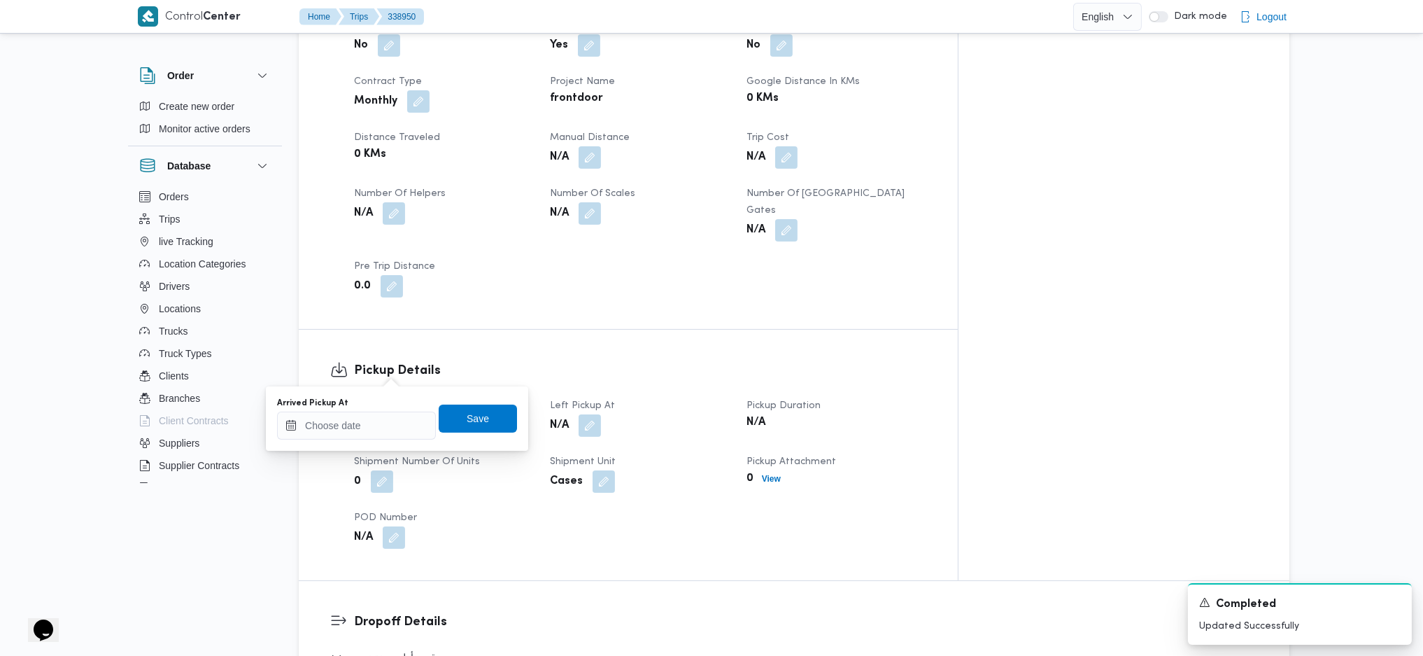
click at [374, 406] on div "Arrived Pickup At" at bounding box center [356, 402] width 159 height 11
click at [375, 420] on input "Arrived Pickup At" at bounding box center [356, 425] width 159 height 28
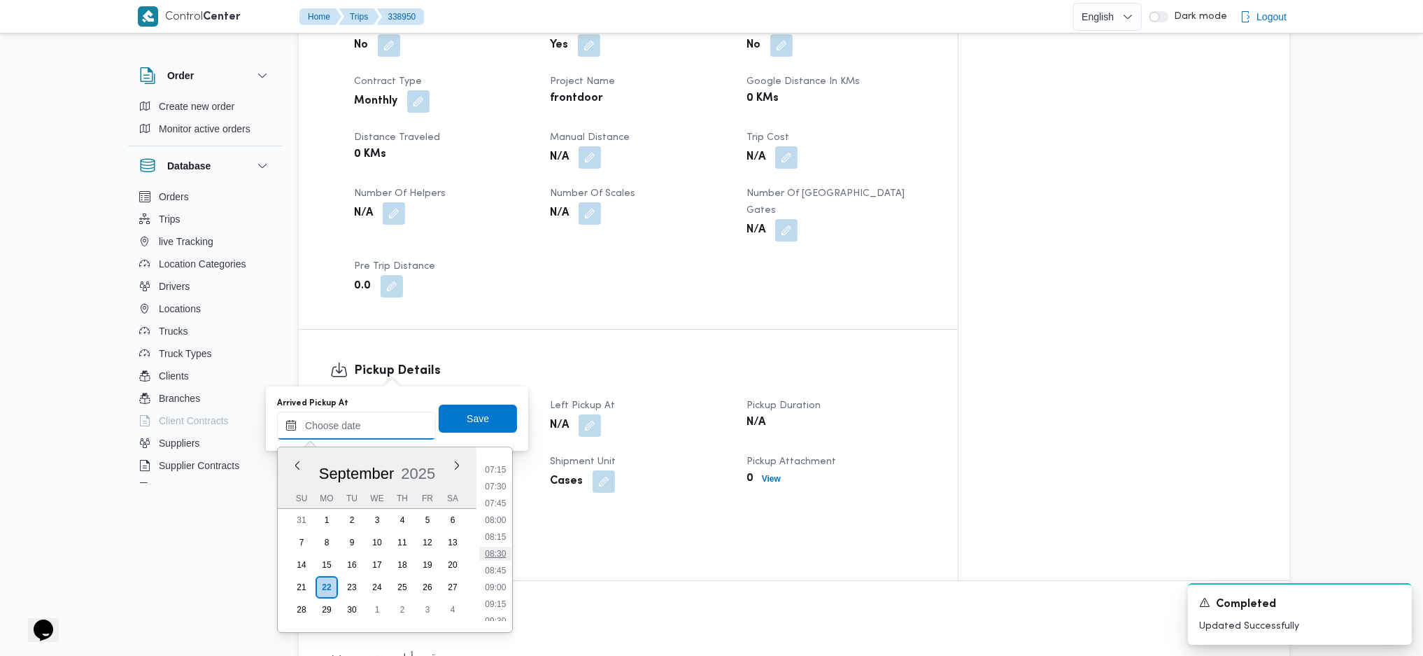
scroll to position [444, 0]
drag, startPoint x: 497, startPoint y: 574, endPoint x: 495, endPoint y: 564, distance: 9.9
click at [497, 574] on li "08:15" at bounding box center [495, 576] width 32 height 14
type input "[DATE] 08:15"
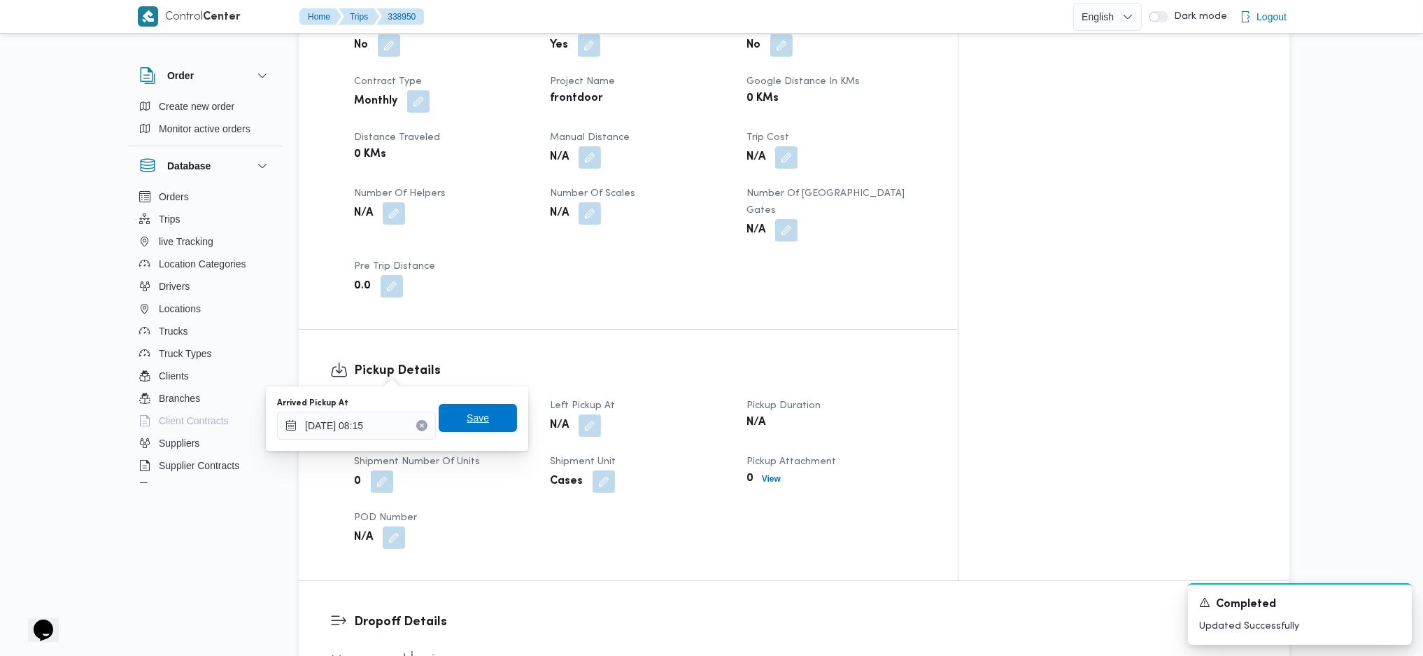
click at [467, 414] on span "Save" at bounding box center [478, 417] width 22 height 17
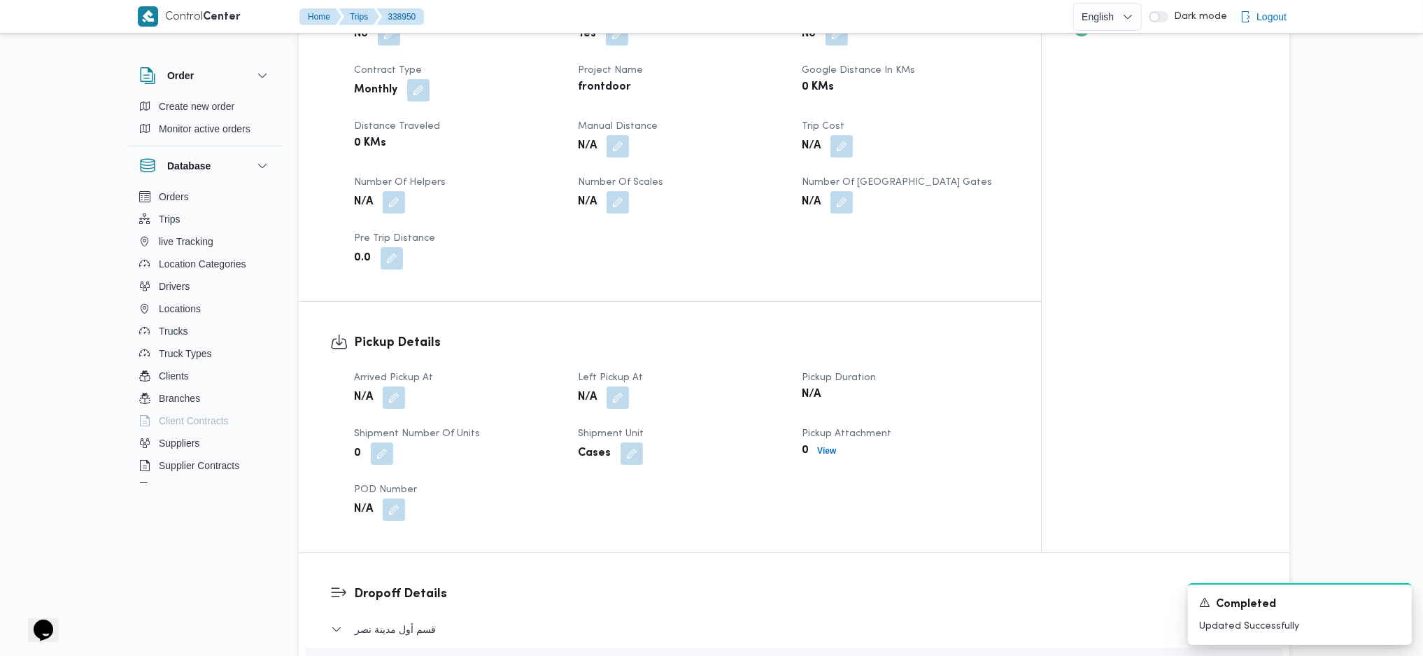
click at [616, 385] on div "N/A" at bounding box center [682, 397] width 210 height 25
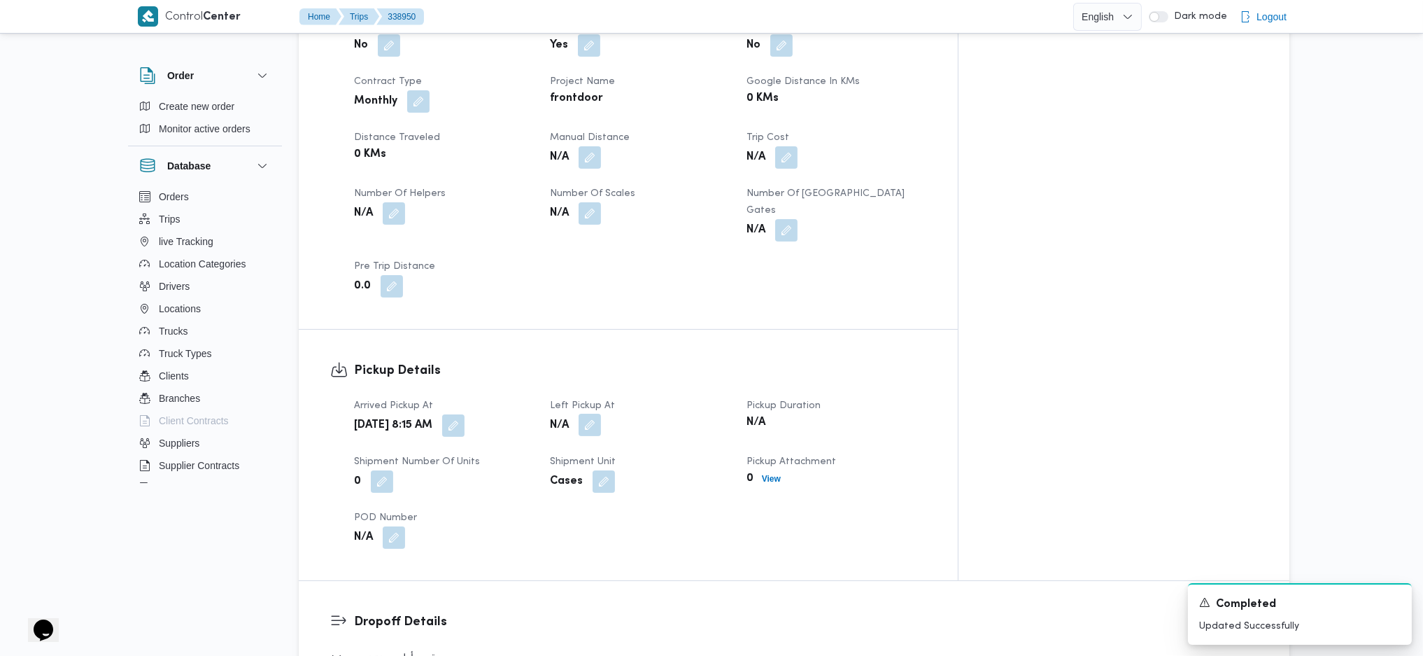
click at [601, 414] on button "button" at bounding box center [590, 425] width 22 height 22
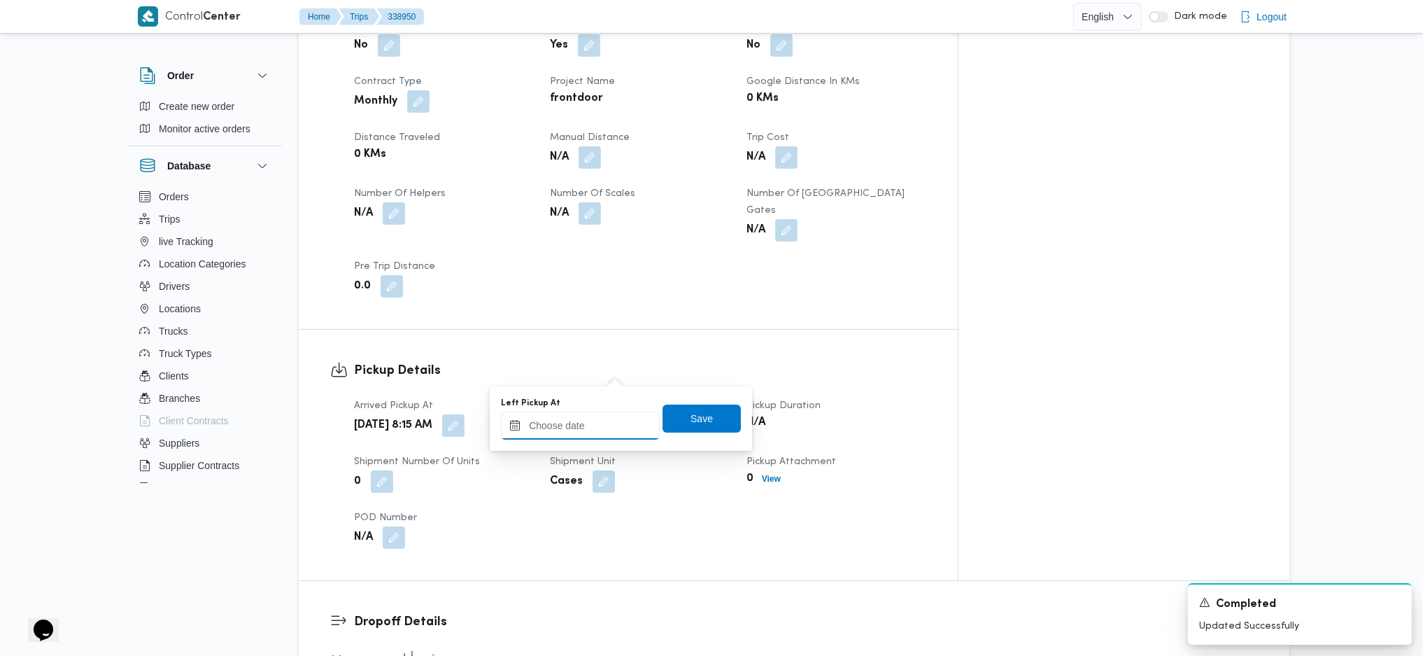
click at [579, 434] on input "Left Pickup At" at bounding box center [580, 425] width 159 height 28
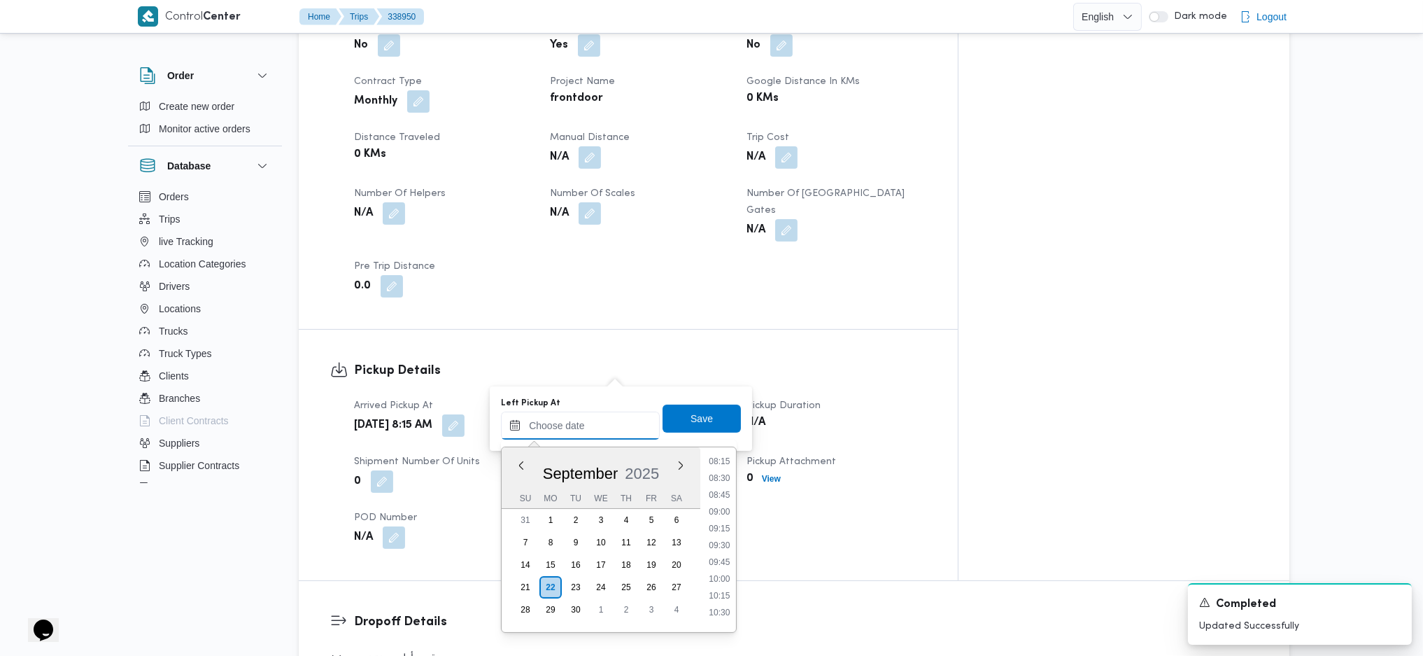
scroll to position [537, 0]
click at [714, 561] on li "09:30" at bounding box center [719, 566] width 32 height 14
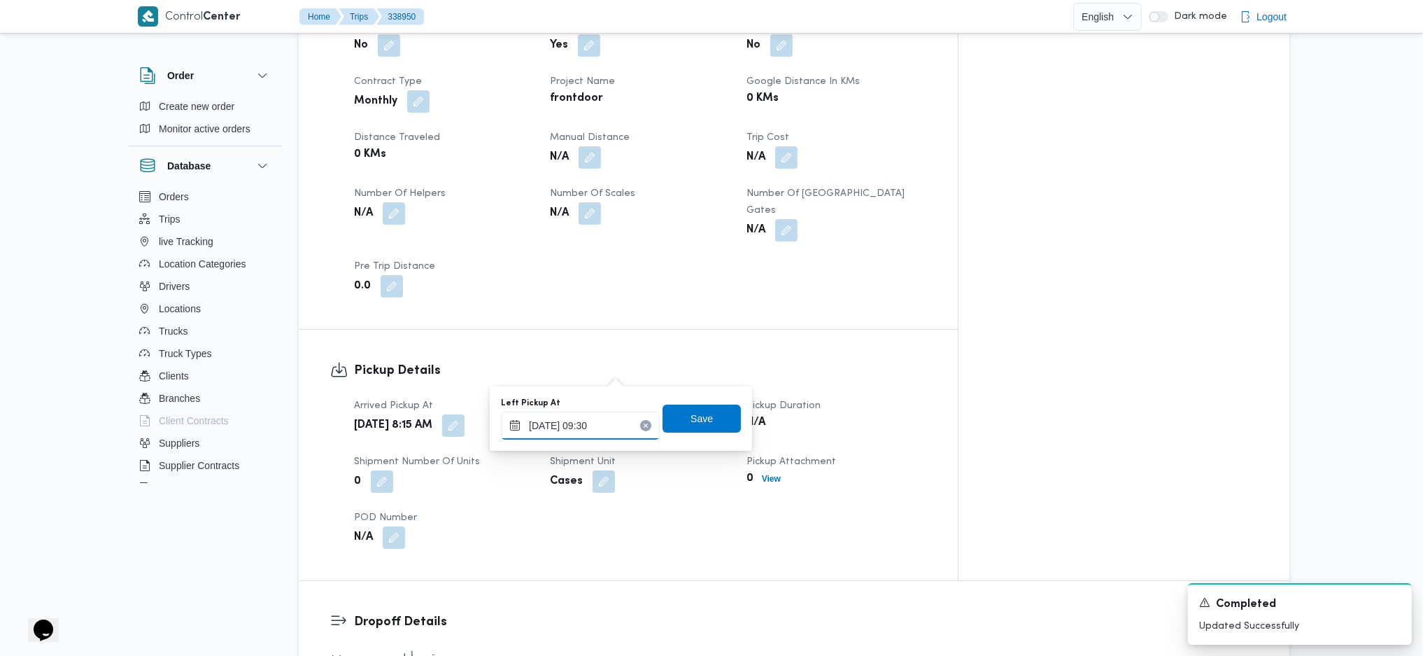
drag, startPoint x: 602, startPoint y: 420, endPoint x: 621, endPoint y: 435, distance: 24.9
click at [602, 422] on input "[DATE] 09:30" at bounding box center [580, 425] width 159 height 28
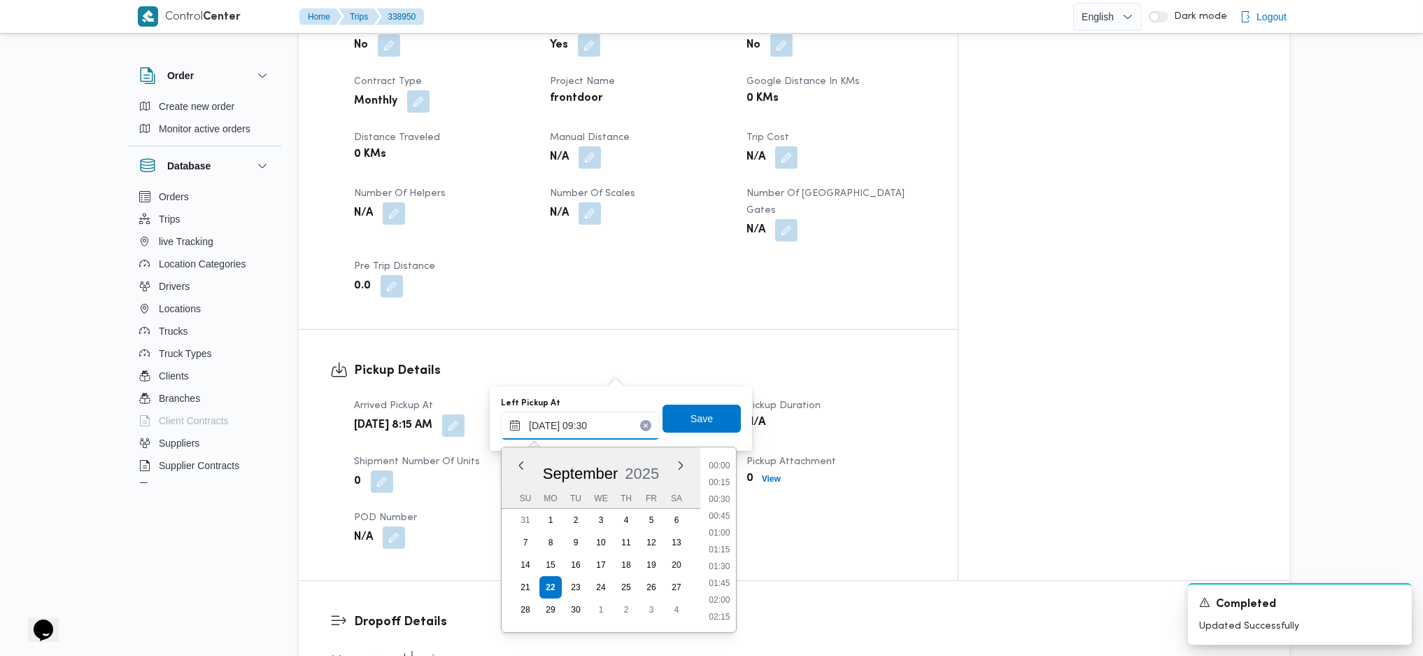
scroll to position [555, 0]
click at [718, 516] on li "09:00" at bounding box center [719, 515] width 32 height 14
type input "[DATE] 09:00"
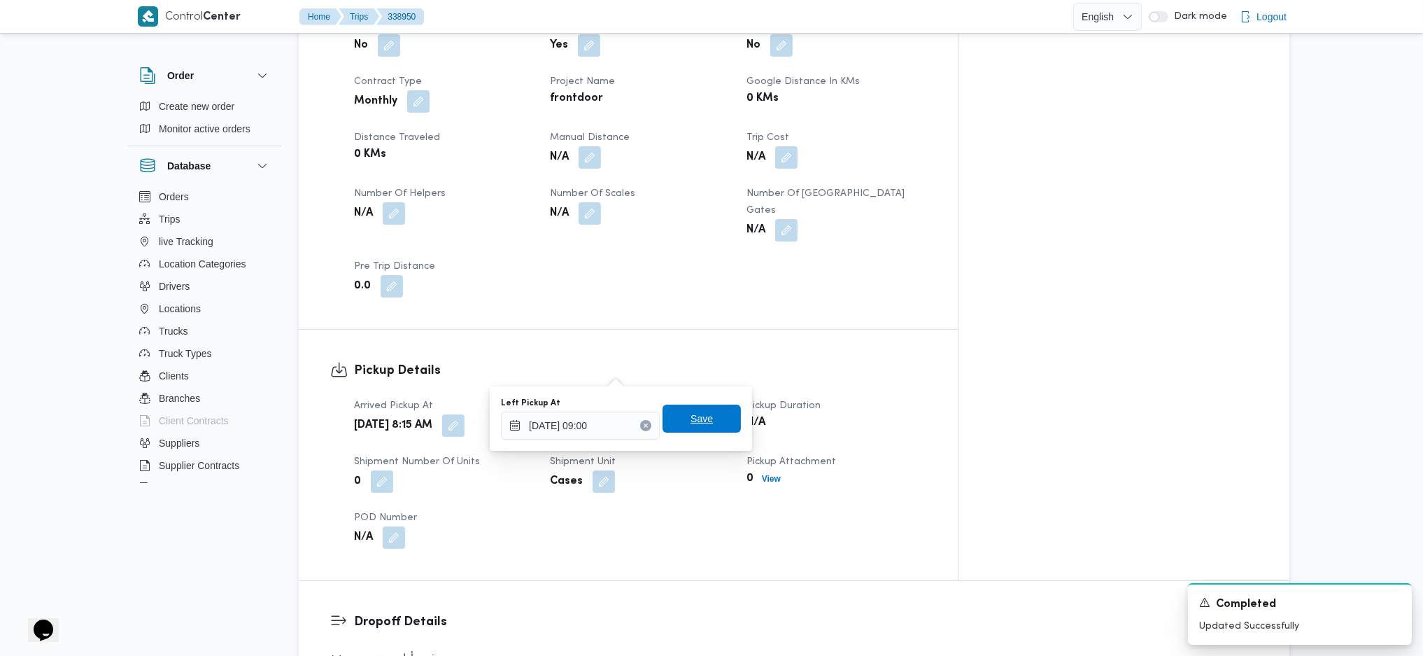
click at [691, 409] on span "Save" at bounding box center [702, 418] width 78 height 28
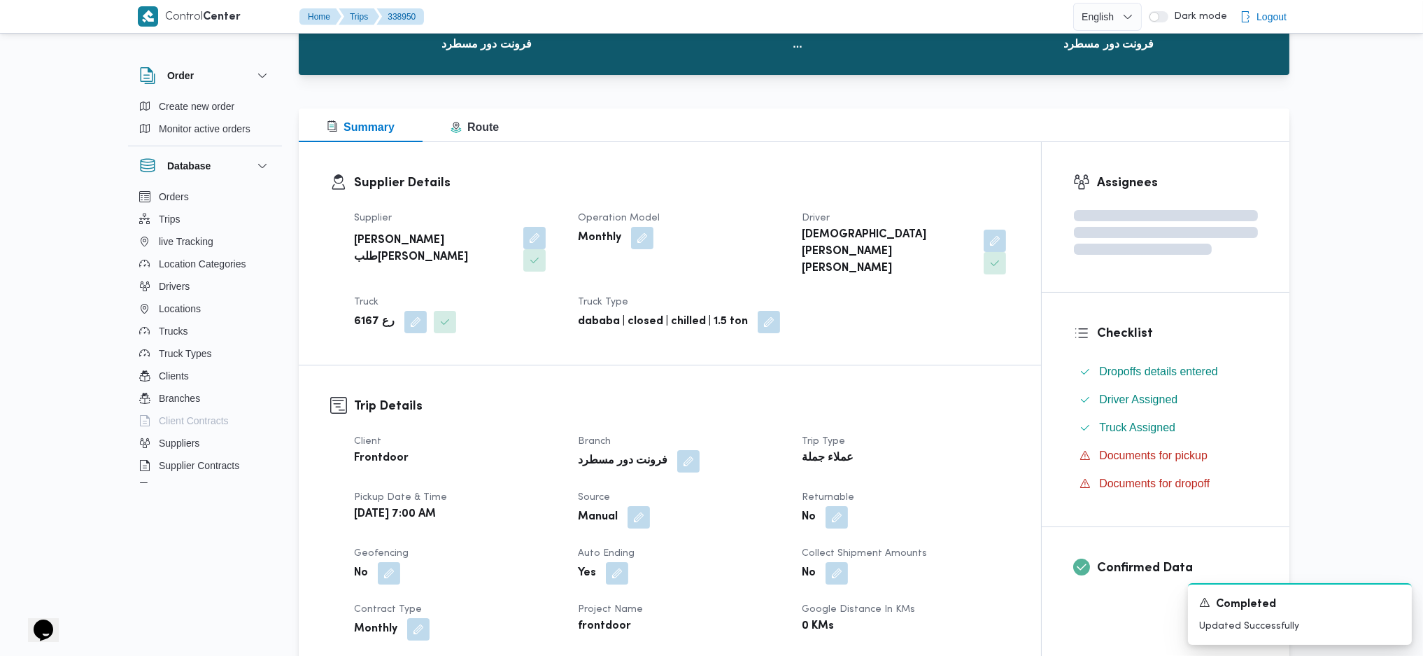
scroll to position [0, 0]
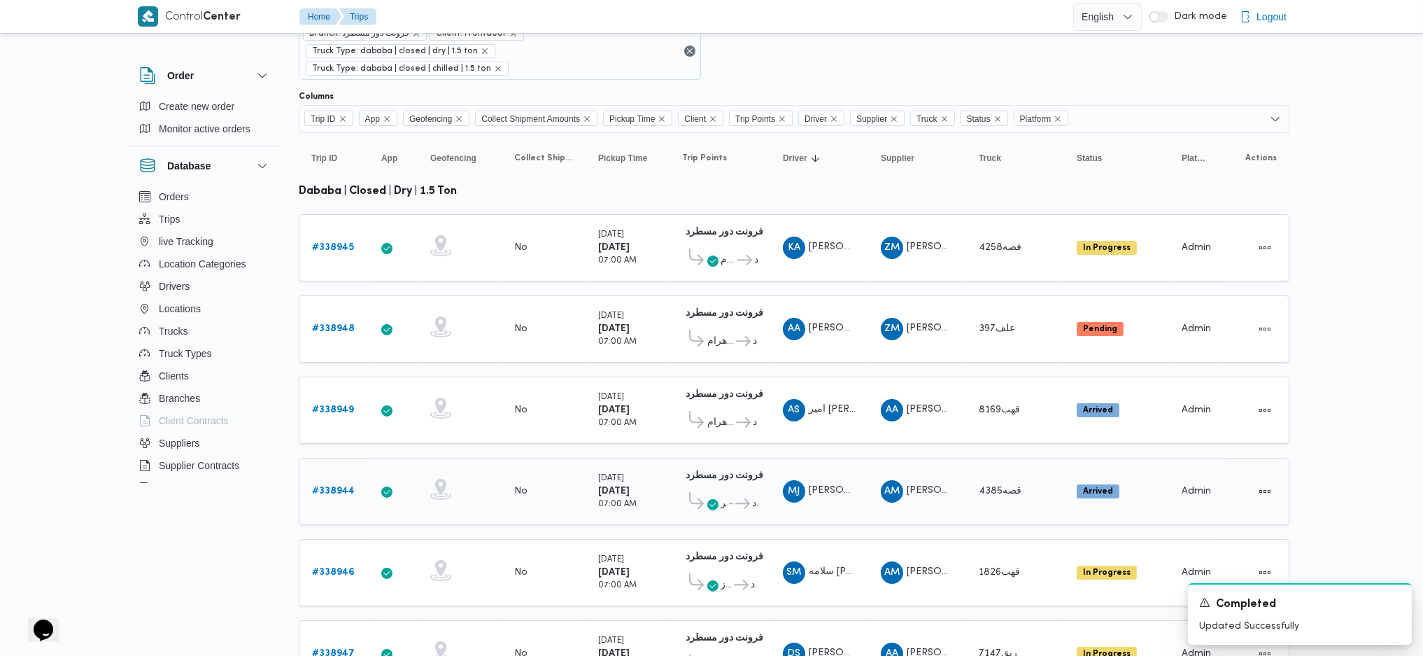
scroll to position [186, 0]
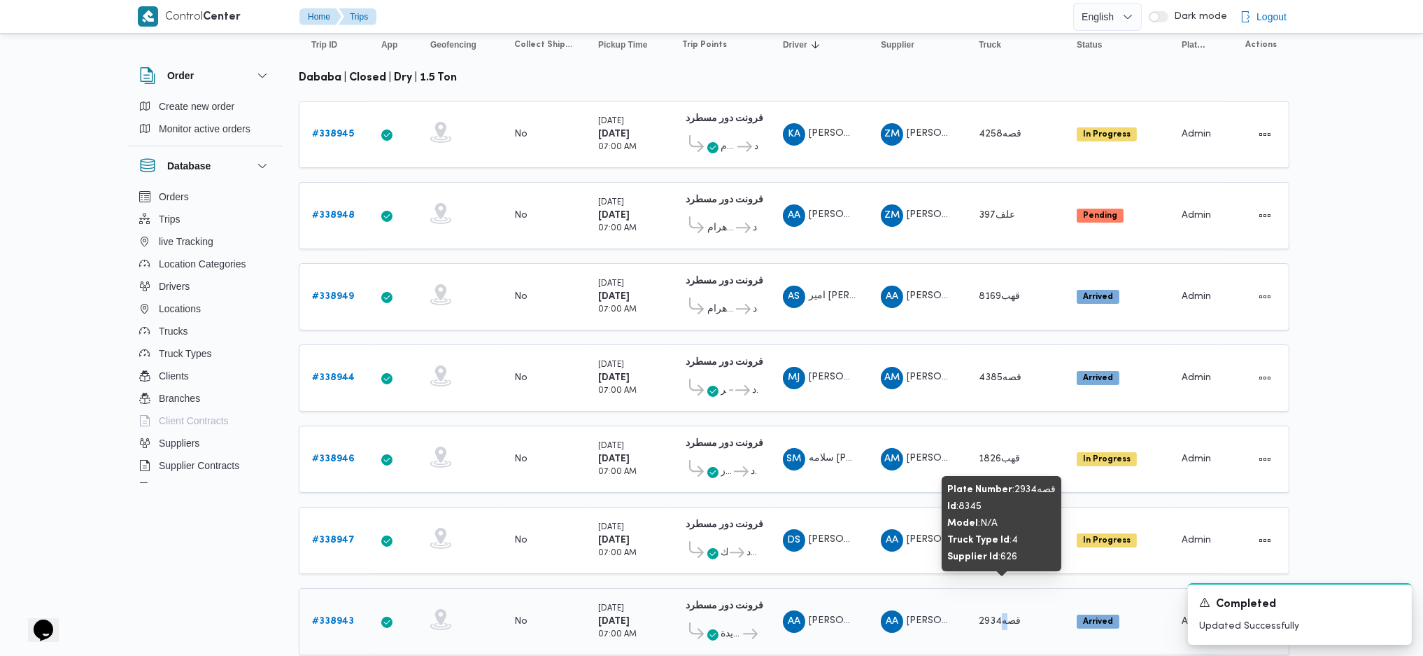
drag, startPoint x: 975, startPoint y: 591, endPoint x: 1008, endPoint y: 588, distance: 32.3
click at [1008, 607] on div "قصه2934" at bounding box center [1015, 621] width 84 height 28
click at [988, 616] on span "قصه2934" at bounding box center [1000, 620] width 42 height 9
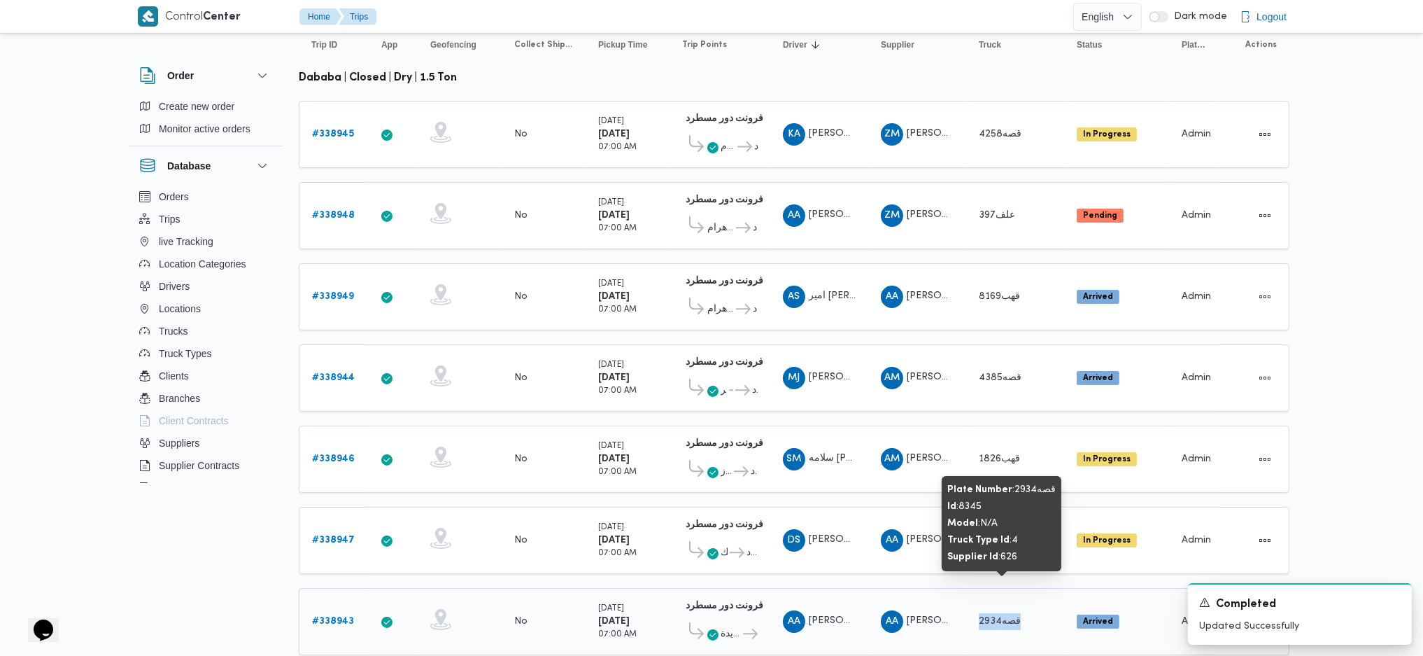
copy tr "قصه2934 Status"
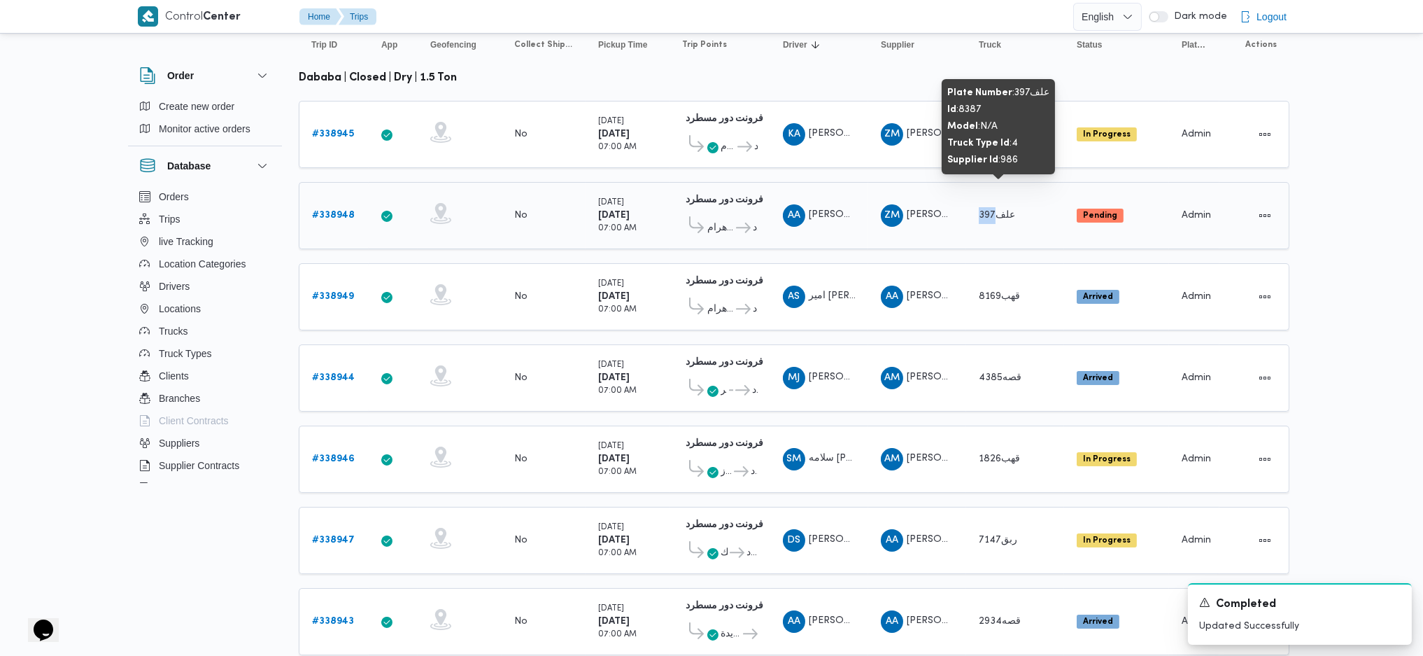
drag, startPoint x: 998, startPoint y: 193, endPoint x: 978, endPoint y: 197, distance: 20.6
click at [979, 211] on span "علف397" at bounding box center [997, 215] width 36 height 9
copy span "397"
